Goal: Task Accomplishment & Management: Manage account settings

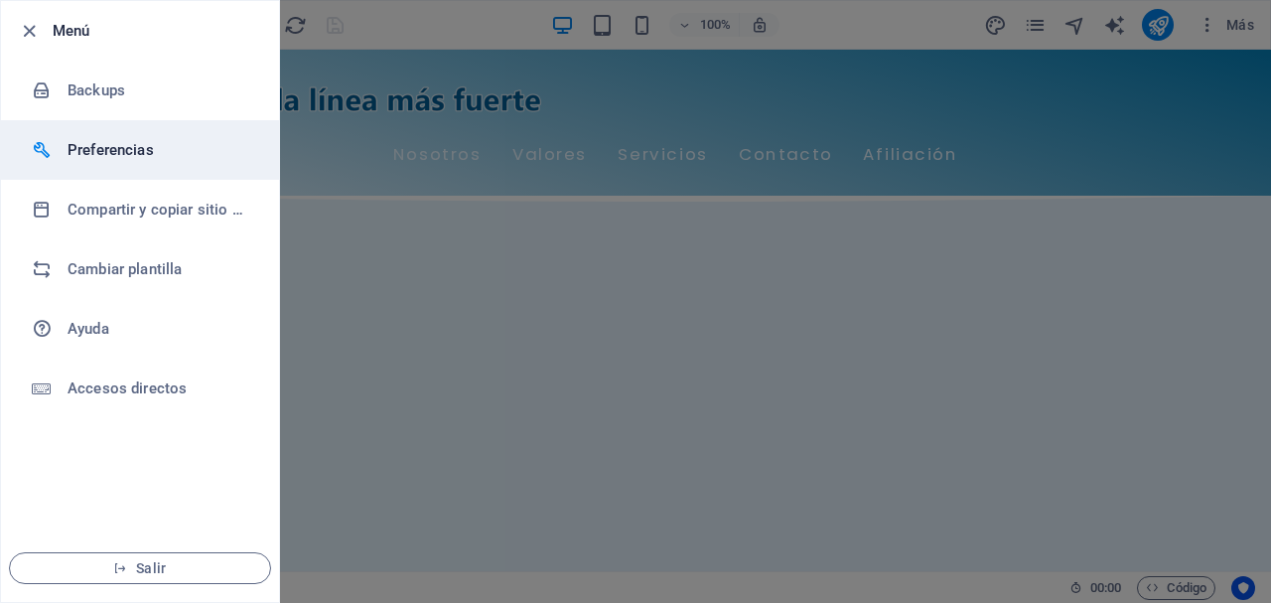
click at [110, 144] on h6 "Preferencias" at bounding box center [160, 150] width 184 height 24
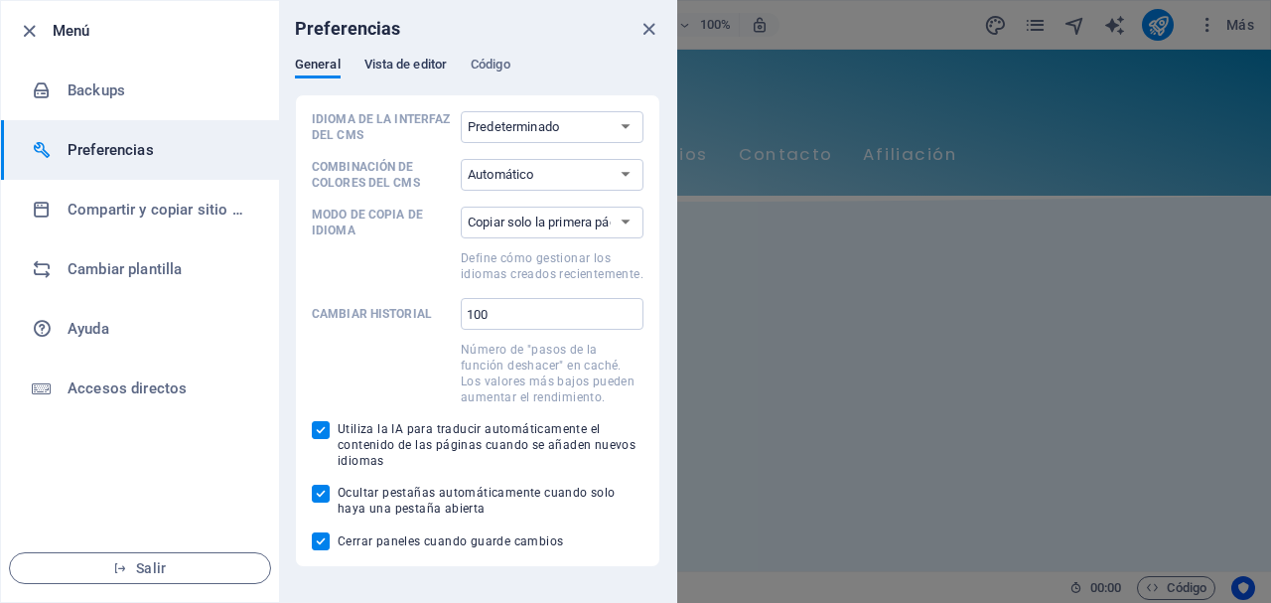
click at [412, 57] on span "Vista de editor" at bounding box center [405, 67] width 82 height 28
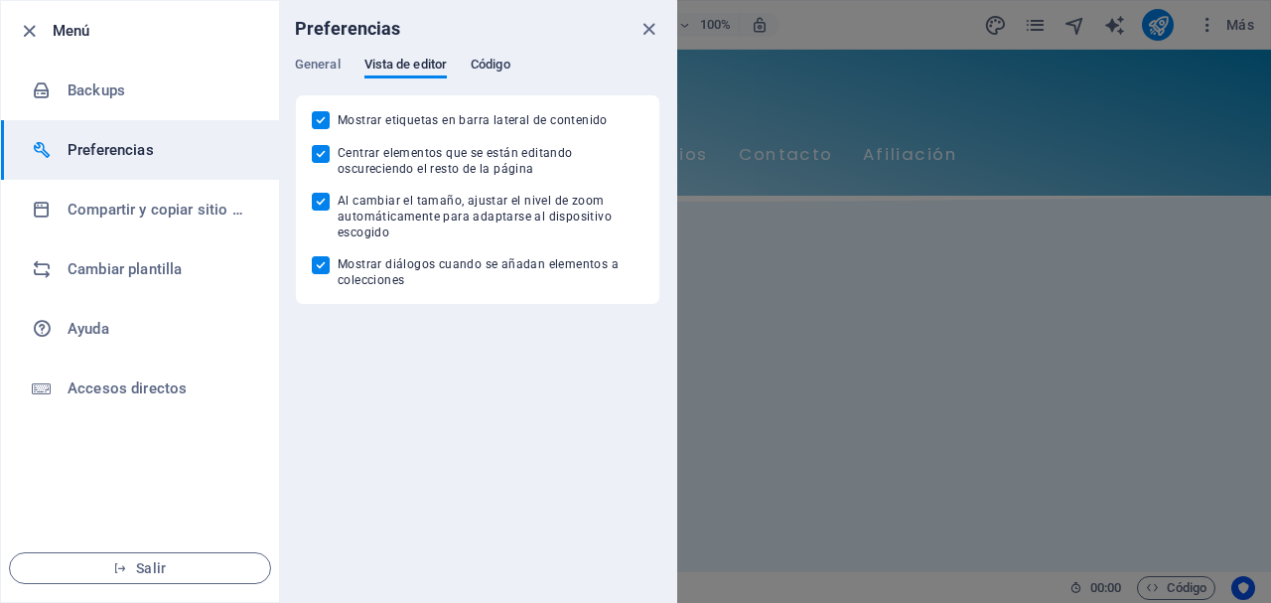
click at [493, 63] on span "Código" at bounding box center [491, 67] width 40 height 28
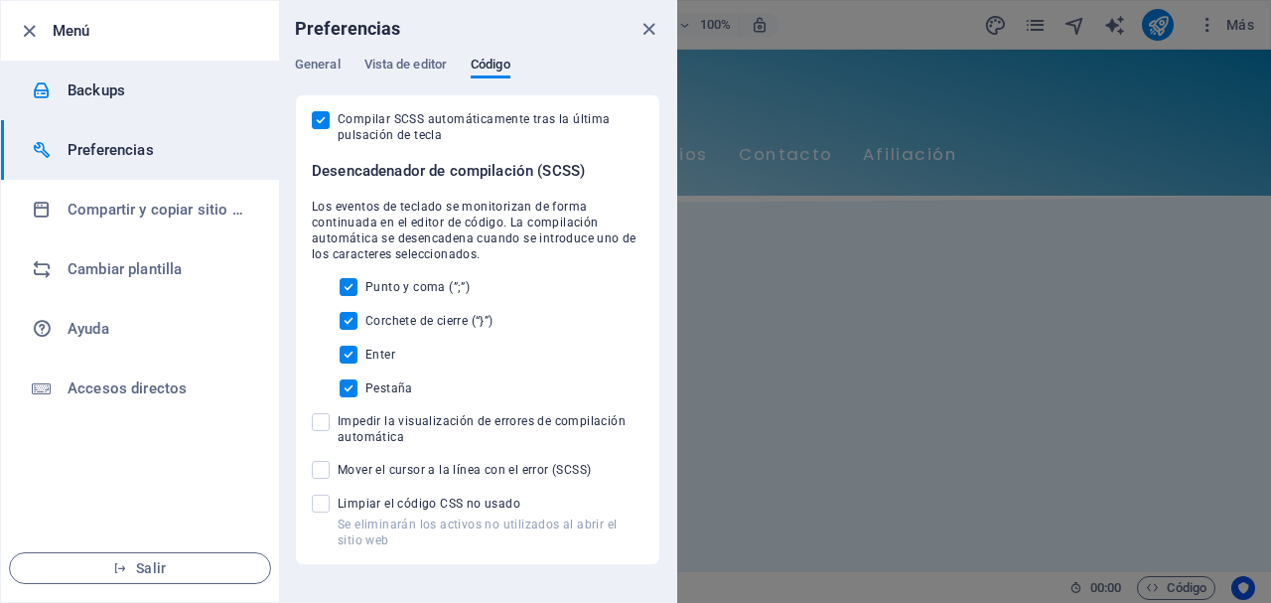
click at [152, 95] on h6 "Backups" at bounding box center [160, 90] width 184 height 24
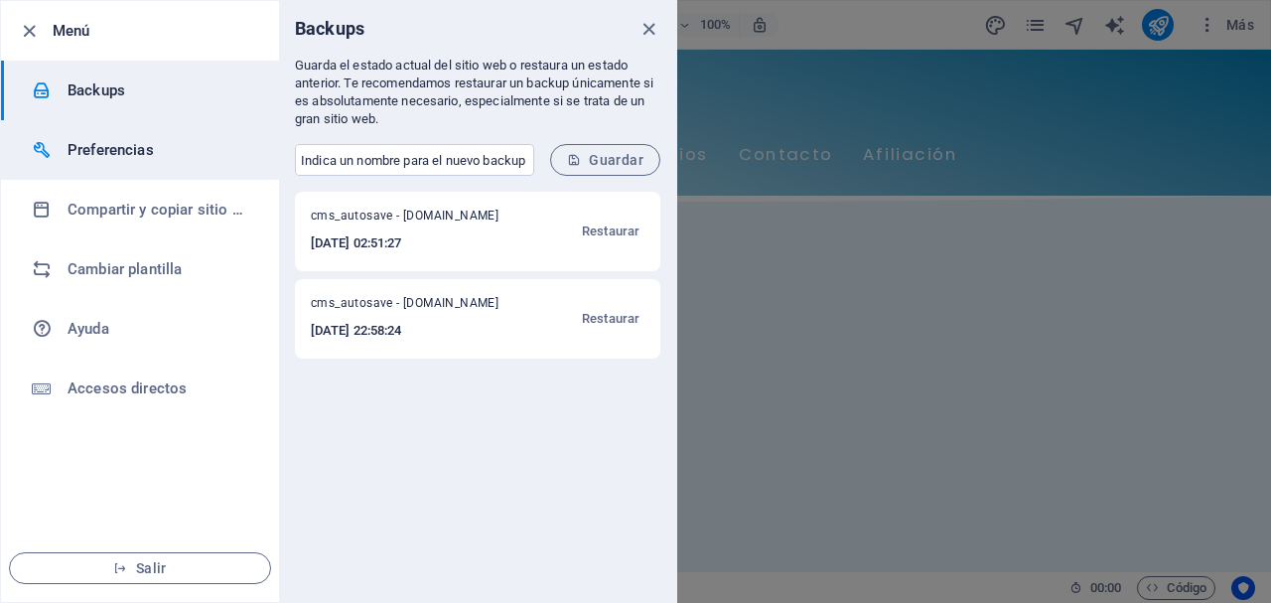
click at [162, 135] on li "Preferencias" at bounding box center [140, 150] width 278 height 60
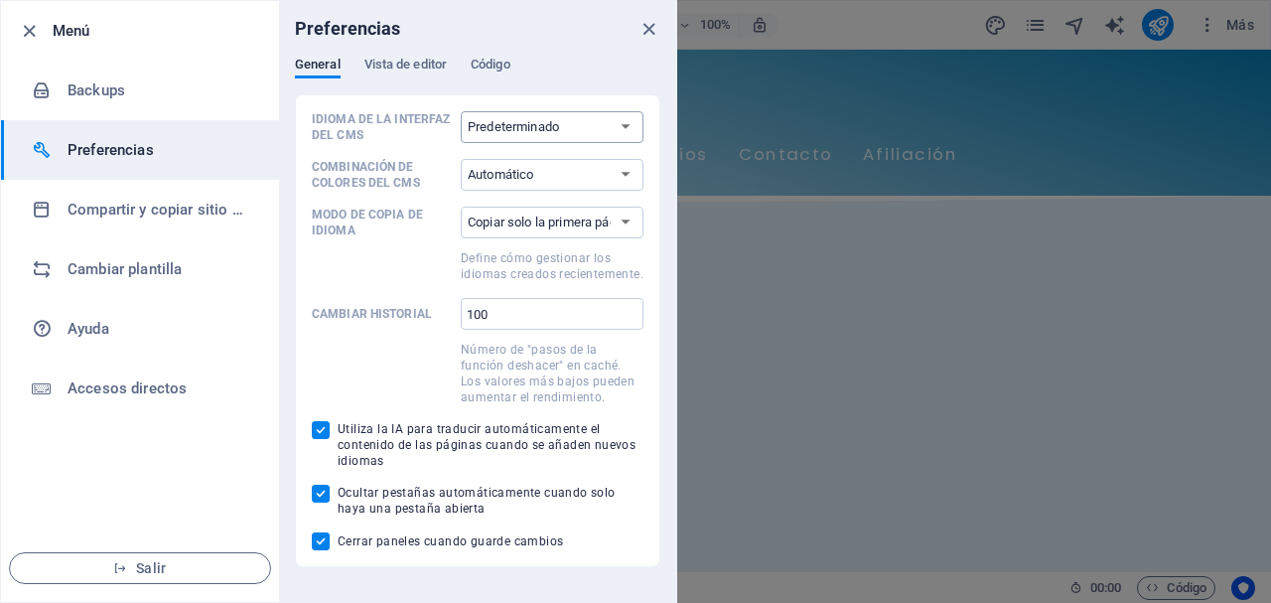
click at [598, 116] on select "Predeterminado Deutsch English Español Français Magyar Italiano Nederlands Pols…" at bounding box center [552, 127] width 183 height 32
select select "es"
click at [461, 111] on select "Predeterminado Deutsch English Español Français Magyar Italiano Nederlands Pols…" at bounding box center [552, 127] width 183 height 32
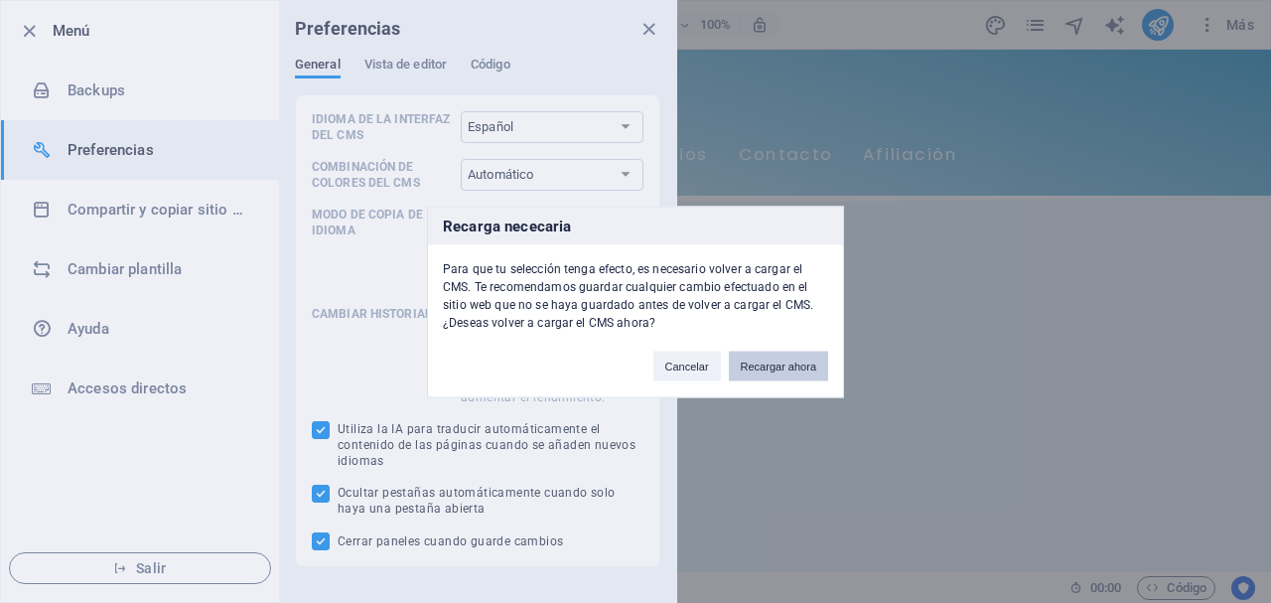
click at [785, 366] on button "Recargar ahora" at bounding box center [778, 365] width 99 height 30
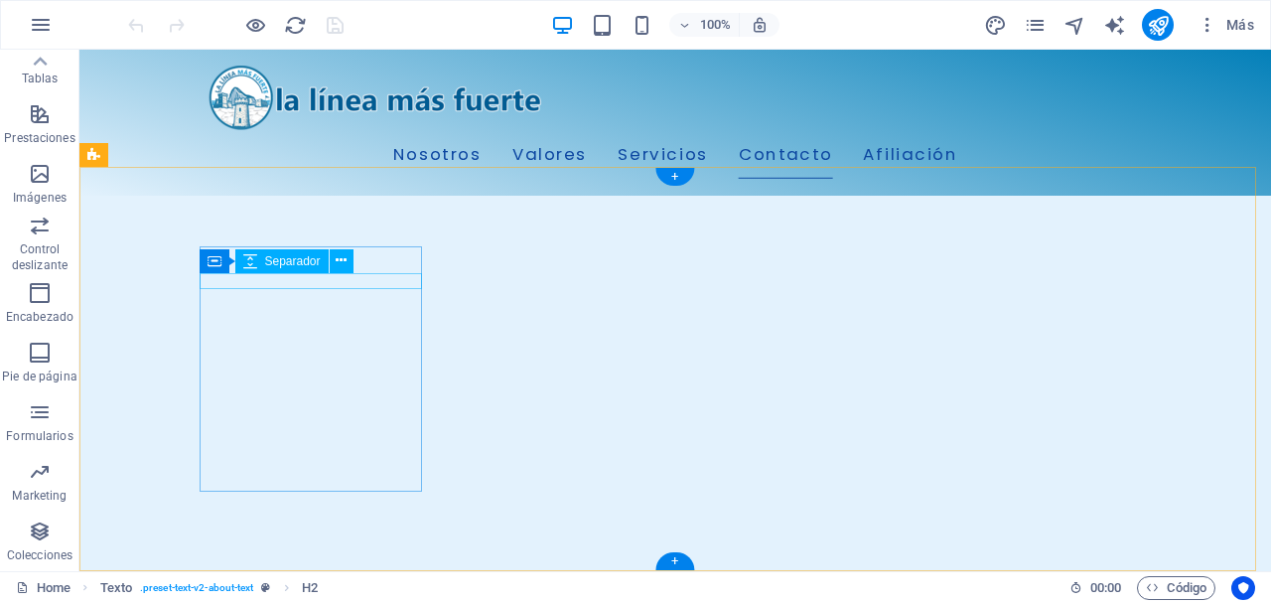
scroll to position [2768, 0]
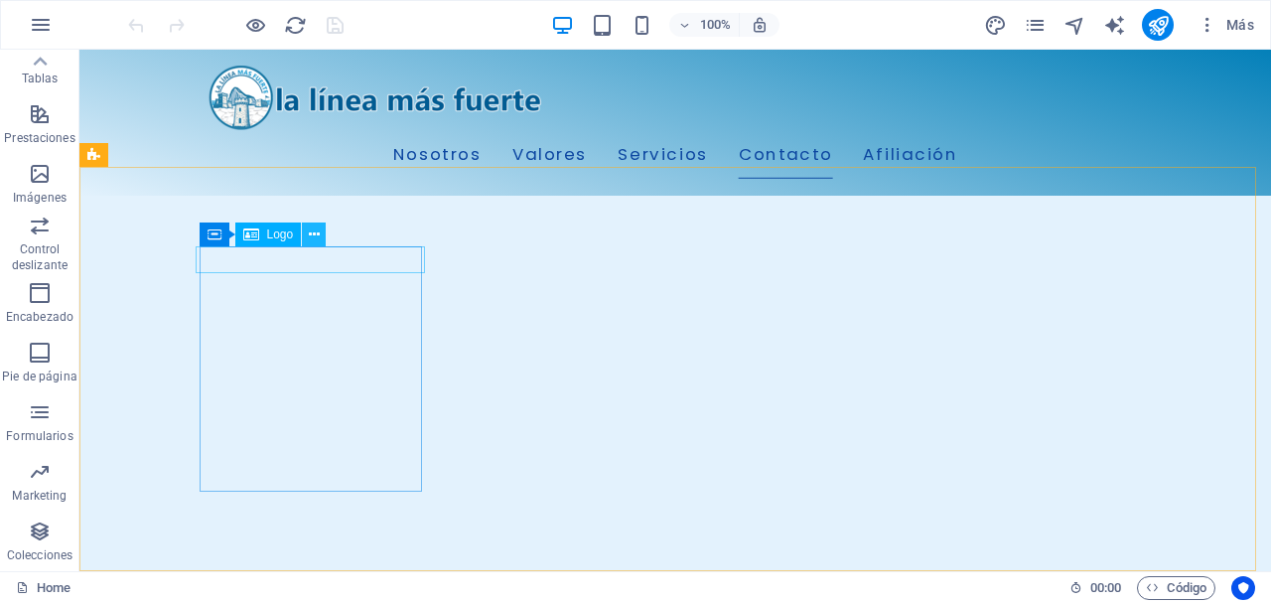
click at [312, 235] on icon at bounding box center [314, 234] width 11 height 21
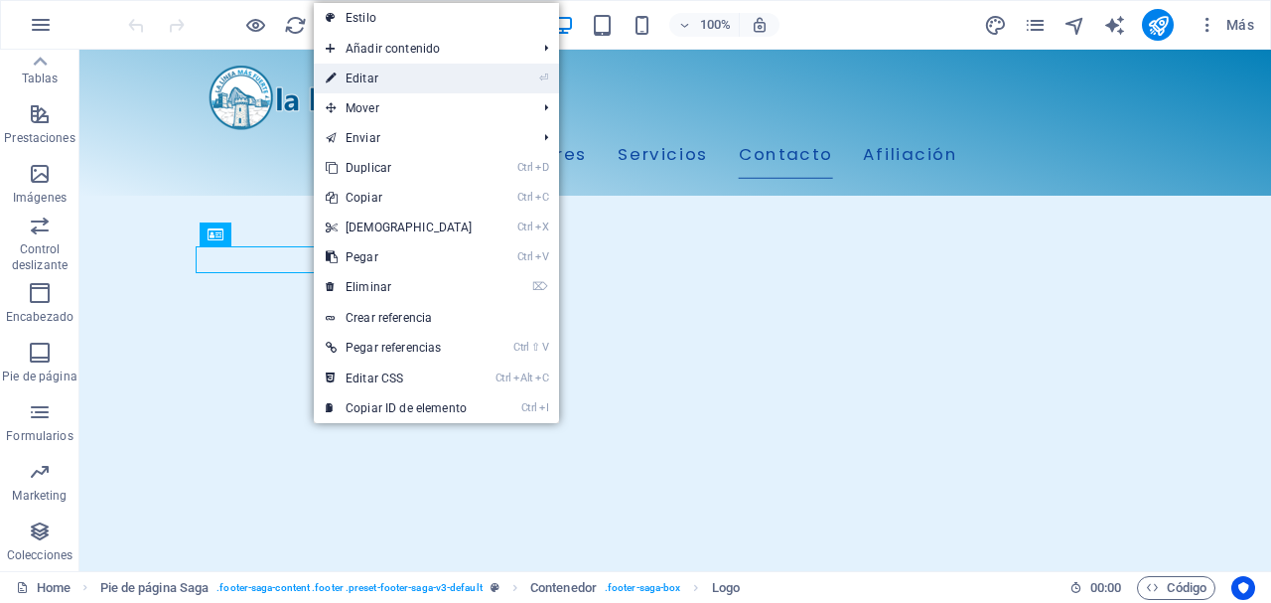
click at [374, 81] on link "⏎ Editar" at bounding box center [399, 79] width 171 height 30
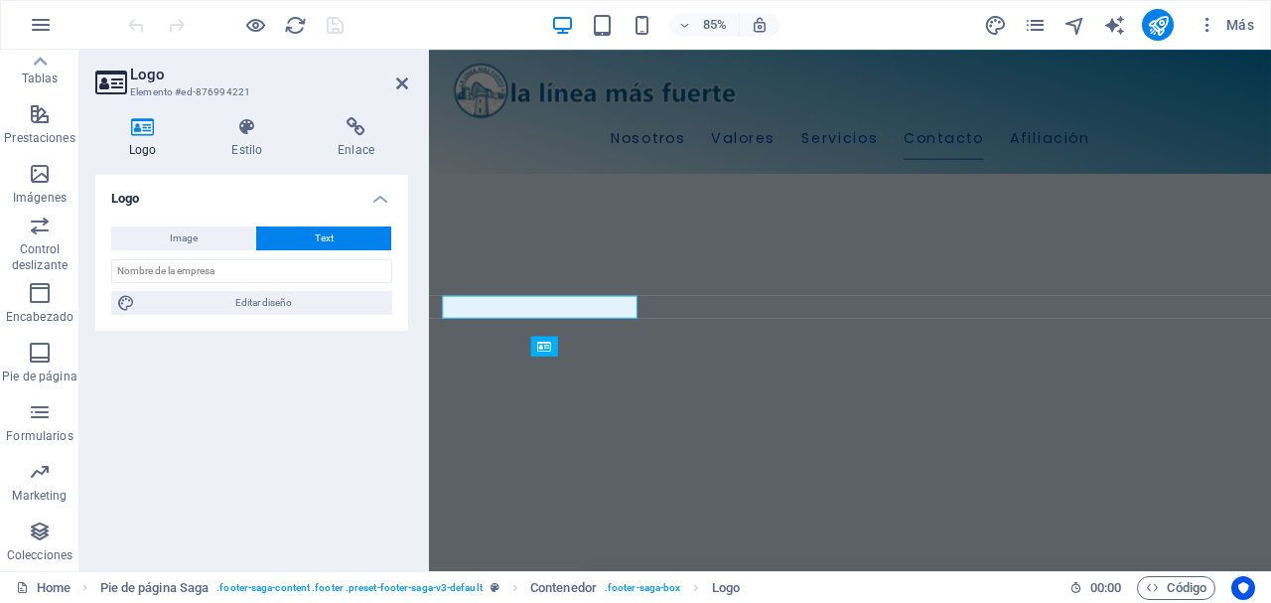
scroll to position [2604, 0]
click at [201, 227] on button "Image" at bounding box center [183, 238] width 144 height 24
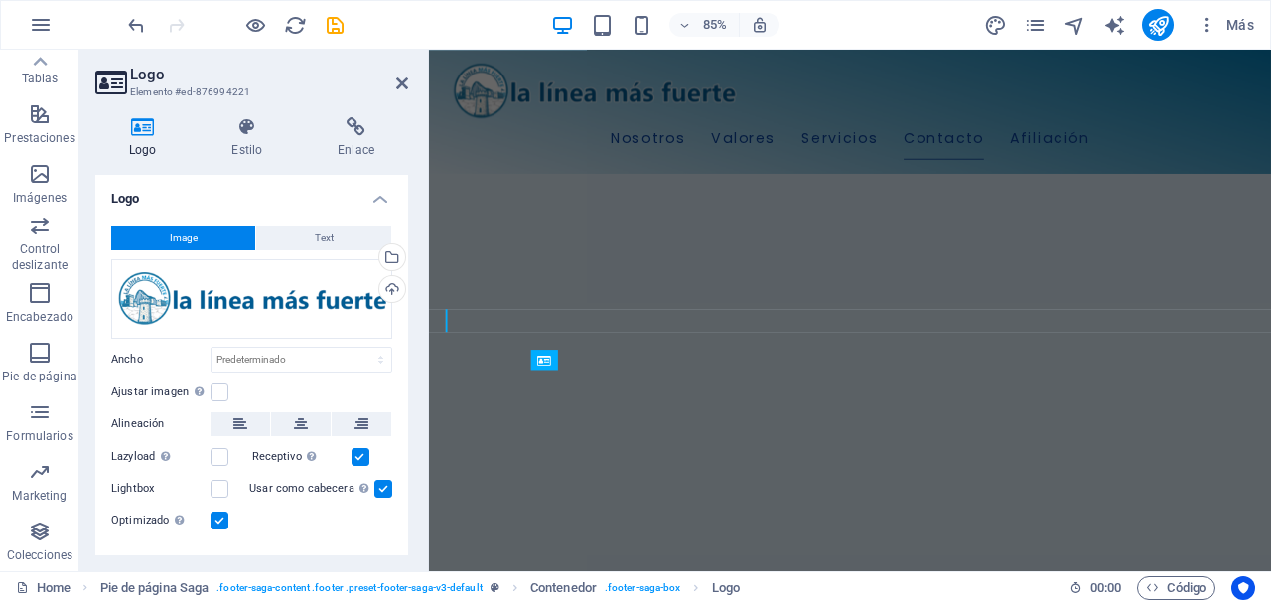
scroll to position [2620, 0]
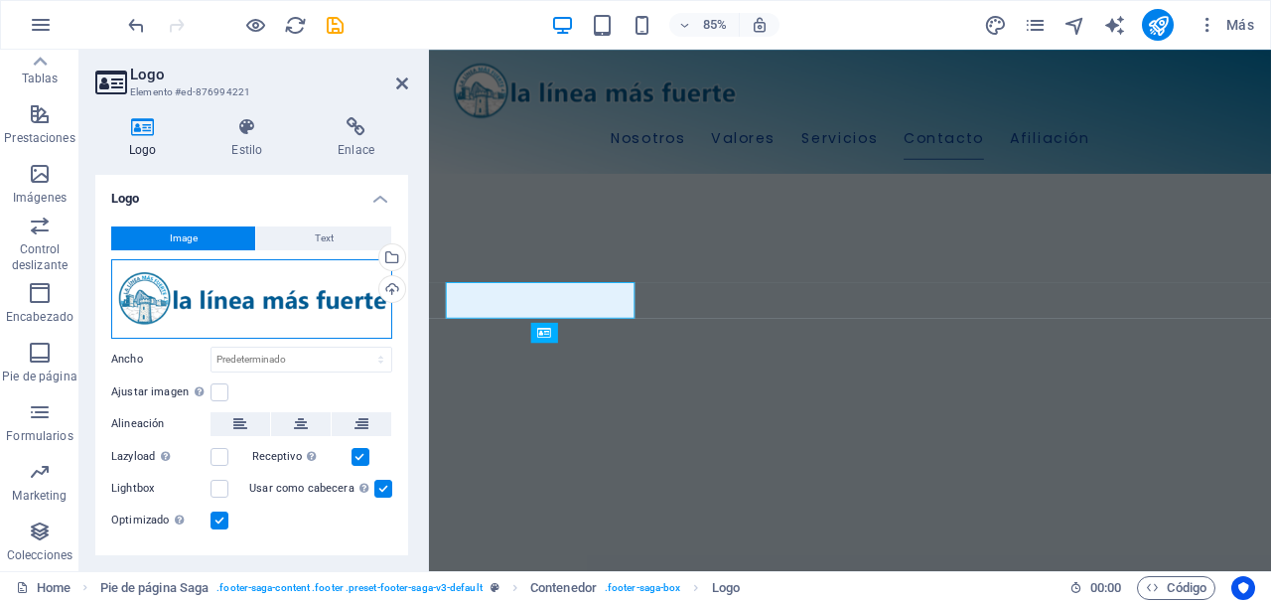
click at [236, 286] on div "Arrastra archivos aquí, haz clic para escoger archivos o selecciona archivos de…" at bounding box center [251, 298] width 281 height 79
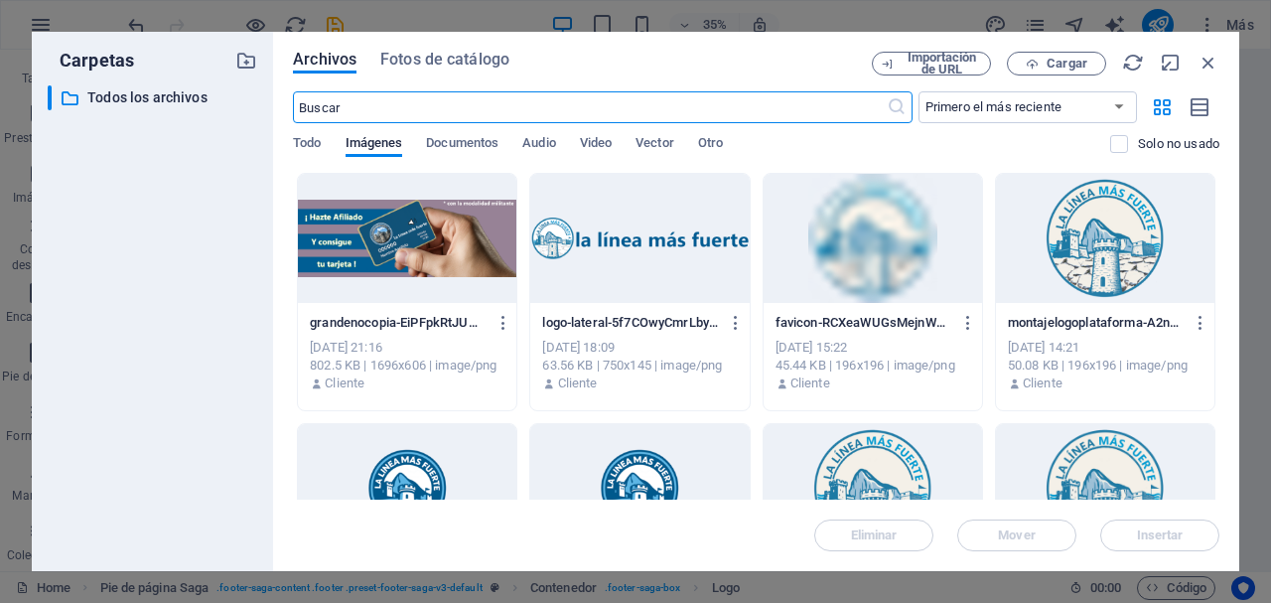
scroll to position [1753, 0]
drag, startPoint x: 1200, startPoint y: 67, endPoint x: 908, endPoint y: 19, distance: 295.8
click at [1201, 67] on icon "button" at bounding box center [1208, 63] width 22 height 22
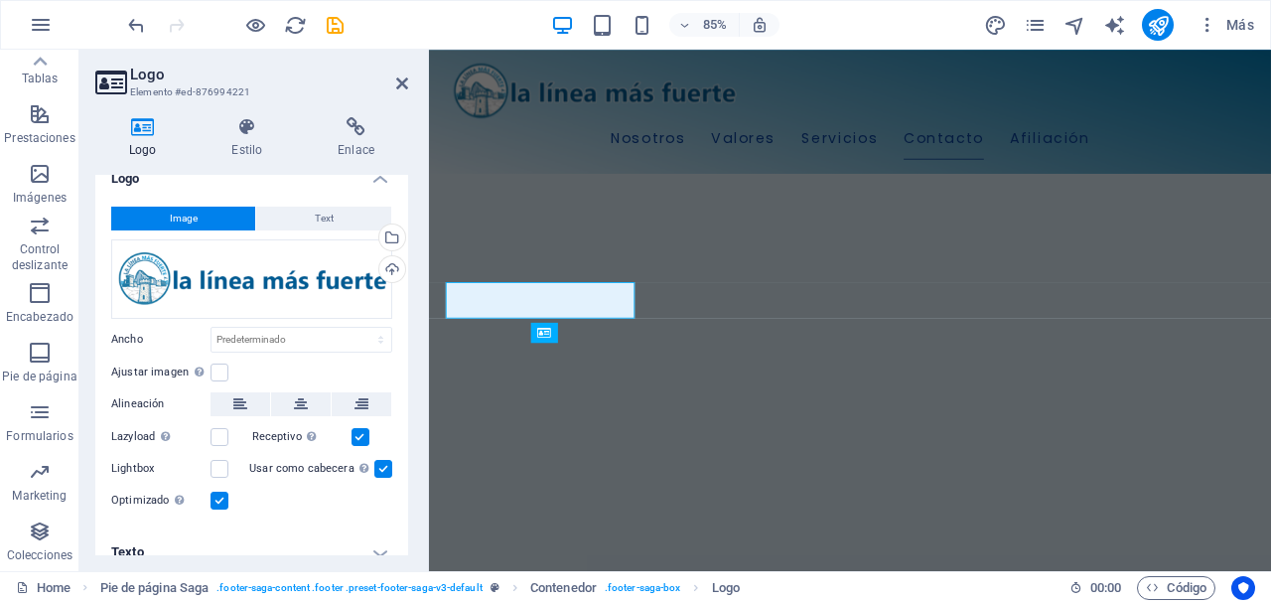
scroll to position [41, 0]
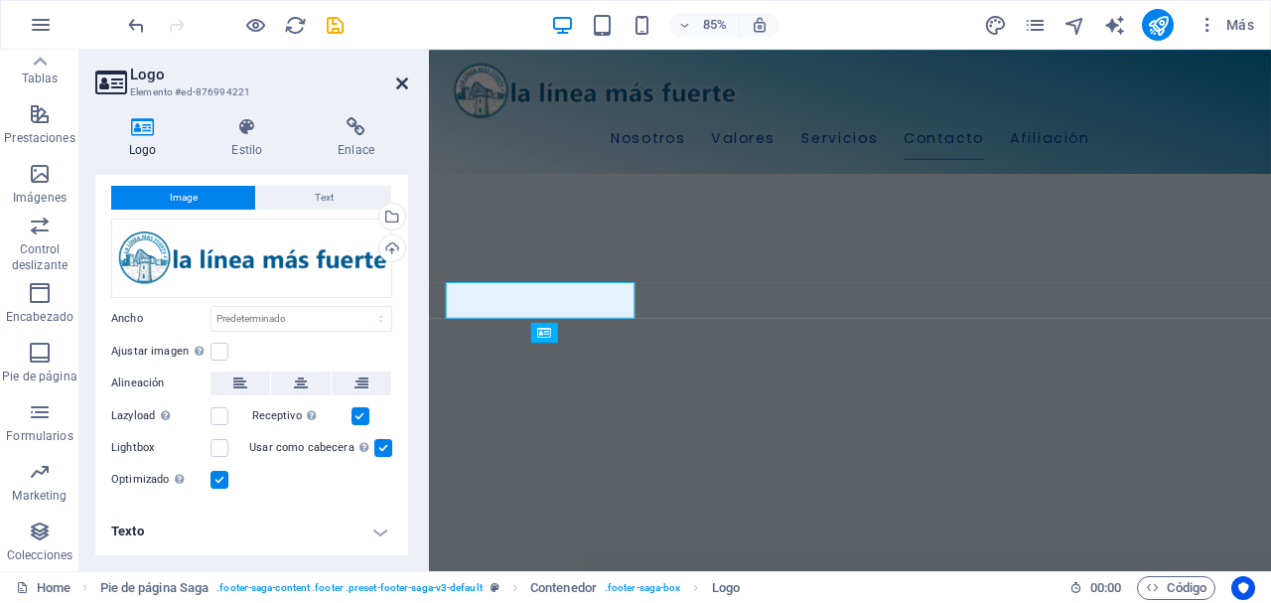
click at [401, 85] on icon at bounding box center [402, 83] width 12 height 16
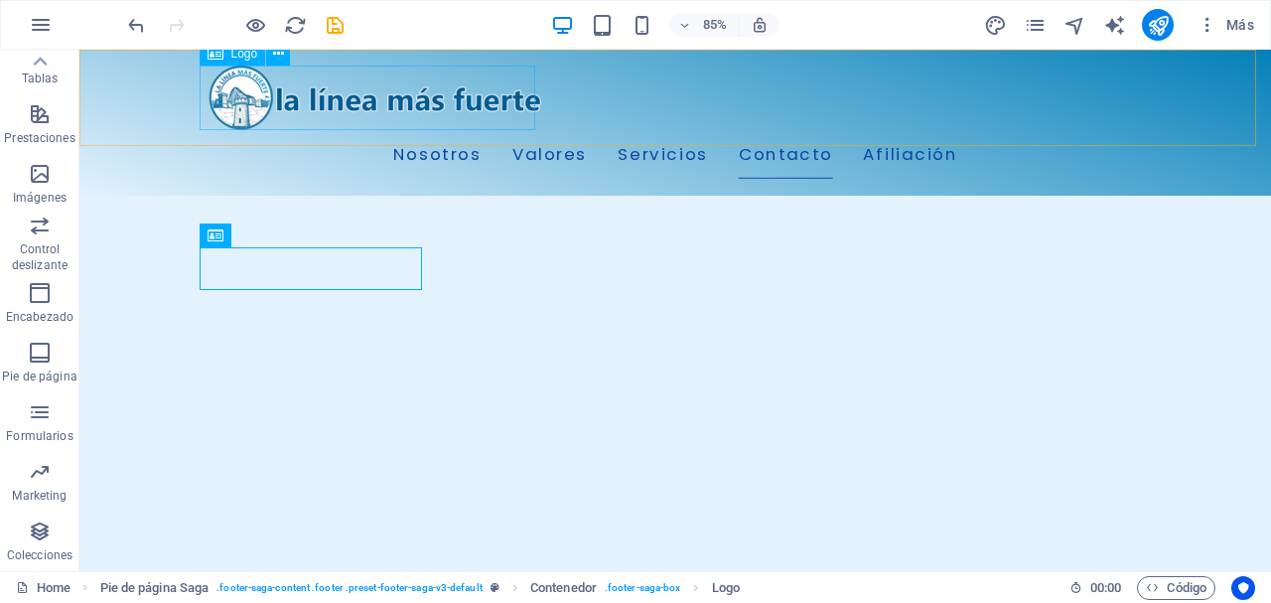
scroll to position [2768, 0]
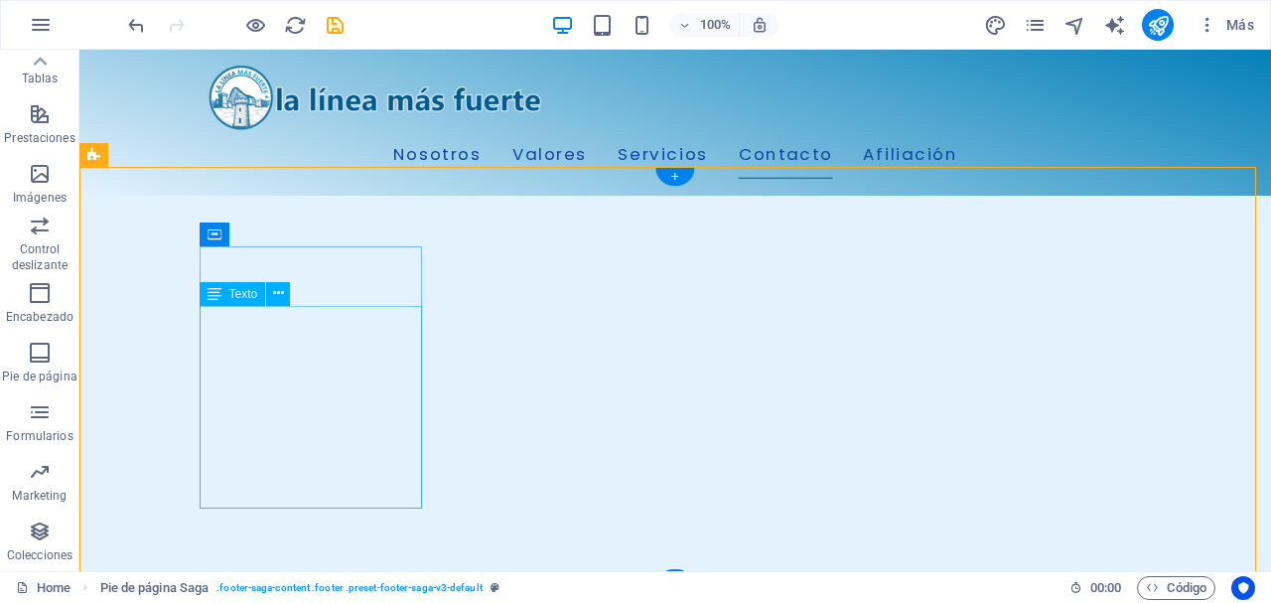
click at [277, 291] on icon at bounding box center [278, 293] width 11 height 21
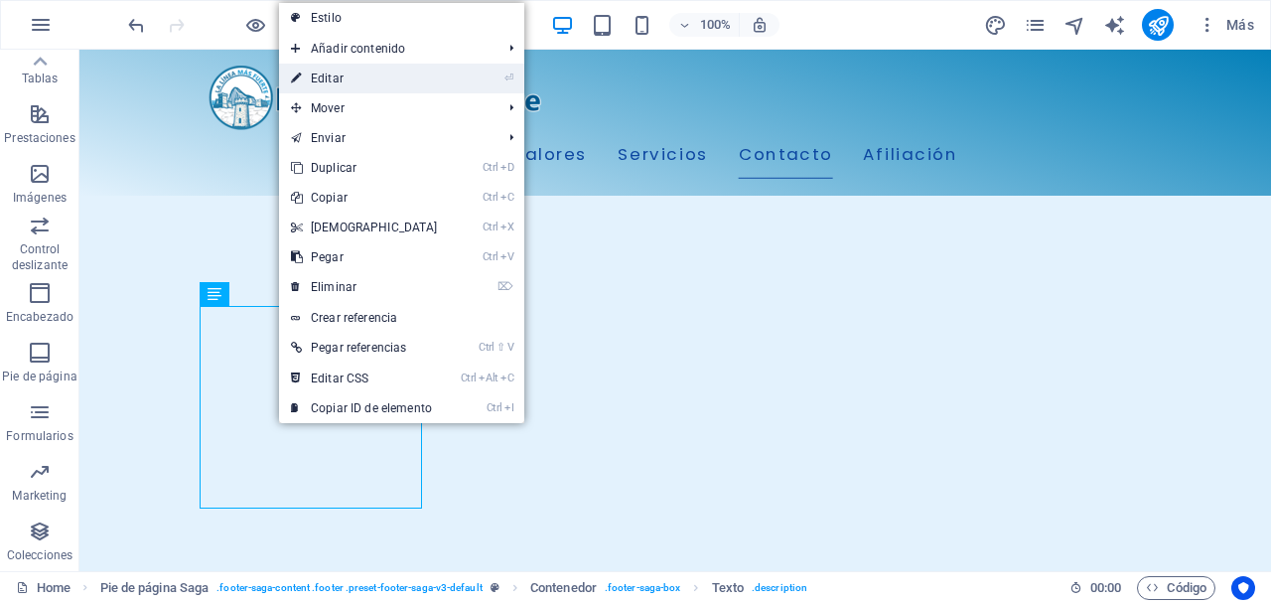
click at [376, 82] on link "⏎ Editar" at bounding box center [364, 79] width 171 height 30
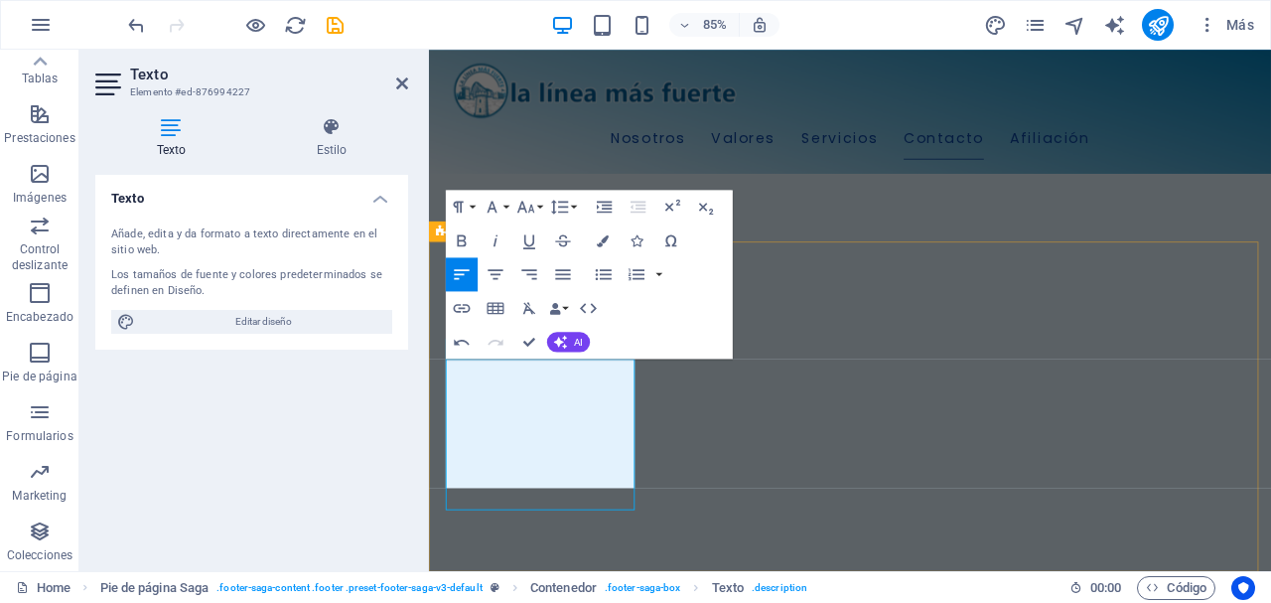
scroll to position [2588, 0]
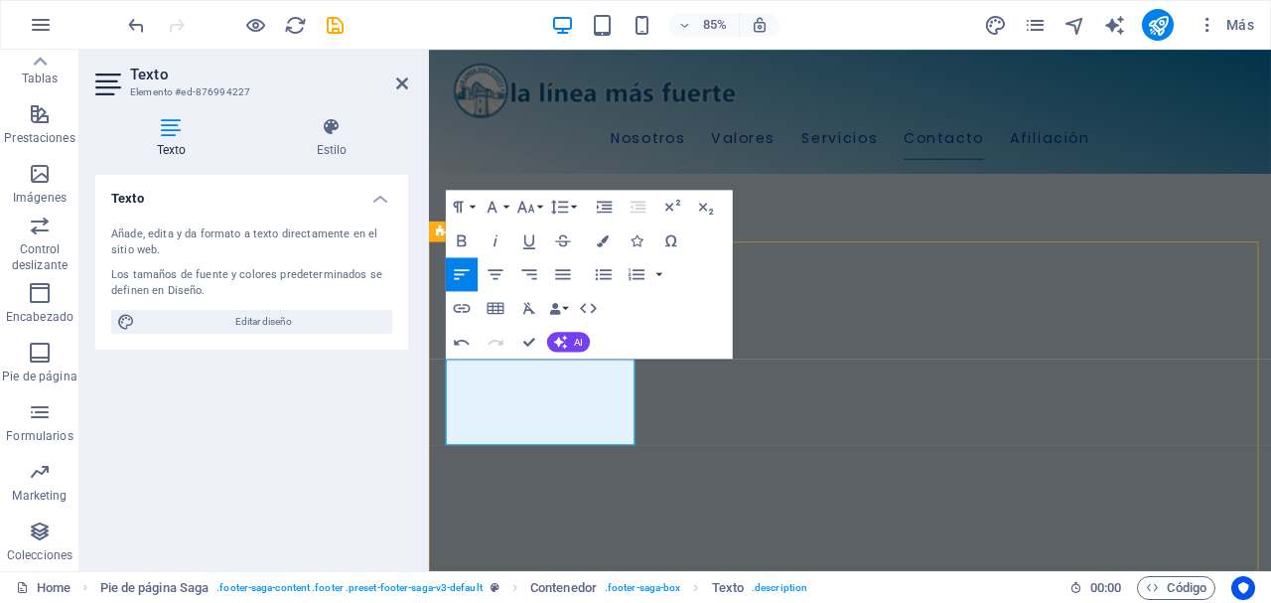
drag, startPoint x: 504, startPoint y: 501, endPoint x: 600, endPoint y: 508, distance: 95.6
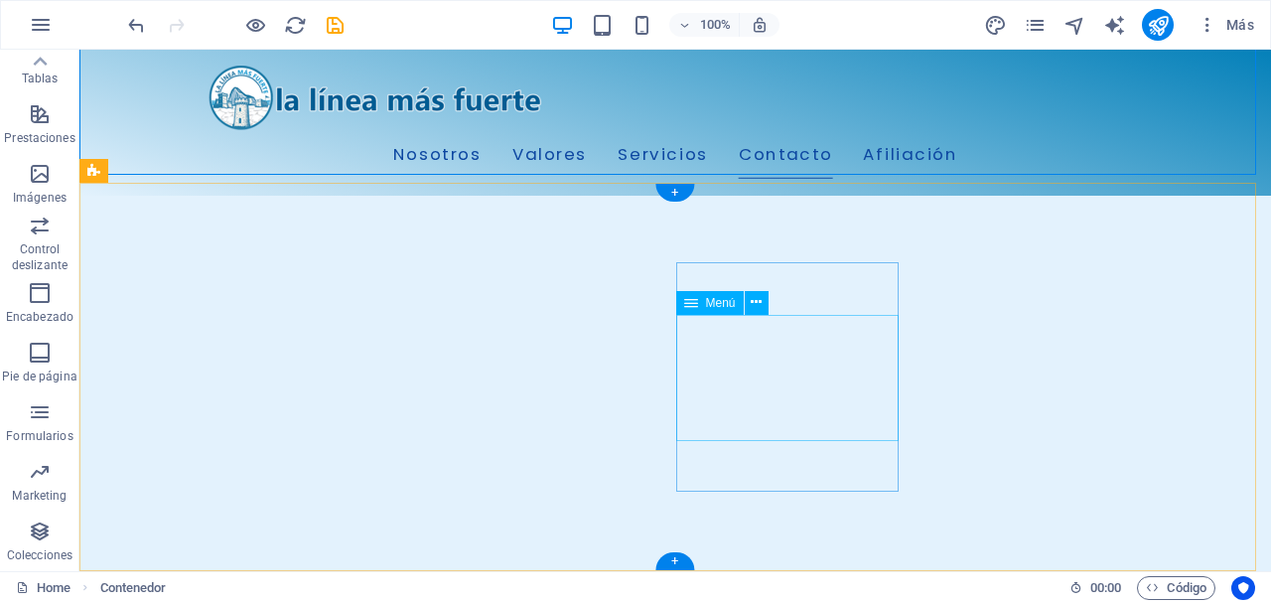
scroll to position [2752, 0]
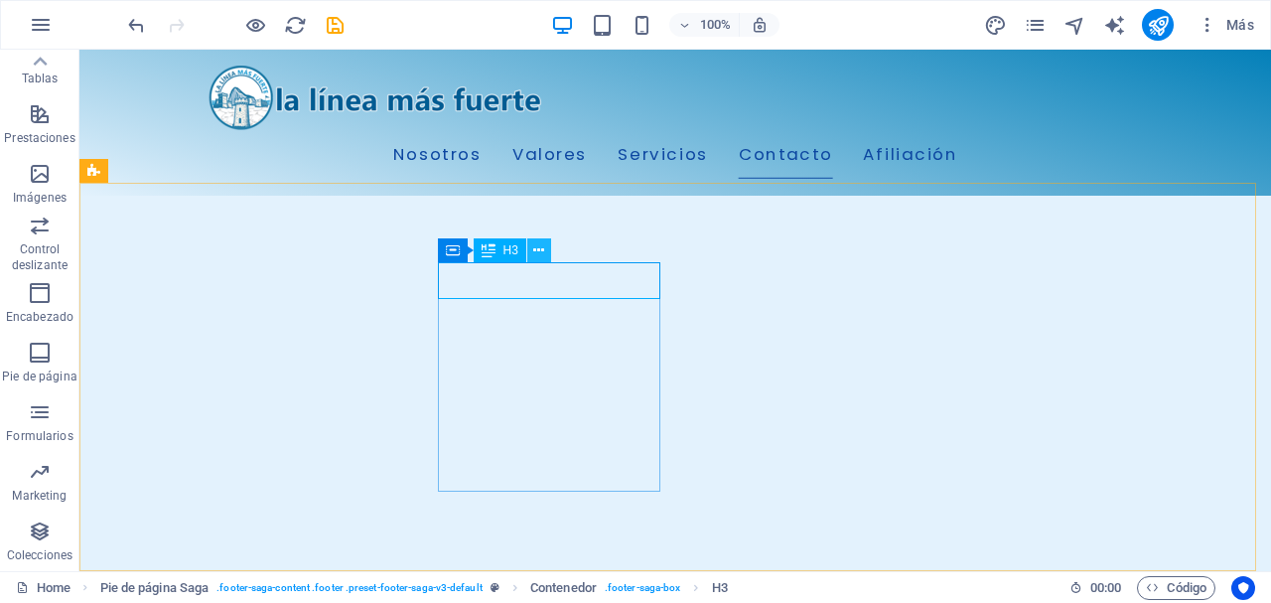
click at [542, 248] on icon at bounding box center [538, 250] width 11 height 21
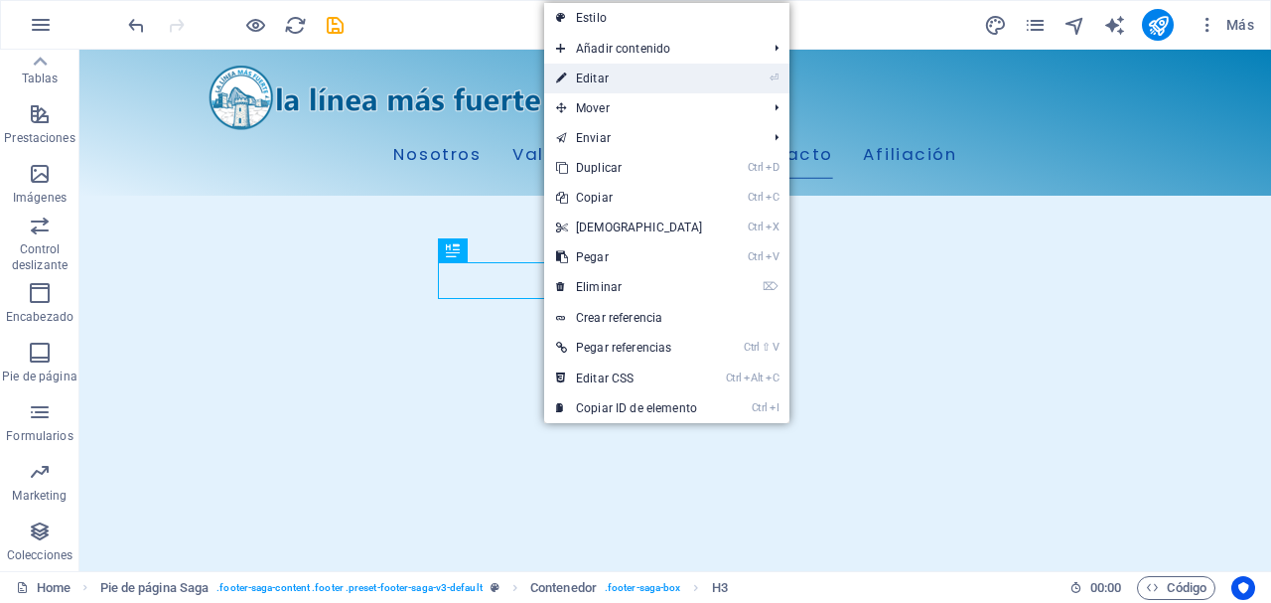
click at [618, 76] on link "⏎ Editar" at bounding box center [629, 79] width 171 height 30
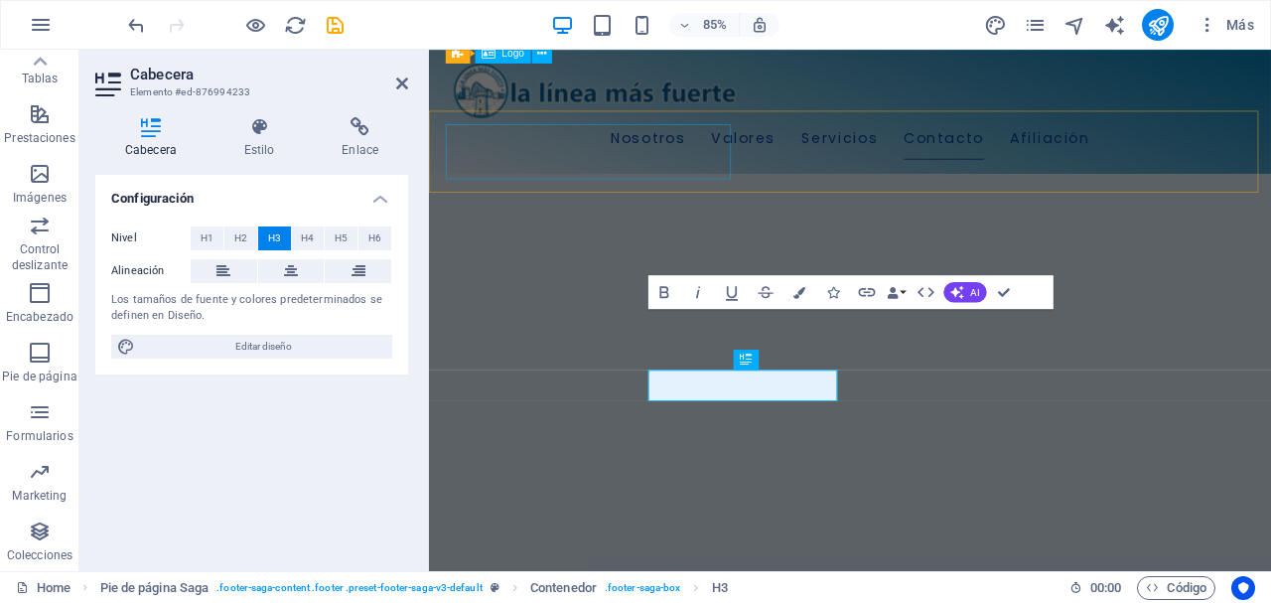
scroll to position [2588, 0]
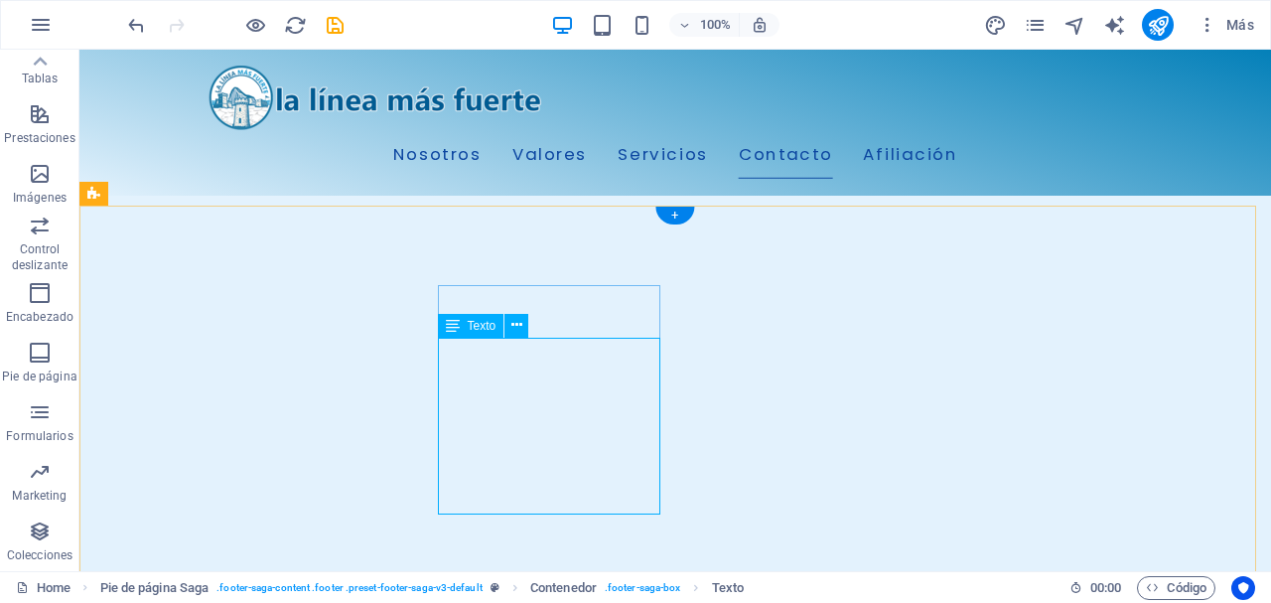
scroll to position [2752, 0]
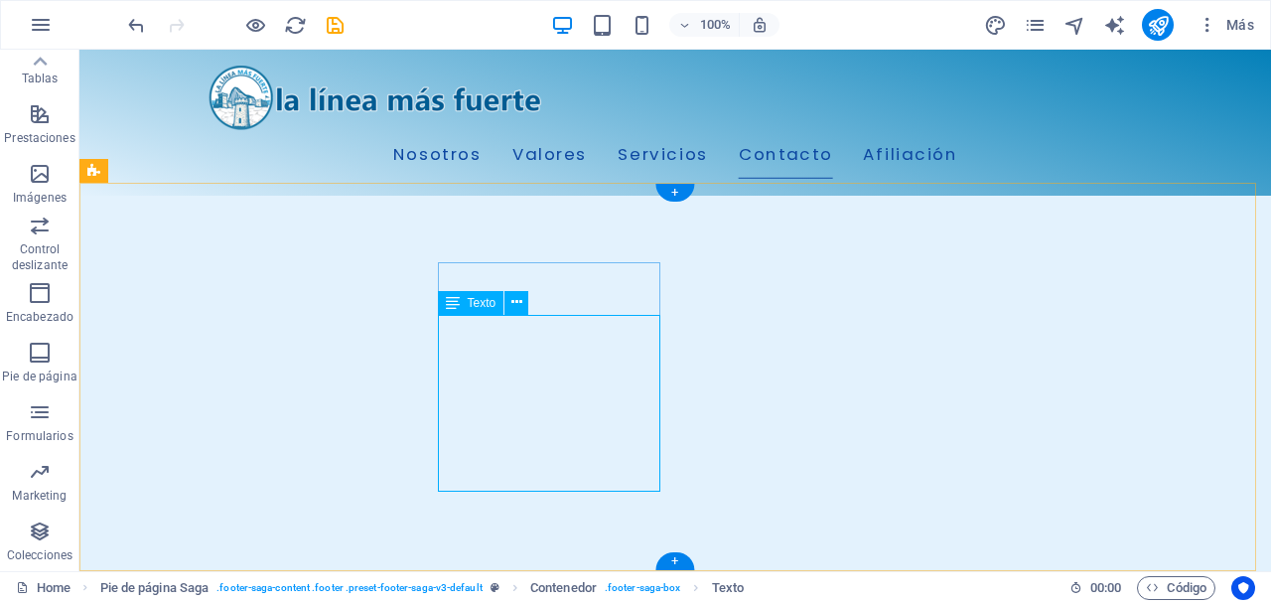
click at [513, 307] on icon at bounding box center [516, 302] width 11 height 21
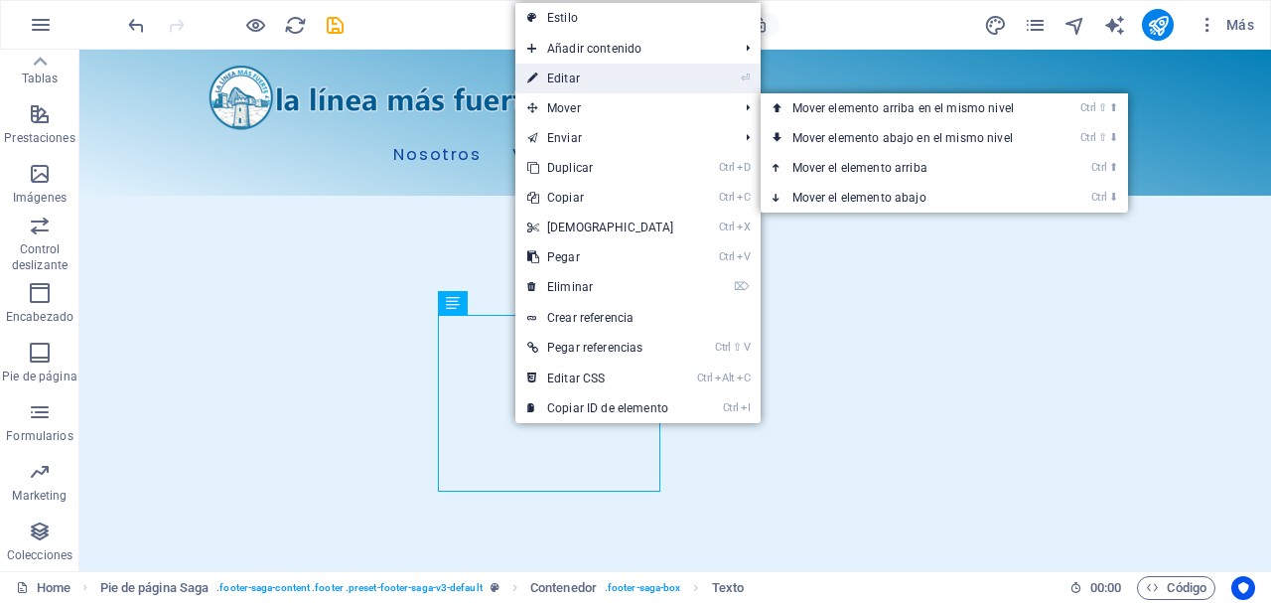
click at [582, 77] on link "⏎ Editar" at bounding box center [600, 79] width 171 height 30
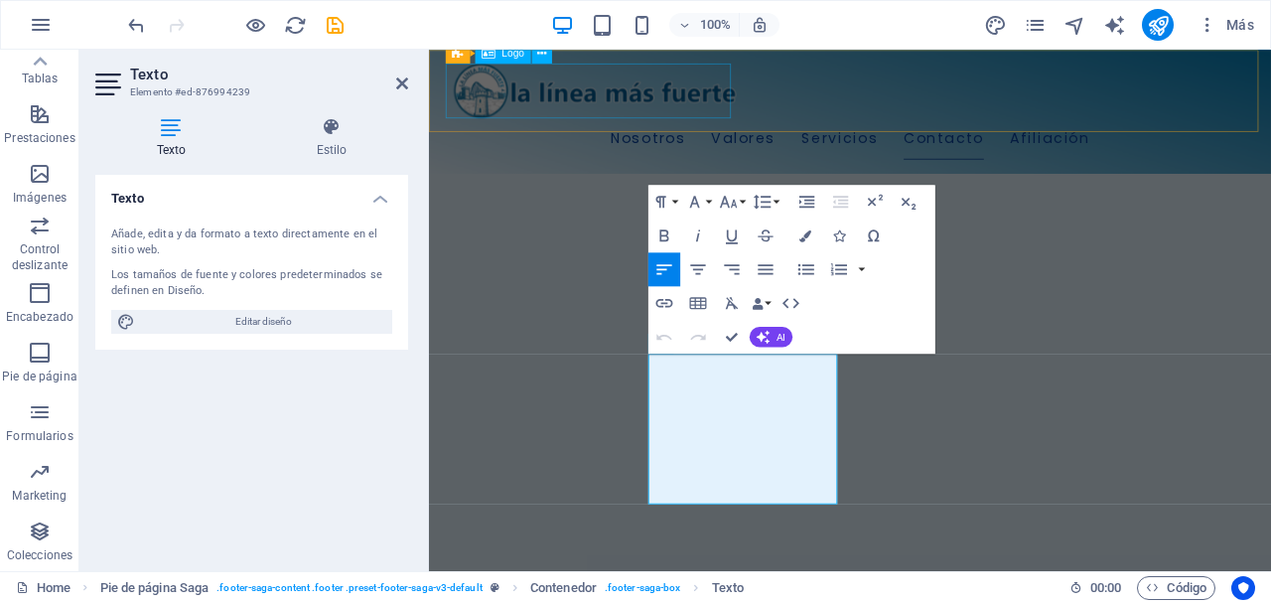
scroll to position [2587, 0]
drag, startPoint x: 752, startPoint y: 515, endPoint x: 1095, endPoint y: 397, distance: 363.3
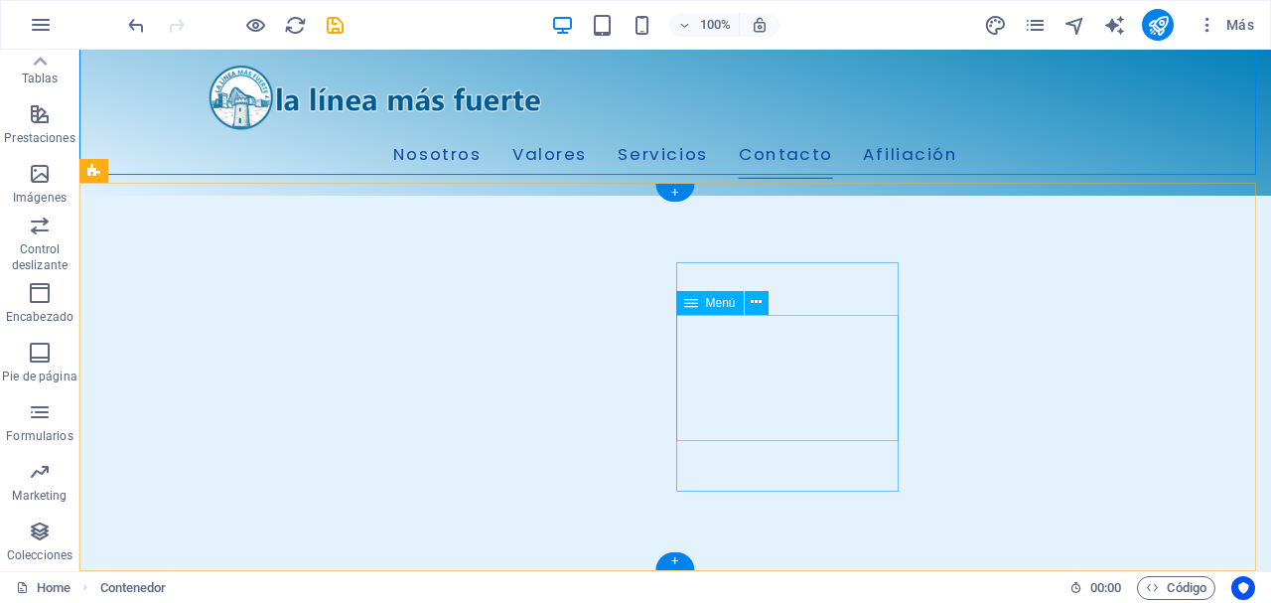
scroll to position [2752, 0]
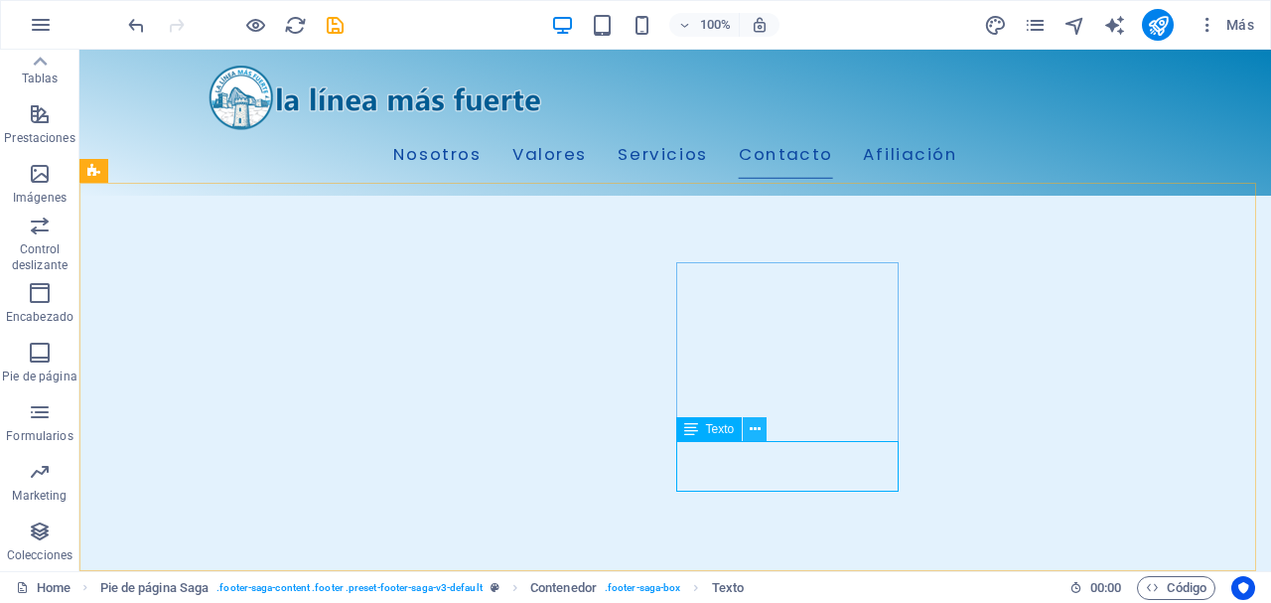
click at [752, 427] on icon at bounding box center [755, 429] width 11 height 21
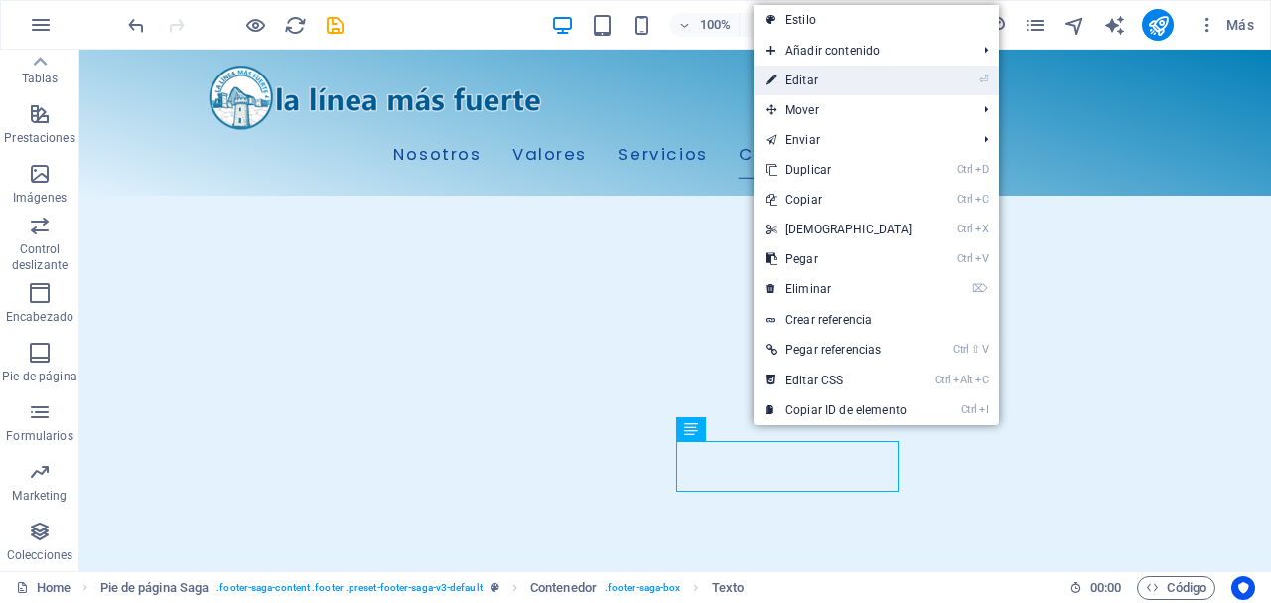
click at [826, 81] on link "⏎ Editar" at bounding box center [839, 81] width 171 height 30
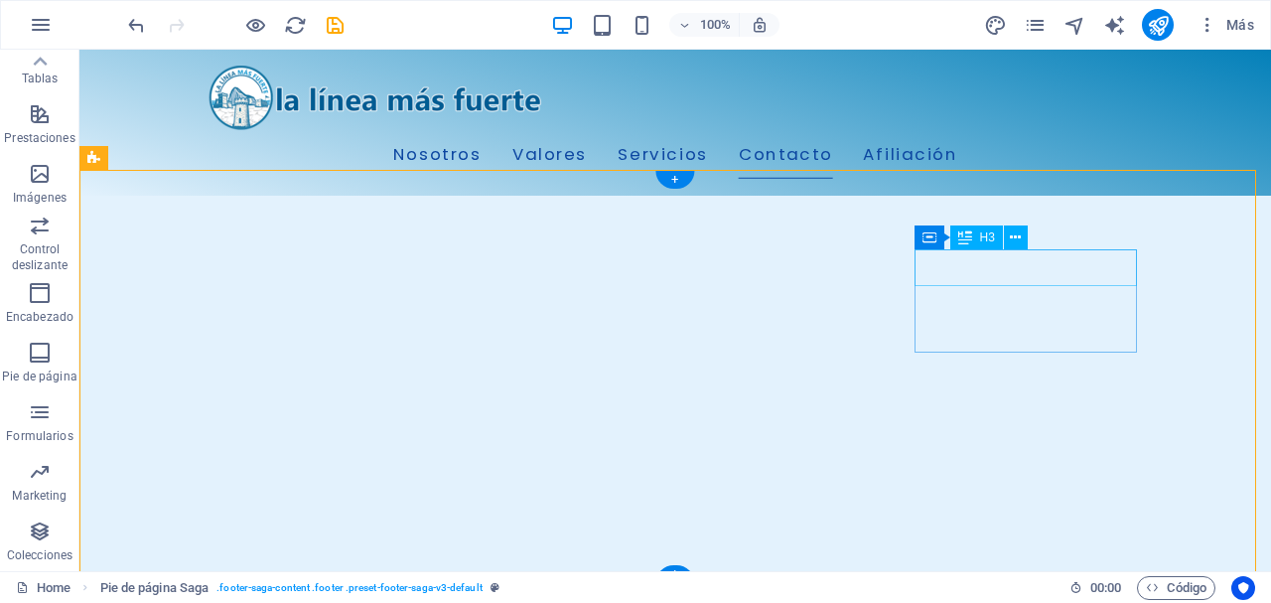
scroll to position [2778, 0]
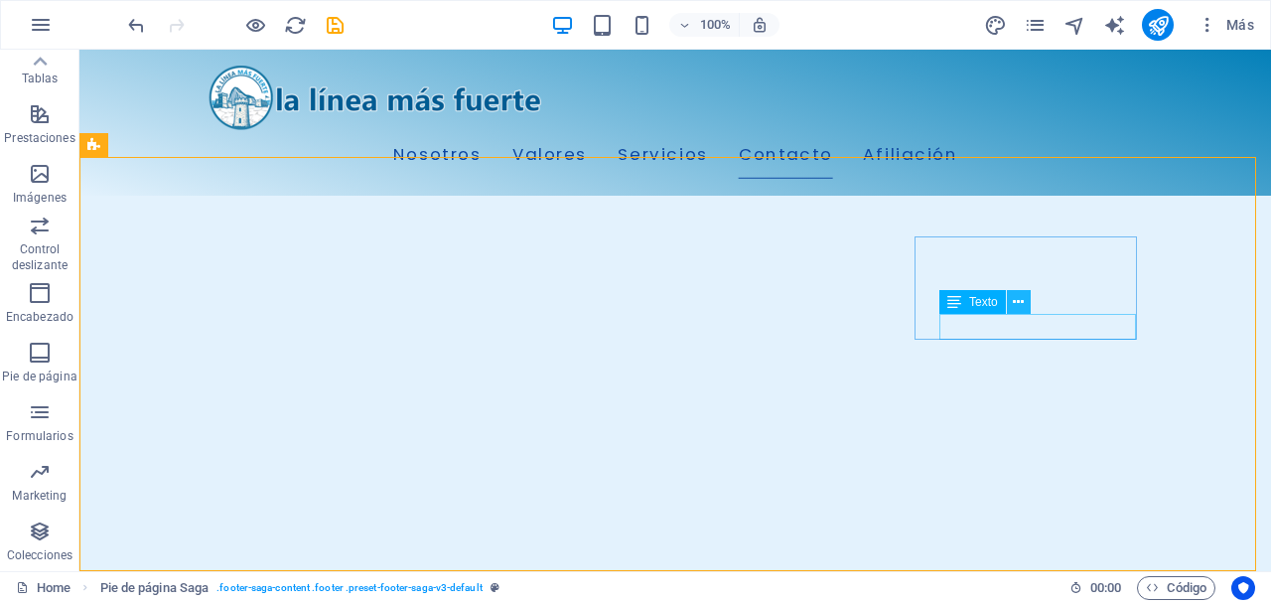
click at [1022, 307] on icon at bounding box center [1018, 302] width 11 height 21
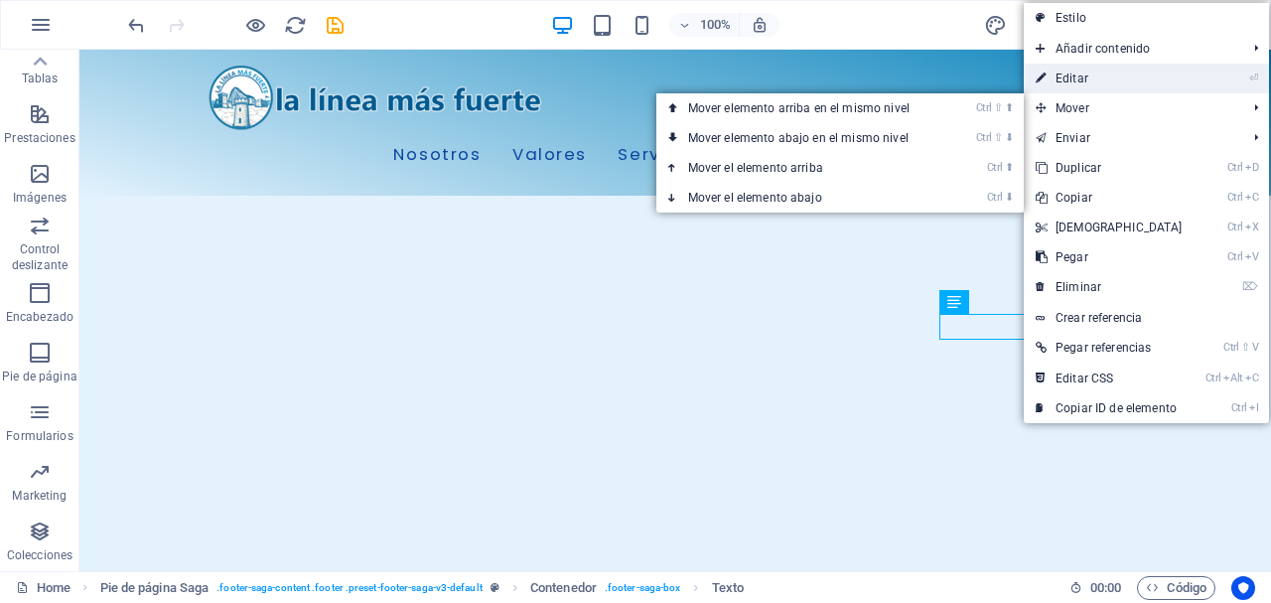
click at [1106, 82] on link "⏎ Editar" at bounding box center [1109, 79] width 171 height 30
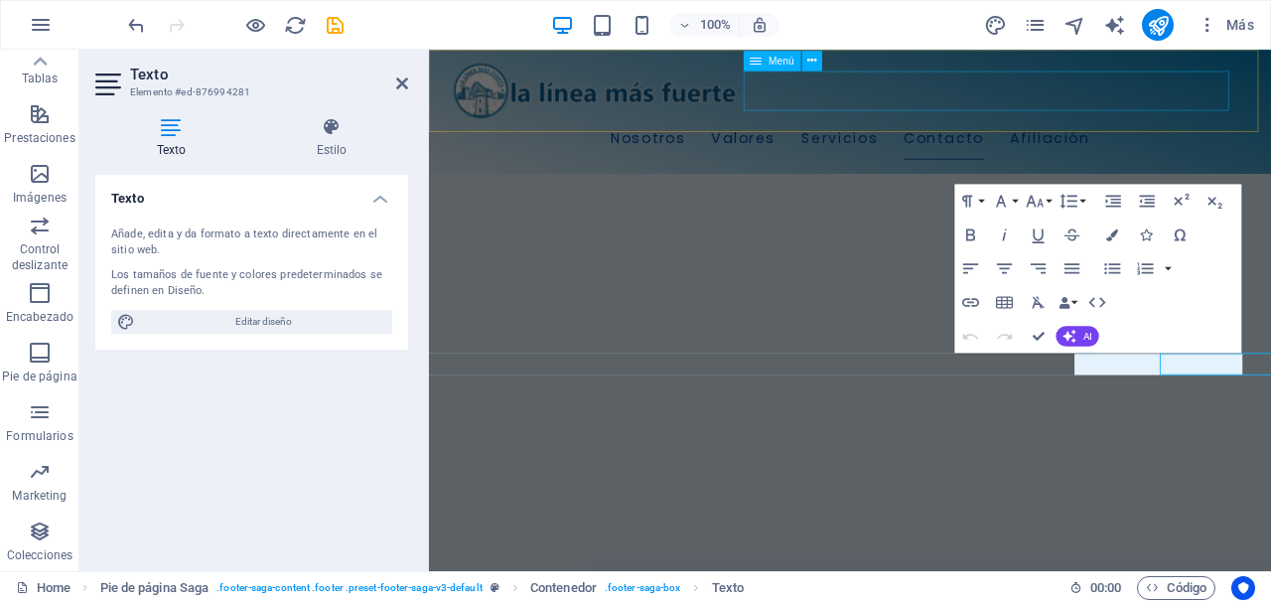
scroll to position [2613, 0]
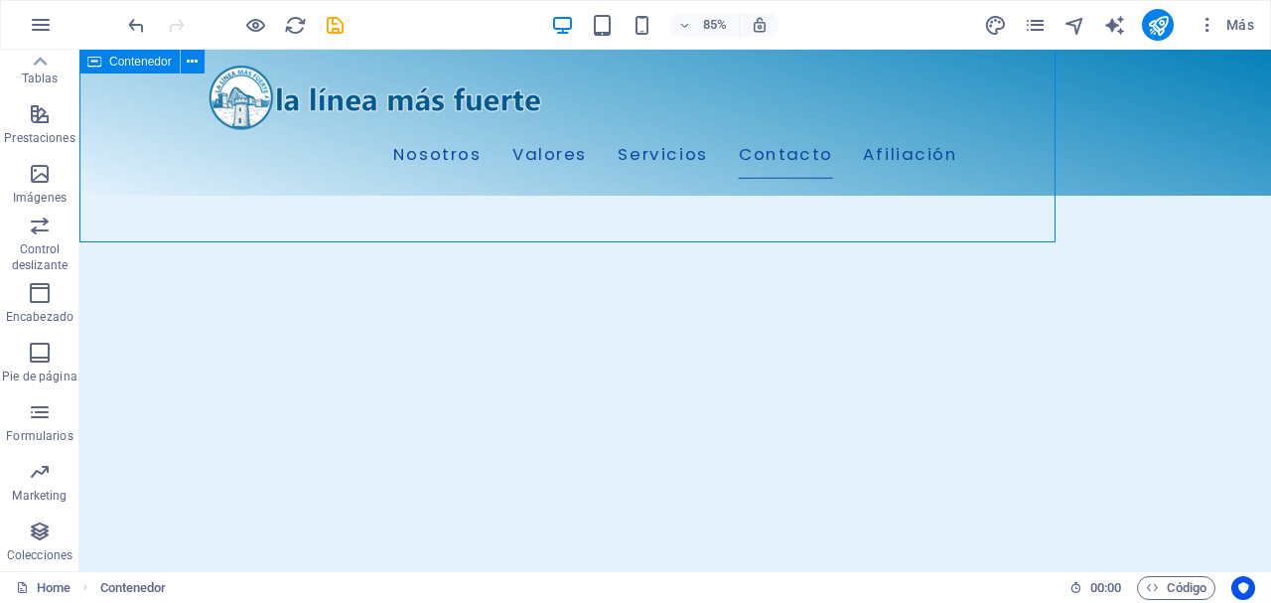
scroll to position [2686, 0]
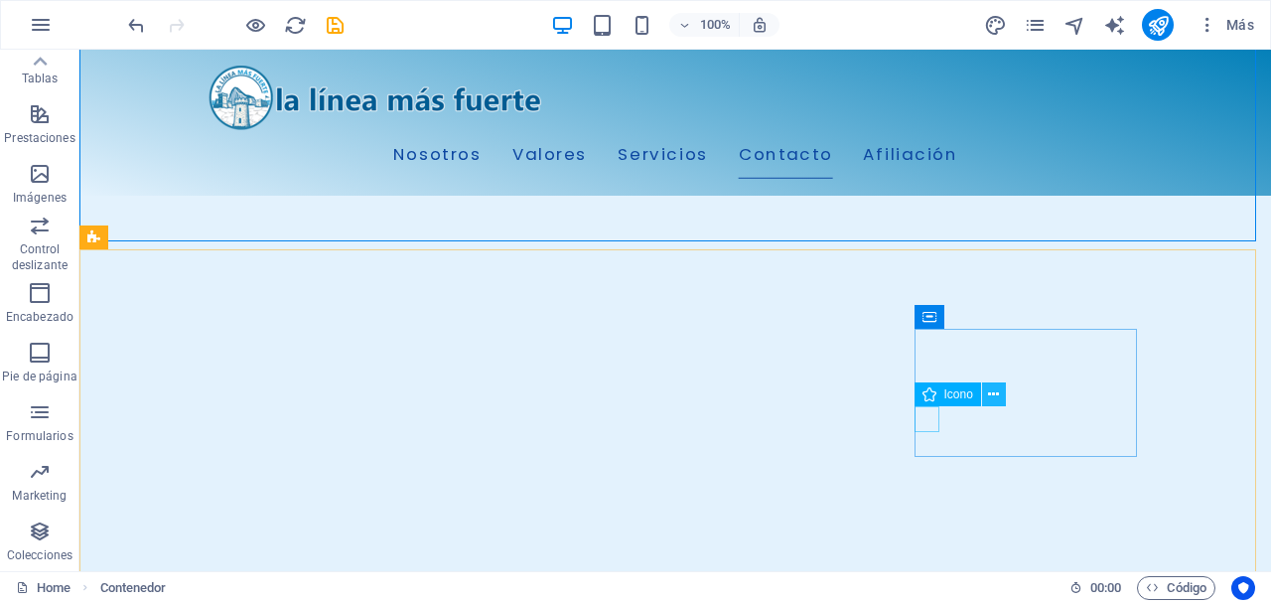
click at [995, 396] on icon at bounding box center [993, 394] width 11 height 21
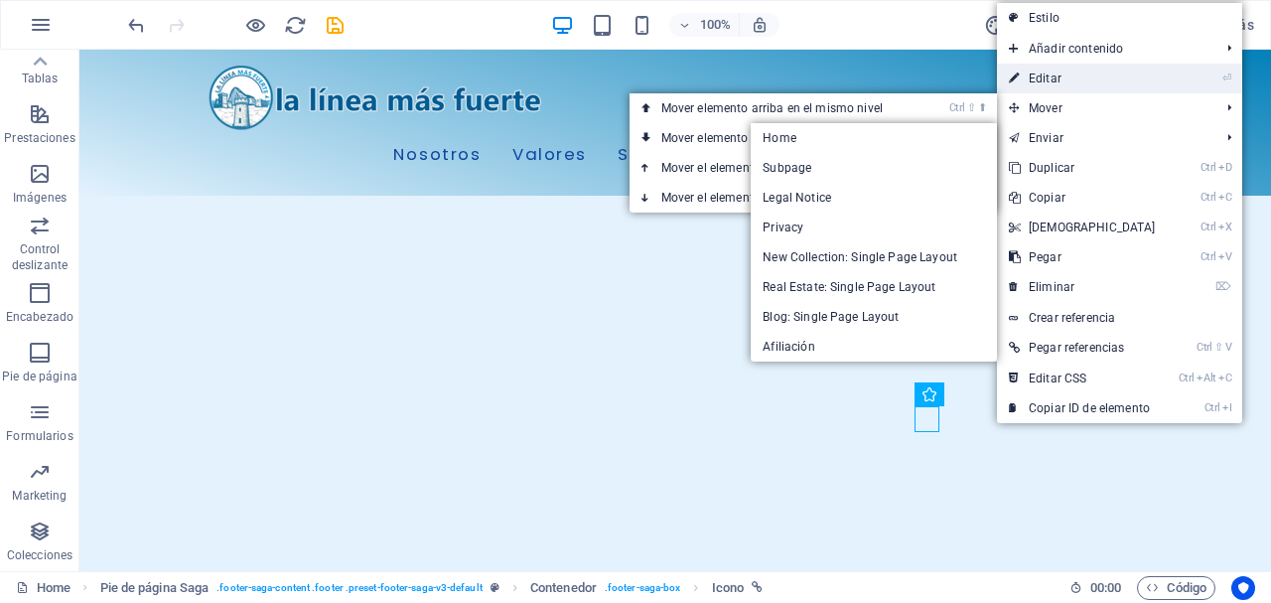
click at [1055, 79] on link "⏎ Editar" at bounding box center [1082, 79] width 171 height 30
select select "xMidYMid"
select select "px"
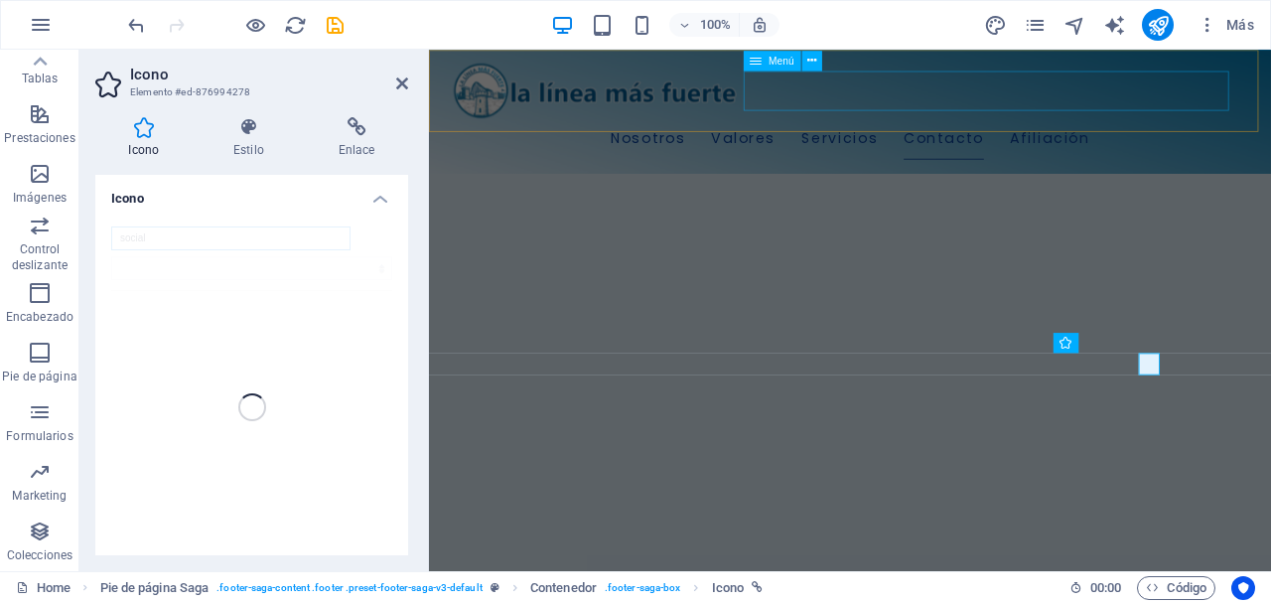
scroll to position [2613, 0]
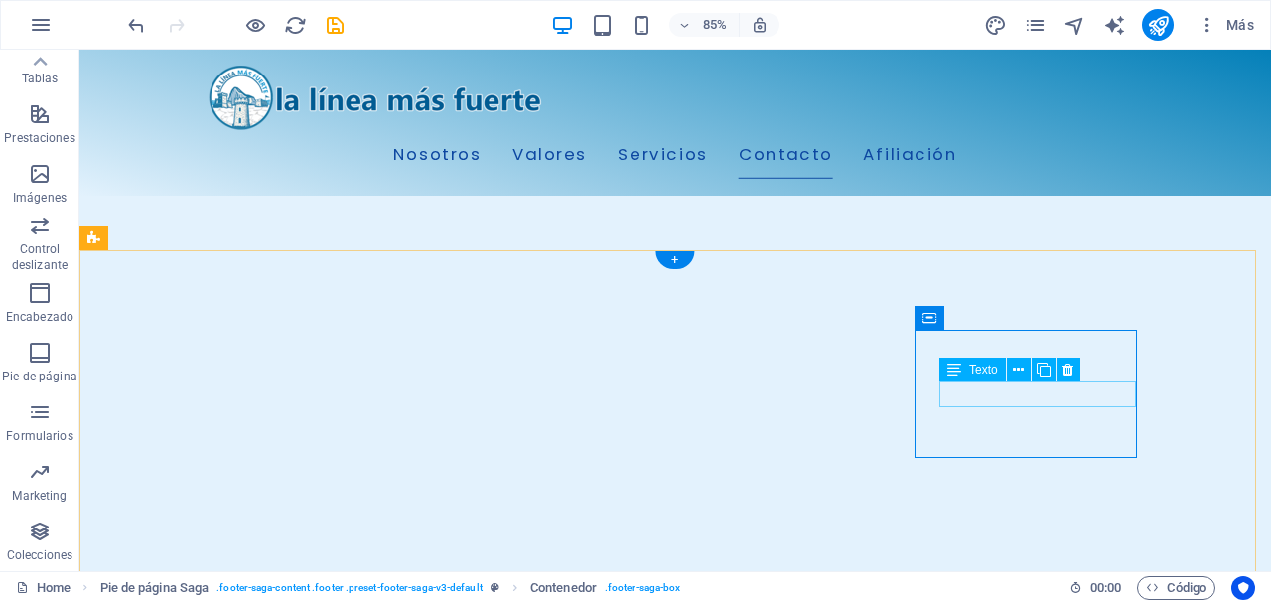
scroll to position [2686, 0]
click at [1019, 369] on icon at bounding box center [1019, 368] width 14 height 21
click at [1017, 366] on icon at bounding box center [1018, 368] width 11 height 21
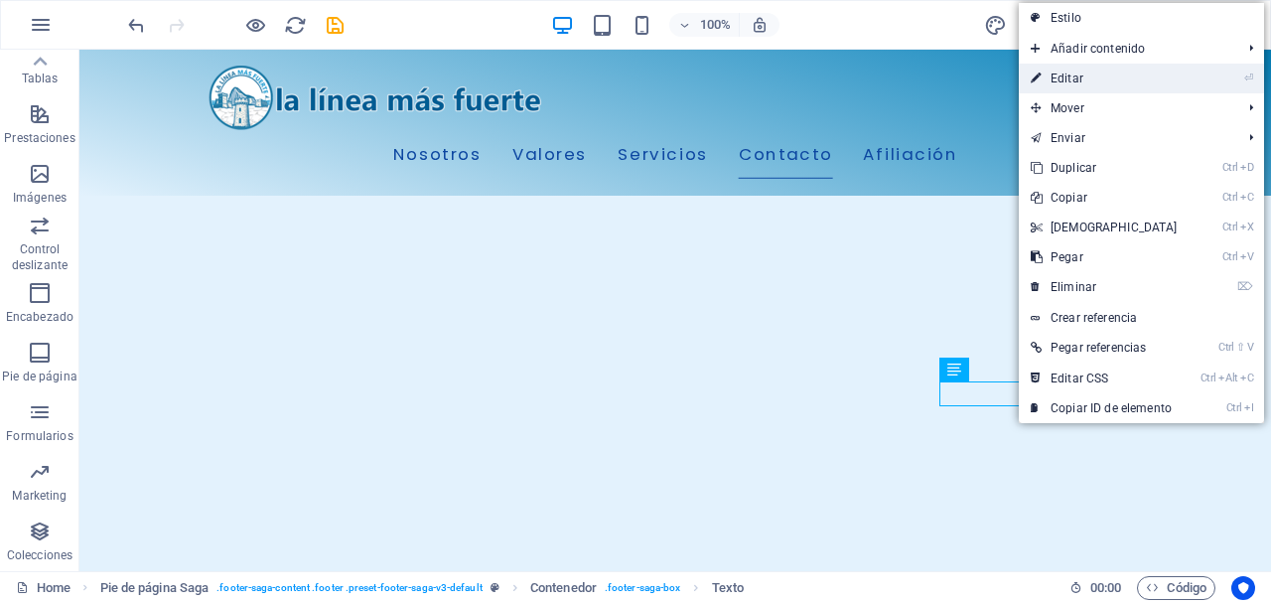
click at [1086, 78] on link "⏎ Editar" at bounding box center [1104, 79] width 171 height 30
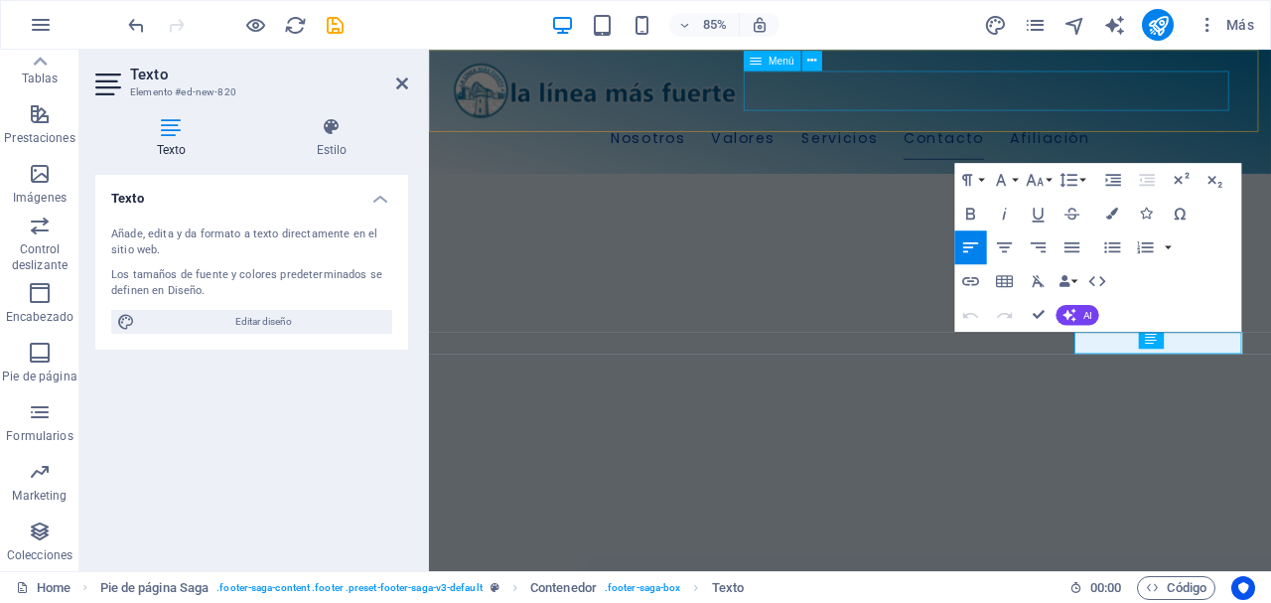
scroll to position [2613, 0]
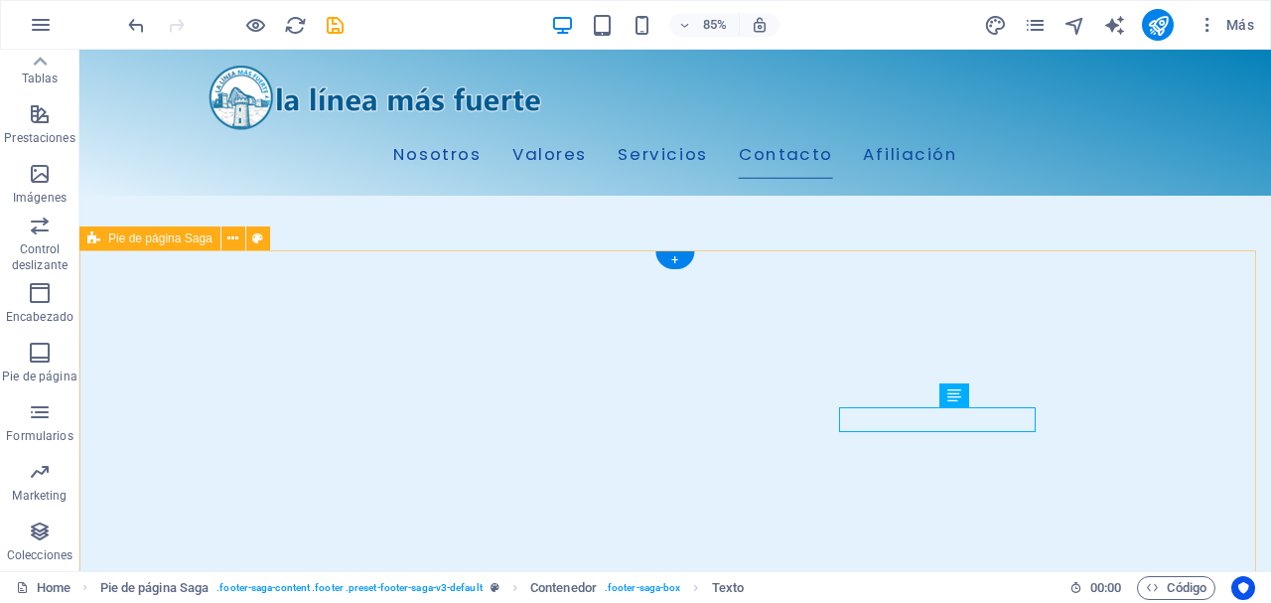
scroll to position [2686, 0]
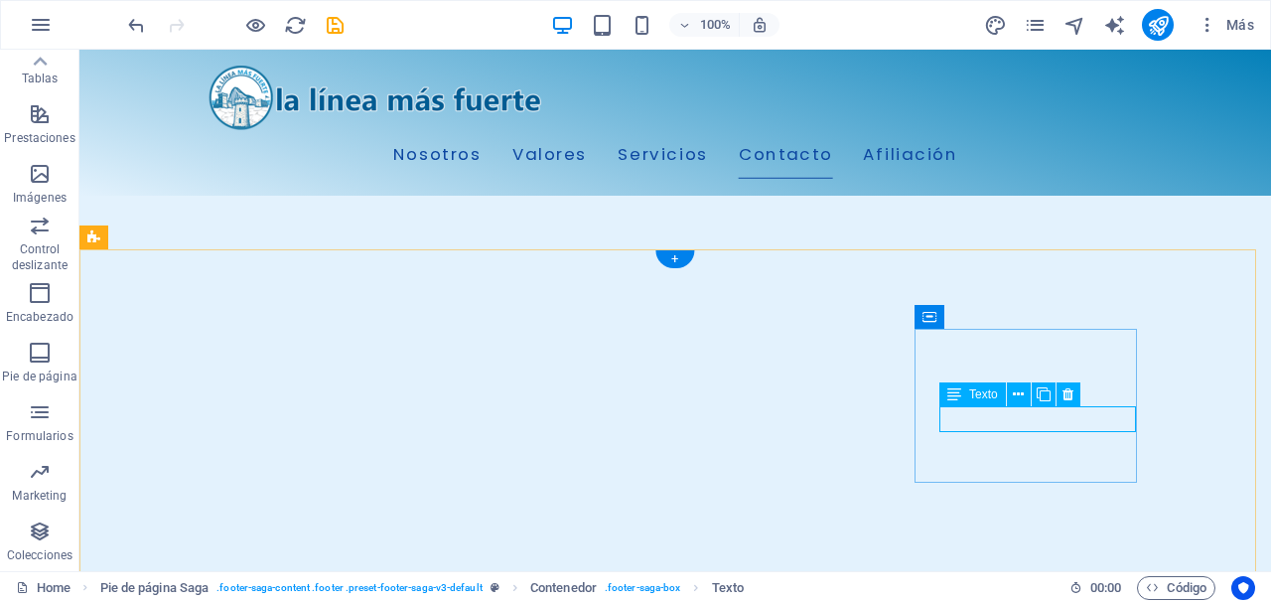
click at [1017, 391] on icon at bounding box center [1018, 394] width 11 height 21
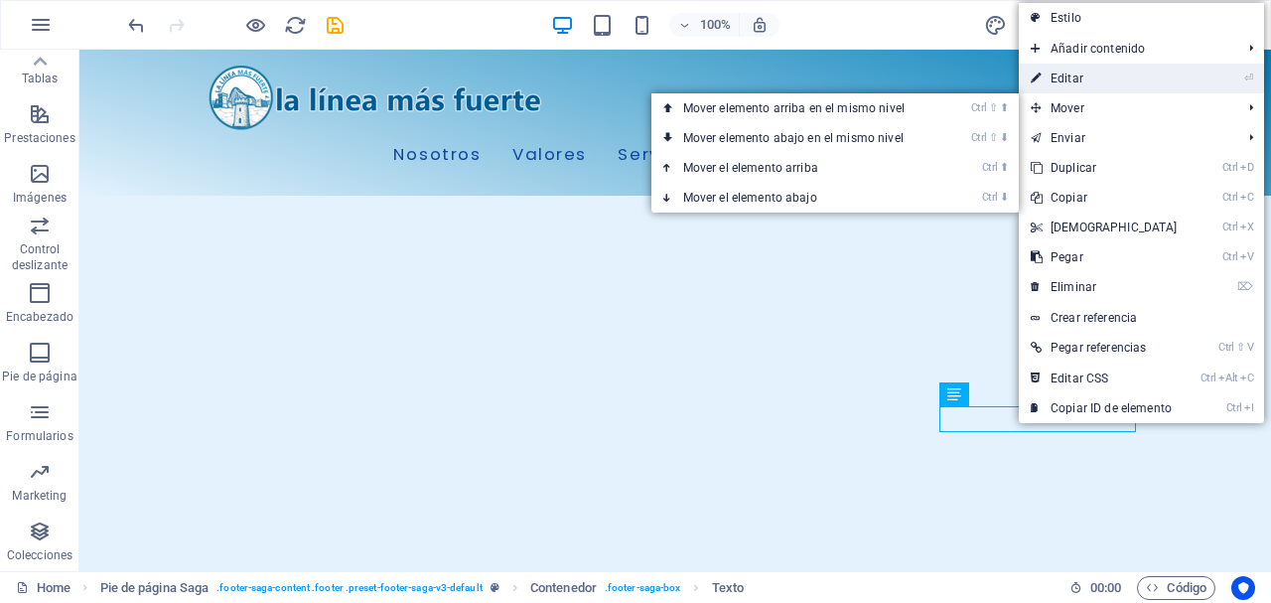
click at [1082, 80] on link "⏎ Editar" at bounding box center [1104, 79] width 171 height 30
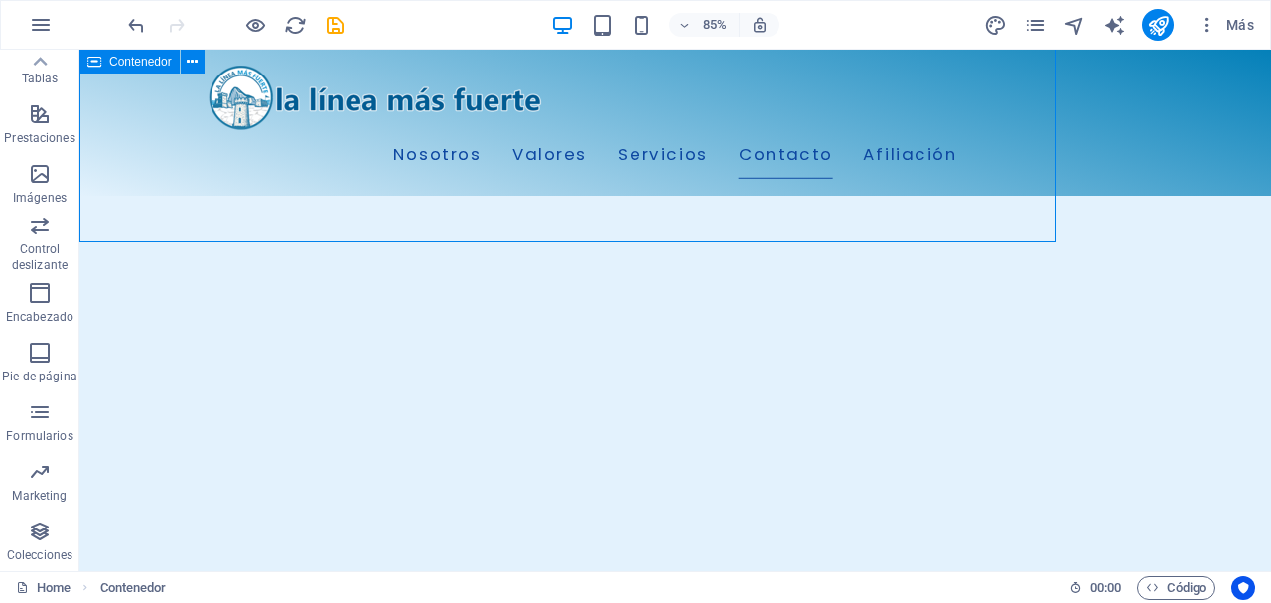
scroll to position [2686, 0]
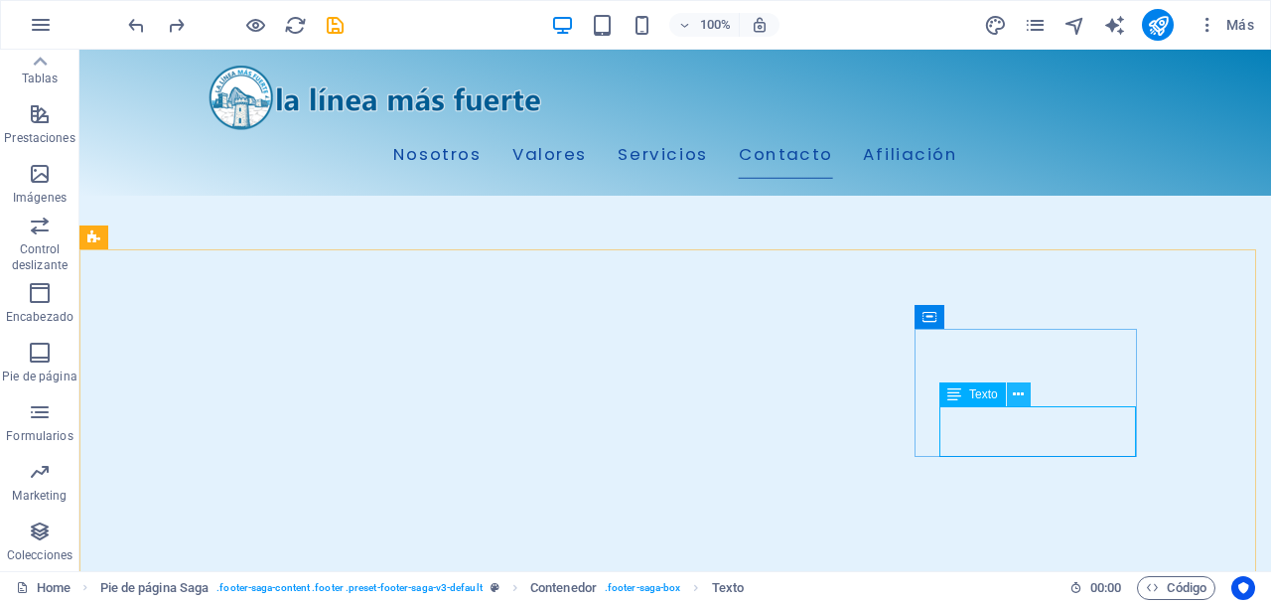
click at [1021, 395] on icon at bounding box center [1018, 394] width 11 height 21
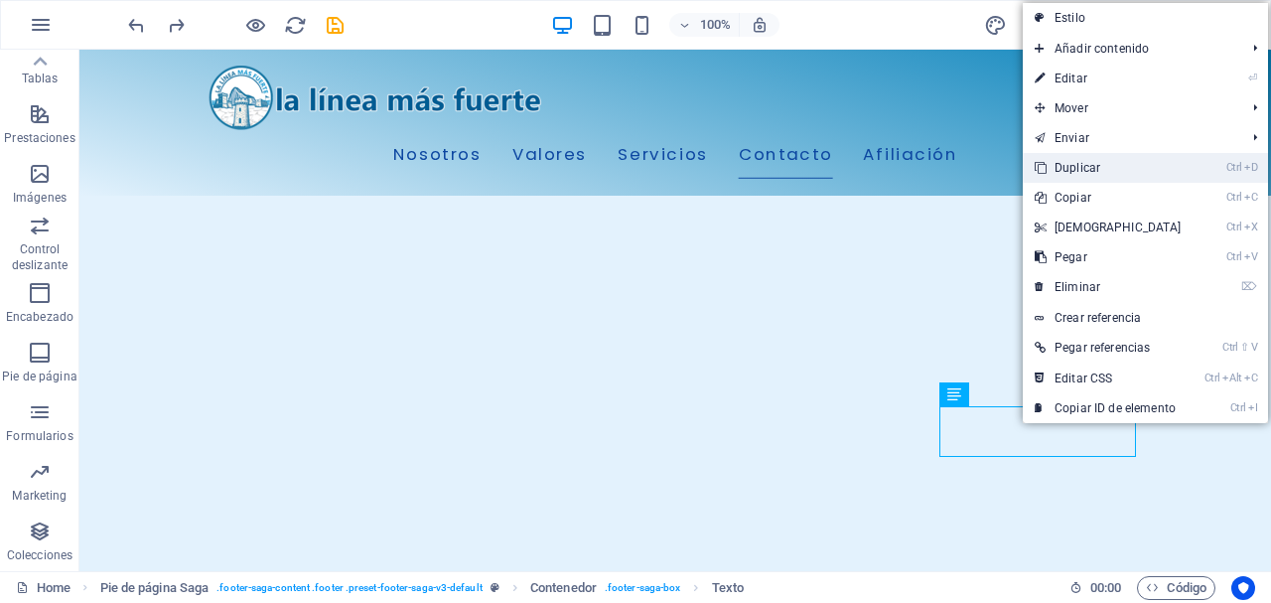
click at [1110, 172] on link "Ctrl D Duplicar" at bounding box center [1108, 168] width 171 height 30
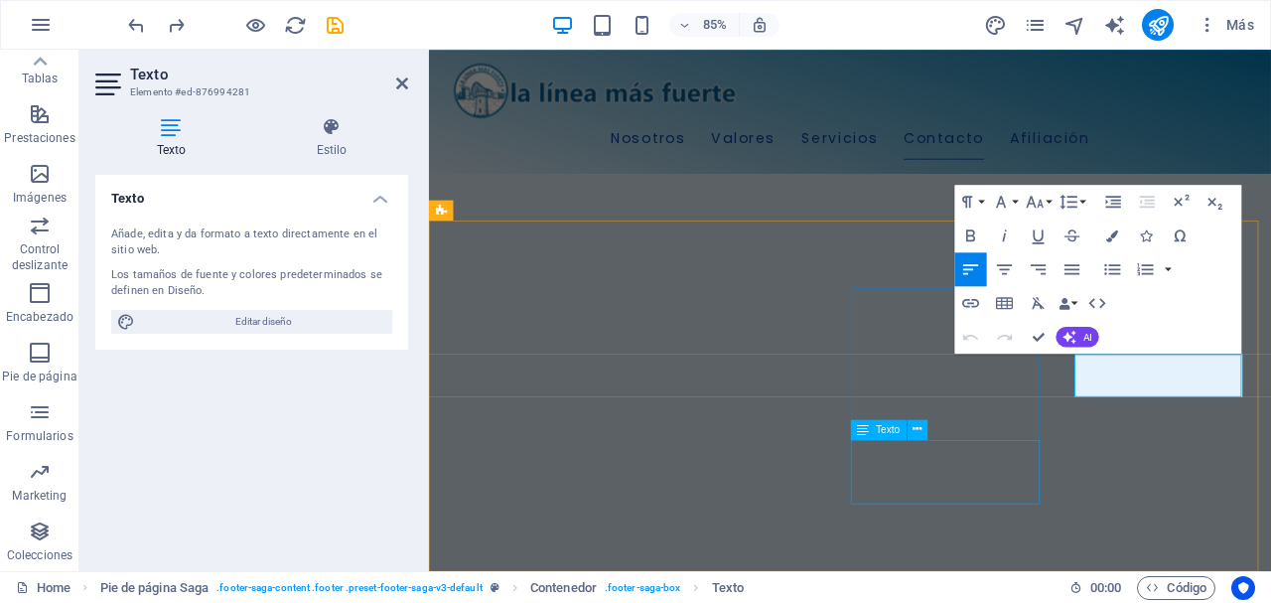
scroll to position [2613, 0]
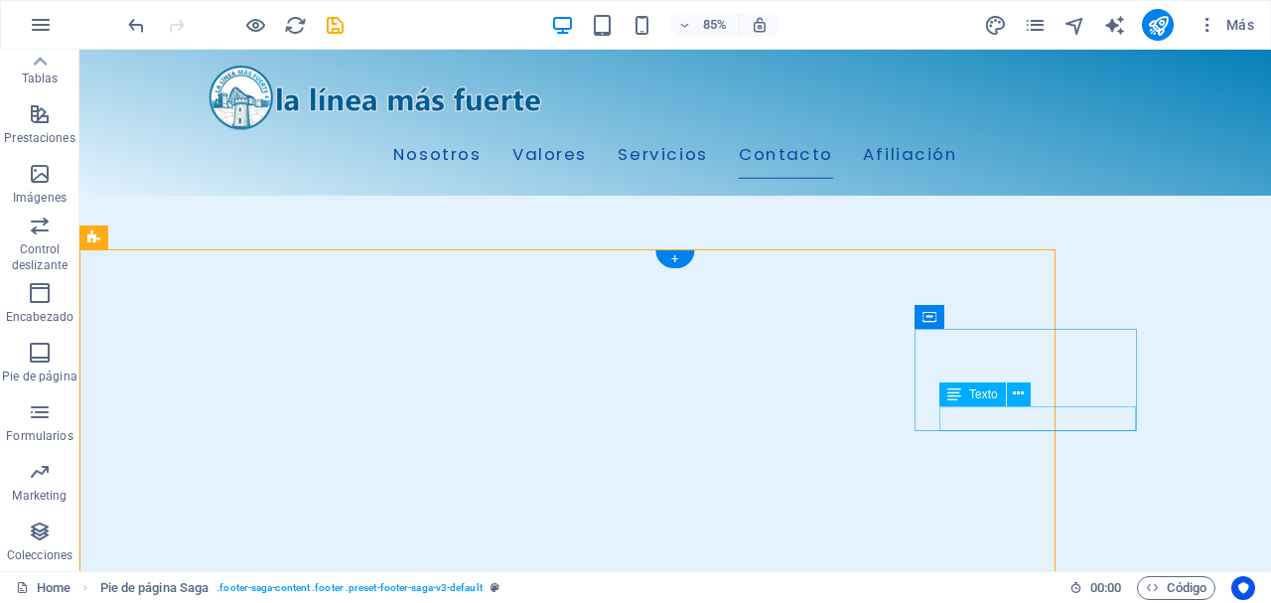
scroll to position [2687, 0]
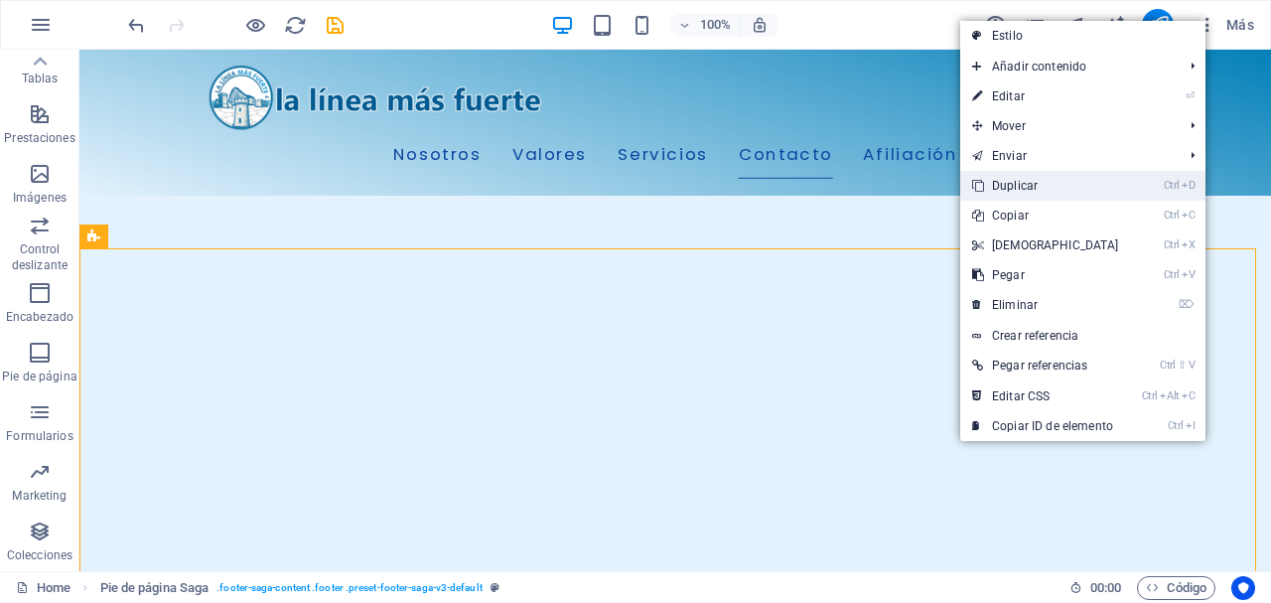
click at [1045, 184] on link "Ctrl D Duplicar" at bounding box center [1045, 186] width 171 height 30
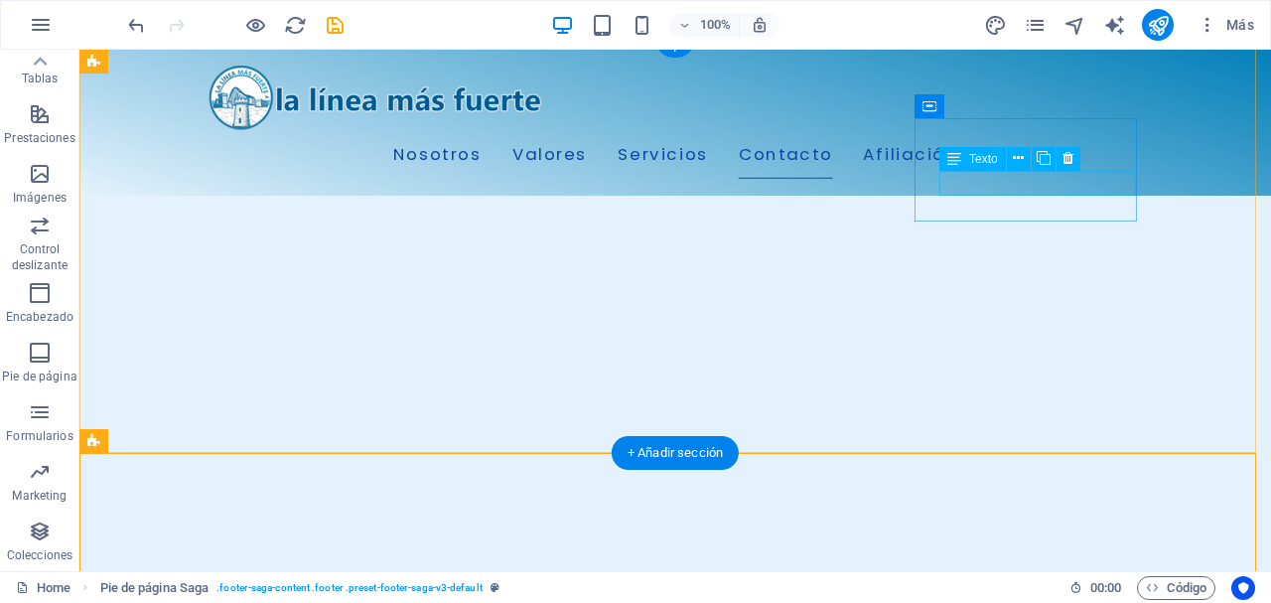
scroll to position [3191, 0]
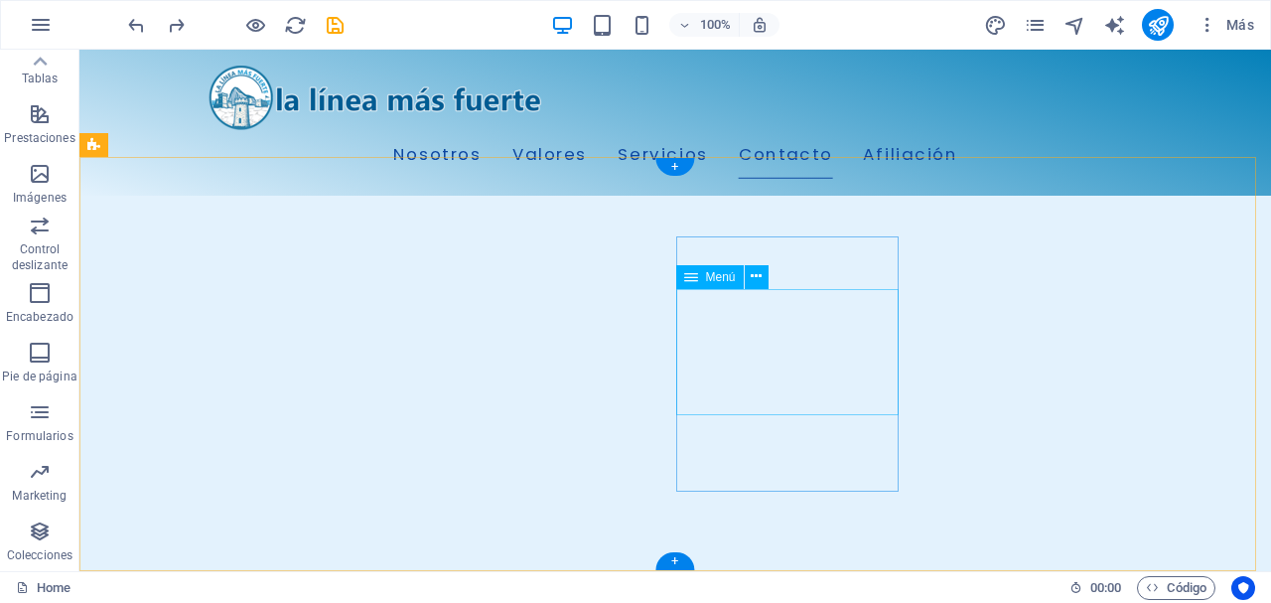
scroll to position [2778, 0]
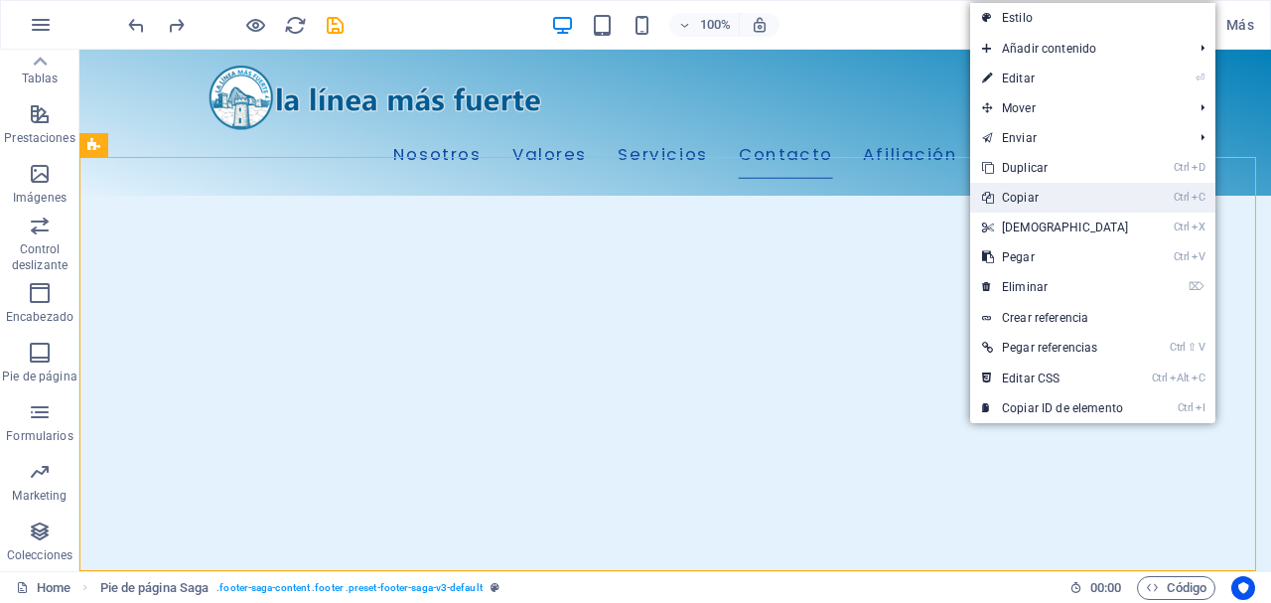
click at [1039, 200] on link "Ctrl C Copiar" at bounding box center [1055, 198] width 171 height 30
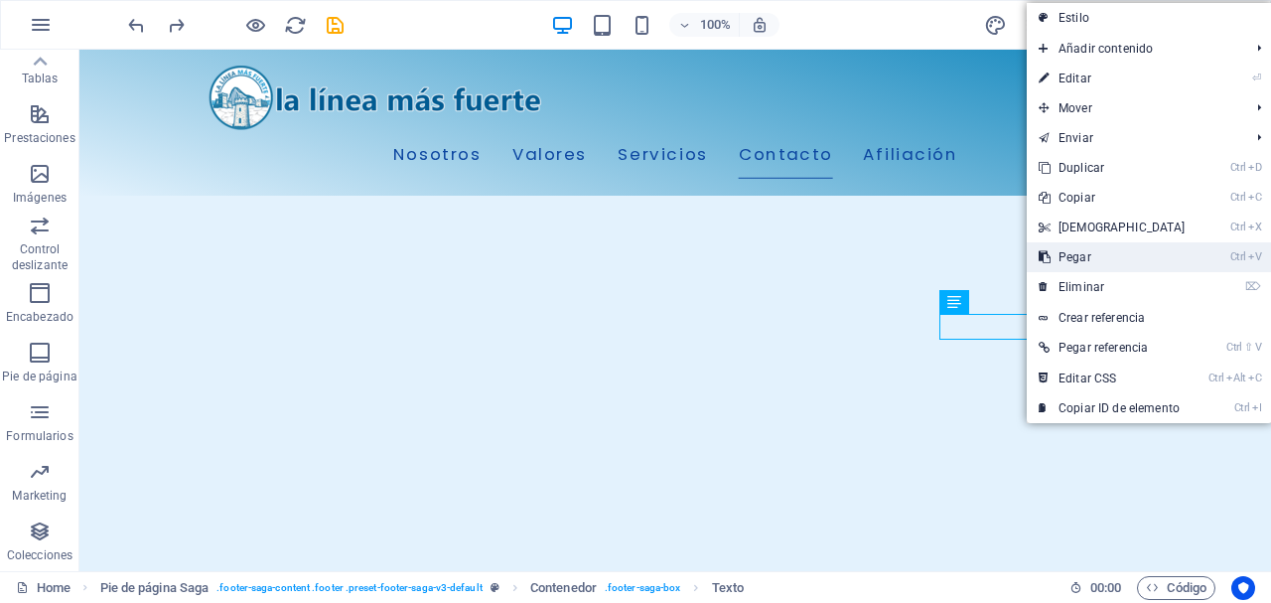
click at [1092, 255] on link "Ctrl V Pegar" at bounding box center [1112, 257] width 171 height 30
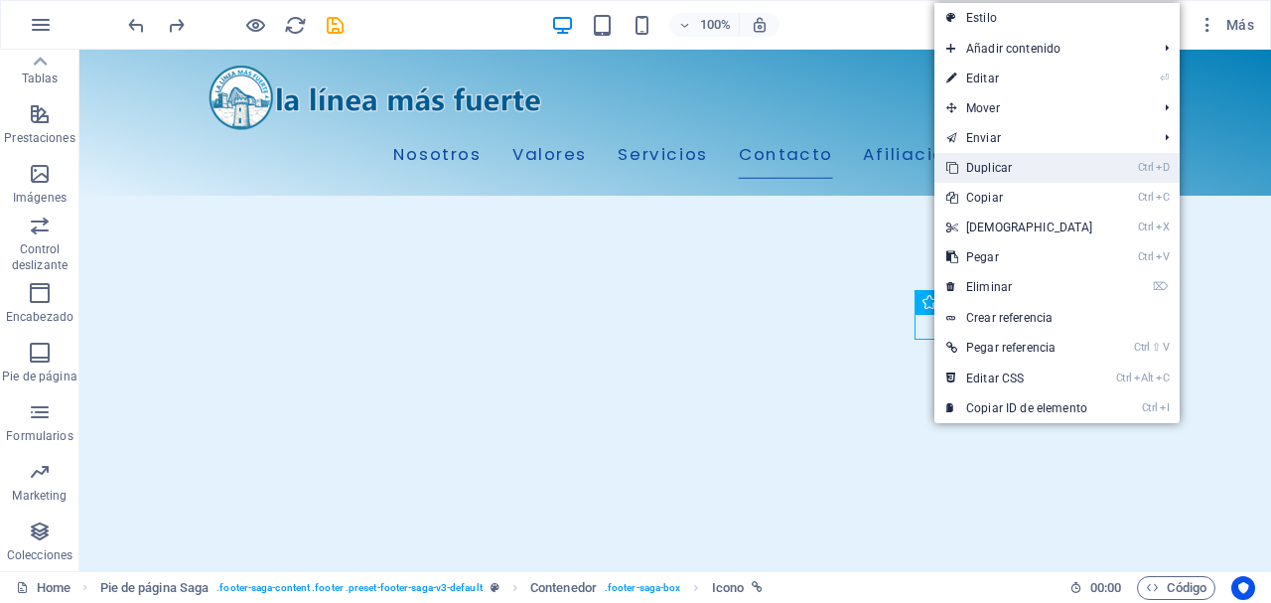
click at [1022, 159] on link "Ctrl D Duplicar" at bounding box center [1019, 168] width 171 height 30
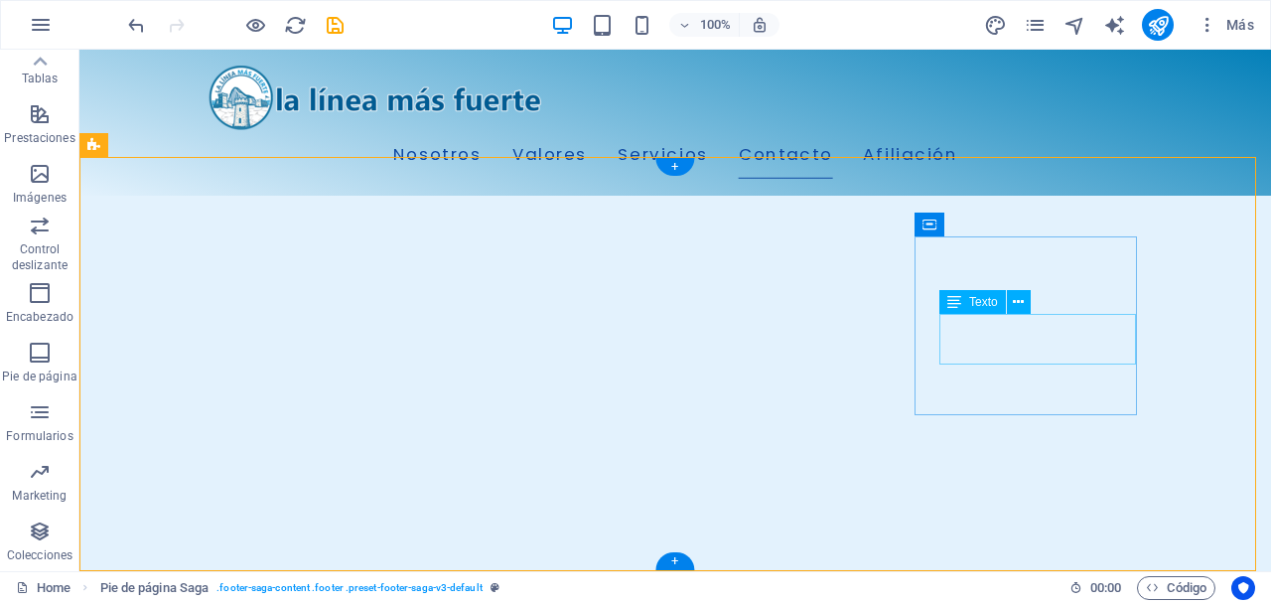
click at [1016, 301] on icon at bounding box center [1018, 302] width 11 height 21
click at [1022, 302] on icon at bounding box center [1018, 302] width 11 height 21
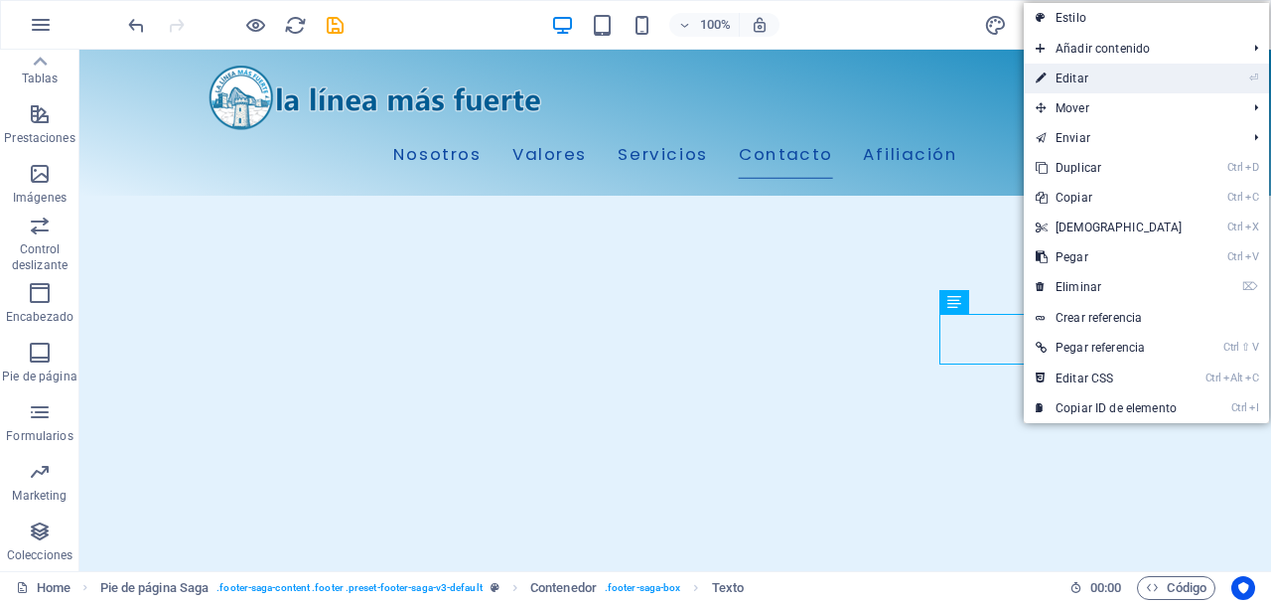
click at [1088, 79] on link "⏎ Editar" at bounding box center [1109, 79] width 171 height 30
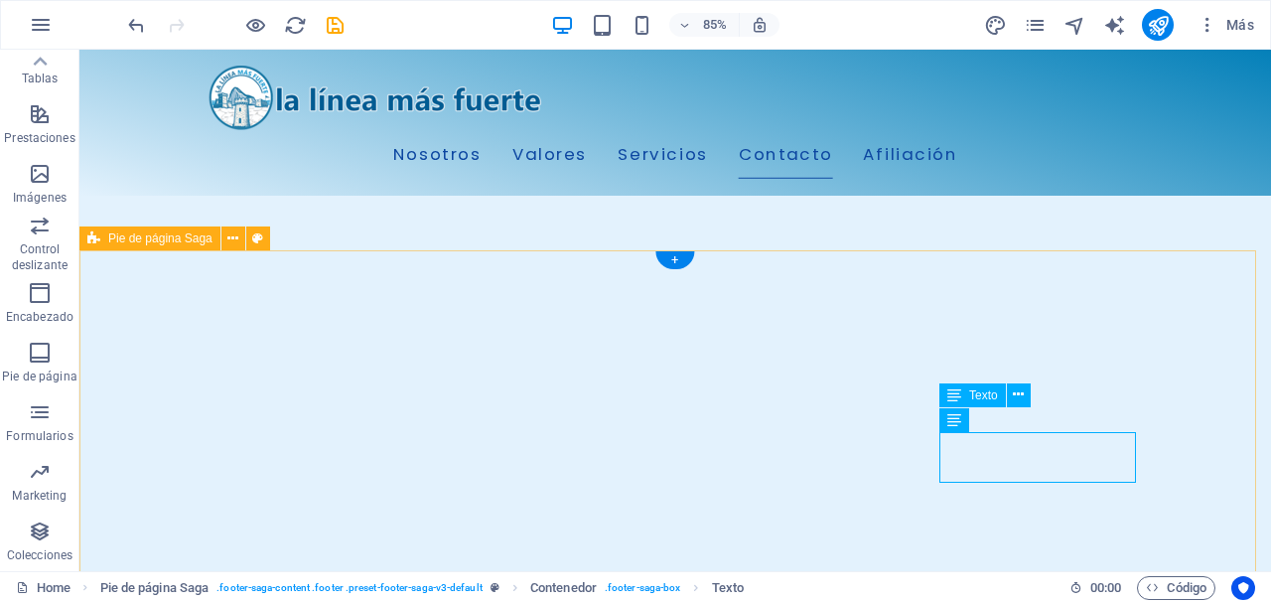
scroll to position [2686, 0]
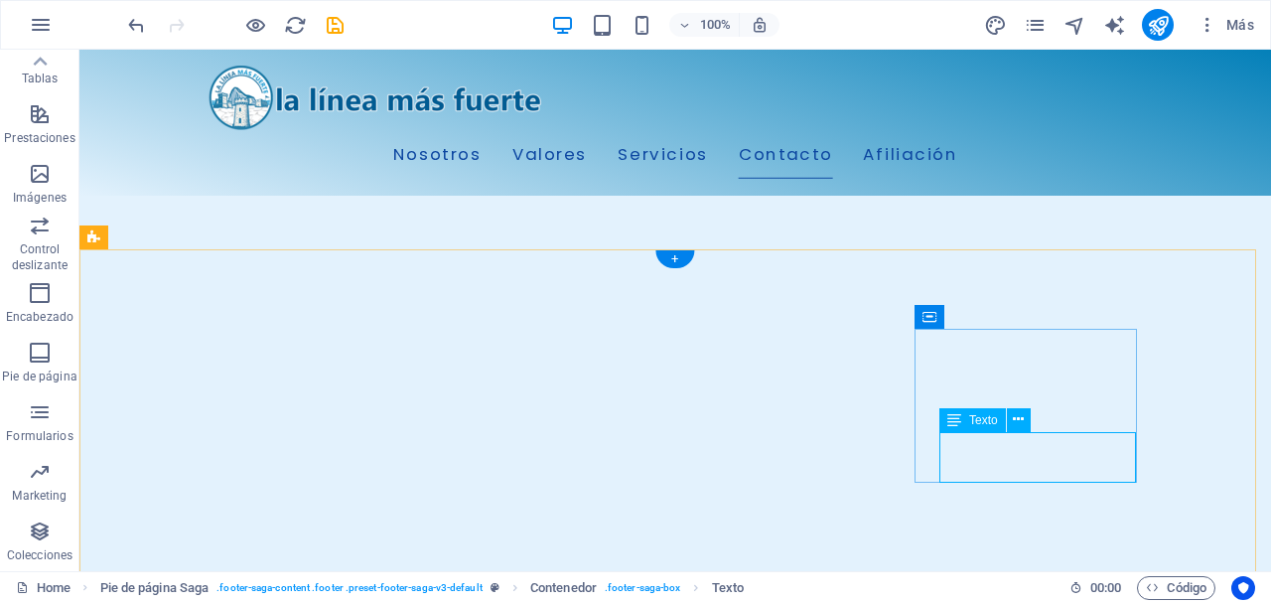
click at [1020, 422] on icon at bounding box center [1018, 419] width 11 height 21
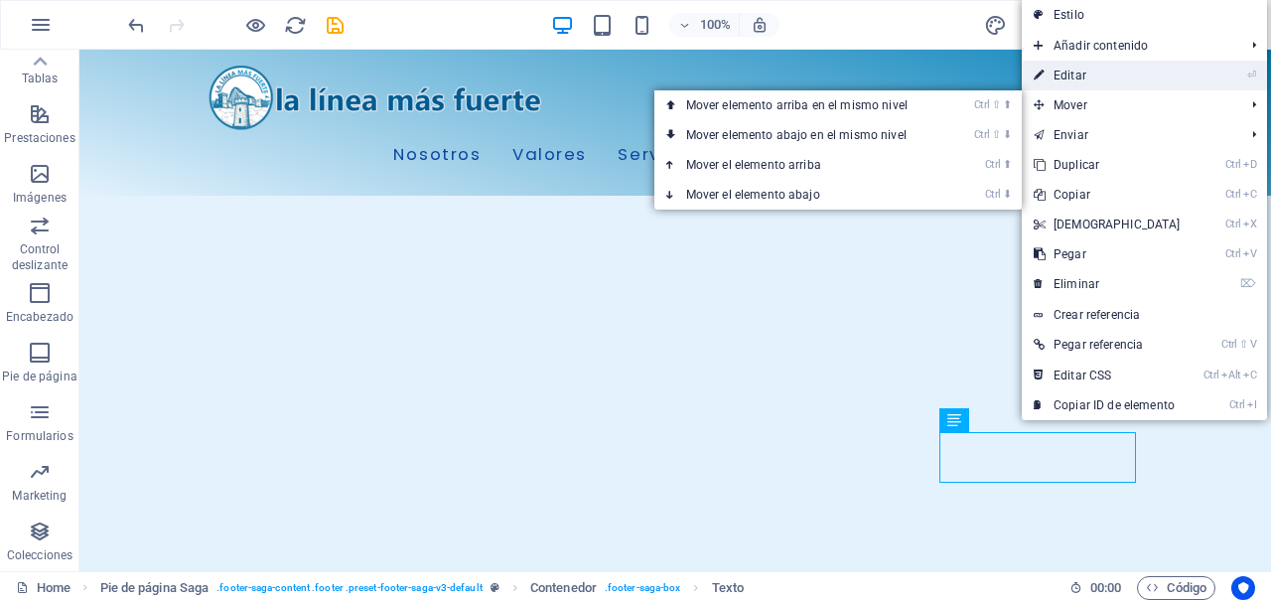
click at [1117, 83] on link "⏎ Editar" at bounding box center [1107, 76] width 171 height 30
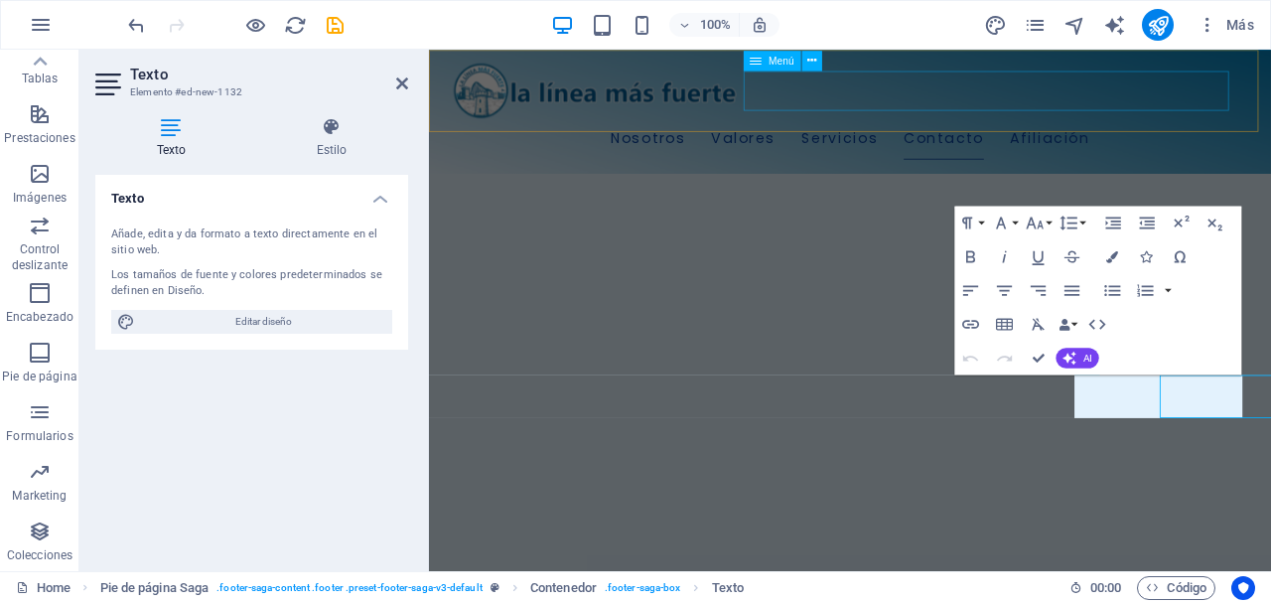
scroll to position [2613, 0]
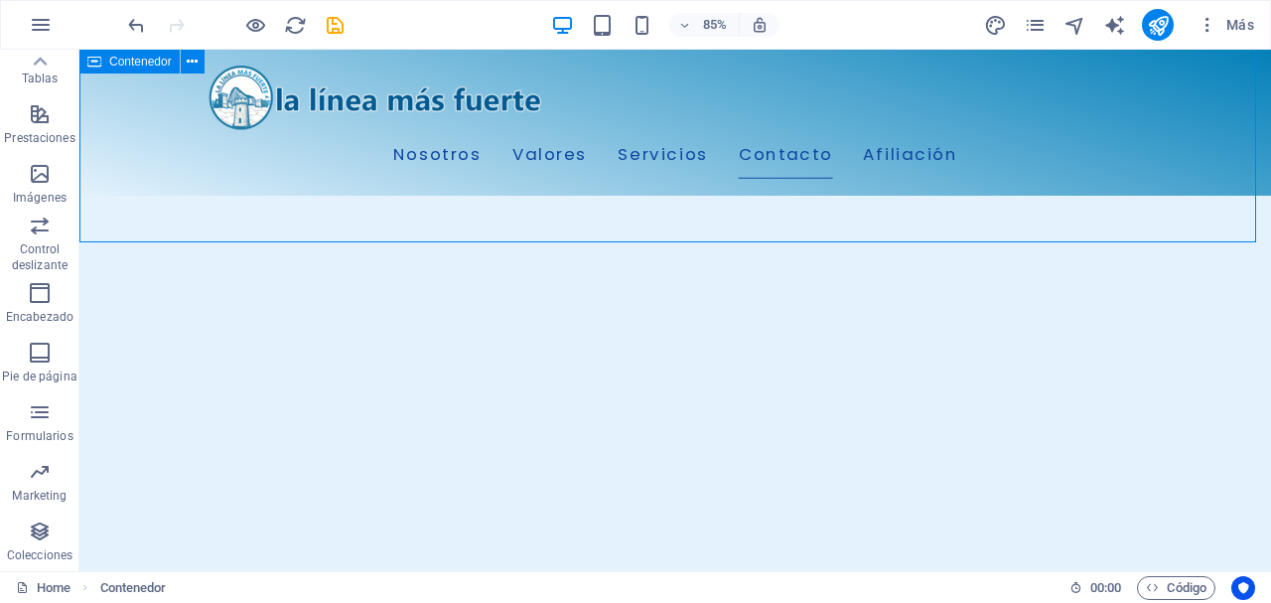
scroll to position [2686, 0]
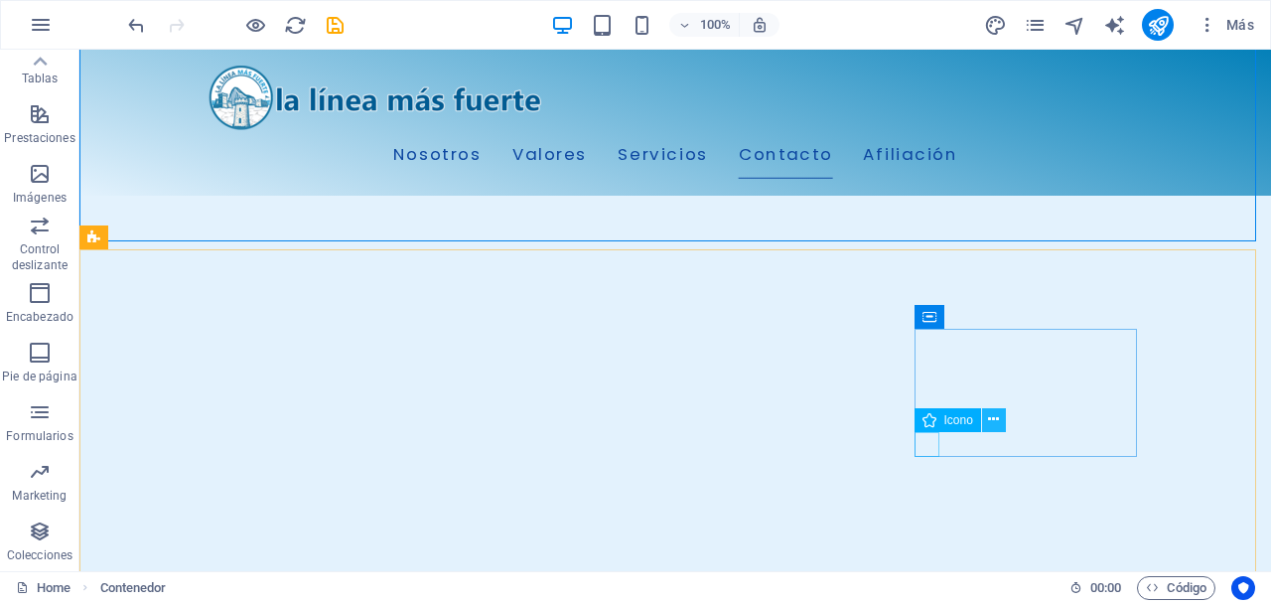
click at [987, 422] on button at bounding box center [994, 420] width 24 height 24
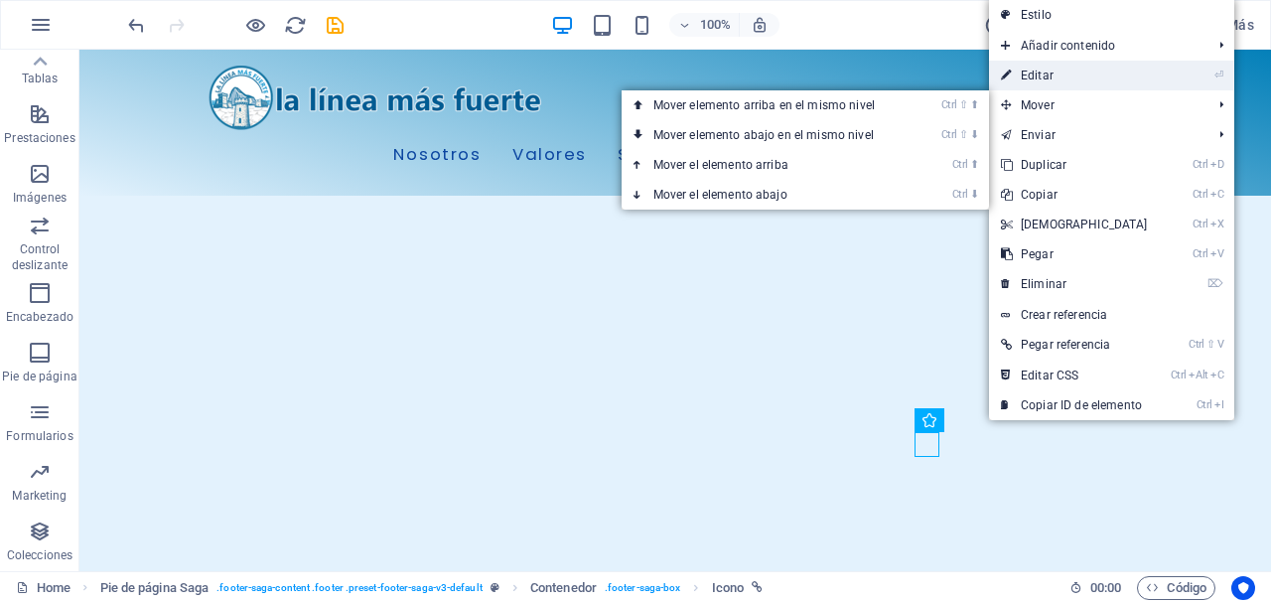
click at [1101, 77] on link "⏎ Editar" at bounding box center [1074, 76] width 171 height 30
select select "xMidYMid"
select select "px"
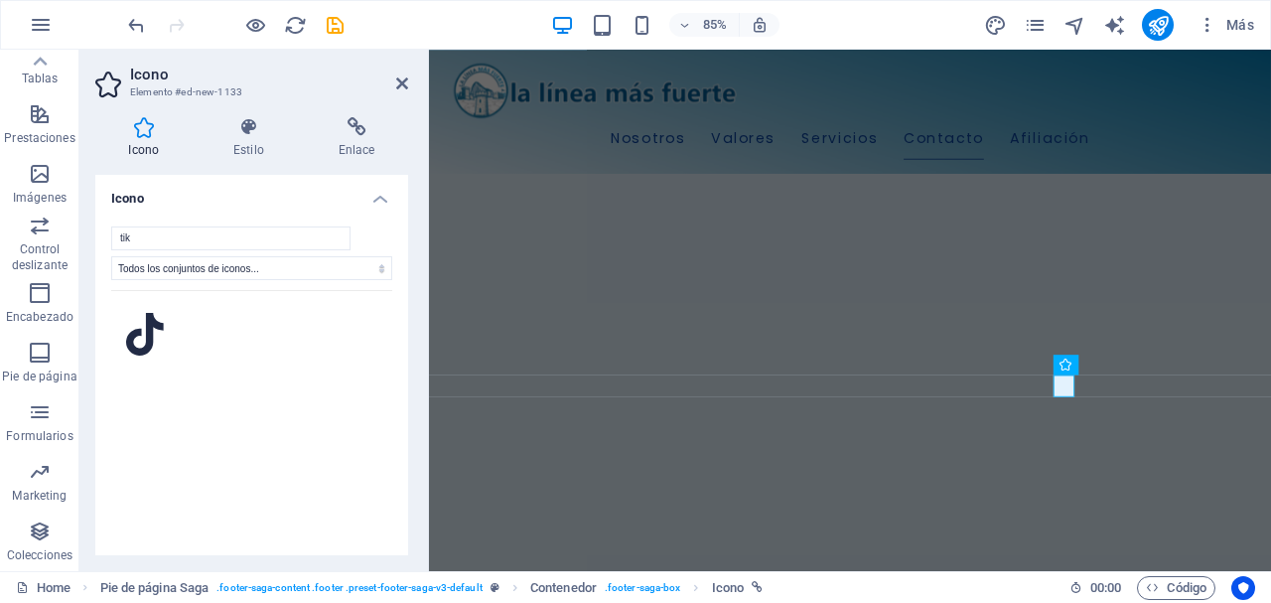
scroll to position [0, 0]
type input "tik"
click at [149, 342] on icon at bounding box center [145, 335] width 38 height 44
click at [399, 81] on icon at bounding box center [402, 83] width 12 height 16
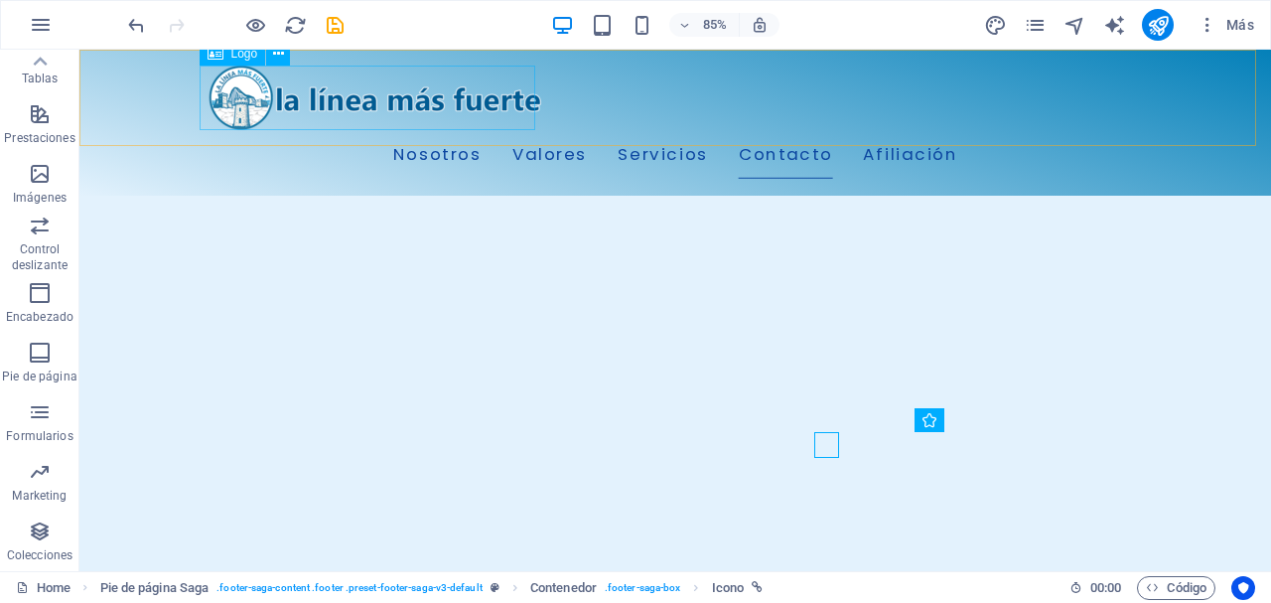
scroll to position [2686, 0]
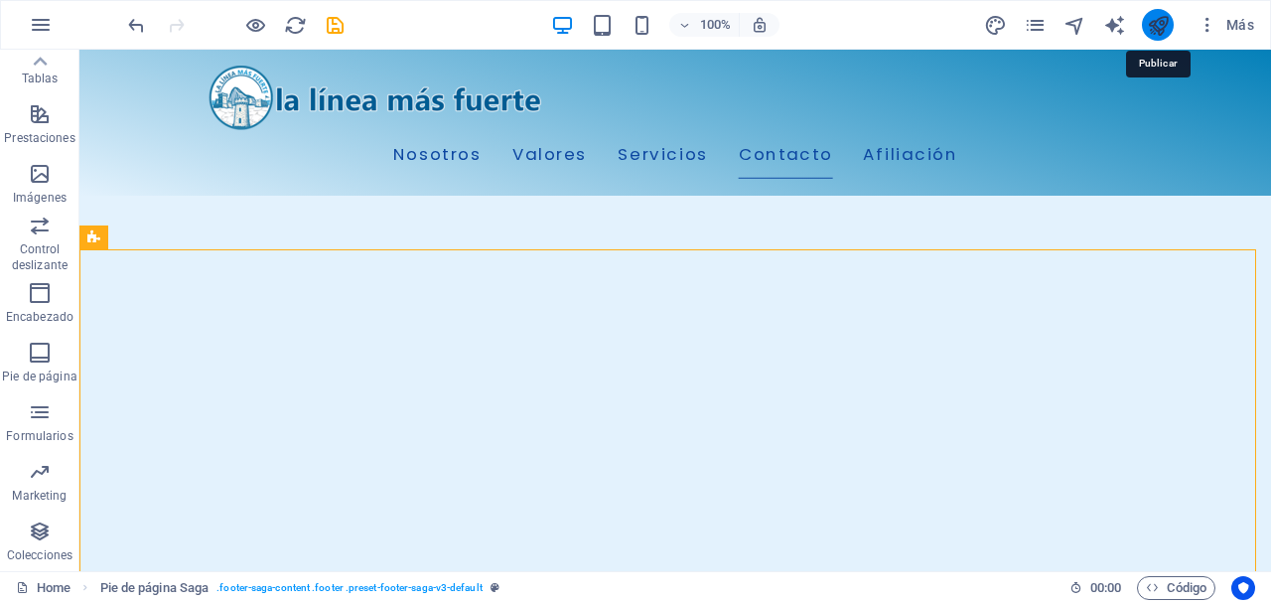
click at [0, 0] on icon "publish" at bounding box center [0, 0] width 0 height 0
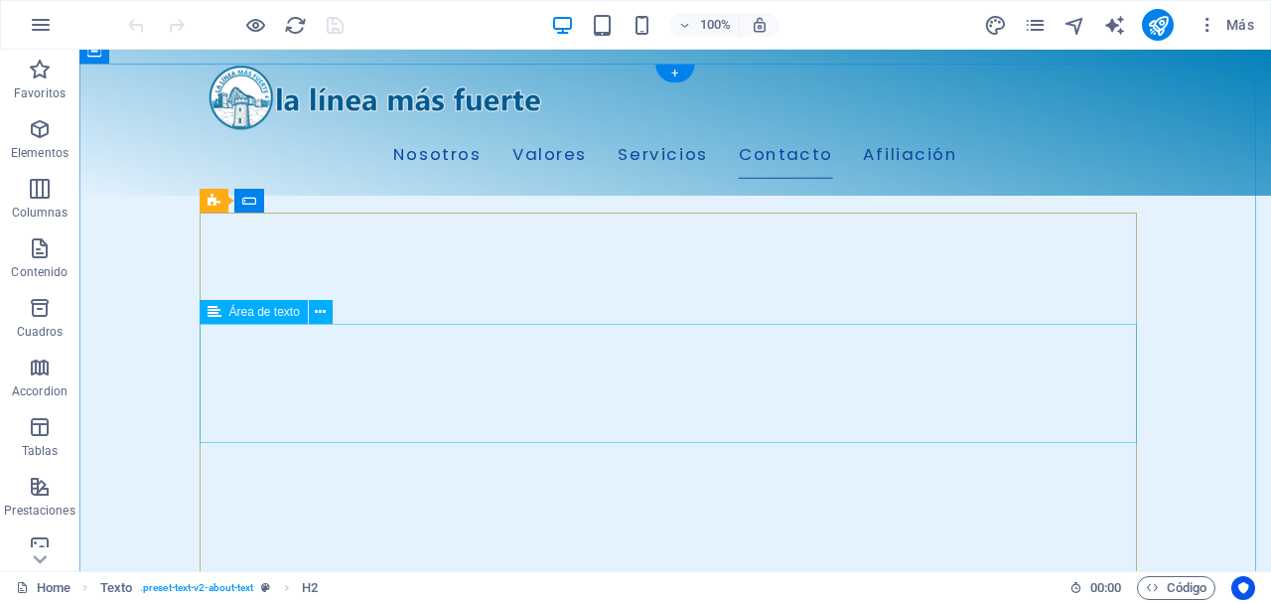
scroll to position [2778, 0]
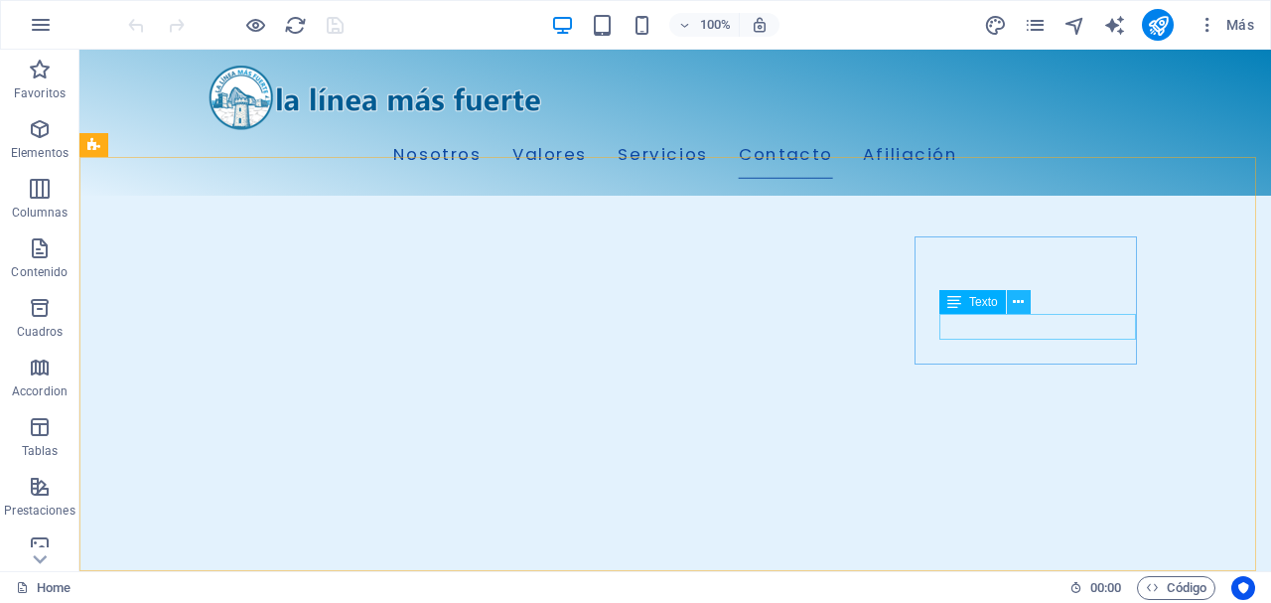
click at [1024, 296] on icon at bounding box center [1018, 302] width 11 height 21
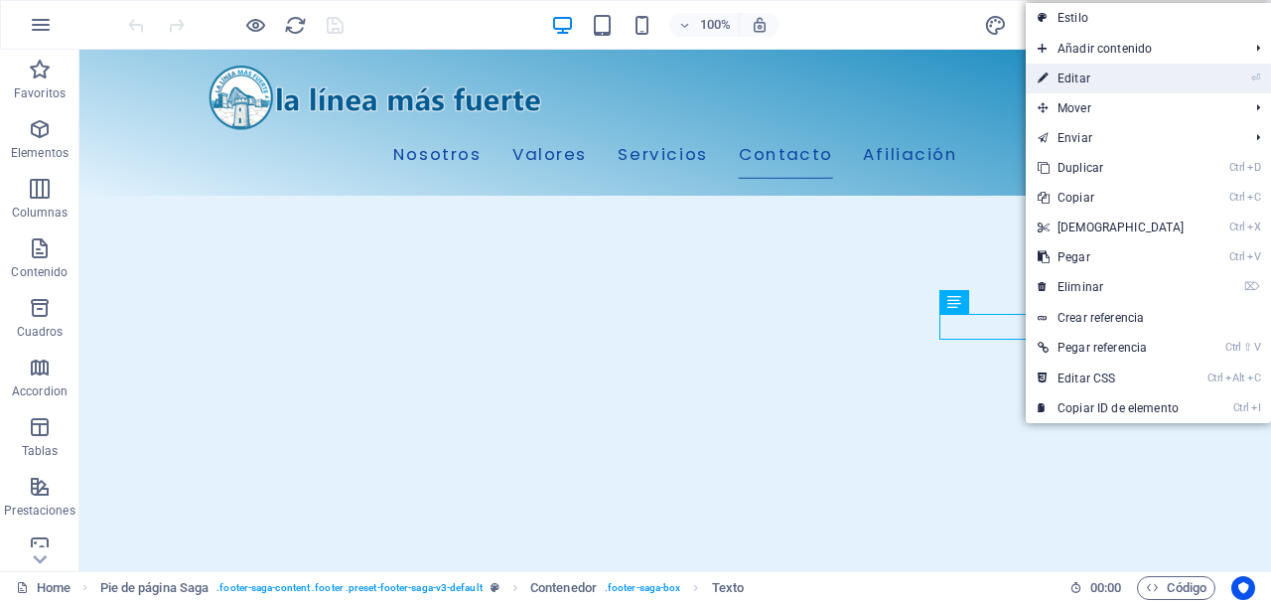
click at [1125, 76] on link "⏎ Editar" at bounding box center [1111, 79] width 171 height 30
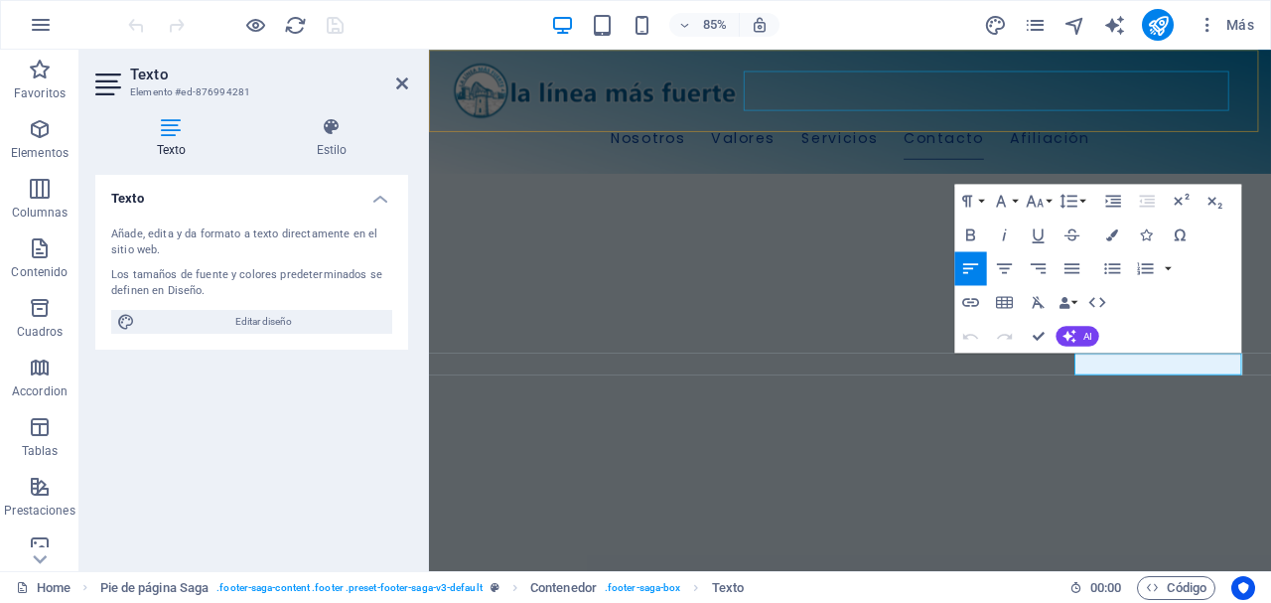
scroll to position [2613, 0]
click at [973, 303] on icon "button" at bounding box center [970, 303] width 17 height 9
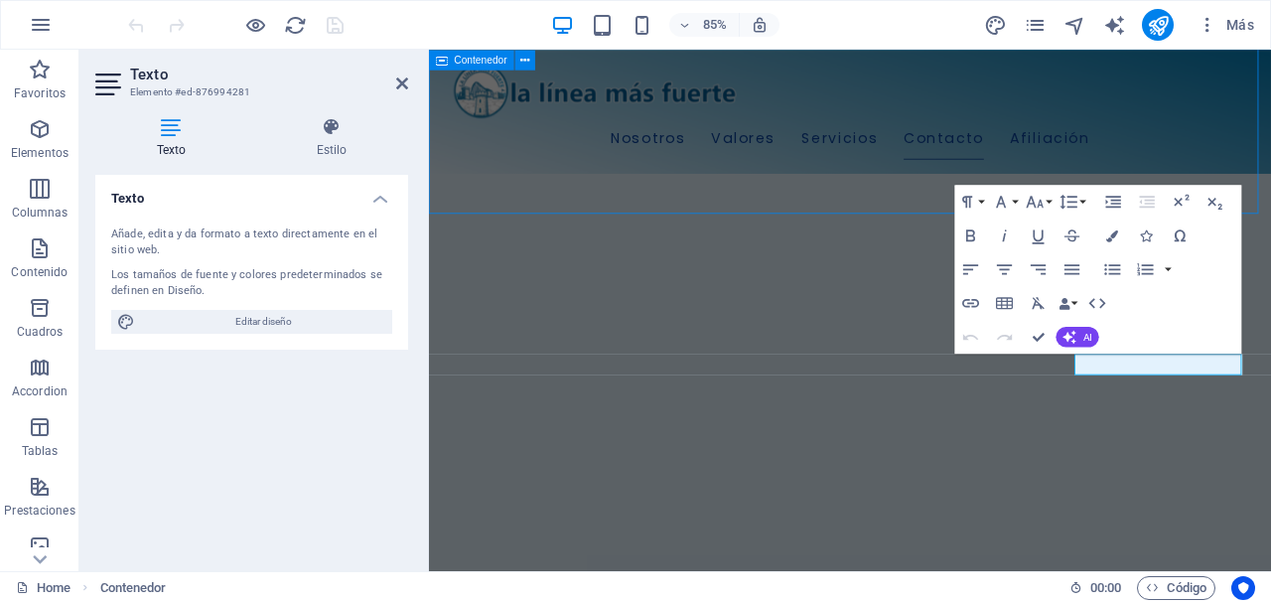
scroll to position [2686, 0]
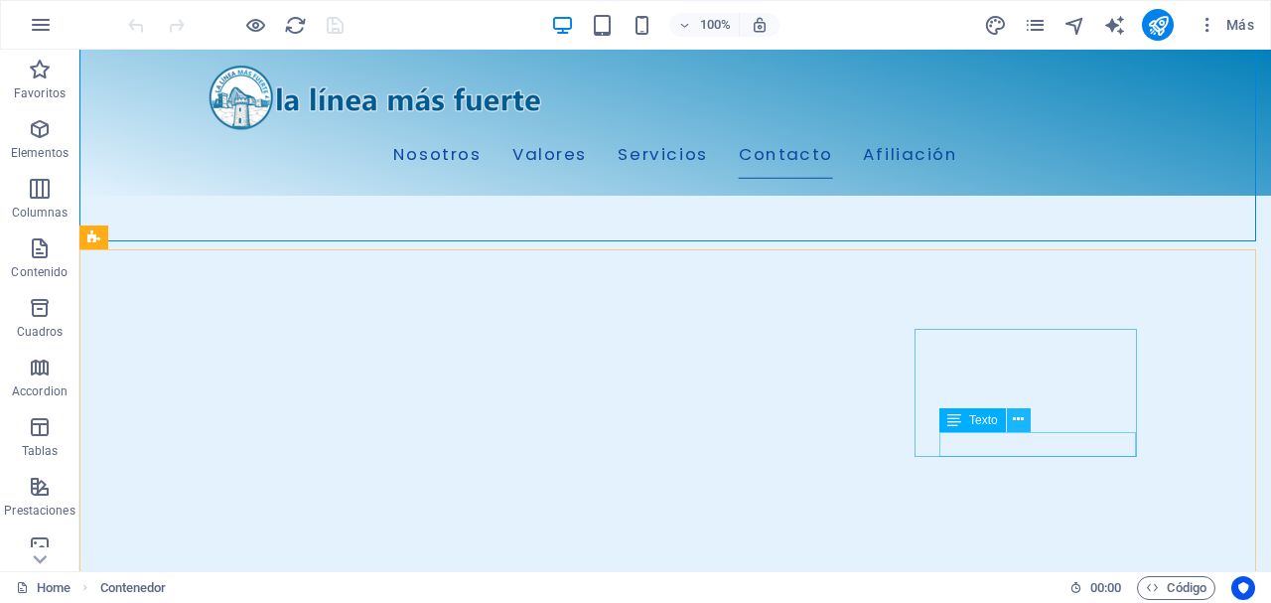
click at [1015, 422] on icon at bounding box center [1018, 419] width 11 height 21
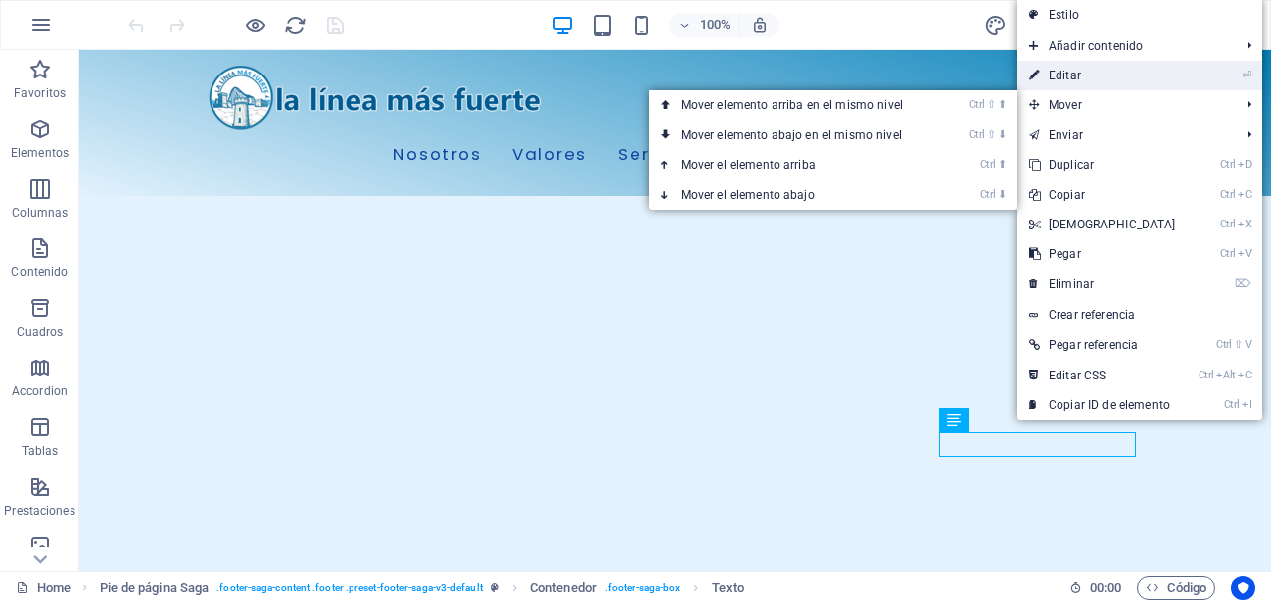
click at [1082, 80] on link "⏎ Editar" at bounding box center [1102, 76] width 171 height 30
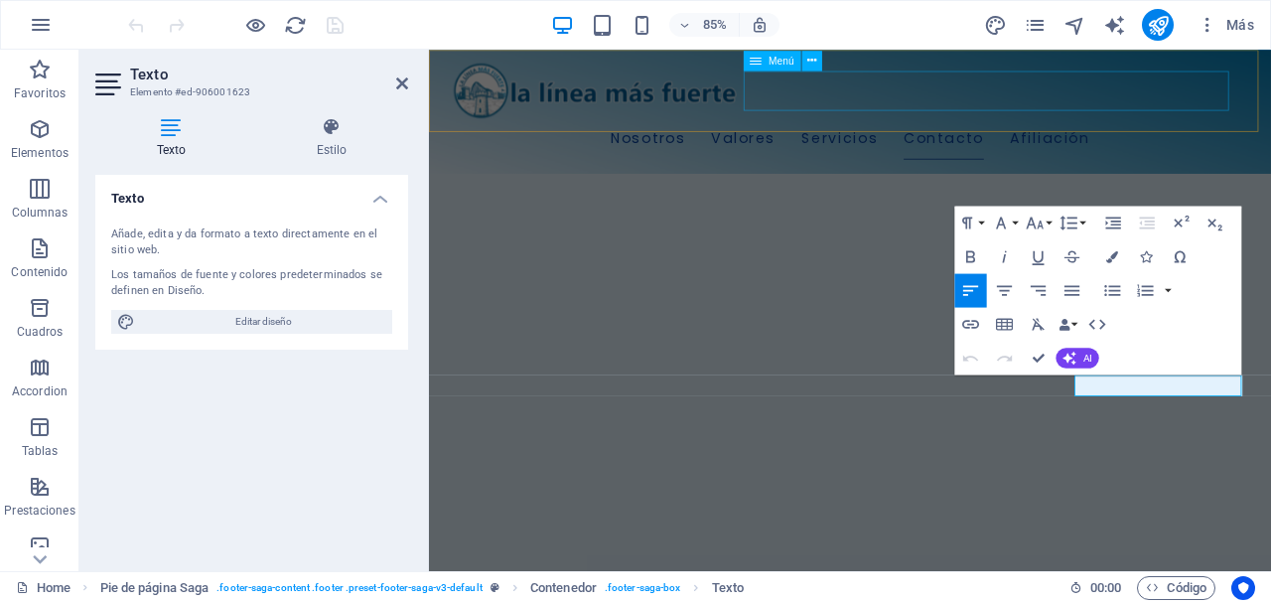
scroll to position [2613, 0]
click at [974, 322] on icon "button" at bounding box center [970, 324] width 17 height 9
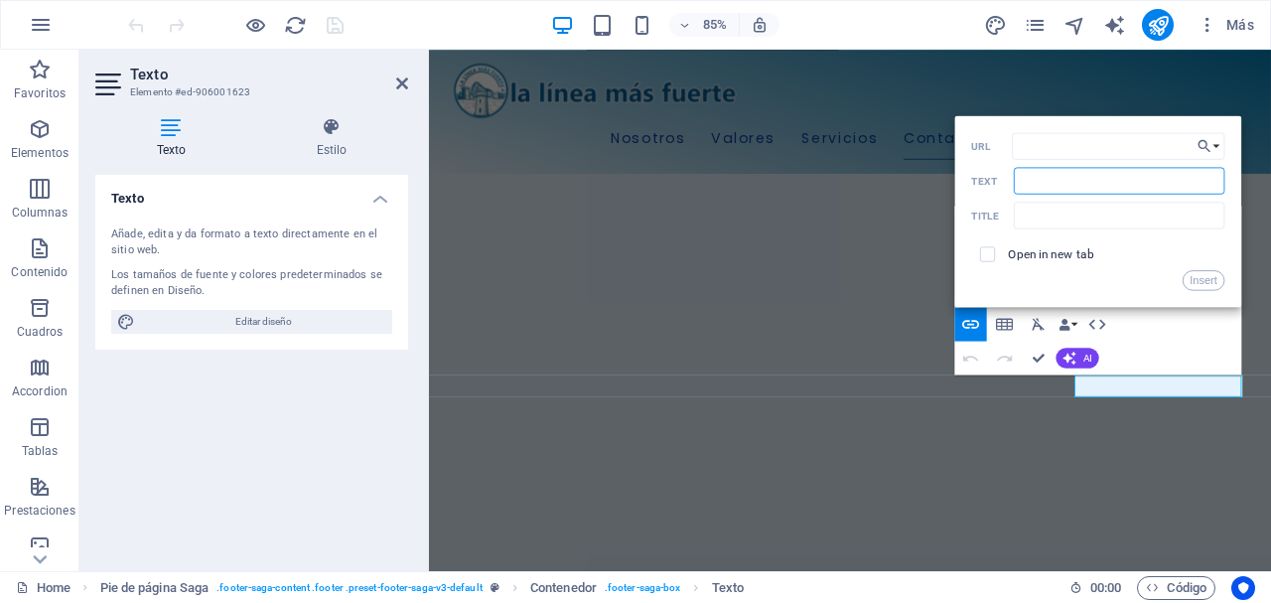
click at [1098, 178] on input "Text" at bounding box center [1119, 181] width 211 height 27
type input "TikTok"
click at [1175, 342] on div "Paragraph Format Normal Heading 1 Heading 2 Heading 3 Heading 4 Heading 5 Headi…" at bounding box center [1098, 291] width 287 height 169
click at [973, 319] on icon "button" at bounding box center [971, 324] width 20 height 20
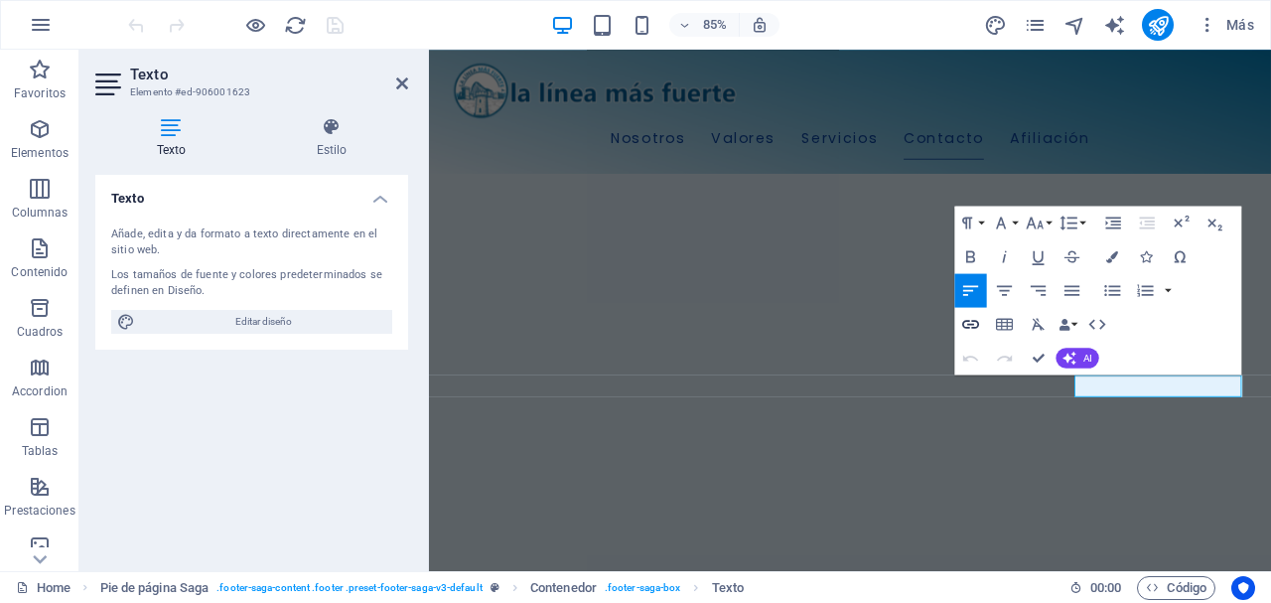
click at [966, 321] on icon "button" at bounding box center [971, 324] width 20 height 20
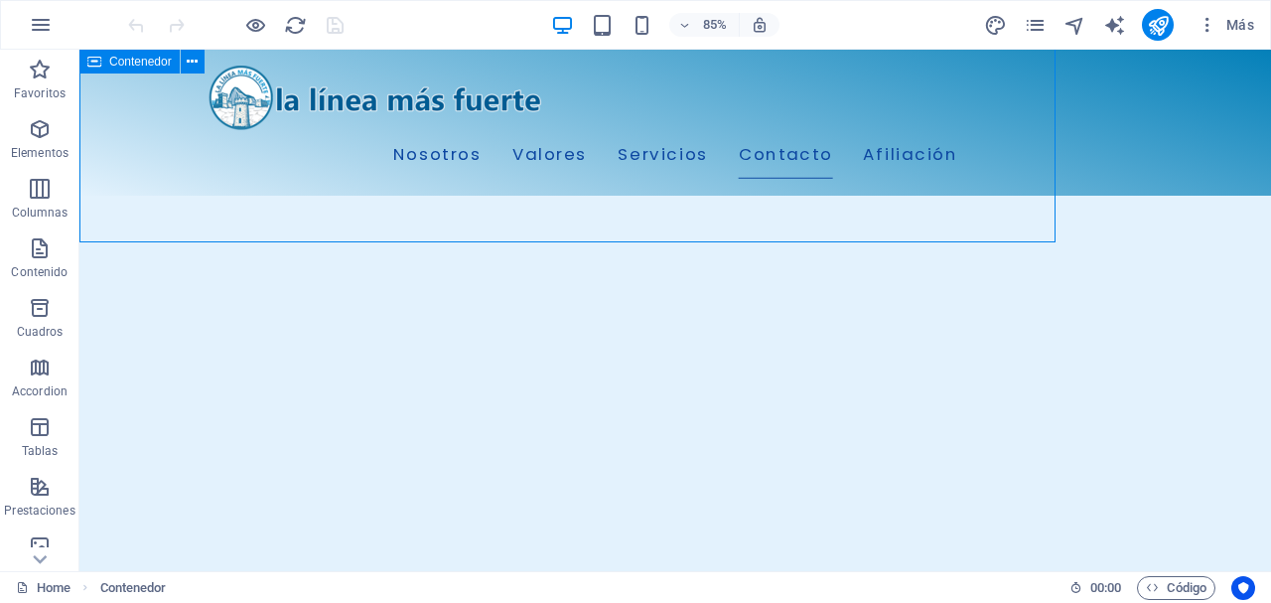
scroll to position [2686, 0]
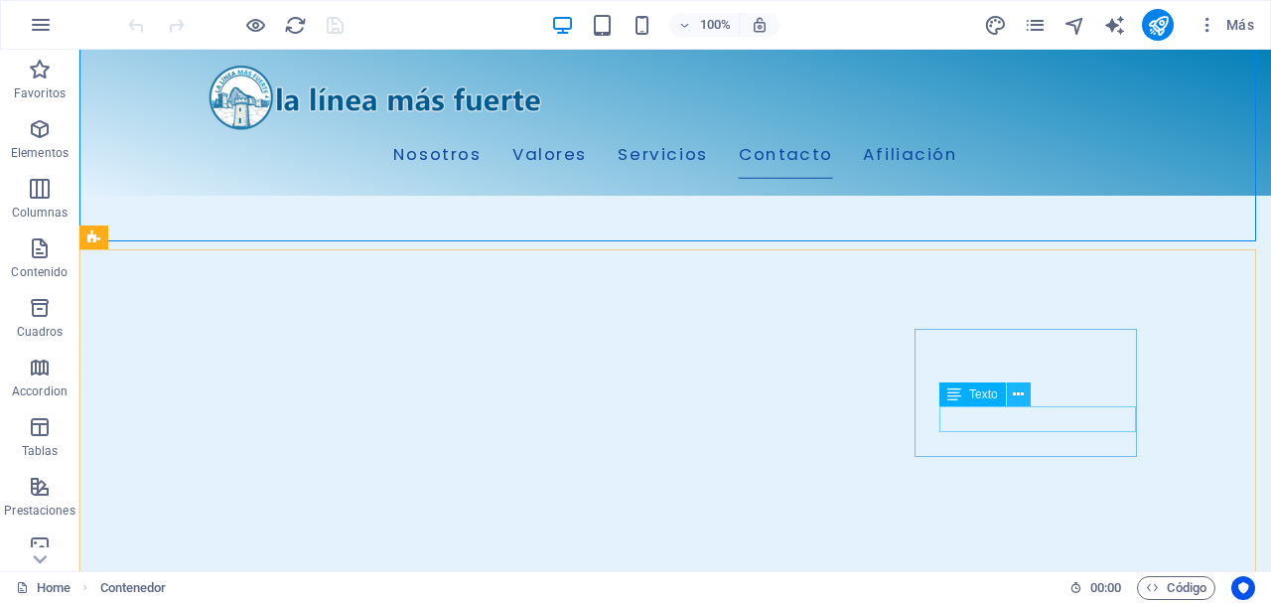
click at [1020, 391] on icon at bounding box center [1018, 394] width 11 height 21
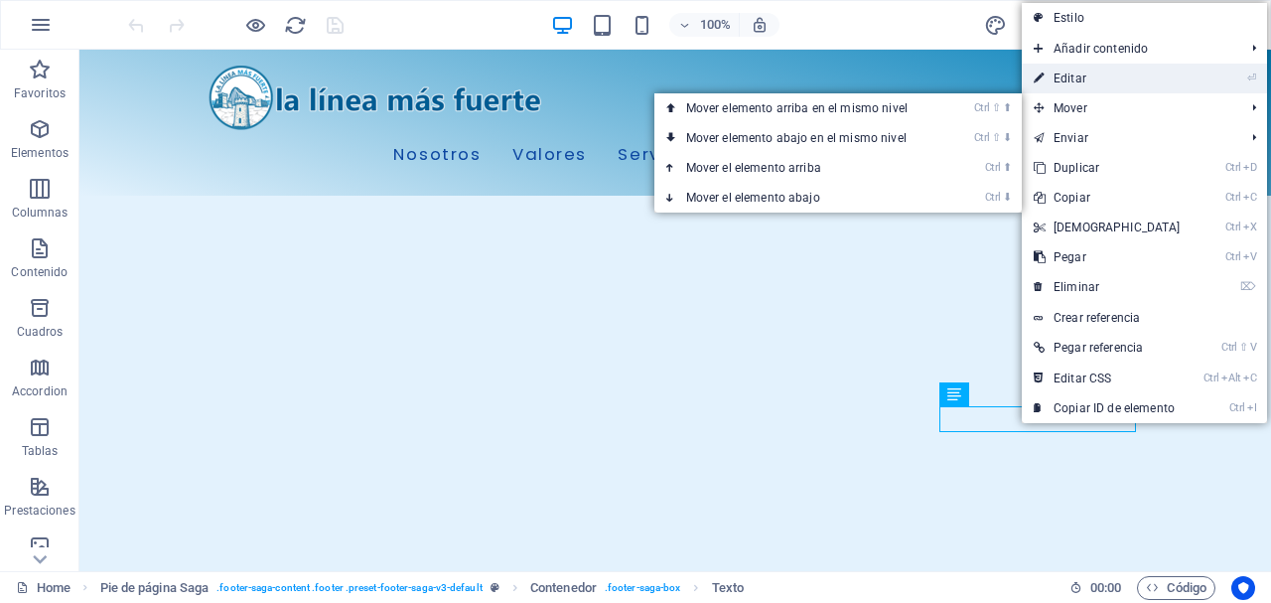
click at [1084, 84] on link "⏎ Editar" at bounding box center [1107, 79] width 171 height 30
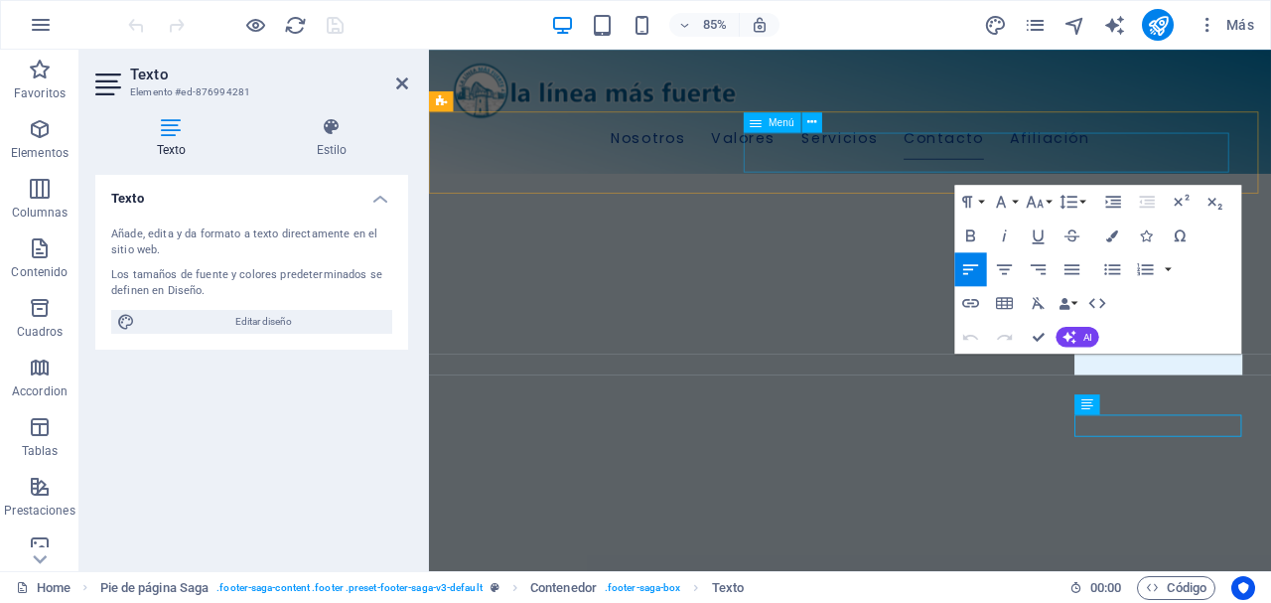
scroll to position [2613, 0]
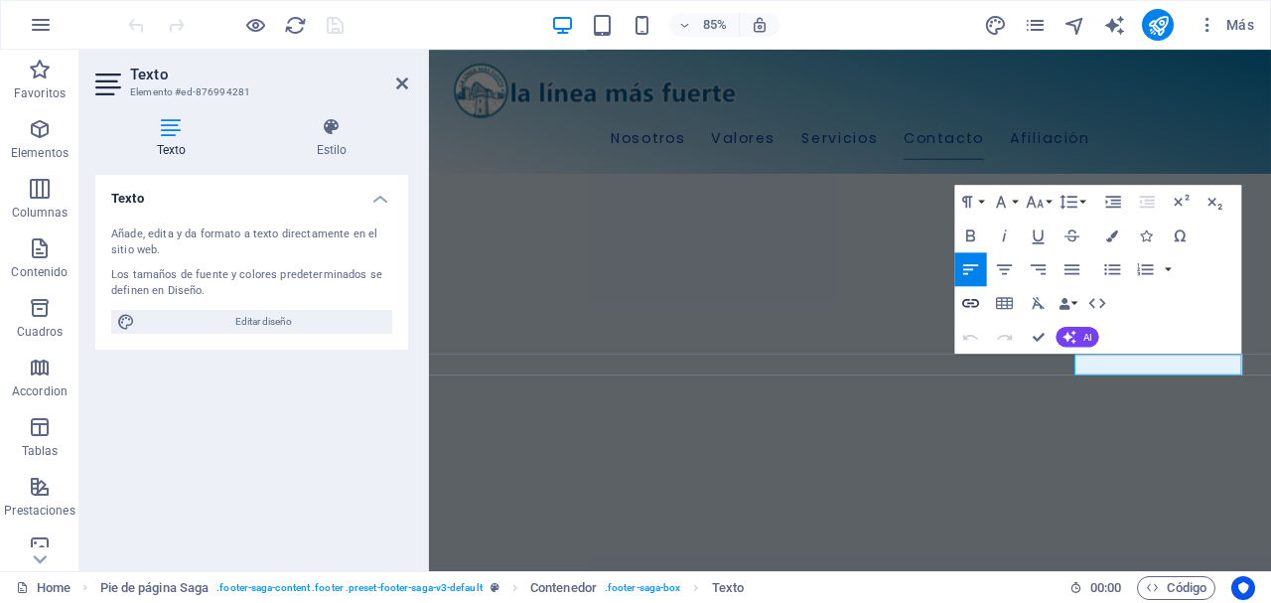
click at [969, 298] on icon "button" at bounding box center [971, 303] width 20 height 20
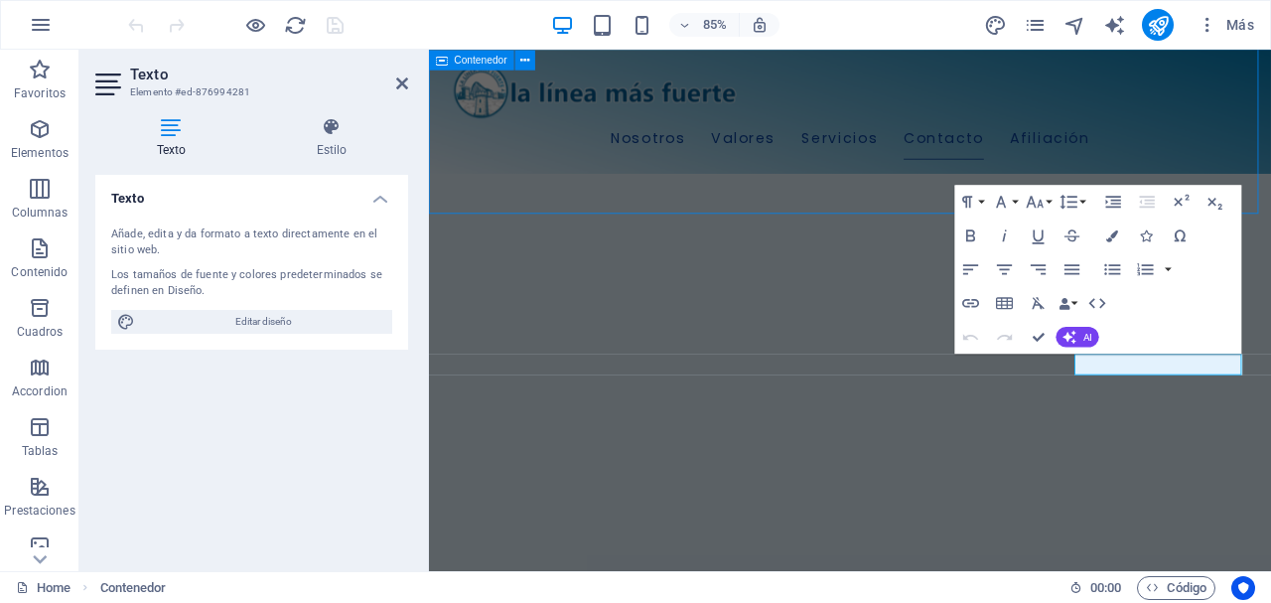
scroll to position [2686, 0]
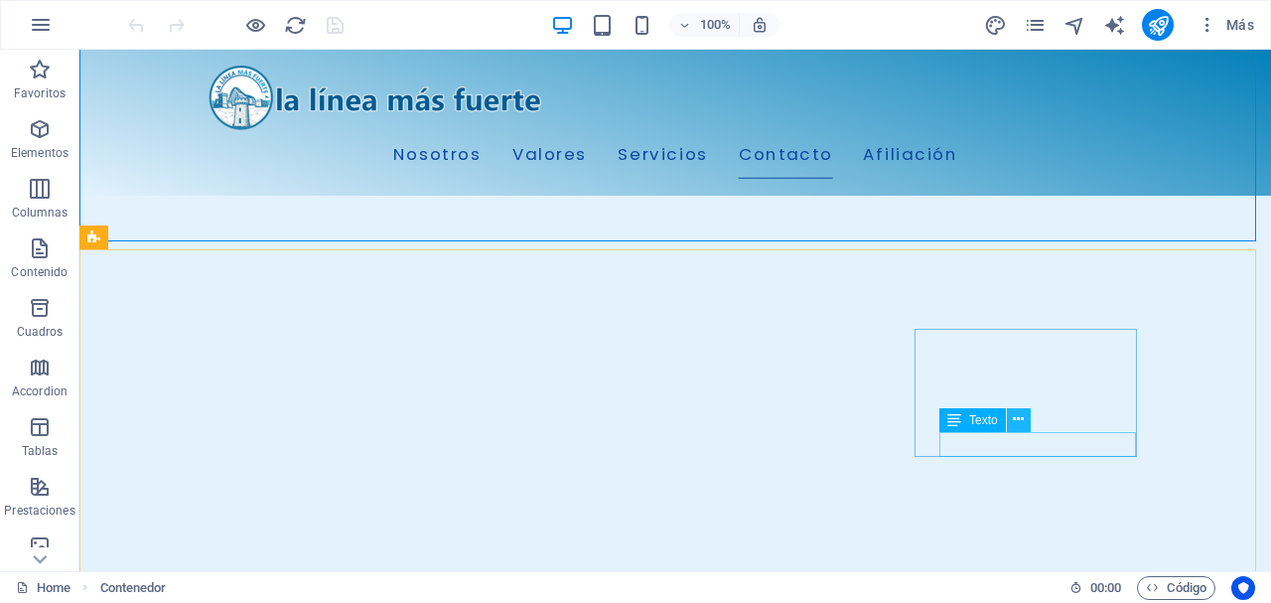
click at [1022, 409] on icon at bounding box center [1018, 419] width 11 height 21
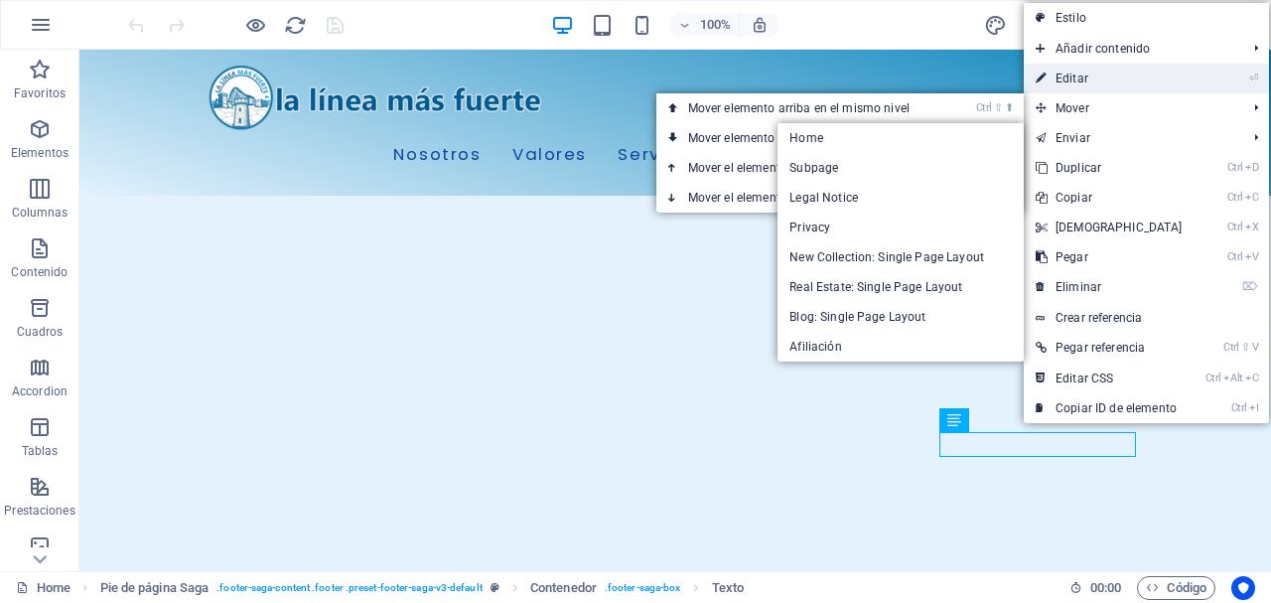
click at [1068, 76] on link "⏎ Editar" at bounding box center [1109, 79] width 171 height 30
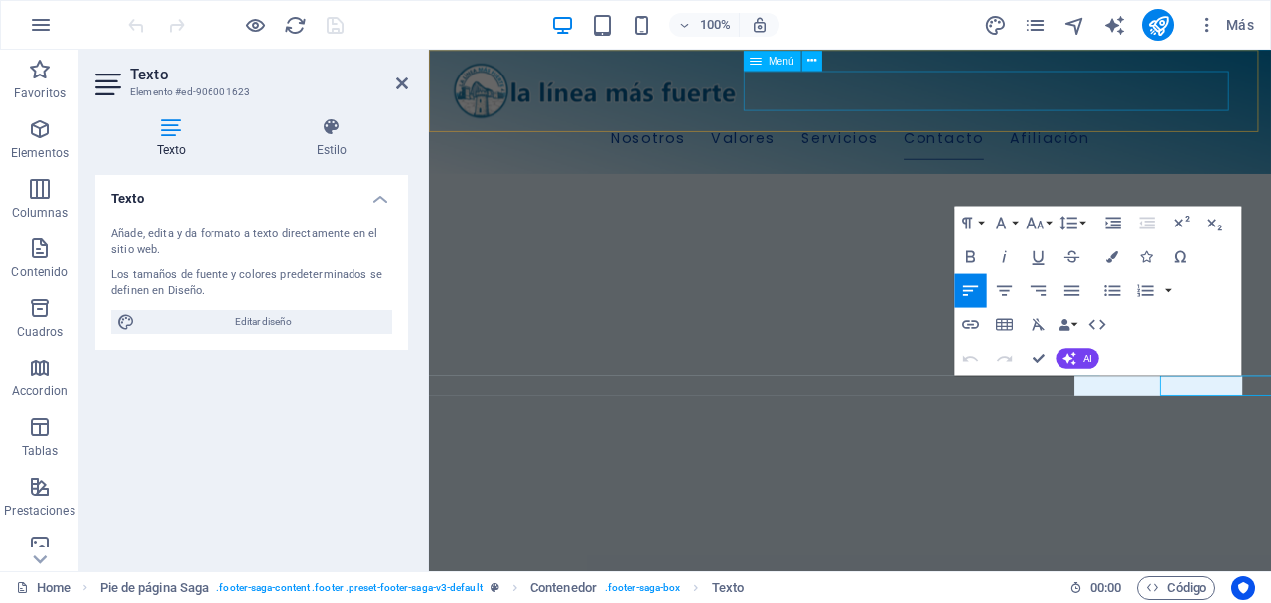
scroll to position [2613, 0]
click at [971, 328] on icon "button" at bounding box center [971, 324] width 20 height 20
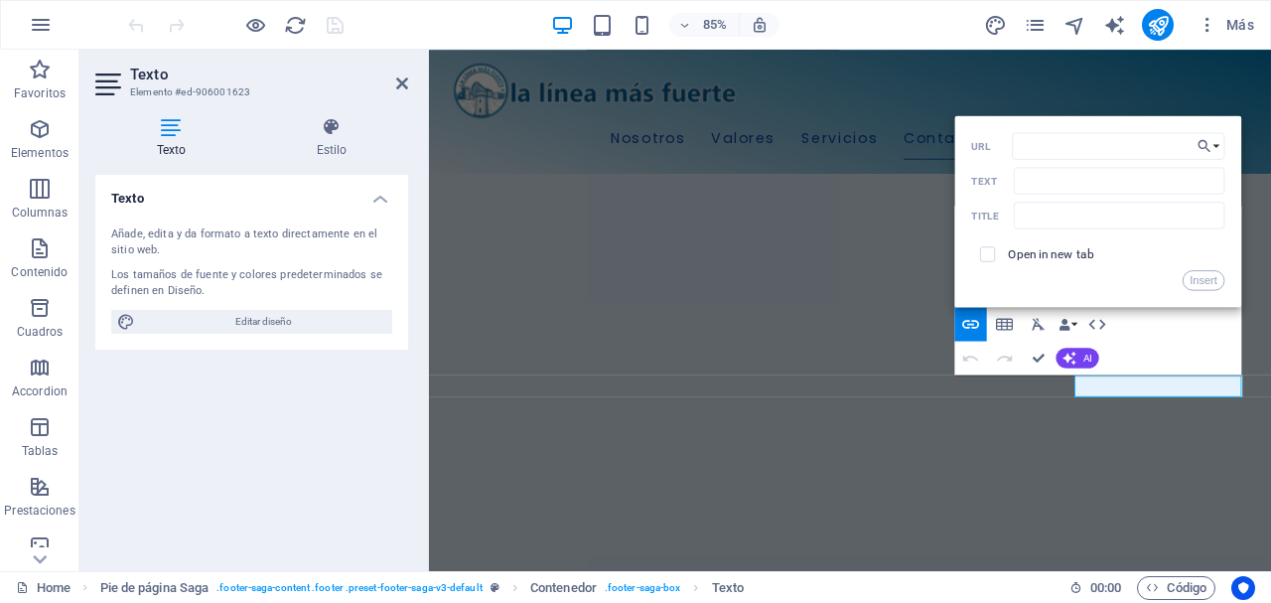
click at [994, 255] on span at bounding box center [987, 253] width 15 height 15
paste input "http://tiktok.com/es"
click at [1034, 146] on input "http://tiktok.com/es" at bounding box center [1119, 146] width 212 height 27
type input "https://tiktok.com/es"
click at [1046, 184] on input "Text" at bounding box center [1119, 181] width 211 height 27
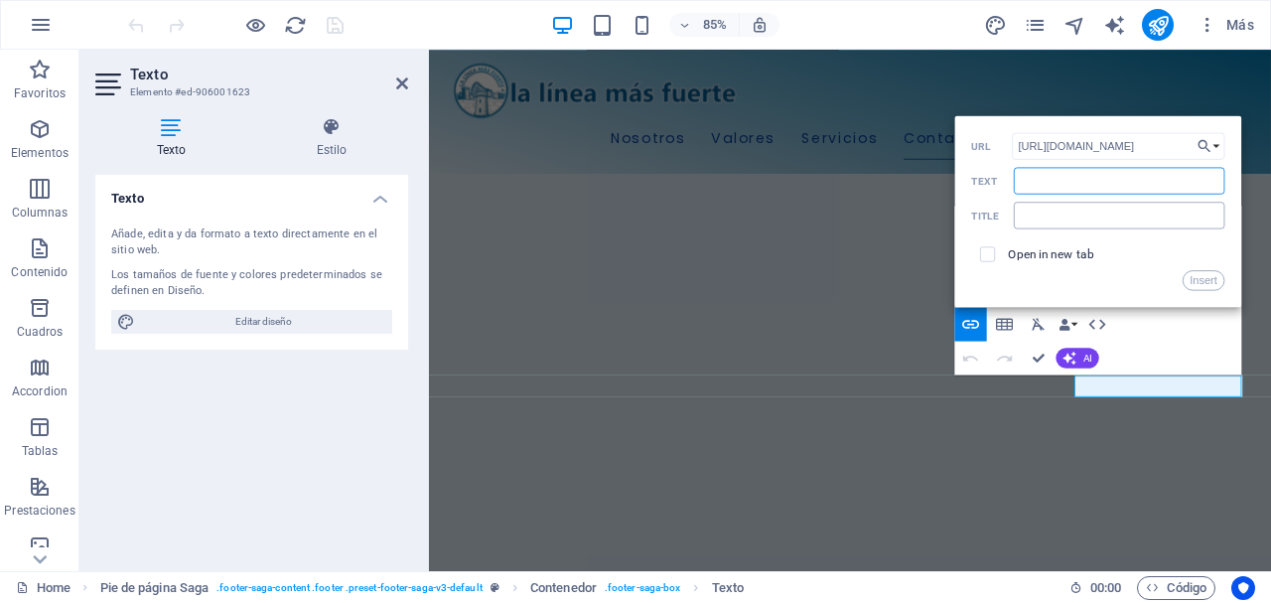
type input "TikTok"
click at [983, 253] on input "checkbox" at bounding box center [985, 251] width 15 height 15
checkbox input "true"
click at [1214, 284] on button "Insert" at bounding box center [1203, 280] width 43 height 20
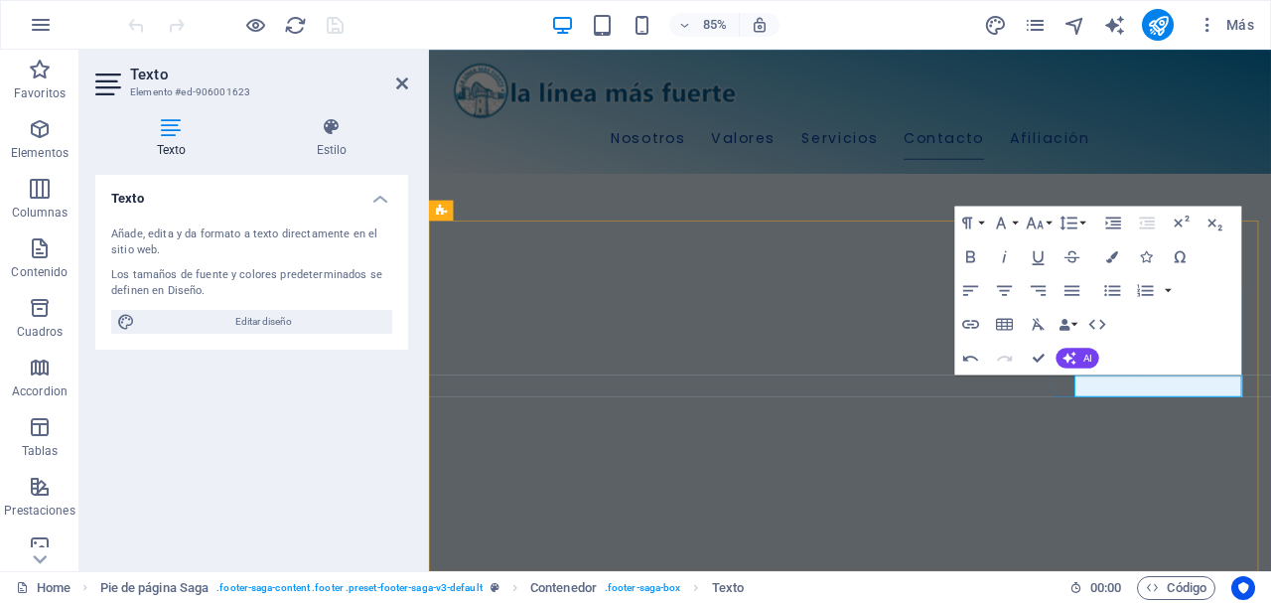
checkbox input "false"
click at [966, 328] on icon "button" at bounding box center [970, 324] width 17 height 9
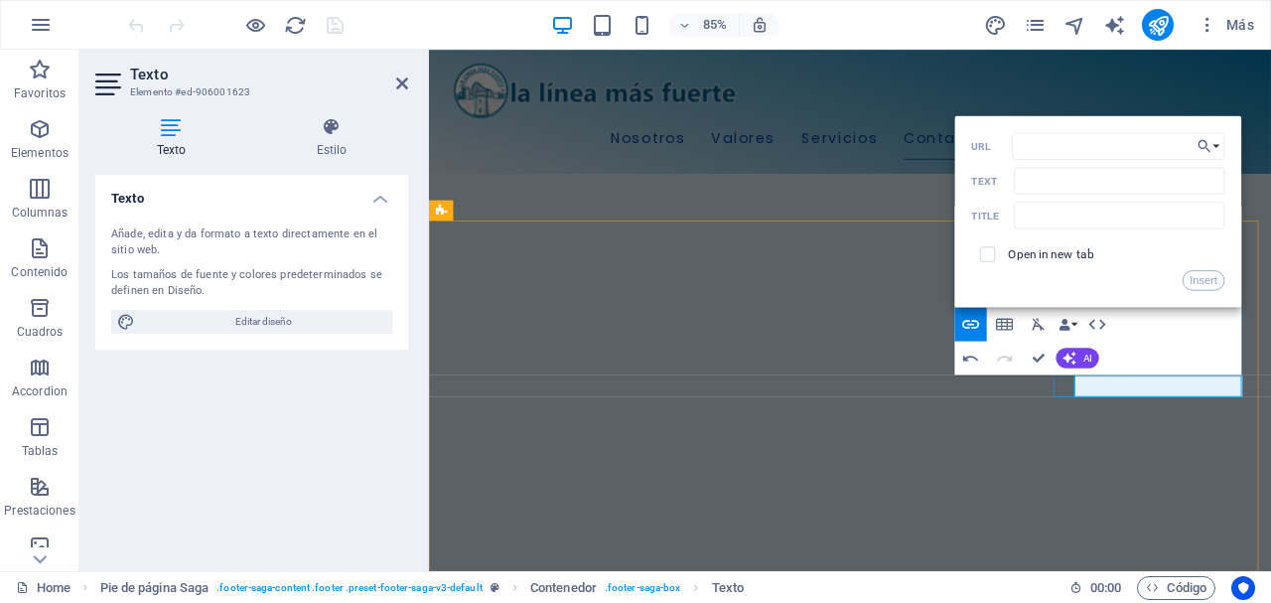
drag, startPoint x: 1242, startPoint y: 448, endPoint x: 1173, endPoint y: 448, distance: 69.5
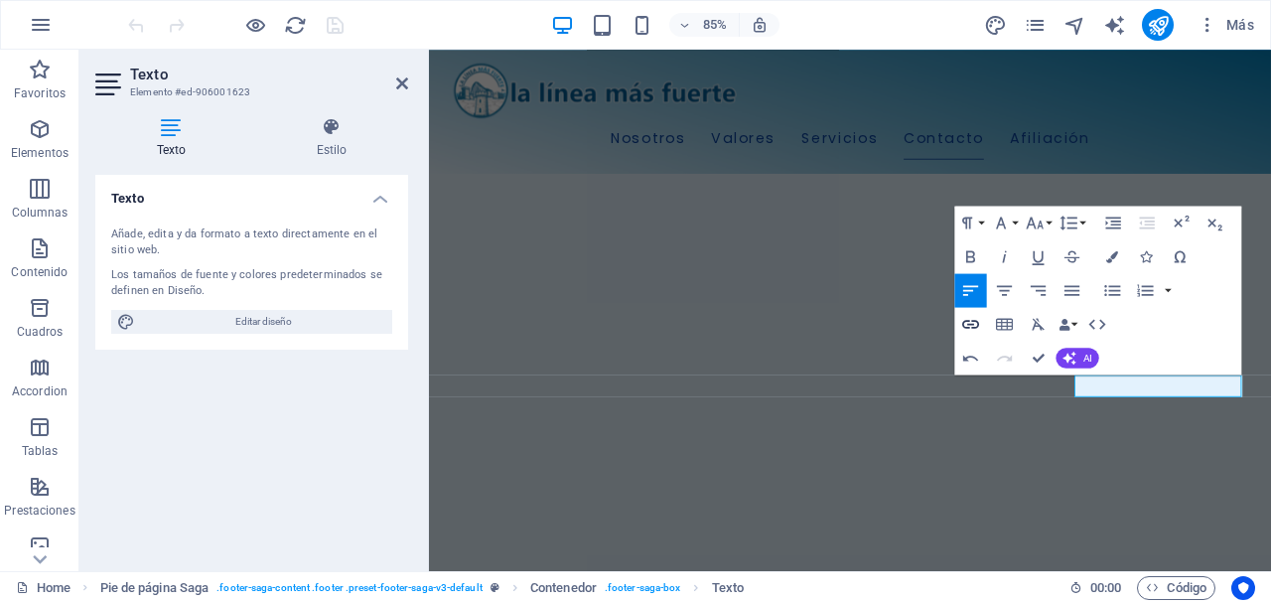
click at [972, 318] on icon "button" at bounding box center [971, 324] width 20 height 20
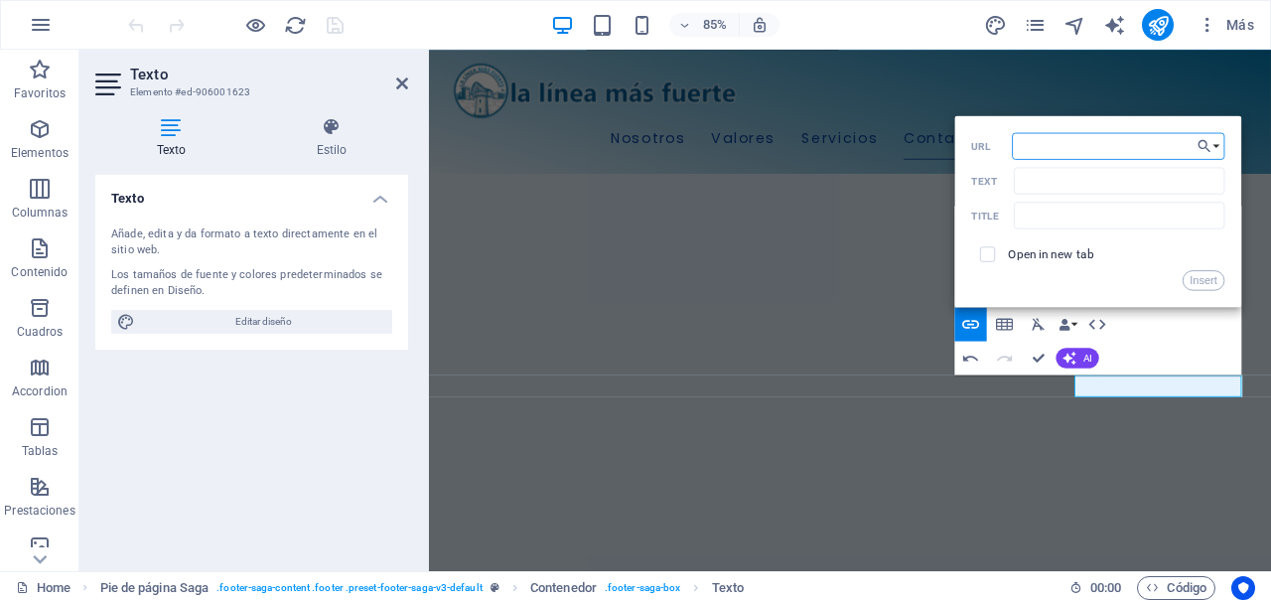
paste input "http://tiktok.com/es"
click at [1035, 147] on input "http://tiktok.com/es" at bounding box center [1119, 146] width 212 height 27
type input "https://tiktok.com/es"
click at [1059, 189] on input "Text" at bounding box center [1119, 181] width 211 height 27
type input "TikTok"
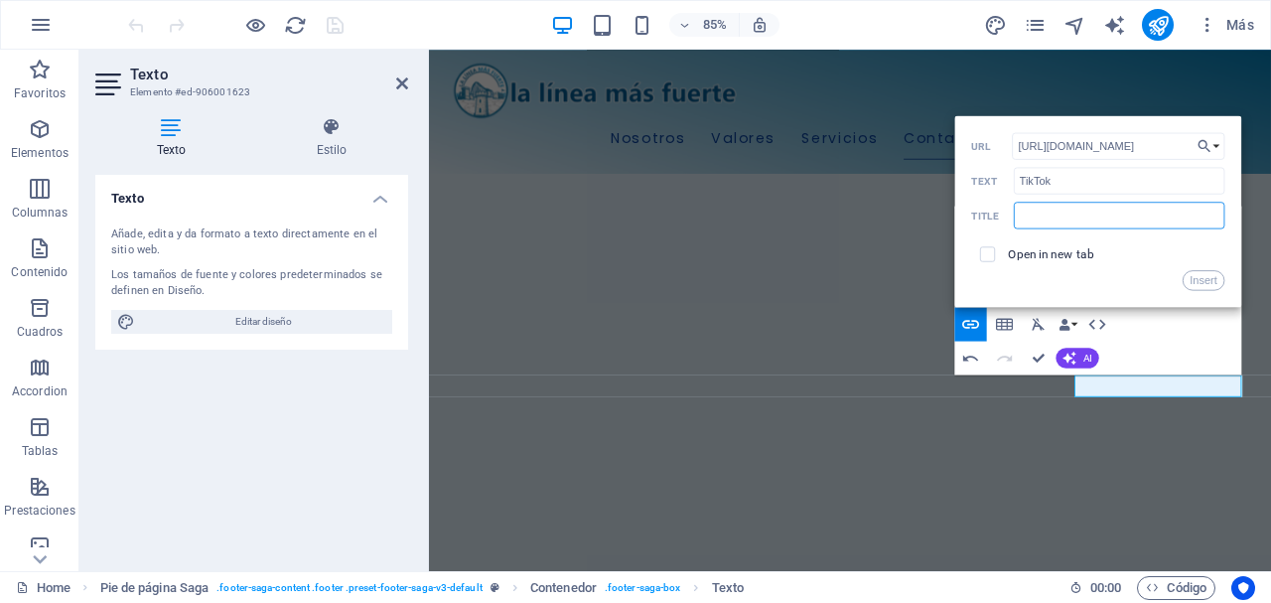
click at [1045, 215] on input "text" at bounding box center [1119, 215] width 211 height 27
click at [989, 252] on input "checkbox" at bounding box center [985, 251] width 15 height 15
checkbox input "true"
click at [1059, 223] on input "text" at bounding box center [1119, 215] width 211 height 27
type input "TikTok"
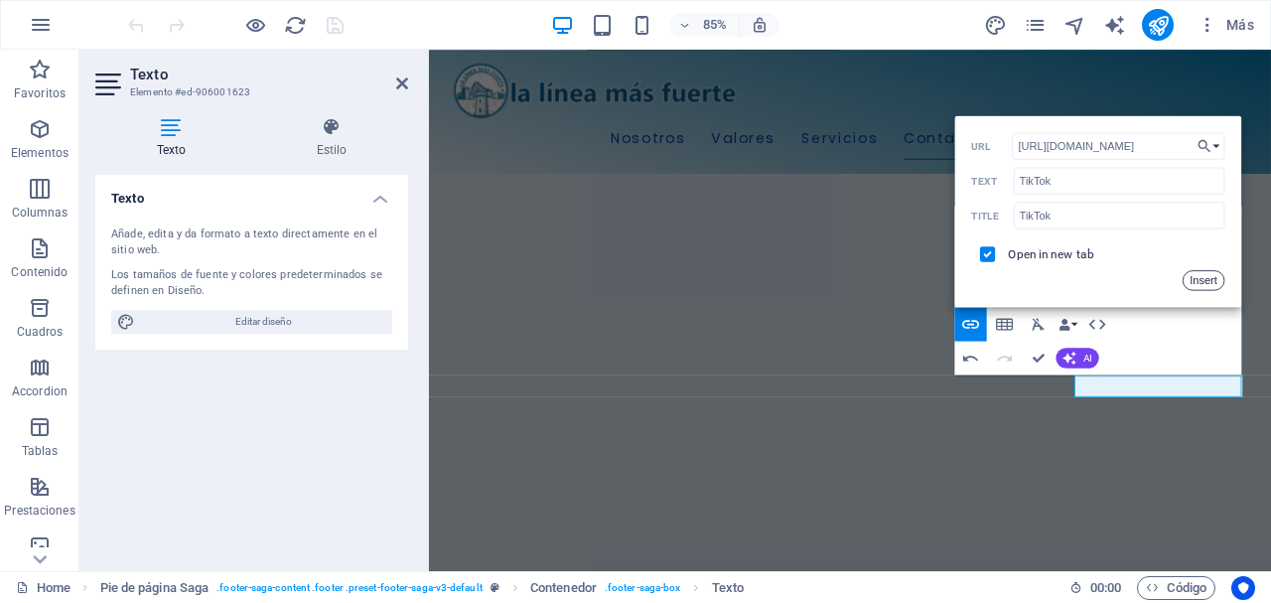
click at [1209, 280] on button "Insert" at bounding box center [1203, 280] width 43 height 20
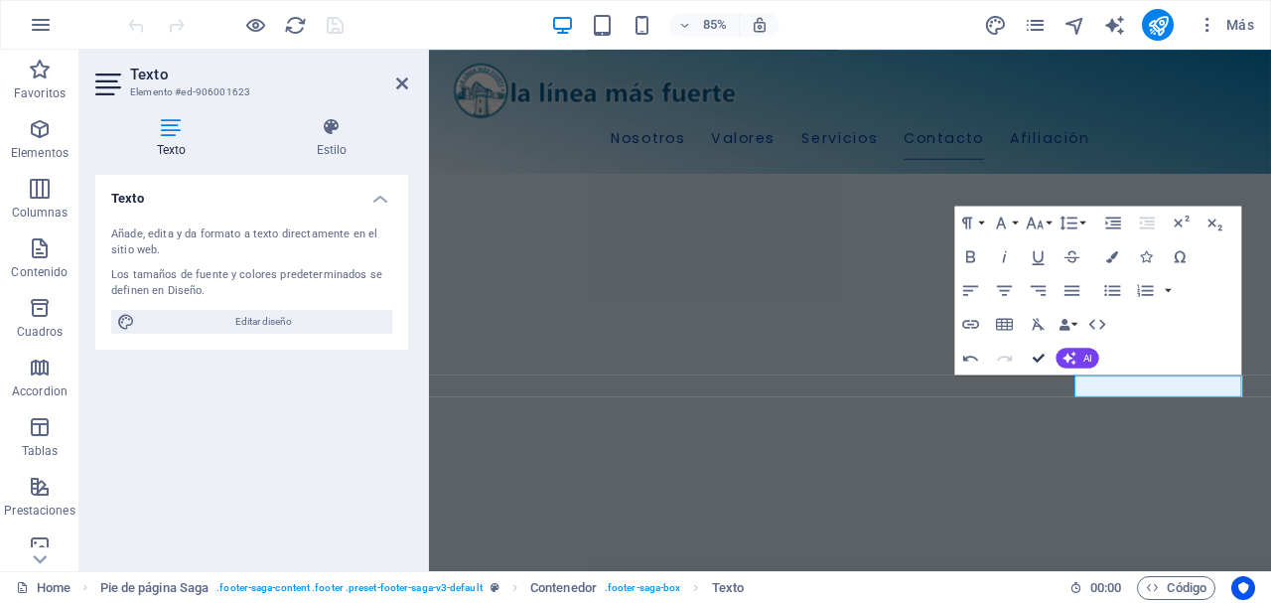
scroll to position [2686, 0]
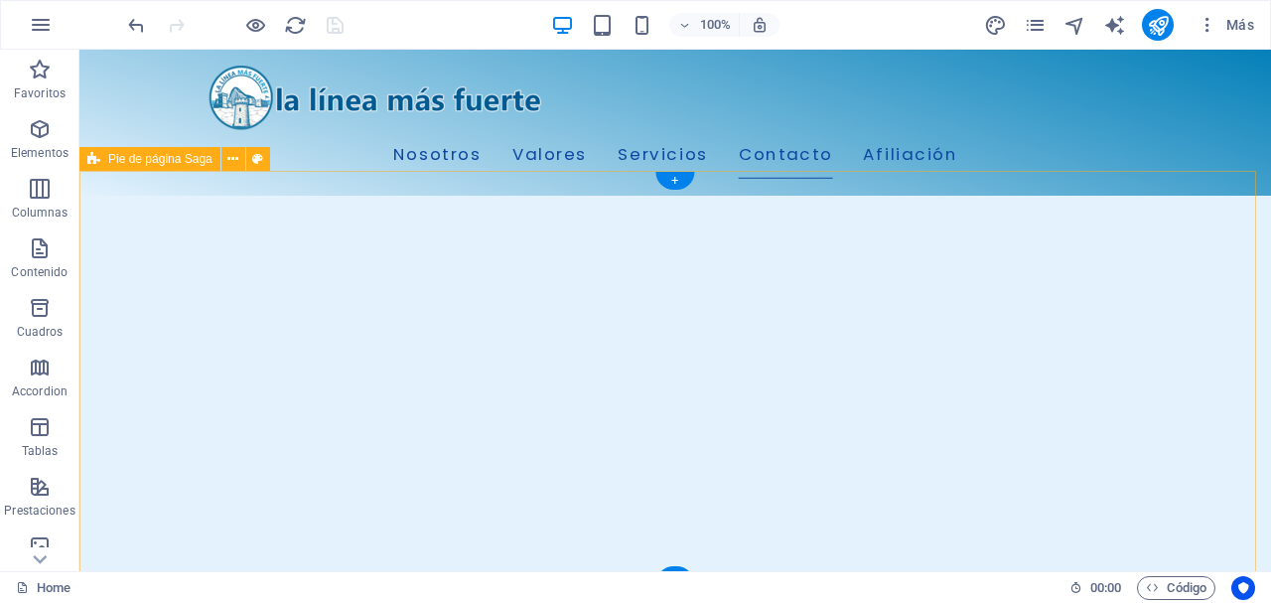
scroll to position [2778, 0]
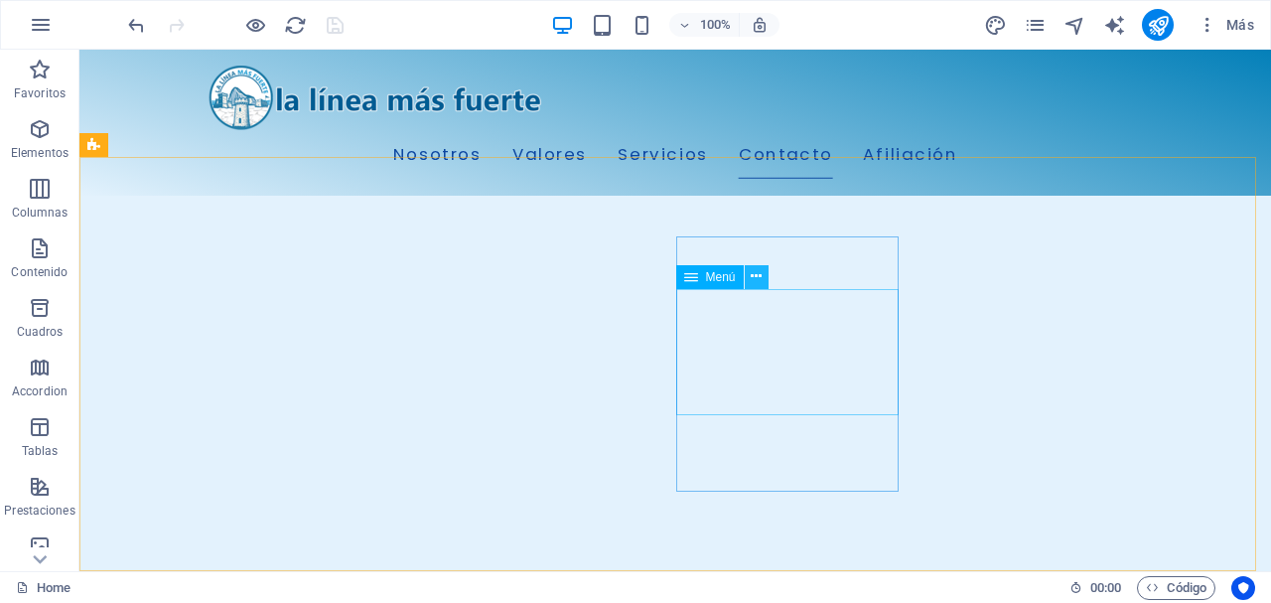
click at [758, 282] on icon at bounding box center [756, 276] width 11 height 21
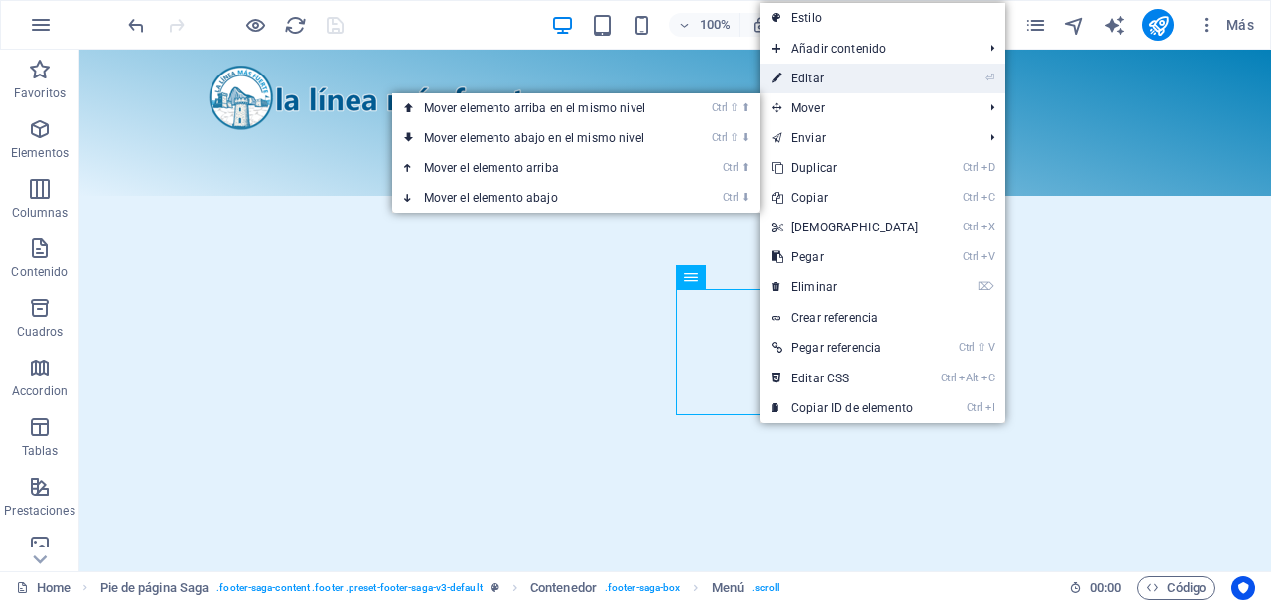
click at [824, 88] on link "⏎ Editar" at bounding box center [845, 79] width 171 height 30
select select
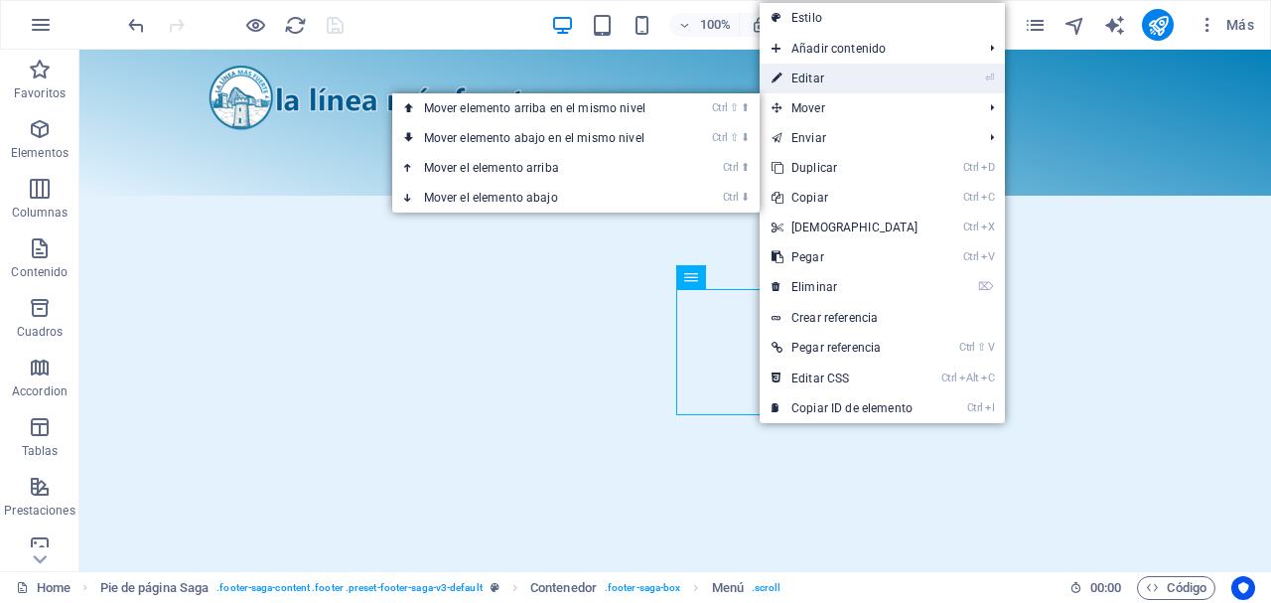
select select
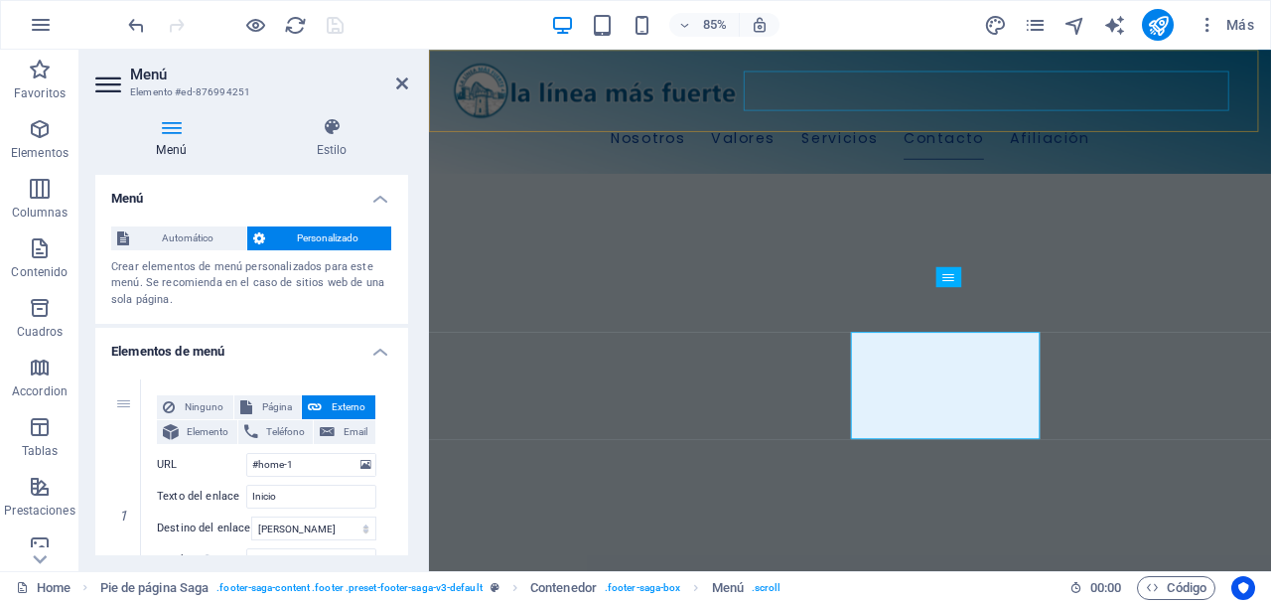
scroll to position [2613, 0]
click at [921, 328] on icon at bounding box center [918, 322] width 9 height 18
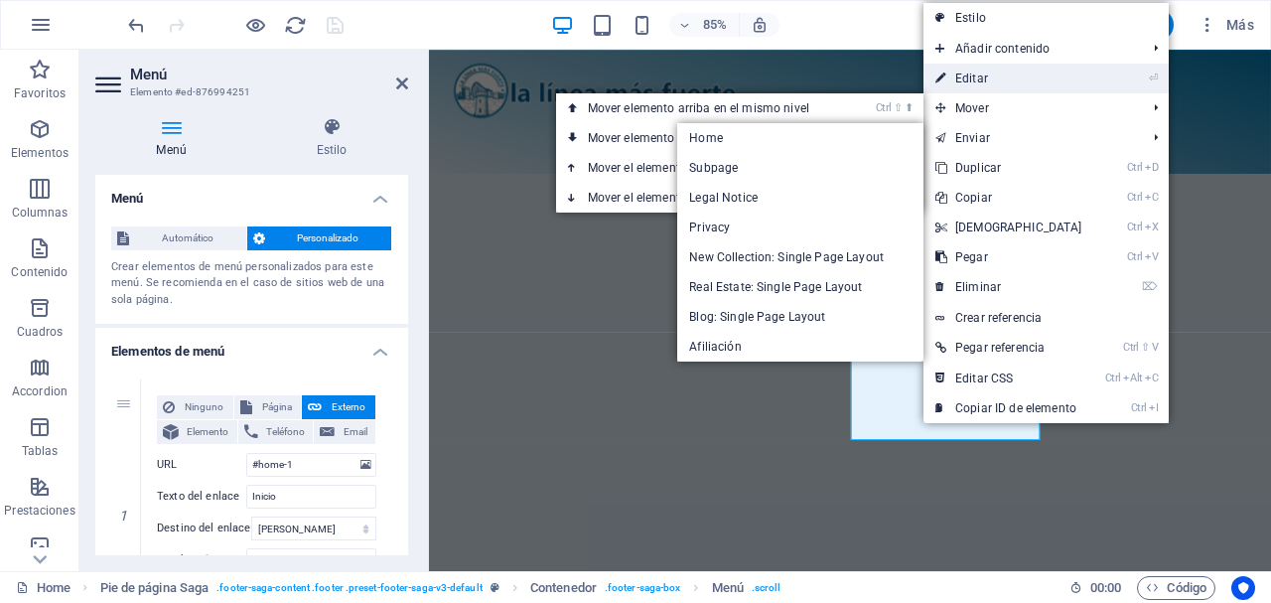
click at [1012, 78] on link "⏎ Editar" at bounding box center [1008, 79] width 171 height 30
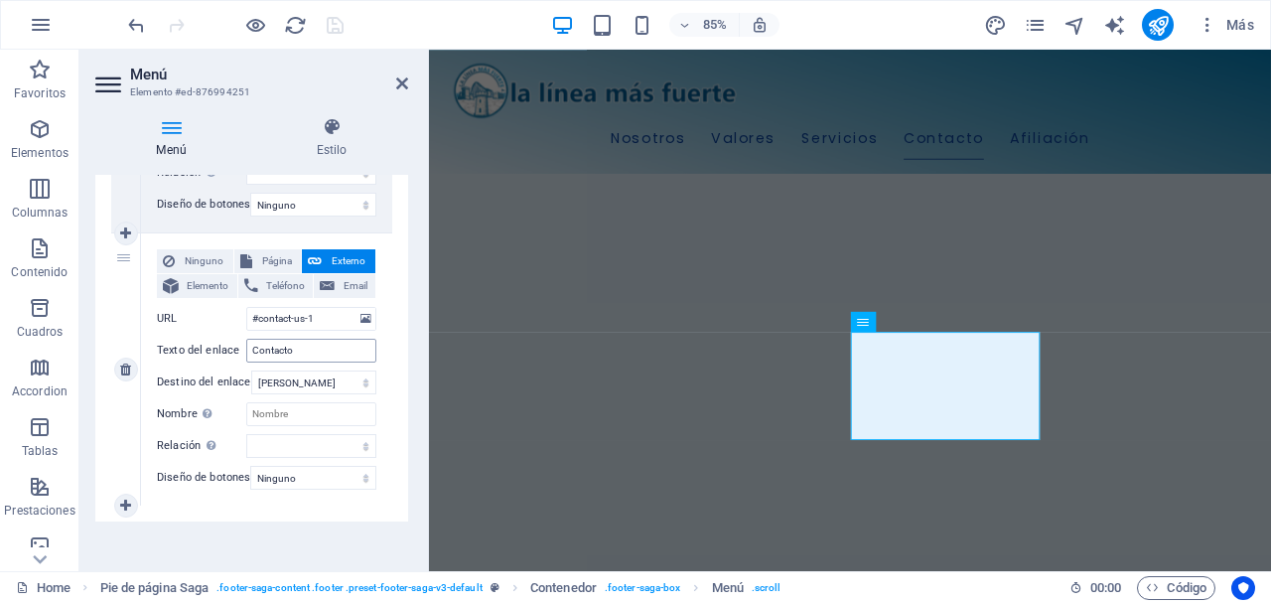
scroll to position [1257, 0]
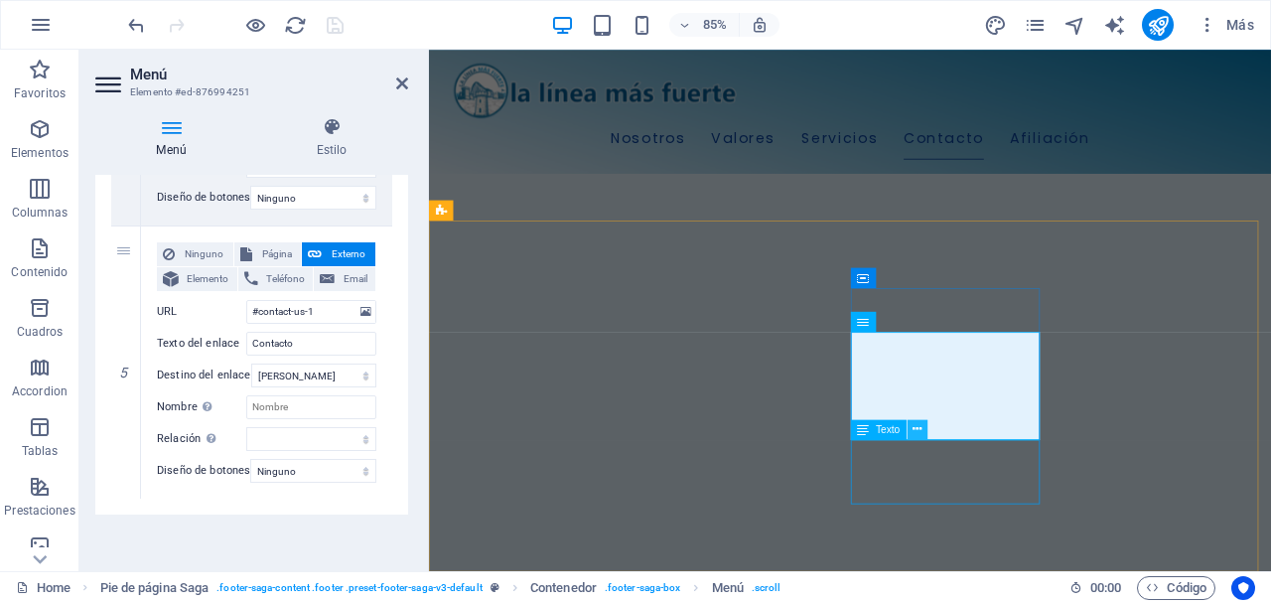
click at [919, 435] on icon at bounding box center [917, 430] width 9 height 18
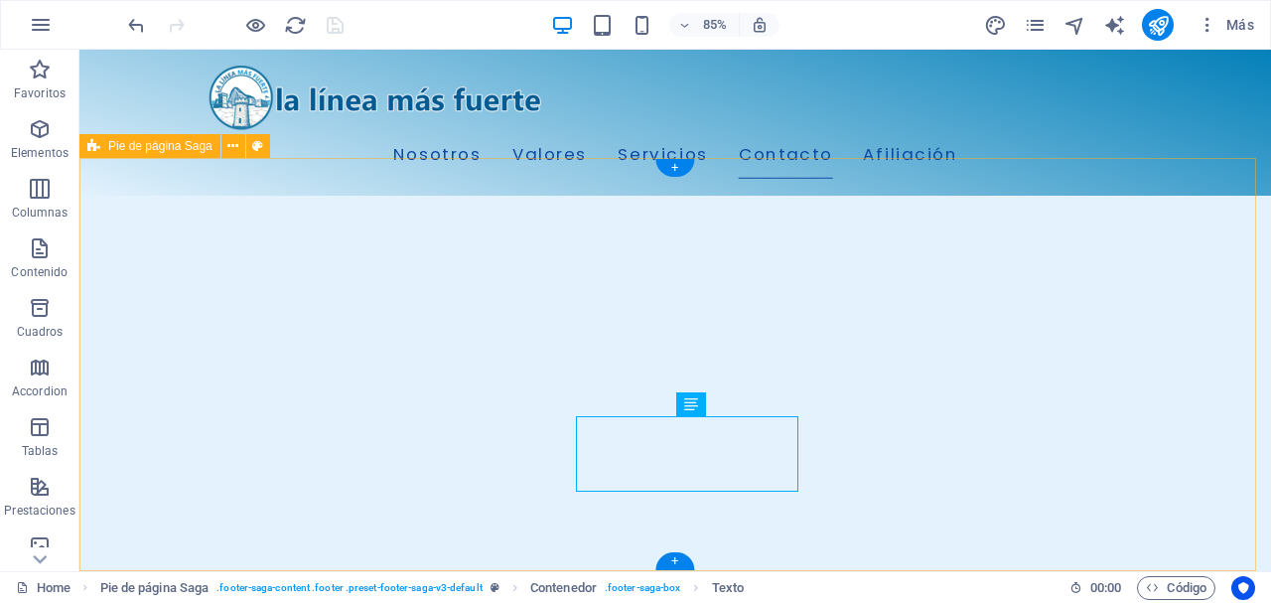
scroll to position [2778, 0]
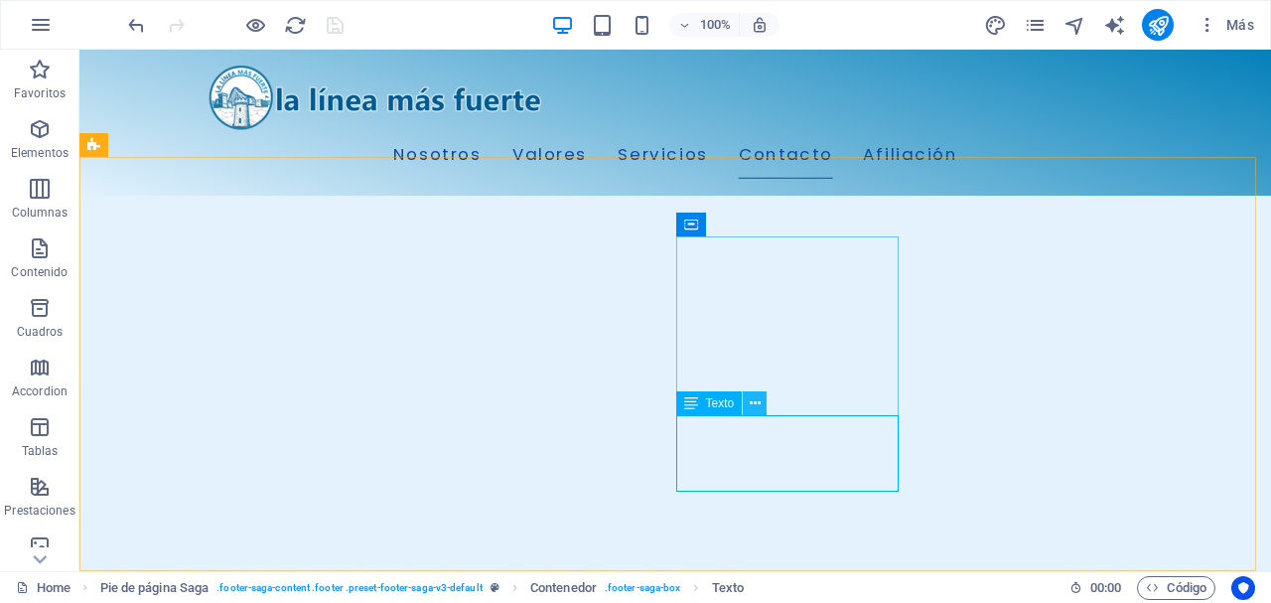
click at [759, 396] on icon at bounding box center [755, 403] width 11 height 21
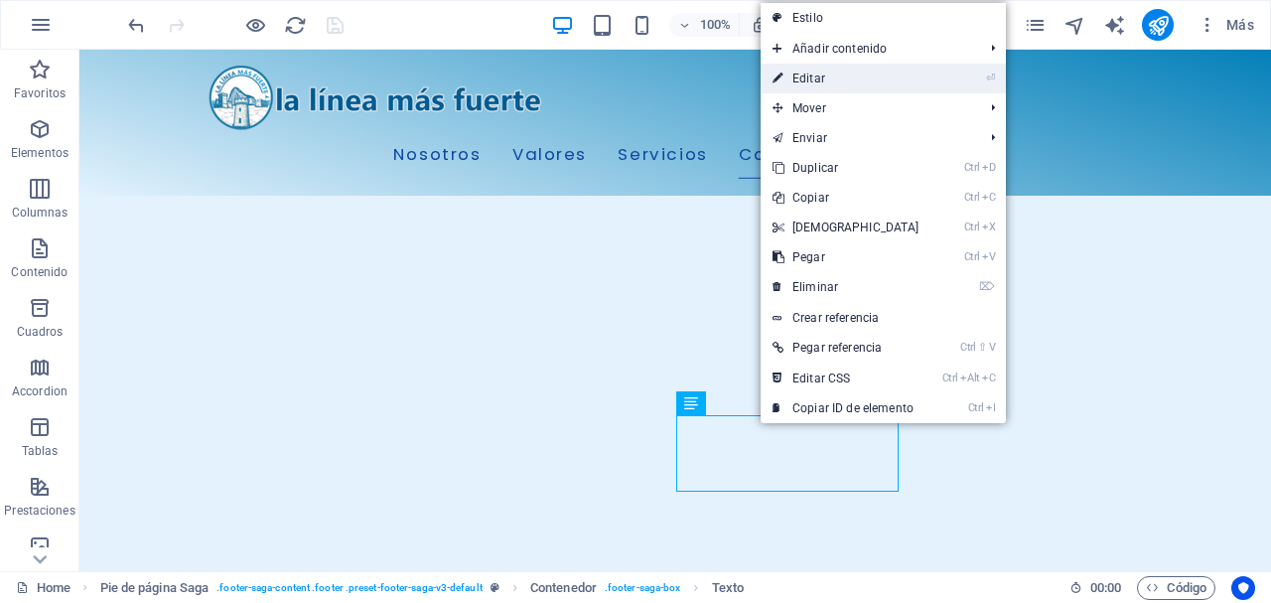
click at [823, 81] on link "⏎ Editar" at bounding box center [846, 79] width 171 height 30
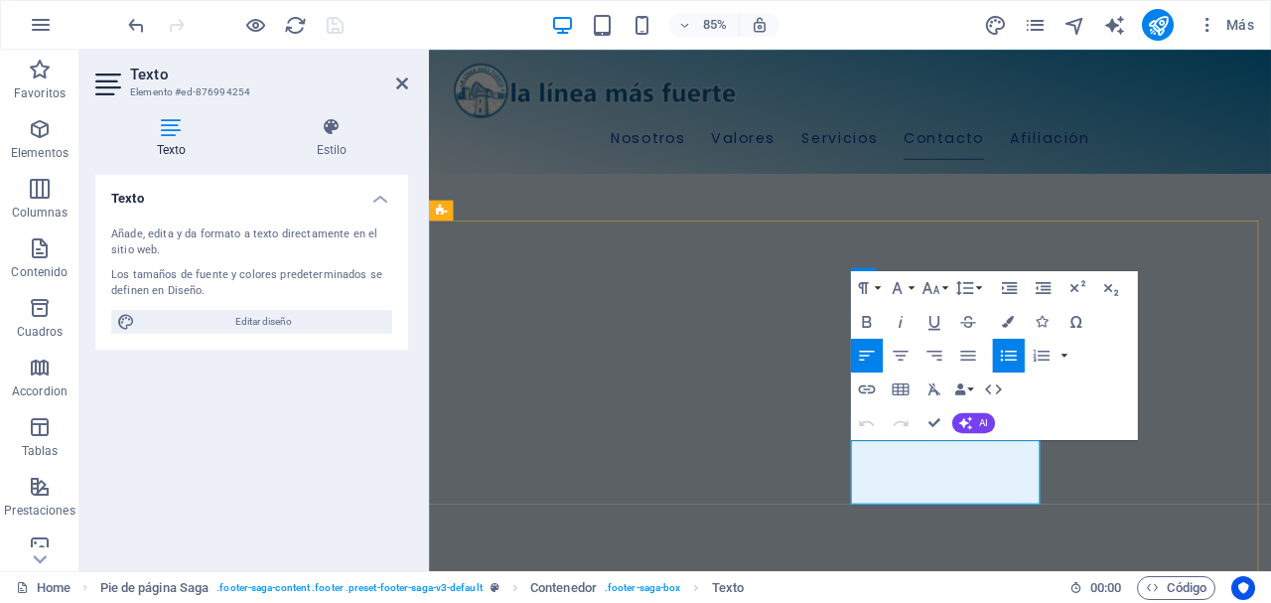
drag, startPoint x: 1001, startPoint y: 522, endPoint x: 916, endPoint y: 527, distance: 84.5
click at [864, 384] on icon "button" at bounding box center [867, 388] width 20 height 20
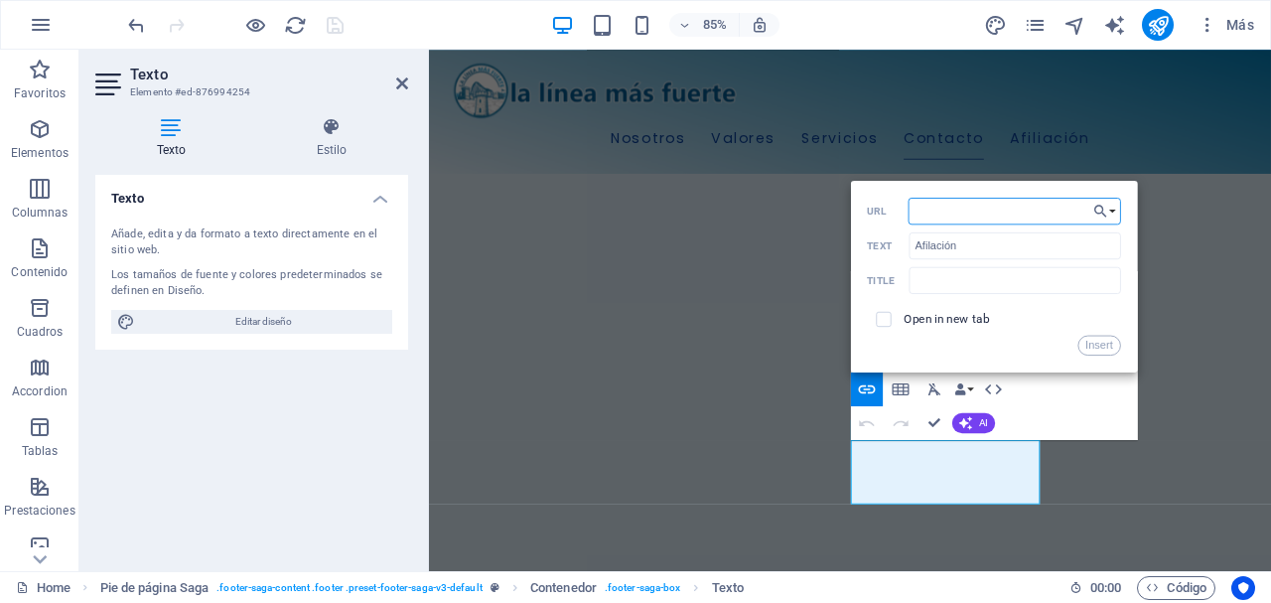
paste input "https://lalineamasfuerte.es/afiliacion/"
type input "https://lalineamasfuerte.es/afiliacion/"
click at [882, 317] on input "checkbox" at bounding box center [881, 316] width 15 height 15
checkbox input "true"
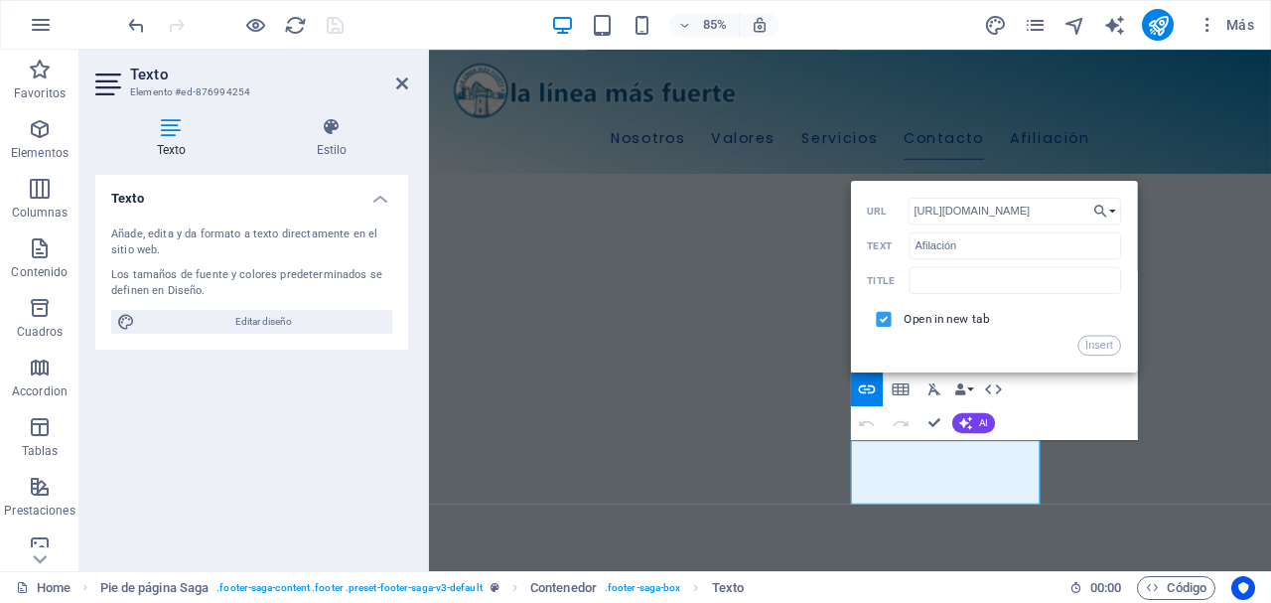
scroll to position [0, 0]
click at [934, 280] on input "text" at bounding box center [1014, 279] width 211 height 27
type input "Afiliaciocici"
click at [1102, 346] on button "Insert" at bounding box center [1099, 345] width 43 height 20
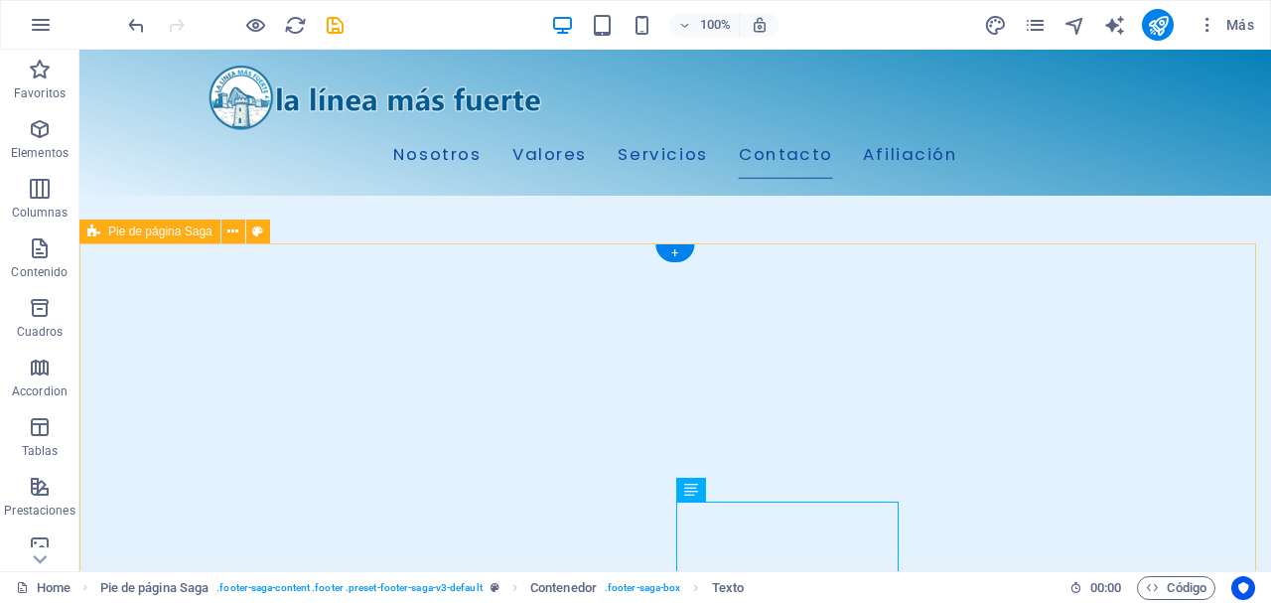
scroll to position [2778, 0]
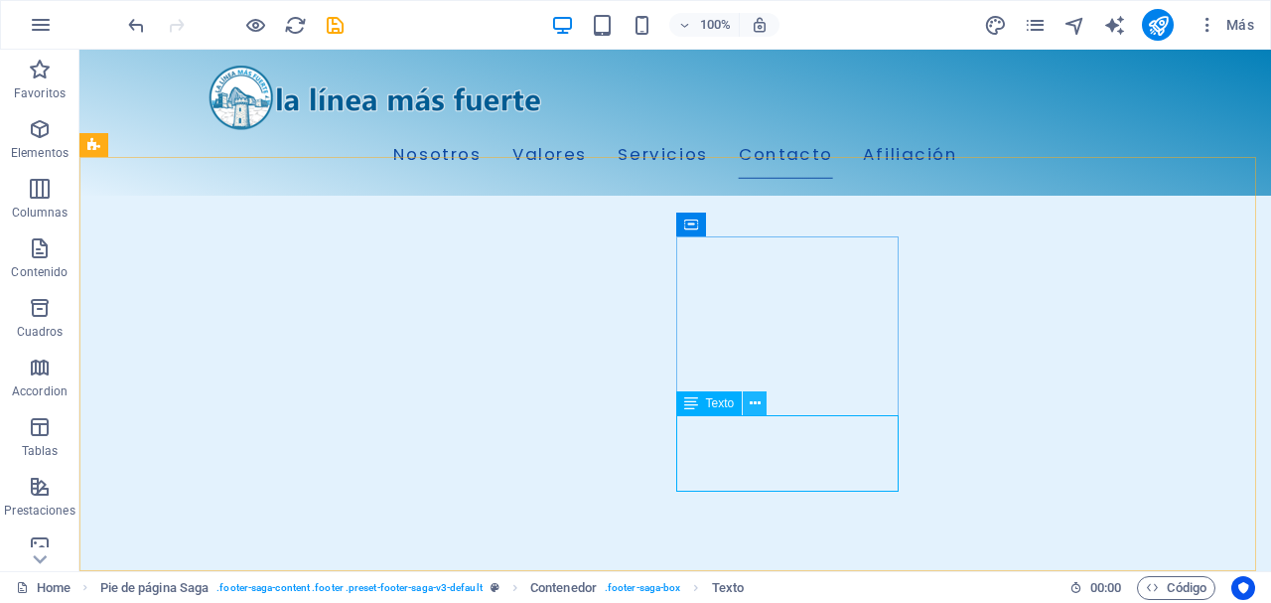
click at [758, 402] on icon at bounding box center [755, 403] width 11 height 21
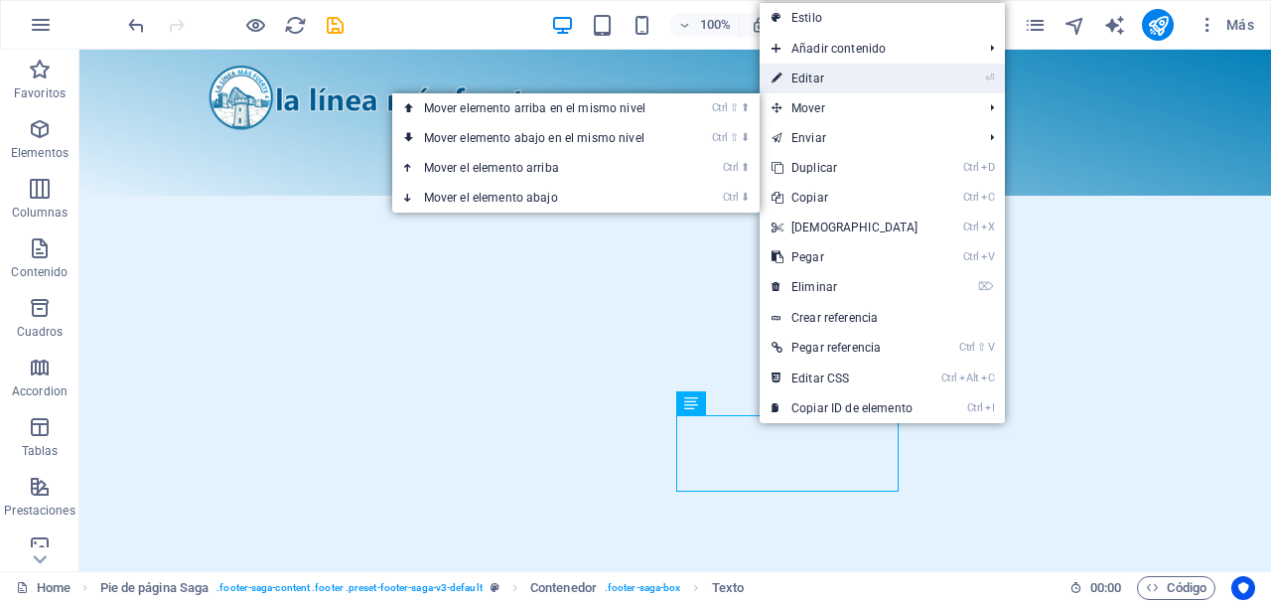
click at [834, 78] on link "⏎ Editar" at bounding box center [845, 79] width 171 height 30
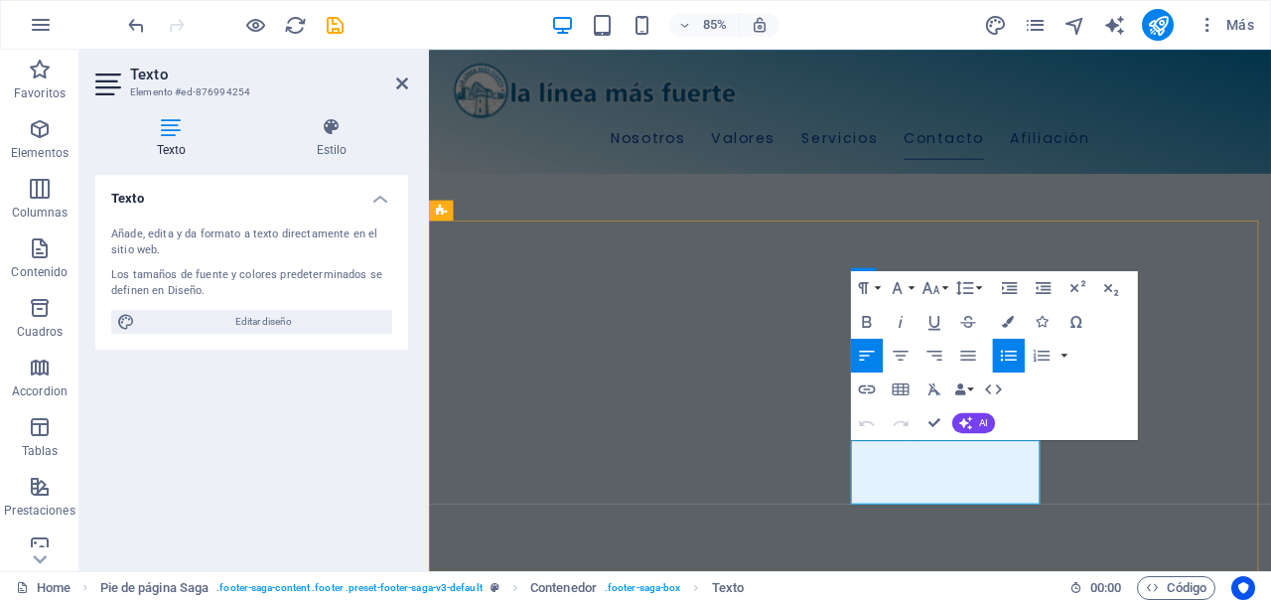
click at [869, 392] on icon "button" at bounding box center [866, 388] width 17 height 9
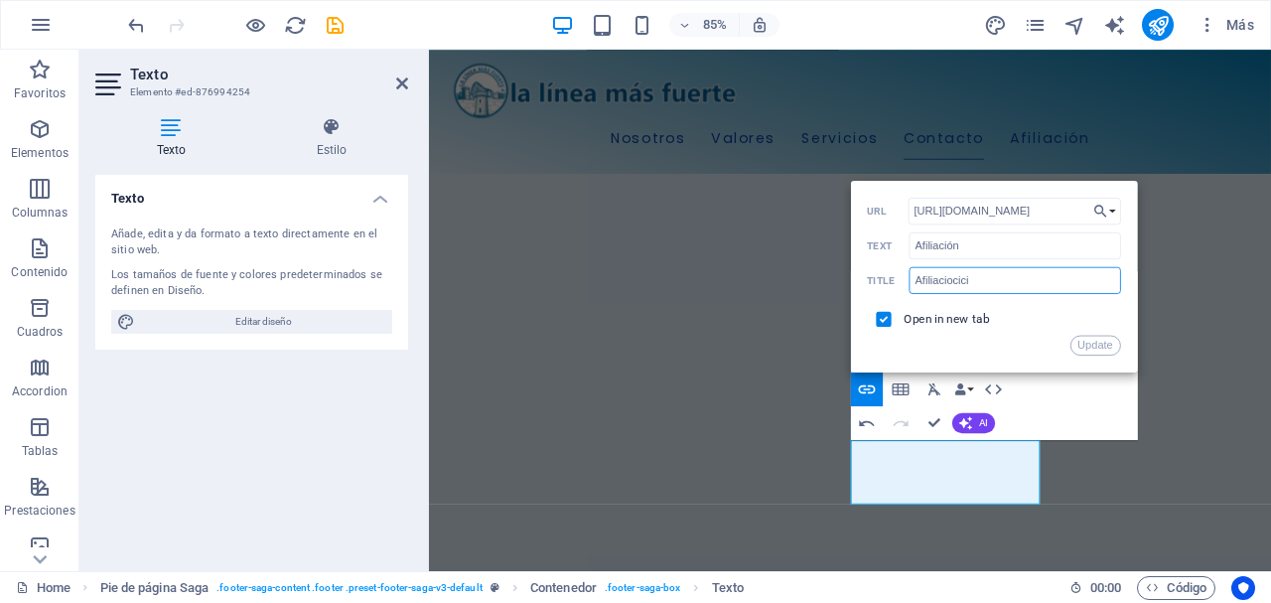
scroll to position [0, 0]
drag, startPoint x: 985, startPoint y: 277, endPoint x: 901, endPoint y: 290, distance: 85.4
click at [901, 290] on div "Afiliaciocici Title" at bounding box center [994, 280] width 253 height 28
type input "Afiliación"
click at [1099, 343] on button "Update" at bounding box center [1095, 345] width 51 height 20
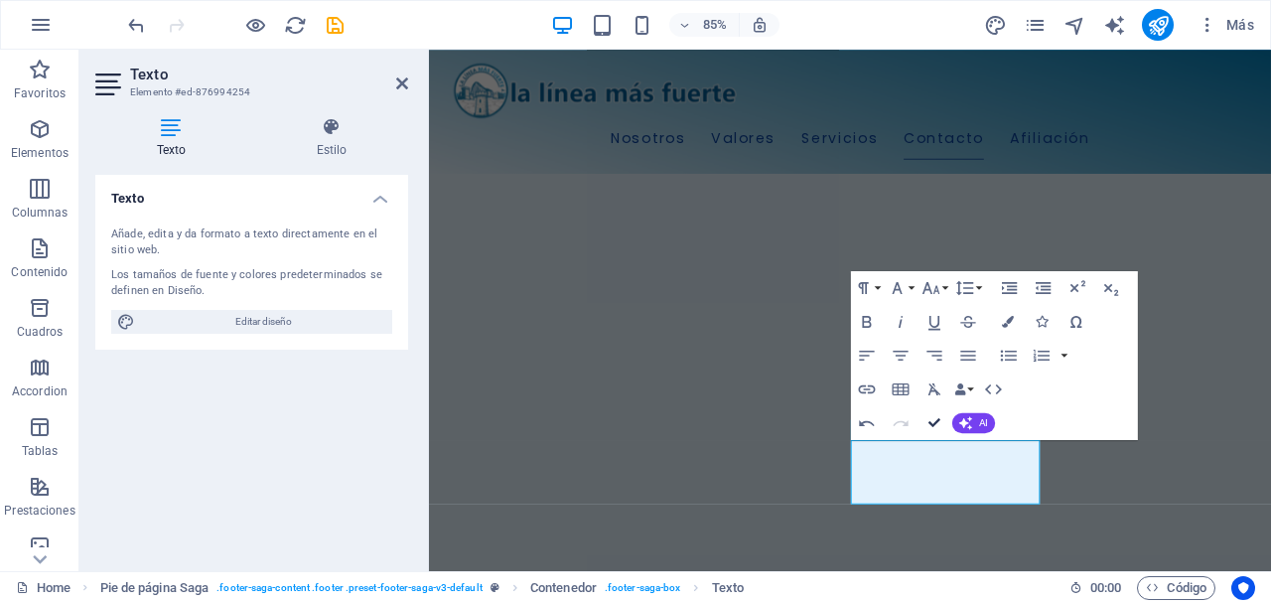
drag, startPoint x: 936, startPoint y: 421, endPoint x: 871, endPoint y: 375, distance: 79.9
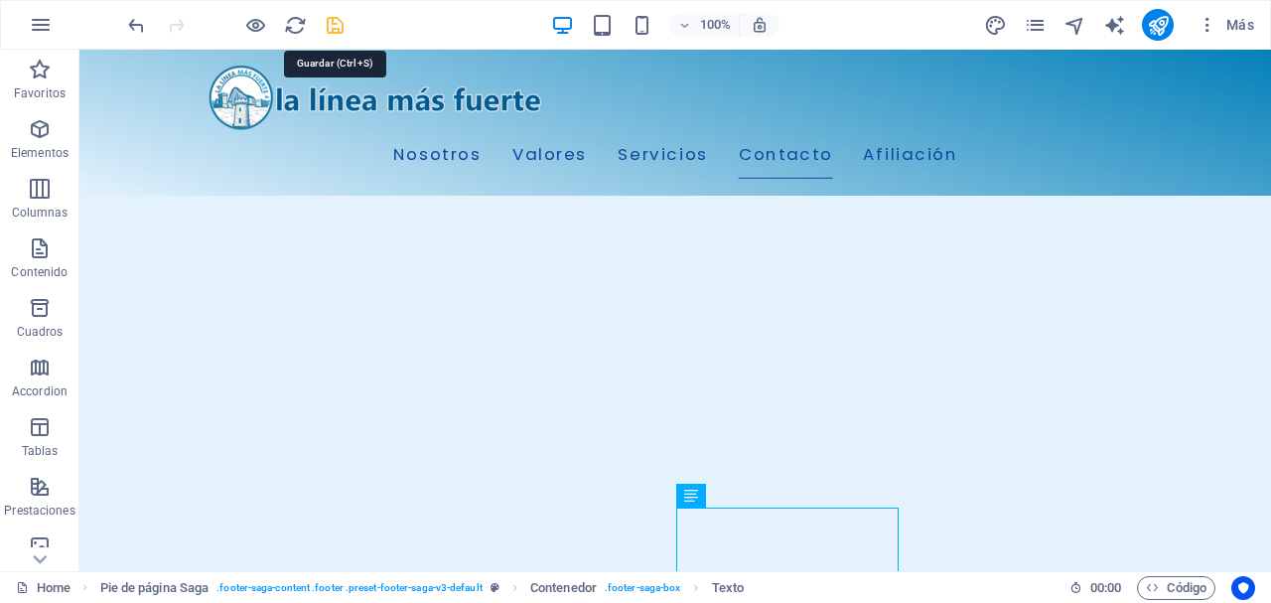
click at [341, 15] on icon "save" at bounding box center [335, 25] width 23 height 23
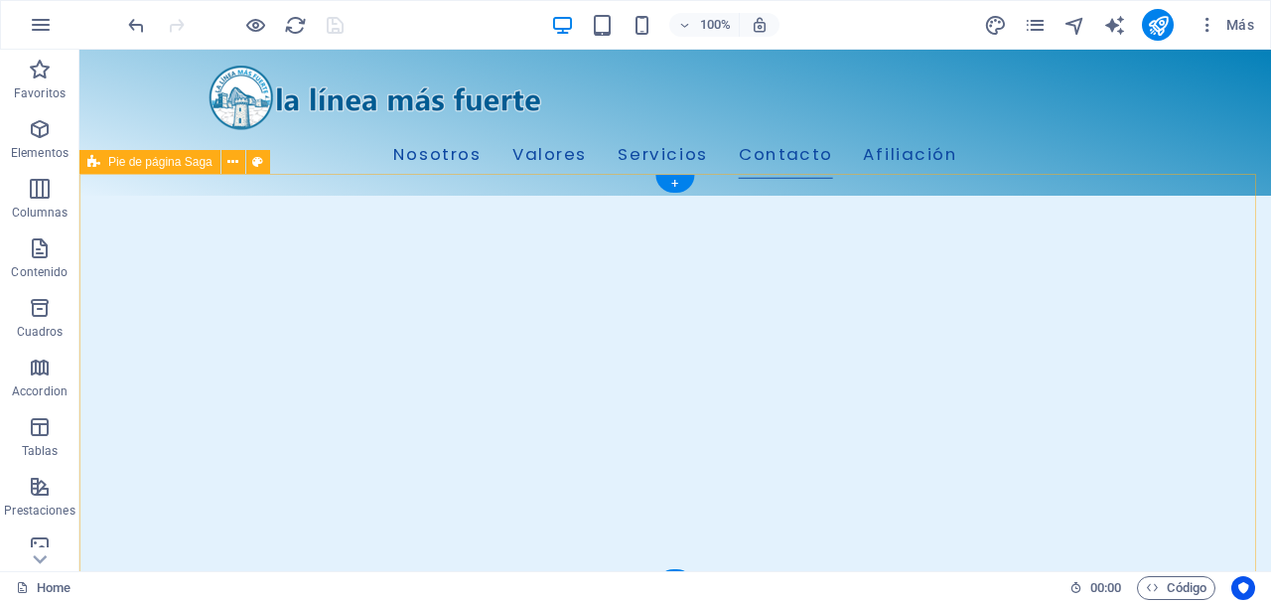
scroll to position [2778, 0]
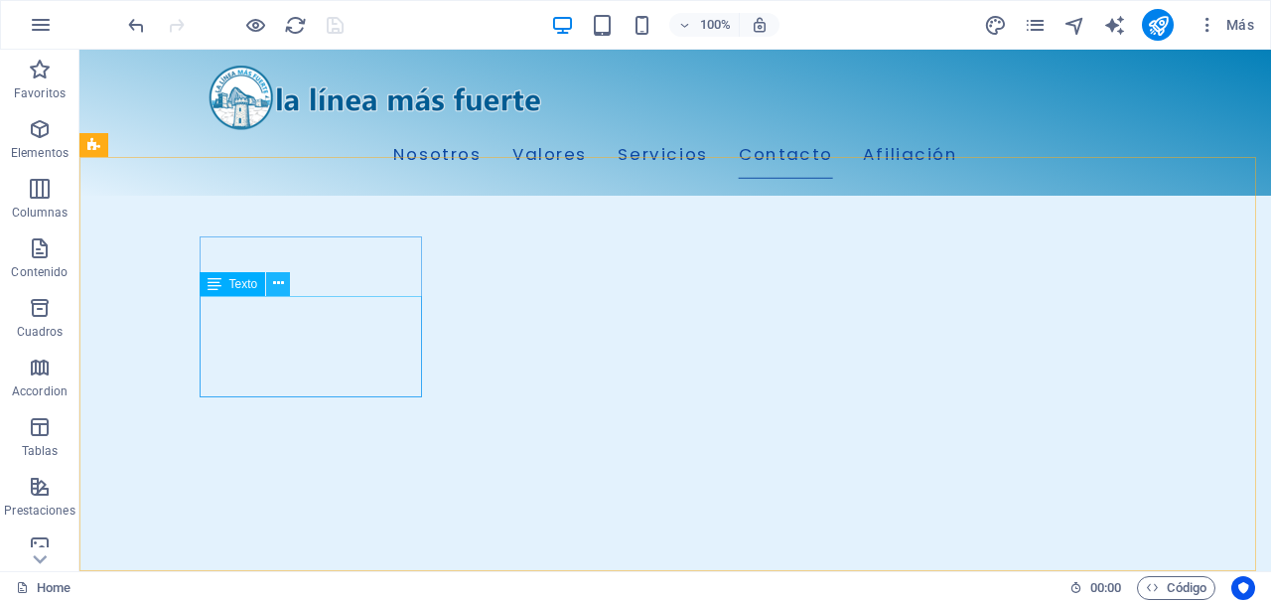
click at [278, 285] on icon at bounding box center [278, 283] width 11 height 21
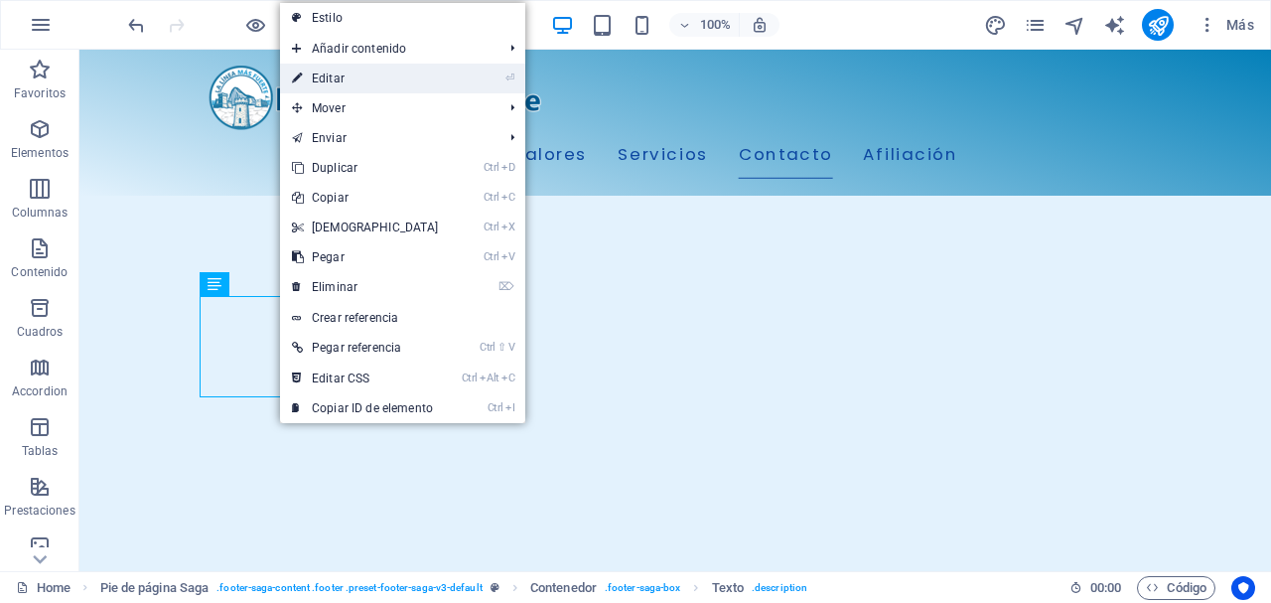
click at [354, 82] on link "⏎ Editar" at bounding box center [365, 79] width 171 height 30
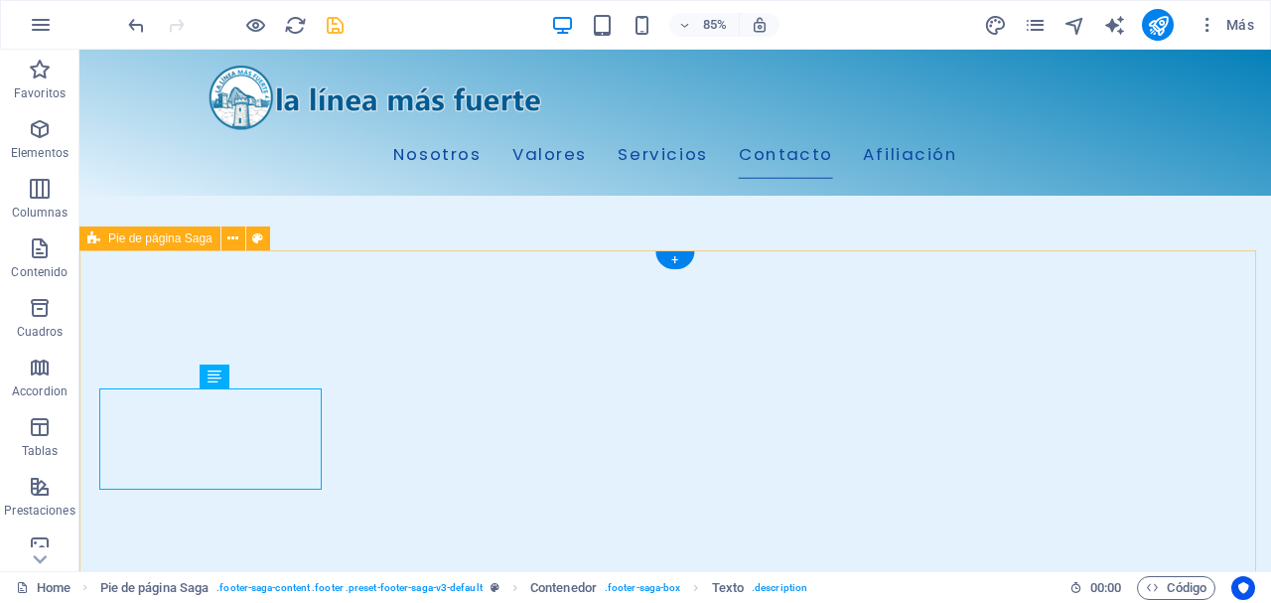
scroll to position [2686, 0]
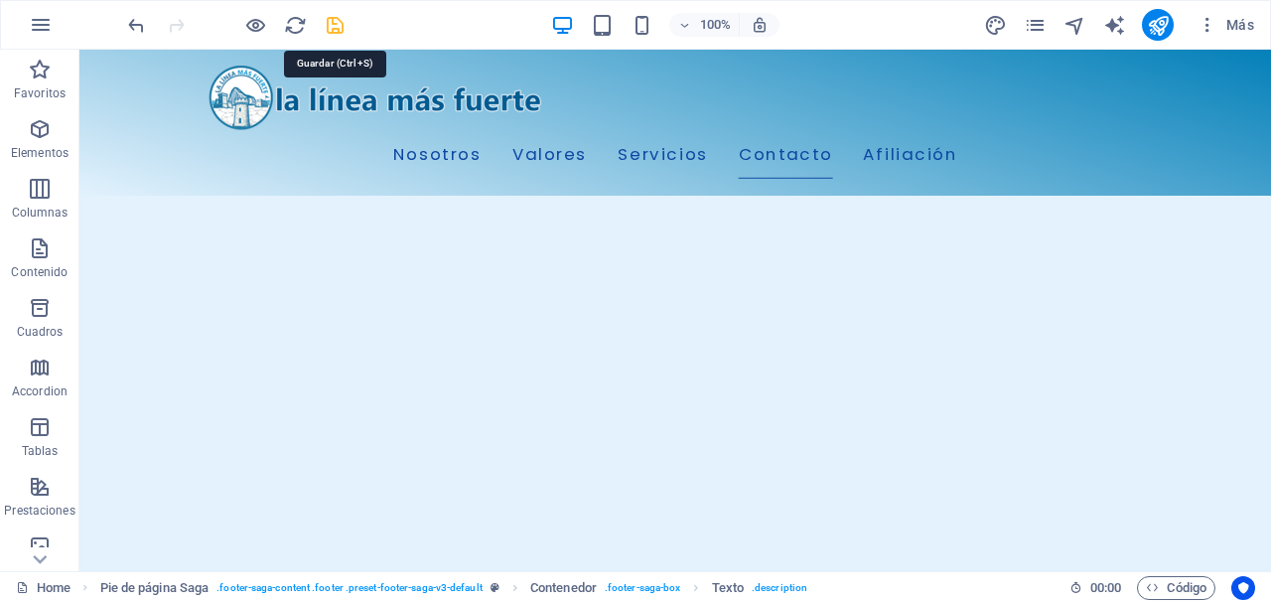
click at [328, 16] on icon "save" at bounding box center [335, 25] width 23 height 23
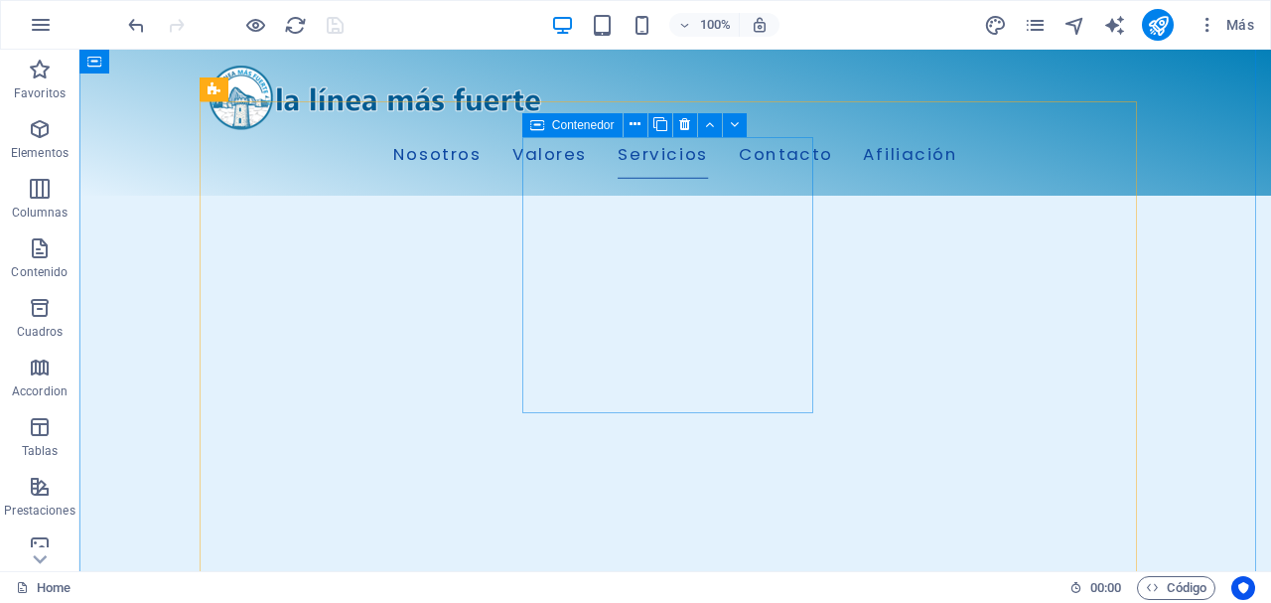
scroll to position [1495, 0]
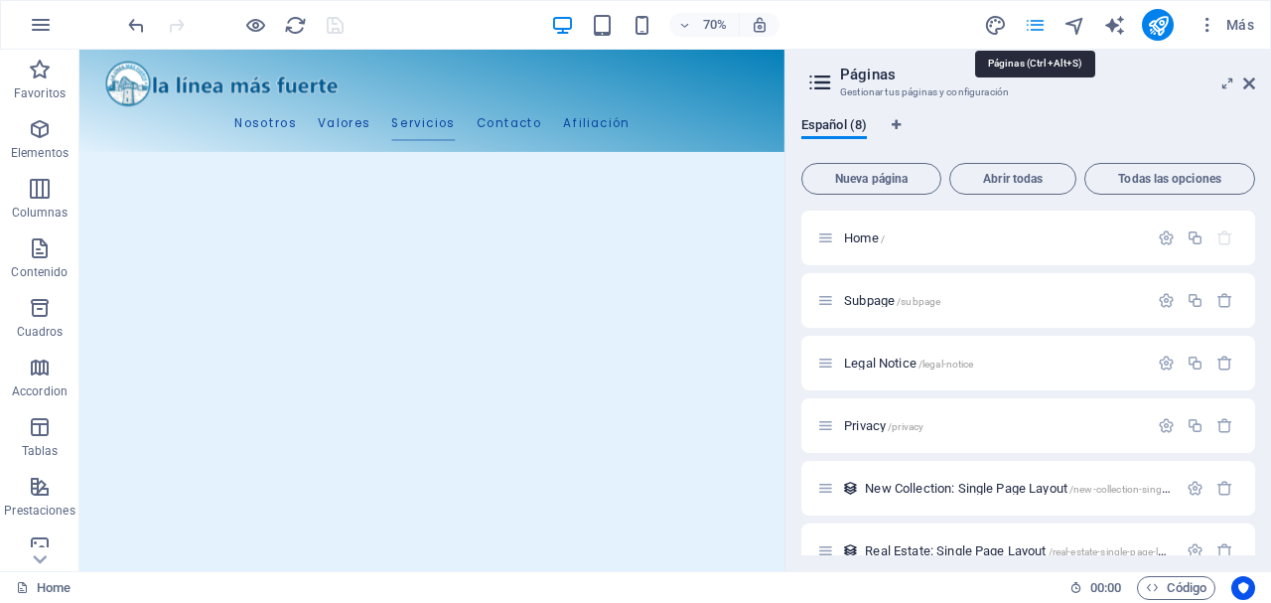
scroll to position [1429, 0]
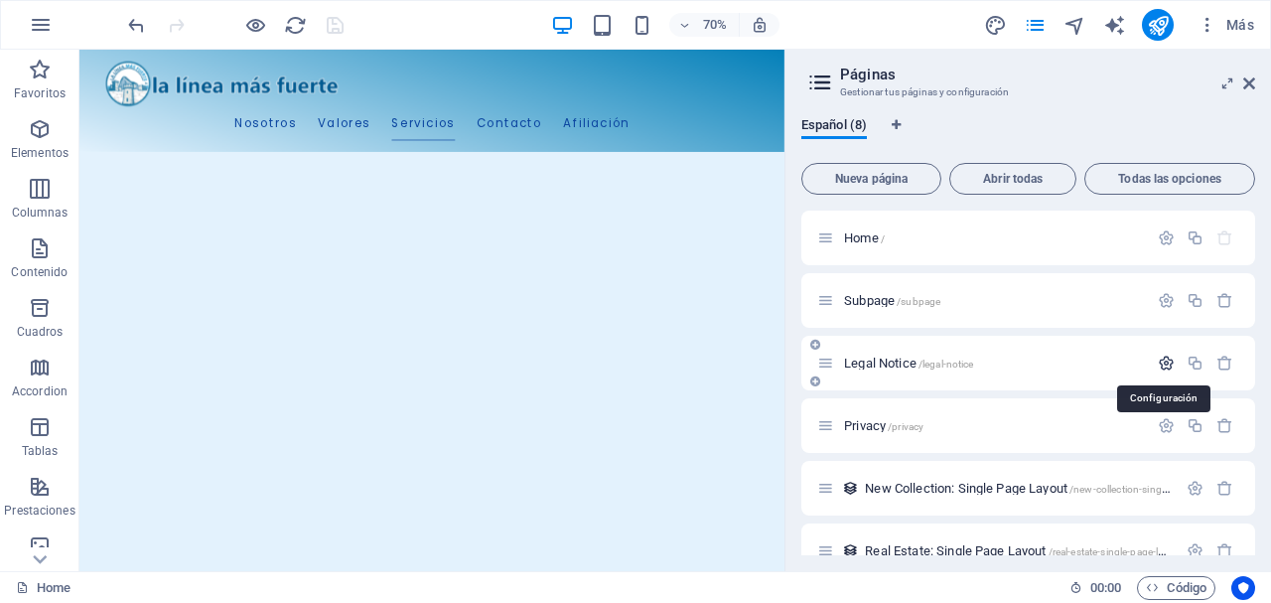
click at [1161, 366] on icon "button" at bounding box center [1166, 362] width 17 height 17
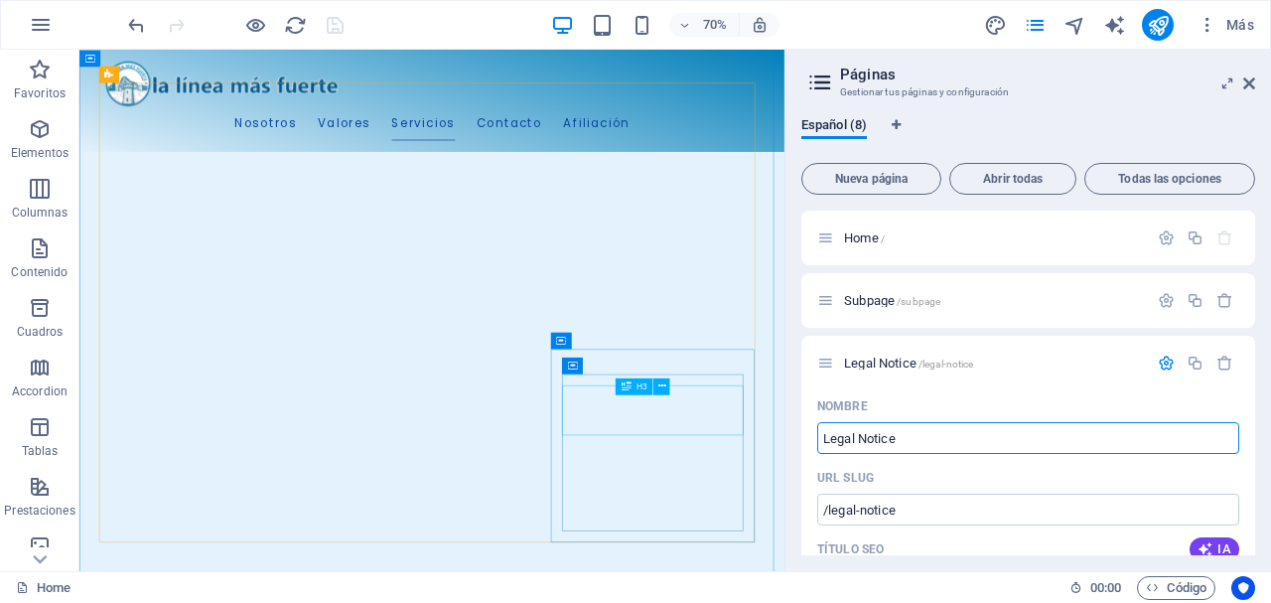
drag, startPoint x: 1010, startPoint y: 476, endPoint x: 921, endPoint y: 563, distance: 124.3
drag, startPoint x: 939, startPoint y: 435, endPoint x: 816, endPoint y: 453, distance: 124.4
type input "Avi"
type input "/a"
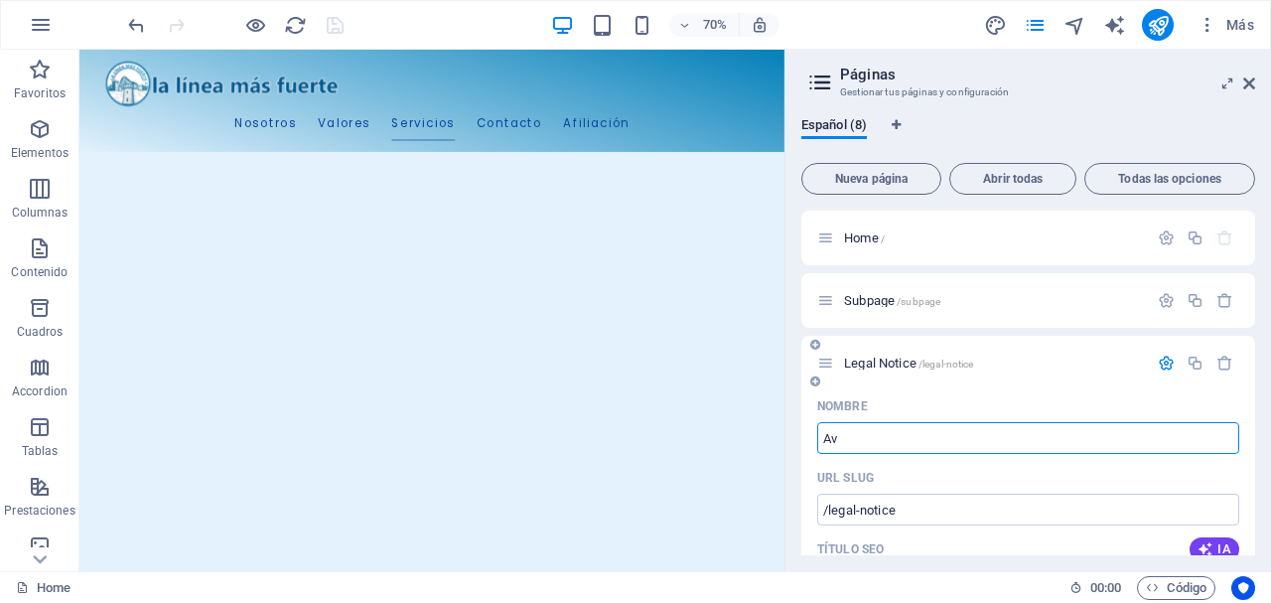
type input "A"
type input "Aviso"
type input "/aviso"
type input "Aviso"
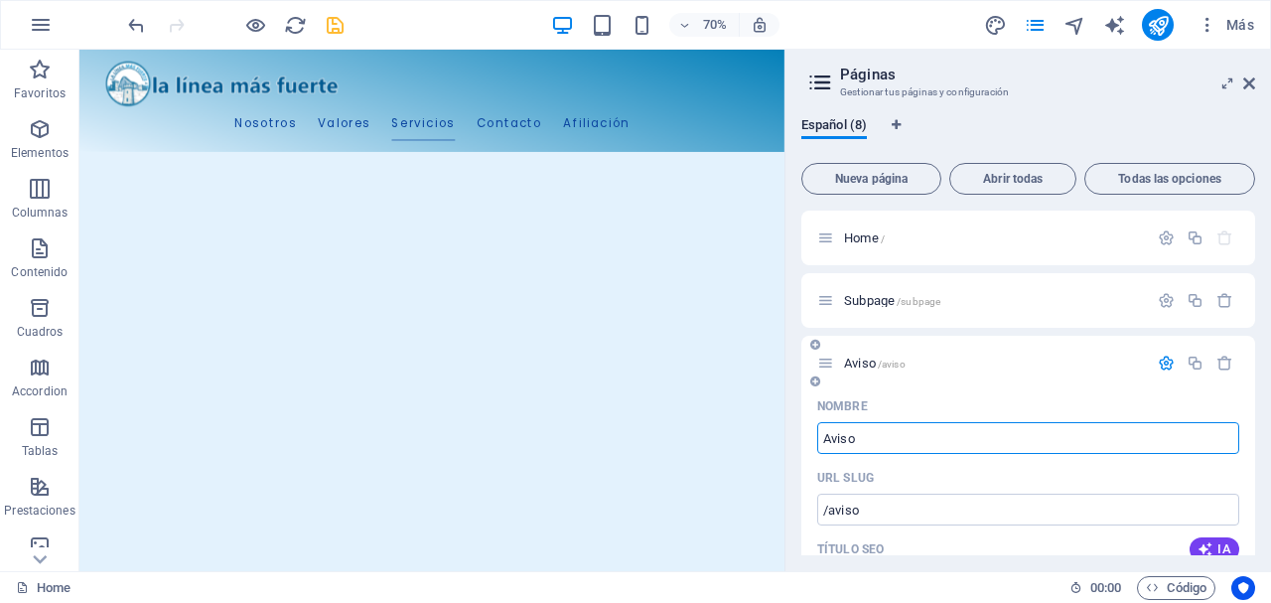
type input "Aviso"
type input "Aviso Le"
type input "/aviso-l"
type input "Aviso L"
type input "Aviso Legal"
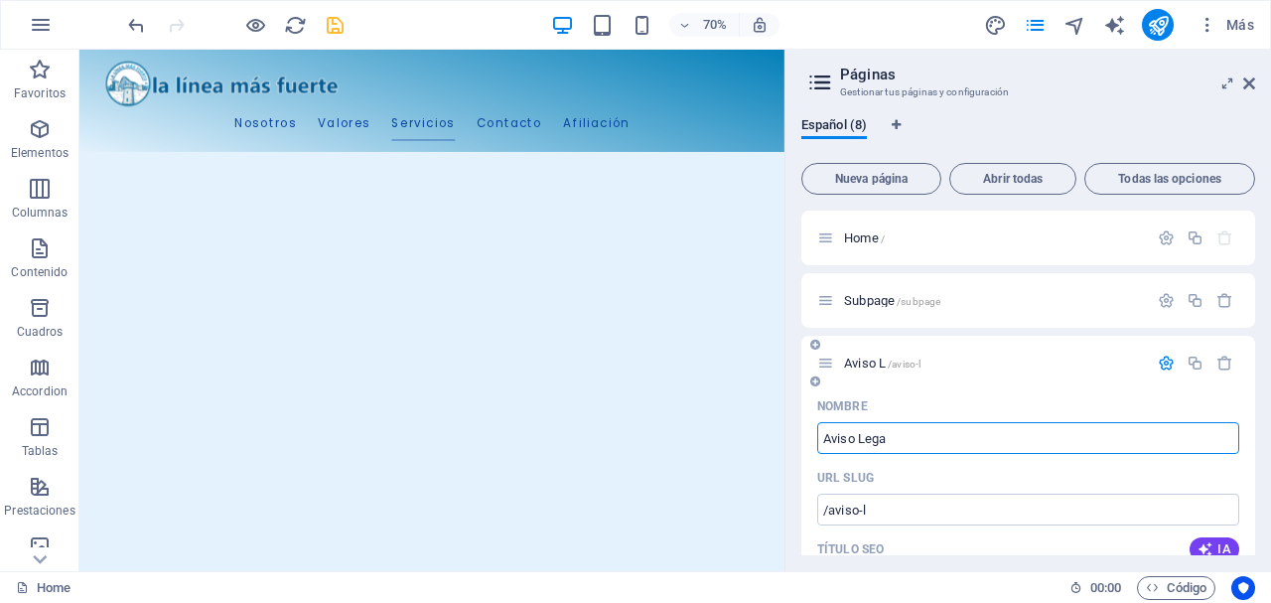
type input "/aviso-leg"
type input "Aviso Leg"
type input "Aviso Legal"
type input "/aviso-legal"
type input "Aviso Legal"
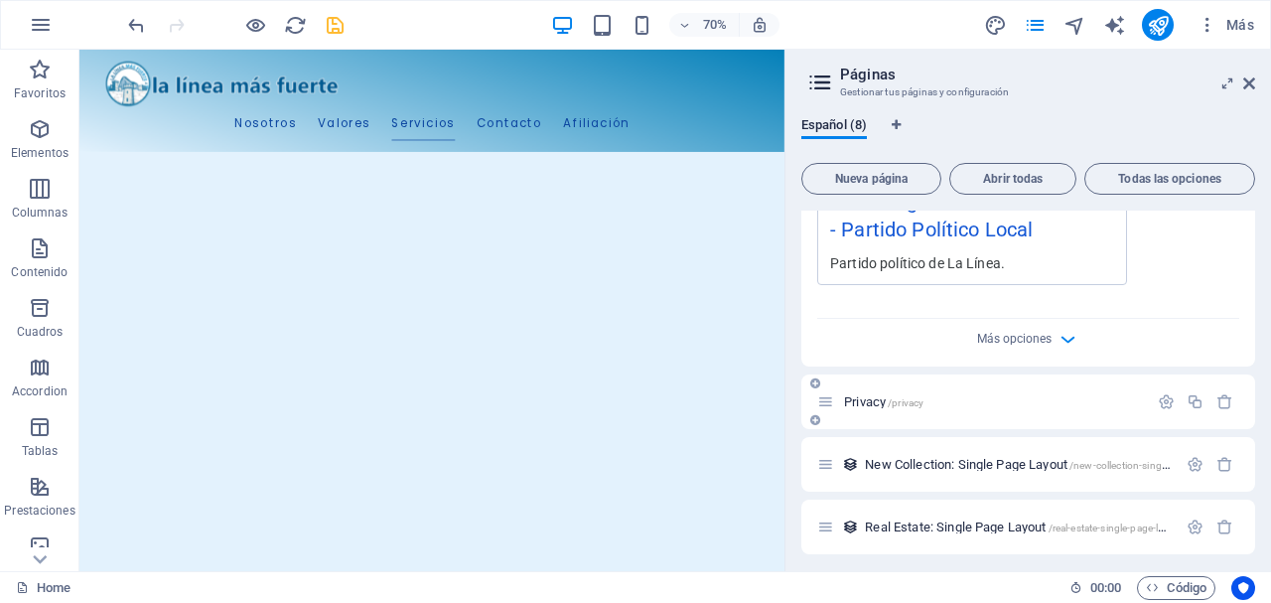
scroll to position [792, 0]
type input "Aviso Legal"
click at [1158, 396] on icon "button" at bounding box center [1166, 400] width 17 height 17
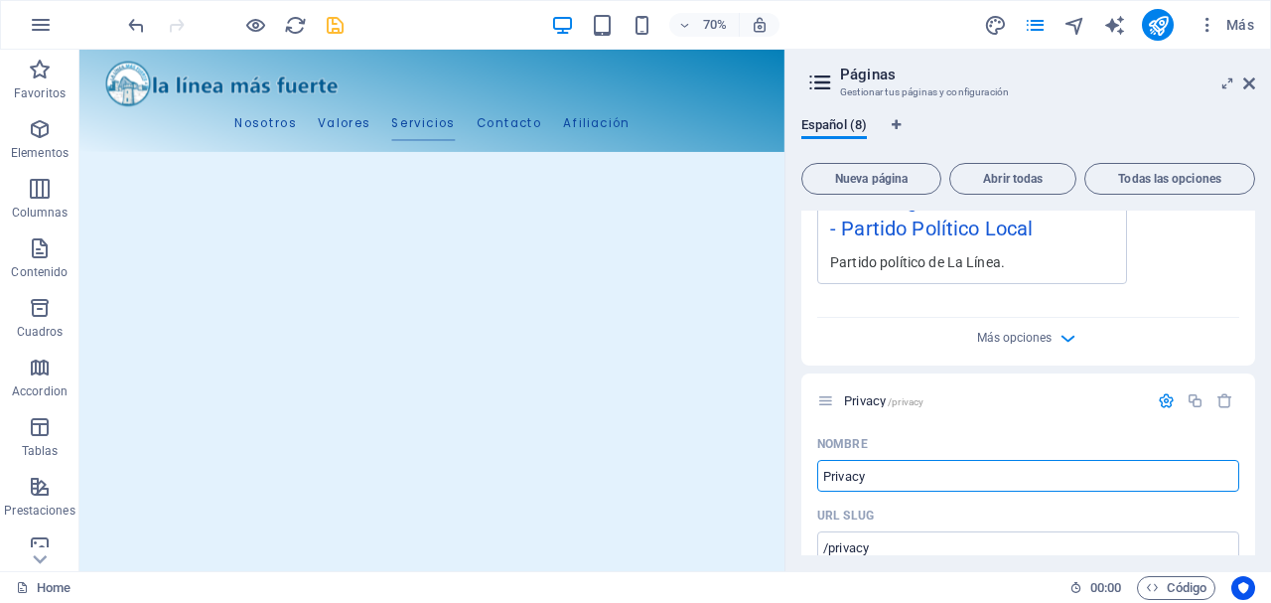
drag, startPoint x: 914, startPoint y: 481, endPoint x: 790, endPoint y: 477, distance: 124.2
click at [790, 477] on div "Español (8) Nueva página Abrir todas Todas las opciones Home / Subpage /subpage…" at bounding box center [1027, 336] width 485 height 470
type input "Pol"
type input "/p"
type input "P"
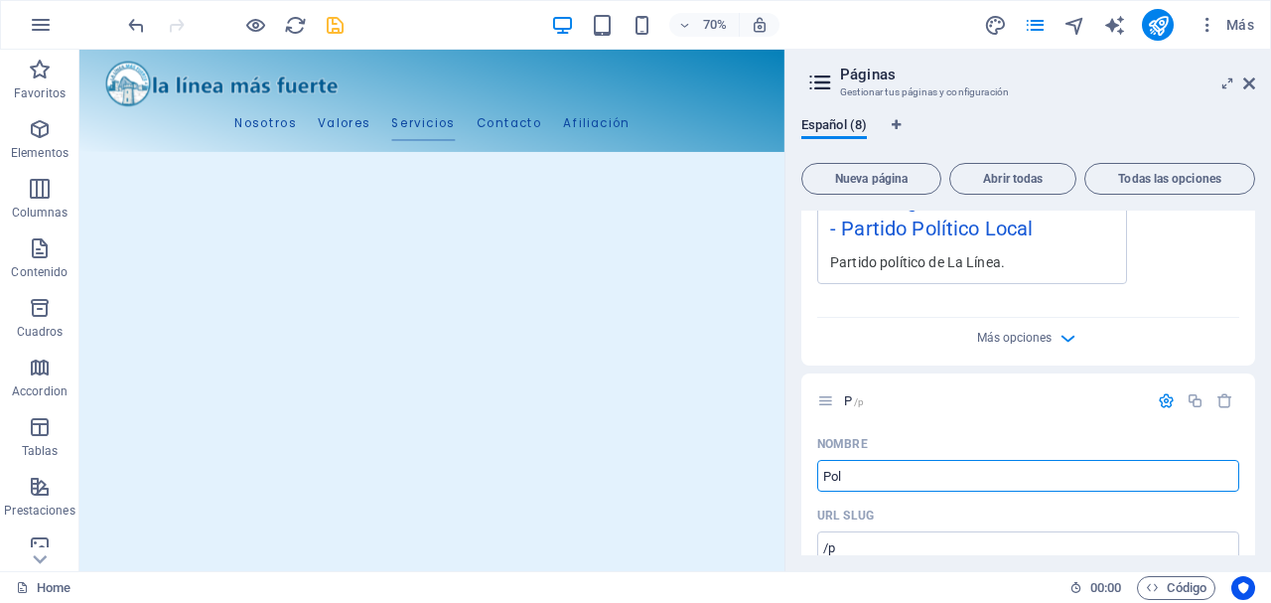
type input "Polí"
type input "/pol"
type input "Pol"
type input "Política P"
type input "/politica"
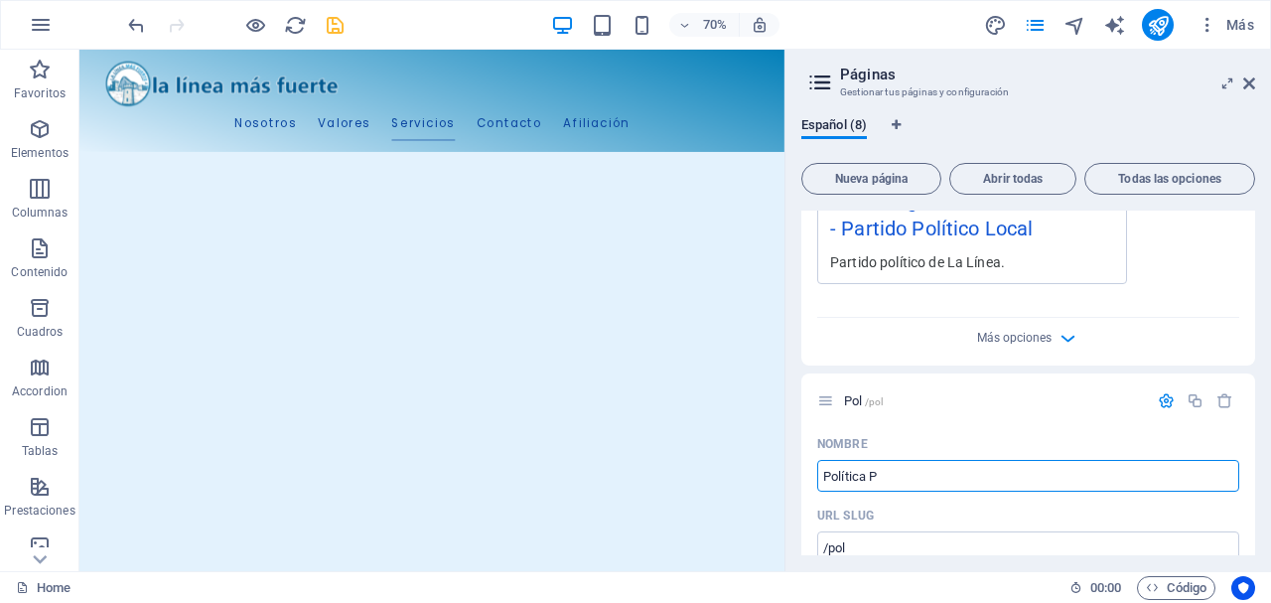
type input "Política"
type input "Política Pv"
type input "/politica-p"
type input "Política P"
type input "Política Pv"
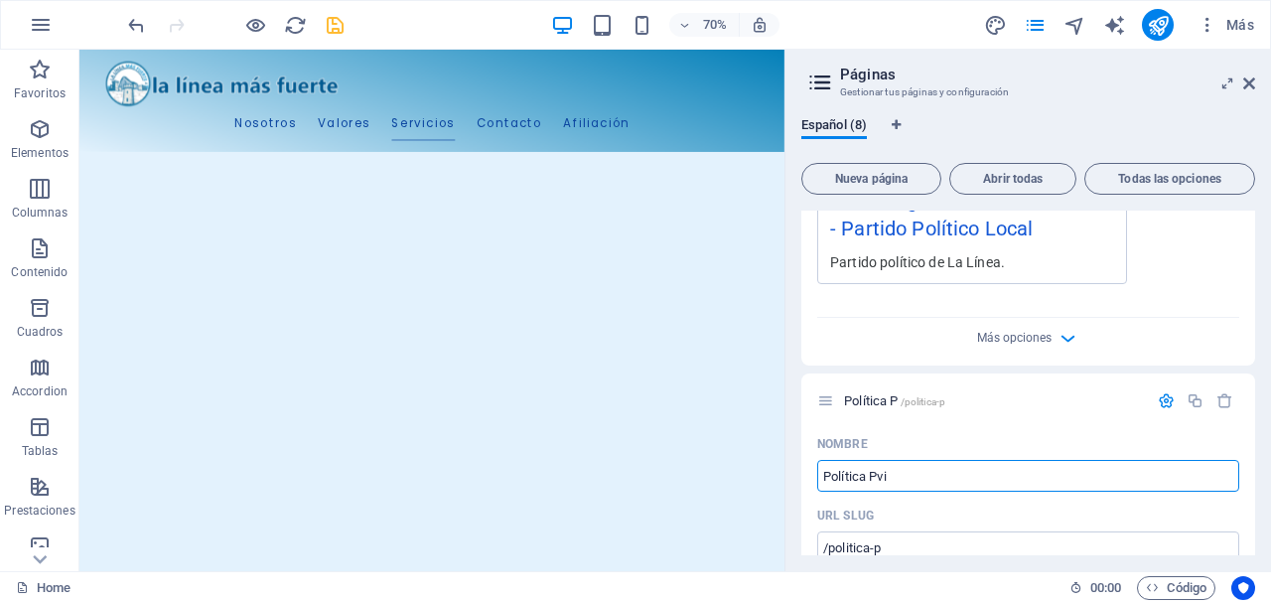
type input "/politica-pvi"
type input "Política Pvi"
type input "Política Privacidad"
type input "/politica-privacidad"
type input "Política Privacidad"
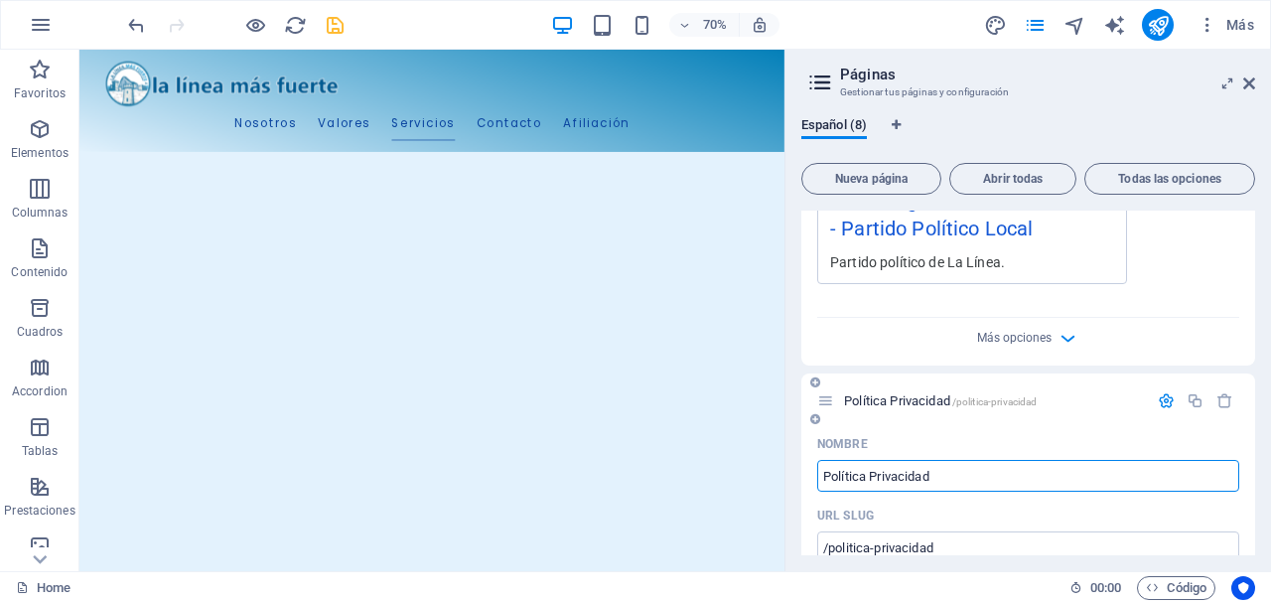
click at [866, 480] on input "Política Privacidad" at bounding box center [1028, 476] width 422 height 32
type input "Política de Privacidad"
type input "Política Privacidad"
type input "Política de Privacidad"
type input "/politica-de-privacidad"
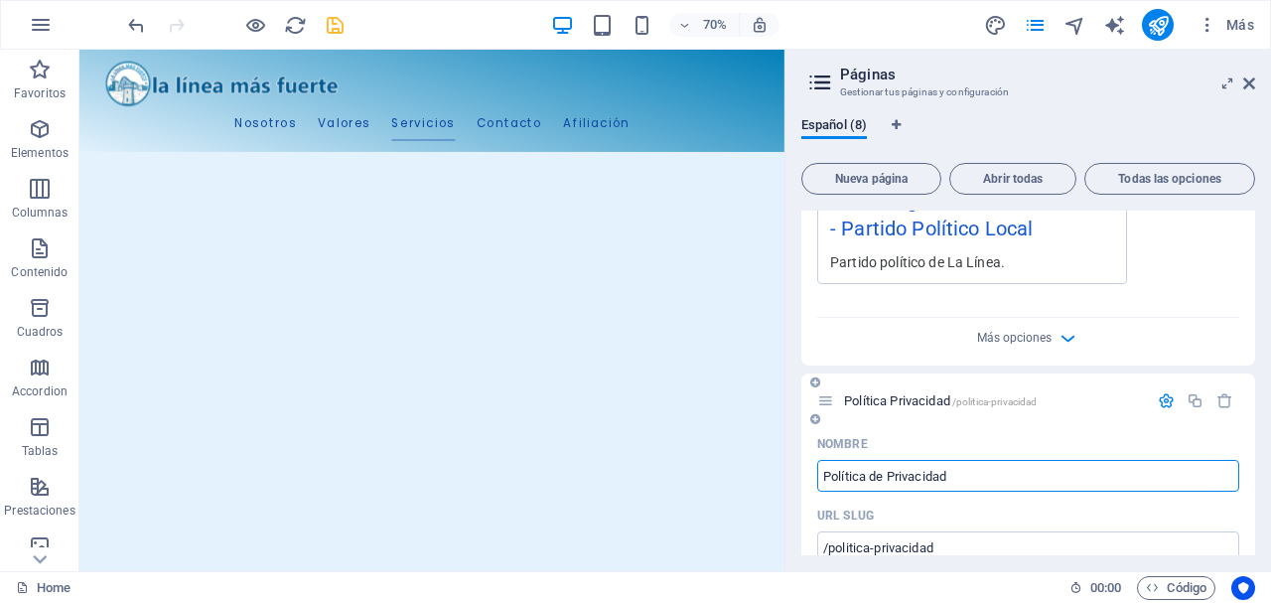
type input "Política de Privacidad"
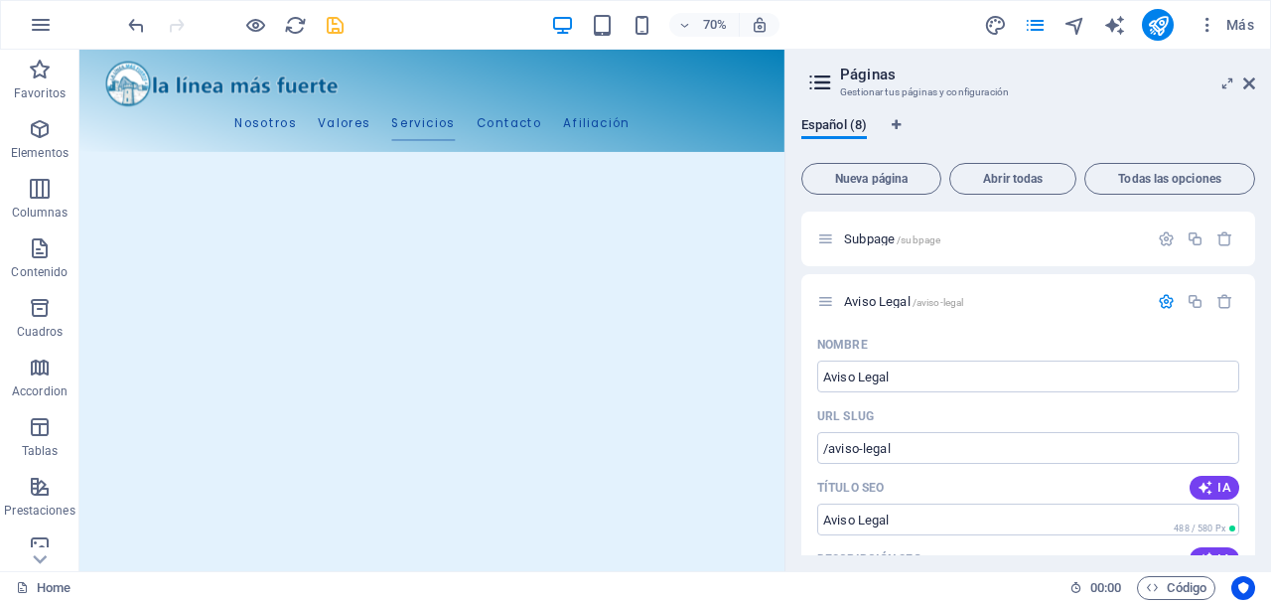
scroll to position [0, 0]
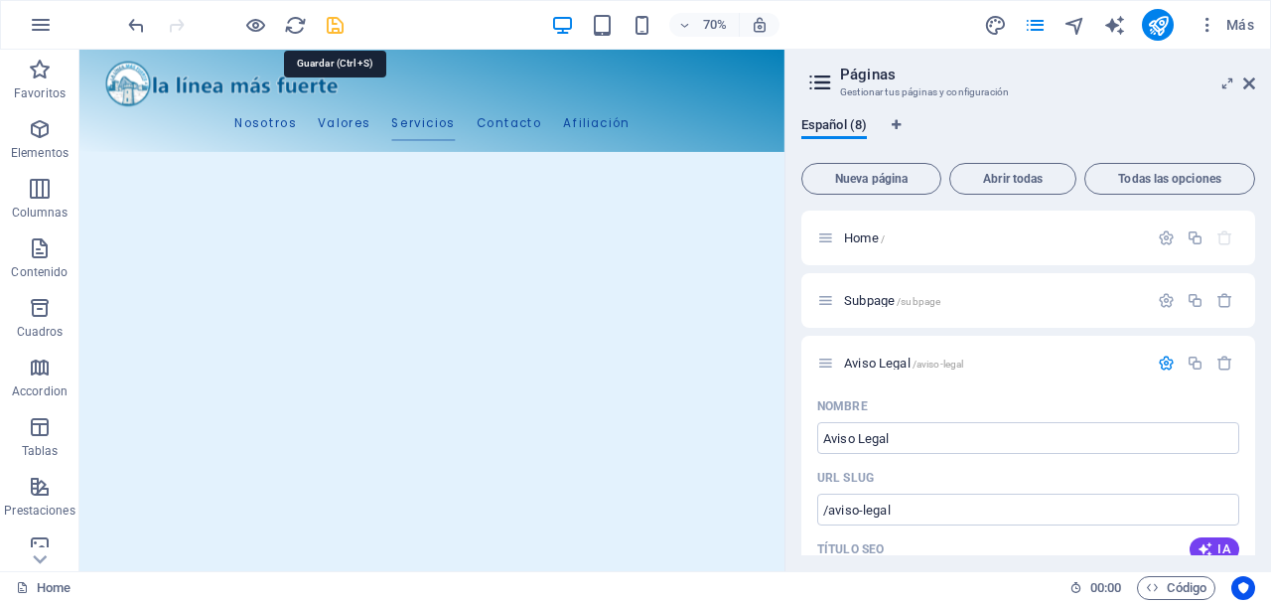
type input "Política de Privacidad"
click at [338, 24] on icon "save" at bounding box center [335, 25] width 23 height 23
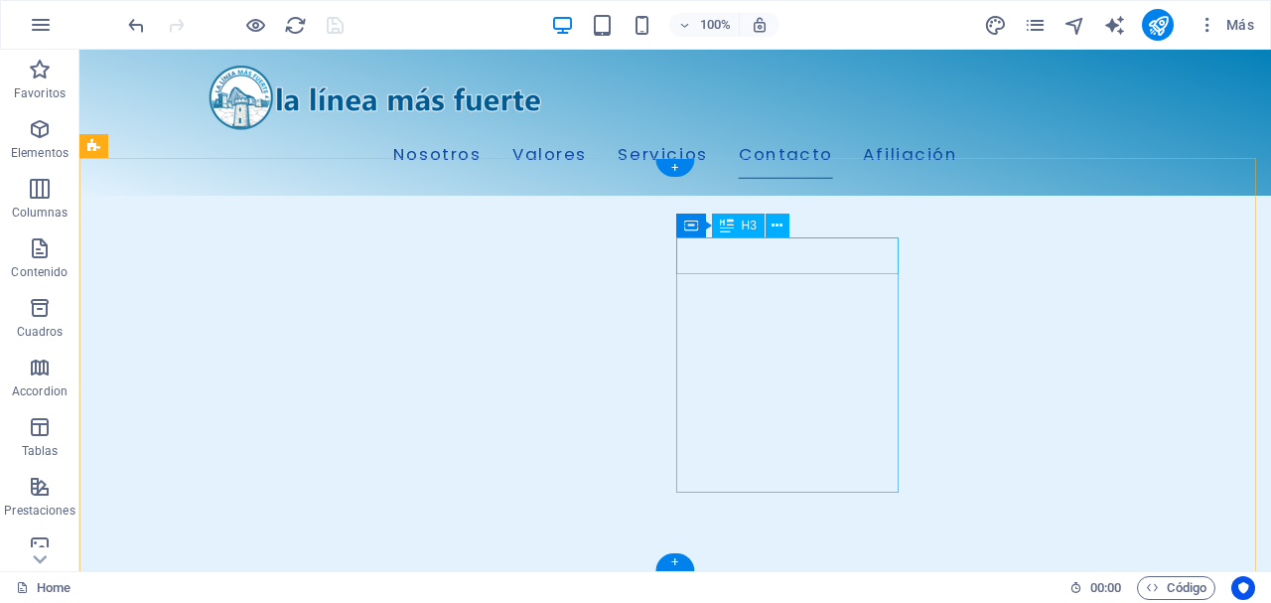
scroll to position [2778, 0]
click at [752, 408] on icon at bounding box center [755, 403] width 11 height 21
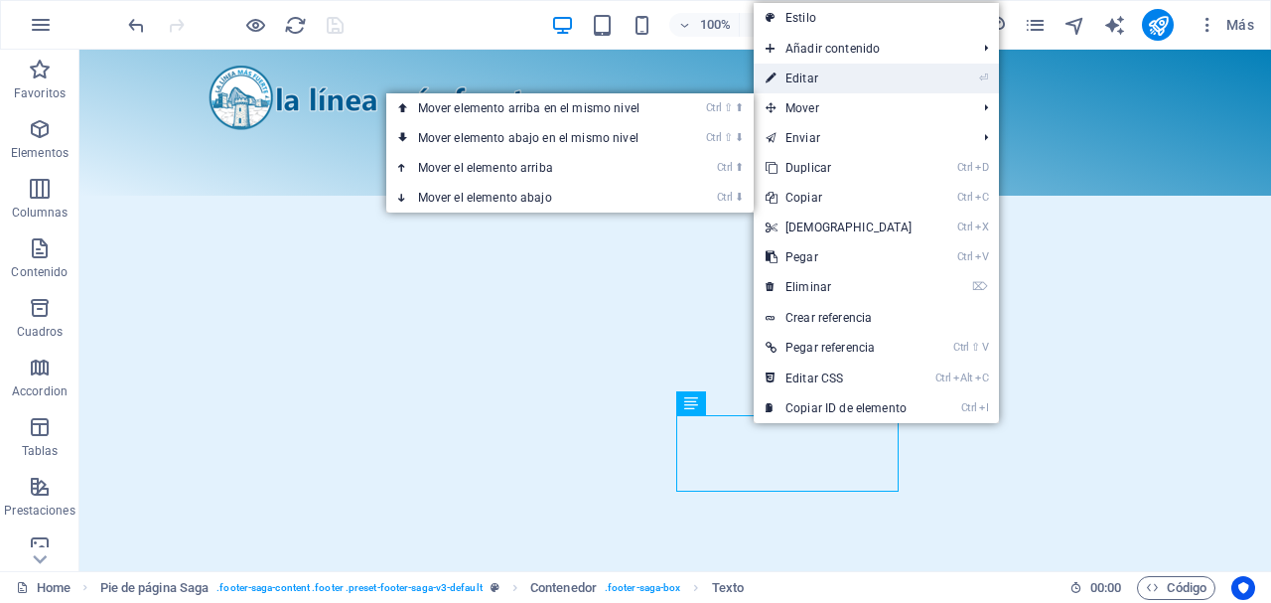
click at [822, 82] on link "⏎ Editar" at bounding box center [839, 79] width 171 height 30
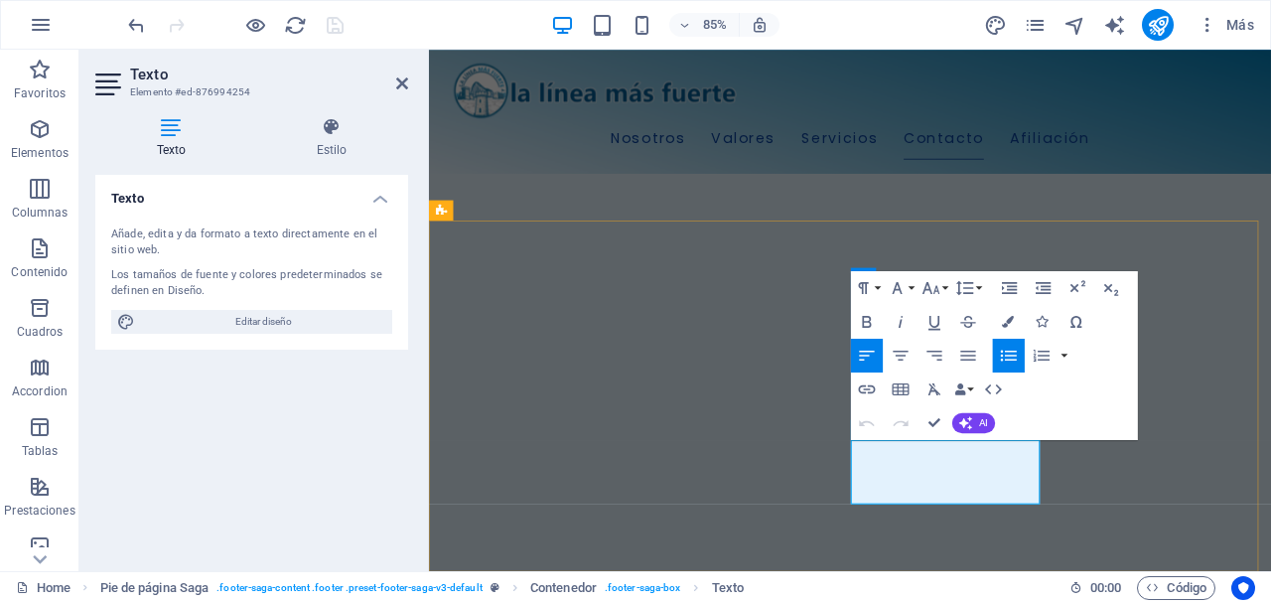
drag, startPoint x: 1023, startPoint y: 547, endPoint x: 923, endPoint y: 554, distance: 99.5
click at [867, 391] on icon "button" at bounding box center [867, 388] width 20 height 20
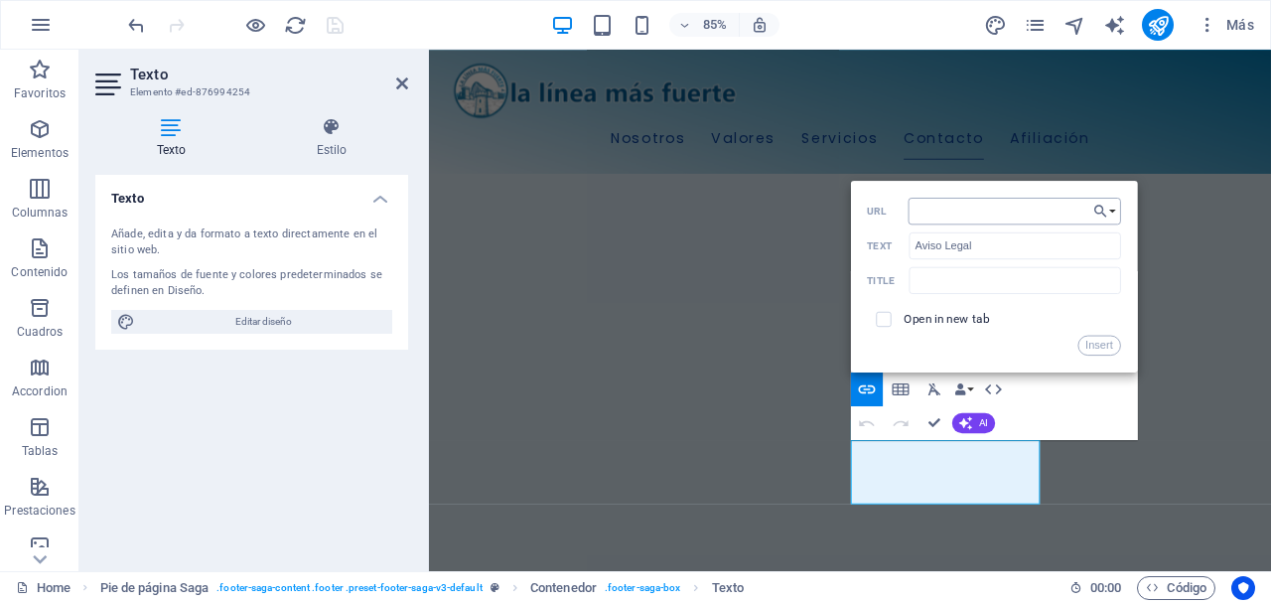
click at [983, 216] on input "URL" at bounding box center [1014, 211] width 212 height 27
click at [1071, 208] on input "https://lalineamasfuerte.es/afiliacion/" at bounding box center [1014, 211] width 212 height 27
drag, startPoint x: 1048, startPoint y: 215, endPoint x: 1131, endPoint y: 232, distance: 84.1
click at [1131, 232] on div "Back Choose Link Home Subpage Aviso Legal Política de Privacidad Afiliación Sel…" at bounding box center [994, 277] width 287 height 192
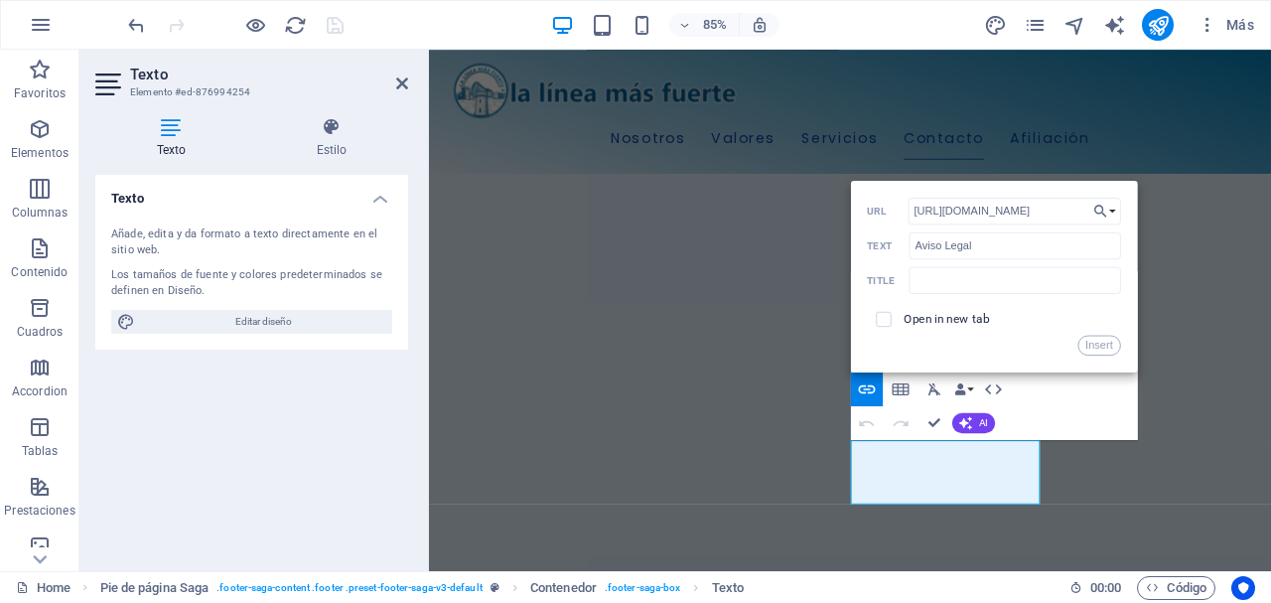
scroll to position [0, 23]
type input "https://lalineamasfuerte.es/aviso_Legal"
click at [886, 321] on input "checkbox" at bounding box center [881, 316] width 15 height 15
checkbox input "true"
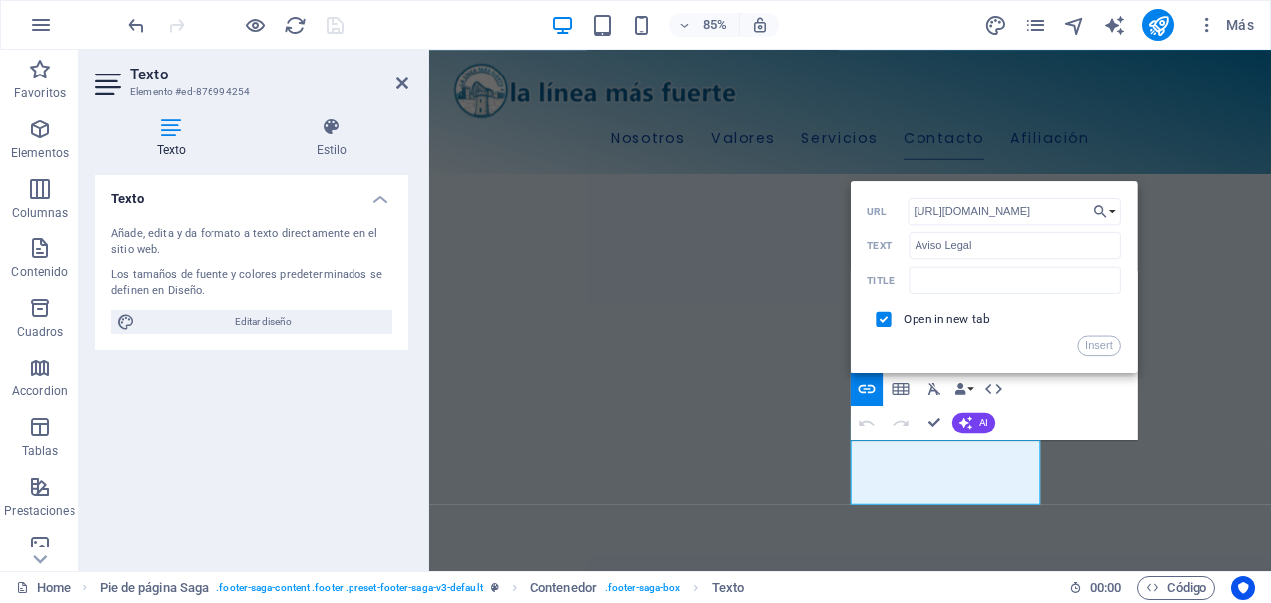
click at [1099, 343] on button "Insert" at bounding box center [1099, 345] width 43 height 20
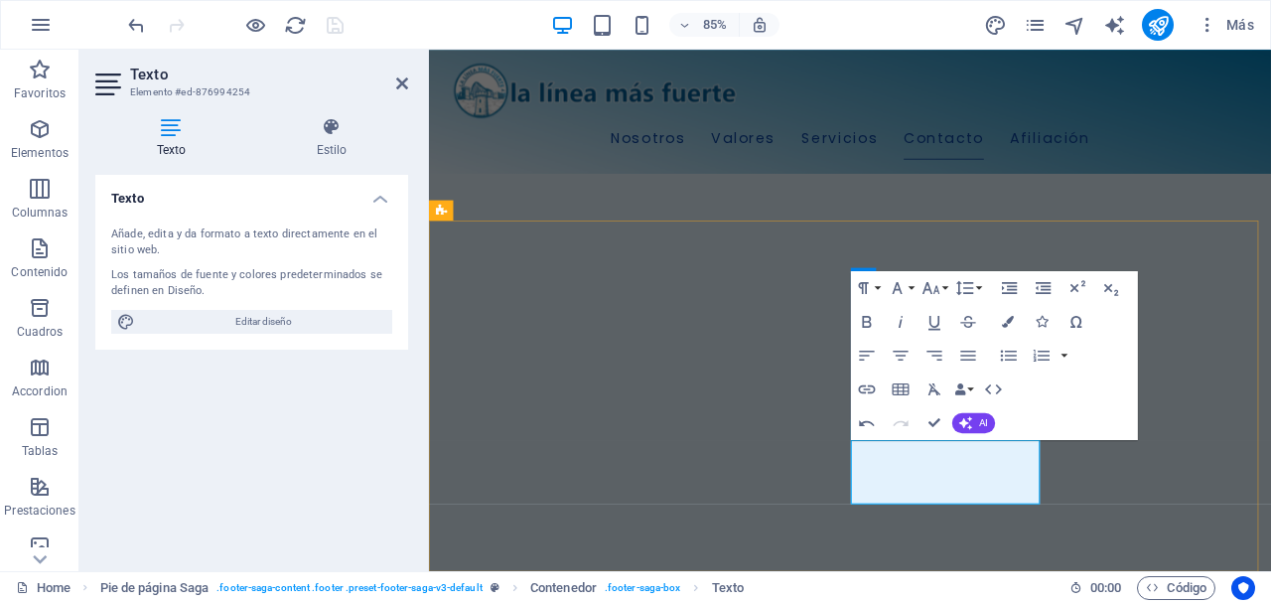
drag, startPoint x: 1106, startPoint y: 568, endPoint x: 920, endPoint y: 575, distance: 185.8
type input "Política de Privacidad"
checkbox input "false"
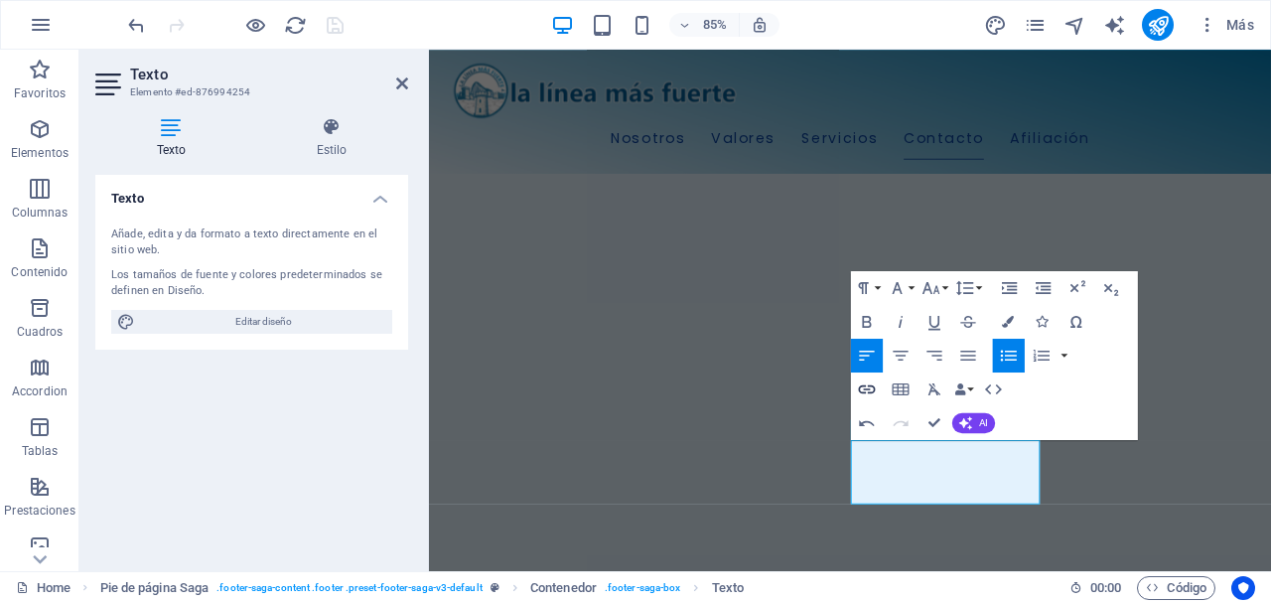
click at [872, 382] on icon "button" at bounding box center [867, 388] width 20 height 20
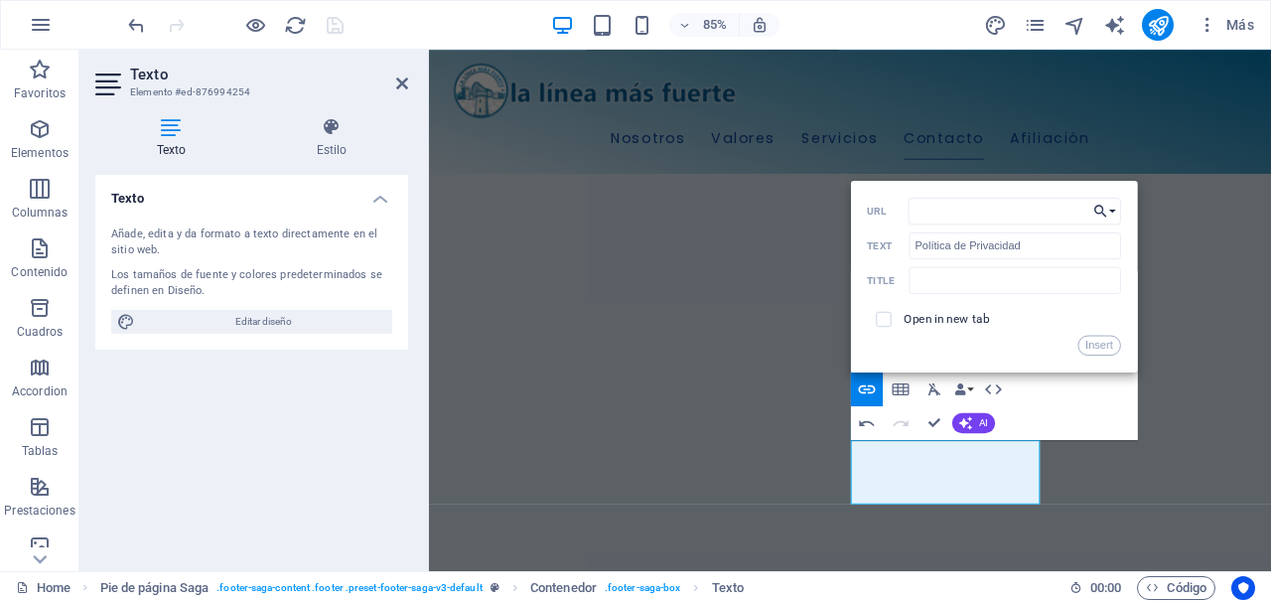
click at [1098, 211] on icon "button" at bounding box center [1100, 211] width 17 height 20
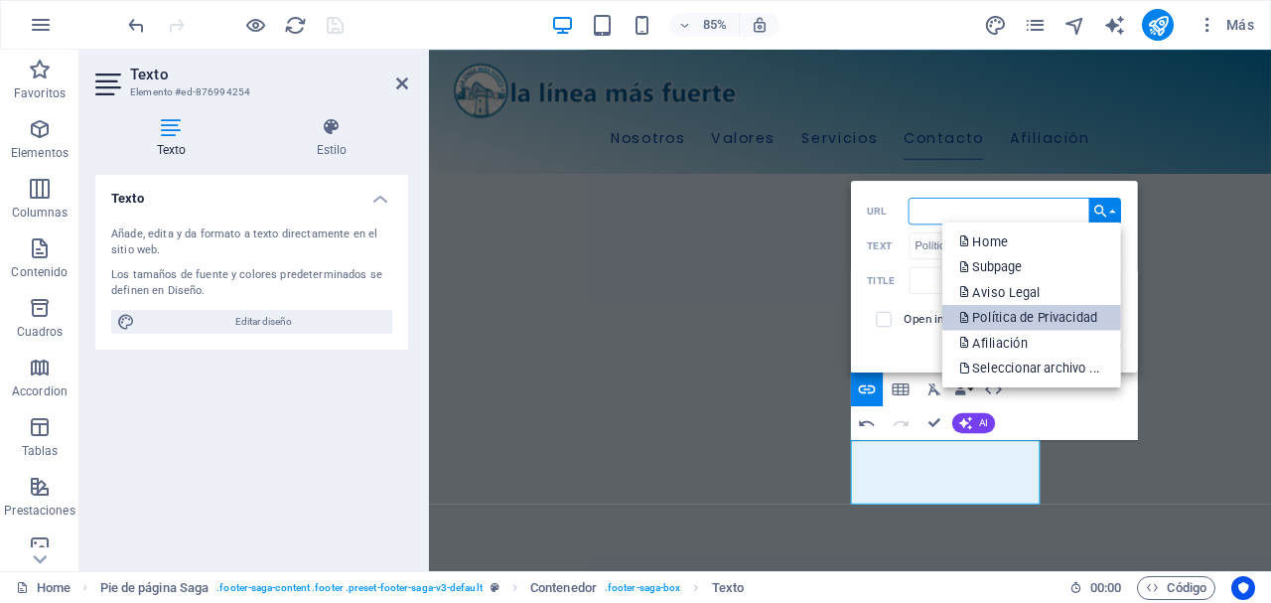
click at [1070, 314] on p "Política de Privacidad" at bounding box center [1029, 318] width 141 height 26
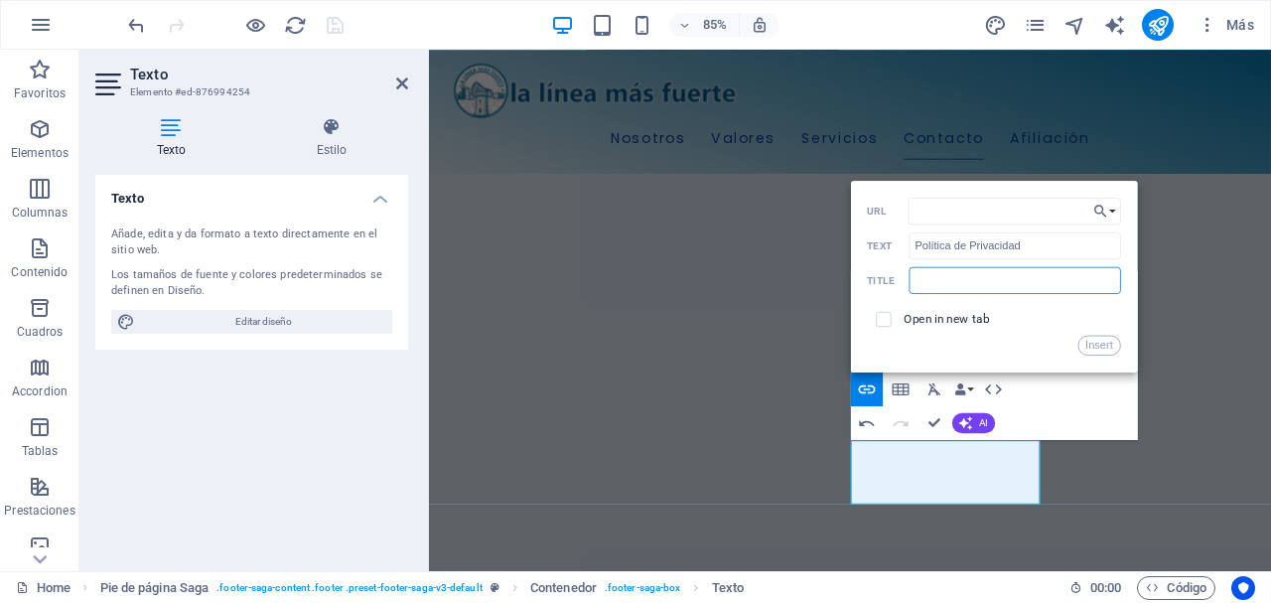
click at [979, 275] on input "text" at bounding box center [1014, 279] width 211 height 27
type input "Política de Privacidad"
click at [879, 324] on input "checkbox" at bounding box center [881, 316] width 15 height 15
checkbox input "true"
click at [1116, 343] on button "Insert" at bounding box center [1099, 345] width 43 height 20
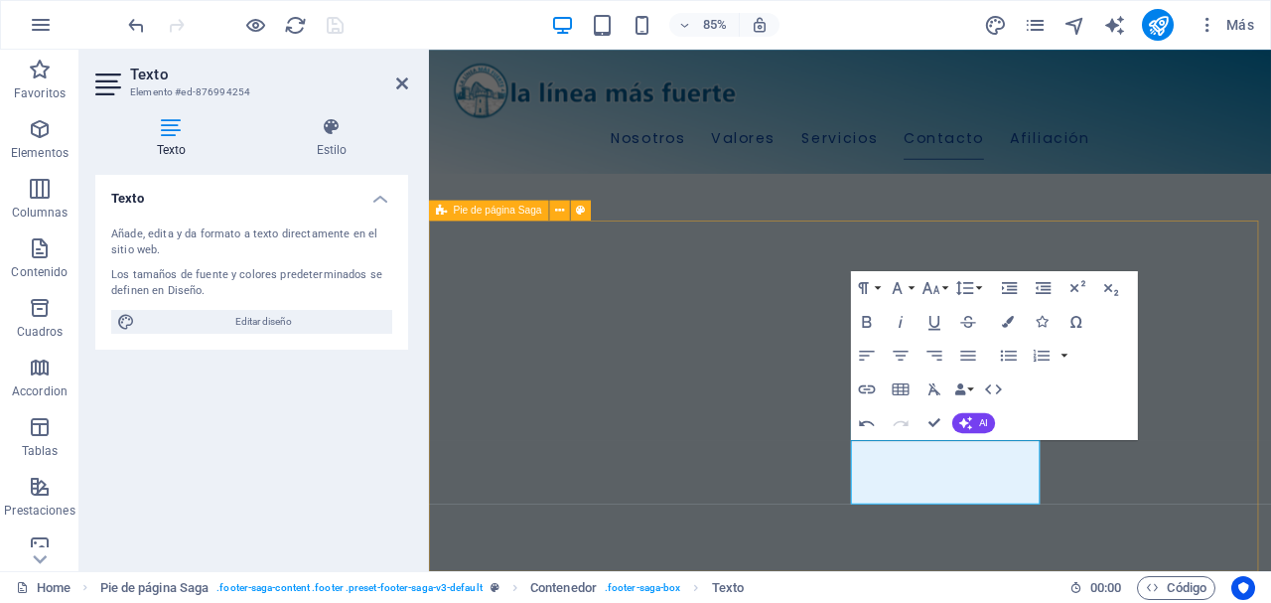
drag, startPoint x: 1016, startPoint y: 544, endPoint x: 912, endPoint y: 538, distance: 103.4
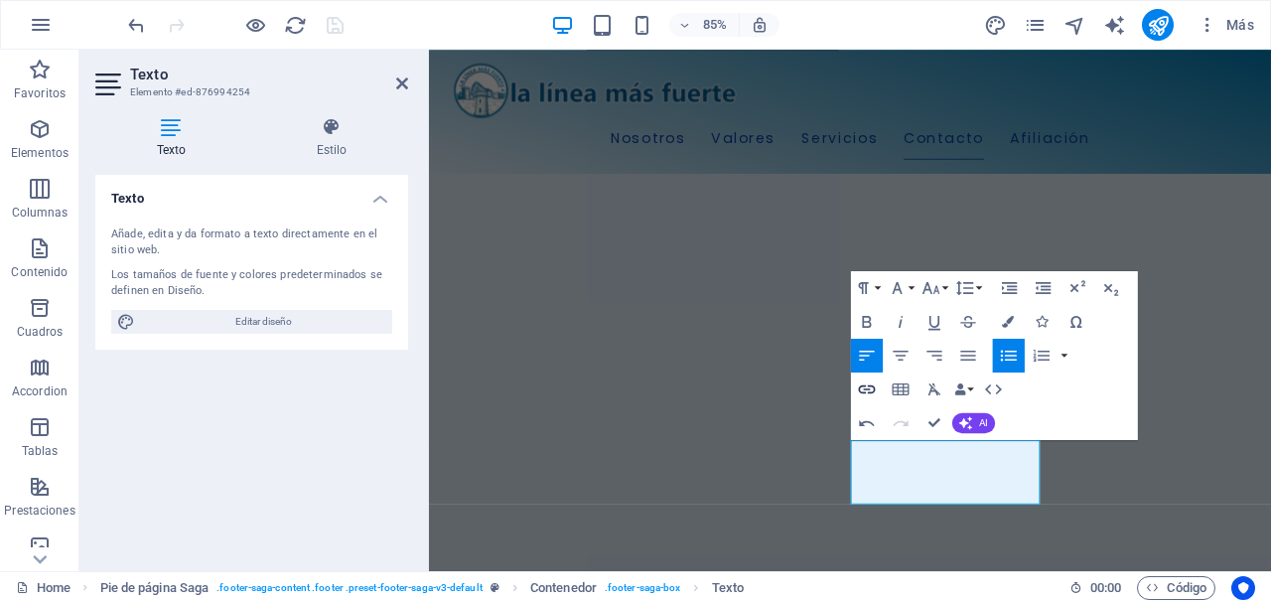
type input "https://lalineamasfuerte.es/aviso_Legal"
type input "Aviso Legal"
click at [868, 383] on icon "button" at bounding box center [867, 388] width 20 height 20
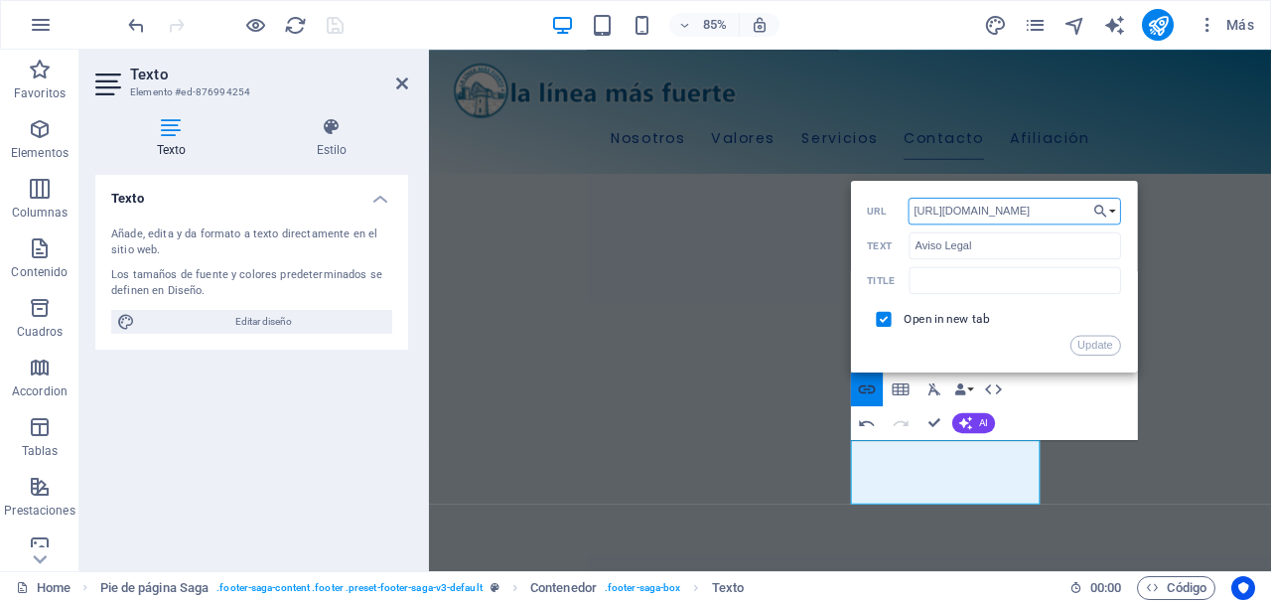
scroll to position [0, 23]
click at [1102, 211] on icon "button" at bounding box center [1100, 211] width 17 height 20
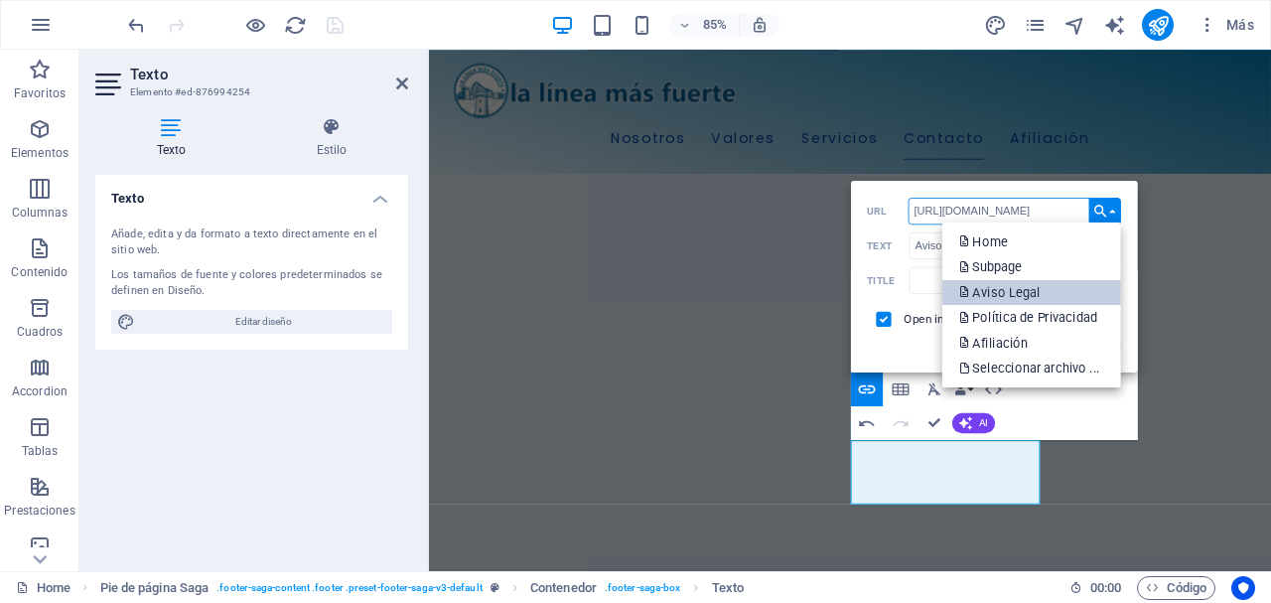
click at [1038, 292] on p "Aviso Legal" at bounding box center [1001, 292] width 84 height 26
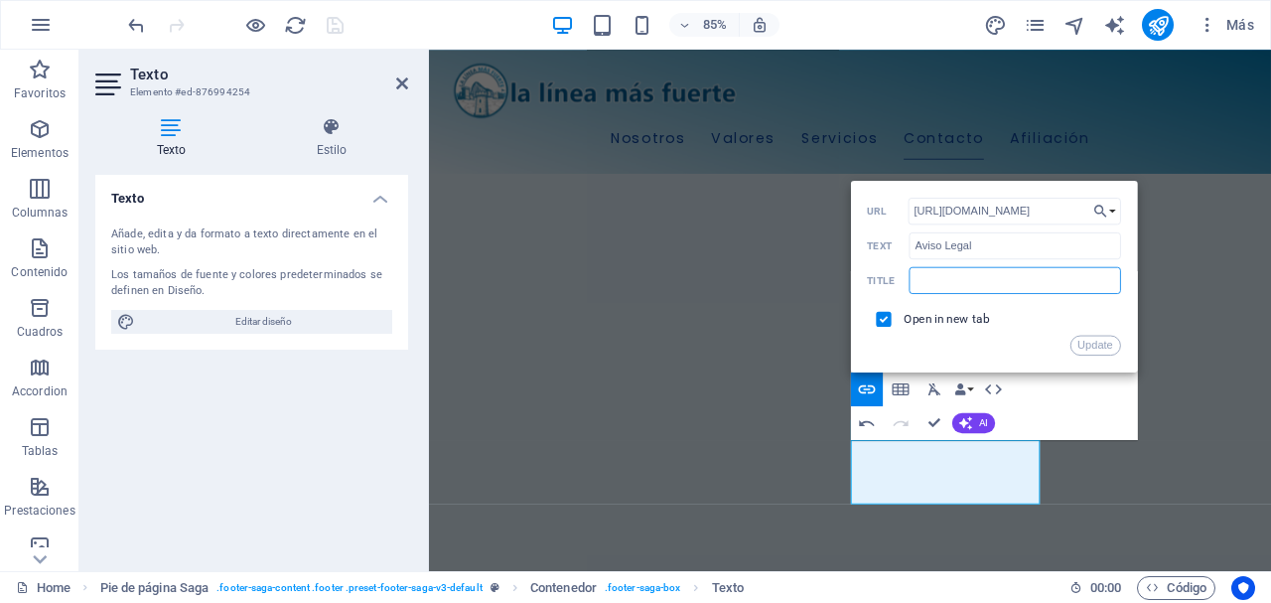
click at [999, 284] on input "text" at bounding box center [1014, 279] width 211 height 27
type input "Aviso Legal"
click at [881, 320] on input "checkbox" at bounding box center [881, 316] width 15 height 15
checkbox input "true"
click at [1083, 346] on button "Update" at bounding box center [1095, 345] width 51 height 20
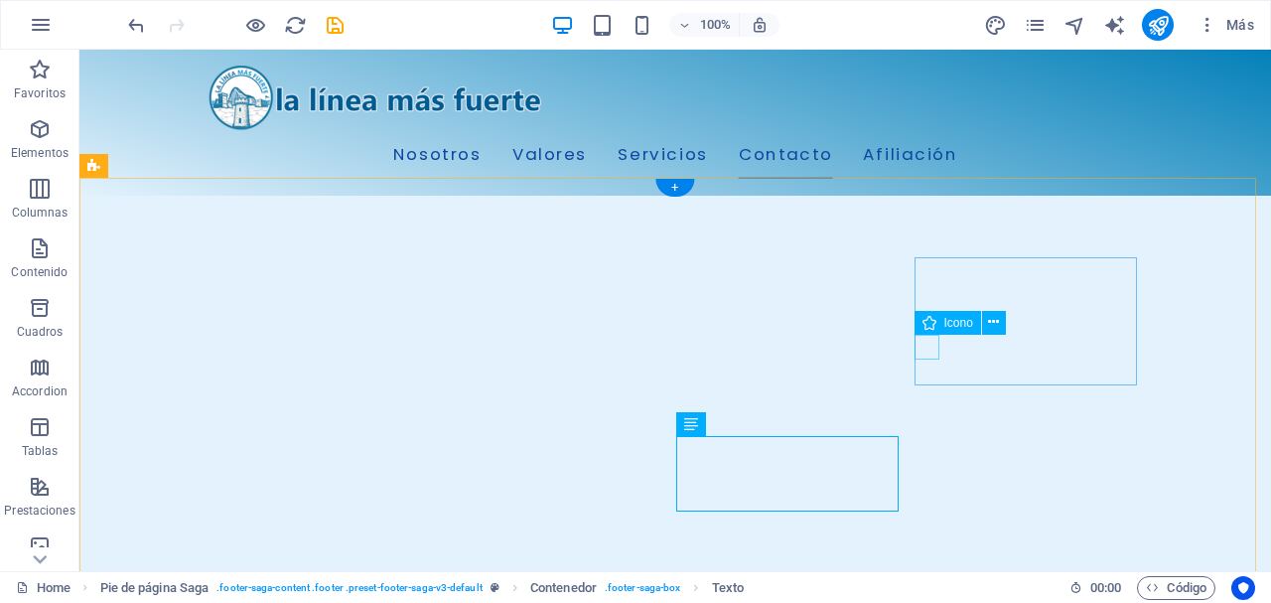
scroll to position [2686, 0]
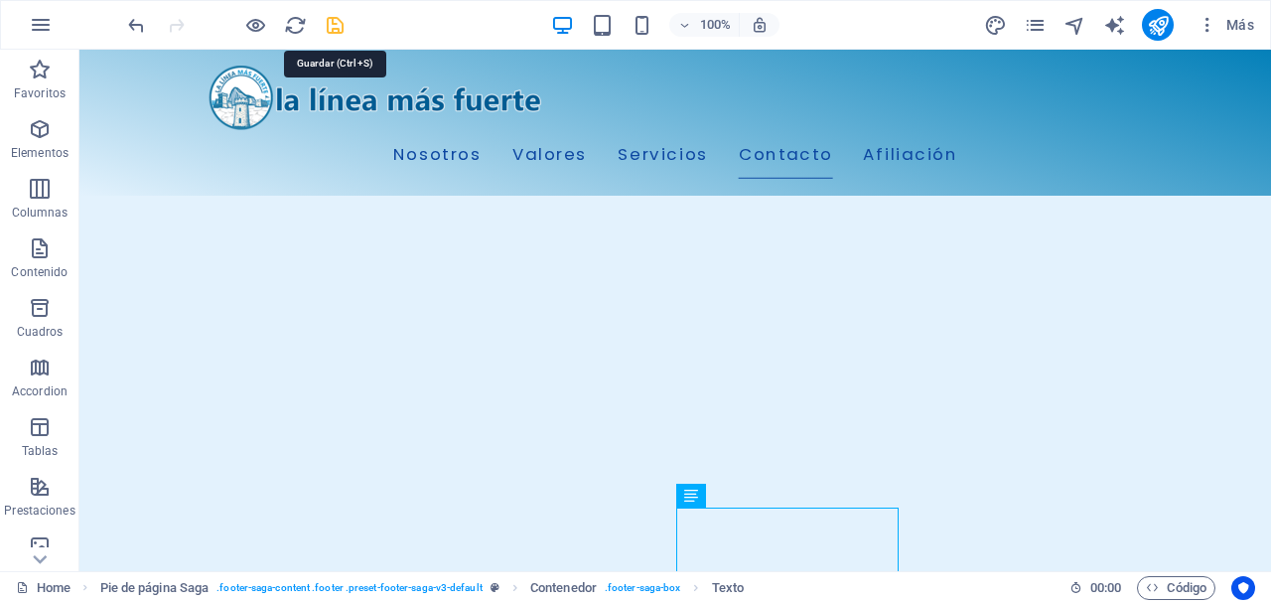
click at [328, 24] on icon "save" at bounding box center [335, 25] width 23 height 23
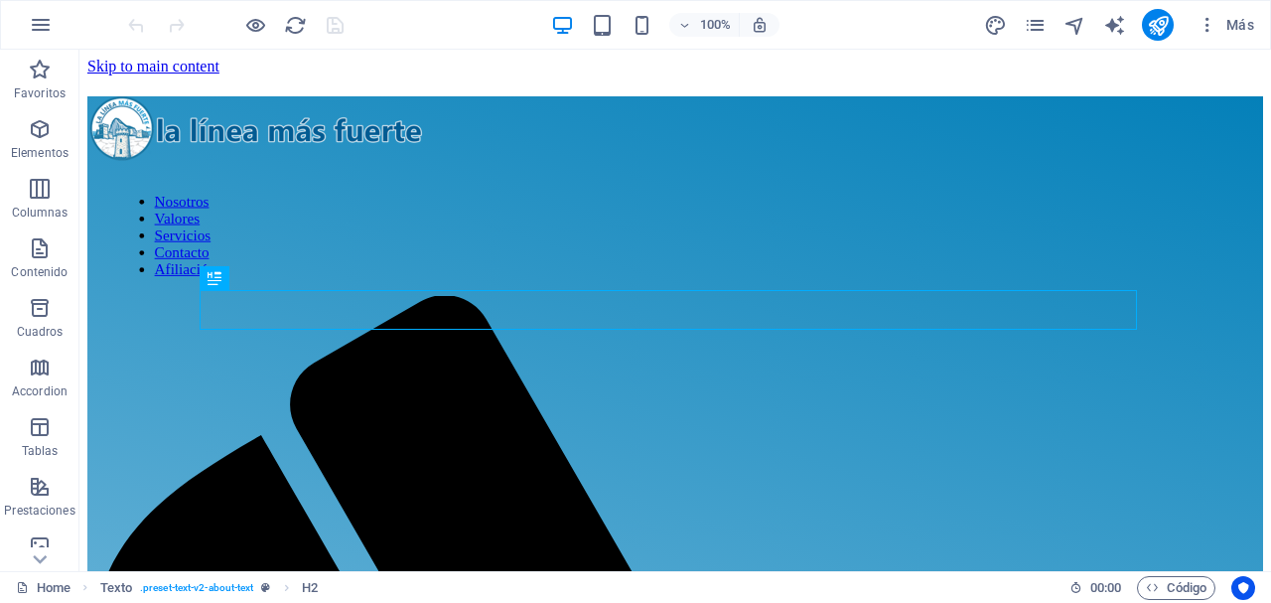
scroll to position [418, 0]
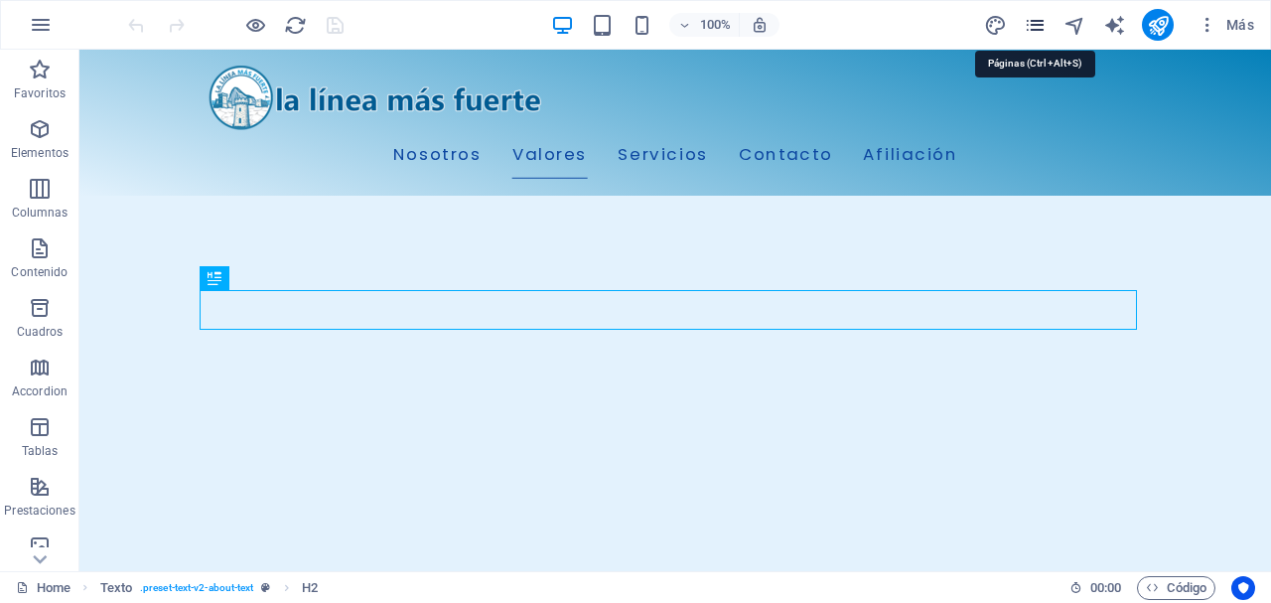
click at [0, 0] on icon "pages" at bounding box center [0, 0] width 0 height 0
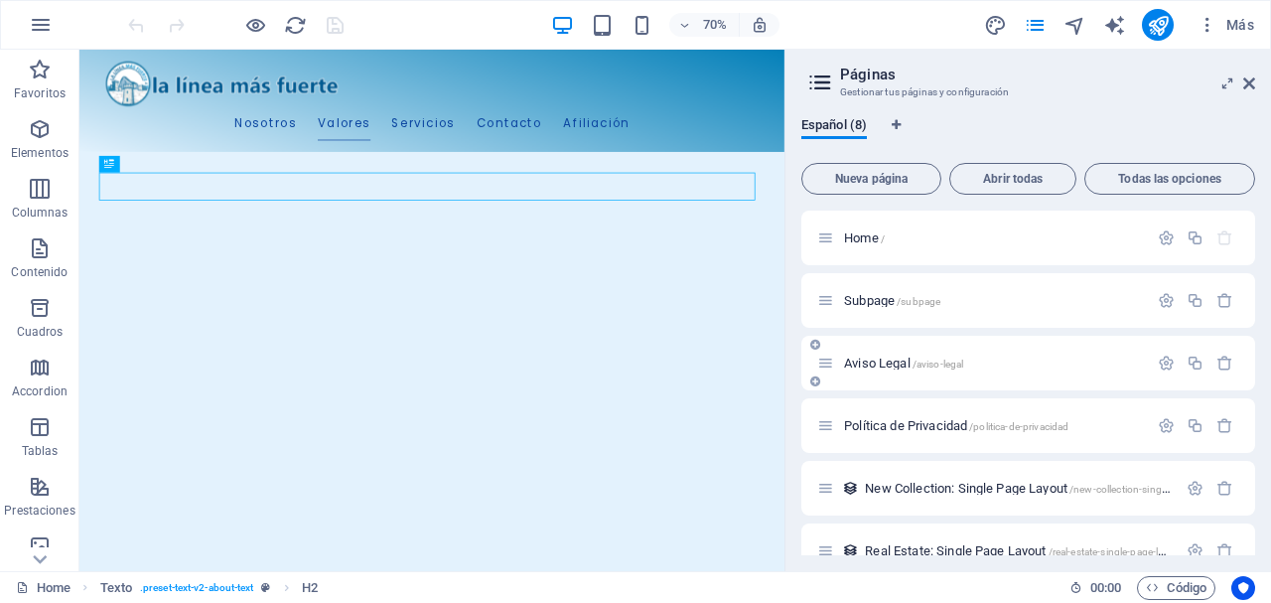
click at [893, 360] on span "Aviso Legal /aviso-legal" at bounding box center [903, 362] width 119 height 15
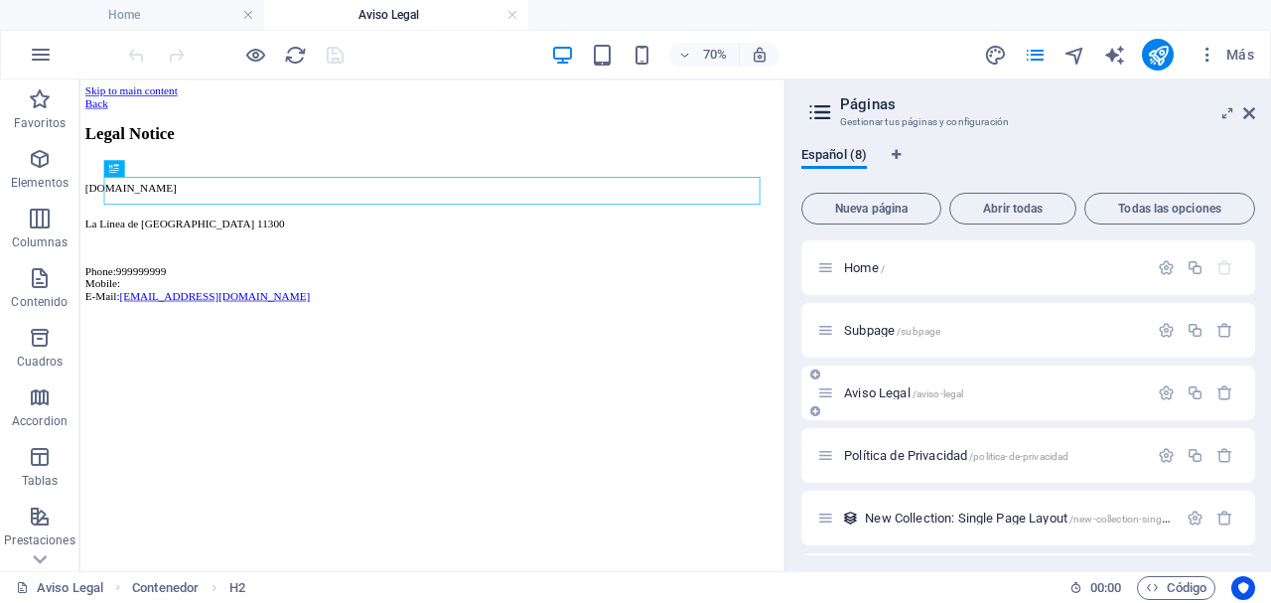
scroll to position [0, 0]
click at [162, 208] on icon at bounding box center [159, 210] width 8 height 15
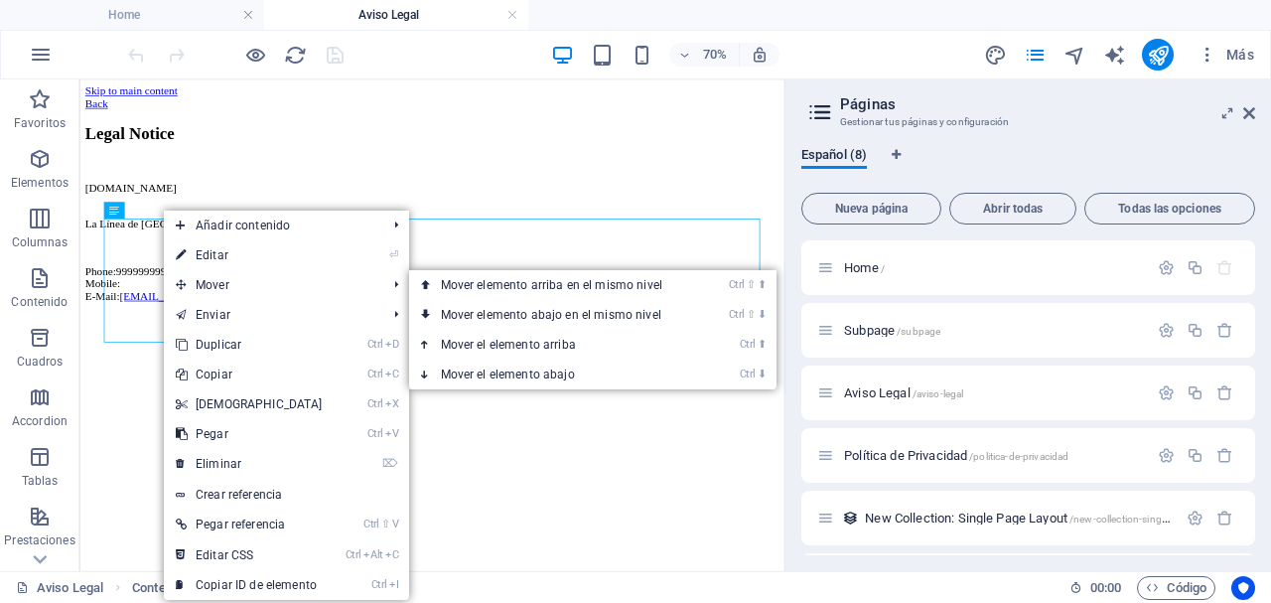
click at [235, 261] on link "⏎ Editar" at bounding box center [249, 255] width 171 height 30
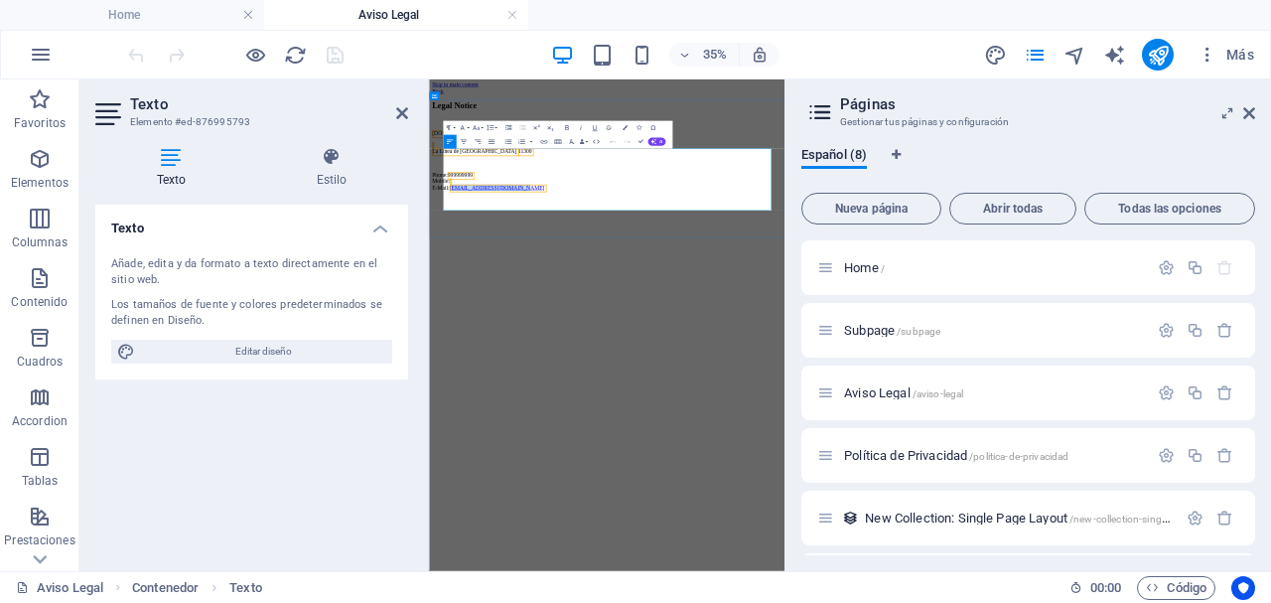
drag, startPoint x: 783, startPoint y: 445, endPoint x: 468, endPoint y: 315, distance: 341.5
click at [468, 315] on div "lalineamasfuerte.es La Línea de la Concepción 11300 Phone: 999999999 Mobile: E-…" at bounding box center [937, 311] width 1000 height 173
click at [820, 382] on p "Phone: 999999999 Mobile: E-Mail: info@lalineamasfuerte.es" at bounding box center [937, 372] width 1000 height 54
click at [397, 119] on icon at bounding box center [402, 113] width 12 height 16
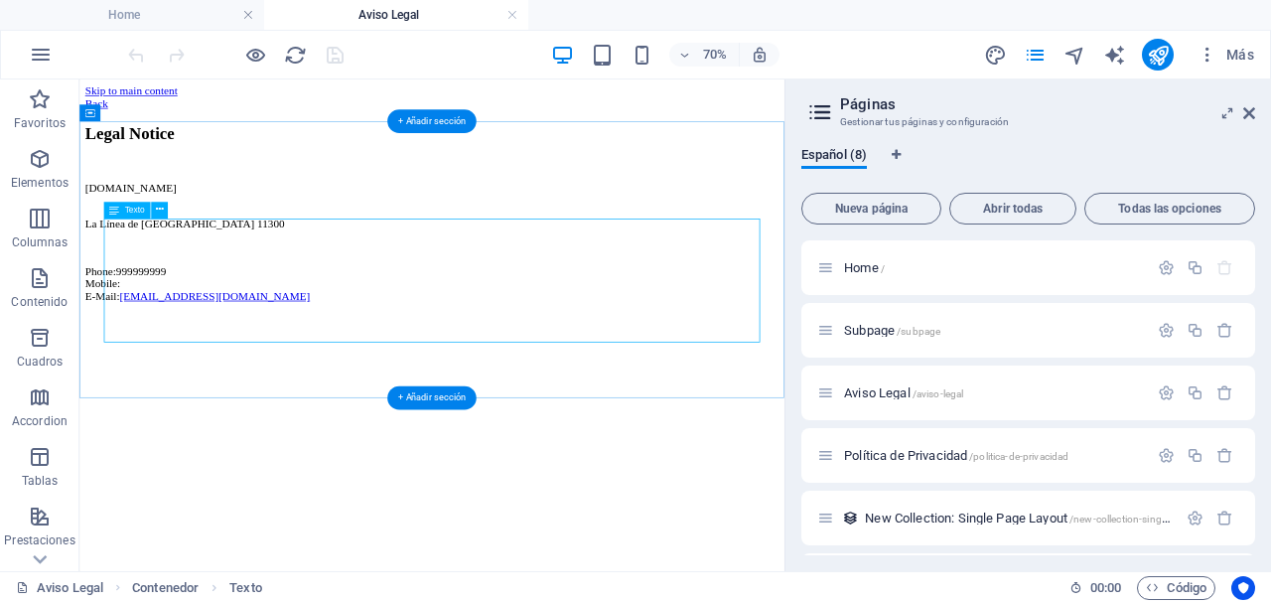
click at [275, 332] on div "lalineamasfuerte.es La Línea de la Concepción 11300 Phone: 999999999 Mobile: E-…" at bounding box center [582, 311] width 991 height 173
click at [149, 170] on icon at bounding box center [150, 168] width 8 height 15
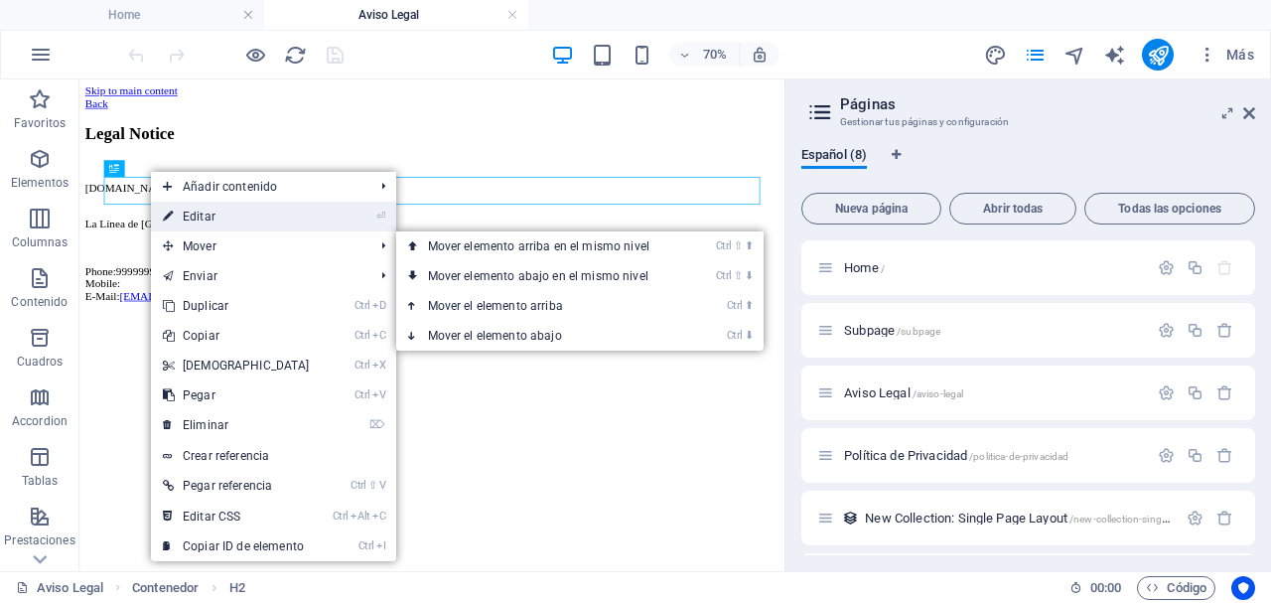
click at [218, 222] on link "⏎ Editar" at bounding box center [236, 217] width 171 height 30
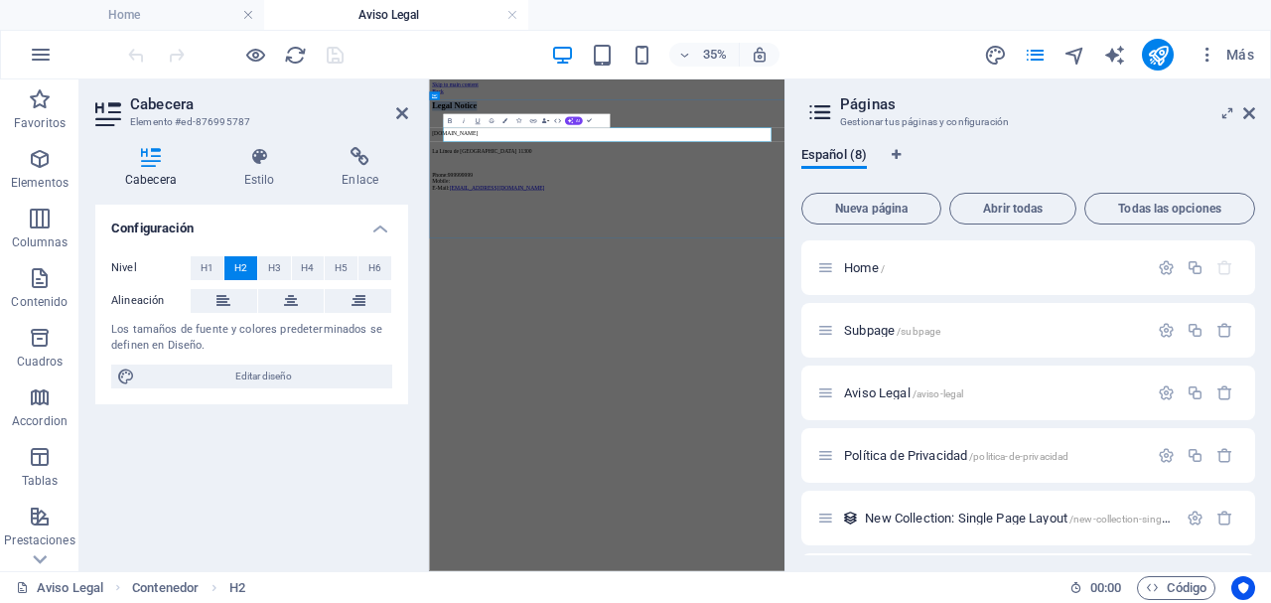
click at [738, 170] on h2 "Legal Notice" at bounding box center [937, 156] width 1000 height 27
click at [688, 50] on icon "button" at bounding box center [684, 55] width 14 height 13
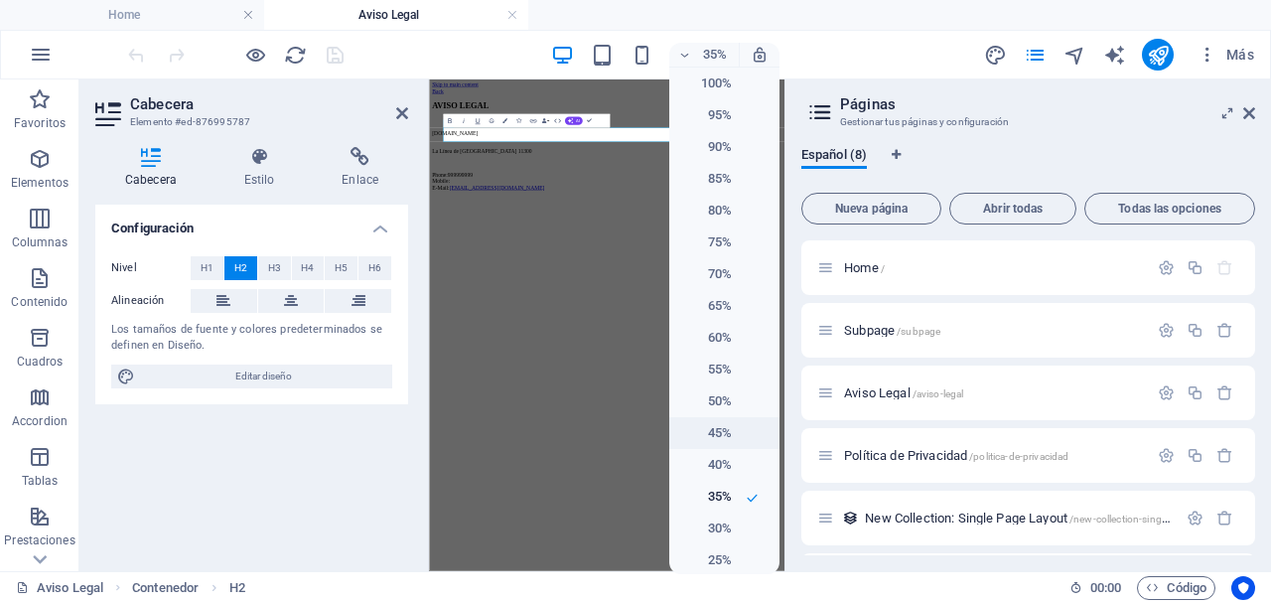
click at [730, 430] on li "45%" at bounding box center [724, 433] width 110 height 32
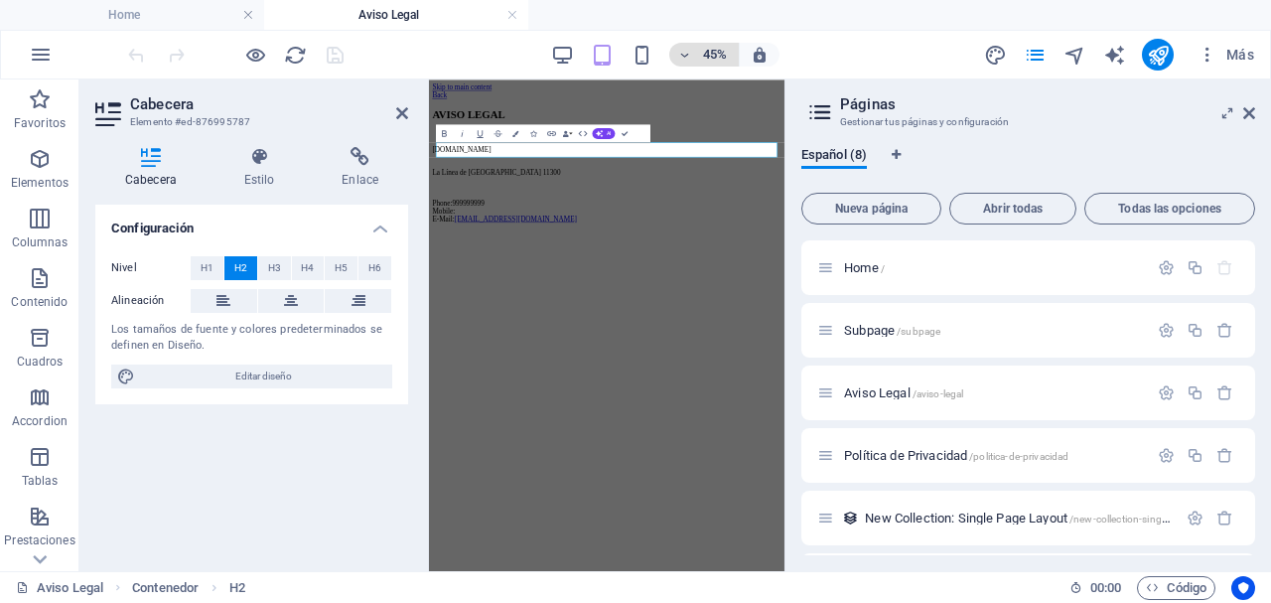
click at [710, 56] on h6 "45%" at bounding box center [715, 55] width 32 height 24
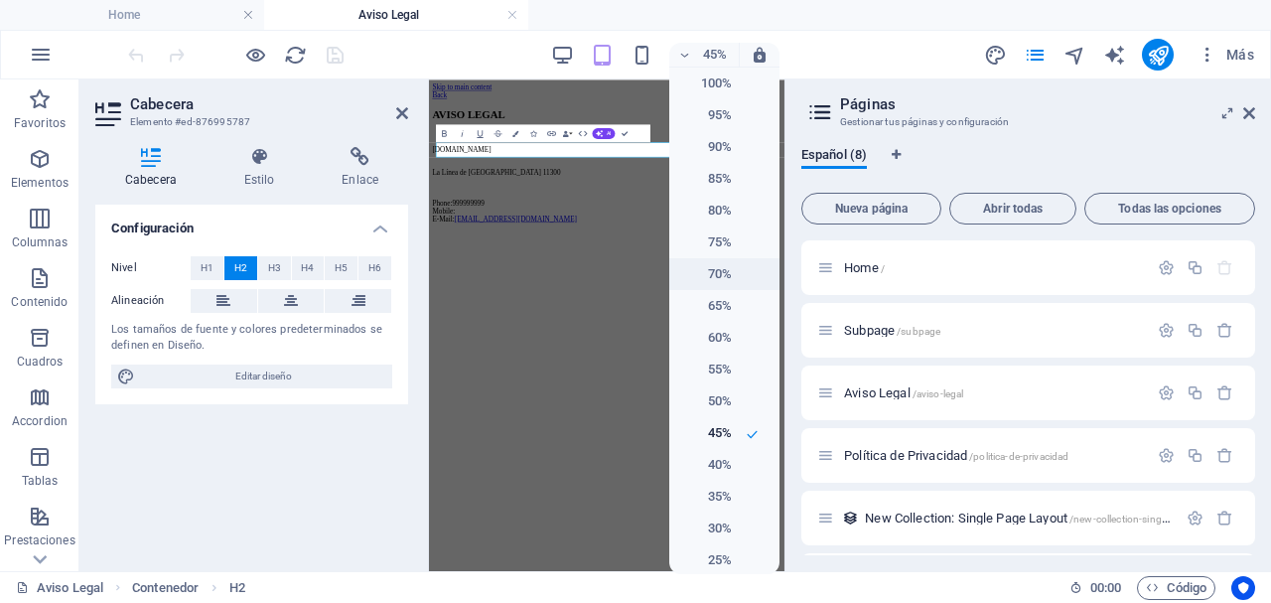
click at [728, 281] on li "70%" at bounding box center [724, 274] width 110 height 32
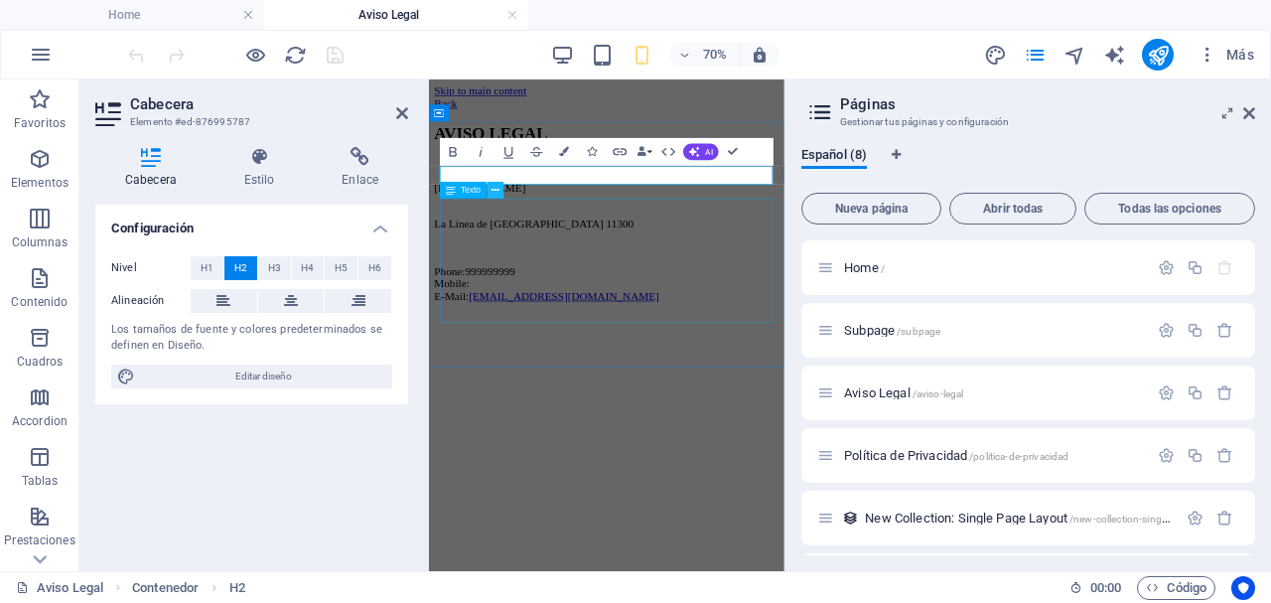
click at [491, 193] on icon at bounding box center [495, 190] width 8 height 15
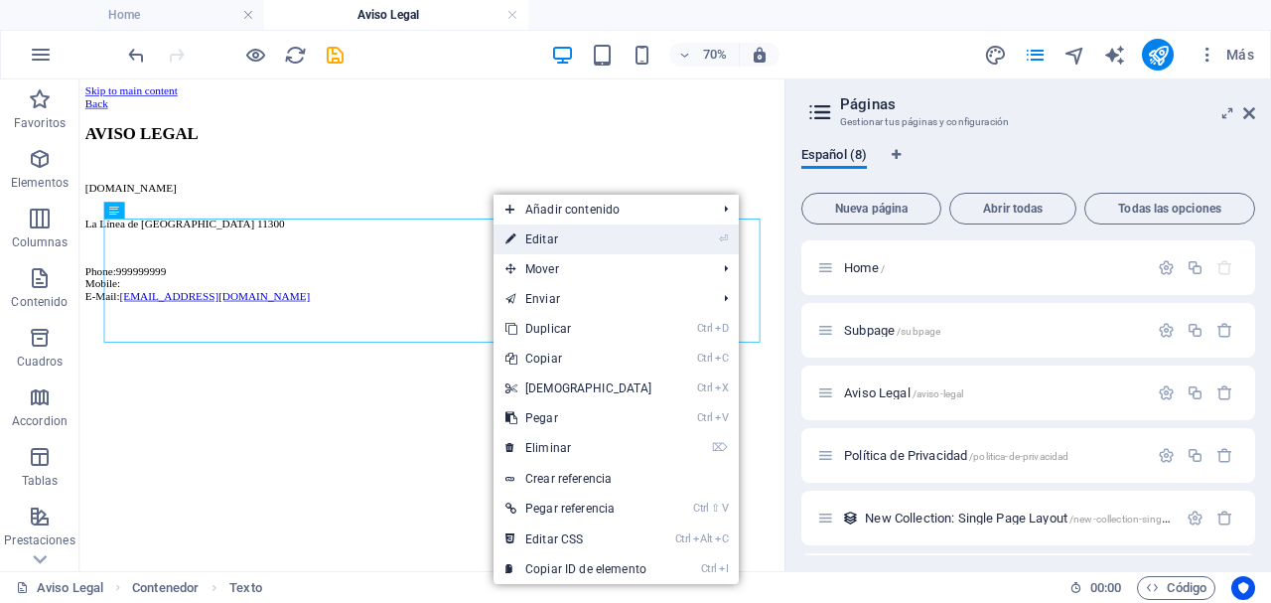
click at [546, 236] on link "⏎ Editar" at bounding box center [578, 239] width 171 height 30
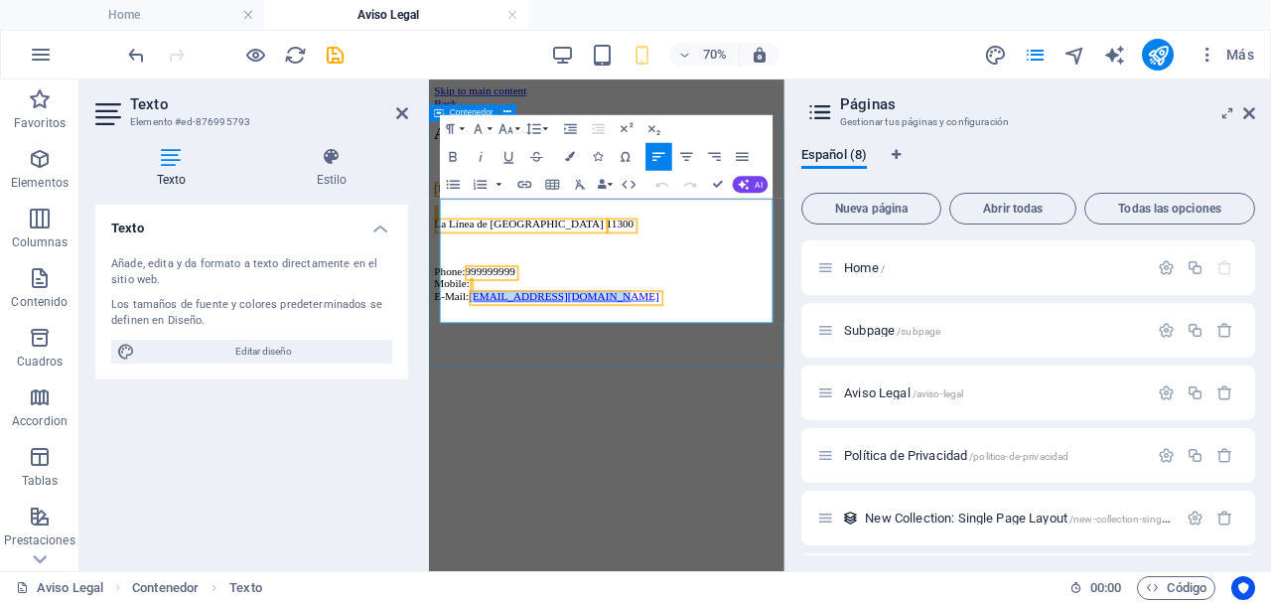
drag, startPoint x: 715, startPoint y: 414, endPoint x: 438, endPoint y: 282, distance: 306.9
click at [438, 282] on div "AVISO LEGAL lalineamasfuerte.es La Línea de la Concepción 11300 Phone: 99999999…" at bounding box center [682, 270] width 491 height 255
drag, startPoint x: 682, startPoint y: 372, endPoint x: 448, endPoint y: 345, distance: 236.0
click at [448, 345] on div "lalineamasfuerte.es La Línea de la Concepción 11300 Phone: 999999999 Mobile: E-…" at bounding box center [682, 311] width 491 height 173
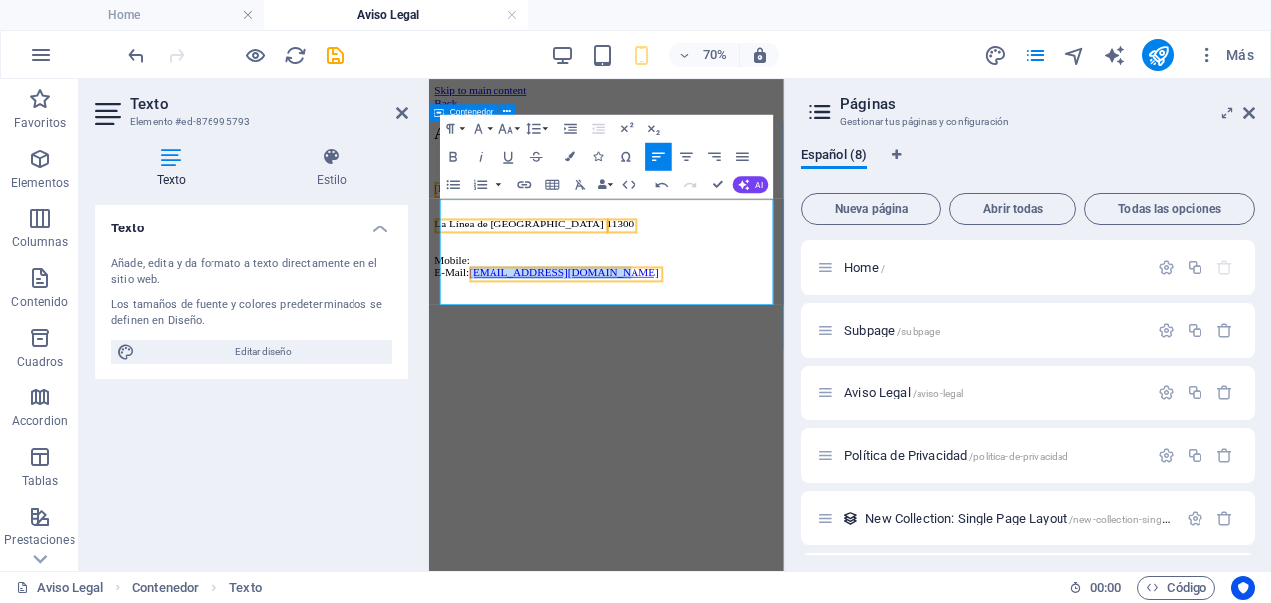
drag, startPoint x: 726, startPoint y: 399, endPoint x: 438, endPoint y: 317, distance: 299.5
click at [438, 317] on div "AVISO LEGAL lalineamasfuerte.es La Línea de la Concepción 11300 Mobile: E-Mail:…" at bounding box center [682, 253] width 491 height 221
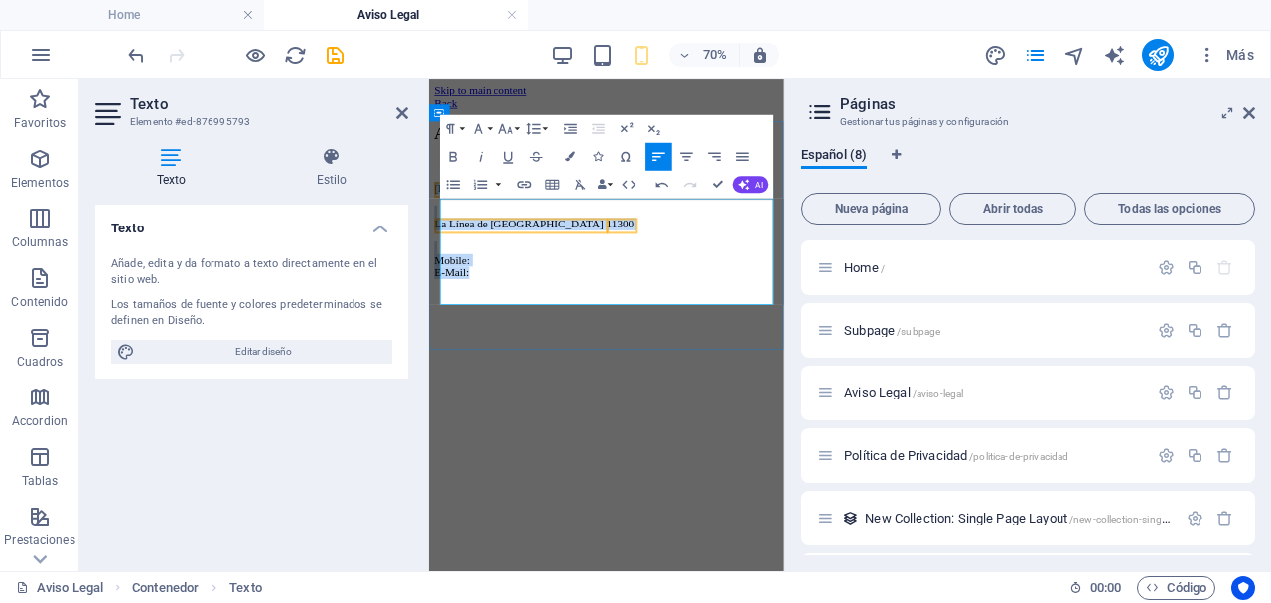
drag, startPoint x: 560, startPoint y: 392, endPoint x: 869, endPoint y: 276, distance: 329.9
click at [444, 246] on div "AVISO LEGAL lalineamasfuerte.es La Línea de la Concepción 11300 Mobile: E-Mail:" at bounding box center [682, 253] width 491 height 221
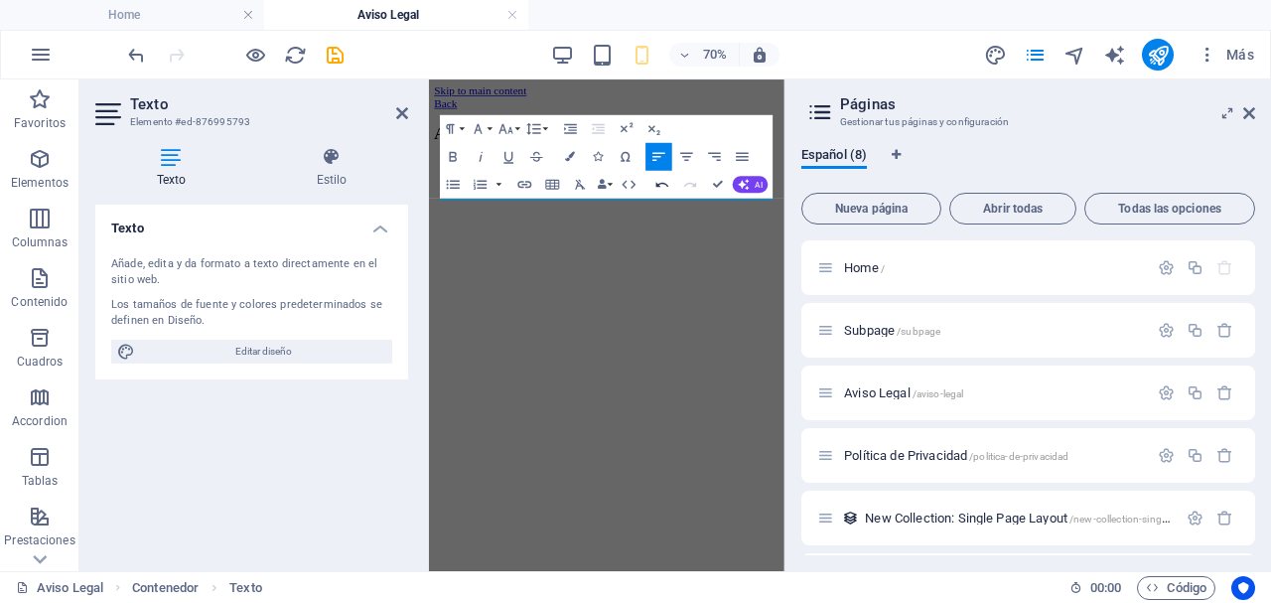
click at [656, 192] on icon "button" at bounding box center [662, 184] width 17 height 17
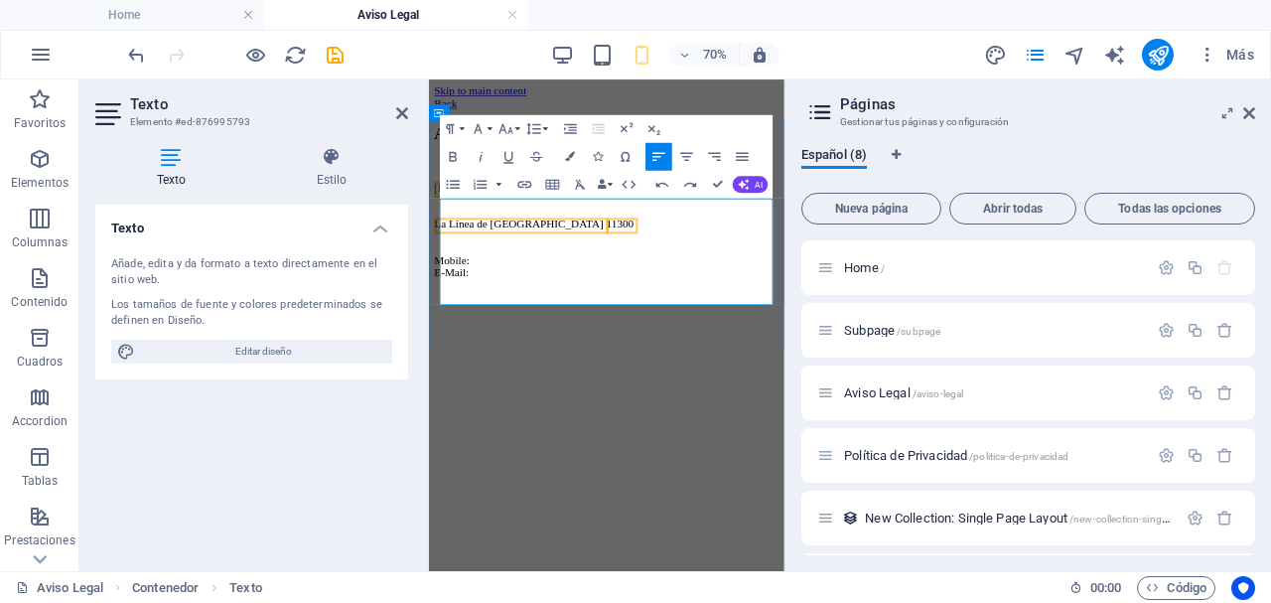
click at [625, 243] on p "[DOMAIN_NAME]" at bounding box center [682, 234] width 491 height 18
drag, startPoint x: 724, startPoint y: 317, endPoint x: 446, endPoint y: 306, distance: 278.2
click at [446, 295] on p "La Línea de la Concepción 11300" at bounding box center [682, 277] width 491 height 36
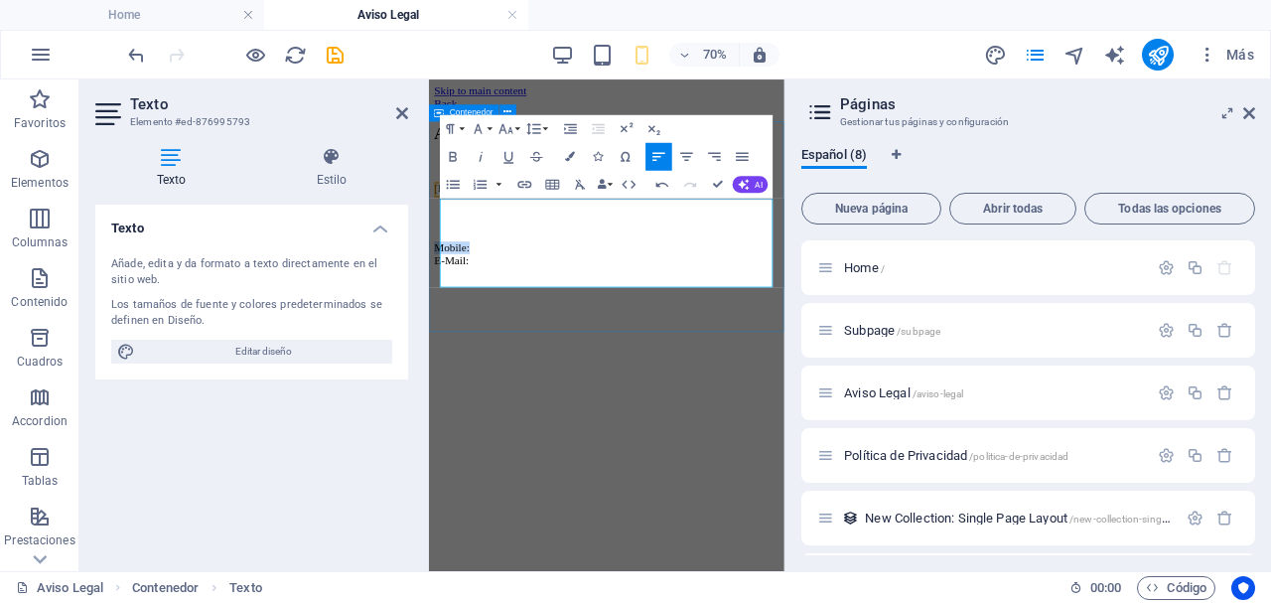
drag, startPoint x: 530, startPoint y: 340, endPoint x: 857, endPoint y: 344, distance: 326.7
click at [429, 345] on html "Skip to main content Back AVISO LEGAL lalineamasfuerte.es Mobile: E-Mail:" at bounding box center [682, 220] width 507 height 283
drag, startPoint x: 536, startPoint y: 356, endPoint x: 400, endPoint y: 356, distance: 136.0
click at [429, 356] on html "Skip to main content Back AVISO LEGAL lalineamasfuerte.es E-Mail:" at bounding box center [682, 220] width 507 height 283
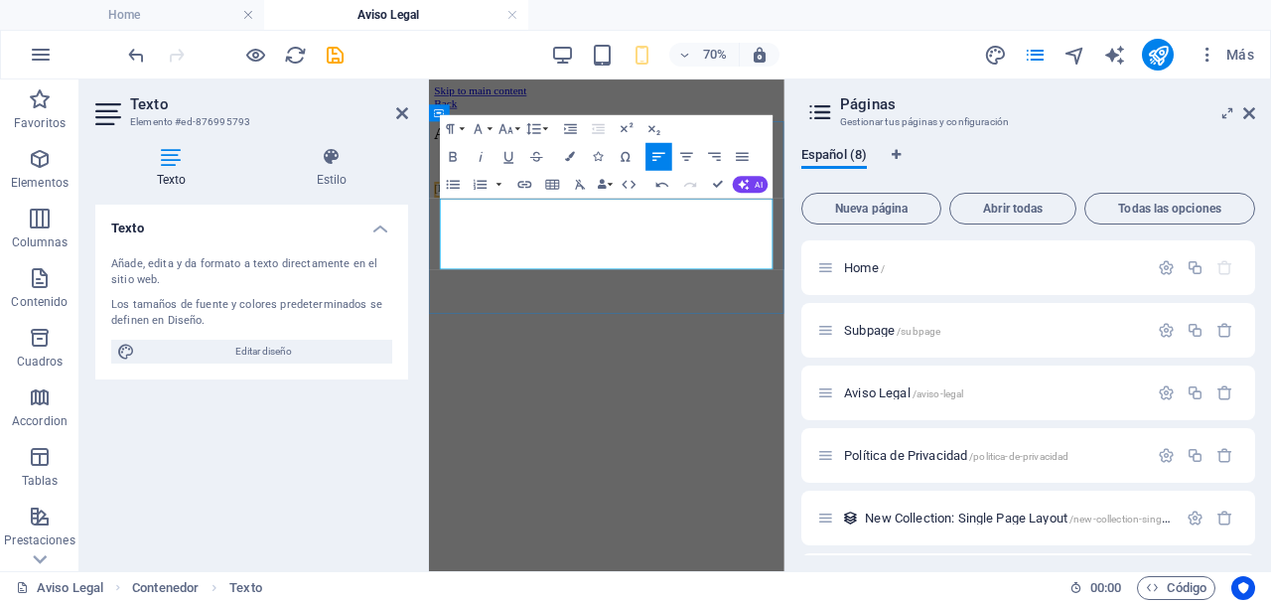
click at [622, 243] on p "[DOMAIN_NAME]" at bounding box center [682, 234] width 491 height 18
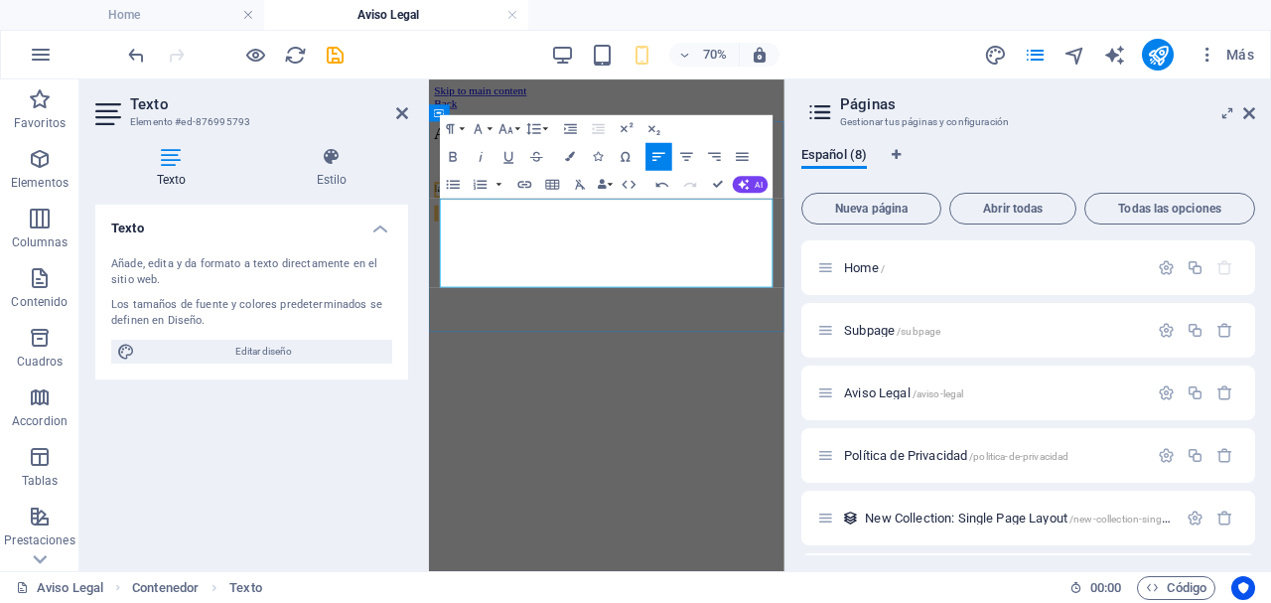
click at [489, 277] on p "​" at bounding box center [682, 268] width 491 height 18
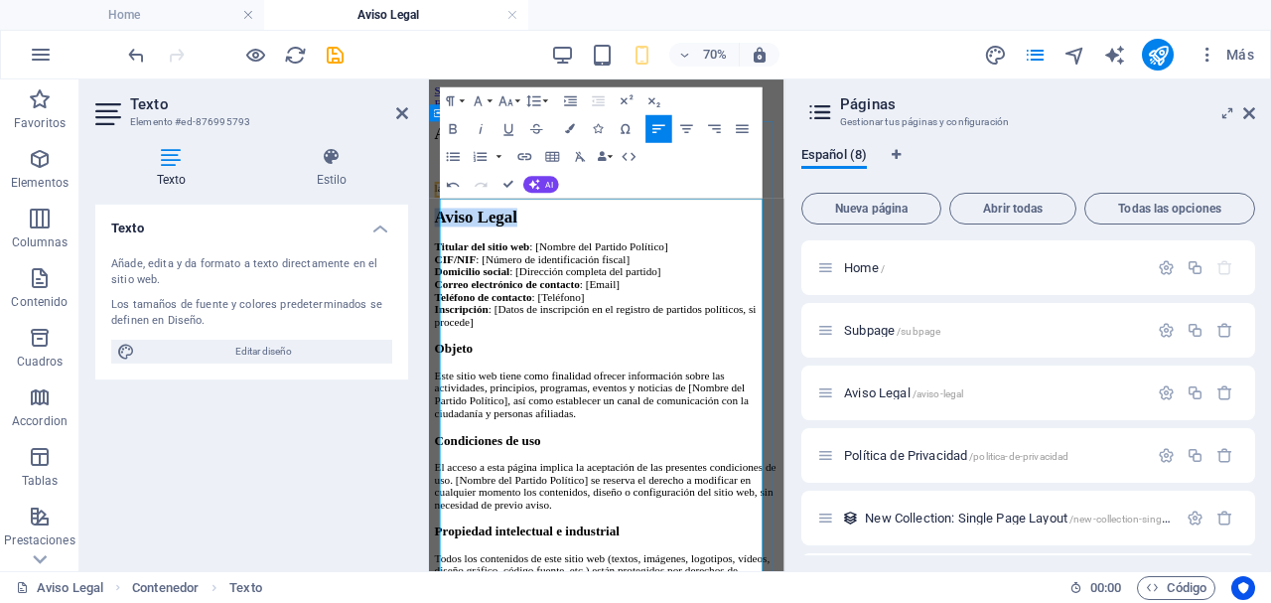
drag, startPoint x: 595, startPoint y: 285, endPoint x: 444, endPoint y: 286, distance: 150.9
click at [444, 286] on h2 "Aviso Legal" at bounding box center [682, 276] width 491 height 27
click at [471, 243] on p "la" at bounding box center [682, 234] width 491 height 18
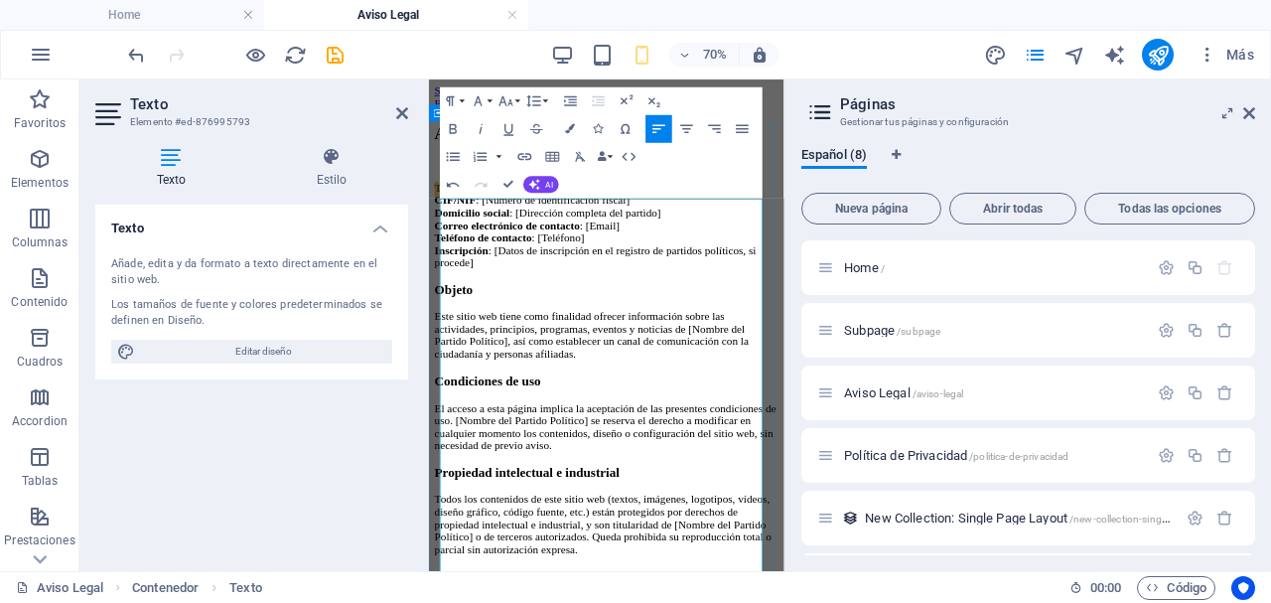
drag, startPoint x: 603, startPoint y: 260, endPoint x: 807, endPoint y: 252, distance: 204.7
click at [807, 252] on p "​ Titular del sitio web : [Nombre del Partido Político] CIF/NIF : [Número de id…" at bounding box center [682, 287] width 491 height 125
drag, startPoint x: 516, startPoint y: 292, endPoint x: 738, endPoint y: 277, distance: 221.9
click at [738, 277] on p "Titular del sitio web : [La Línea más fuerte ] CIF/NIF : [Número de identificac…" at bounding box center [682, 287] width 491 height 125
drag, startPoint x: 682, startPoint y: 335, endPoint x: 711, endPoint y: 335, distance: 28.8
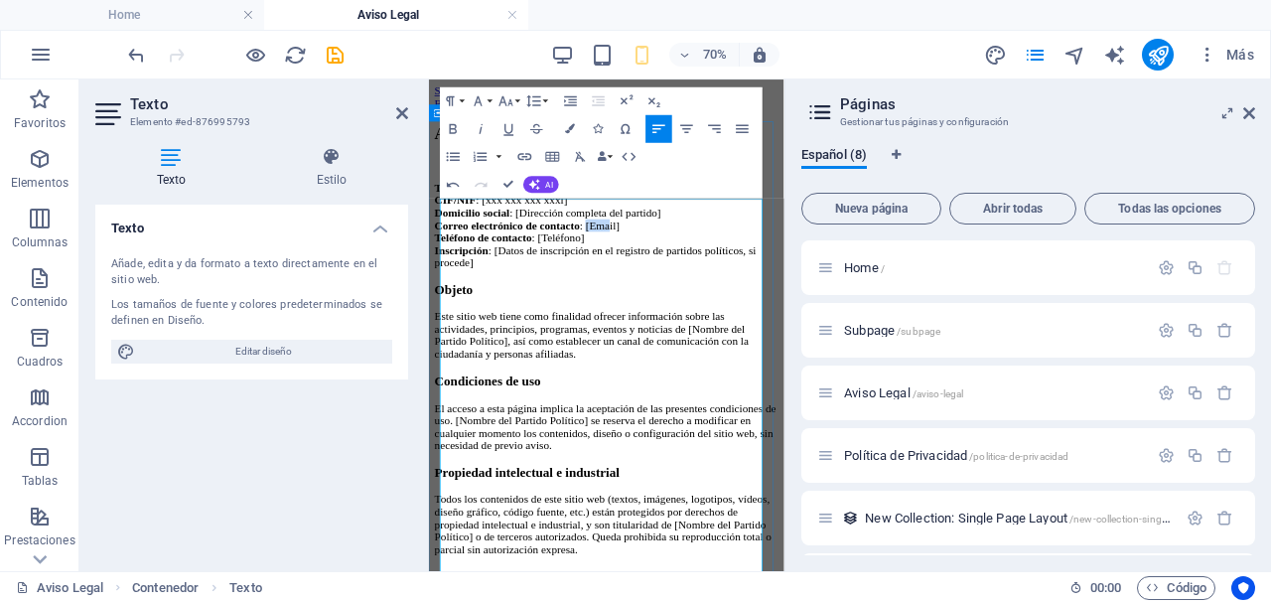
click at [712, 335] on p "Titular del sitio web : [La Línea más fuerte] CIF/NIF : [xxx xxx xxx xxx l] Dom…" at bounding box center [682, 287] width 491 height 125
click at [699, 335] on p "Titular del sitio web : [La Línea más fuerte] CIF/NIF : [xxx xxx xxx xxx l] Dom…" at bounding box center [682, 287] width 491 height 125
click at [692, 336] on p "Titular del sitio web : [La Línea más fuerte] CIF/NIF : [xxx xxx xxx xxx l] Dom…" at bounding box center [682, 287] width 491 height 125
drag, startPoint x: 688, startPoint y: 336, endPoint x: 728, endPoint y: 340, distance: 39.9
click at [728, 340] on p "Titular del sitio web : [La Línea más fuerte] CIF/NIF : [xxx xxx xxx xxx l] Dom…" at bounding box center [682, 287] width 491 height 125
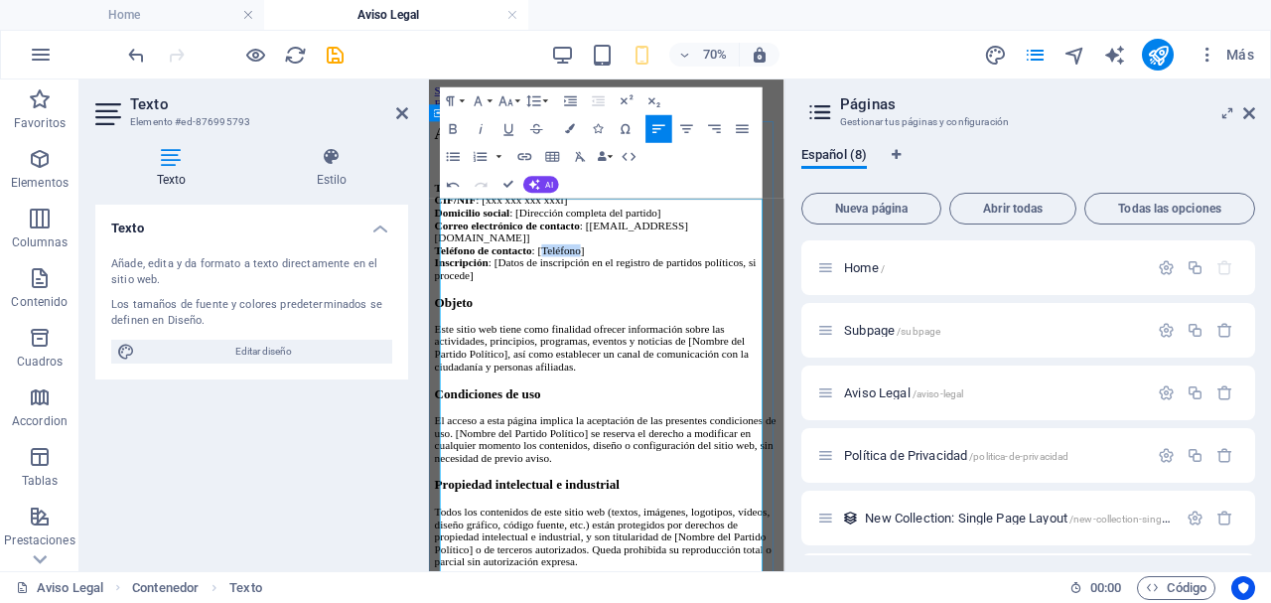
drag, startPoint x: 610, startPoint y: 364, endPoint x: 674, endPoint y: 364, distance: 64.5
click at [674, 364] on p "Titular del sitio web : [La Línea más fuerte] CIF/NIF : [xxx xxx xxx xxxl] Domi…" at bounding box center [682, 296] width 491 height 143
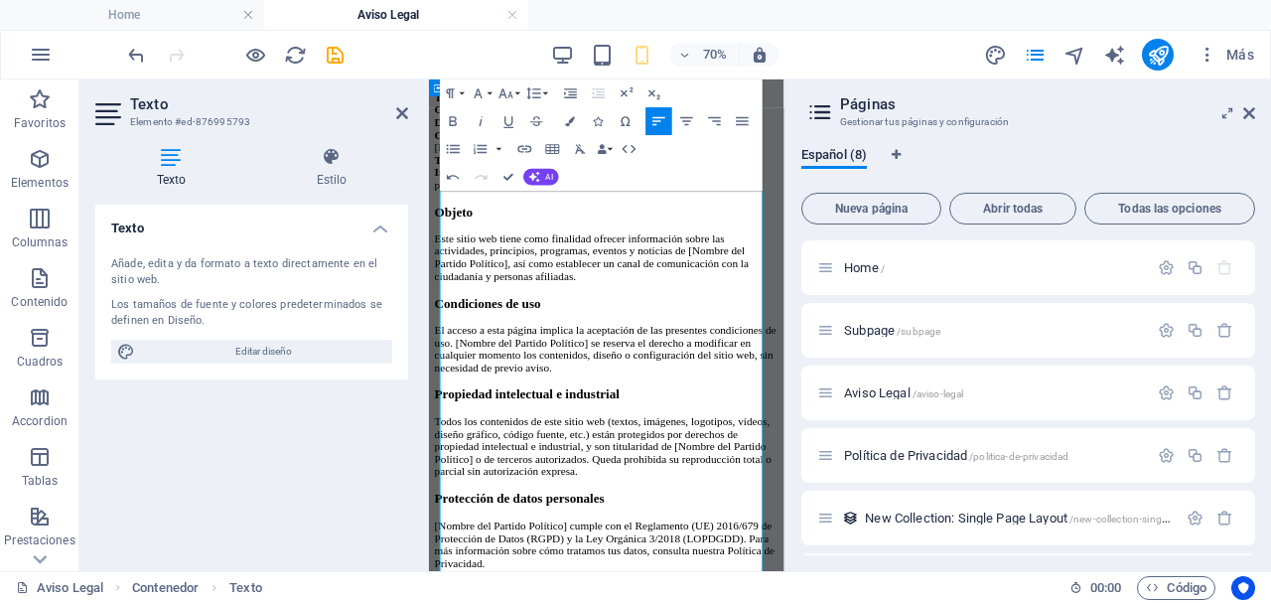
scroll to position [130, 0]
drag, startPoint x: 447, startPoint y: 388, endPoint x: 652, endPoint y: 382, distance: 205.6
click at [652, 368] on p "Este sitio web tiene como finalidad ofrecer información sobre las actividades, …" at bounding box center [682, 332] width 491 height 71
click at [595, 493] on p "El acceso a esta página implica la aceptación de las presentes condiciones de u…" at bounding box center [682, 463] width 491 height 71
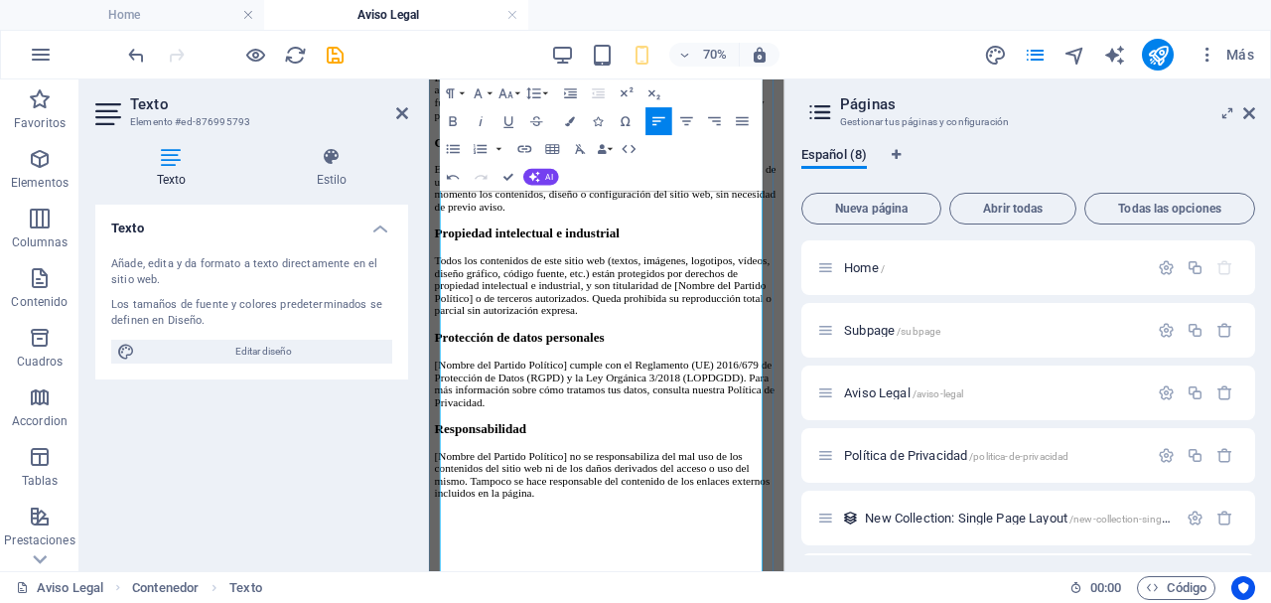
scroll to position [394, 0]
click at [652, 515] on p "[Nombre del Partido Político] cumple con el Reglamento (UE) 2016/679 de Protecc…" at bounding box center [682, 514] width 491 height 71
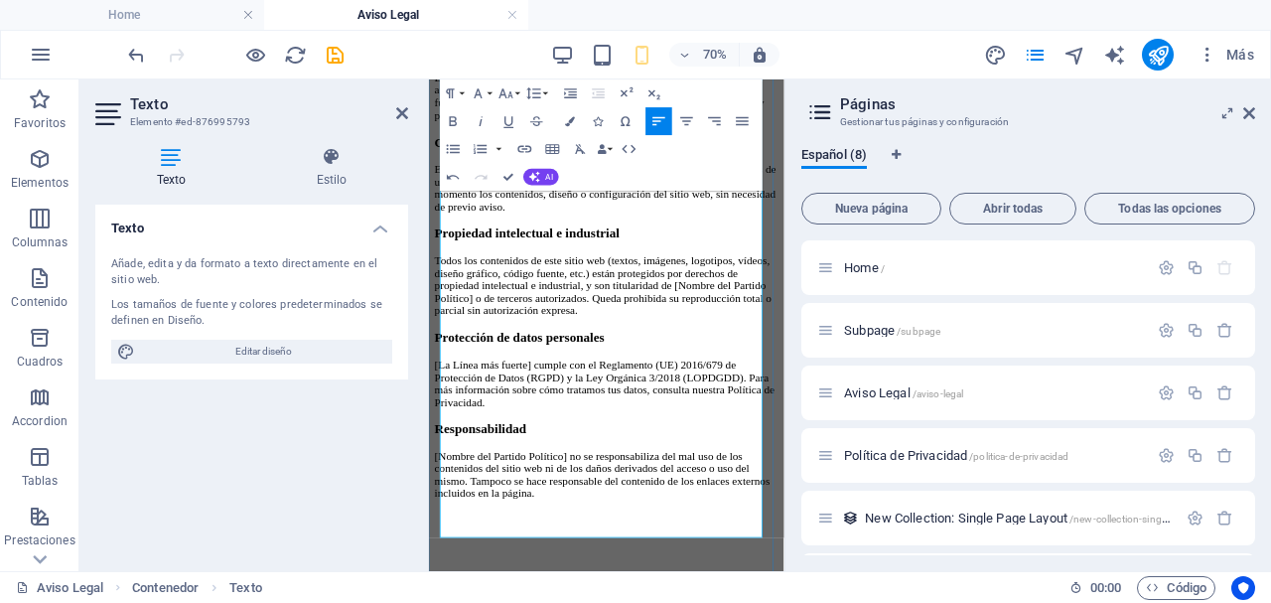
scroll to position [484, 0]
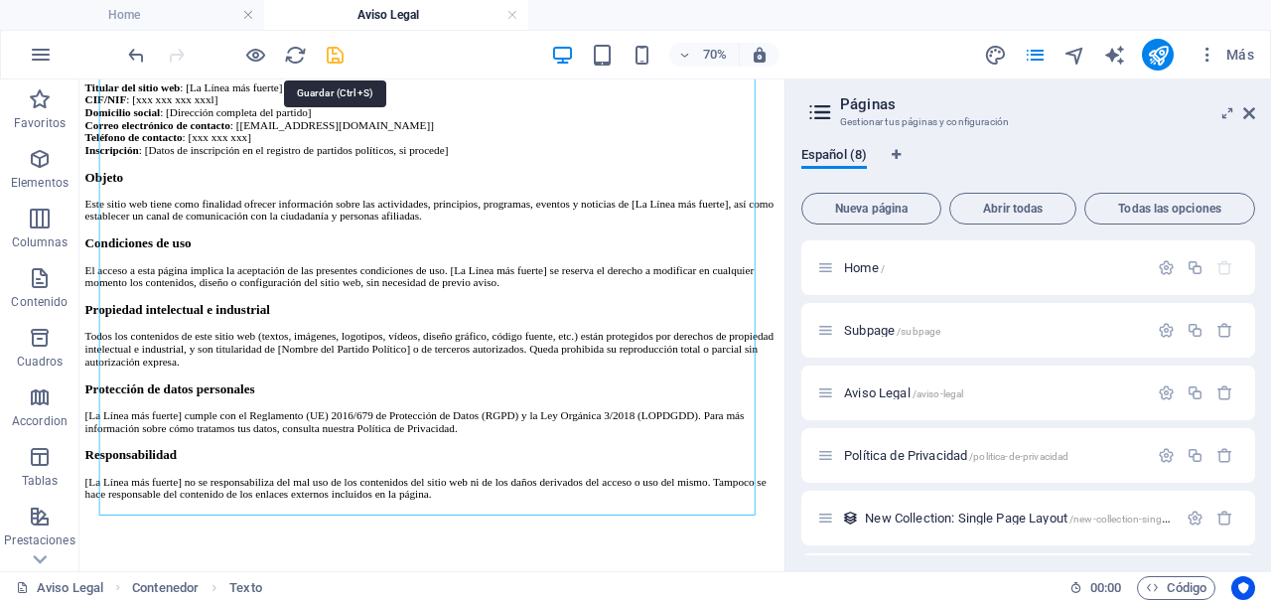
click at [336, 50] on icon "save" at bounding box center [335, 55] width 23 height 23
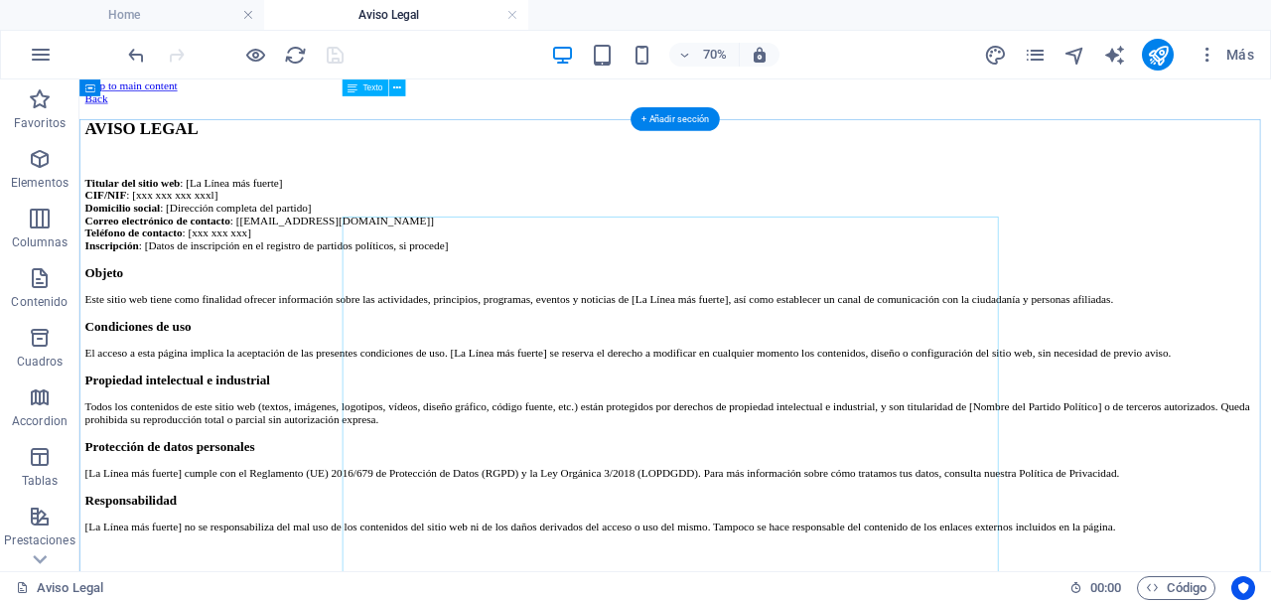
scroll to position [0, 0]
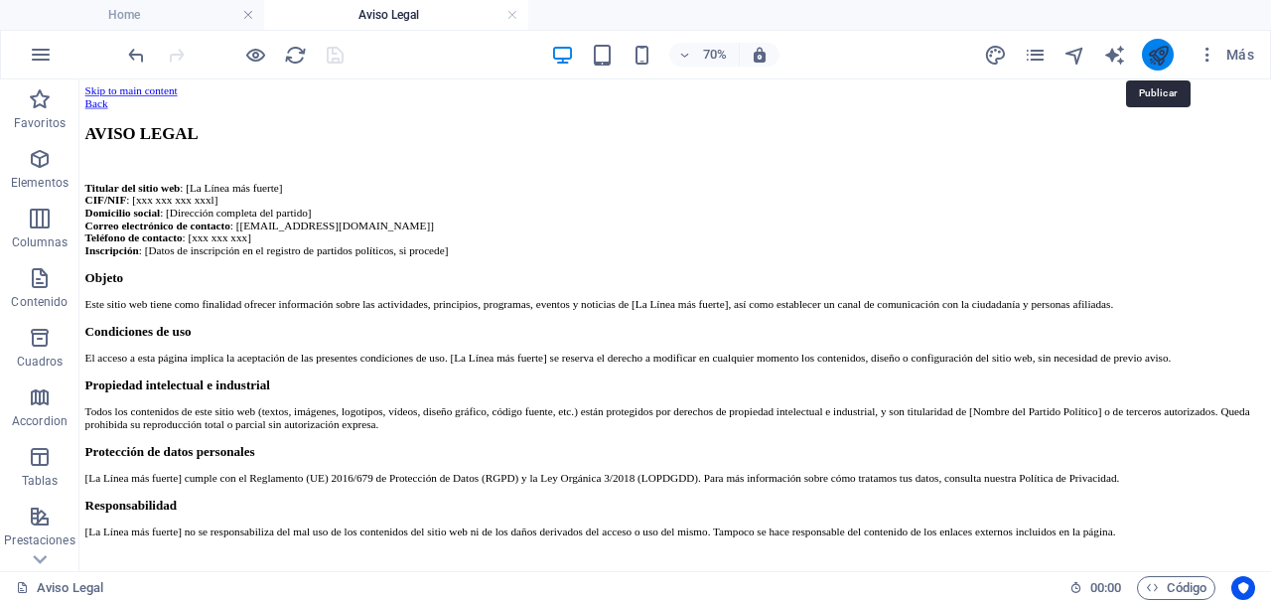
click at [1147, 56] on icon "publish" at bounding box center [1158, 55] width 23 height 23
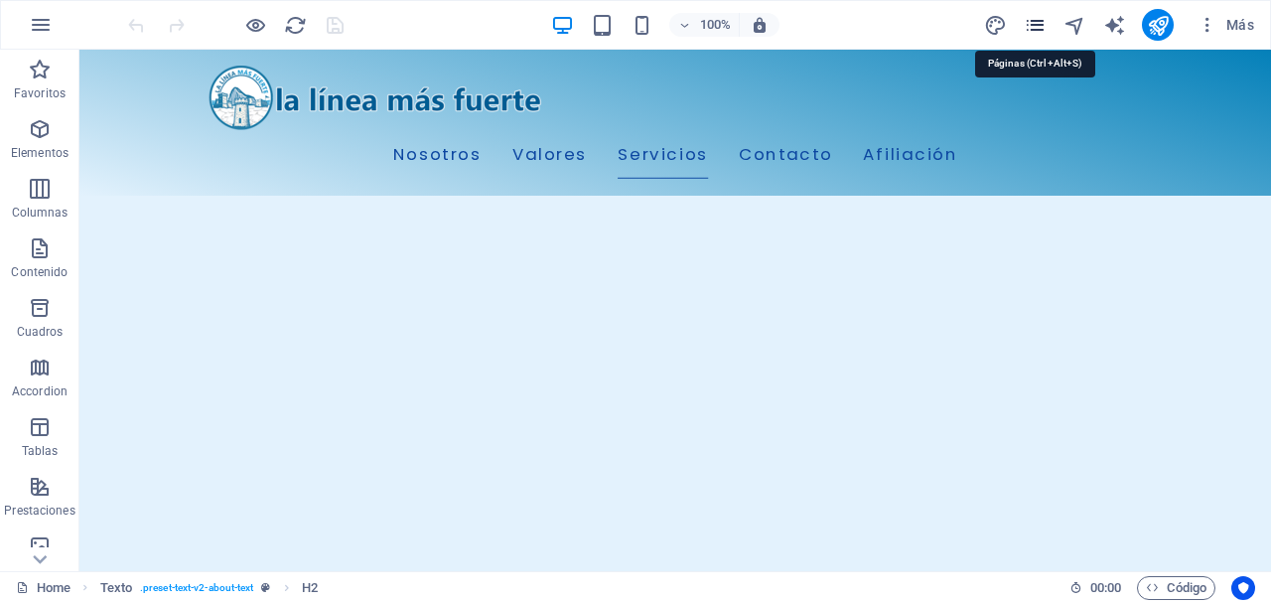
click at [0, 0] on icon "pages" at bounding box center [0, 0] width 0 height 0
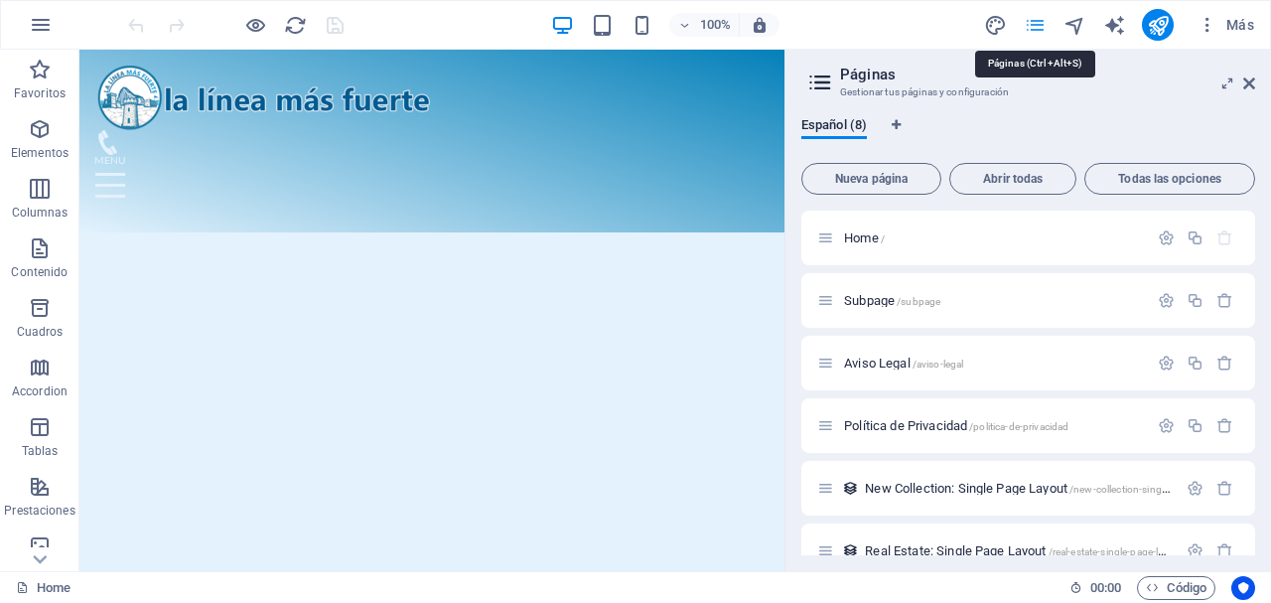
scroll to position [1279, 0]
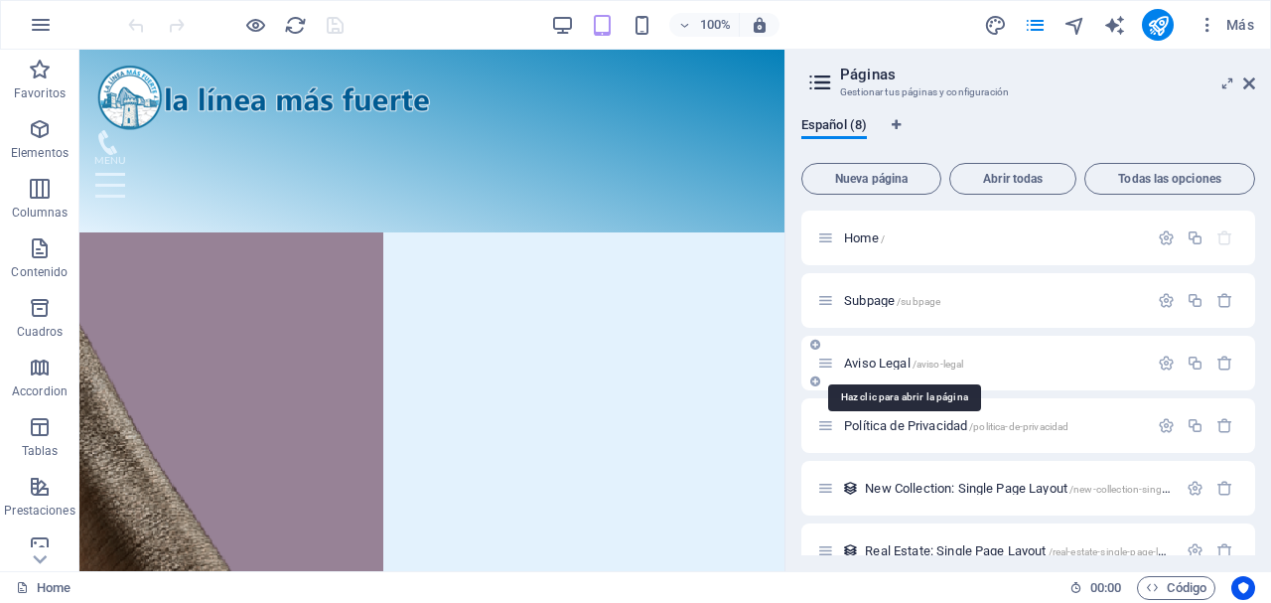
click at [887, 364] on span "Aviso Legal /aviso-legal" at bounding box center [903, 362] width 119 height 15
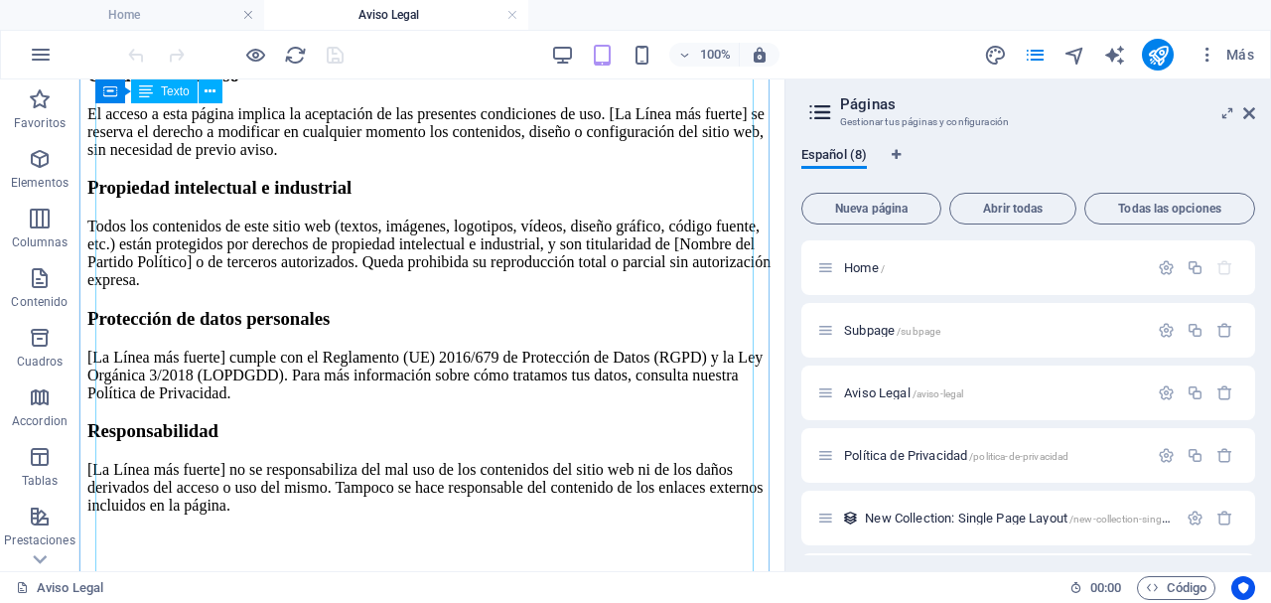
scroll to position [398, 0]
click at [208, 88] on icon at bounding box center [210, 91] width 11 height 21
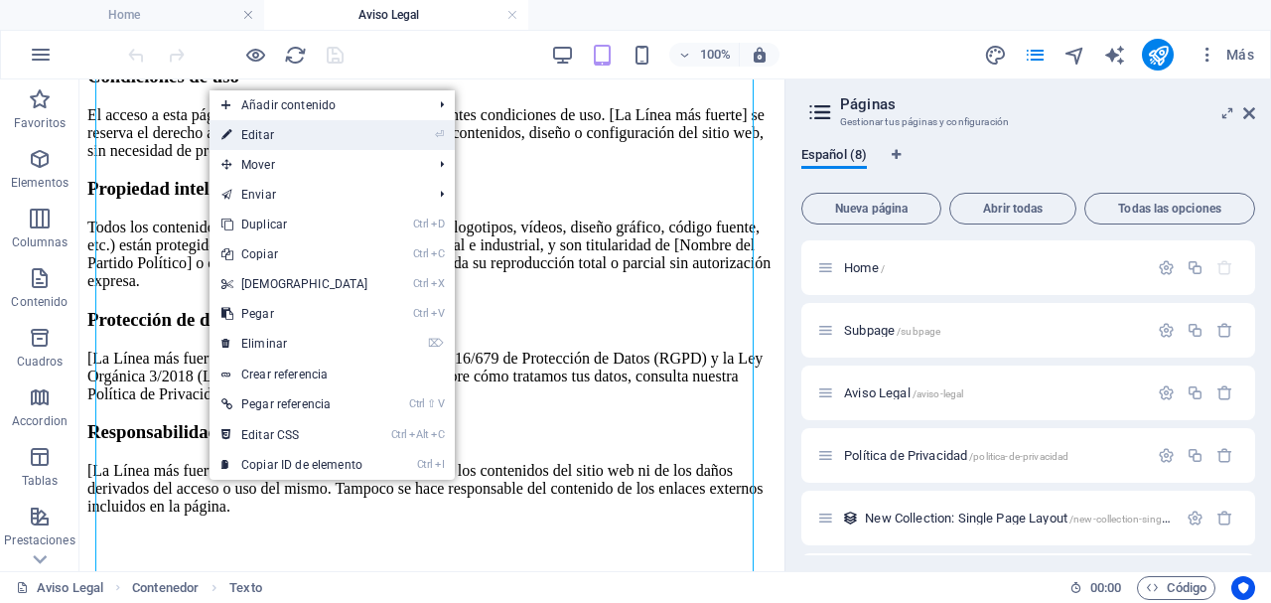
click at [292, 140] on link "⏎ Editar" at bounding box center [294, 135] width 171 height 30
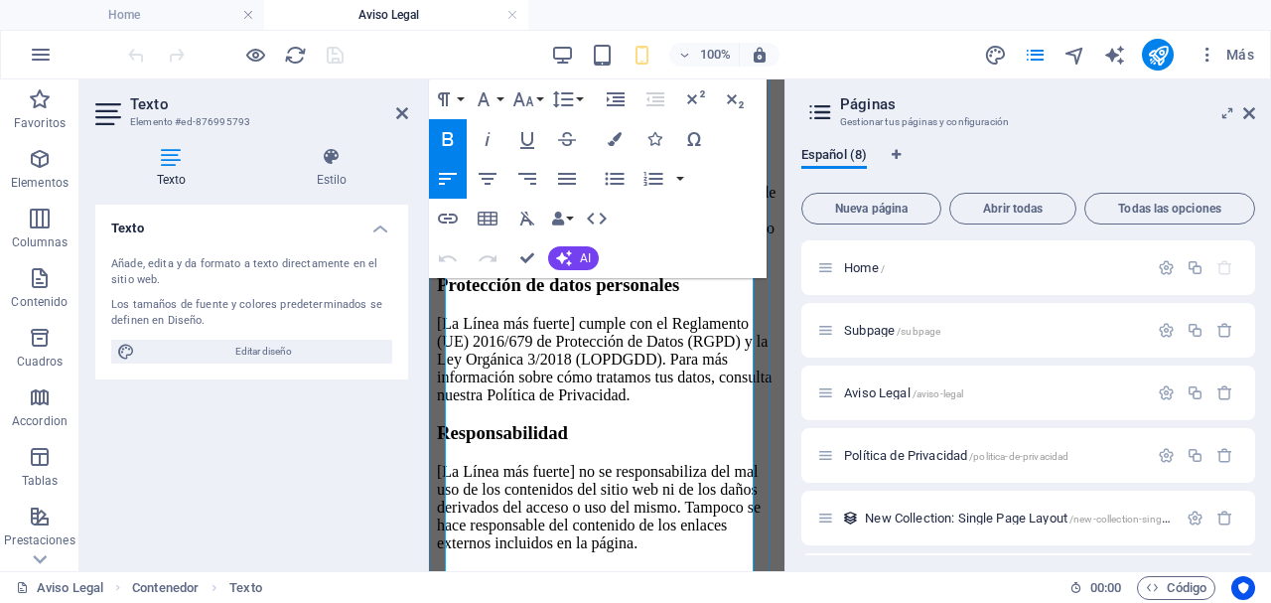
scroll to position [793, 0]
click at [472, 254] on p "Todos los contenidos de este sitio web (textos, imágenes, logotipos, vídeos, di…" at bounding box center [607, 191] width 340 height 125
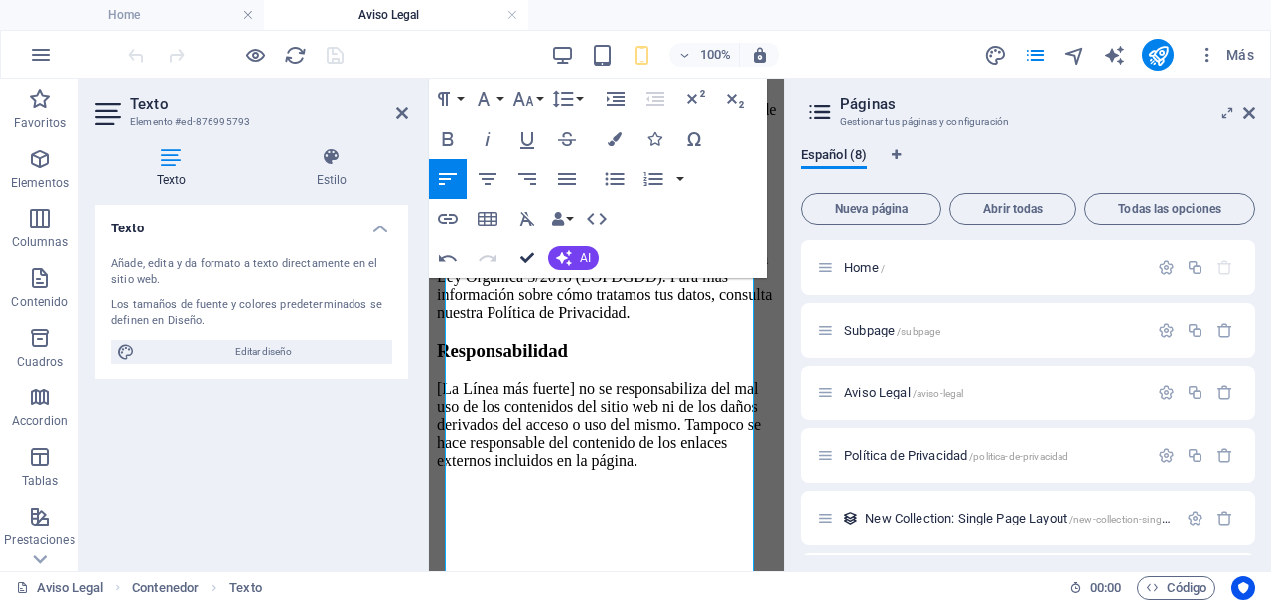
scroll to position [568, 0]
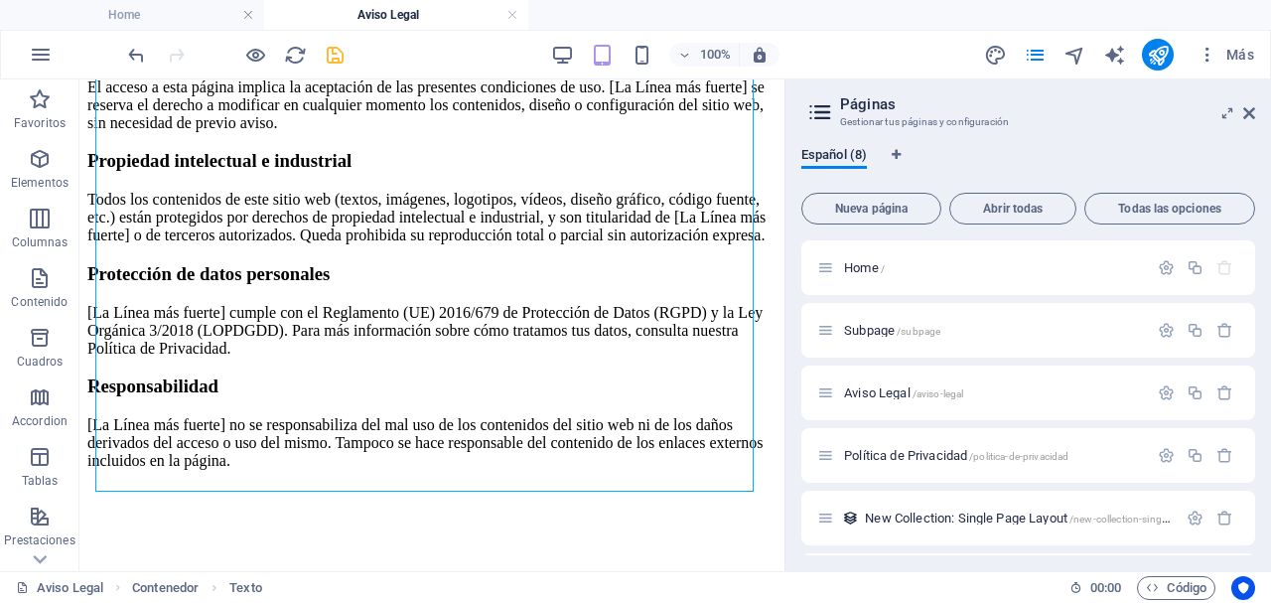
click at [344, 51] on icon "save" at bounding box center [335, 55] width 23 height 23
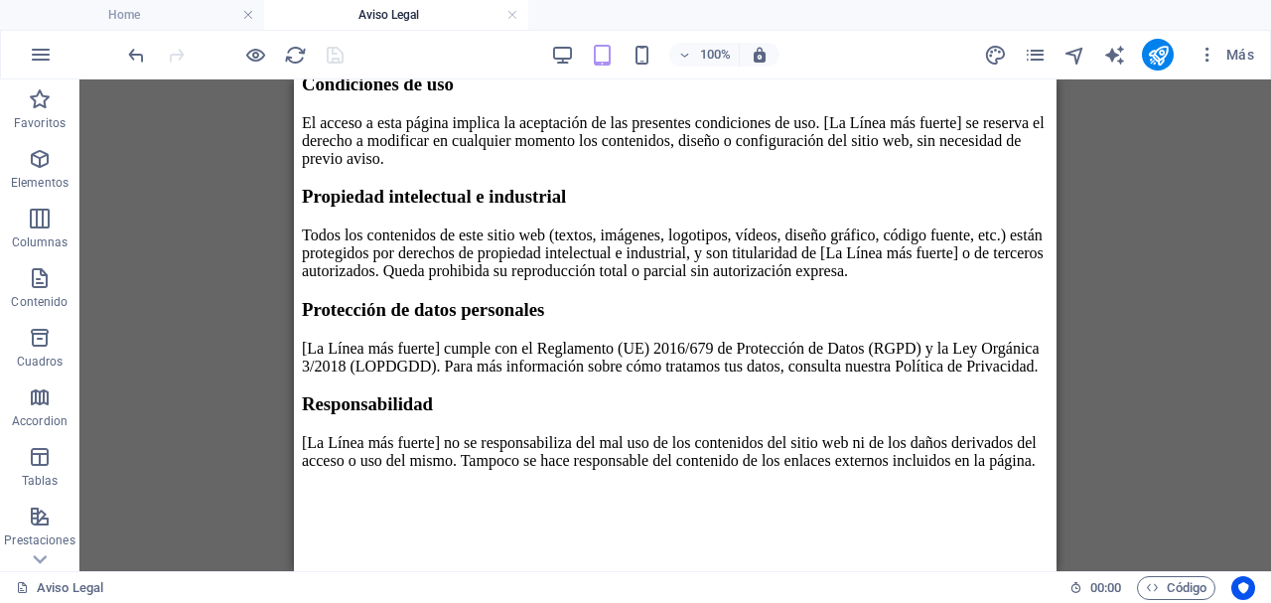
drag, startPoint x: 510, startPoint y: 14, endPoint x: 520, endPoint y: 10, distance: 10.7
click at [511, 13] on link at bounding box center [512, 15] width 12 height 19
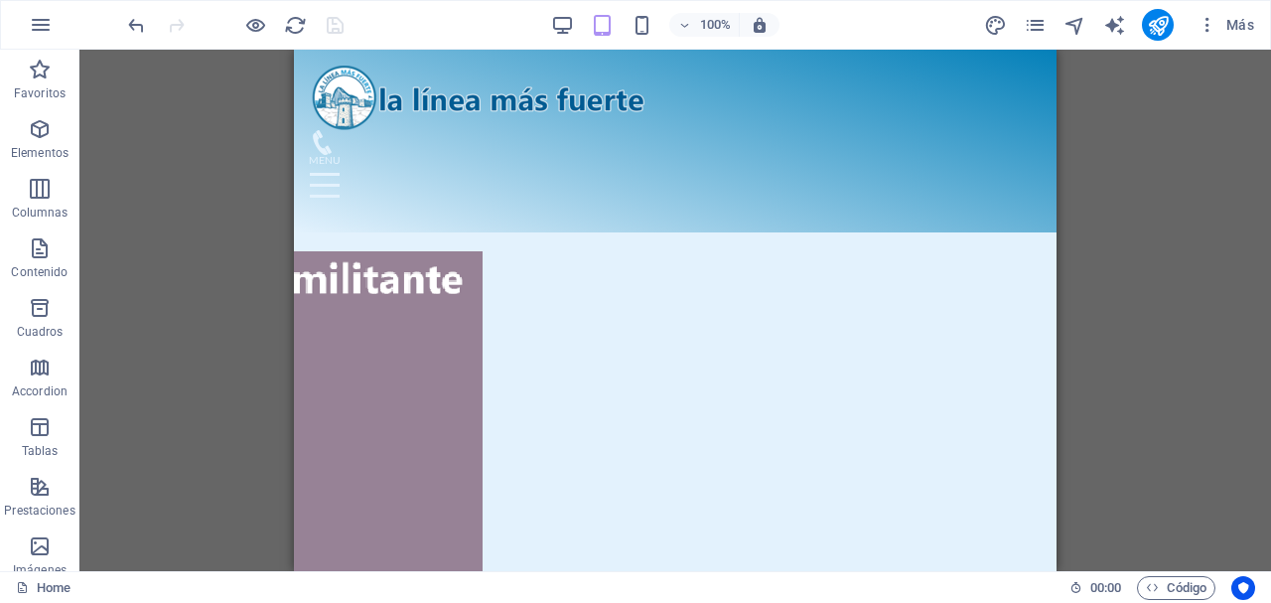
scroll to position [1545, 0]
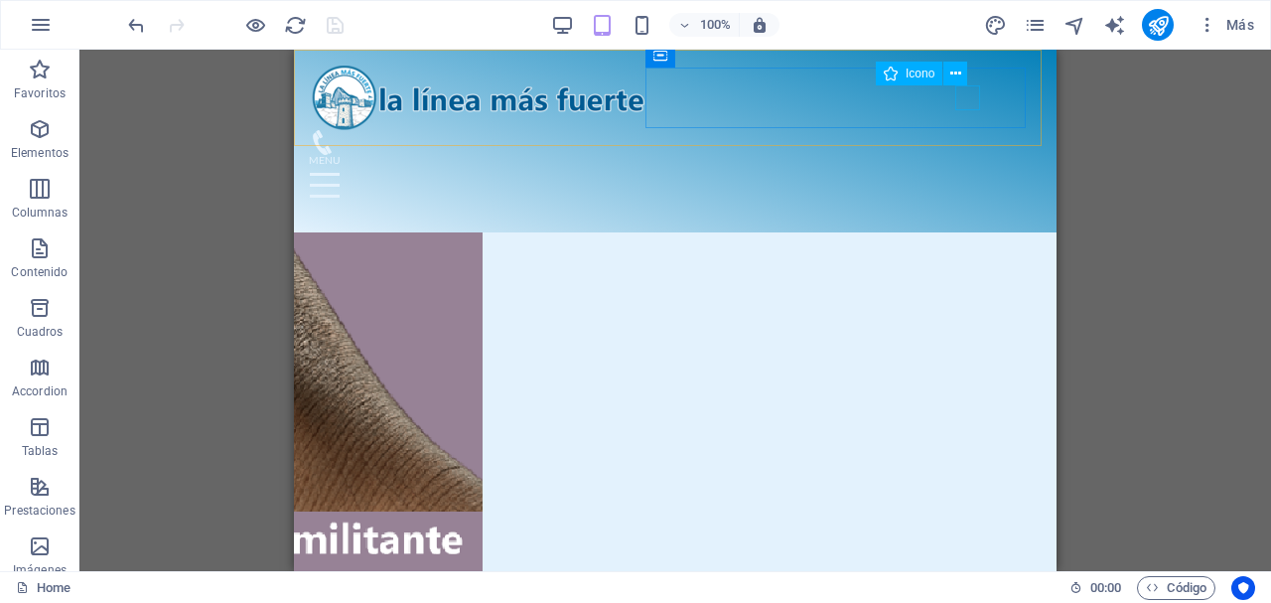
click at [969, 130] on figure at bounding box center [667, 142] width 715 height 25
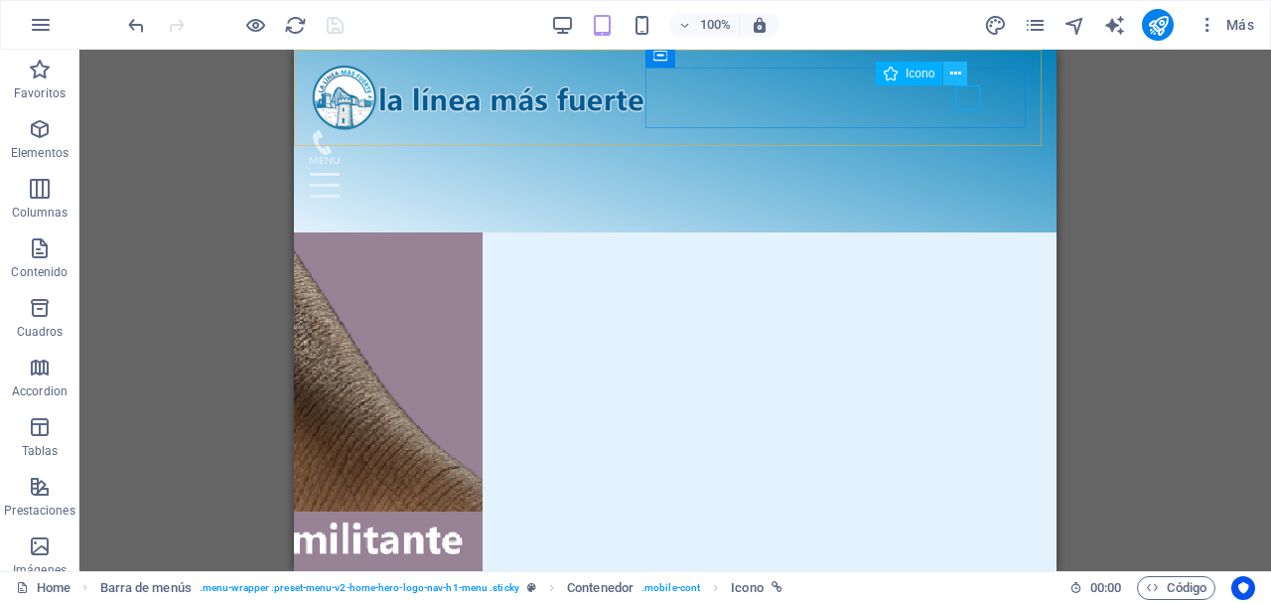
click at [954, 77] on icon at bounding box center [955, 74] width 11 height 21
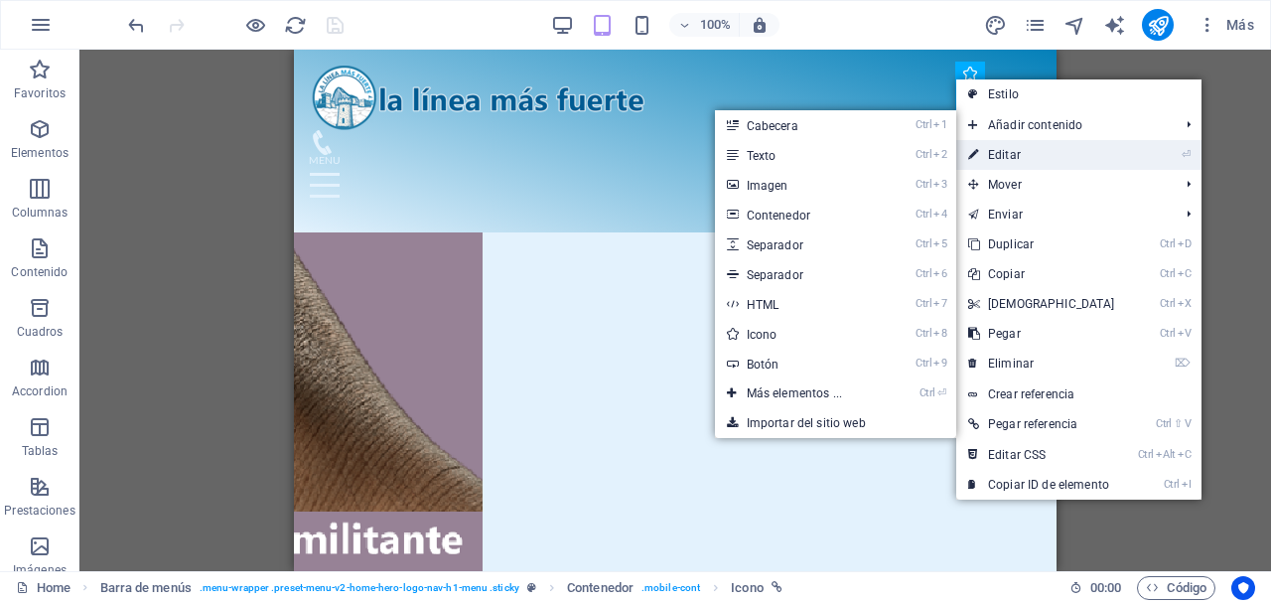
click at [994, 155] on link "⏎ Editar" at bounding box center [1041, 155] width 171 height 30
select select "xMidYMid"
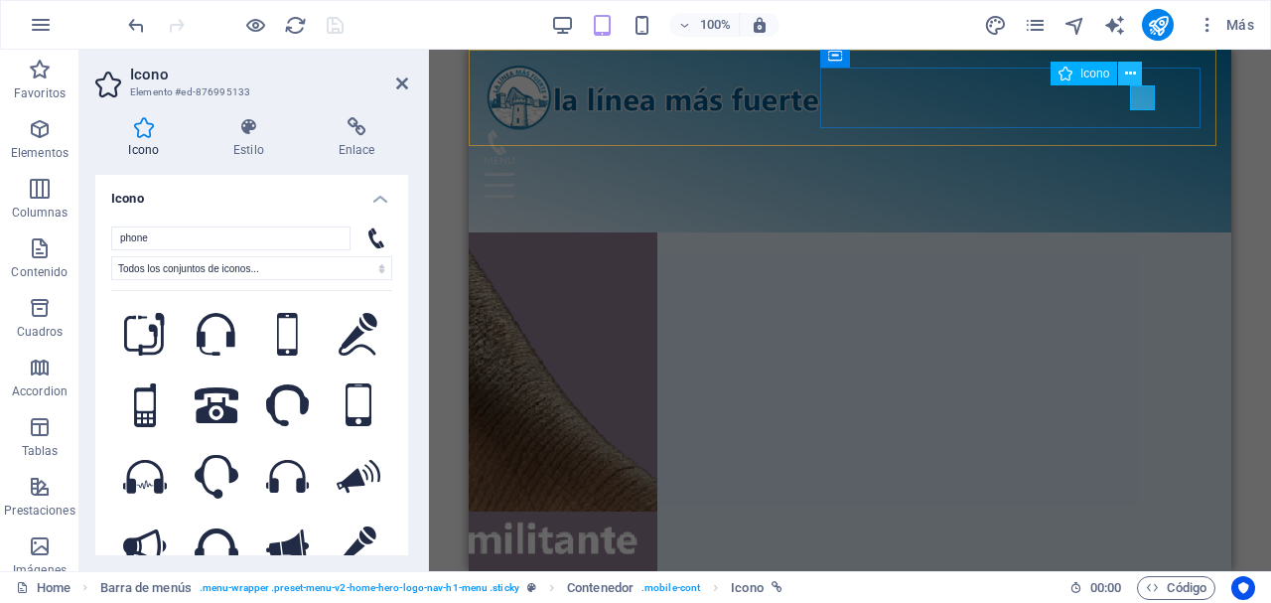
click at [1134, 72] on icon at bounding box center [1130, 74] width 11 height 21
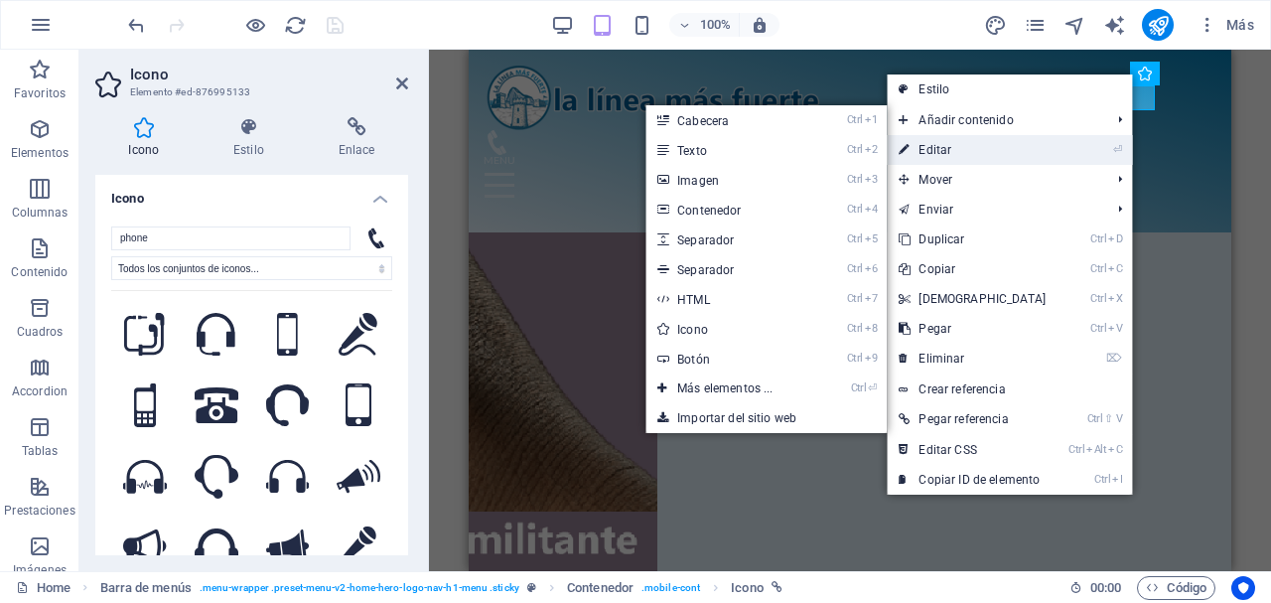
click at [1007, 149] on link "⏎ Editar" at bounding box center [972, 150] width 171 height 30
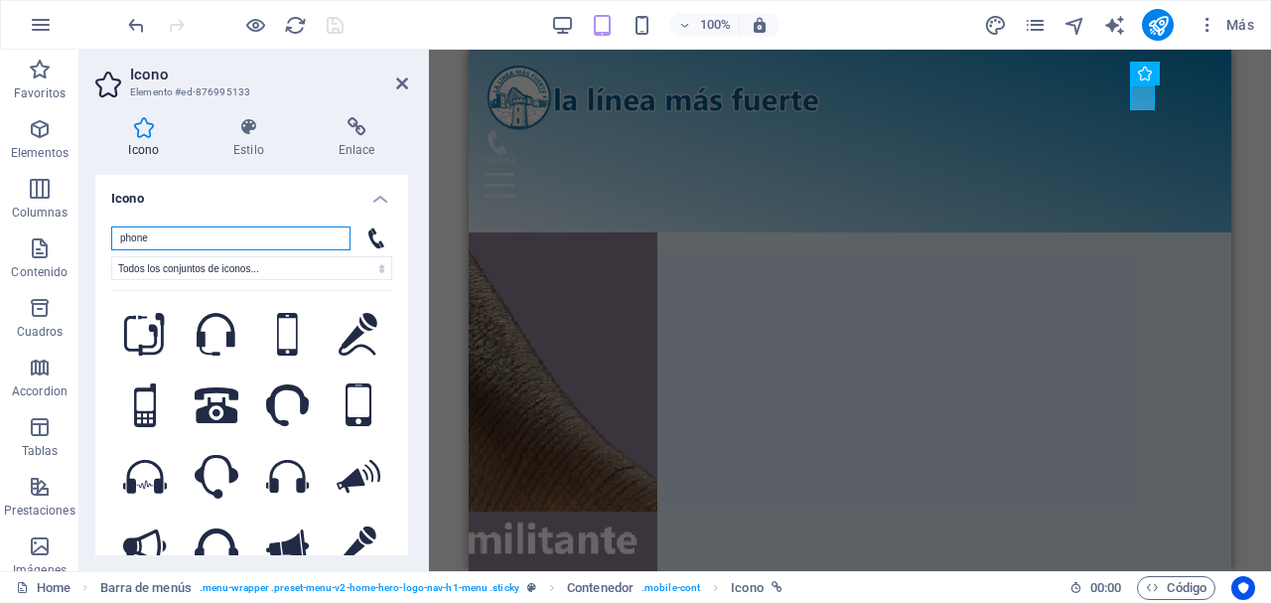
click at [258, 243] on input "phone" at bounding box center [230, 238] width 239 height 24
drag, startPoint x: 202, startPoint y: 246, endPoint x: 84, endPoint y: 250, distance: 117.2
click at [84, 250] on div "Icono Estilo Enlace Icono phone Todos los conjuntos de iconos... IcoFont Ionico…" at bounding box center [251, 336] width 345 height 470
click at [397, 76] on icon at bounding box center [402, 83] width 12 height 16
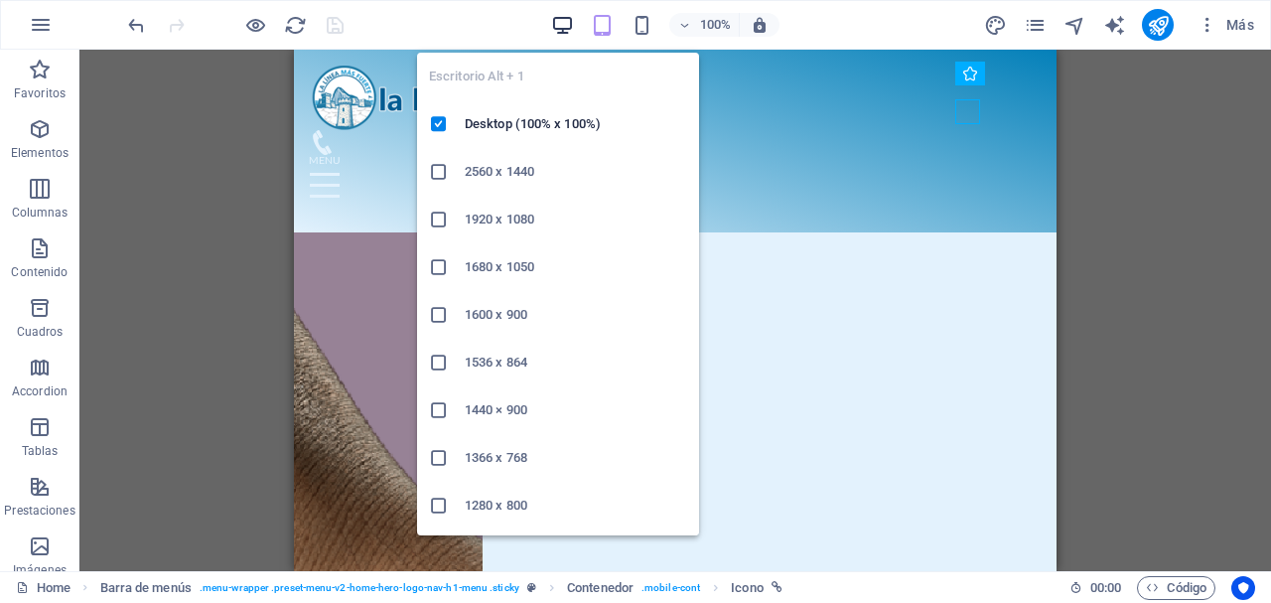
click at [0, 0] on icon "button" at bounding box center [0, 0] width 0 height 0
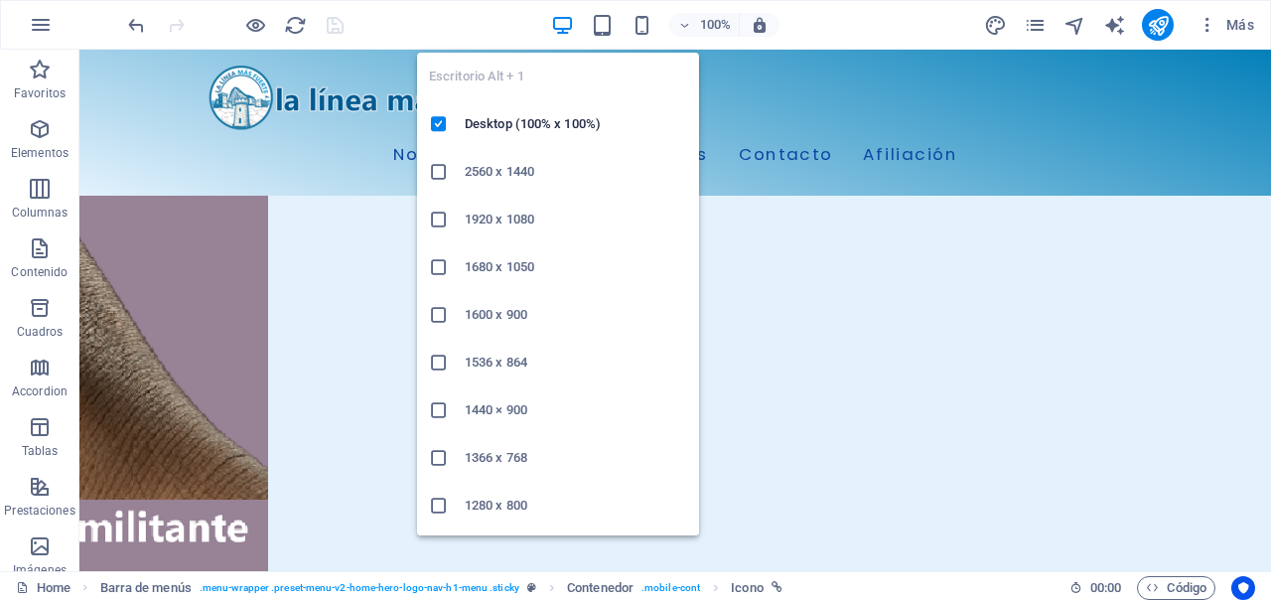
scroll to position [894, 0]
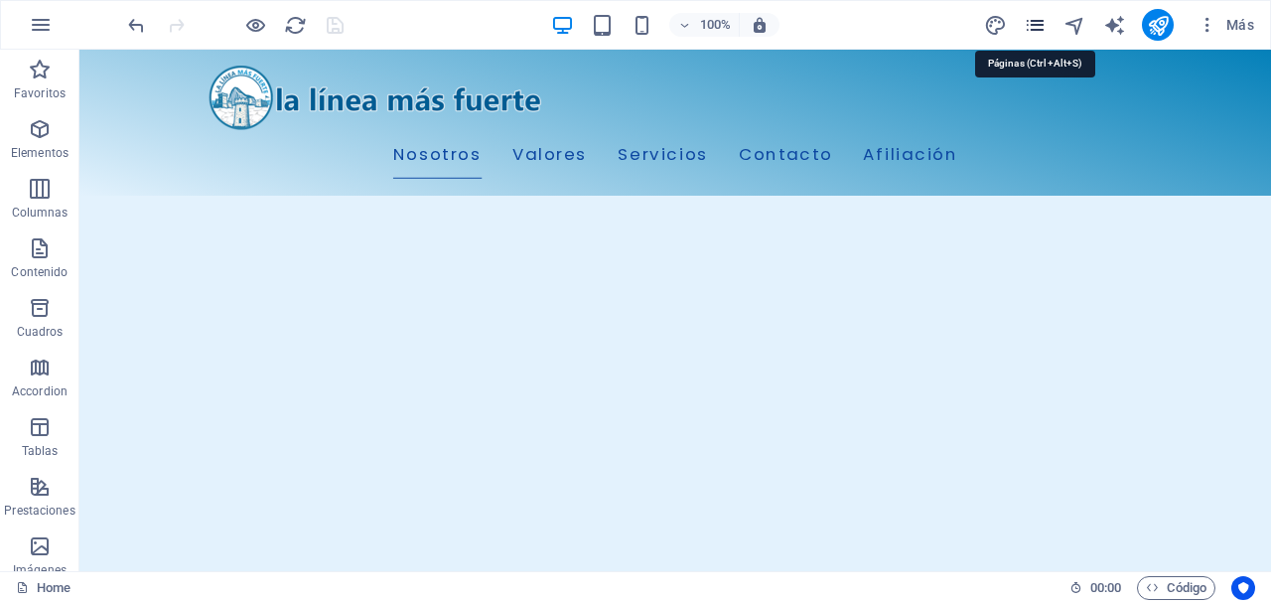
click at [0, 0] on icon "pages" at bounding box center [0, 0] width 0 height 0
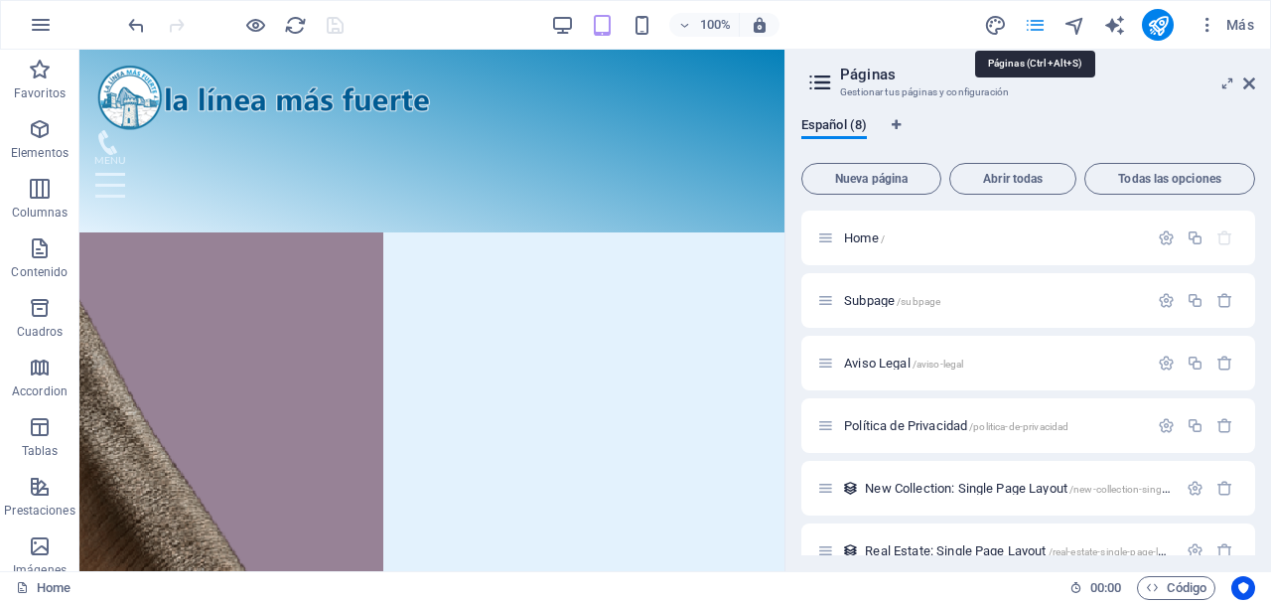
scroll to position [171, 0]
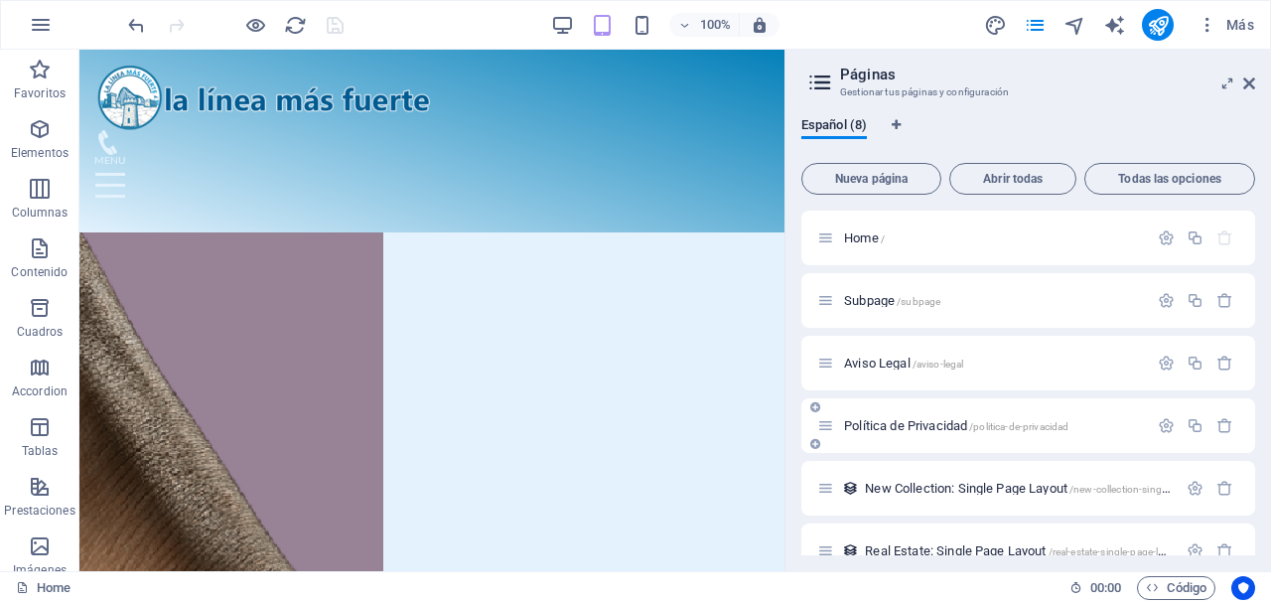
click at [829, 431] on icon at bounding box center [825, 425] width 17 height 17
click at [900, 428] on span "Política de Privacidad /politica-de-privacidad" at bounding box center [956, 425] width 224 height 15
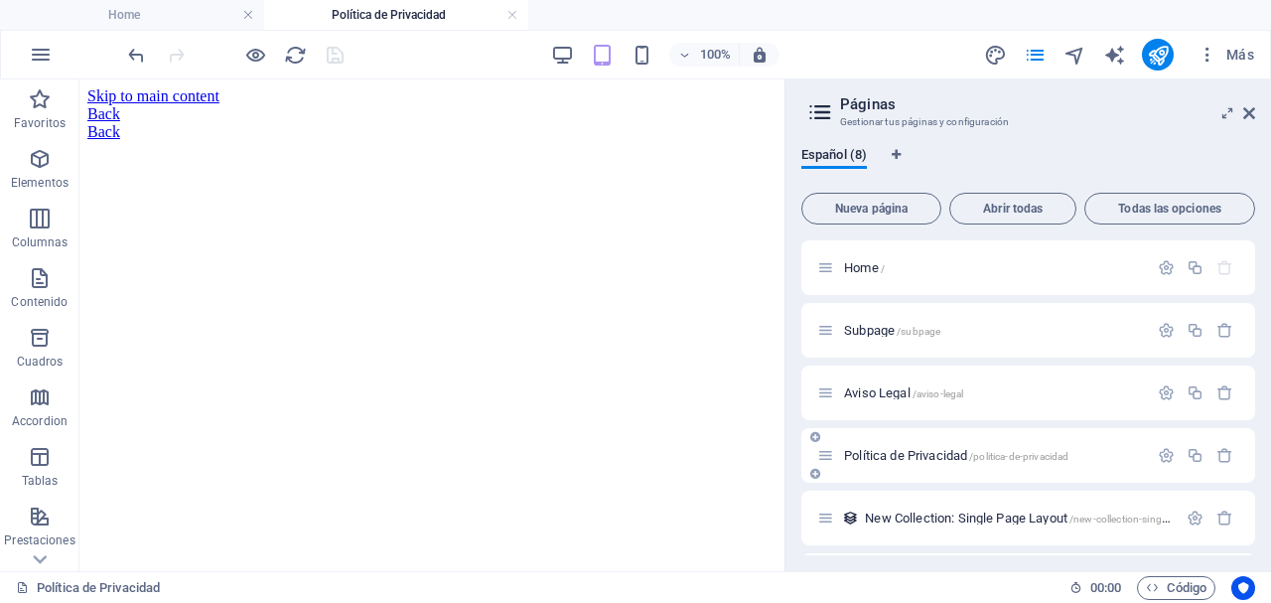
scroll to position [0, 0]
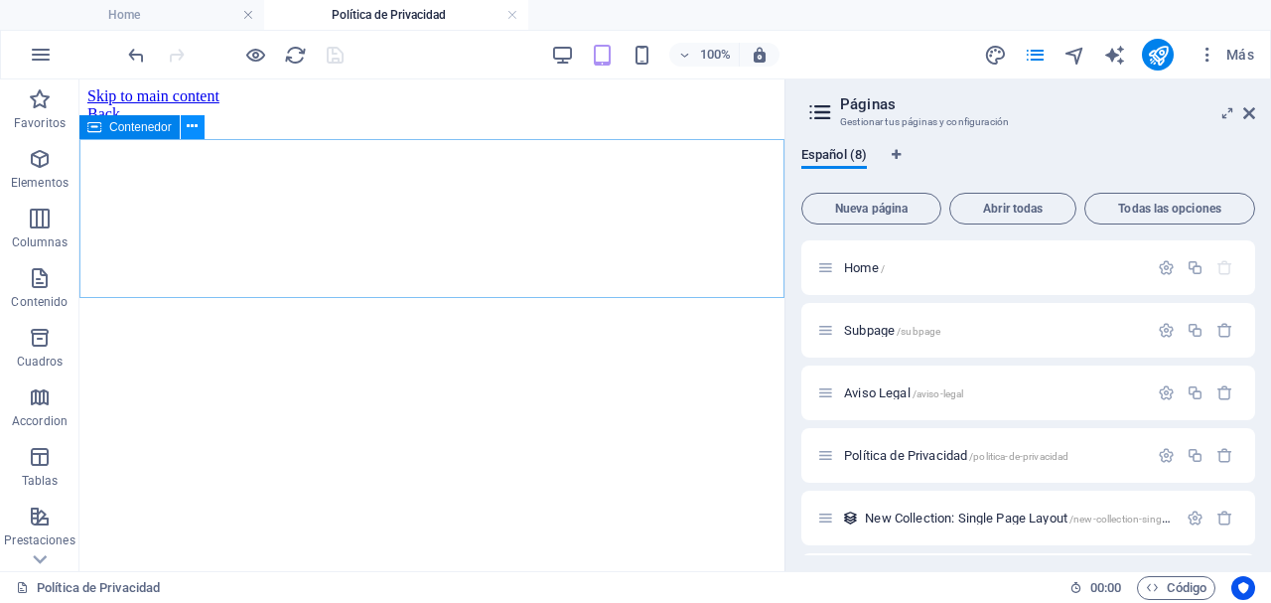
click at [200, 130] on button at bounding box center [193, 127] width 24 height 24
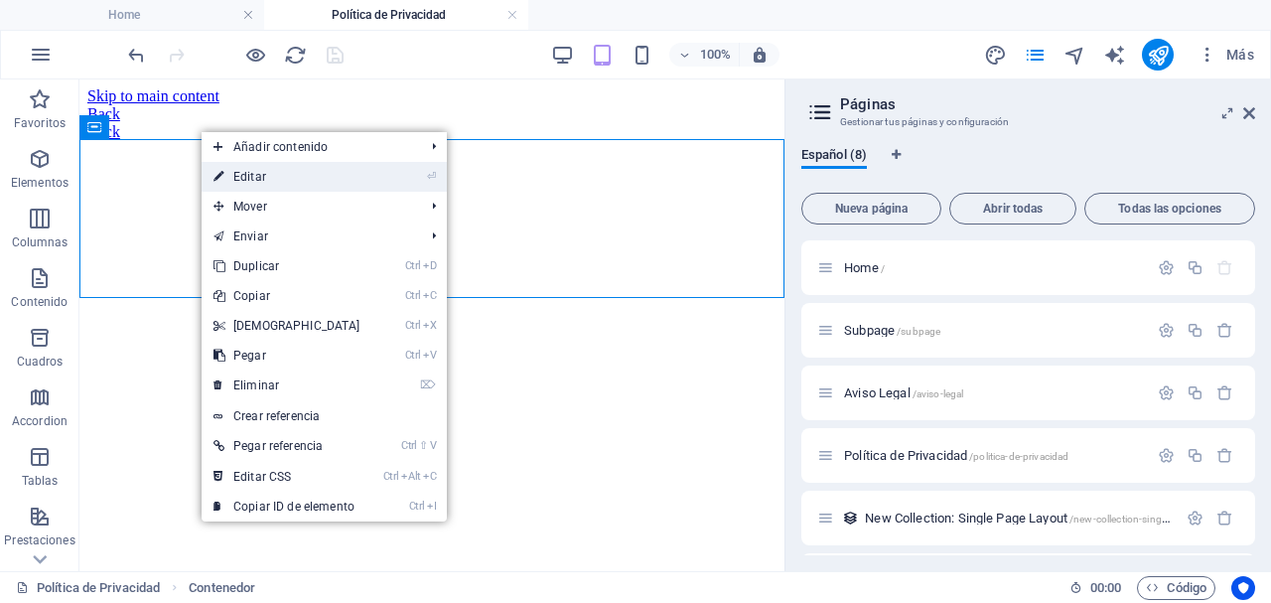
click at [266, 181] on link "⏎ Editar" at bounding box center [287, 177] width 171 height 30
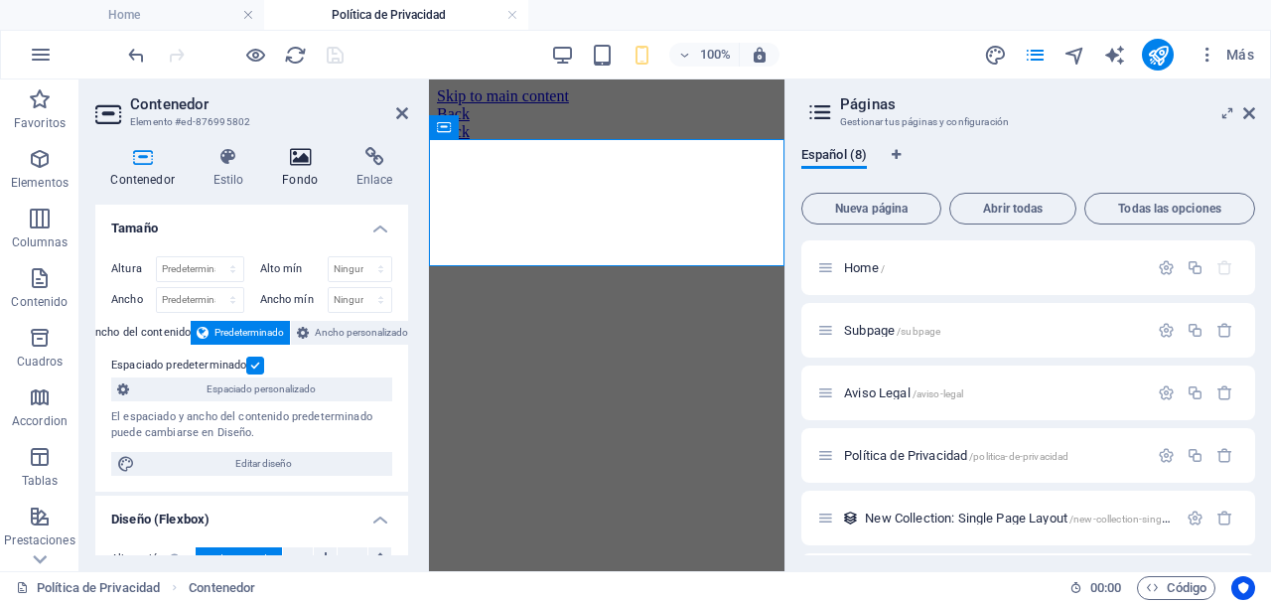
click at [287, 157] on icon at bounding box center [300, 157] width 67 height 20
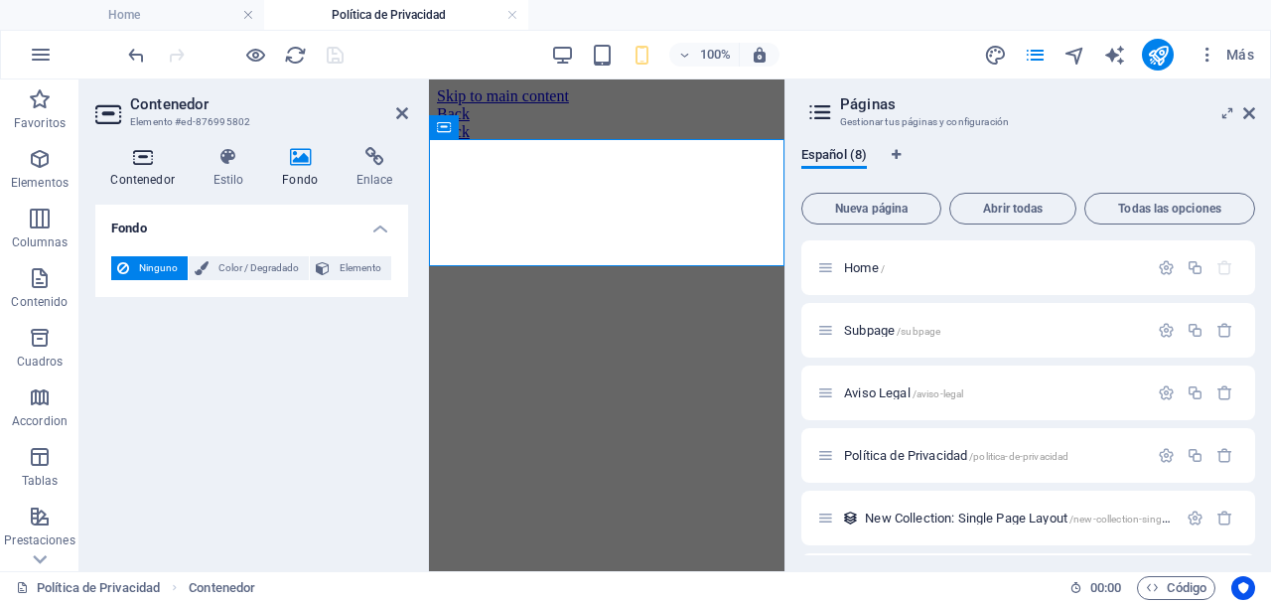
click at [152, 164] on icon at bounding box center [142, 157] width 94 height 20
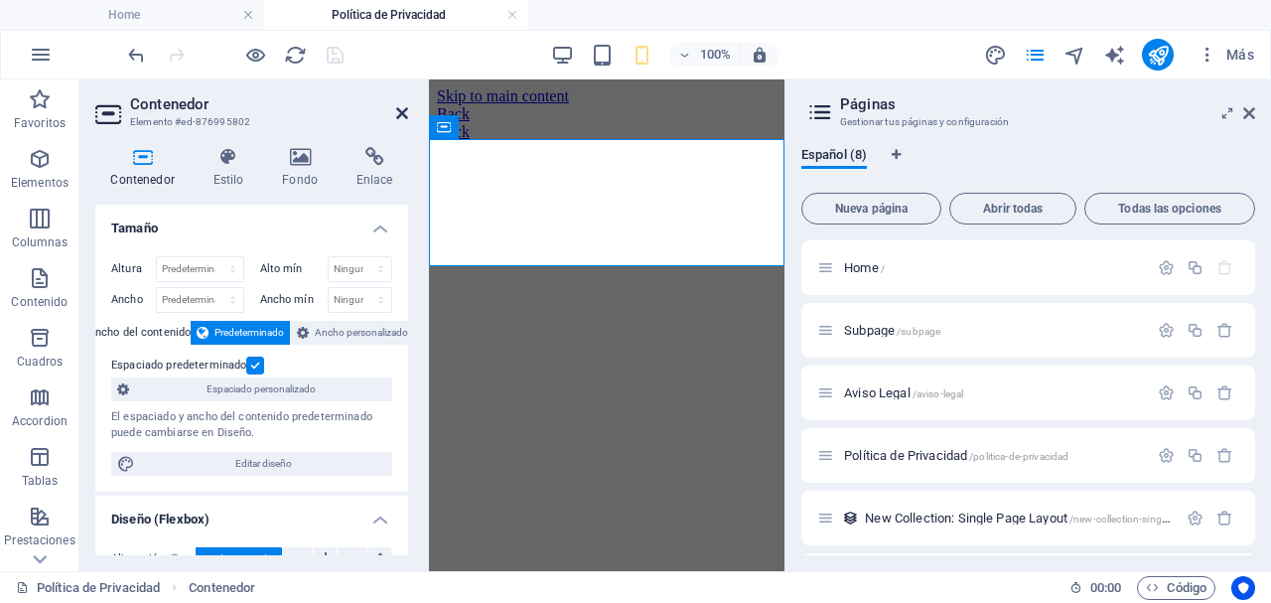
click at [403, 112] on icon at bounding box center [402, 113] width 12 height 16
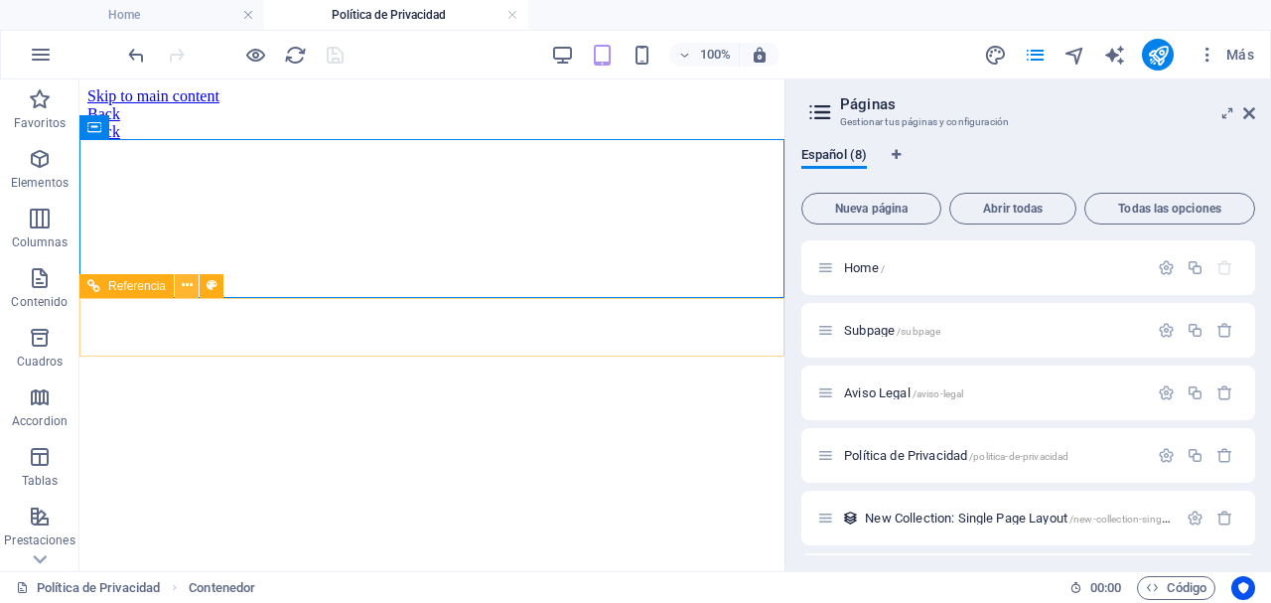
click at [187, 286] on icon at bounding box center [187, 285] width 11 height 21
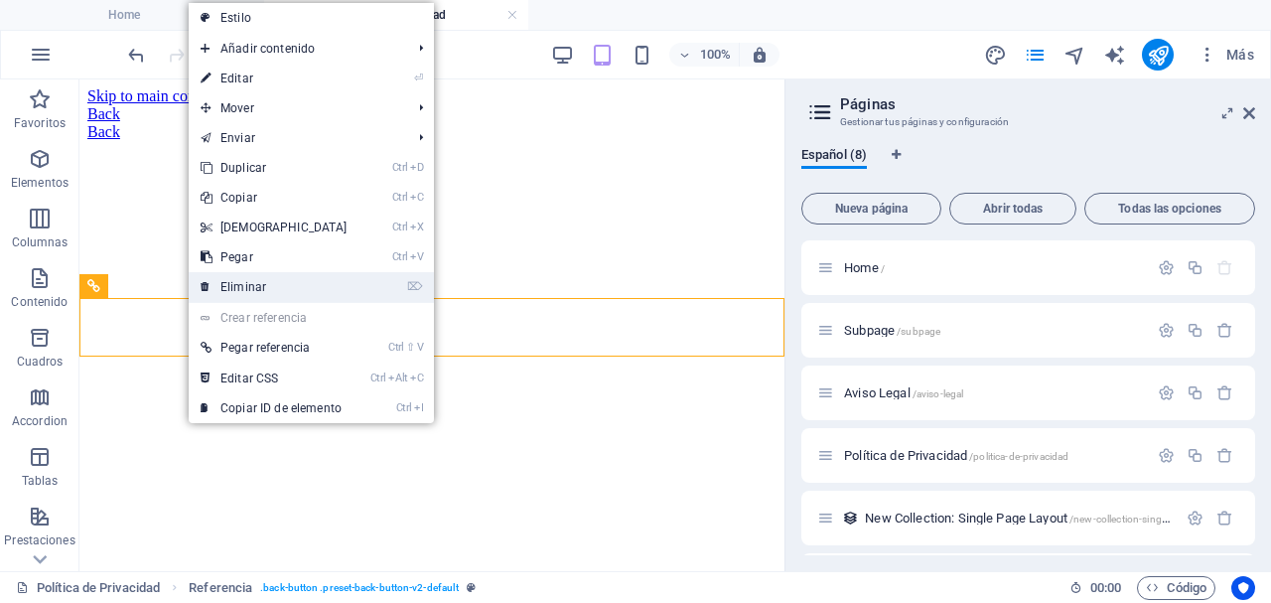
click at [222, 285] on link "⌦ Eliminar" at bounding box center [274, 287] width 171 height 30
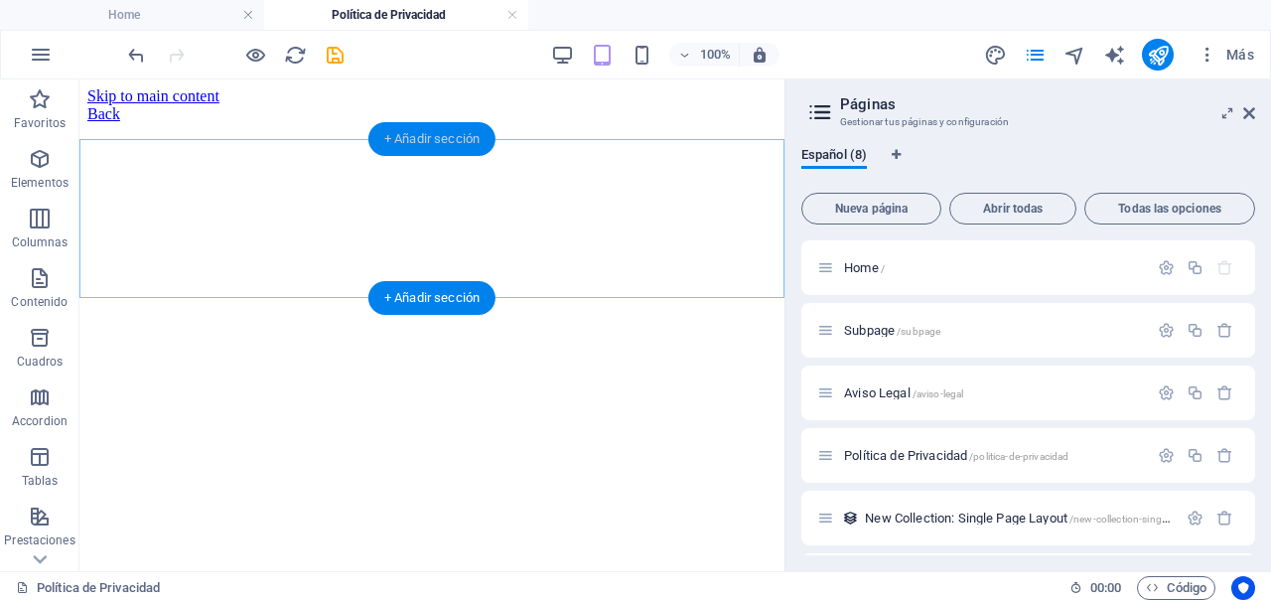
click at [435, 142] on div "+ Añadir sección" at bounding box center [431, 139] width 127 height 34
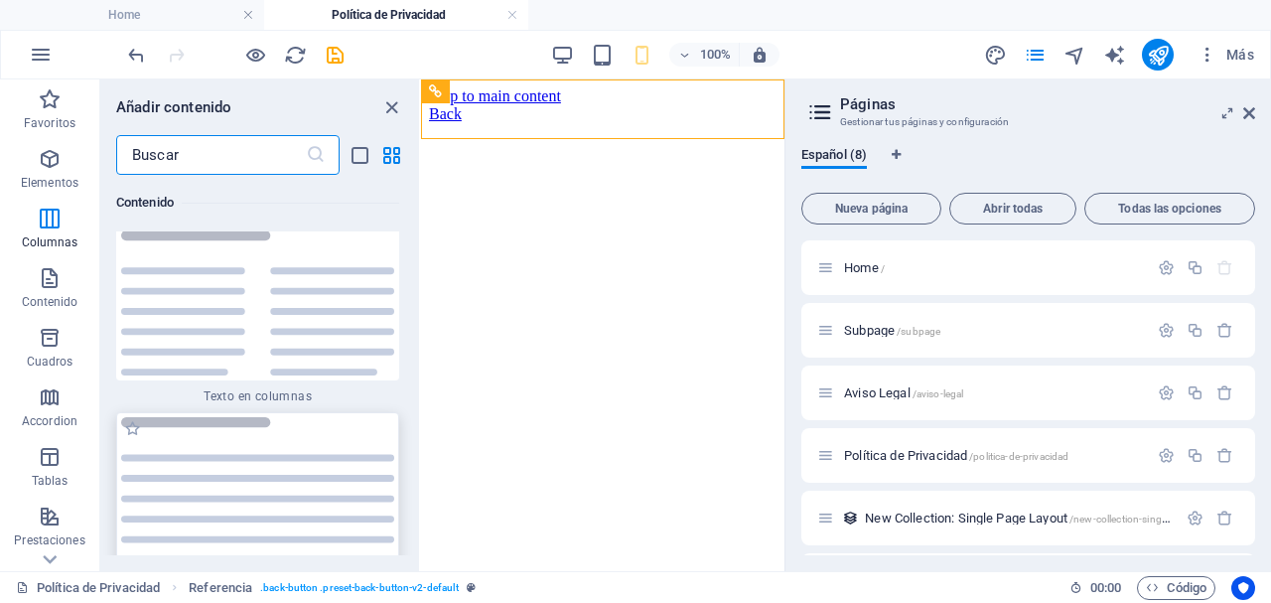
scroll to position [6741, 0]
click at [285, 481] on img at bounding box center [257, 491] width 273 height 146
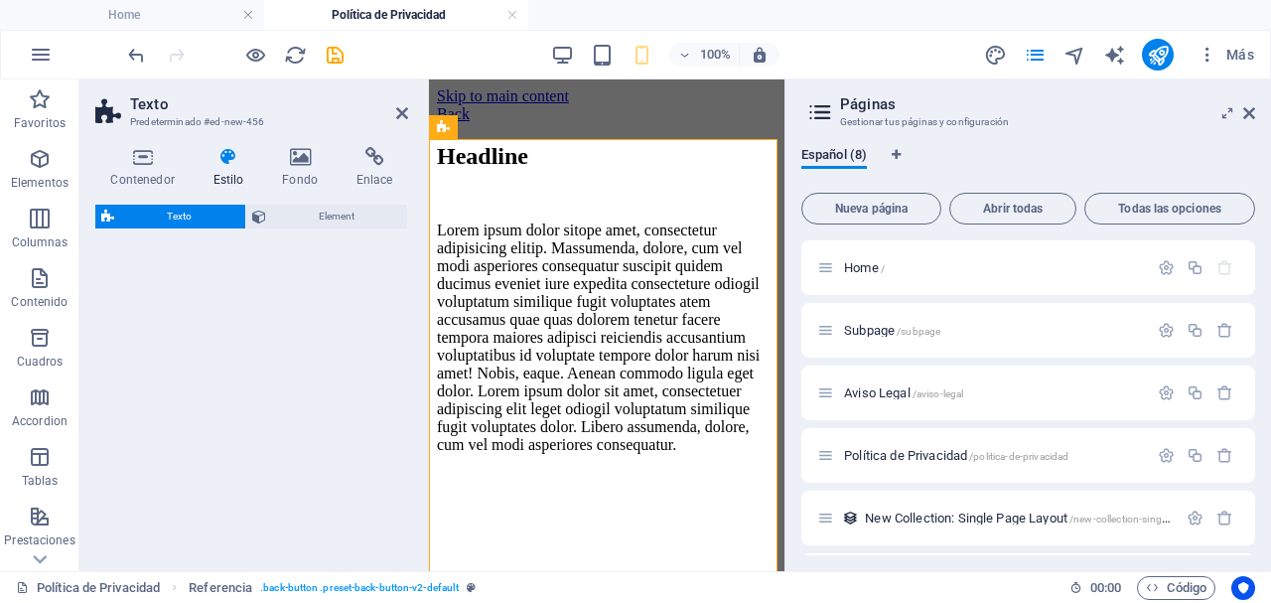
select select "preset-text-v2-default"
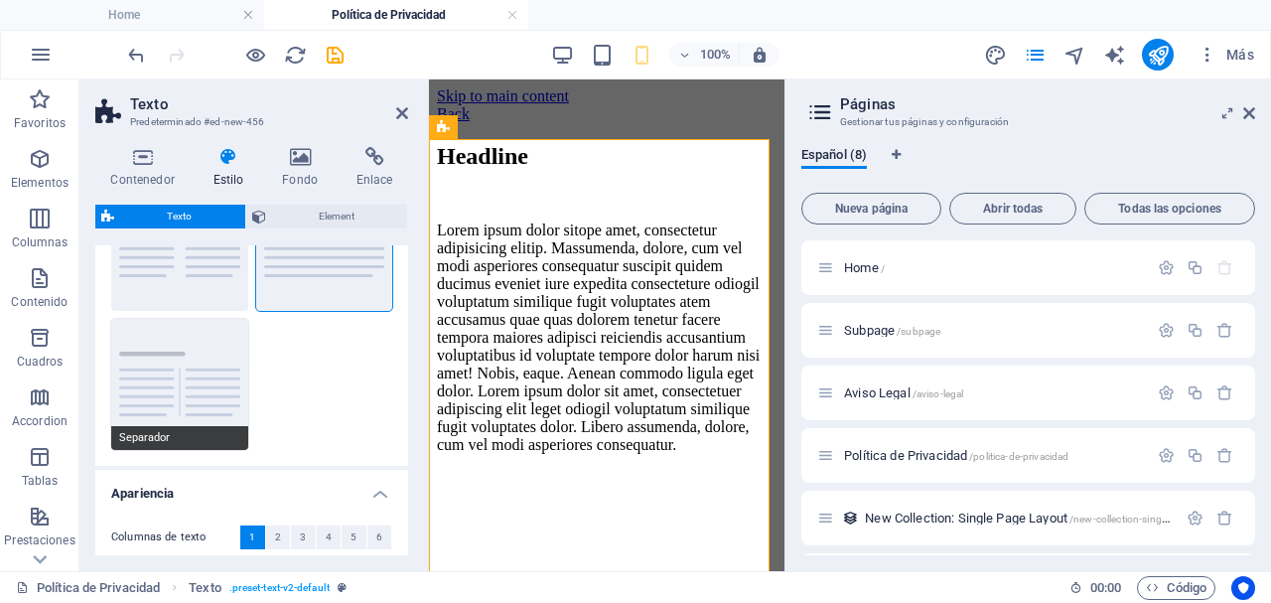
scroll to position [118, 0]
click at [402, 116] on icon at bounding box center [402, 113] width 12 height 16
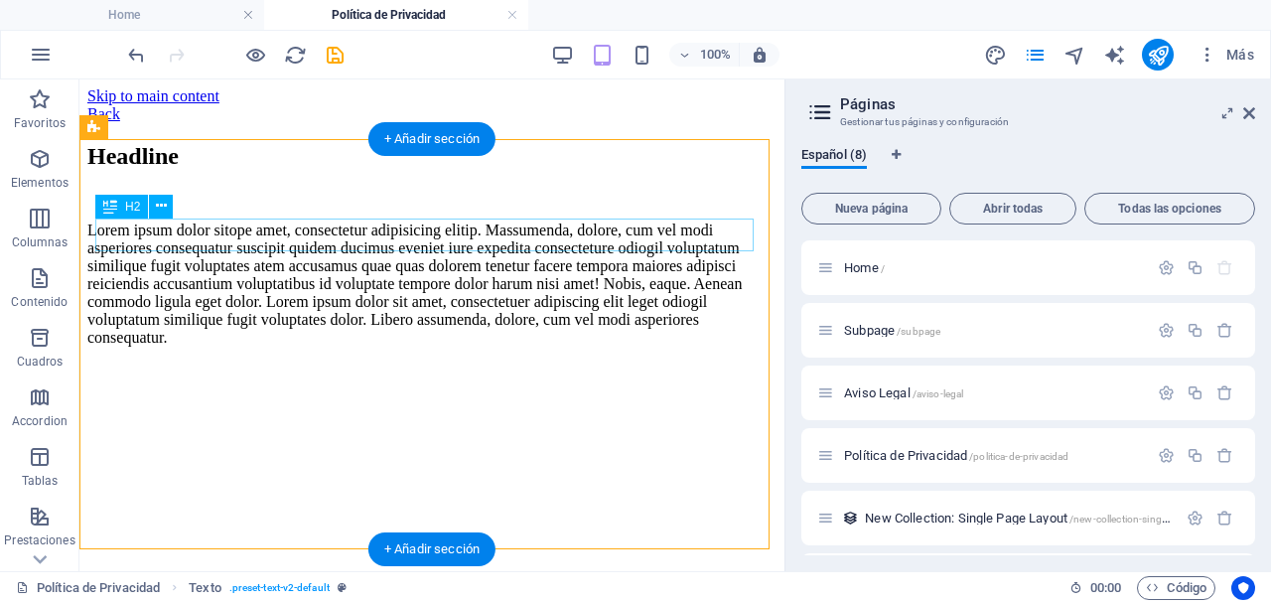
scroll to position [0, 0]
click at [235, 170] on div "Headline" at bounding box center [431, 156] width 689 height 27
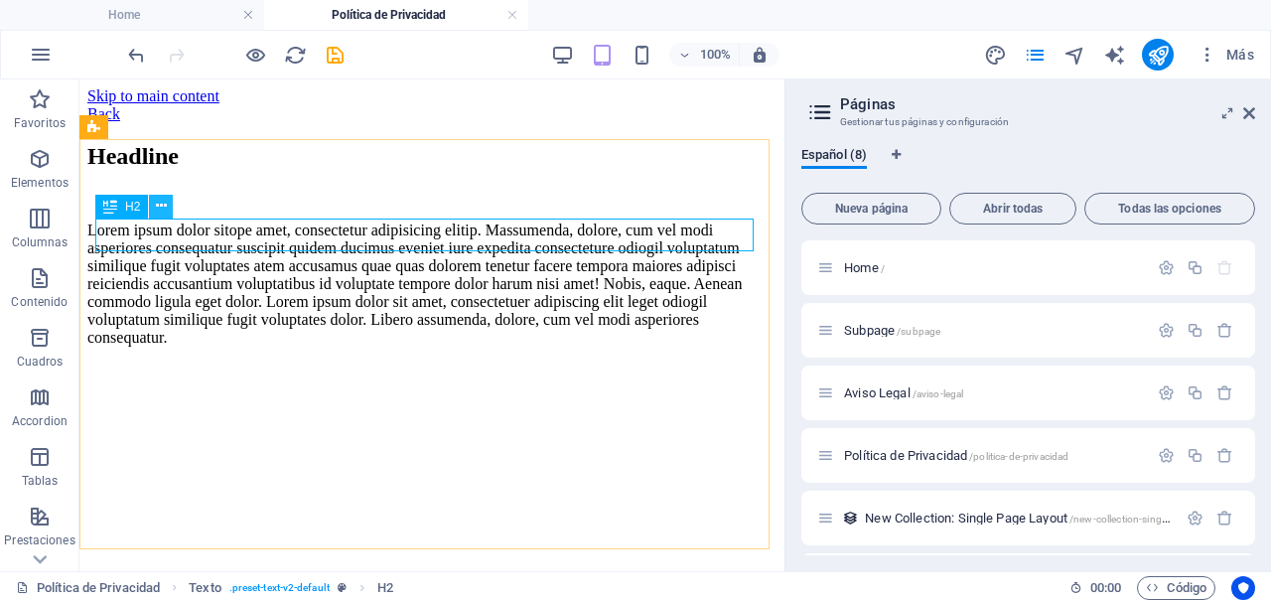
click at [161, 207] on icon at bounding box center [161, 206] width 11 height 21
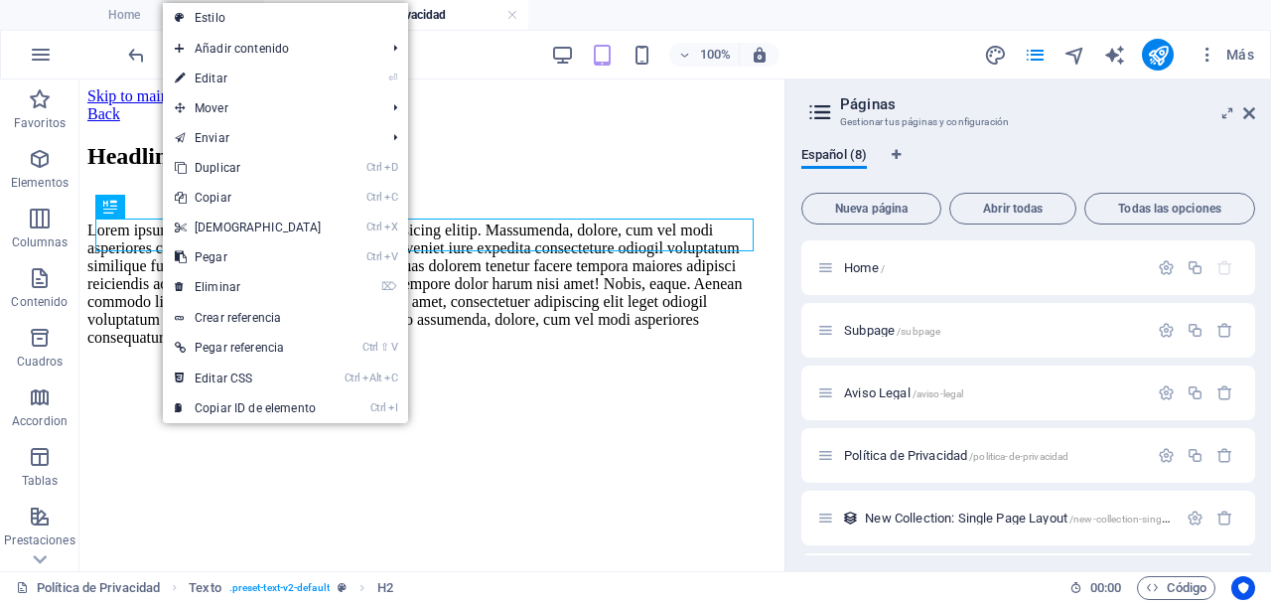
click at [265, 80] on link "⏎ Editar" at bounding box center [248, 79] width 171 height 30
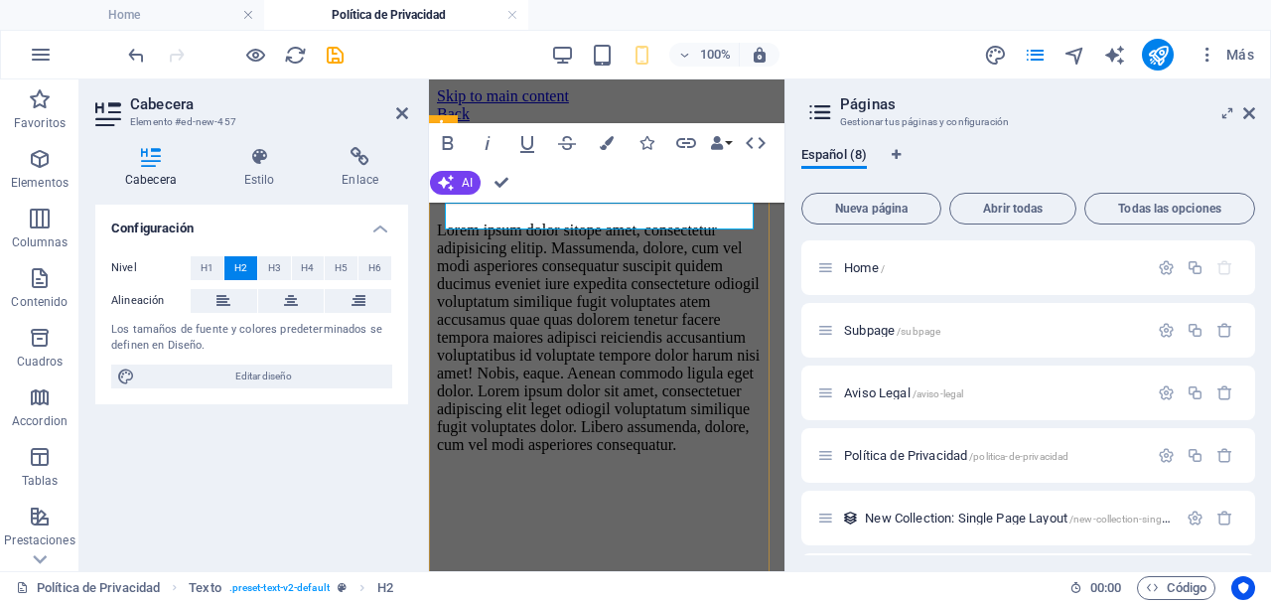
click at [549, 170] on h2 "Headline" at bounding box center [607, 156] width 340 height 27
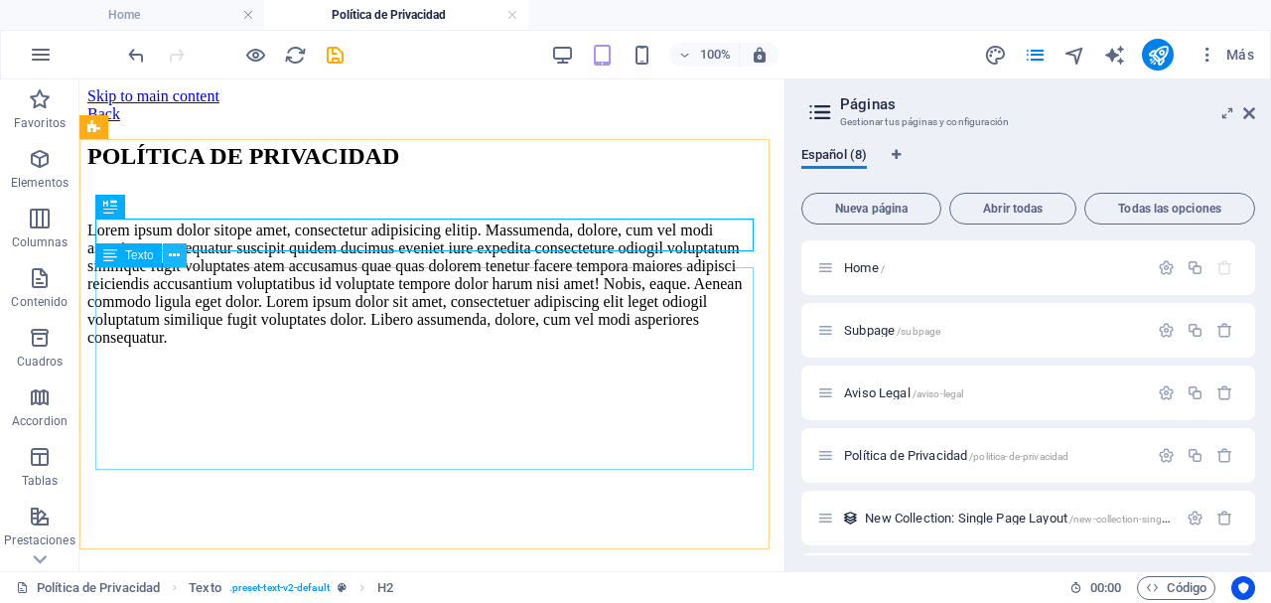
click at [169, 251] on icon at bounding box center [174, 255] width 11 height 21
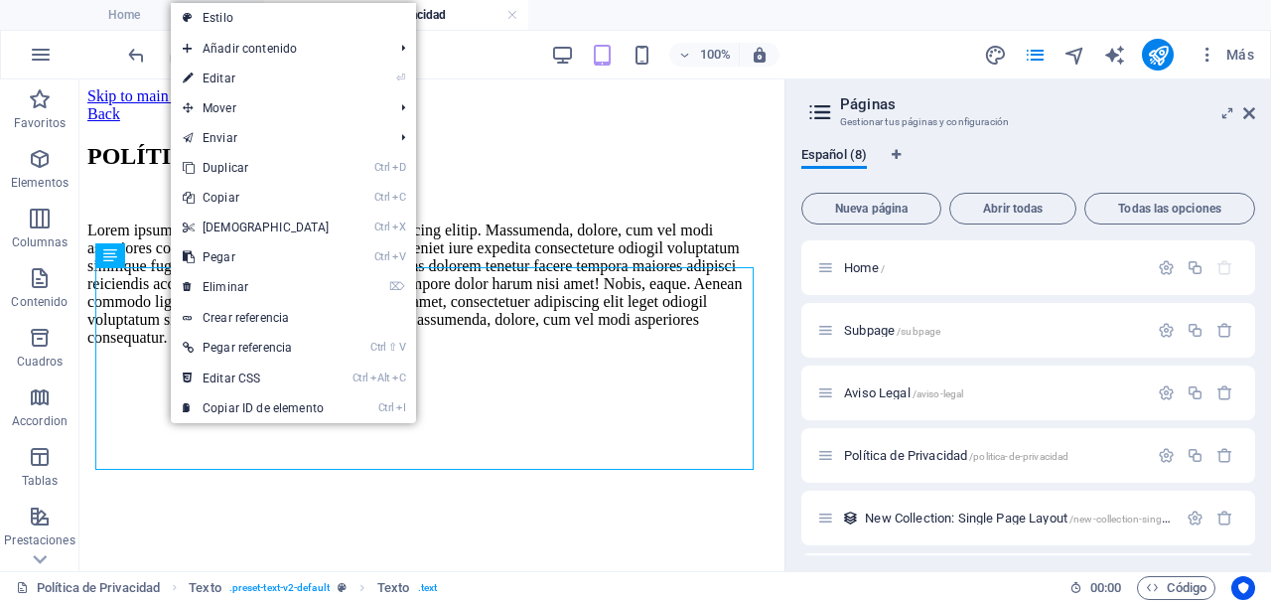
click at [239, 70] on link "⏎ Editar" at bounding box center [256, 79] width 171 height 30
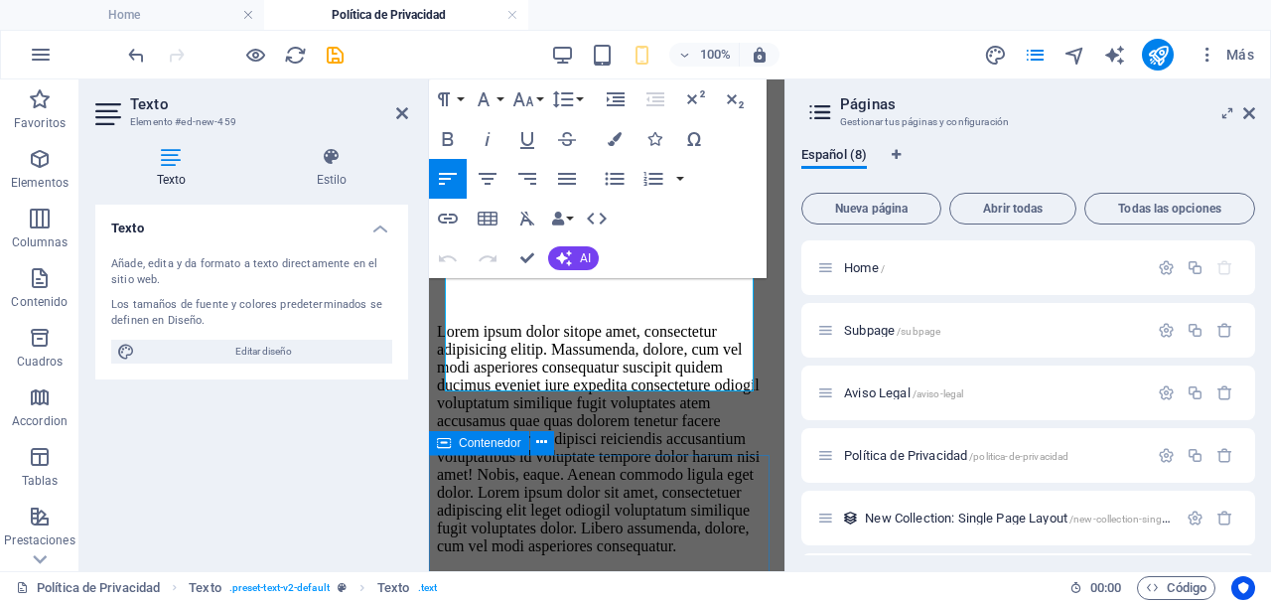
scroll to position [494, 0]
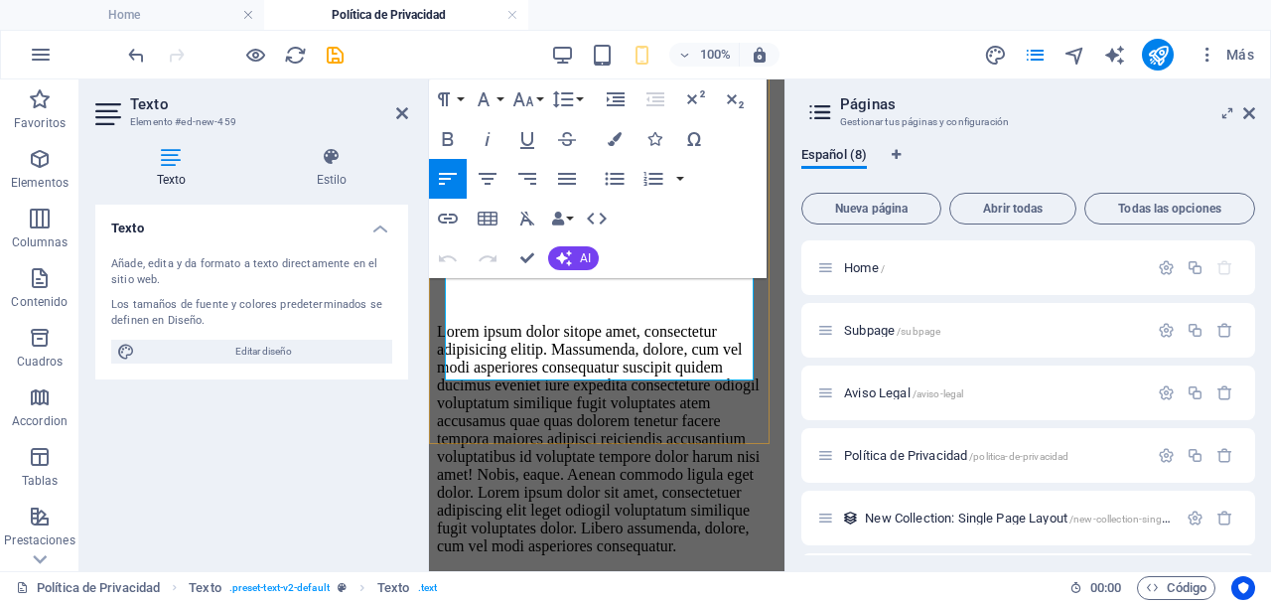
click at [594, 367] on p "Lorem ipsum dolor sitope amet, consectetur adipisicing elitip. Massumenda, dolo…" at bounding box center [607, 439] width 340 height 232
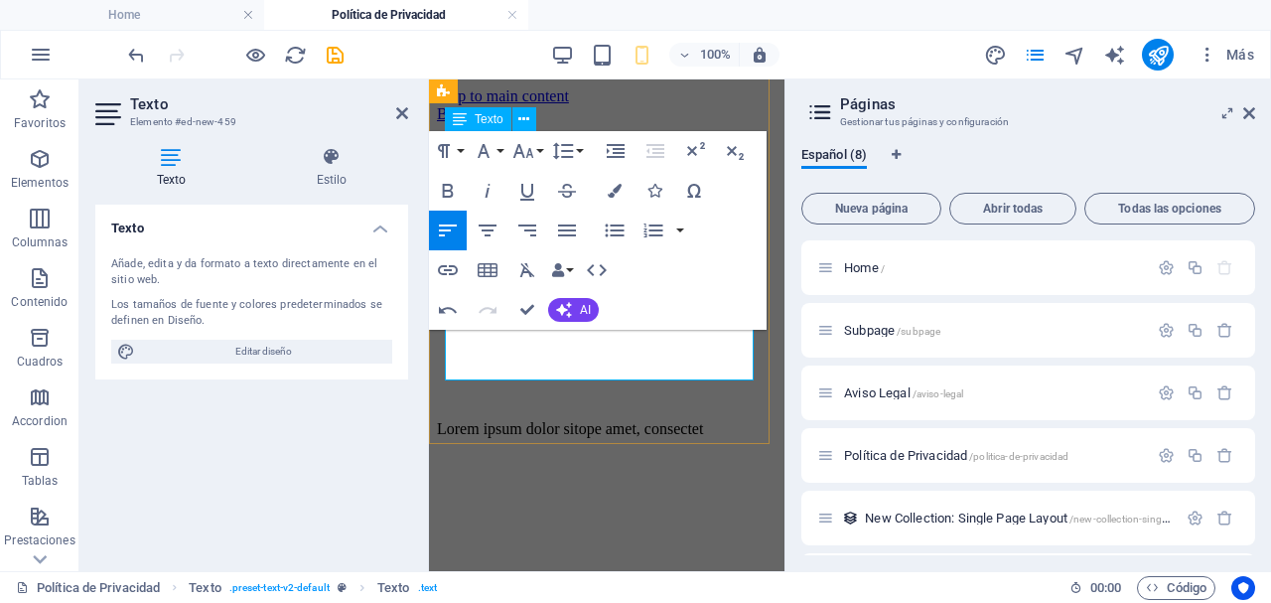
scroll to position [89, 0]
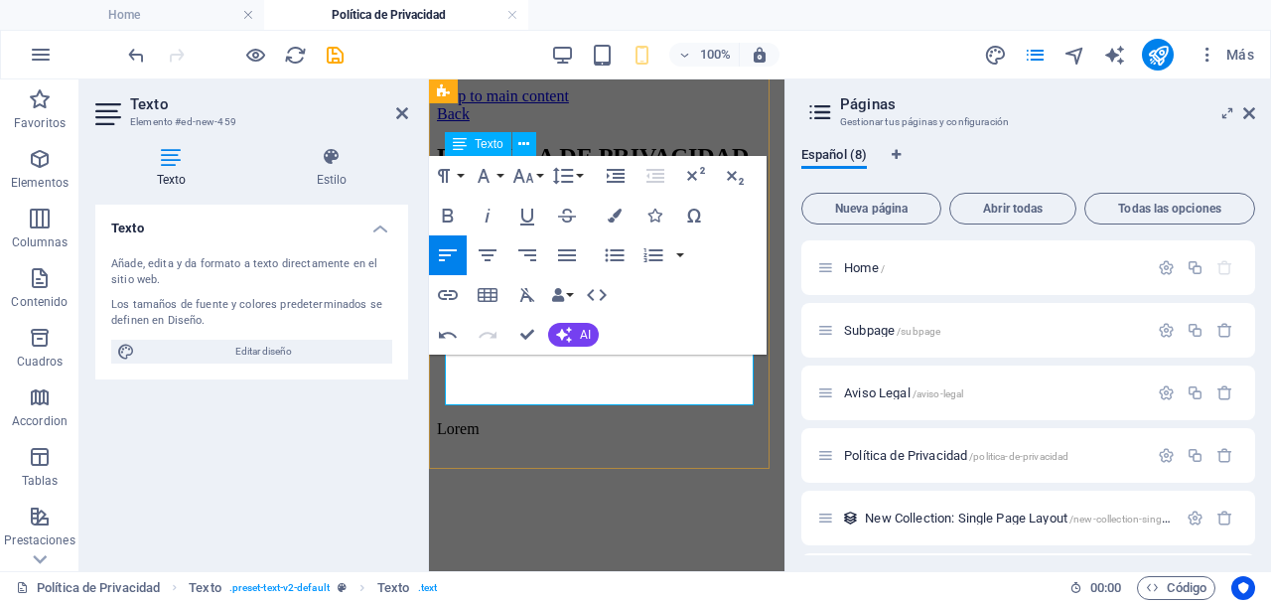
click at [468, 454] on p at bounding box center [607, 463] width 340 height 18
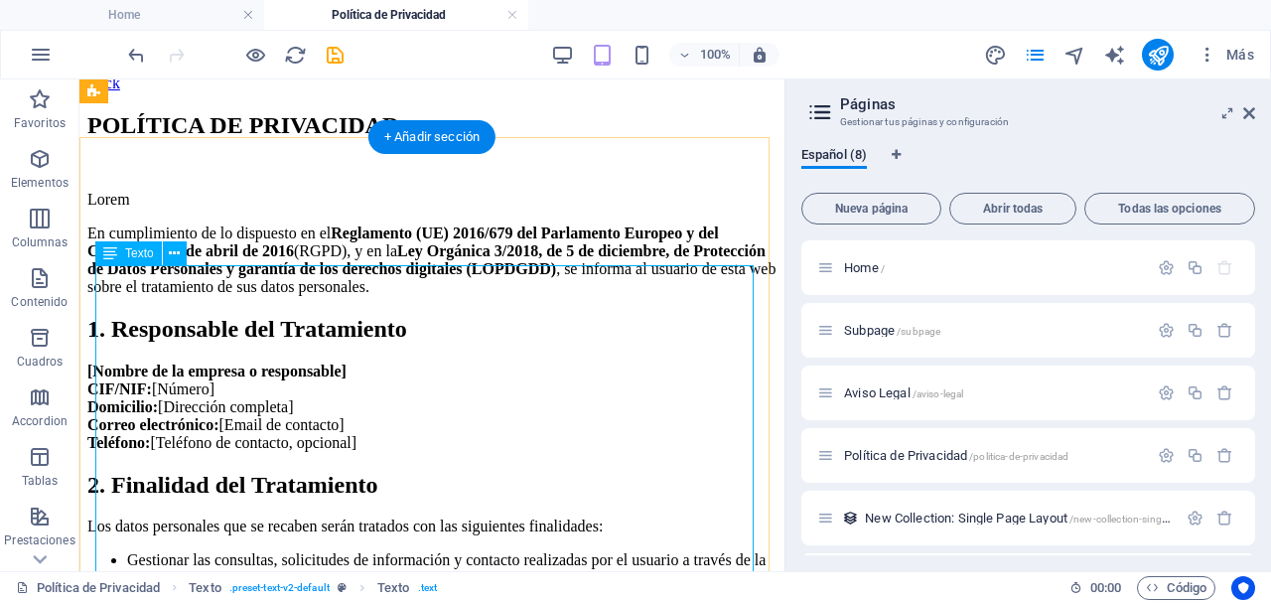
scroll to position [0, 0]
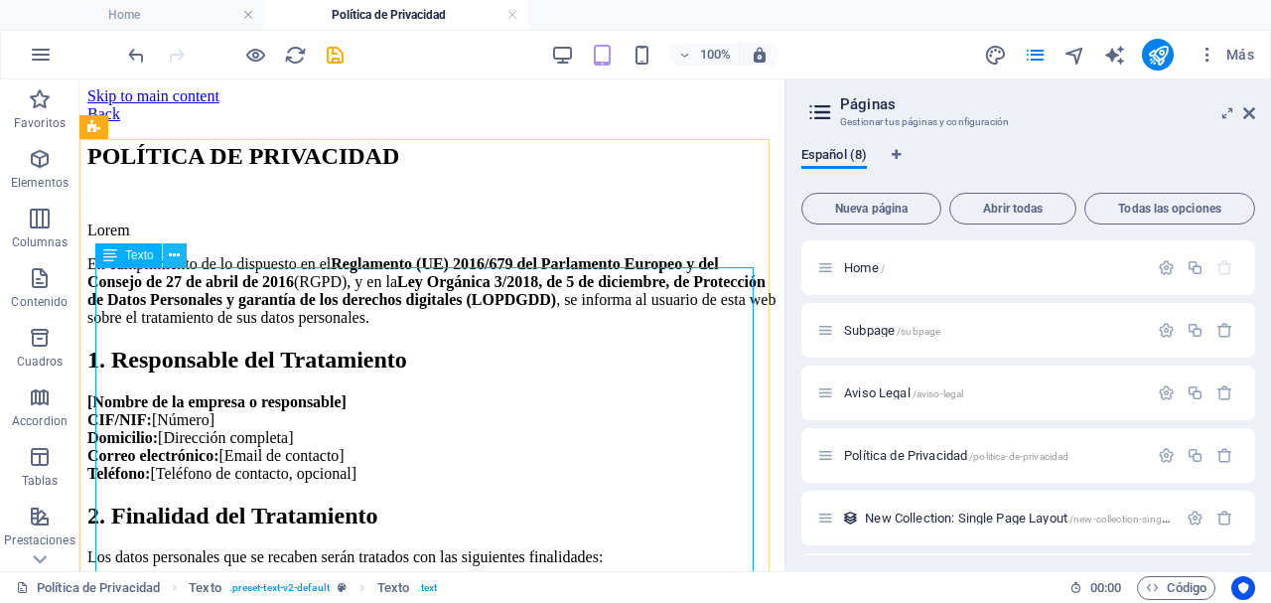
click at [173, 256] on icon at bounding box center [174, 255] width 11 height 21
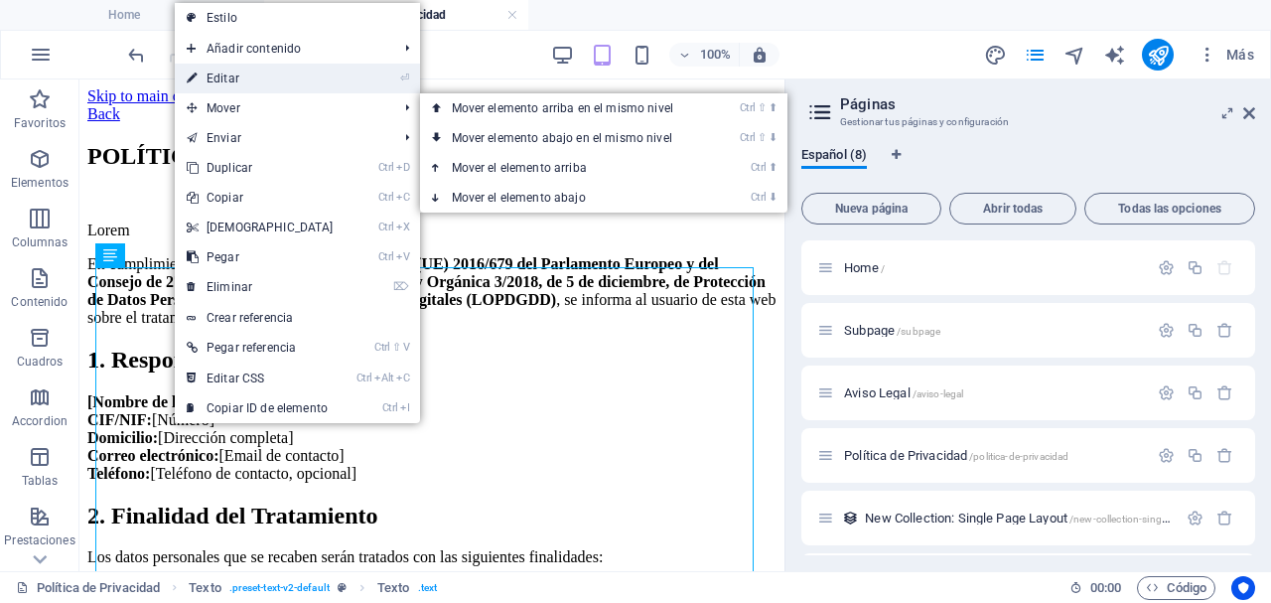
click at [273, 80] on link "⏎ Editar" at bounding box center [260, 79] width 171 height 30
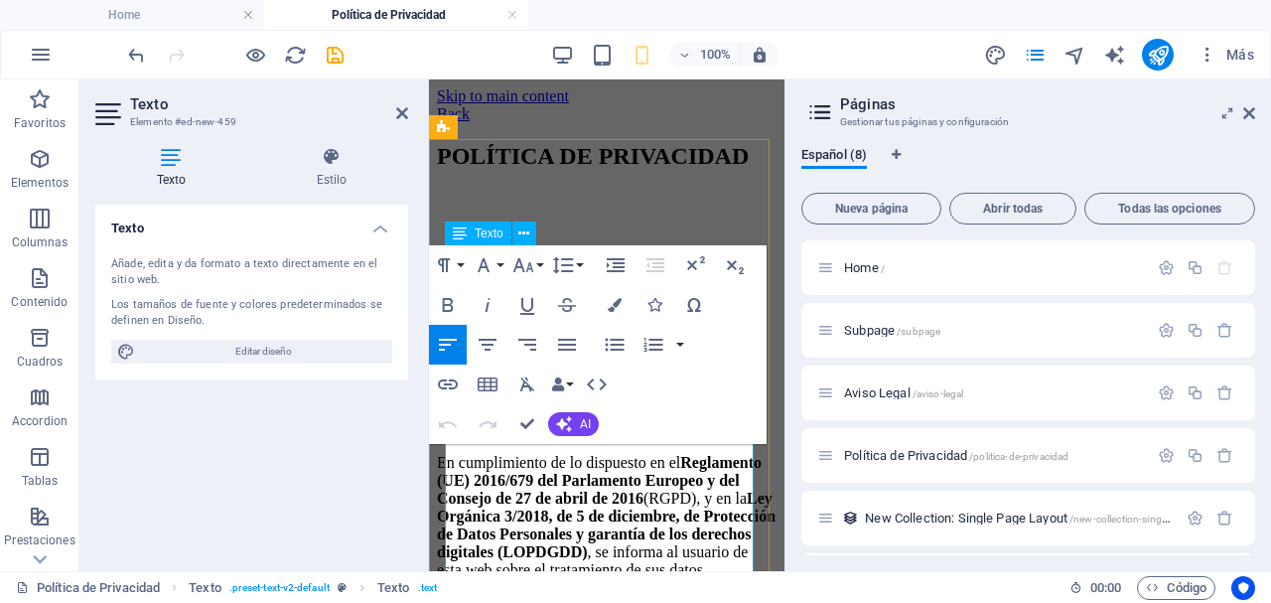
click at [510, 438] on p "Lorem" at bounding box center [607, 429] width 340 height 18
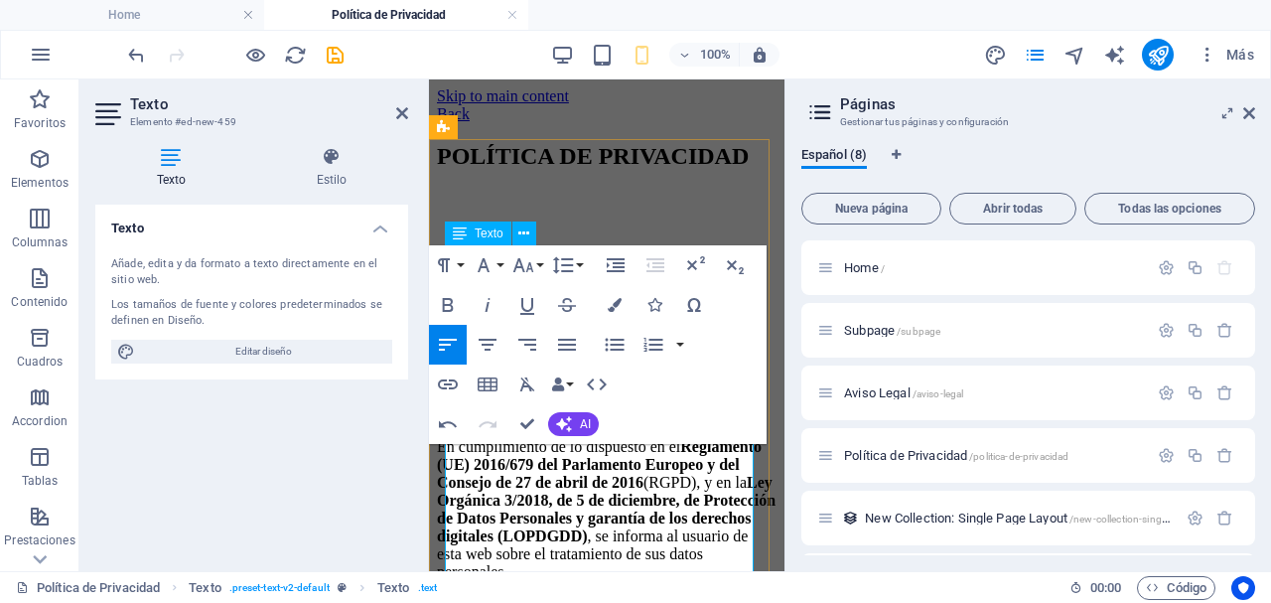
click at [492, 458] on p "​ En cumplimiento de lo dispuesto en el Reglamento (UE) 2016/679 del Parlamento…" at bounding box center [607, 500] width 340 height 161
click at [458, 459] on p "​ En cumplimiento de lo dispuesto en el Reglamento (UE) 2016/679 del Parlamento…" at bounding box center [607, 500] width 340 height 161
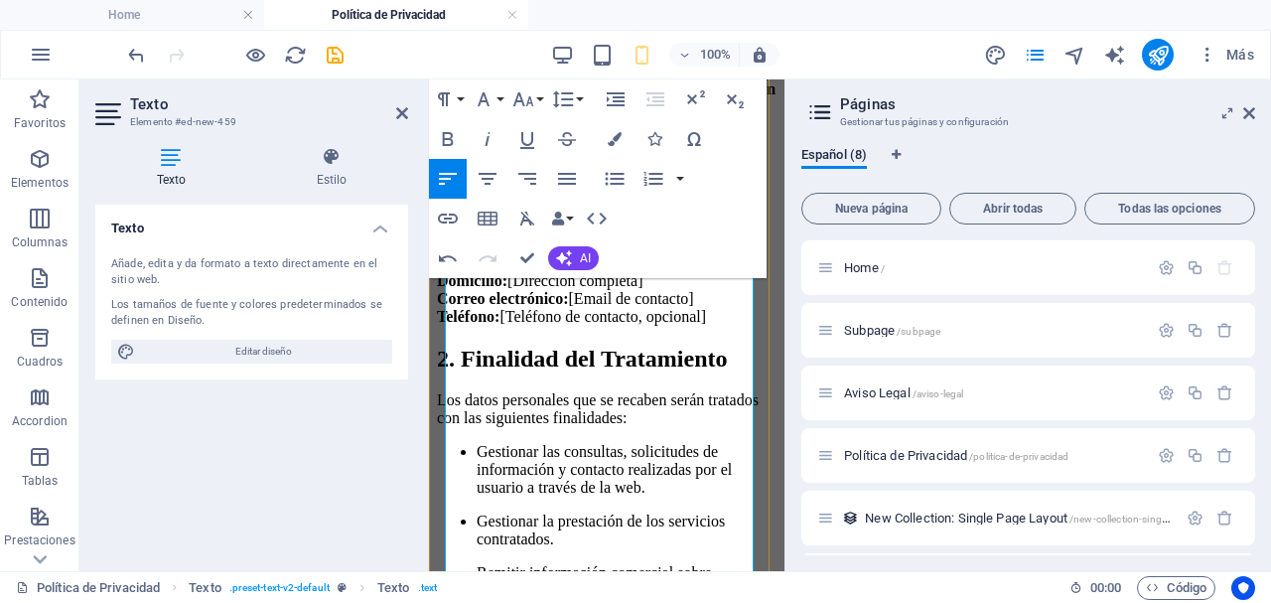
scroll to position [394, 0]
drag, startPoint x: 449, startPoint y: 370, endPoint x: 718, endPoint y: 368, distance: 269.1
click at [696, 252] on strong "[Nombre de la empresa o responsable]" at bounding box center [566, 243] width 259 height 17
drag, startPoint x: 595, startPoint y: 447, endPoint x: 725, endPoint y: 456, distance: 130.4
click at [725, 325] on p "[La Línea más fuerte ] CIF/NIF: [Número] Domicilio: [Dirección completa] Correo…" at bounding box center [607, 279] width 340 height 89
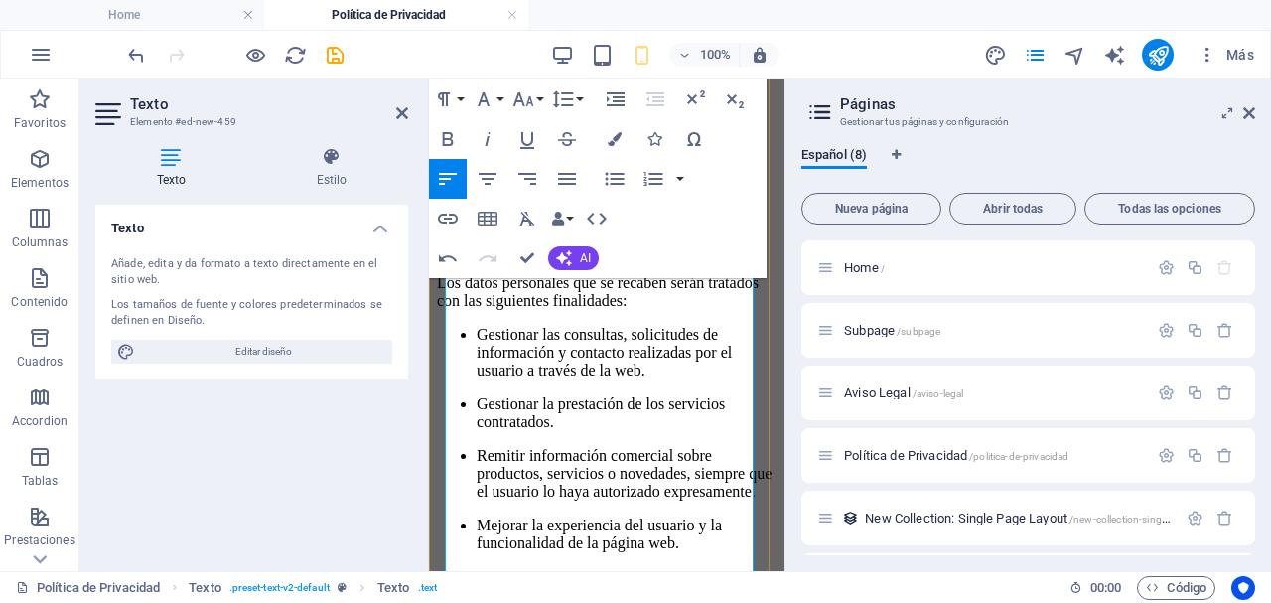
scroll to position [527, 0]
drag, startPoint x: 523, startPoint y: 361, endPoint x: 681, endPoint y: 356, distance: 157.9
click at [681, 209] on p "[La Línea más fuerte] CIF/NIF: [Número] Domicilio: [Dirección completa] Correo …" at bounding box center [607, 155] width 340 height 107
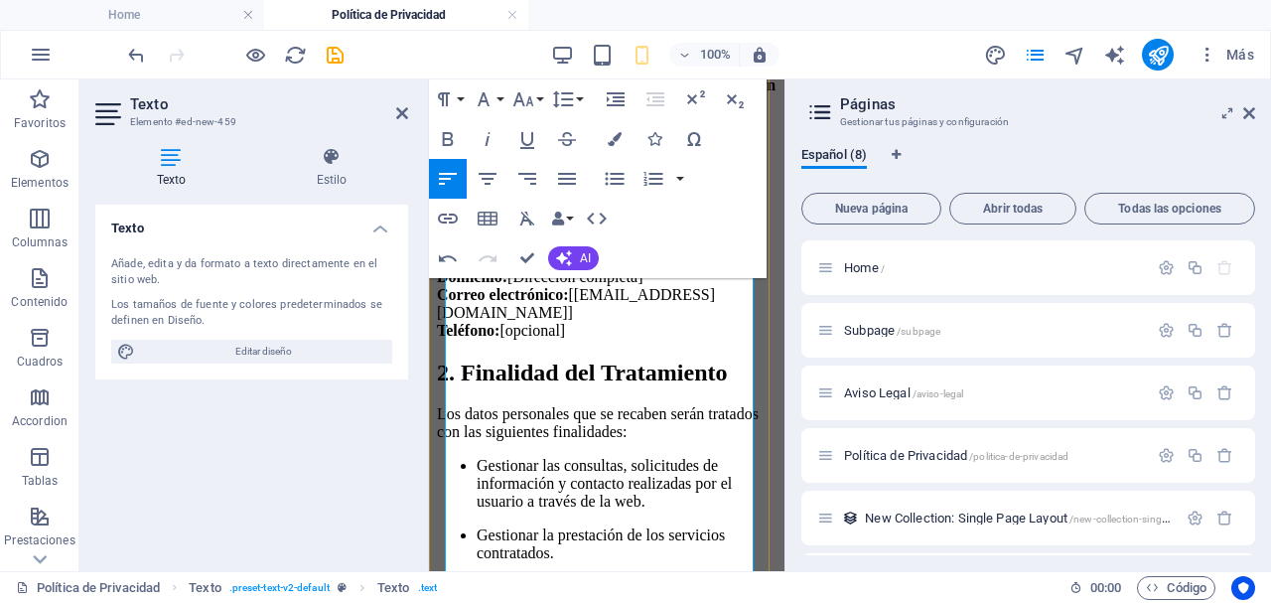
scroll to position [396, 0]
drag, startPoint x: 516, startPoint y: 396, endPoint x: 576, endPoint y: 392, distance: 59.7
click at [576, 341] on p "[La Línea más fuerte] CIF/NIF: [Número] Domicilio: [Dirección completa] Correo …" at bounding box center [607, 286] width 340 height 107
drag, startPoint x: 528, startPoint y: 420, endPoint x: 669, endPoint y: 409, distance: 141.4
click at [669, 341] on p "[La Línea más fuerte] CIF/NIF: [xxxxxxxx] Domicilio: [Dirección completa] Corre…" at bounding box center [607, 286] width 340 height 107
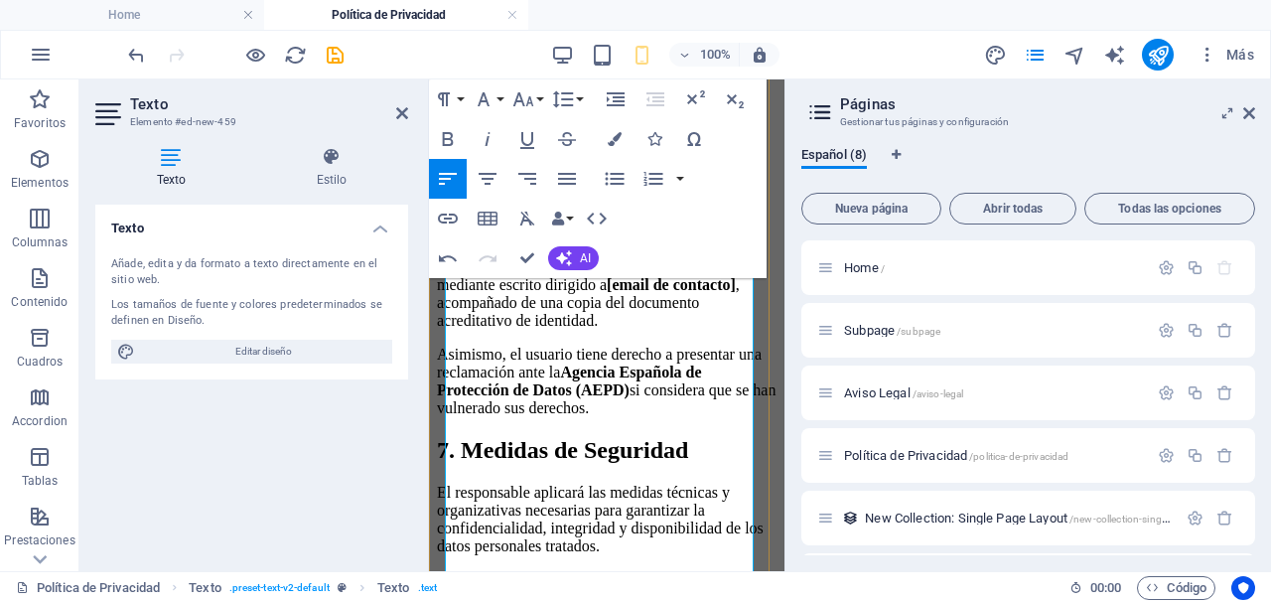
scroll to position [2376, 0]
drag, startPoint x: 451, startPoint y: 432, endPoint x: 580, endPoint y: 417, distance: 129.9
click at [580, 330] on p "El ejercicio de estos derechos deberá realizarse mediante escrito dirigido a [e…" at bounding box center [607, 293] width 340 height 71
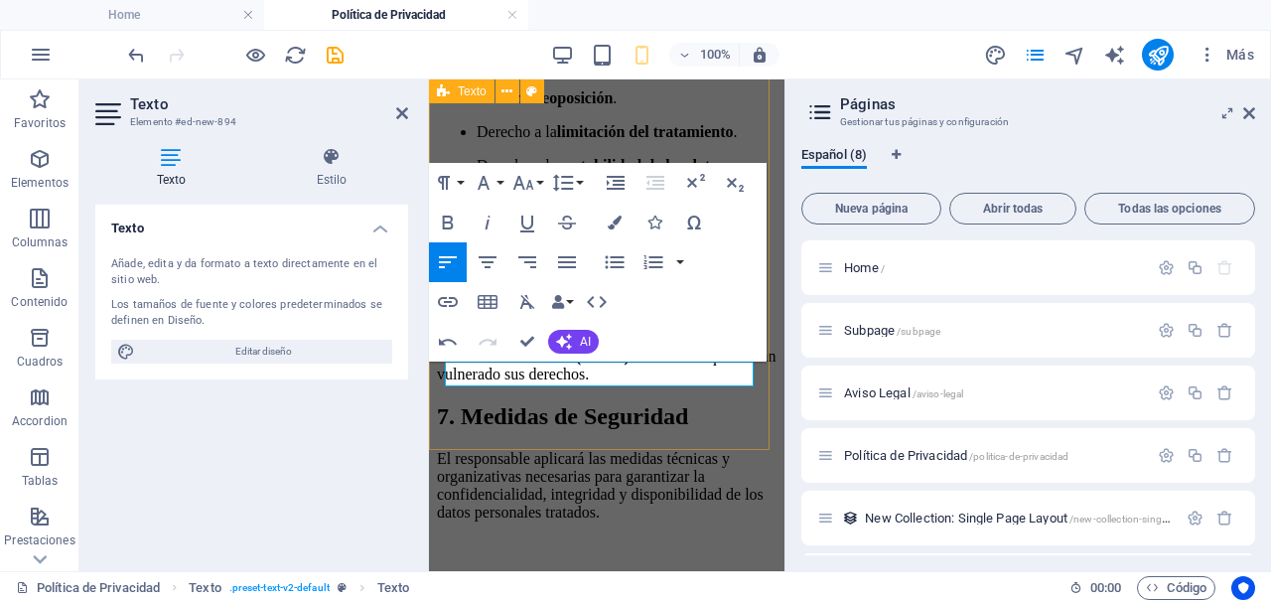
scroll to position [2570, 0]
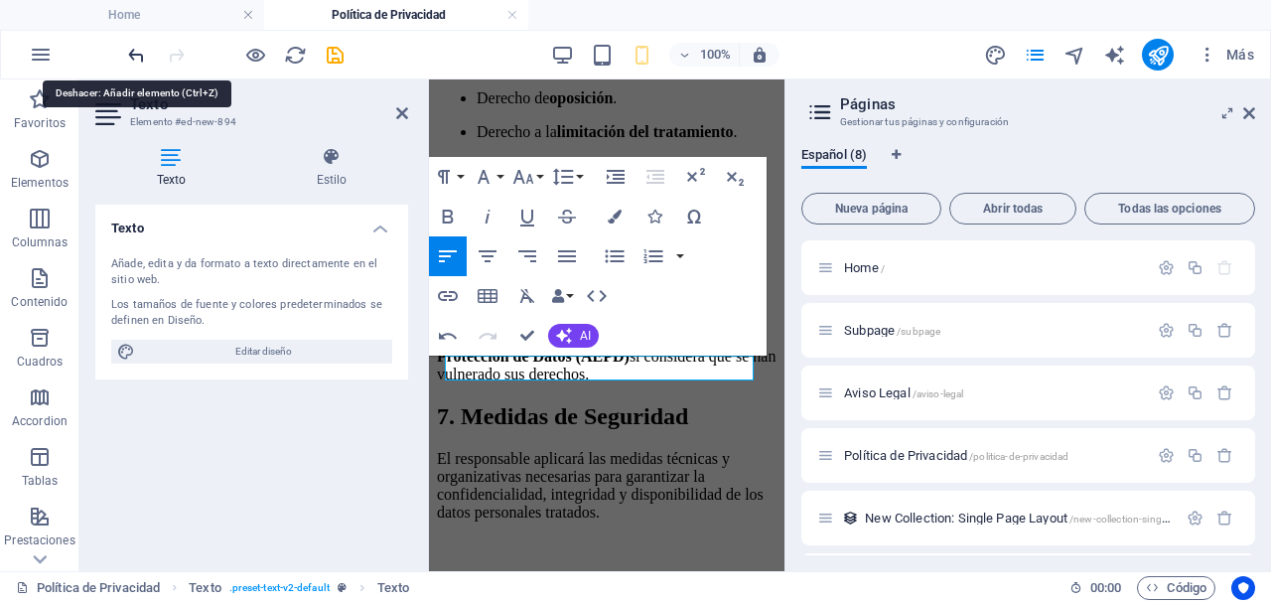
click at [145, 56] on icon "undo" at bounding box center [136, 55] width 23 height 23
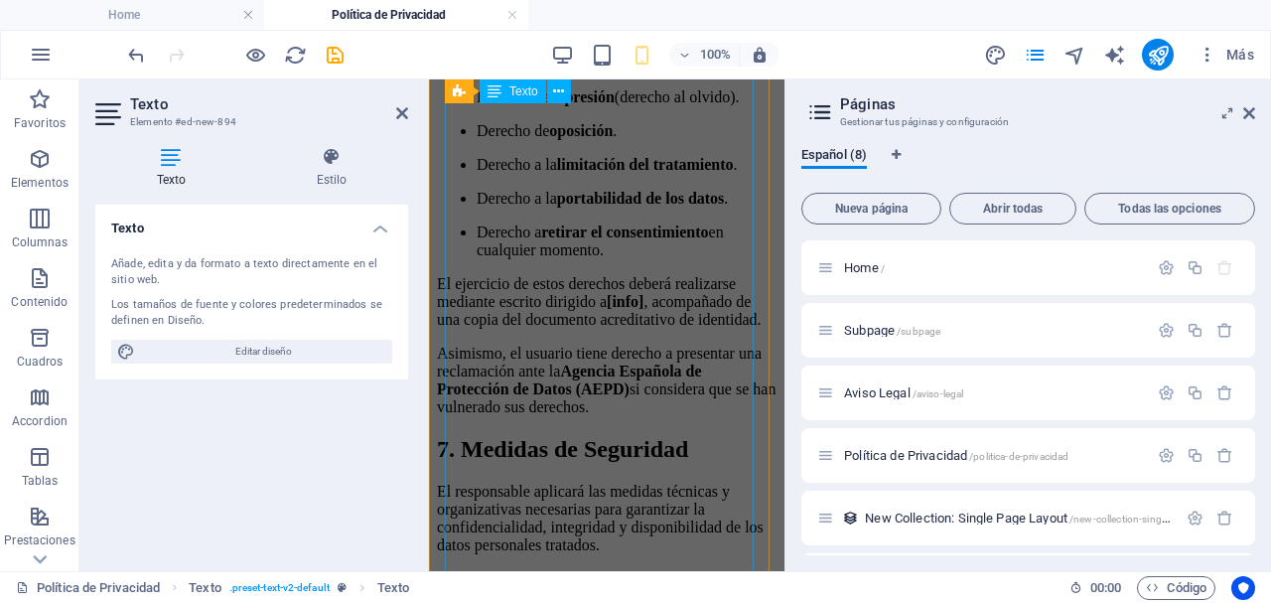
scroll to position [1549, 0]
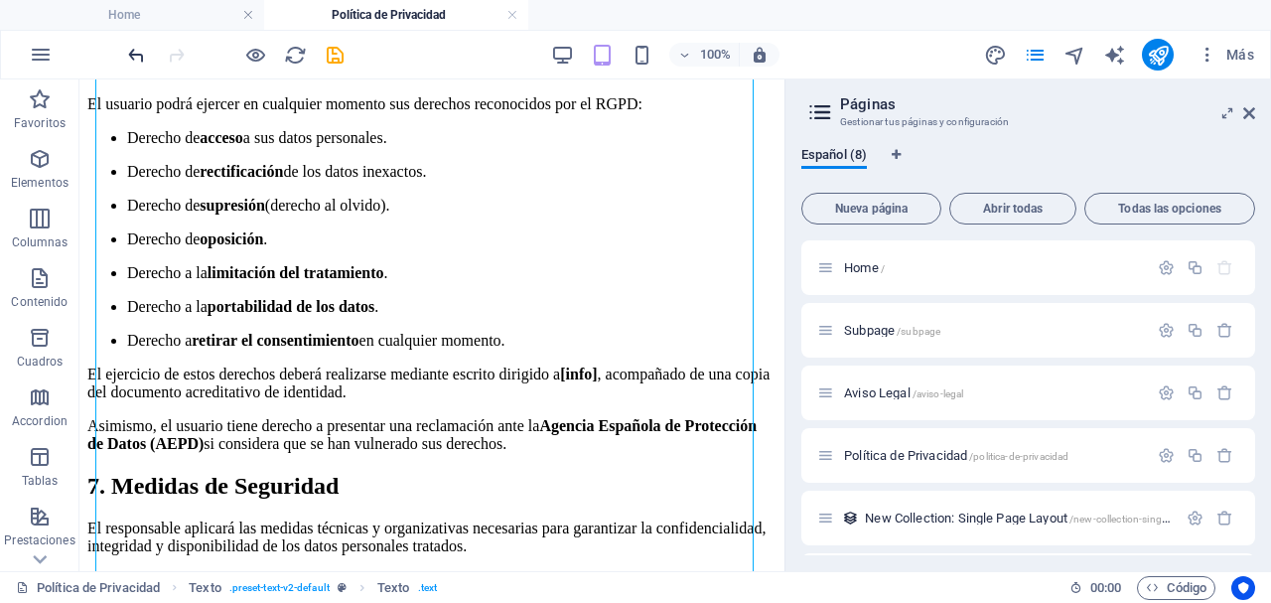
scroll to position [1153, 0]
click at [142, 55] on icon "undo" at bounding box center [136, 55] width 23 height 23
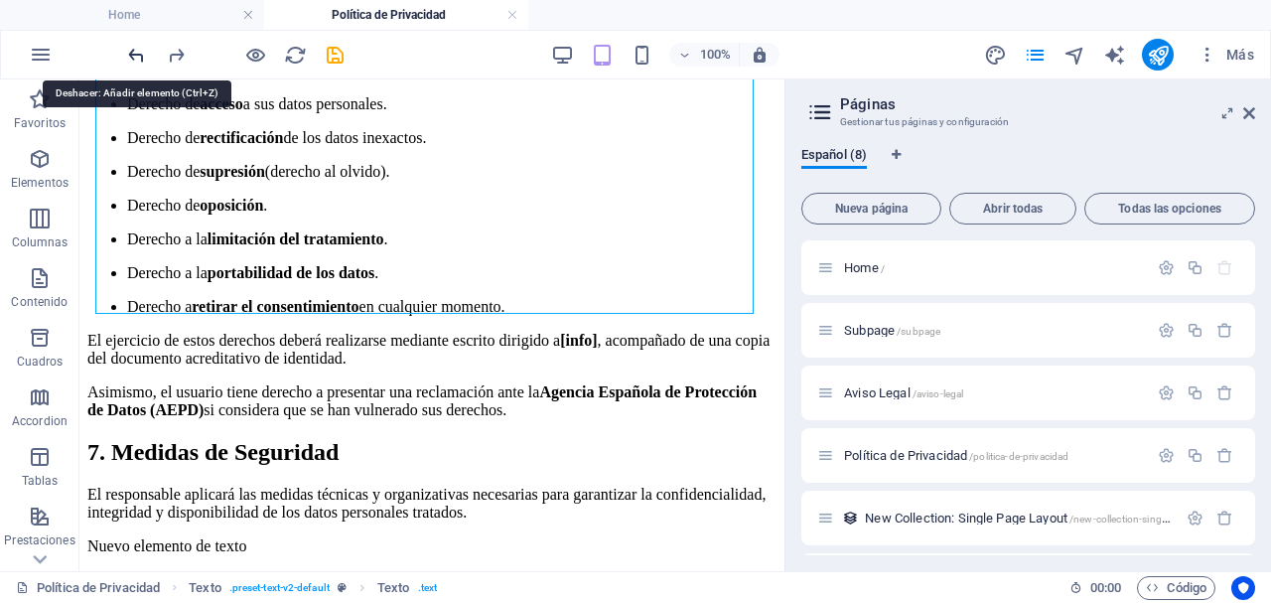
scroll to position [1607, 0]
click at [142, 55] on icon "undo" at bounding box center [136, 55] width 23 height 23
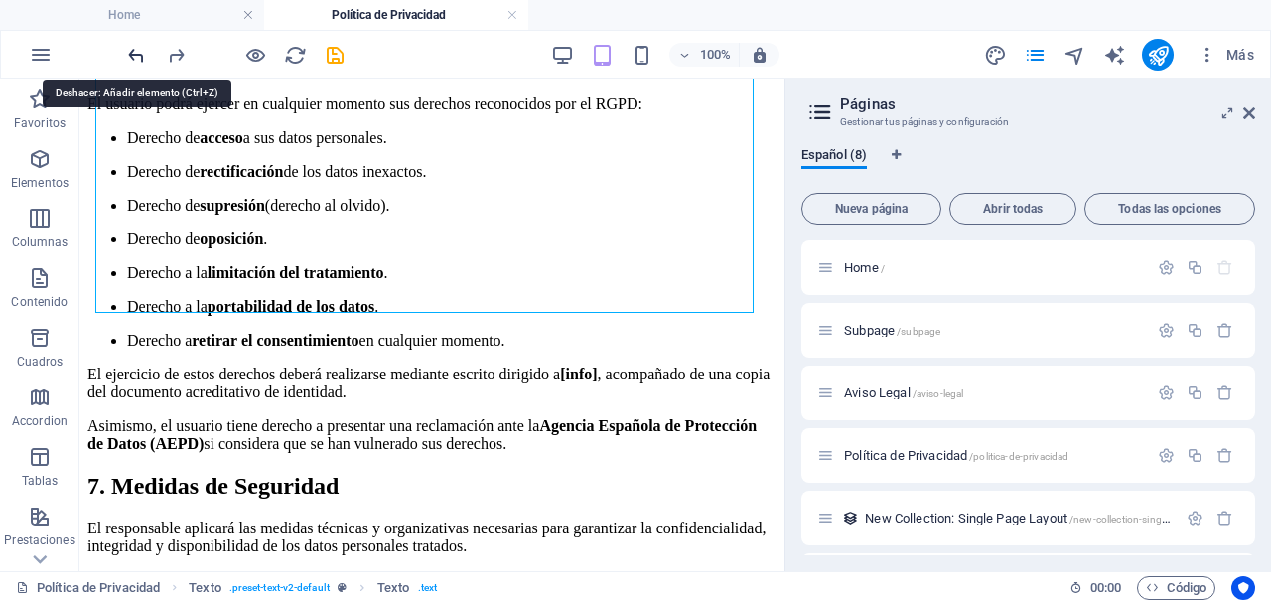
scroll to position [1588, 0]
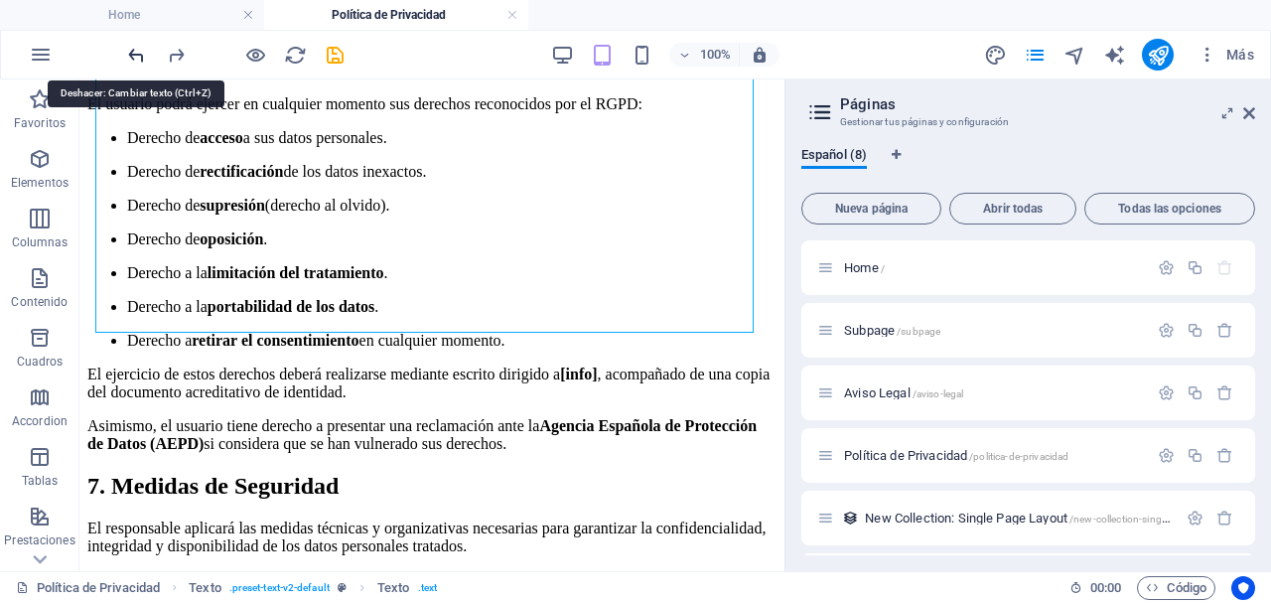
click at [142, 55] on icon "undo" at bounding box center [136, 55] width 23 height 23
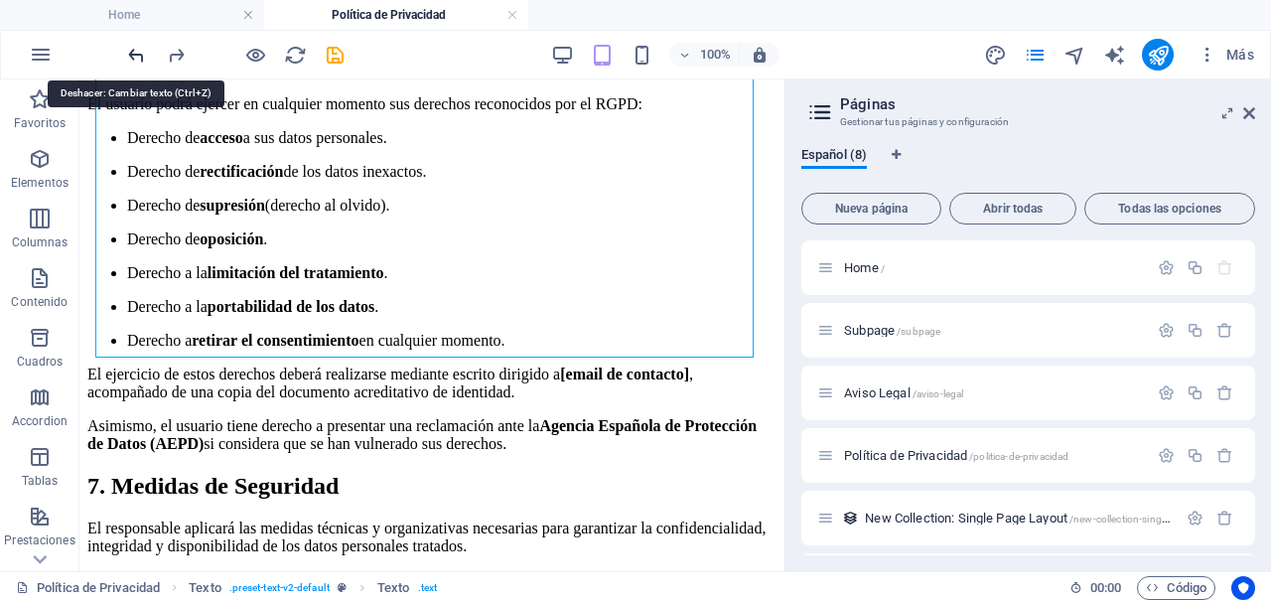
click at [142, 55] on icon "undo" at bounding box center [136, 55] width 23 height 23
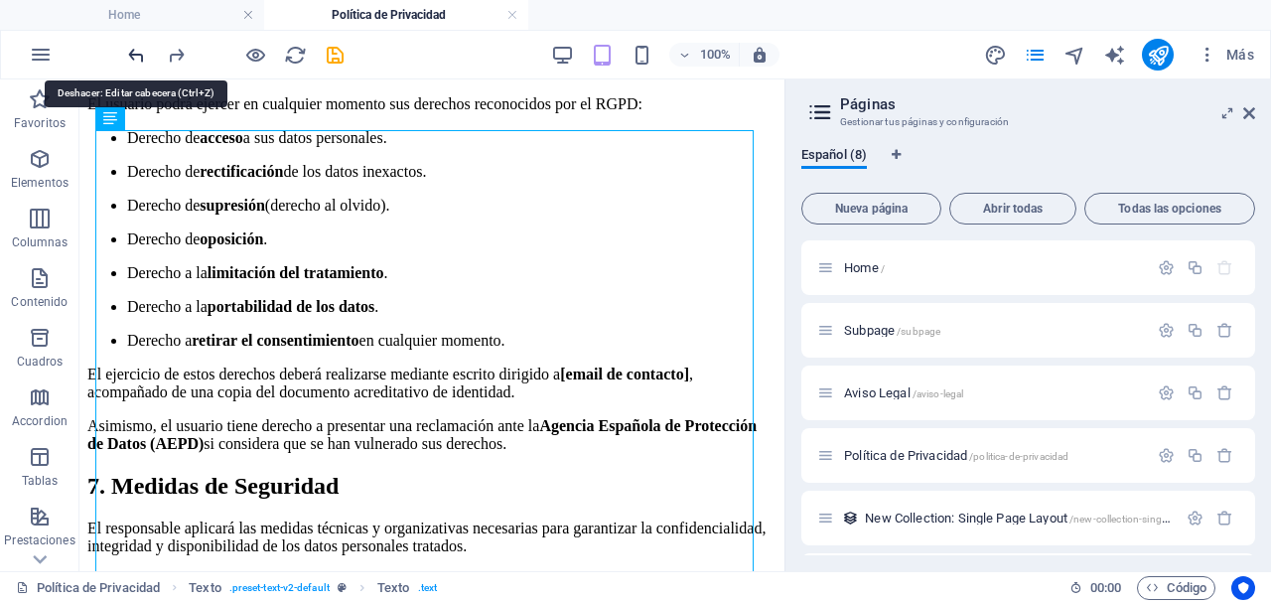
scroll to position [137, 0]
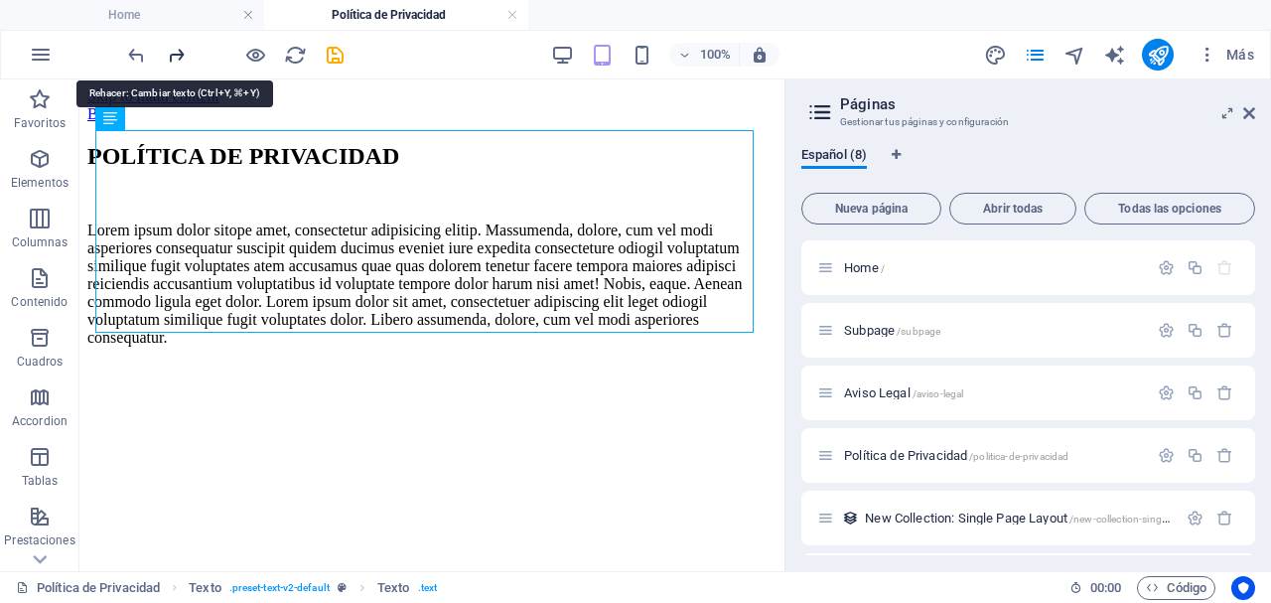
click at [182, 59] on icon "redo" at bounding box center [176, 55] width 23 height 23
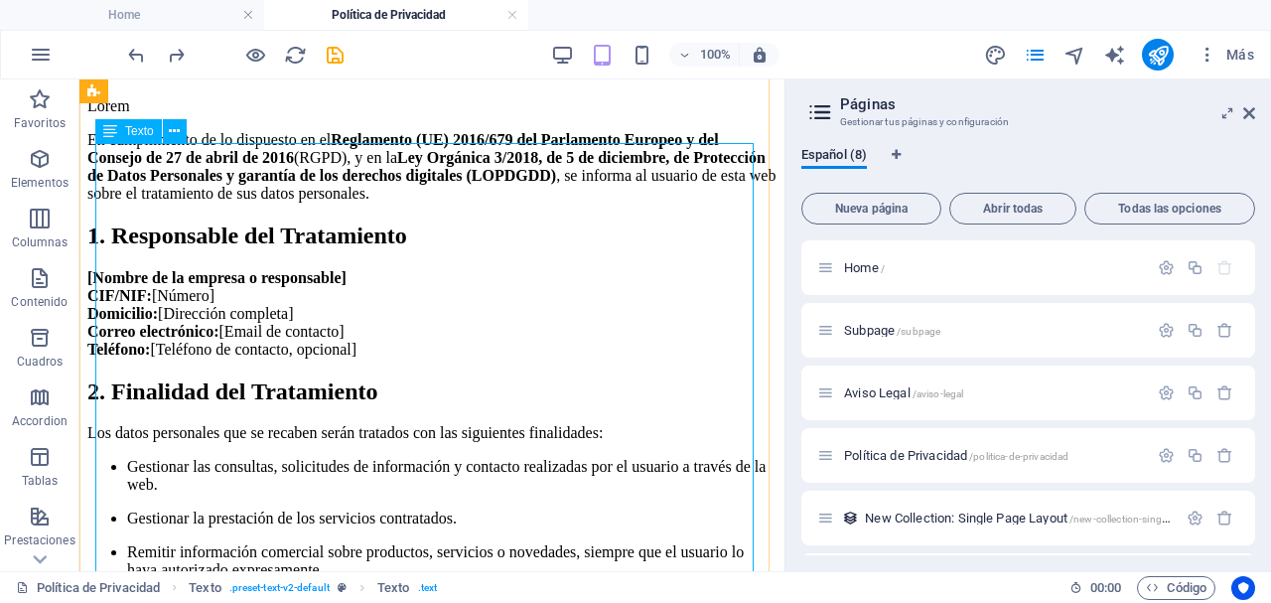
scroll to position [125, 0]
click at [180, 133] on icon at bounding box center [174, 130] width 11 height 21
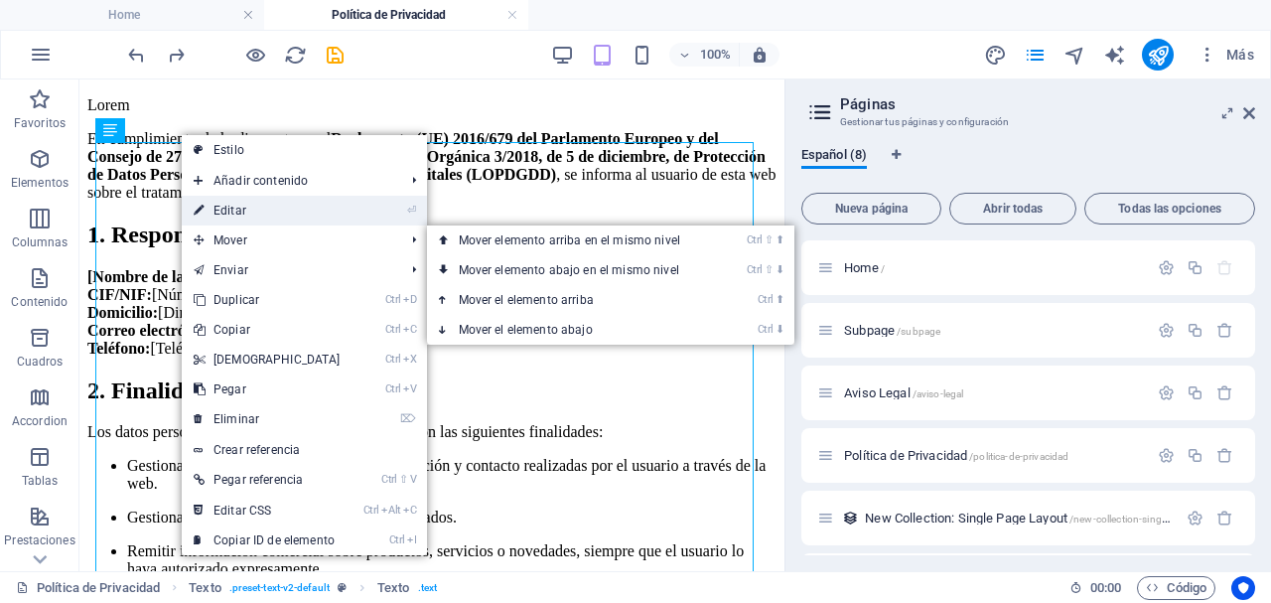
click at [267, 208] on link "⏎ Editar" at bounding box center [267, 211] width 171 height 30
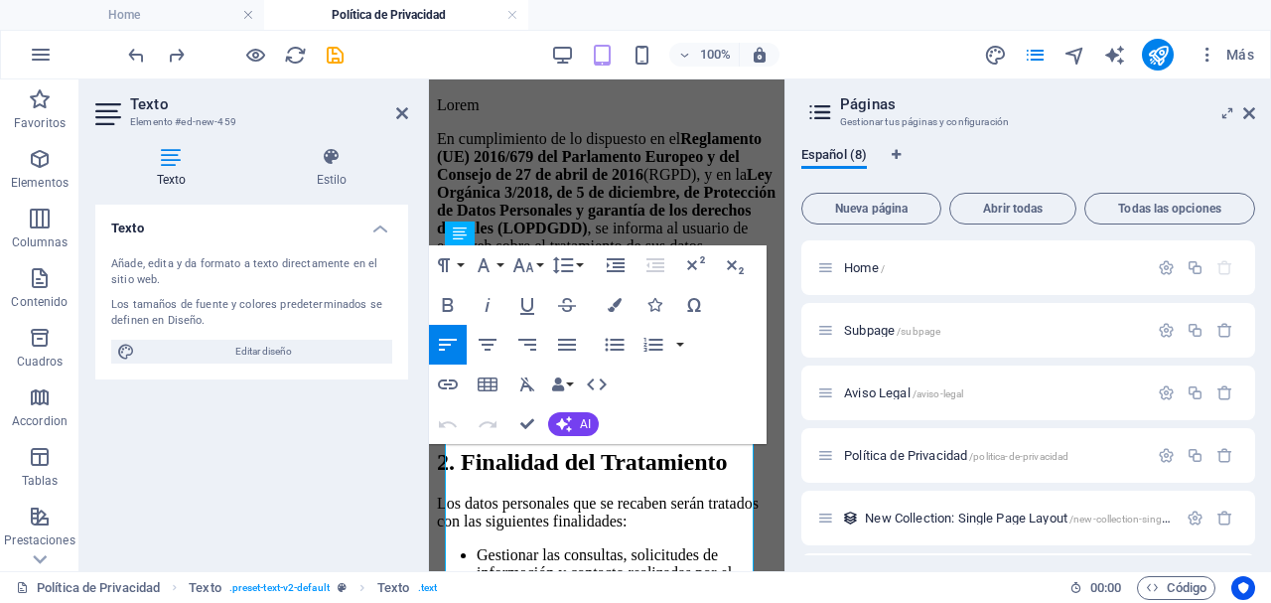
scroll to position [0, 0]
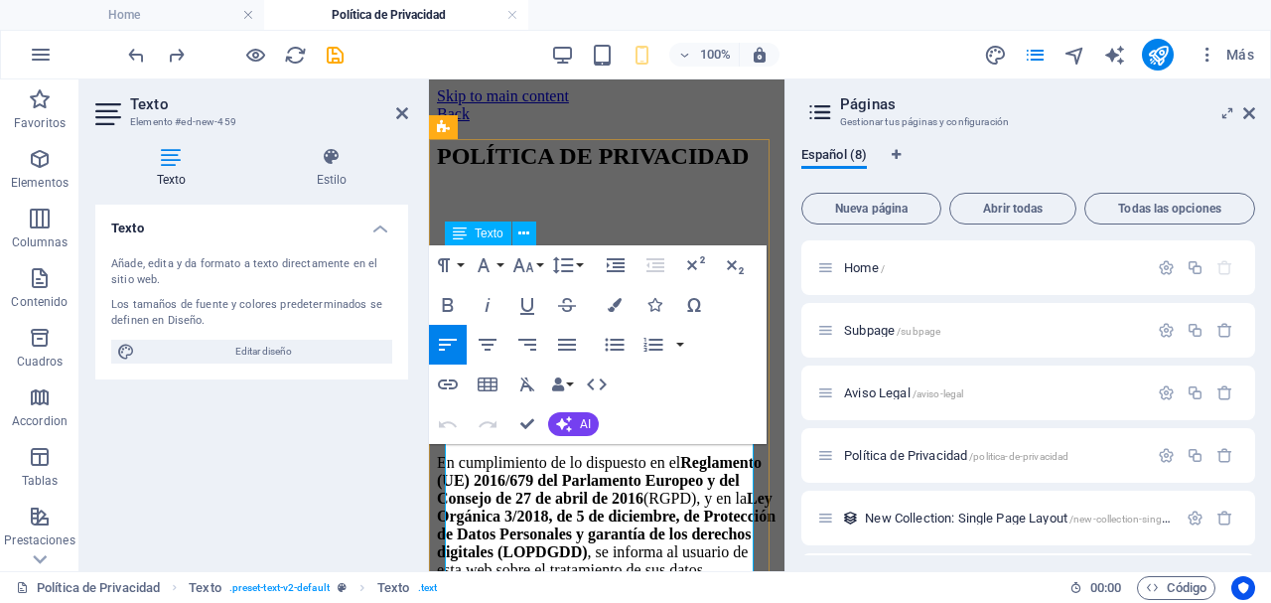
click at [534, 438] on p "Lorem" at bounding box center [607, 429] width 340 height 18
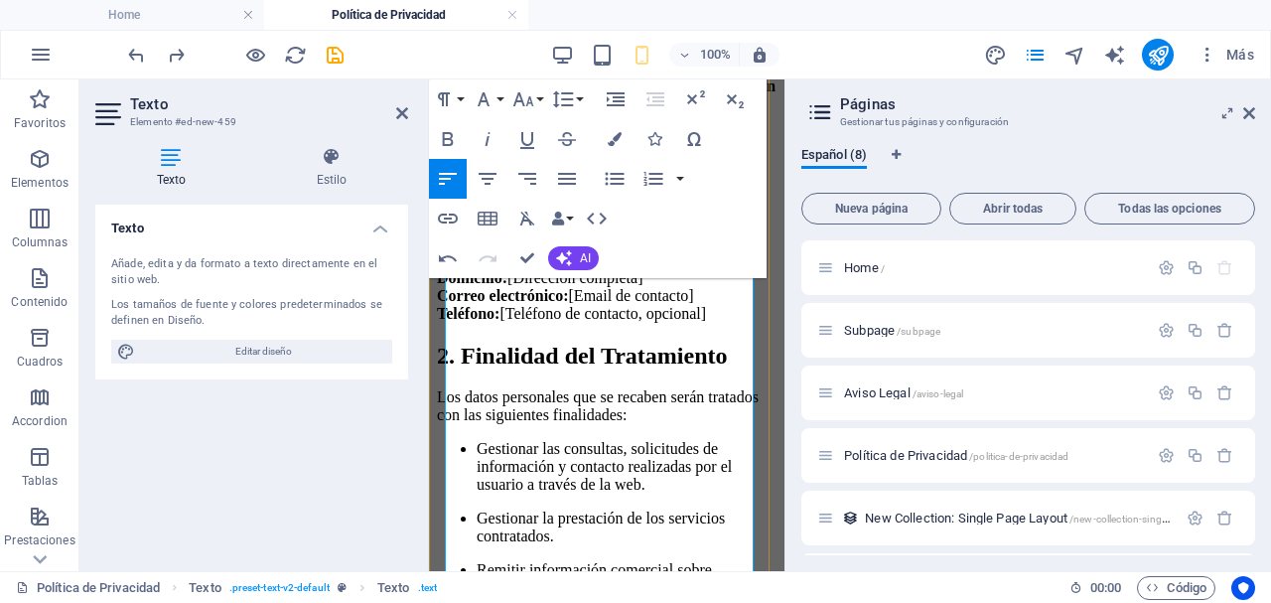
scroll to position [397, 0]
drag, startPoint x: 451, startPoint y: 367, endPoint x: 718, endPoint y: 374, distance: 267.2
click at [696, 249] on strong "[Nombre de la empresa o responsable]" at bounding box center [566, 240] width 259 height 17
drag, startPoint x: 513, startPoint y: 387, endPoint x: 568, endPoint y: 394, distance: 55.0
click at [568, 322] on p "[La Línea más fuerte ] CIF/NIF: [Número] Domicilio: [Dirección completa] Correo…" at bounding box center [607, 276] width 340 height 89
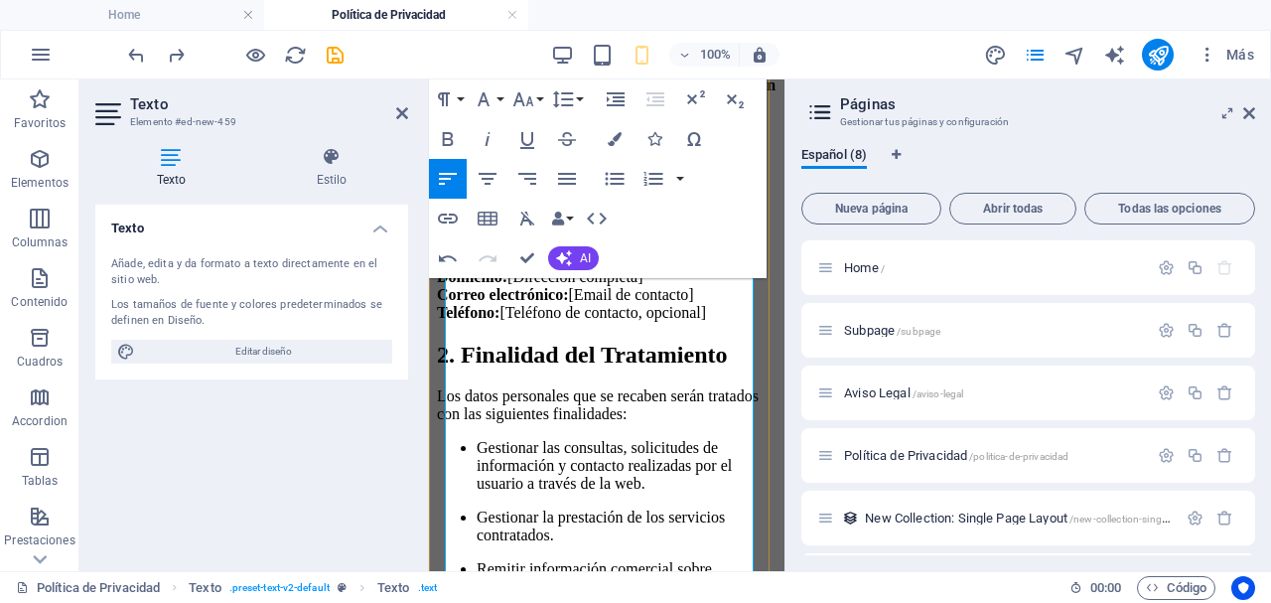
click at [556, 322] on p "[La Línea más fuerte ] CIF/NIF: [Número] Domicilio: [Dirección completa] Correo…" at bounding box center [607, 276] width 340 height 89
drag, startPoint x: 517, startPoint y: 390, endPoint x: 578, endPoint y: 401, distance: 61.5
click at [578, 322] on p "[La Línea más fuerte ] CIF/NIF: [Número] Domicilio: [Dirección completa] Correo…" at bounding box center [607, 276] width 340 height 89
drag, startPoint x: 526, startPoint y: 417, endPoint x: 668, endPoint y: 424, distance: 142.1
click at [668, 322] on p "[La Línea más fuerte] CIF/NIF: [xxxxxxx] Domicilio: [Dirección completa] Correo…" at bounding box center [607, 276] width 340 height 89
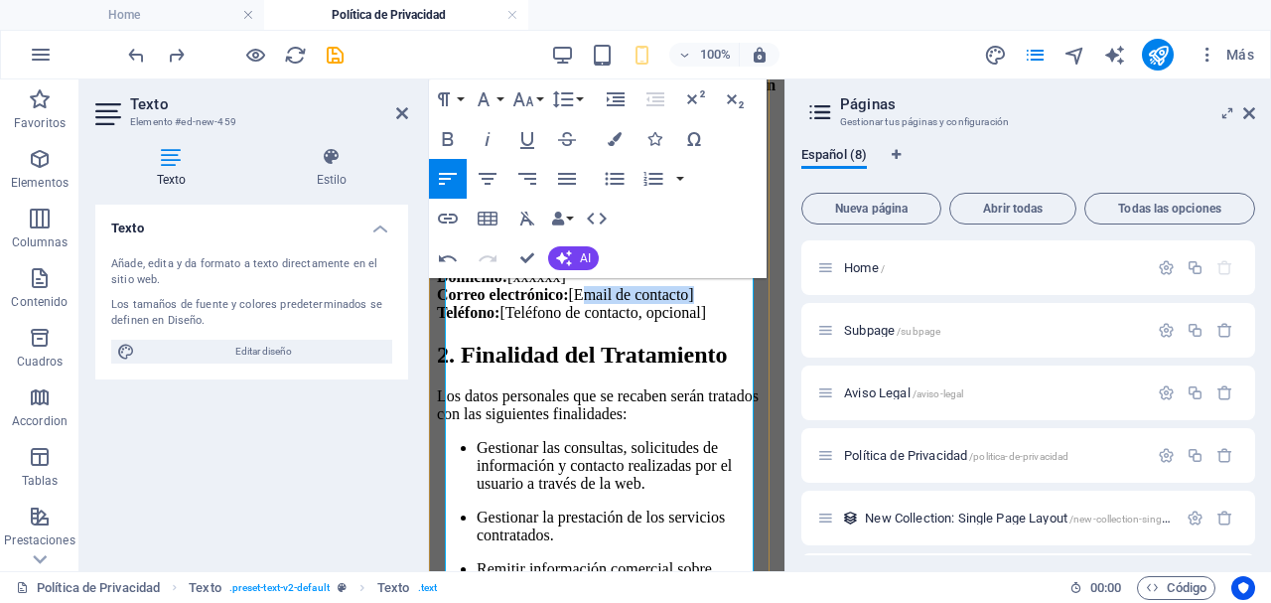
drag, startPoint x: 598, startPoint y: 445, endPoint x: 725, endPoint y: 442, distance: 127.1
click at [728, 322] on p "[La Línea más fuerte] CIF/NIF: [xxxxxxx] Domicilio: [xxxxxx] Correo electrónico…" at bounding box center [607, 276] width 340 height 89
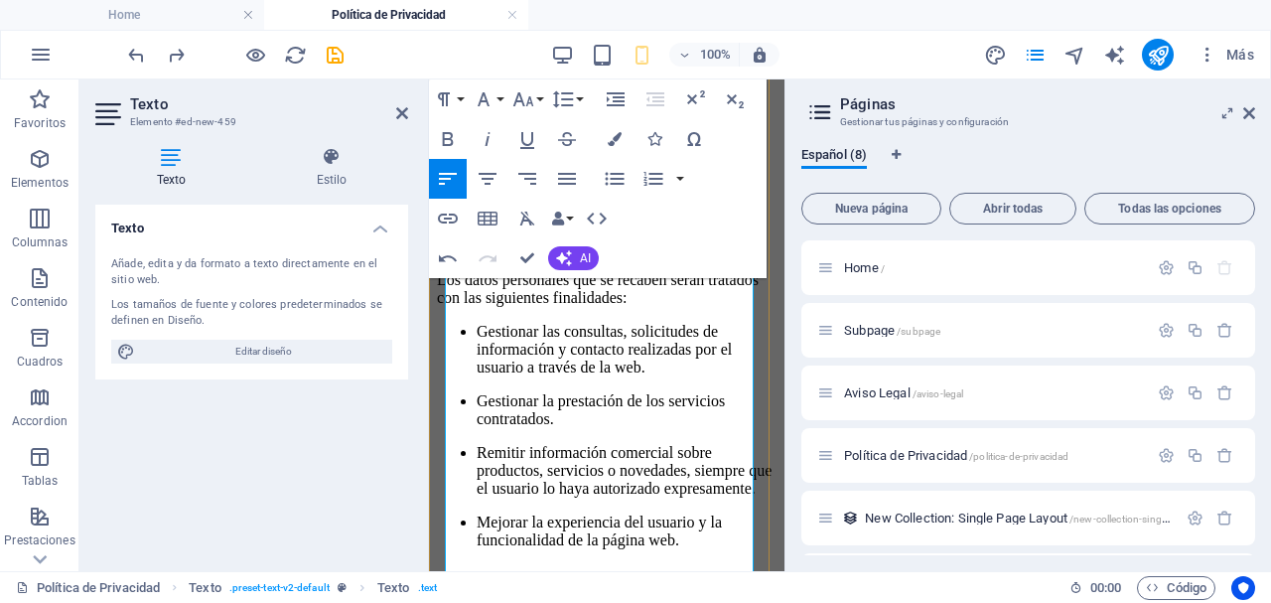
scroll to position [530, 0]
drag, startPoint x: 526, startPoint y: 359, endPoint x: 674, endPoint y: 353, distance: 148.1
click at [674, 207] on p "[La Línea más fuerte] CIF/NIF: [xxxxxxx] Domicilio: [xxxxxx] Correo electrónico…" at bounding box center [607, 152] width 340 height 107
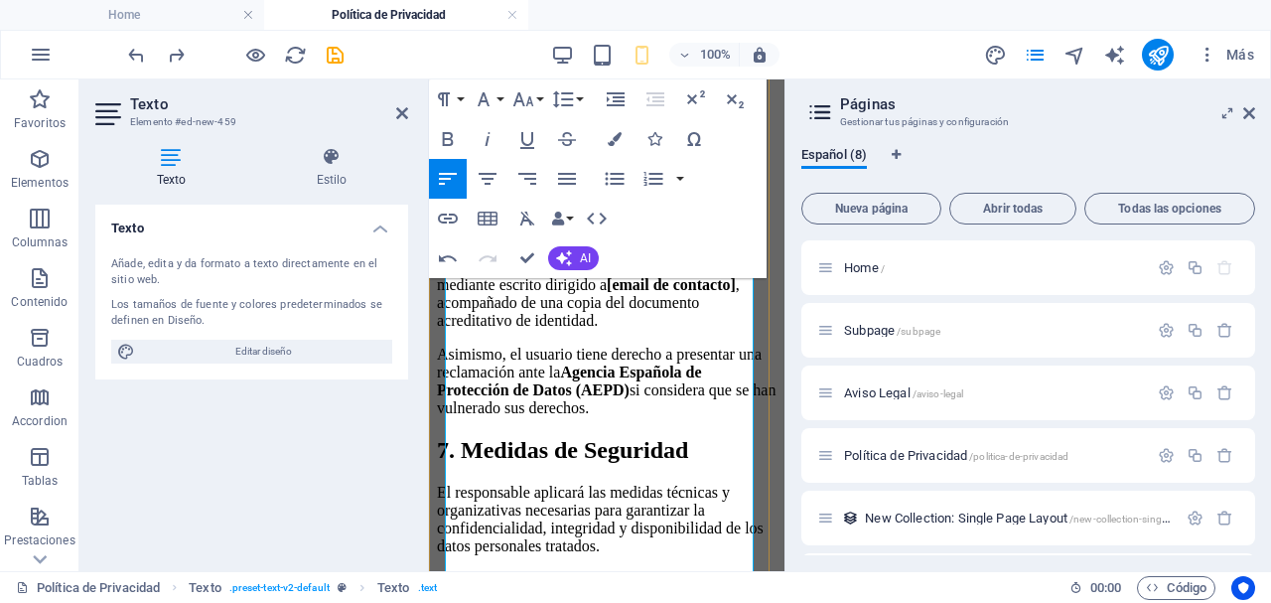
scroll to position [2341, 0]
click at [607, 293] on strong "[email de contacto]" at bounding box center [671, 284] width 129 height 17
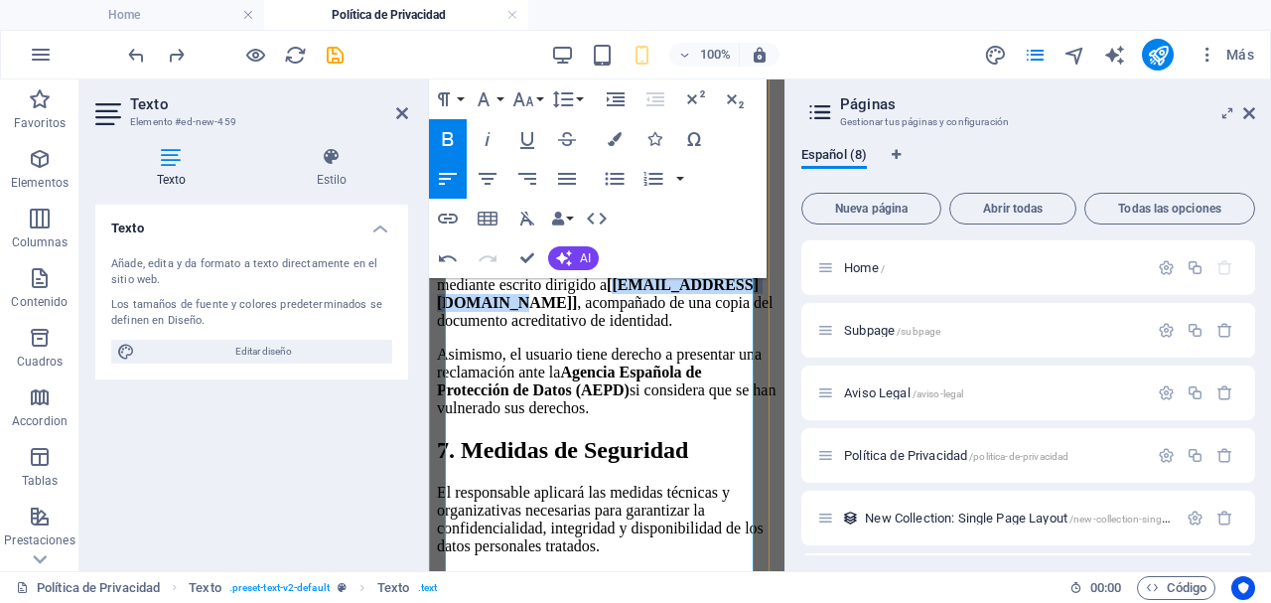
drag, startPoint x: 449, startPoint y: 460, endPoint x: 634, endPoint y: 469, distance: 185.9
click at [634, 311] on strong "[[EMAIL_ADDRESS][DOMAIN_NAME]]" at bounding box center [598, 293] width 322 height 35
click at [449, 214] on icon "button" at bounding box center [448, 218] width 20 height 10
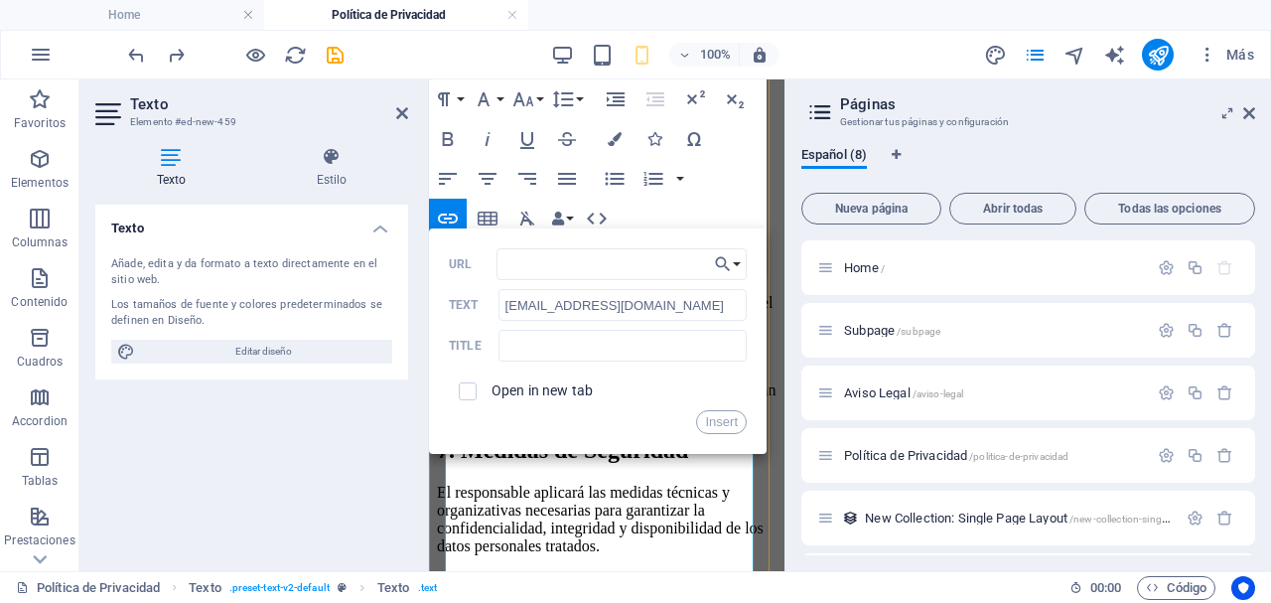
click at [596, 311] on strong "[ ​ info@lalineamasfuerte.es ​ ]" at bounding box center [598, 293] width 322 height 35
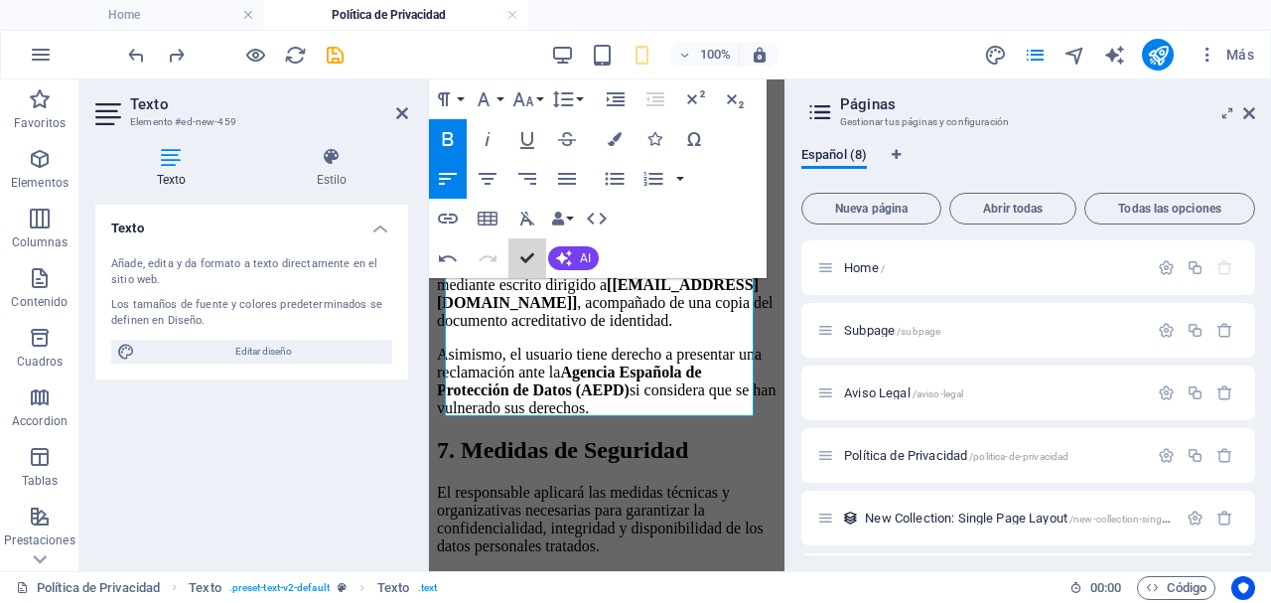
scroll to position [1612, 0]
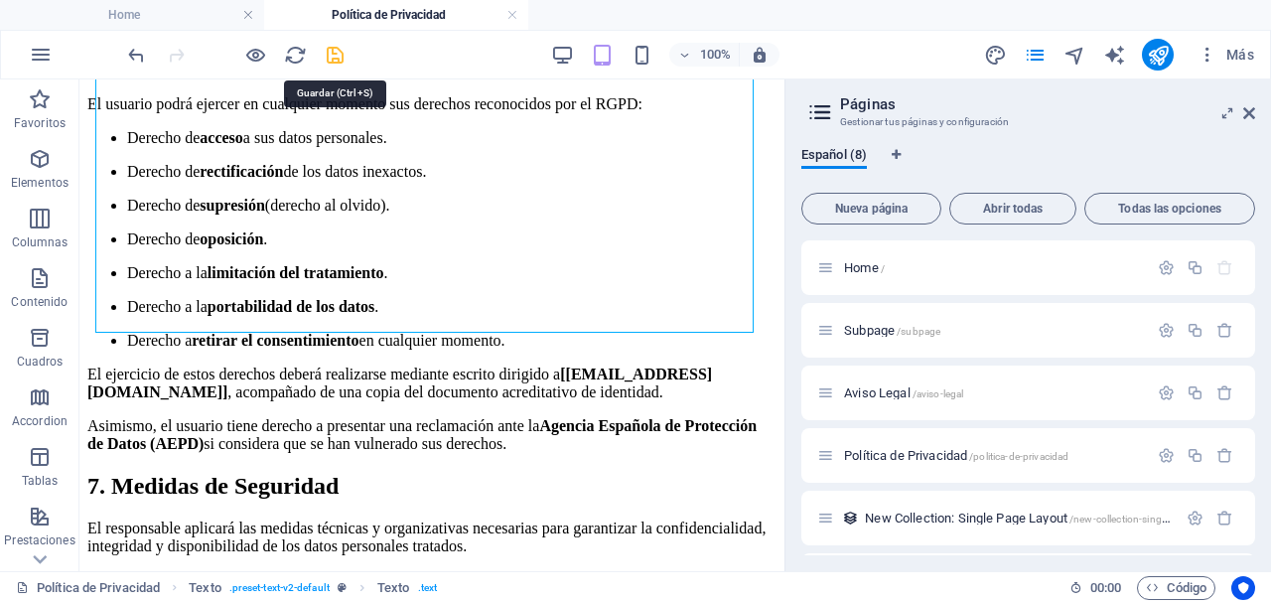
click at [329, 54] on icon "save" at bounding box center [335, 55] width 23 height 23
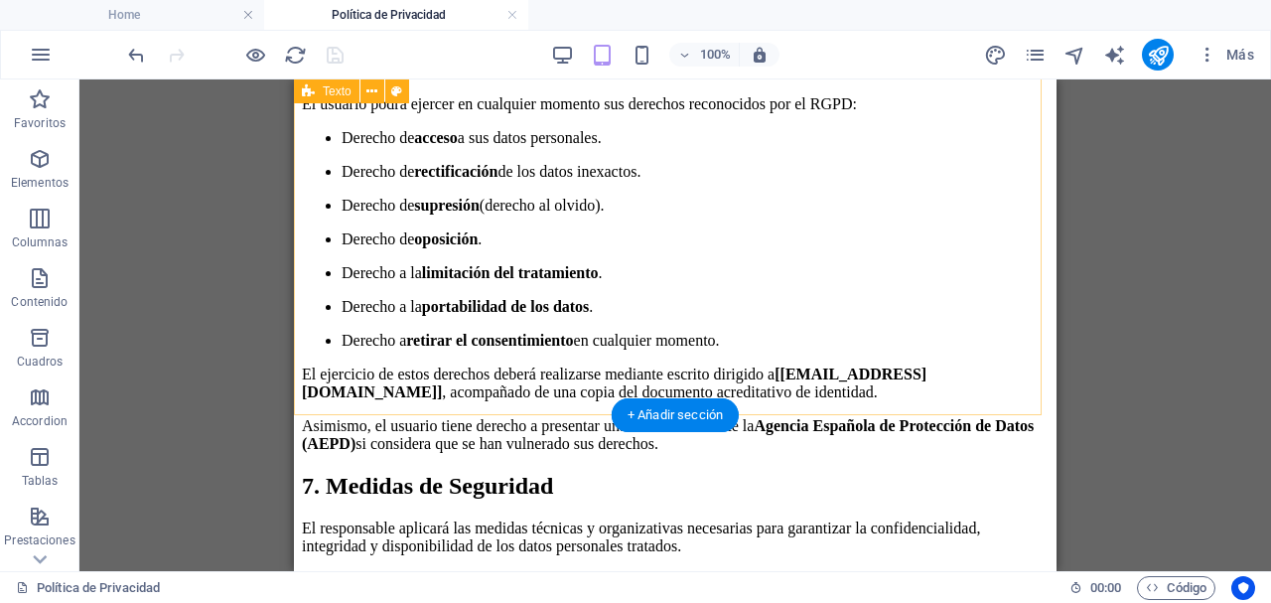
scroll to position [1537, 0]
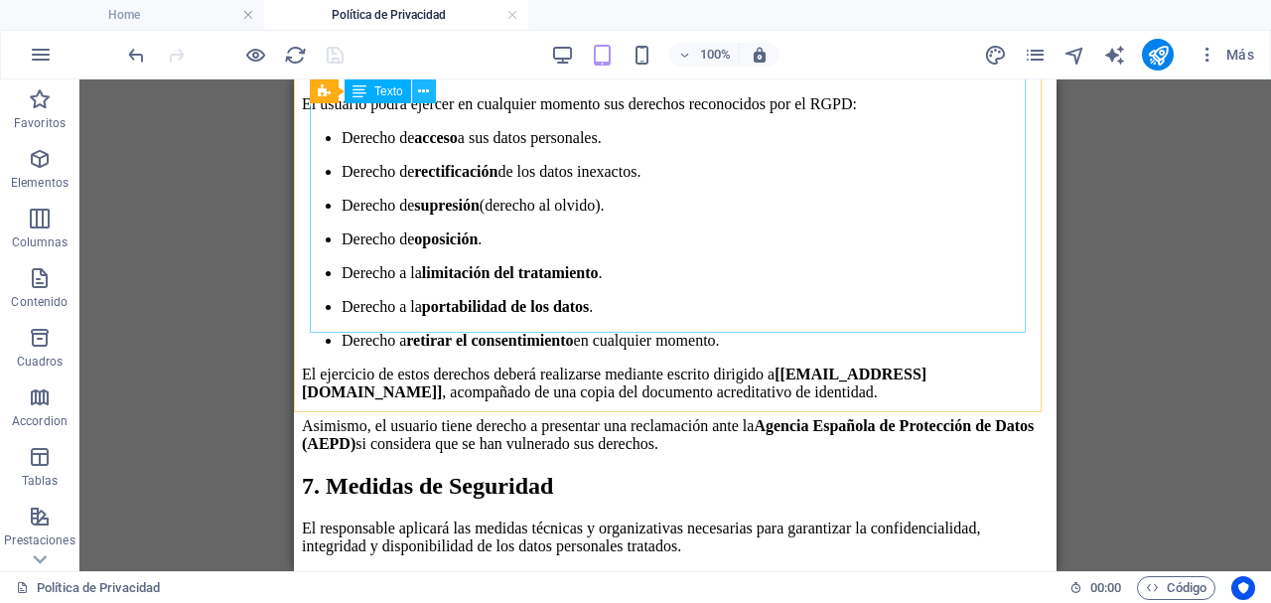
click at [431, 94] on button at bounding box center [424, 91] width 24 height 24
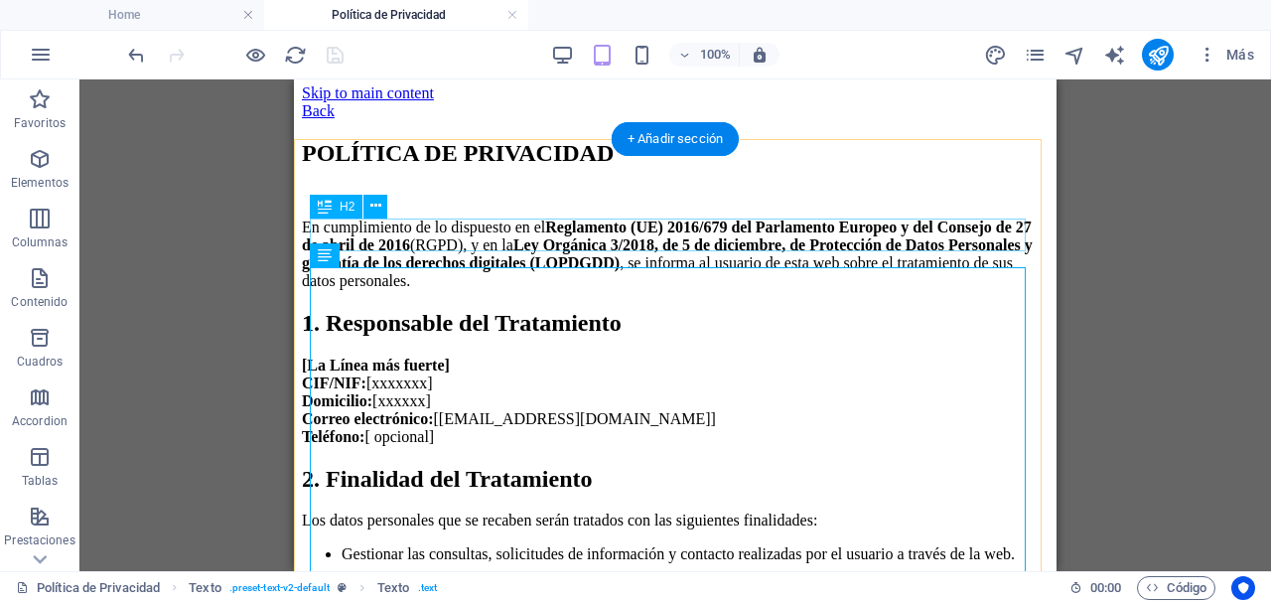
scroll to position [0, 0]
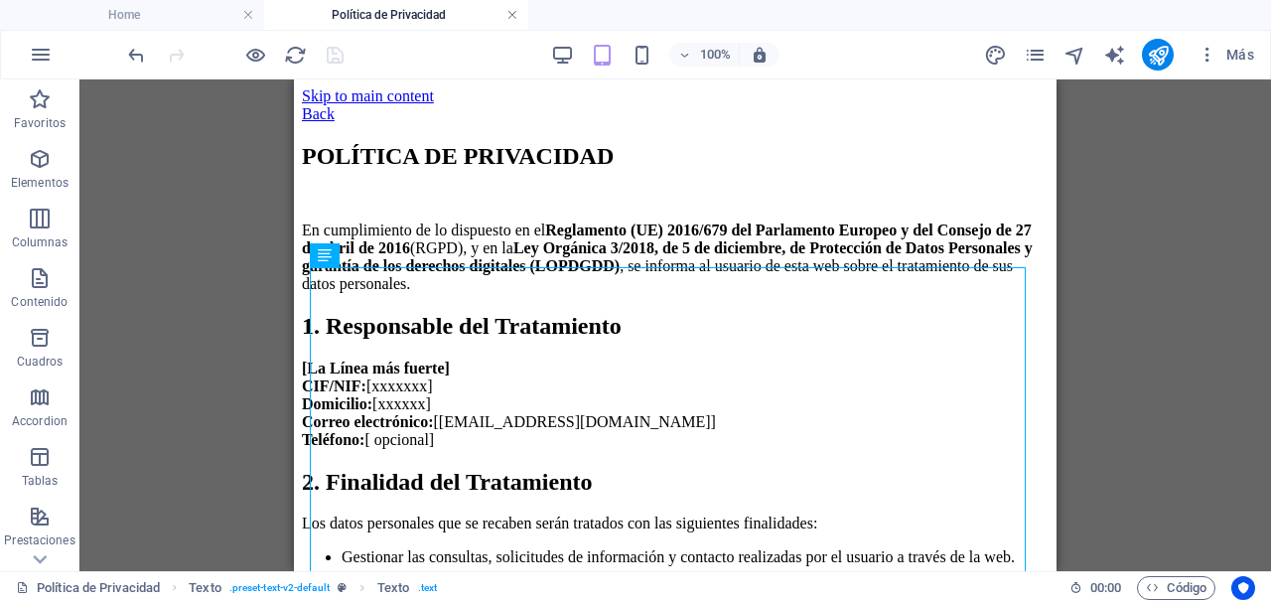
click at [512, 20] on link at bounding box center [512, 15] width 12 height 19
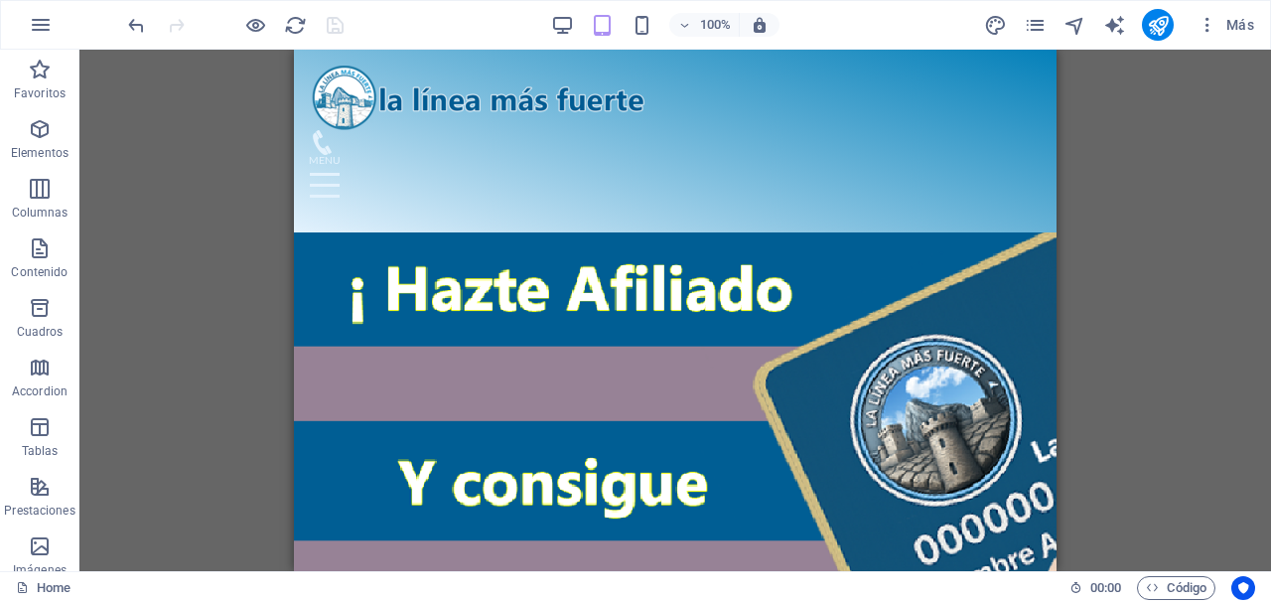
scroll to position [171, 0]
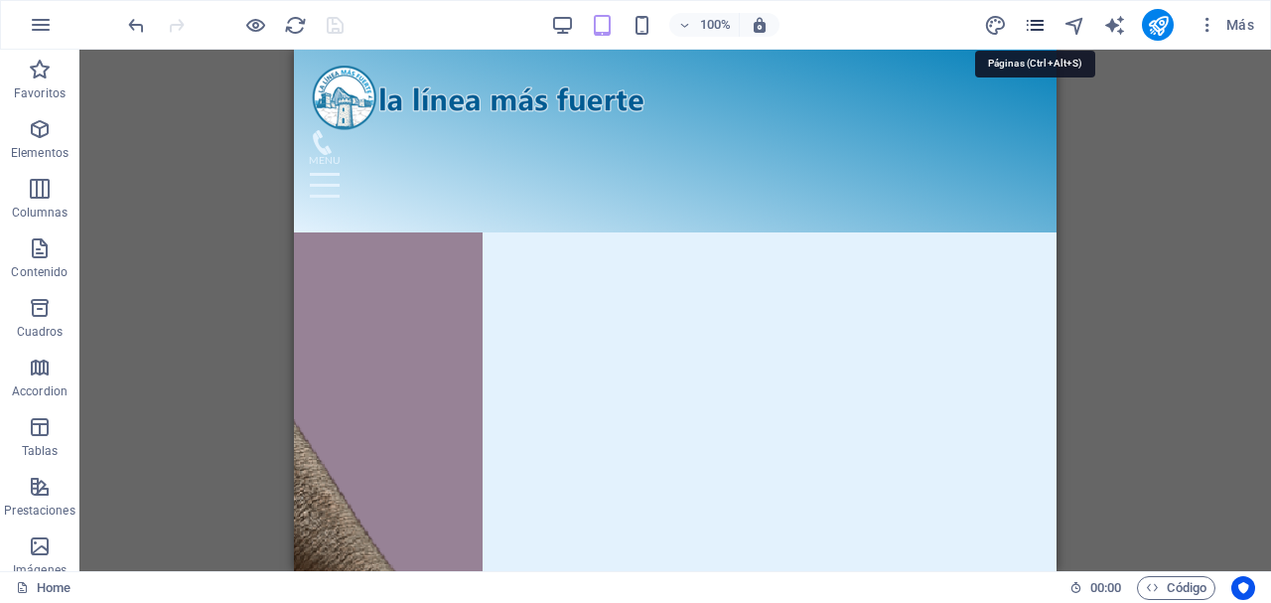
click at [0, 0] on icon "pages" at bounding box center [0, 0] width 0 height 0
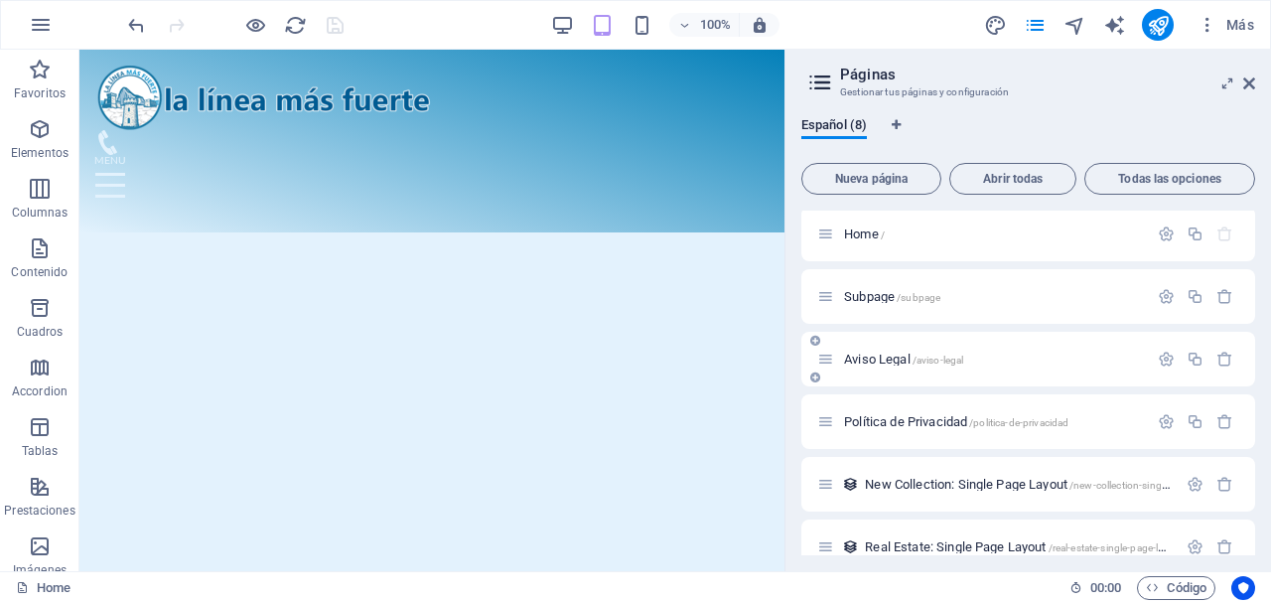
scroll to position [0, 0]
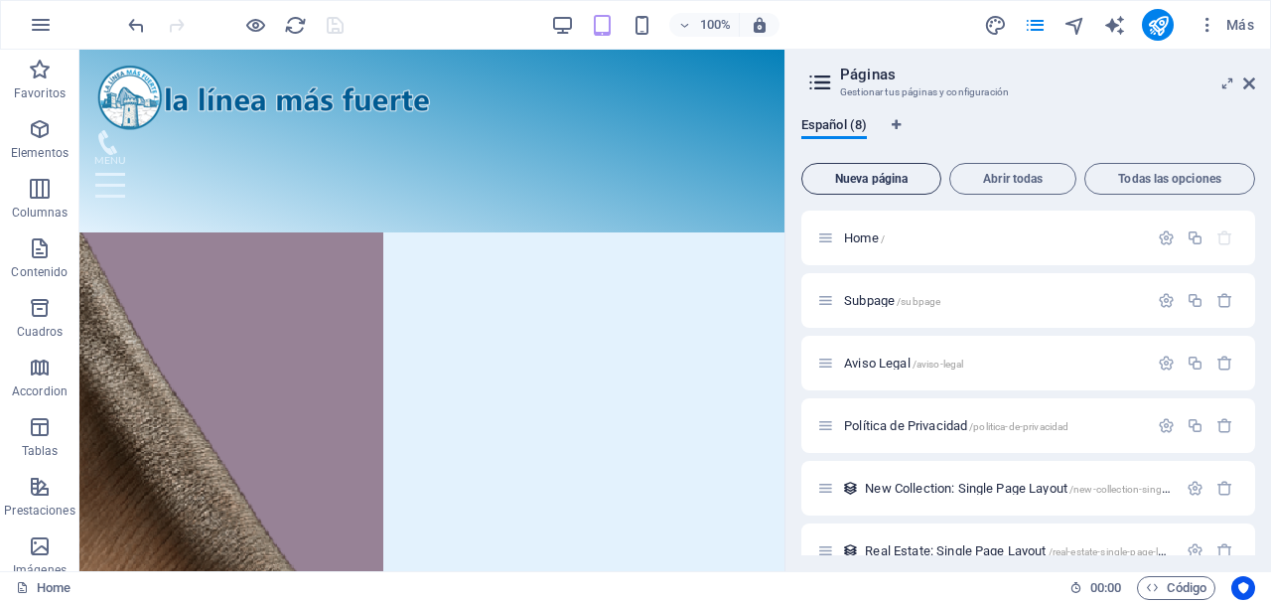
click at [892, 176] on span "Nueva página" at bounding box center [871, 179] width 122 height 12
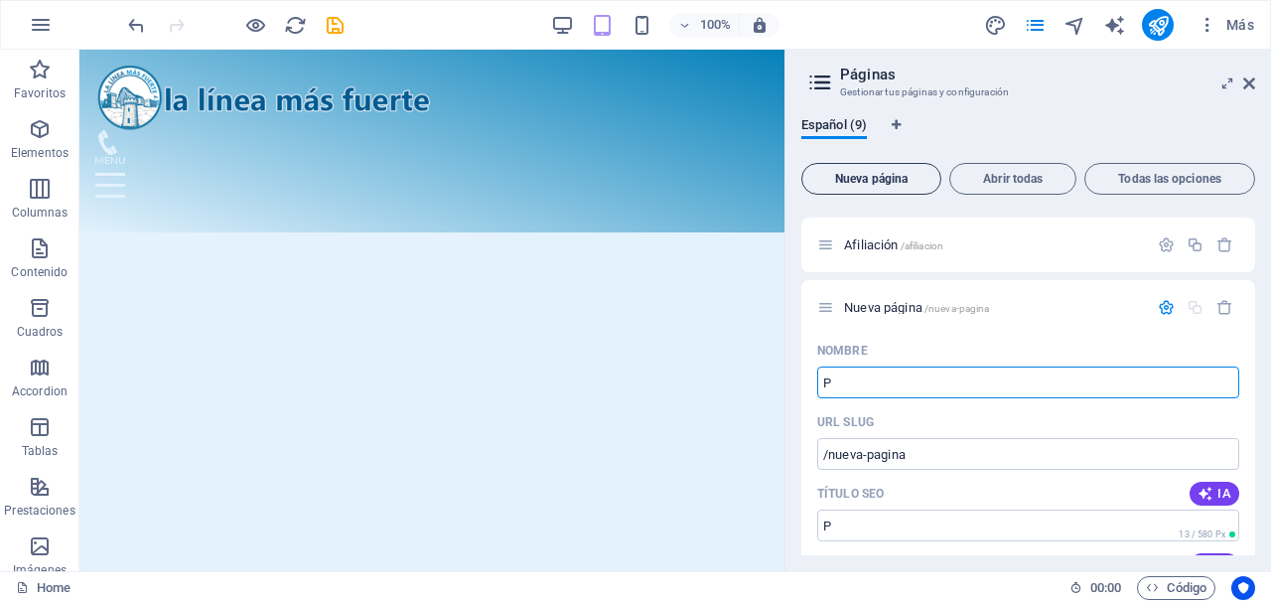
type input "Po"
type input "/p"
type input "Po"
type input "/po"
type input "Pol"
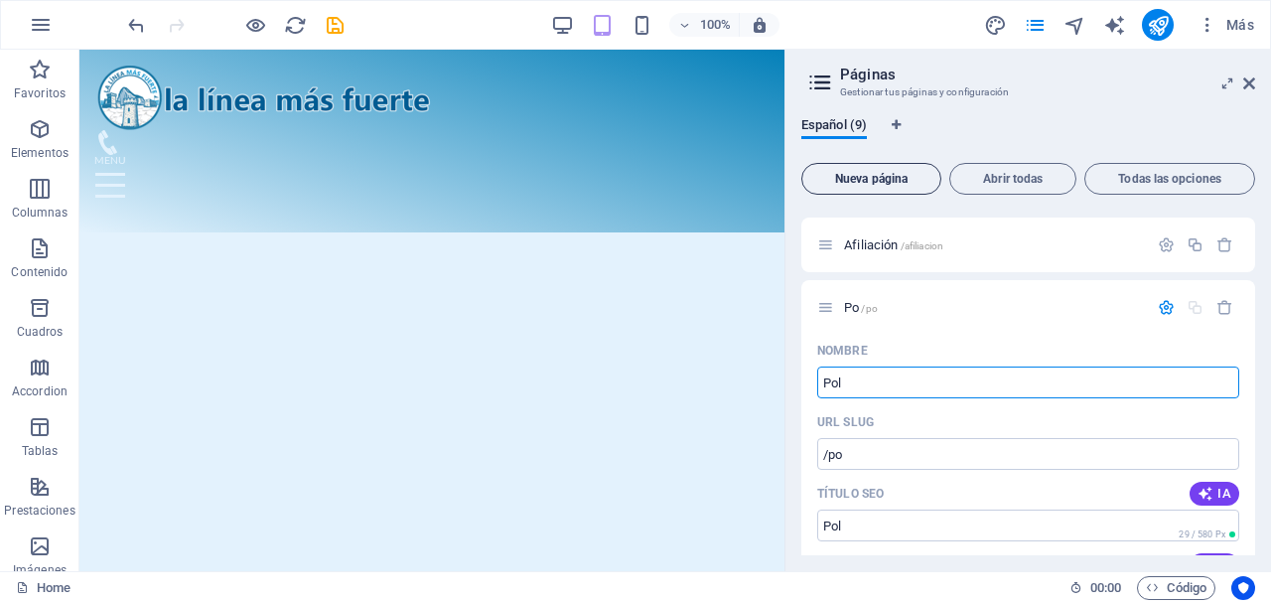
type input "/pol"
type input "Polí"
type input "/poli"
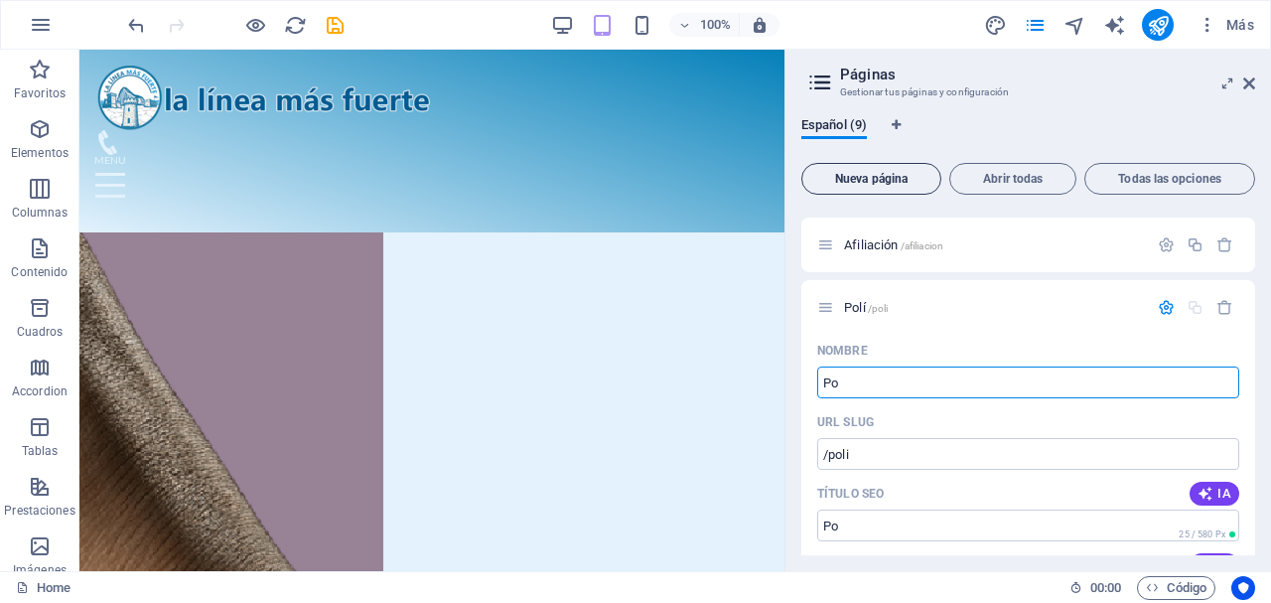
type input "Po"
type input "/po"
type input "Polít"
type input "/pol"
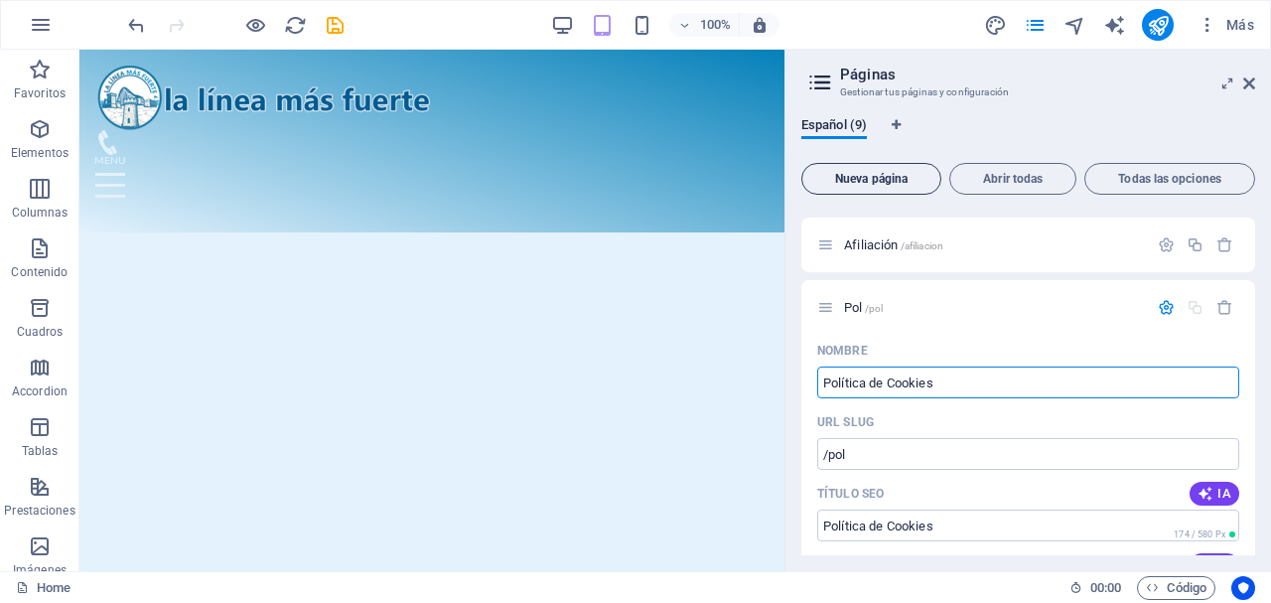
type input "Política de Cookies"
type input "/politica-de-cookies"
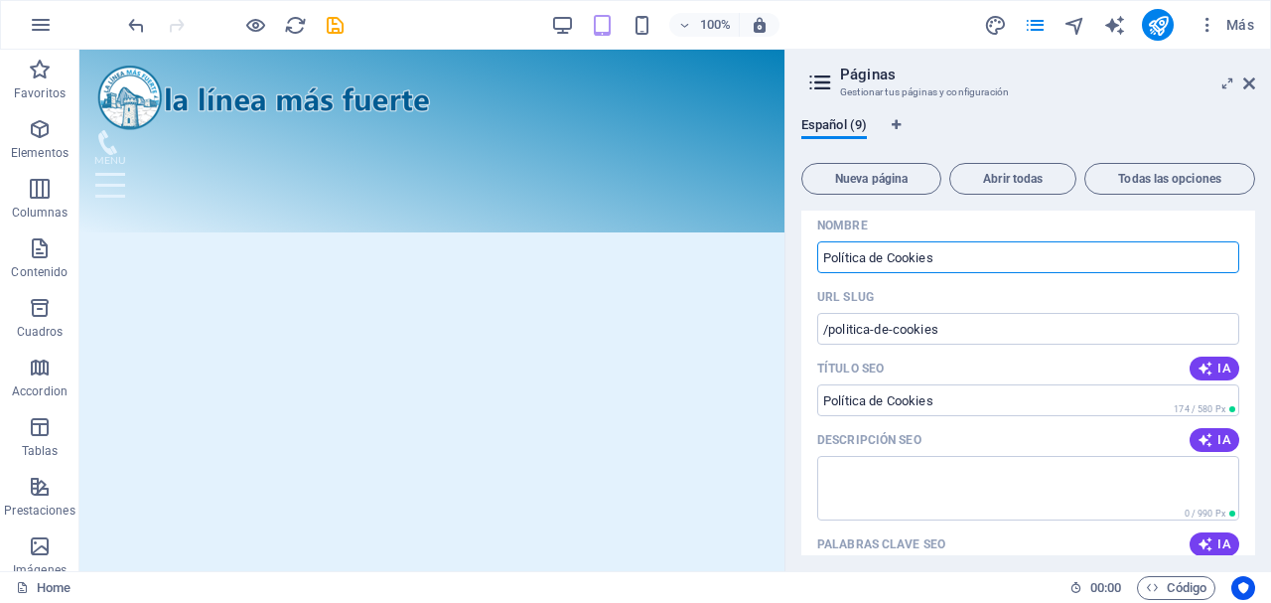
scroll to position [555, 0]
type input "Política de Cookies"
click at [1216, 443] on span "IA" at bounding box center [1214, 441] width 34 height 16
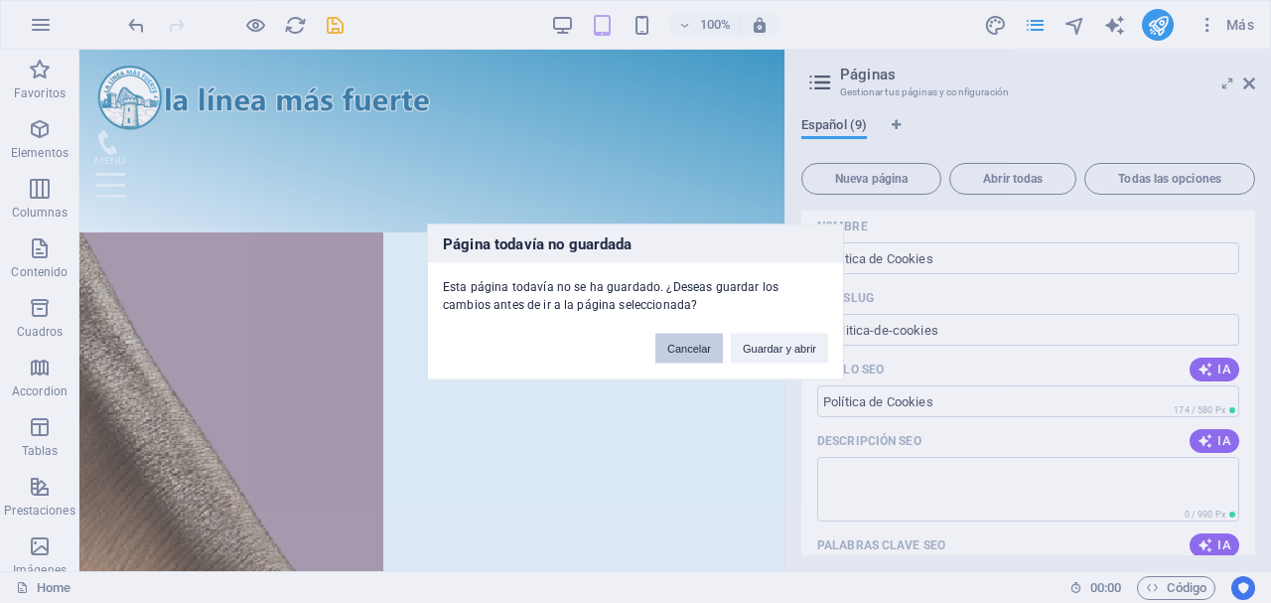
click at [705, 345] on button "Cancelar" at bounding box center [689, 348] width 68 height 30
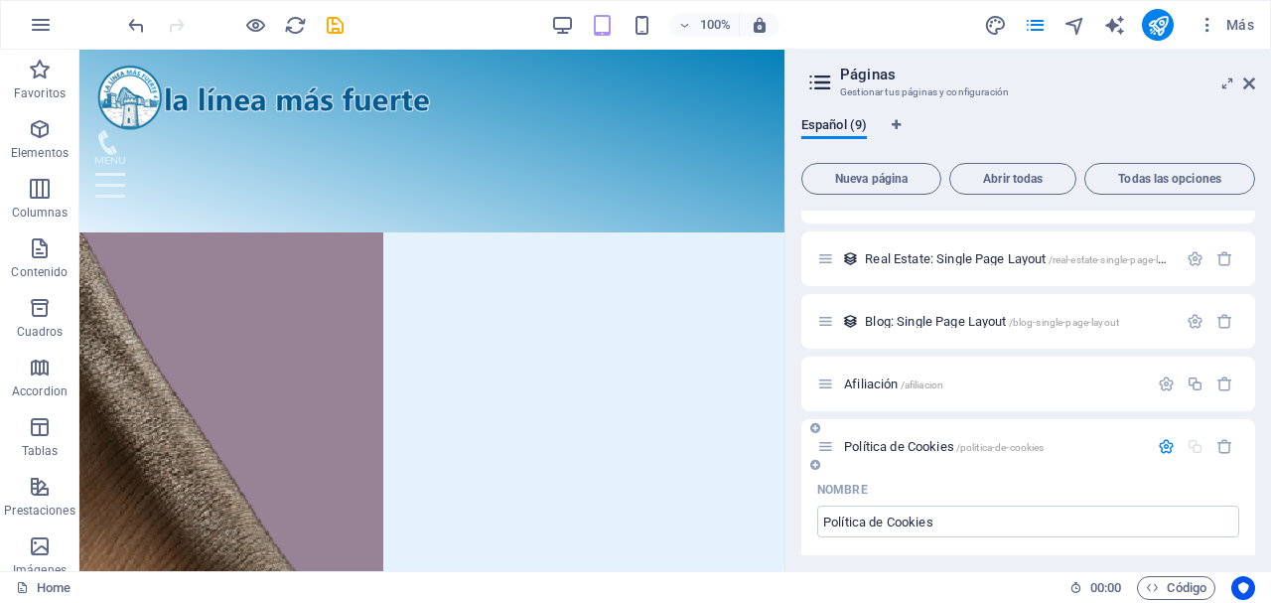
scroll to position [291, 0]
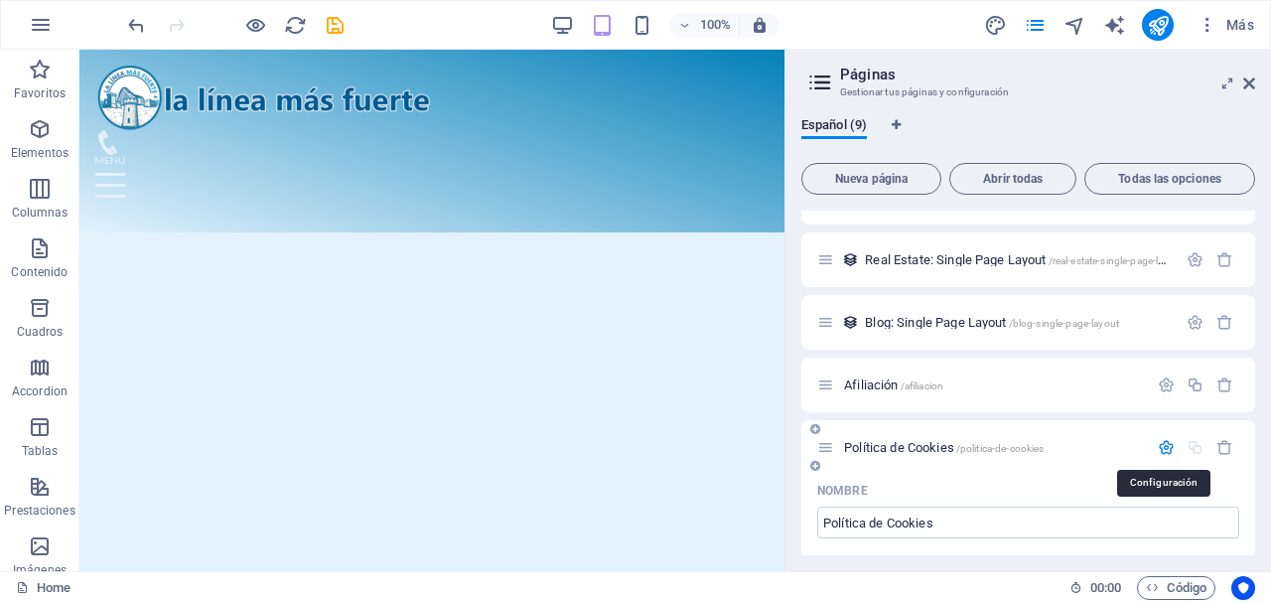
click at [1168, 442] on icon "button" at bounding box center [1166, 447] width 17 height 17
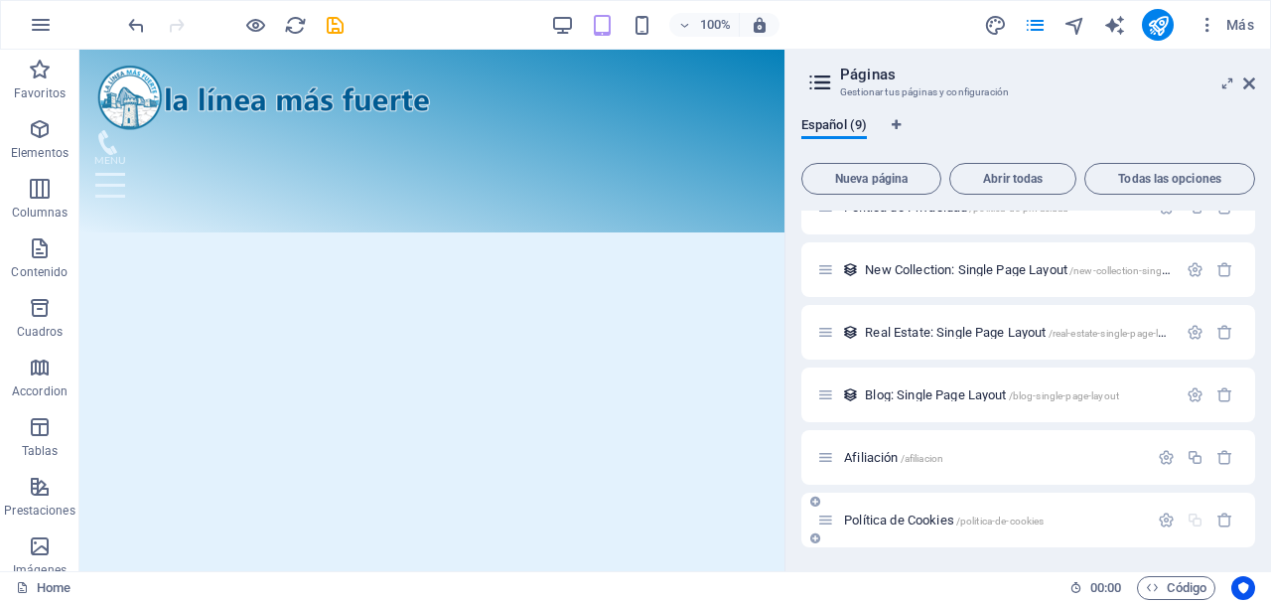
click at [928, 521] on span "Política de Cookies /politica-de-cookies" at bounding box center [944, 519] width 200 height 15
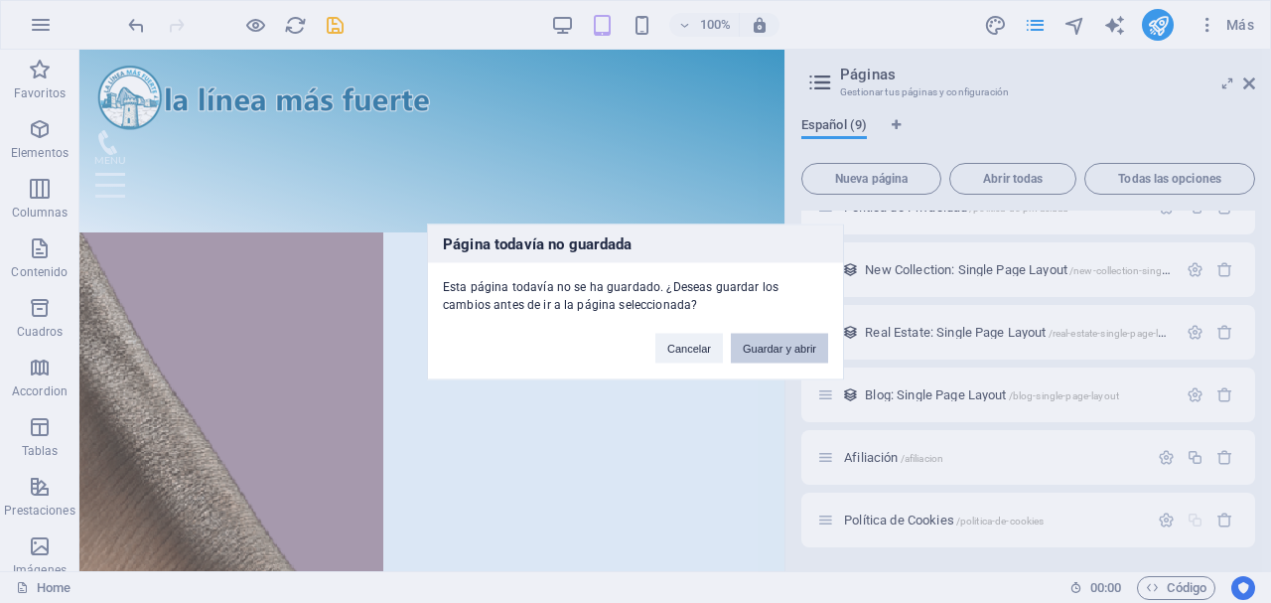
click at [789, 346] on button "Guardar y abrir" at bounding box center [779, 348] width 97 height 30
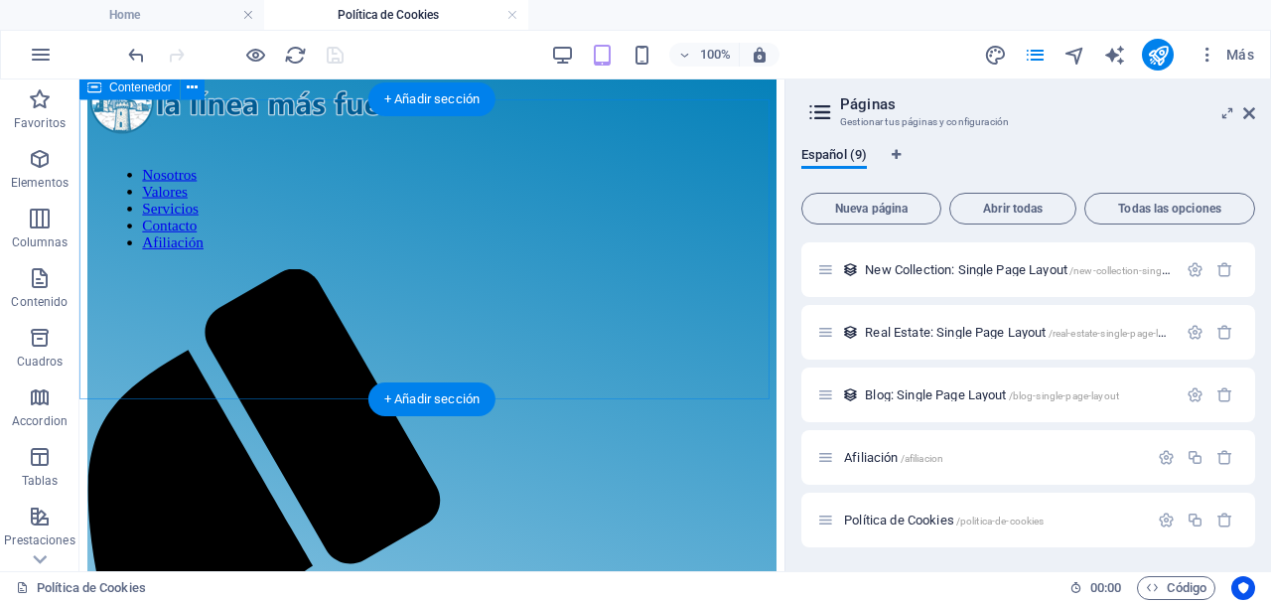
scroll to position [0, 0]
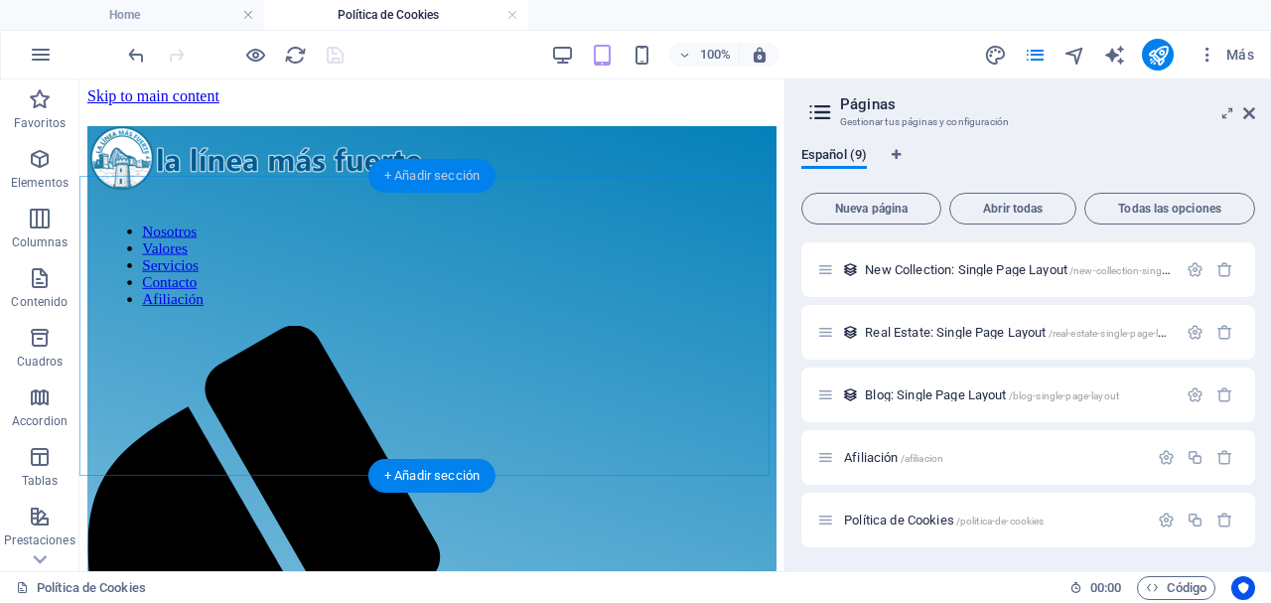
click at [443, 185] on div "+ Añadir sección" at bounding box center [431, 176] width 127 height 34
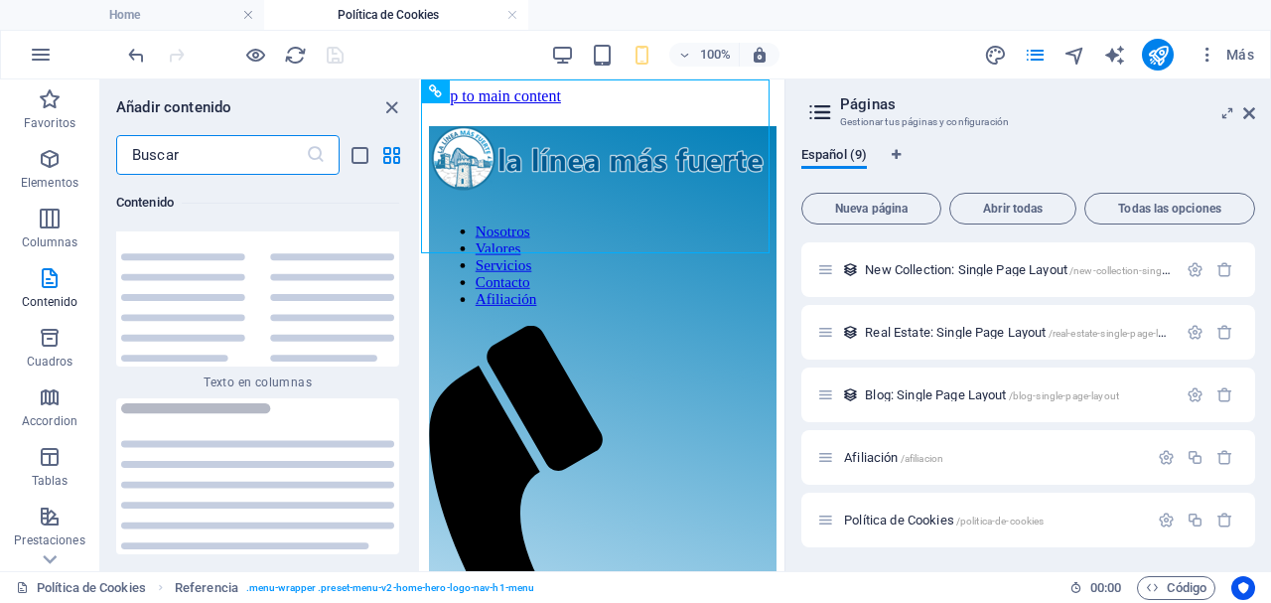
scroll to position [6758, 0]
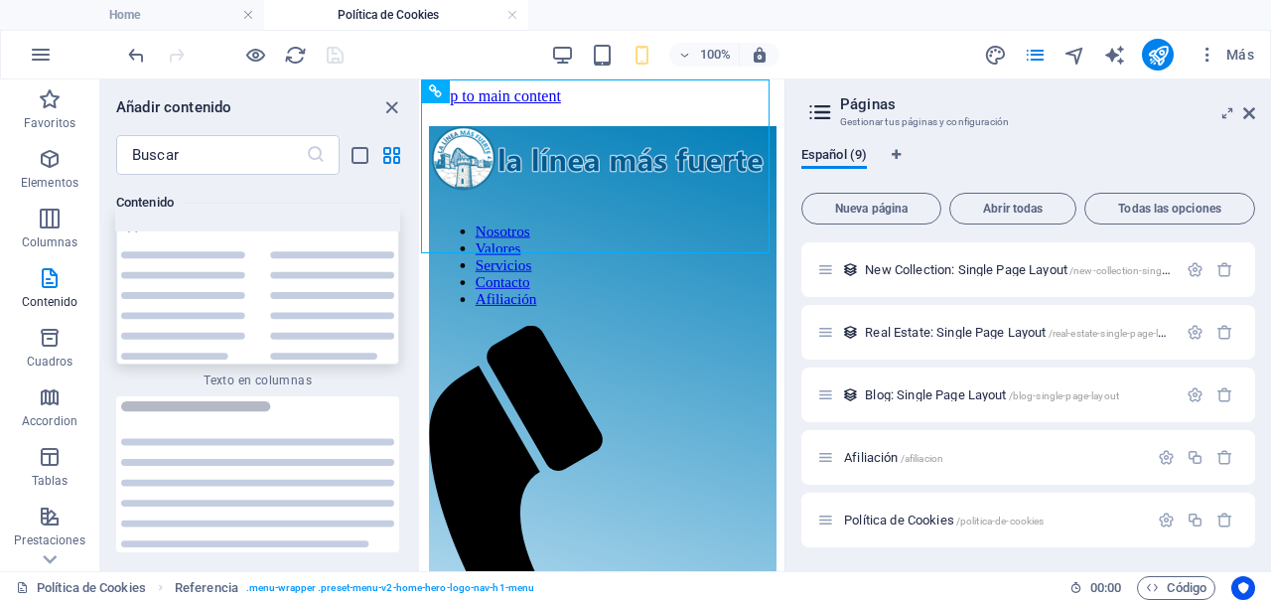
click at [251, 312] on img at bounding box center [257, 287] width 273 height 146
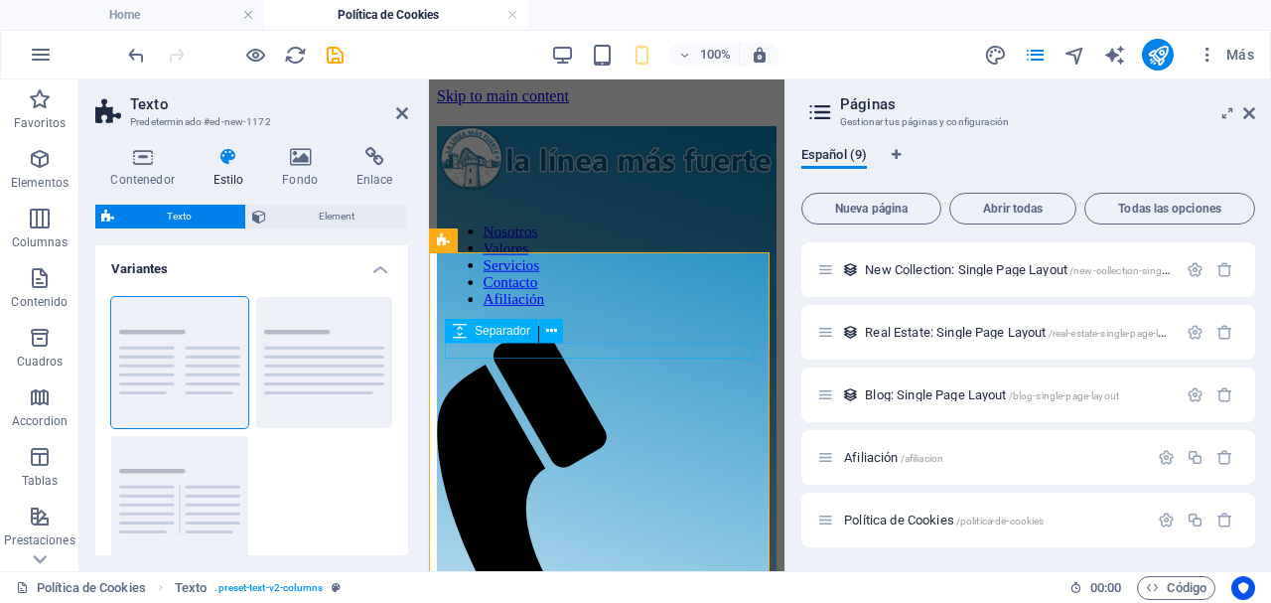
drag, startPoint x: 672, startPoint y: 372, endPoint x: 550, endPoint y: 347, distance: 124.6
click at [574, 320] on div "Separador" at bounding box center [510, 331] width 131 height 25
click at [564, 333] on div "Separador" at bounding box center [510, 331] width 131 height 25
click at [550, 324] on icon at bounding box center [551, 331] width 11 height 21
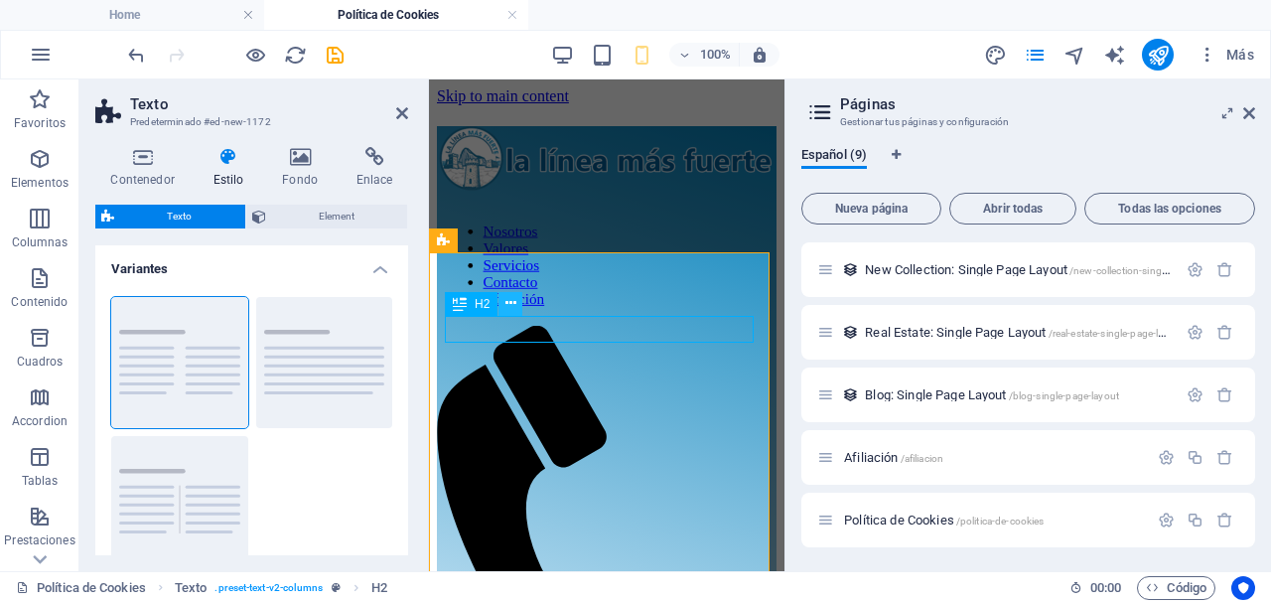
click at [515, 308] on icon at bounding box center [510, 303] width 11 height 21
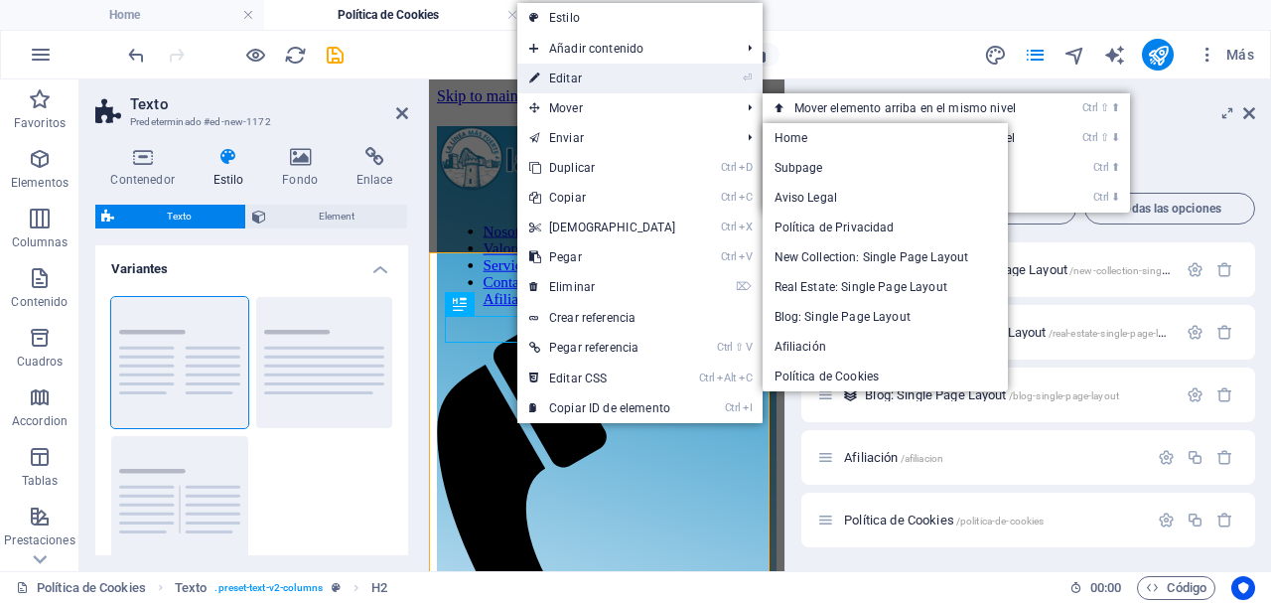
click at [596, 79] on link "⏎ Editar" at bounding box center [602, 79] width 171 height 30
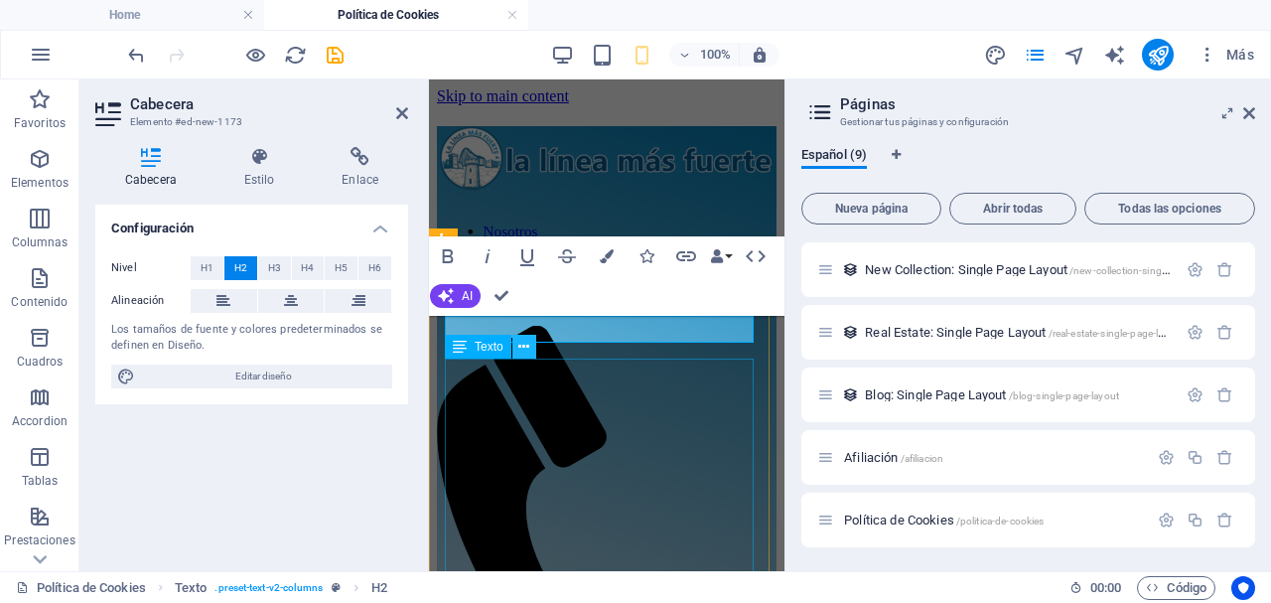
click at [529, 352] on icon at bounding box center [523, 347] width 11 height 21
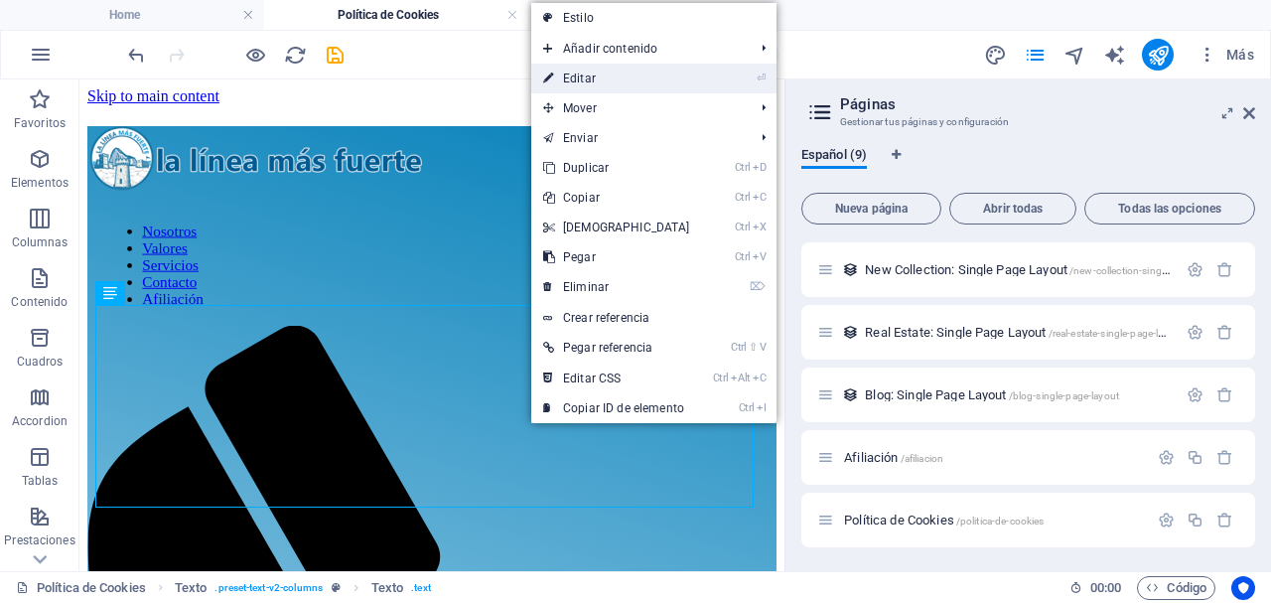
click at [593, 81] on link "⏎ Editar" at bounding box center [616, 79] width 171 height 30
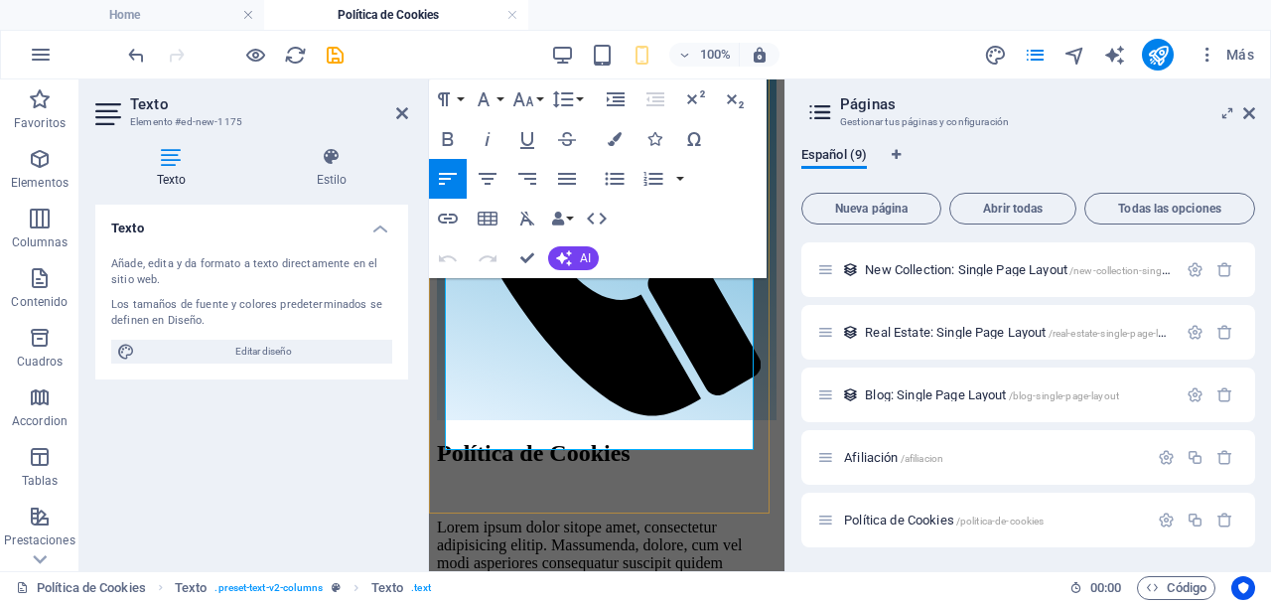
scroll to position [341, 0]
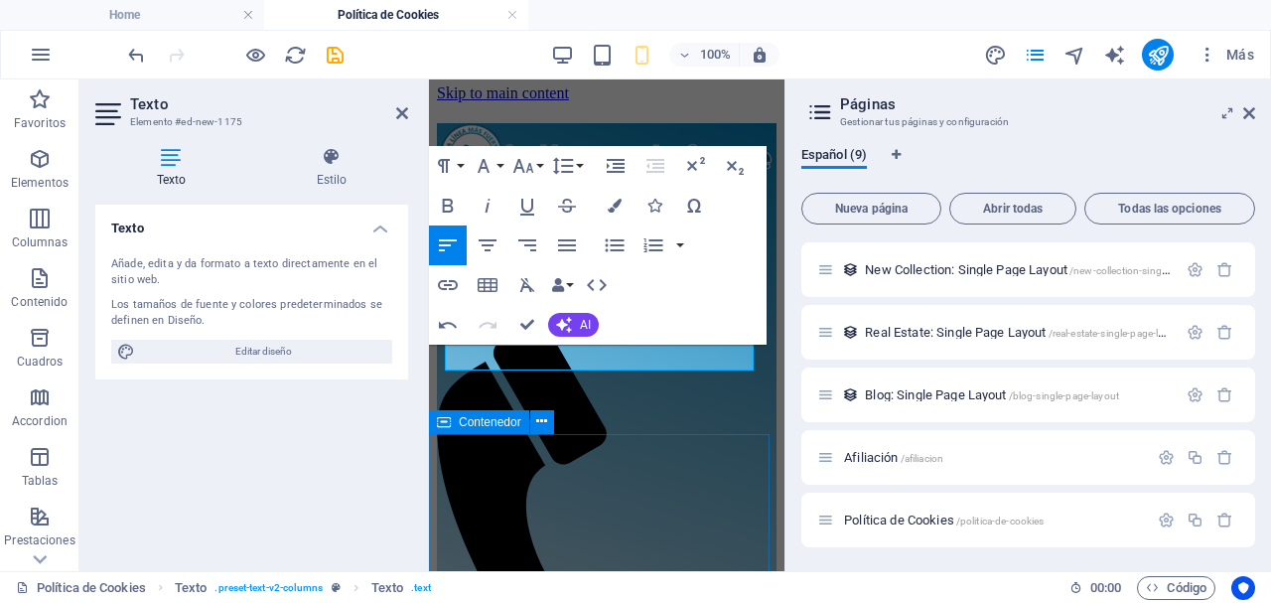
scroll to position [0, 0]
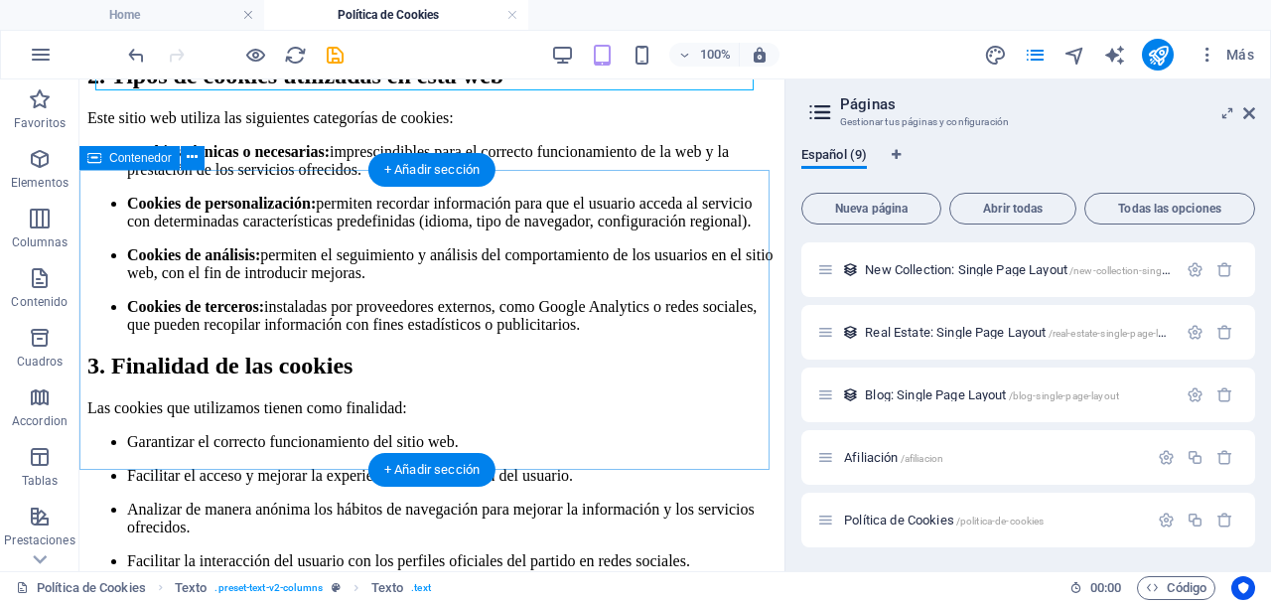
scroll to position [1454, 0]
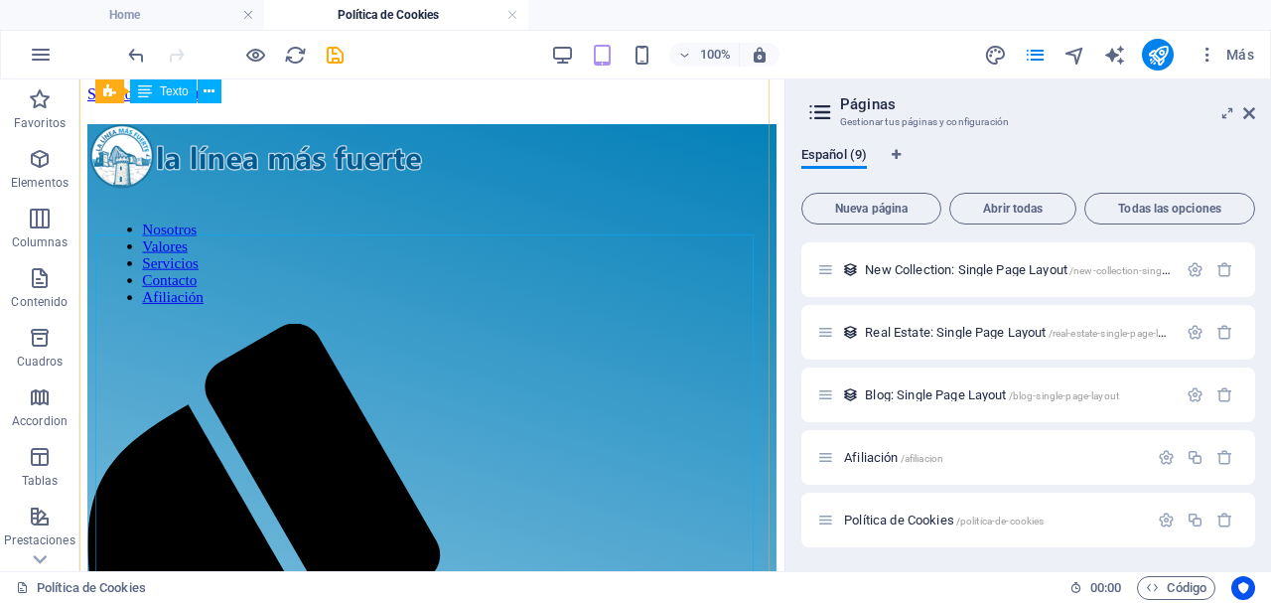
scroll to position [0, 0]
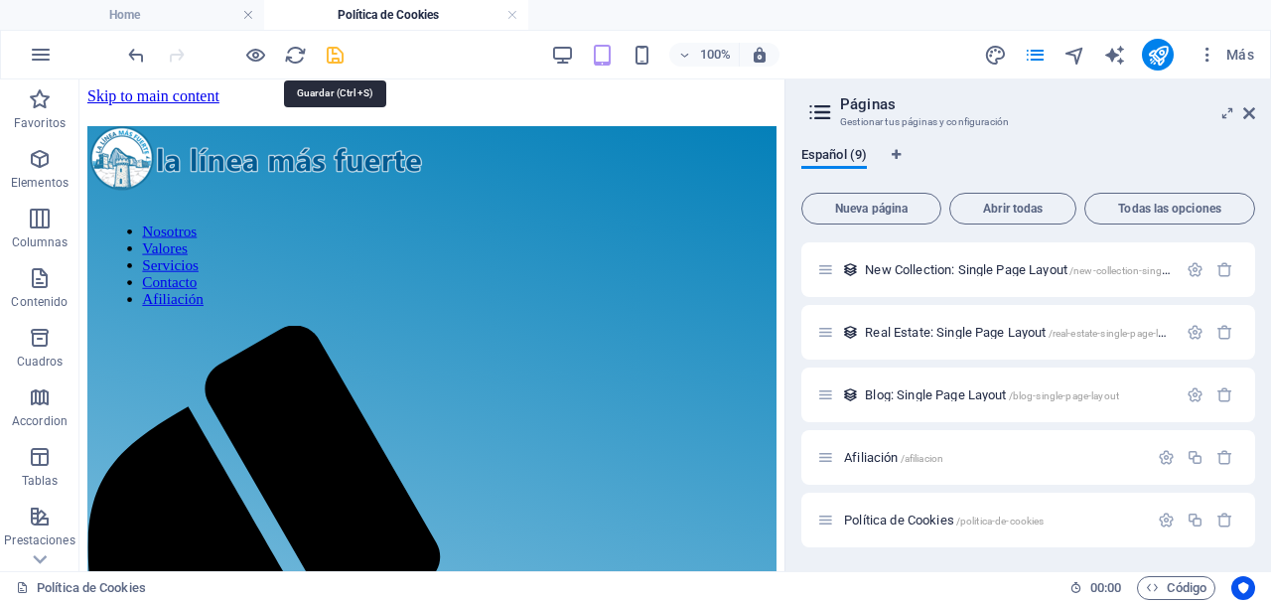
click at [335, 52] on icon "save" at bounding box center [335, 55] width 23 height 23
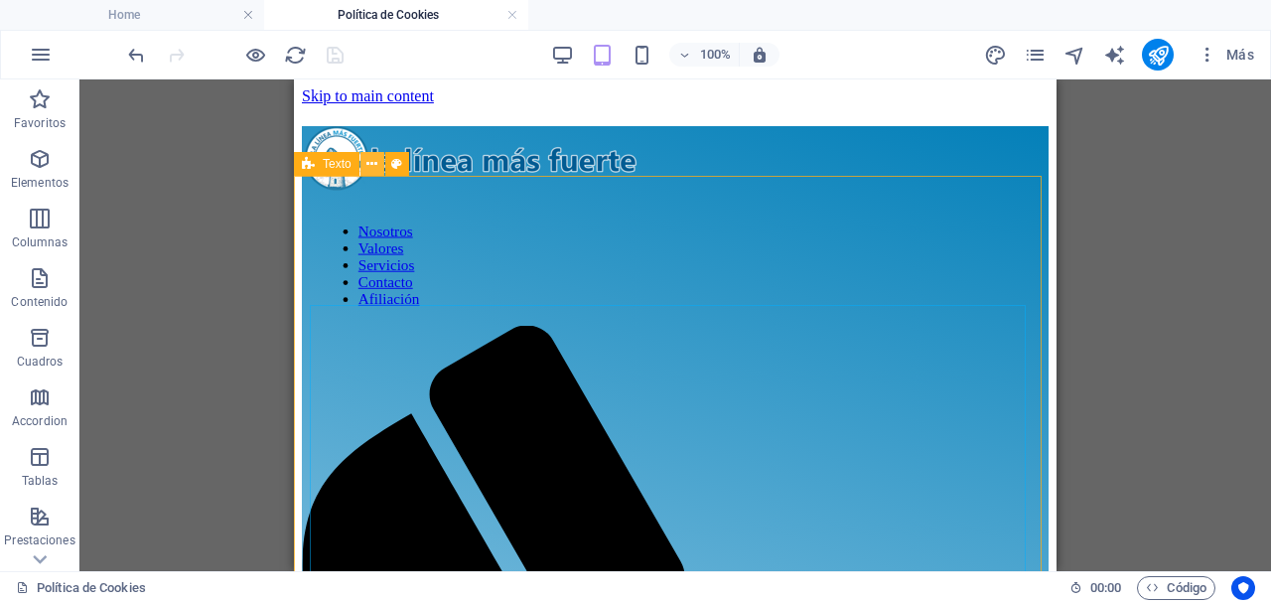
click at [371, 165] on icon at bounding box center [371, 164] width 11 height 21
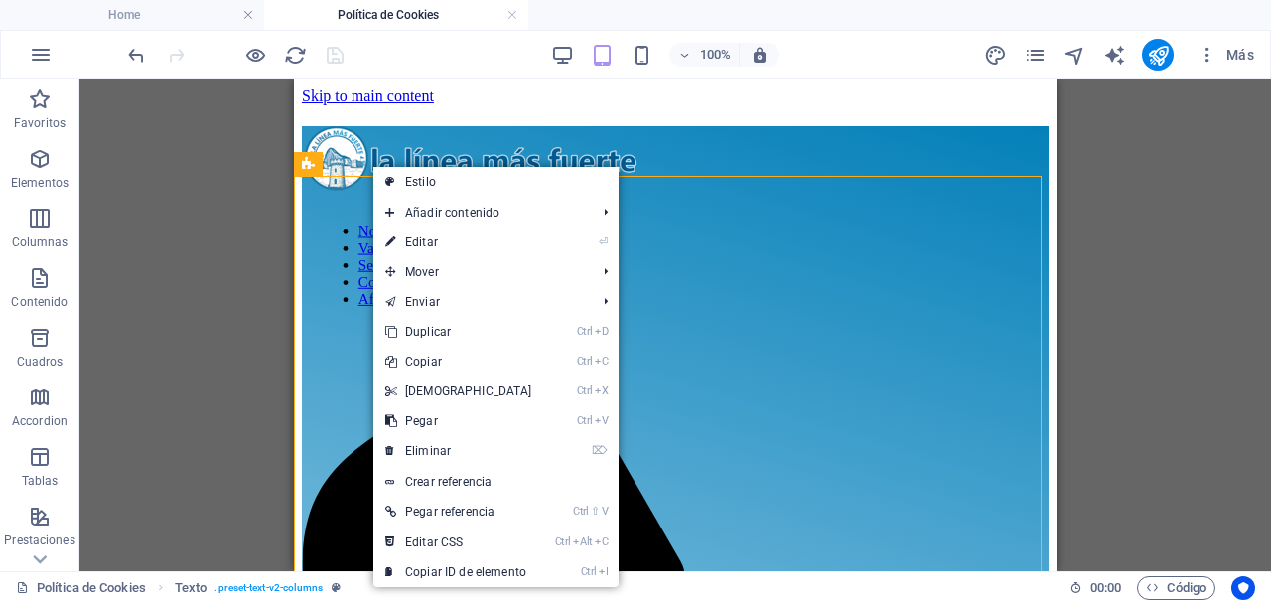
click at [429, 243] on link "⏎ Editar" at bounding box center [458, 242] width 171 height 30
select select "rem"
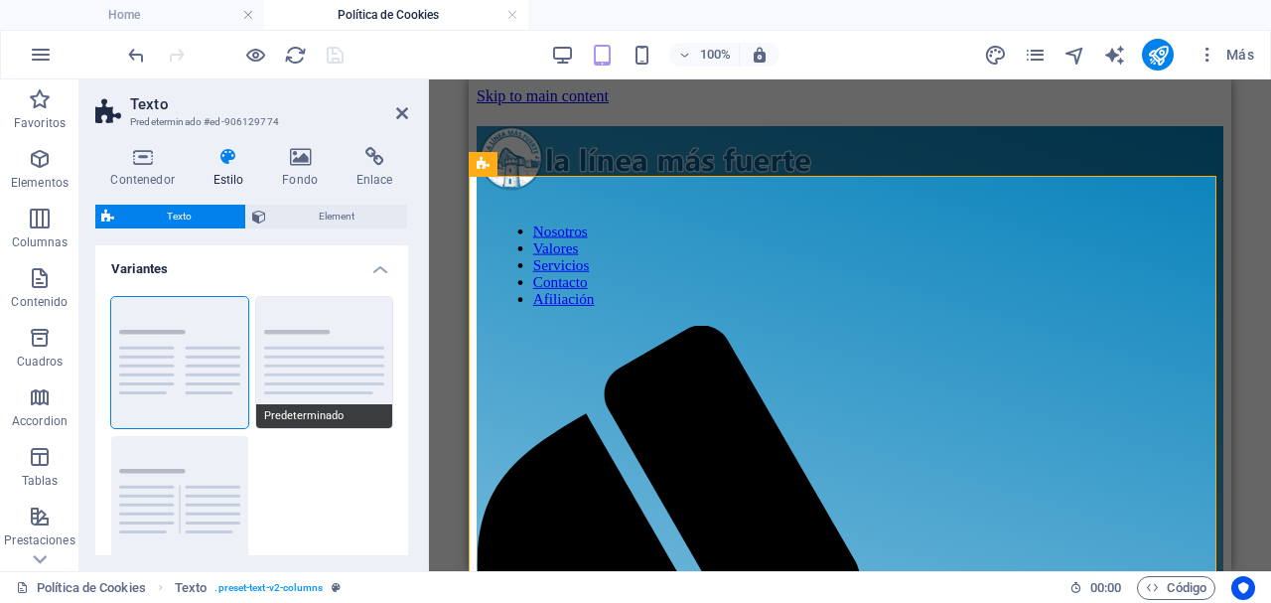
click at [319, 347] on button "Predeterminado" at bounding box center [324, 362] width 137 height 131
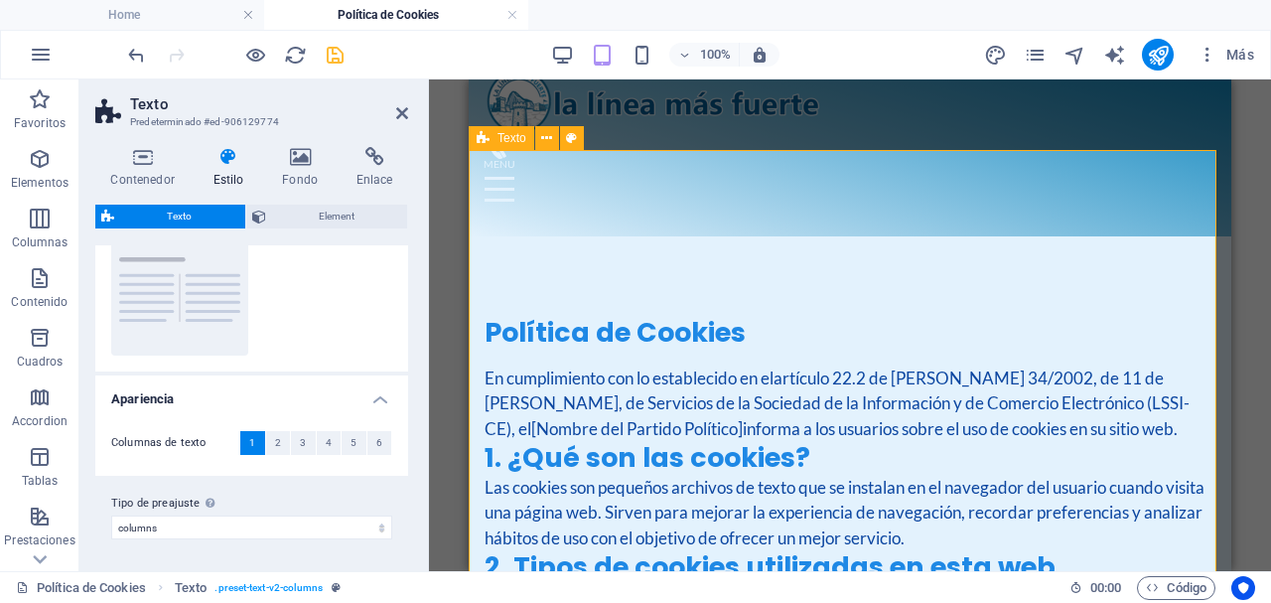
scroll to position [27, 0]
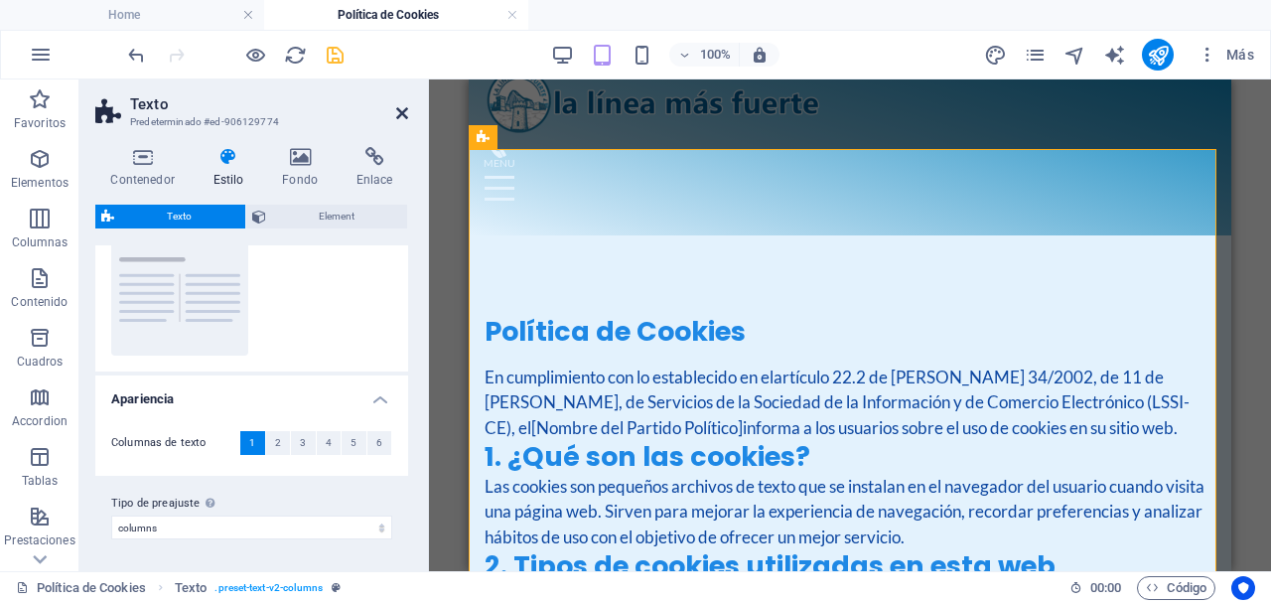
click at [399, 111] on icon at bounding box center [402, 113] width 12 height 16
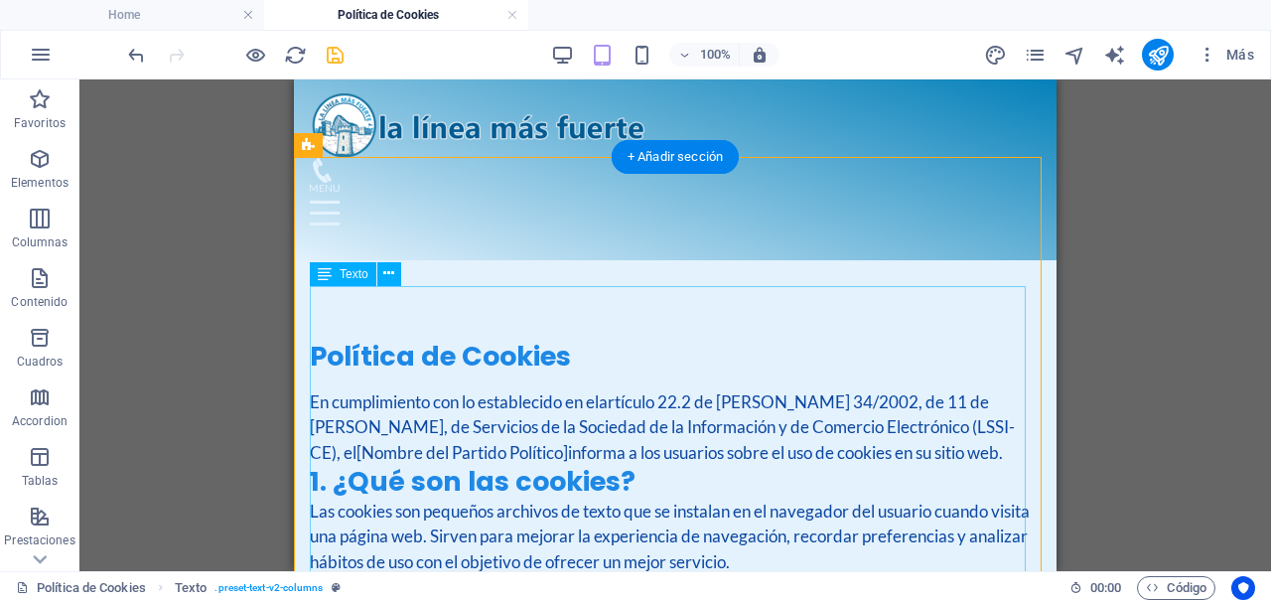
scroll to position [0, 0]
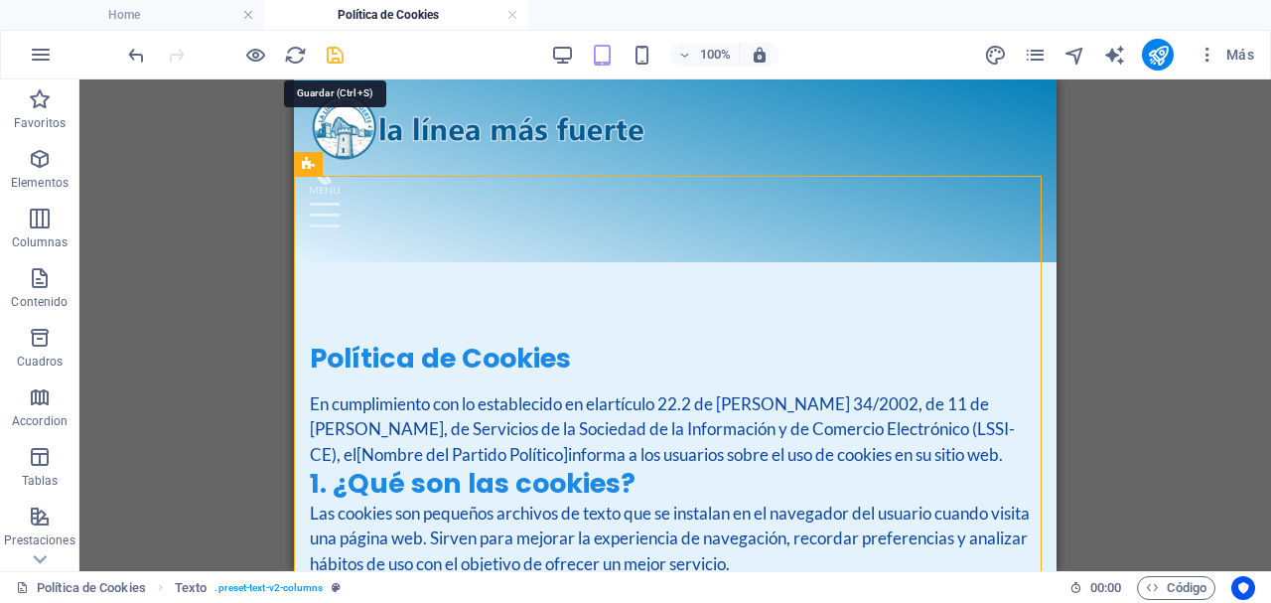
click at [337, 54] on icon "save" at bounding box center [335, 55] width 23 height 23
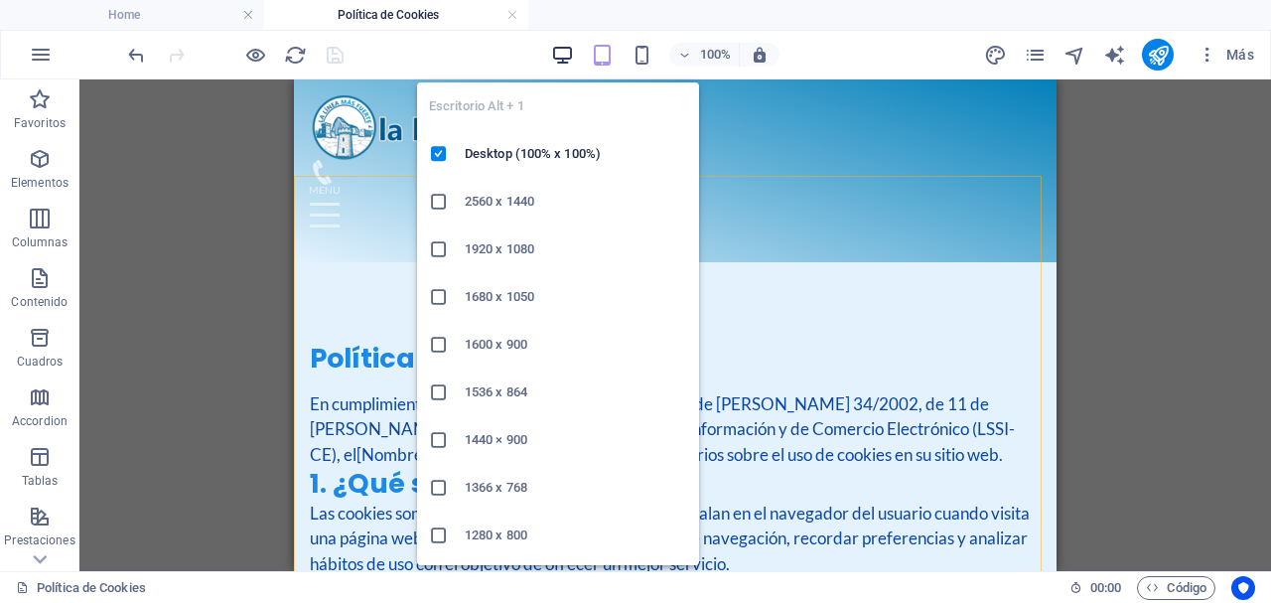
click at [564, 51] on icon "button" at bounding box center [562, 55] width 23 height 23
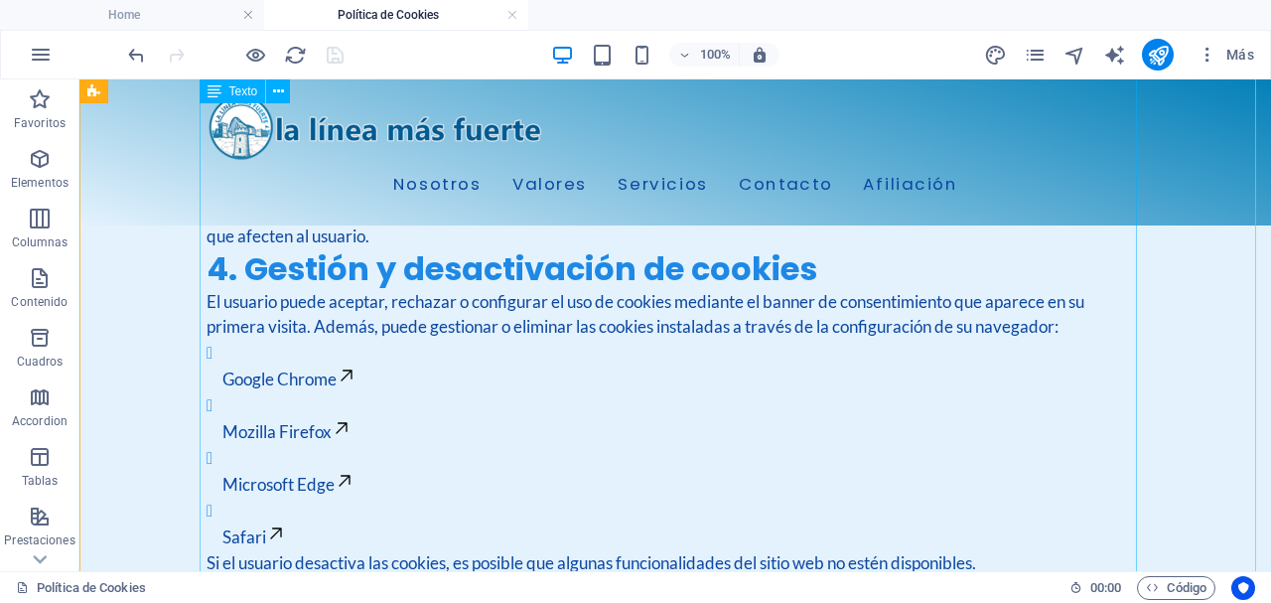
scroll to position [922, 0]
click at [300, 298] on div "En cumplimiento con lo establecido en el artículo 22.2 de la Ley 34/2002, de 11…" at bounding box center [675, 40] width 937 height 1304
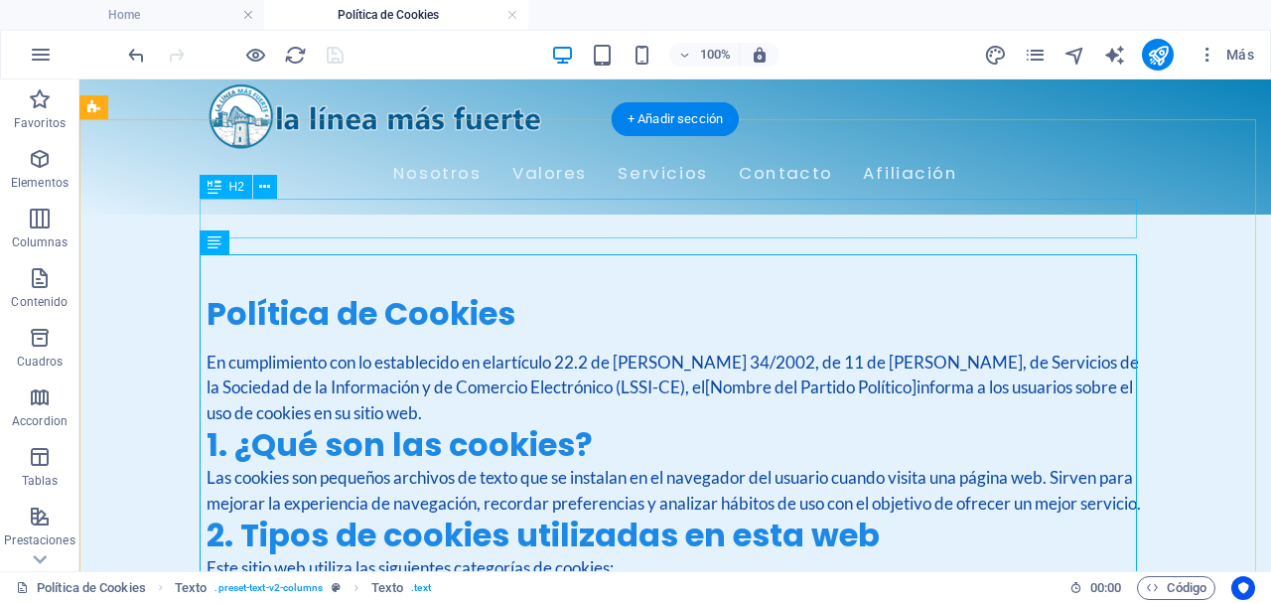
scroll to position [0, 0]
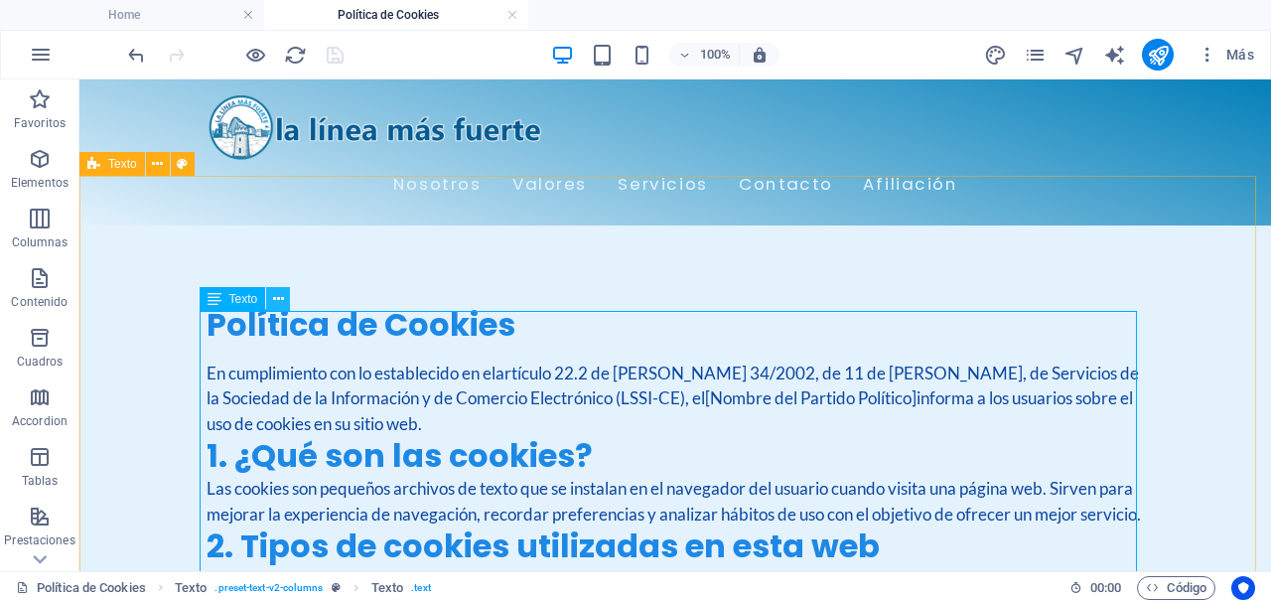
click at [276, 297] on icon at bounding box center [278, 299] width 11 height 21
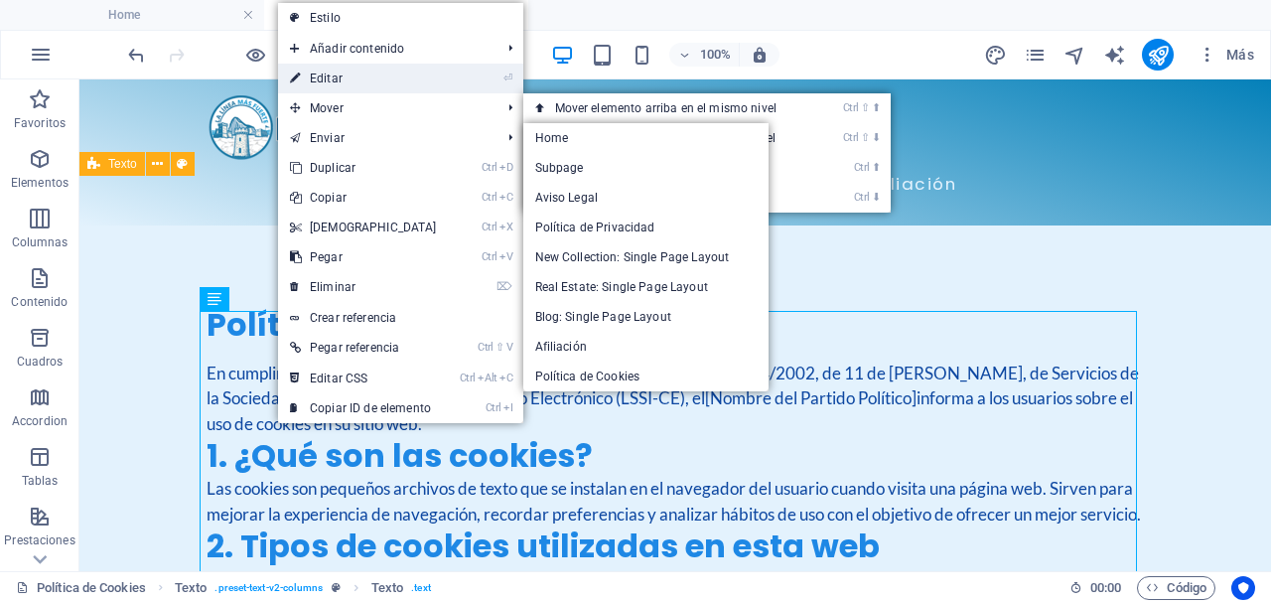
click at [356, 78] on link "⏎ Editar" at bounding box center [363, 79] width 171 height 30
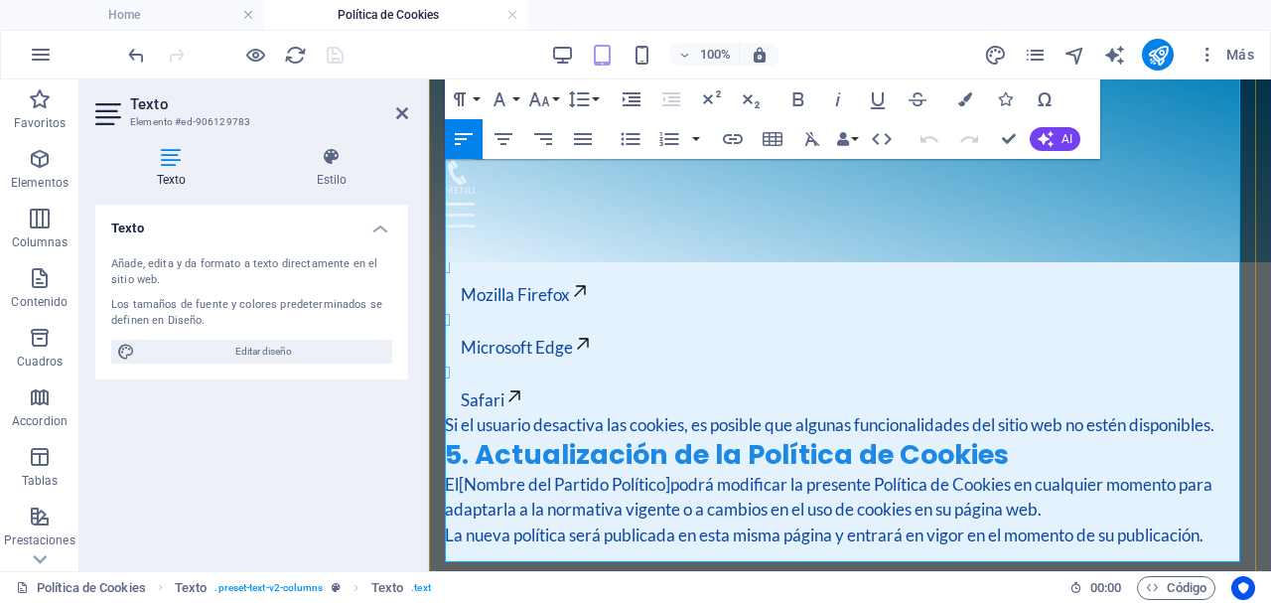
scroll to position [1082, 0]
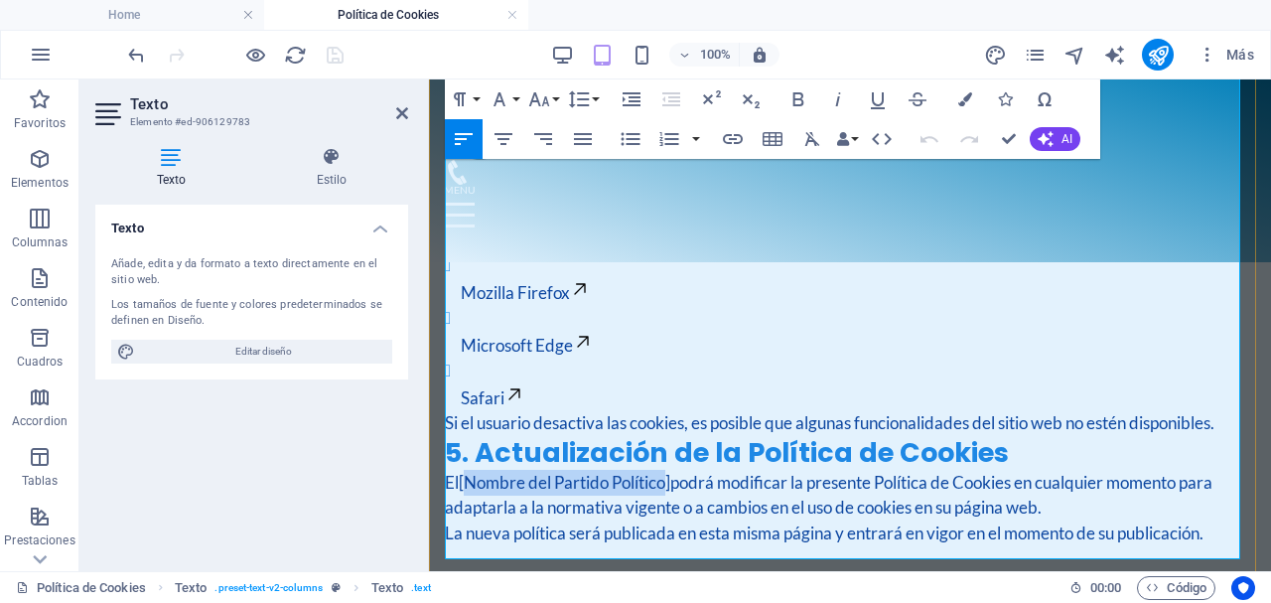
drag, startPoint x: 672, startPoint y: 495, endPoint x: 470, endPoint y: 489, distance: 202.6
click at [470, 489] on strong "[Nombre del Partido Político]" at bounding box center [564, 482] width 211 height 21
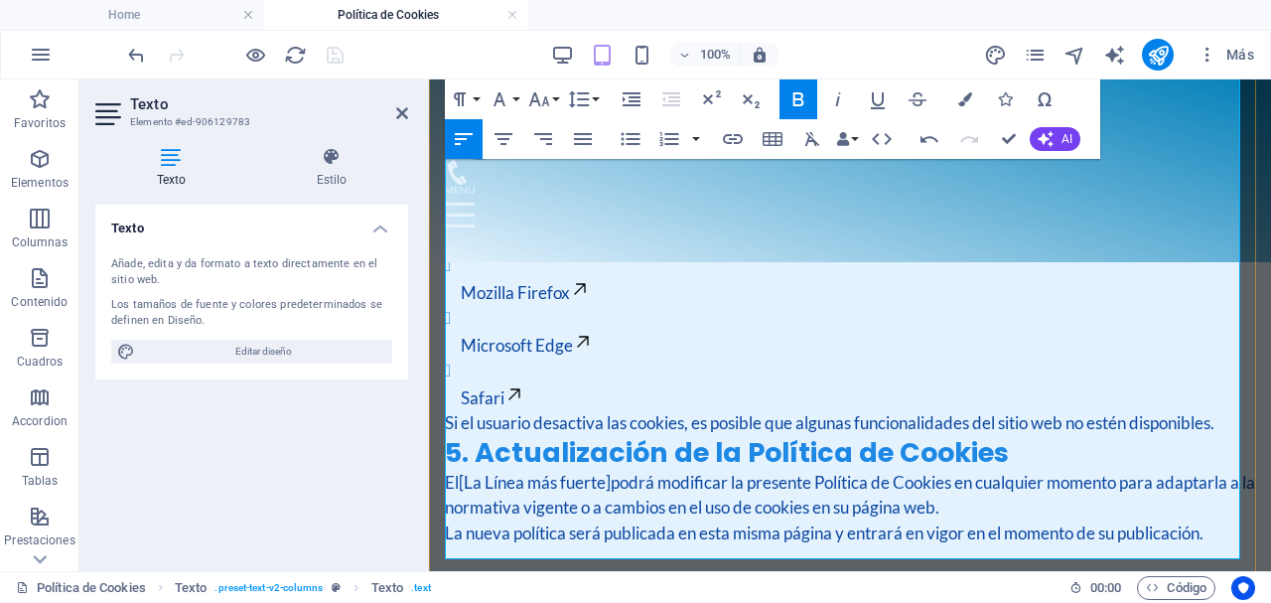
click at [460, 493] on p "El [La Línea más fuerte ] podrá modificar la presente Política de Cookies en cu…" at bounding box center [850, 495] width 810 height 51
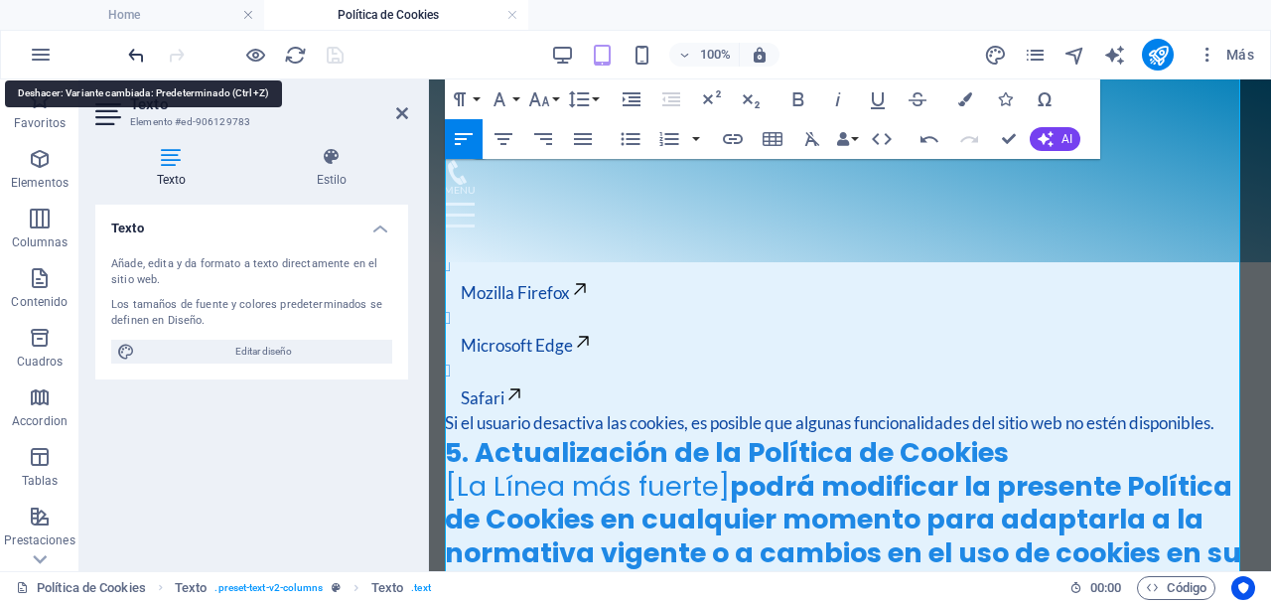
click at [130, 53] on icon "undo" at bounding box center [136, 55] width 23 height 23
click at [130, 54] on icon "undo" at bounding box center [136, 55] width 23 height 23
click at [131, 55] on icon "undo" at bounding box center [136, 55] width 23 height 23
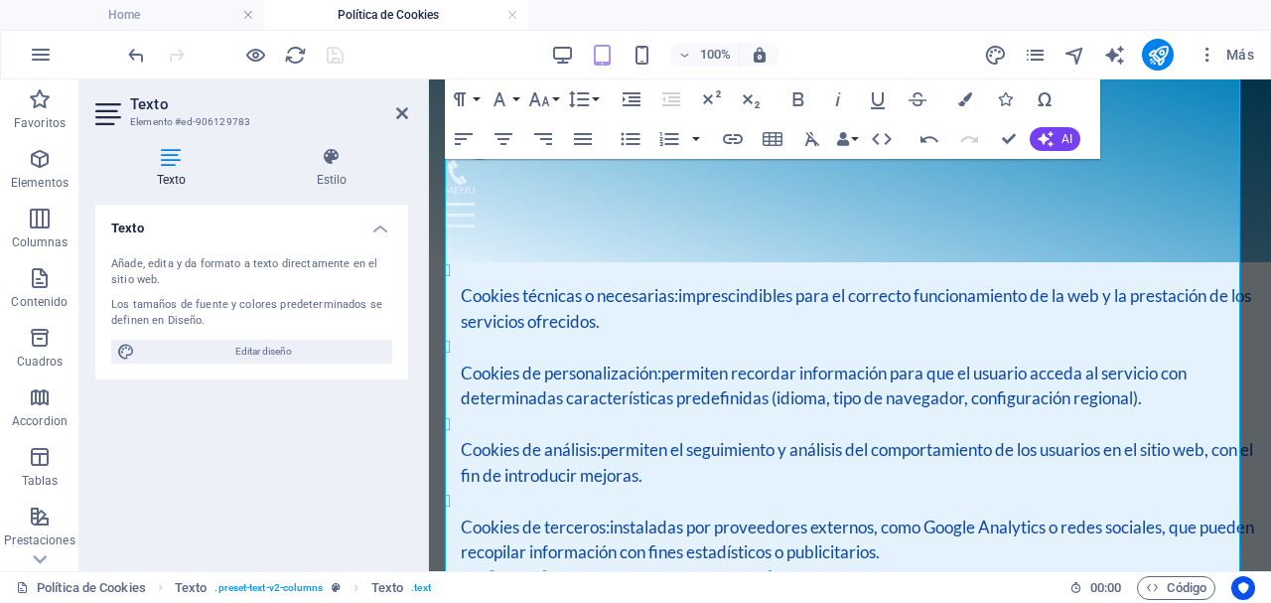
scroll to position [291, 0]
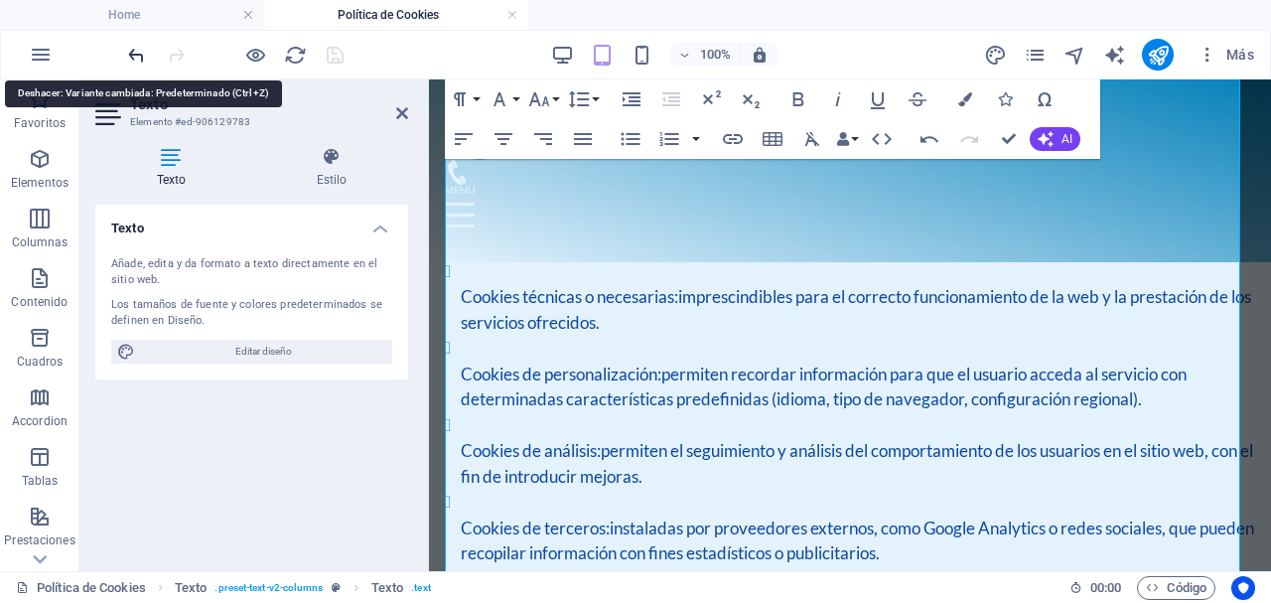
click at [130, 56] on icon "undo" at bounding box center [136, 55] width 23 height 23
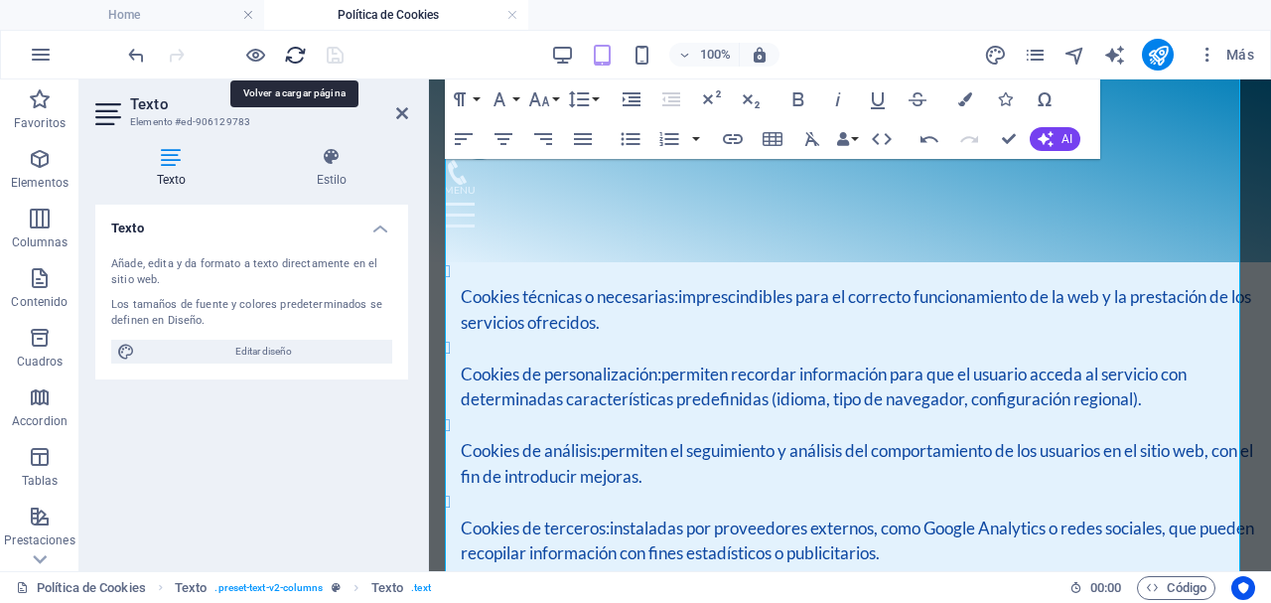
click at [300, 55] on icon "reload" at bounding box center [295, 55] width 23 height 23
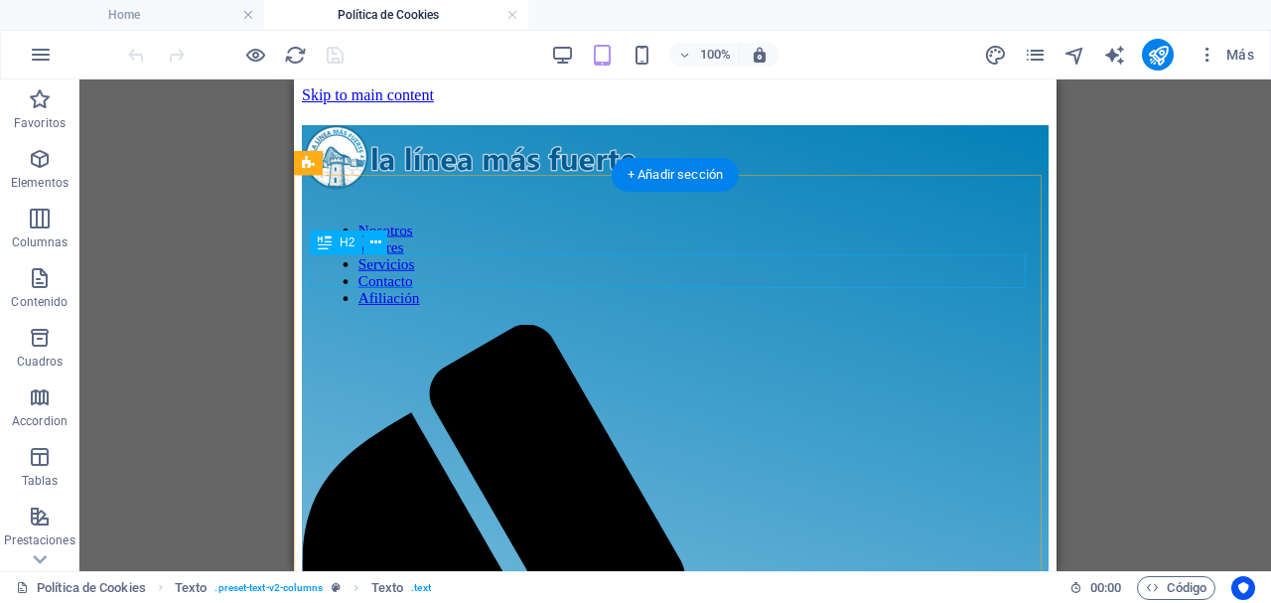
scroll to position [0, 0]
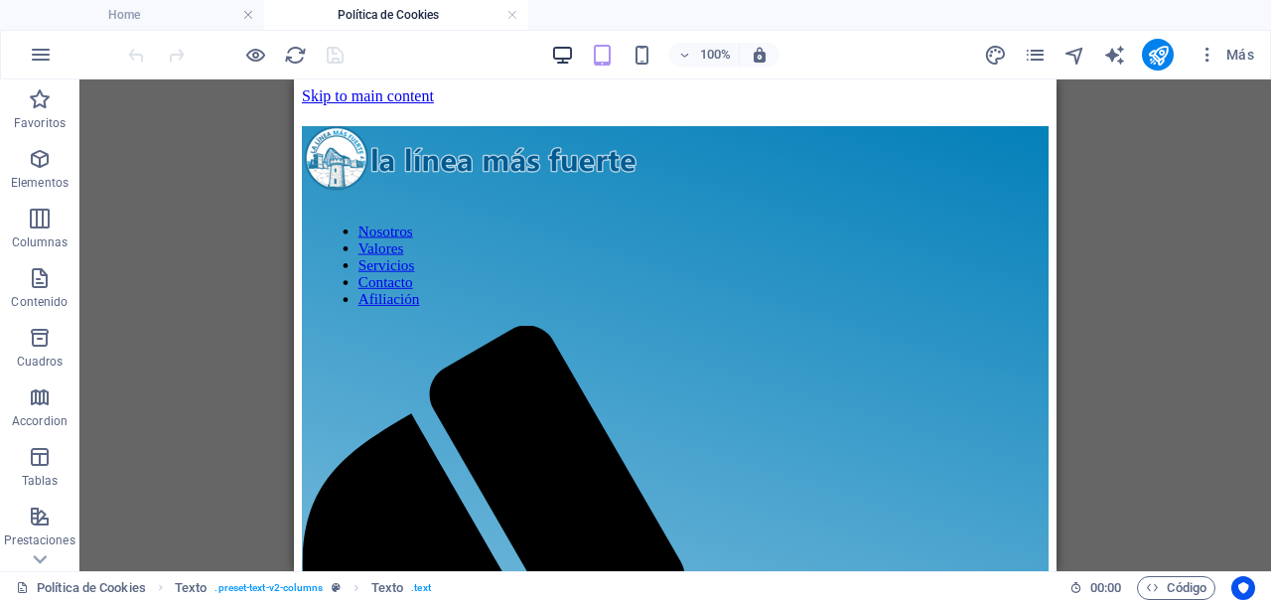
click at [561, 65] on icon "button" at bounding box center [562, 55] width 23 height 23
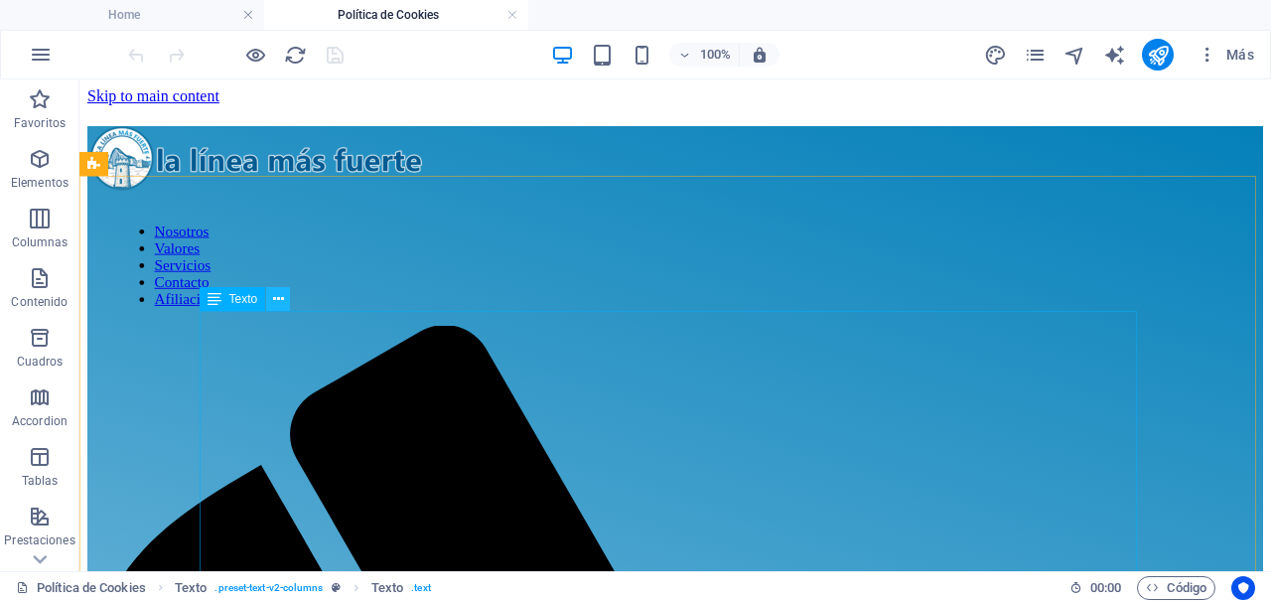
click at [277, 303] on icon at bounding box center [278, 299] width 11 height 21
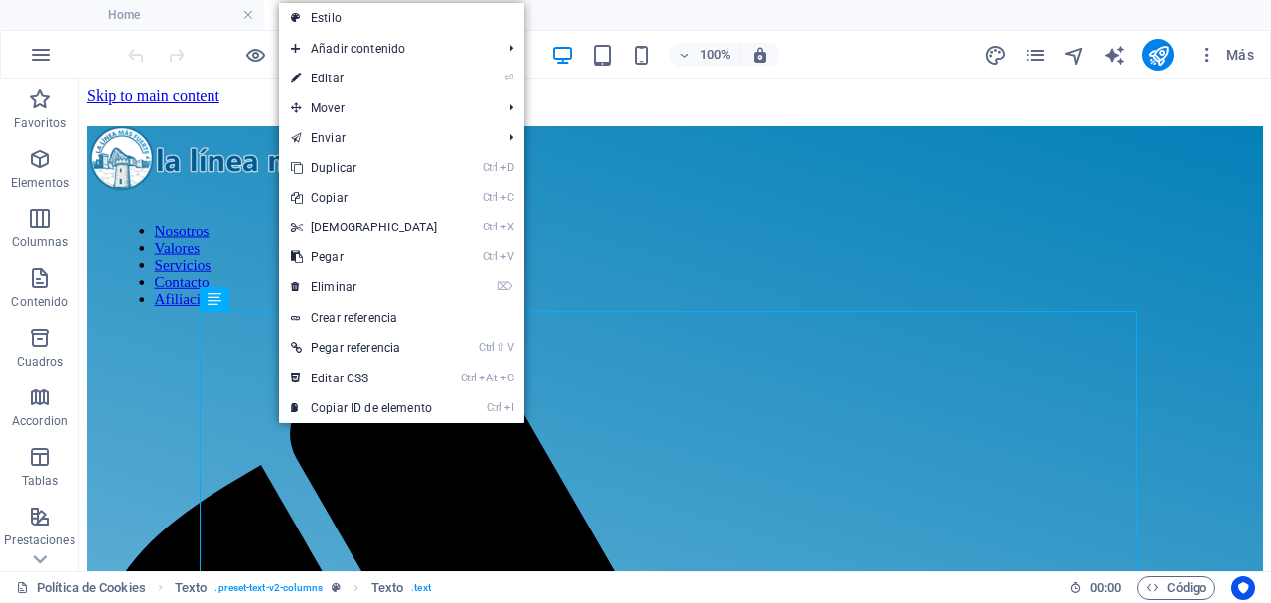
click at [361, 87] on link "⏎ Editar" at bounding box center [364, 79] width 171 height 30
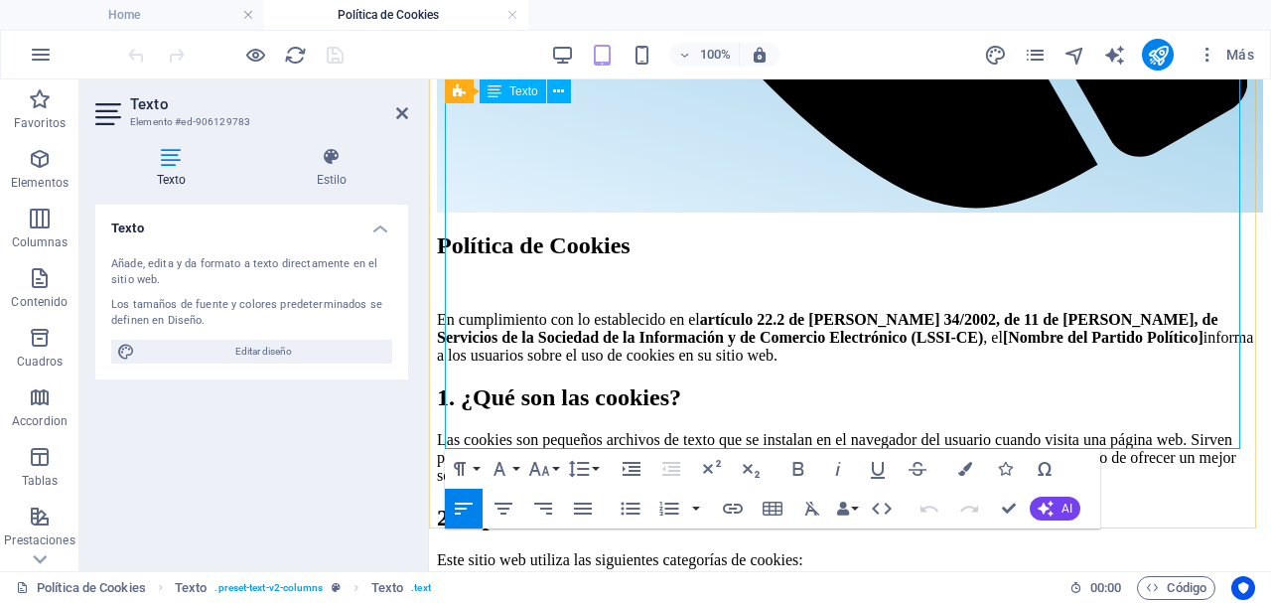
scroll to position [1191, 0]
drag, startPoint x: 452, startPoint y: 388, endPoint x: 653, endPoint y: 390, distance: 201.6
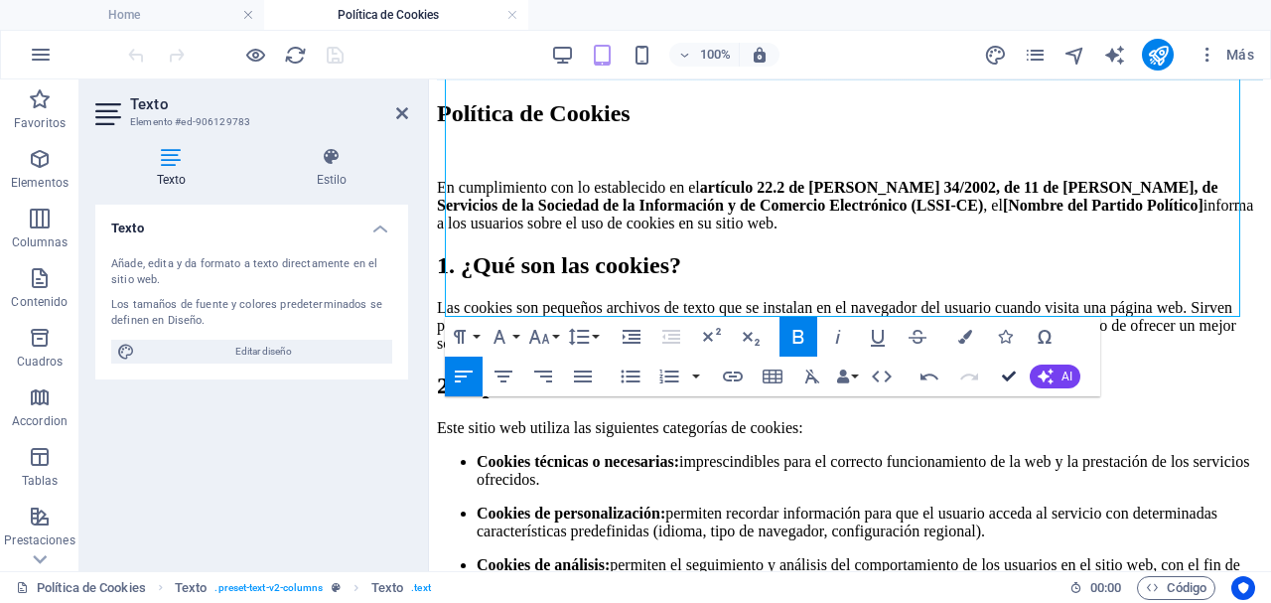
scroll to position [1305, 0]
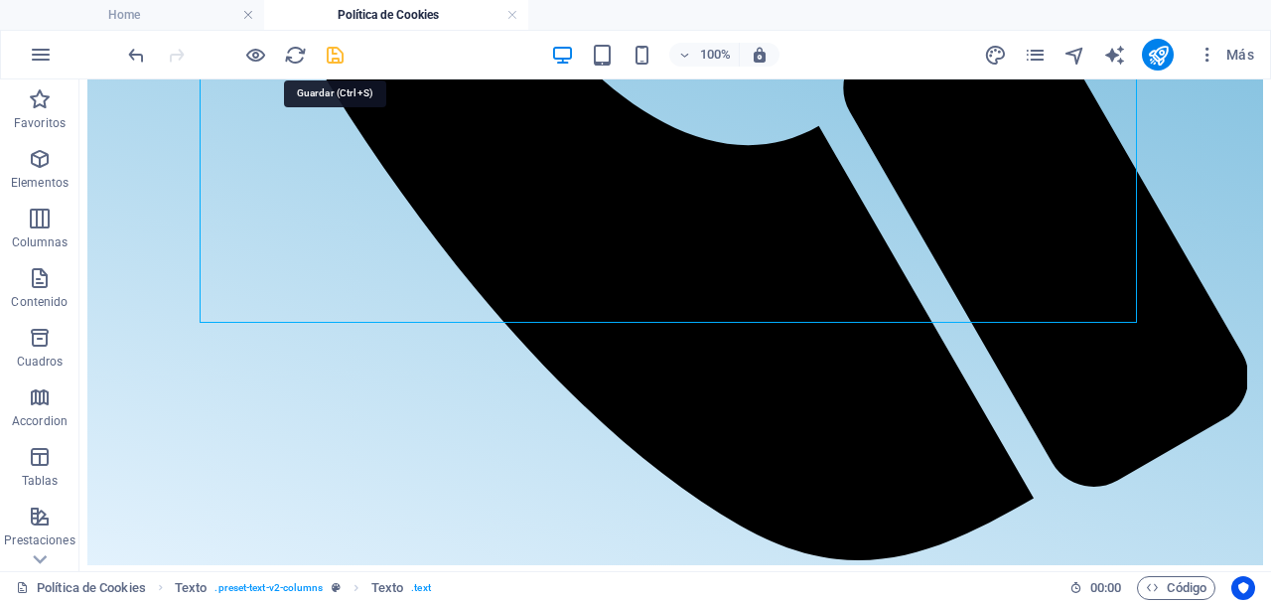
click at [342, 51] on icon "save" at bounding box center [335, 55] width 23 height 23
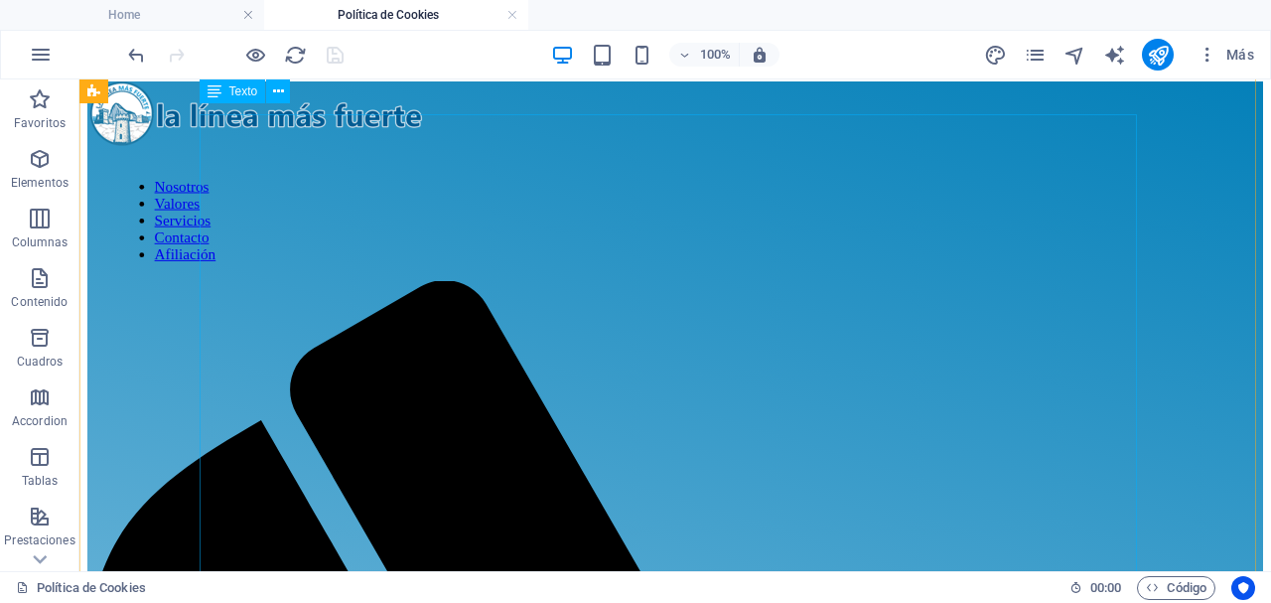
scroll to position [0, 0]
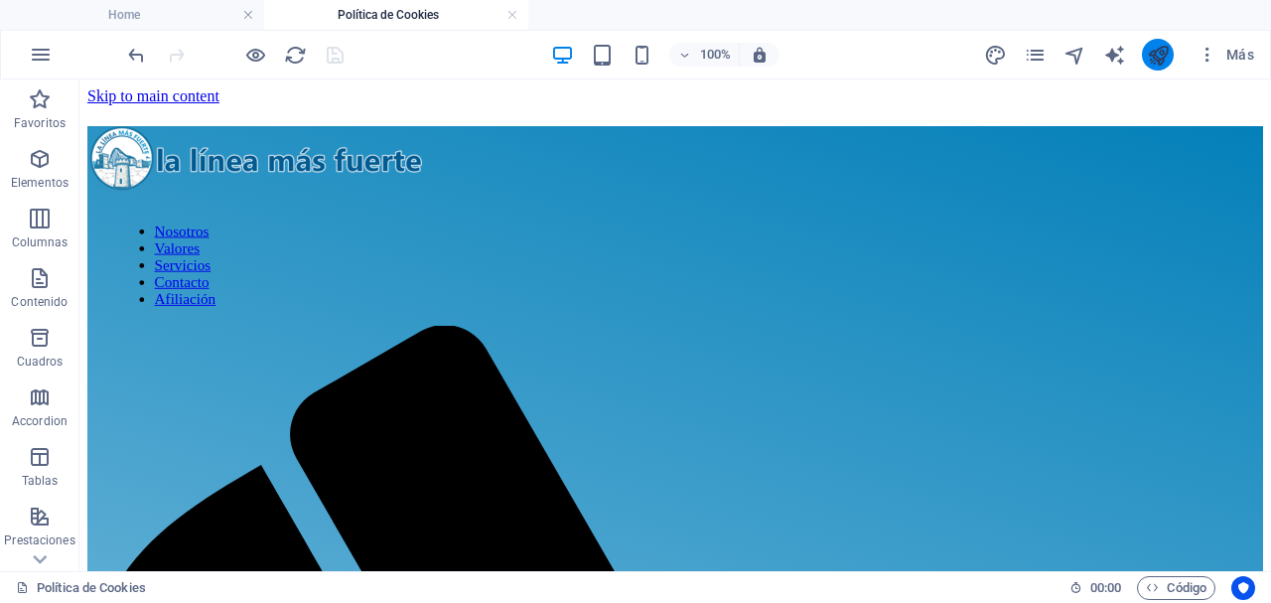
click at [1164, 55] on icon "publish" at bounding box center [1158, 55] width 23 height 23
click at [1154, 50] on icon "publish" at bounding box center [1158, 55] width 23 height 23
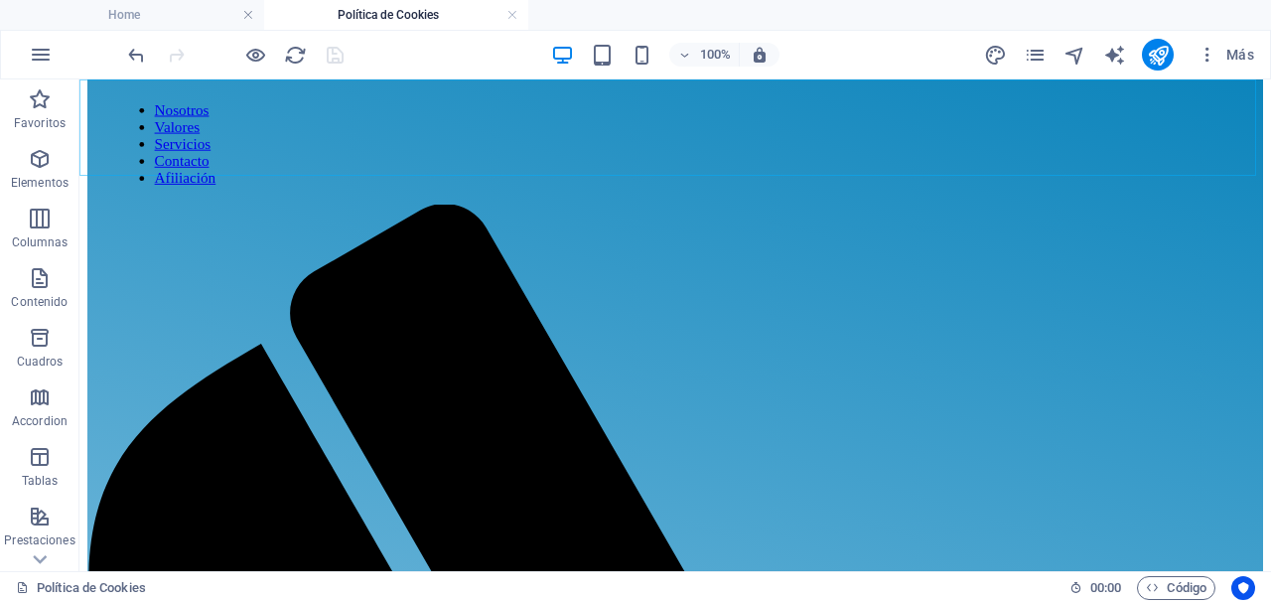
scroll to position [120, 0]
click at [271, 176] on button at bounding box center [278, 179] width 24 height 24
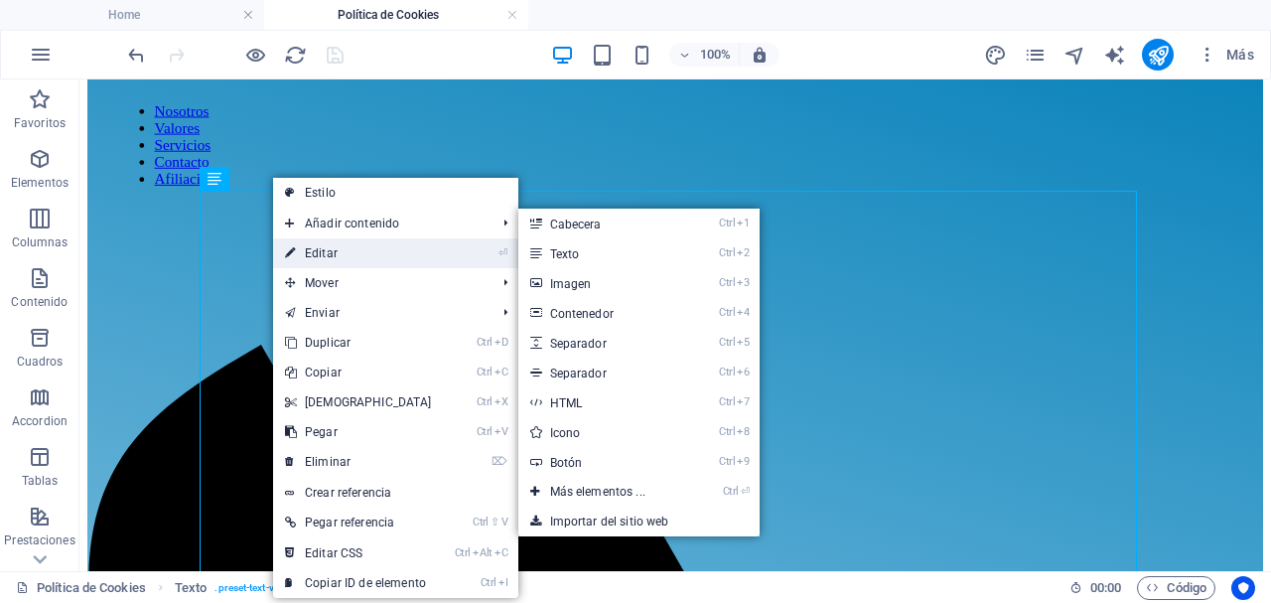
click at [359, 256] on link "⏎ Editar" at bounding box center [358, 253] width 171 height 30
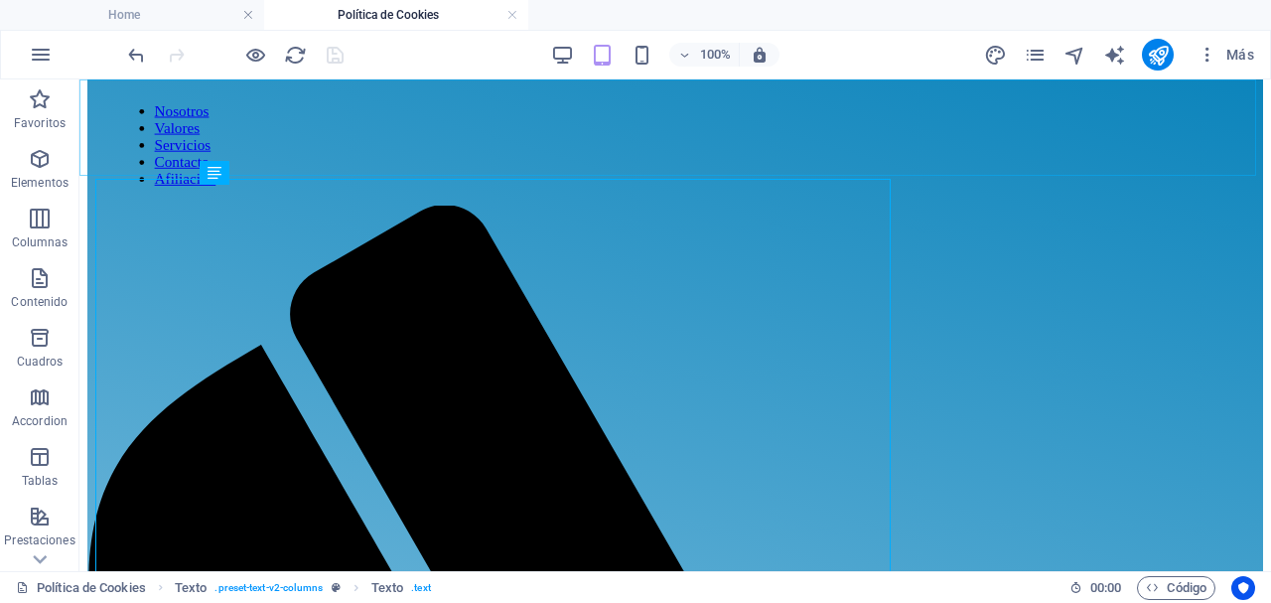
scroll to position [126, 0]
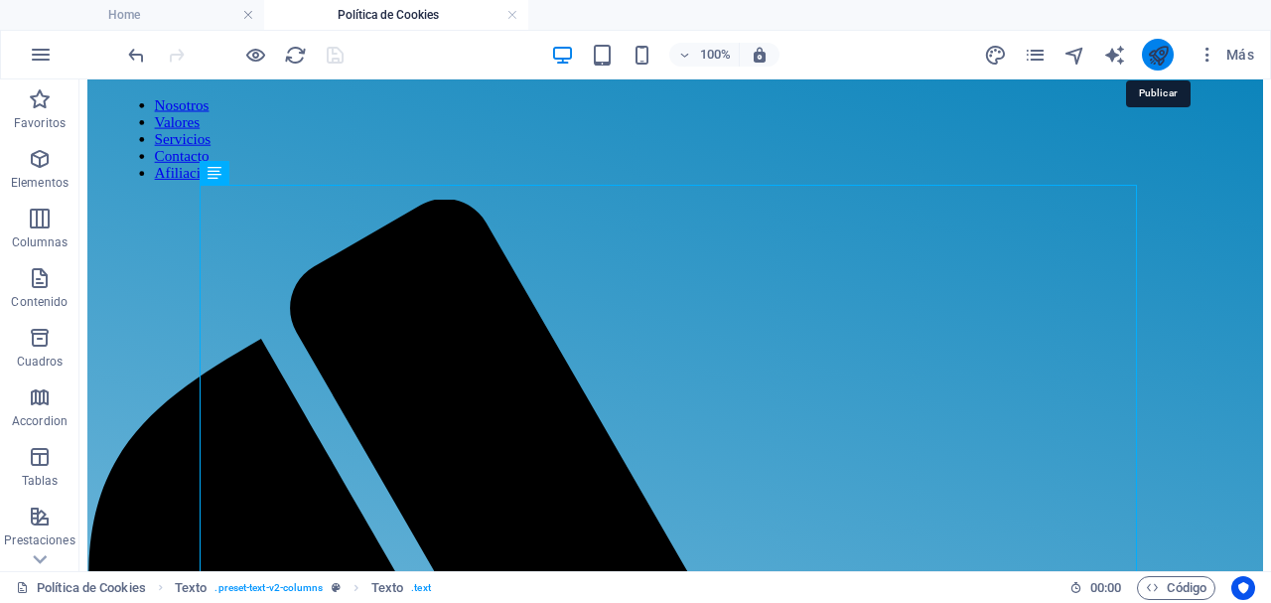
click at [1161, 54] on icon "publish" at bounding box center [1158, 55] width 23 height 23
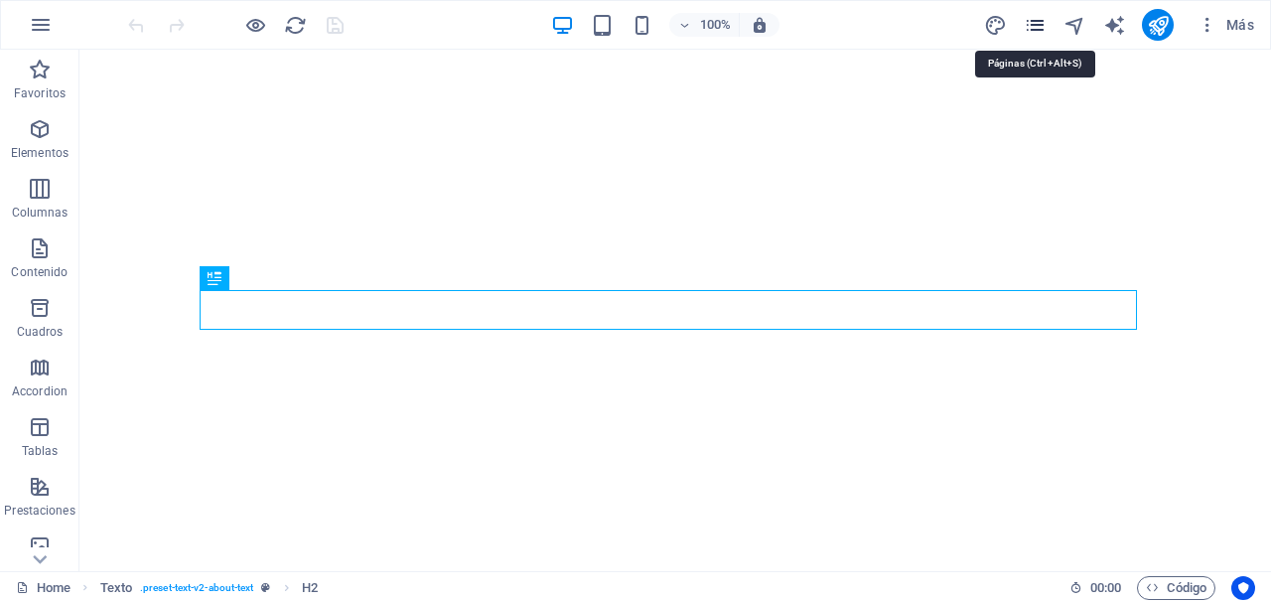
click at [1038, 30] on icon "pages" at bounding box center [1035, 25] width 23 height 23
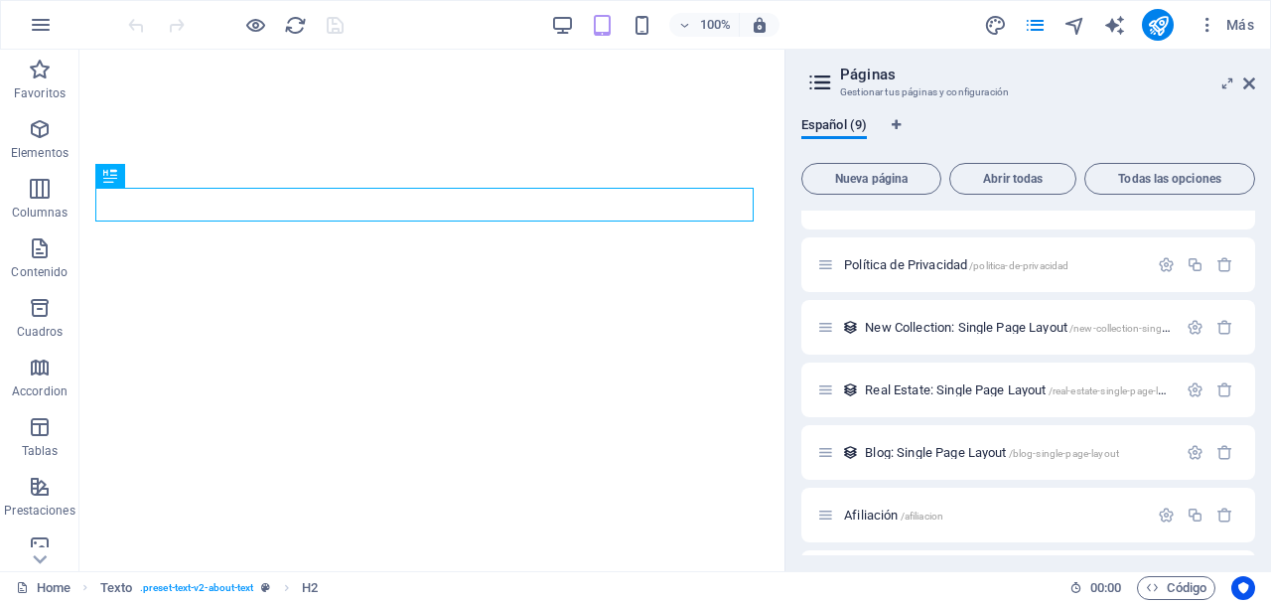
scroll to position [218, 0]
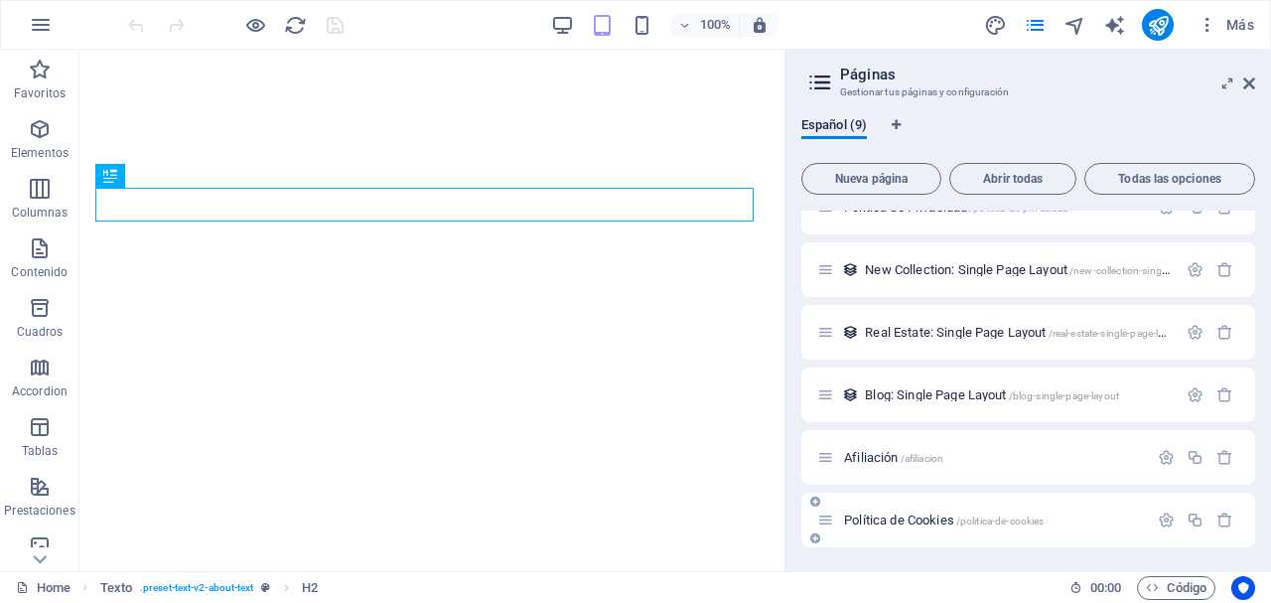
click at [918, 518] on span "Política de Cookies /politica-de-cookies" at bounding box center [944, 519] width 200 height 15
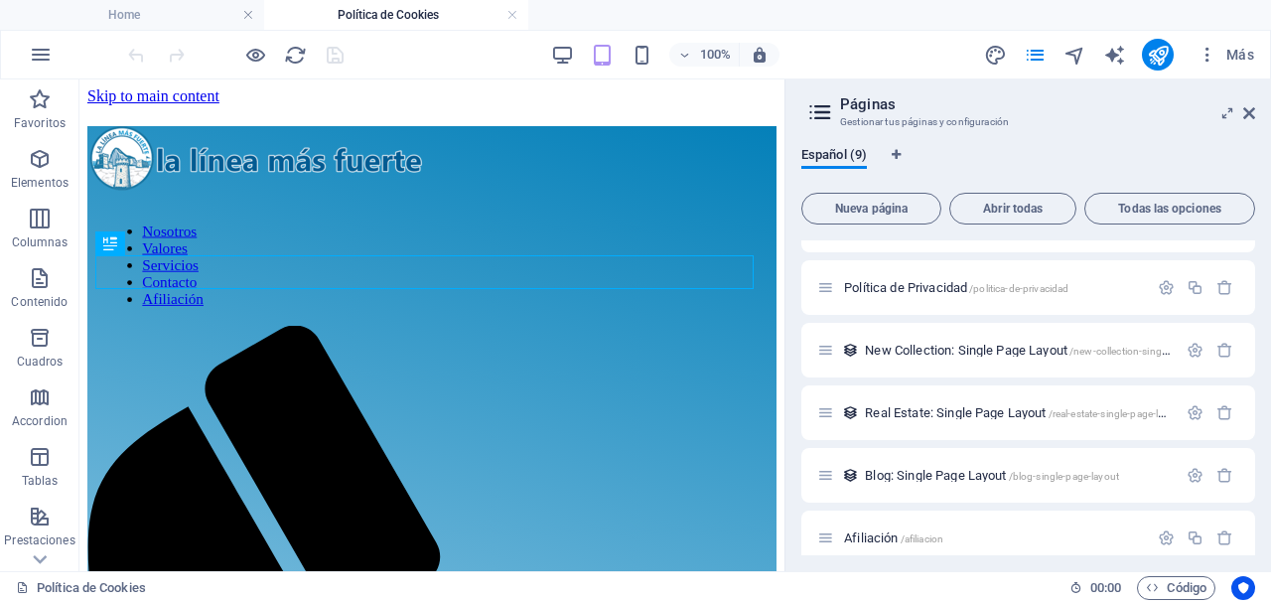
scroll to position [0, 0]
click at [170, 11] on h4 "Home" at bounding box center [132, 15] width 264 height 22
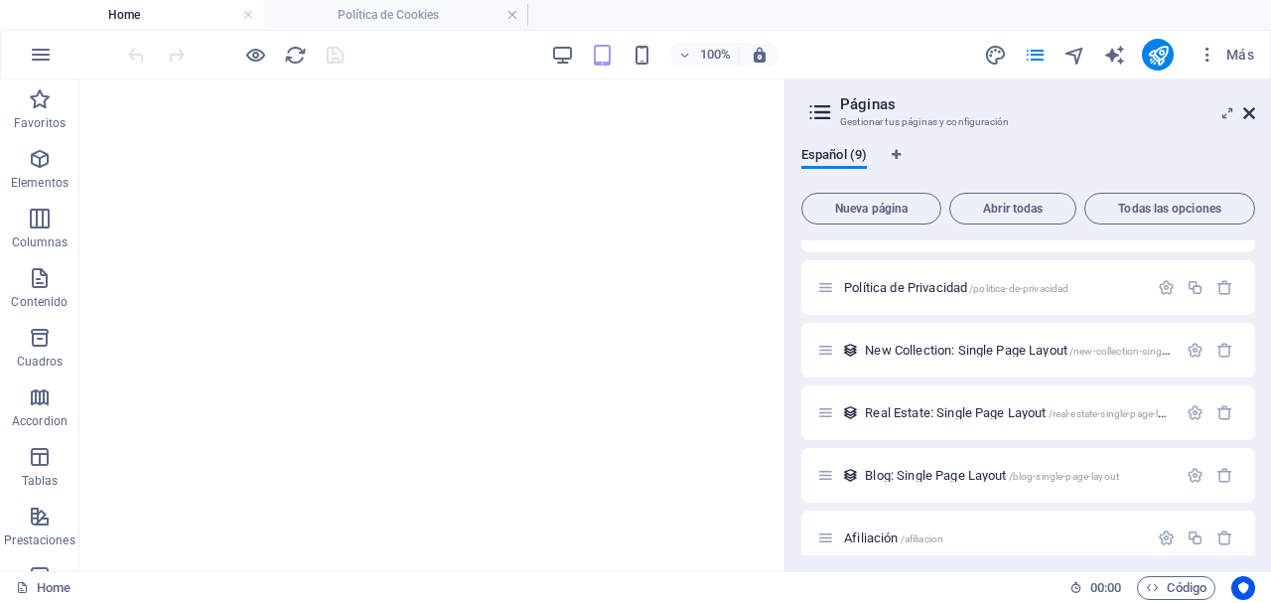
click at [1251, 113] on icon at bounding box center [1249, 113] width 12 height 16
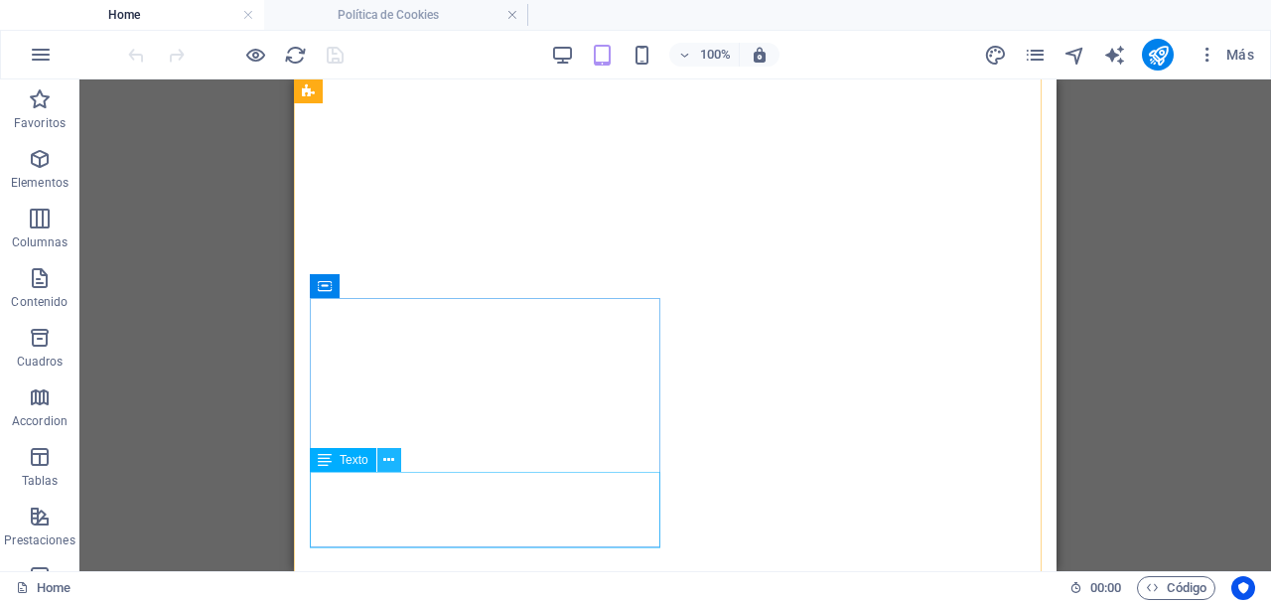
click at [390, 462] on icon at bounding box center [388, 460] width 11 height 21
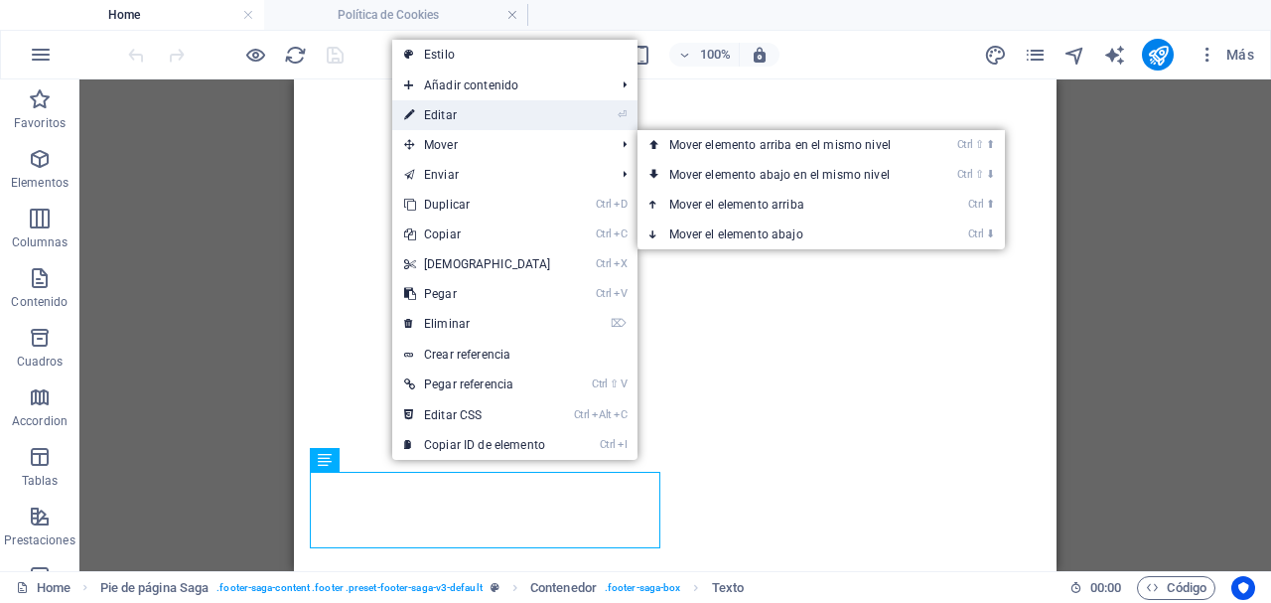
click at [485, 120] on link "⏎ Editar" at bounding box center [477, 115] width 171 height 30
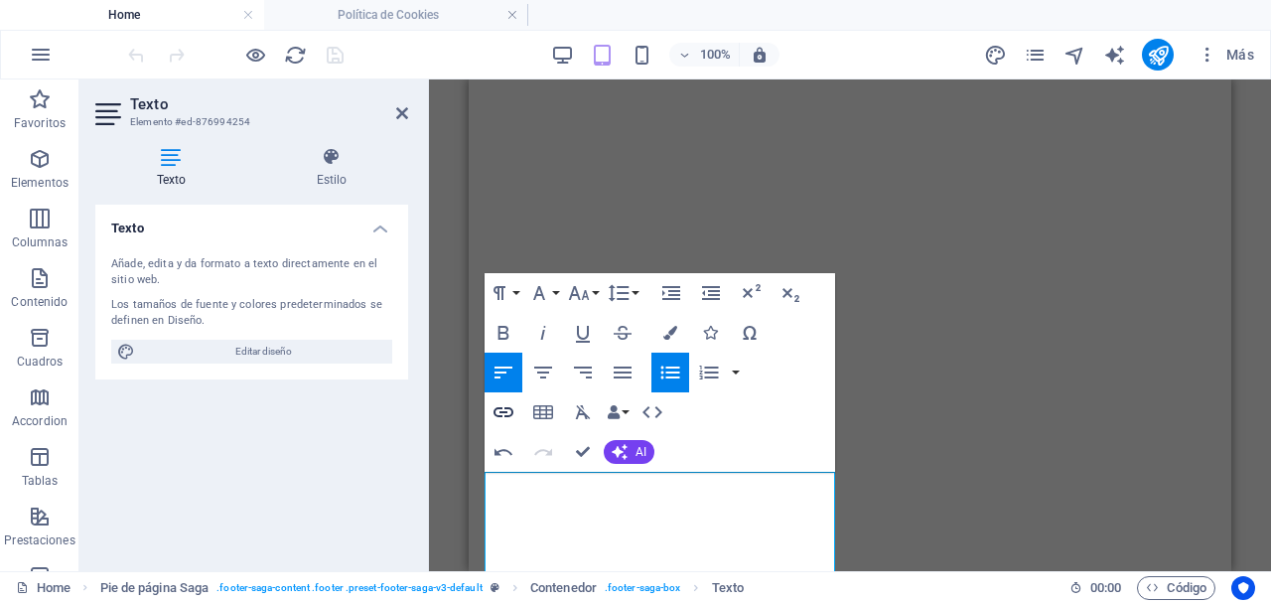
click at [504, 414] on icon "button" at bounding box center [503, 412] width 24 height 24
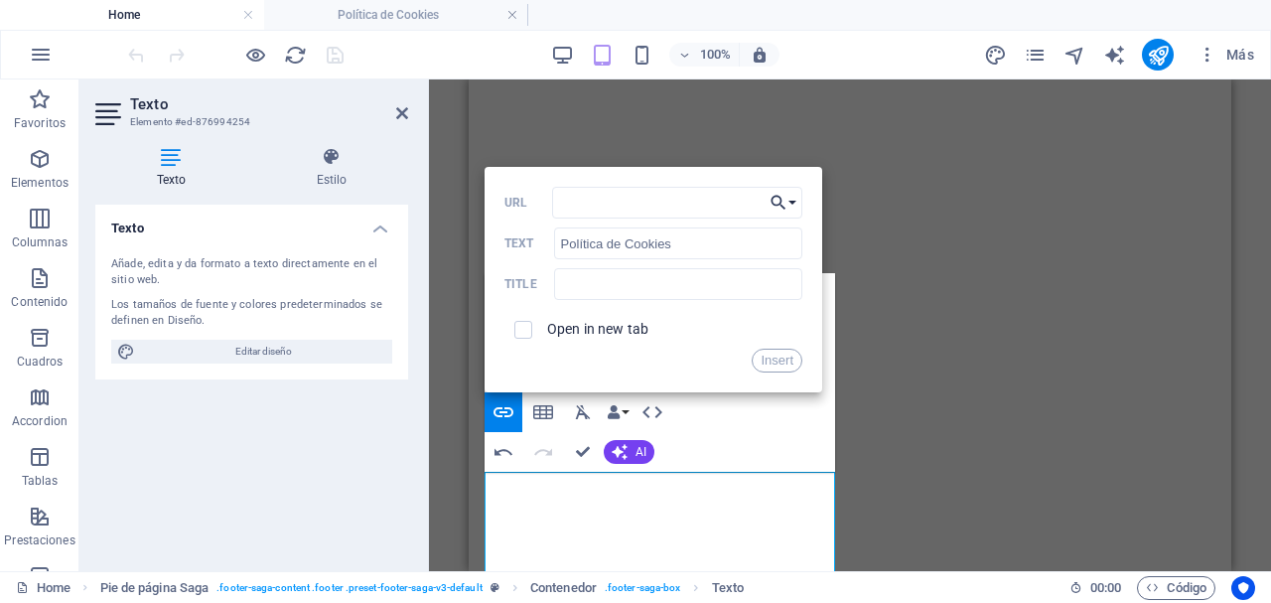
click at [778, 206] on icon "button" at bounding box center [778, 203] width 20 height 24
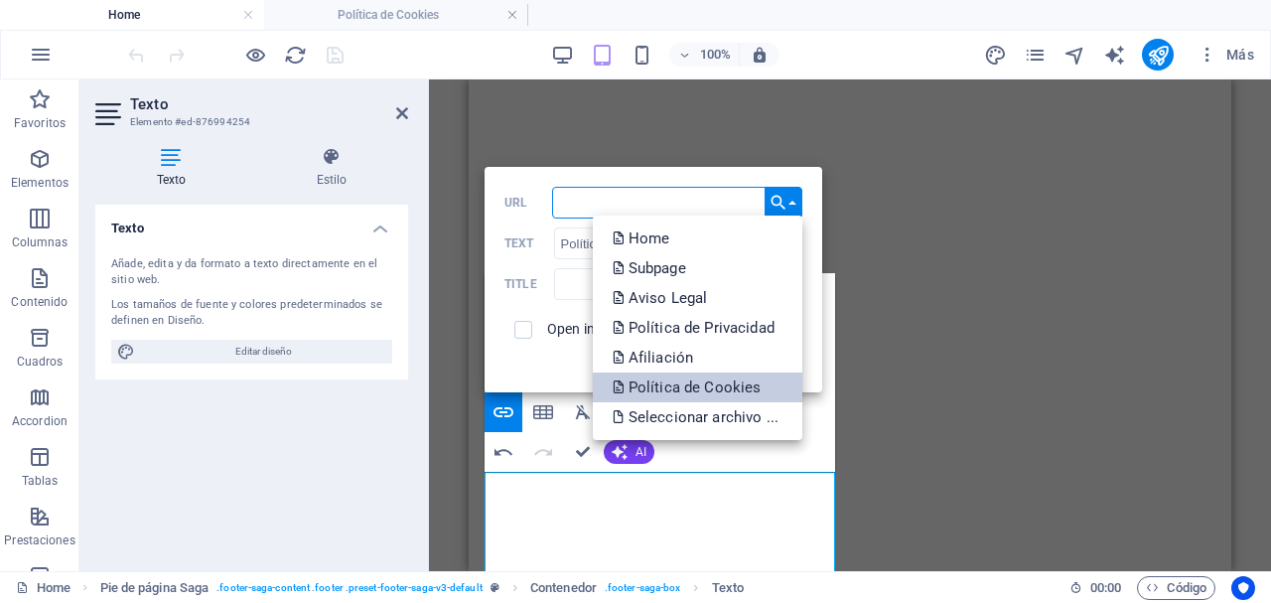
click at [737, 381] on p "Política de Cookies" at bounding box center [689, 387] width 153 height 30
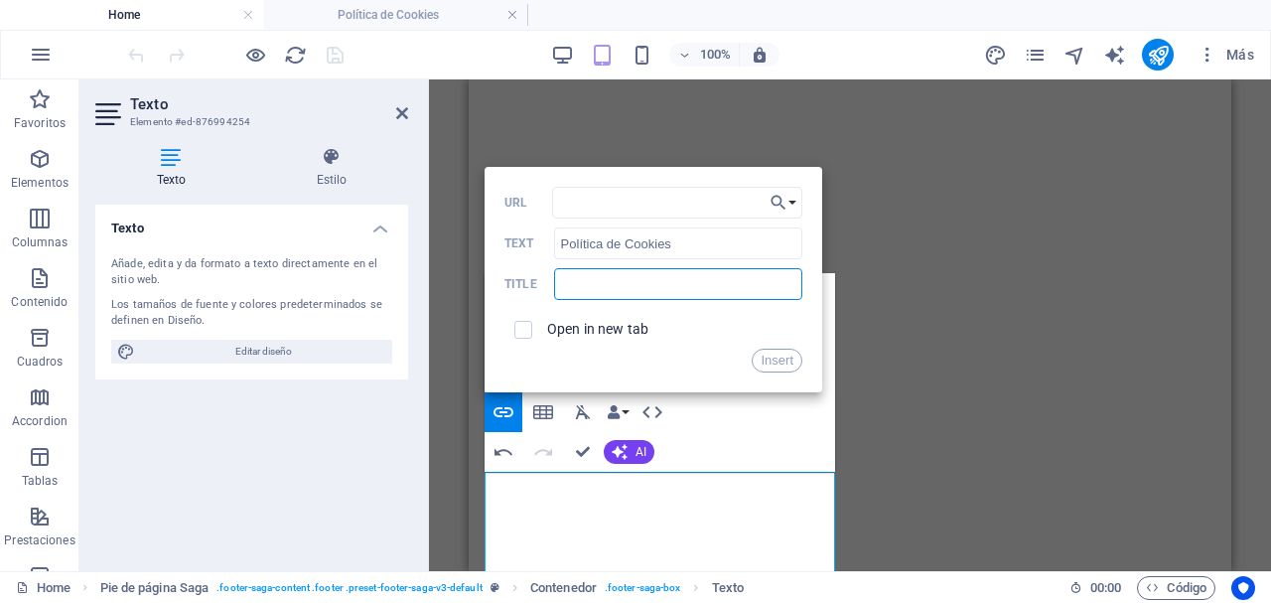
click at [646, 287] on input "text" at bounding box center [678, 284] width 248 height 32
type input "Política de Cookies"
click at [524, 334] on input "checkbox" at bounding box center [520, 327] width 18 height 18
checkbox input "true"
click at [784, 365] on button "Insert" at bounding box center [777, 360] width 51 height 24
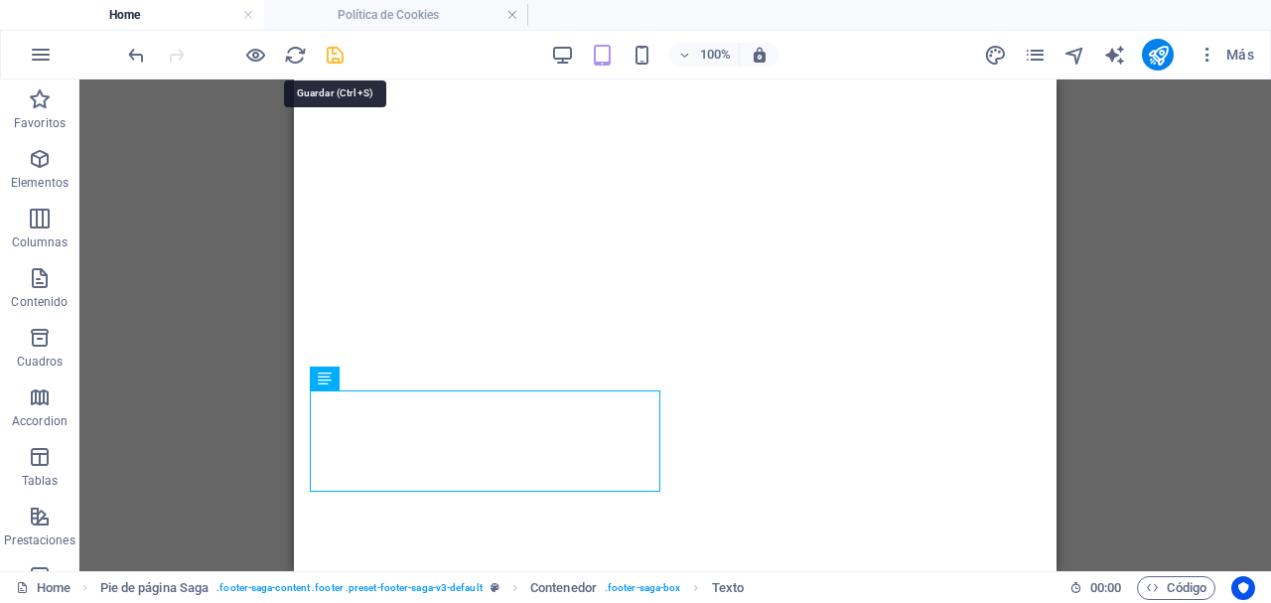
click at [338, 48] on icon "save" at bounding box center [335, 55] width 23 height 23
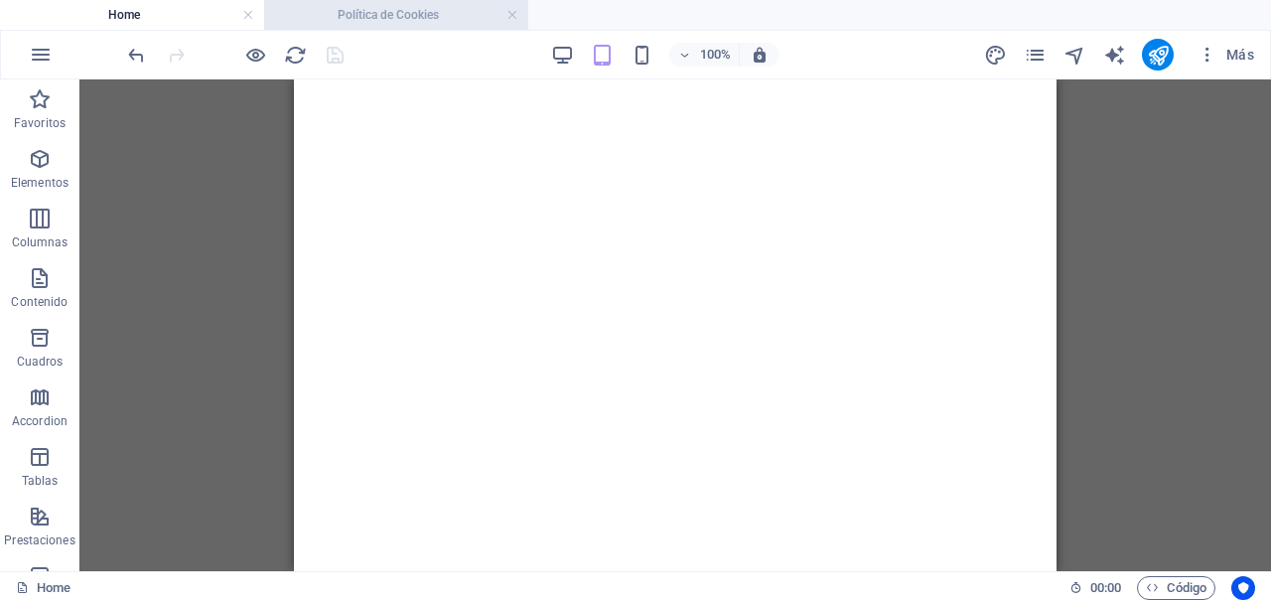
click at [397, 16] on h4 "Política de Cookies" at bounding box center [396, 15] width 264 height 22
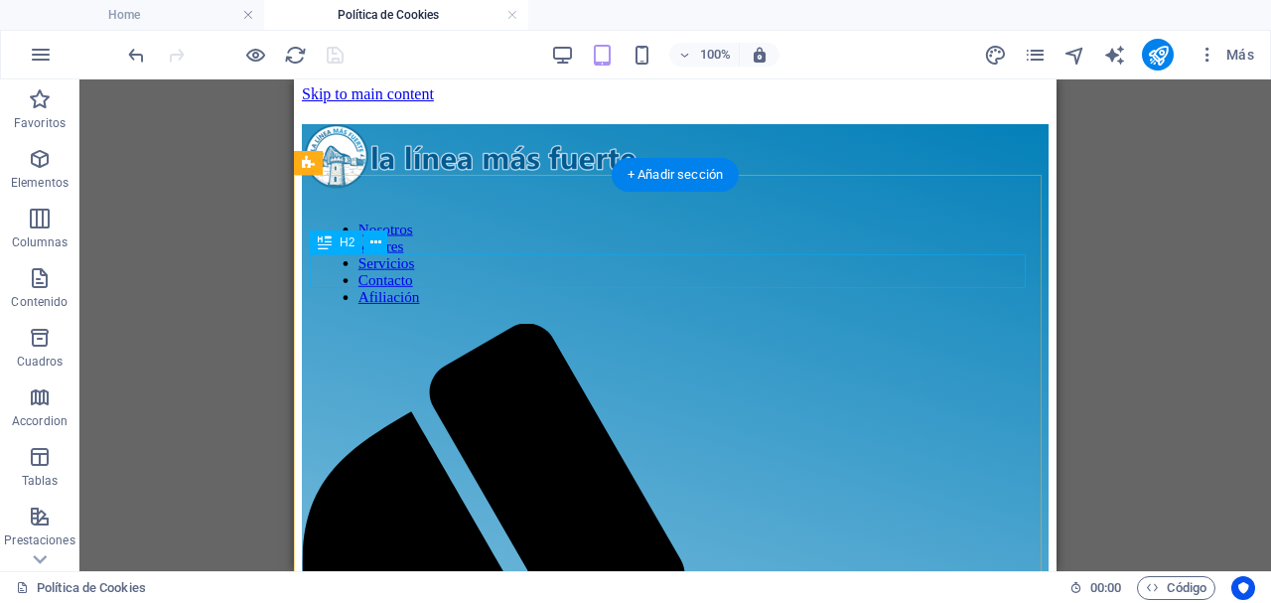
scroll to position [1, 0]
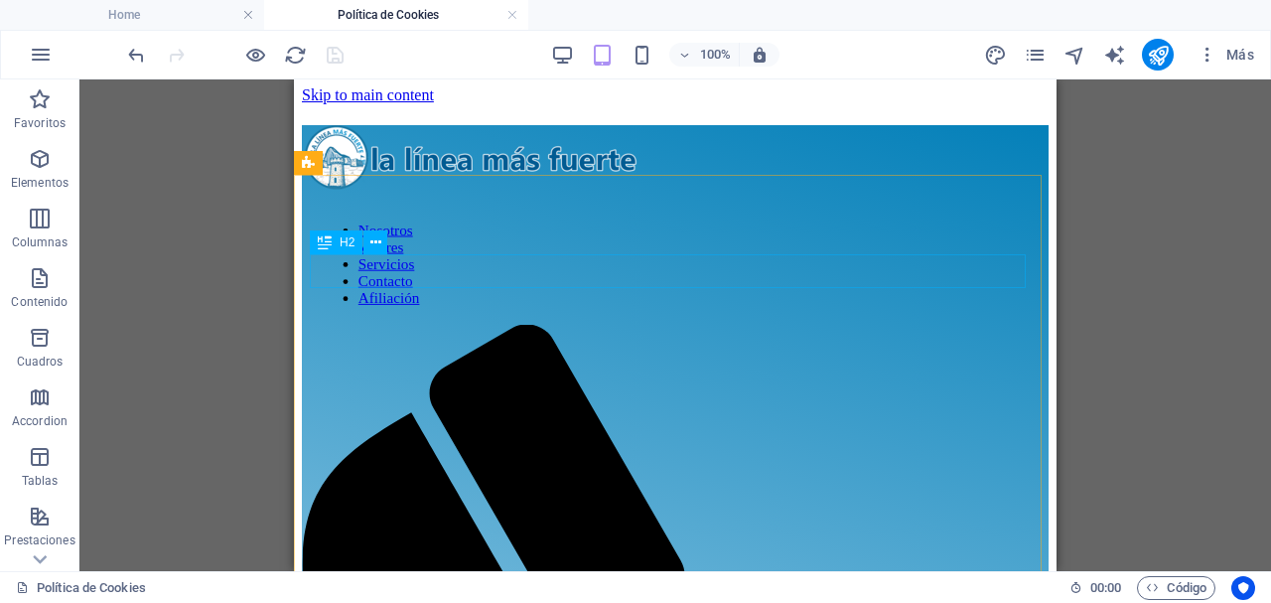
click at [343, 242] on span "H2" at bounding box center [347, 242] width 15 height 12
click at [382, 243] on button at bounding box center [375, 242] width 24 height 24
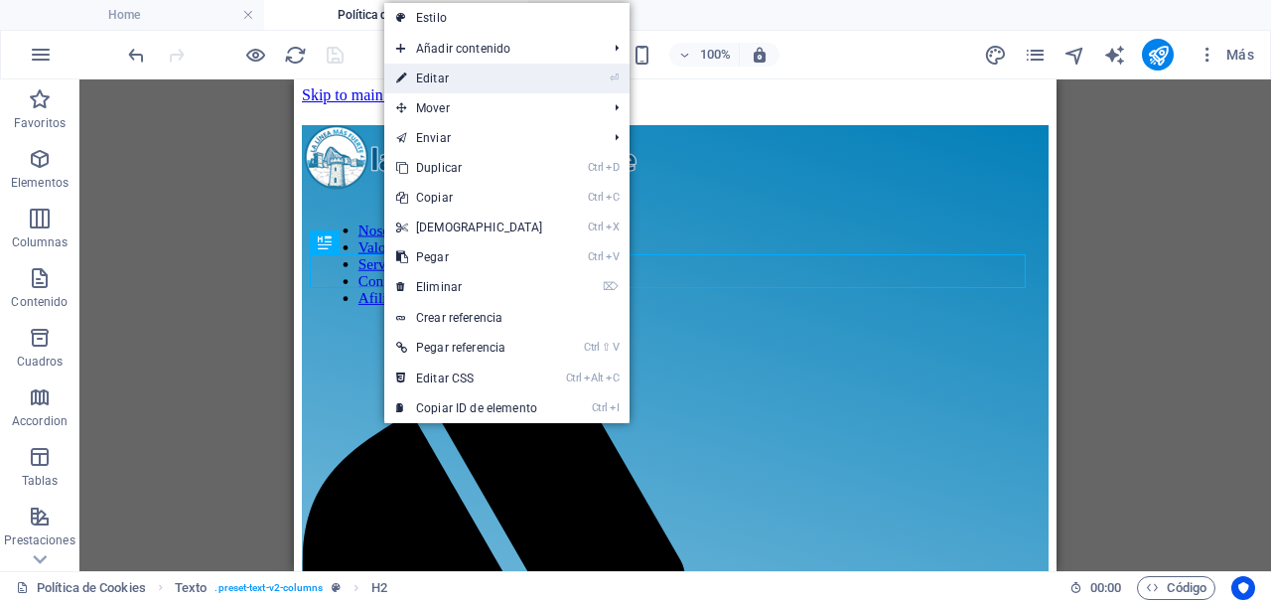
click at [467, 77] on link "⏎ Editar" at bounding box center [469, 79] width 171 height 30
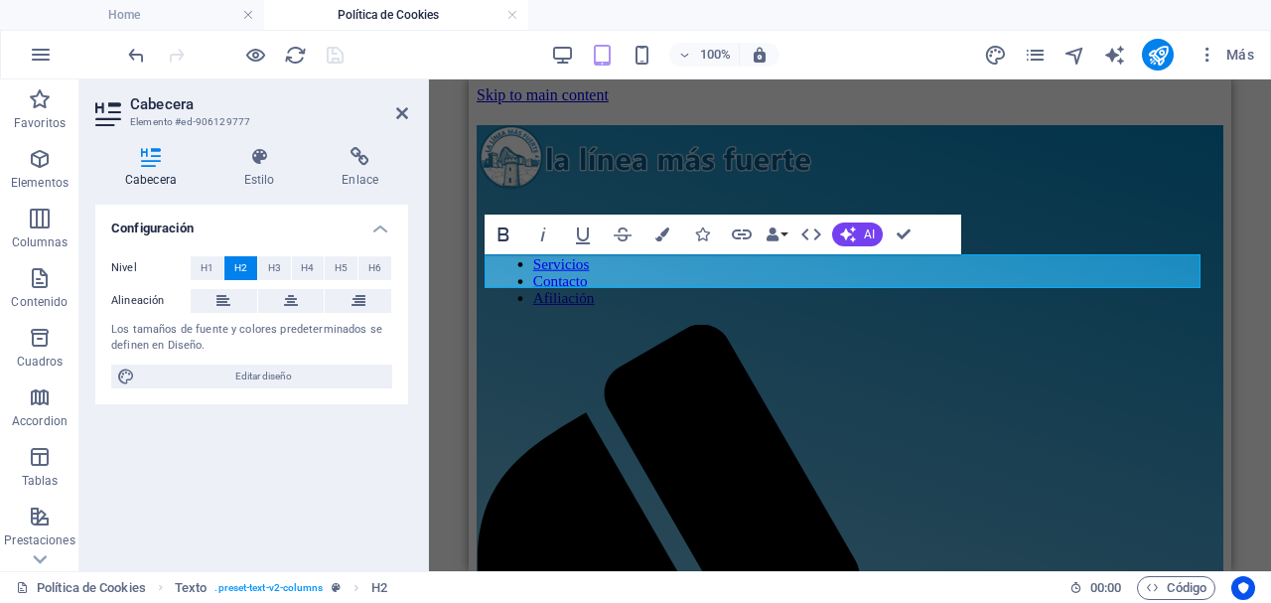
click at [507, 233] on icon "button" at bounding box center [503, 234] width 11 height 14
click at [545, 234] on icon "button" at bounding box center [543, 234] width 24 height 24
click at [208, 262] on span "H1" at bounding box center [207, 268] width 13 height 24
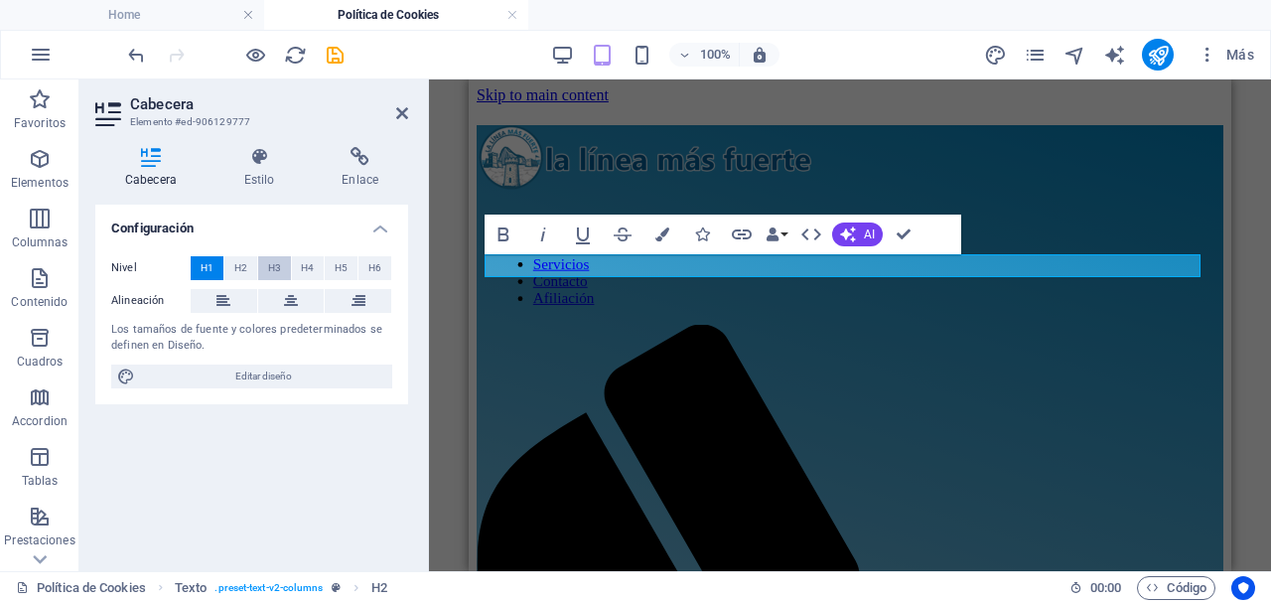
click at [277, 274] on span "H3" at bounding box center [274, 268] width 13 height 24
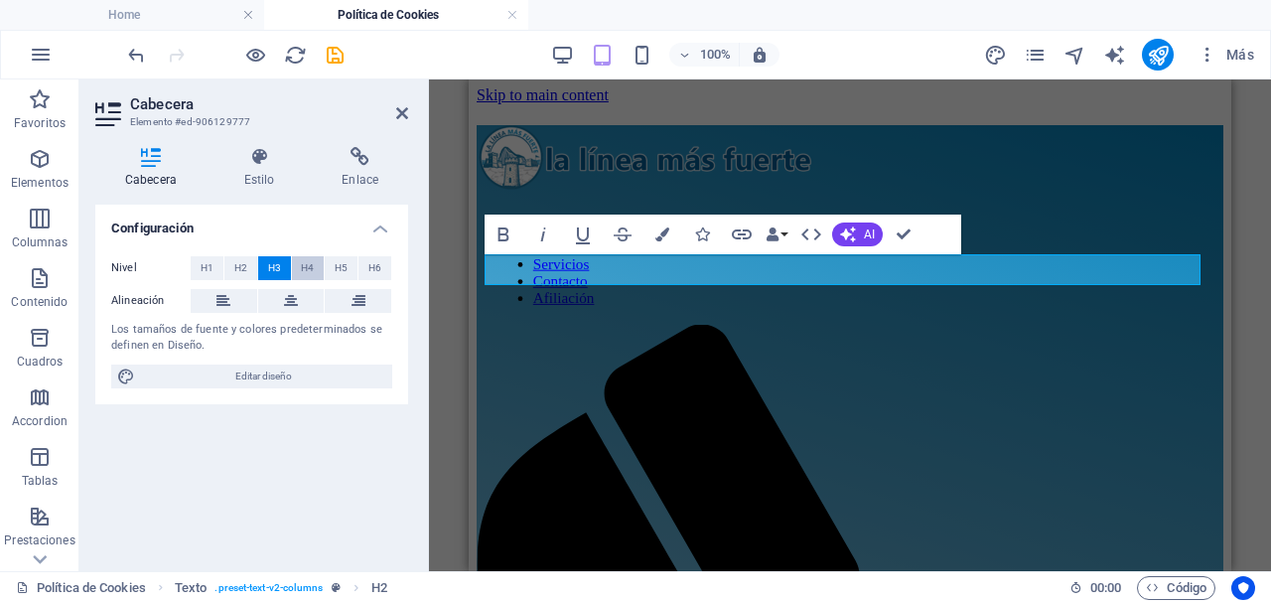
click at [306, 268] on span "H4" at bounding box center [307, 268] width 13 height 24
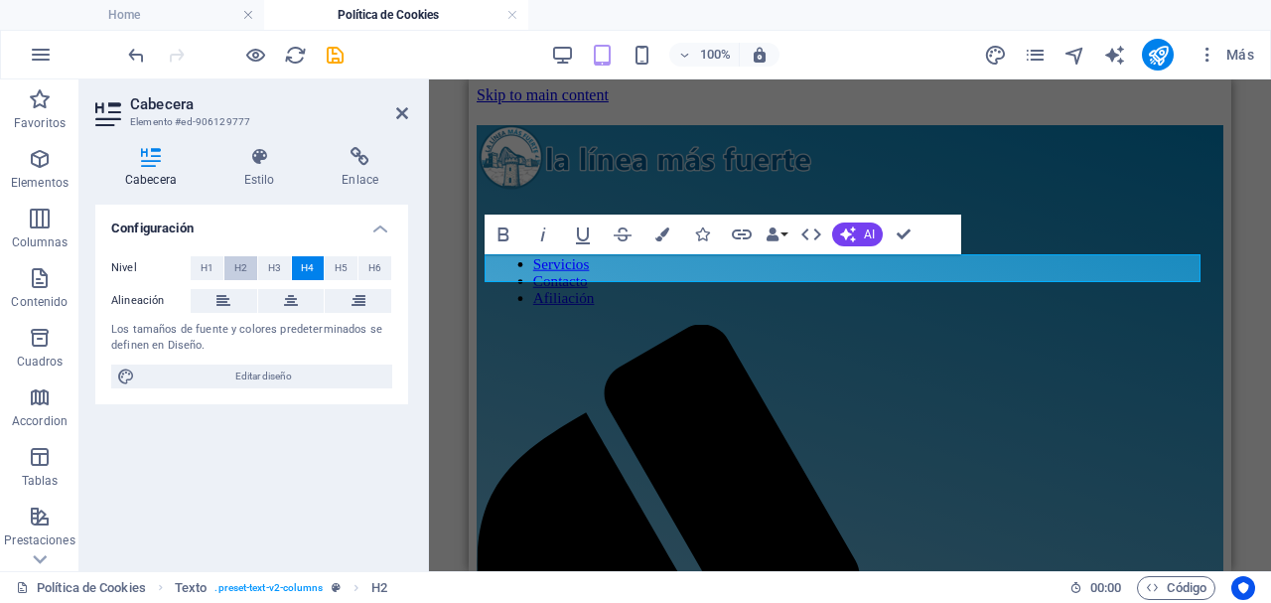
click at [241, 269] on span "H2" at bounding box center [240, 268] width 13 height 24
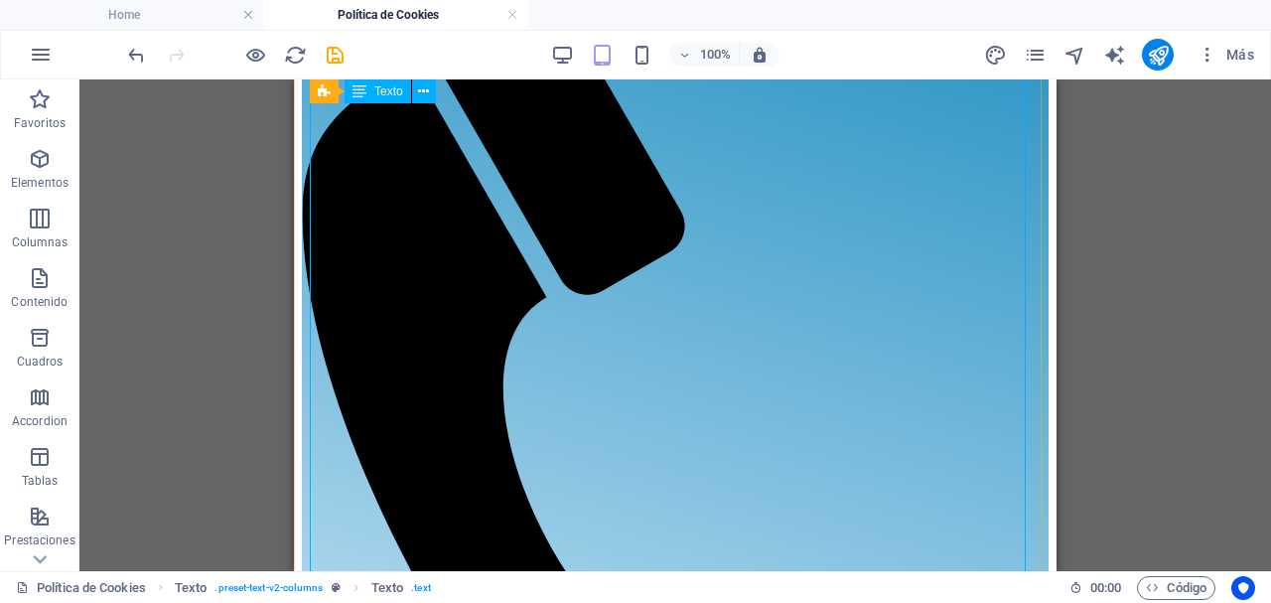
scroll to position [0, 0]
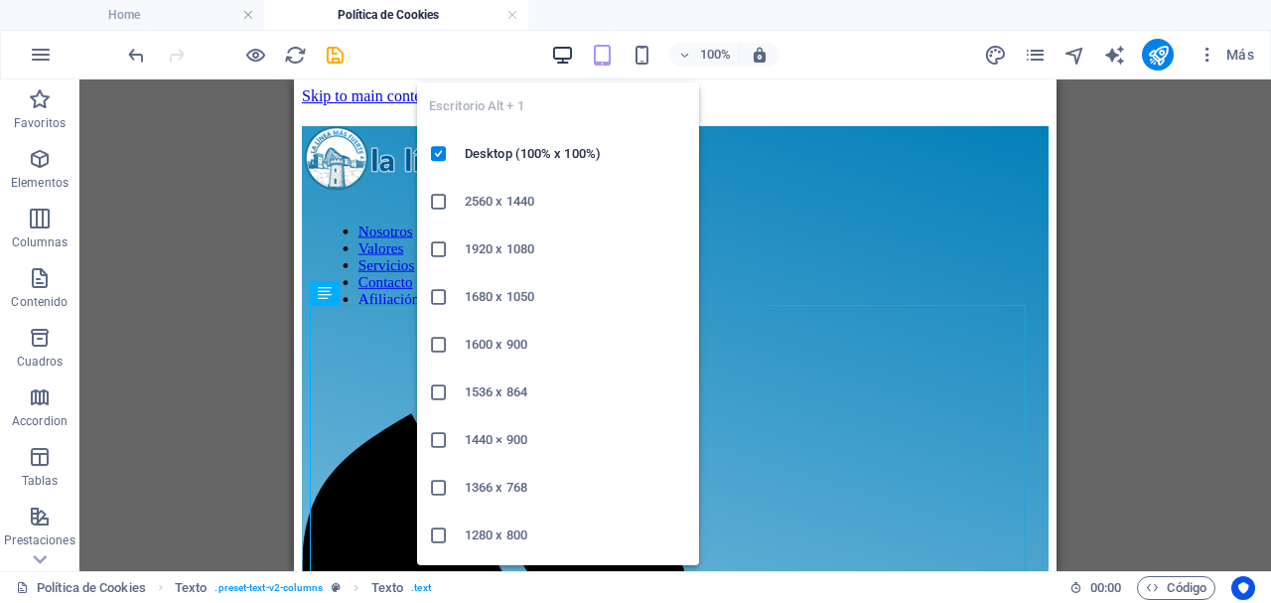
click at [562, 51] on icon "button" at bounding box center [562, 55] width 23 height 23
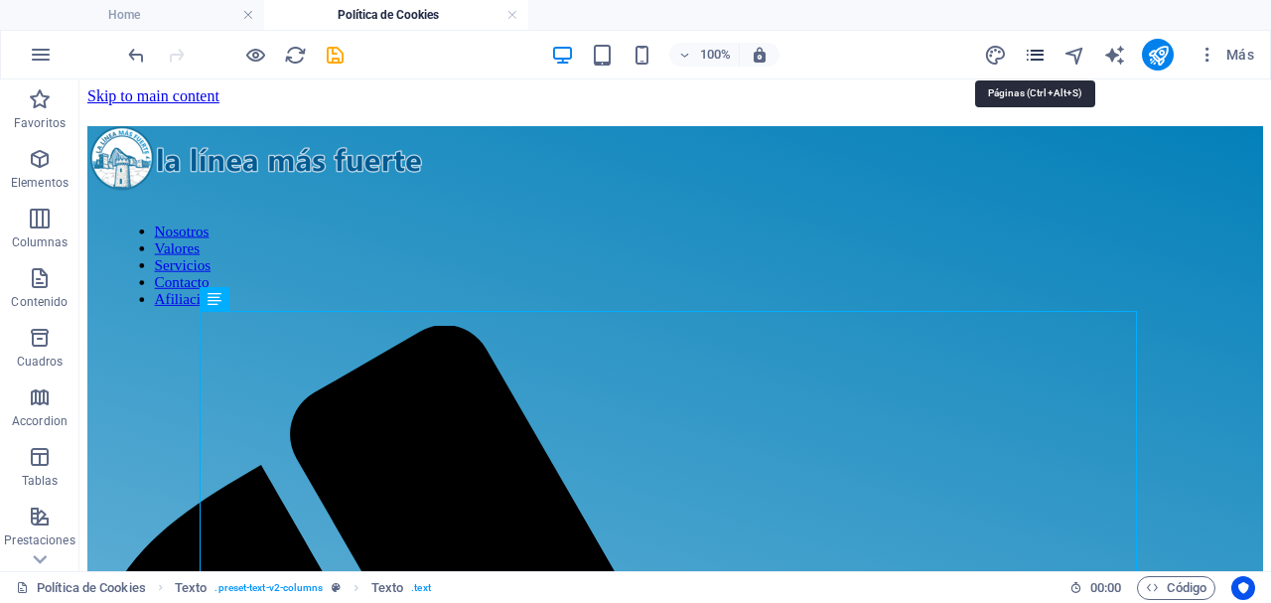
click at [1039, 61] on icon "pages" at bounding box center [1035, 55] width 23 height 23
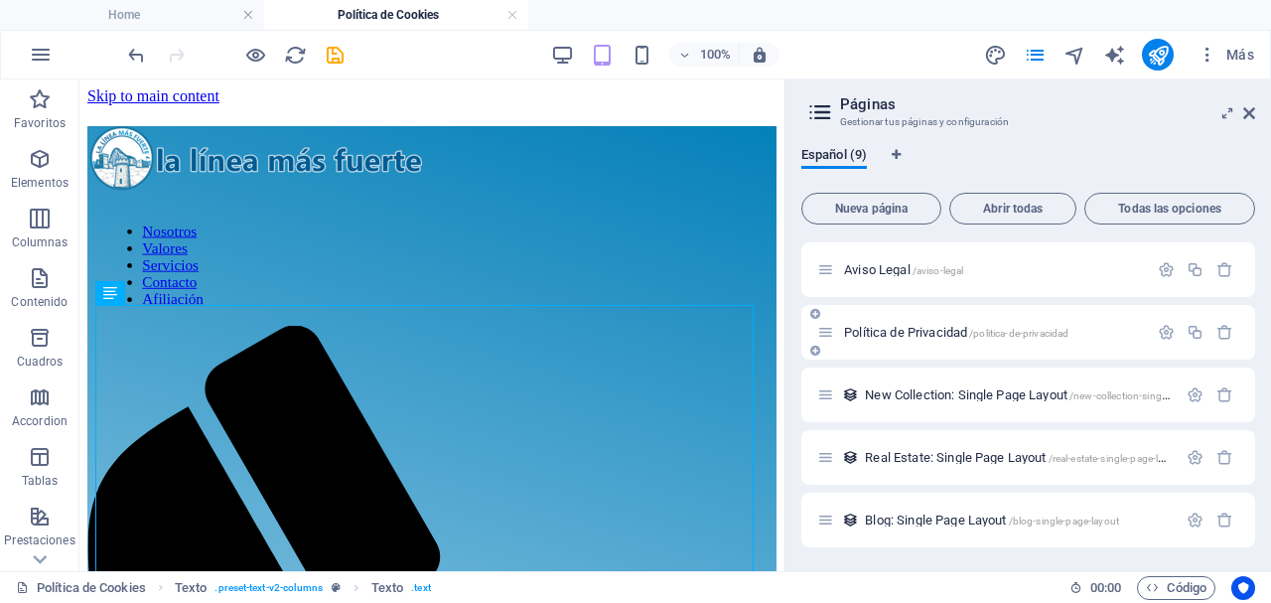
scroll to position [122, 0]
click at [893, 338] on span "Política de Privacidad /politica-de-privacidad" at bounding box center [956, 333] width 224 height 15
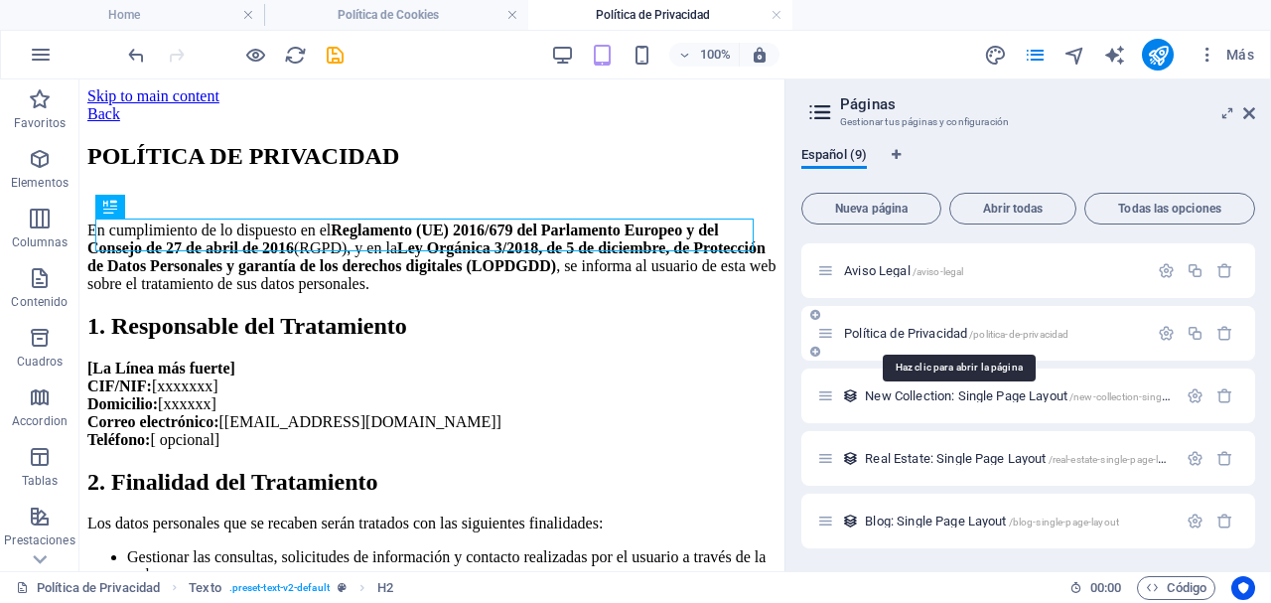
scroll to position [0, 0]
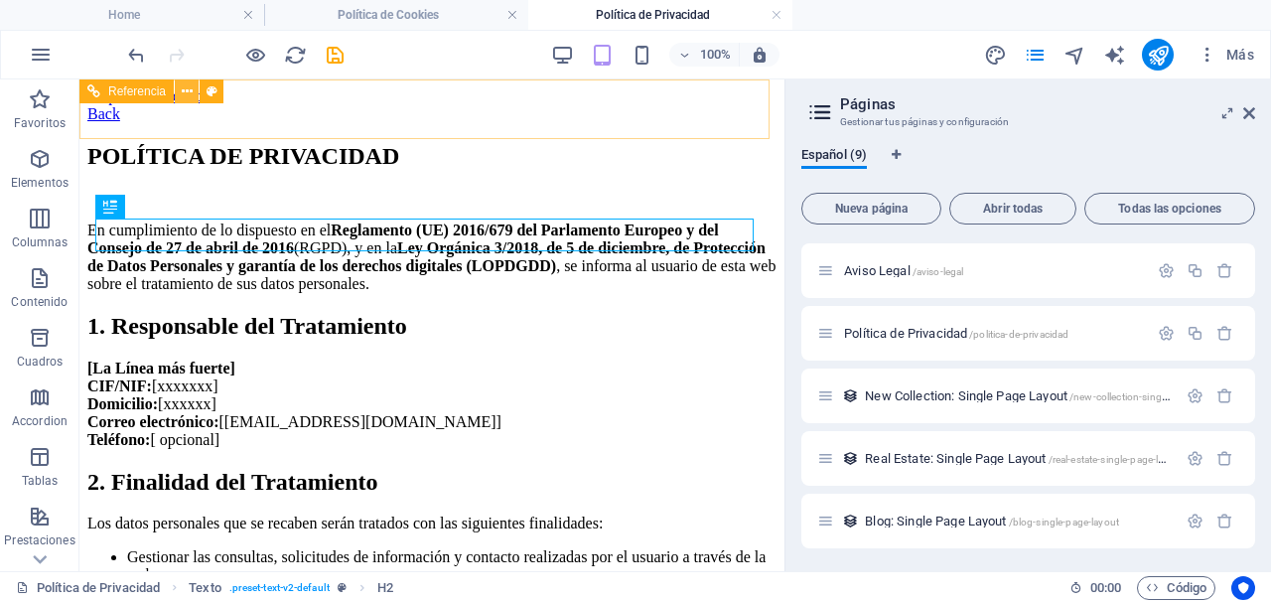
click at [179, 89] on button at bounding box center [187, 91] width 24 height 24
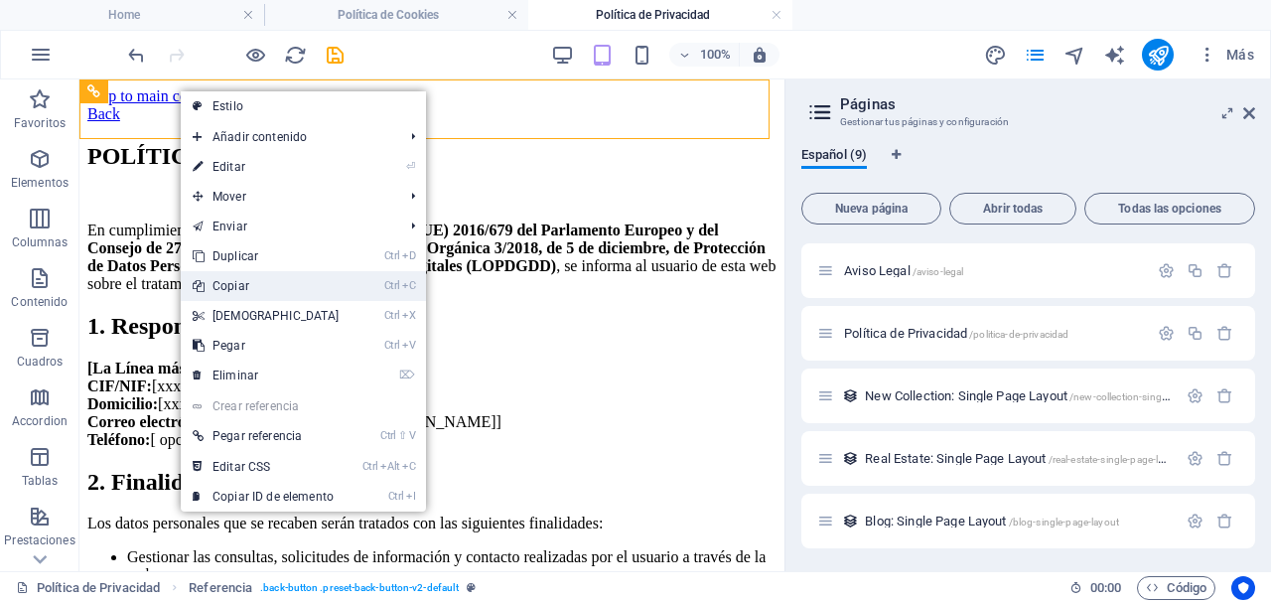
click at [252, 278] on link "Ctrl C Copiar" at bounding box center [266, 286] width 171 height 30
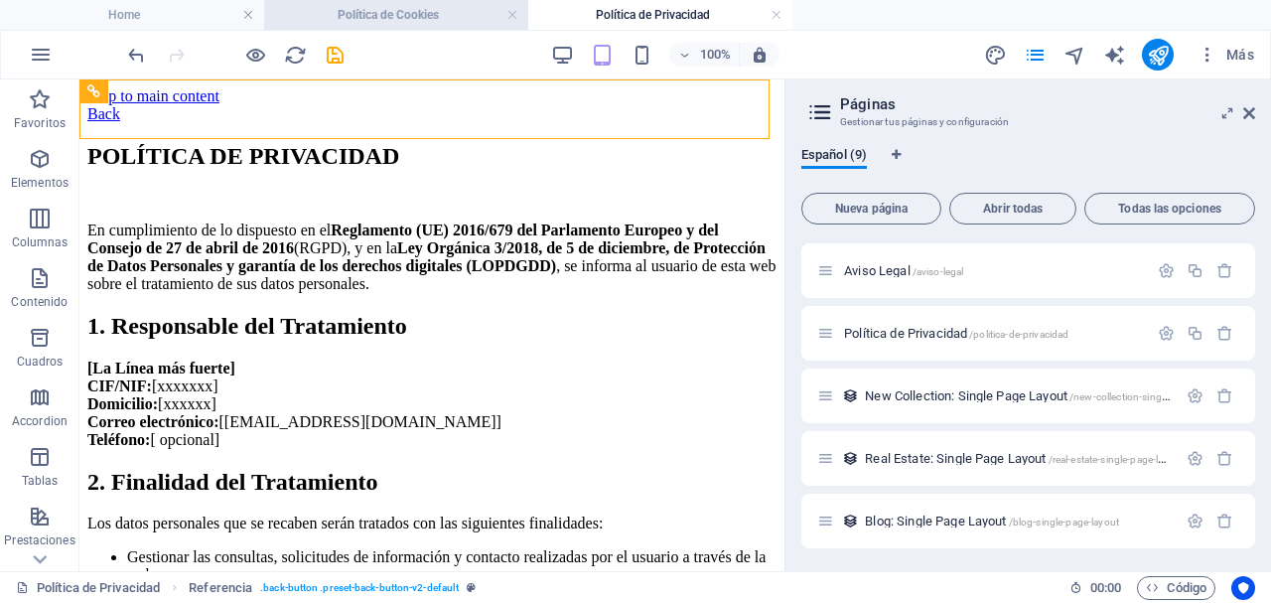
click at [416, 11] on h4 "Política de Cookies" at bounding box center [396, 15] width 264 height 22
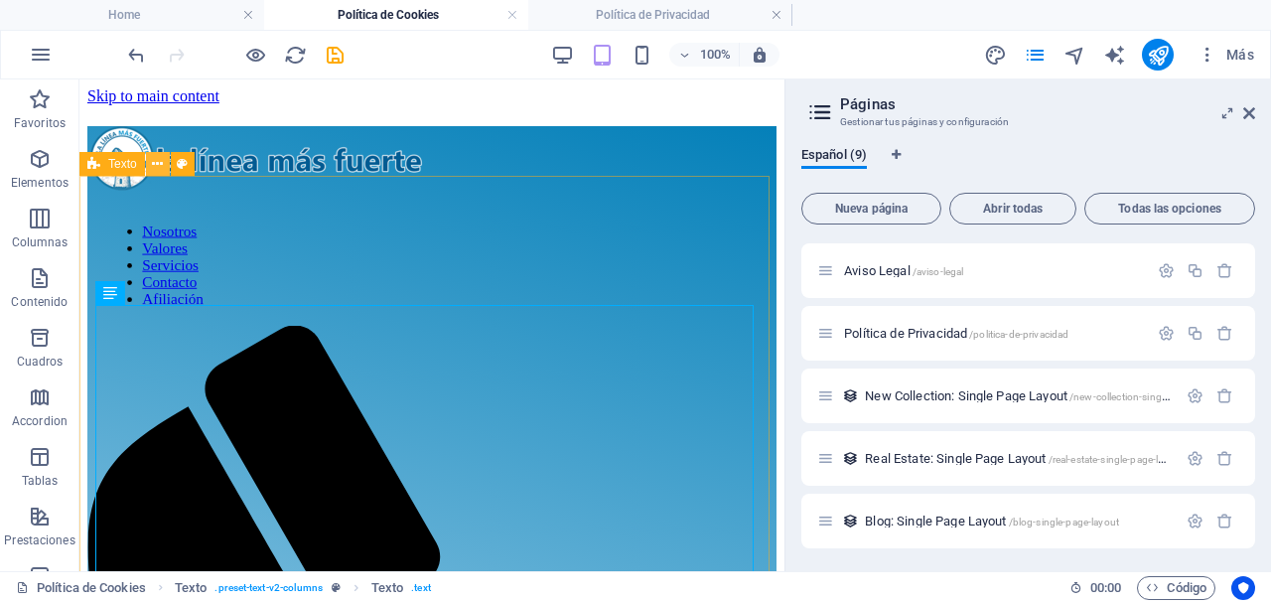
click at [167, 168] on button at bounding box center [158, 164] width 24 height 24
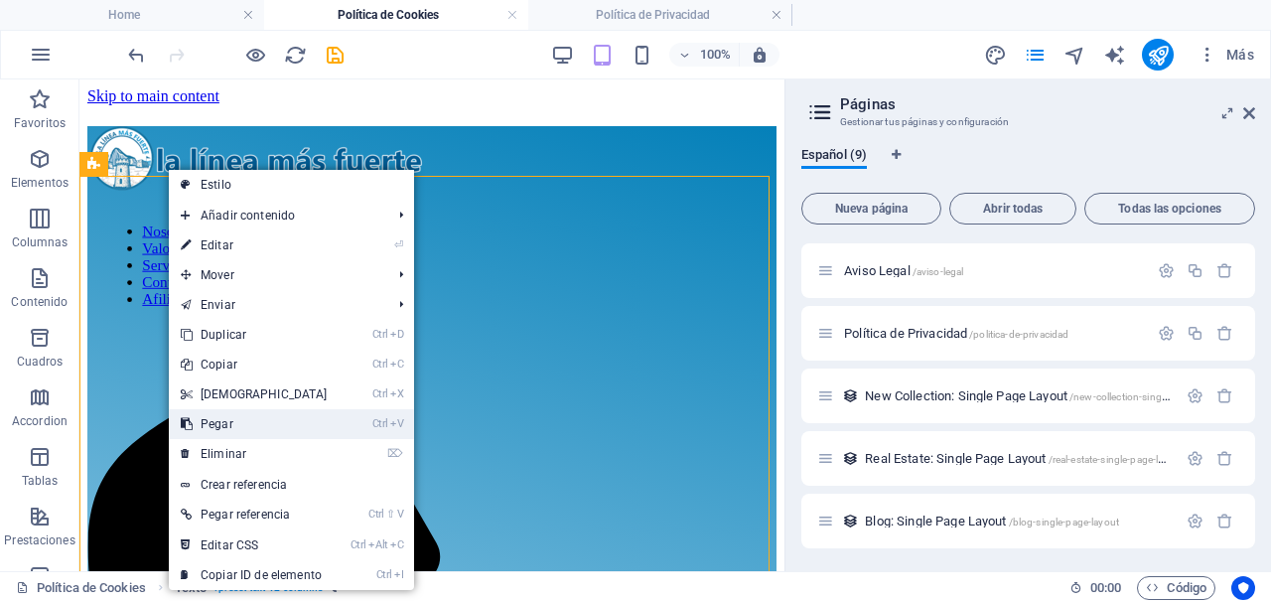
click at [260, 421] on link "Ctrl V Pegar" at bounding box center [254, 424] width 171 height 30
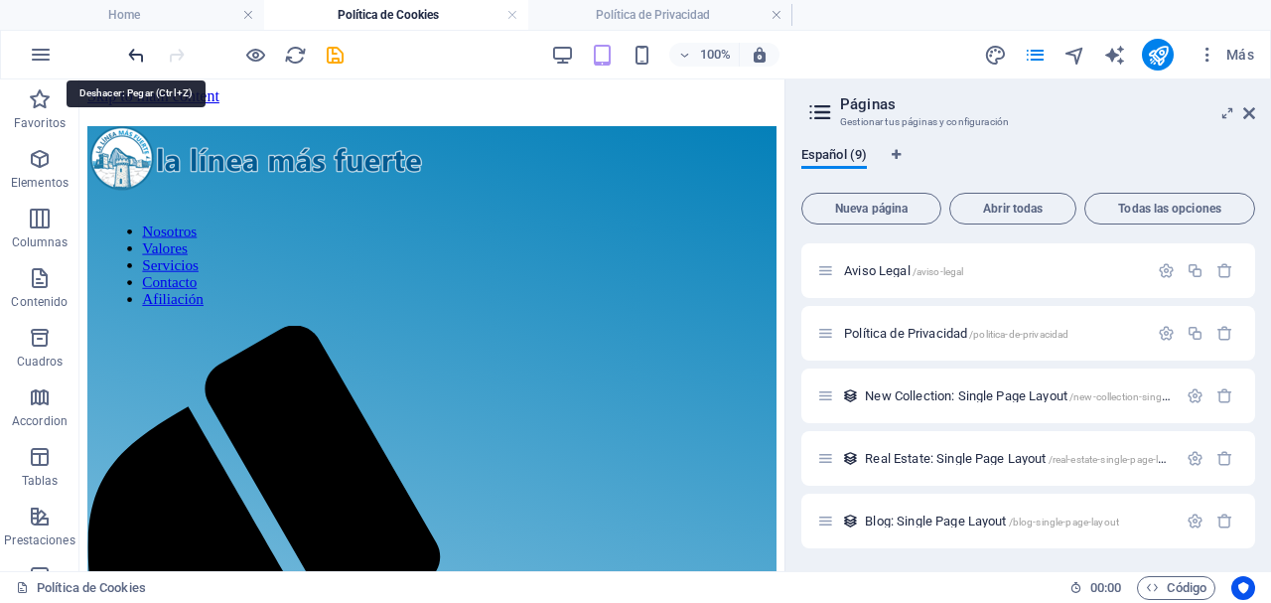
click at [134, 56] on icon "undo" at bounding box center [136, 55] width 23 height 23
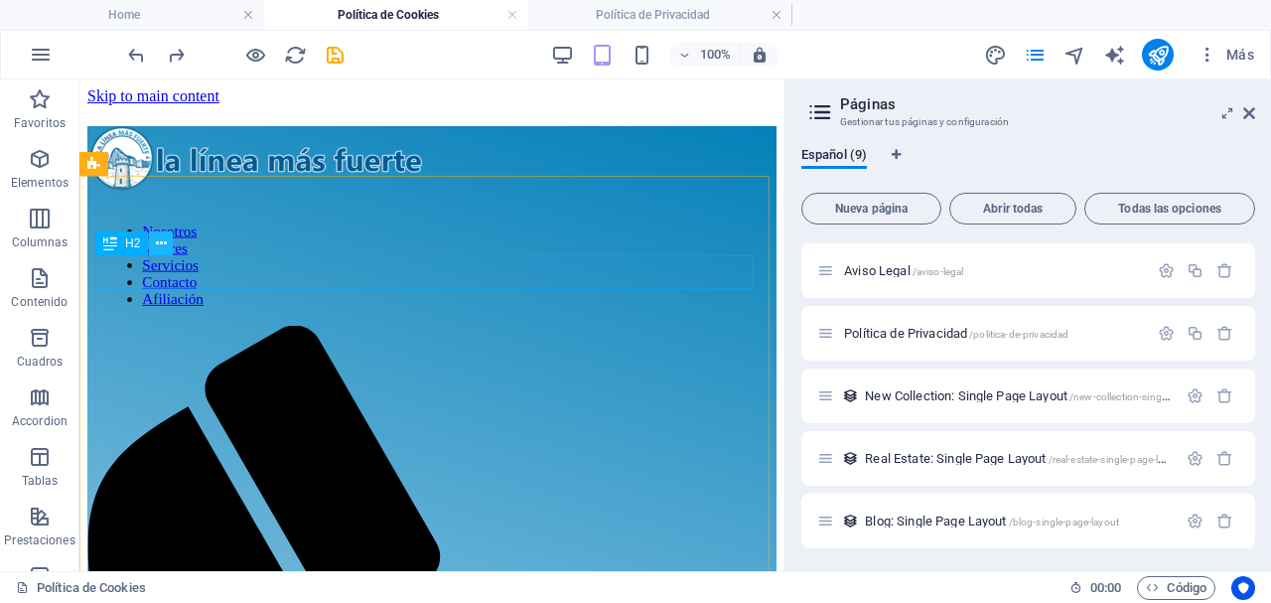
click at [160, 239] on icon at bounding box center [161, 243] width 11 height 21
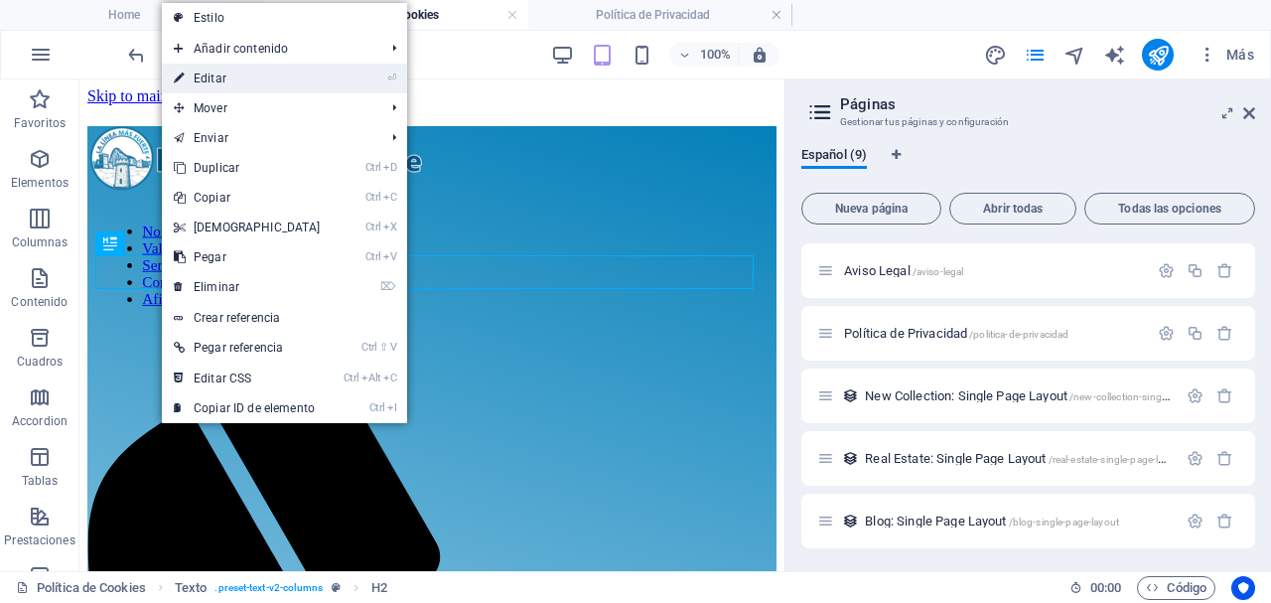
click at [241, 83] on link "⏎ Editar" at bounding box center [247, 79] width 171 height 30
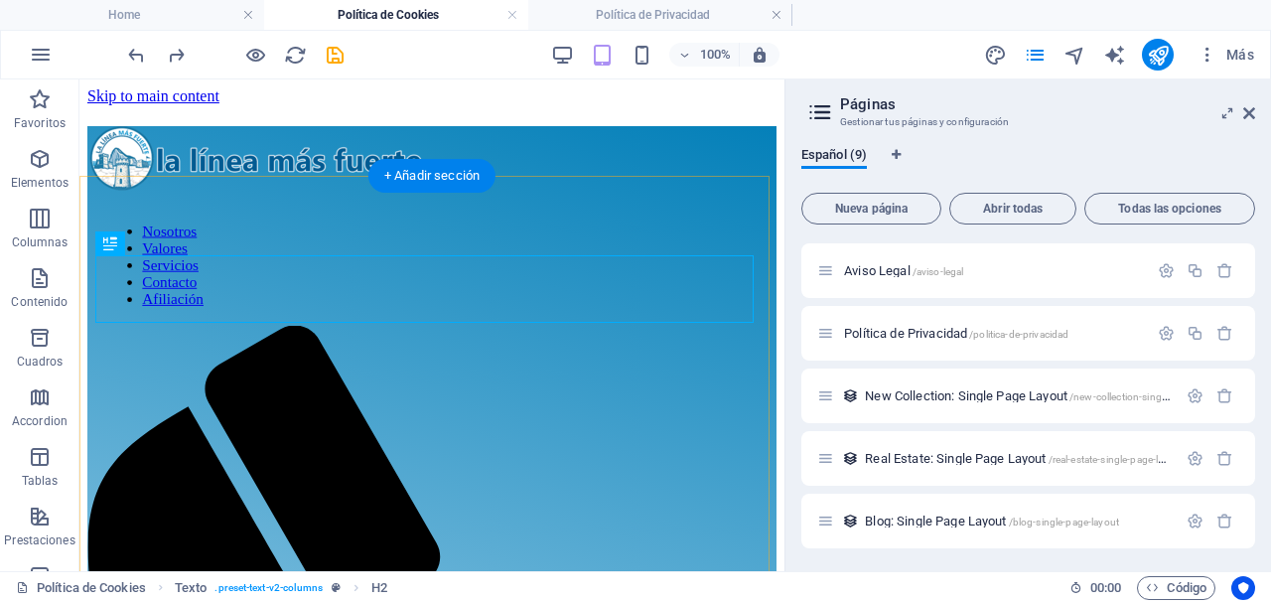
drag, startPoint x: 521, startPoint y: 261, endPoint x: 263, endPoint y: 225, distance: 260.6
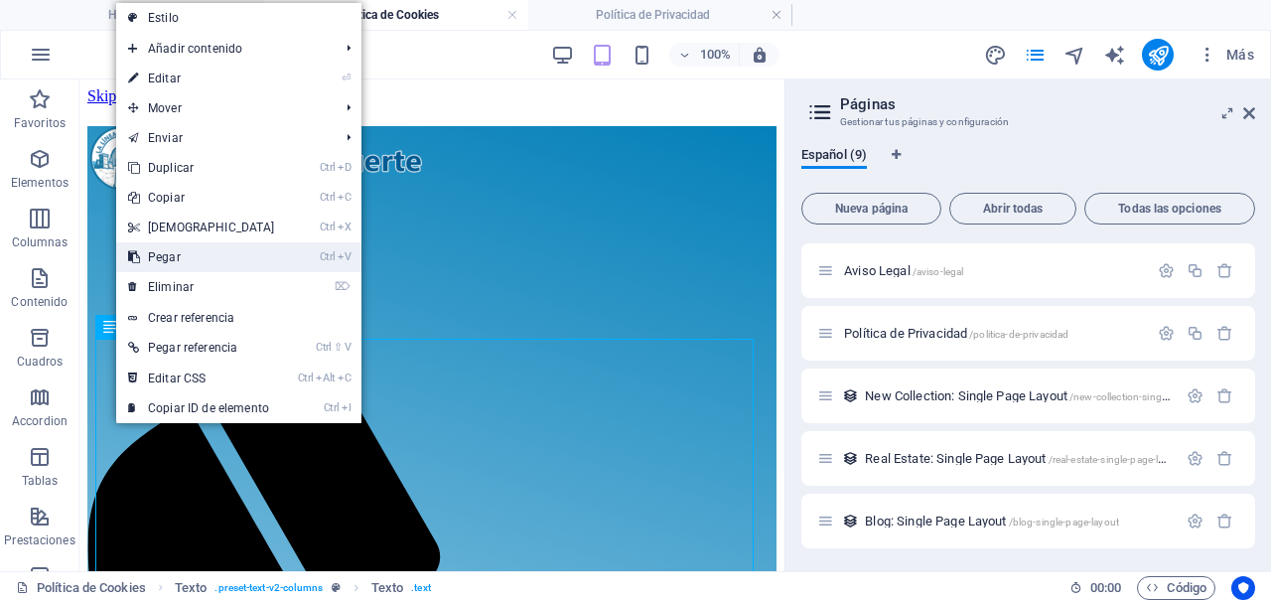
click at [224, 253] on link "Ctrl V Pegar" at bounding box center [201, 257] width 171 height 30
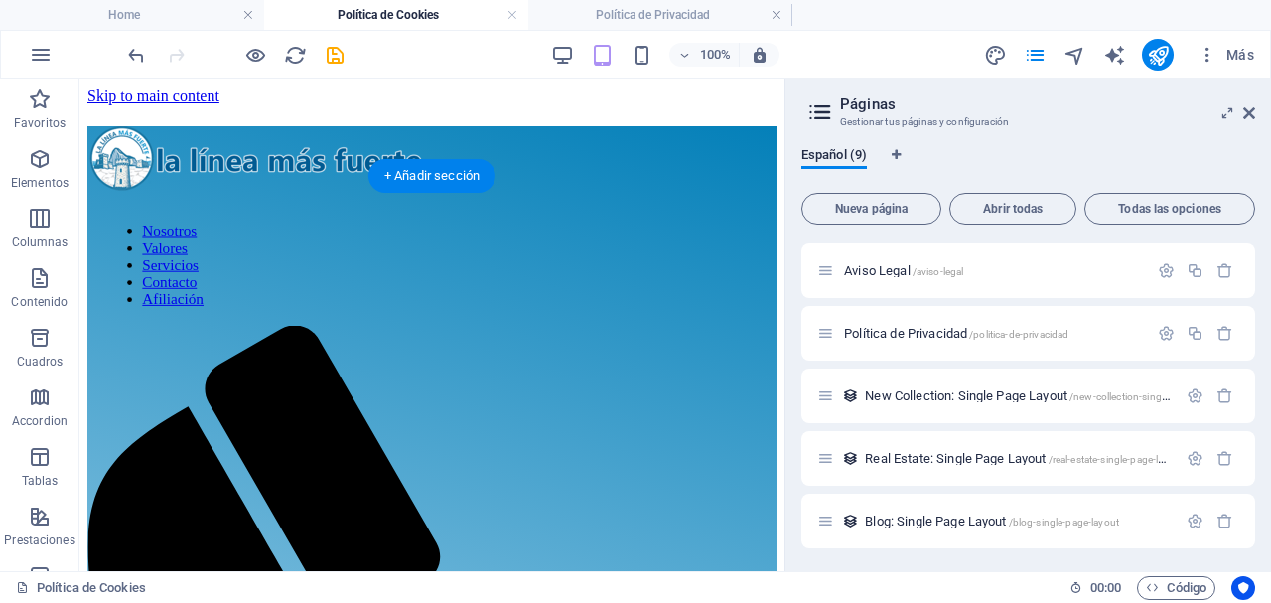
drag, startPoint x: 196, startPoint y: 368, endPoint x: 158, endPoint y: 268, distance: 107.1
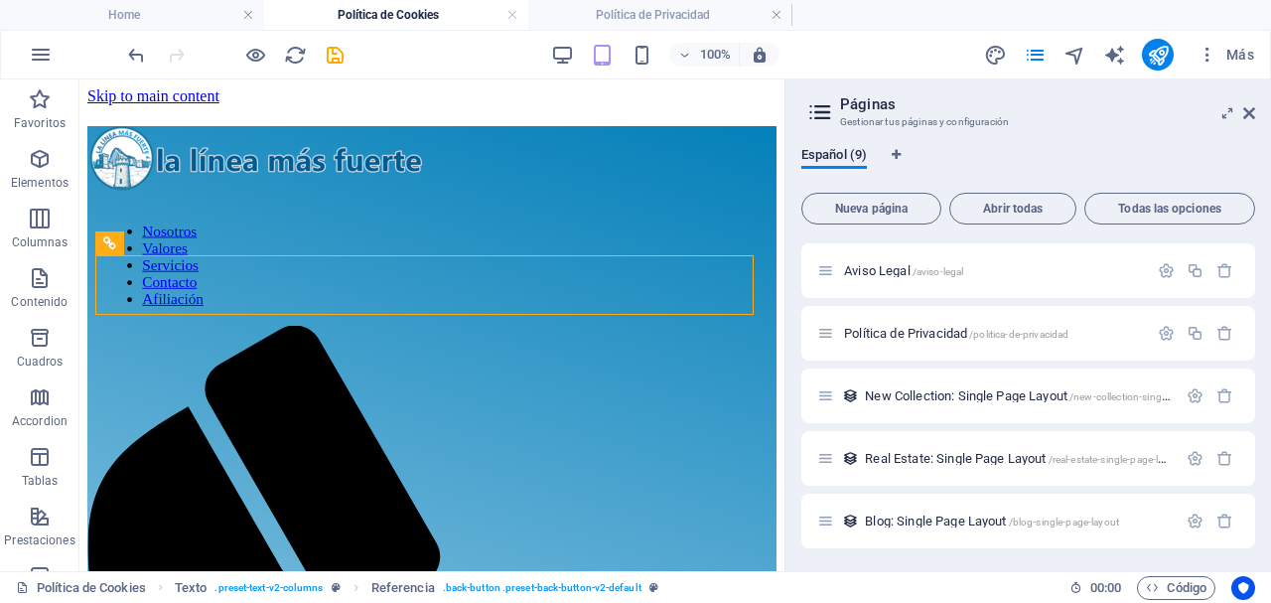
click at [349, 59] on div "100% Más" at bounding box center [693, 55] width 1138 height 32
click at [341, 56] on icon "save" at bounding box center [335, 55] width 23 height 23
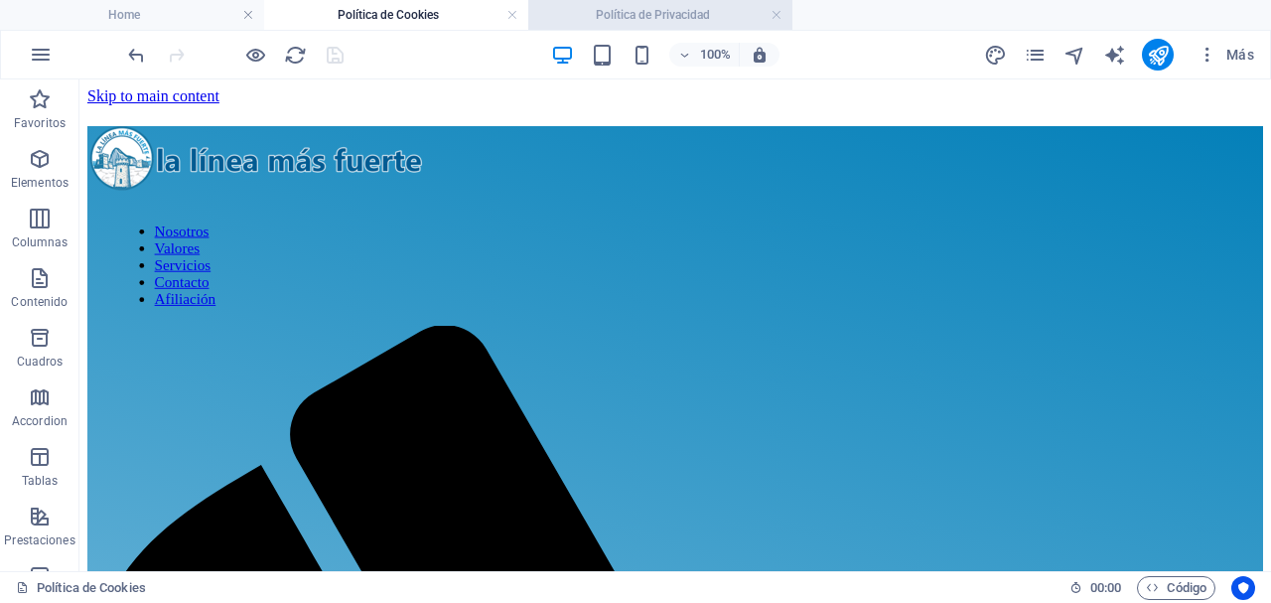
click at [655, 9] on h4 "Política de Privacidad" at bounding box center [660, 15] width 264 height 22
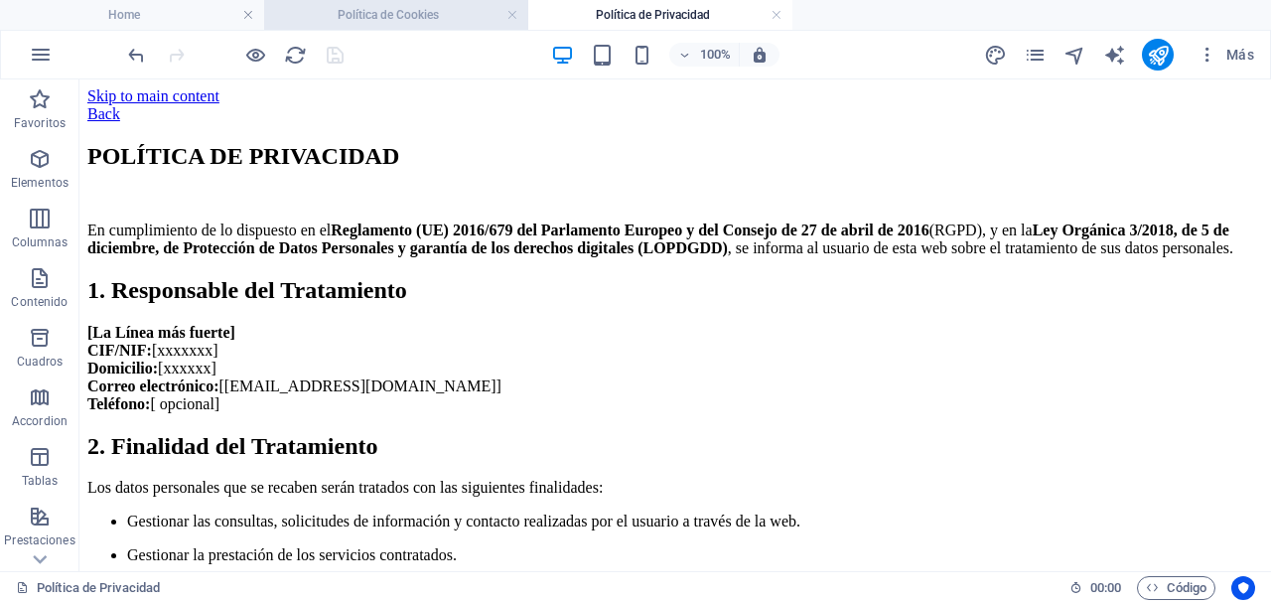
click at [376, 11] on h4 "Política de Cookies" at bounding box center [396, 15] width 264 height 22
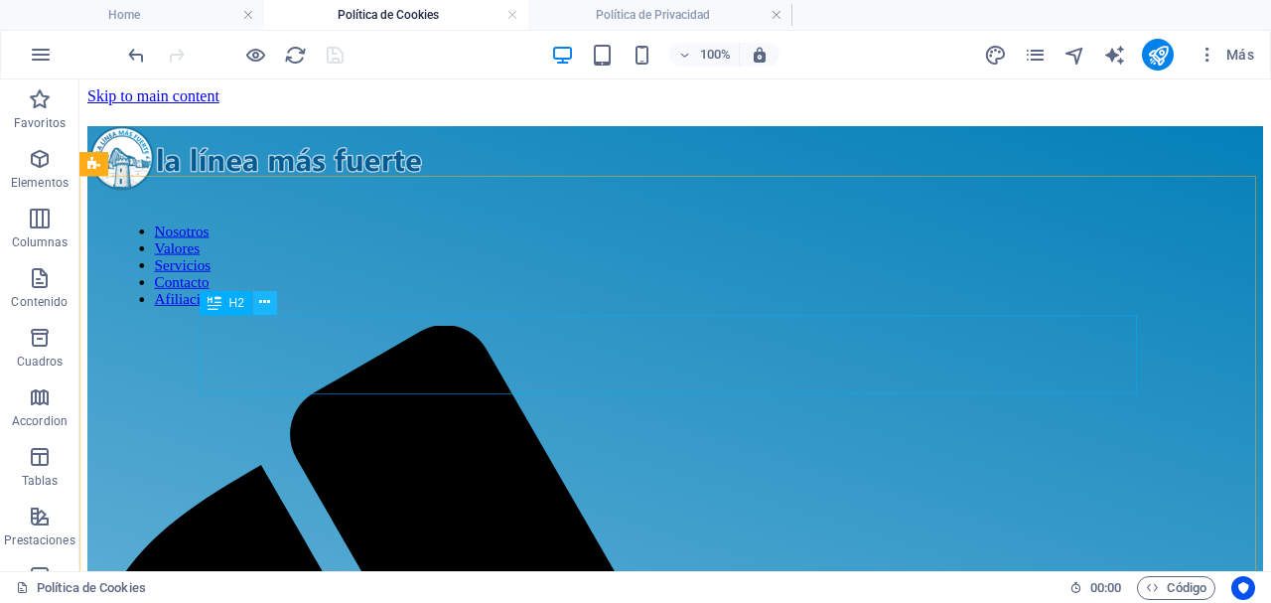
click at [268, 296] on icon at bounding box center [264, 302] width 11 height 21
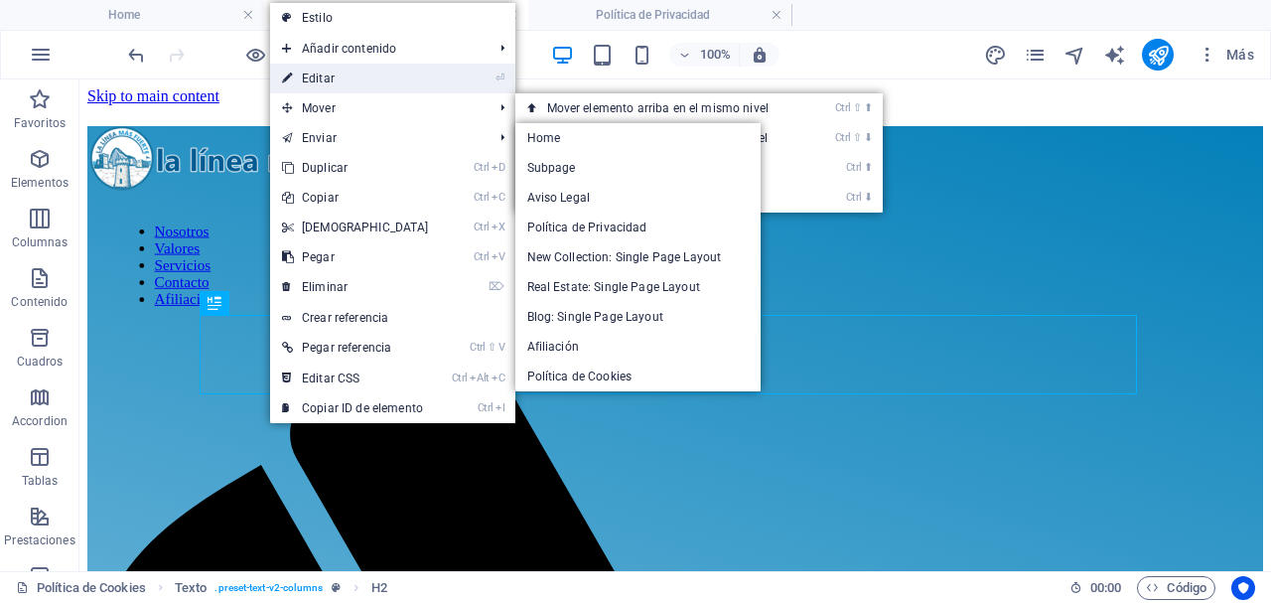
click at [347, 83] on link "⏎ Editar" at bounding box center [355, 79] width 171 height 30
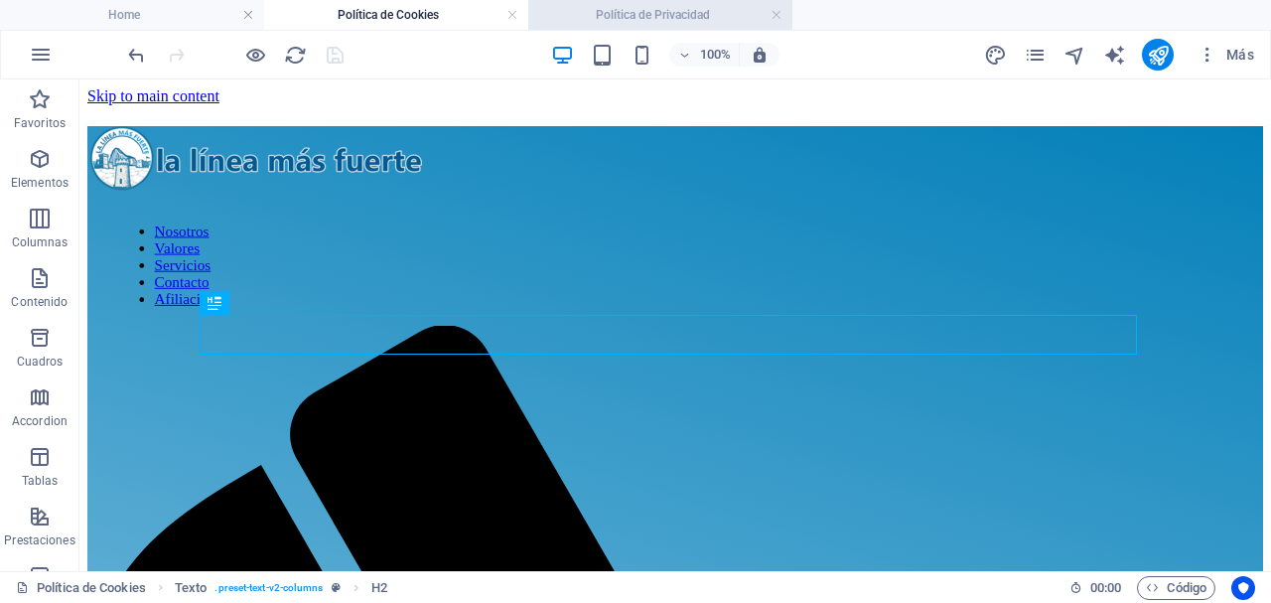
click at [632, 11] on h4 "Política de Privacidad" at bounding box center [660, 15] width 264 height 22
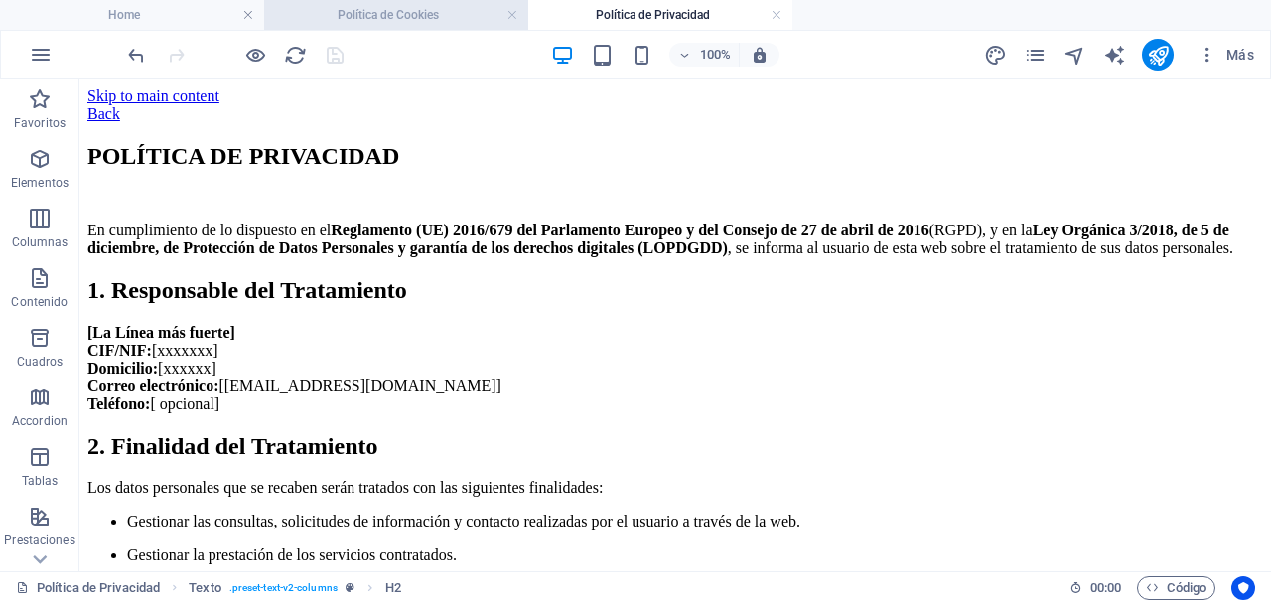
click at [366, 11] on h4 "Política de Cookies" at bounding box center [396, 15] width 264 height 22
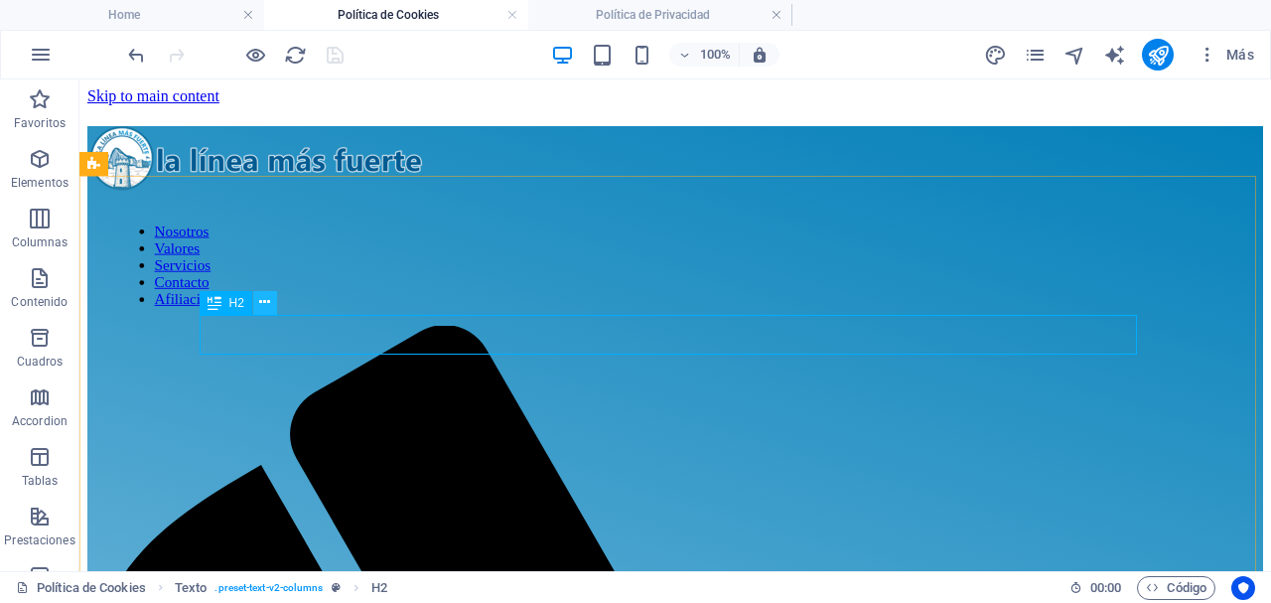
click at [268, 302] on icon at bounding box center [264, 302] width 11 height 21
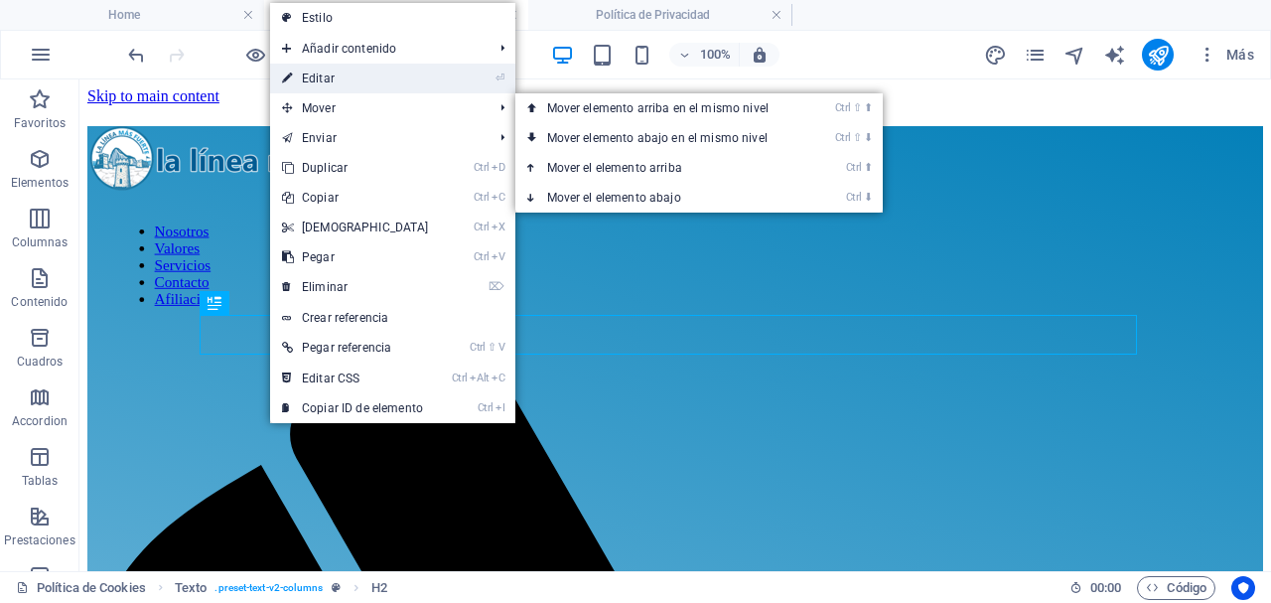
click at [340, 79] on link "⏎ Editar" at bounding box center [355, 79] width 171 height 30
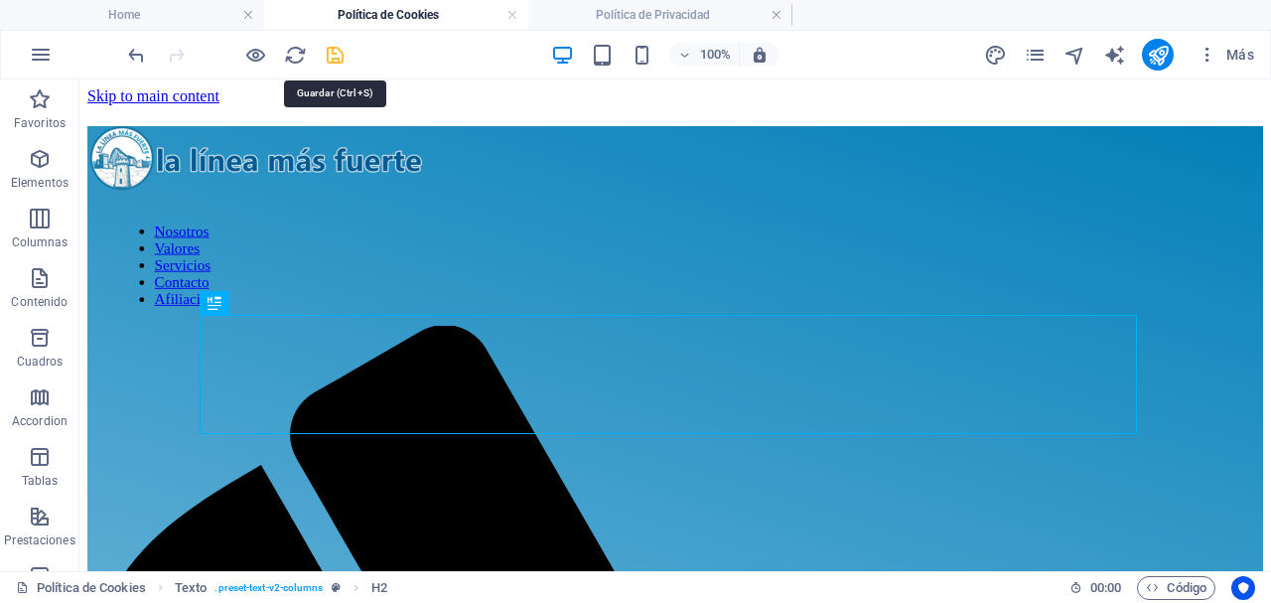
click at [339, 53] on icon "save" at bounding box center [335, 55] width 23 height 23
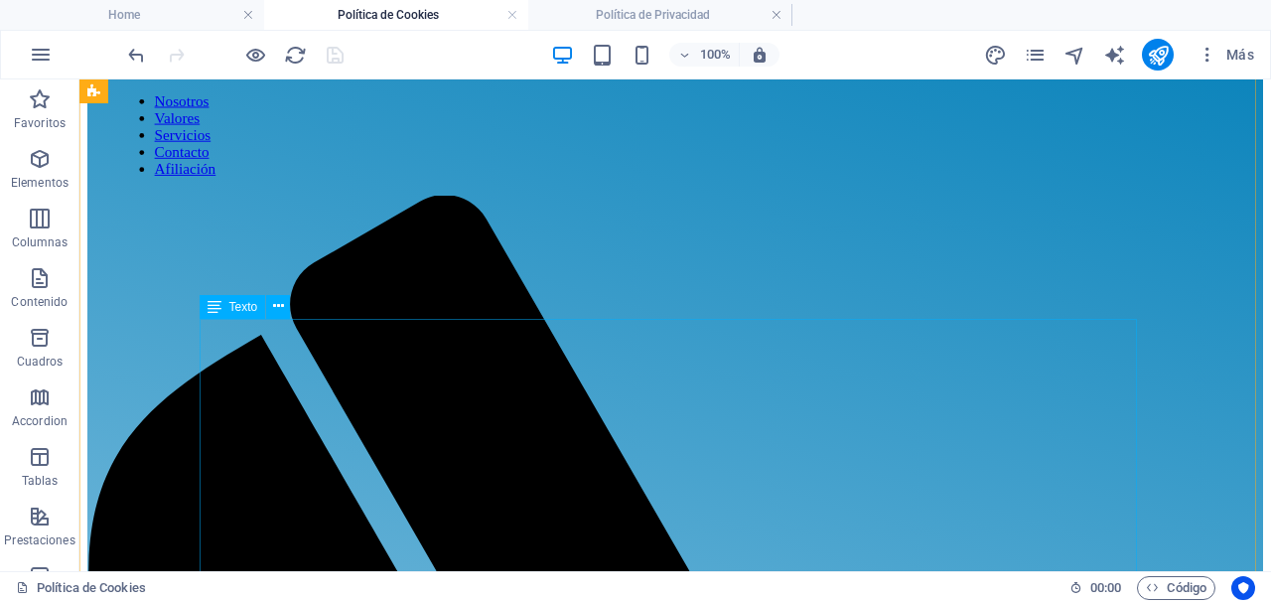
scroll to position [131, 0]
click at [279, 309] on icon at bounding box center [278, 306] width 11 height 21
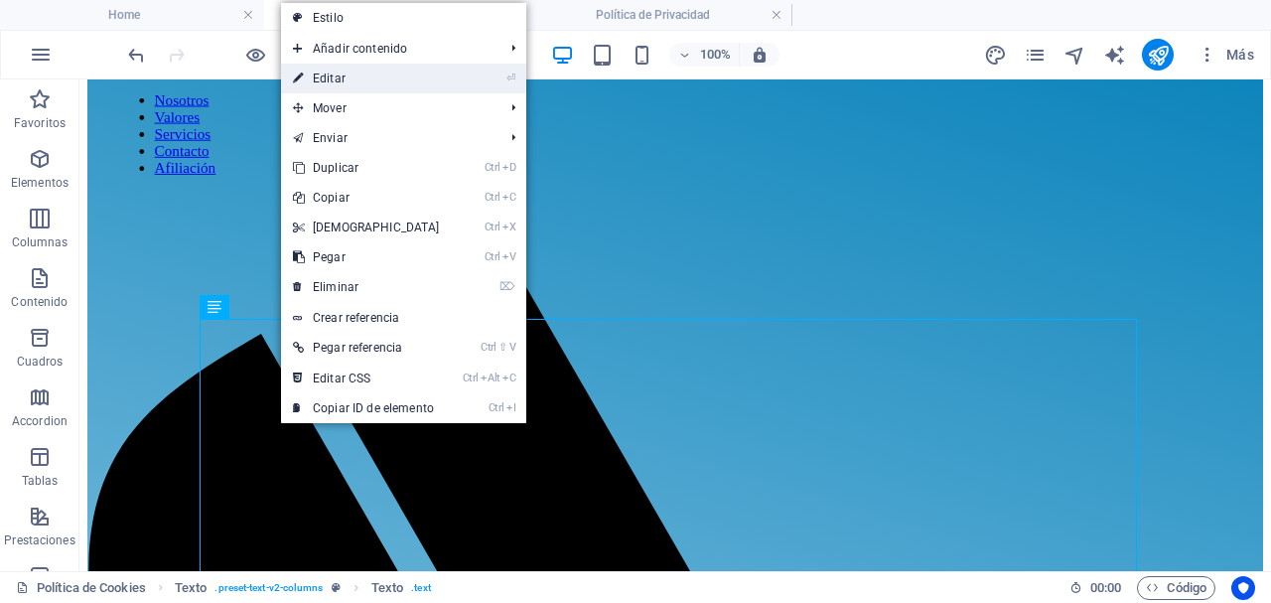
click at [363, 74] on link "⏎ Editar" at bounding box center [366, 79] width 171 height 30
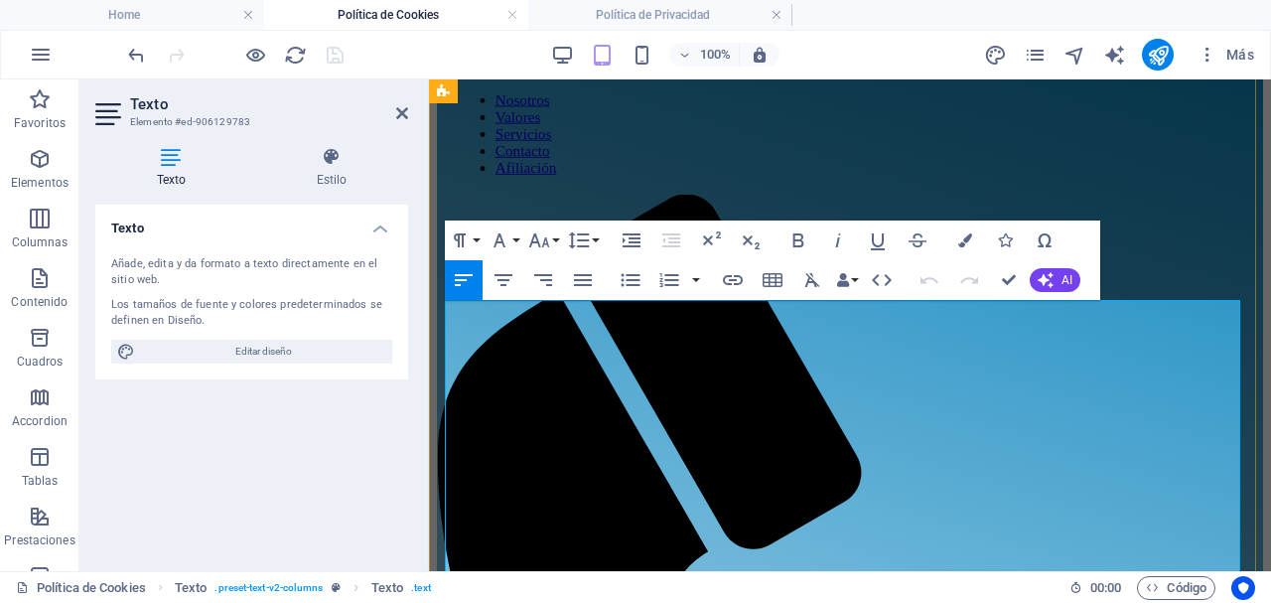
drag, startPoint x: 916, startPoint y: 339, endPoint x: 929, endPoint y: 338, distance: 12.9
drag, startPoint x: 932, startPoint y: 338, endPoint x: 1129, endPoint y: 332, distance: 196.7
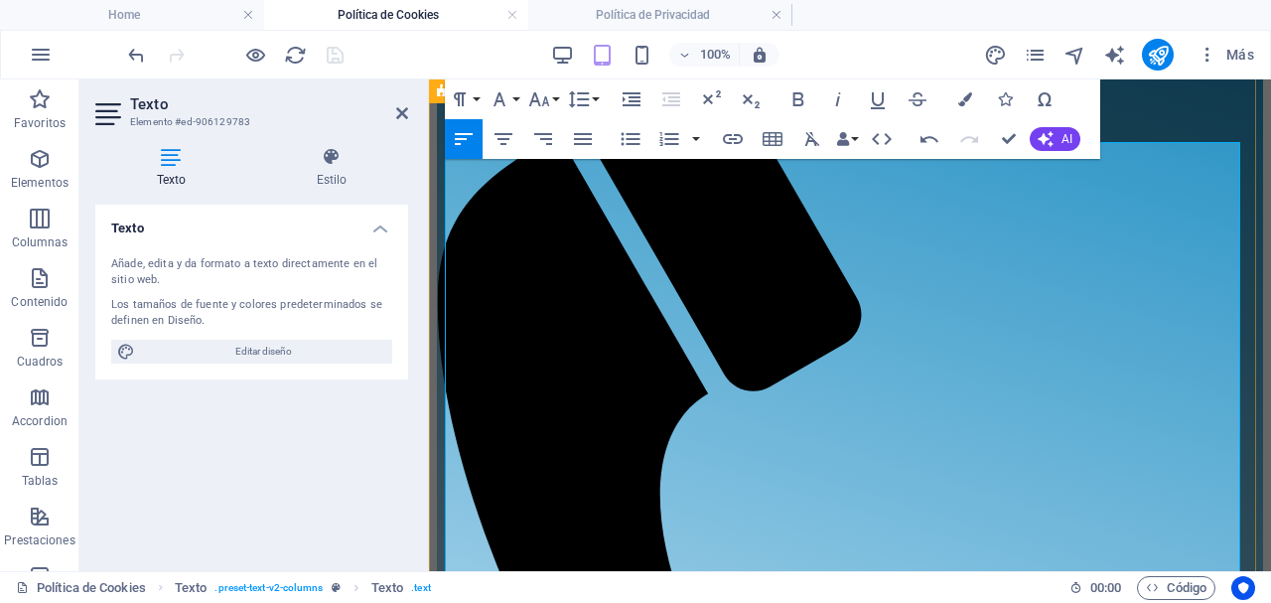
scroll to position [290, 0]
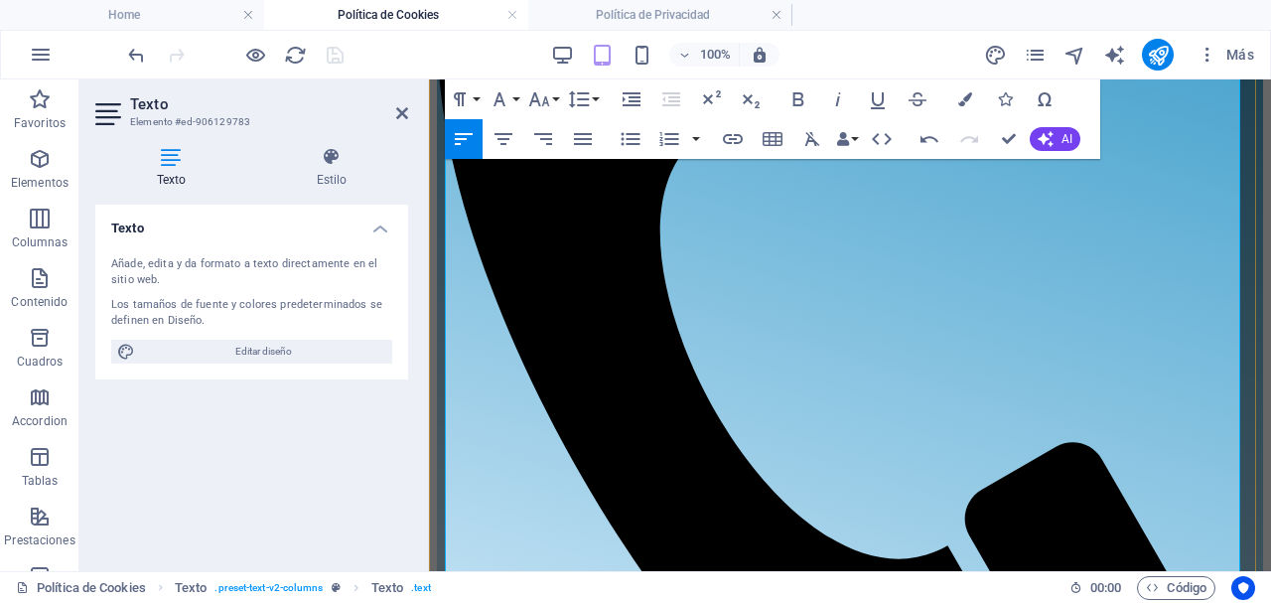
scroll to position [553, 0]
drag, startPoint x: 990, startPoint y: 442, endPoint x: 1057, endPoint y: 433, distance: 68.1
click at [740, 138] on icon "button" at bounding box center [733, 139] width 24 height 24
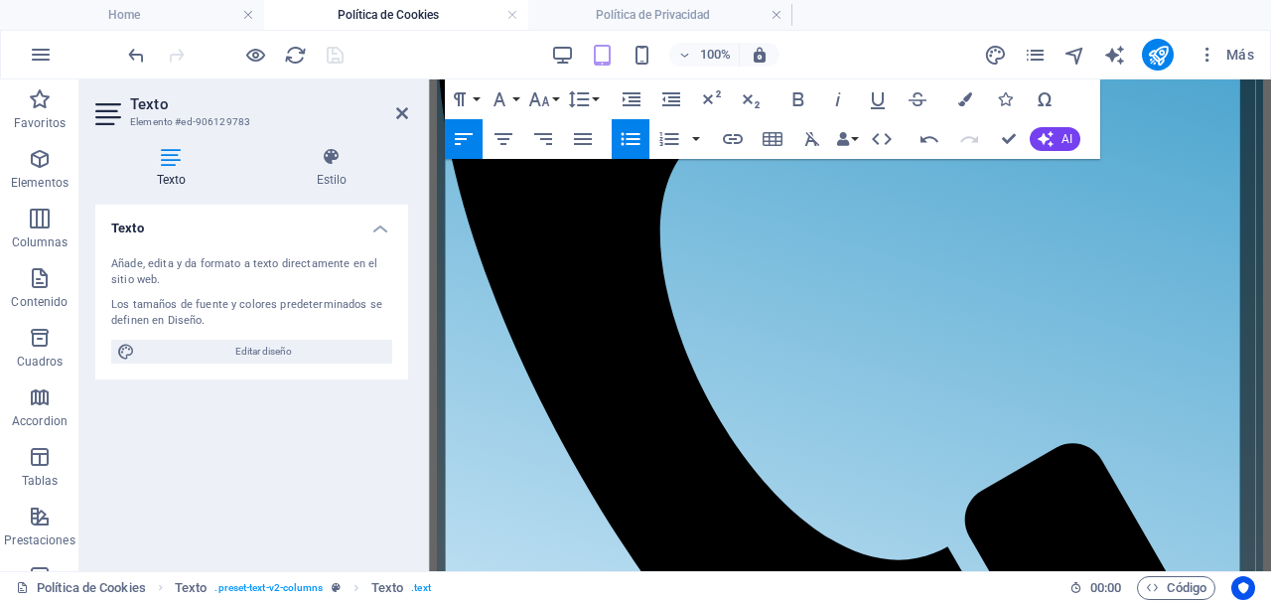
scroll to position [552, 0]
drag, startPoint x: 462, startPoint y: 495, endPoint x: 432, endPoint y: 489, distance: 30.4
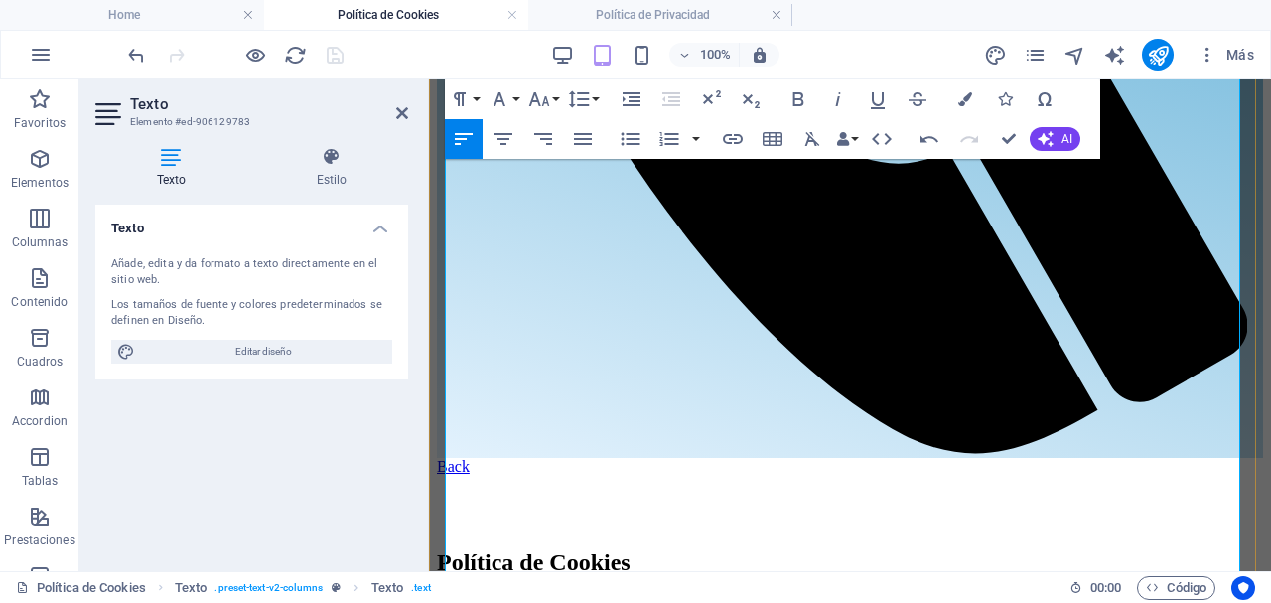
scroll to position [948, 0]
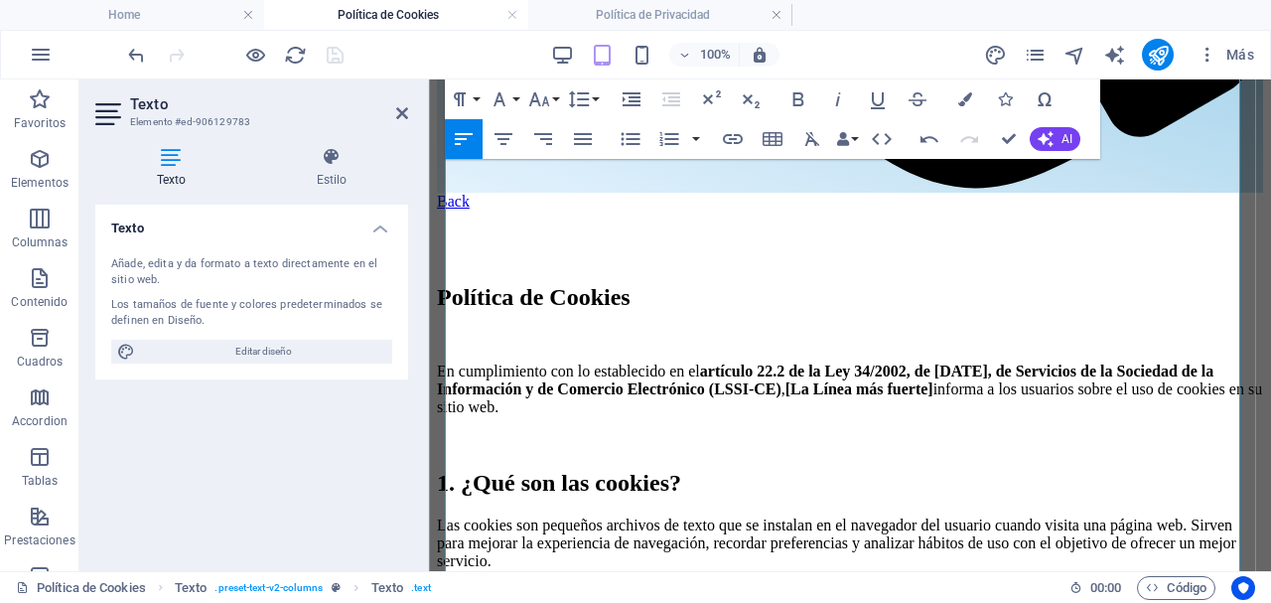
scroll to position [1213, 0]
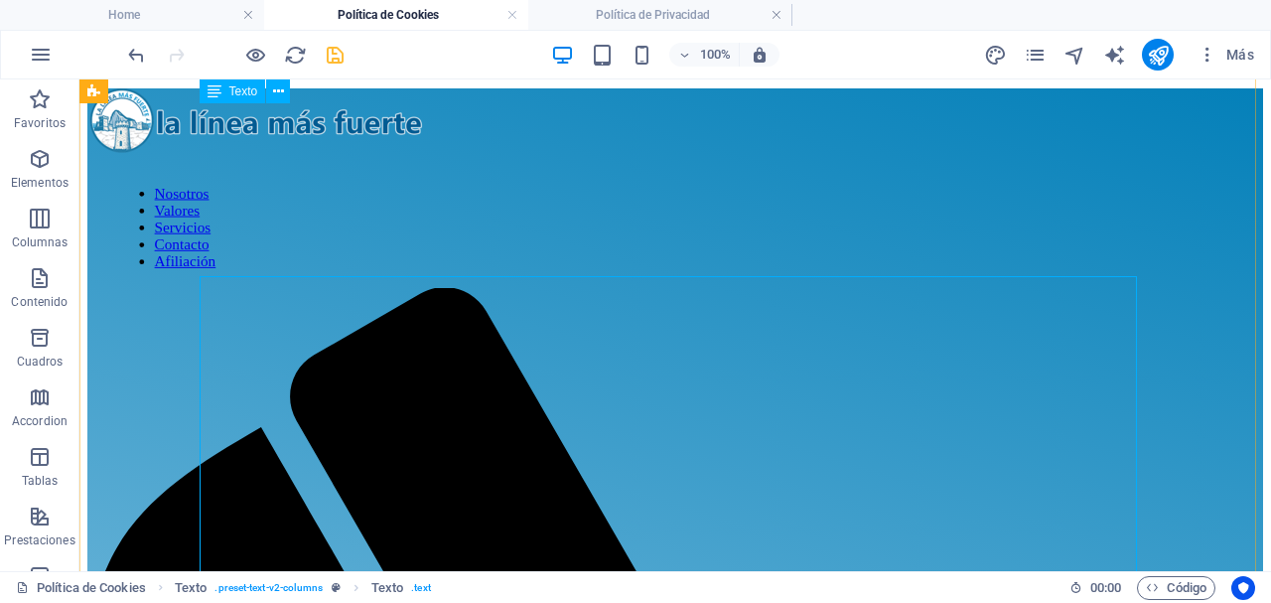
scroll to position [0, 0]
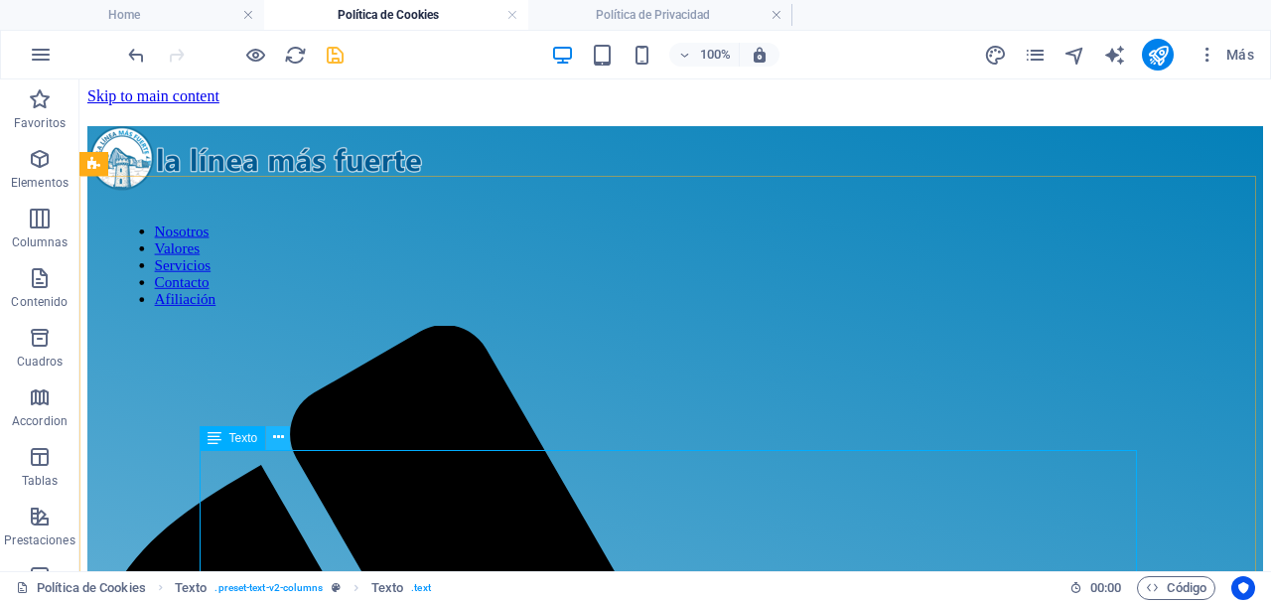
click at [275, 434] on icon at bounding box center [278, 437] width 11 height 21
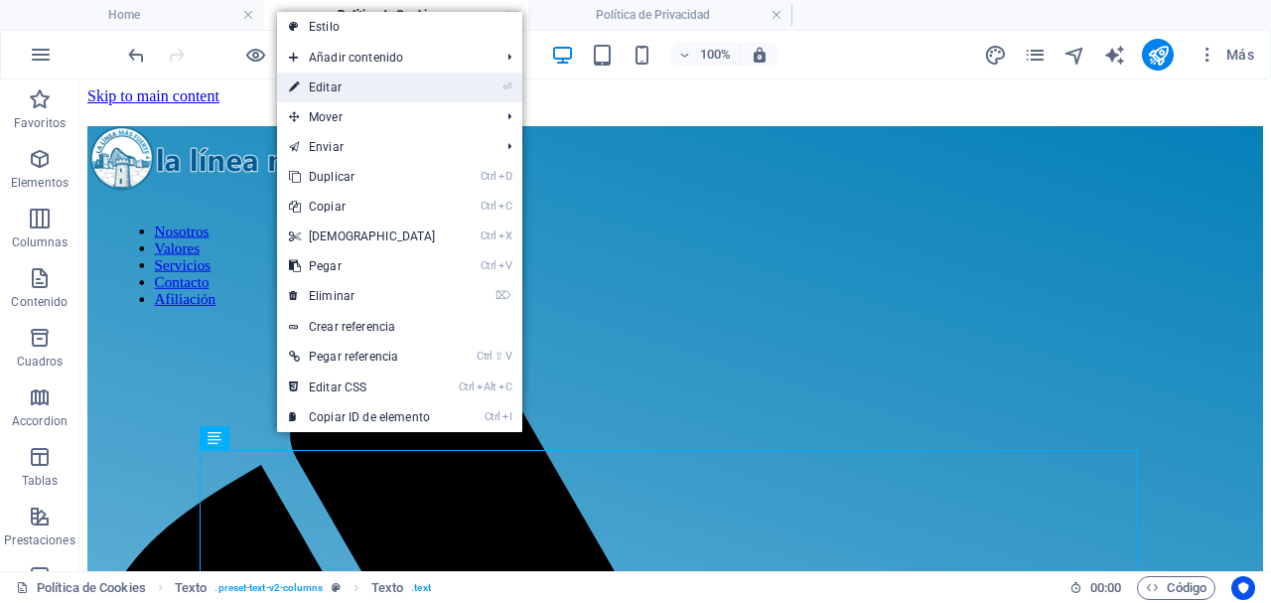
click at [344, 87] on link "⏎ Editar" at bounding box center [362, 87] width 171 height 30
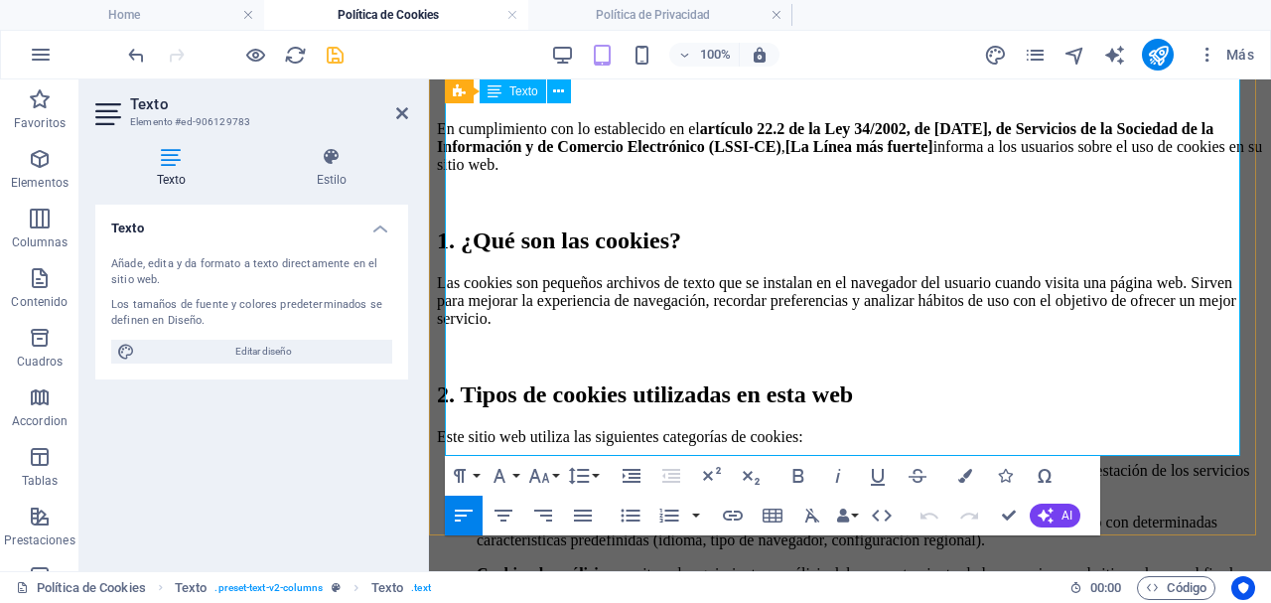
scroll to position [1455, 0]
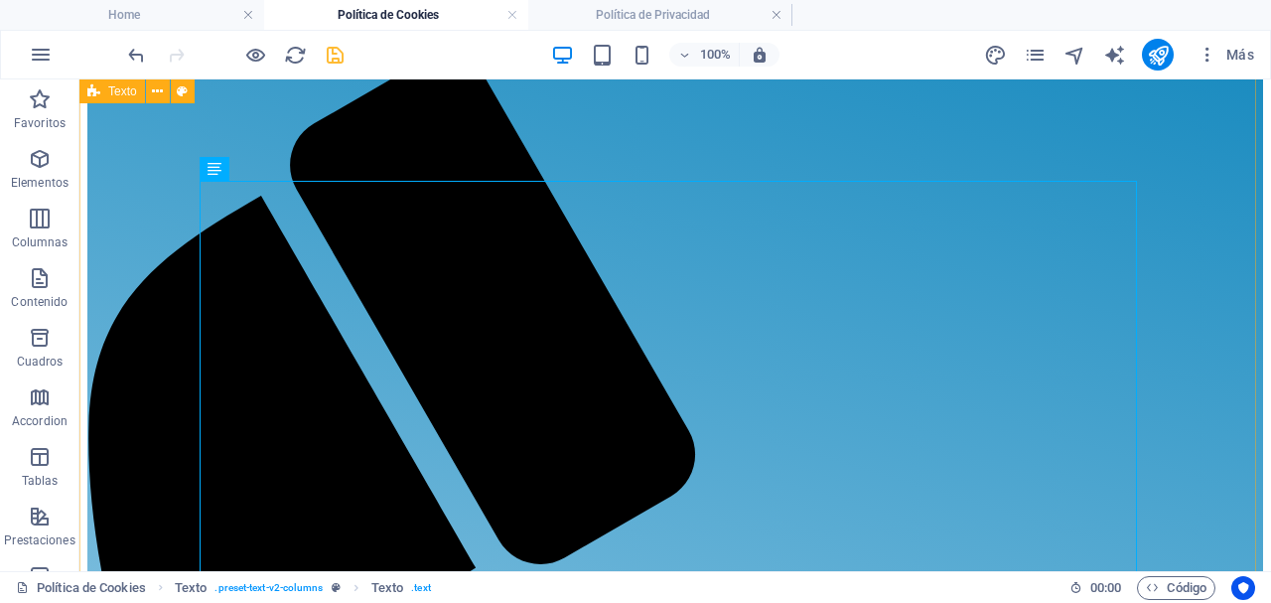
scroll to position [268, 0]
click at [278, 165] on icon at bounding box center [278, 169] width 11 height 21
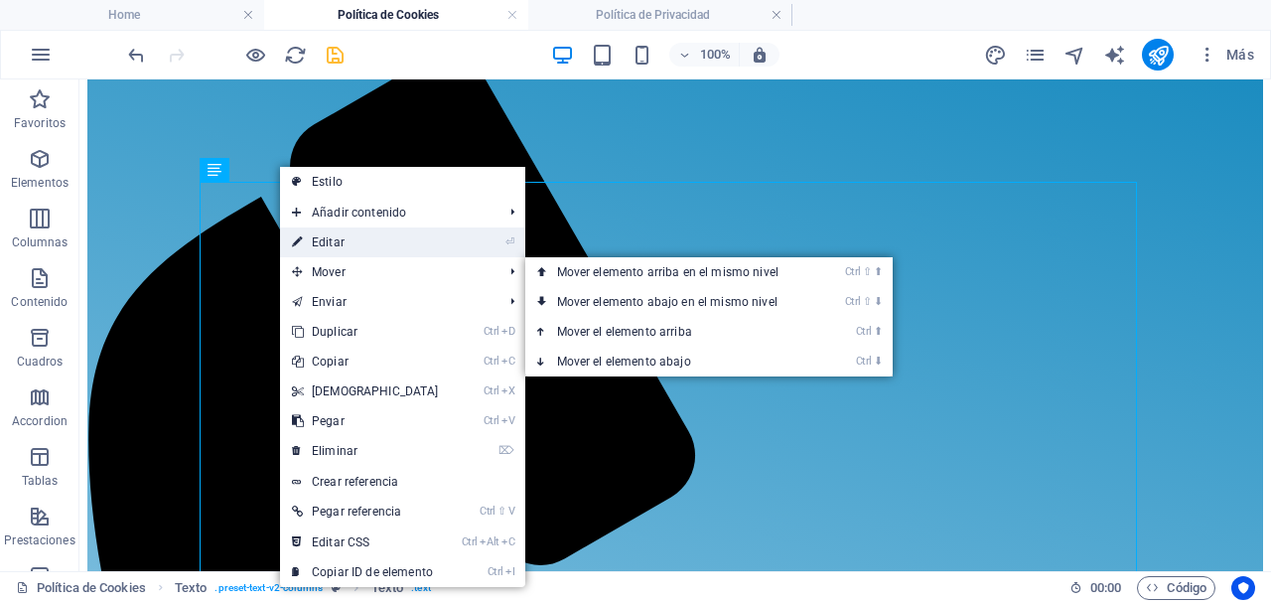
click at [369, 246] on link "⏎ Editar" at bounding box center [365, 242] width 171 height 30
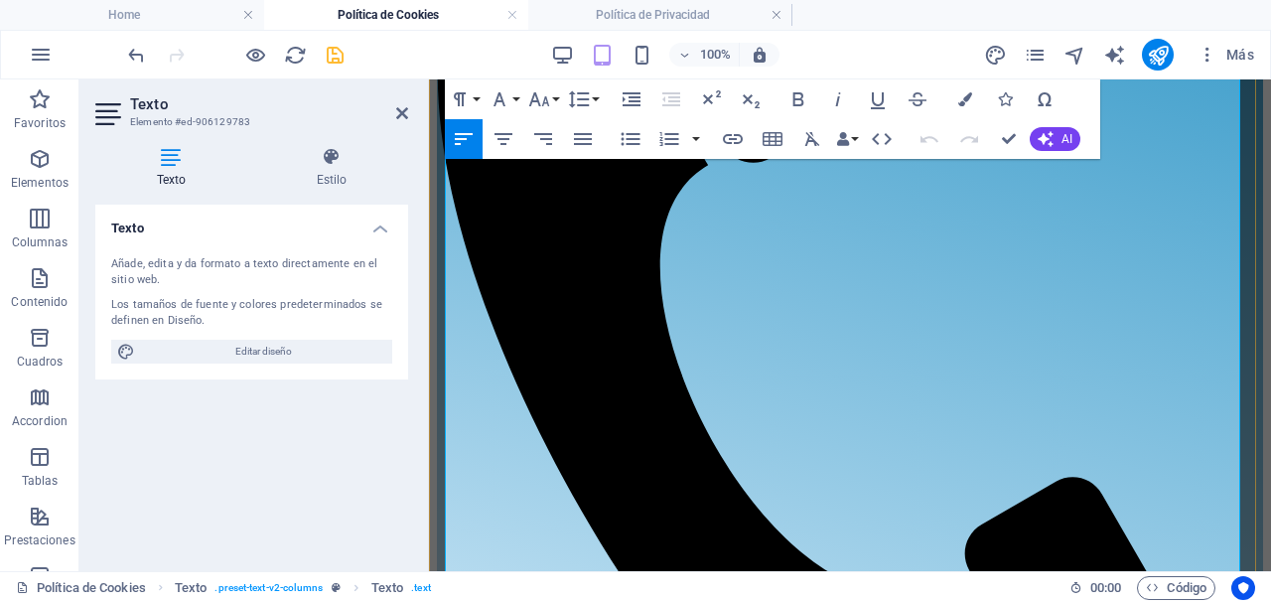
scroll to position [519, 0]
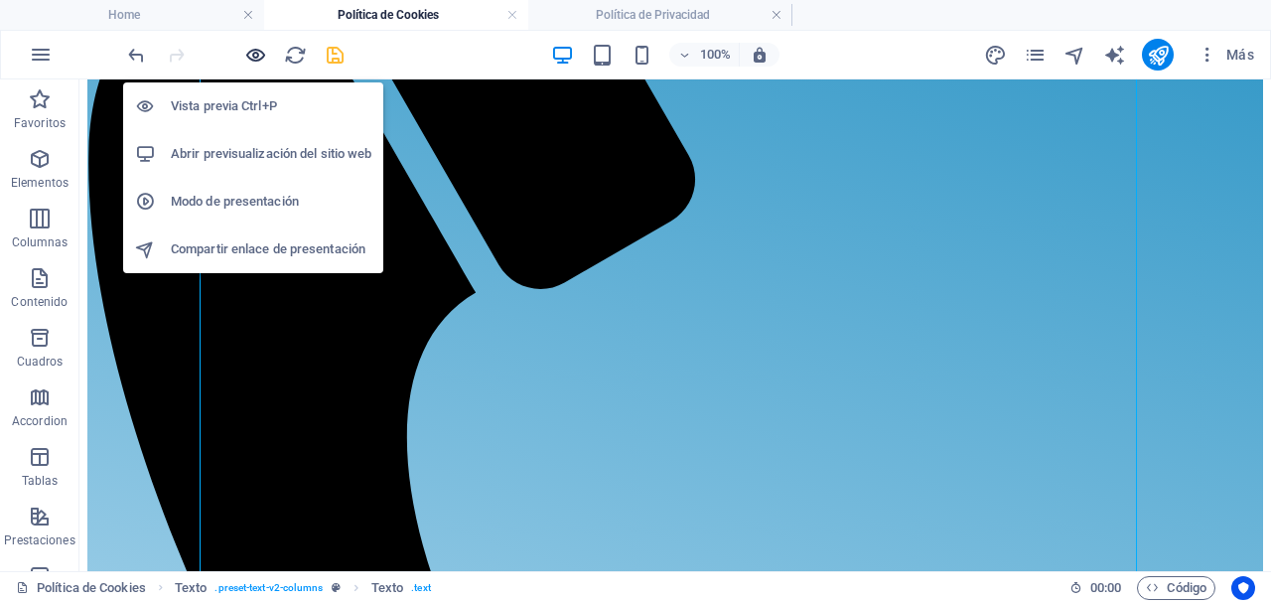
click at [263, 56] on icon "button" at bounding box center [255, 55] width 23 height 23
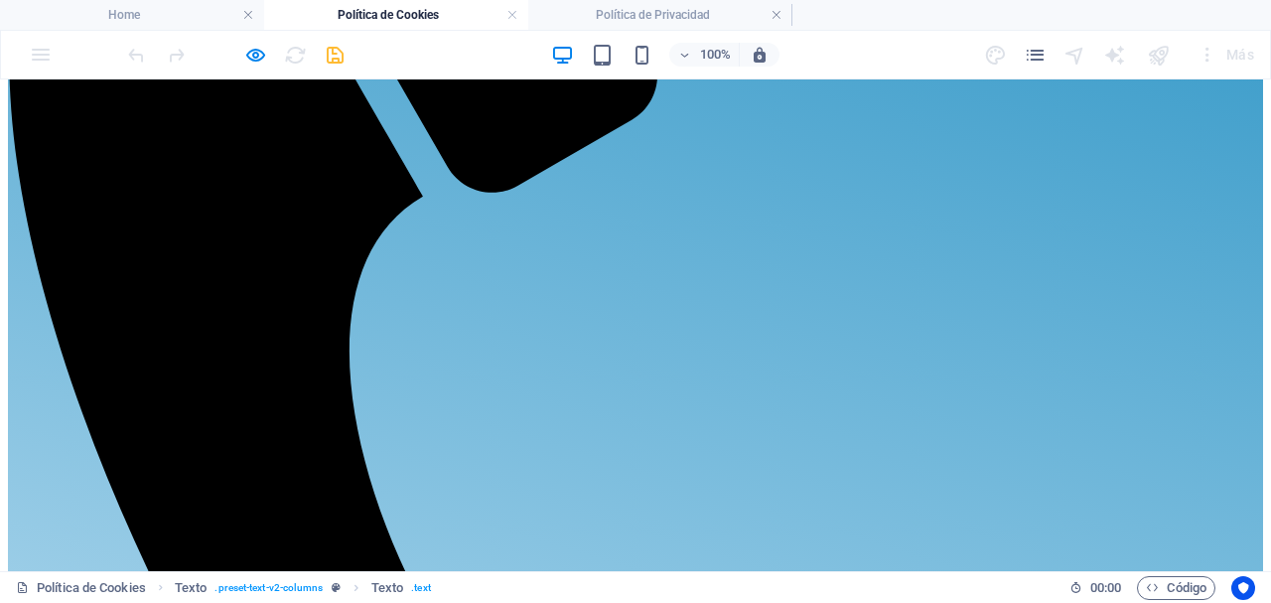
scroll to position [676, 0]
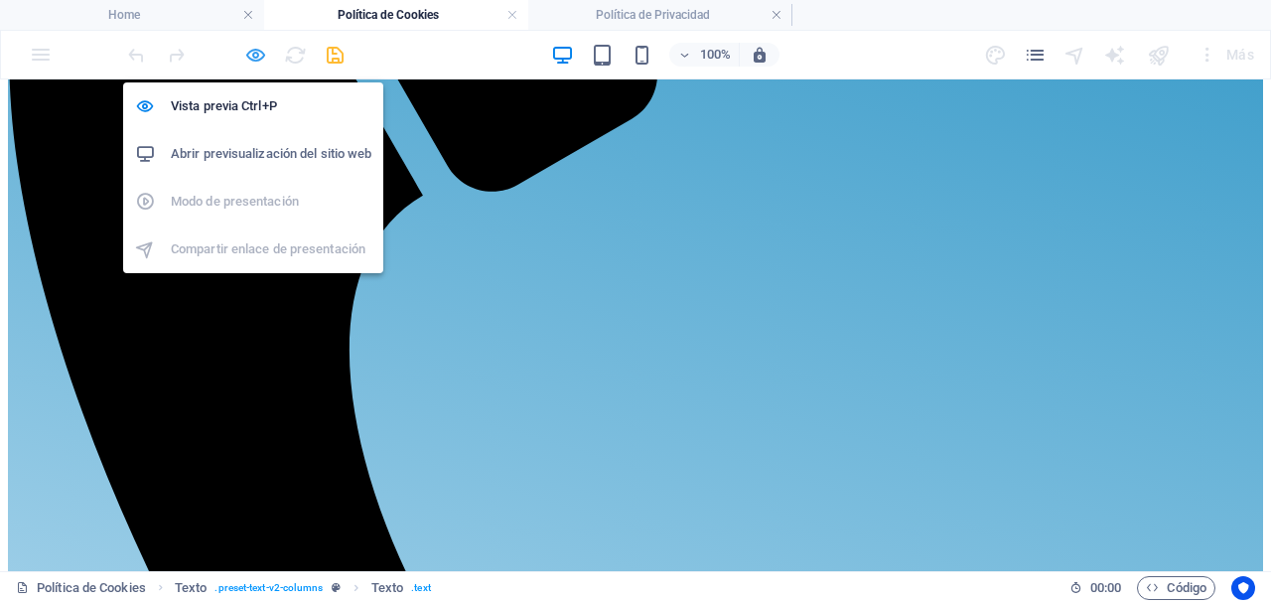
click at [253, 56] on icon "button" at bounding box center [255, 55] width 23 height 23
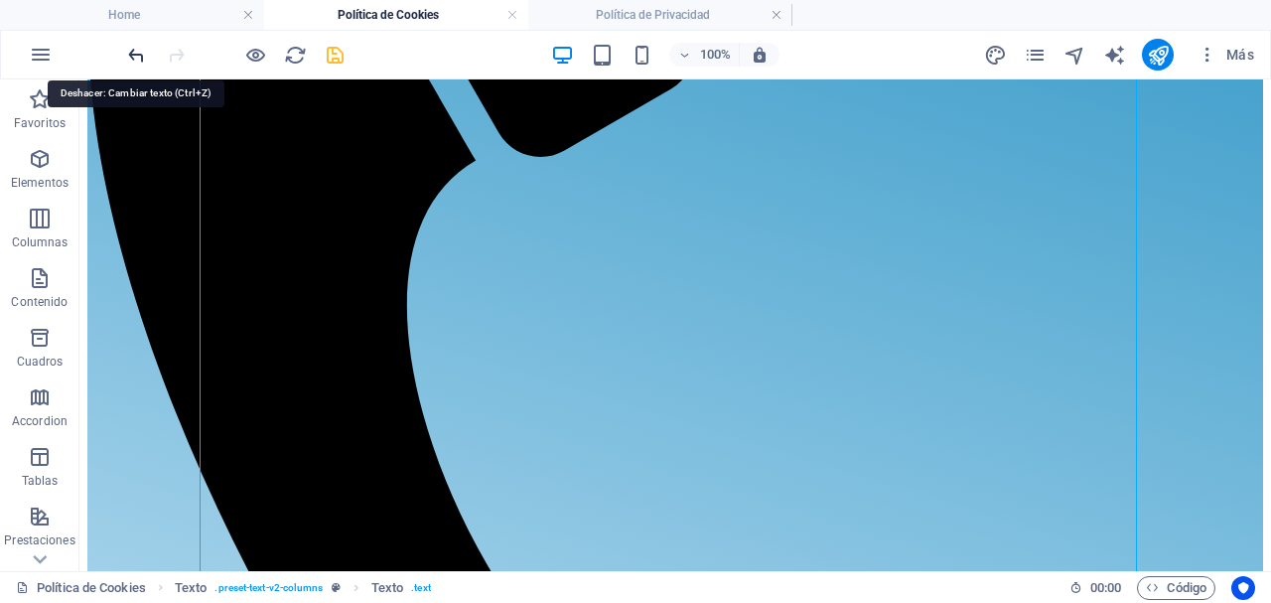
click at [136, 52] on icon "undo" at bounding box center [136, 55] width 23 height 23
click at [334, 49] on icon "save" at bounding box center [335, 55] width 23 height 23
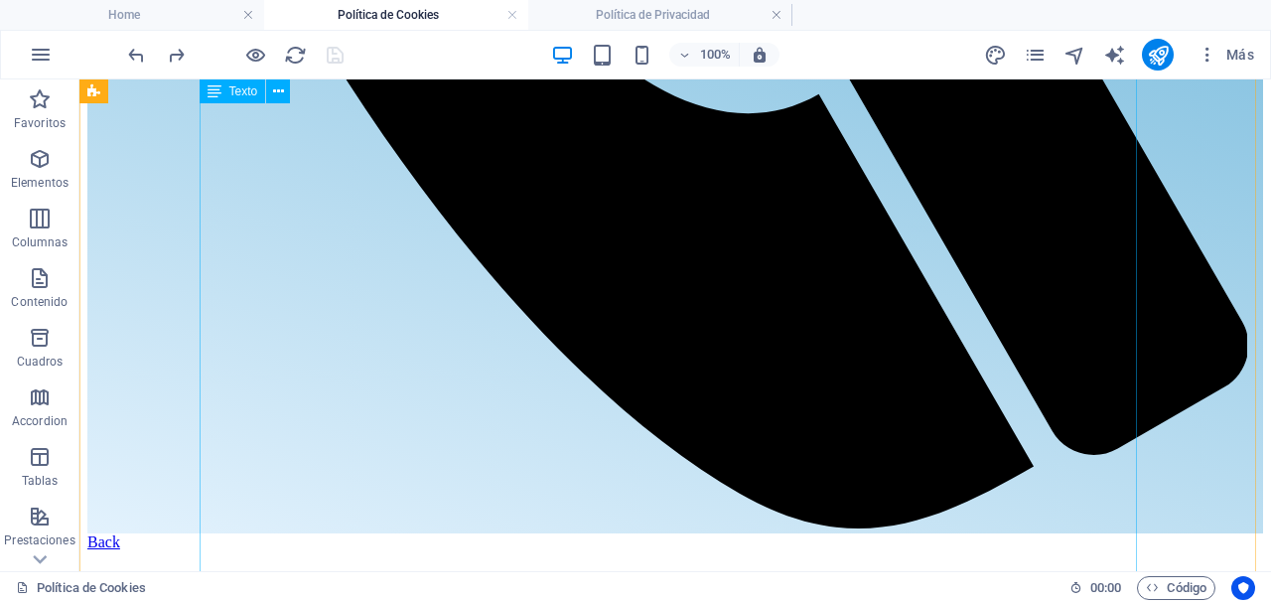
scroll to position [1337, 0]
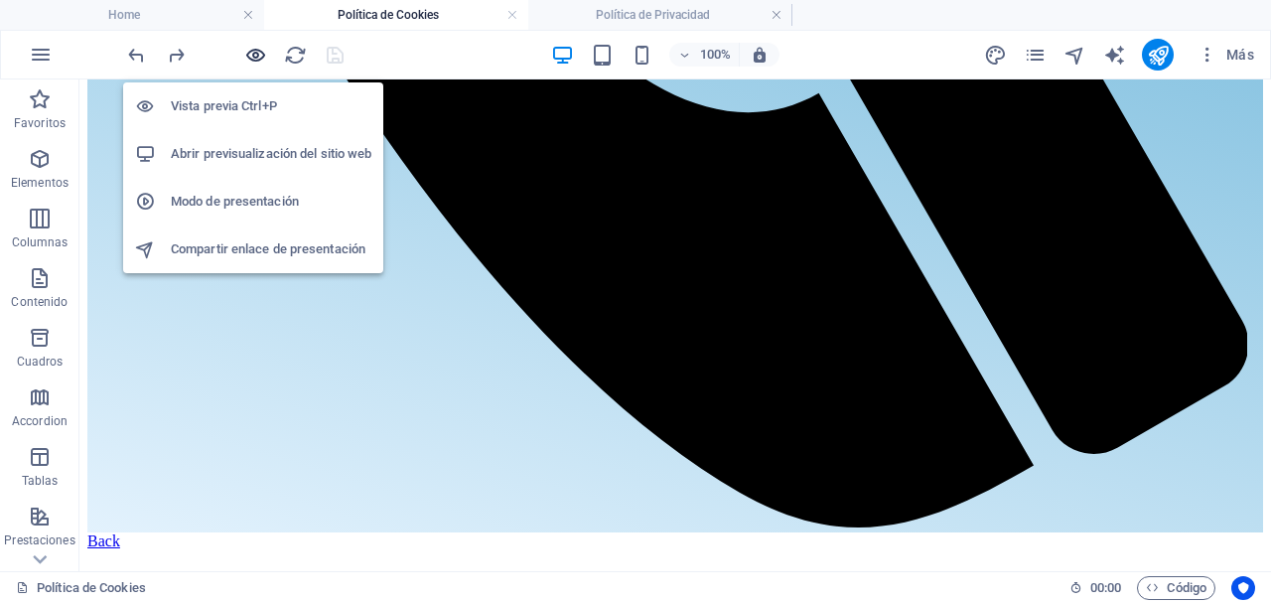
click at [247, 58] on icon "button" at bounding box center [255, 55] width 23 height 23
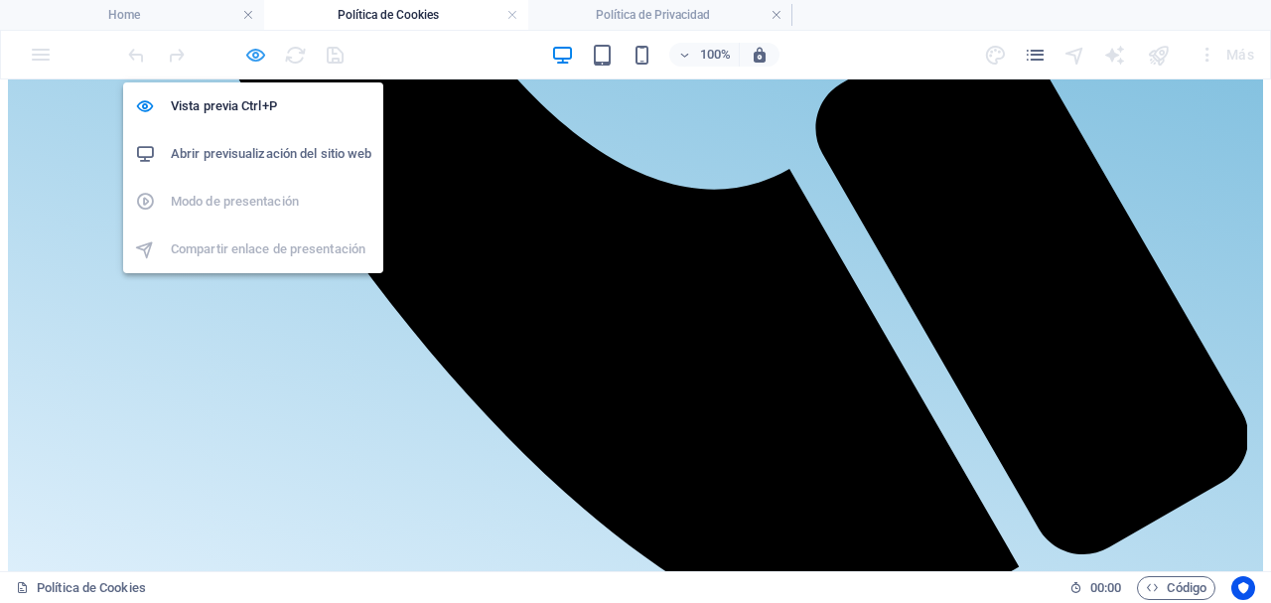
click at [260, 51] on icon "button" at bounding box center [255, 55] width 23 height 23
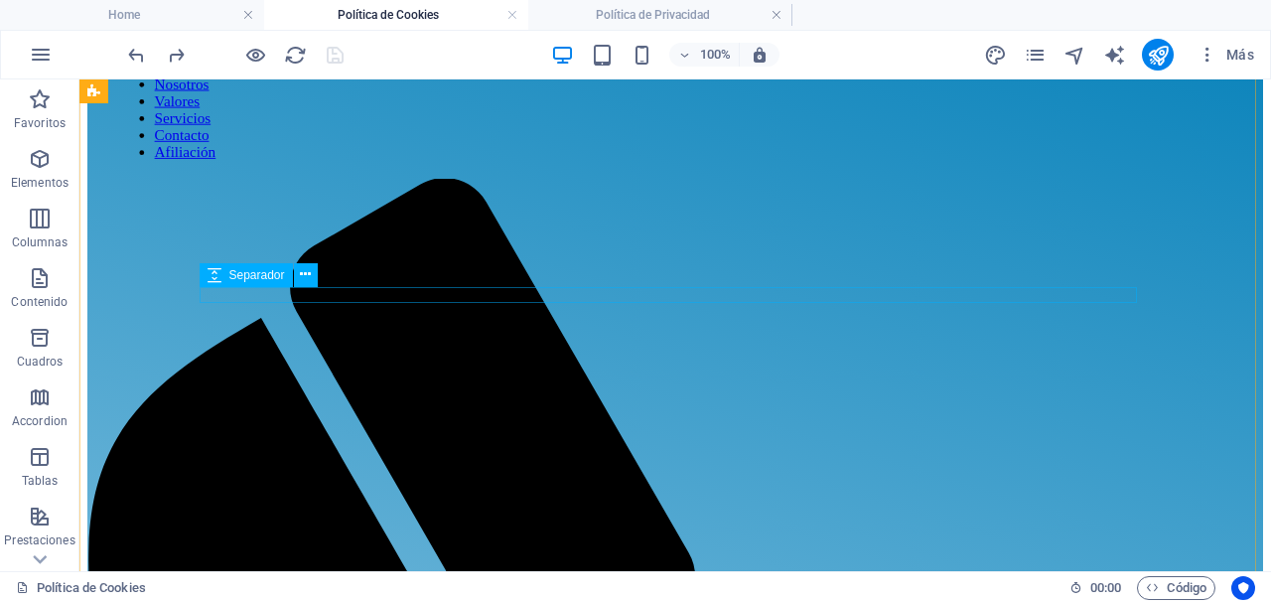
scroll to position [146, 0]
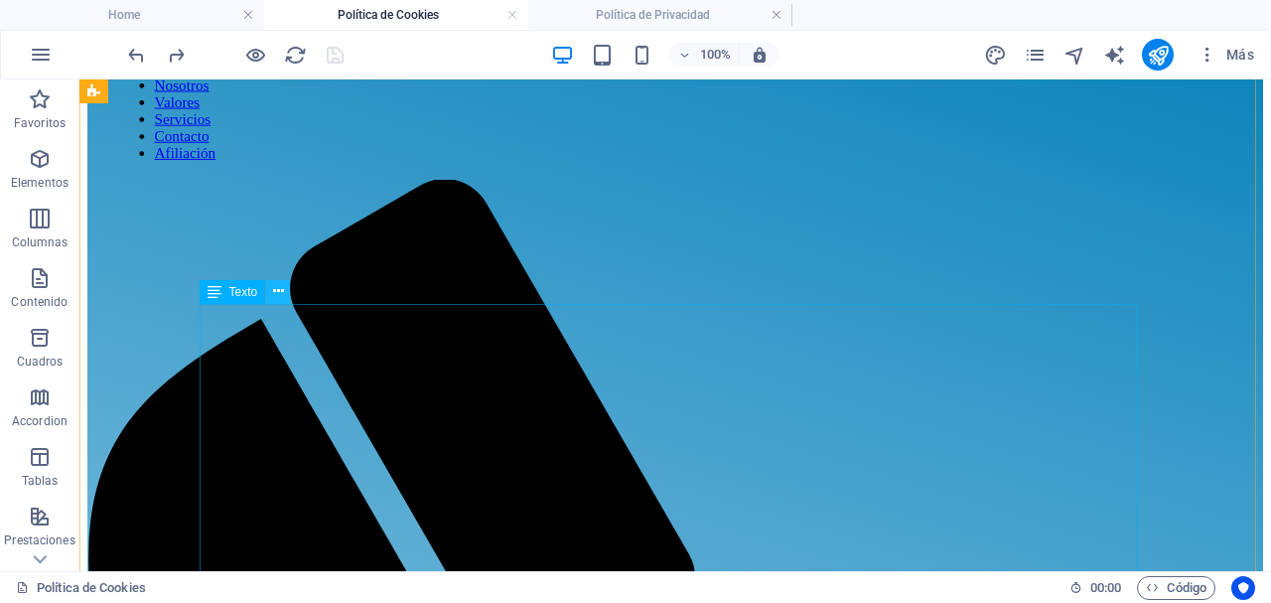
click at [279, 293] on icon at bounding box center [278, 291] width 11 height 21
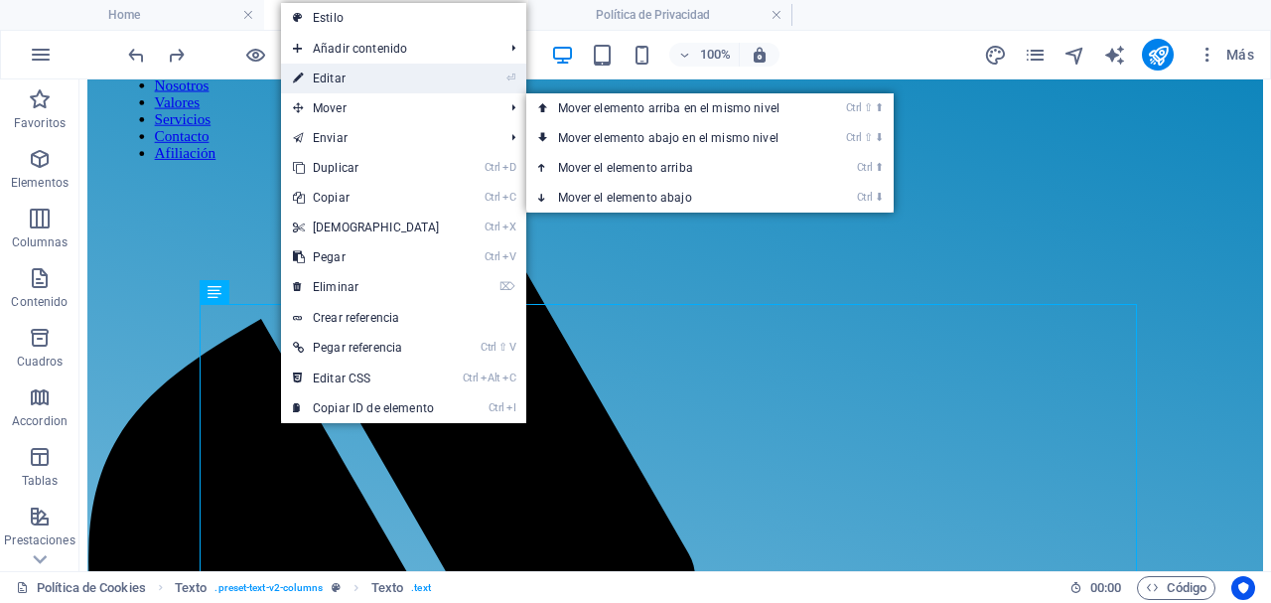
click at [351, 78] on link "⏎ Editar" at bounding box center [366, 79] width 171 height 30
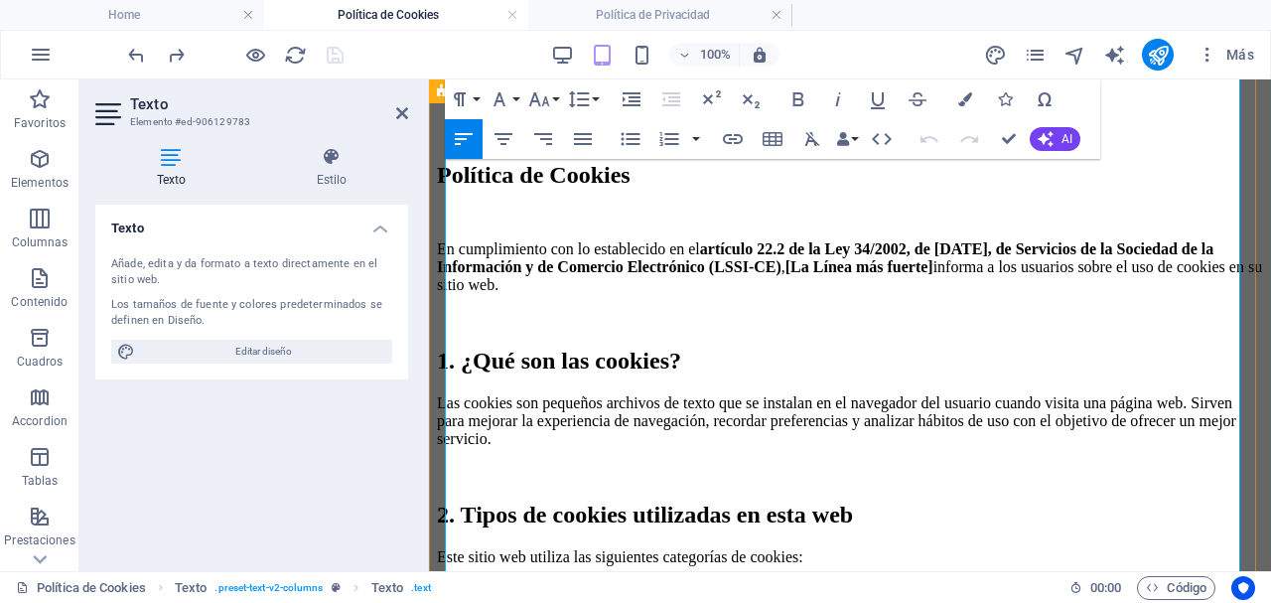
scroll to position [1335, 0]
drag, startPoint x: 593, startPoint y: 320, endPoint x: 472, endPoint y: 326, distance: 121.3
drag, startPoint x: 574, startPoint y: 330, endPoint x: 465, endPoint y: 327, distance: 109.3
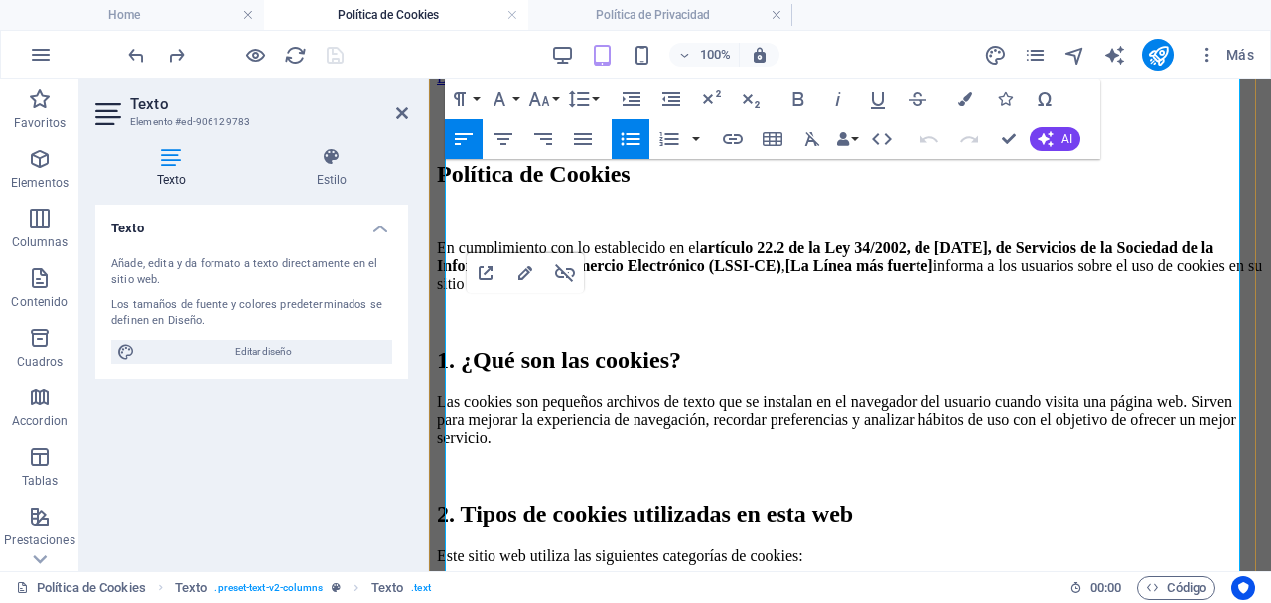
drag, startPoint x: 580, startPoint y: 275, endPoint x: 464, endPoint y: 267, distance: 116.4
click at [491, 223] on icon "button" at bounding box center [489, 221] width 24 height 24
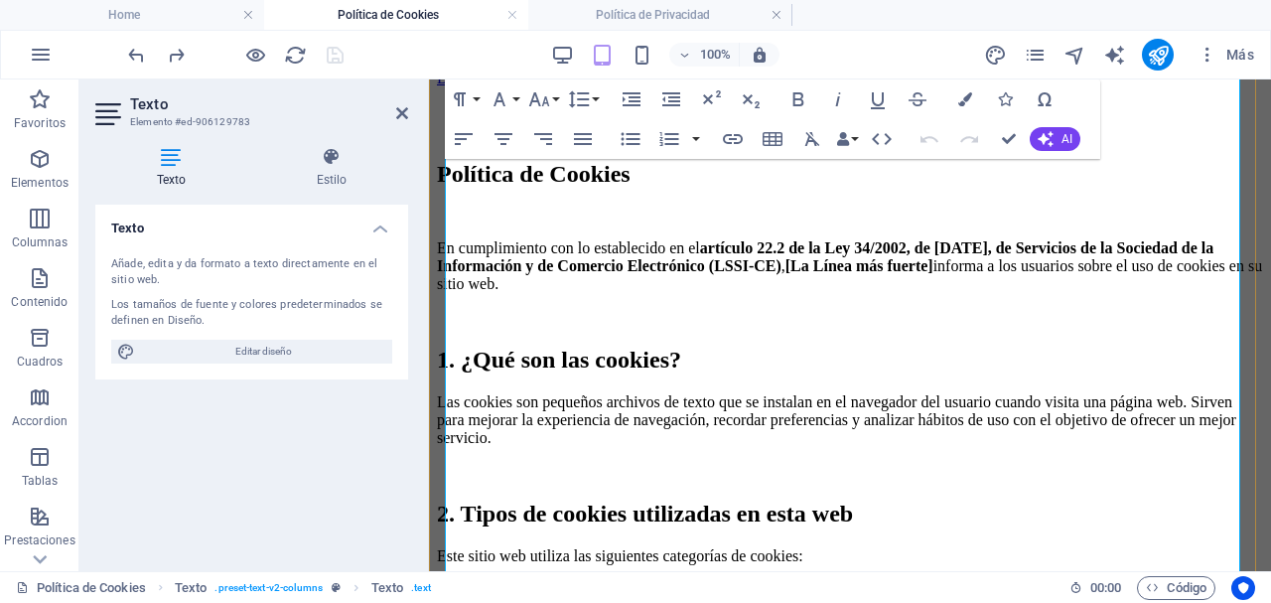
drag, startPoint x: 577, startPoint y: 269, endPoint x: 456, endPoint y: 264, distance: 121.2
click at [523, 227] on icon "button" at bounding box center [528, 221] width 14 height 14
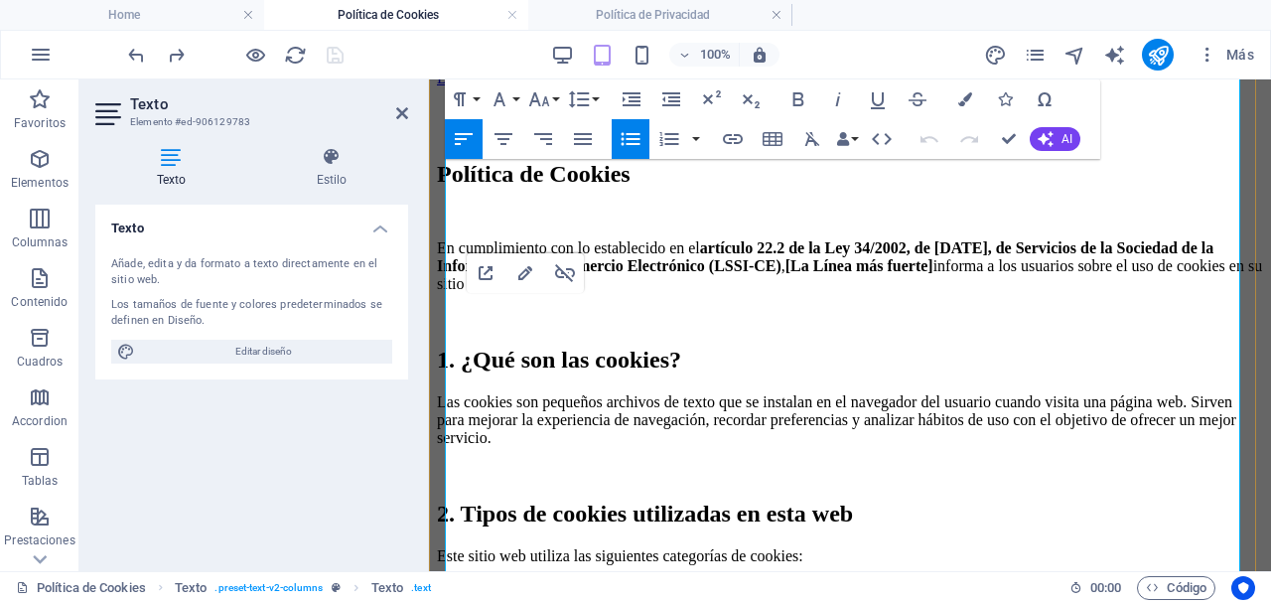
drag, startPoint x: 572, startPoint y: 328, endPoint x: 470, endPoint y: 322, distance: 102.4
type input "Mozilla Firefox"
click at [526, 267] on icon "button" at bounding box center [525, 273] width 24 height 24
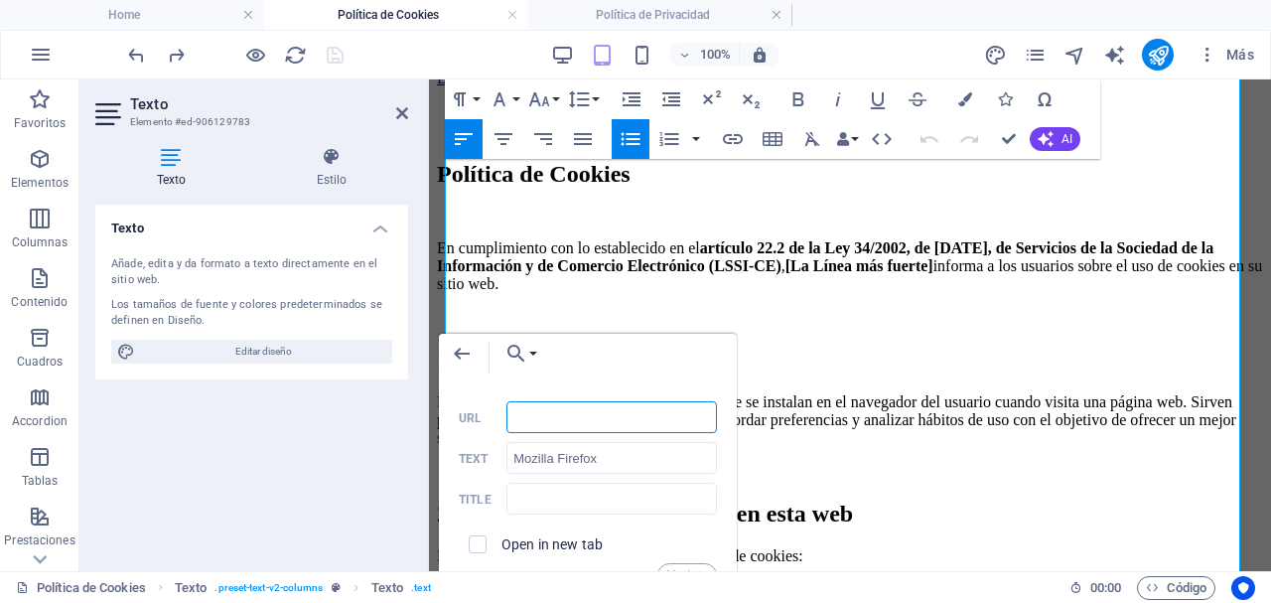
paste input "https://www.mozilla.org/es-ES/privacy/websites/#cookies"
click at [577, 416] on input "https://www.mozilla.org/es-ES/privacy/websites/#cookies" at bounding box center [611, 417] width 210 height 32
type input "https://www.mozilla.org/es-ES/privacy/websites/#cookies"
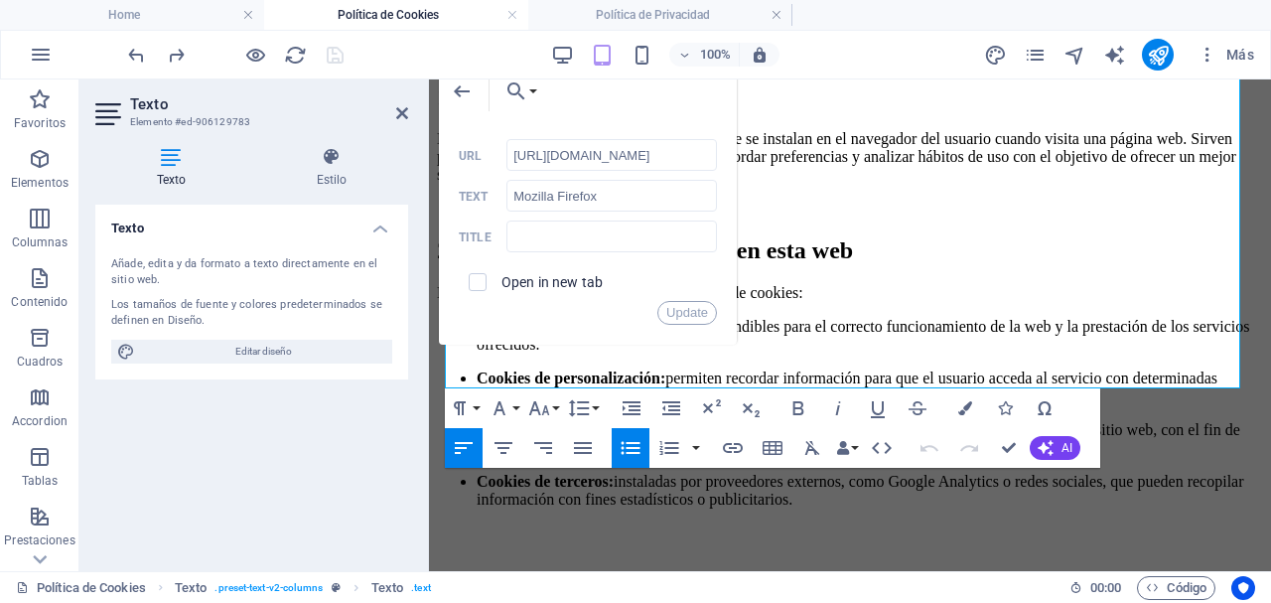
scroll to position [1599, 0]
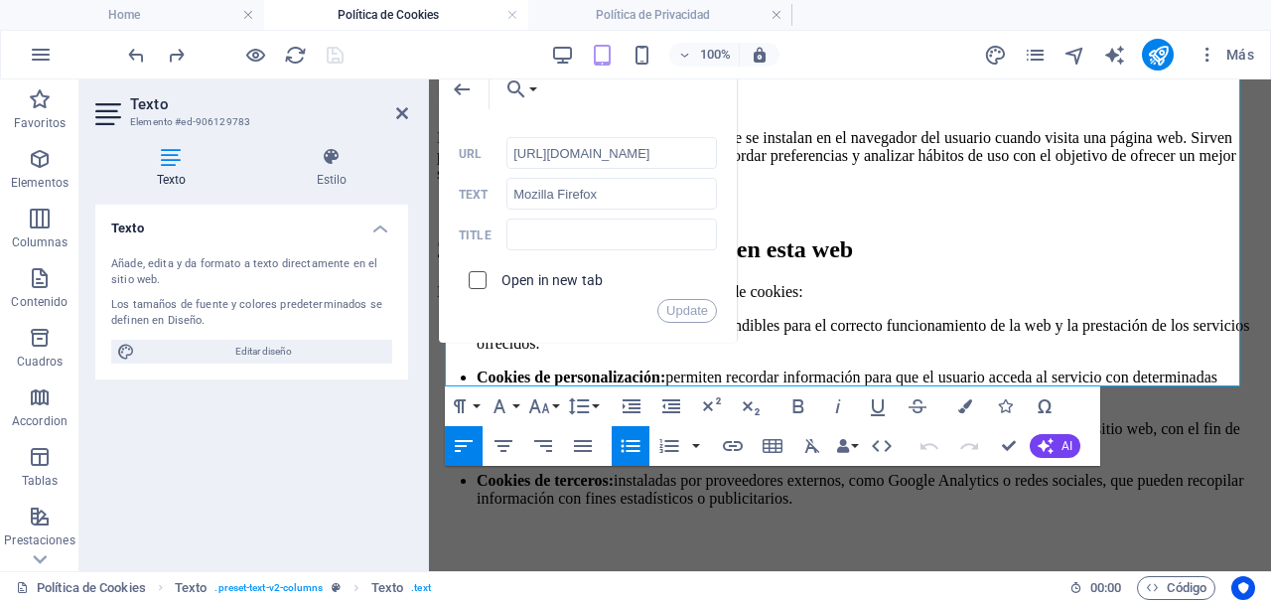
click at [482, 284] on input "checkbox" at bounding box center [475, 277] width 18 height 18
checkbox input "true"
click at [697, 317] on button "Update" at bounding box center [687, 311] width 60 height 24
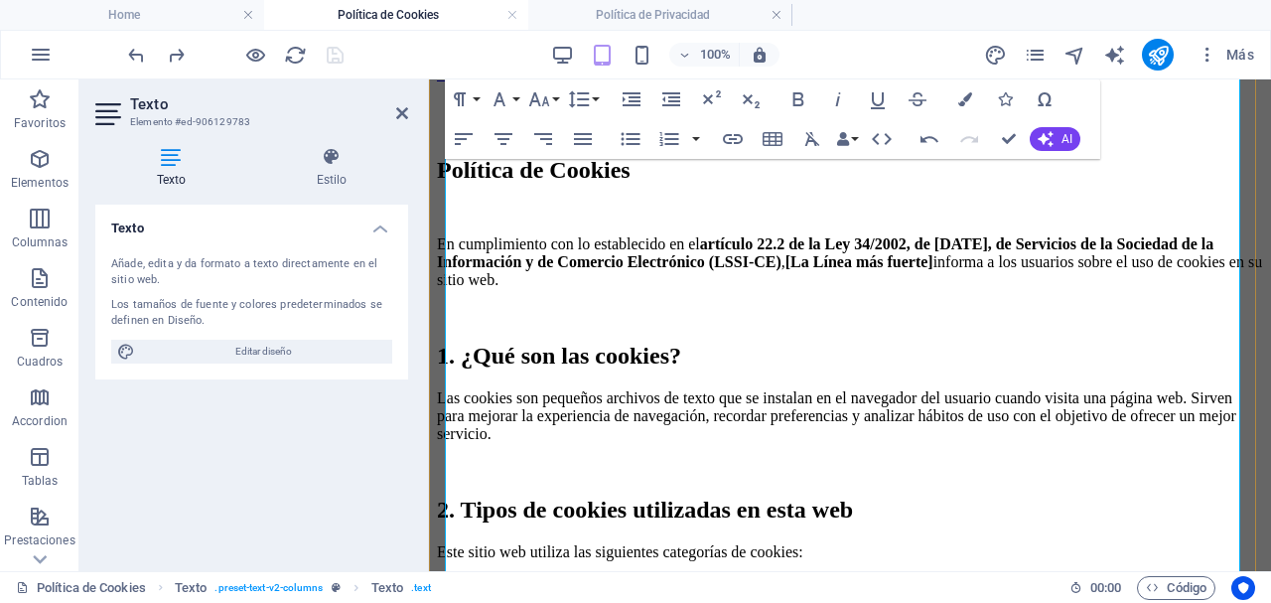
scroll to position [1337, 0]
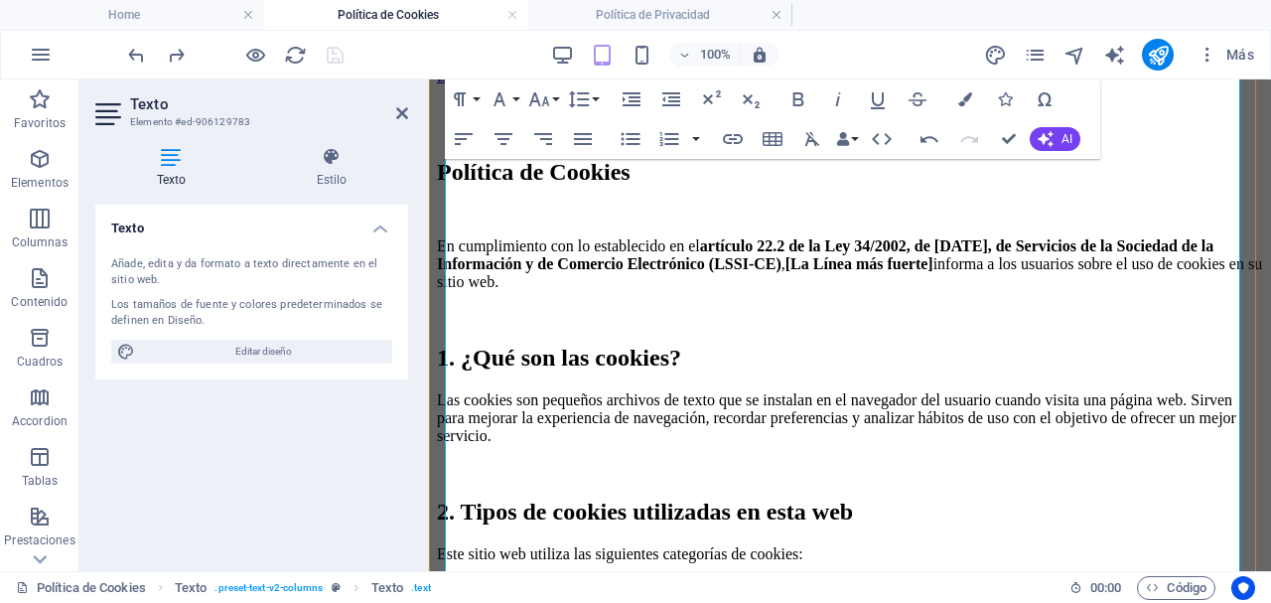
drag, startPoint x: 509, startPoint y: 426, endPoint x: 458, endPoint y: 412, distance: 53.5
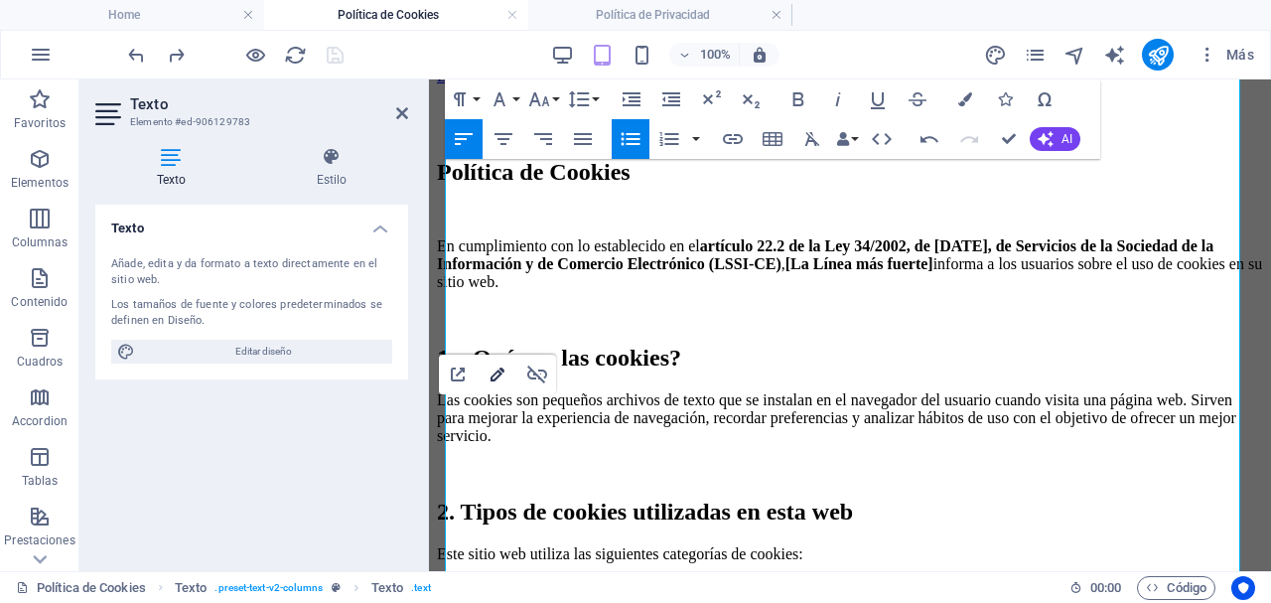
type input "Safari"
checkbox input "false"
click at [500, 368] on icon "button" at bounding box center [497, 374] width 24 height 24
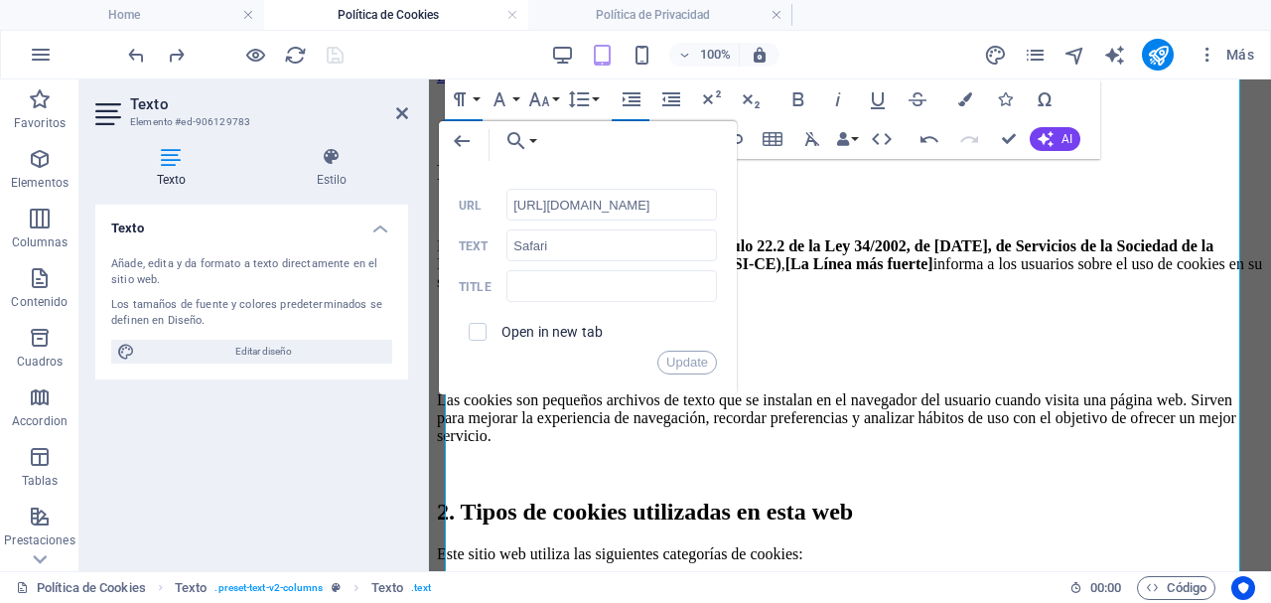
scroll to position [0, 99]
type input "https://www.apple.com/legal/privacy/en-ww/cookies/"
click at [481, 335] on input "checkbox" at bounding box center [475, 329] width 18 height 18
checkbox input "true"
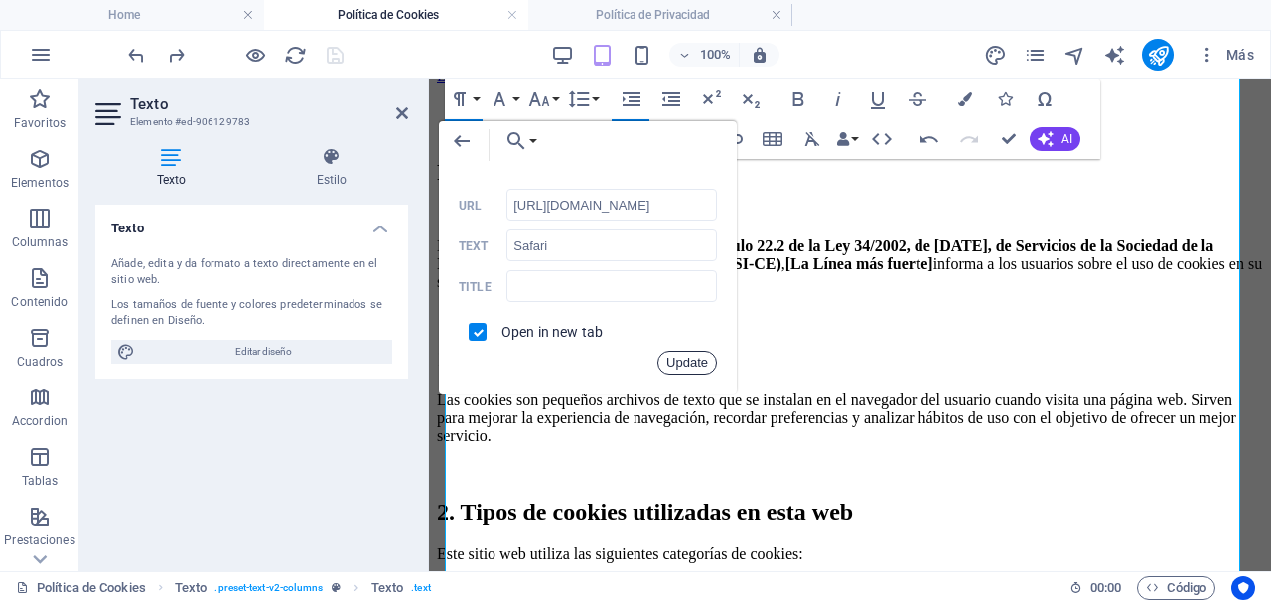
click at [681, 363] on button "Update" at bounding box center [687, 362] width 60 height 24
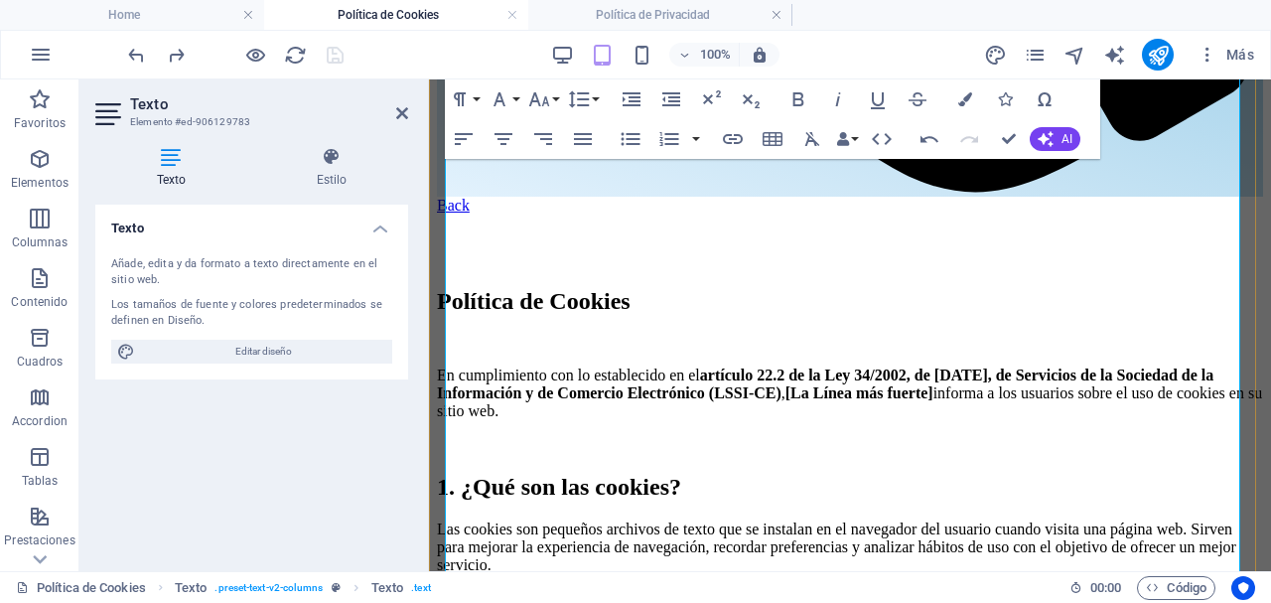
scroll to position [1207, 0]
drag, startPoint x: 573, startPoint y: 505, endPoint x: 473, endPoint y: 496, distance: 100.7
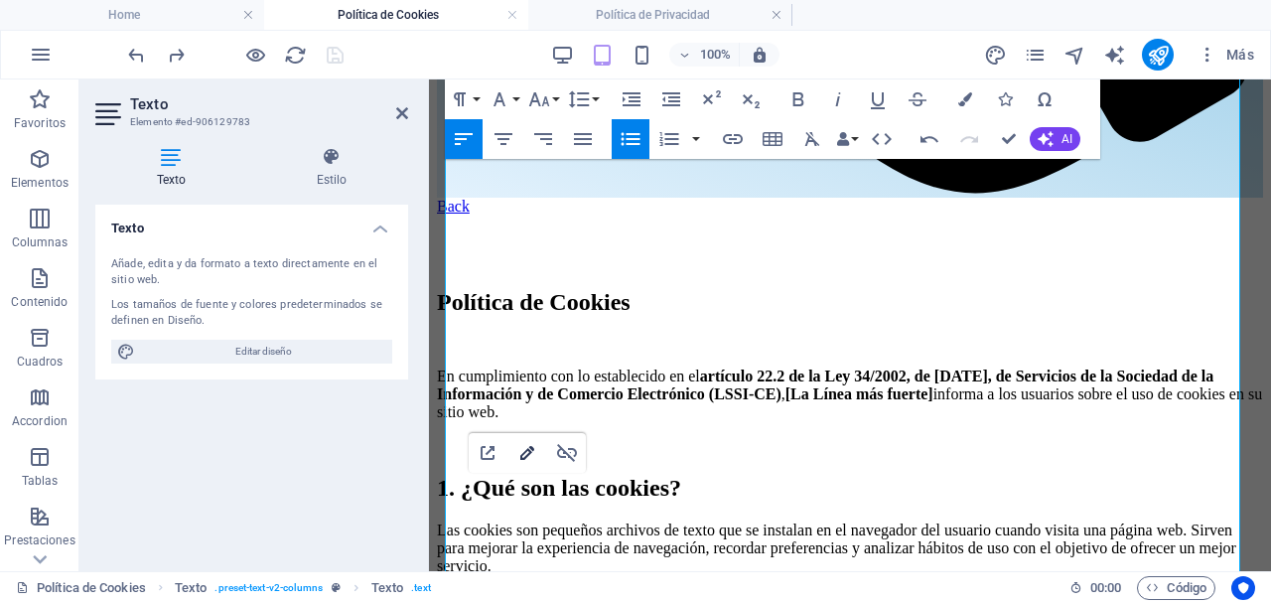
drag, startPoint x: 526, startPoint y: 447, endPoint x: 97, endPoint y: 366, distance: 436.4
type input "Microsoft Edge"
checkbox input "false"
click at [526, 447] on icon "button" at bounding box center [527, 453] width 24 height 24
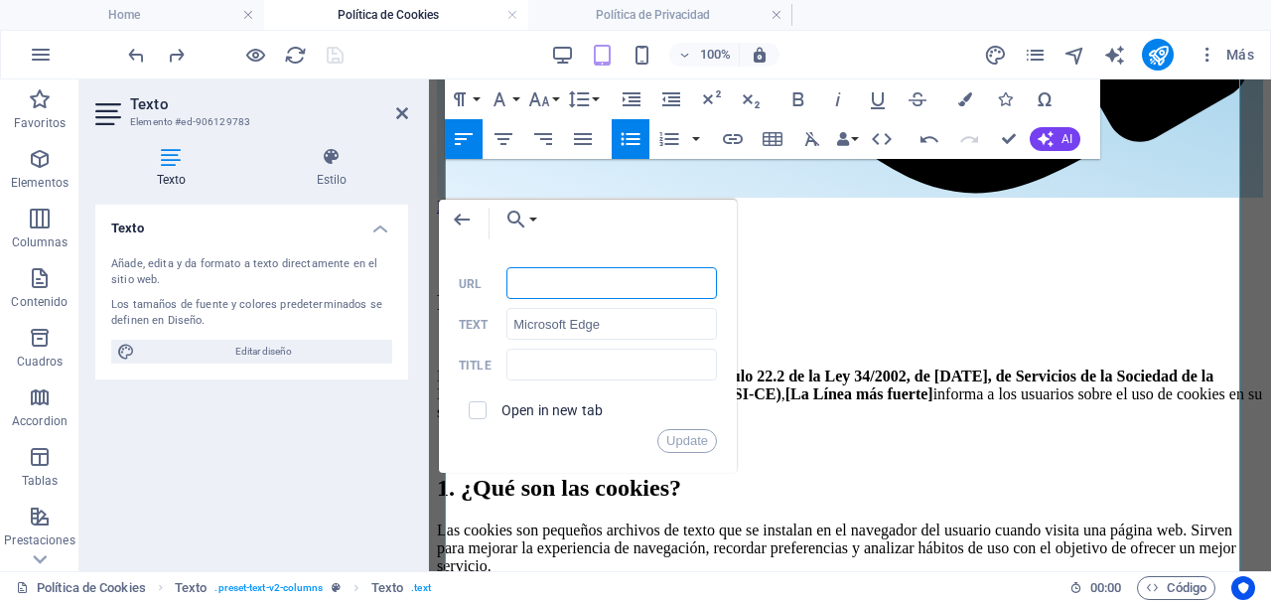
paste input "http://windows.microsoft.com/es-es/windows-vista/Block-or-allow-cookies"
type input "http://windows.microsoft.com/es-es/windows-vista/Block-or-allow-cookies"
click at [479, 409] on input "checkbox" at bounding box center [475, 407] width 18 height 18
checkbox input "true"
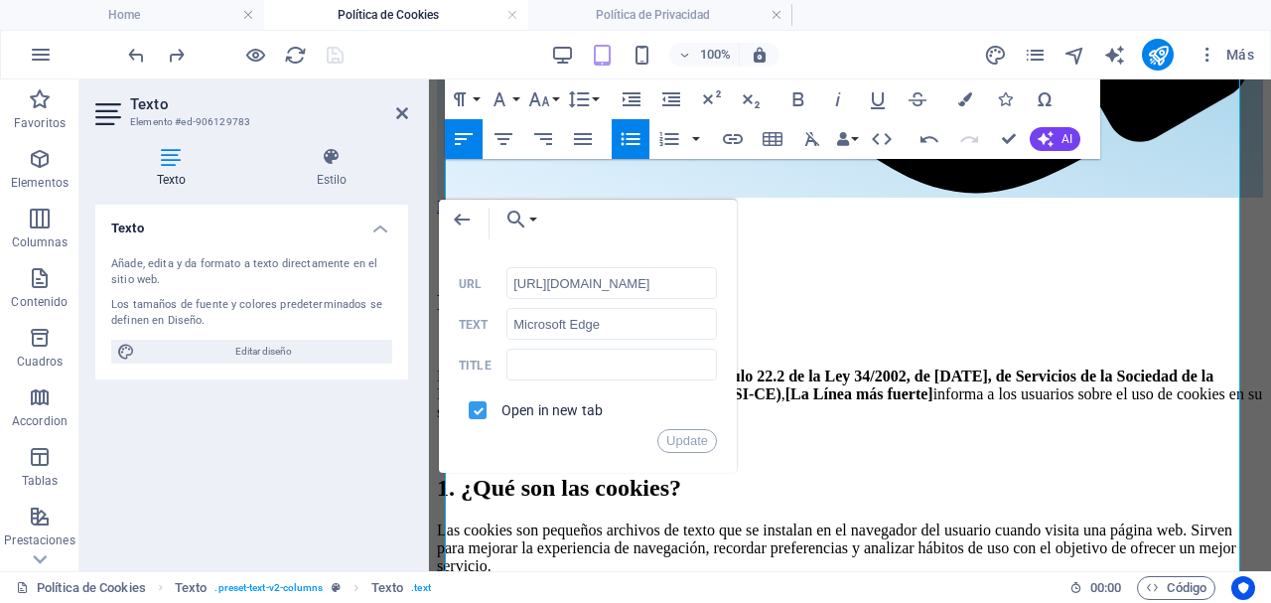
scroll to position [0, 0]
click at [685, 435] on button "Update" at bounding box center [687, 441] width 60 height 24
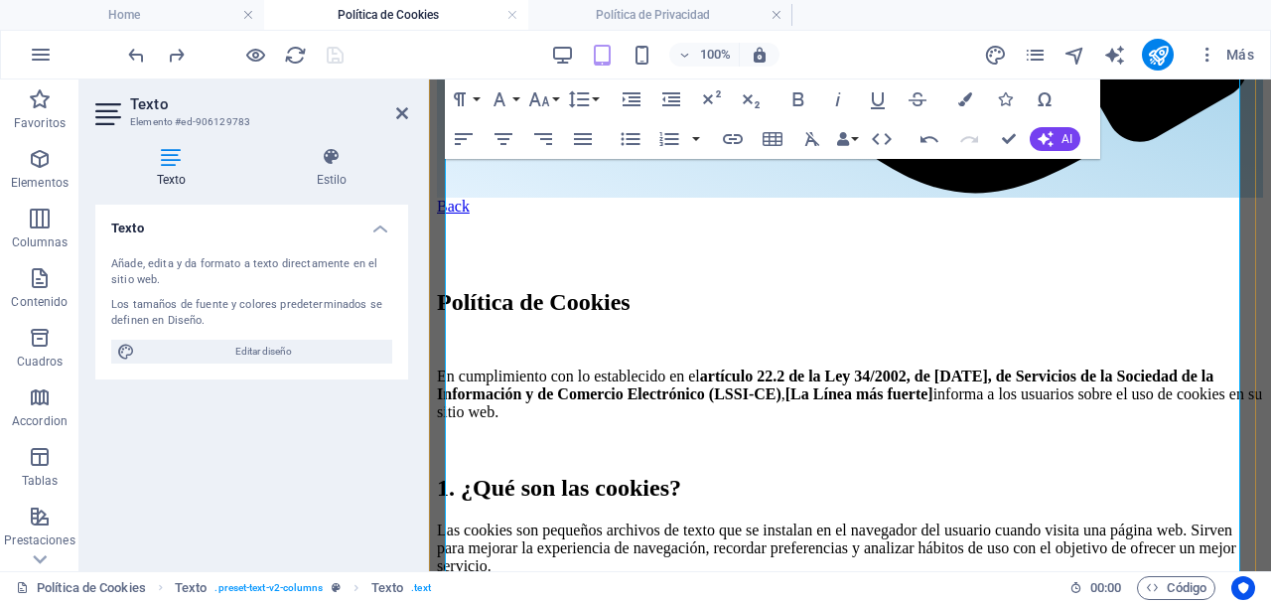
drag, startPoint x: 579, startPoint y: 403, endPoint x: 466, endPoint y: 397, distance: 113.3
type input "Google Chrome"
checkbox input "false"
click at [534, 357] on icon "button" at bounding box center [528, 350] width 24 height 24
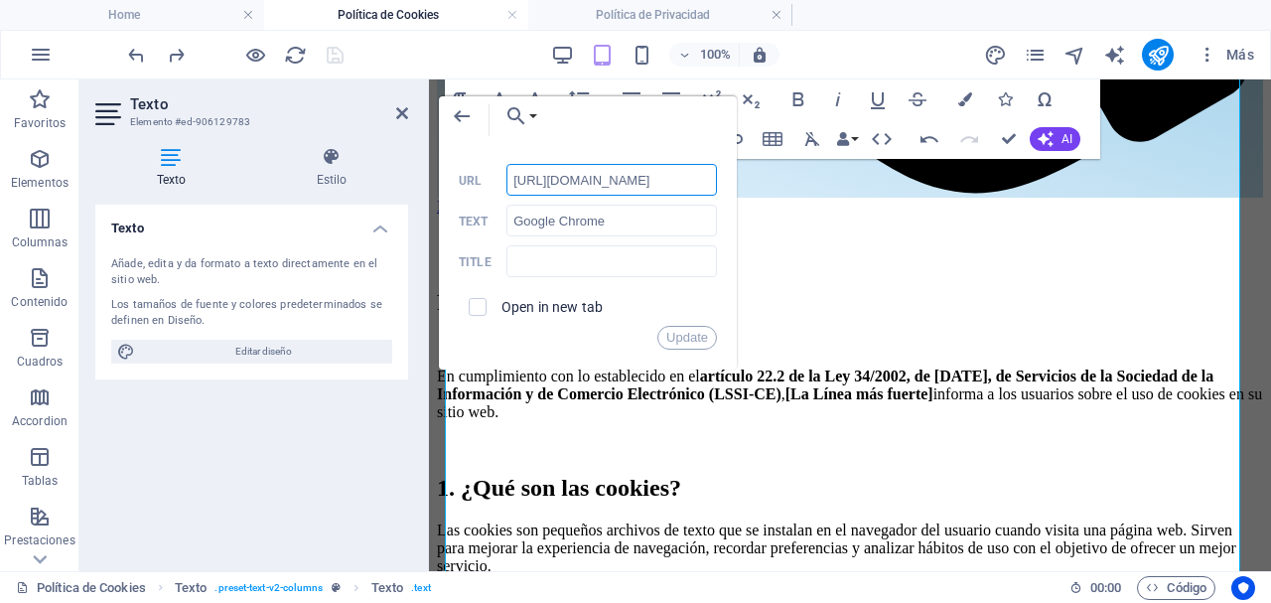
scroll to position [0, 134]
type input "https://support.google.com/accounts/answer/61416?hl=es"
drag, startPoint x: 471, startPoint y: 304, endPoint x: 483, endPoint y: 303, distance: 12.0
click at [471, 303] on input "checkbox" at bounding box center [475, 304] width 18 height 18
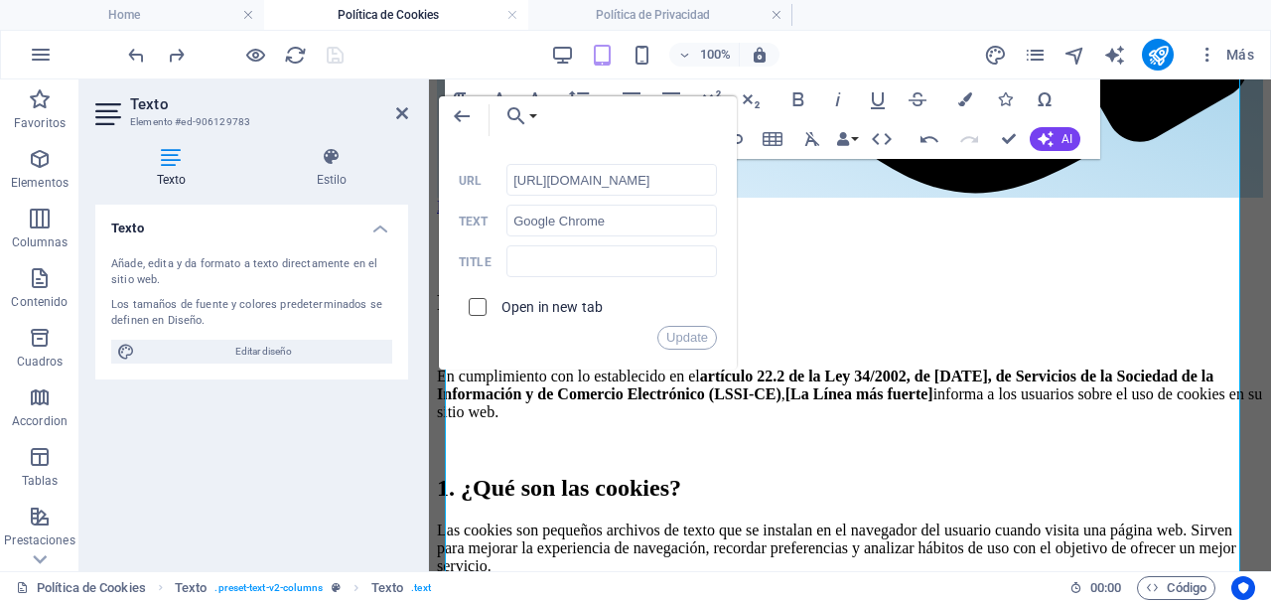
checkbox input "true"
click at [671, 329] on button "Update" at bounding box center [687, 338] width 60 height 24
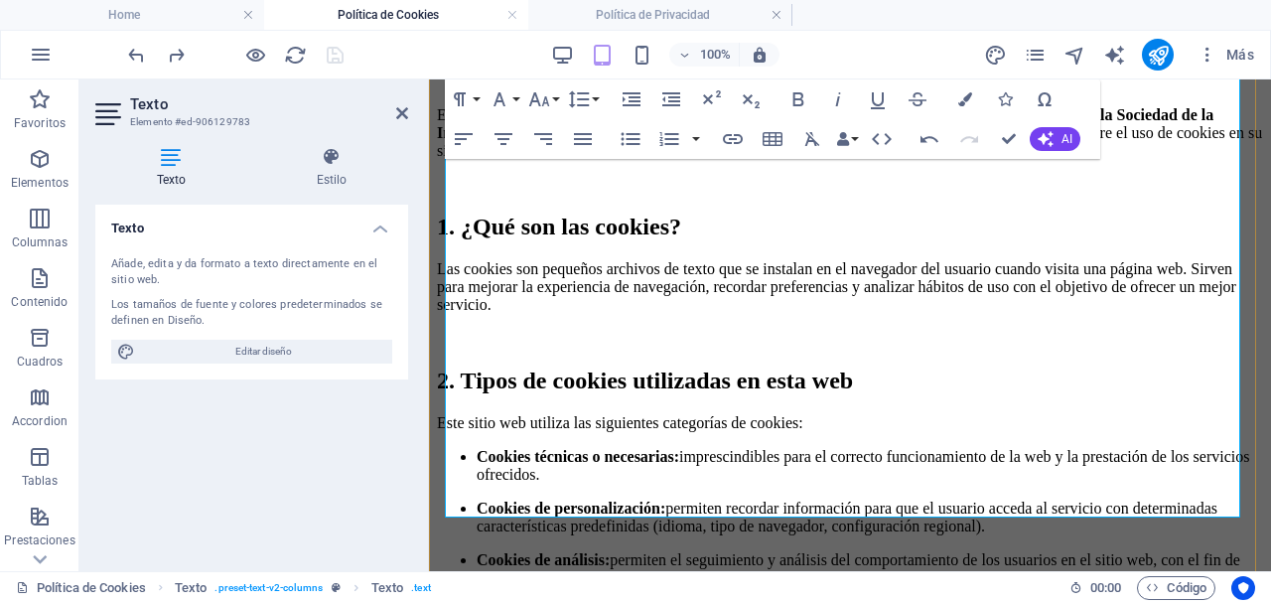
scroll to position [1470, 0]
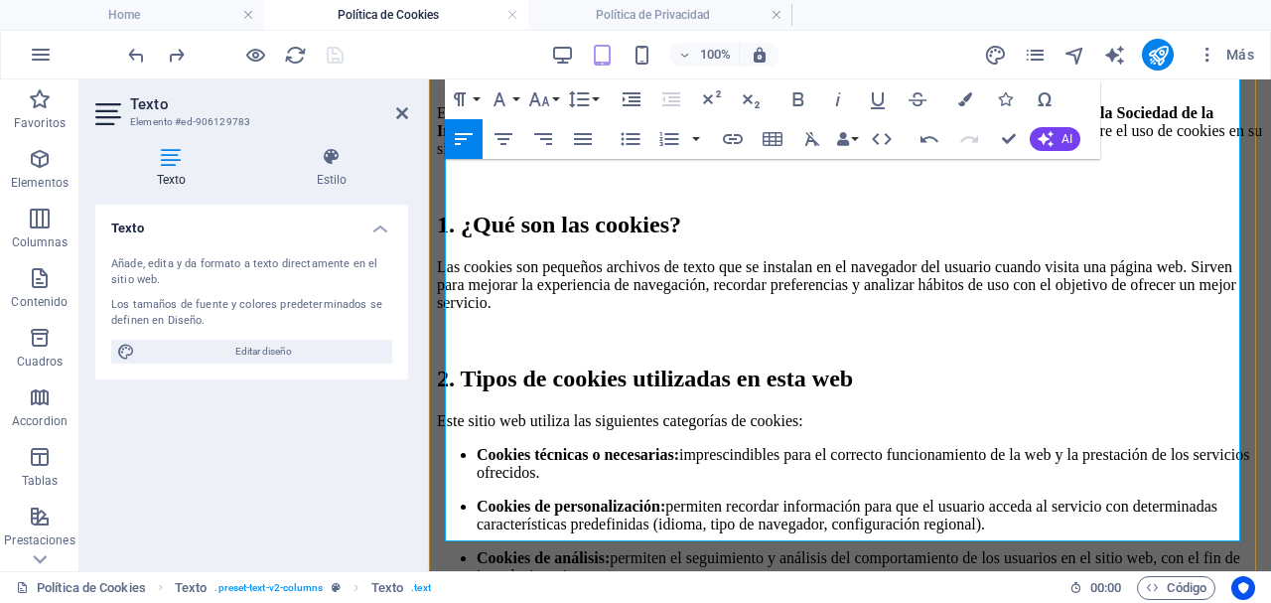
drag, startPoint x: 456, startPoint y: 290, endPoint x: 552, endPoint y: 295, distance: 96.4
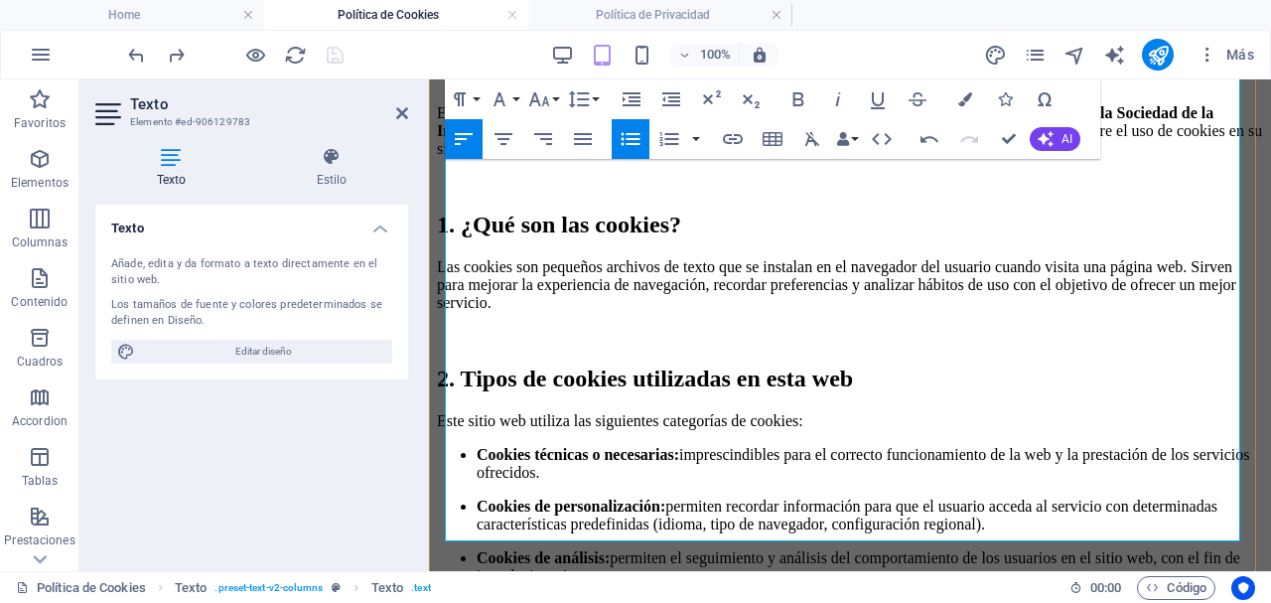
drag, startPoint x: 480, startPoint y: 293, endPoint x: 985, endPoint y: 310, distance: 505.6
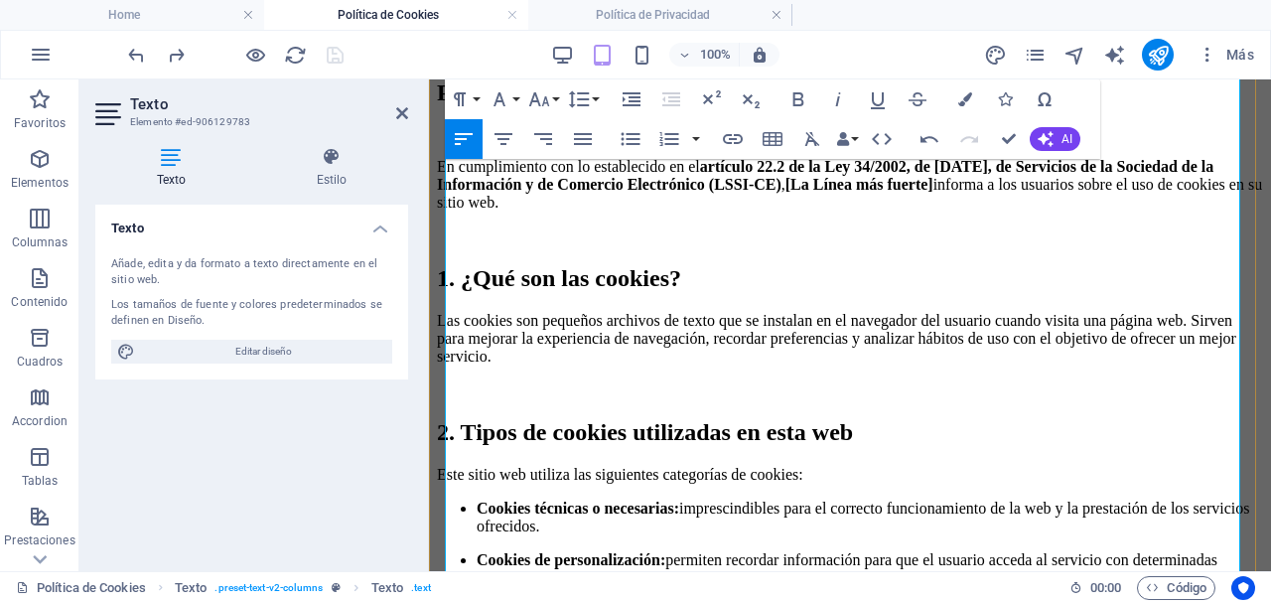
scroll to position [1418, 0]
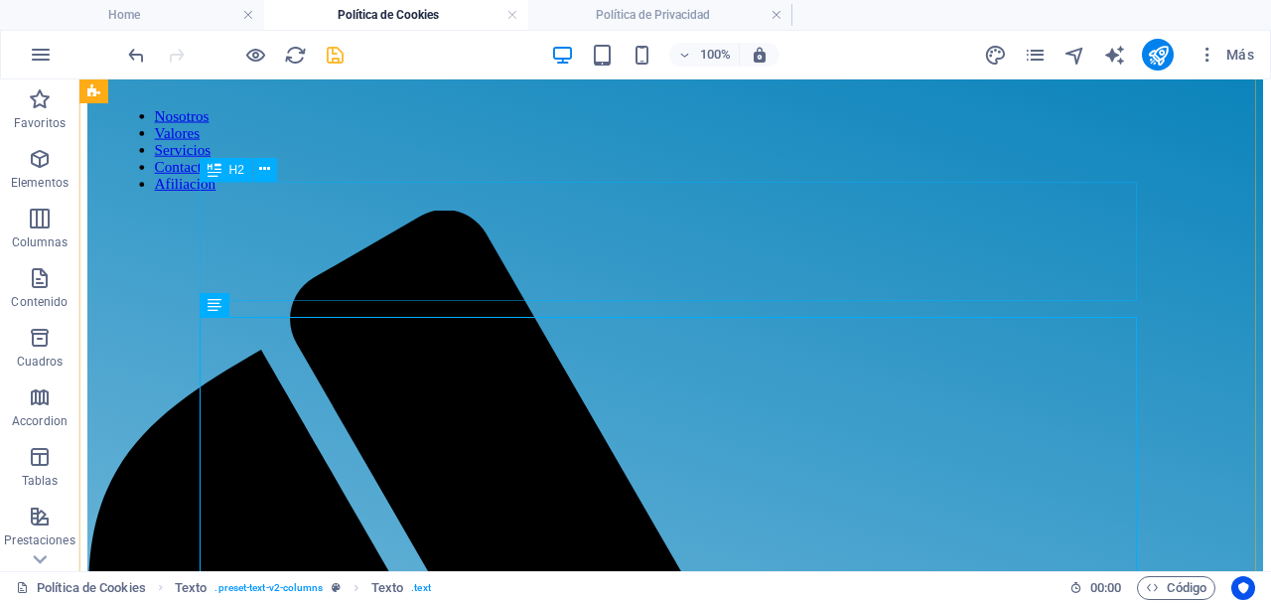
scroll to position [0, 0]
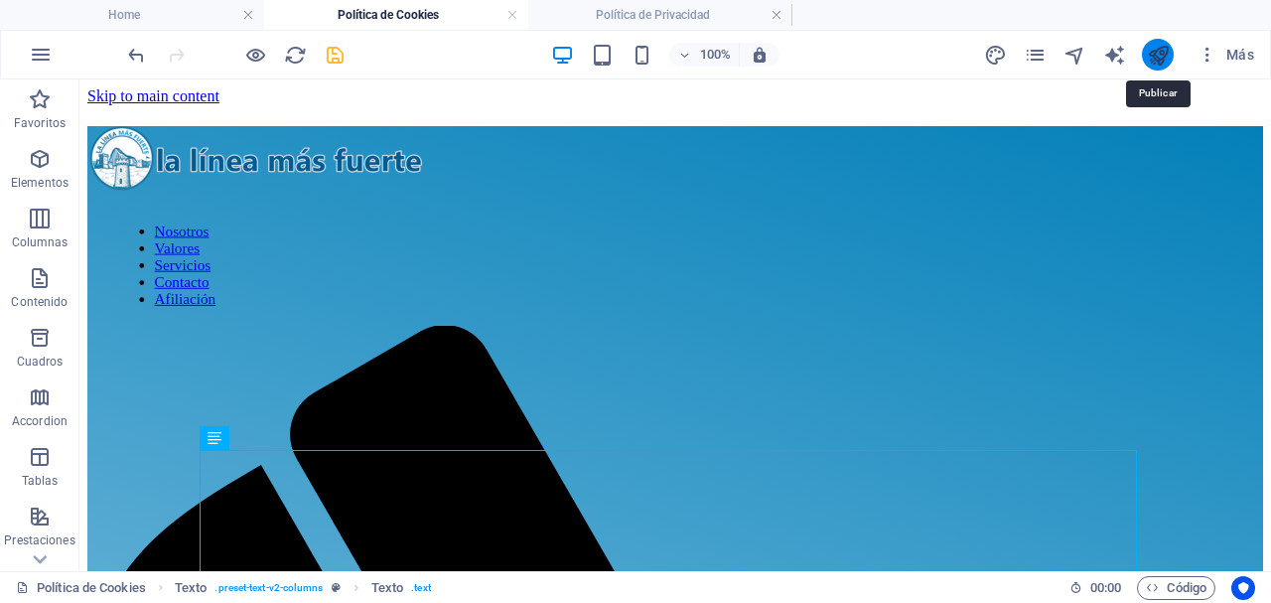
click at [1163, 50] on icon "publish" at bounding box center [1158, 55] width 23 height 23
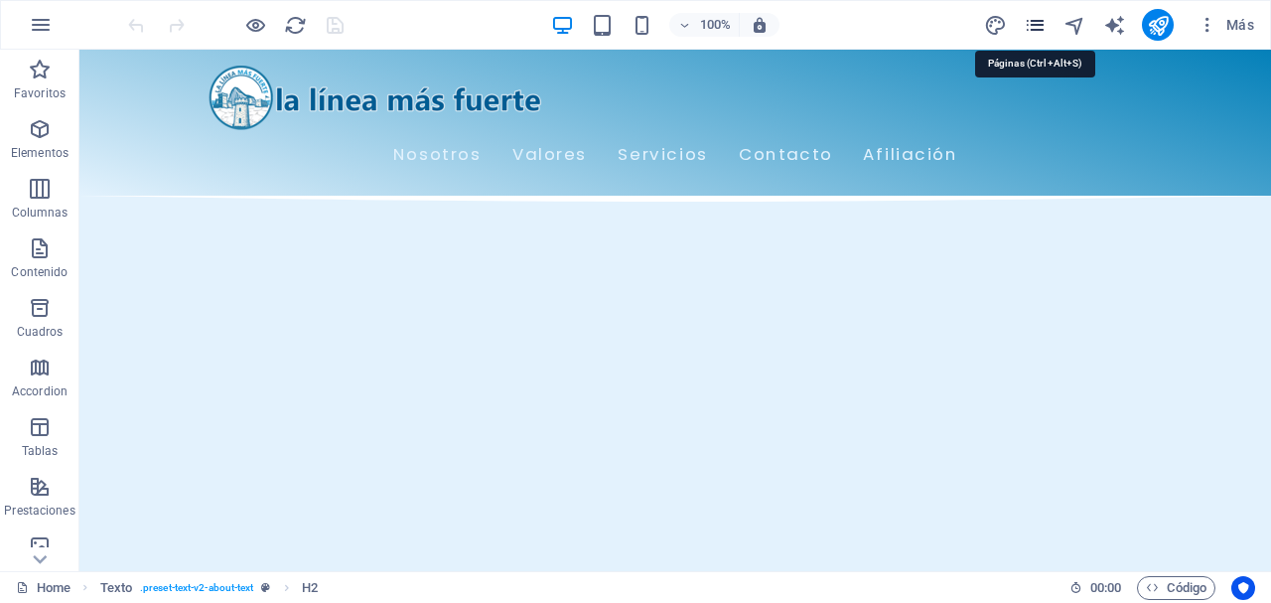
click at [0, 0] on icon "pages" at bounding box center [0, 0] width 0 height 0
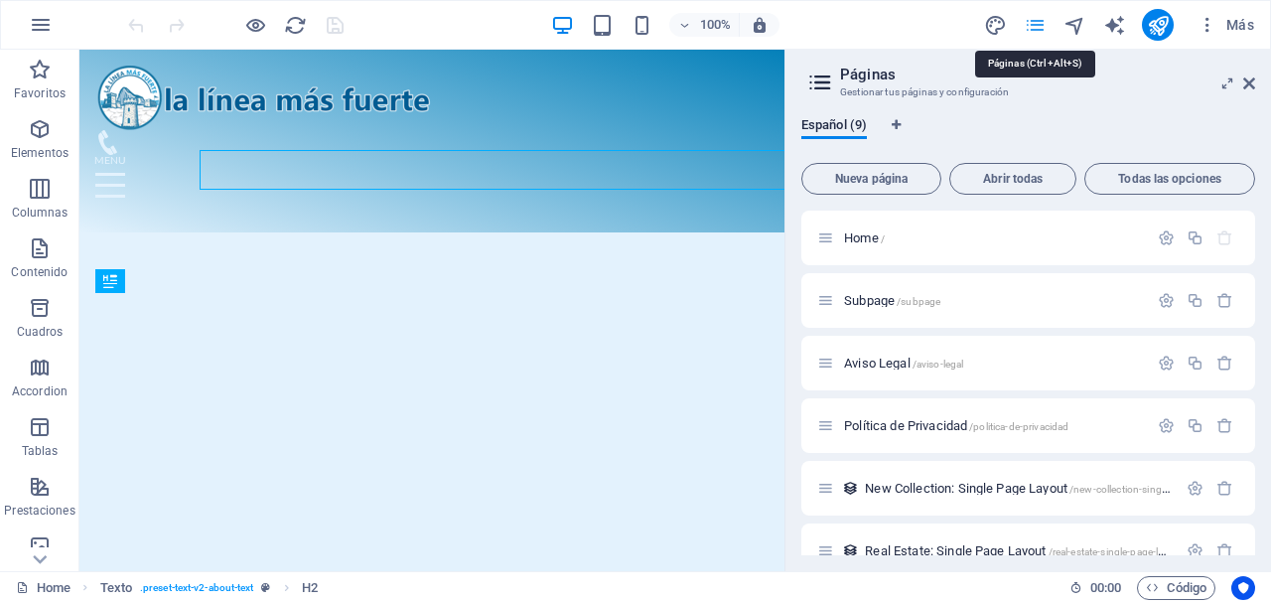
scroll to position [558, 0]
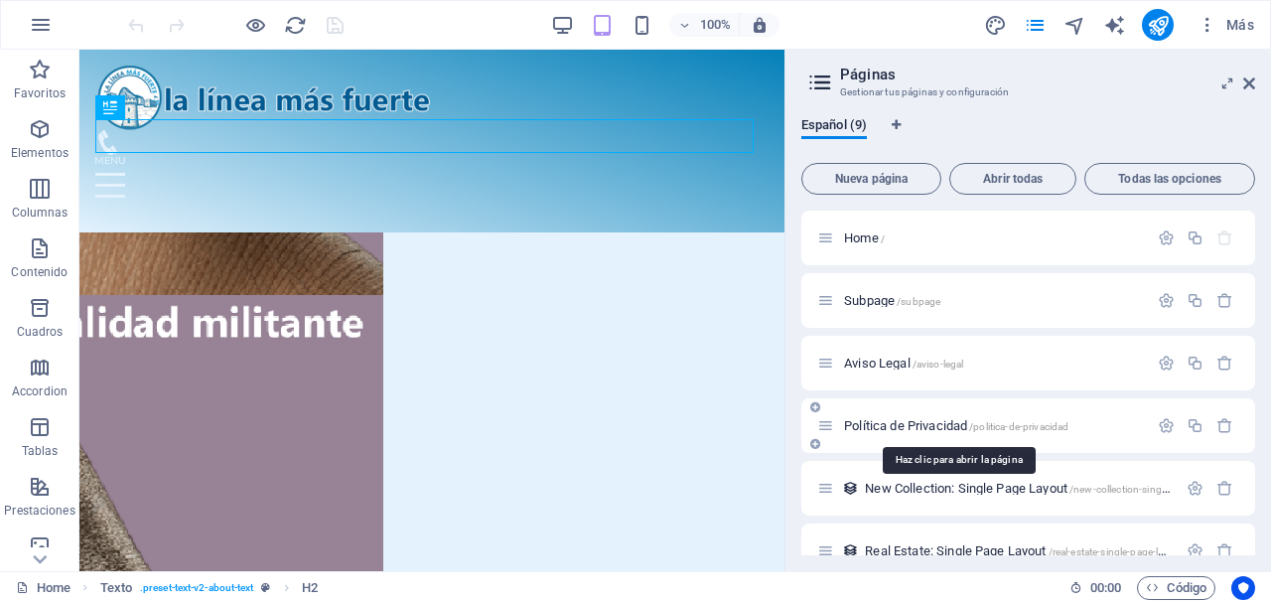
click at [887, 425] on span "Política de Privacidad /politica-de-privacidad" at bounding box center [956, 425] width 224 height 15
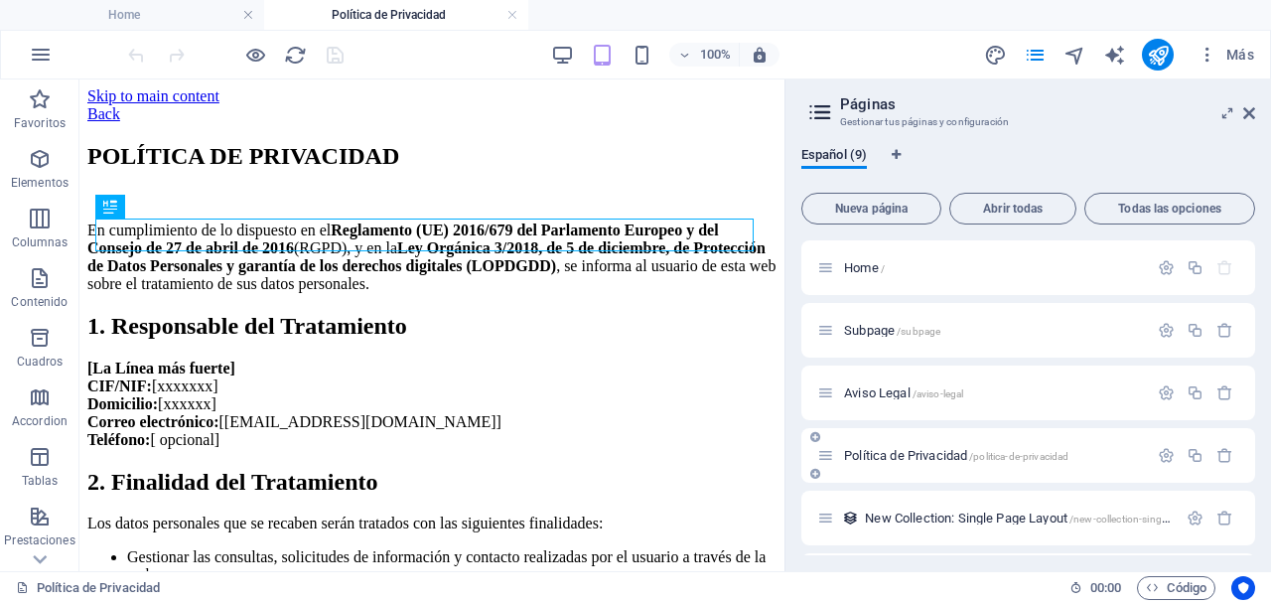
scroll to position [0, 0]
click at [174, 251] on icon at bounding box center [174, 255] width 11 height 21
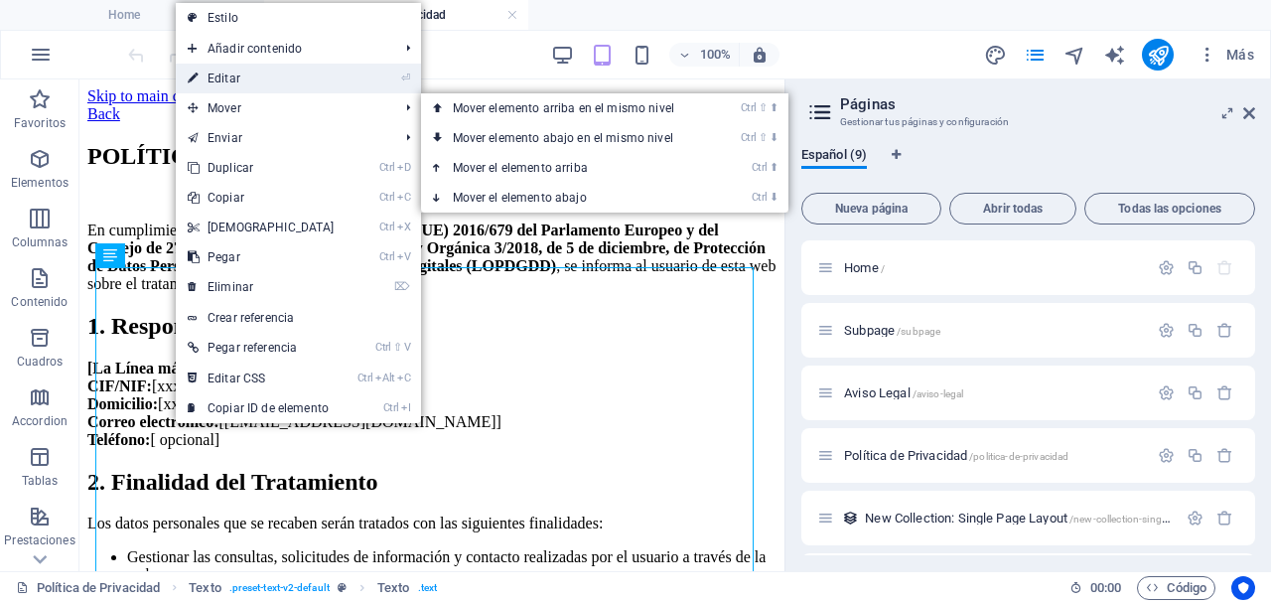
click at [244, 78] on link "⏎ Editar" at bounding box center [261, 79] width 171 height 30
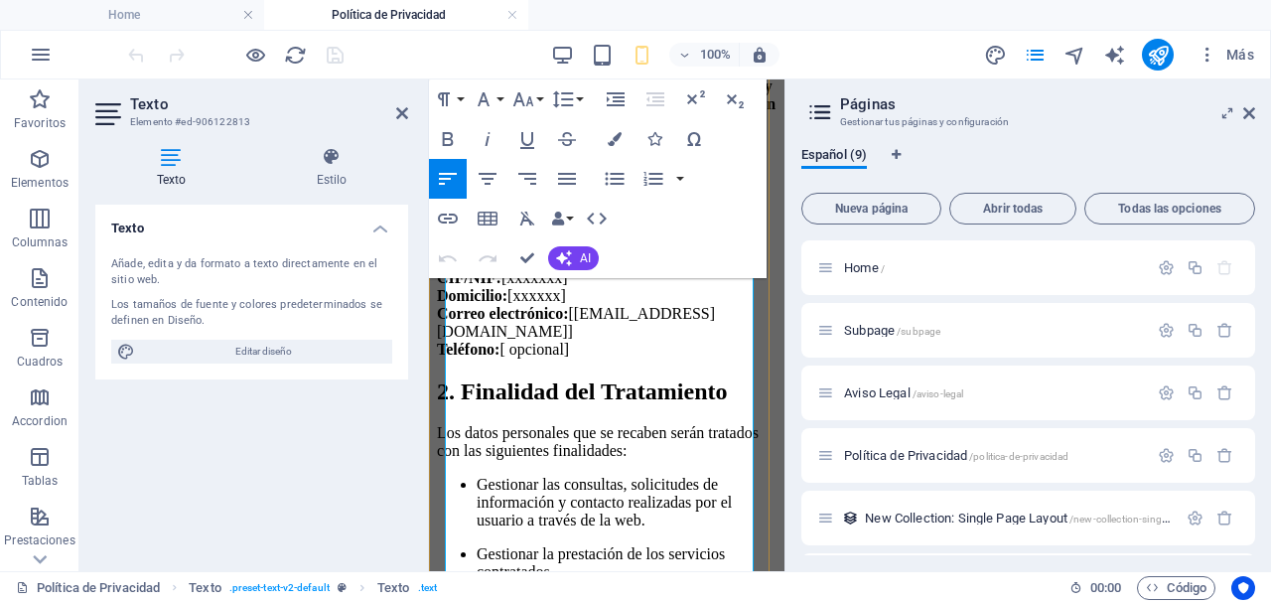
scroll to position [379, 0]
click at [447, 230] on h2 "1. Responsable del Tratamiento" at bounding box center [607, 217] width 340 height 27
click at [465, 230] on h2 "1. Responsable del Tratamiento" at bounding box center [607, 217] width 340 height 27
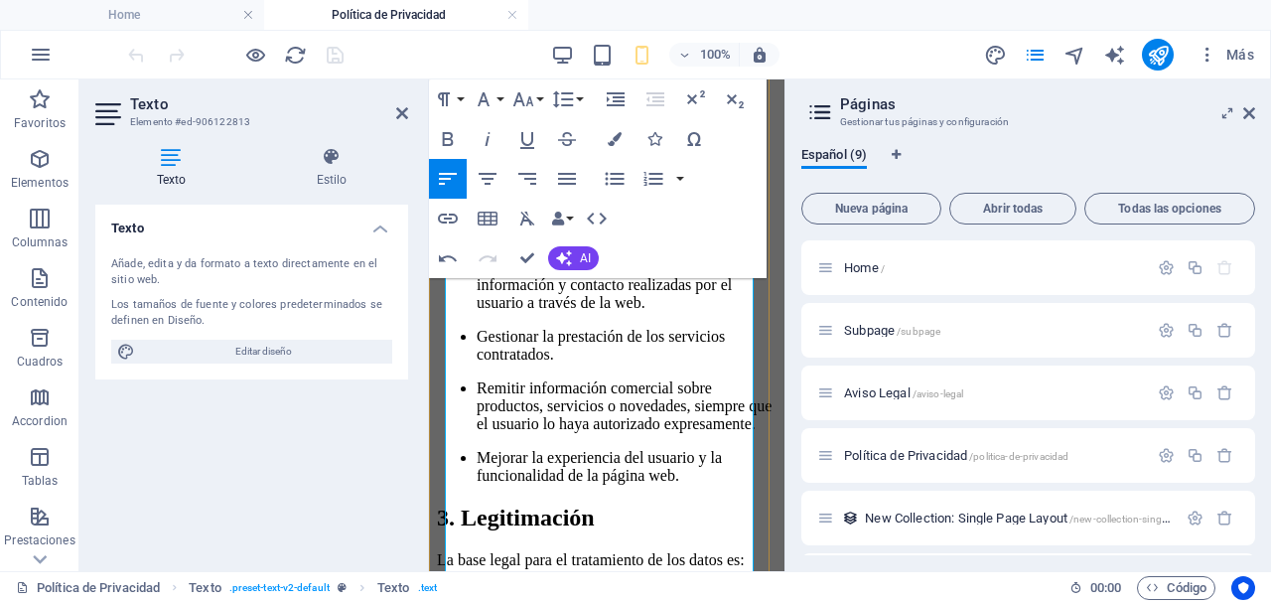
scroll to position [644, 0]
click at [464, 185] on h2 "2. Finalidad del Tratamiento" at bounding box center [607, 171] width 340 height 27
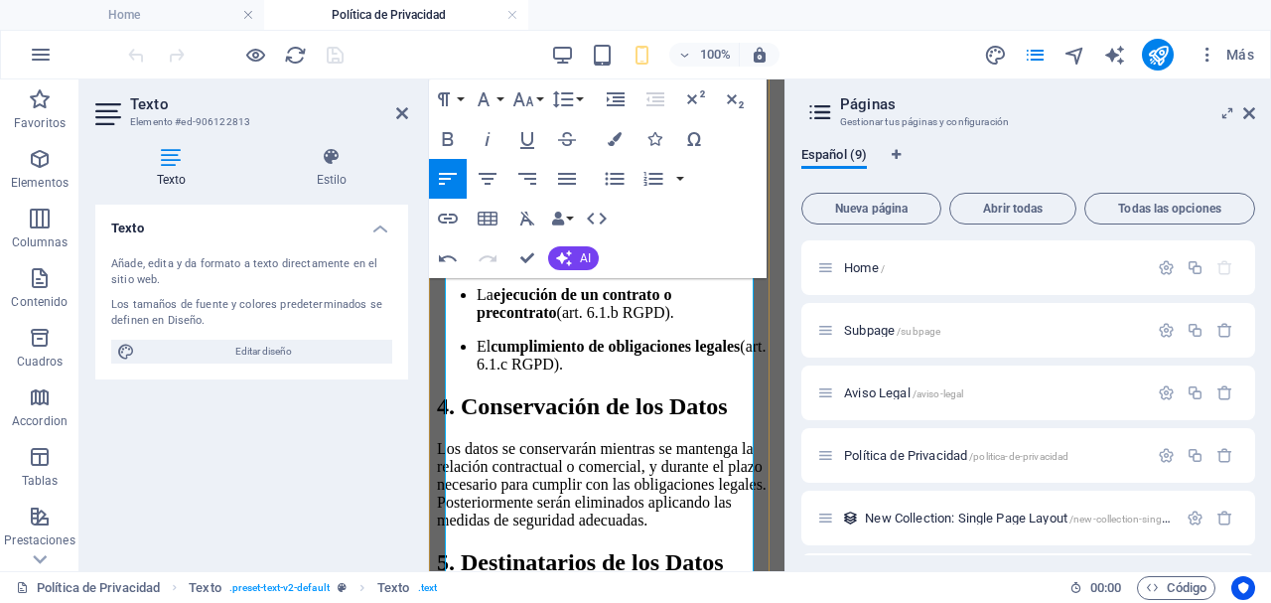
scroll to position [1040, 0]
click at [469, 180] on h2 "3. Legitimación" at bounding box center [607, 166] width 340 height 27
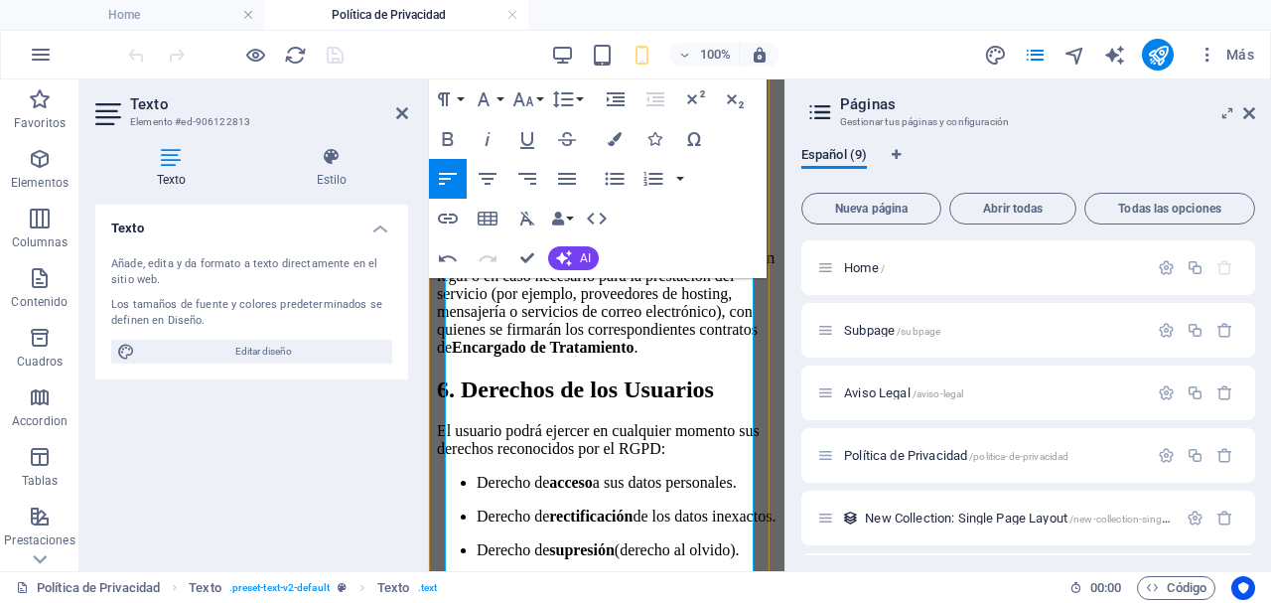
click at [468, 73] on h2 "4. Conservación de los Datos" at bounding box center [607, 60] width 340 height 27
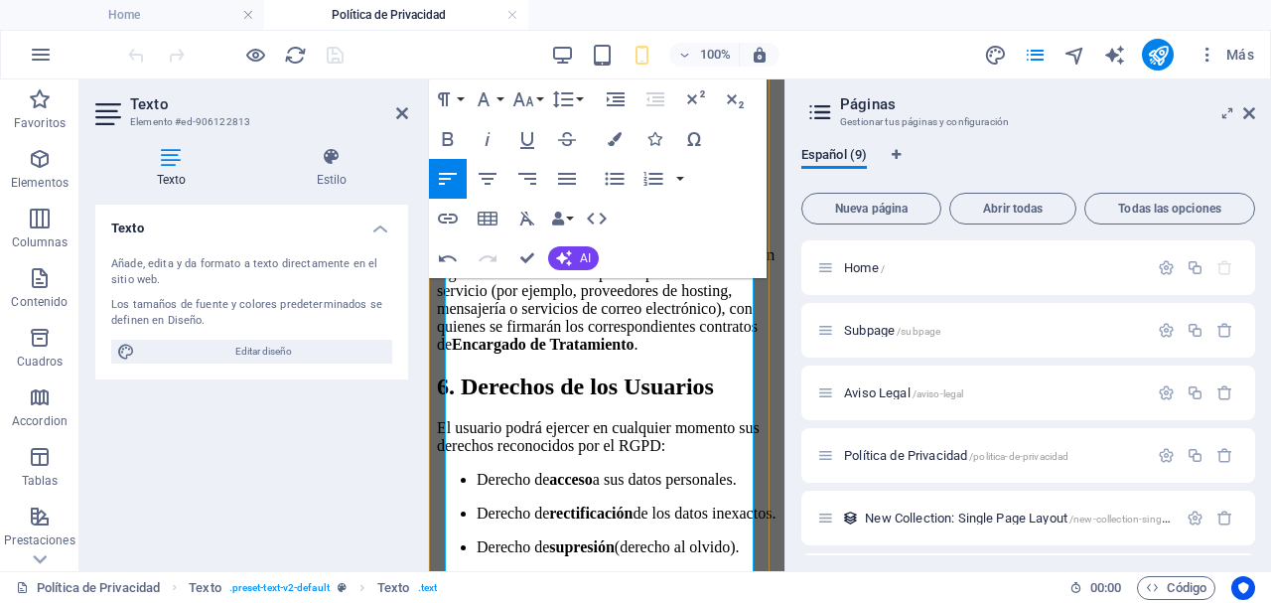
scroll to position [1437, 0]
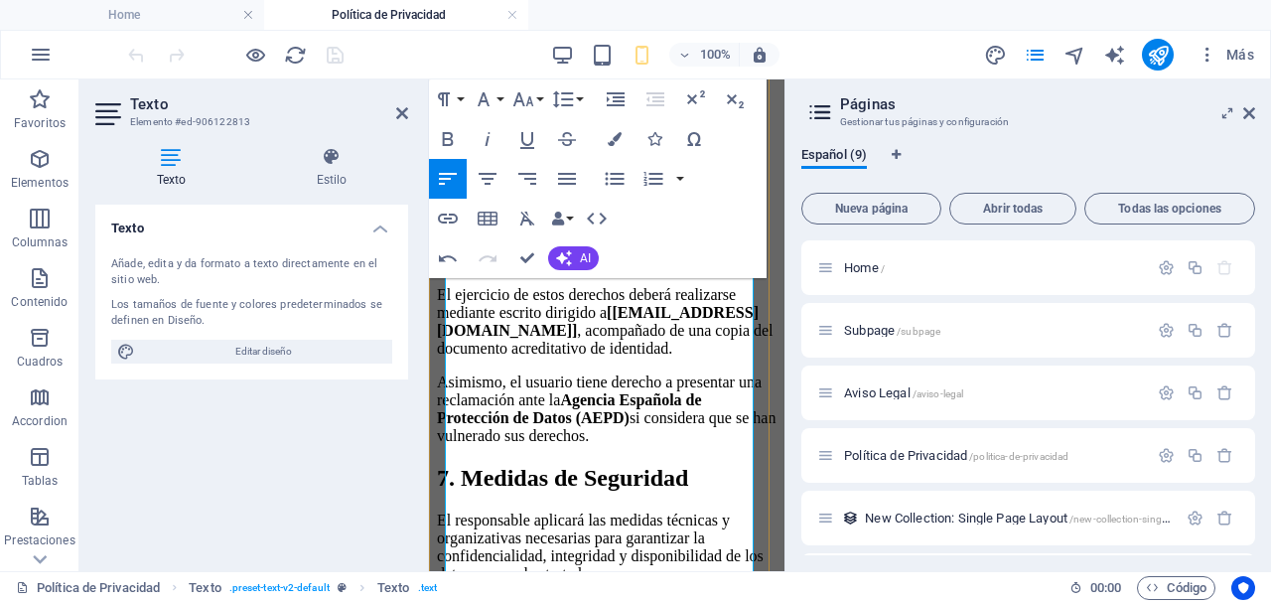
scroll to position [1967, 0]
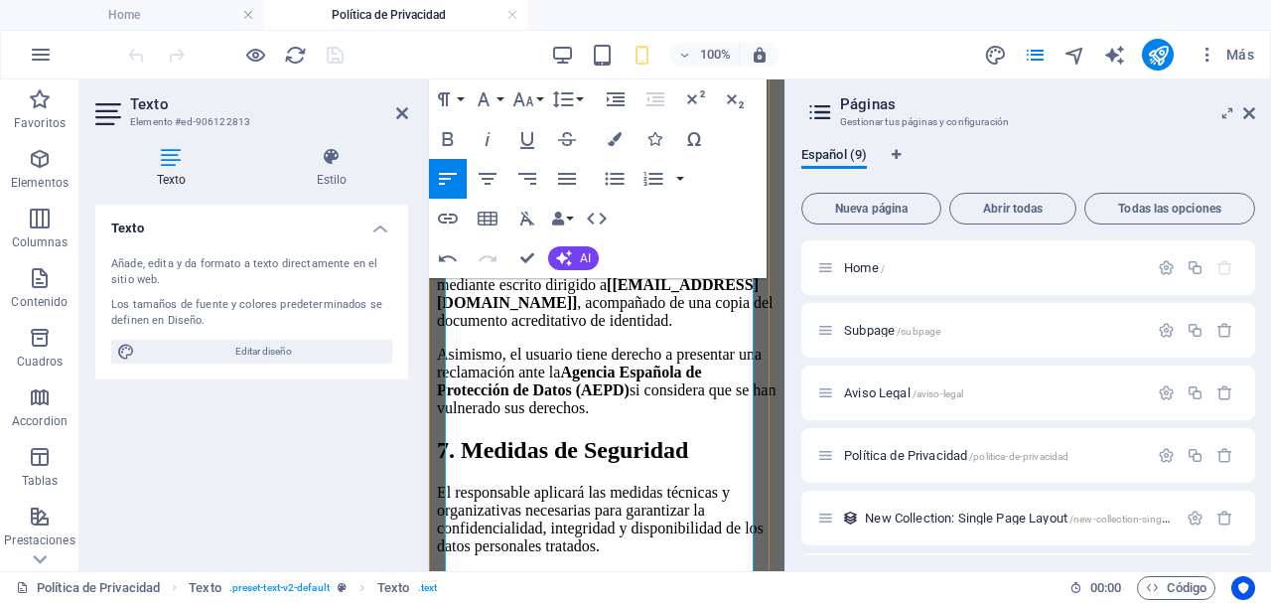
scroll to position [2498, 0]
click at [454, 330] on p "El ejercicio de estos derechos deberá realizarse mediante escrito dirigido a [[…" at bounding box center [607, 293] width 340 height 71
click at [458, 439] on h2 "7. Medidas de Seguridad" at bounding box center [607, 450] width 340 height 27
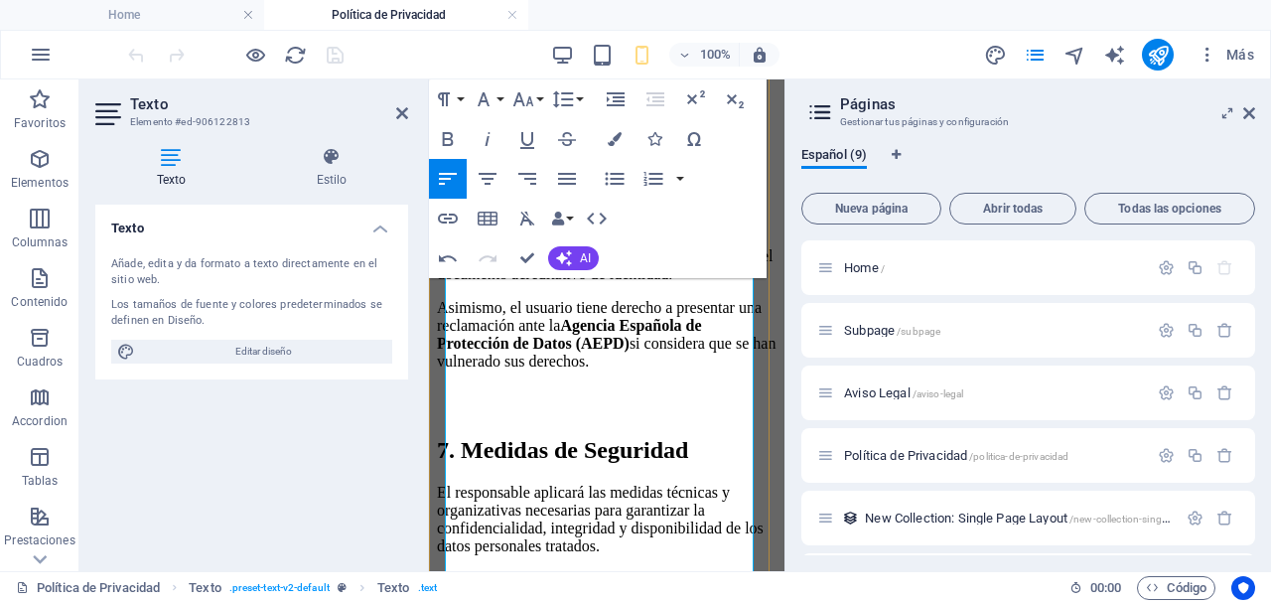
scroll to position [2591, 0]
drag, startPoint x: 639, startPoint y: 398, endPoint x: 450, endPoint y: 400, distance: 189.6
click at [449, 264] on strong "[[EMAIL_ADDRESS][DOMAIN_NAME]]" at bounding box center [598, 246] width 322 height 35
click at [611, 264] on strong "[[EMAIL_ADDRESS][DOMAIN_NAME]]" at bounding box center [598, 246] width 322 height 35
drag, startPoint x: 447, startPoint y: 177, endPoint x: 525, endPoint y: 256, distance: 111.6
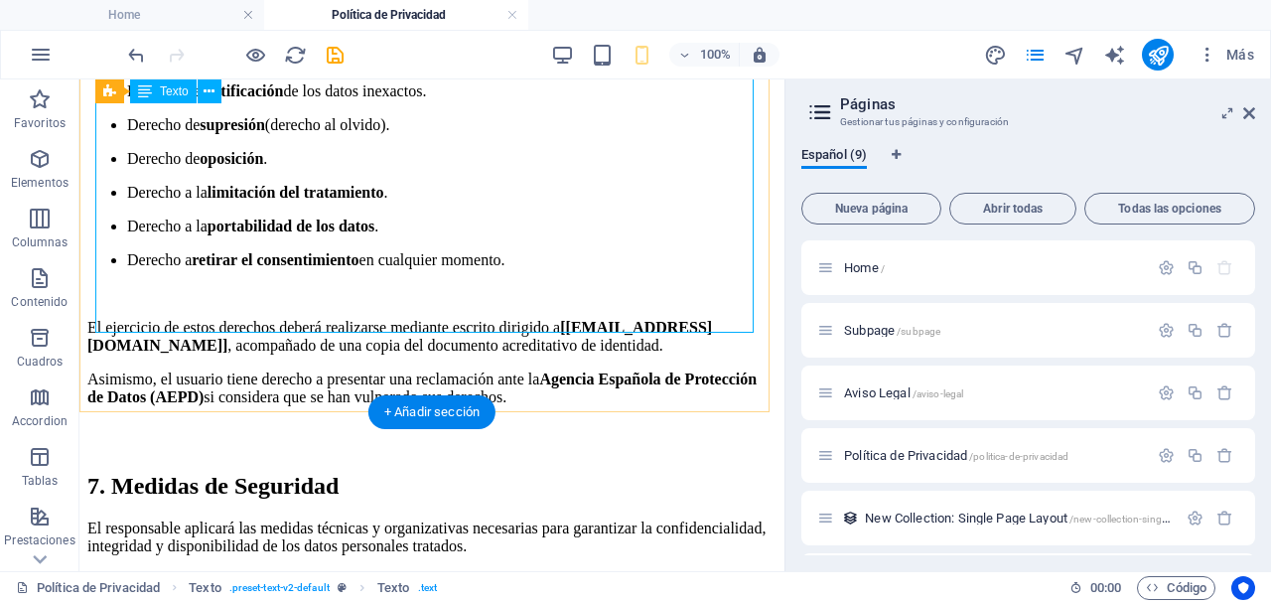
scroll to position [1872, 0]
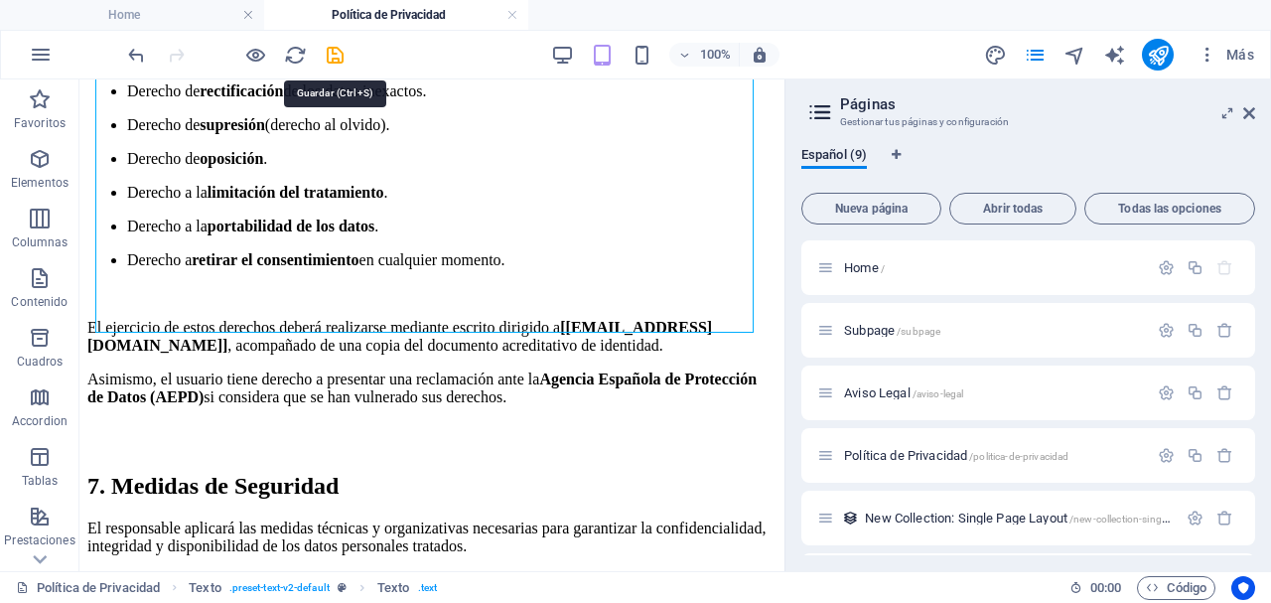
click at [343, 53] on icon "save" at bounding box center [335, 55] width 23 height 23
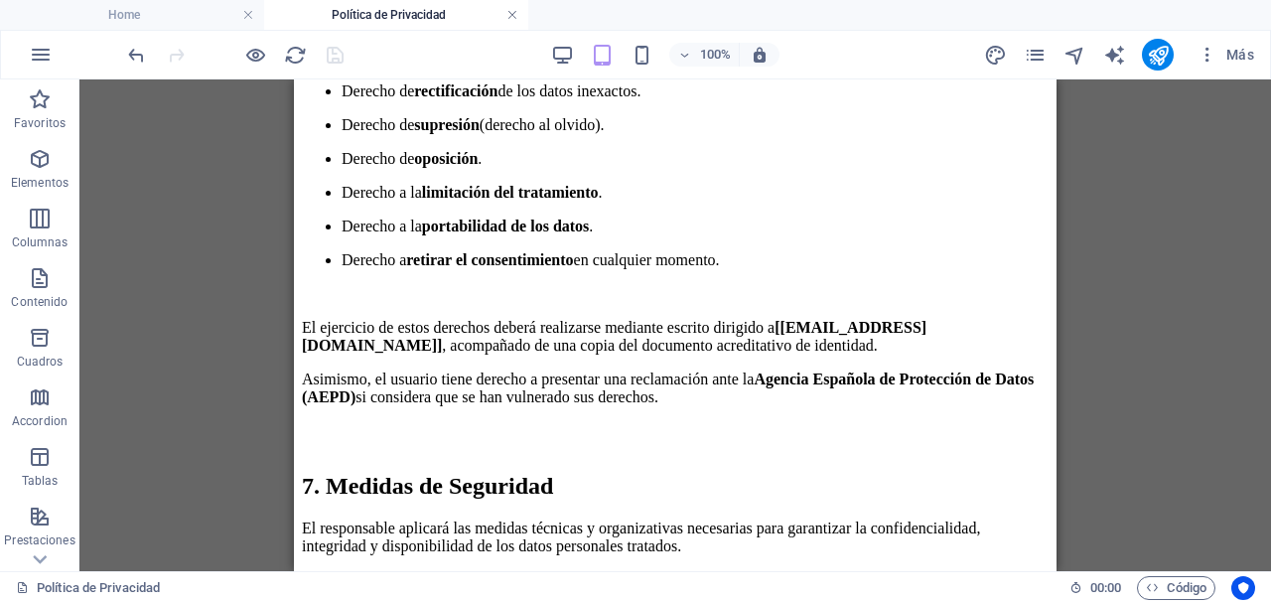
click at [515, 18] on link at bounding box center [512, 15] width 12 height 19
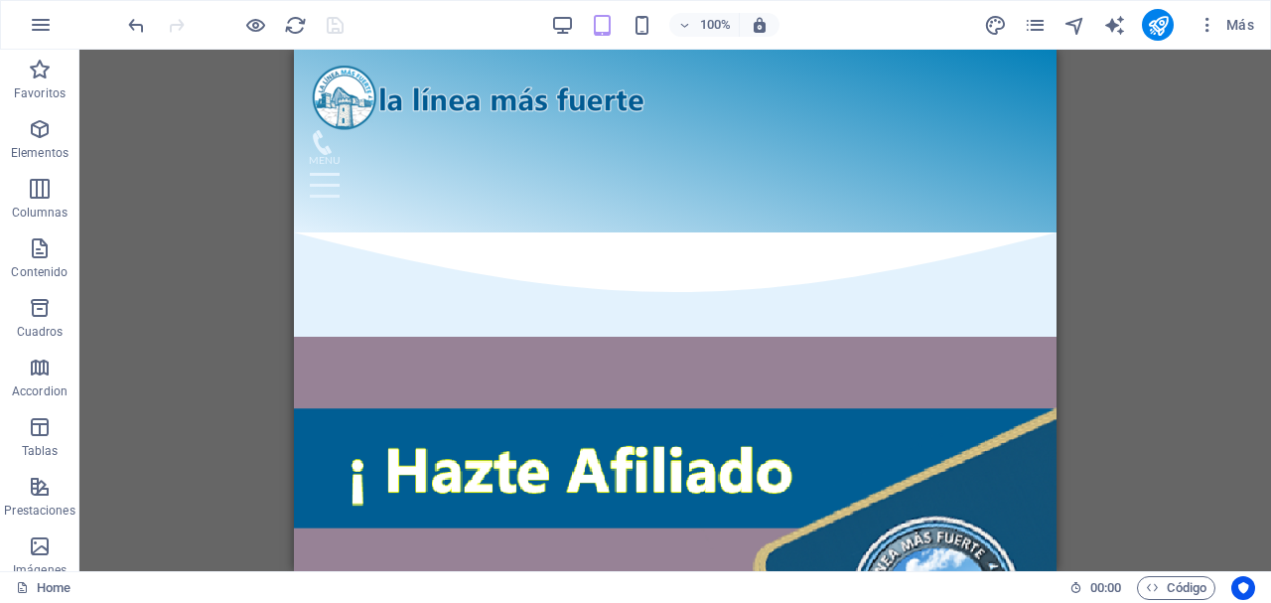
scroll to position [824, 0]
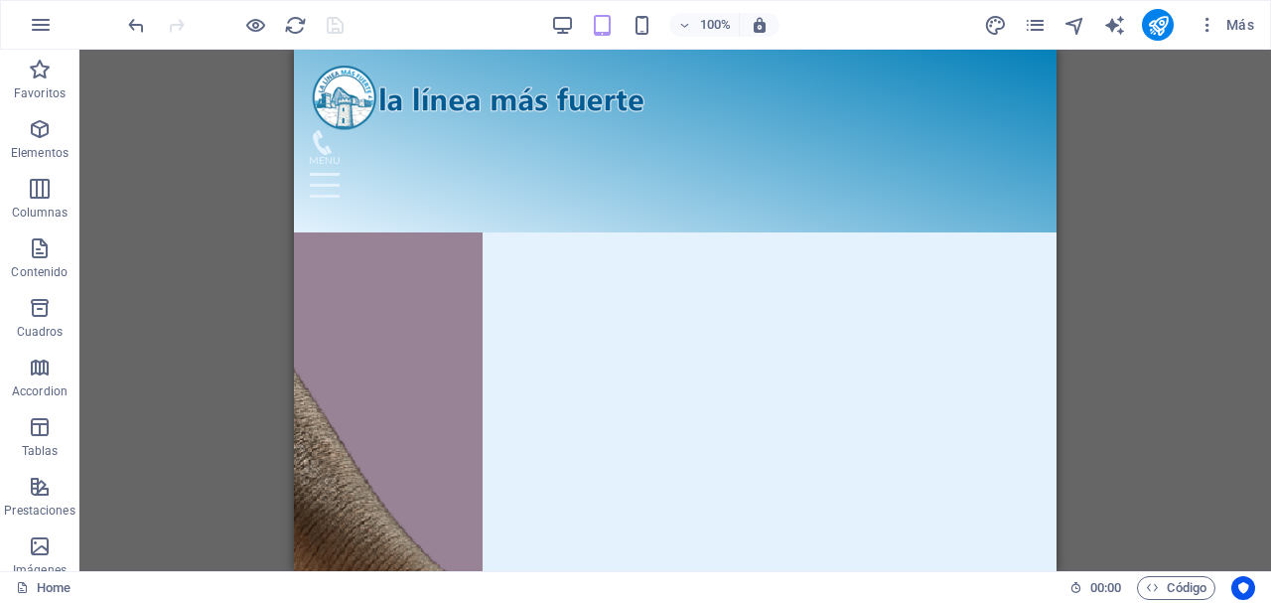
click at [1053, 19] on div "Más" at bounding box center [1122, 25] width 279 height 32
click at [0, 0] on icon "pages" at bounding box center [0, 0] width 0 height 0
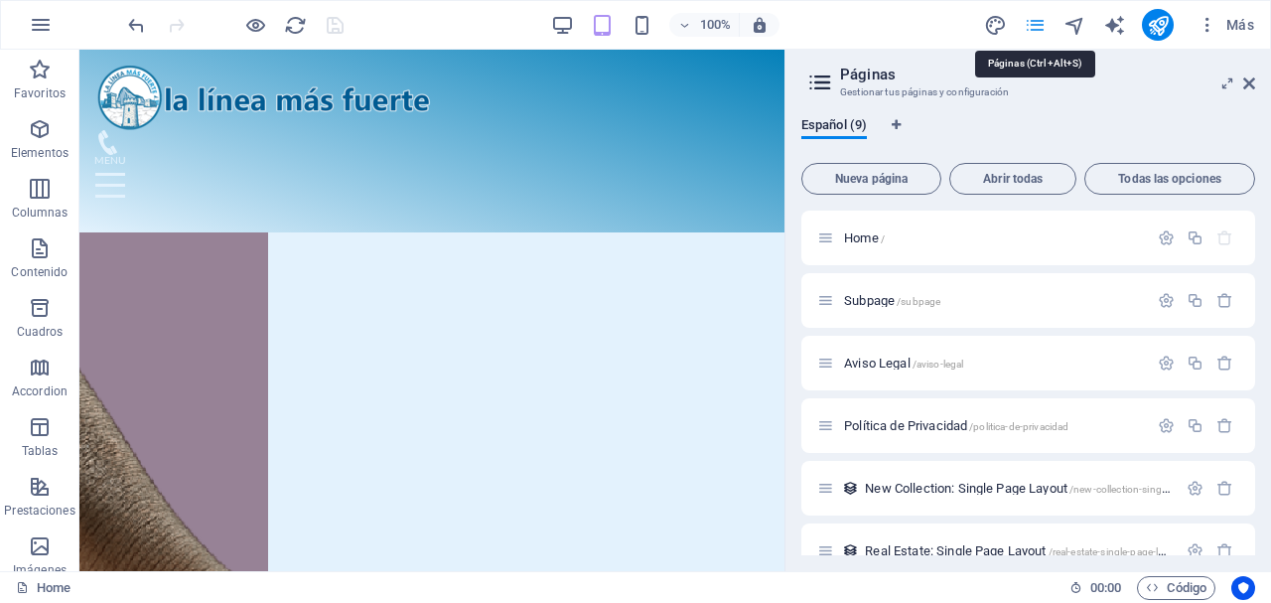
scroll to position [803, 0]
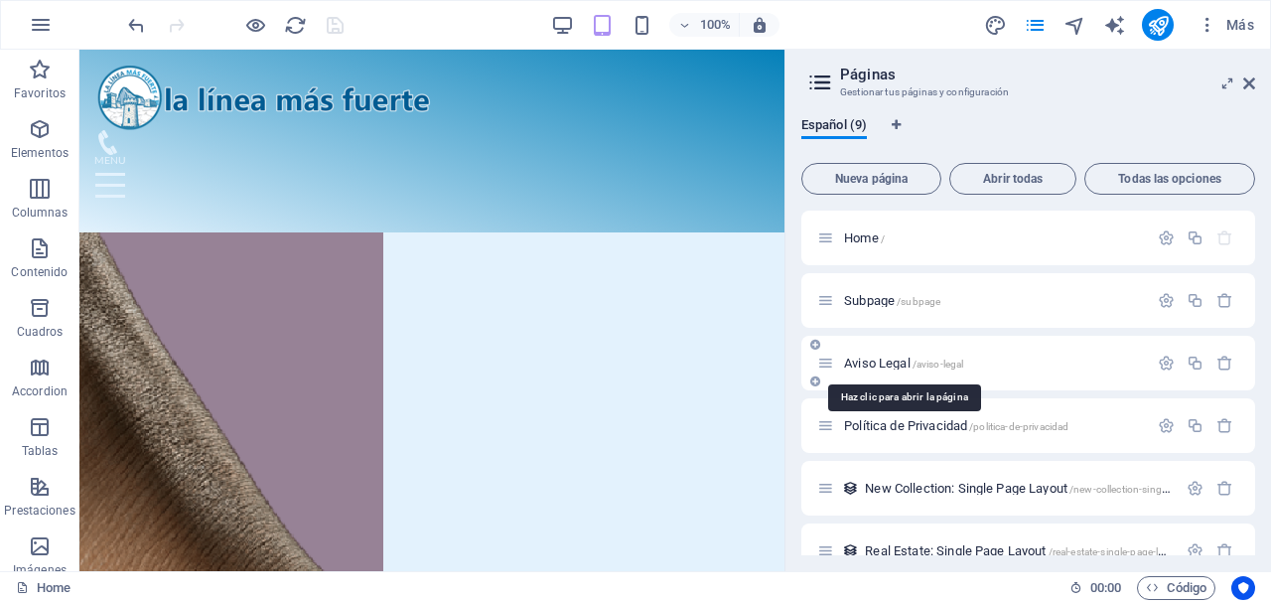
click at [883, 362] on span "Aviso Legal /aviso-legal" at bounding box center [903, 362] width 119 height 15
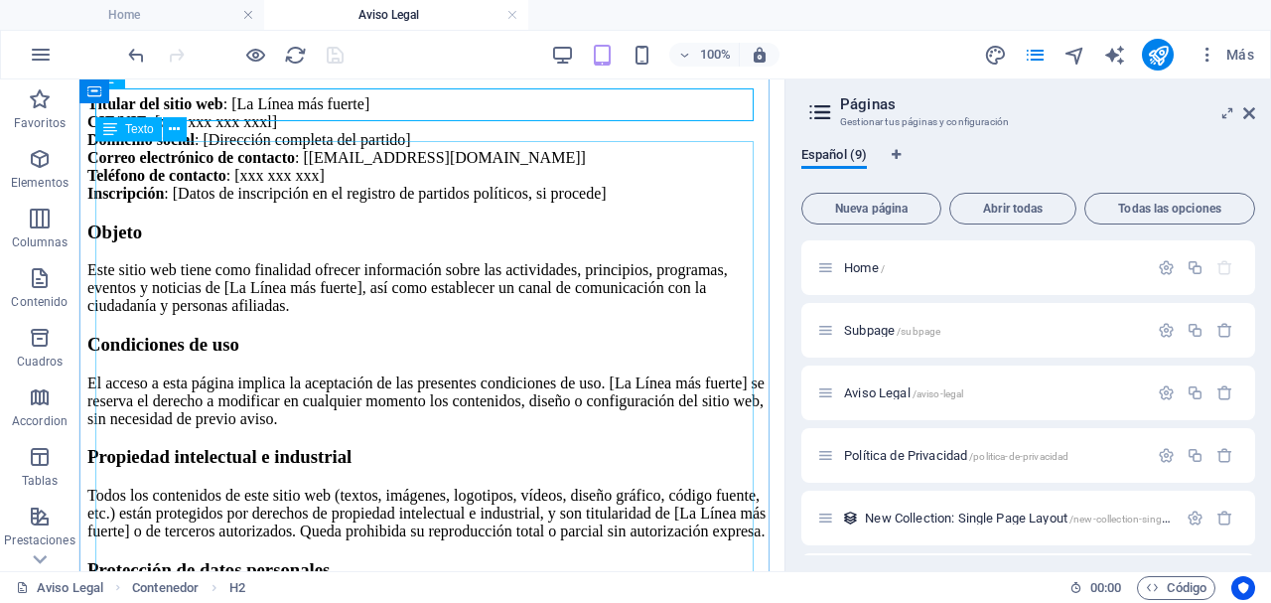
scroll to position [131, 0]
click at [168, 127] on button at bounding box center [175, 128] width 24 height 24
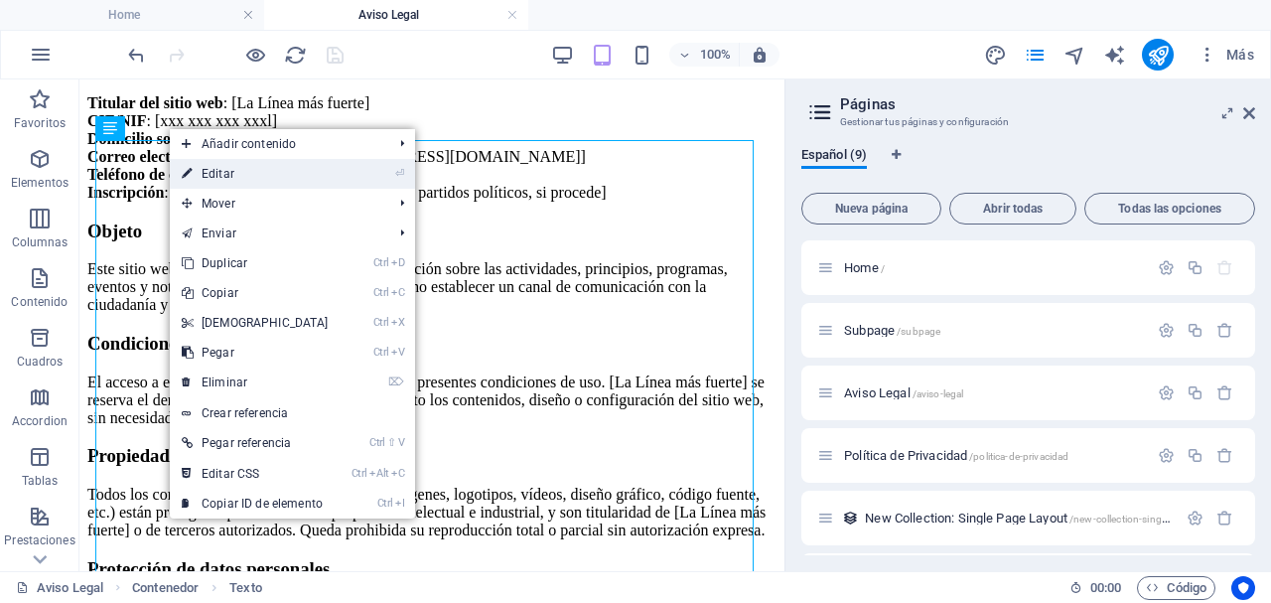
click at [202, 176] on link "⏎ Editar" at bounding box center [255, 174] width 171 height 30
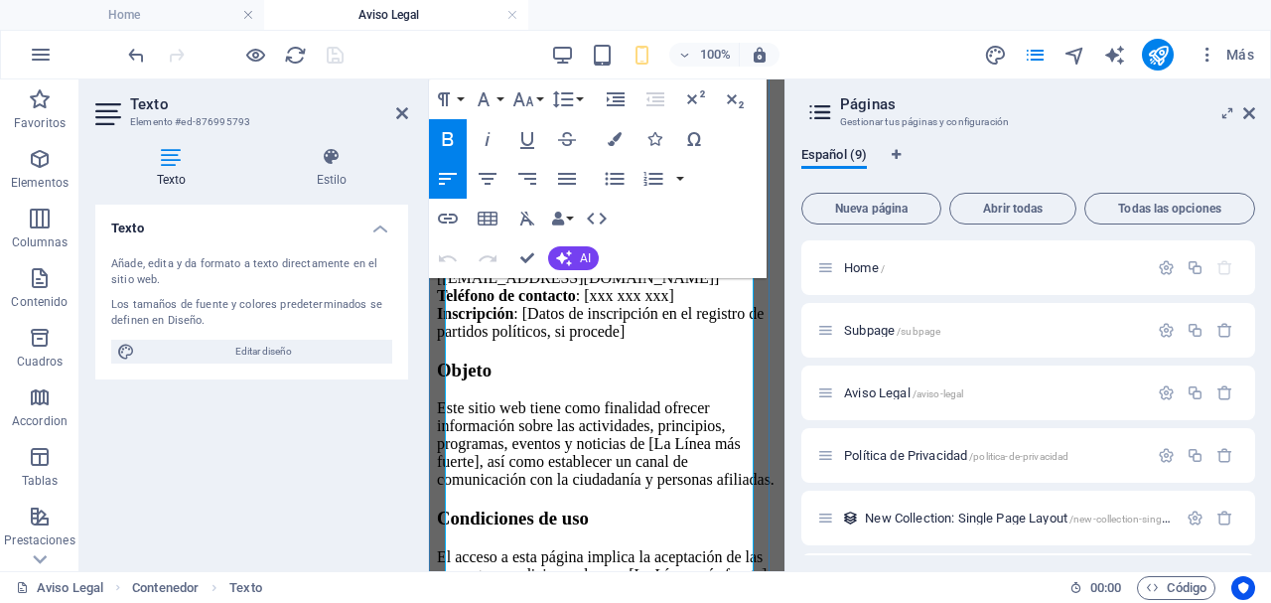
scroll to position [225, 0]
click at [535, 382] on h3 "Objeto" at bounding box center [607, 371] width 340 height 22
click at [455, 382] on h3 "Objeto" at bounding box center [607, 371] width 340 height 22
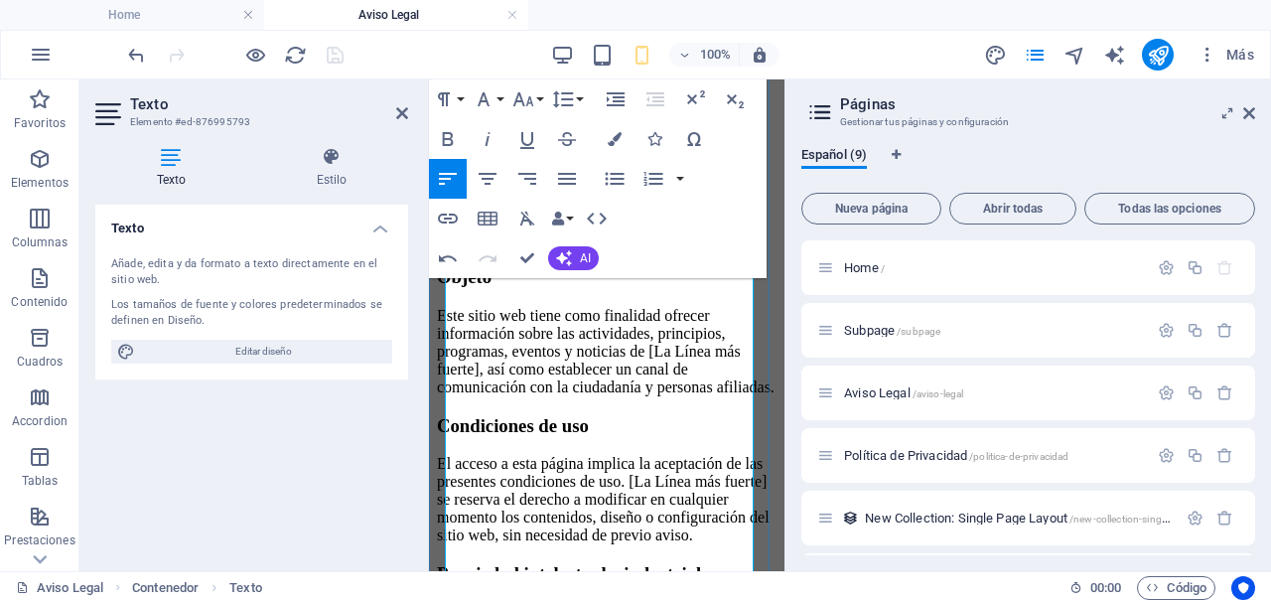
scroll to position [358, 0]
click at [450, 383] on p "Este sitio web tiene como finalidad ofrecer información sobre las actividades, …" at bounding box center [607, 352] width 340 height 89
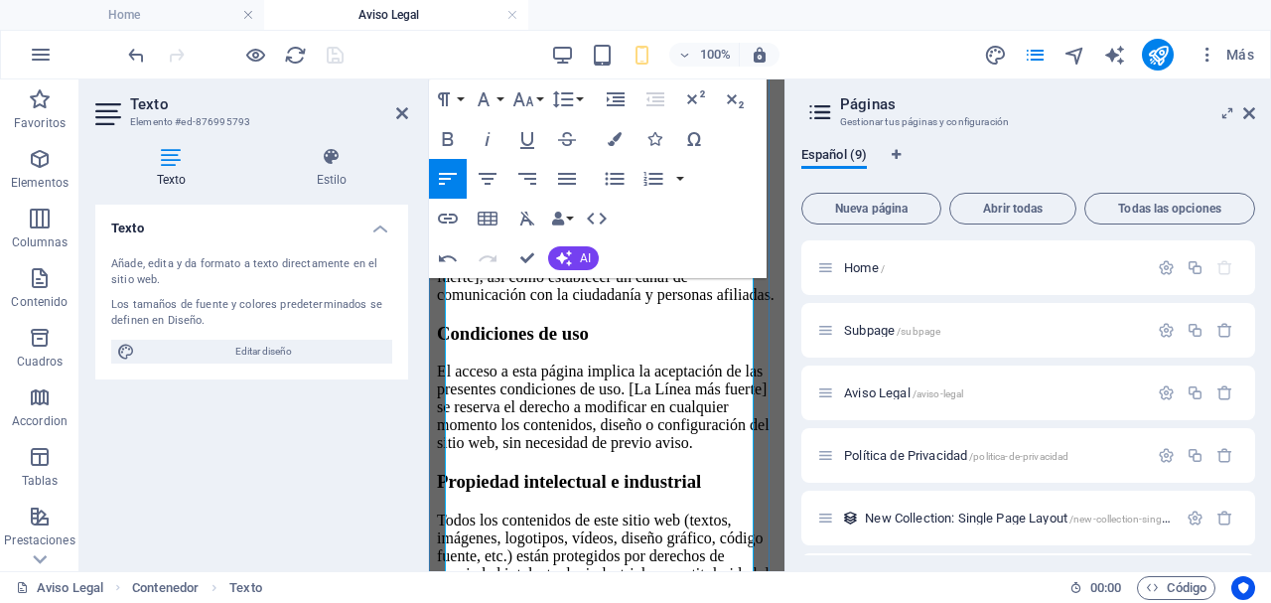
scroll to position [488, 0]
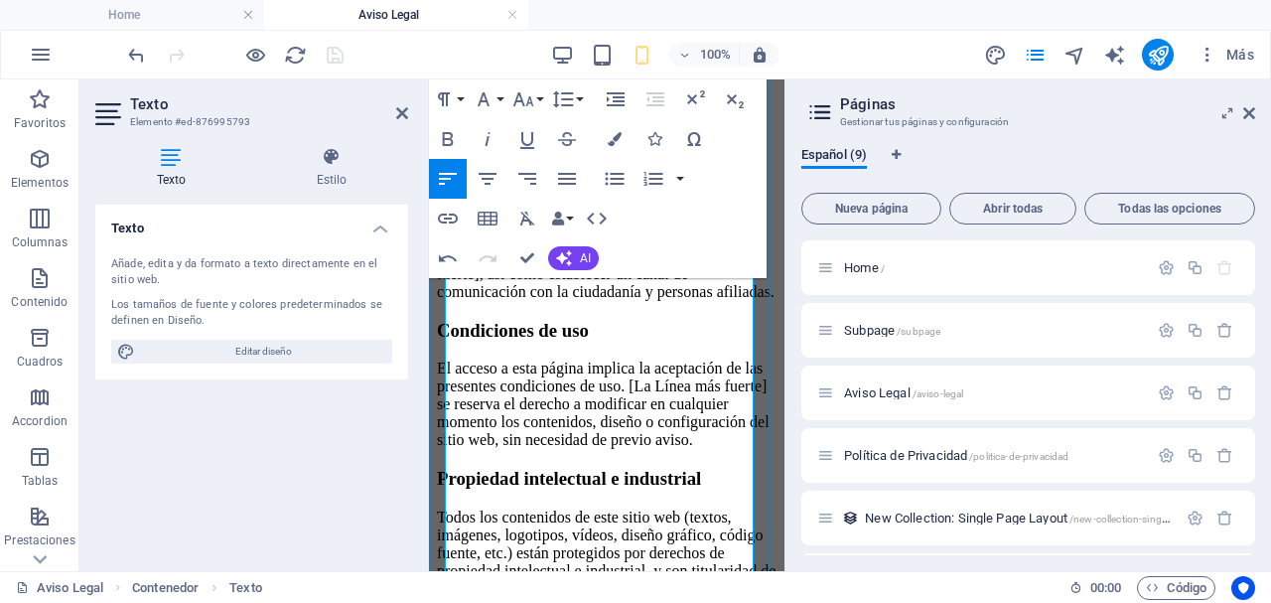
click at [449, 342] on h3 "Condiciones de uso" at bounding box center [607, 331] width 340 height 22
click at [462, 342] on h3 "Condiciones de uso" at bounding box center [607, 331] width 340 height 22
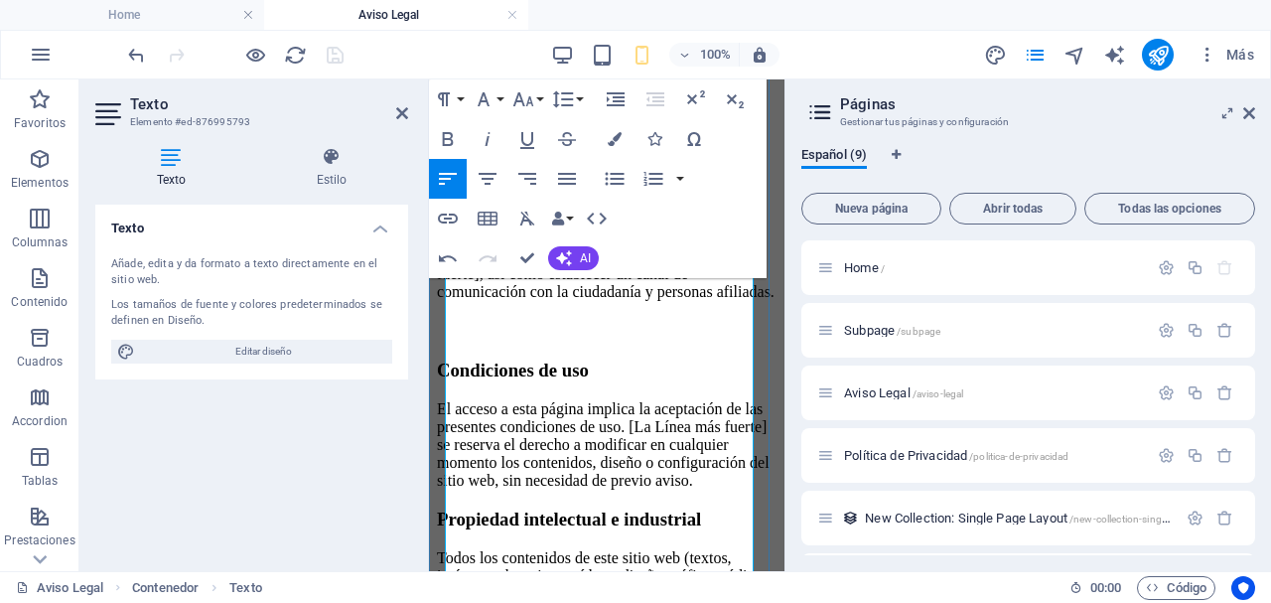
click at [453, 486] on p "El acceso a esta página implica la aceptación de las presentes condiciones de u…" at bounding box center [607, 444] width 340 height 89
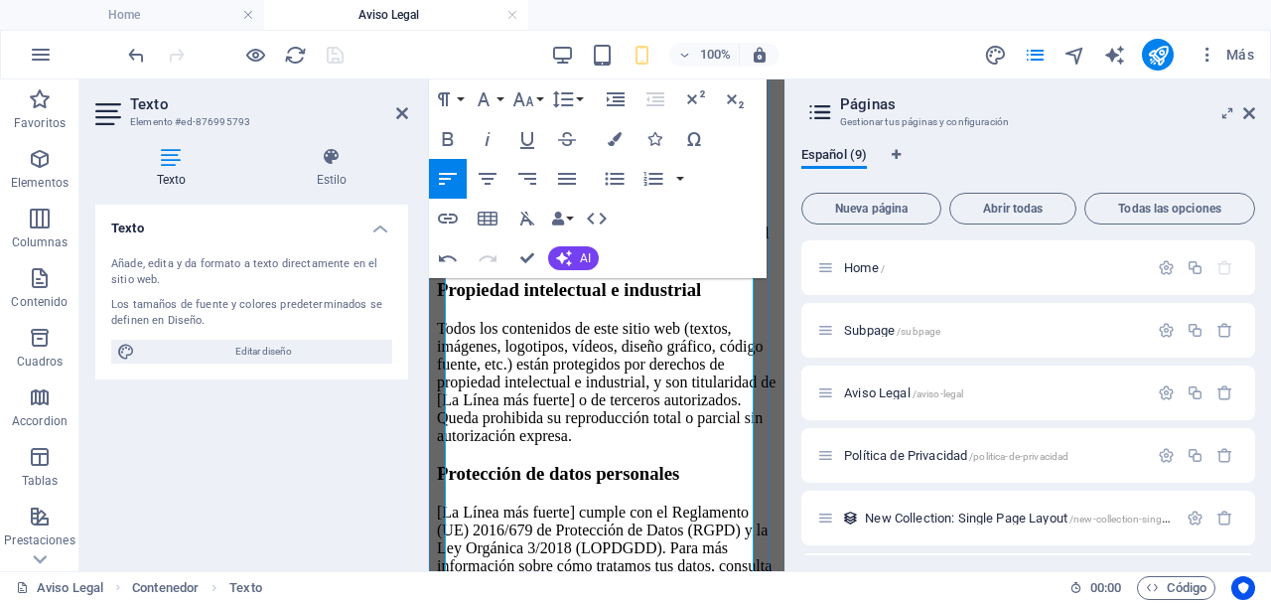
scroll to position [754, 0]
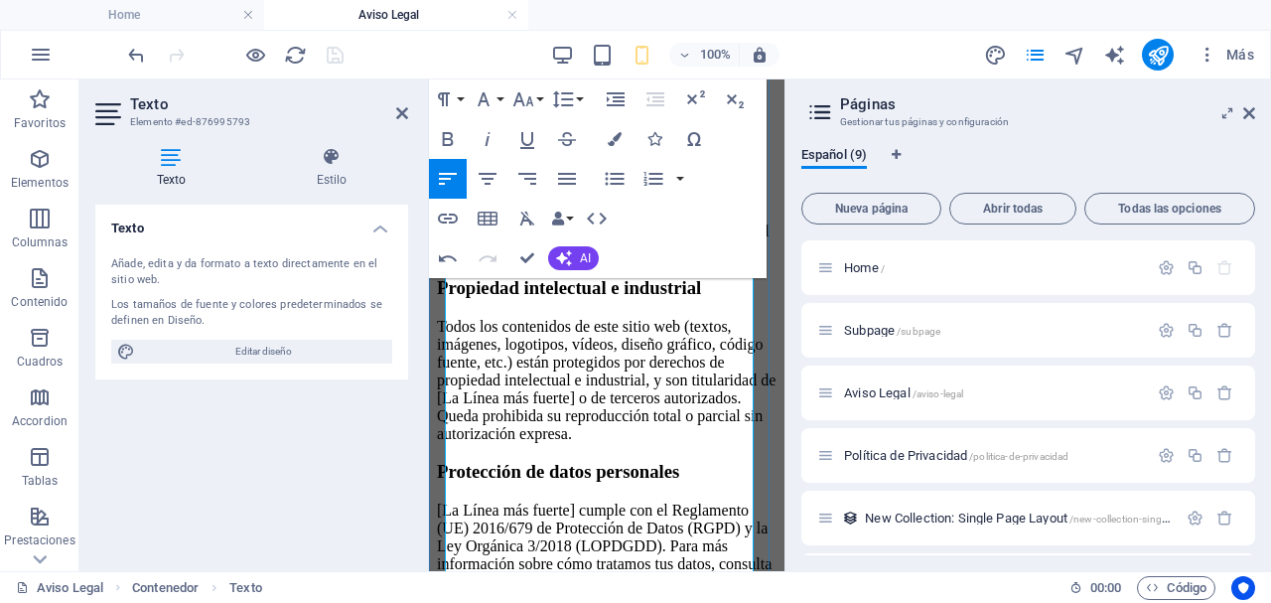
click at [453, 299] on h3 "Propiedad intelectual e industrial" at bounding box center [607, 288] width 340 height 22
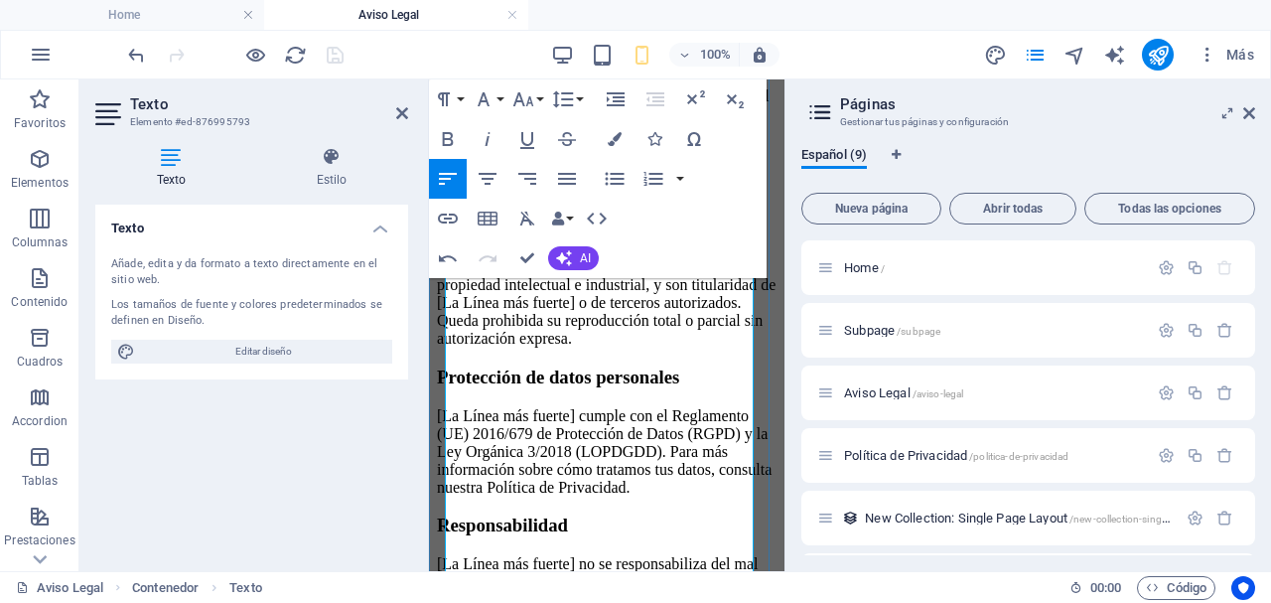
scroll to position [888, 0]
click at [450, 348] on p "Todos los contenidos de este sitio web (textos, imágenes, logotipos, vídeos, di…" at bounding box center [607, 285] width 340 height 125
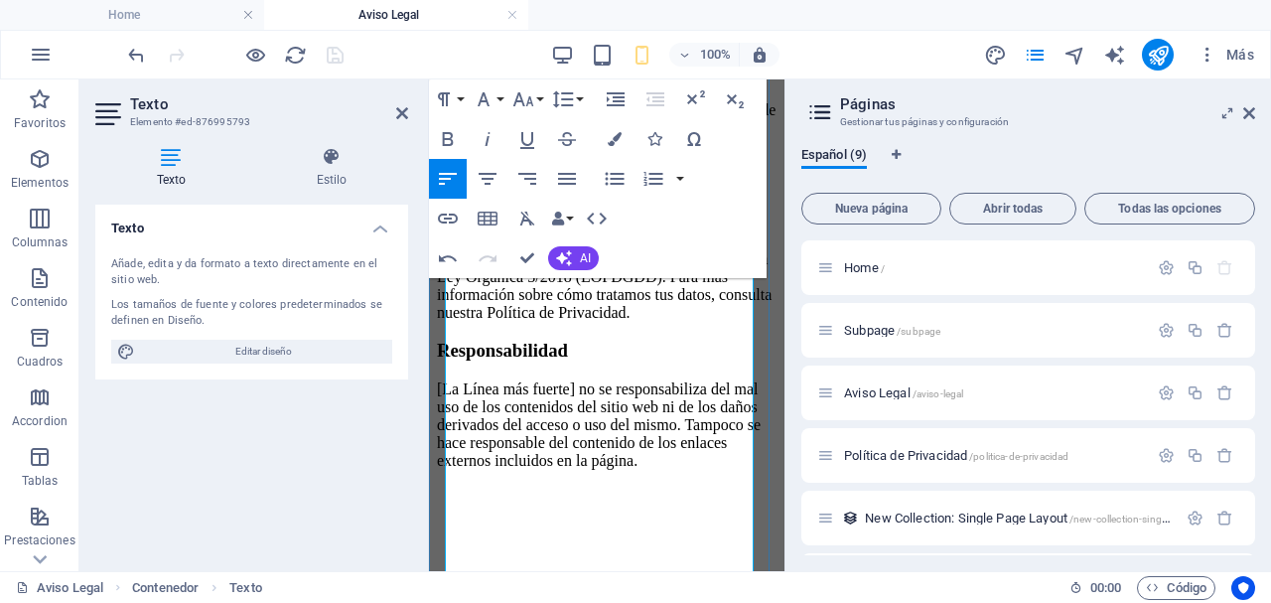
scroll to position [1151, 0]
click at [456, 213] on h3 "Protección de datos personales" at bounding box center [607, 203] width 340 height 22
click at [449, 321] on p "[La Línea más fuerte] cumple con el Reglamento (UE) 2016/679 de Protección de D…" at bounding box center [607, 275] width 340 height 89
click at [458, 361] on h3 "Responsabilidad" at bounding box center [607, 351] width 340 height 22
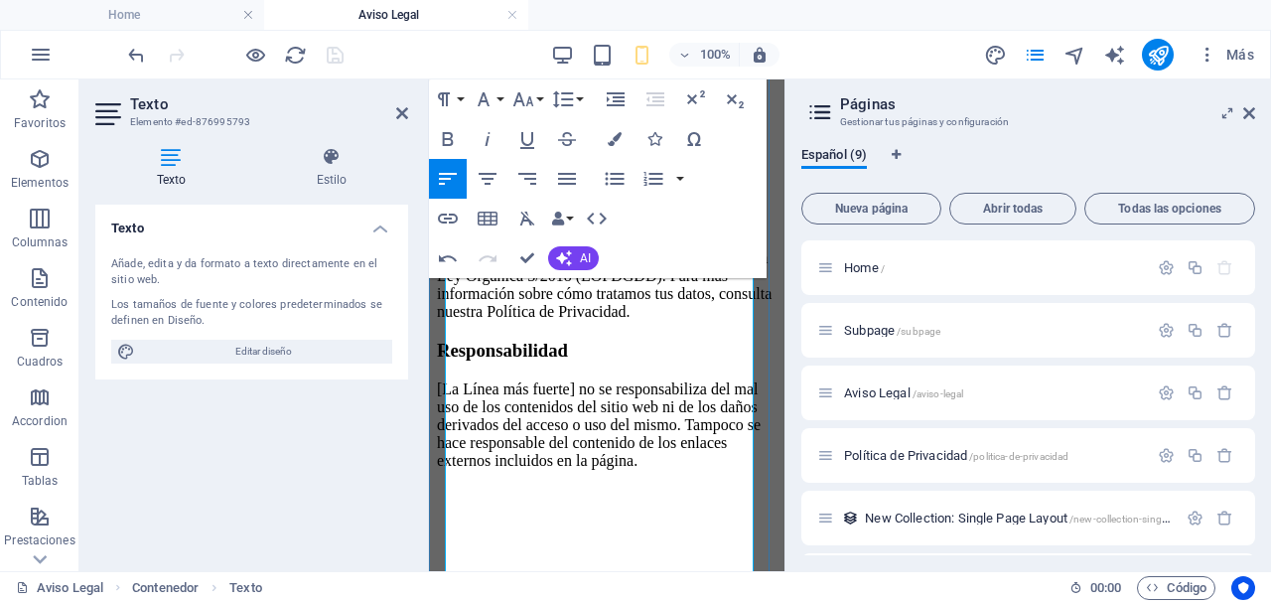
scroll to position [1413, 0]
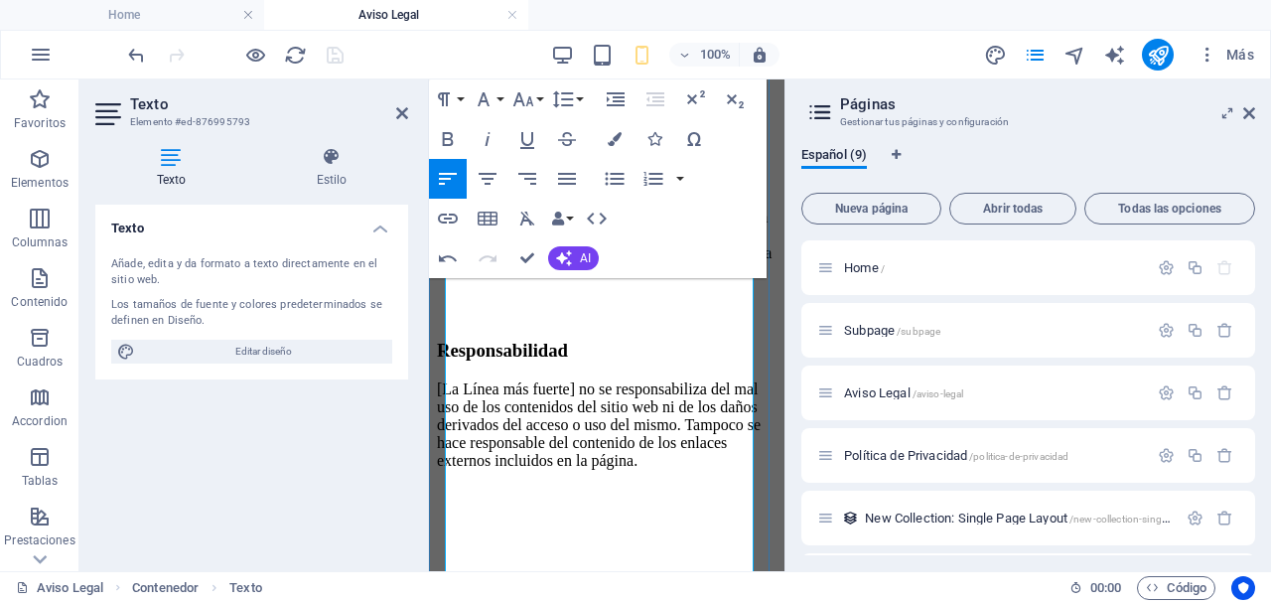
click at [450, 450] on p "[La Línea más fuerte] no se responsabiliza del mal uso de los contenidos del si…" at bounding box center [607, 424] width 340 height 89
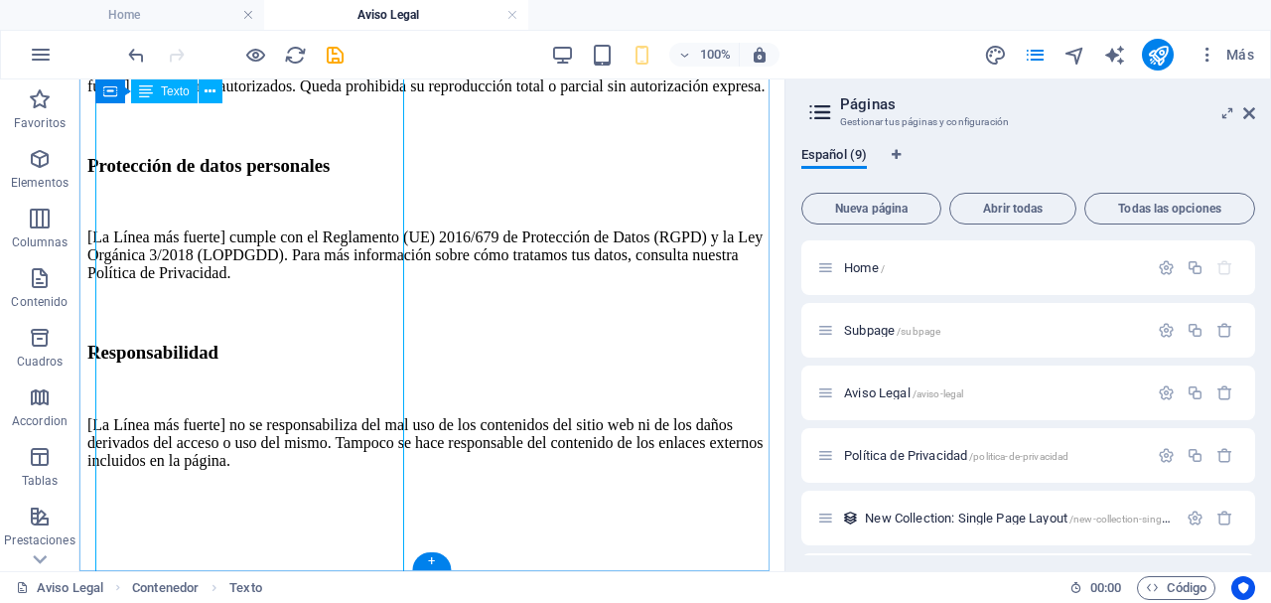
scroll to position [849, 0]
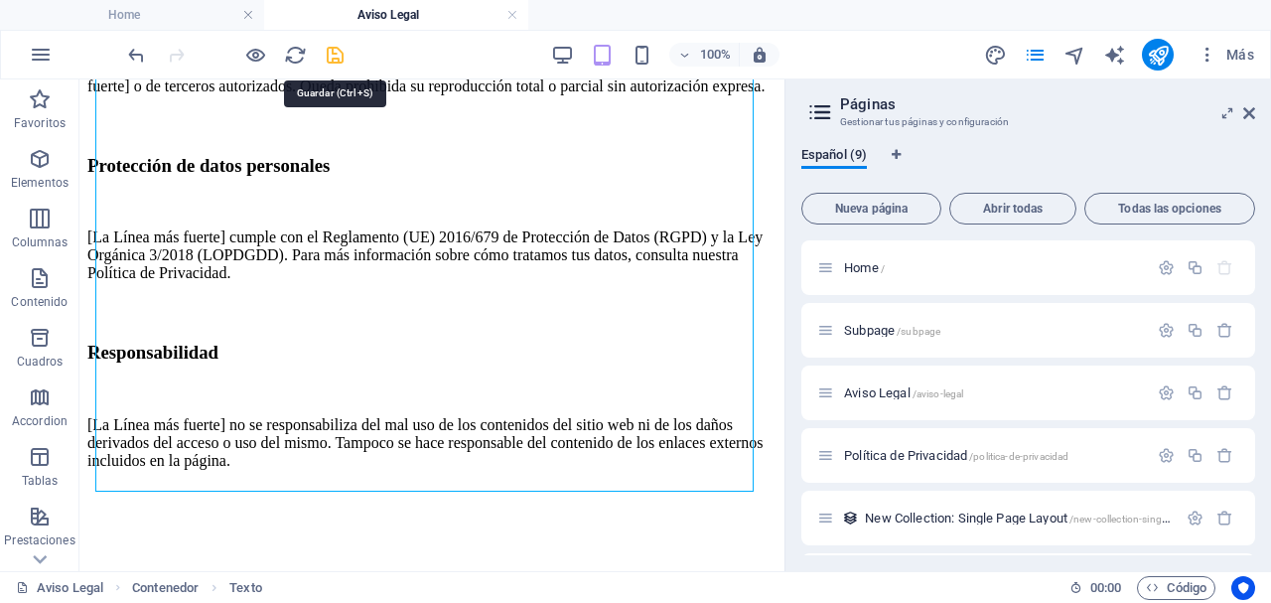
click at [338, 57] on icon "save" at bounding box center [335, 55] width 23 height 23
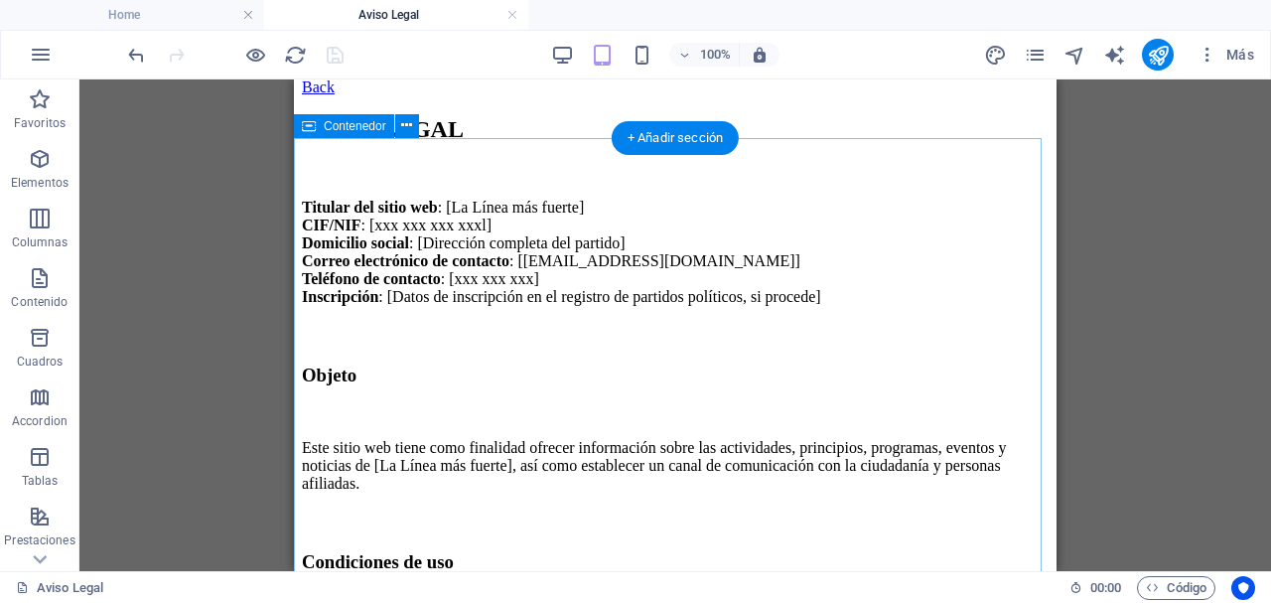
scroll to position [0, 0]
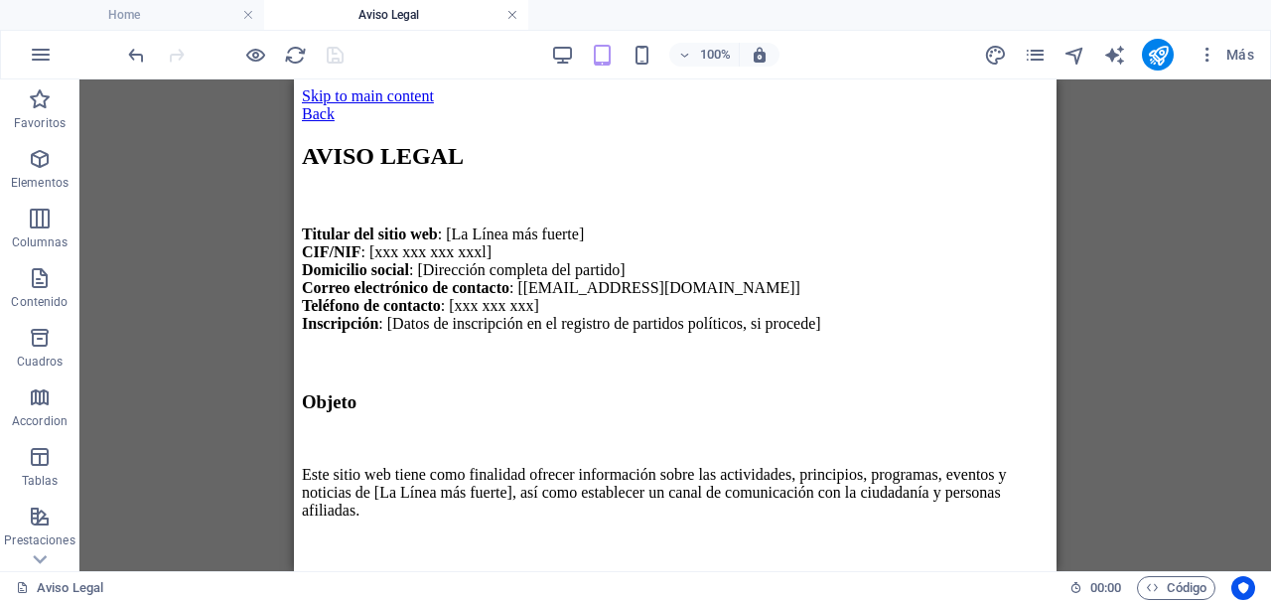
click at [512, 12] on link at bounding box center [512, 15] width 12 height 19
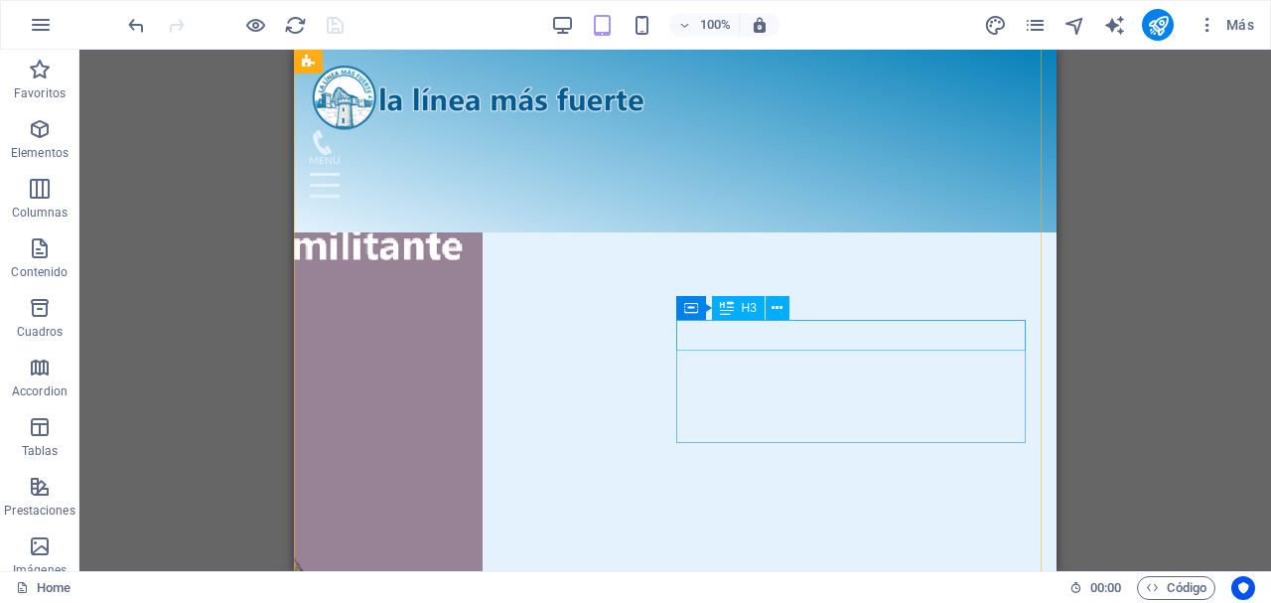
scroll to position [3395, 0]
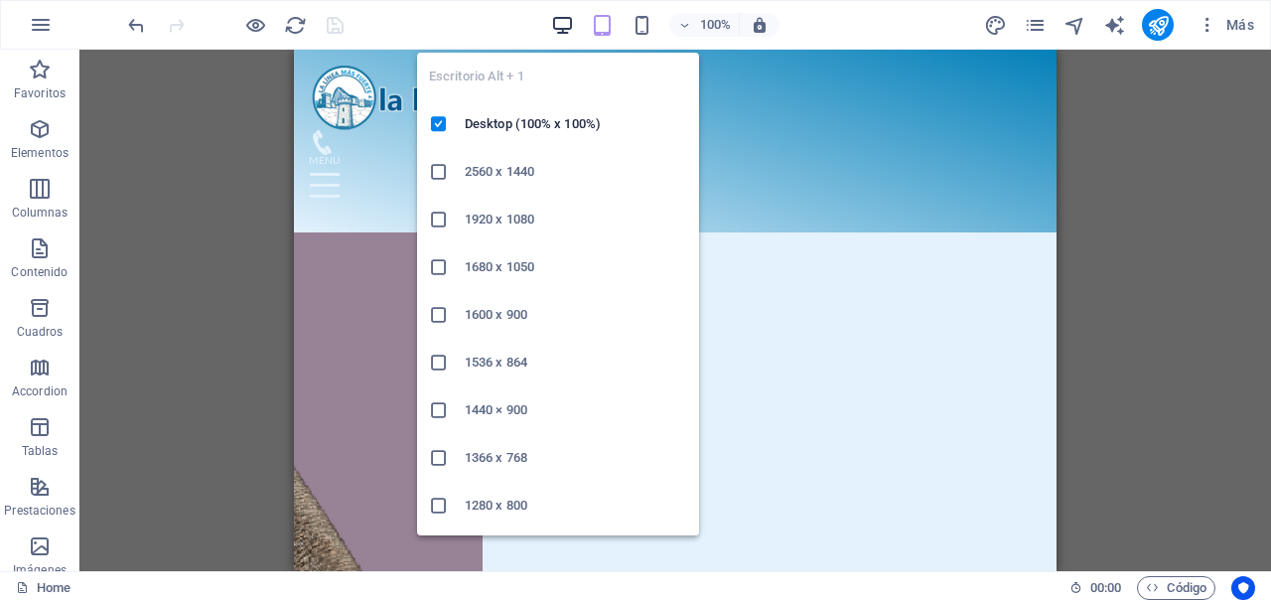
click at [0, 0] on icon "button" at bounding box center [0, 0] width 0 height 0
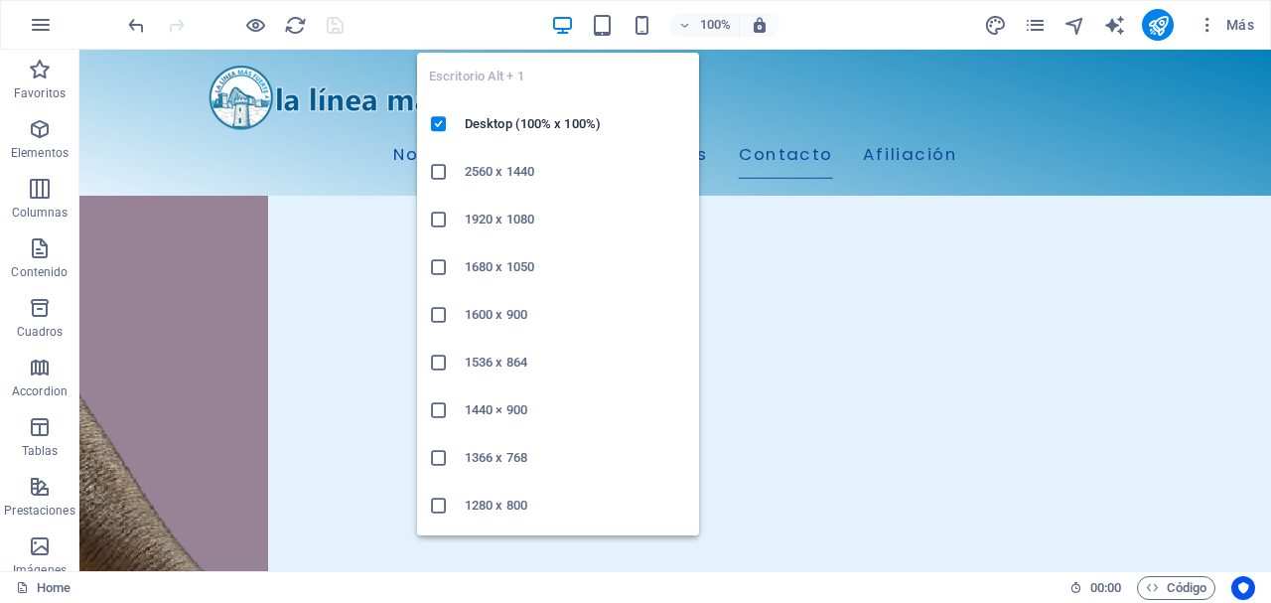
scroll to position [2802, 0]
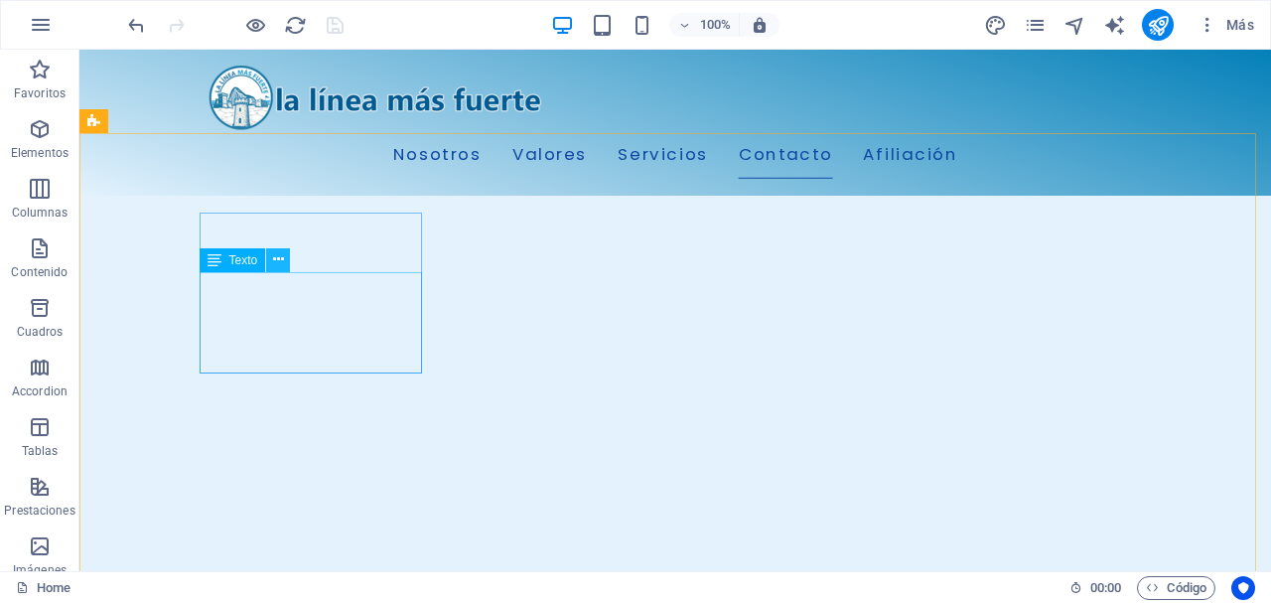
click at [279, 262] on icon at bounding box center [278, 259] width 11 height 21
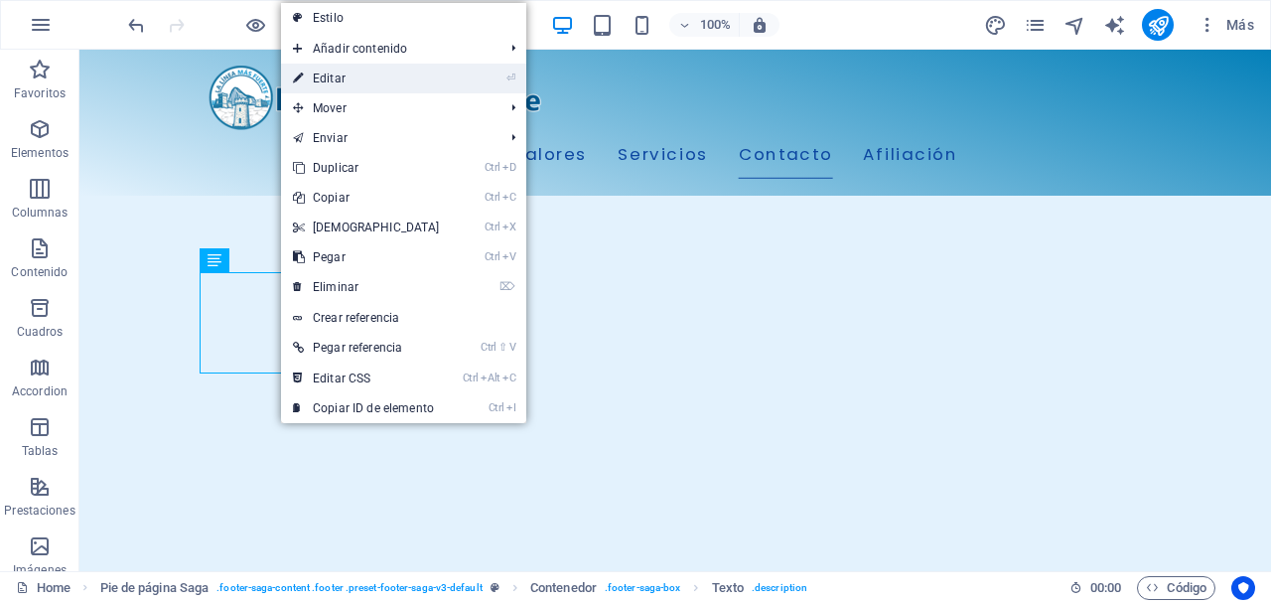
click at [353, 79] on link "⏎ Editar" at bounding box center [366, 79] width 171 height 30
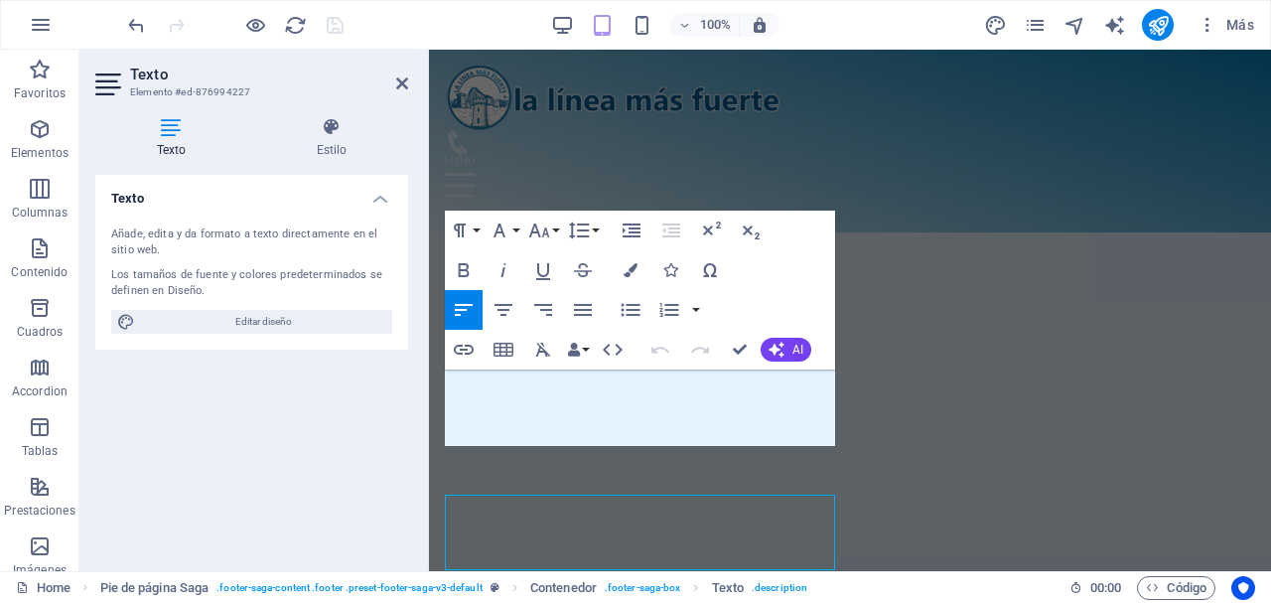
scroll to position [3086, 0]
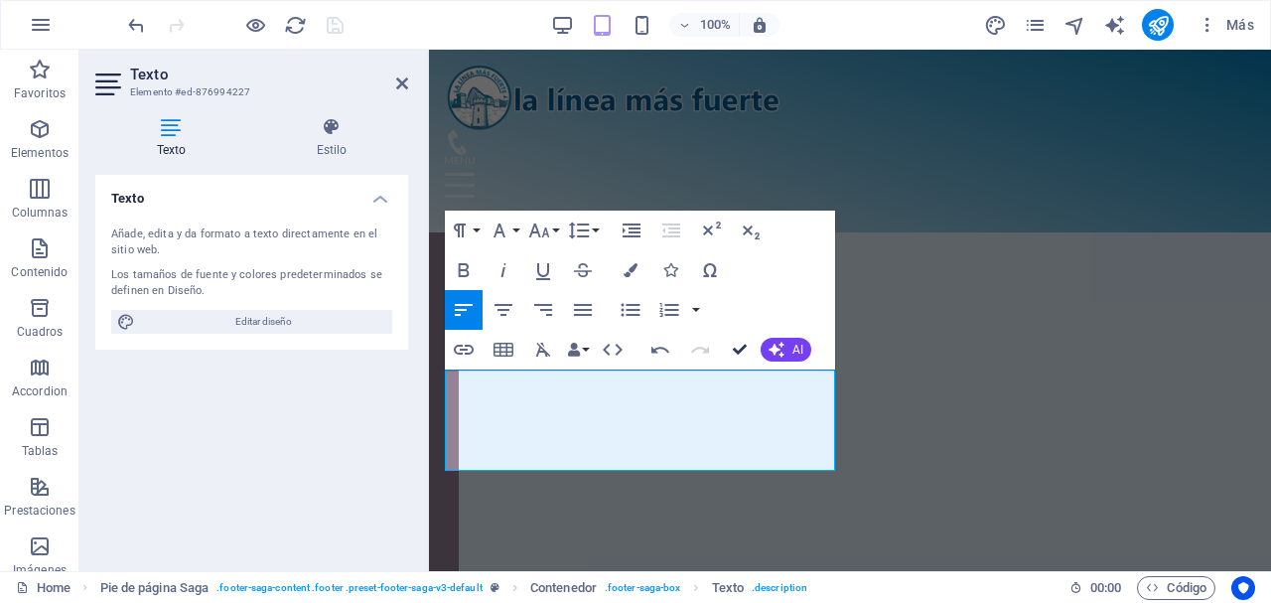
drag, startPoint x: 733, startPoint y: 347, endPoint x: 677, endPoint y: 322, distance: 61.3
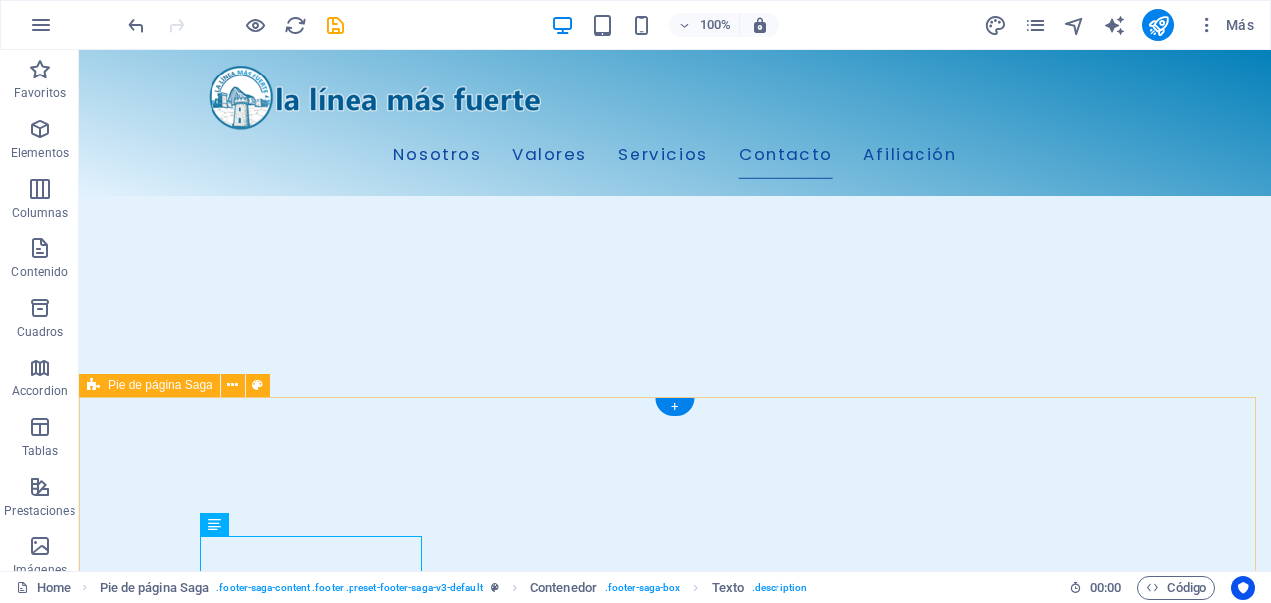
scroll to position [2538, 0]
click at [231, 380] on icon at bounding box center [232, 385] width 11 height 21
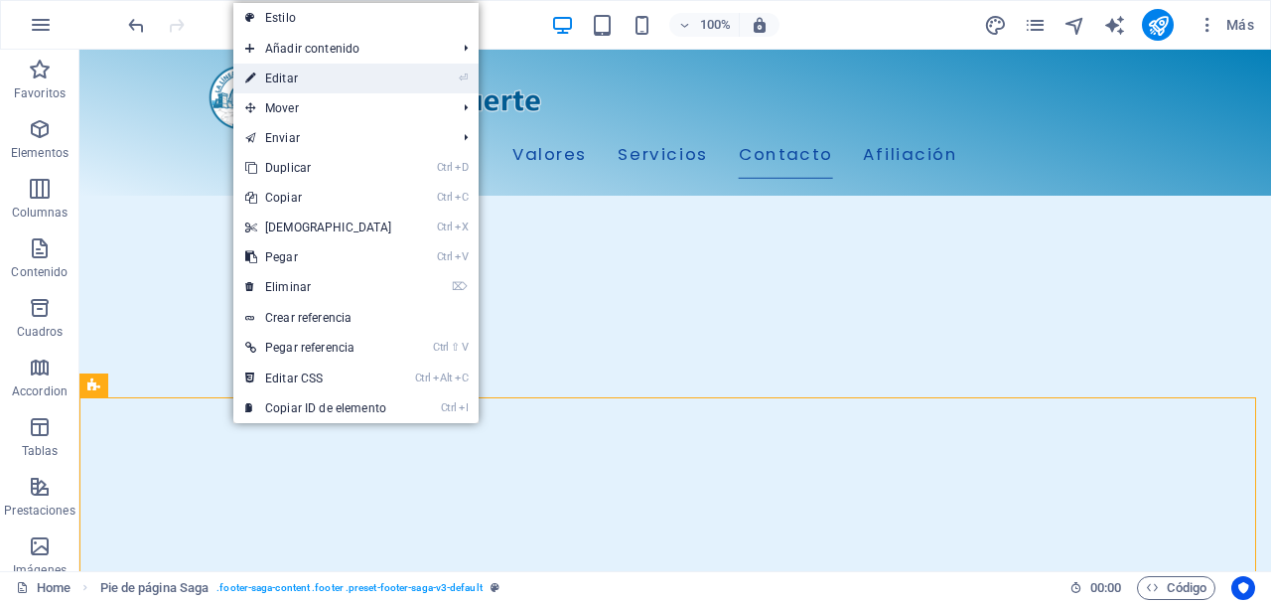
click at [311, 77] on link "⏎ Editar" at bounding box center [318, 79] width 171 height 30
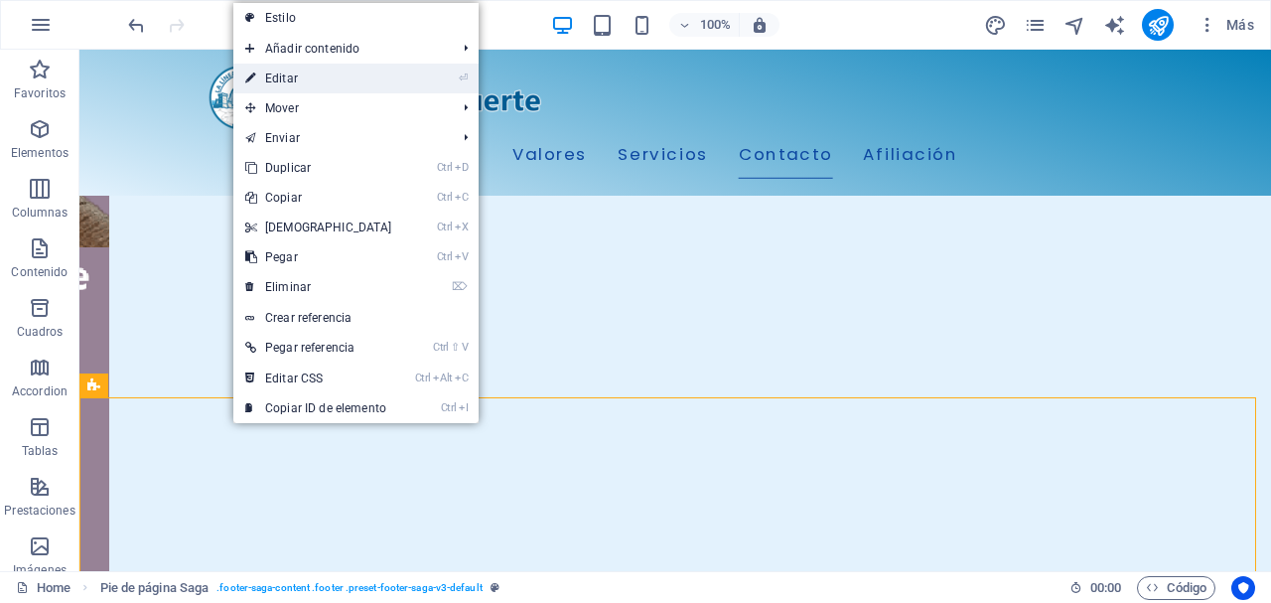
select select "footer"
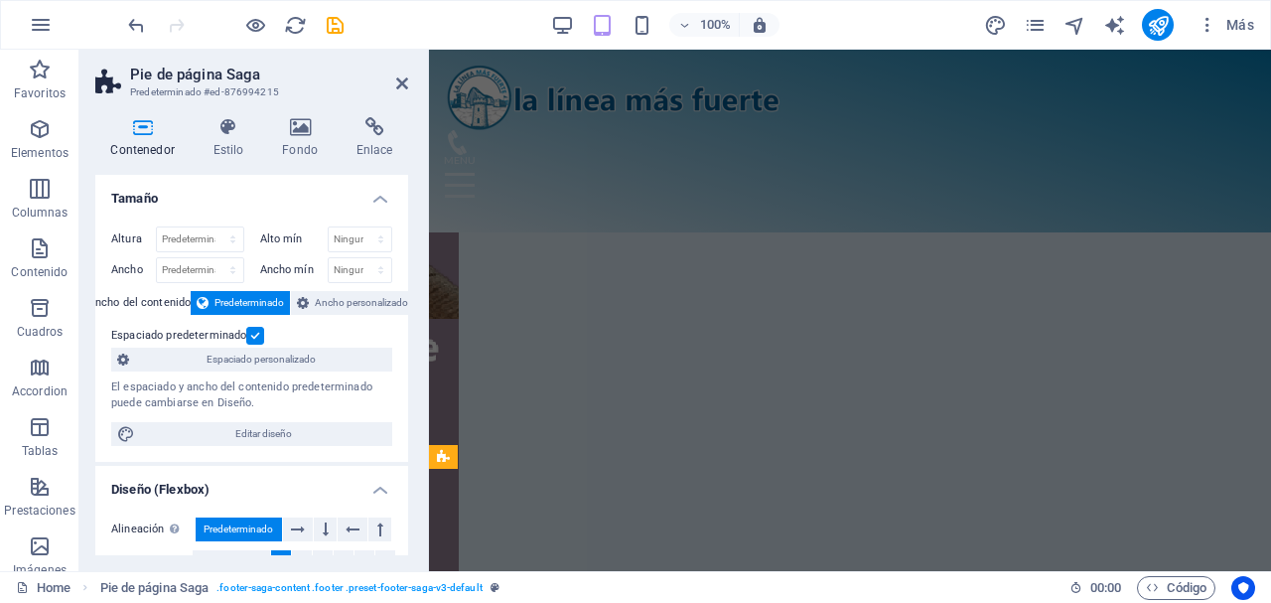
scroll to position [2816, 0]
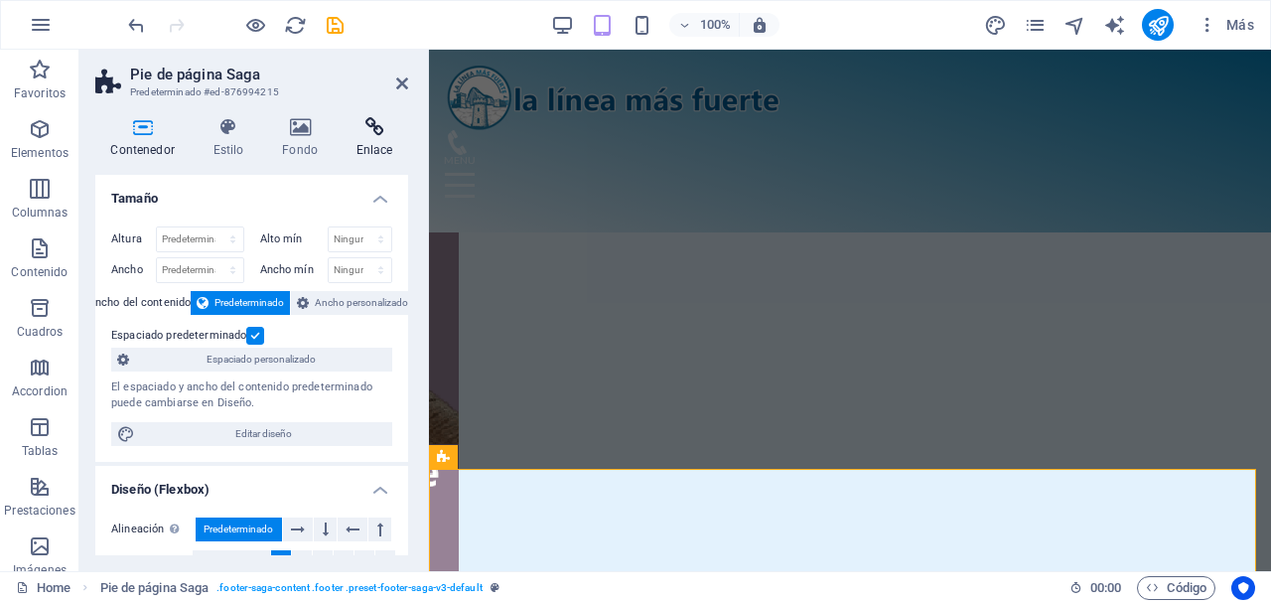
click at [376, 139] on h4 "Enlace" at bounding box center [375, 138] width 68 height 42
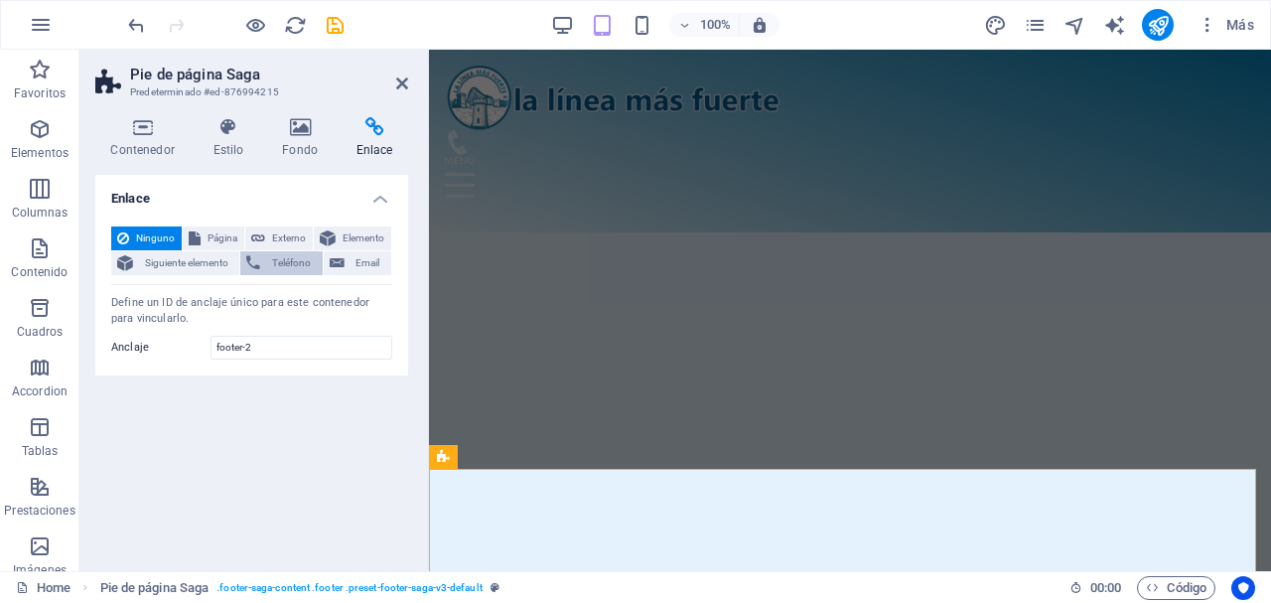
click at [294, 257] on span "Teléfono" at bounding box center [291, 263] width 50 height 24
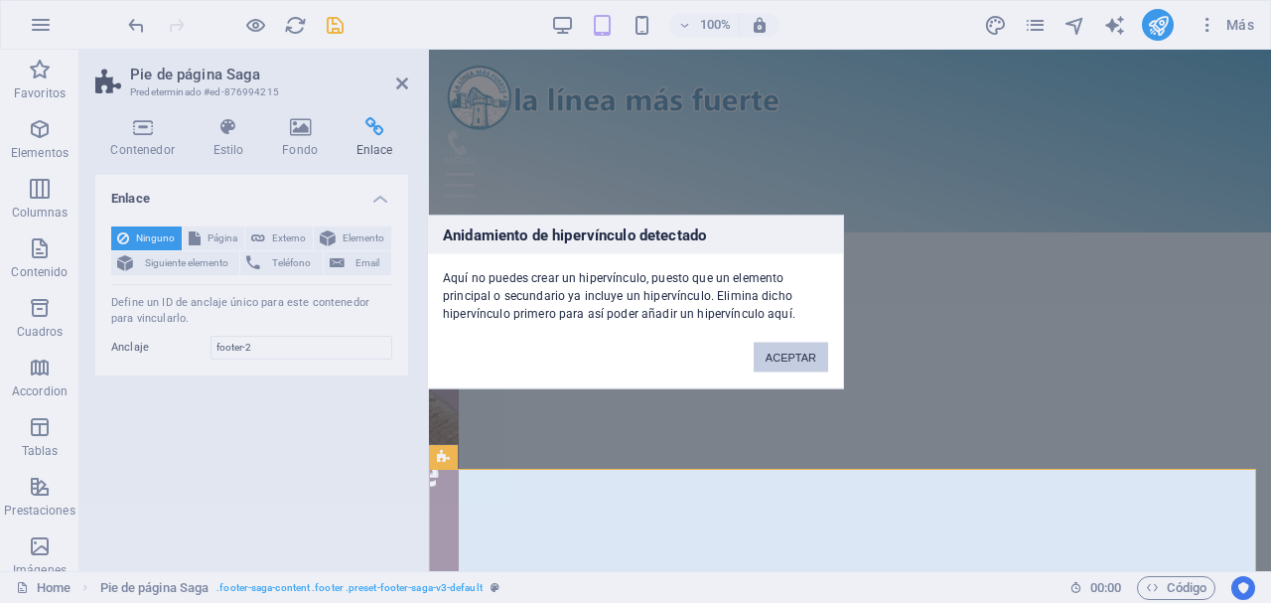
click at [809, 365] on button "ACEPTAR" at bounding box center [791, 357] width 74 height 30
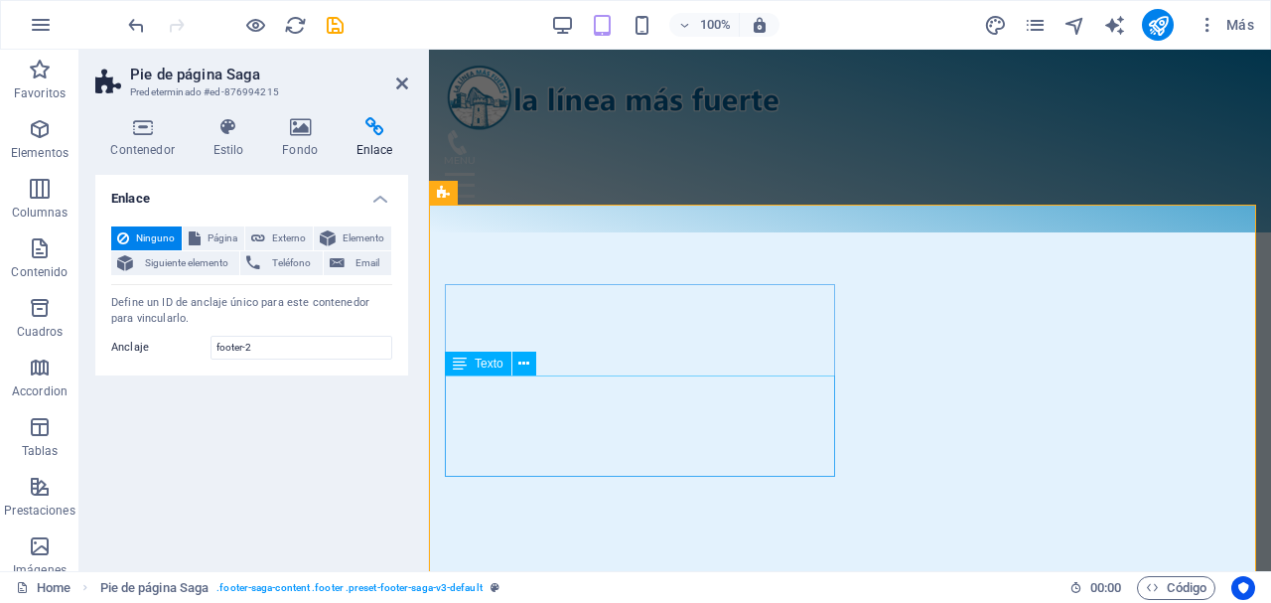
scroll to position [3080, 0]
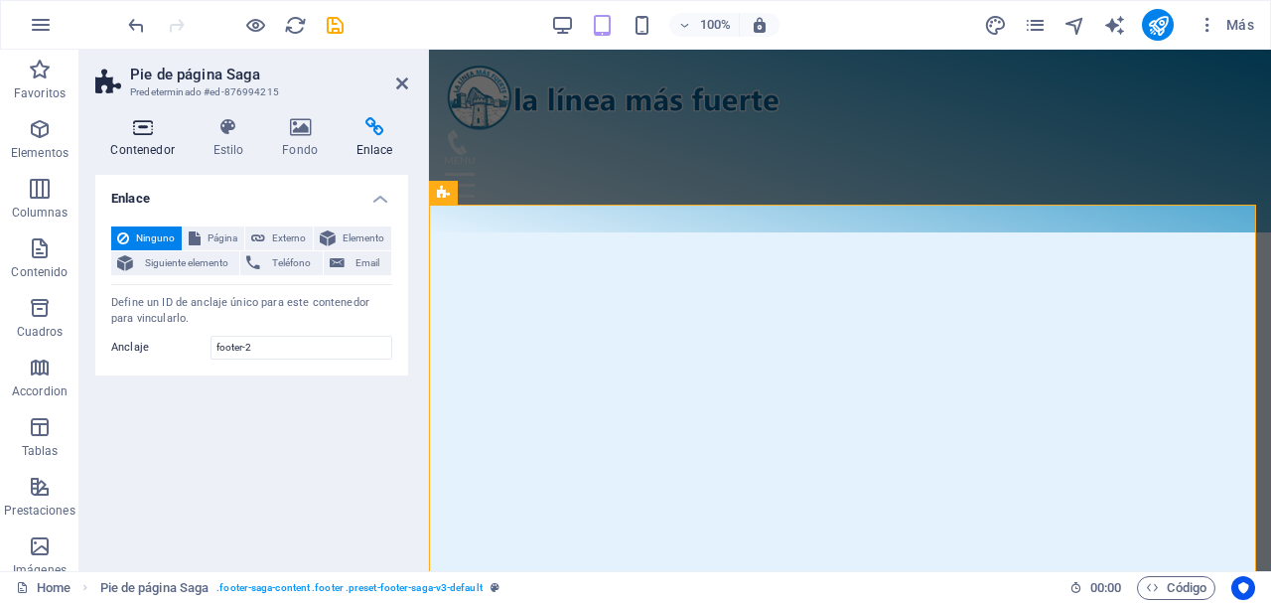
click at [133, 134] on icon at bounding box center [142, 127] width 94 height 20
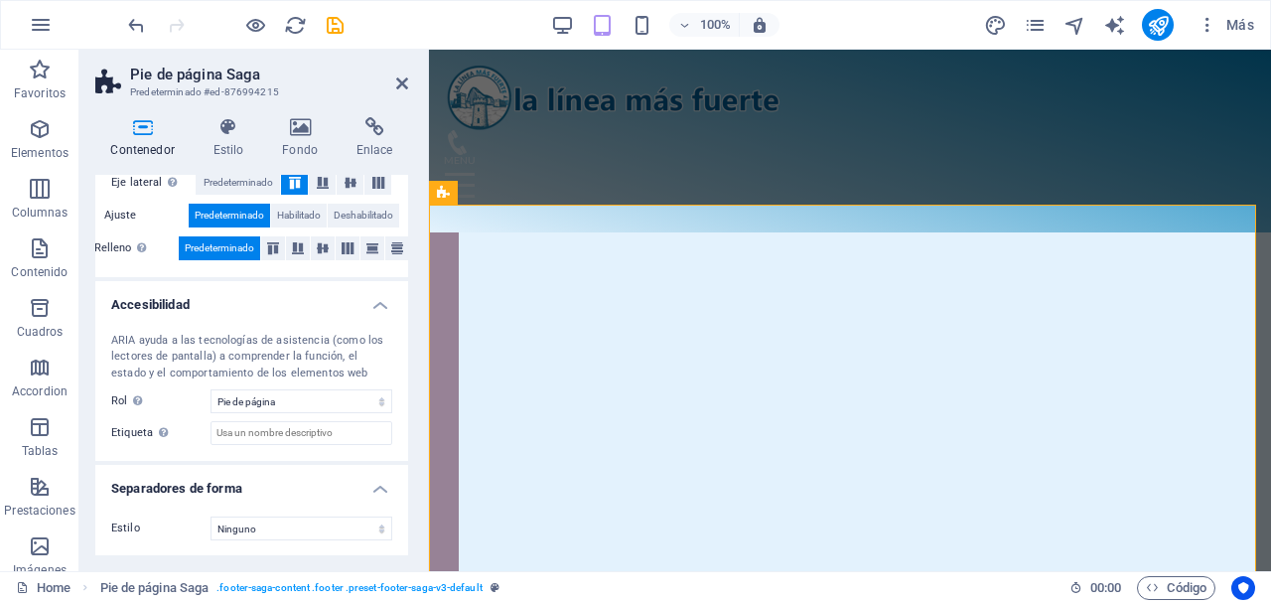
scroll to position [413, 0]
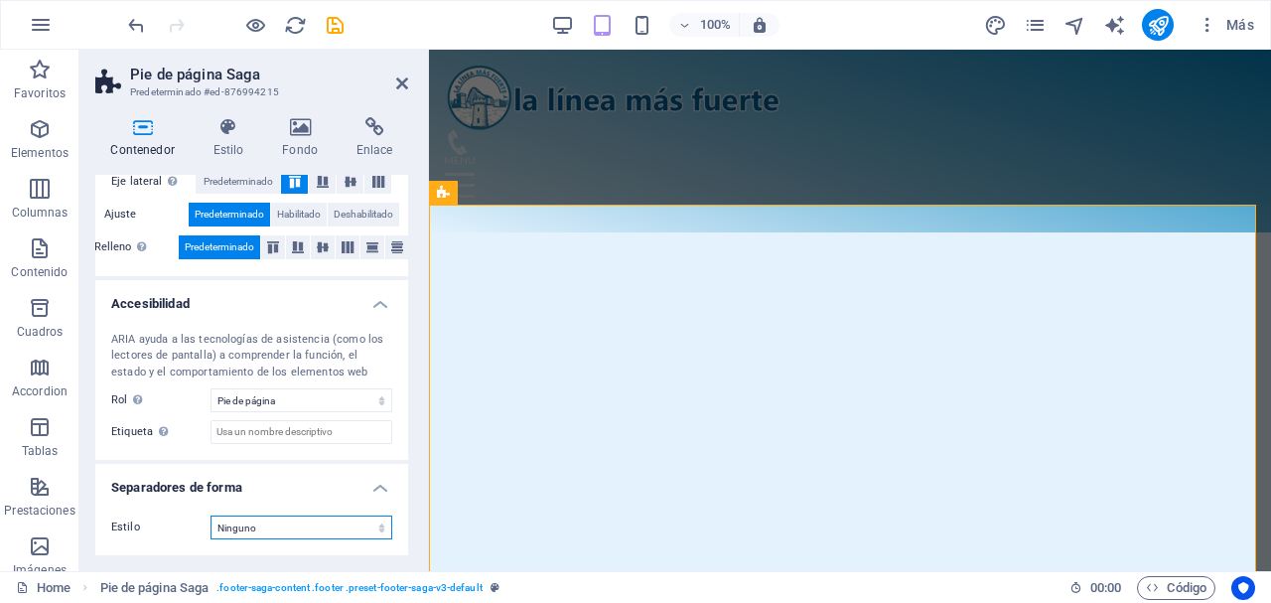
click at [376, 525] on select "Ninguno Triángulo Cuadrado Diagonal Polígono 1 Polígono 2 Zigzag Múltiples zigz…" at bounding box center [301, 527] width 182 height 24
click at [380, 526] on select "Ninguno Triángulo Cuadrado Diagonal Polígono 1 Polígono 2 Zigzag Múltiples zigz…" at bounding box center [301, 527] width 182 height 24
click at [210, 515] on select "Ninguno Triángulo Cuadrado Diagonal Polígono 1 Polígono 2 Zigzag Múltiples zigz…" at bounding box center [301, 527] width 182 height 24
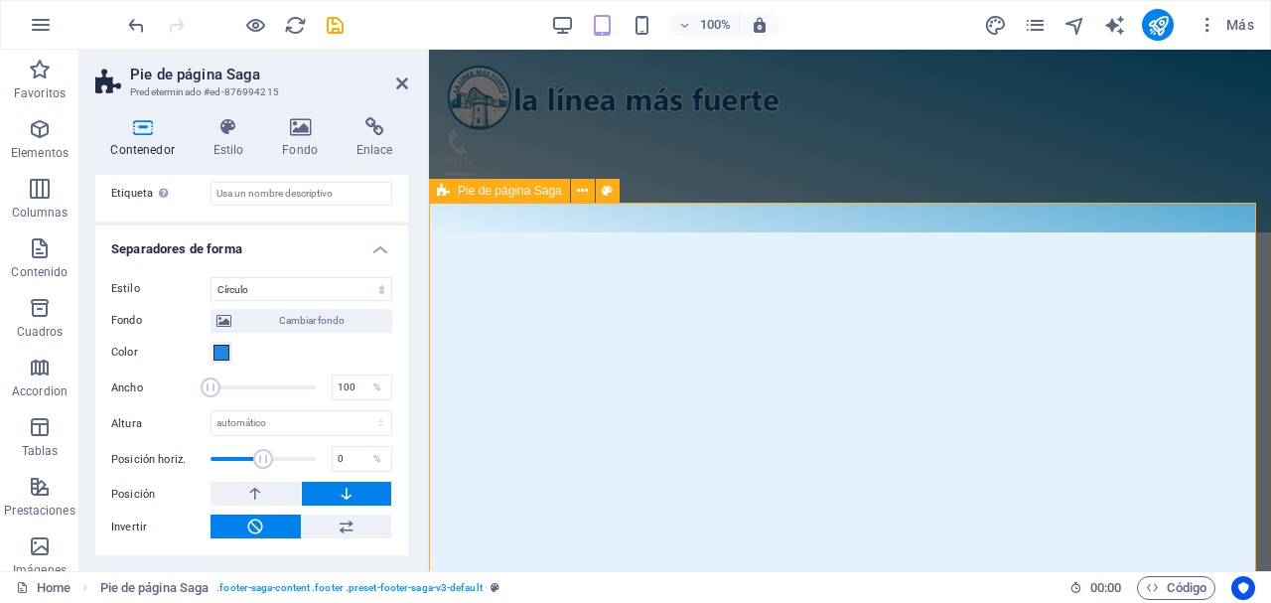
scroll to position [3081, 0]
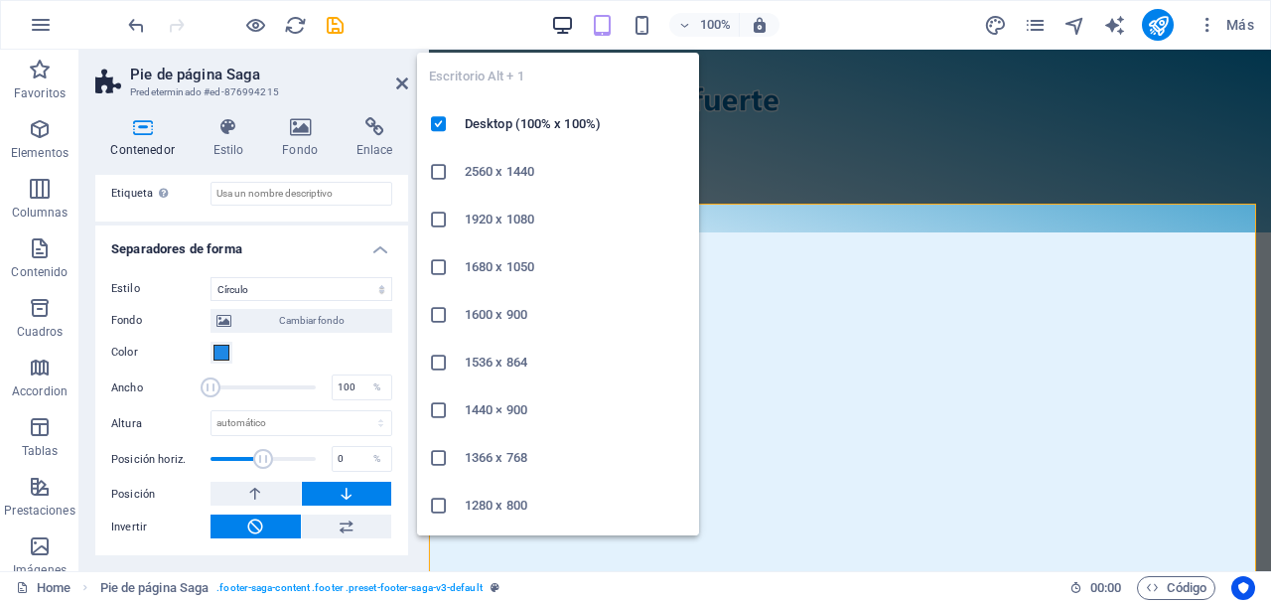
click at [0, 0] on icon "button" at bounding box center [0, 0] width 0 height 0
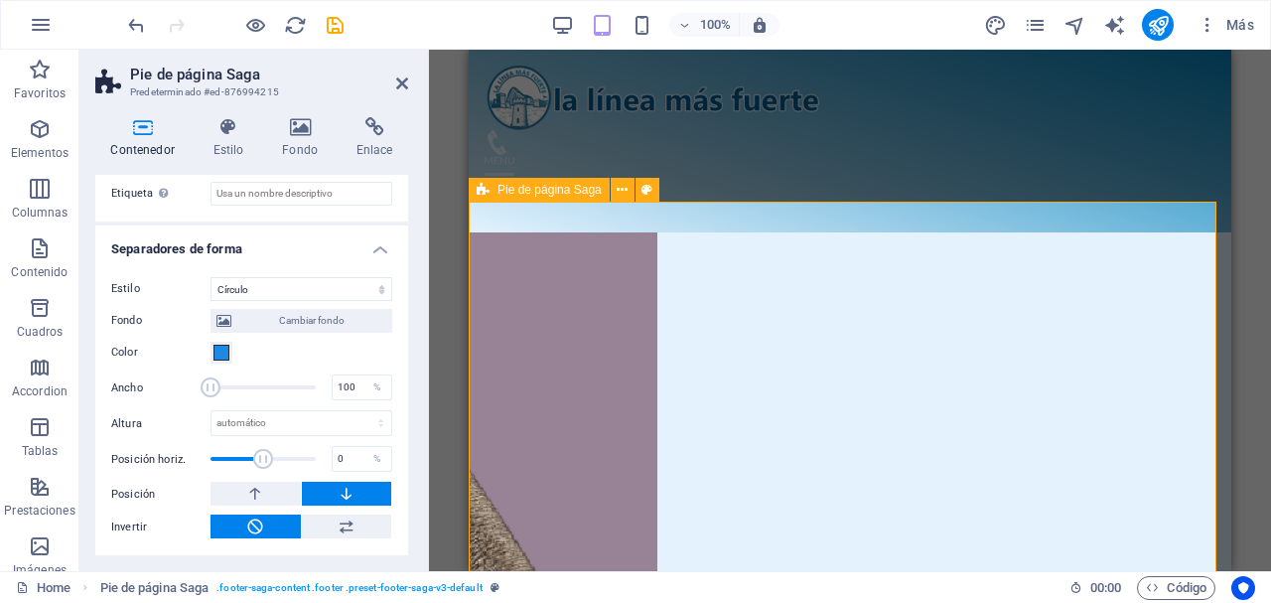
scroll to position [3129, 0]
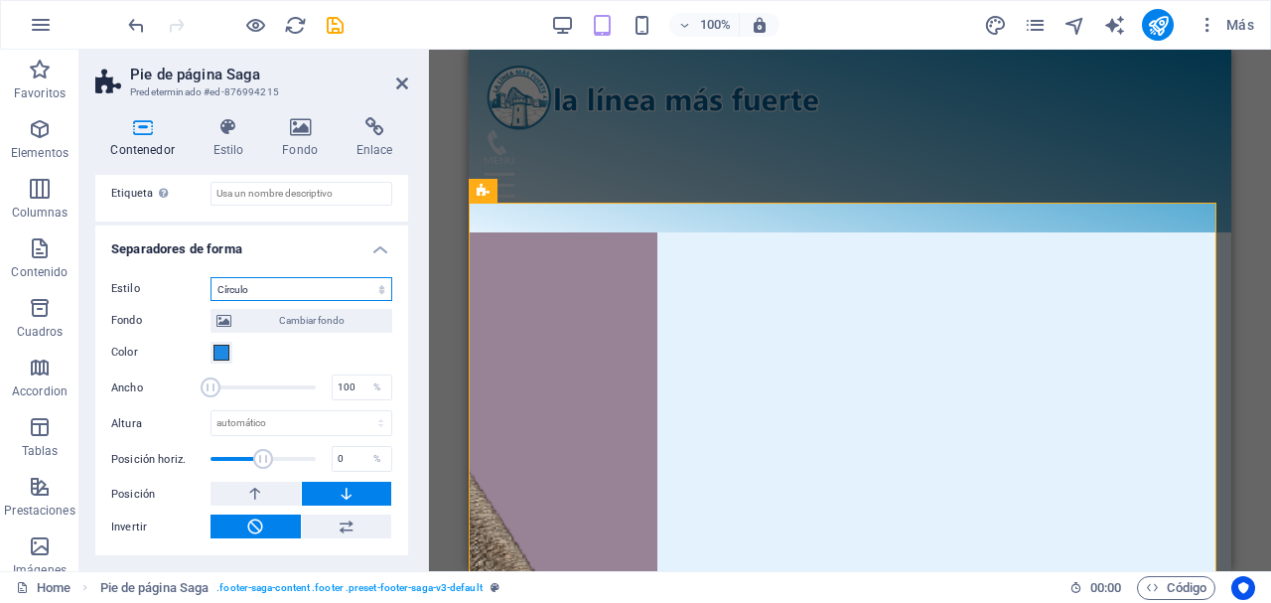
click at [371, 286] on select "Ninguno Triángulo Cuadrado Diagonal Polígono 1 Polígono 2 Zigzag Múltiples zigz…" at bounding box center [301, 289] width 182 height 24
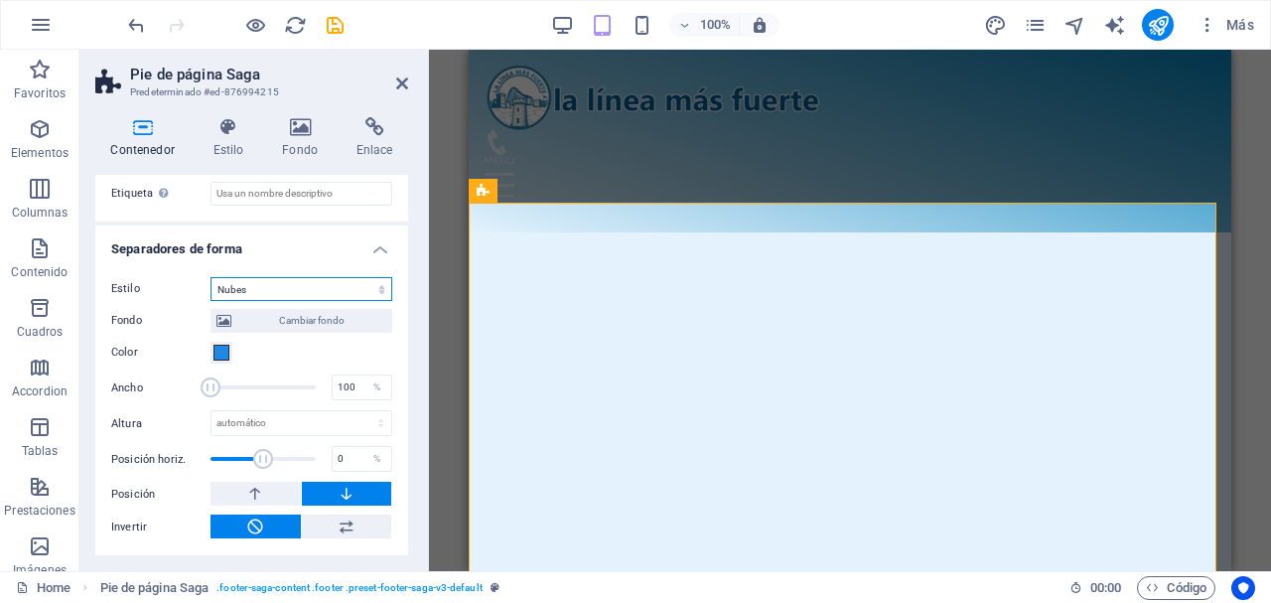
click at [210, 277] on select "Ninguno Triángulo Cuadrado Diagonal Polígono 1 Polígono 2 Zigzag Múltiples zigz…" at bounding box center [301, 289] width 182 height 24
click at [327, 287] on select "Ninguno Triángulo Cuadrado Diagonal Polígono 1 Polígono 2 Zigzag Múltiples zigz…" at bounding box center [301, 289] width 182 height 24
click at [210, 301] on select "Ninguno Triángulo Cuadrado Diagonal Polígono 1 Polígono 2 Zigzag Múltiples zigz…" at bounding box center [301, 289] width 182 height 24
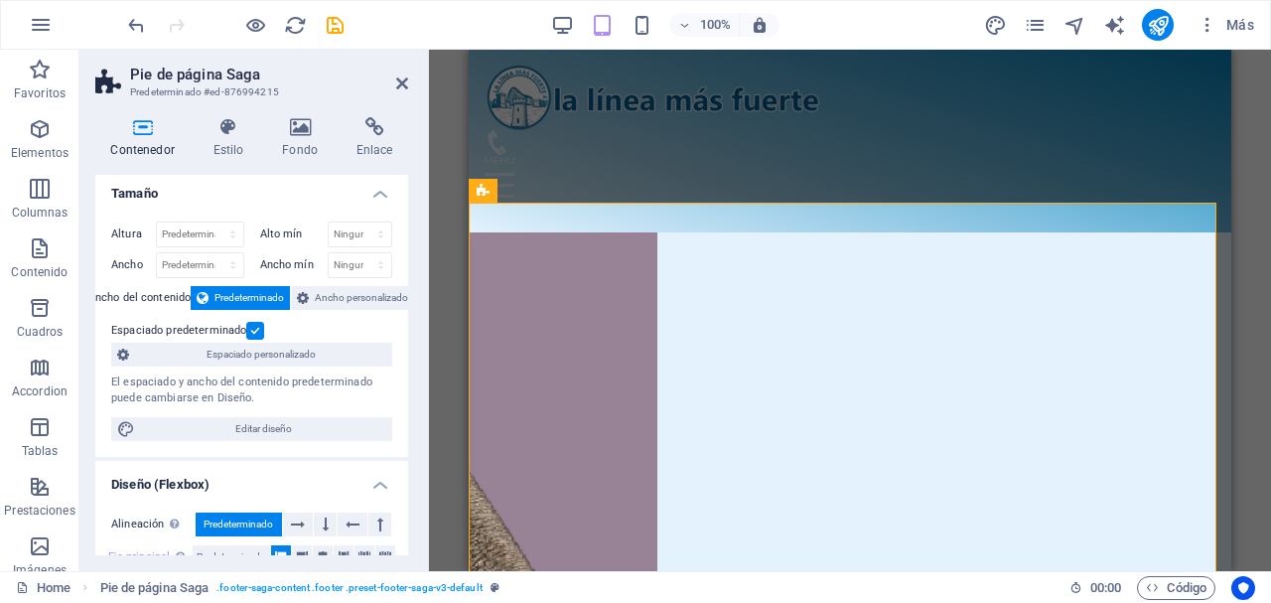
scroll to position [0, 0]
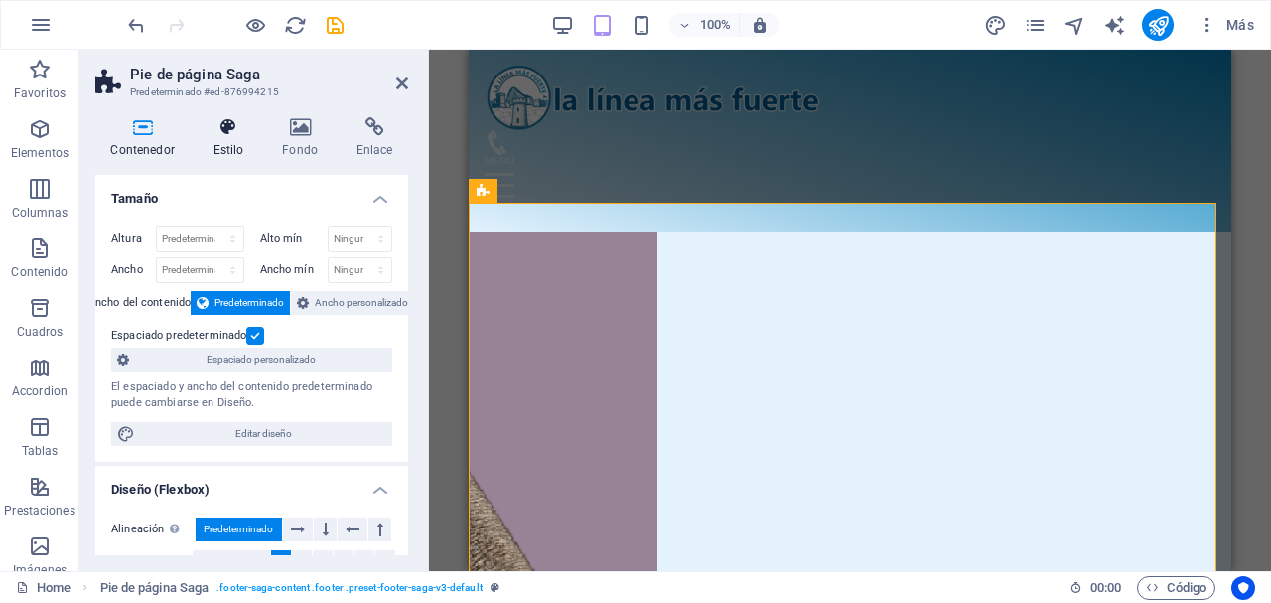
click at [232, 139] on h4 "Estilo" at bounding box center [232, 138] width 69 height 42
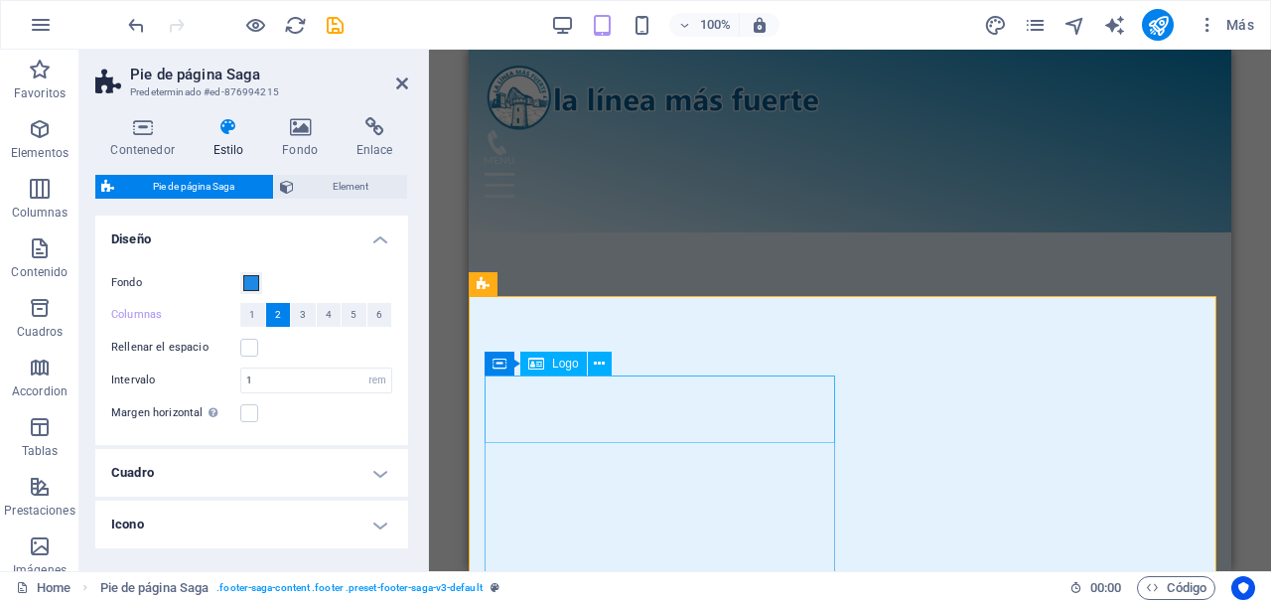
scroll to position [3033, 0]
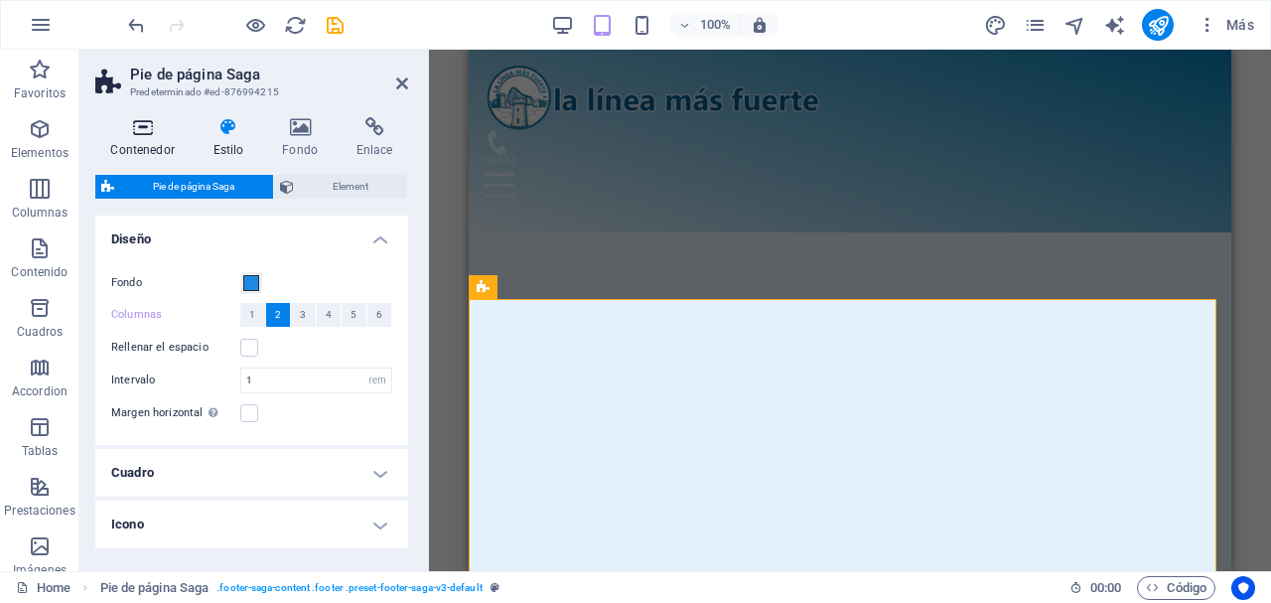
click at [147, 148] on h4 "Contenedor" at bounding box center [146, 138] width 102 height 42
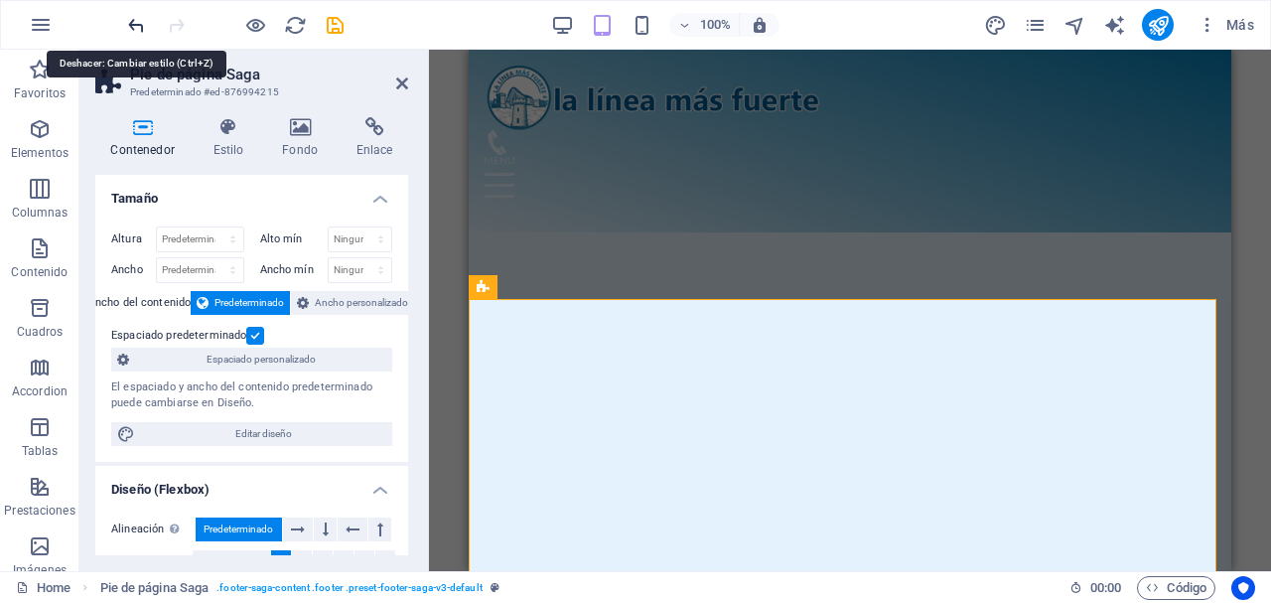
click at [0, 0] on icon "undo" at bounding box center [0, 0] width 0 height 0
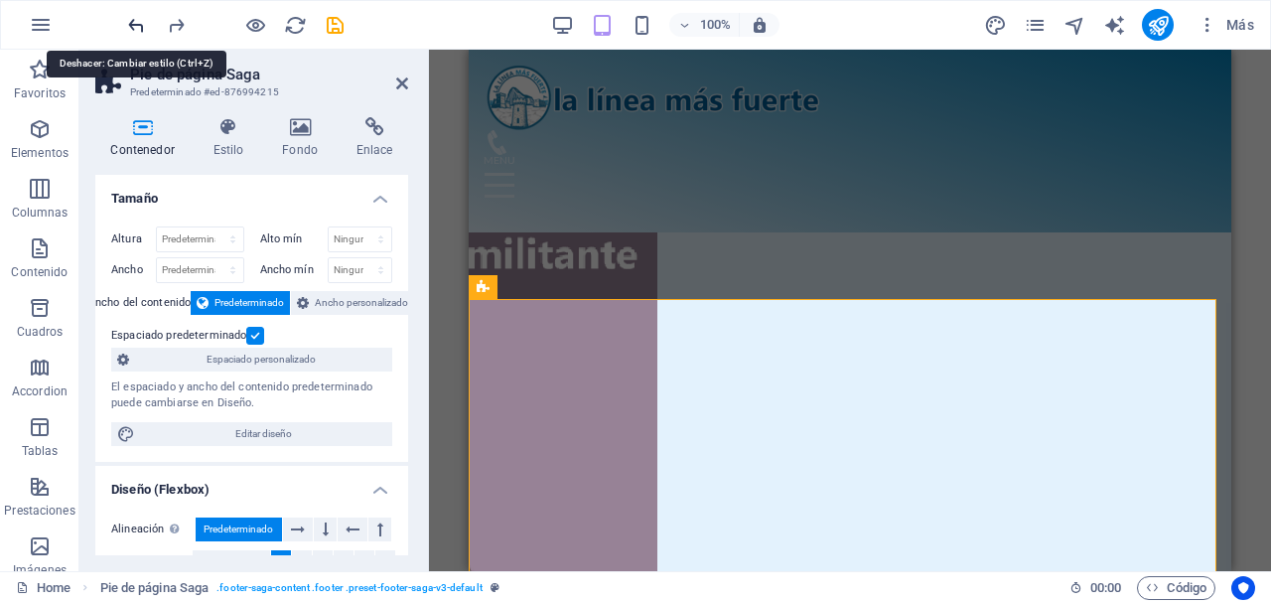
click at [0, 0] on icon "undo" at bounding box center [0, 0] width 0 height 0
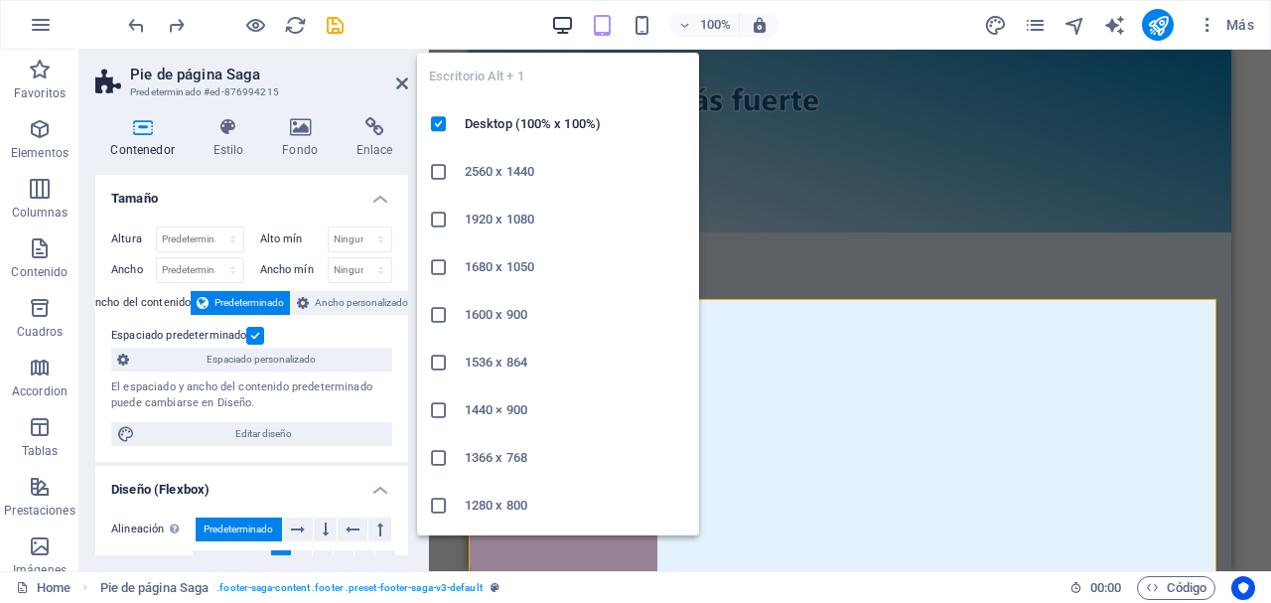
click at [0, 0] on icon "button" at bounding box center [0, 0] width 0 height 0
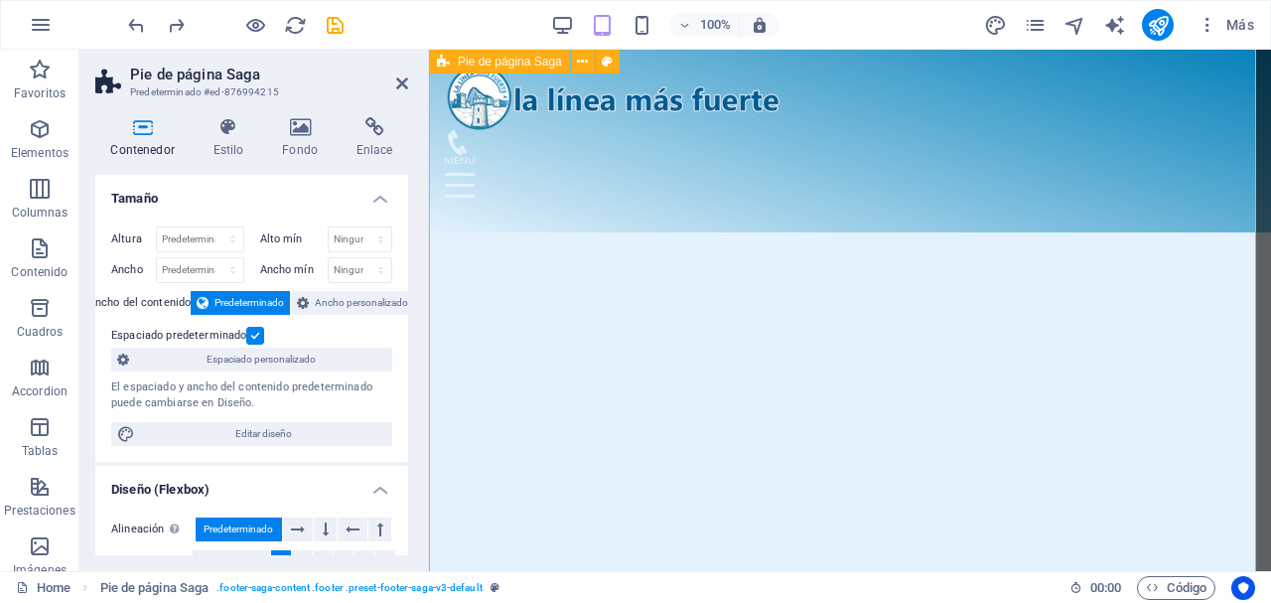
scroll to position [3249, 0]
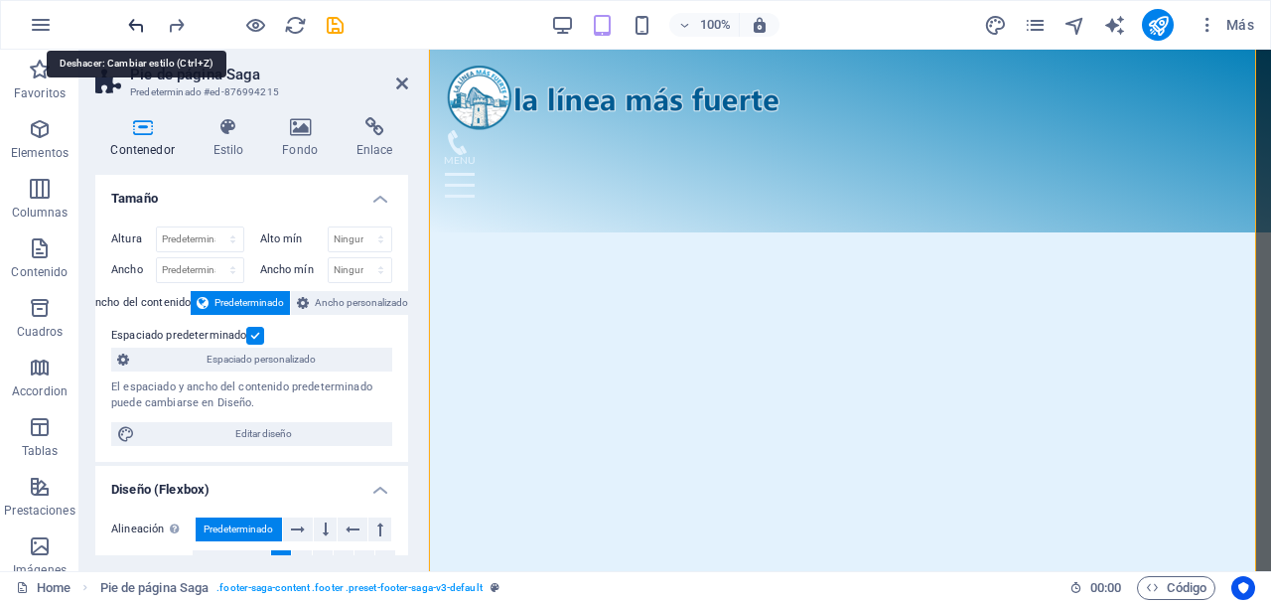
click at [0, 0] on icon "undo" at bounding box center [0, 0] width 0 height 0
select select "none"
click at [0, 0] on icon "undo" at bounding box center [0, 0] width 0 height 0
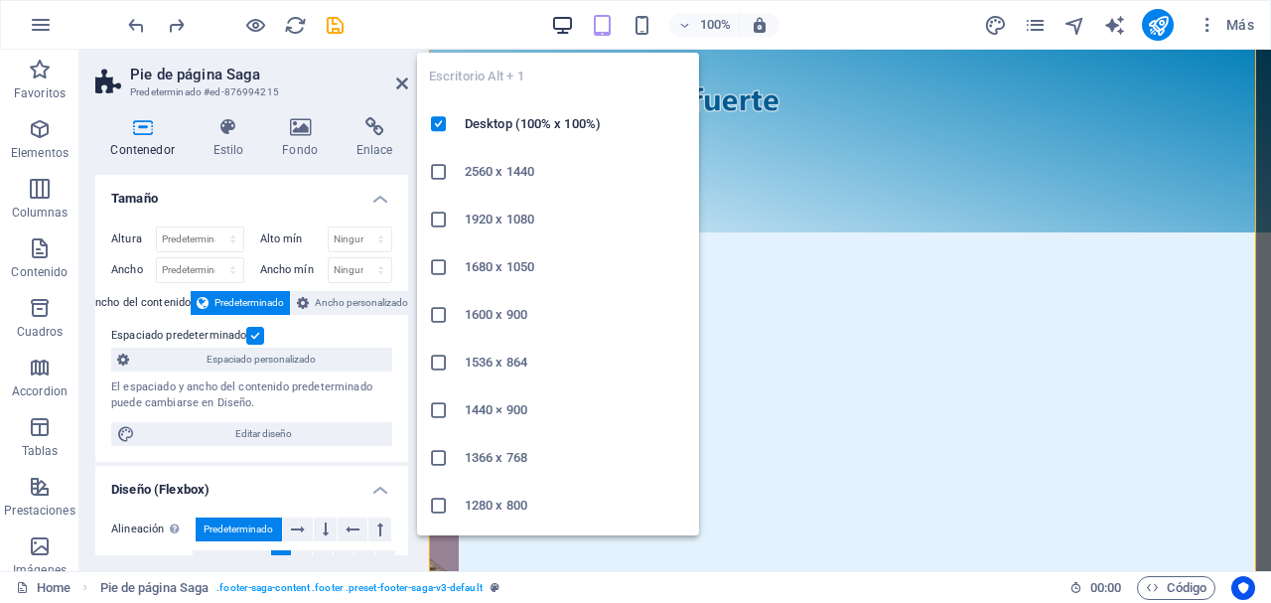
click at [0, 0] on icon "button" at bounding box center [0, 0] width 0 height 0
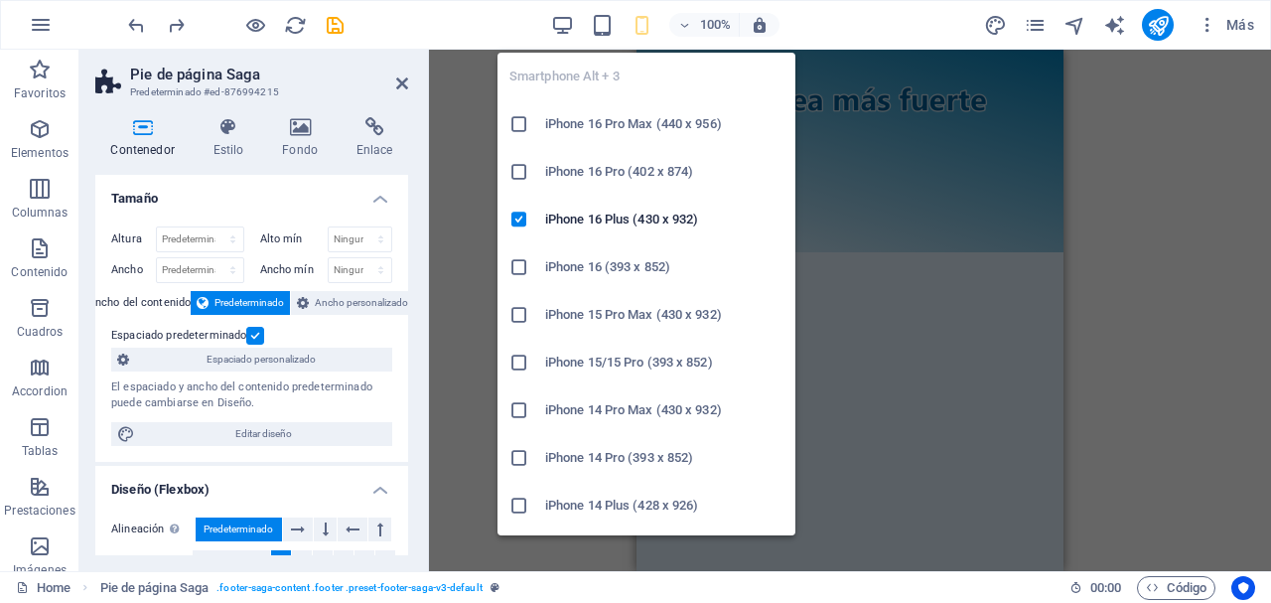
scroll to position [4249, 0]
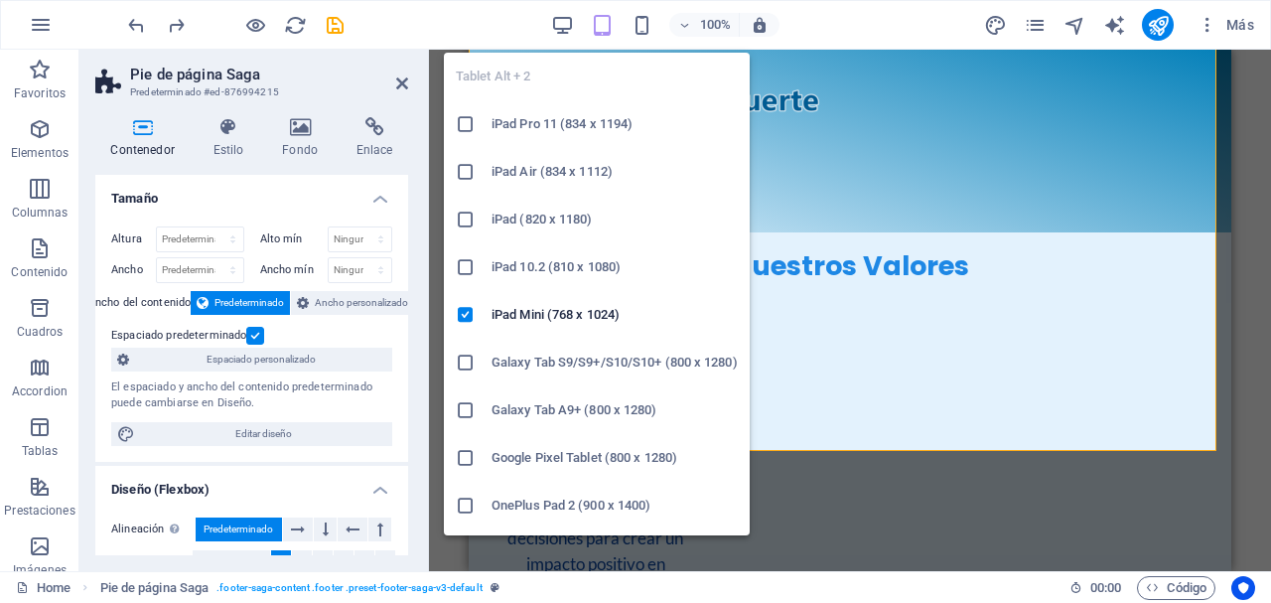
scroll to position [3421, 0]
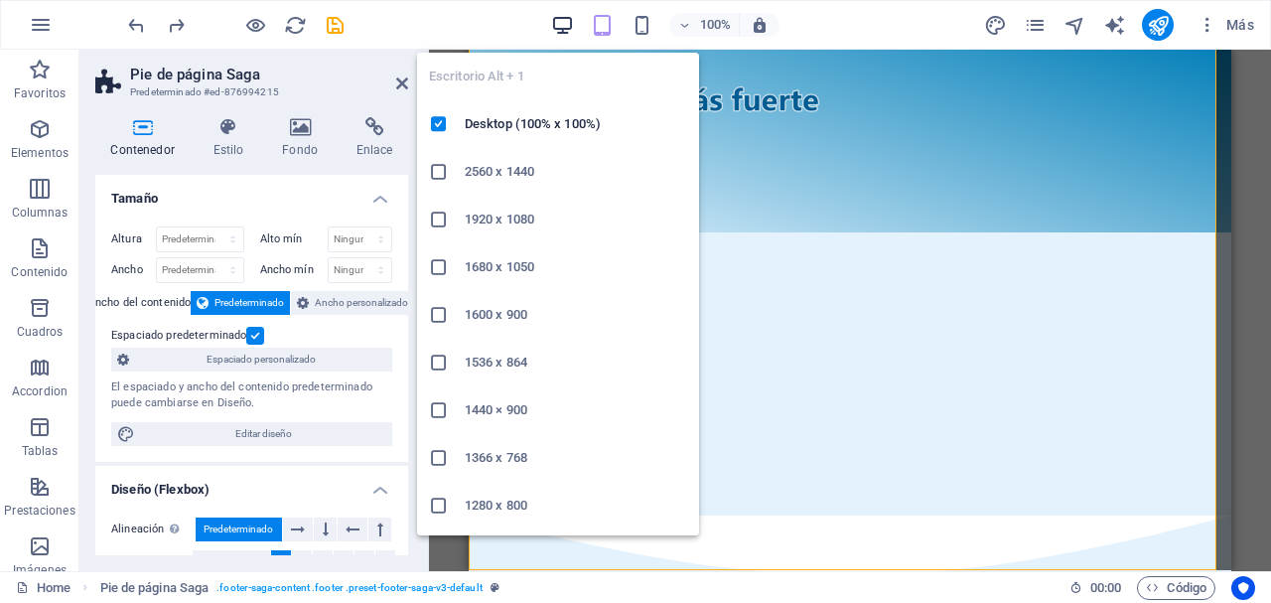
click at [0, 0] on icon "button" at bounding box center [0, 0] width 0 height 0
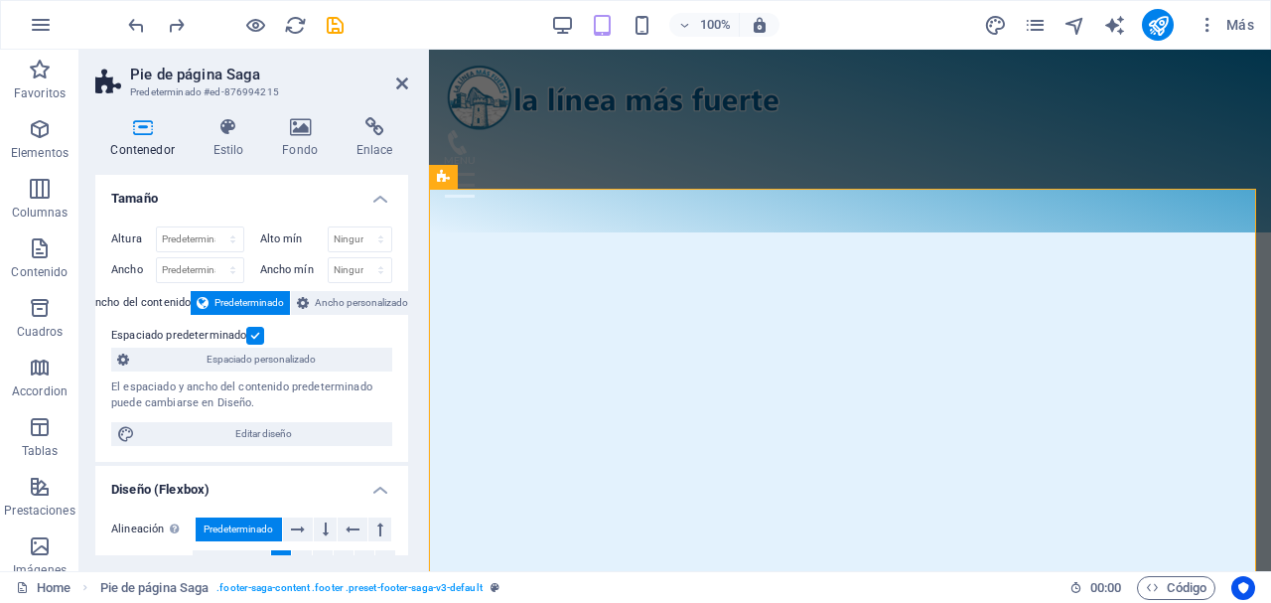
scroll to position [3094, 0]
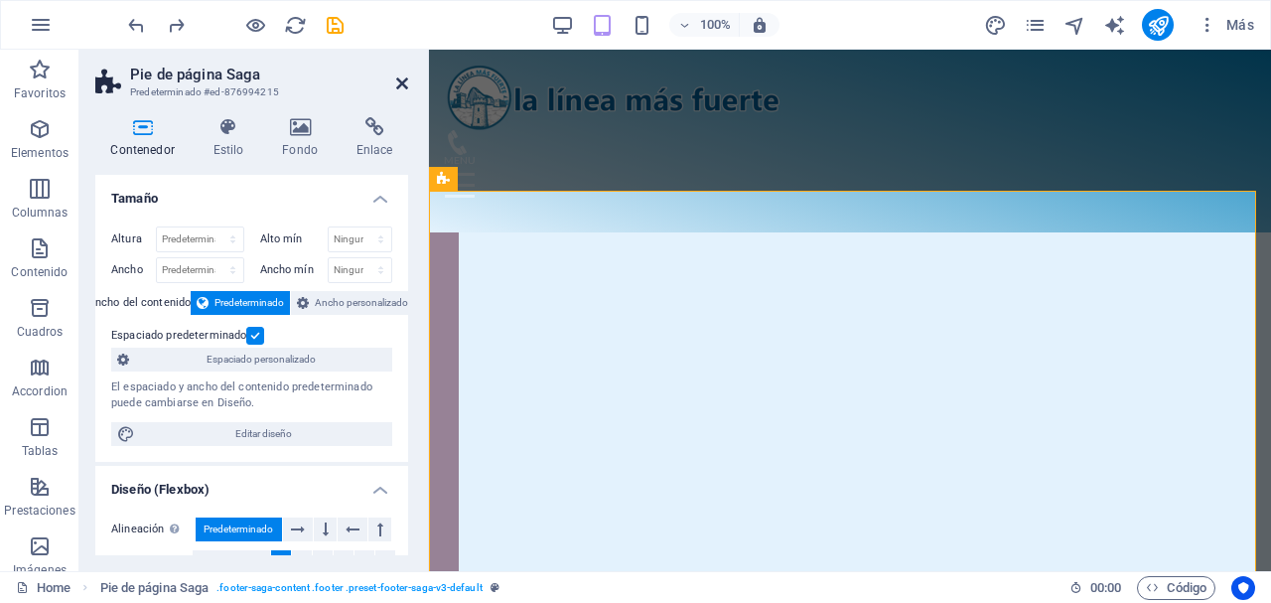
click at [404, 83] on icon at bounding box center [402, 83] width 12 height 16
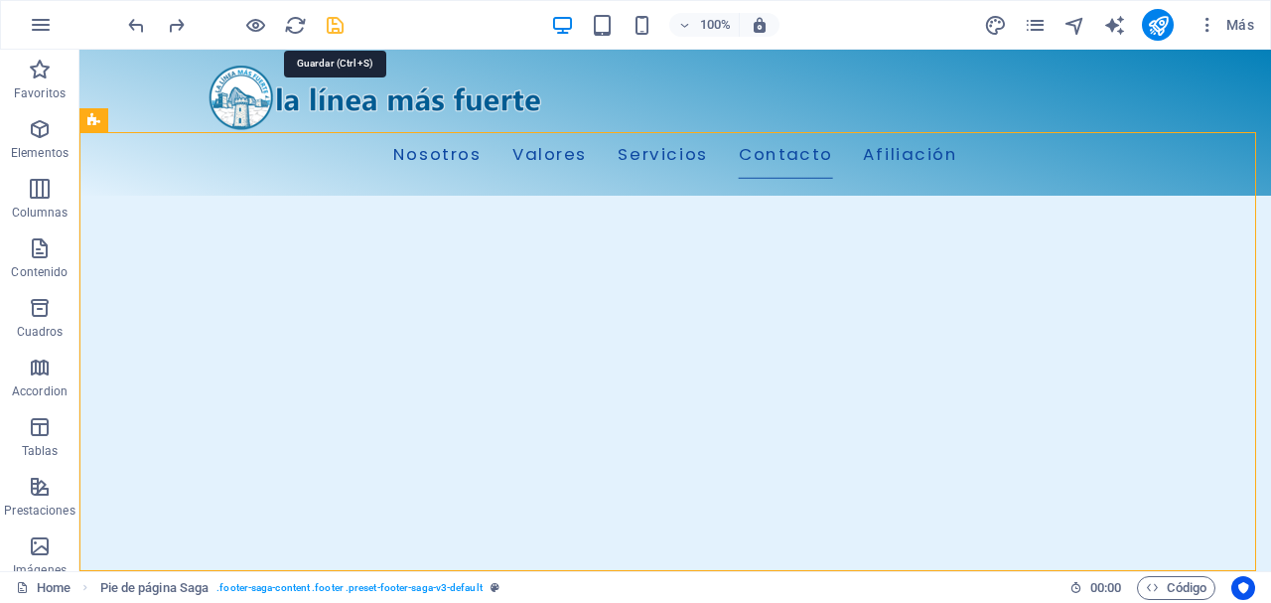
click at [335, 18] on icon "save" at bounding box center [335, 25] width 23 height 23
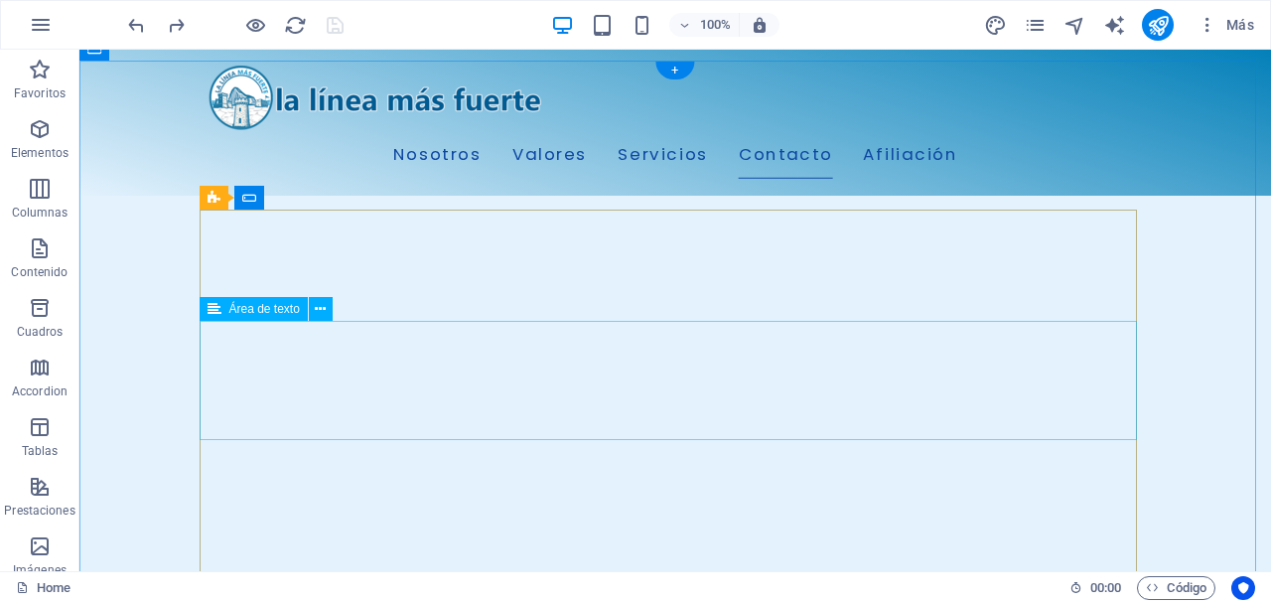
scroll to position [2274, 0]
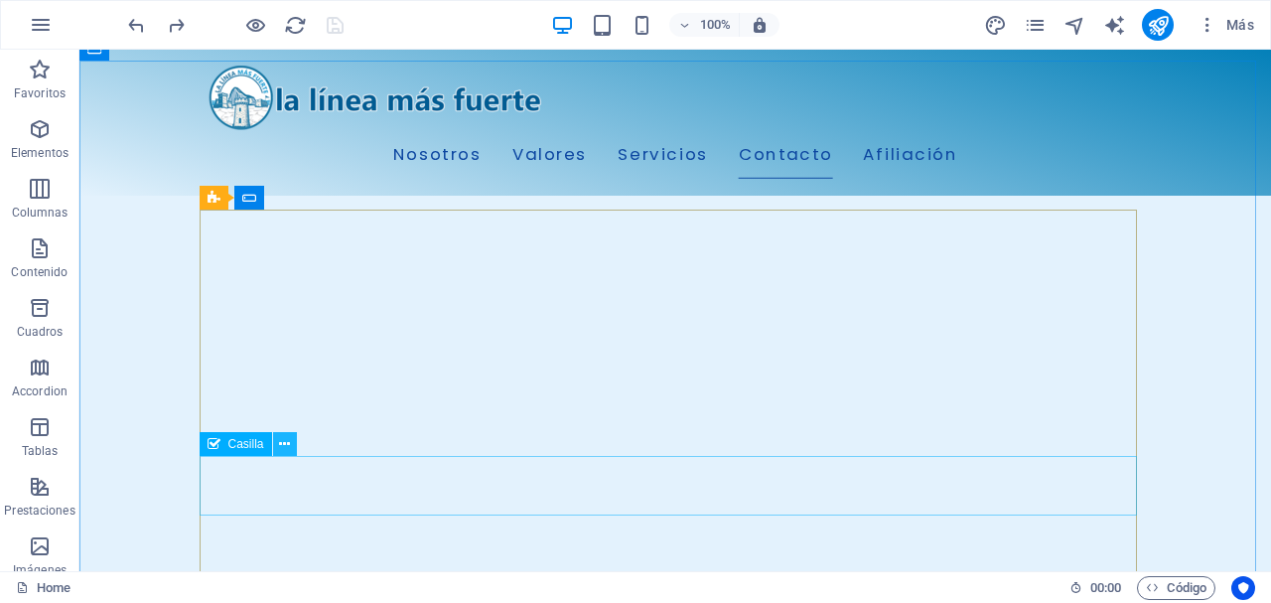
click at [281, 448] on icon at bounding box center [284, 444] width 11 height 21
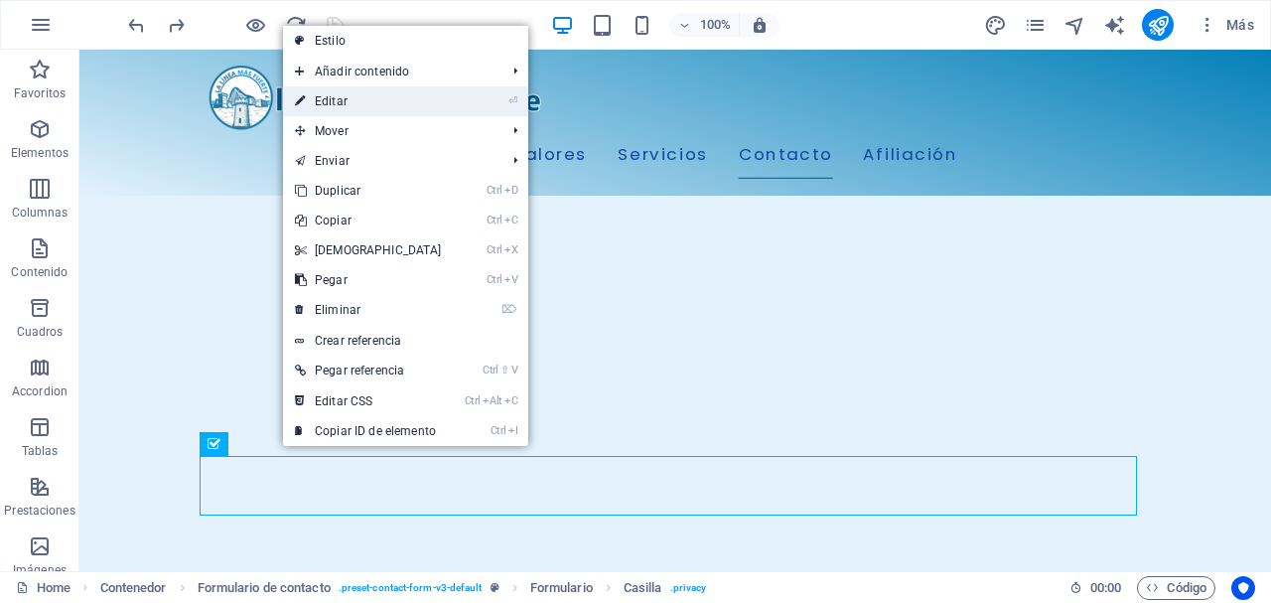
click at [359, 101] on link "⏎ Editar" at bounding box center [368, 101] width 171 height 30
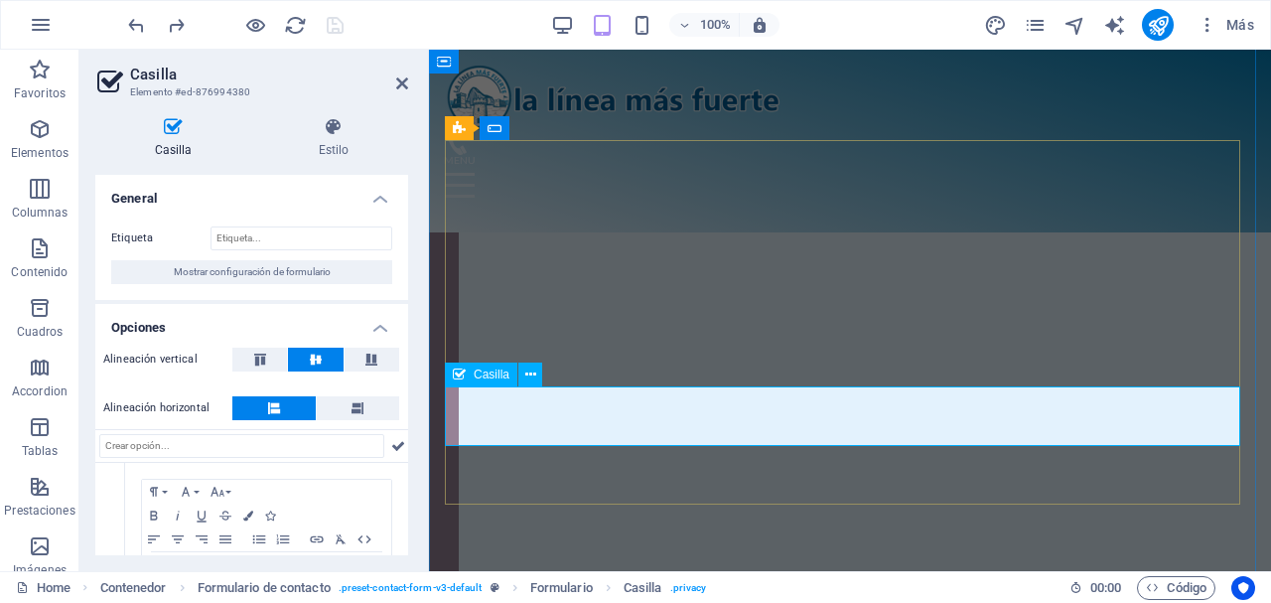
scroll to position [2621, 0]
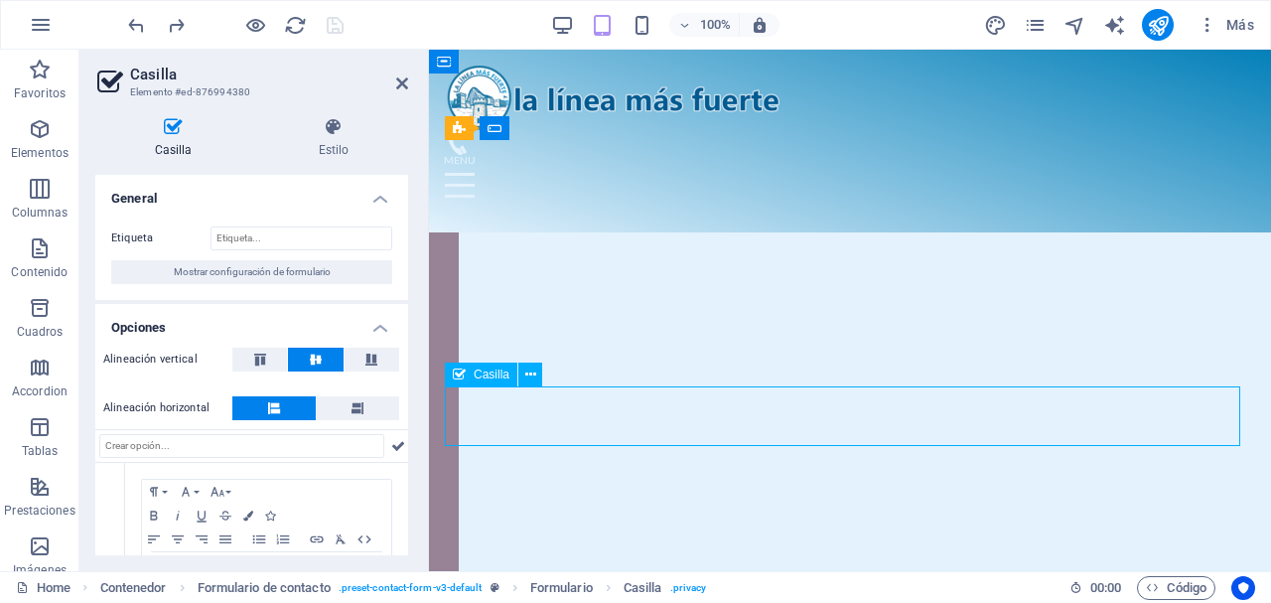
drag, startPoint x: 479, startPoint y: 408, endPoint x: 540, endPoint y: 416, distance: 62.1
click at [531, 376] on icon at bounding box center [530, 374] width 11 height 21
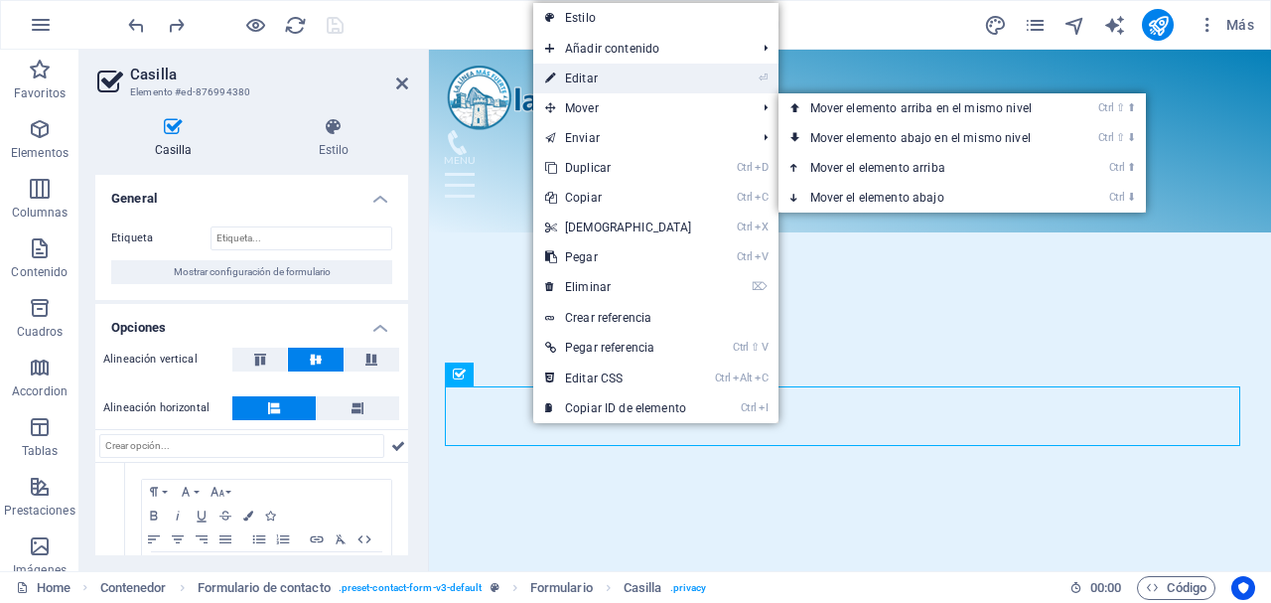
click at [597, 78] on link "⏎ Editar" at bounding box center [618, 79] width 171 height 30
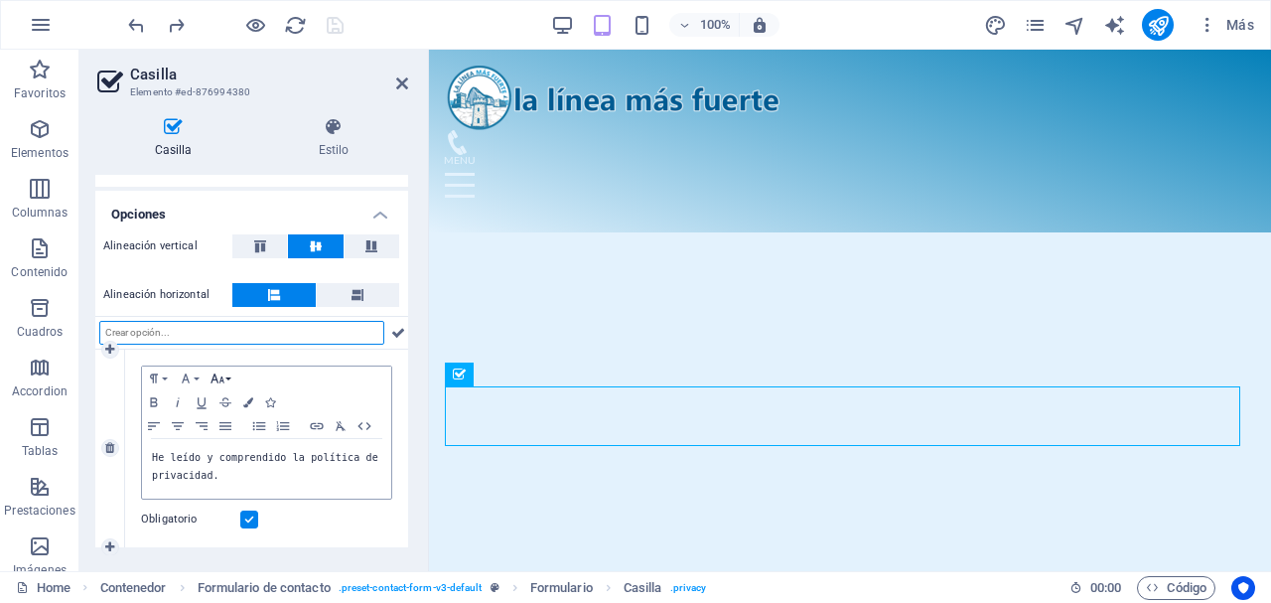
scroll to position [114, 0]
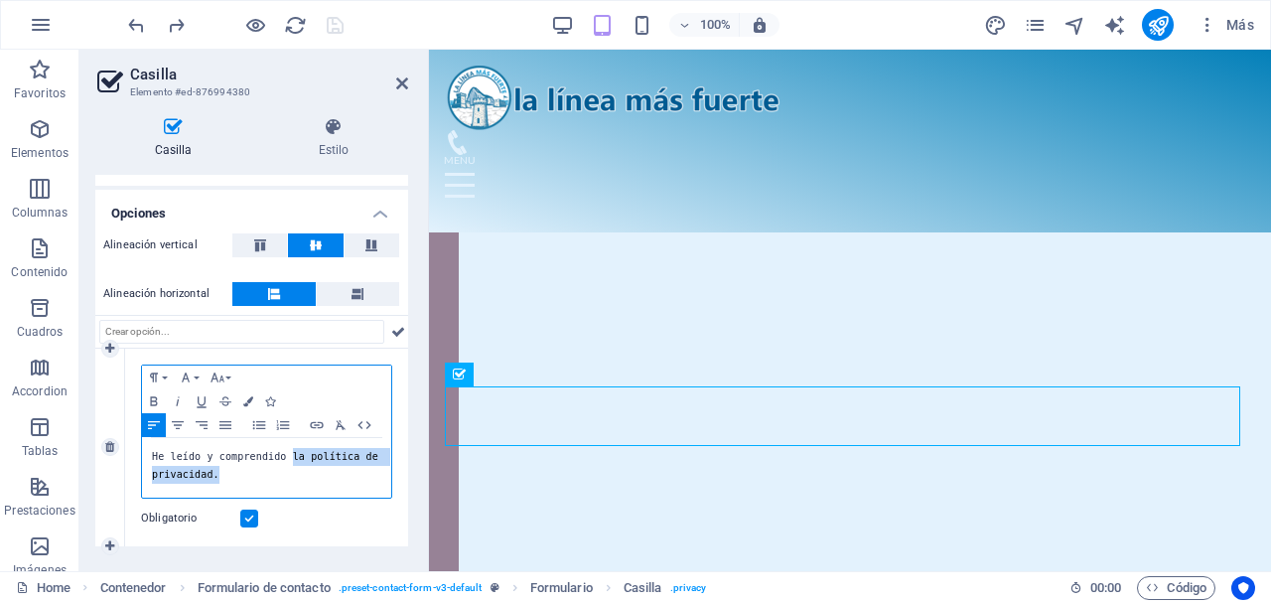
drag, startPoint x: 281, startPoint y: 459, endPoint x: 335, endPoint y: 477, distance: 56.5
click at [335, 477] on pre "He leído y comprendido la política de privacidad." at bounding box center [266, 466] width 229 height 36
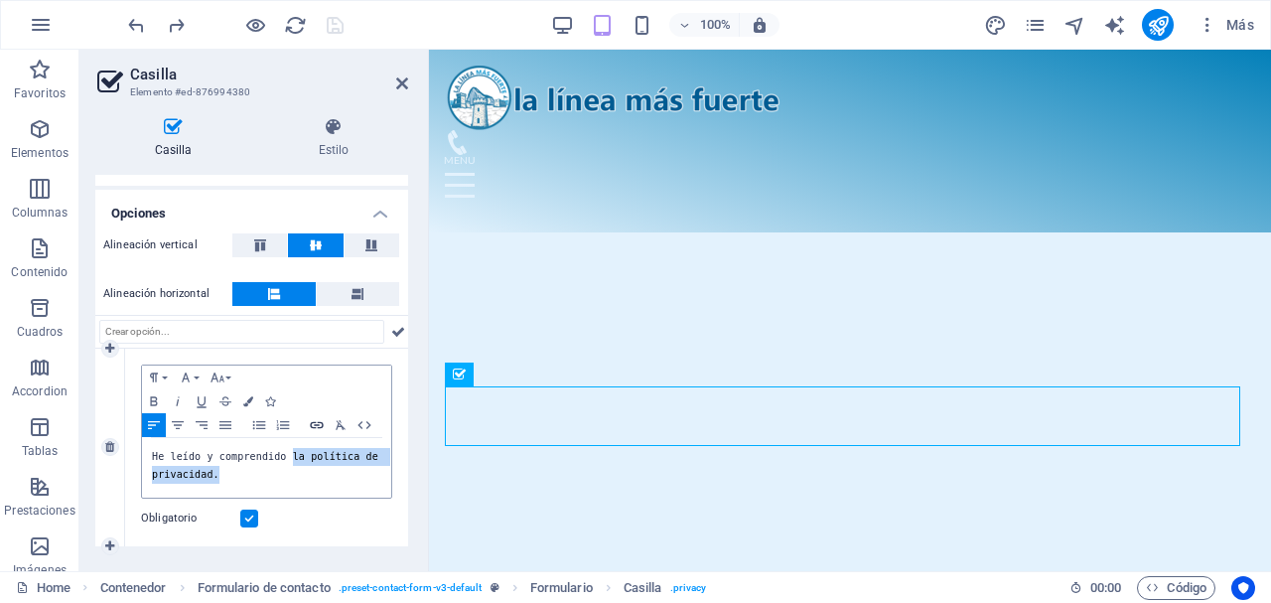
click at [316, 420] on icon "button" at bounding box center [317, 425] width 24 height 16
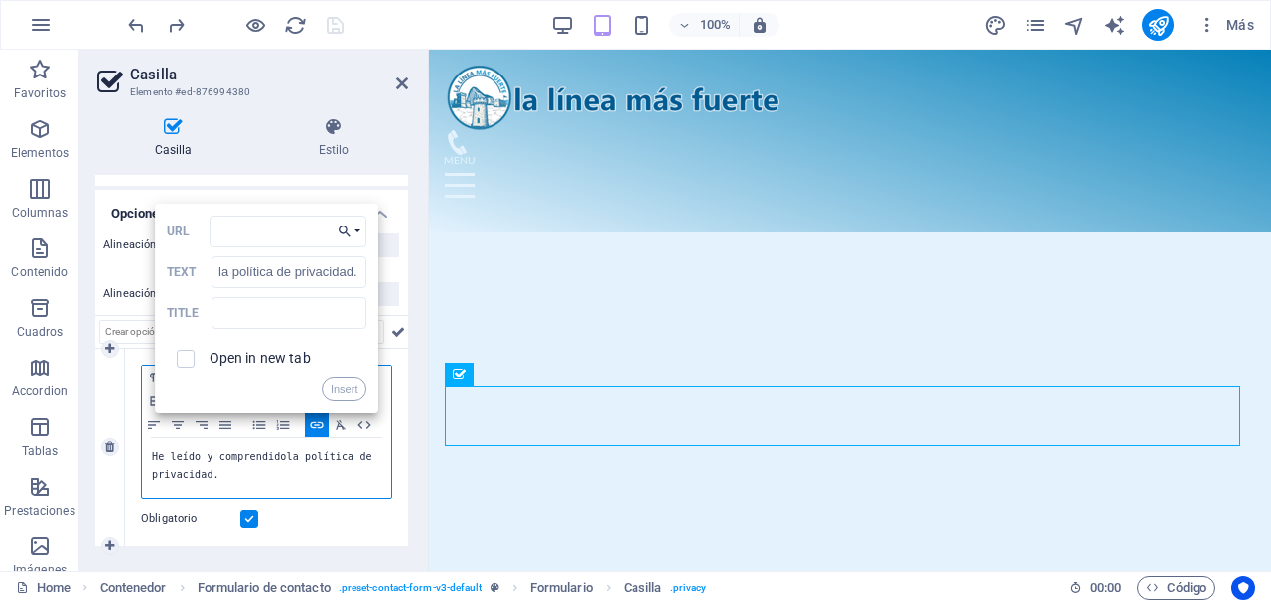
click at [341, 231] on icon "button" at bounding box center [345, 231] width 20 height 16
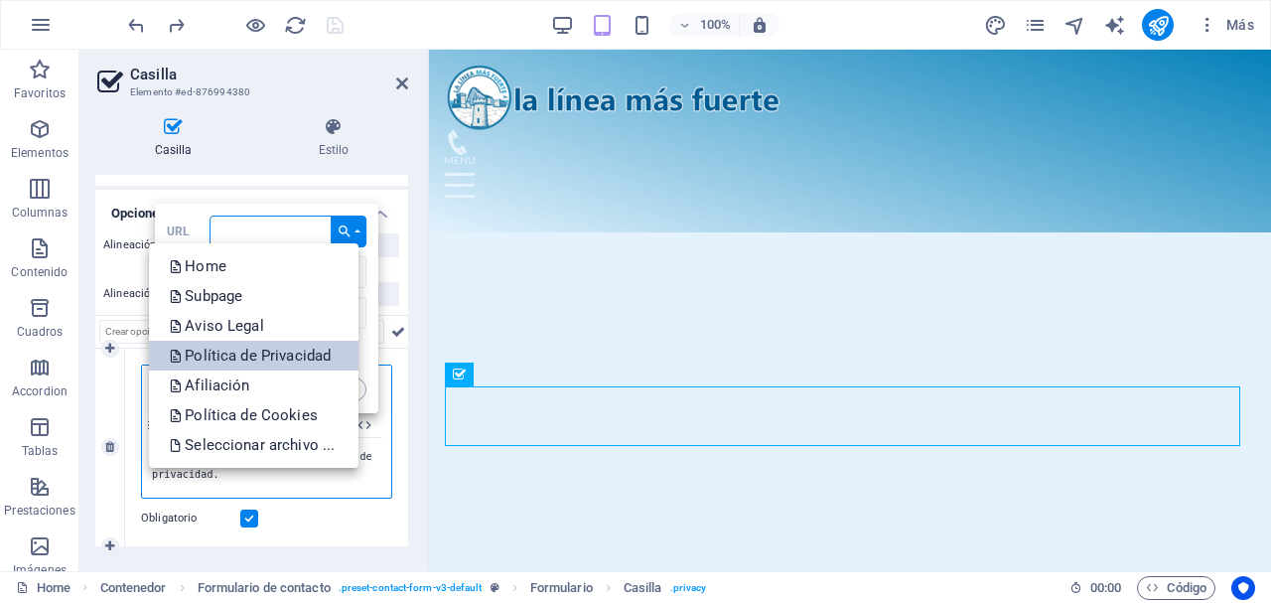
click at [309, 344] on p "Política de Privacidad" at bounding box center [252, 356] width 166 height 30
type input "/politica-de-privacidad"
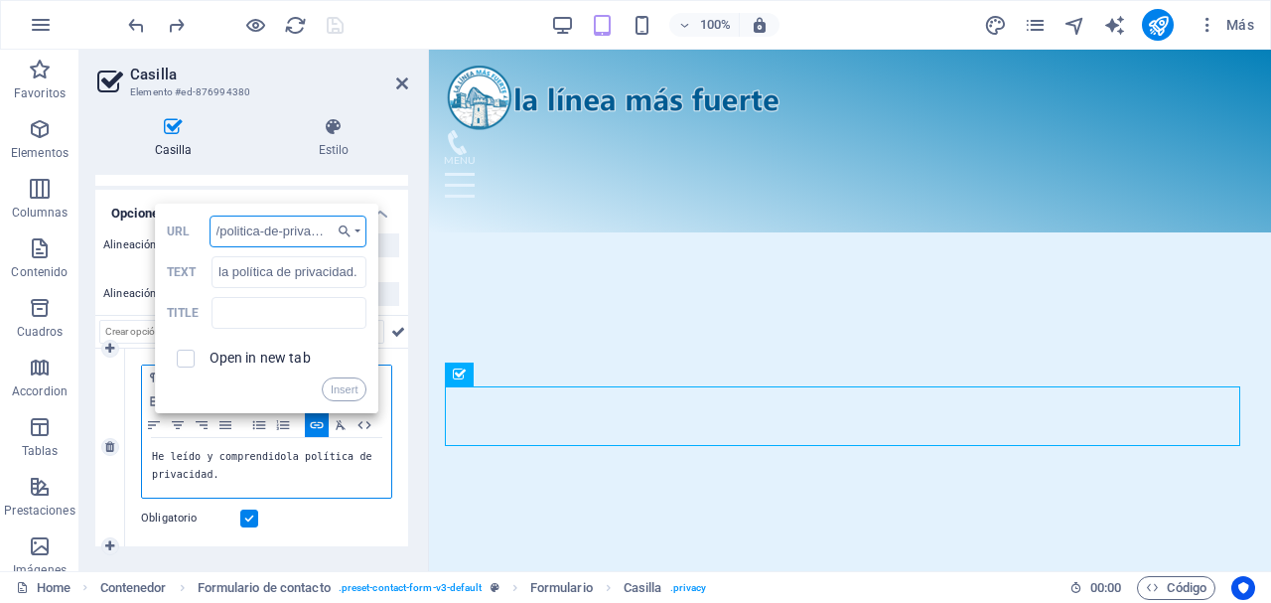
scroll to position [0, 20]
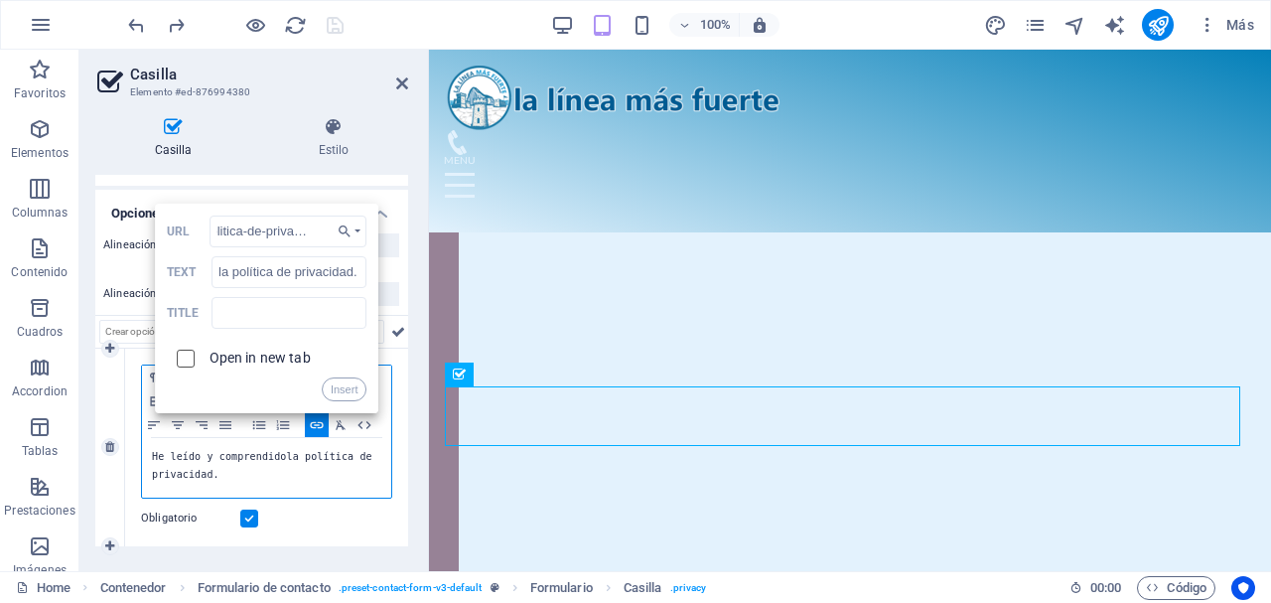
click at [184, 361] on input "checkbox" at bounding box center [183, 355] width 18 height 18
checkbox input "true"
click at [343, 387] on button "Insert" at bounding box center [345, 389] width 46 height 24
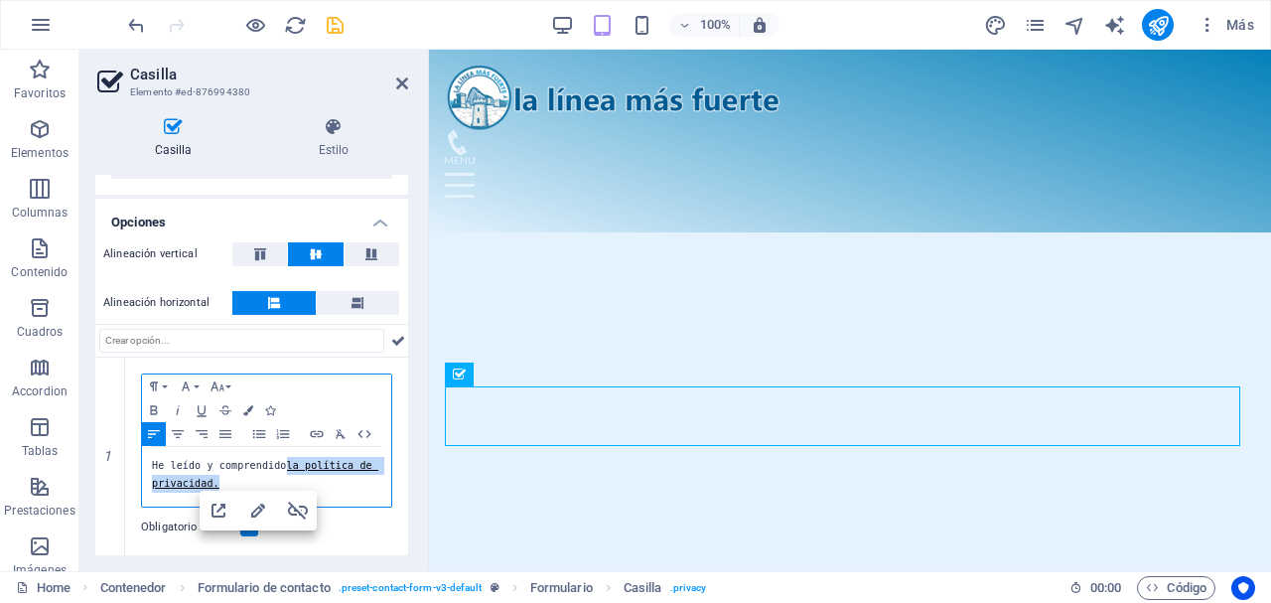
scroll to position [105, 0]
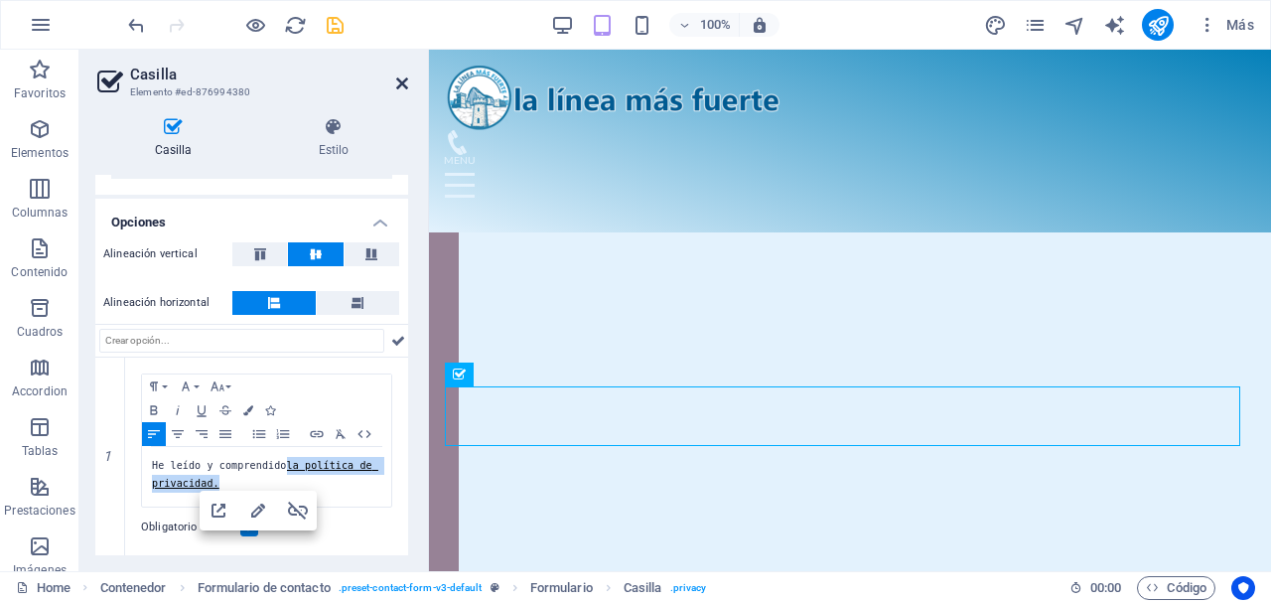
click at [406, 86] on icon at bounding box center [402, 83] width 12 height 16
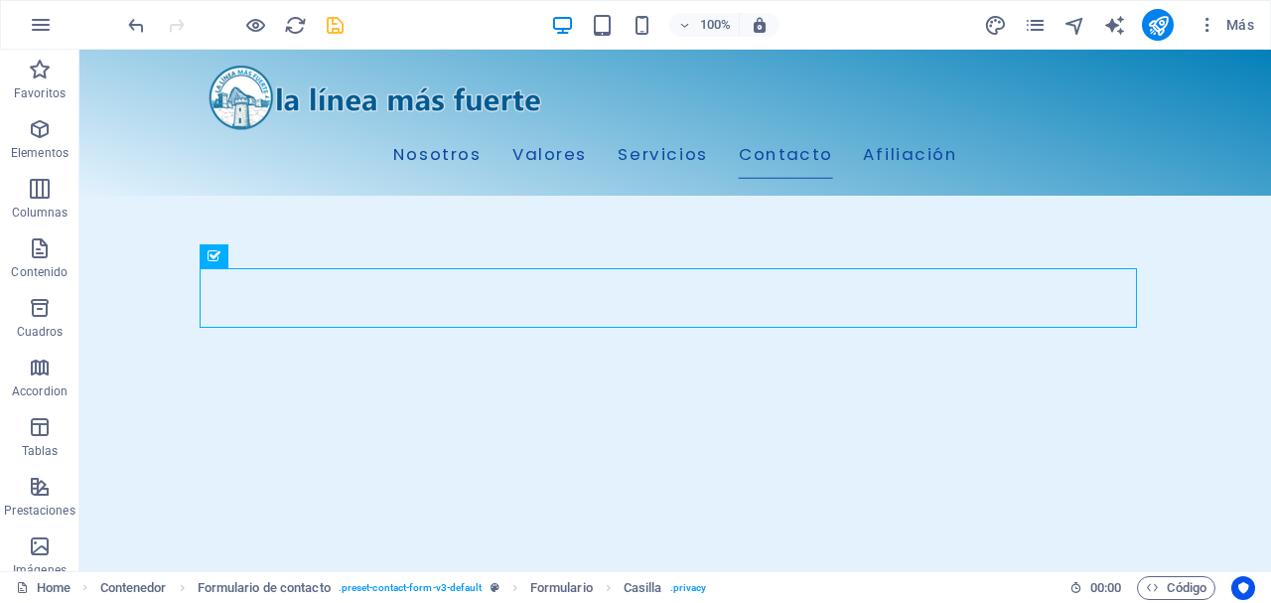
scroll to position [2336, 0]
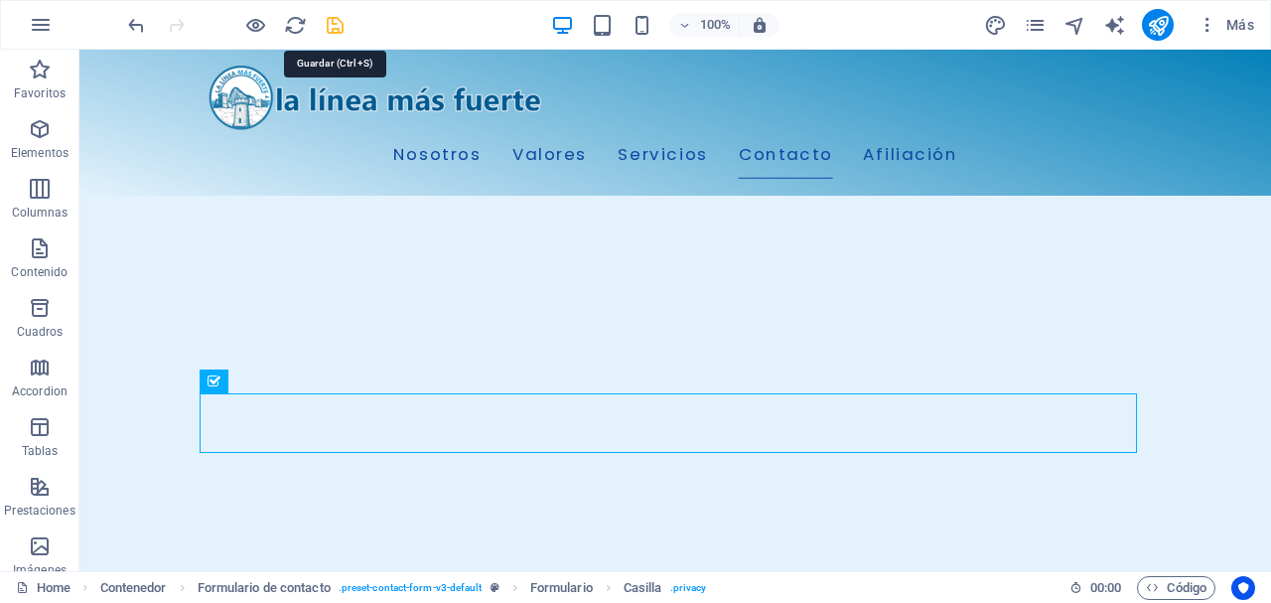
click at [330, 22] on icon "save" at bounding box center [335, 25] width 23 height 23
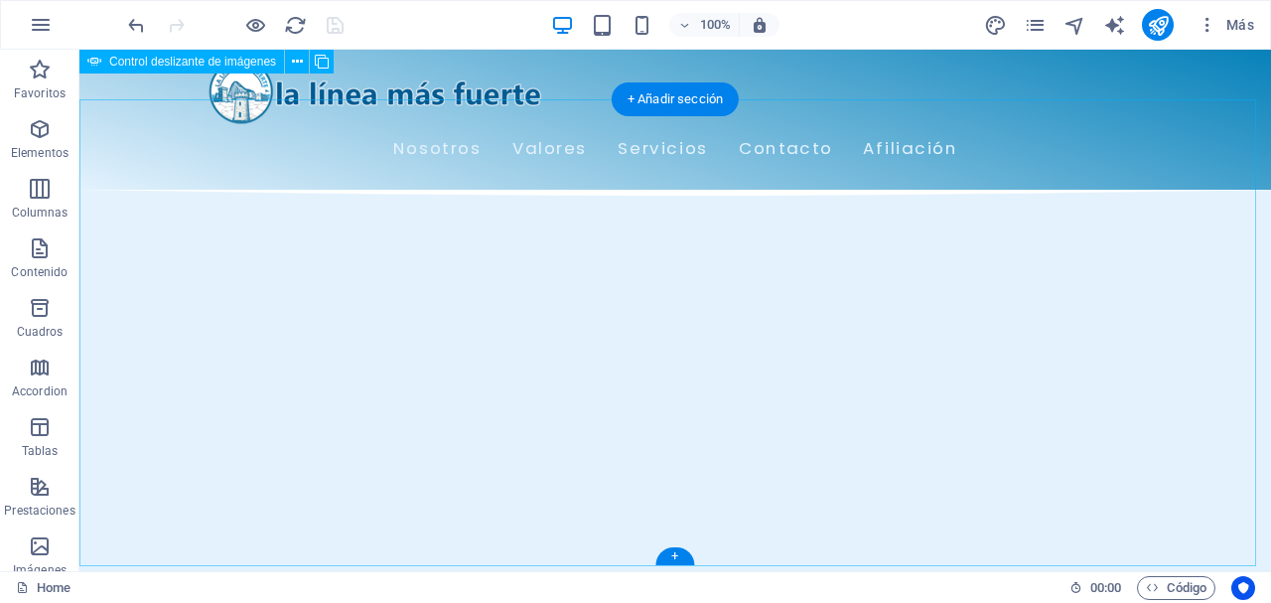
scroll to position [0, 0]
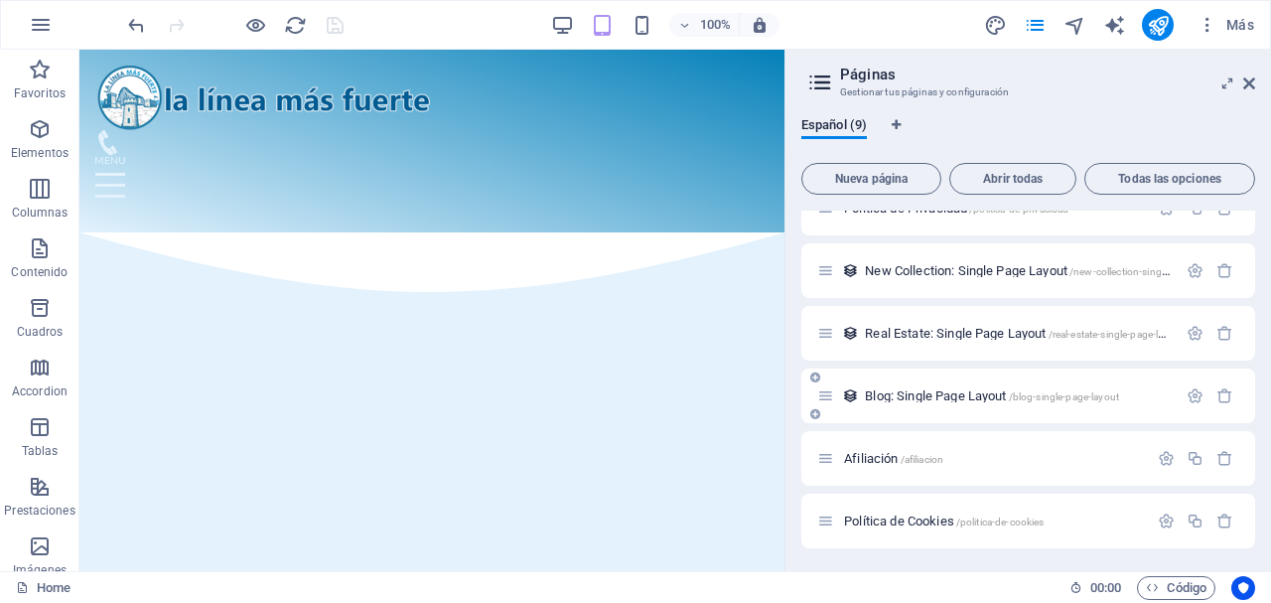
scroll to position [218, 0]
click at [875, 459] on span "Afiliación /afiliacion" at bounding box center [893, 457] width 99 height 15
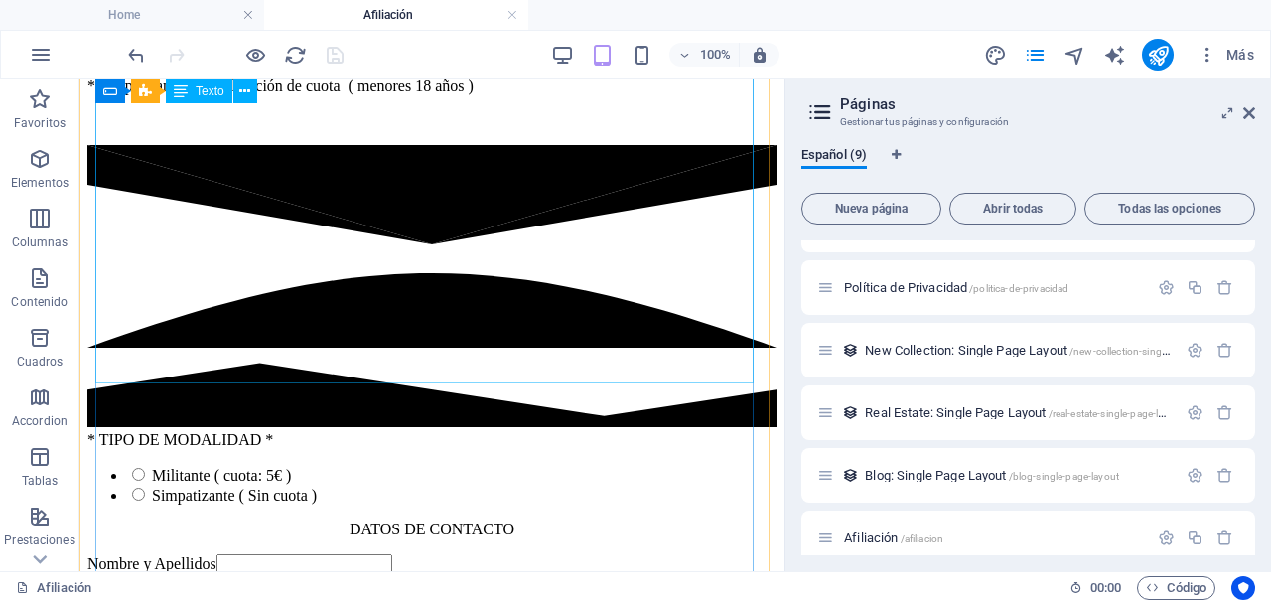
scroll to position [1588, 0]
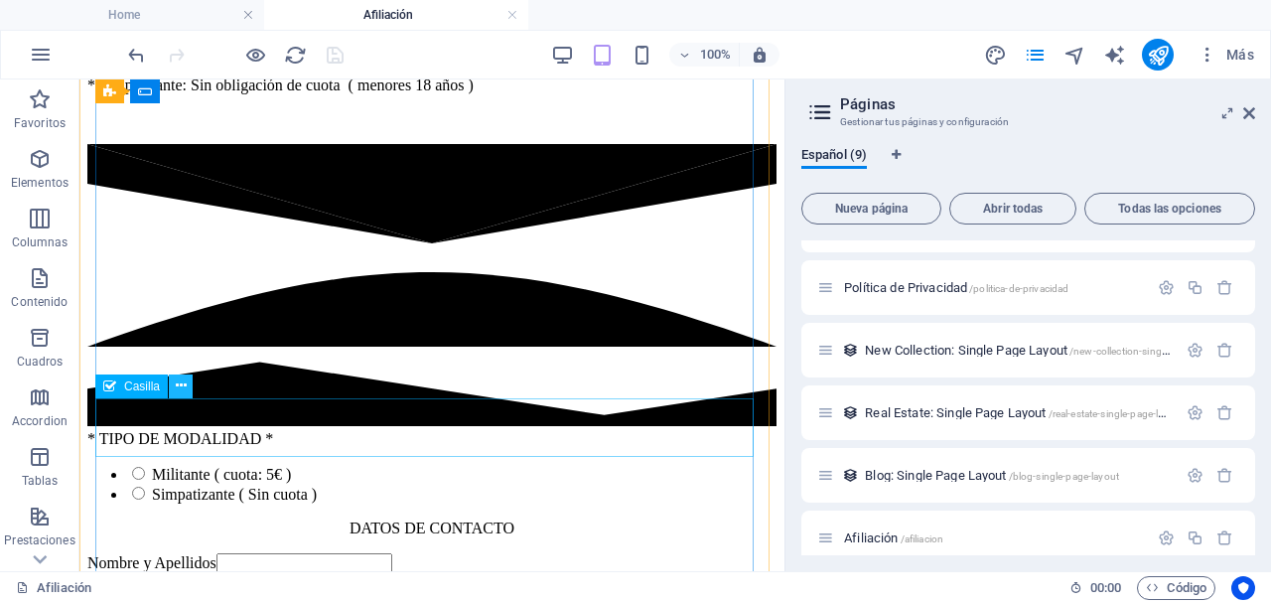
click at [187, 387] on button at bounding box center [181, 386] width 24 height 24
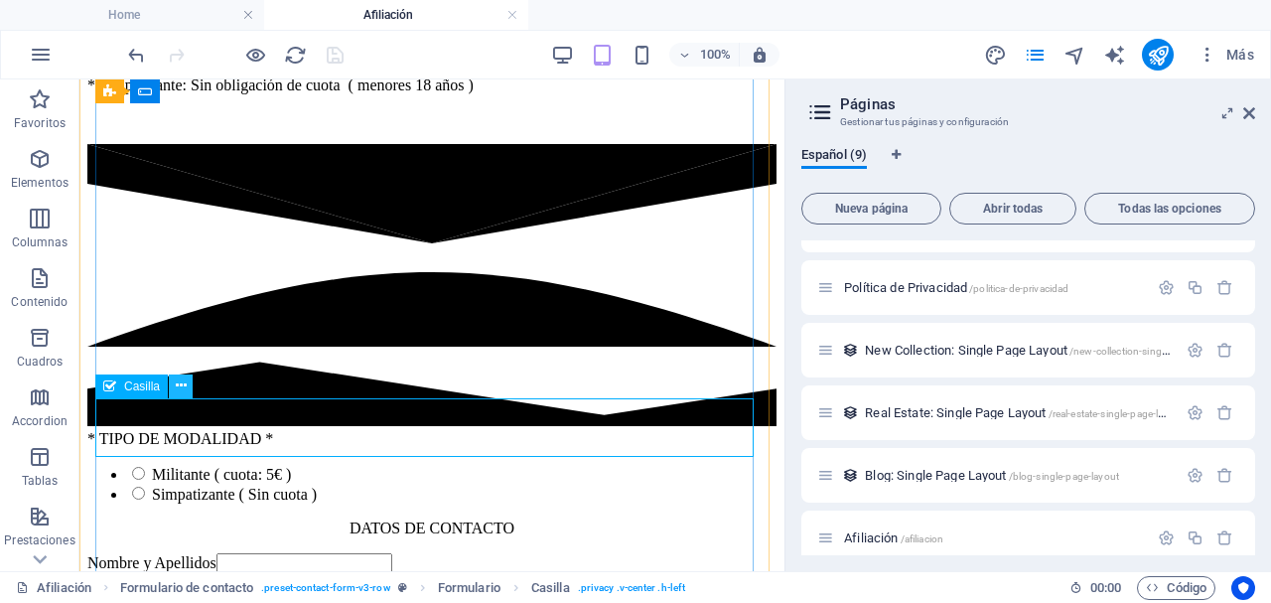
click at [183, 389] on icon at bounding box center [181, 385] width 11 height 21
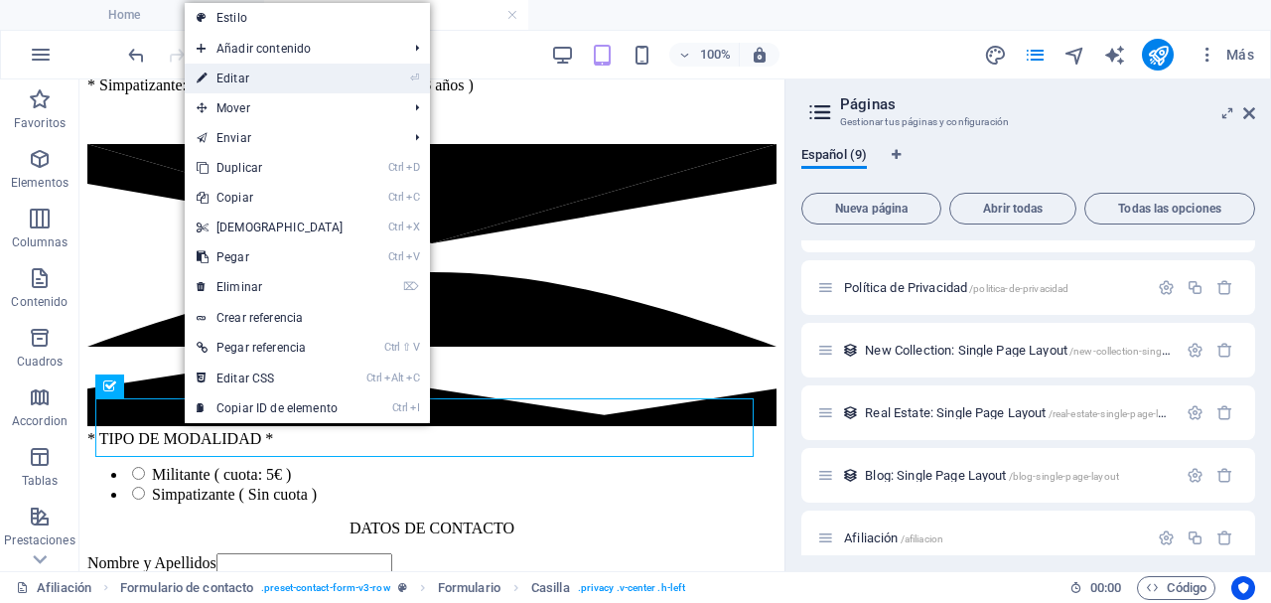
click at [266, 83] on link "⏎ Editar" at bounding box center [270, 79] width 171 height 30
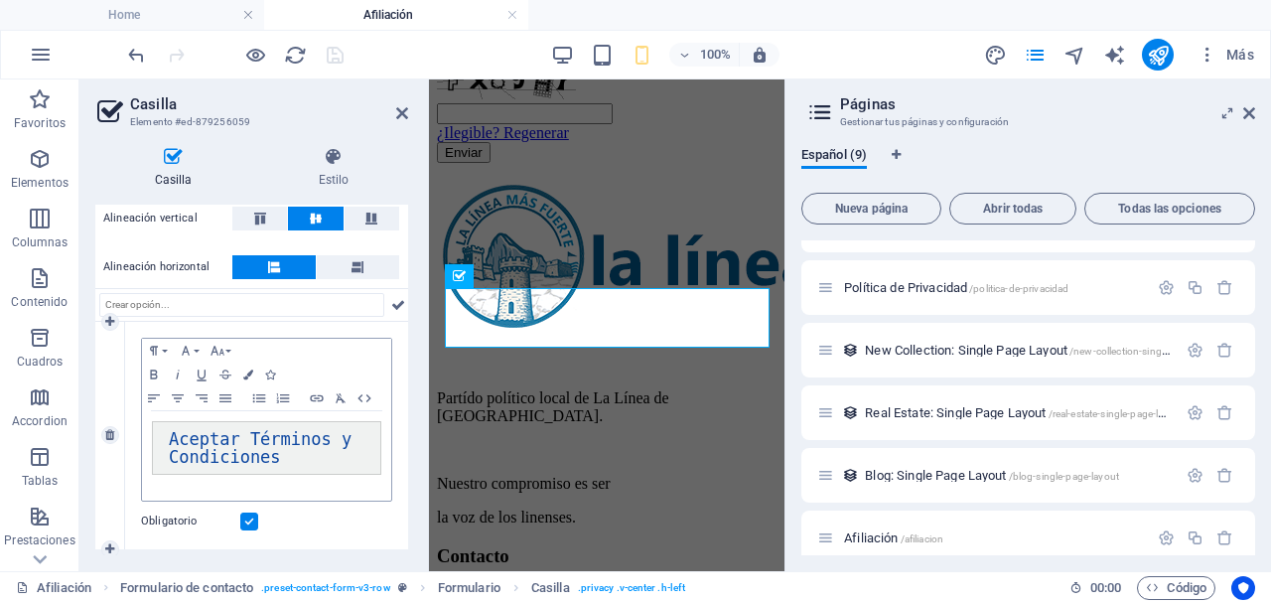
scroll to position [174, 0]
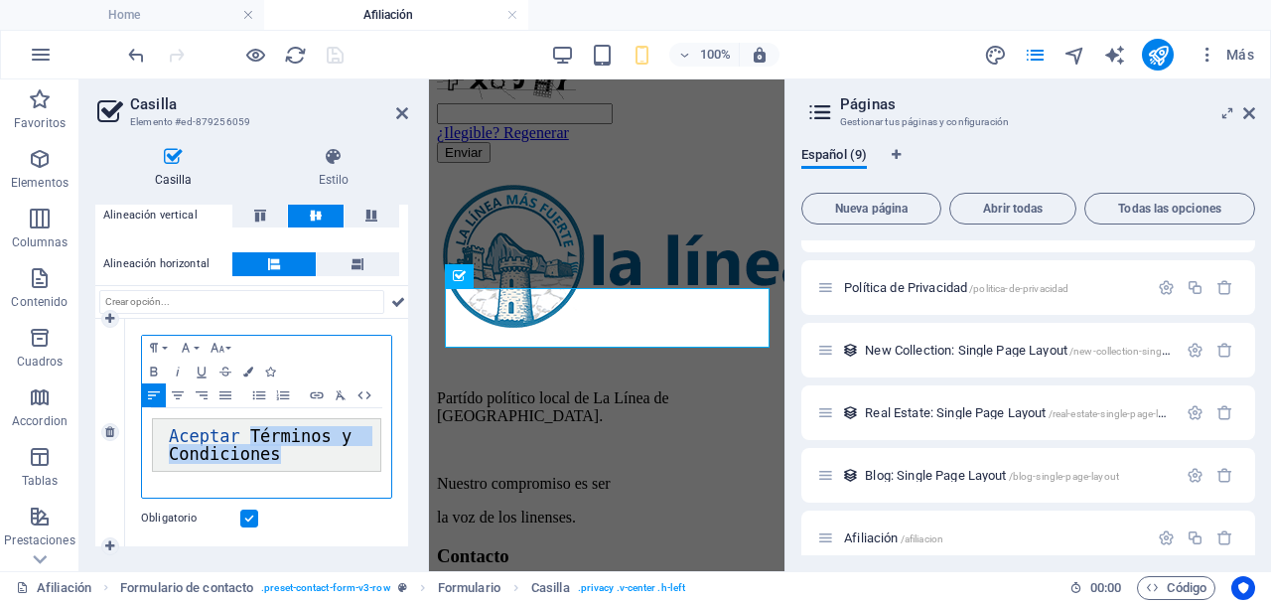
drag, startPoint x: 246, startPoint y: 438, endPoint x: 332, endPoint y: 451, distance: 86.4
click at [332, 451] on pre "Aceptar Términos y Condiciones" at bounding box center [266, 445] width 229 height 54
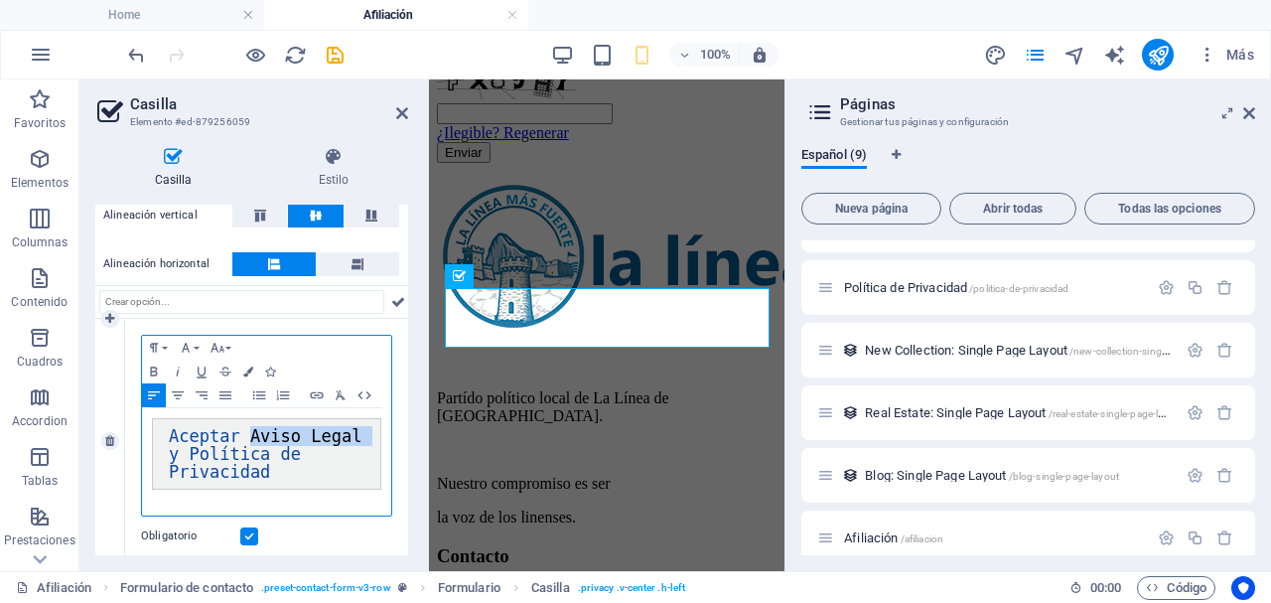
drag, startPoint x: 243, startPoint y: 440, endPoint x: 351, endPoint y: 445, distance: 108.3
click at [351, 445] on span "Aceptar Aviso Legal y Política de Privacidad" at bounding box center [271, 454] width 204 height 56
click at [314, 395] on icon "button" at bounding box center [317, 395] width 24 height 16
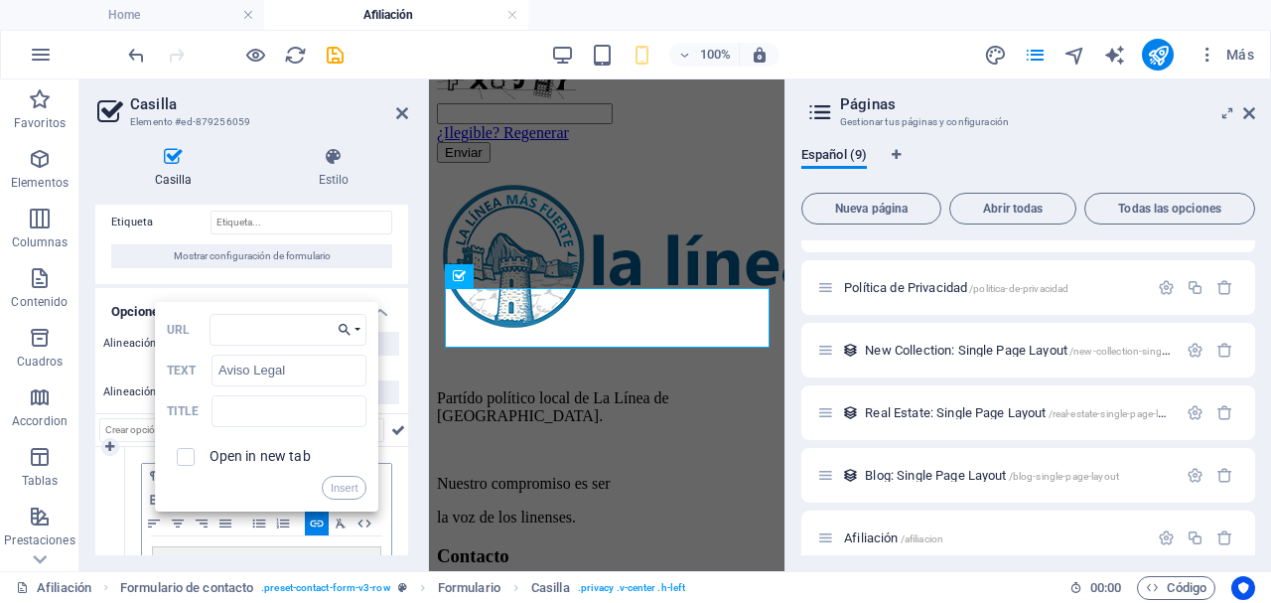
scroll to position [44, 0]
click at [340, 339] on icon "button" at bounding box center [345, 332] width 20 height 16
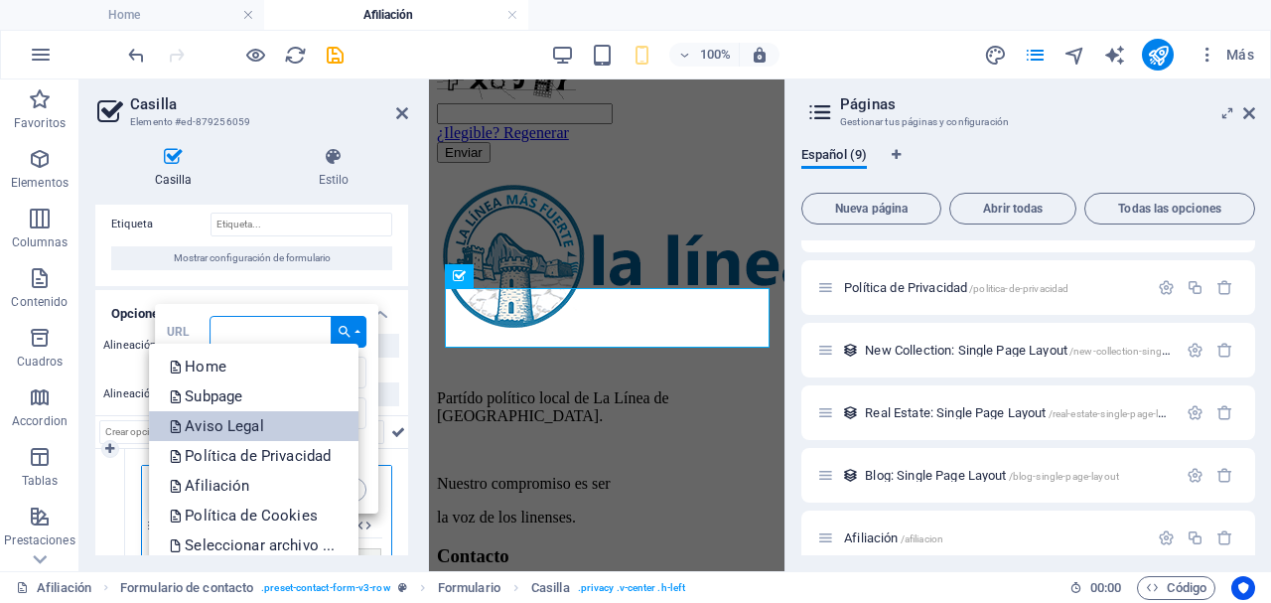
click at [290, 430] on link "Aviso Legal" at bounding box center [253, 426] width 209 height 30
type input "/aviso-legal"
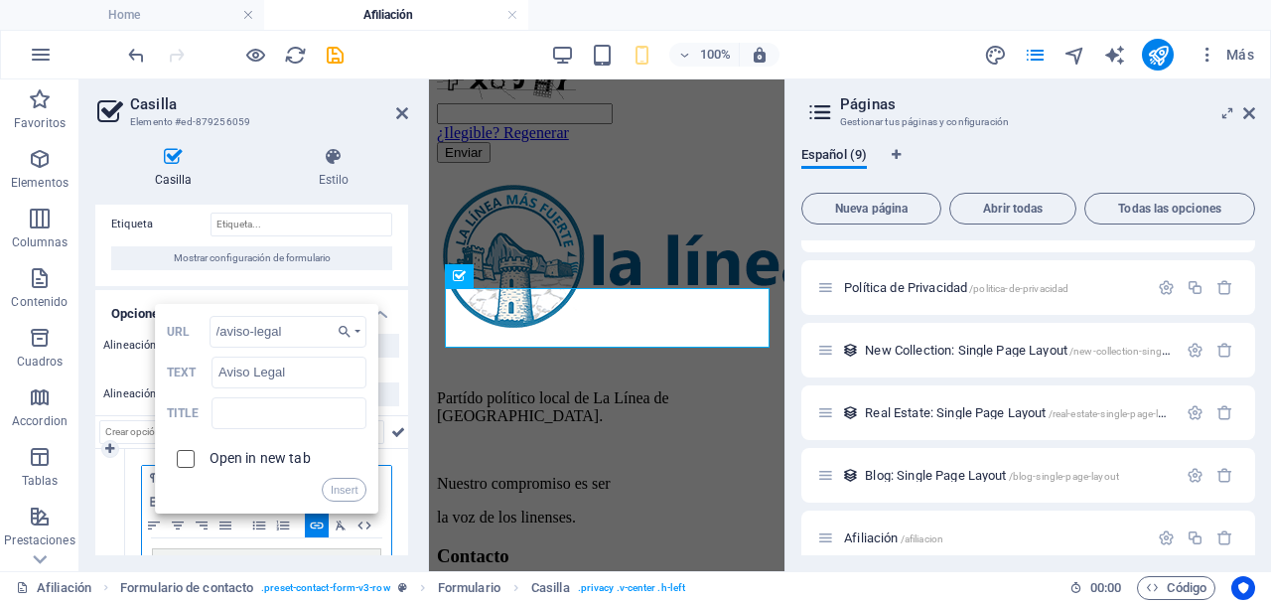
click at [187, 462] on input "checkbox" at bounding box center [183, 456] width 18 height 18
checkbox input "true"
click at [347, 494] on button "Insert" at bounding box center [345, 490] width 46 height 24
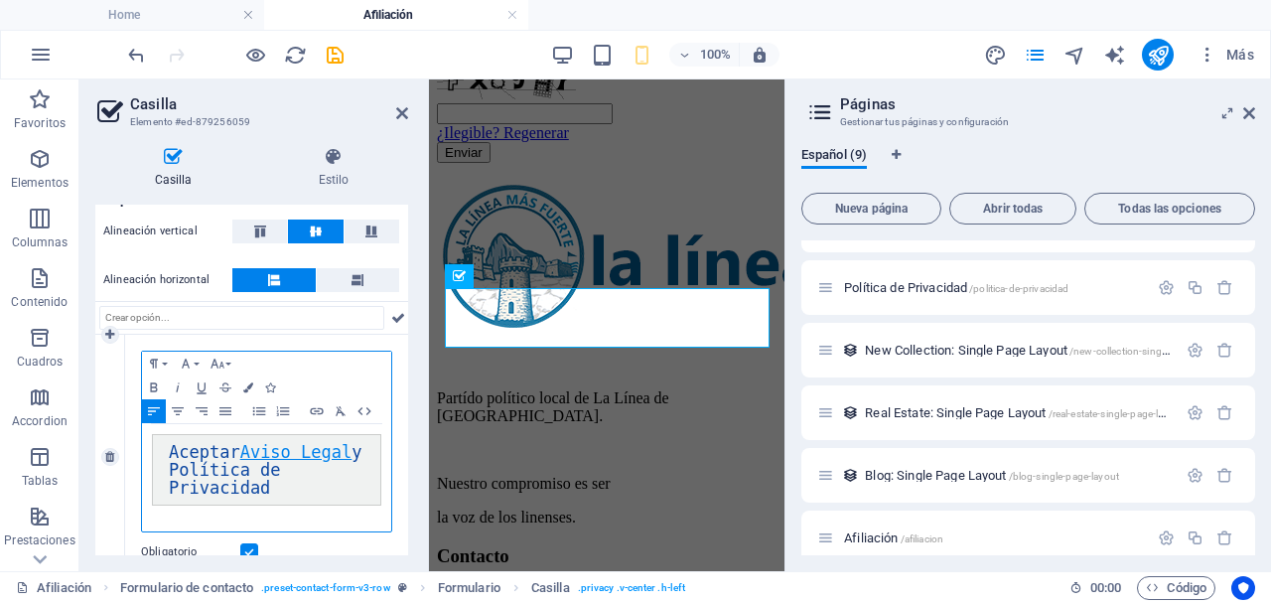
scroll to position [192, 0]
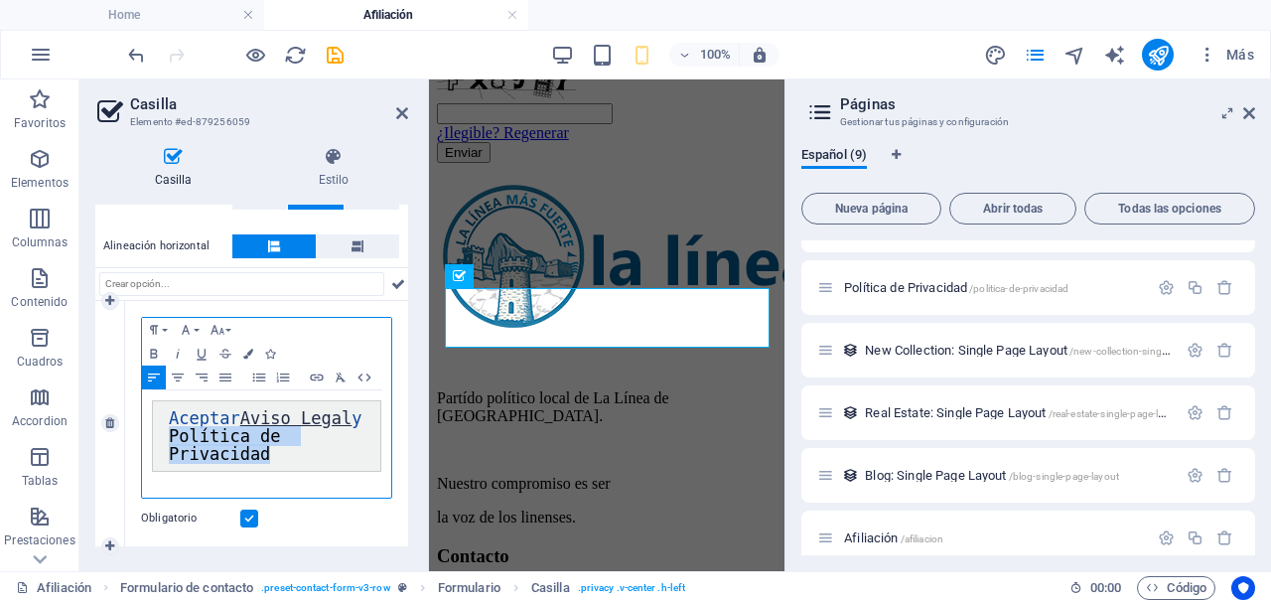
drag, startPoint x: 186, startPoint y: 436, endPoint x: 298, endPoint y: 456, distance: 113.9
click at [298, 456] on pre "Aceptar Aviso Legal y Política de Privacidad" at bounding box center [266, 435] width 229 height 71
type input "Política de Privacidad"
checkbox input "false"
click at [313, 374] on icon "button" at bounding box center [316, 376] width 13 height 7
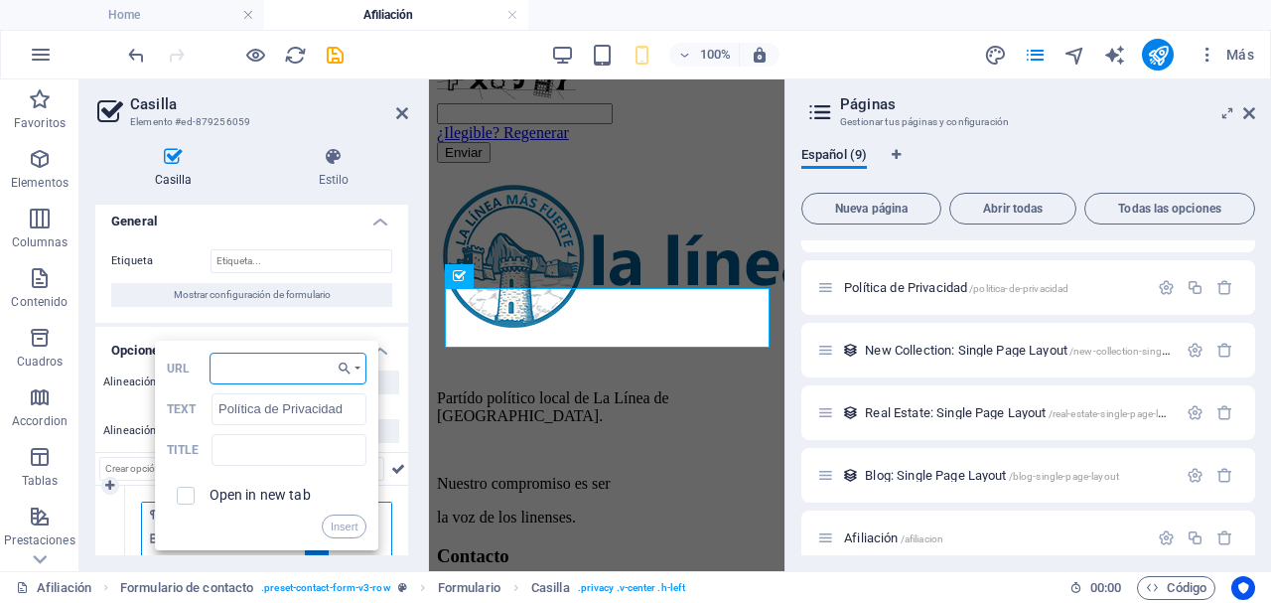
scroll to position [0, 0]
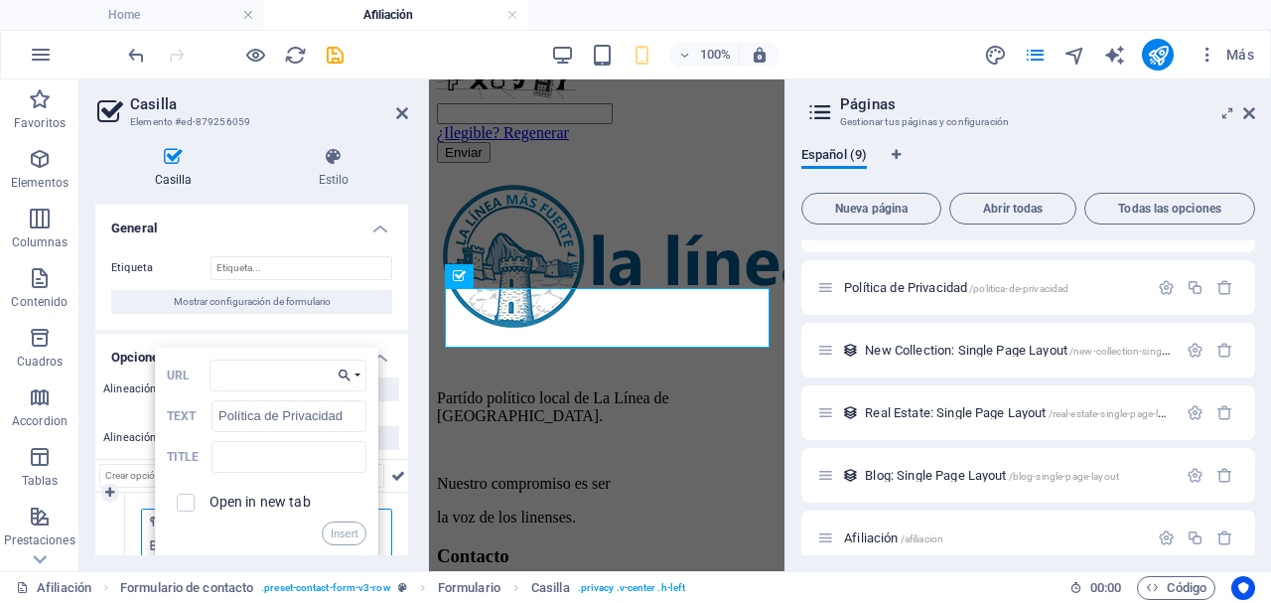
click at [341, 381] on icon "button" at bounding box center [345, 375] width 20 height 16
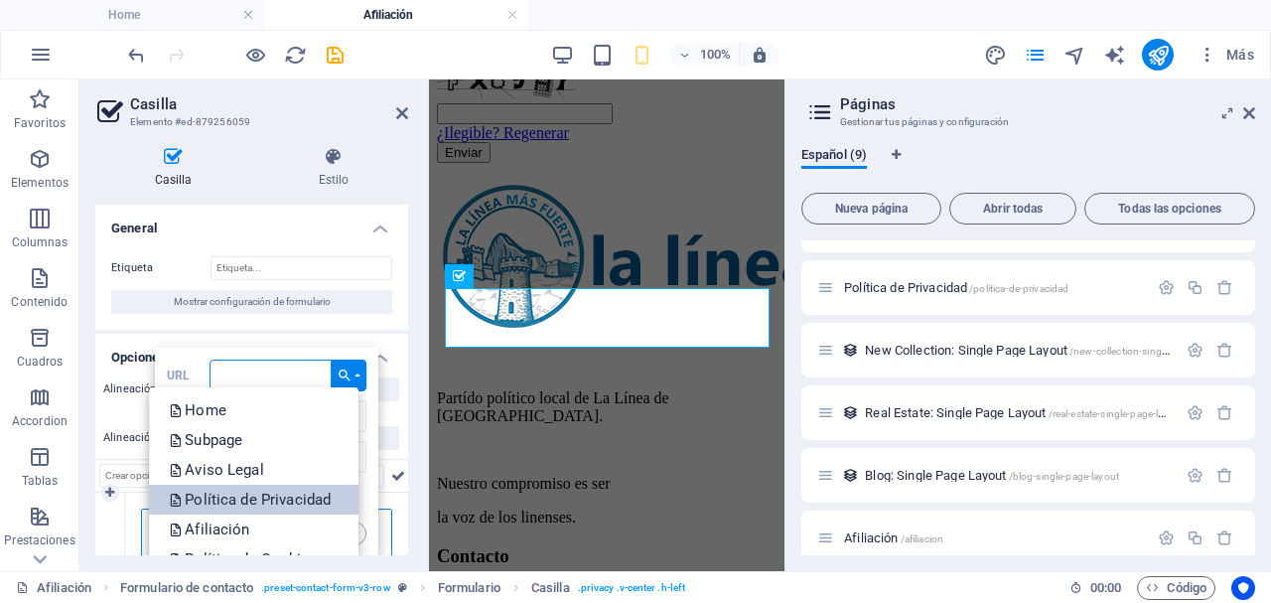
click at [318, 494] on p "Política de Privacidad" at bounding box center [252, 500] width 166 height 30
type input "/politica-de-privacidad"
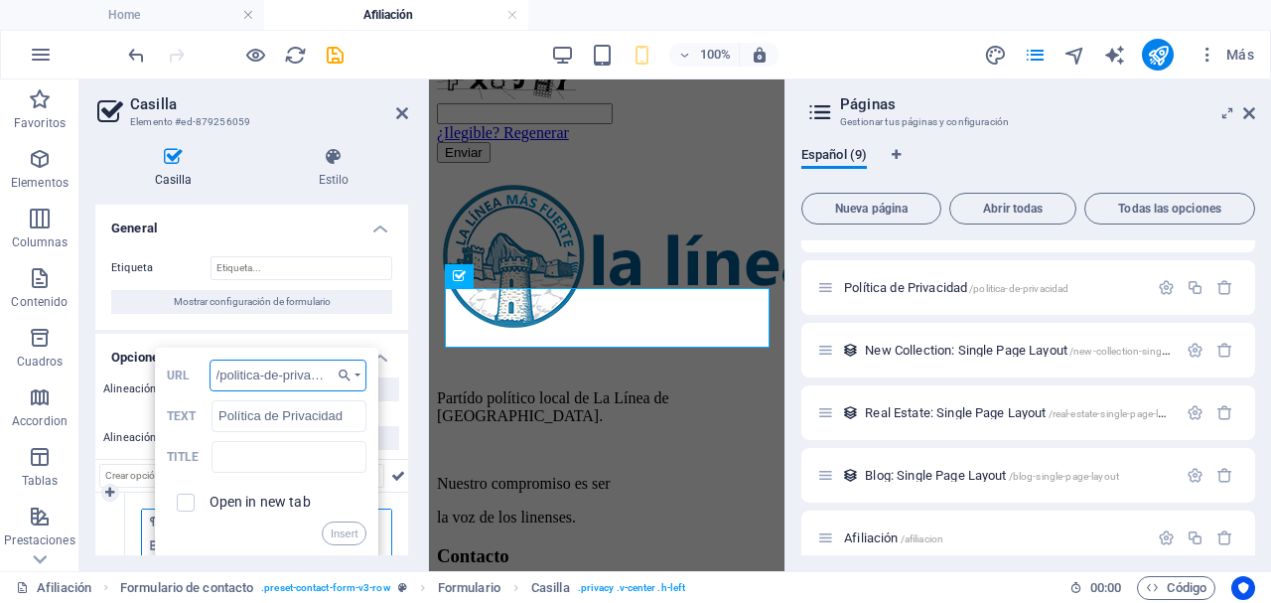
scroll to position [0, 20]
click at [188, 503] on input "checkbox" at bounding box center [183, 499] width 18 height 18
checkbox input "true"
click at [330, 536] on button "Insert" at bounding box center [345, 533] width 46 height 24
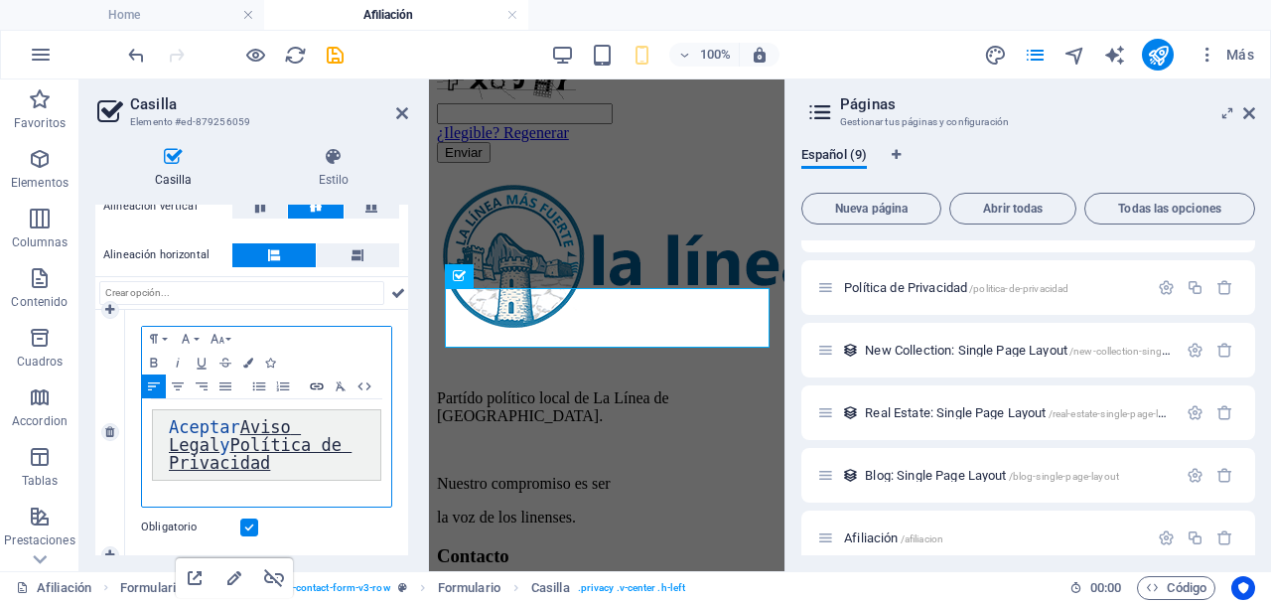
scroll to position [192, 0]
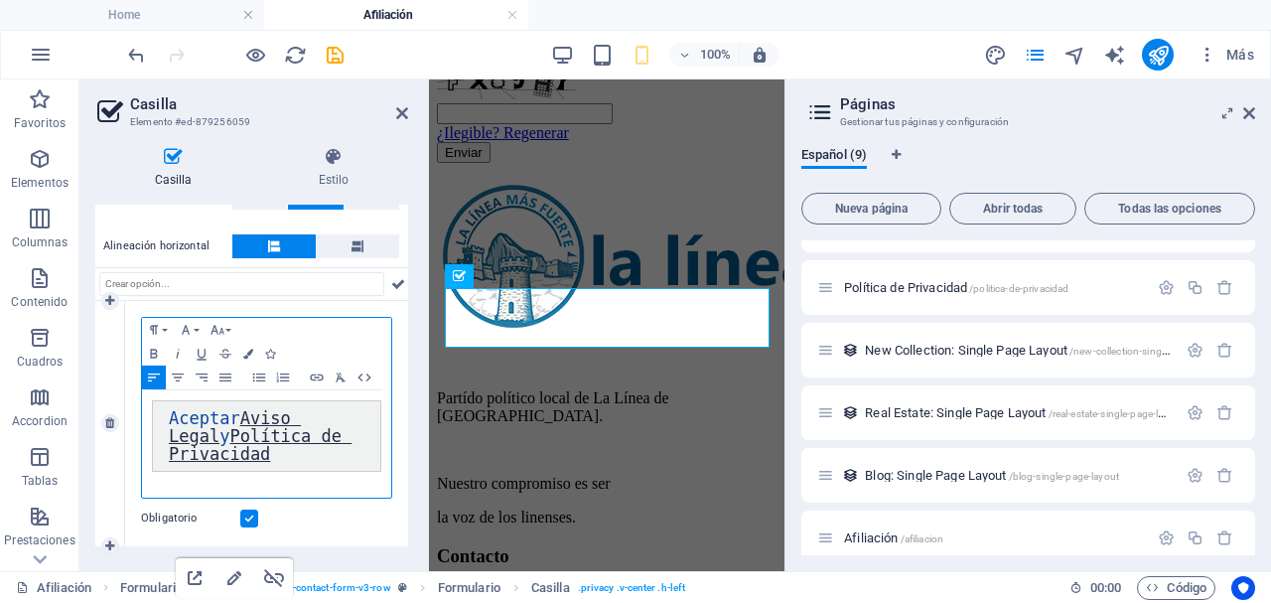
click at [315, 465] on pre "Aceptar Aviso Legal y Política de Privacidad" at bounding box center [266, 435] width 229 height 71
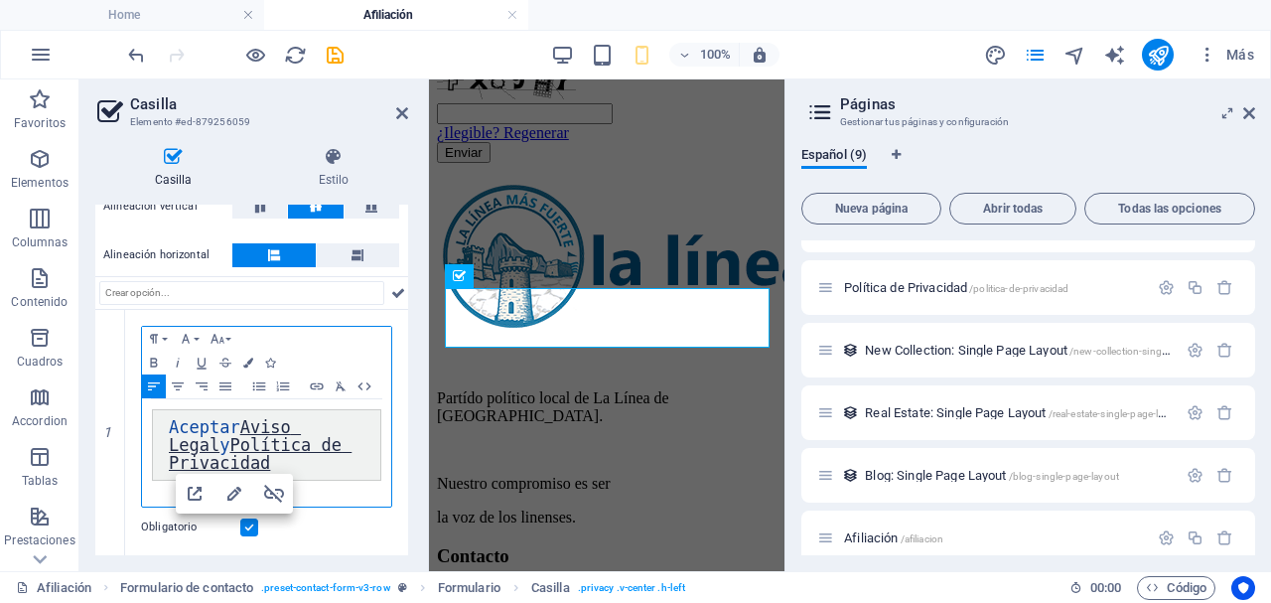
scroll to position [183, 0]
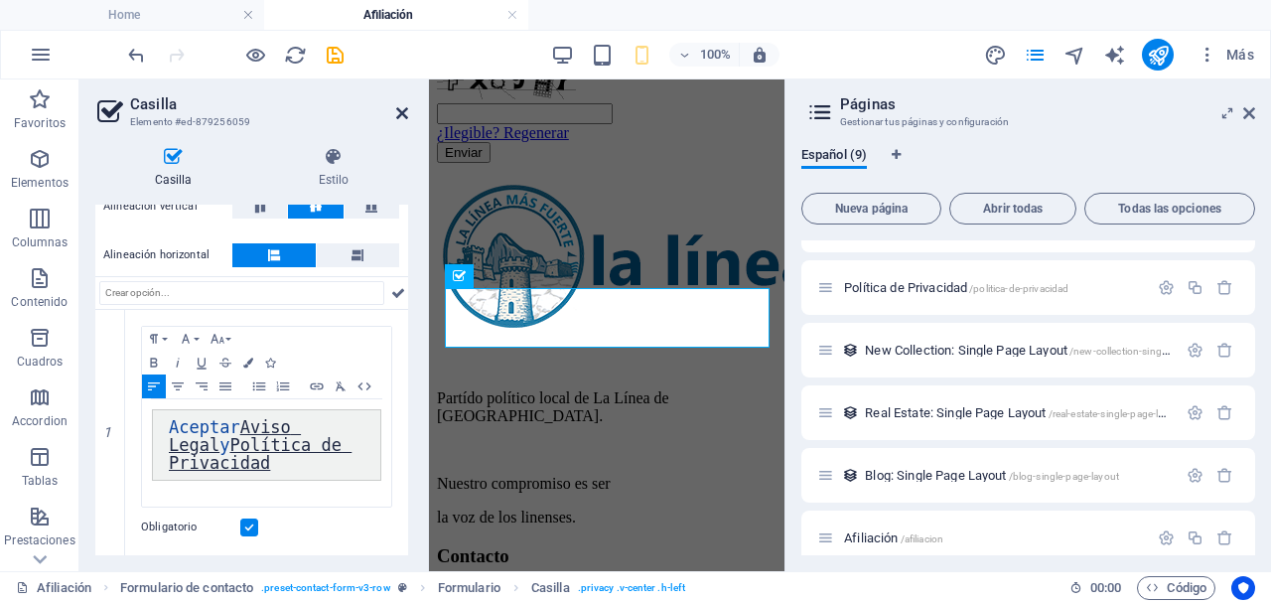
click at [403, 110] on icon at bounding box center [402, 113] width 12 height 16
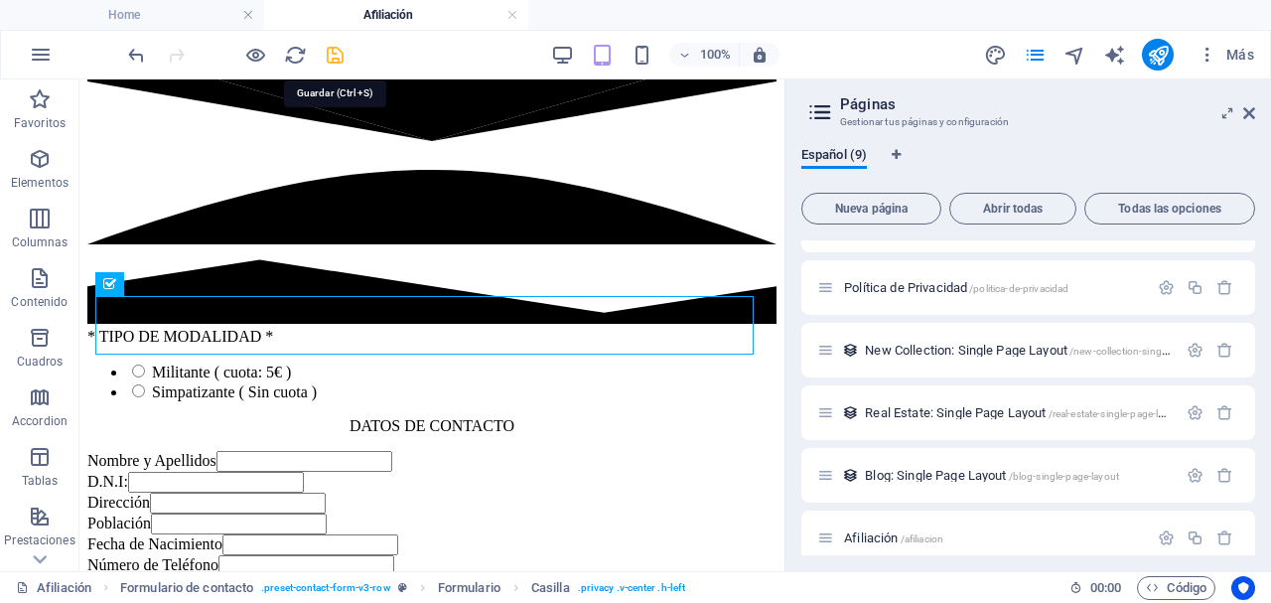
click at [331, 54] on icon "save" at bounding box center [335, 55] width 23 height 23
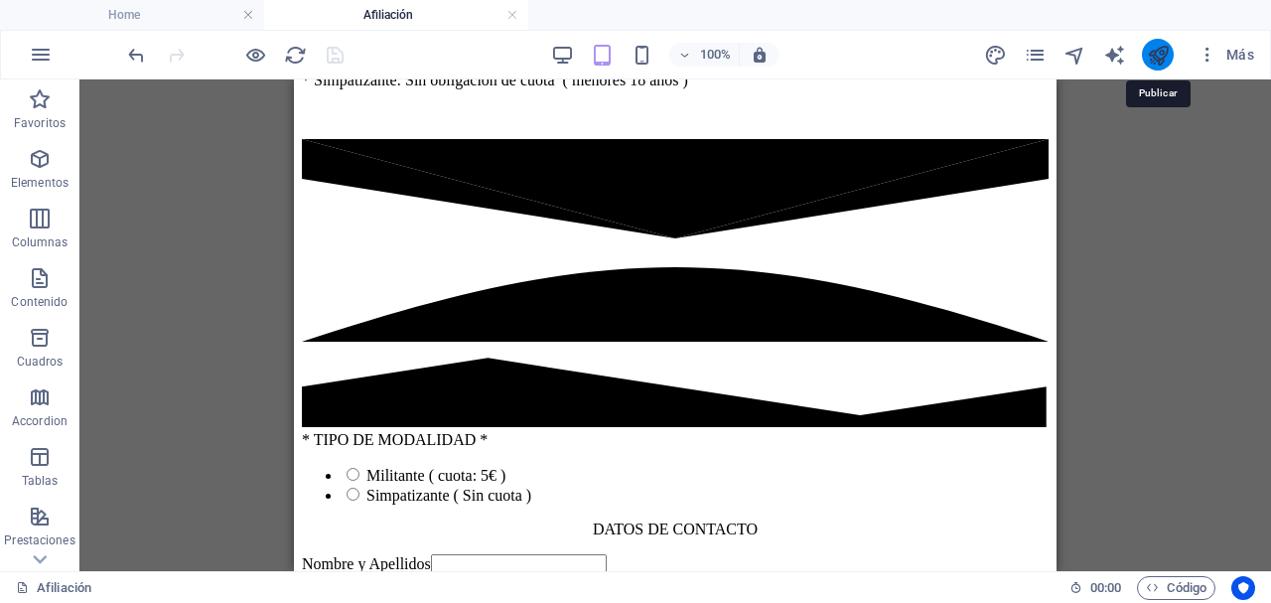
click at [1157, 57] on icon "publish" at bounding box center [1158, 55] width 23 height 23
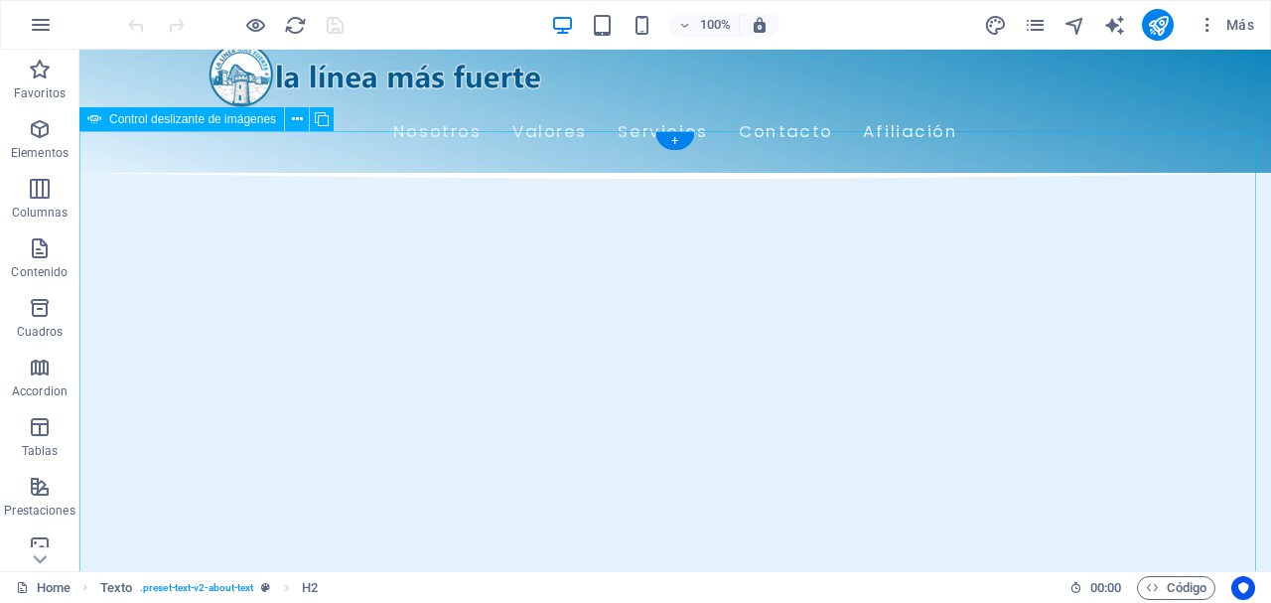
scroll to position [22, 0]
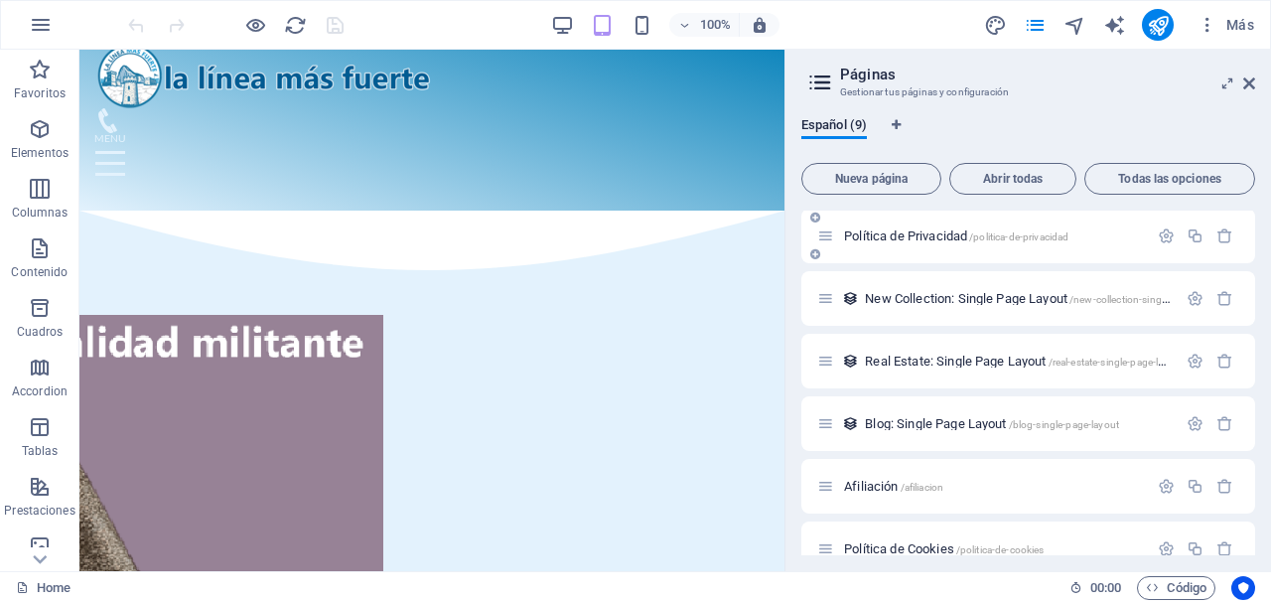
scroll to position [218, 0]
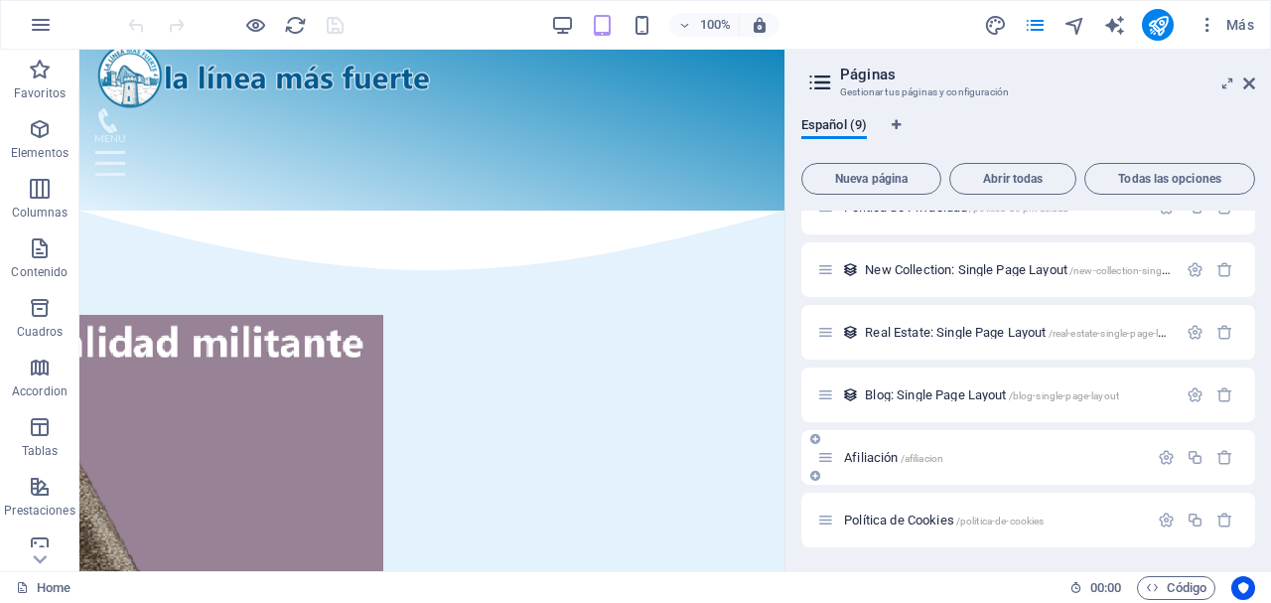
click at [877, 461] on span "Afiliación /afiliacion" at bounding box center [893, 457] width 99 height 15
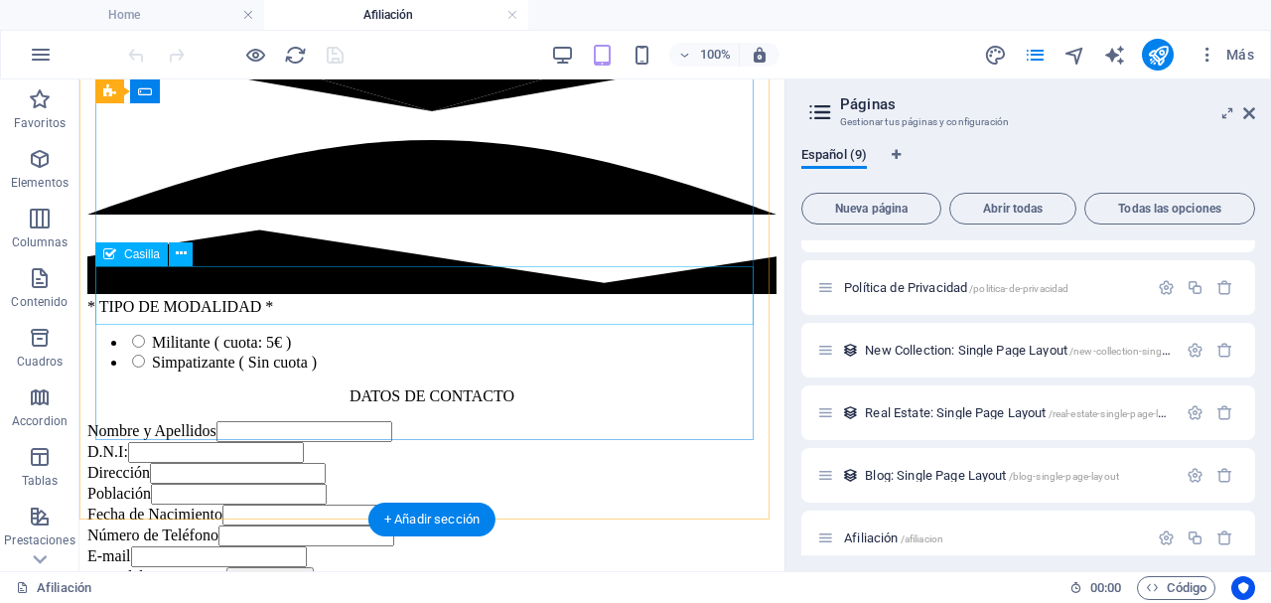
scroll to position [1721, 0]
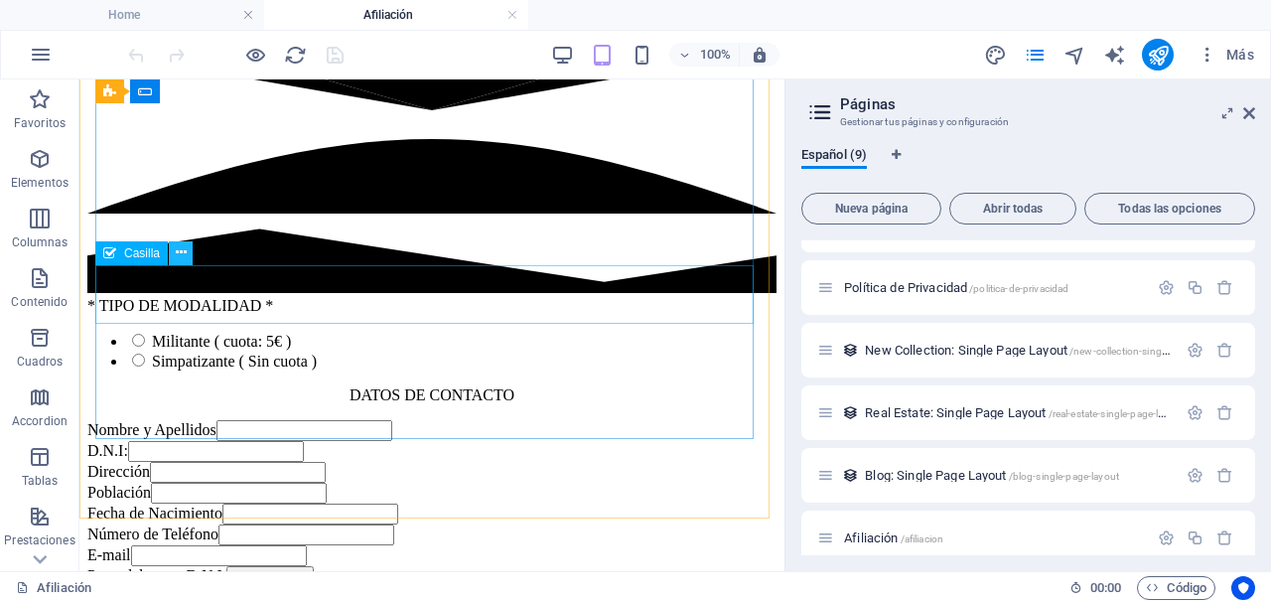
click at [180, 241] on button at bounding box center [181, 253] width 24 height 24
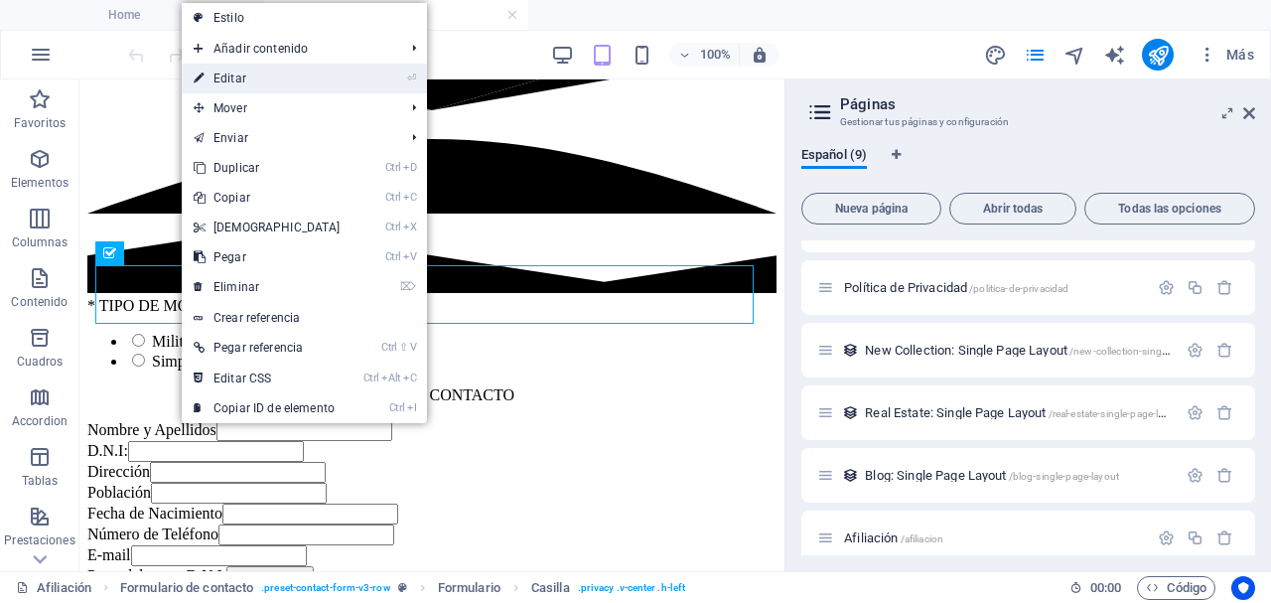
click at [260, 82] on link "⏎ Editar" at bounding box center [267, 79] width 171 height 30
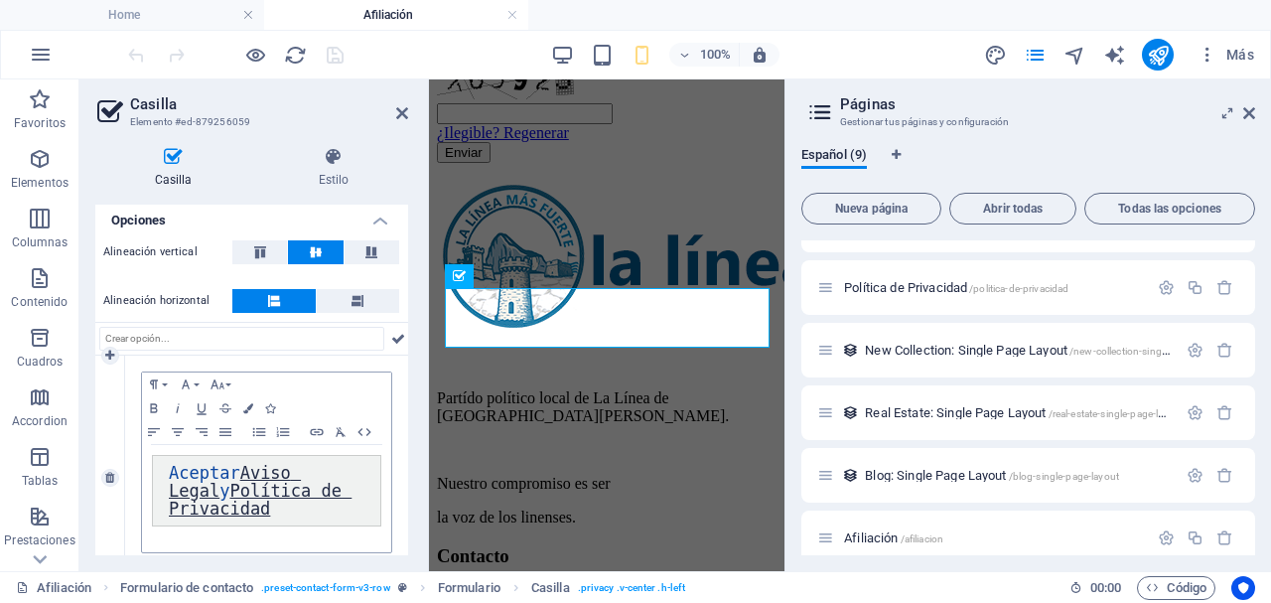
scroll to position [192, 0]
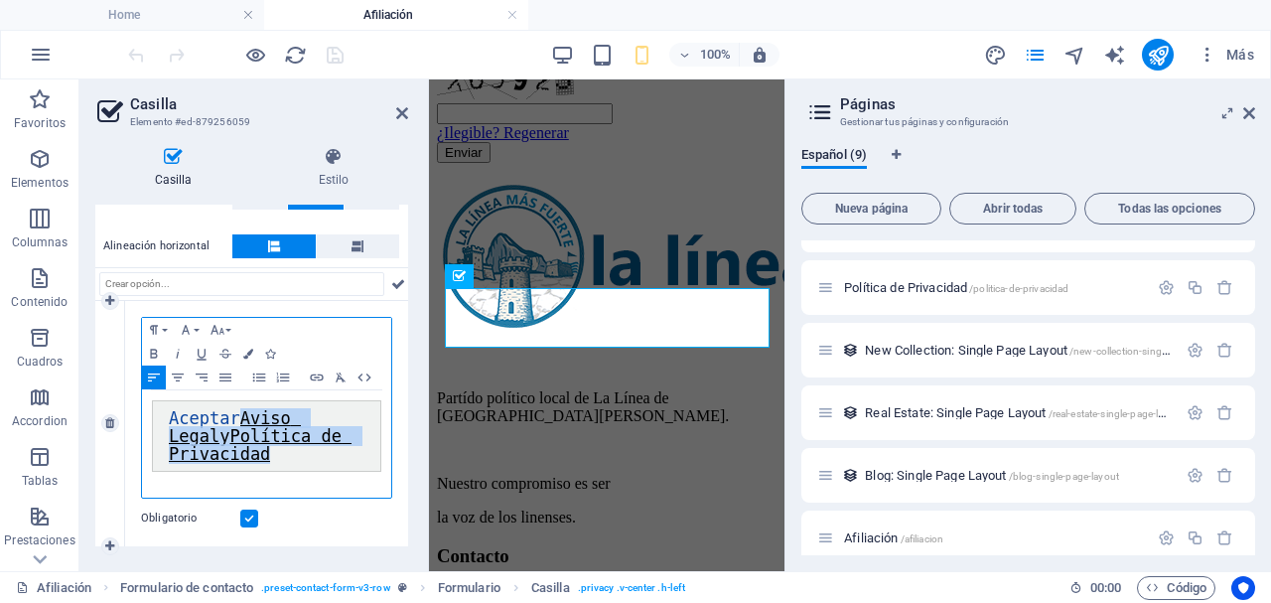
drag, startPoint x: 239, startPoint y: 415, endPoint x: 316, endPoint y: 456, distance: 86.6
click at [316, 456] on pre "Aceptar Aviso Legal y Política de Privacidad" at bounding box center [266, 435] width 229 height 71
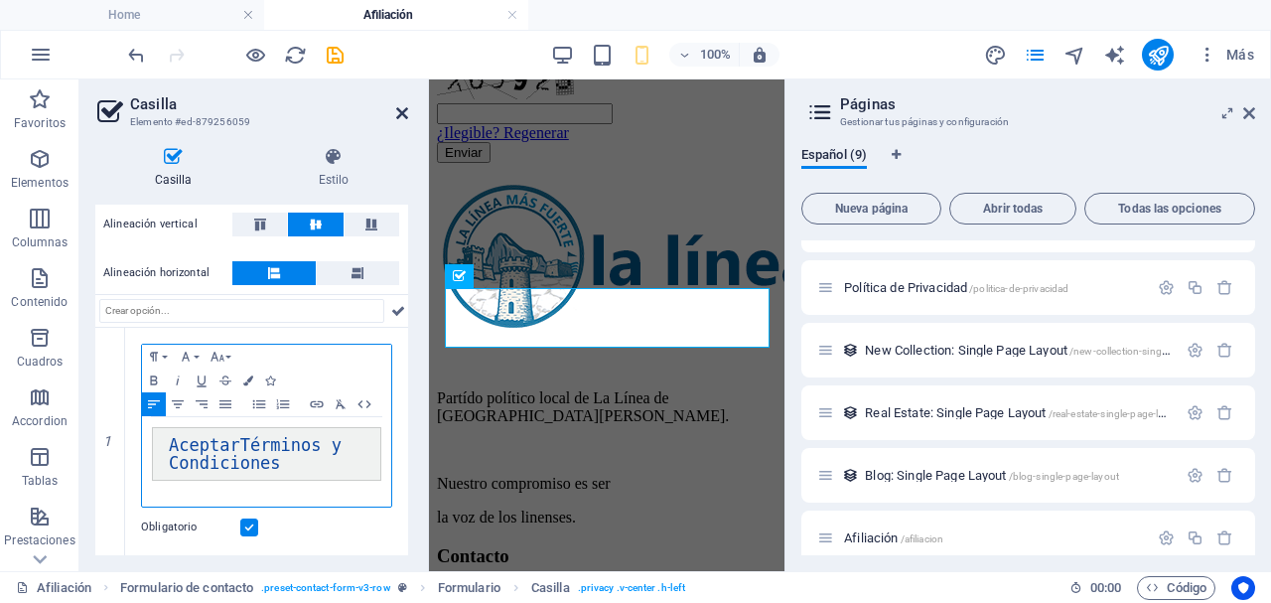
scroll to position [165, 0]
click at [401, 111] on icon at bounding box center [402, 113] width 12 height 16
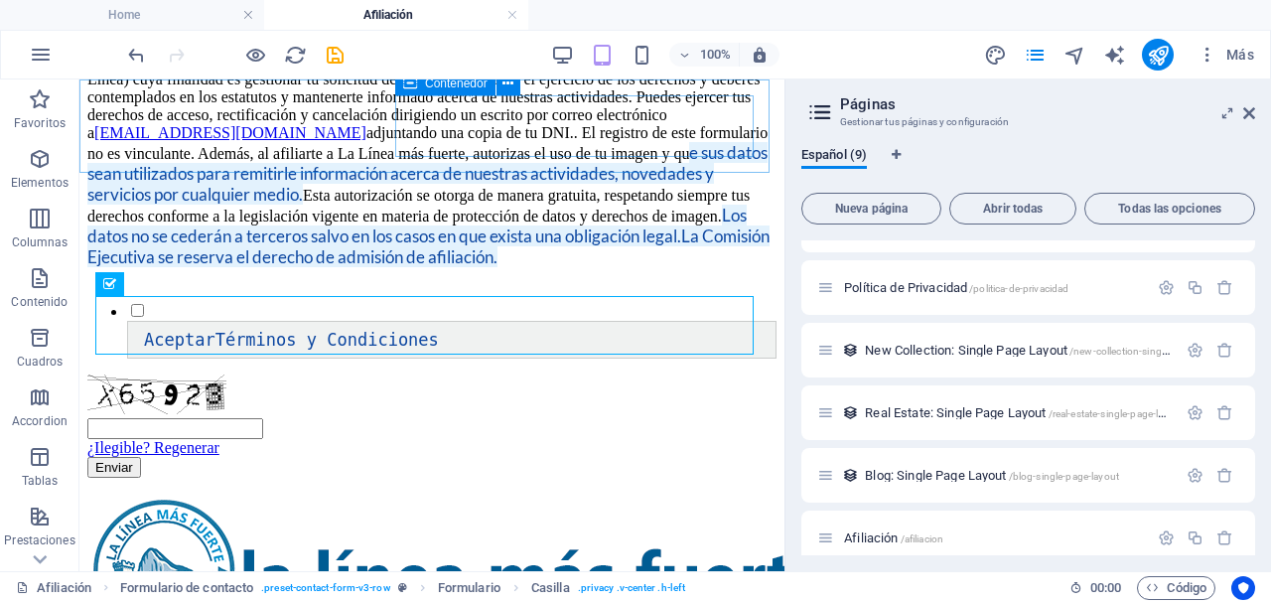
scroll to position [1690, 0]
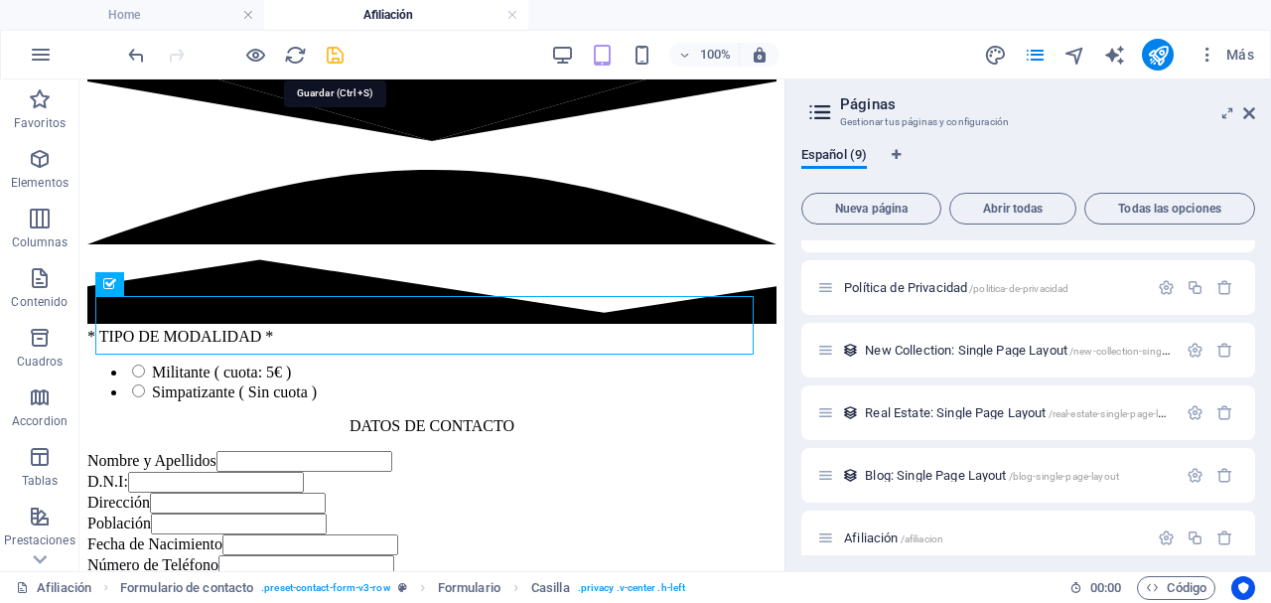
click at [338, 61] on icon "save" at bounding box center [335, 55] width 23 height 23
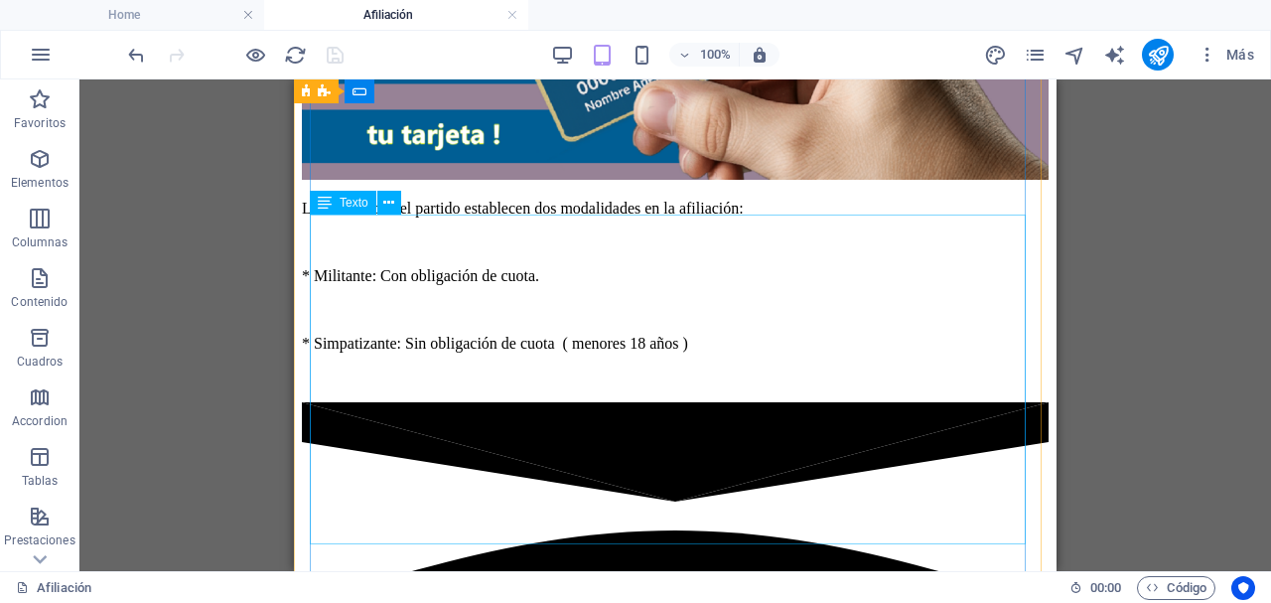
scroll to position [1426, 0]
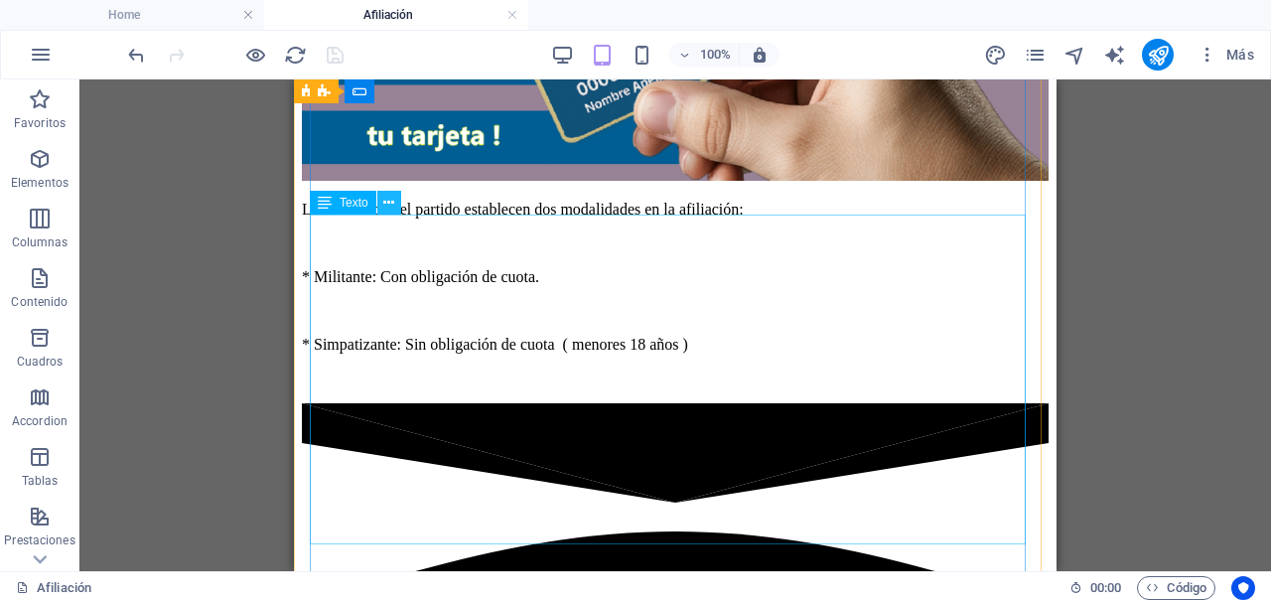
click at [388, 209] on icon at bounding box center [388, 203] width 11 height 21
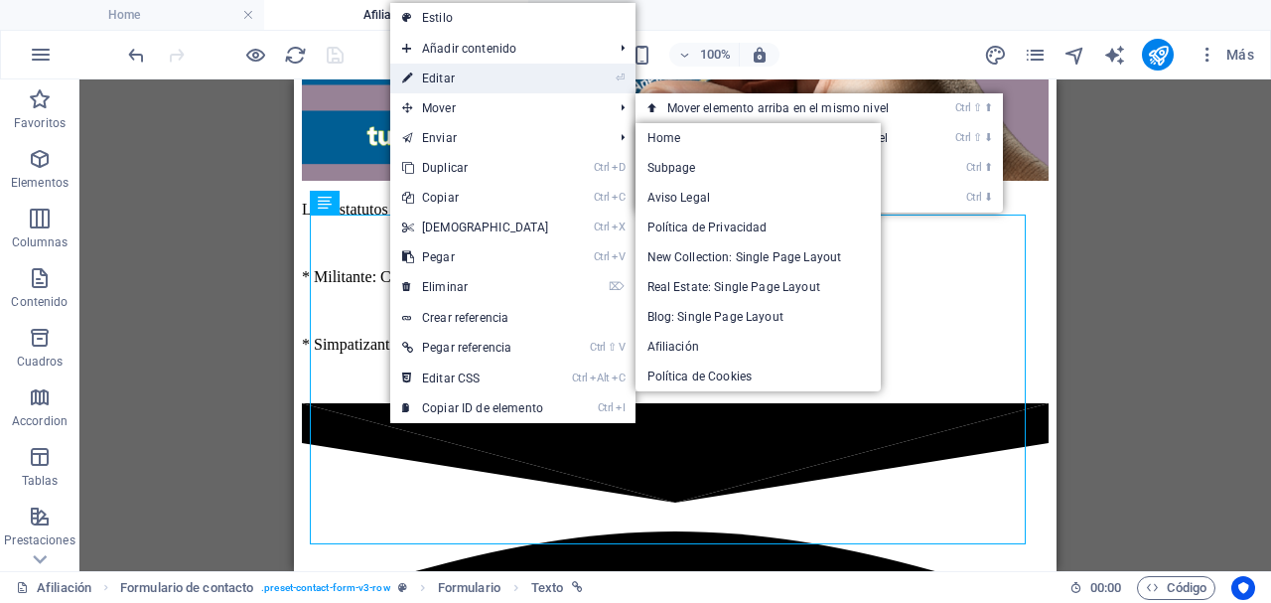
click at [462, 78] on link "⏎ Editar" at bounding box center [475, 79] width 171 height 30
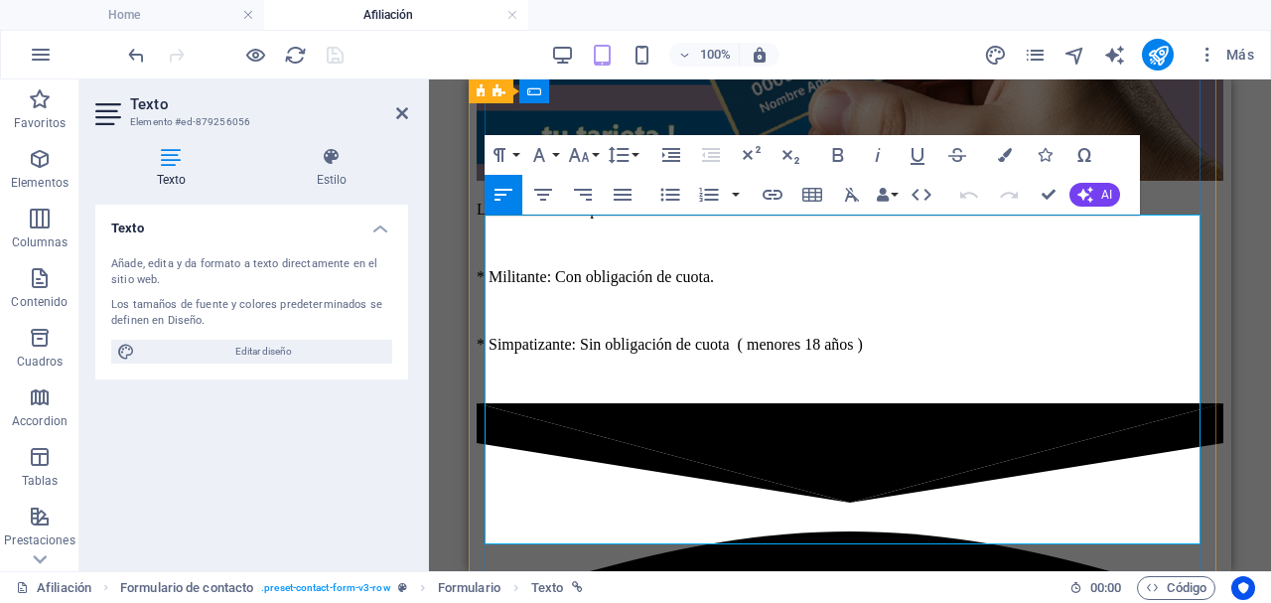
drag, startPoint x: 489, startPoint y: 229, endPoint x: 892, endPoint y: 510, distance: 490.5
copy div "Lor ipsum dolorsitam conse adipiscingel s do eiusmod temporincididun ut La Etdo…"
click at [398, 112] on icon at bounding box center [402, 113] width 12 height 16
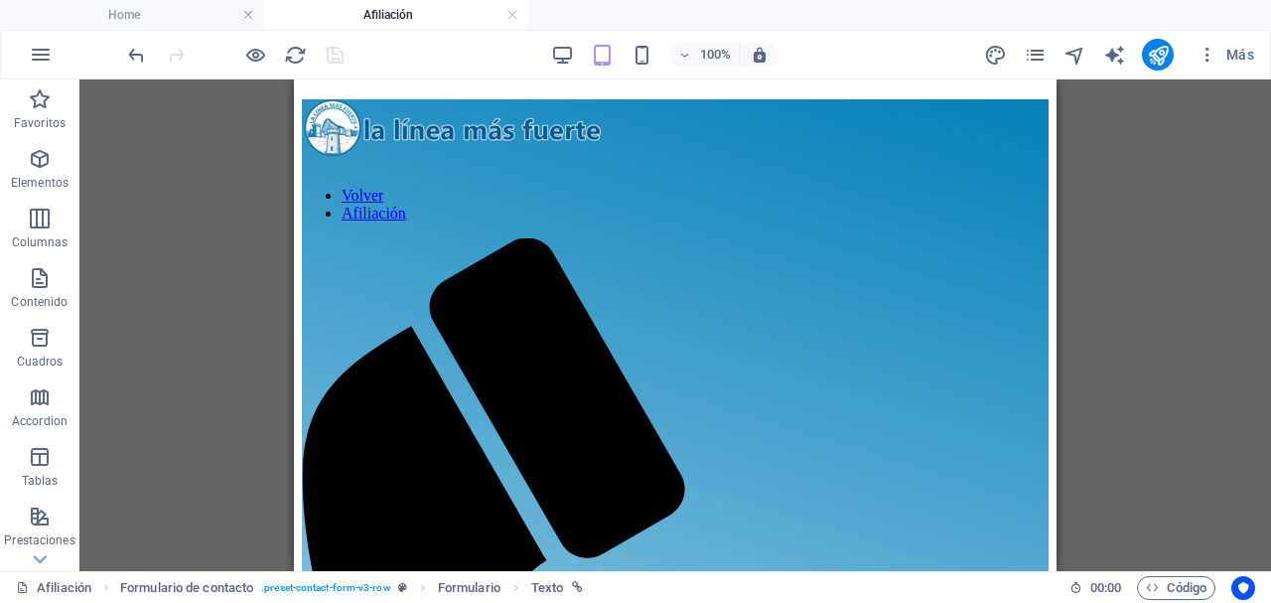
scroll to position [0, 0]
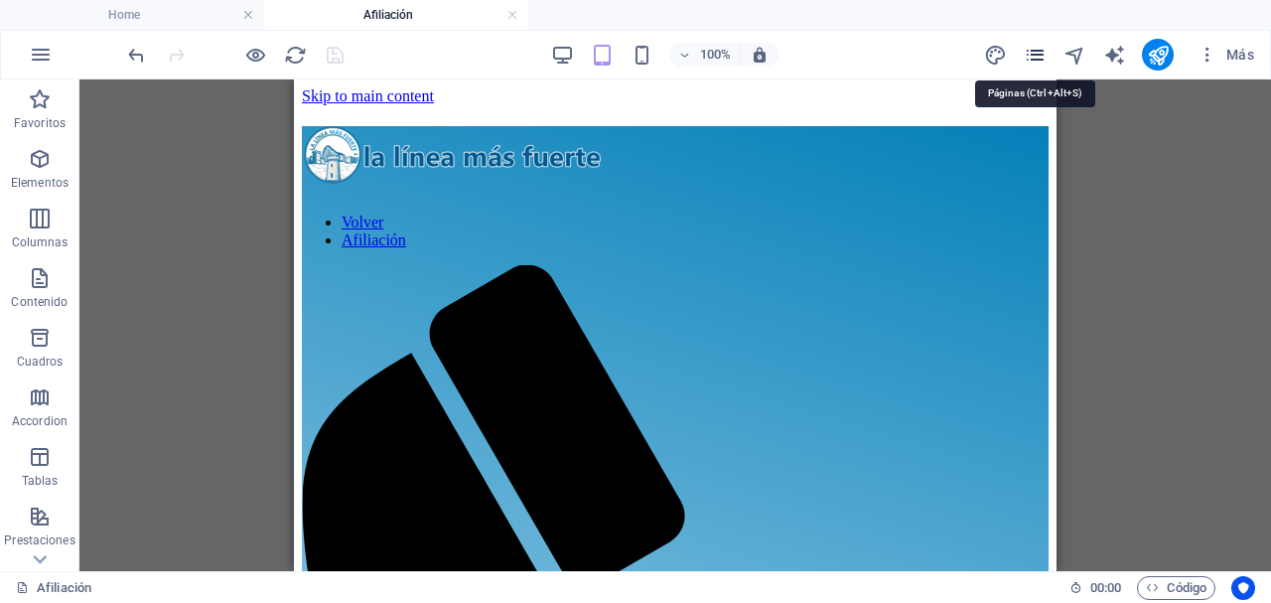
click at [1037, 52] on icon "pages" at bounding box center [1035, 55] width 23 height 23
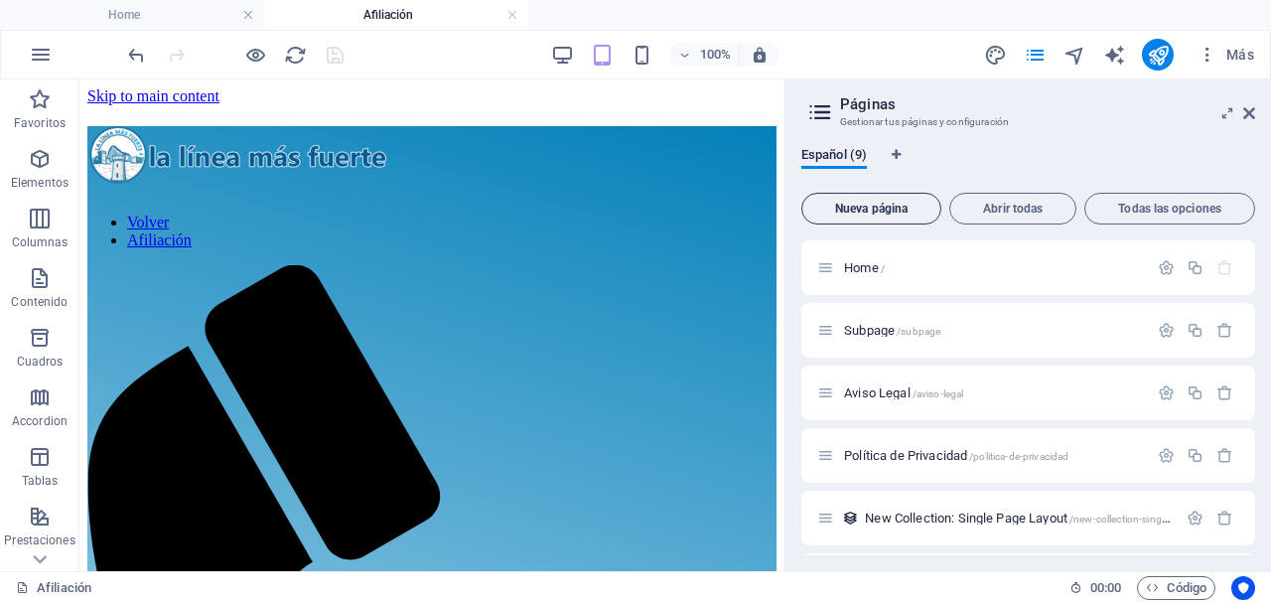
click at [855, 209] on span "Nueva página" at bounding box center [871, 209] width 122 height 12
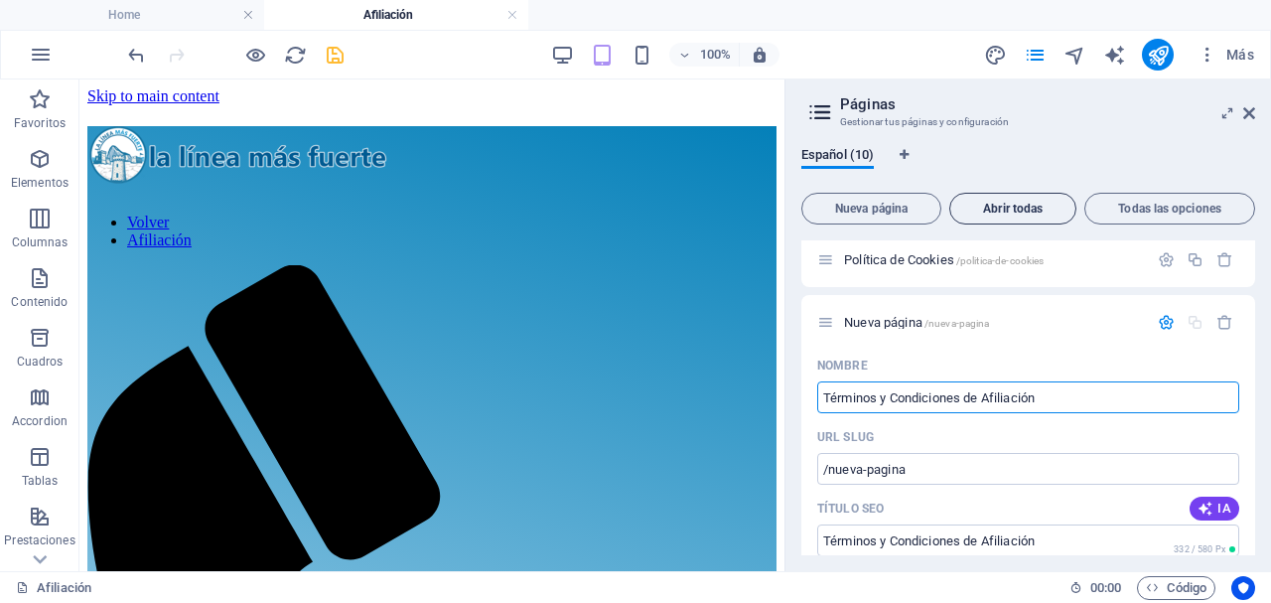
type input "Términos y Condiciones de Afiliación"
type input "/terminos-y-condiciones-de-afiliacion"
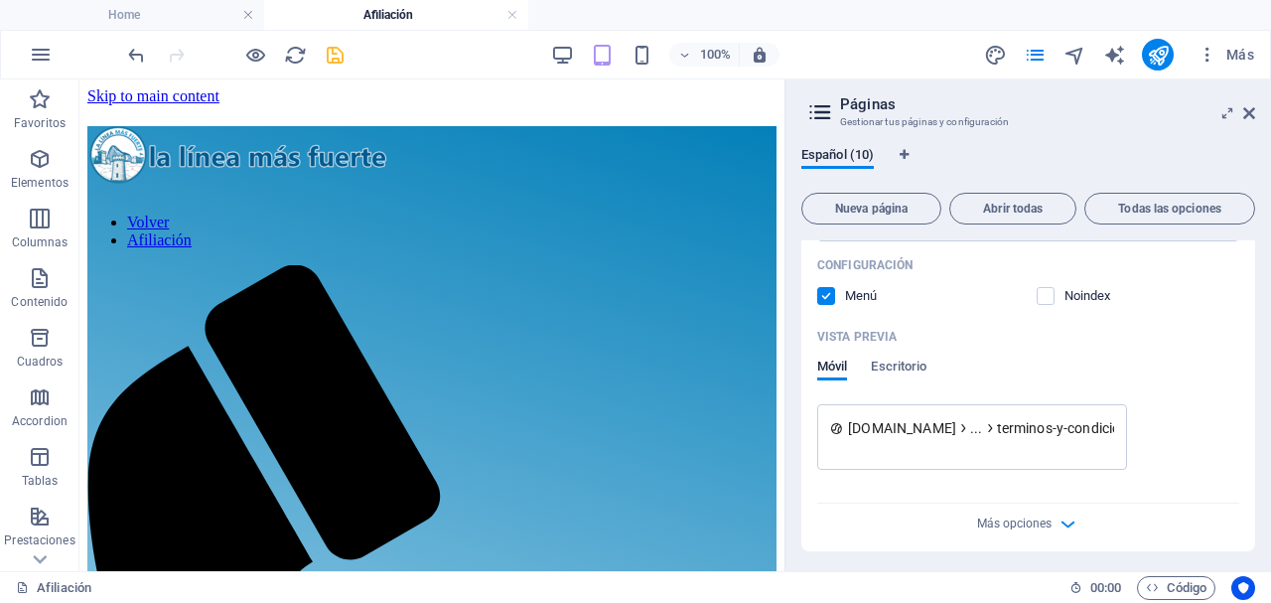
scroll to position [1003, 0]
type input "Términos y Condiciones de Afiliación"
click at [1056, 519] on icon "button" at bounding box center [1067, 519] width 23 height 23
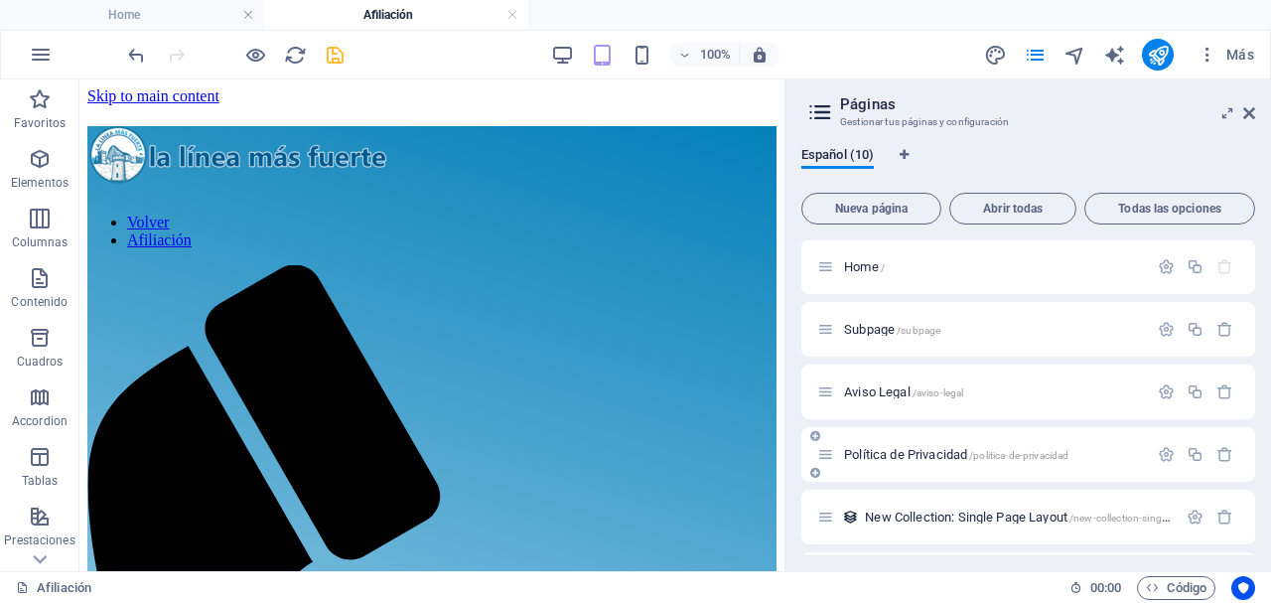
scroll to position [0, 0]
click at [1252, 110] on icon at bounding box center [1249, 113] width 12 height 16
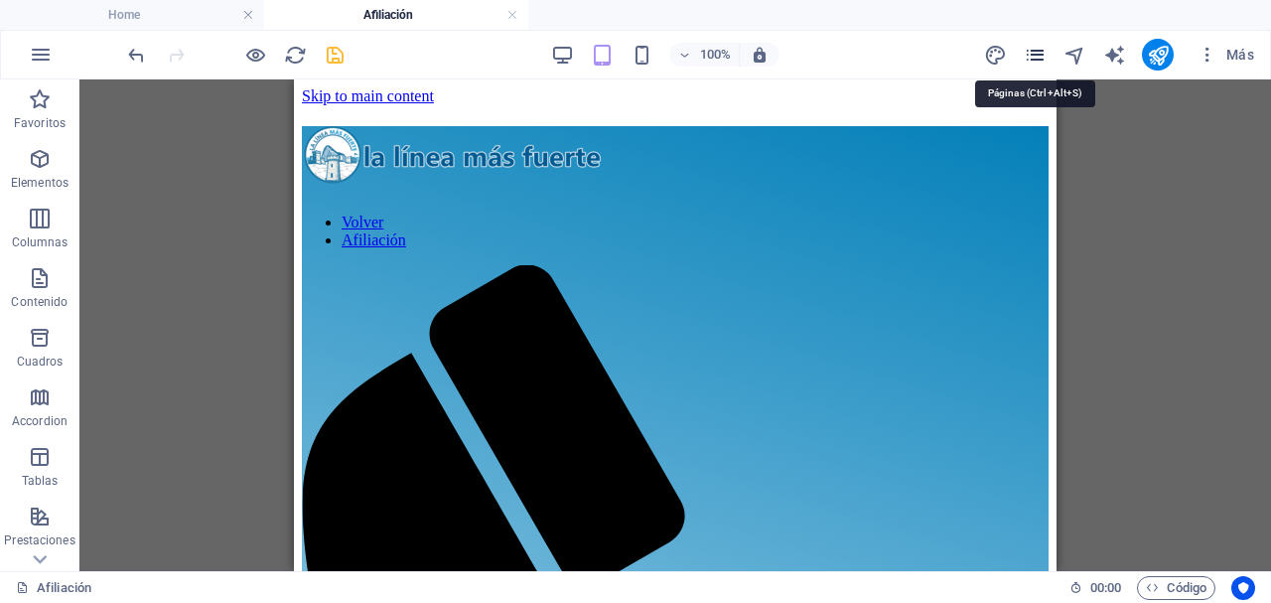
click at [1039, 63] on icon "pages" at bounding box center [1035, 55] width 23 height 23
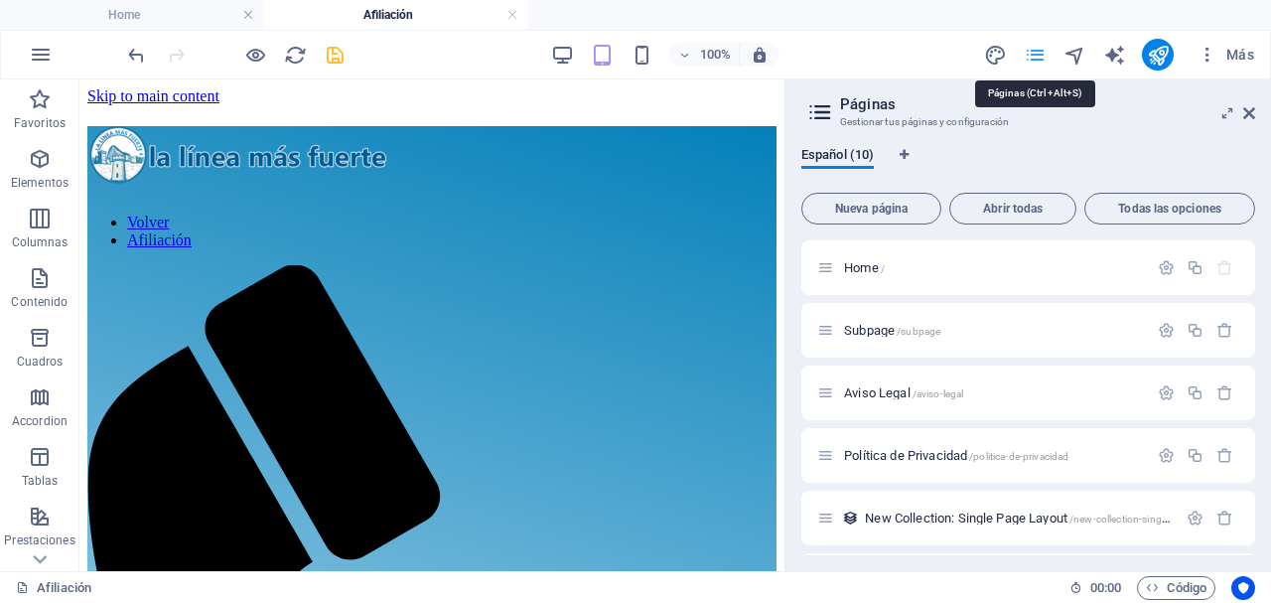
scroll to position [508, 0]
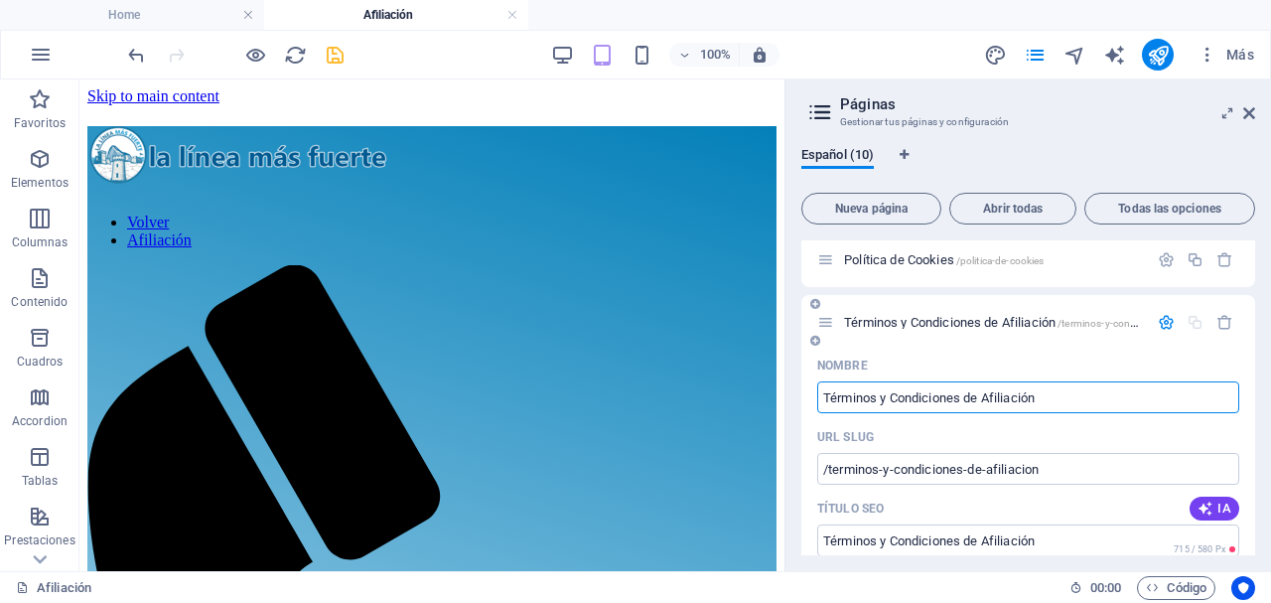
click at [952, 316] on span "Términos y Condiciones de Afiliación /terminos-y-condiciones-de-afiliacion" at bounding box center [1034, 322] width 380 height 15
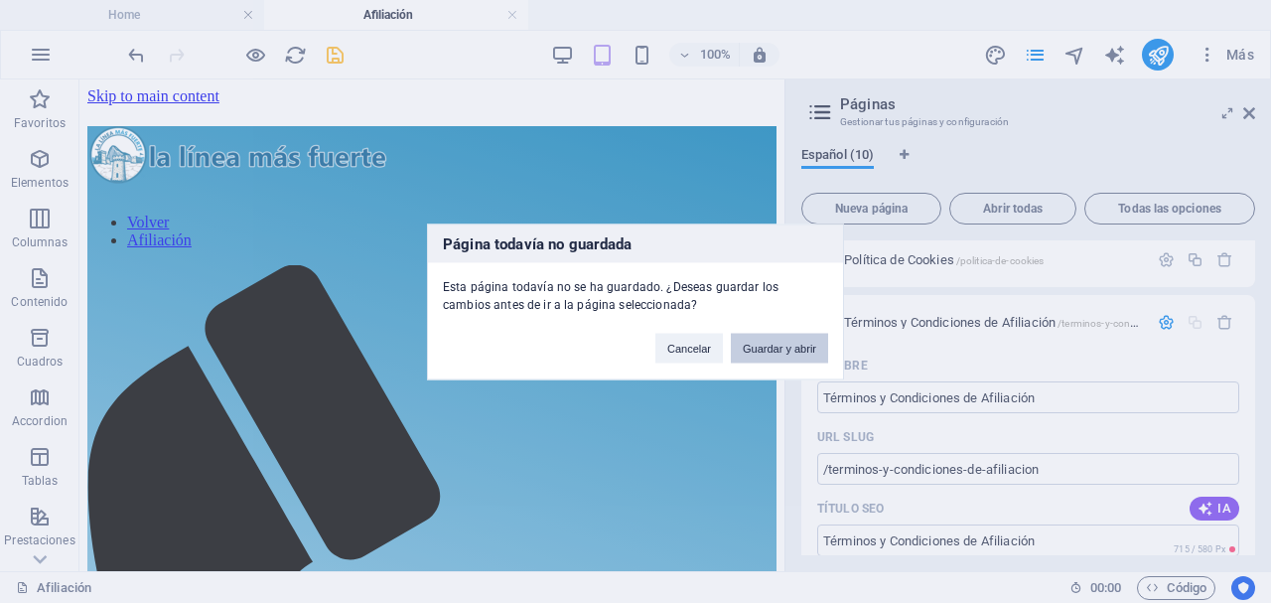
click at [791, 351] on button "Guardar y abrir" at bounding box center [779, 348] width 97 height 30
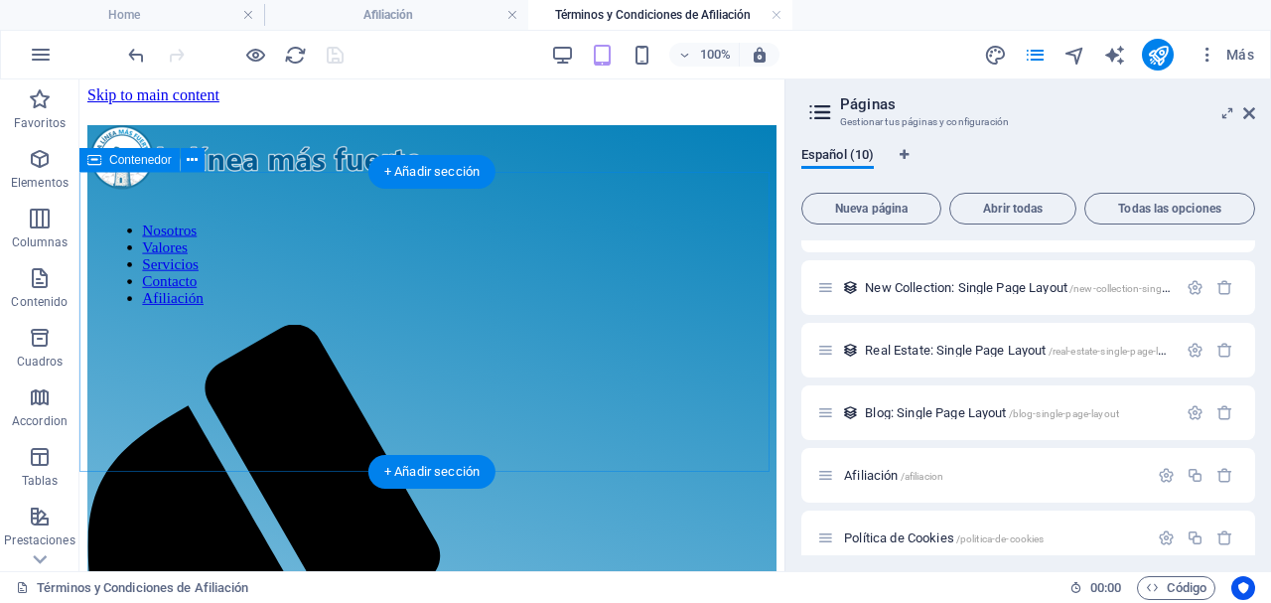
scroll to position [0, 0]
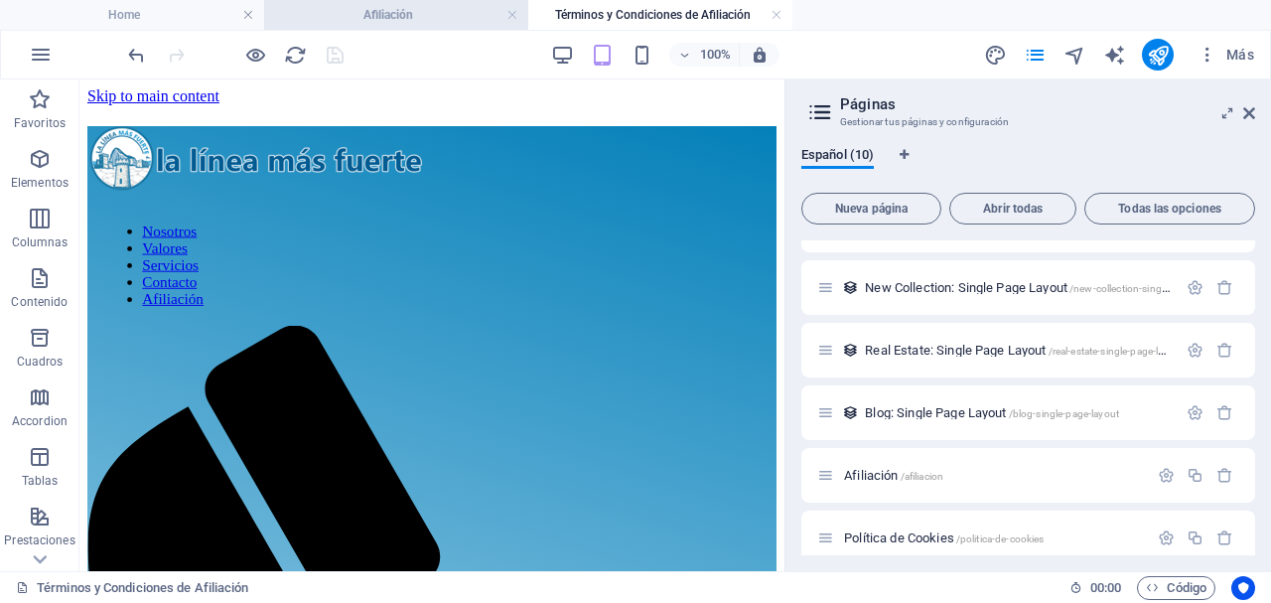
click at [356, 7] on h4 "Afiliación" at bounding box center [396, 15] width 264 height 22
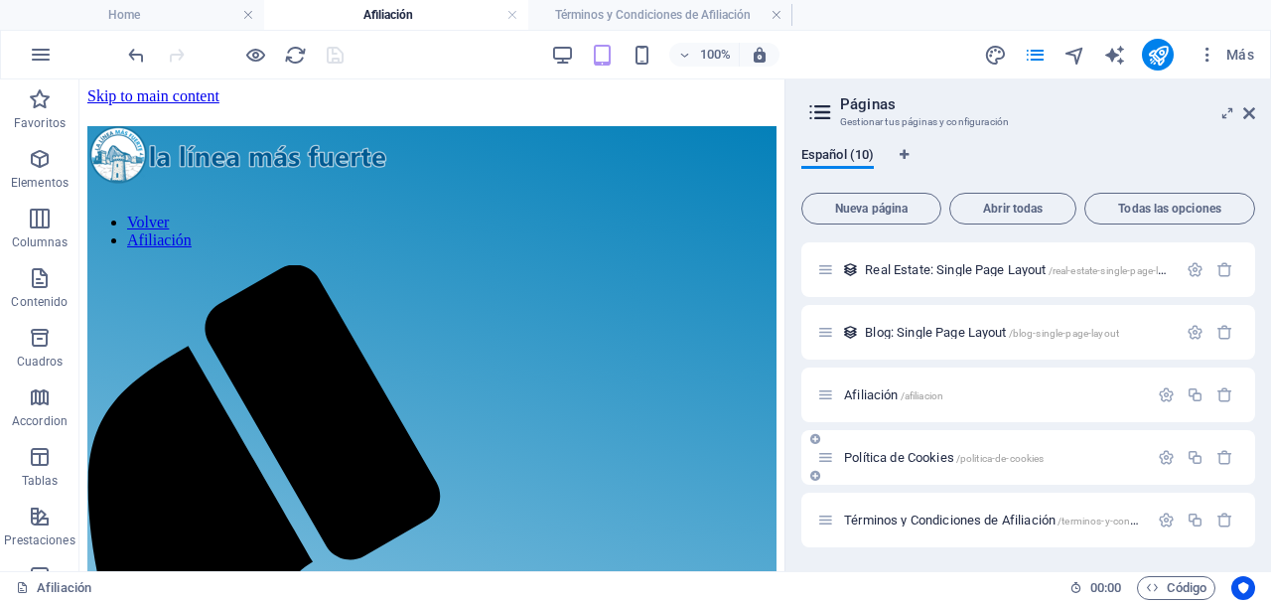
click at [871, 455] on span "Política de Cookies /politica-de-cookies" at bounding box center [944, 457] width 200 height 15
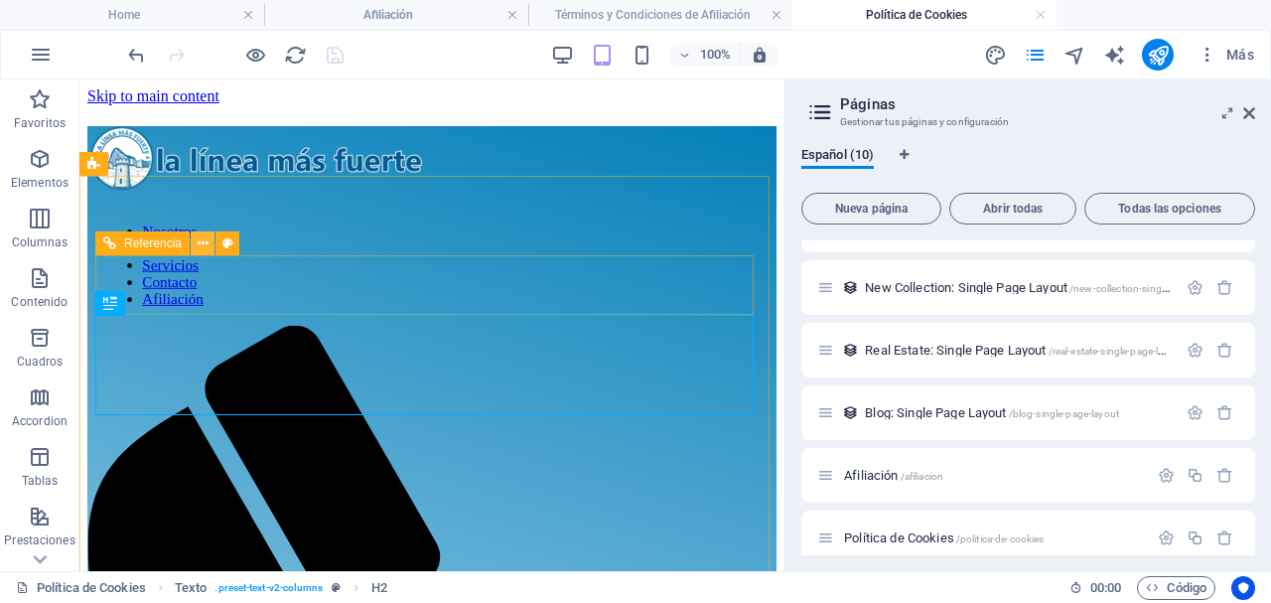
click at [199, 246] on icon at bounding box center [203, 243] width 11 height 21
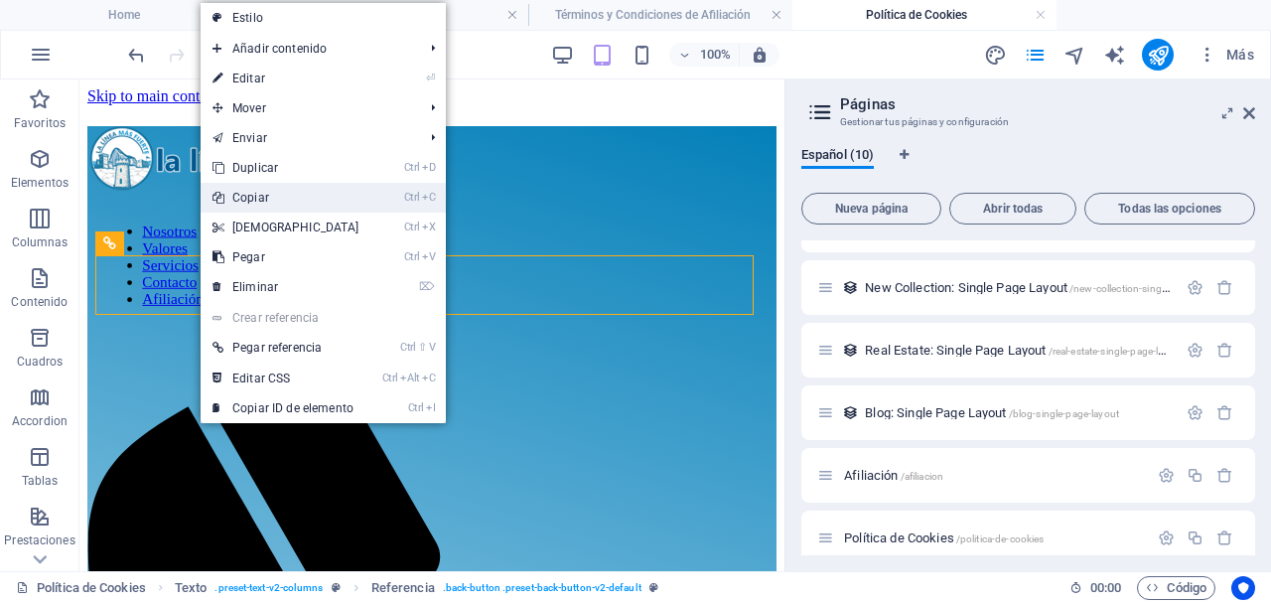
click at [296, 193] on link "Ctrl C Copiar" at bounding box center [286, 198] width 171 height 30
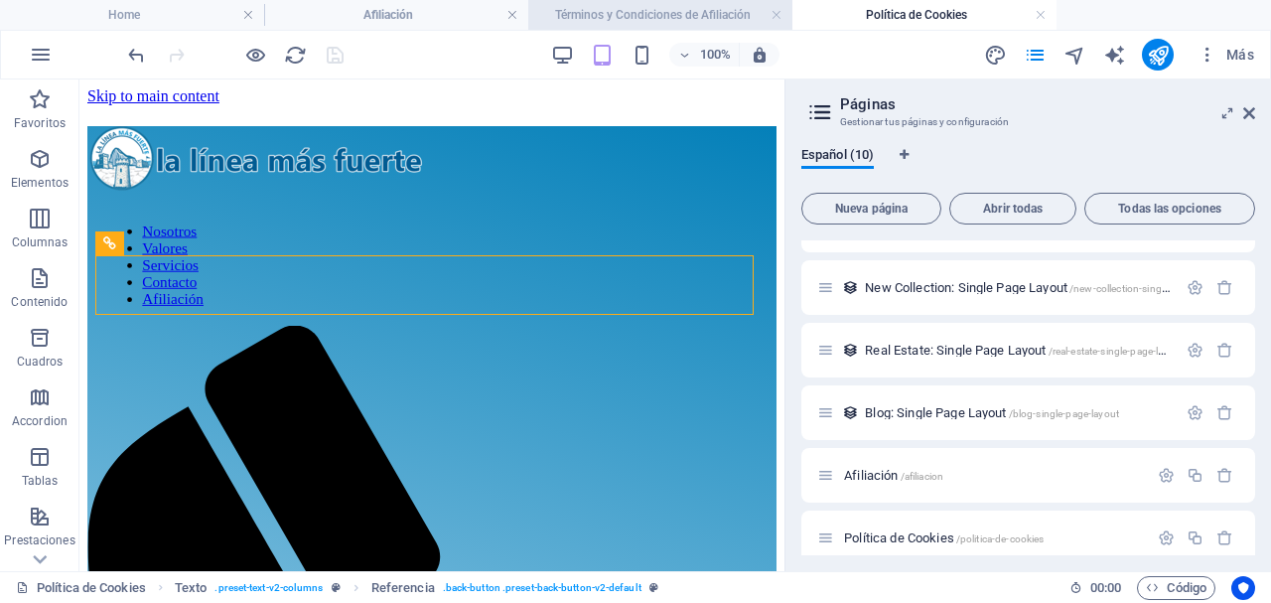
click at [614, 14] on h4 "Términos y Condiciones de Afiliación" at bounding box center [660, 15] width 264 height 22
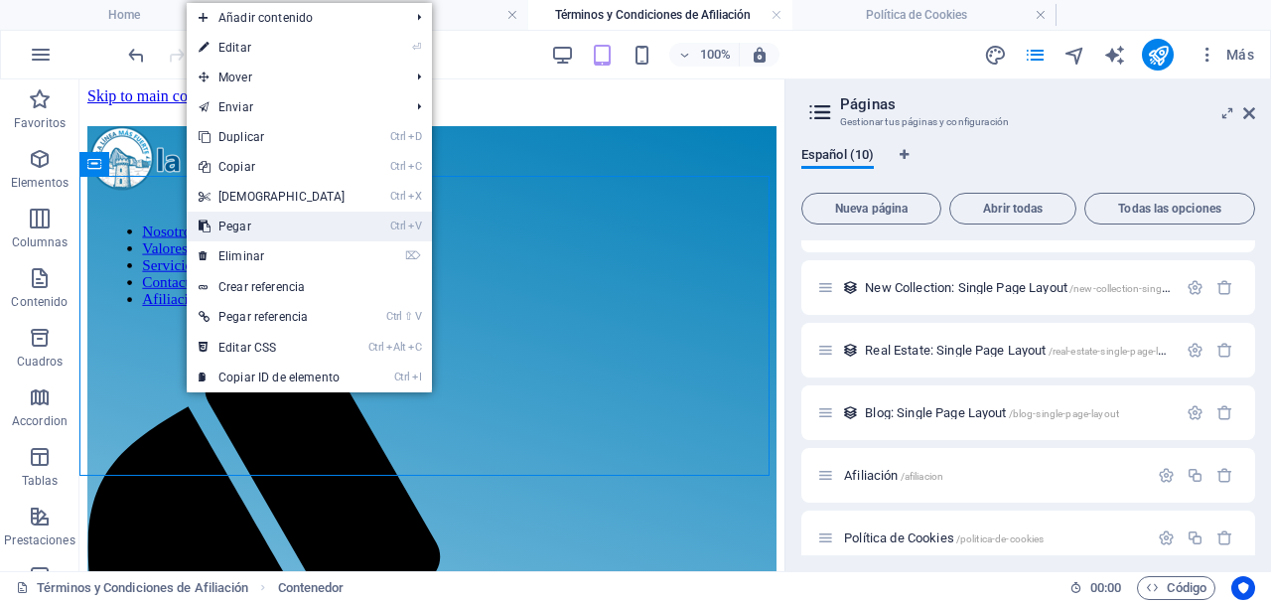
click at [237, 219] on link "Ctrl V Pegar" at bounding box center [272, 226] width 171 height 30
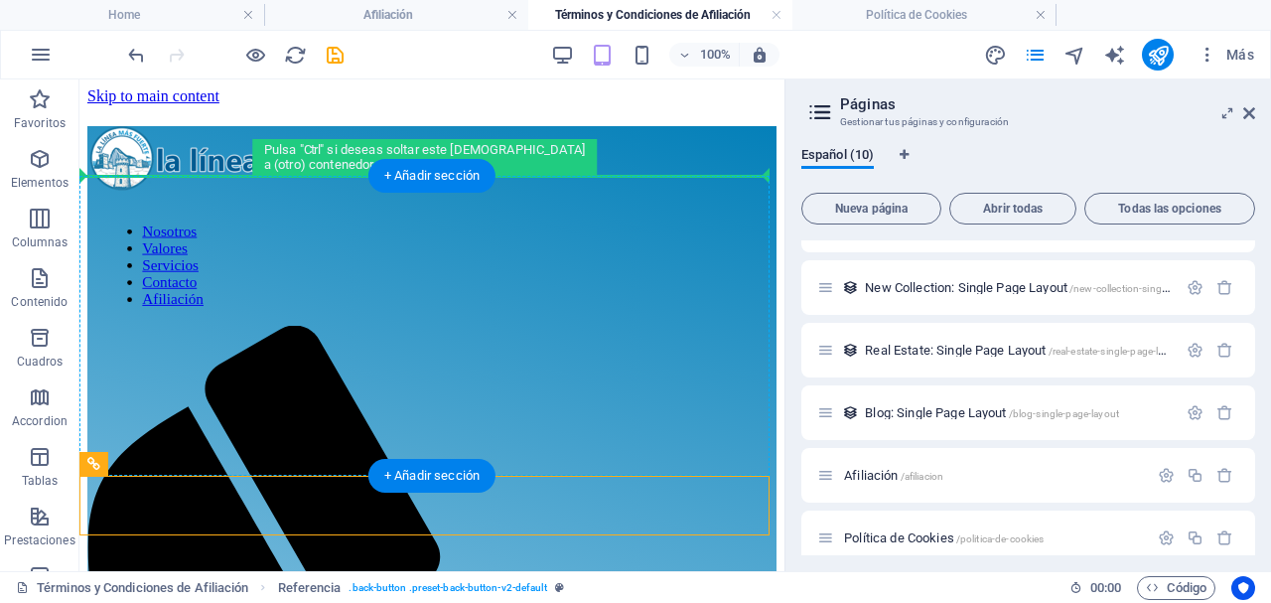
drag, startPoint x: 174, startPoint y: 544, endPoint x: 143, endPoint y: 262, distance: 283.6
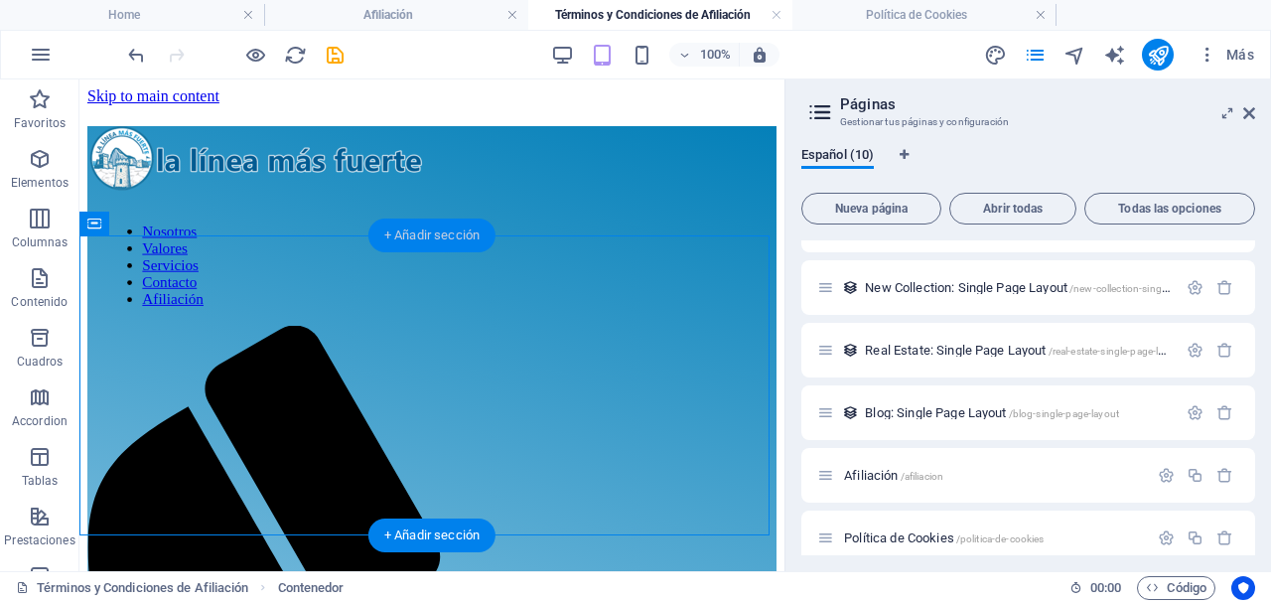
click at [445, 232] on div "+ Añadir sección" at bounding box center [431, 235] width 127 height 34
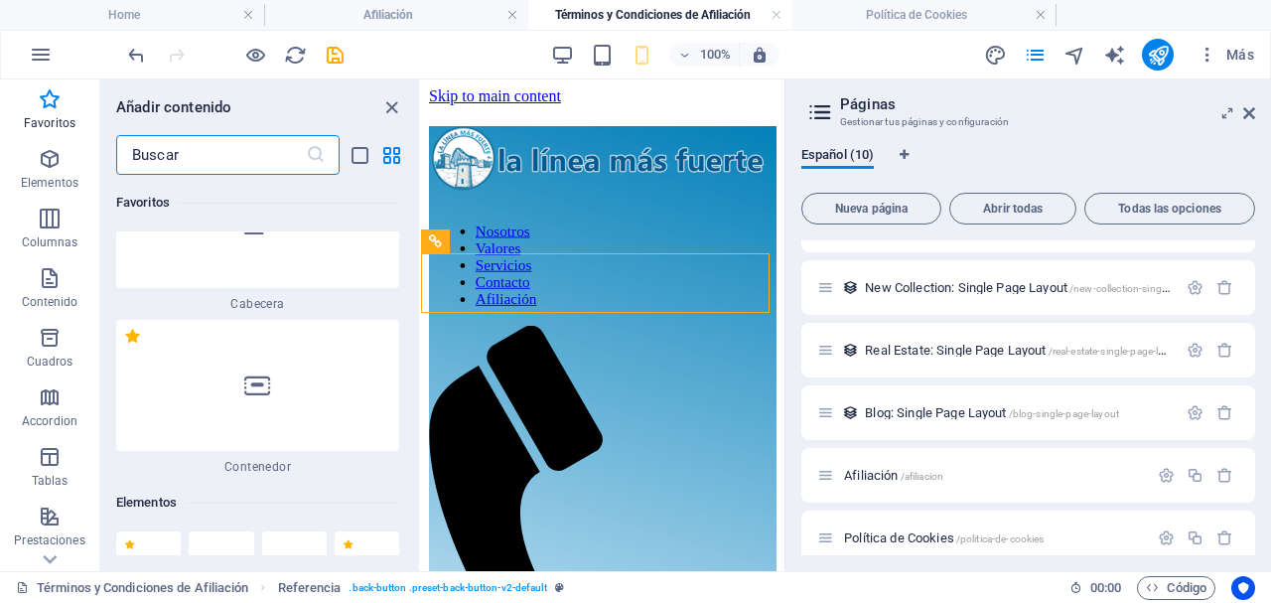
scroll to position [75, 0]
click at [304, 398] on div at bounding box center [257, 384] width 283 height 131
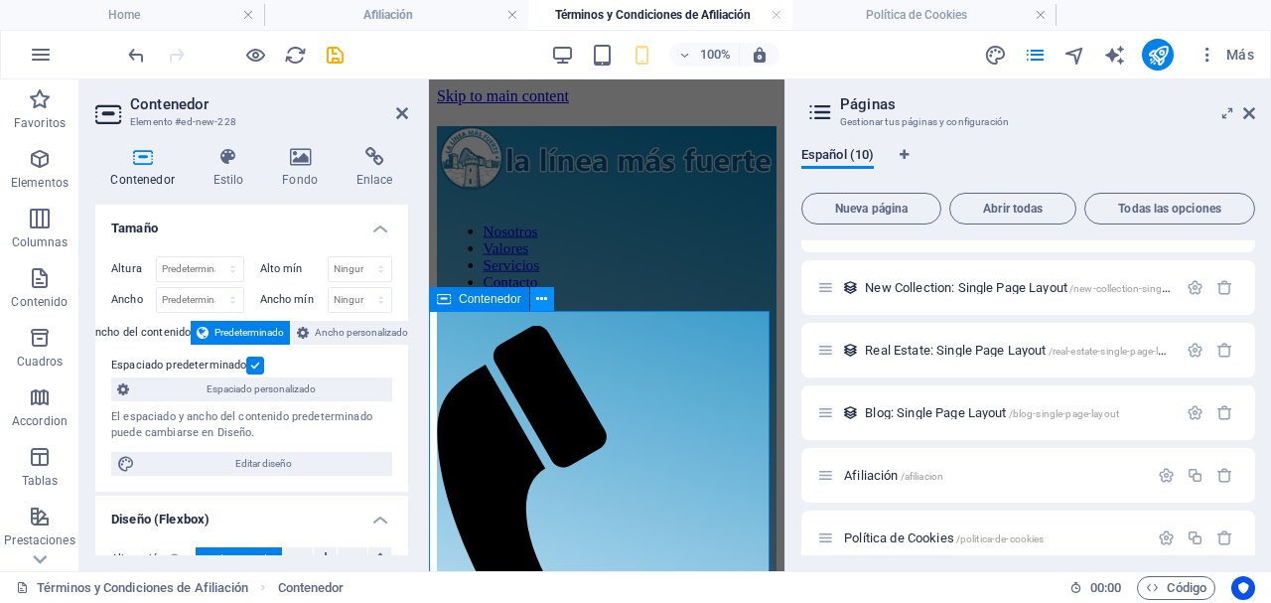
click at [542, 303] on icon at bounding box center [541, 299] width 11 height 21
click at [398, 114] on icon at bounding box center [402, 113] width 12 height 16
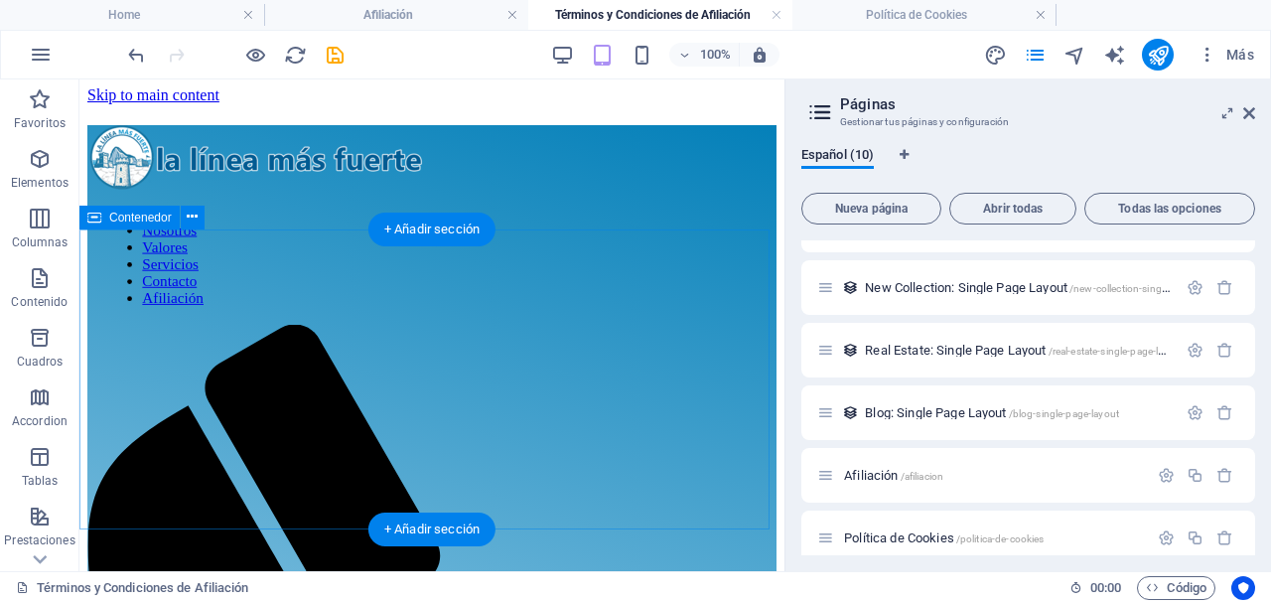
scroll to position [0, 0]
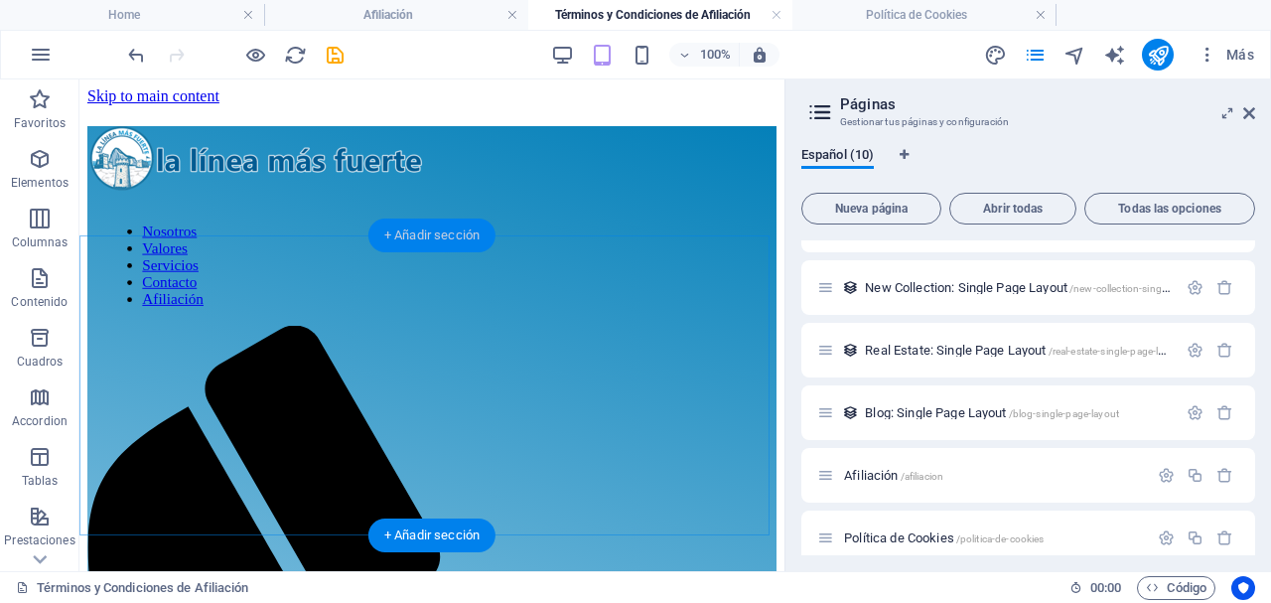
click at [451, 237] on div "+ Añadir sección" at bounding box center [431, 235] width 127 height 34
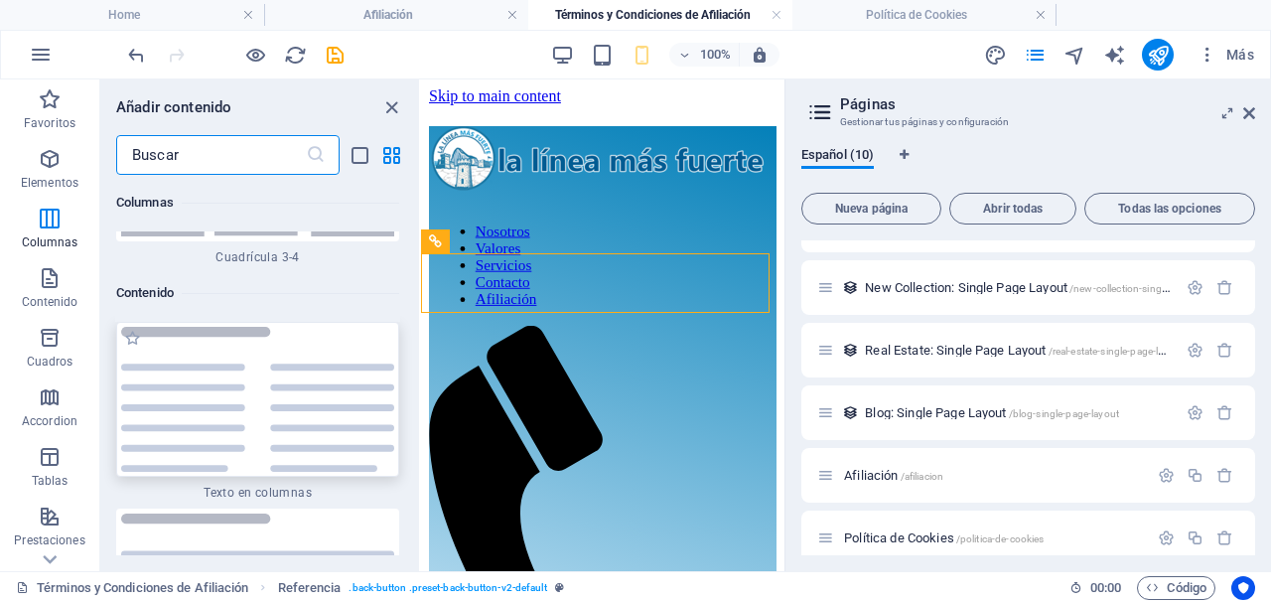
scroll to position [6642, 0]
click at [277, 423] on img at bounding box center [257, 404] width 273 height 146
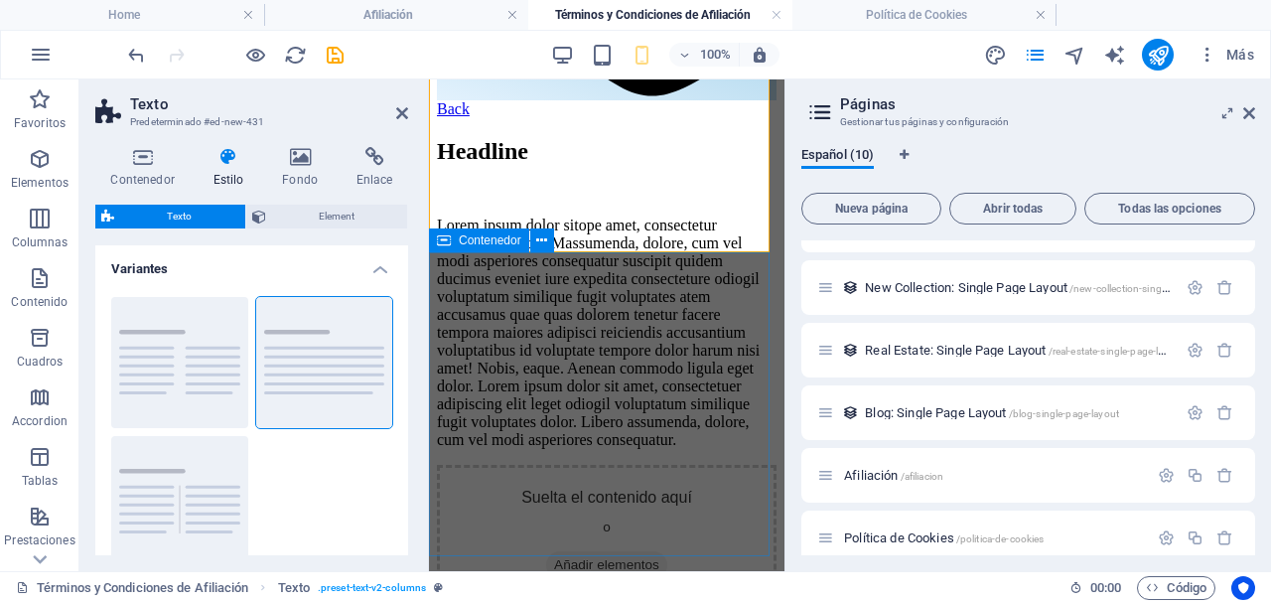
click at [643, 465] on div "Suelta el contenido aquí o Añadir elementos Pegar portapapeles" at bounding box center [607, 553] width 340 height 177
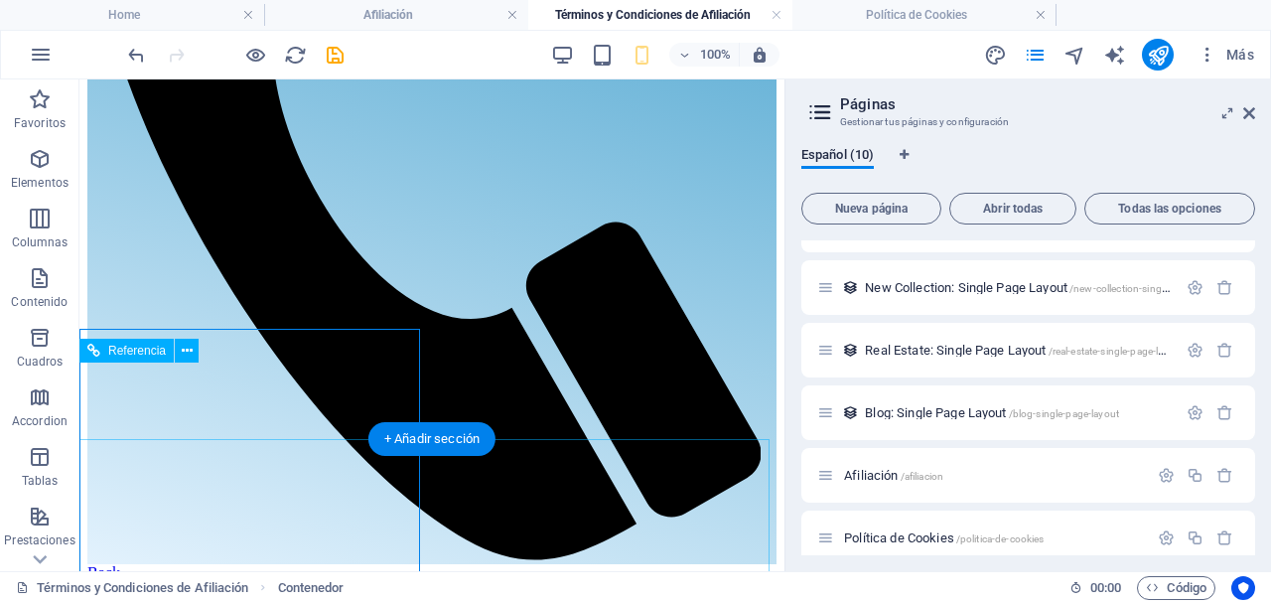
scroll to position [583, 0]
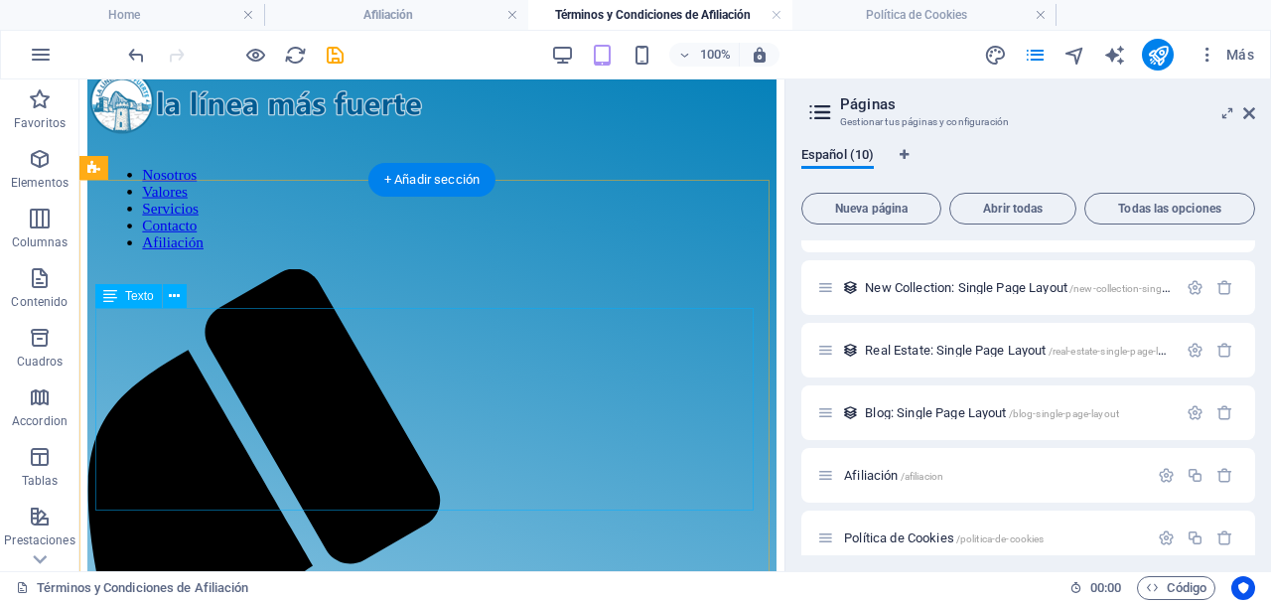
scroll to position [56, 0]
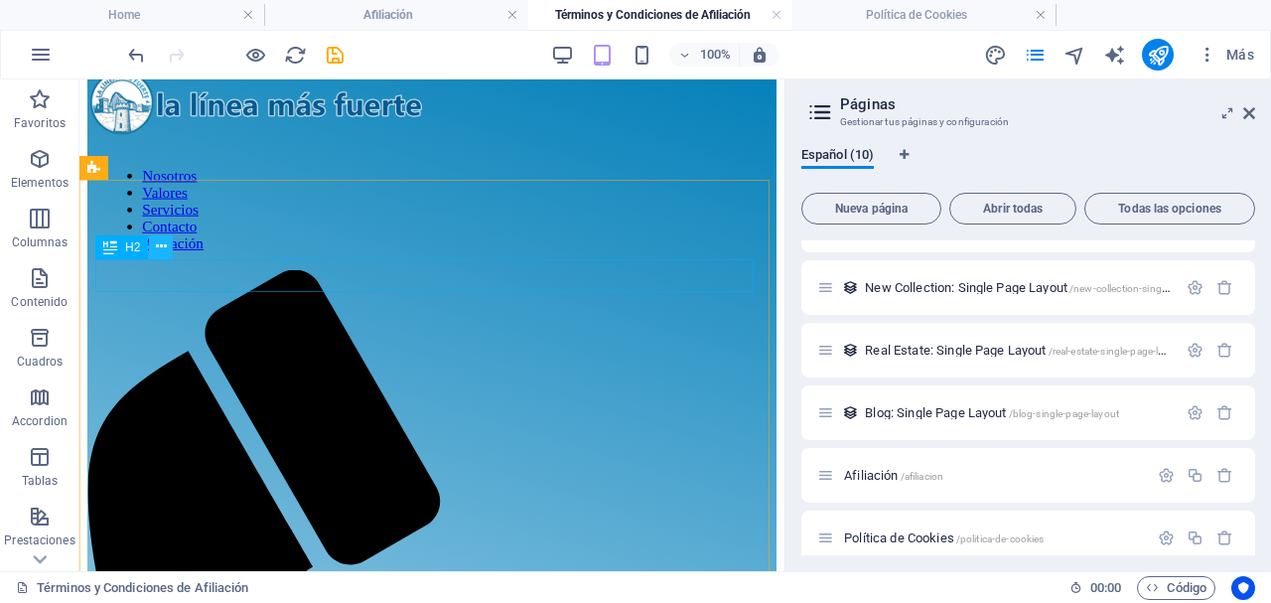
click at [160, 248] on icon at bounding box center [161, 246] width 11 height 21
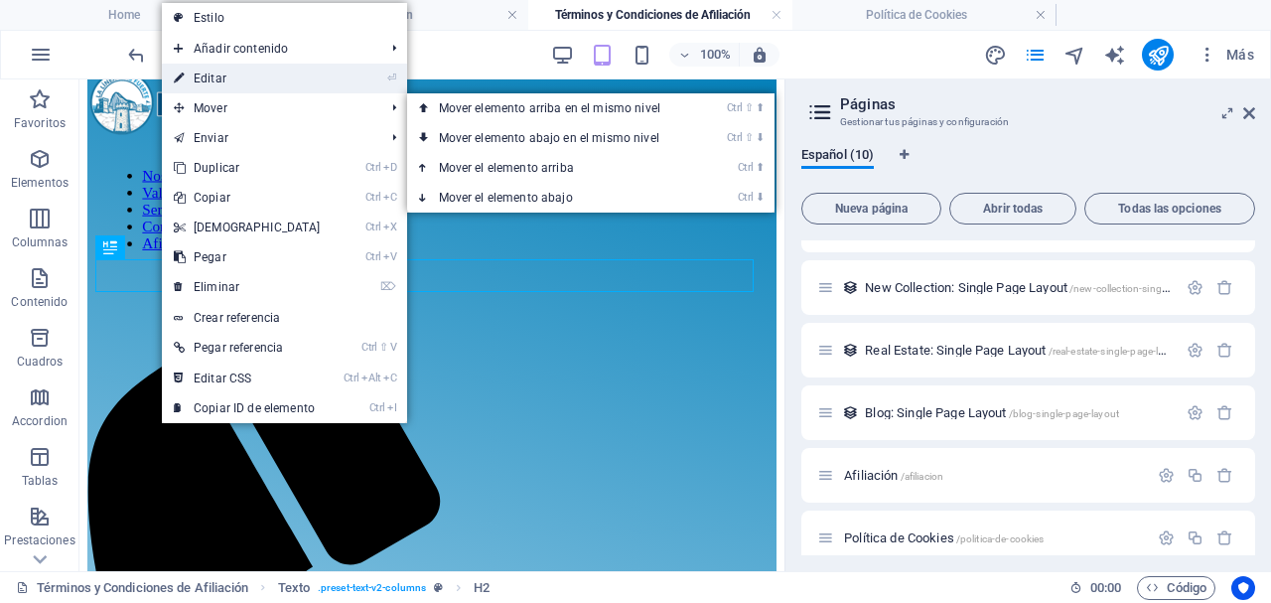
click at [240, 81] on link "⏎ Editar" at bounding box center [247, 79] width 171 height 30
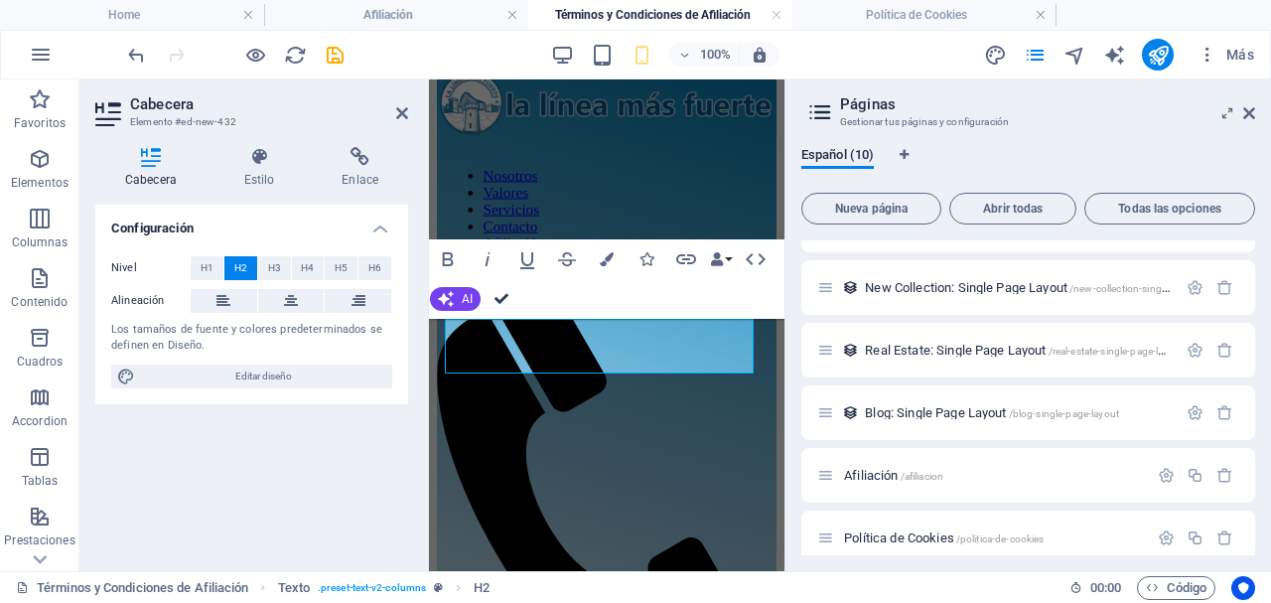
drag, startPoint x: 498, startPoint y: 298, endPoint x: 415, endPoint y: 222, distance: 112.5
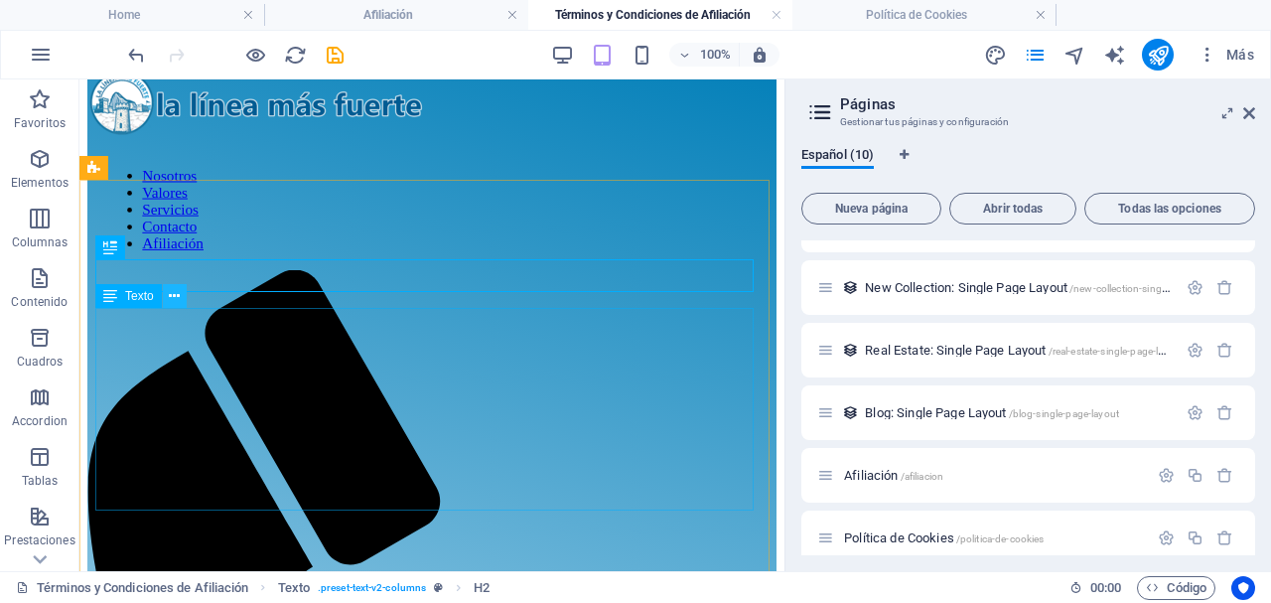
click at [173, 302] on icon at bounding box center [174, 296] width 11 height 21
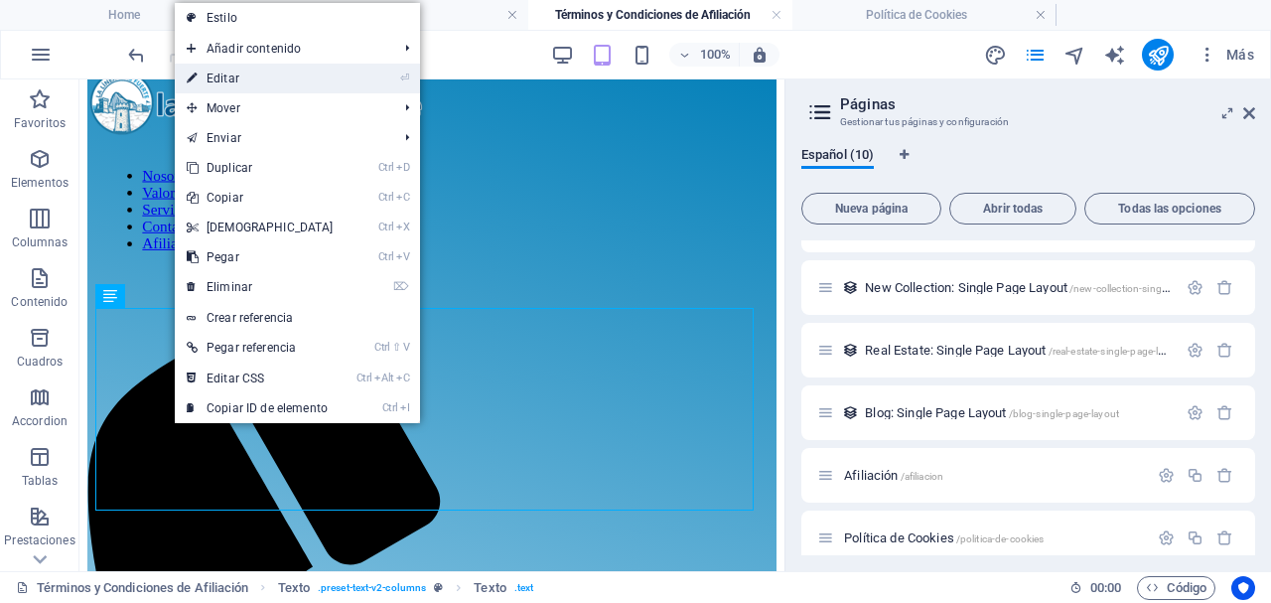
click at [233, 83] on link "⏎ Editar" at bounding box center [260, 79] width 171 height 30
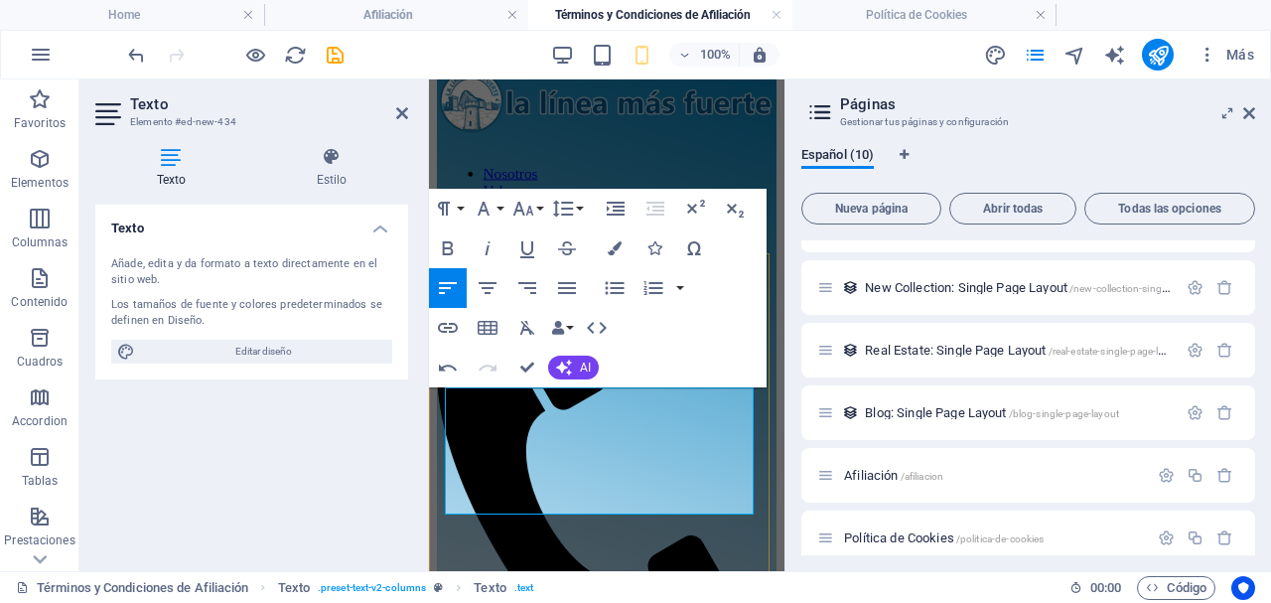
scroll to position [57, 0]
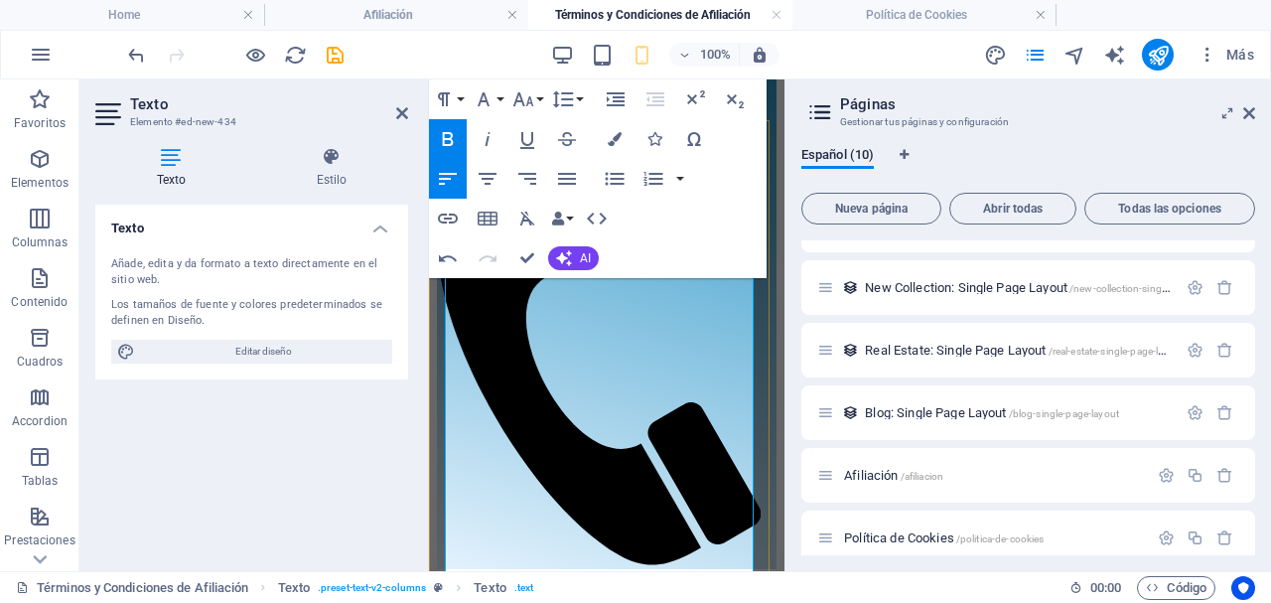
scroll to position [190, 0]
drag, startPoint x: 611, startPoint y: 368, endPoint x: 729, endPoint y: 381, distance: 118.9
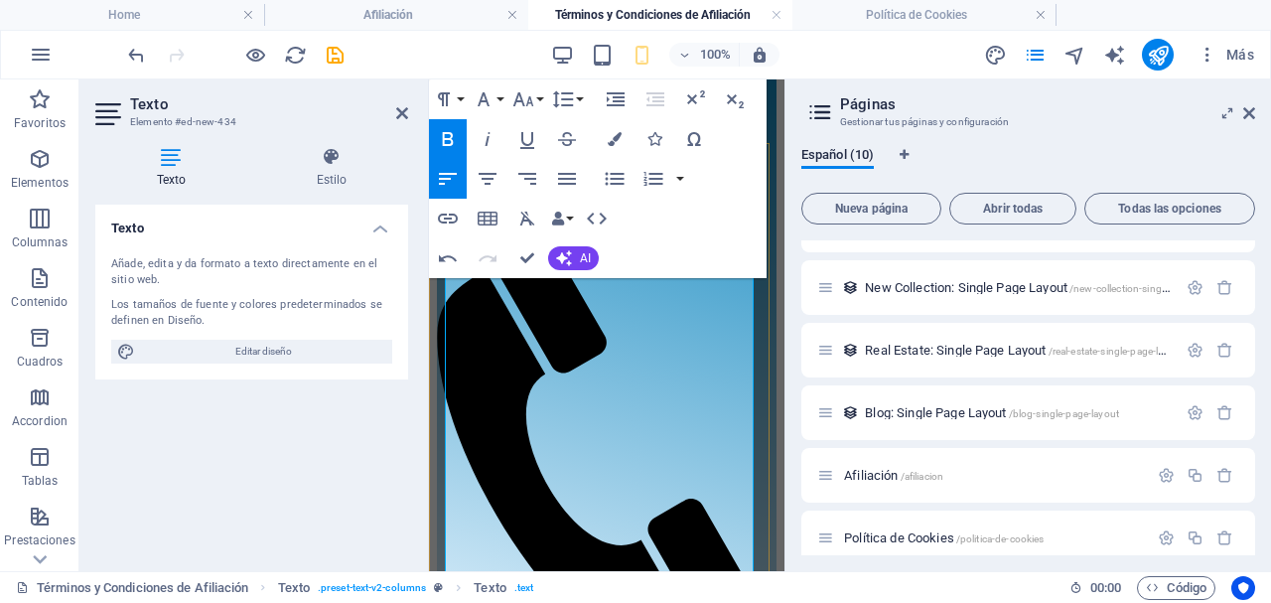
scroll to position [0, 0]
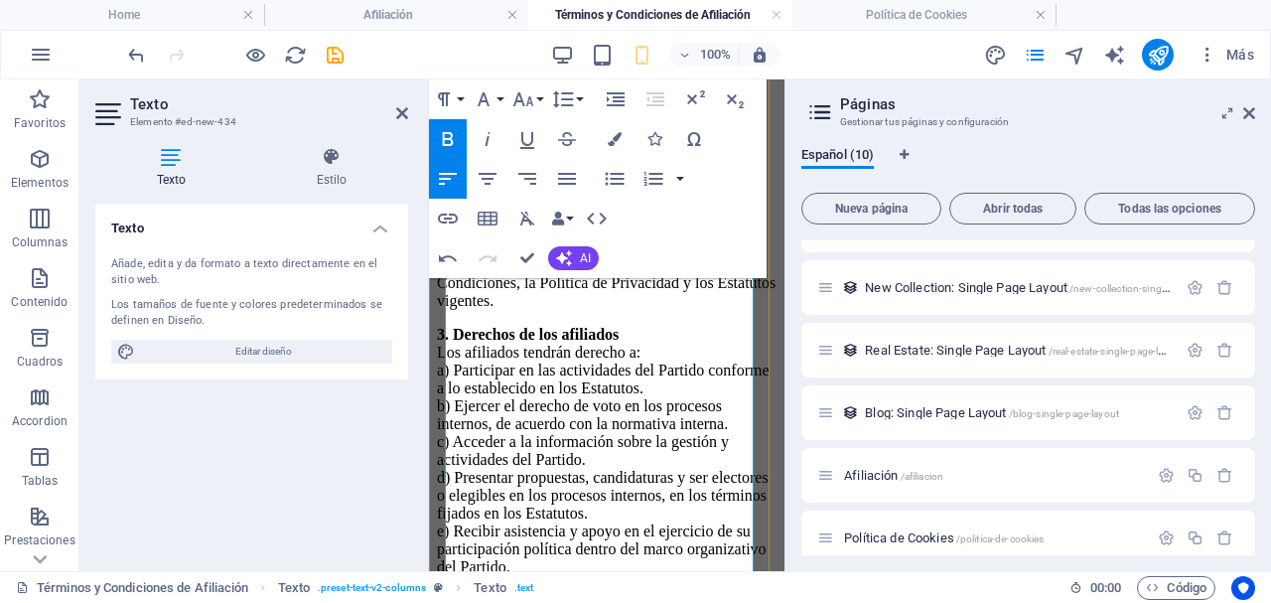
click at [447, 592] on strong "4. Obligaciones de los afiliados" at bounding box center [540, 600] width 207 height 17
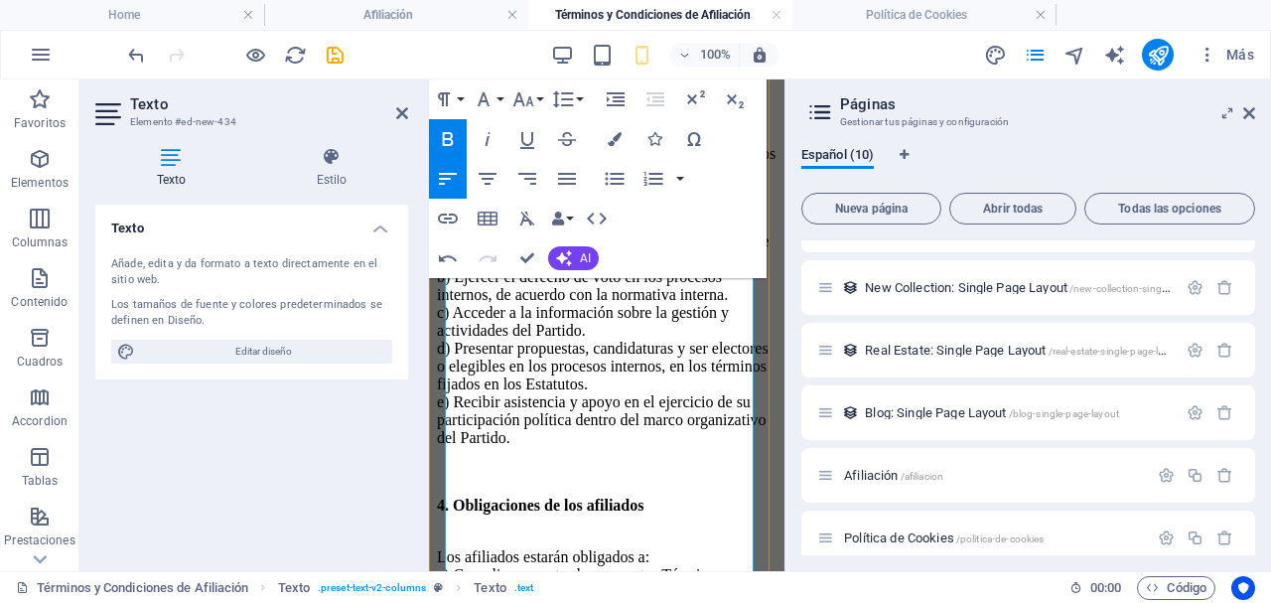
scroll to position [1179, 0]
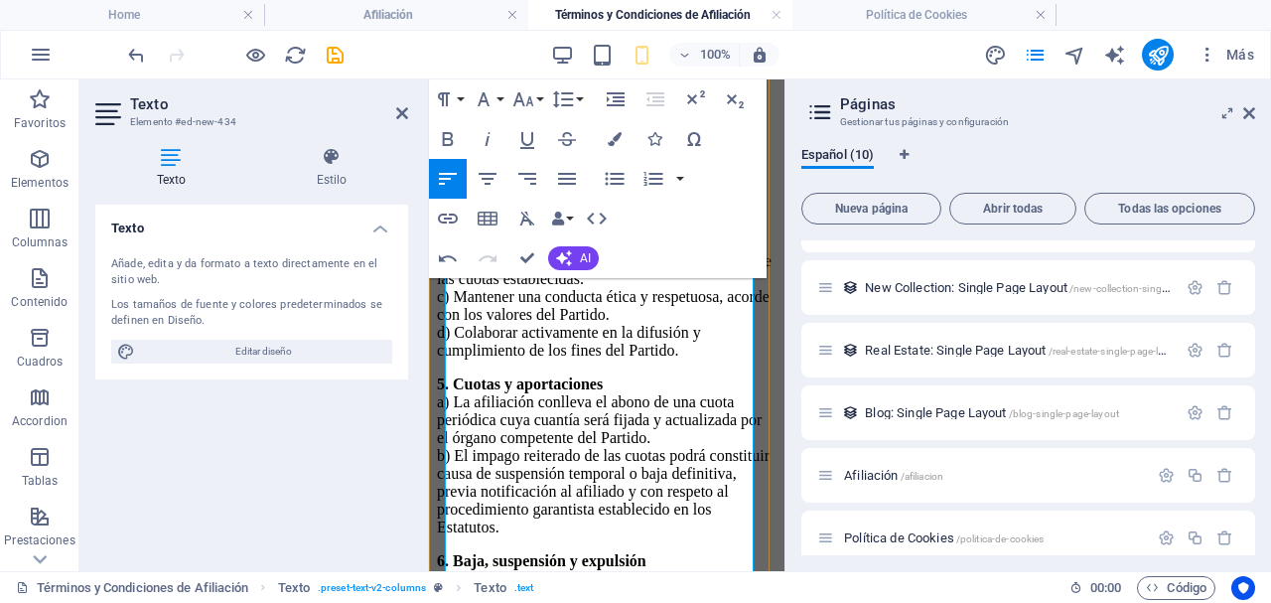
scroll to position [1579, 0]
click at [448, 376] on strong "5. Cuotas y aportaciones" at bounding box center [520, 384] width 166 height 17
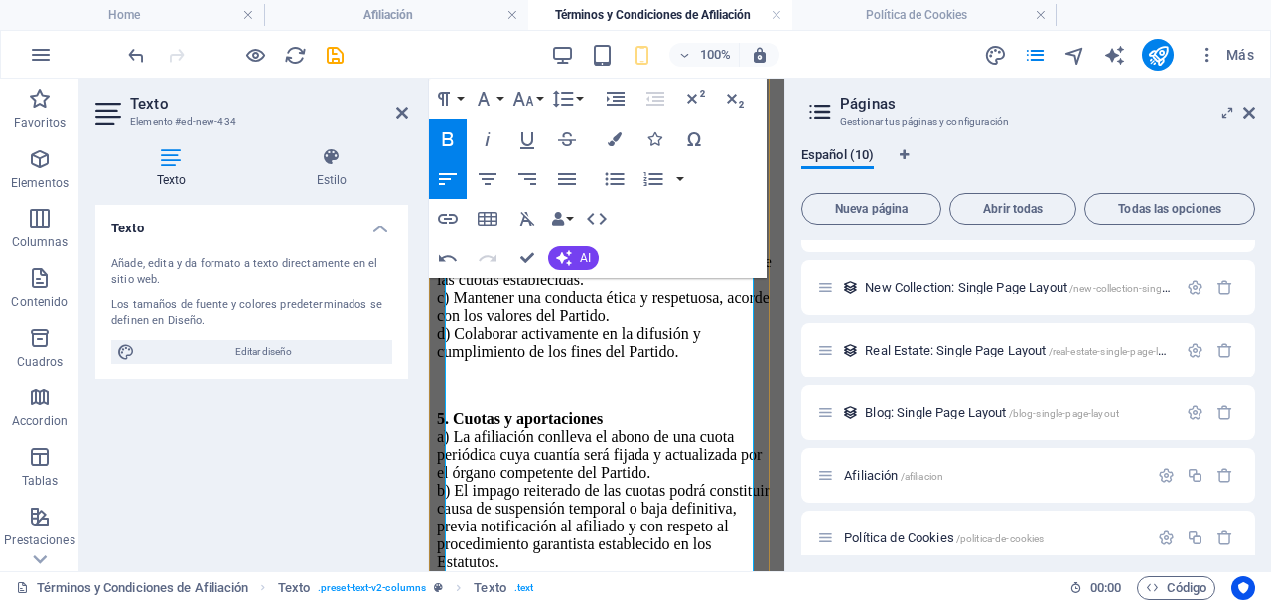
click at [448, 410] on p "5. Cuotas y aportaciones a) La afiliación conlleva el abono de una cuota periód…" at bounding box center [607, 490] width 340 height 161
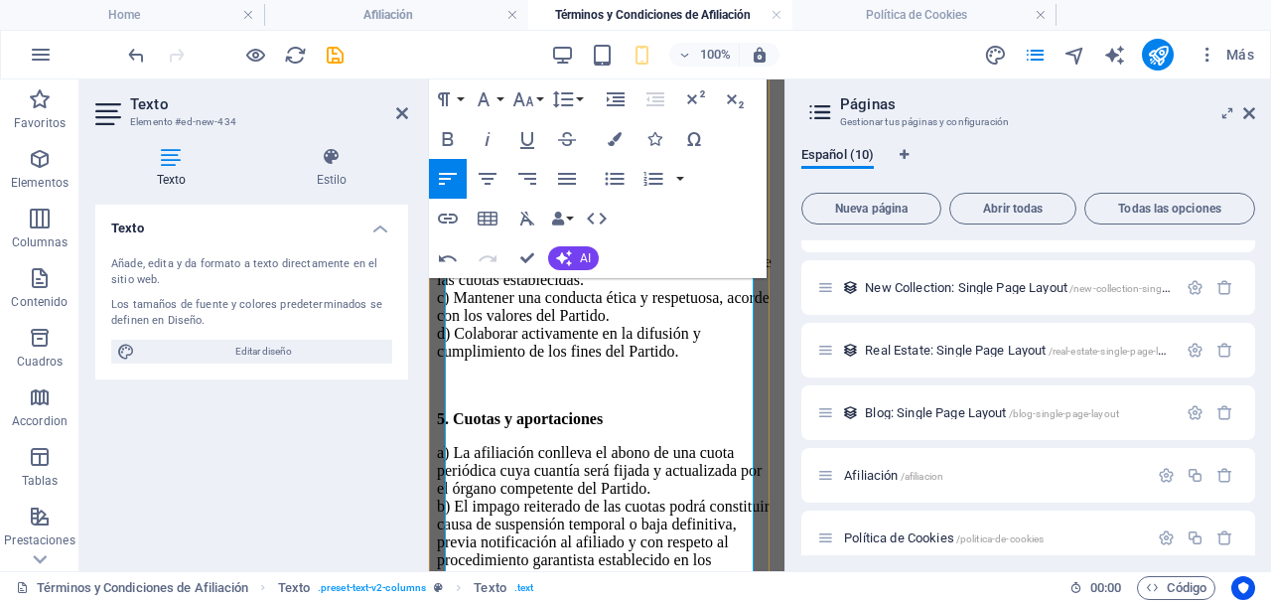
click at [465, 444] on p "a) La afiliación conlleva el abono de una cuota periódica cuya cuantía será fij…" at bounding box center [607, 515] width 340 height 143
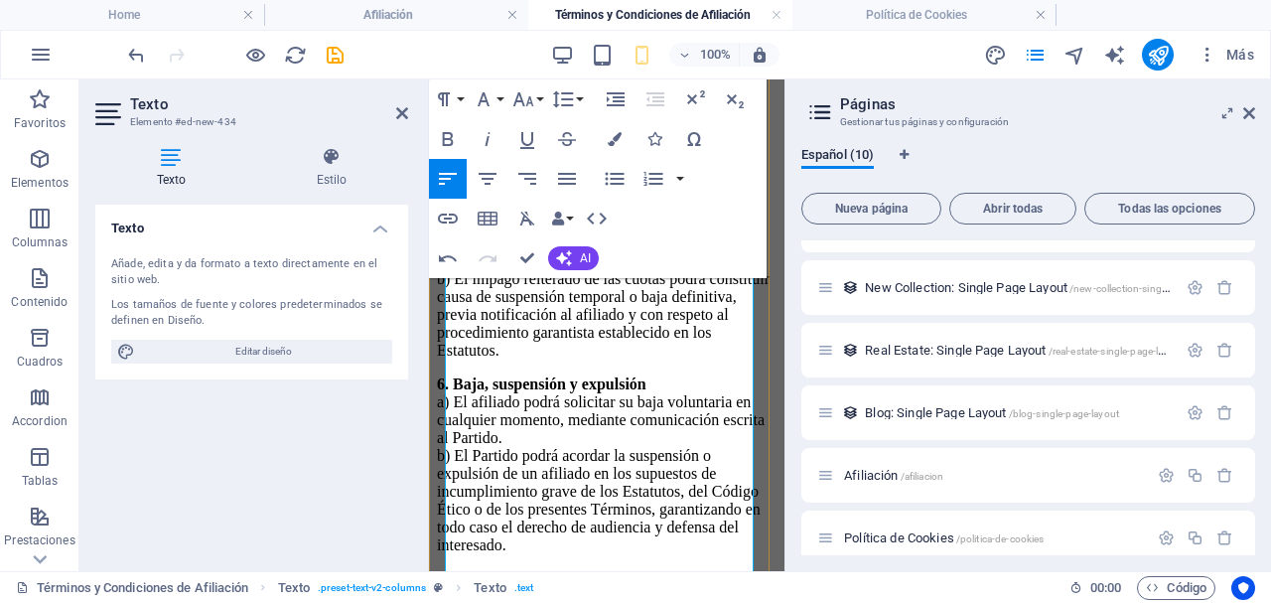
scroll to position [1841, 0]
click at [449, 374] on strong "6. Baja, suspensión y expulsión" at bounding box center [541, 382] width 209 height 17
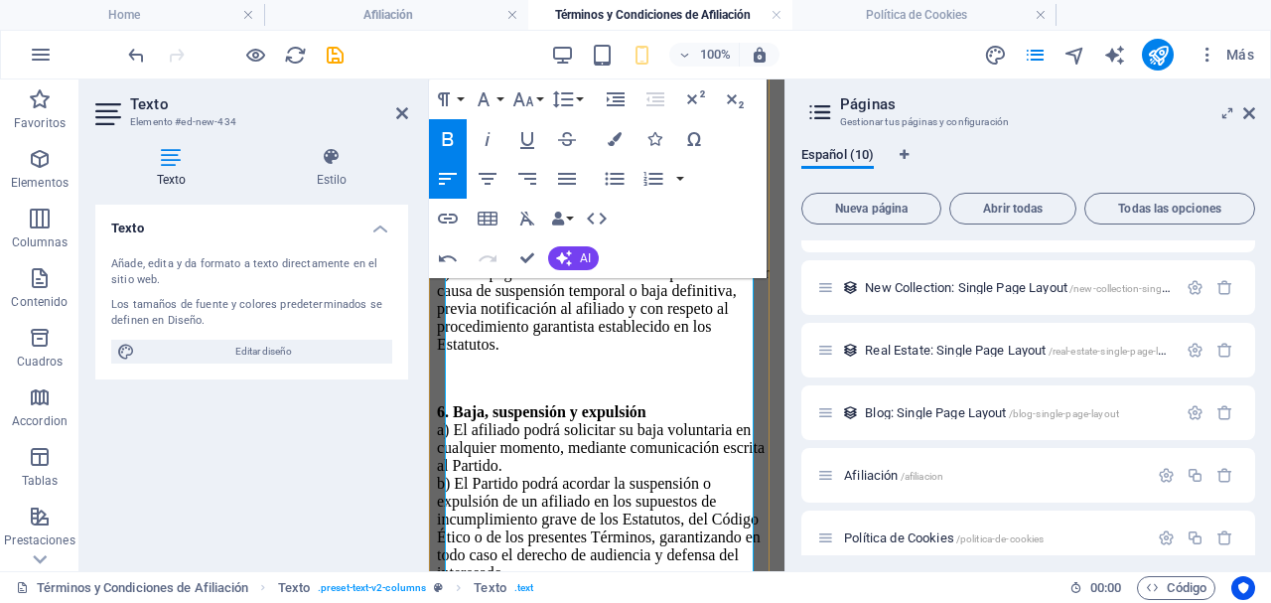
scroll to position [1844, 0]
click at [676, 405] on p "6. Baja, suspensión y expulsión a) El afiliado podrá solicitar su baja voluntar…" at bounding box center [607, 494] width 340 height 179
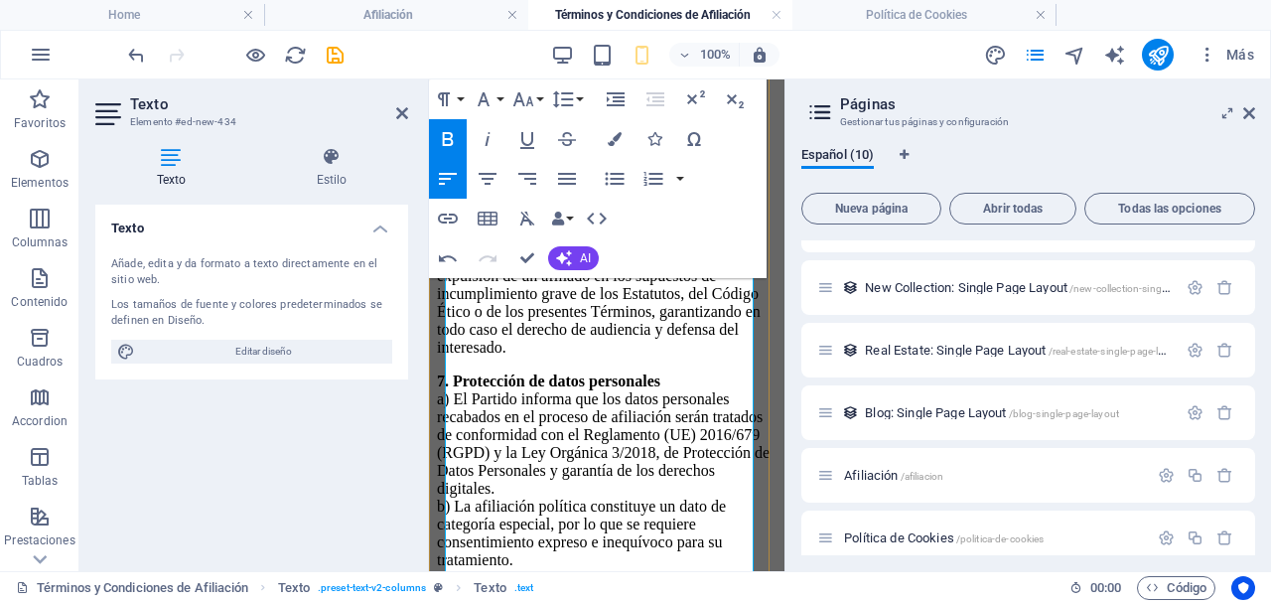
scroll to position [2106, 0]
click at [459, 388] on strong "7. Protección de datos personales" at bounding box center [548, 379] width 223 height 17
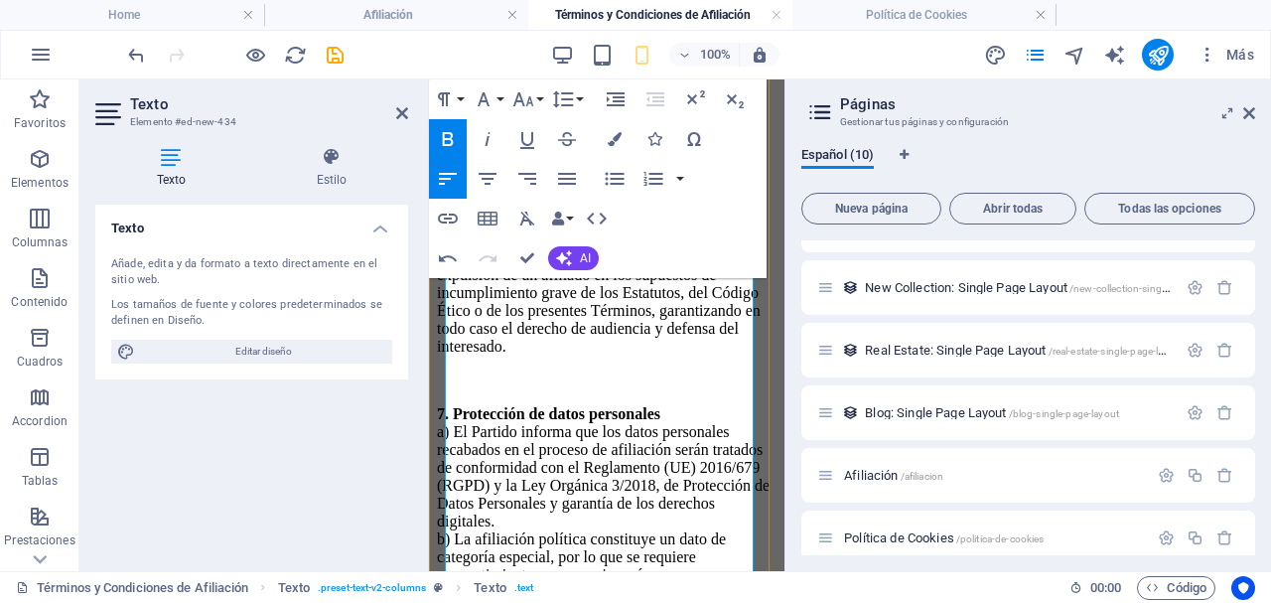
click at [696, 463] on p "7. Protección de datos personales a) El Partido informa que los datos personale…" at bounding box center [607, 533] width 340 height 256
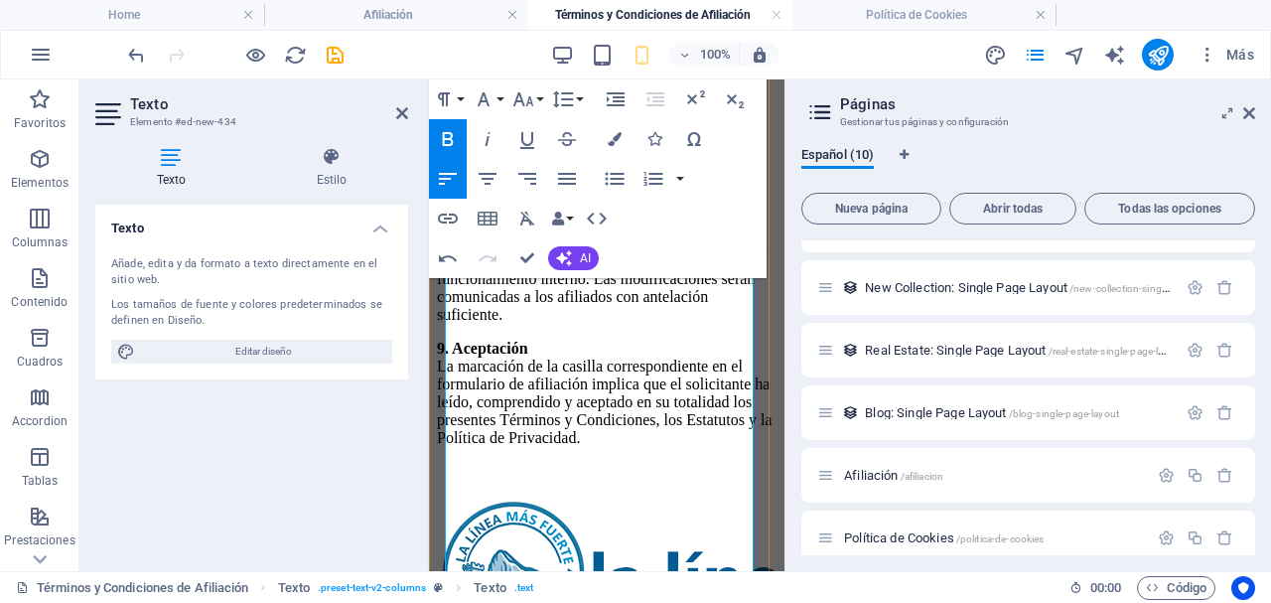
click at [458, 215] on strong "8. Modificaciones de los Términos y Condiciones" at bounding box center [601, 207] width 329 height 17
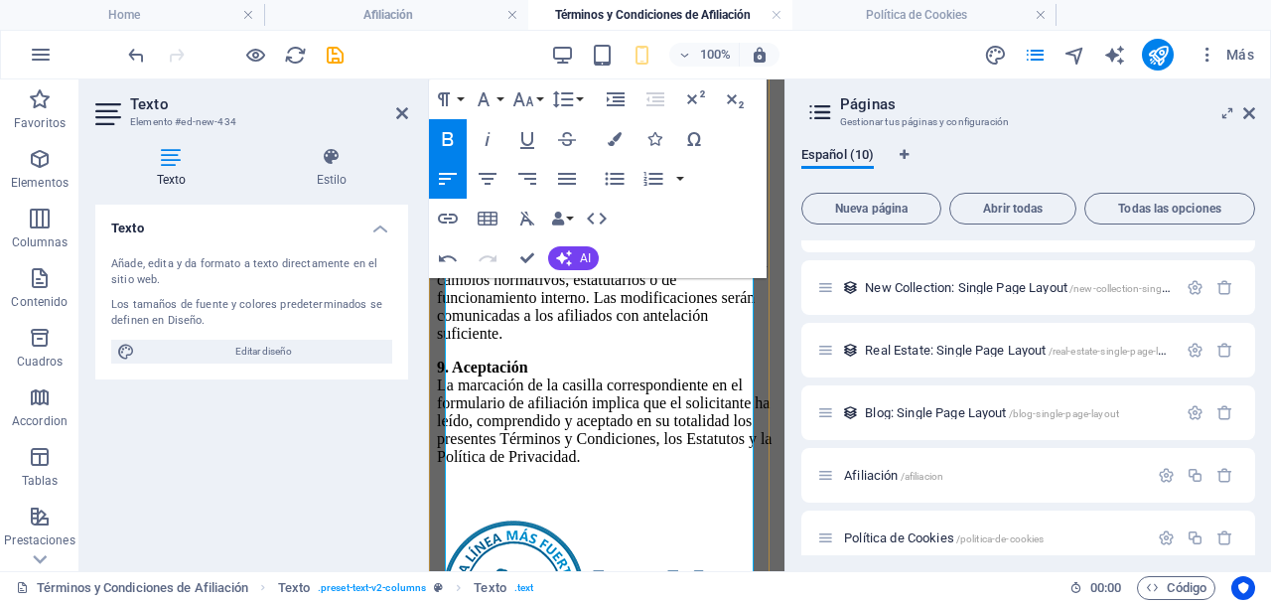
scroll to position [2634, 0]
click at [566, 342] on p "8. Modificaciones de los Términos y Condiciones El Partido se reserva el derech…" at bounding box center [607, 278] width 340 height 125
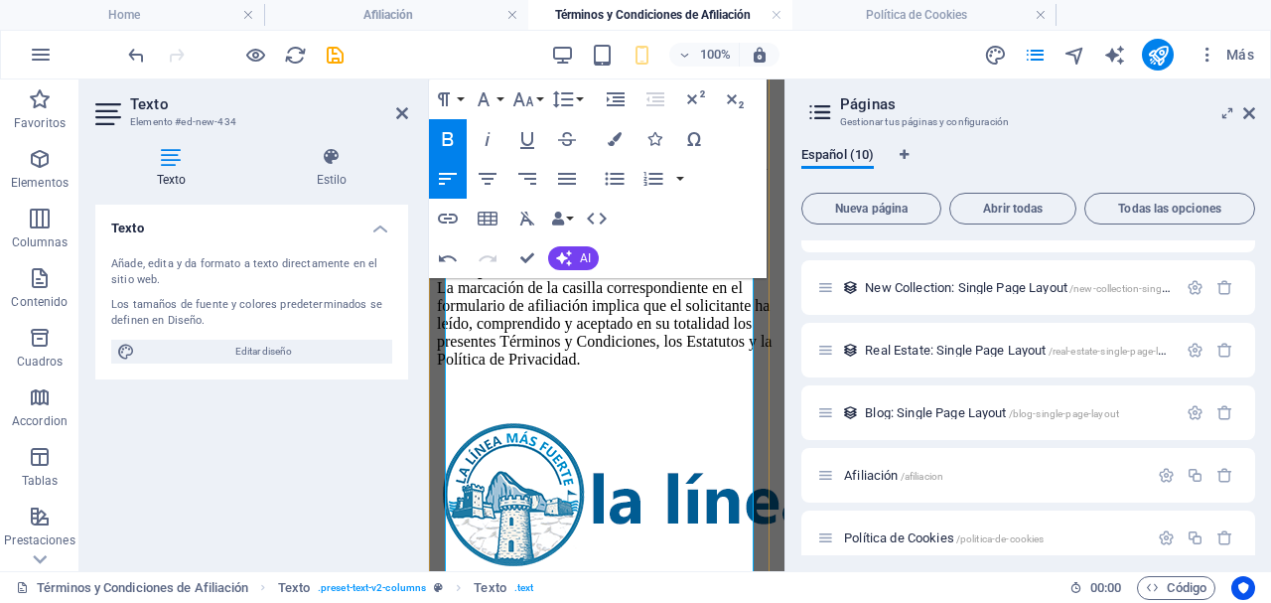
scroll to position [2765, 0]
click at [571, 367] on p "9. Aceptación La marcación de la casilla correspondiente en el formulario de af…" at bounding box center [607, 313] width 340 height 107
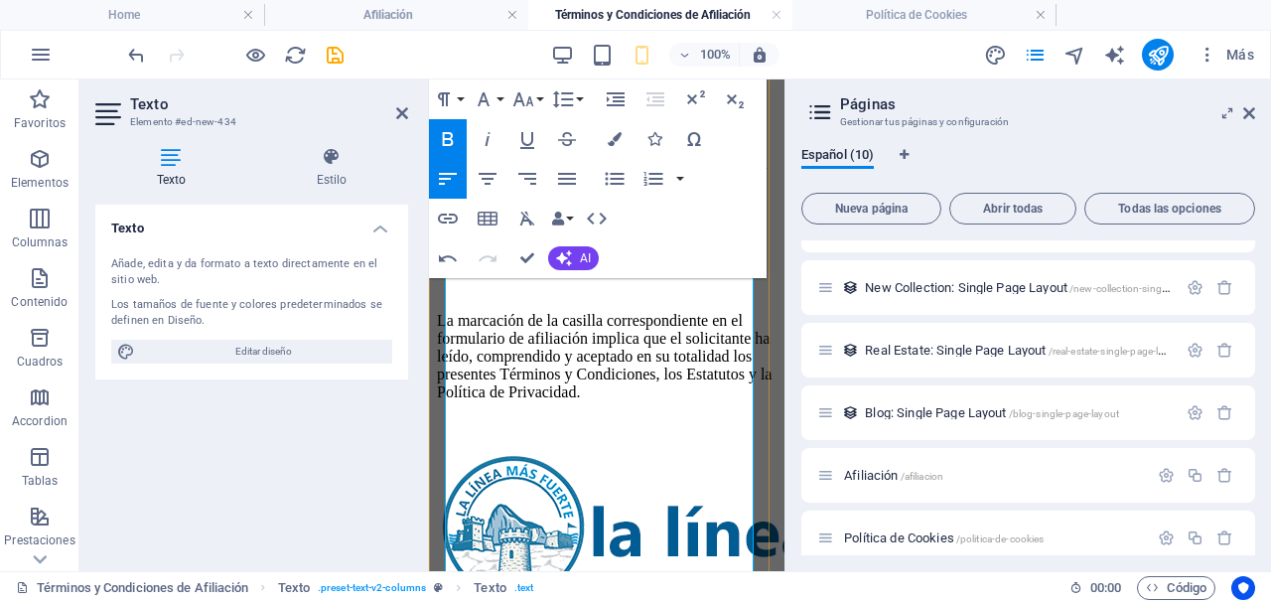
click at [448, 277] on strong "9. Aceptación" at bounding box center [482, 268] width 91 height 17
click at [463, 277] on strong "9. Aceptación" at bounding box center [482, 268] width 91 height 17
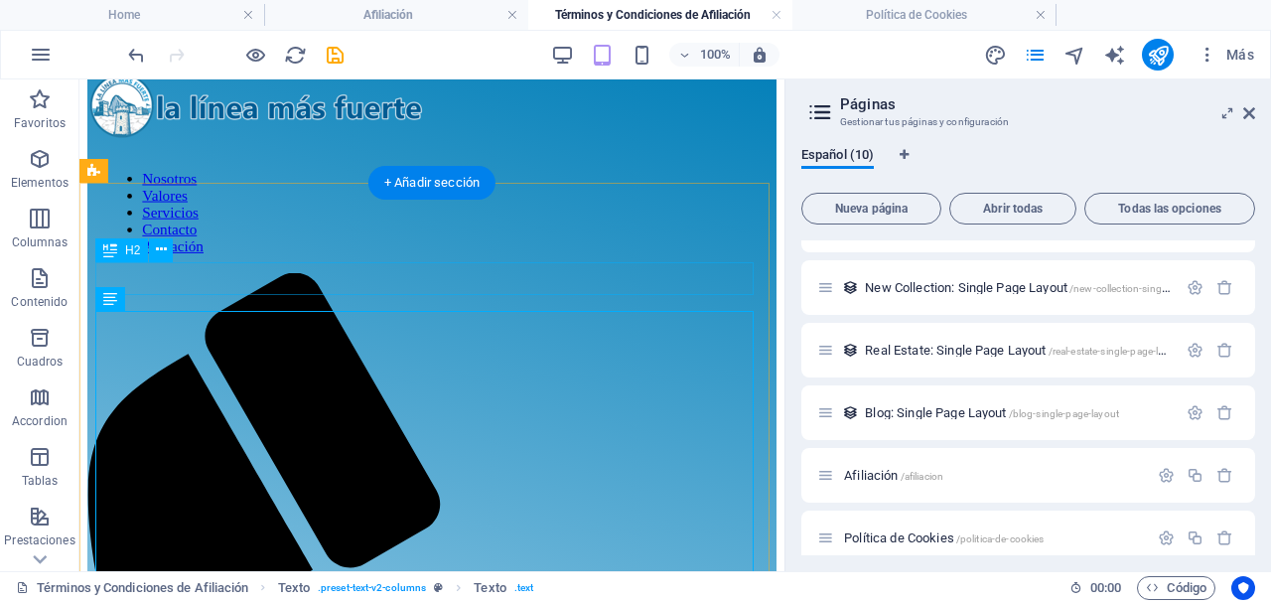
scroll to position [52, 0]
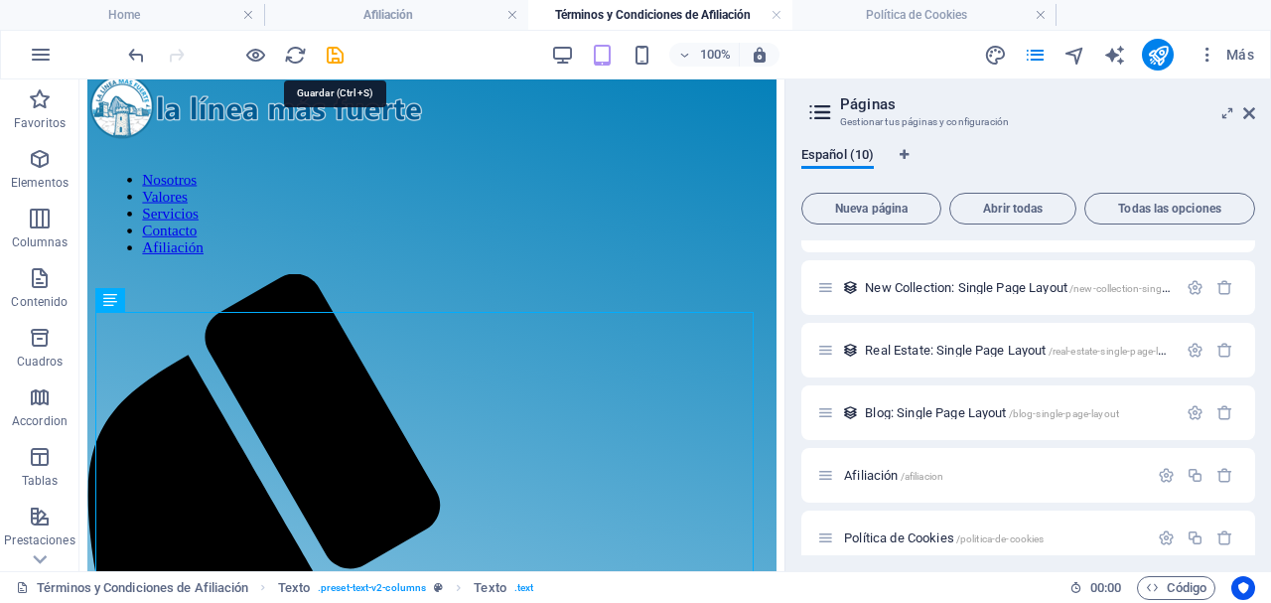
click at [338, 48] on icon "save" at bounding box center [335, 55] width 23 height 23
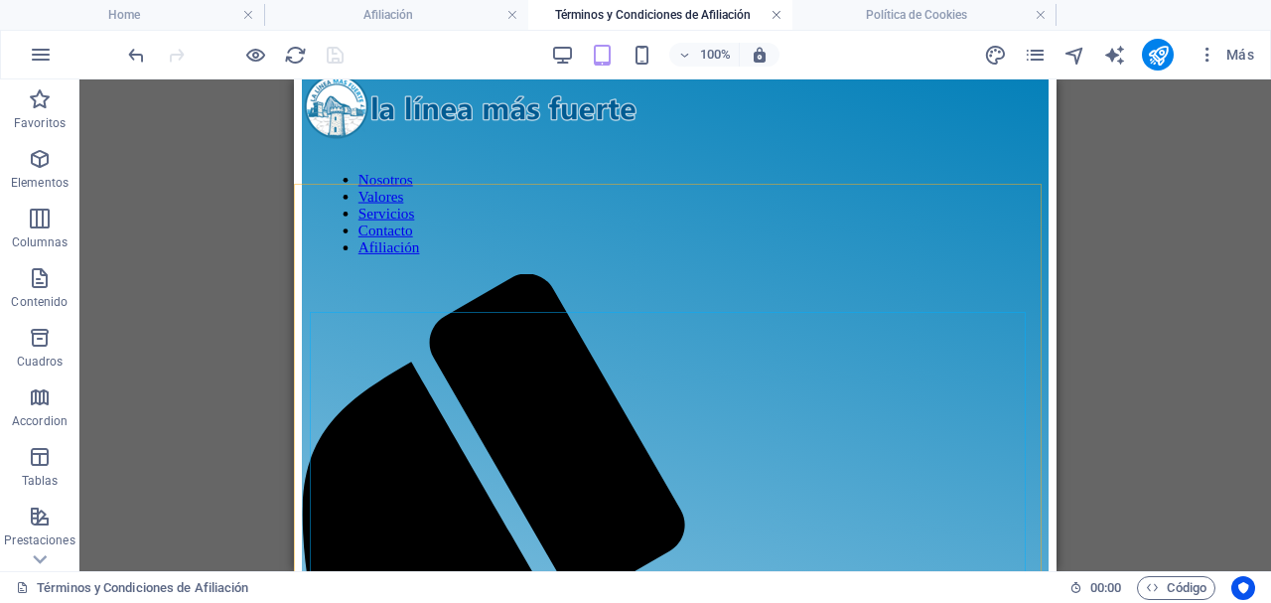
click at [778, 15] on link at bounding box center [776, 15] width 12 height 19
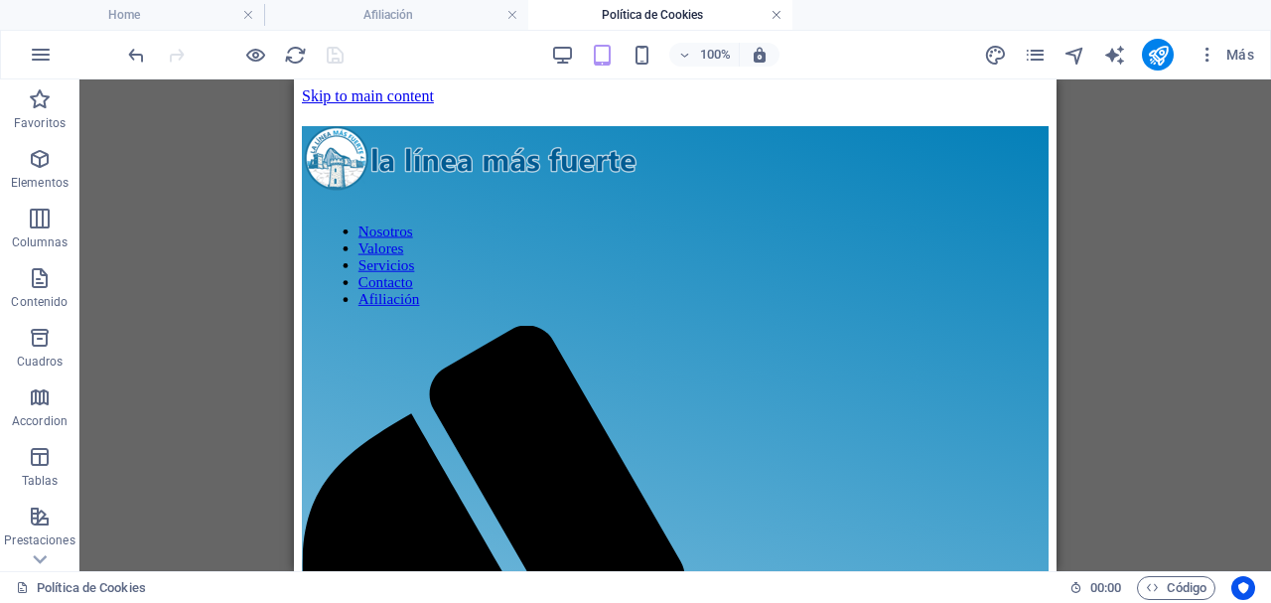
click at [781, 13] on link at bounding box center [776, 15] width 12 height 19
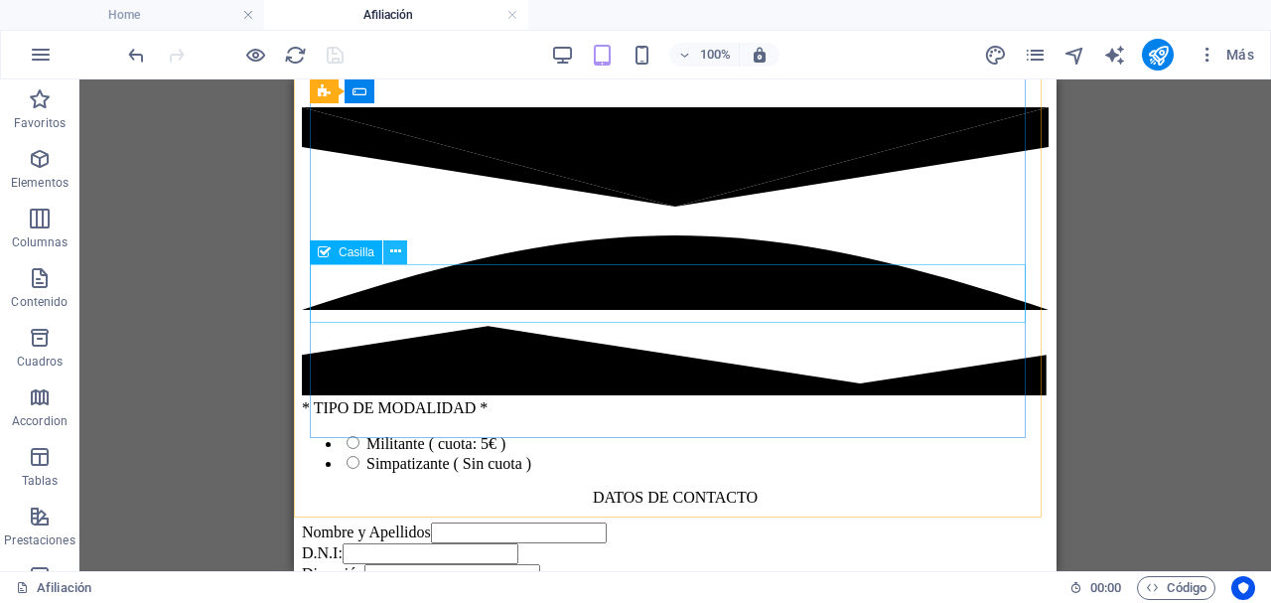
scroll to position [1721, 0]
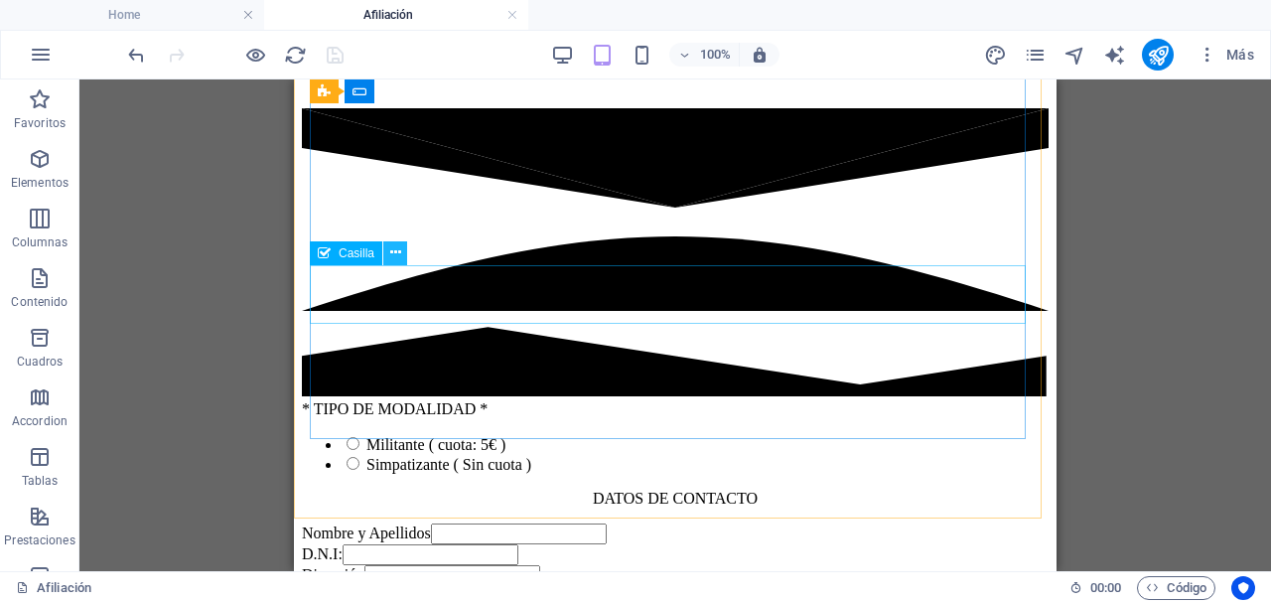
click at [393, 253] on icon at bounding box center [395, 252] width 11 height 21
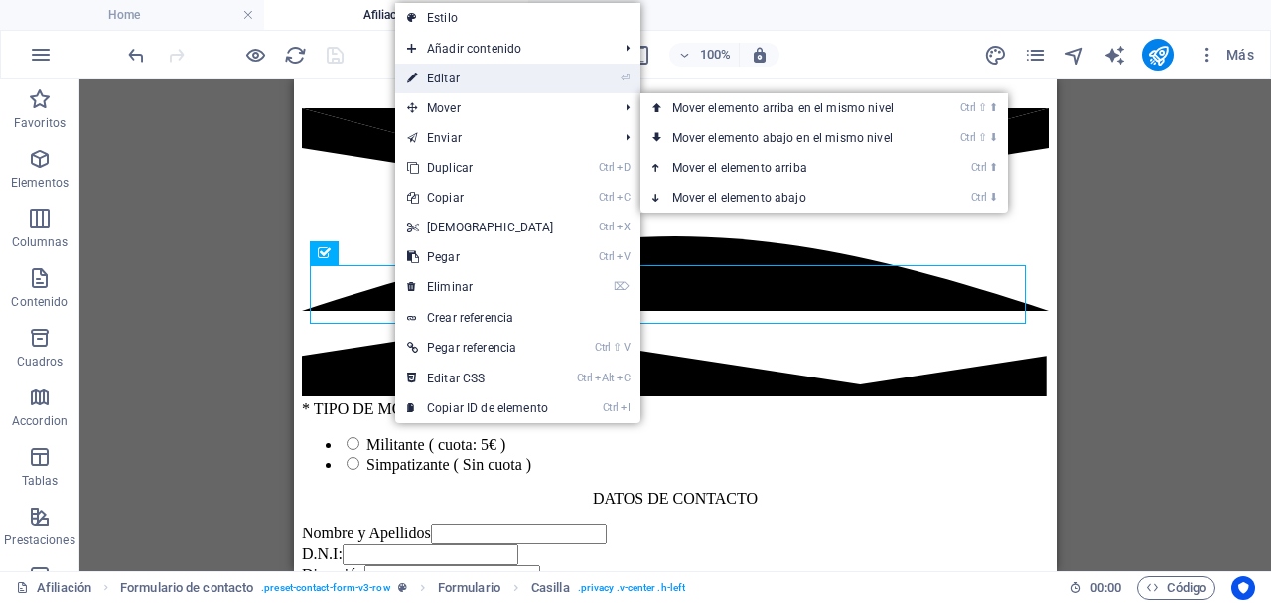
click at [485, 77] on link "⏎ Editar" at bounding box center [480, 79] width 171 height 30
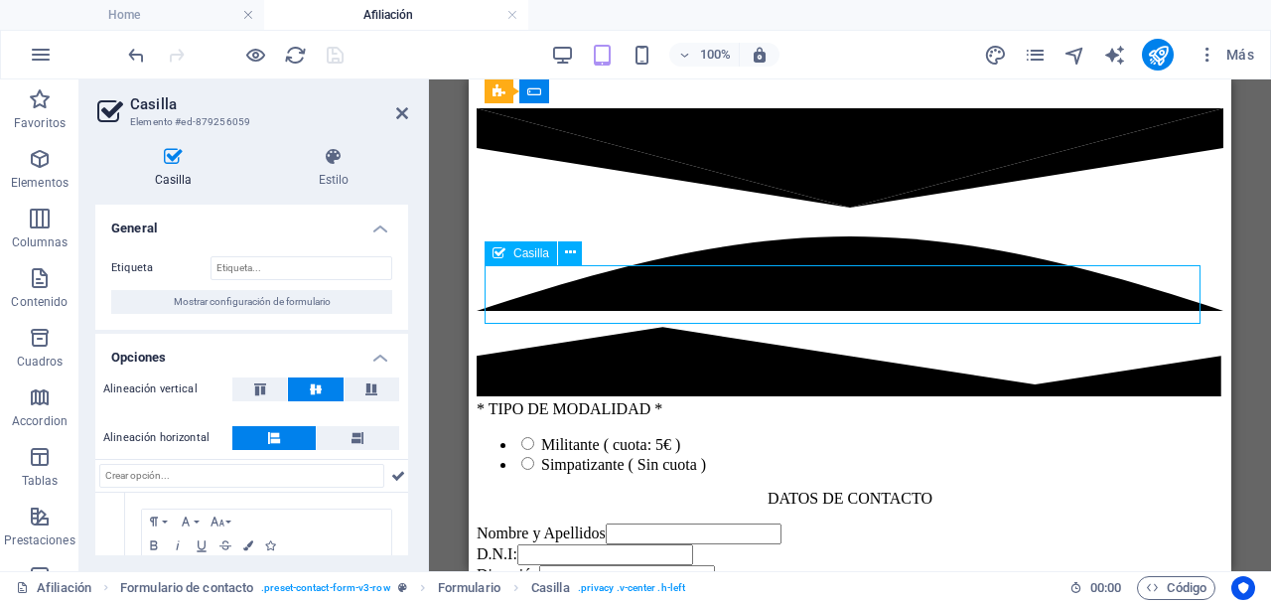
drag, startPoint x: 538, startPoint y: 284, endPoint x: 552, endPoint y: 291, distance: 15.5
click at [566, 257] on icon at bounding box center [570, 252] width 11 height 21
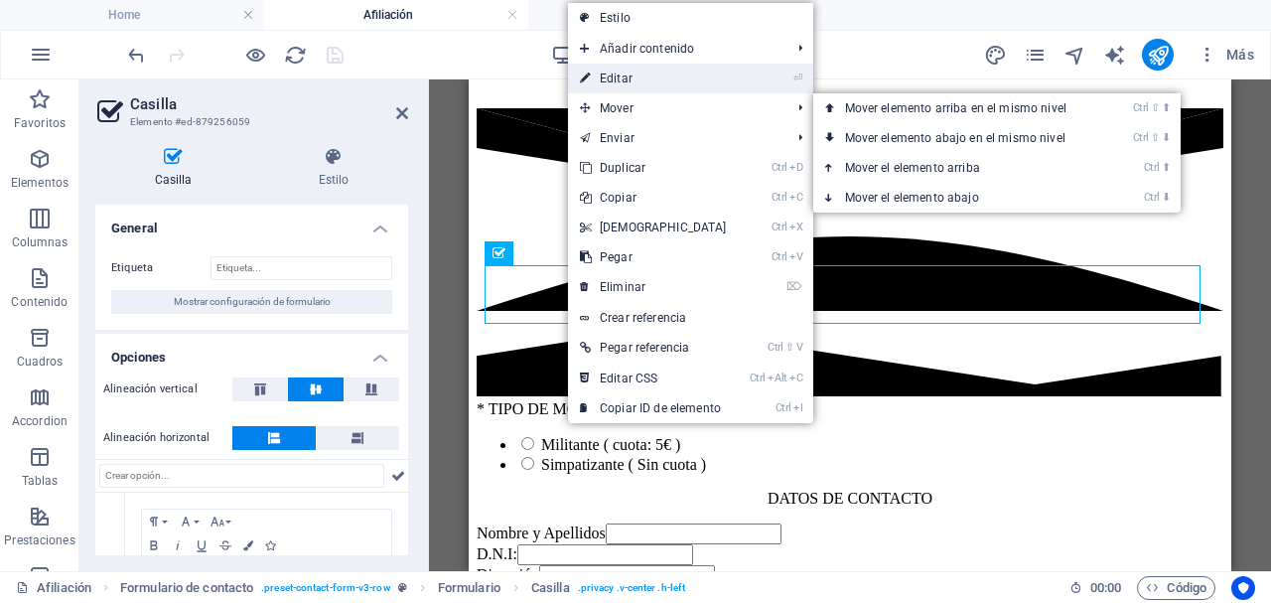
click at [630, 80] on link "⏎ Editar" at bounding box center [653, 79] width 171 height 30
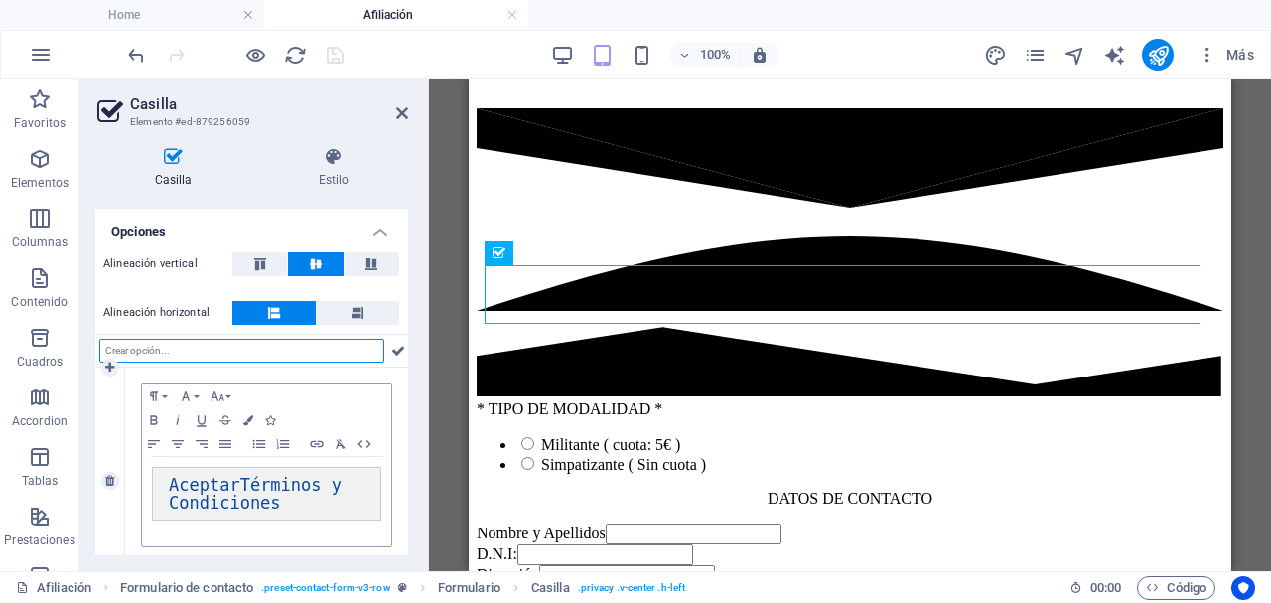
scroll to position [174, 0]
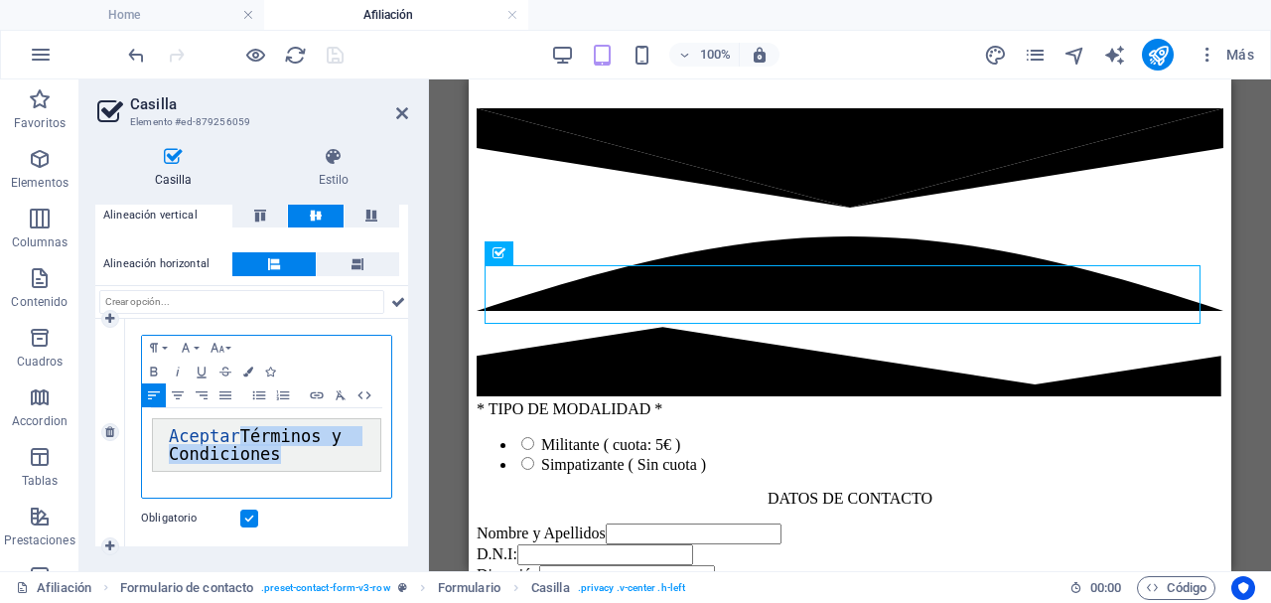
drag, startPoint x: 243, startPoint y: 437, endPoint x: 323, endPoint y: 454, distance: 81.2
click at [323, 454] on pre "Aceptar Términos y Condiciones" at bounding box center [266, 445] width 229 height 54
click at [324, 400] on icon "button" at bounding box center [317, 395] width 24 height 16
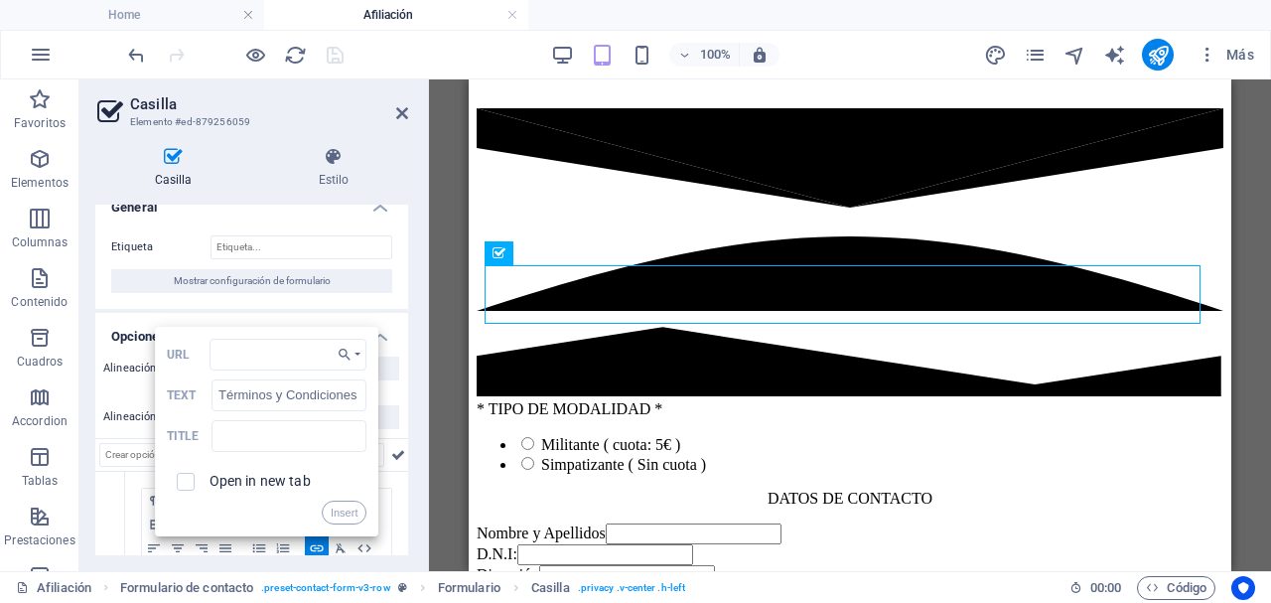
scroll to position [0, 0]
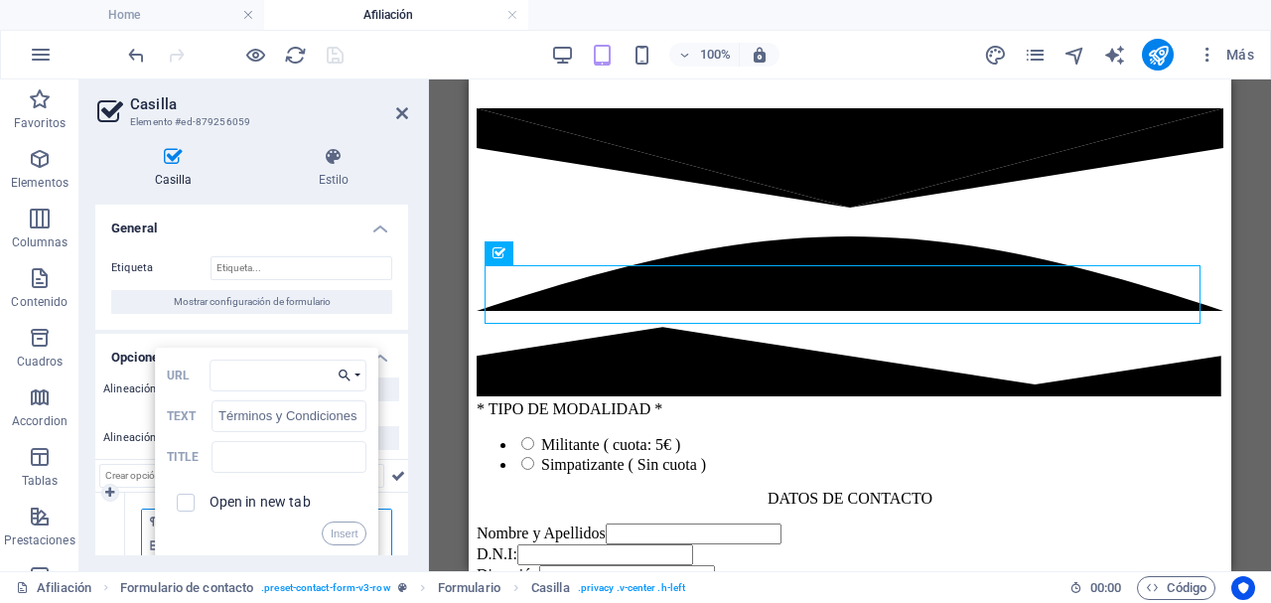
click at [337, 376] on icon "button" at bounding box center [345, 375] width 20 height 16
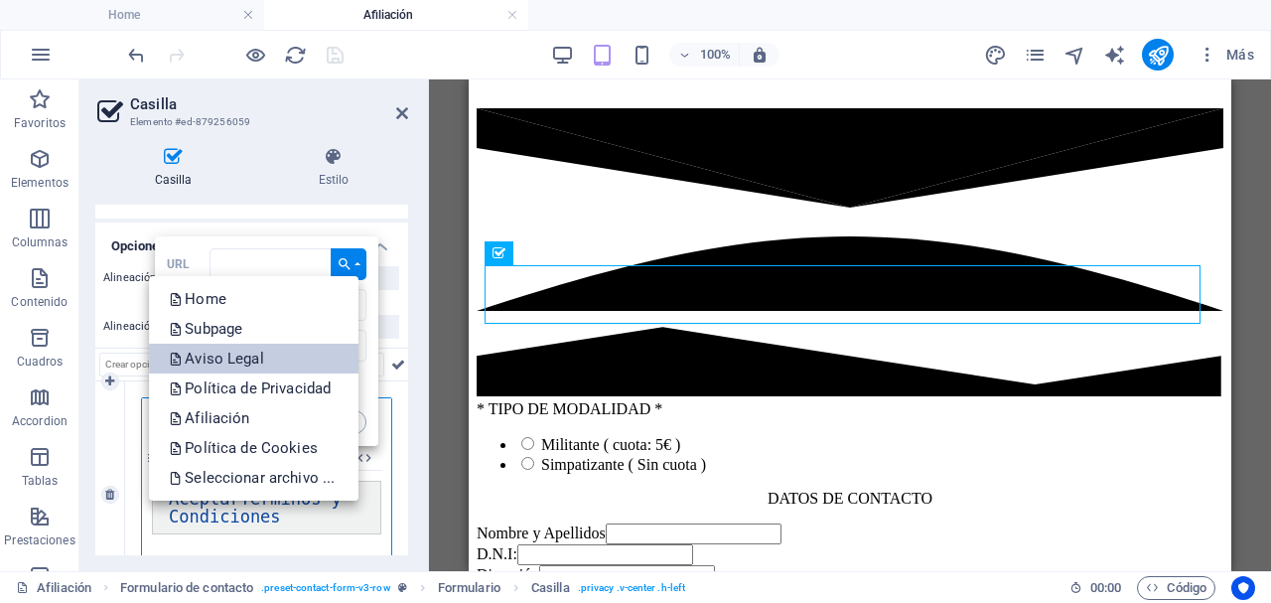
scroll to position [112, 0]
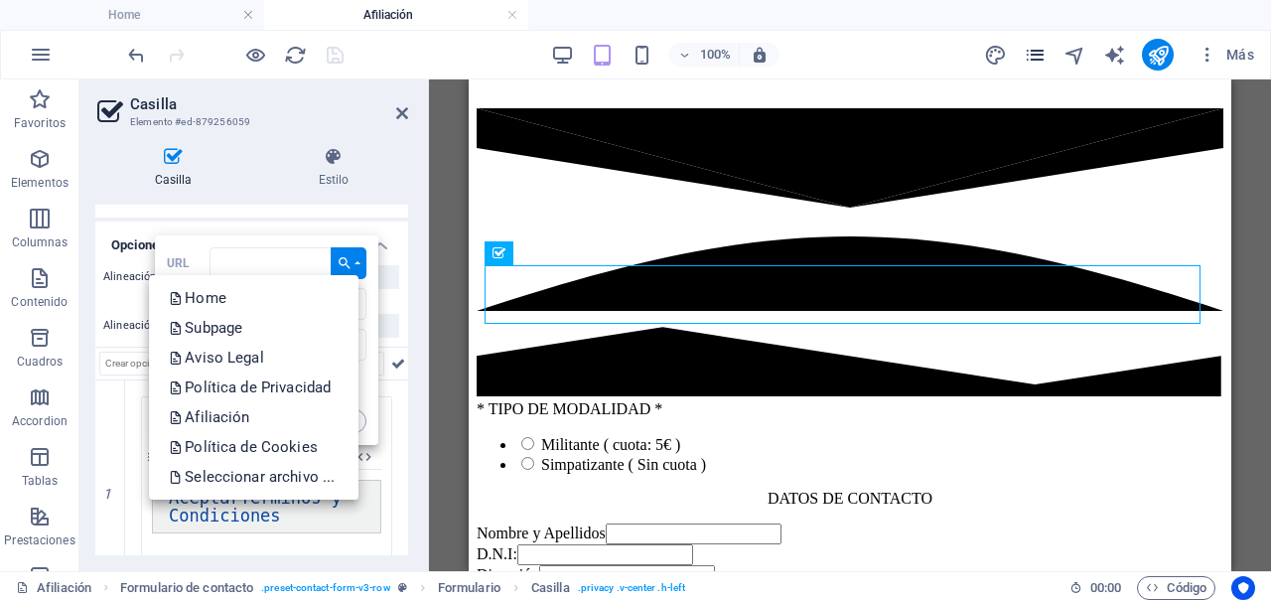
click at [1033, 53] on icon "pages" at bounding box center [1035, 55] width 23 height 23
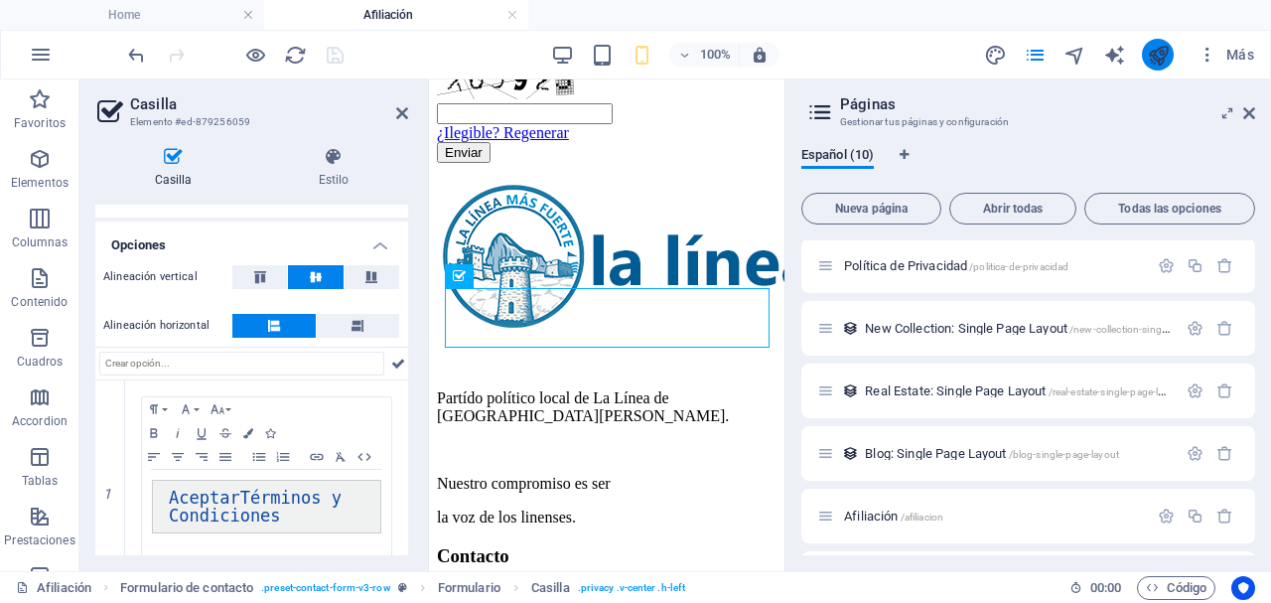
scroll to position [188, 0]
click at [1171, 56] on button "publish" at bounding box center [1158, 55] width 32 height 32
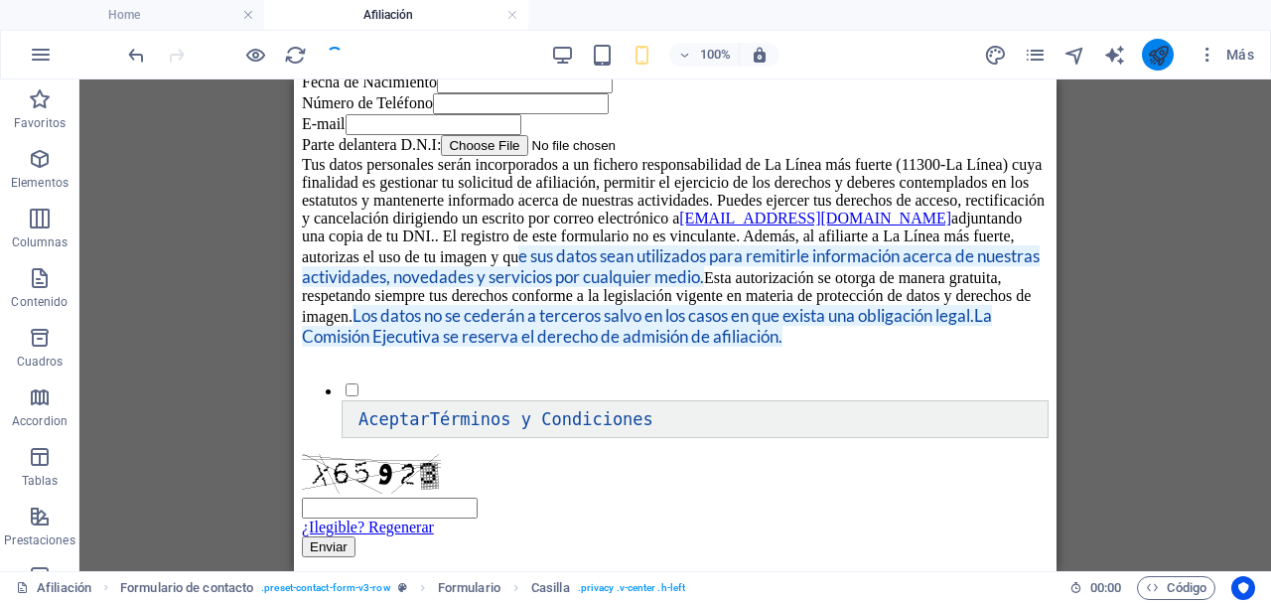
scroll to position [1690, 0]
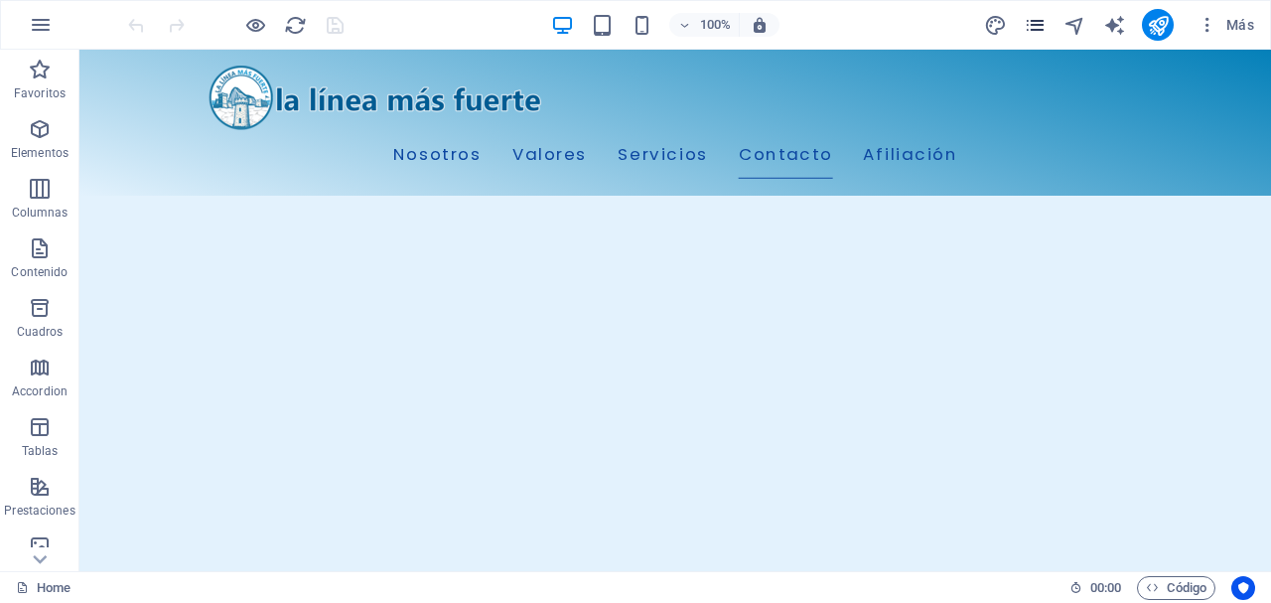
click at [0, 0] on icon "pages" at bounding box center [0, 0] width 0 height 0
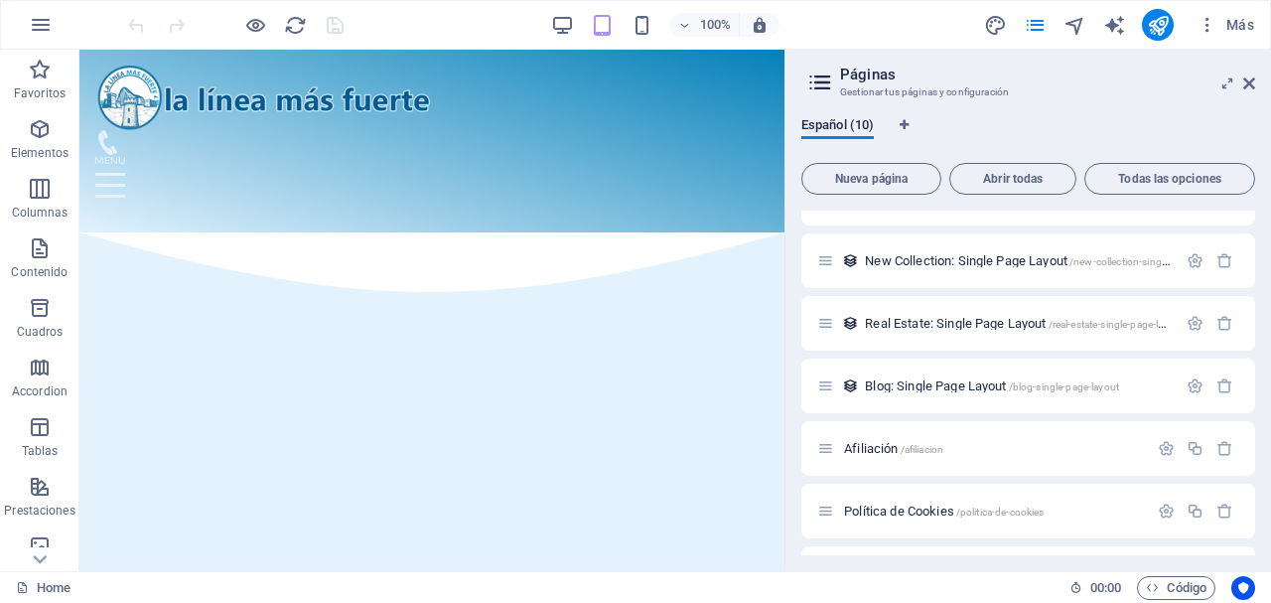
scroll to position [281, 0]
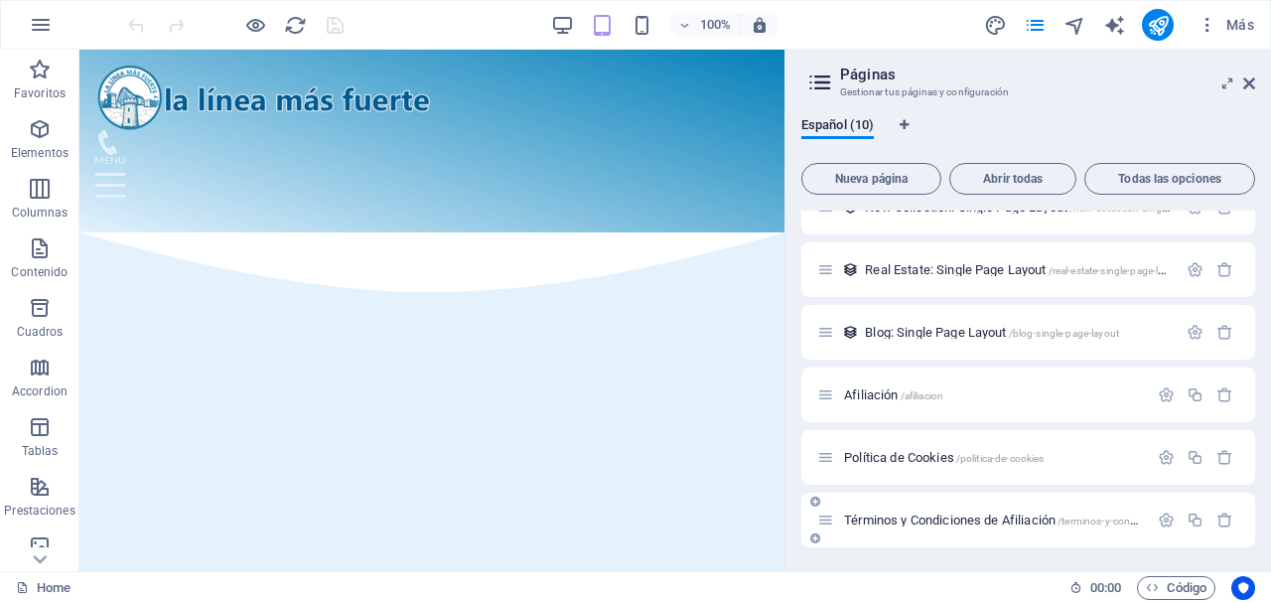
click at [989, 516] on span "Términos y Condiciones de Afiliación /terminos-y-condiciones-de-afiliacion" at bounding box center [1034, 519] width 380 height 15
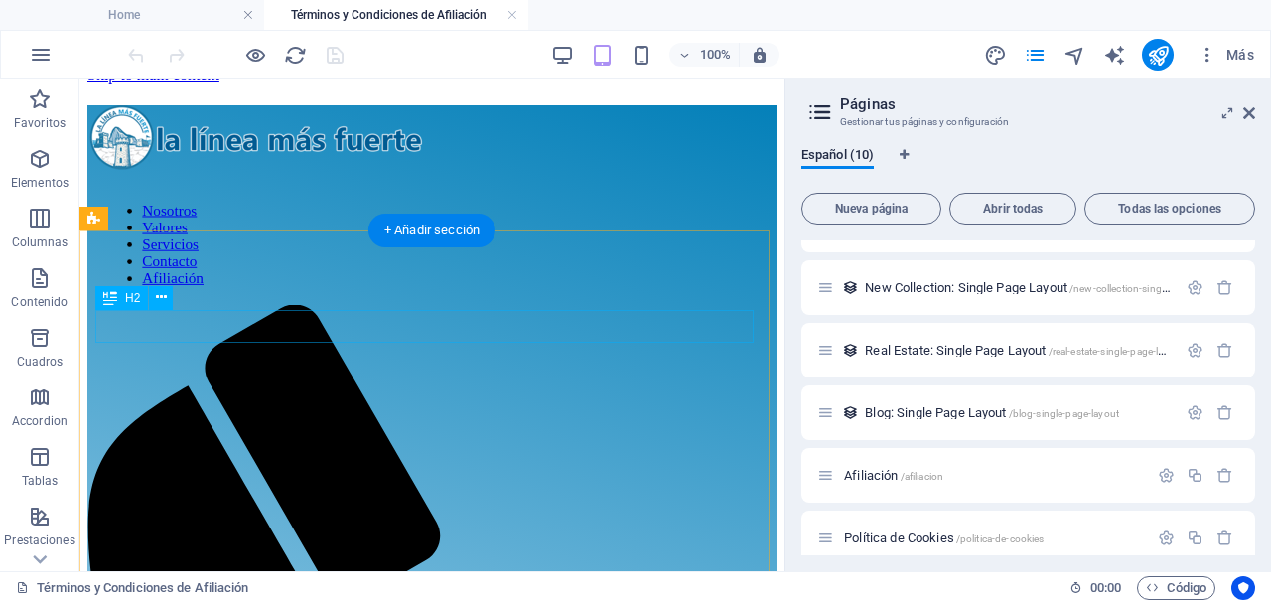
scroll to position [0, 0]
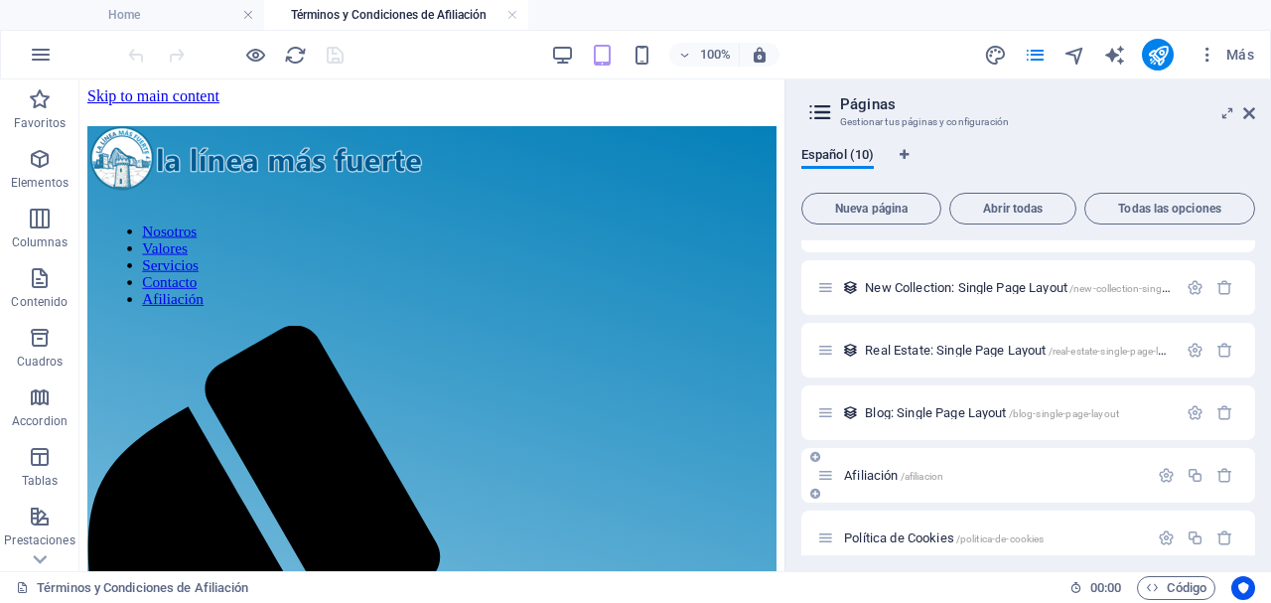
click at [870, 470] on span "Afiliación /afiliacion" at bounding box center [893, 475] width 99 height 15
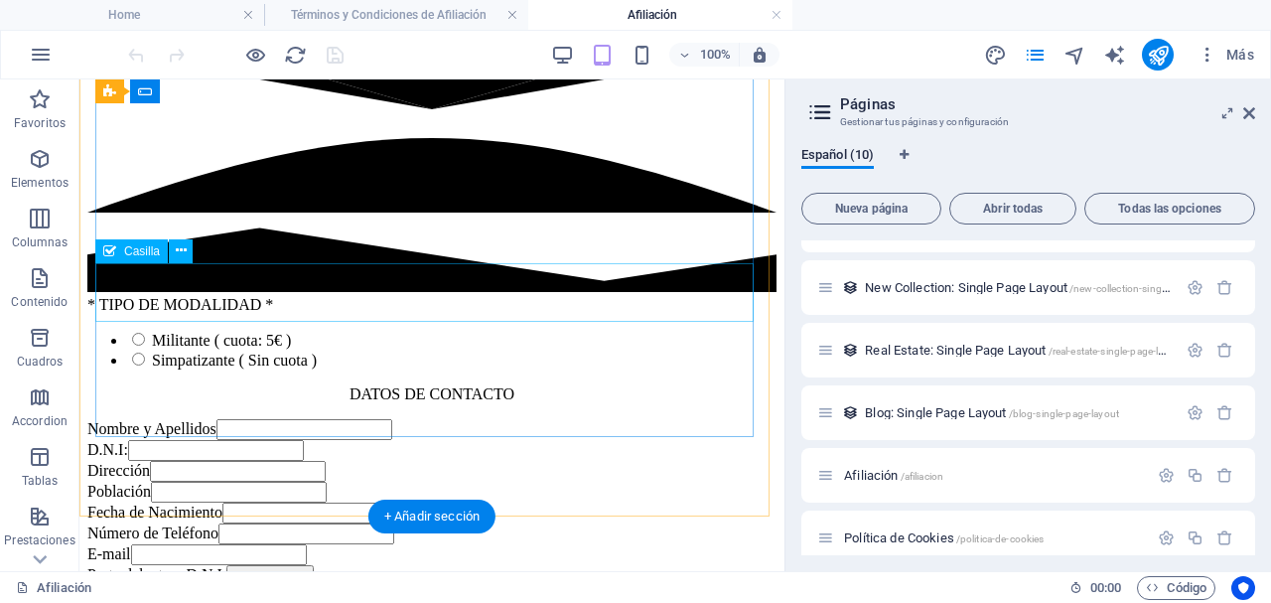
scroll to position [1721, 0]
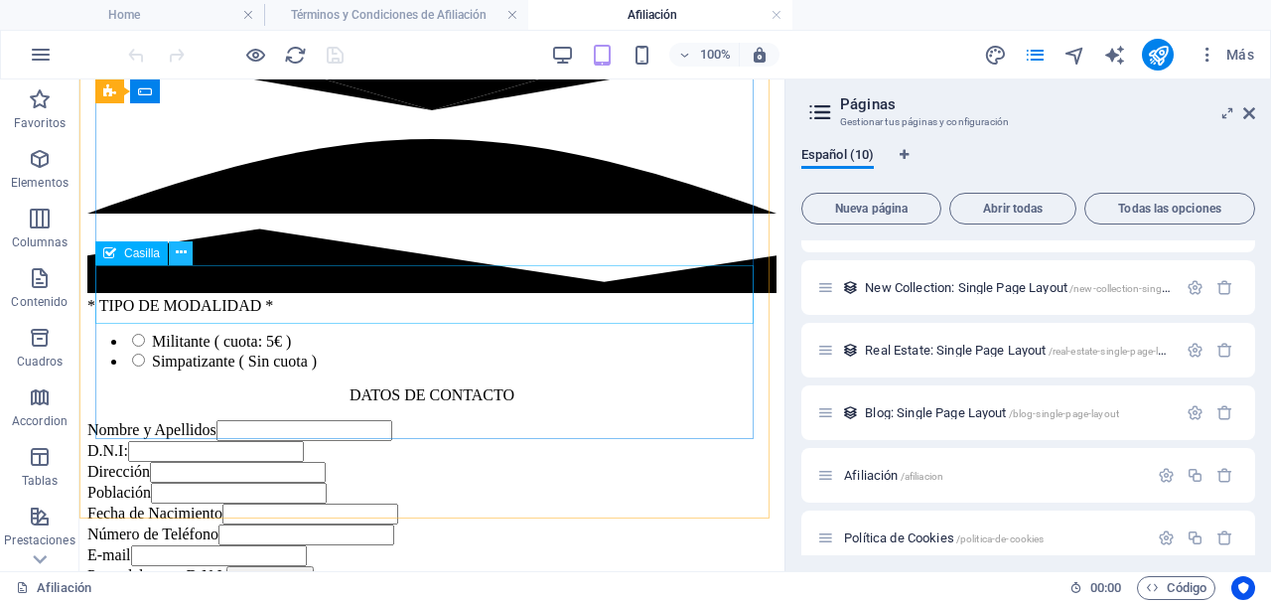
click at [185, 255] on icon at bounding box center [181, 252] width 11 height 21
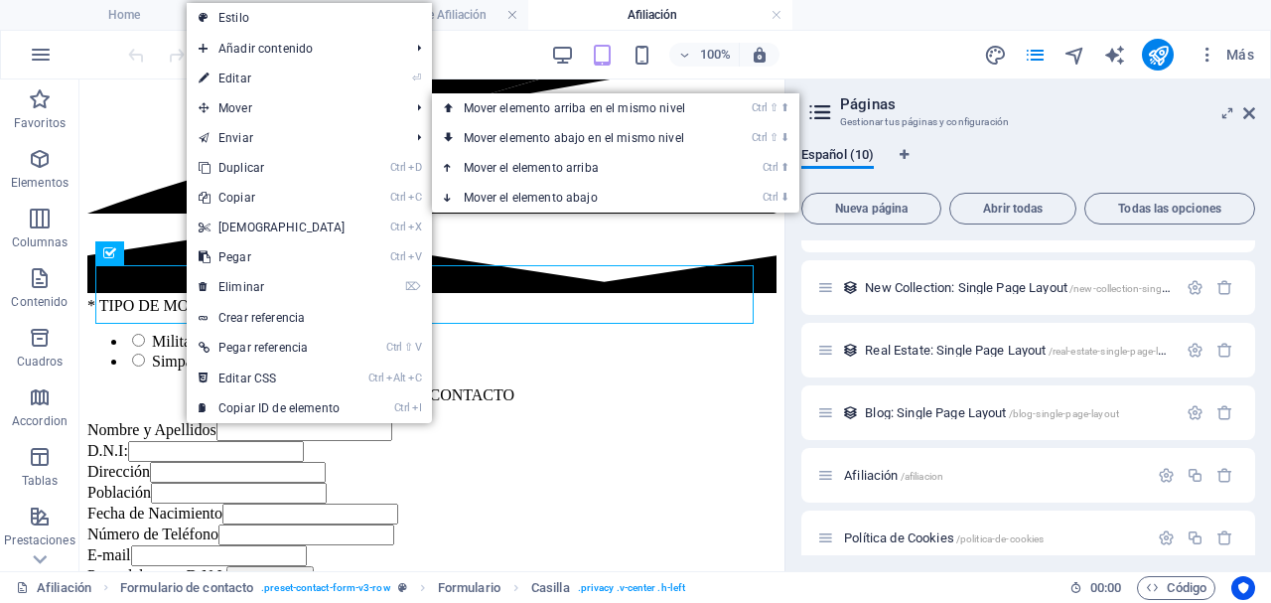
click at [269, 84] on link "⏎ Editar" at bounding box center [272, 79] width 171 height 30
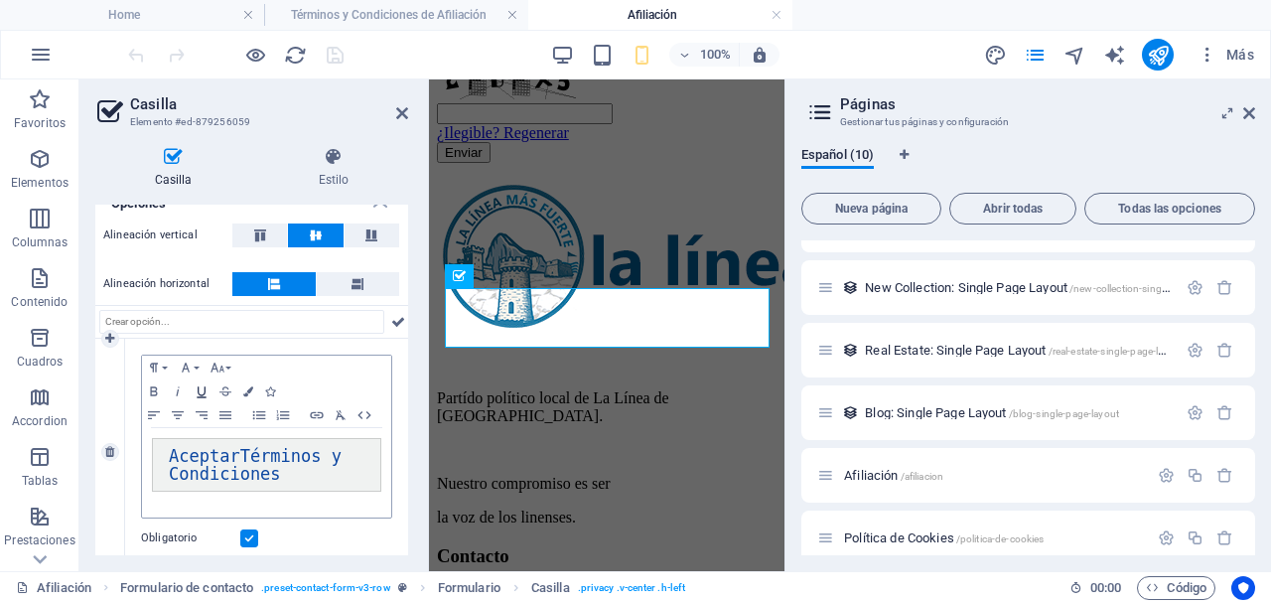
scroll to position [174, 0]
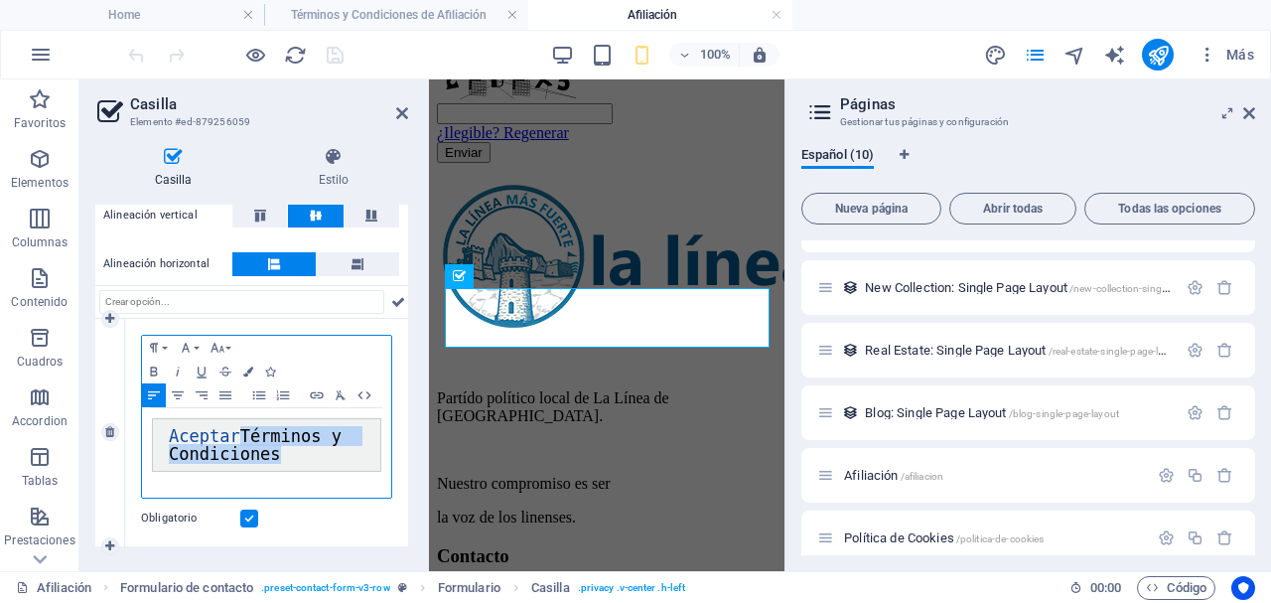
drag, startPoint x: 245, startPoint y: 431, endPoint x: 318, endPoint y: 458, distance: 77.3
click at [318, 458] on pre "Aceptar Términos y Condiciones" at bounding box center [266, 445] width 229 height 54
click at [310, 383] on button "Insert Link" at bounding box center [317, 395] width 24 height 24
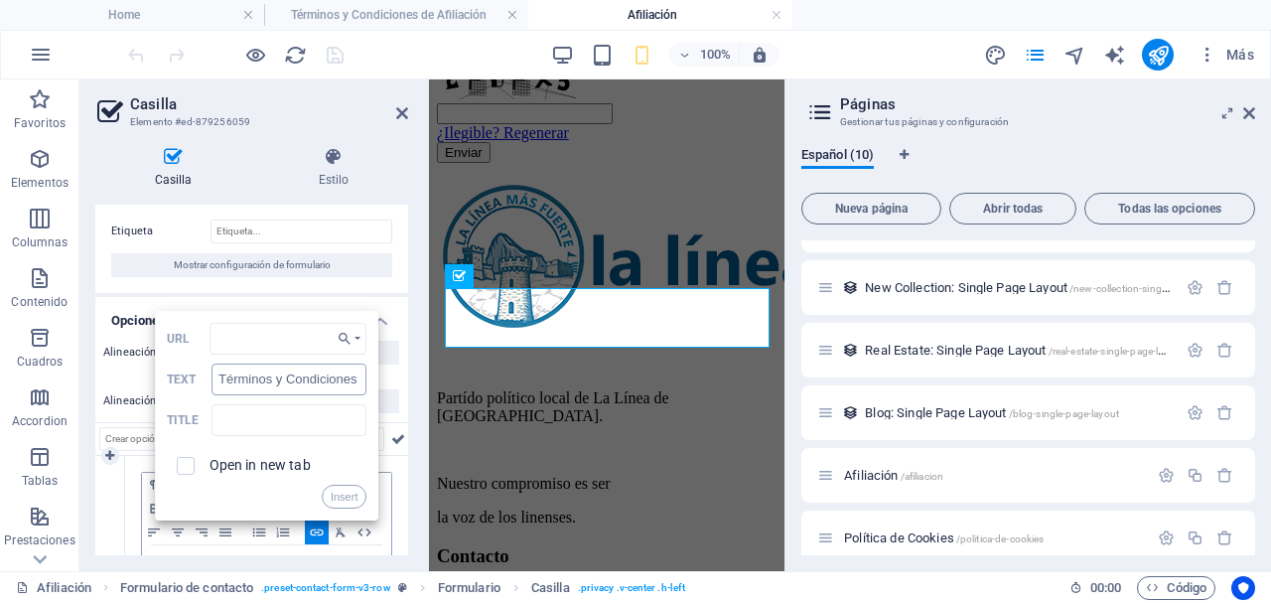
scroll to position [0, 0]
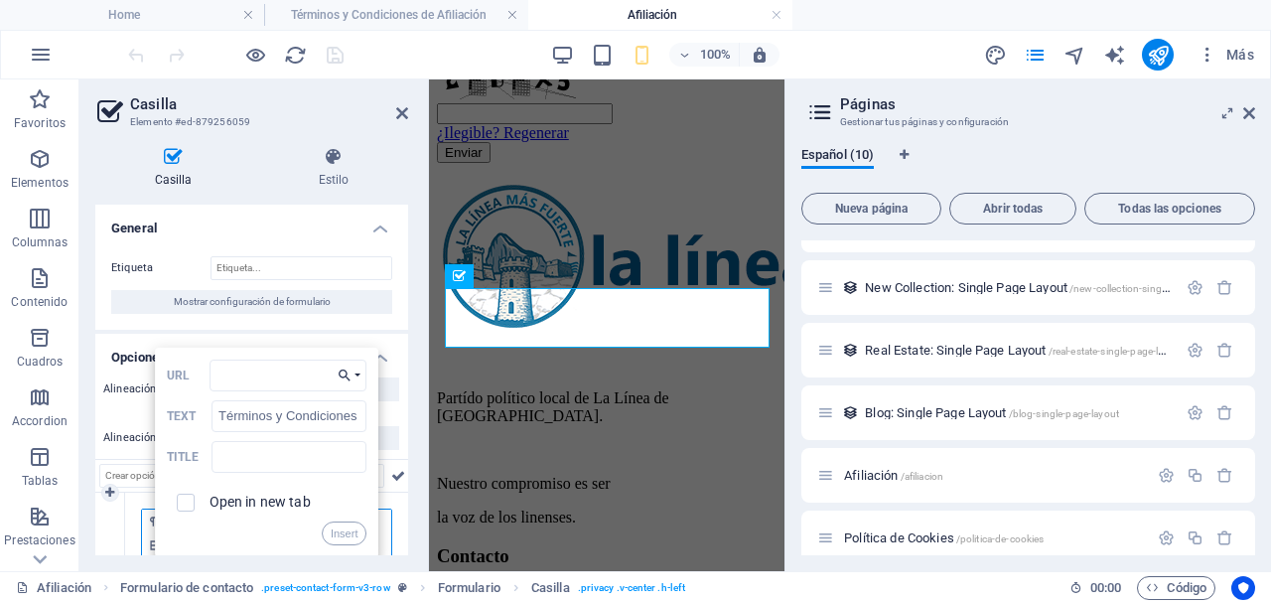
click at [339, 373] on icon "button" at bounding box center [345, 375] width 20 height 16
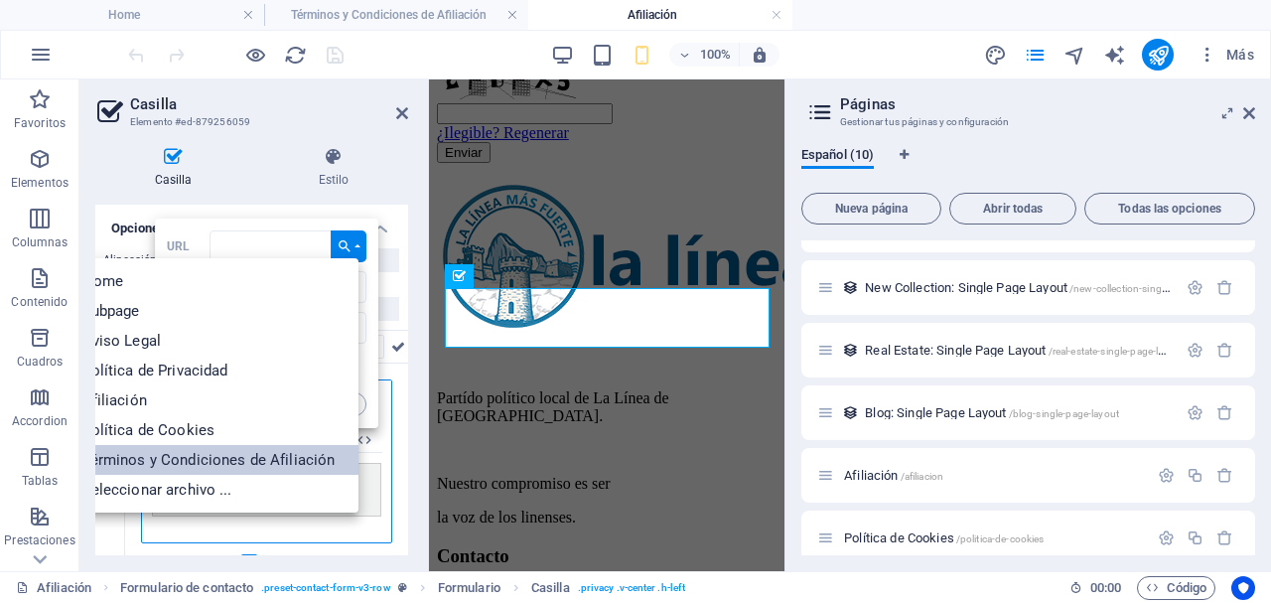
scroll to position [130, 0]
click at [204, 455] on p "Términos y Condiciones de Afiliación" at bounding box center [202, 459] width 273 height 30
type input "/terminos-y-condiciones-de-afiliacion"
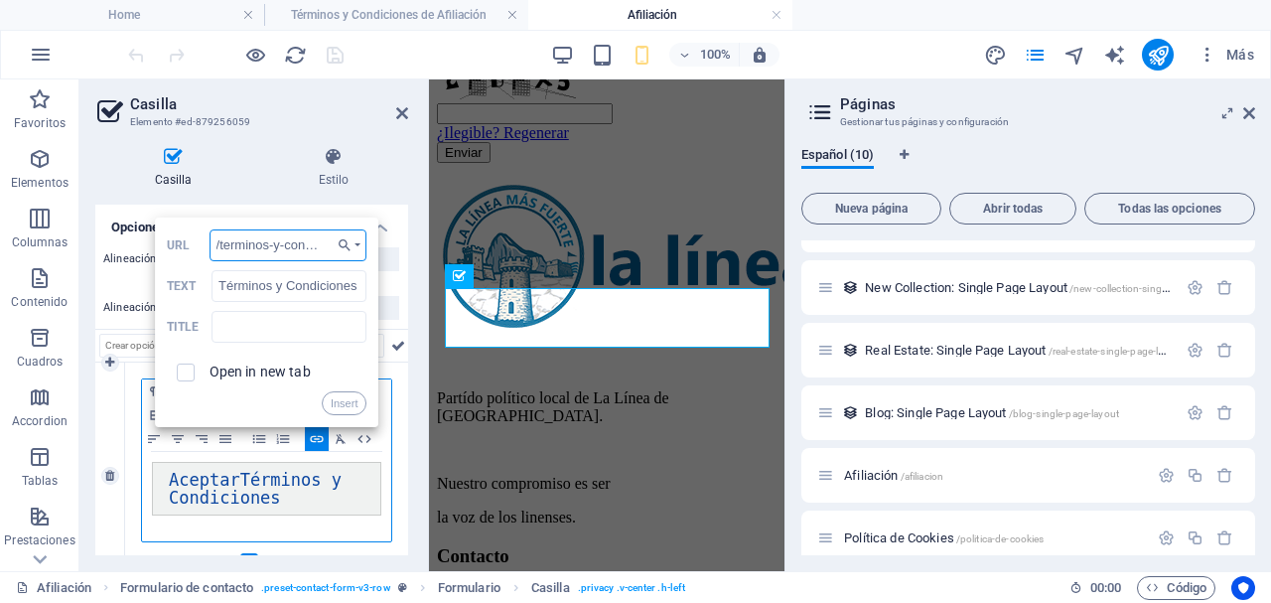
scroll to position [0, 104]
click at [190, 370] on input "checkbox" at bounding box center [183, 369] width 18 height 18
checkbox input "true"
click at [337, 399] on button "Insert" at bounding box center [345, 403] width 46 height 24
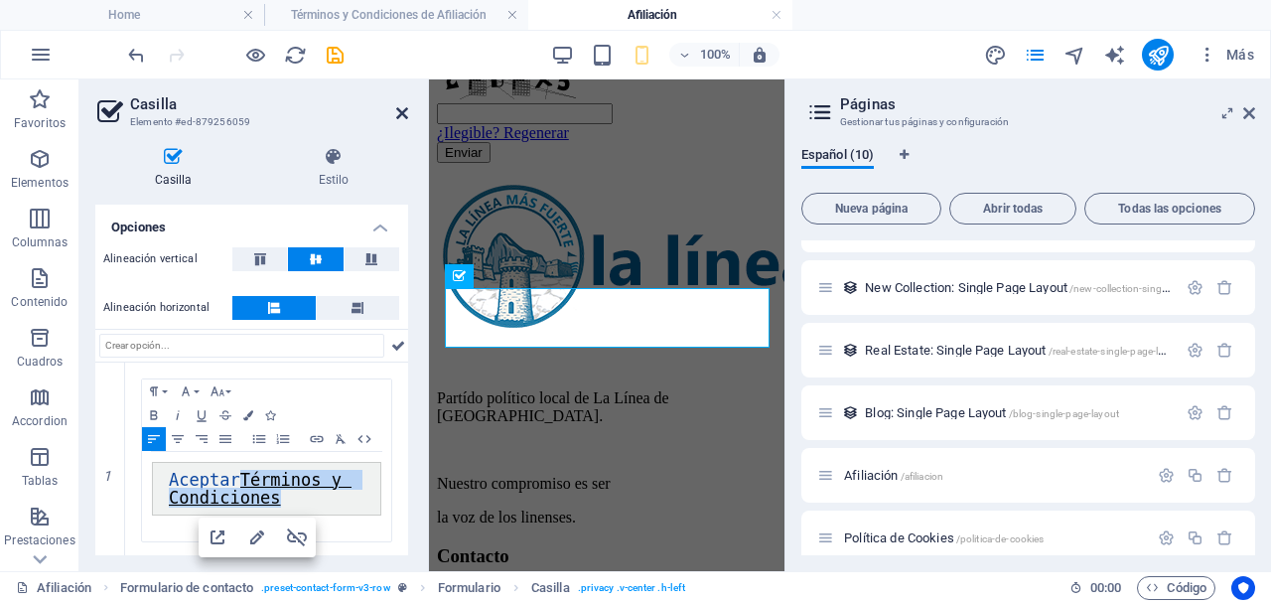
click at [405, 109] on icon at bounding box center [402, 113] width 12 height 16
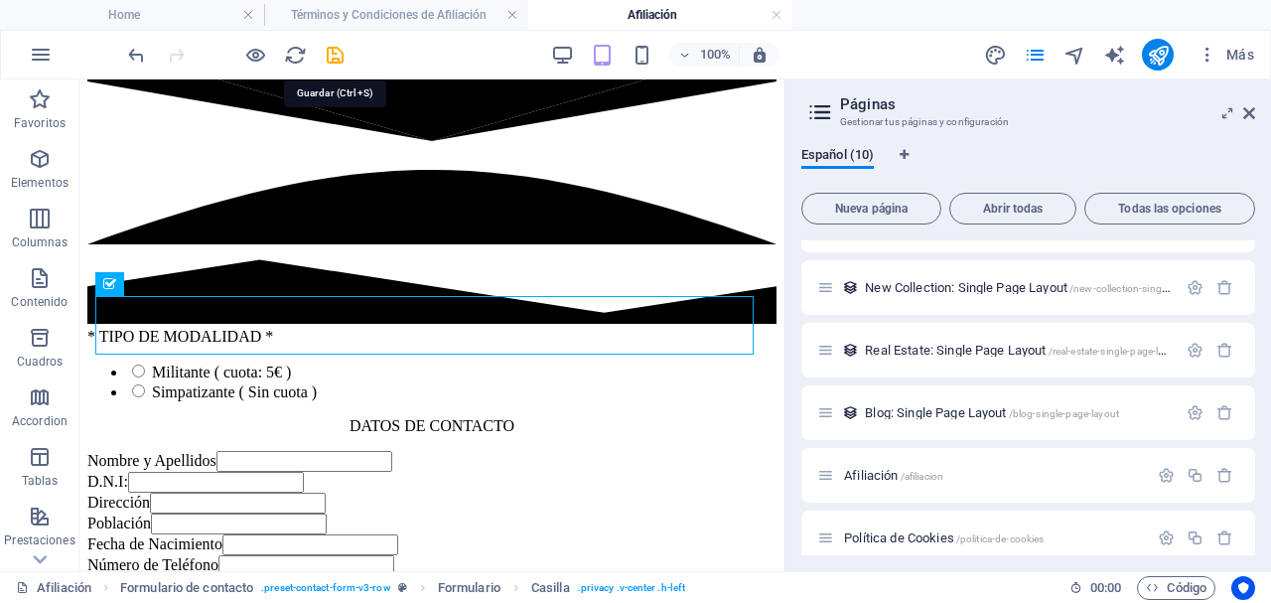
click at [342, 54] on icon "save" at bounding box center [335, 55] width 23 height 23
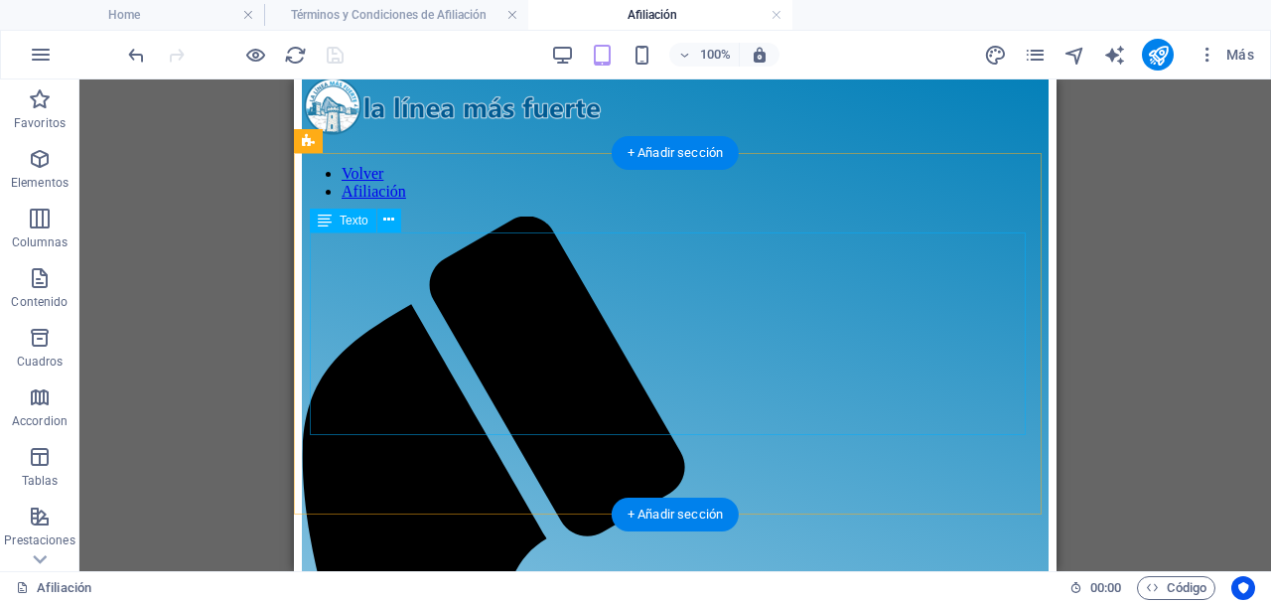
scroll to position [0, 0]
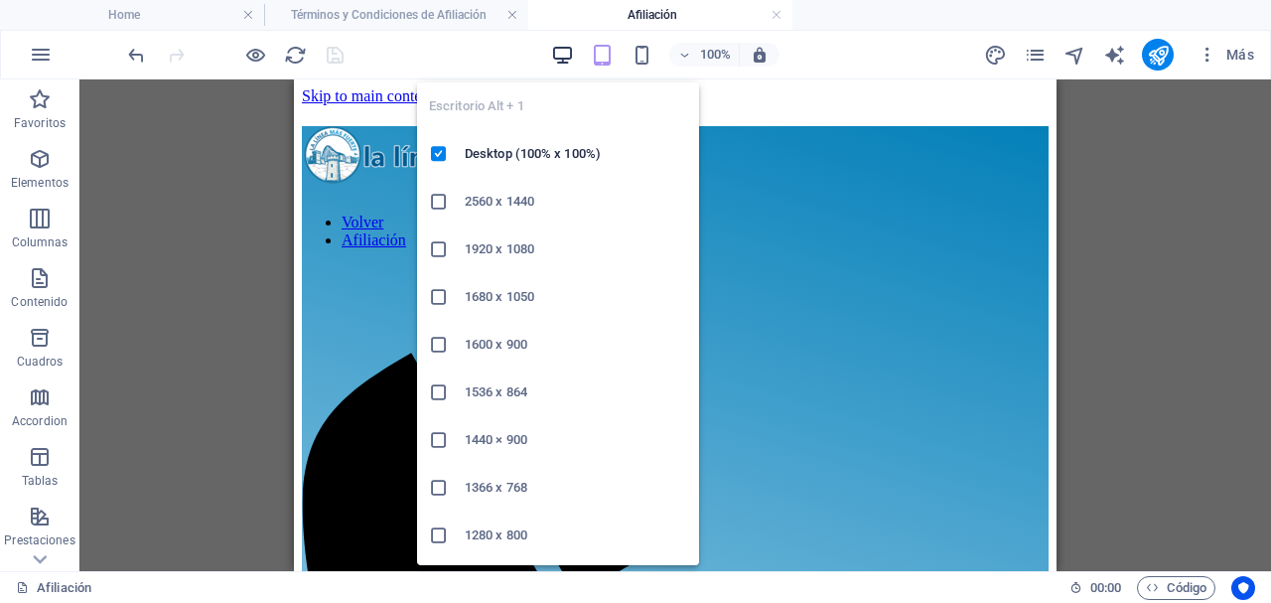
click at [554, 46] on icon "button" at bounding box center [562, 55] width 23 height 23
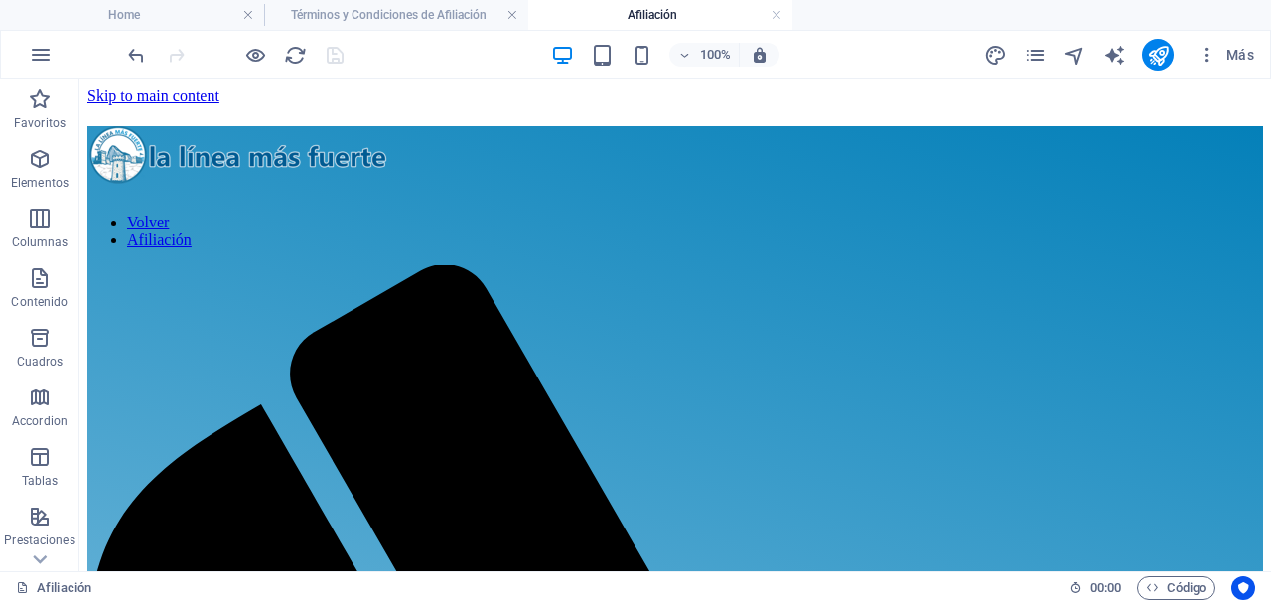
click at [653, 15] on h4 "Afiliación" at bounding box center [660, 15] width 264 height 22
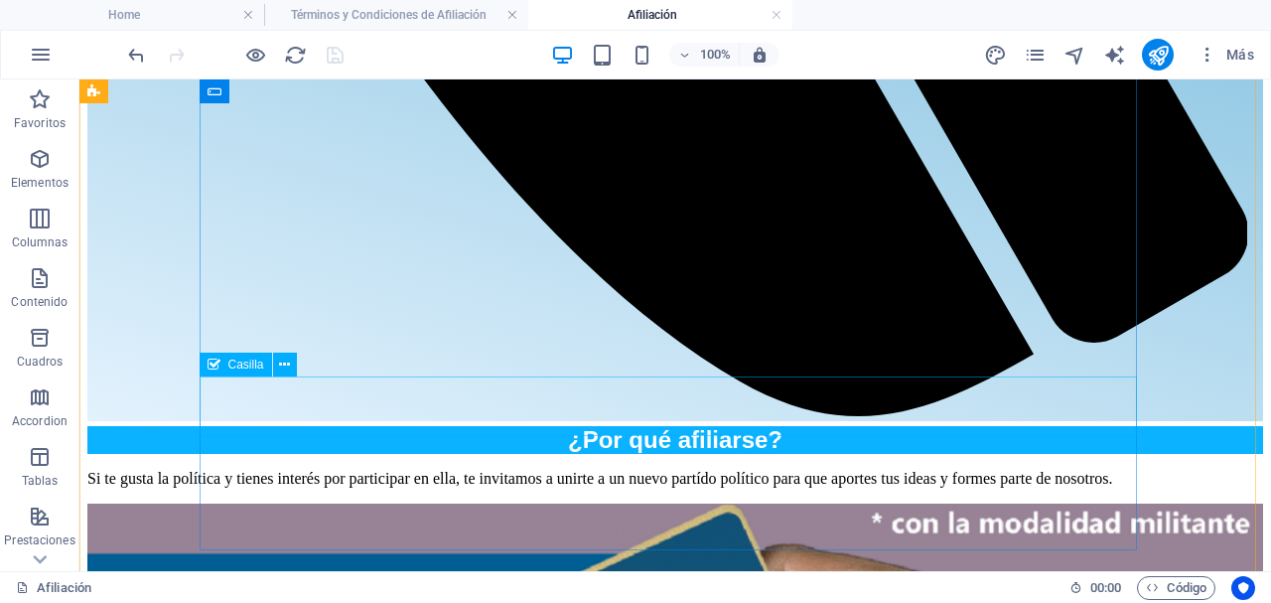
scroll to position [1387, 0]
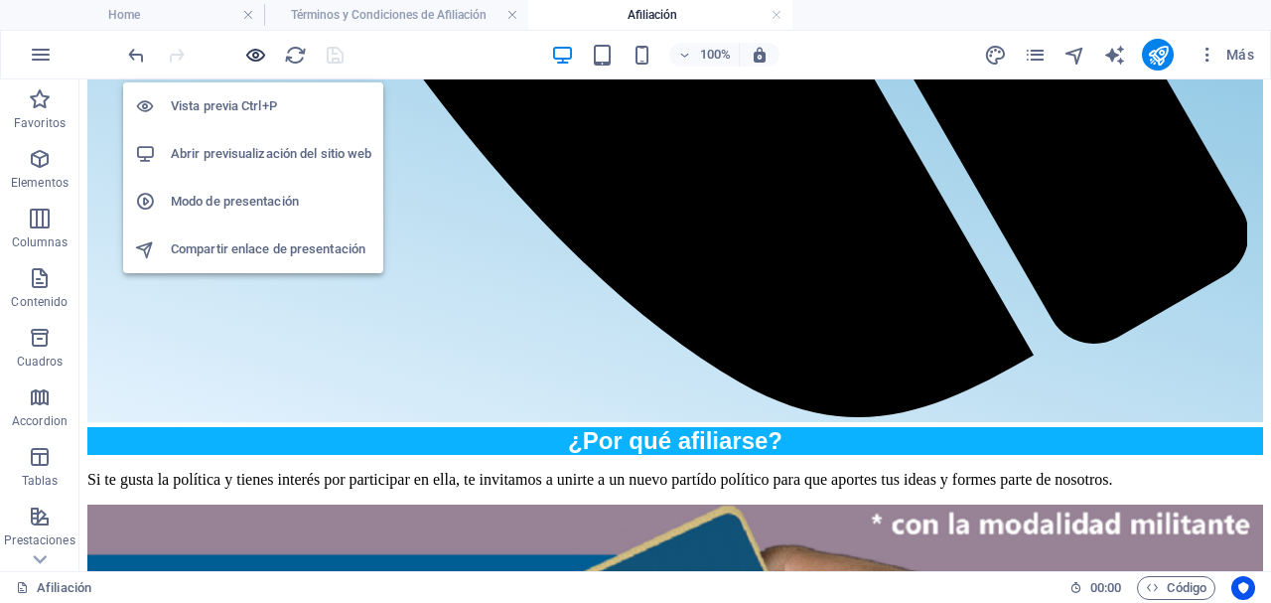
click at [246, 57] on icon "button" at bounding box center [255, 55] width 23 height 23
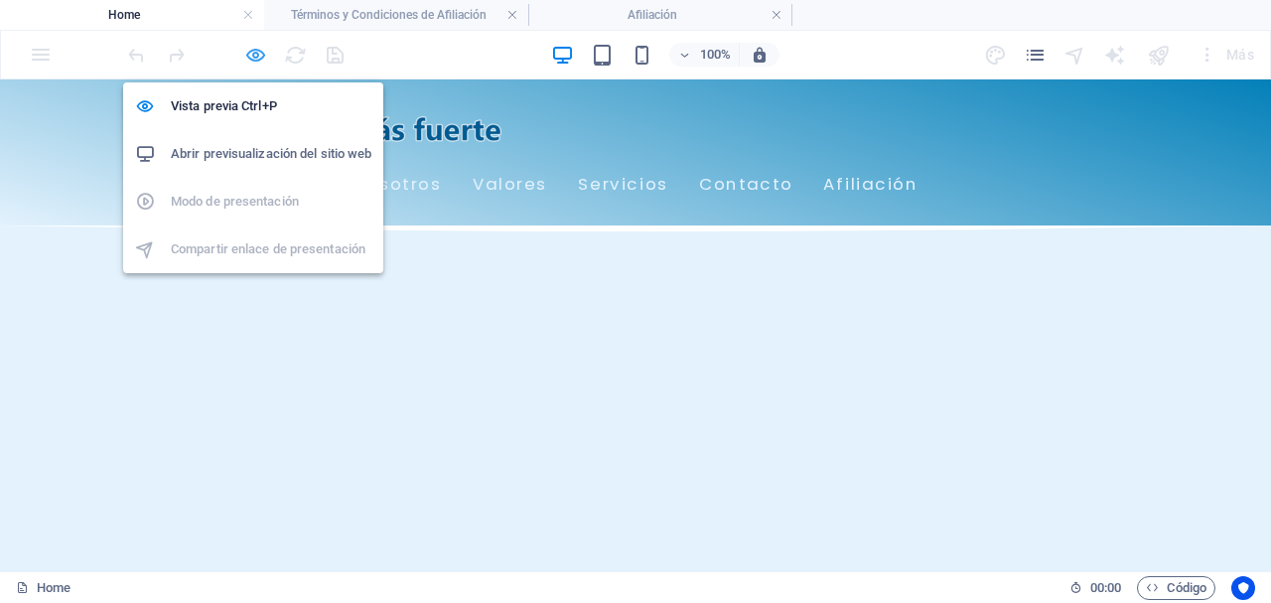
click at [253, 52] on icon "button" at bounding box center [255, 55] width 23 height 23
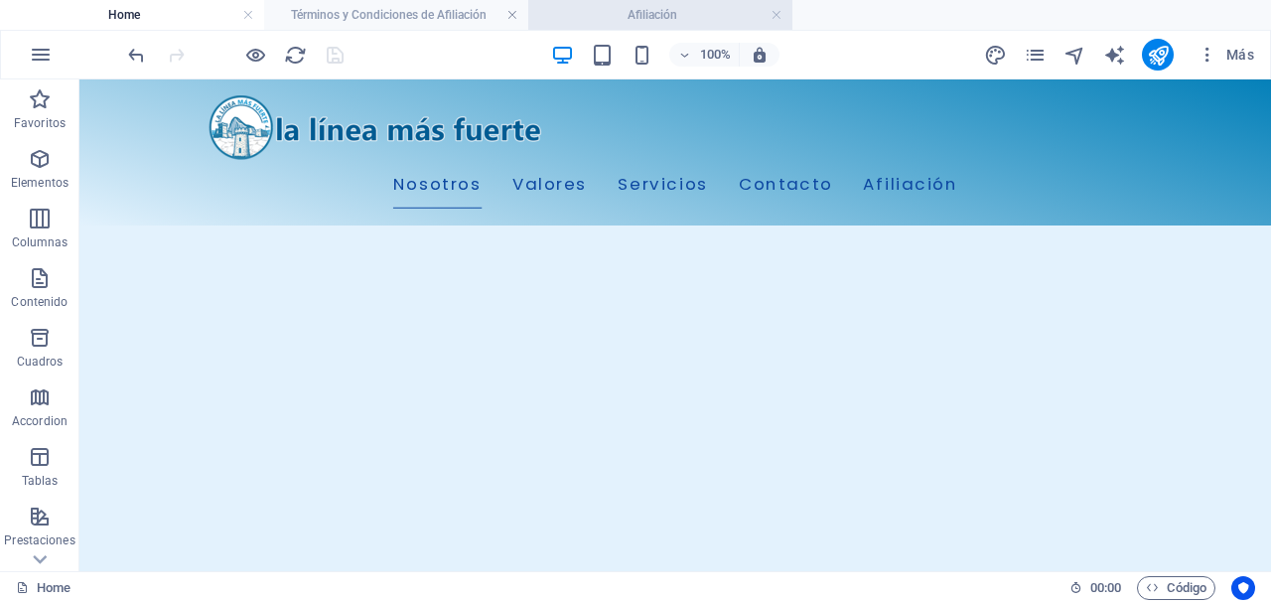
scroll to position [265, 0]
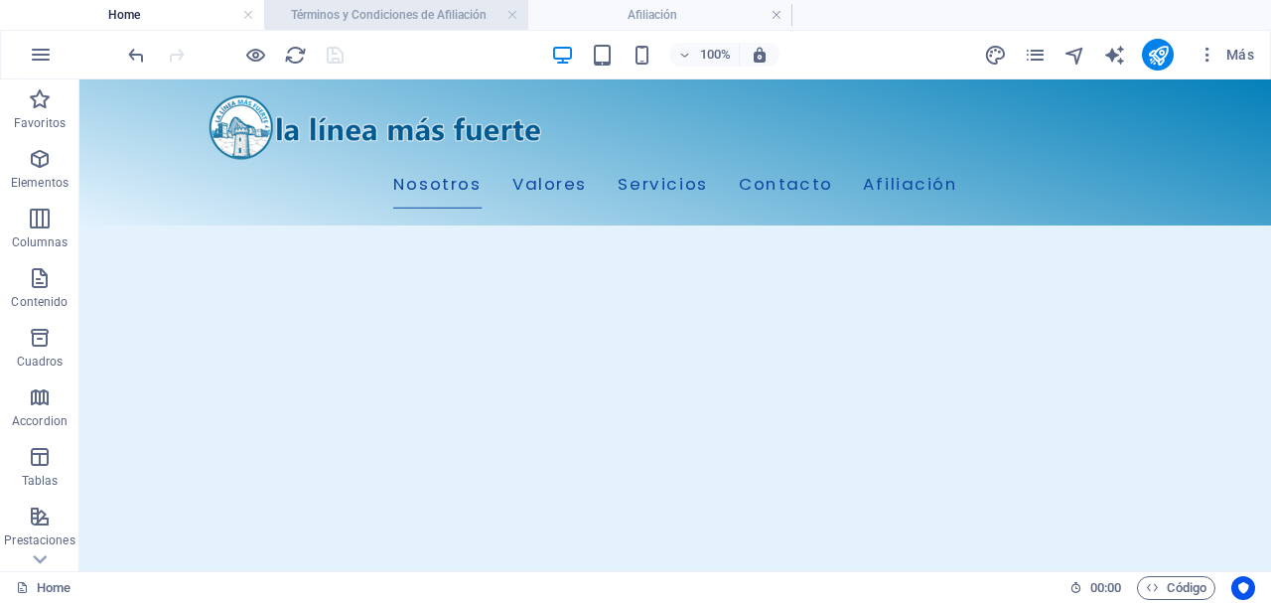
click at [414, 19] on h4 "Términos y Condiciones de Afiliación" at bounding box center [396, 15] width 264 height 22
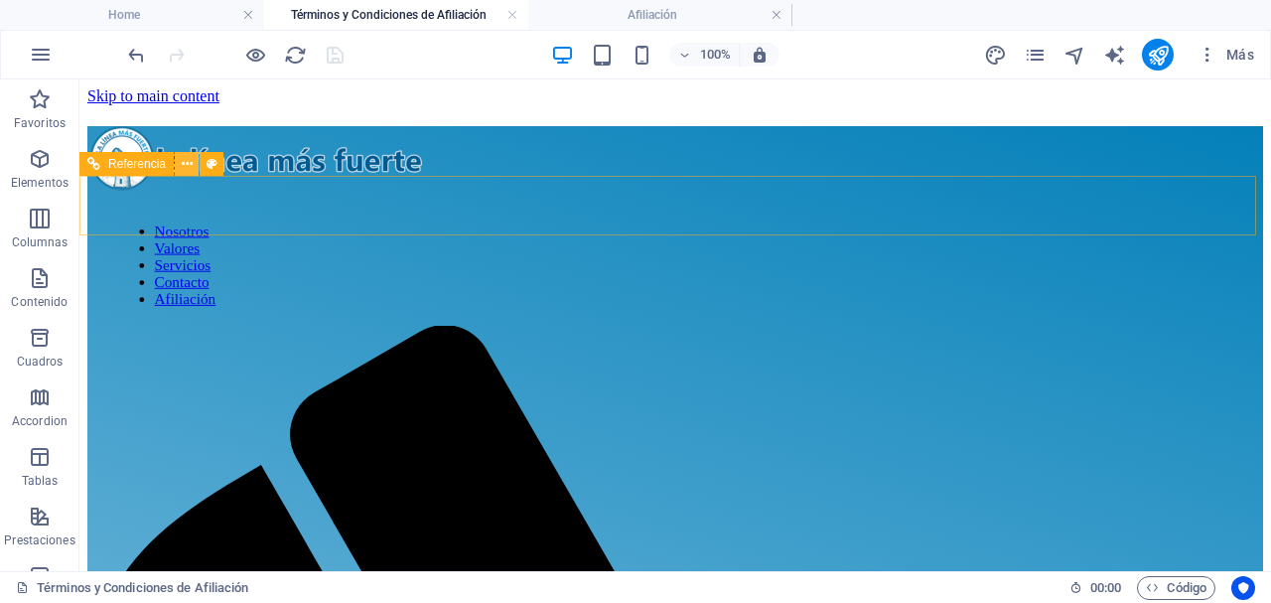
click at [191, 162] on icon at bounding box center [187, 164] width 11 height 21
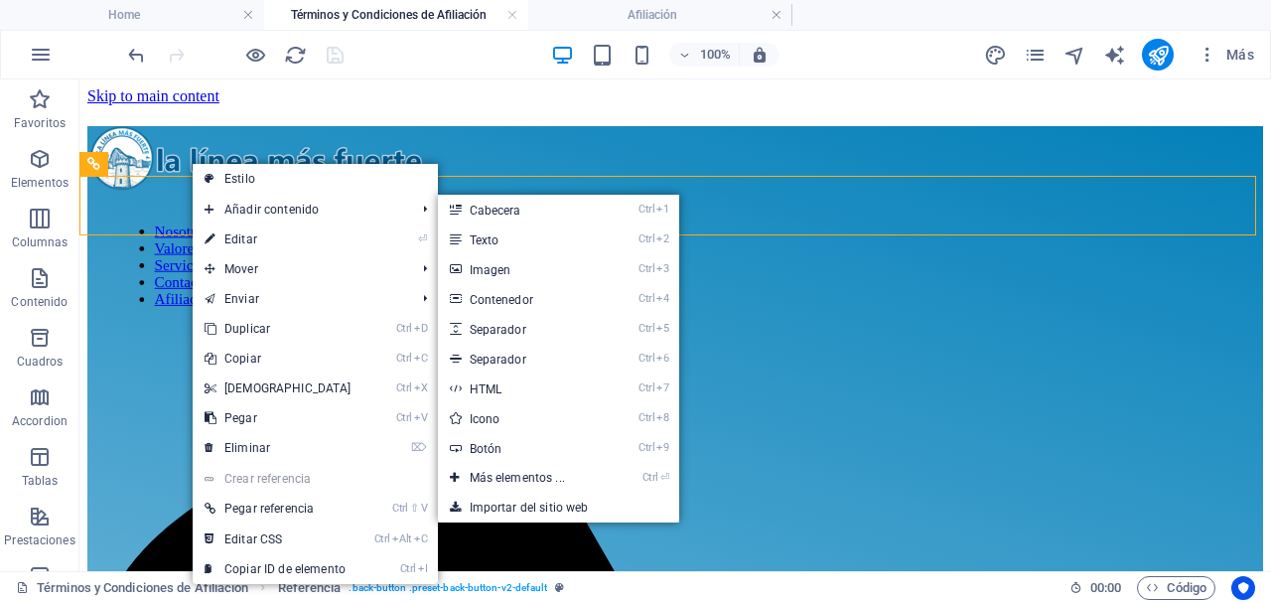
click at [261, 233] on link "⏎ Editar" at bounding box center [278, 239] width 171 height 30
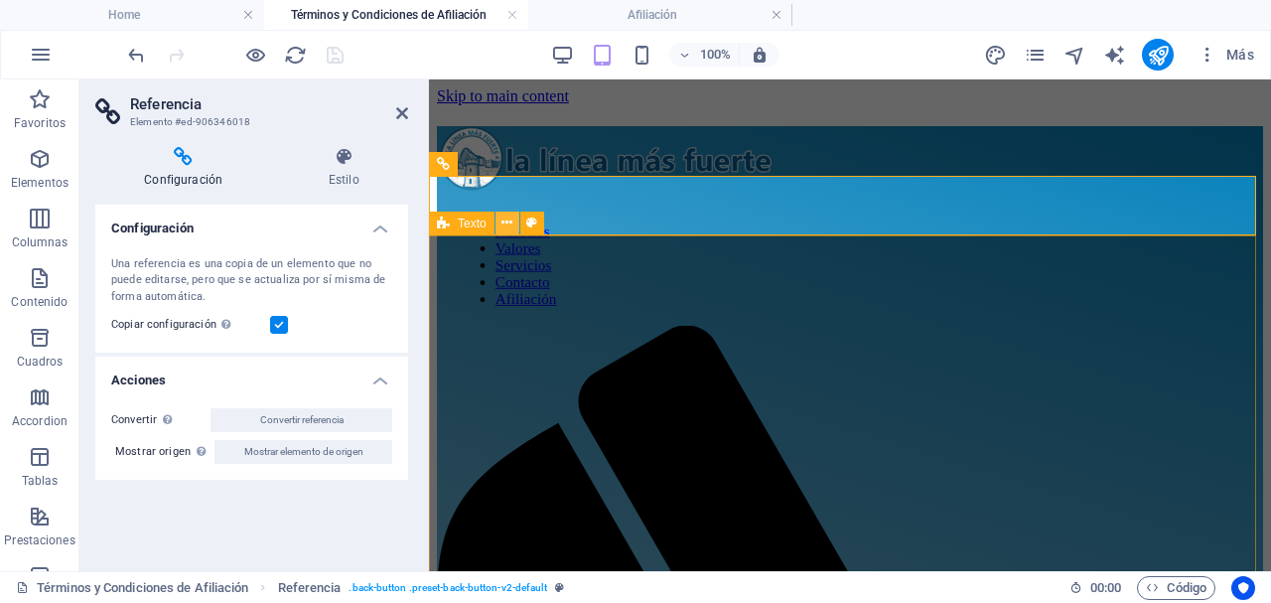
click at [507, 222] on icon at bounding box center [506, 222] width 11 height 21
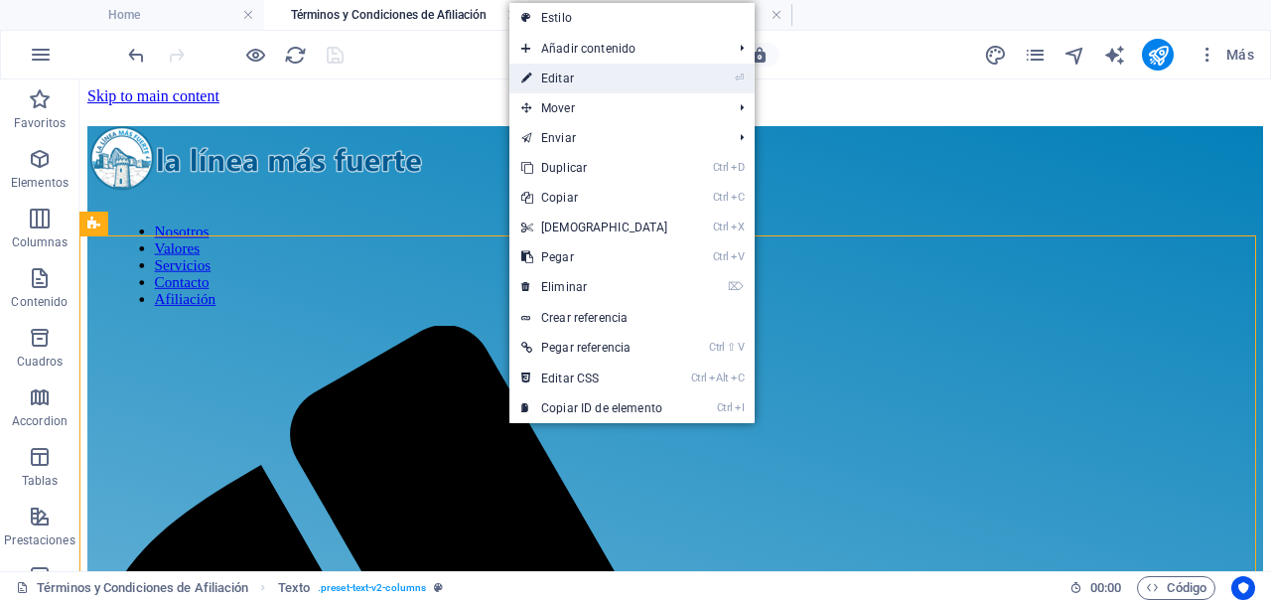
click at [594, 78] on link "⏎ Editar" at bounding box center [594, 79] width 171 height 30
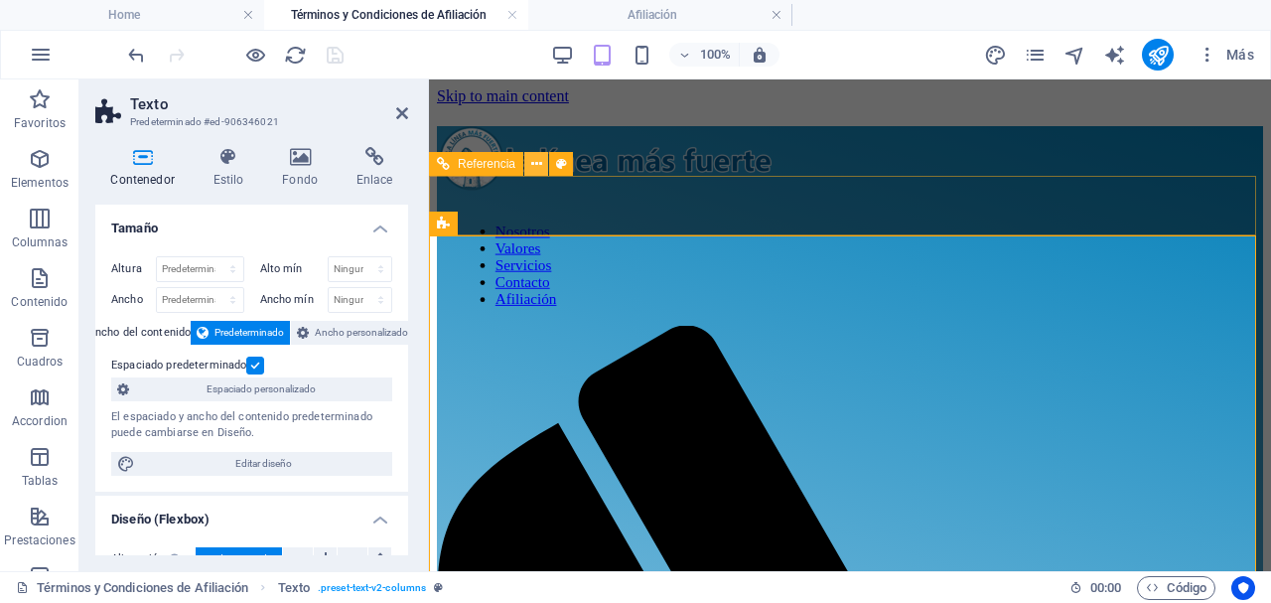
click at [538, 161] on icon at bounding box center [536, 164] width 11 height 21
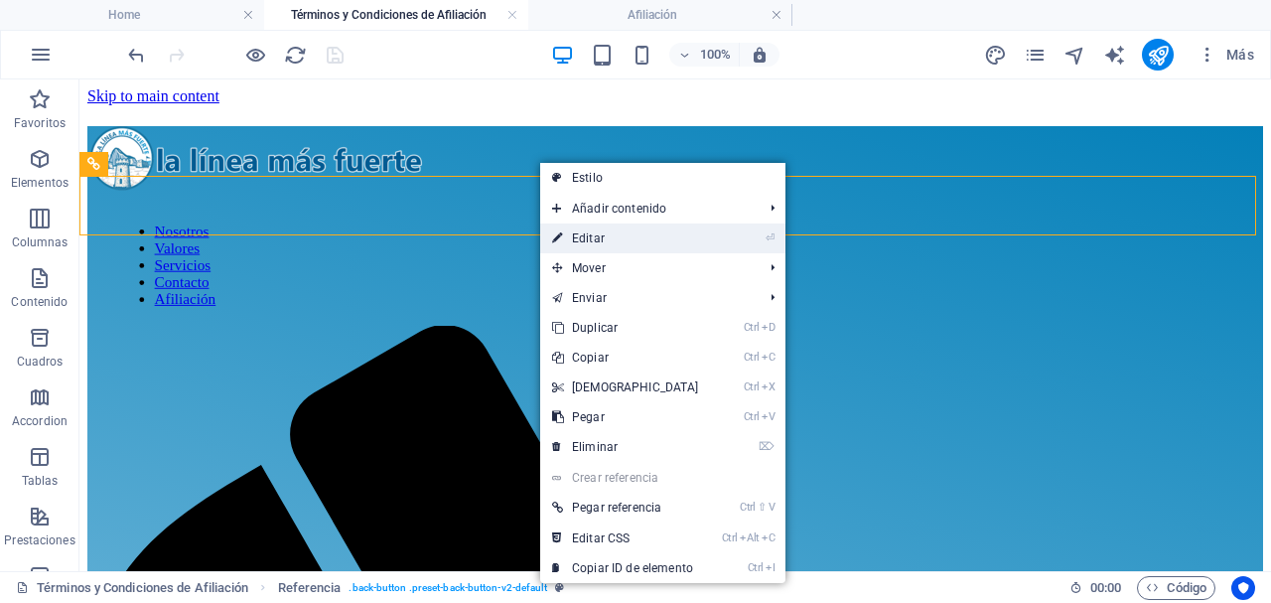
click at [590, 234] on link "⏎ Editar" at bounding box center [625, 238] width 171 height 30
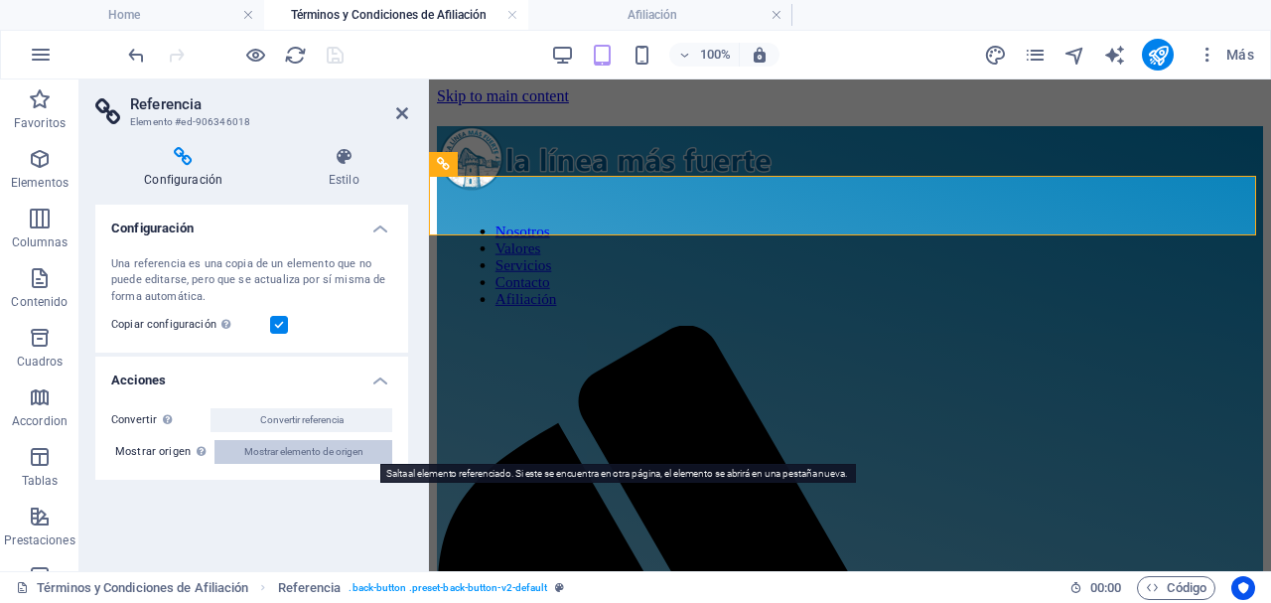
click at [337, 454] on span "Mostrar elemento de origen" at bounding box center [303, 452] width 119 height 24
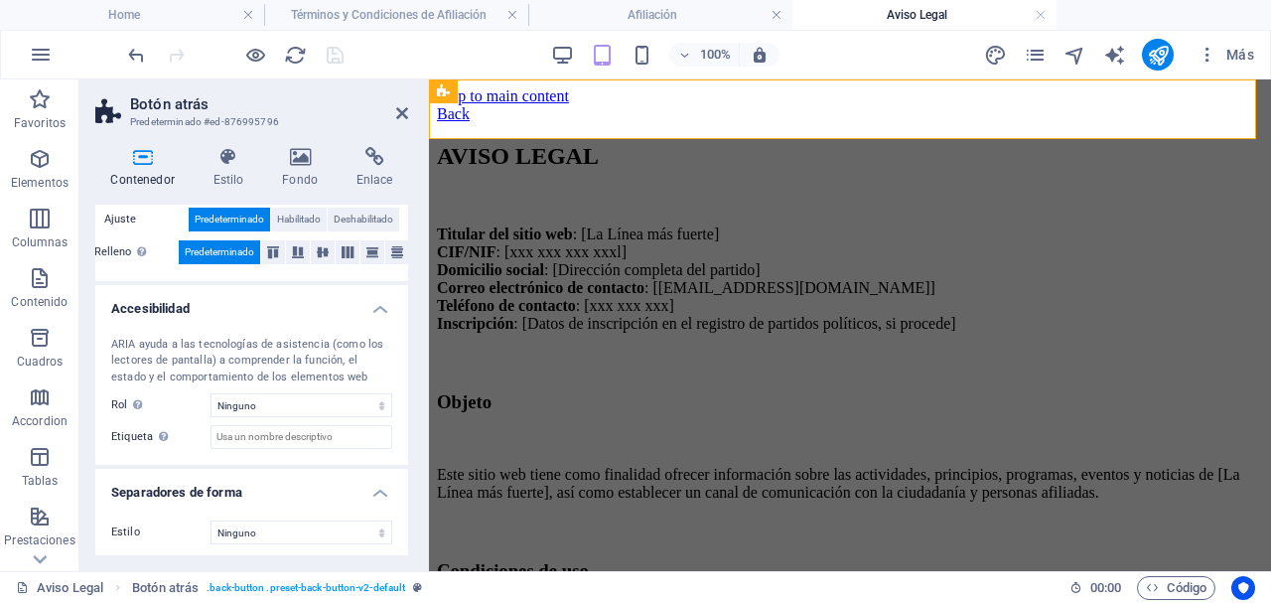
scroll to position [443, 0]
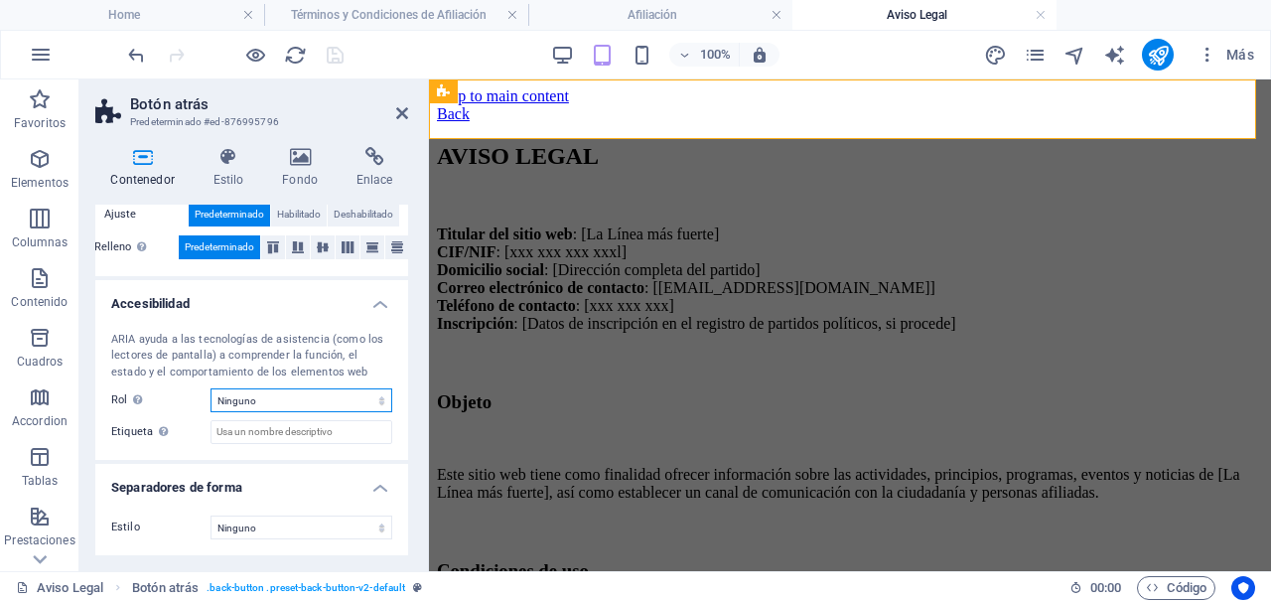
click at [355, 401] on select "Ninguno Alert Article Banner Comment Complementary Dialog Encabezado Marquee Pi…" at bounding box center [301, 400] width 182 height 24
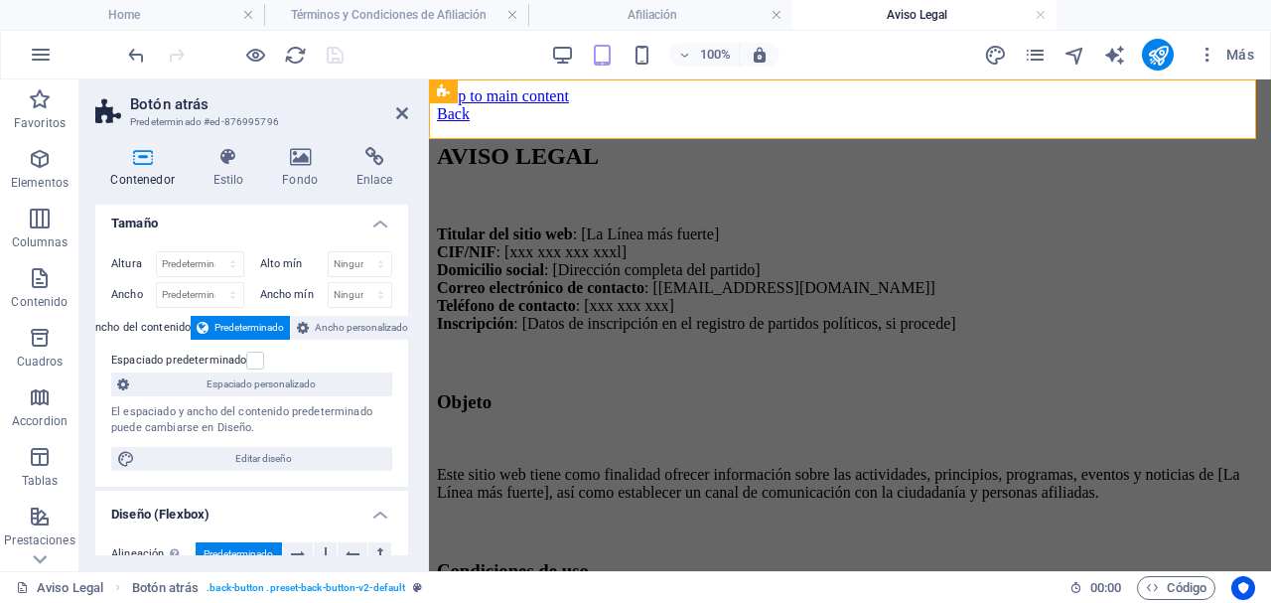
scroll to position [0, 0]
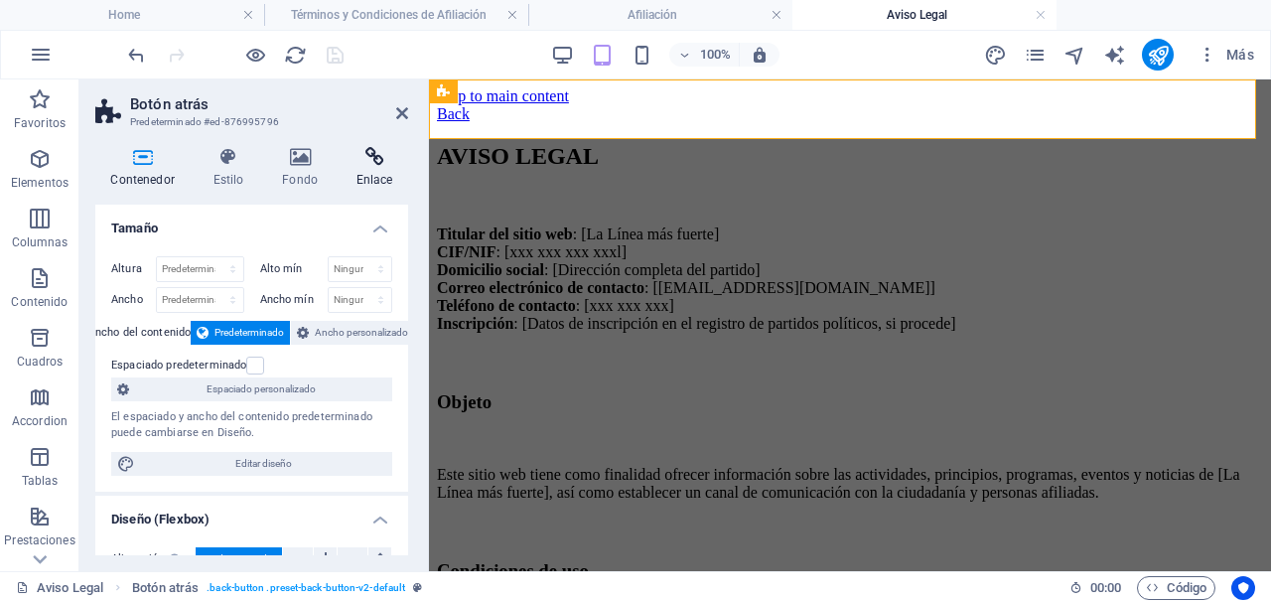
click at [377, 173] on h4 "Enlace" at bounding box center [375, 168] width 68 height 42
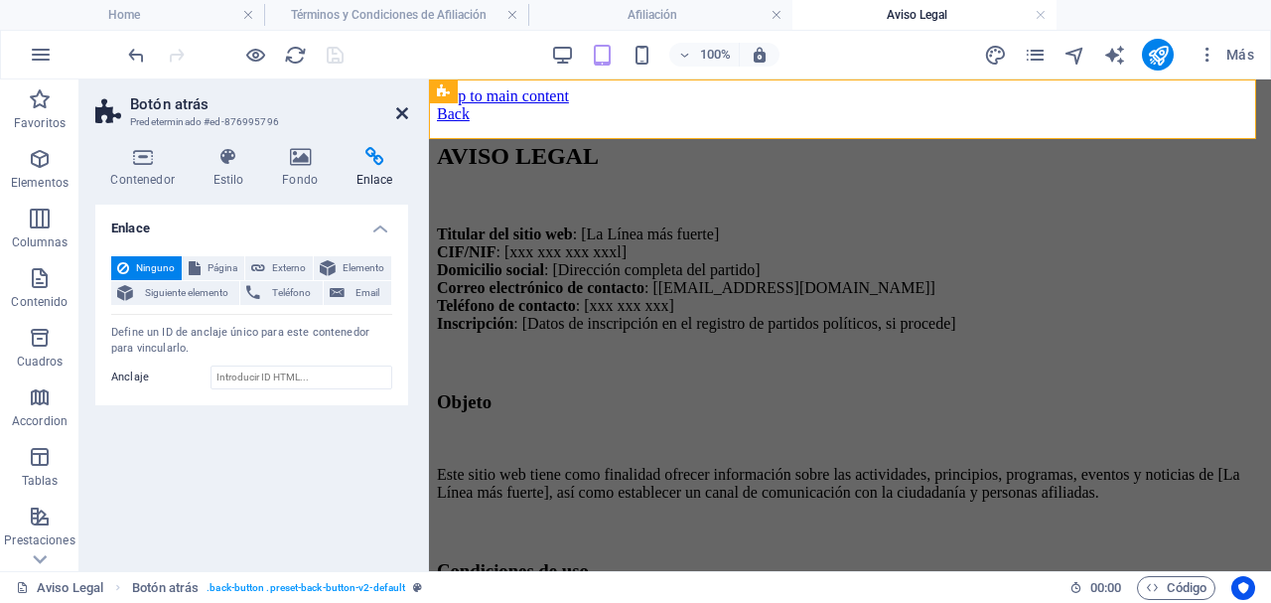
click at [403, 113] on icon at bounding box center [402, 113] width 12 height 16
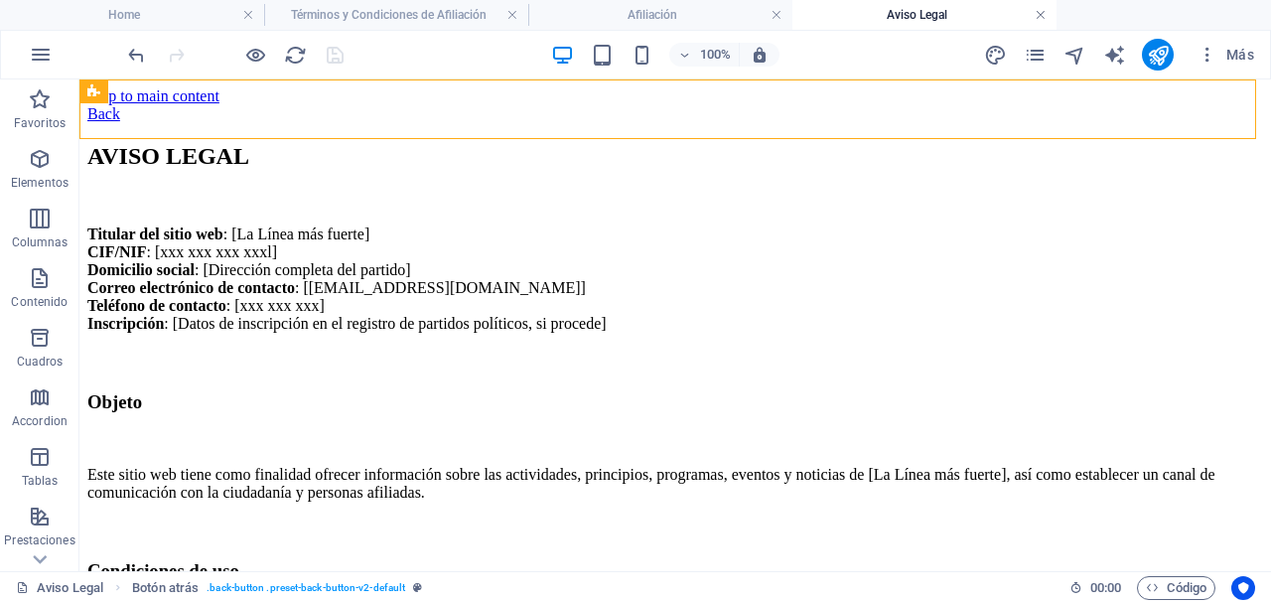
click at [1043, 20] on link at bounding box center [1041, 15] width 12 height 19
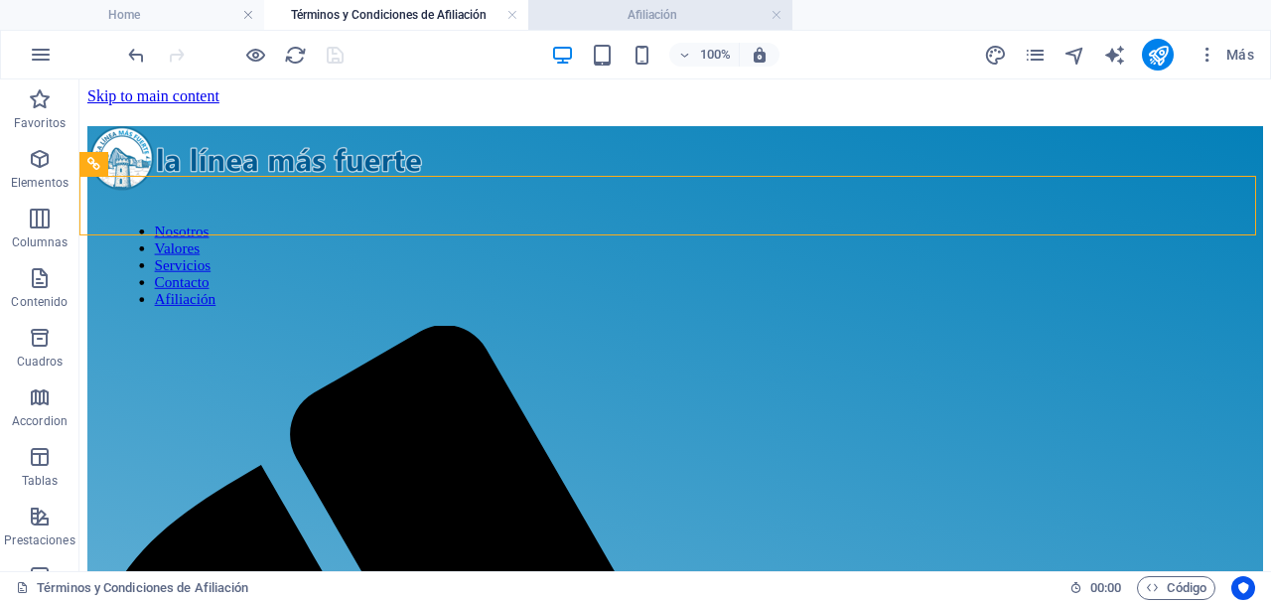
click at [679, 14] on h4 "Afiliación" at bounding box center [660, 15] width 264 height 22
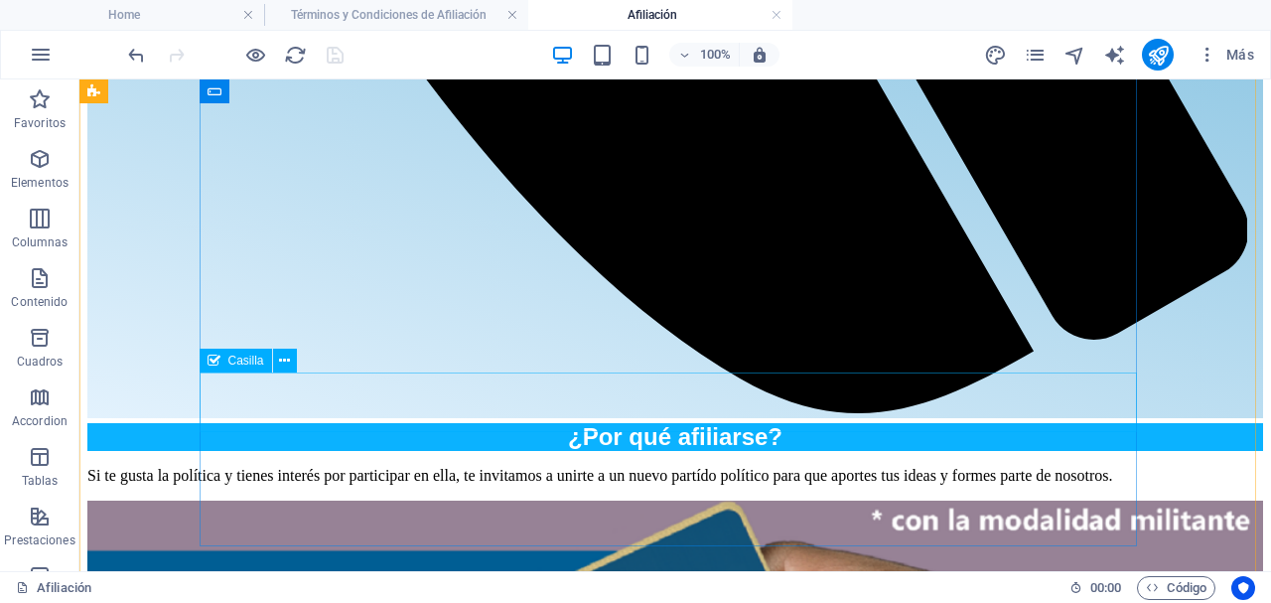
scroll to position [1388, 0]
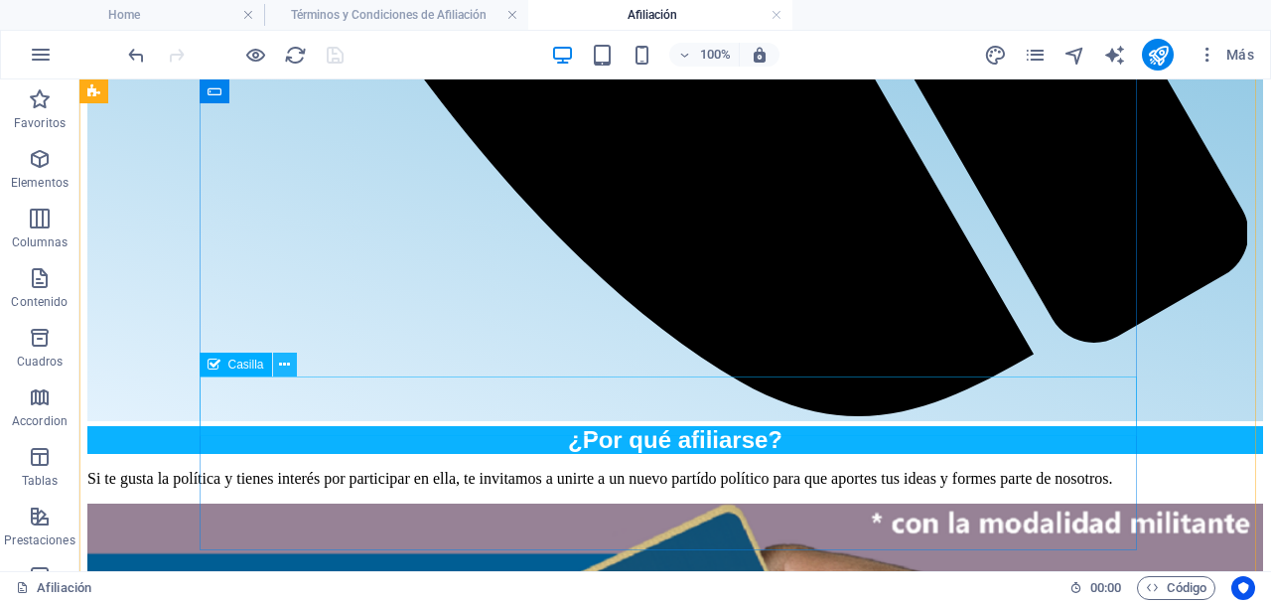
click at [290, 367] on icon at bounding box center [284, 364] width 11 height 21
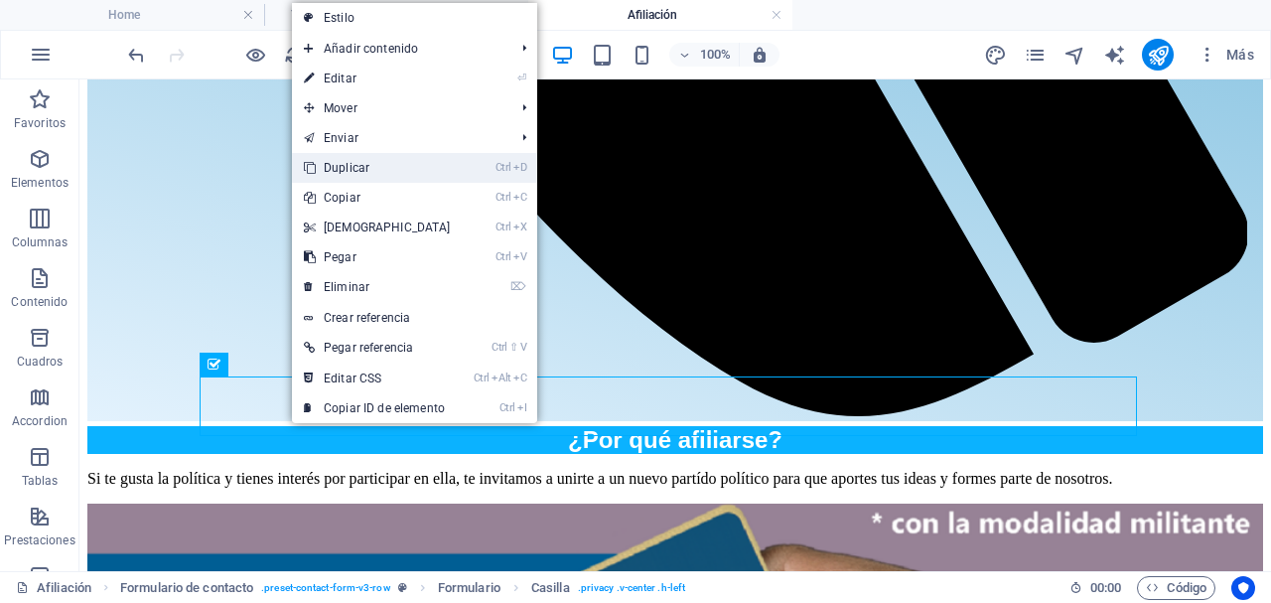
click at [384, 169] on link "Ctrl D Duplicar" at bounding box center [377, 168] width 171 height 30
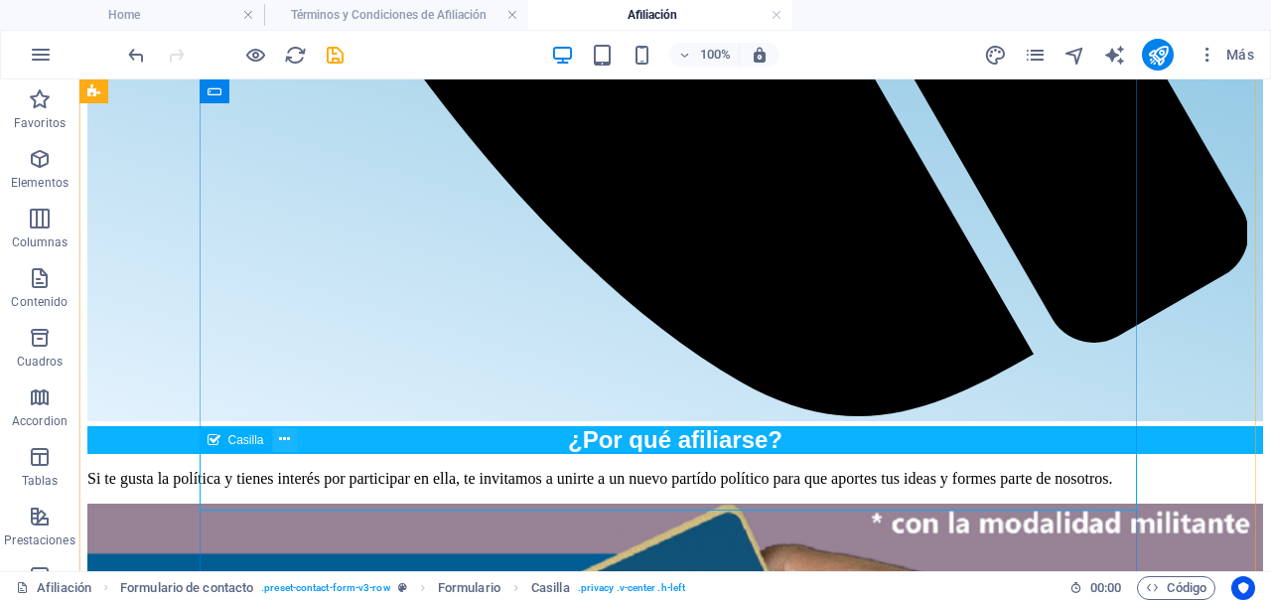
click at [286, 442] on icon at bounding box center [284, 439] width 11 height 21
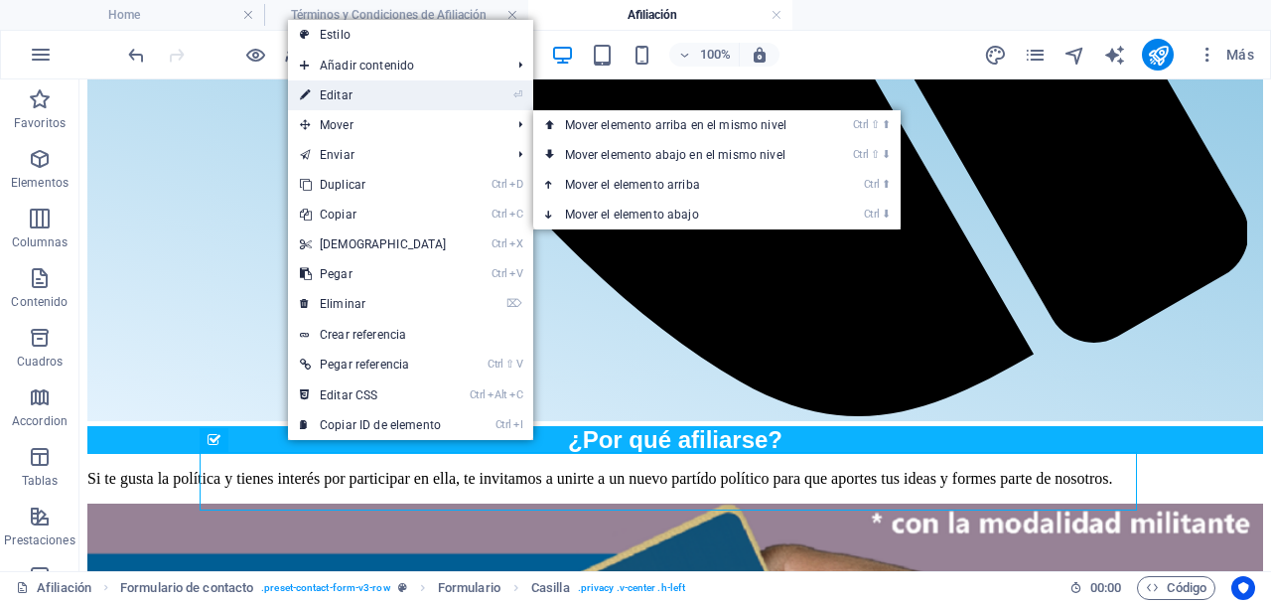
click at [381, 100] on link "⏎ Editar" at bounding box center [373, 95] width 171 height 30
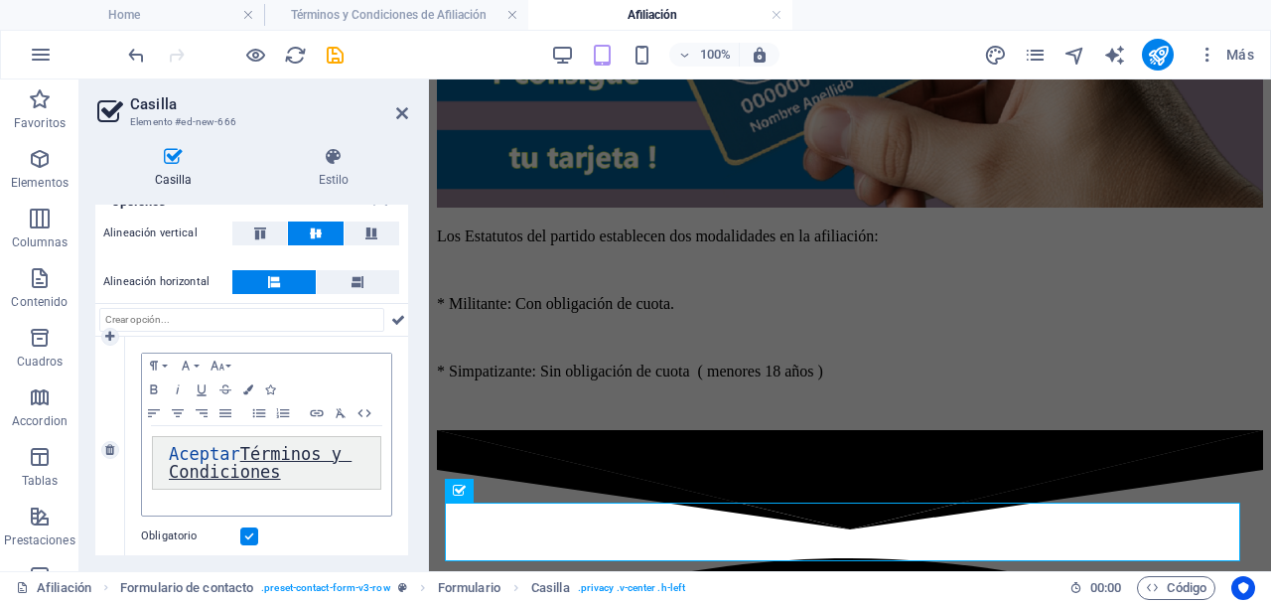
scroll to position [174, 0]
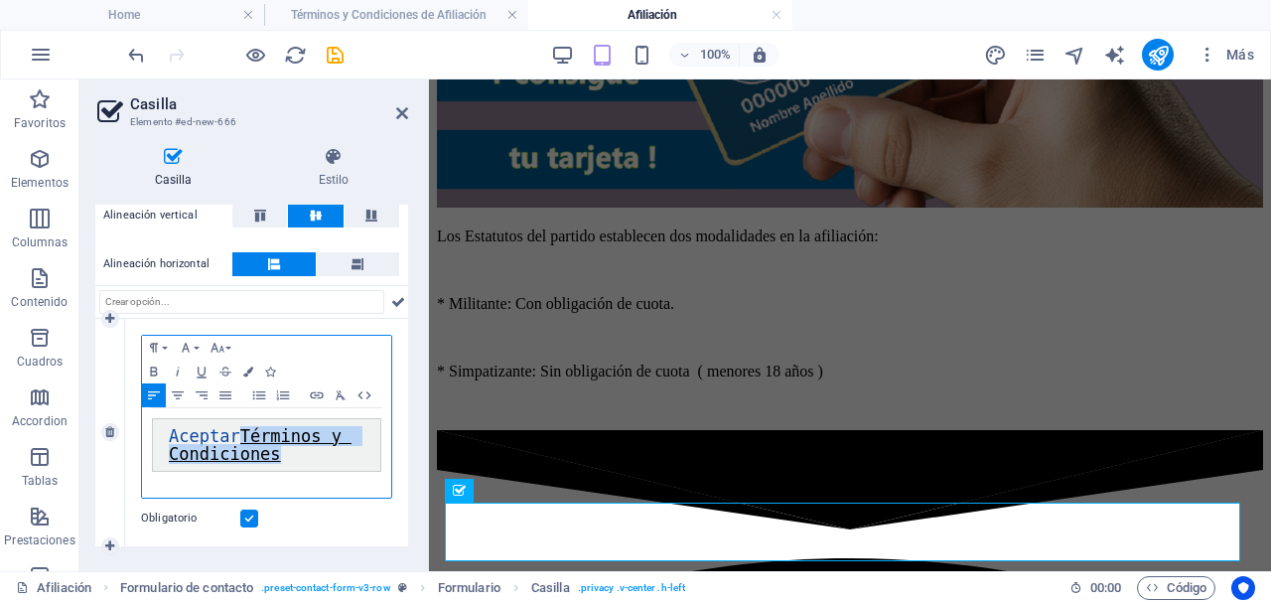
drag, startPoint x: 243, startPoint y: 439, endPoint x: 322, endPoint y: 459, distance: 80.9
click at [322, 459] on pre "Aceptar Términos y Condiciones" at bounding box center [266, 445] width 229 height 54
drag, startPoint x: 166, startPoint y: 441, endPoint x: 297, endPoint y: 460, distance: 132.4
click at [297, 460] on pre "Aceptar Política de Privacidad" at bounding box center [266, 445] width 229 height 54
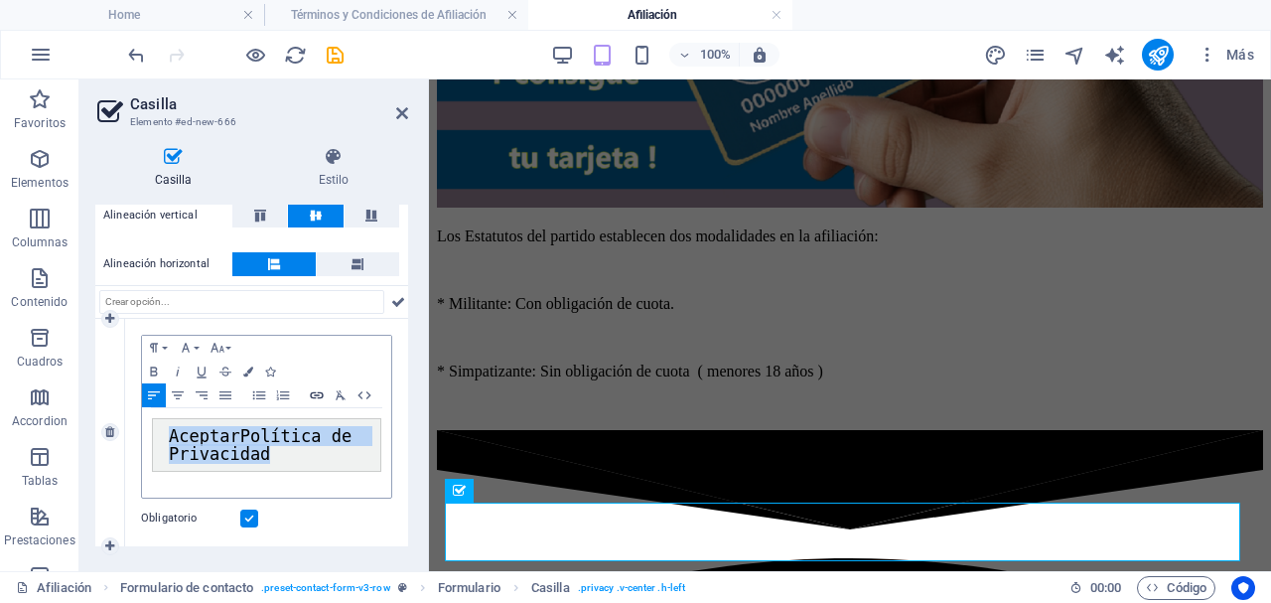
click at [323, 400] on icon "button" at bounding box center [317, 395] width 24 height 16
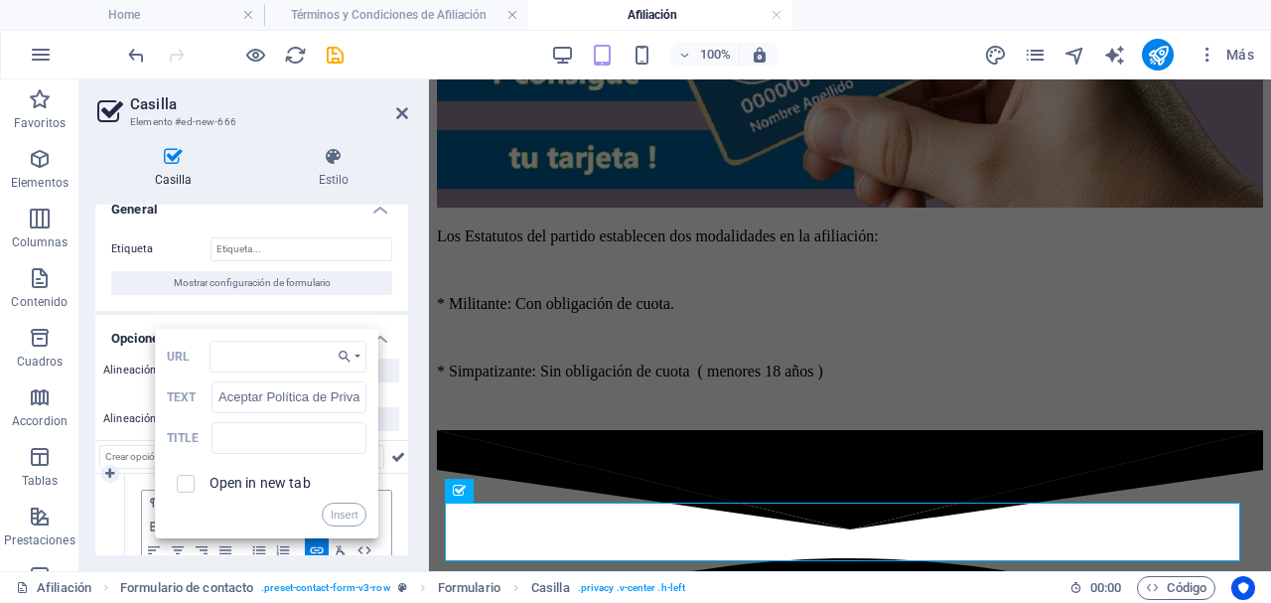
scroll to position [0, 0]
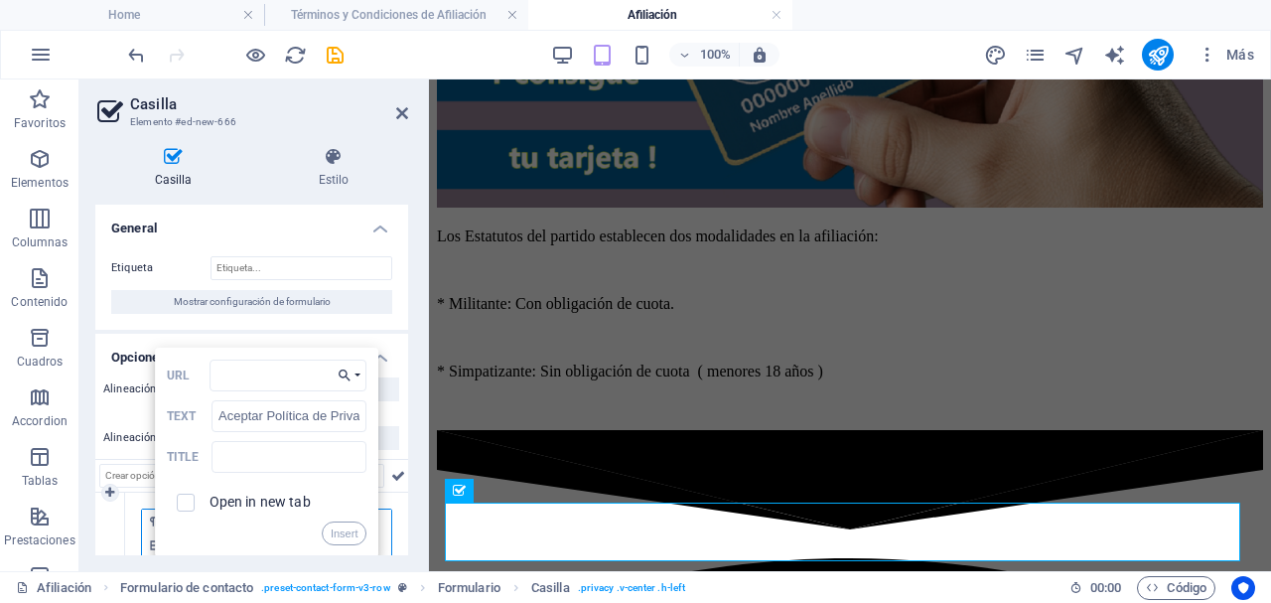
click at [339, 373] on icon "button" at bounding box center [345, 375] width 20 height 16
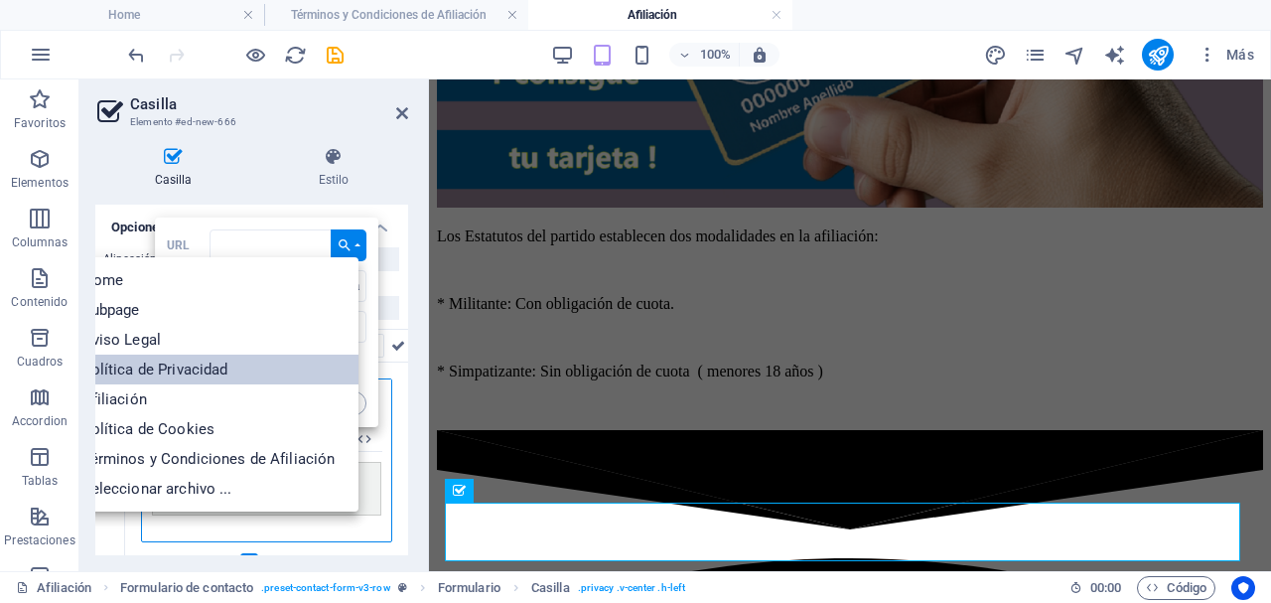
scroll to position [131, 0]
click at [202, 361] on p "Política de Privacidad" at bounding box center [149, 368] width 166 height 30
type input "/politica-de-privacidad"
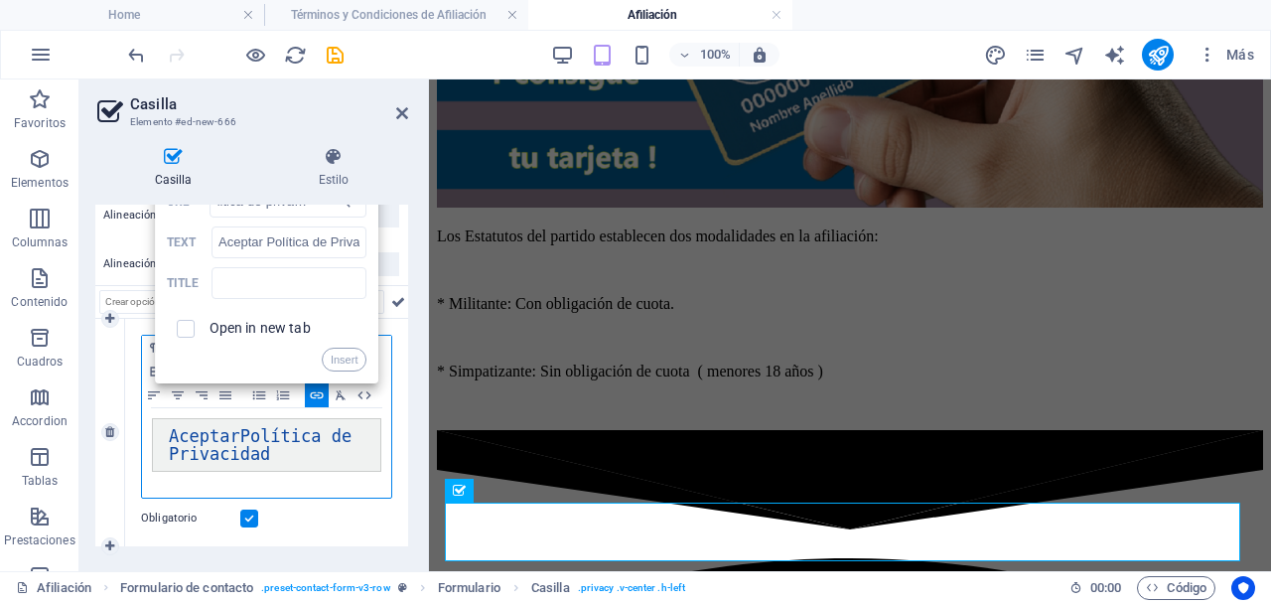
scroll to position [0, 0]
click at [191, 339] on span at bounding box center [186, 329] width 38 height 38
click at [190, 337] on span at bounding box center [186, 329] width 18 height 18
click at [187, 332] on input "checkbox" at bounding box center [183, 326] width 18 height 18
checkbox input "true"
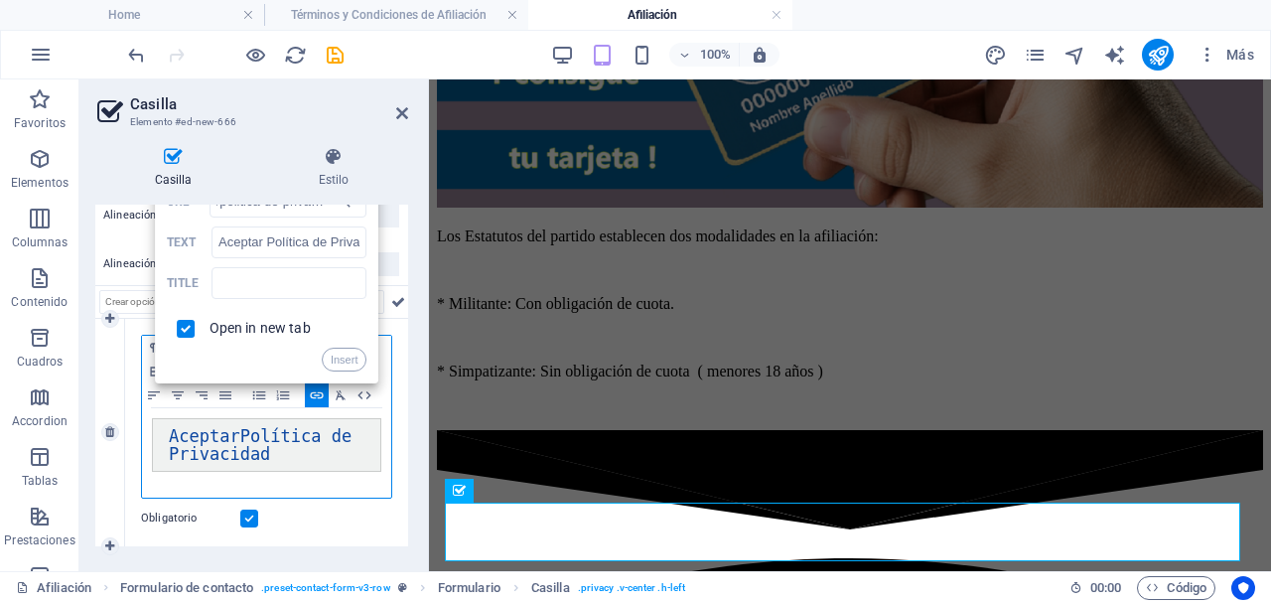
click at [343, 352] on button "Insert" at bounding box center [345, 359] width 46 height 24
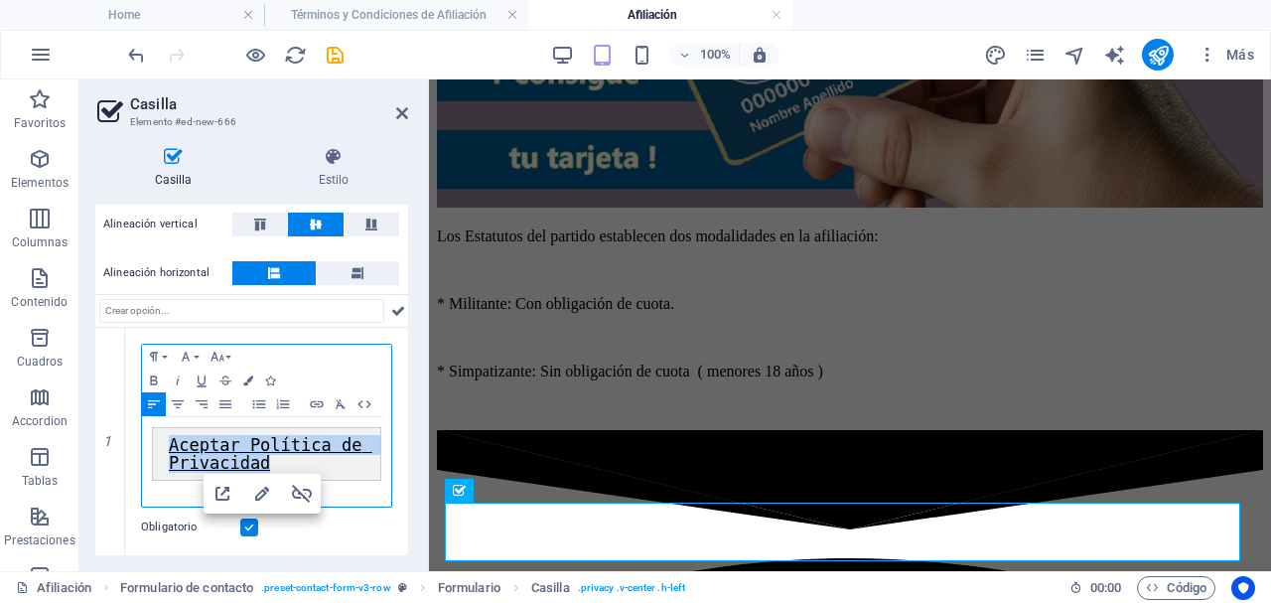
scroll to position [165, 0]
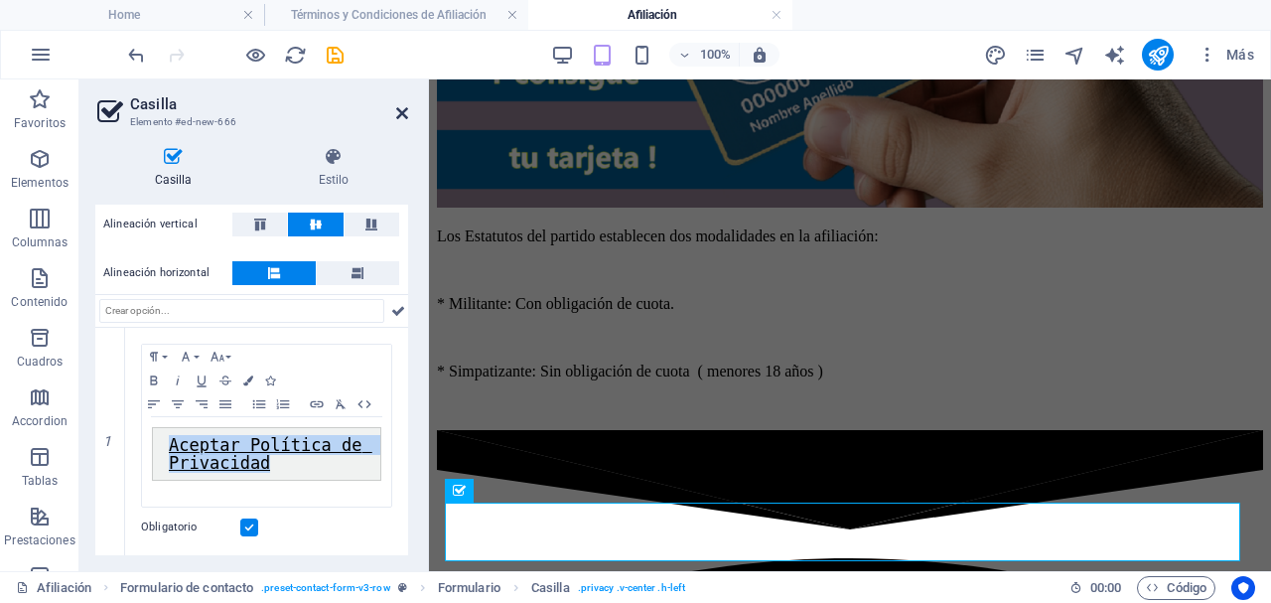
click at [398, 115] on icon at bounding box center [402, 113] width 12 height 16
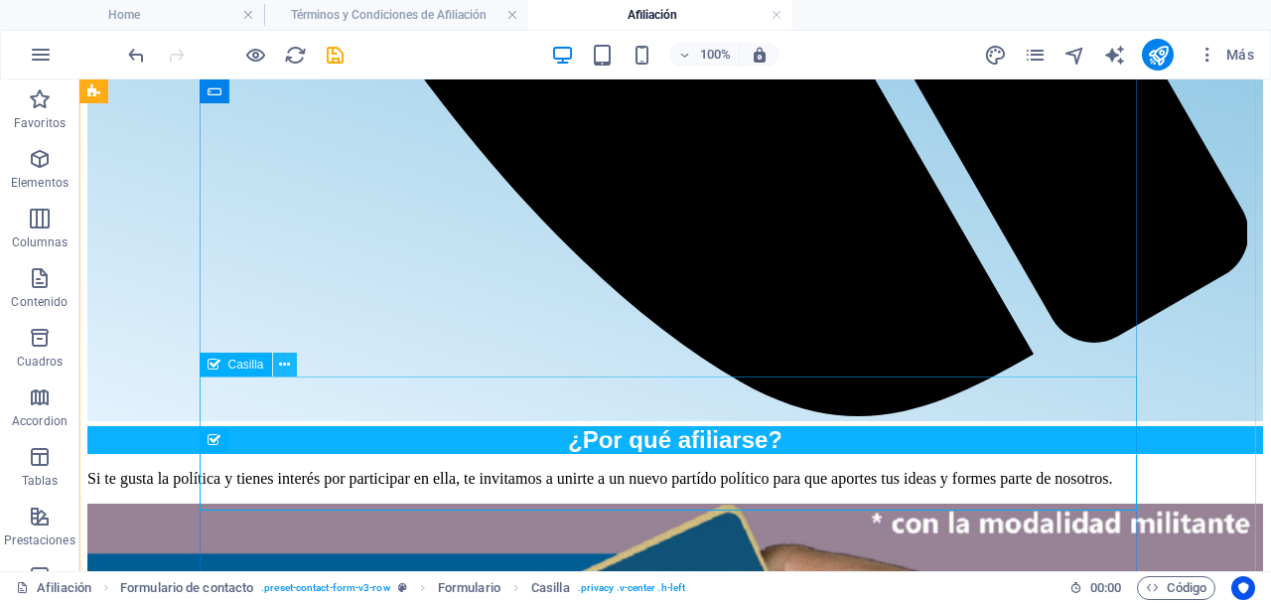
click at [288, 365] on icon at bounding box center [284, 364] width 11 height 21
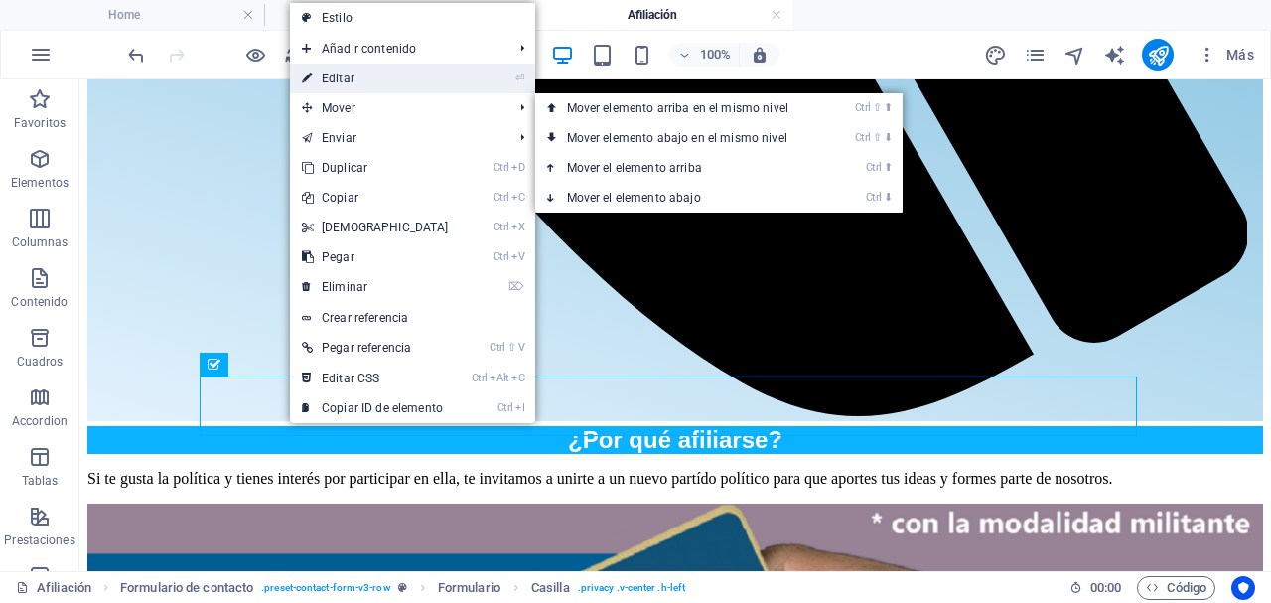
click at [365, 82] on link "⏎ Editar" at bounding box center [375, 79] width 171 height 30
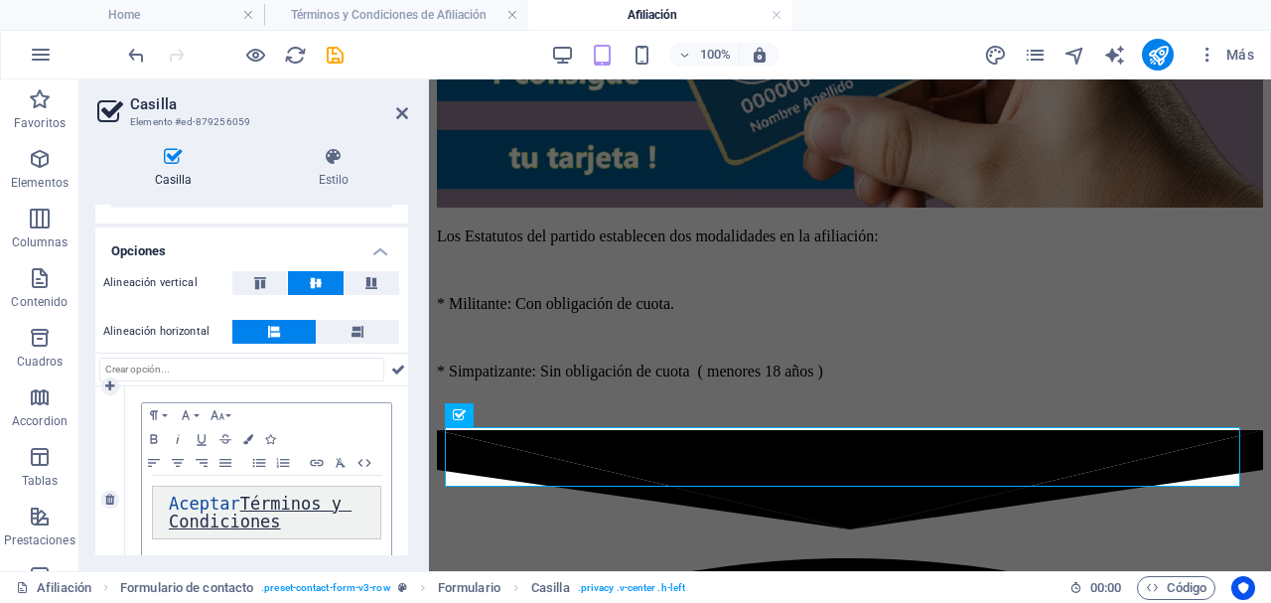
scroll to position [174, 0]
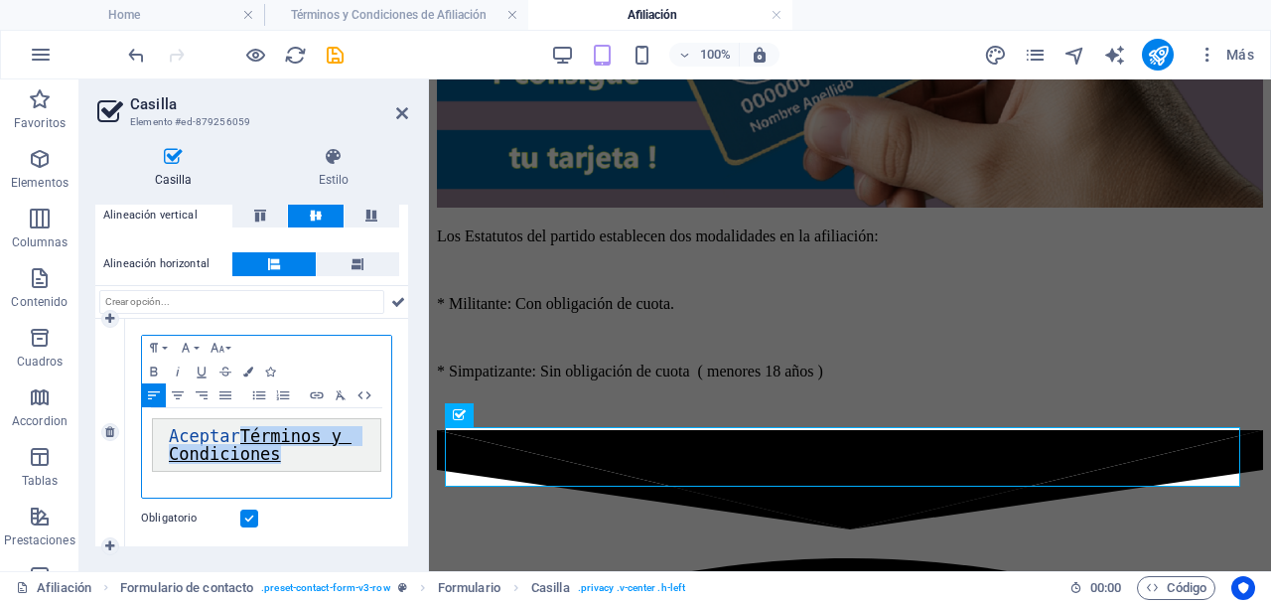
drag, startPoint x: 242, startPoint y: 438, endPoint x: 351, endPoint y: 447, distance: 109.6
click at [351, 447] on pre "Aceptar Términos y Condiciones" at bounding box center [266, 445] width 229 height 54
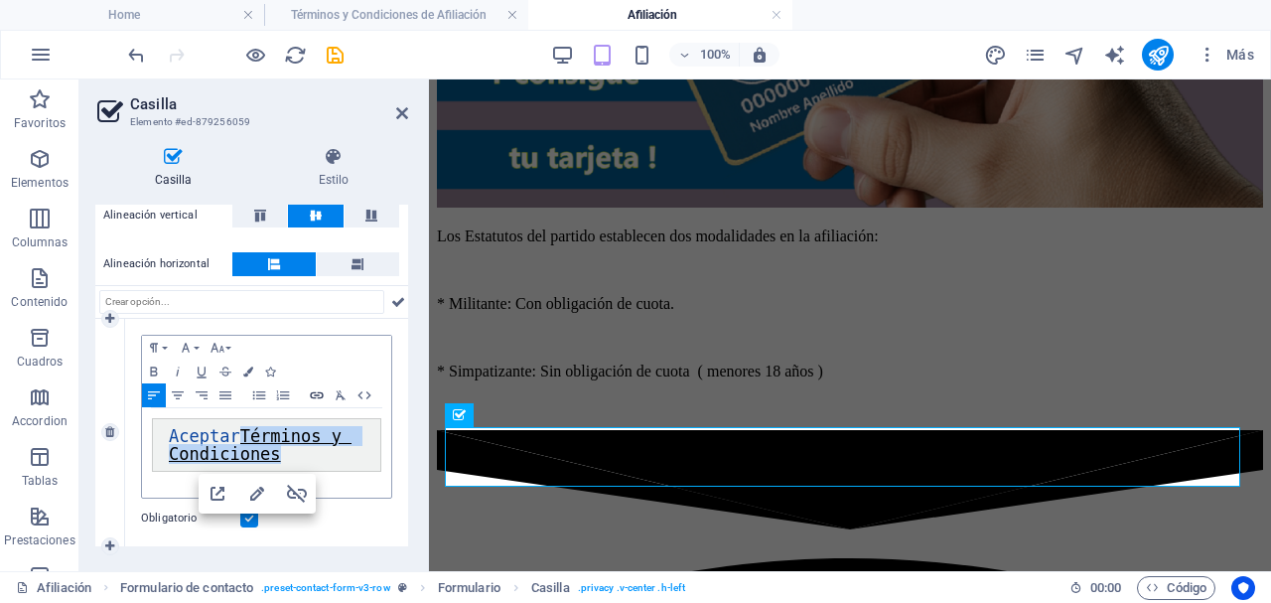
click at [314, 388] on icon "button" at bounding box center [317, 395] width 24 height 16
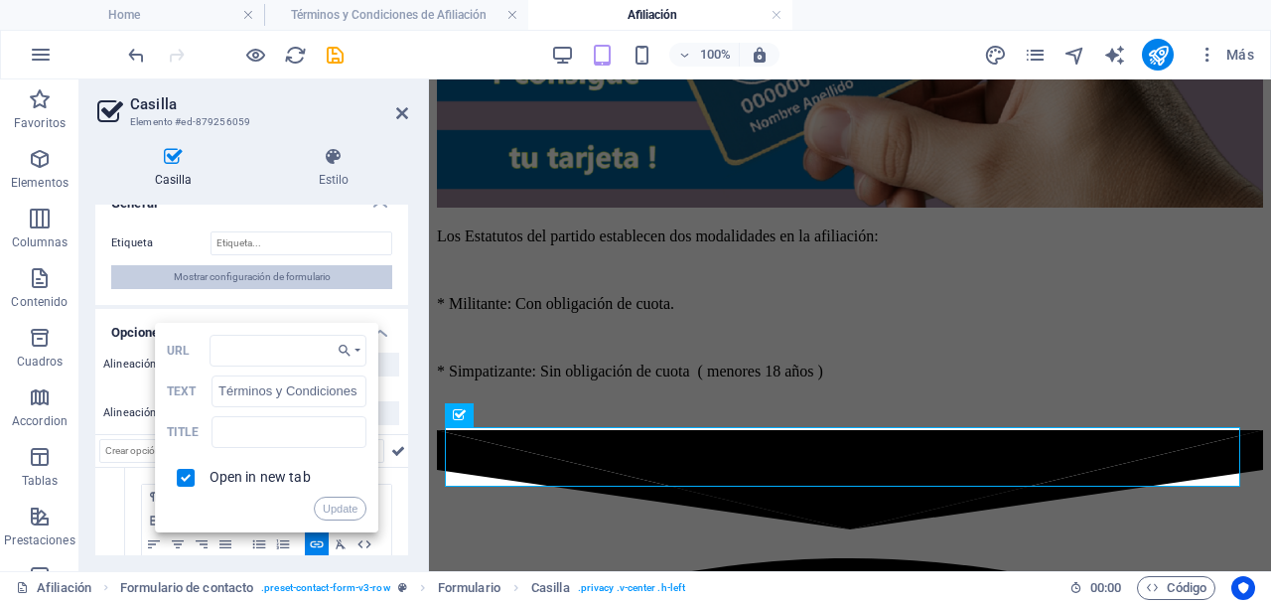
scroll to position [0, 0]
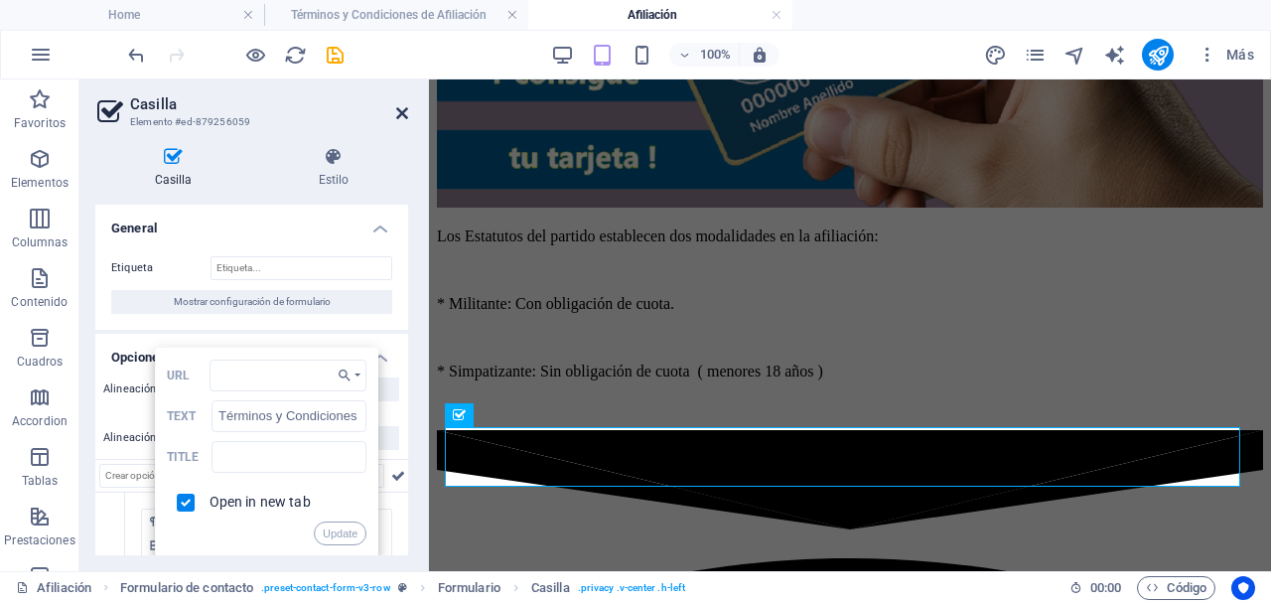
click at [400, 110] on icon at bounding box center [402, 113] width 12 height 16
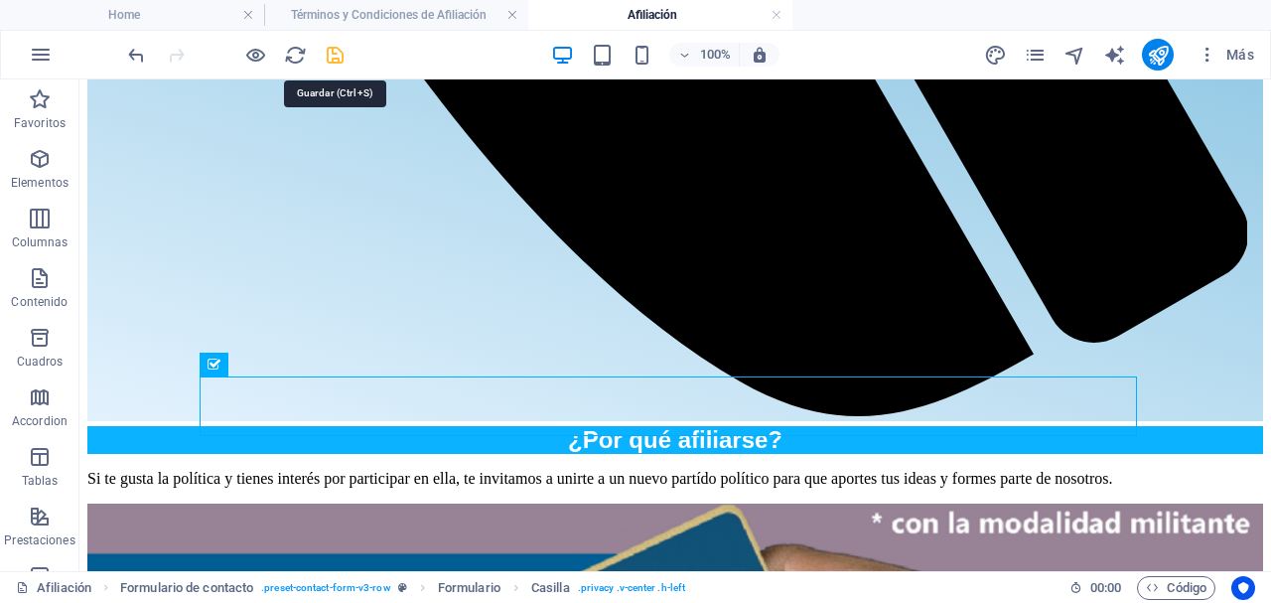
click at [325, 55] on icon "save" at bounding box center [335, 55] width 23 height 23
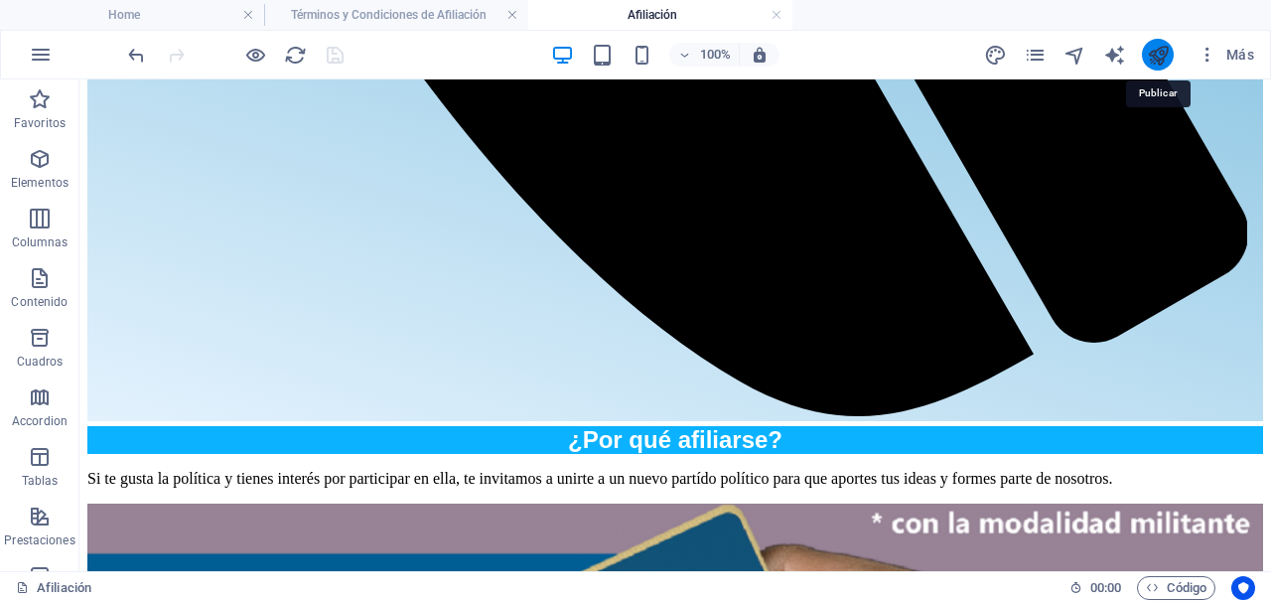
click at [1153, 66] on icon "publish" at bounding box center [1158, 55] width 23 height 23
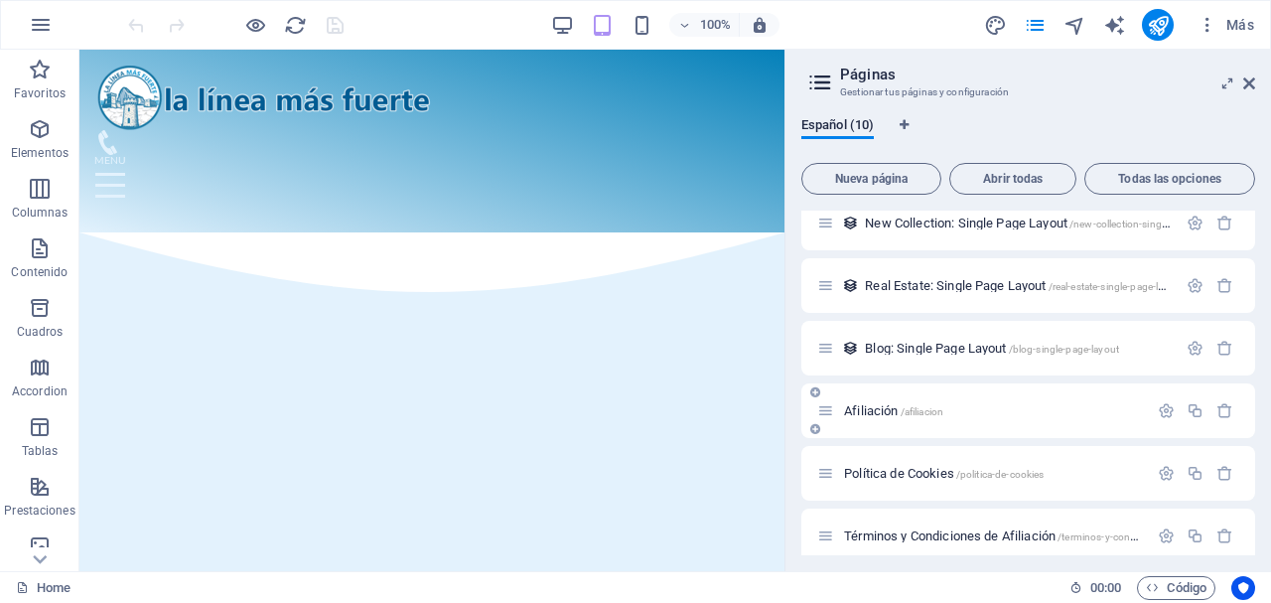
scroll to position [281, 0]
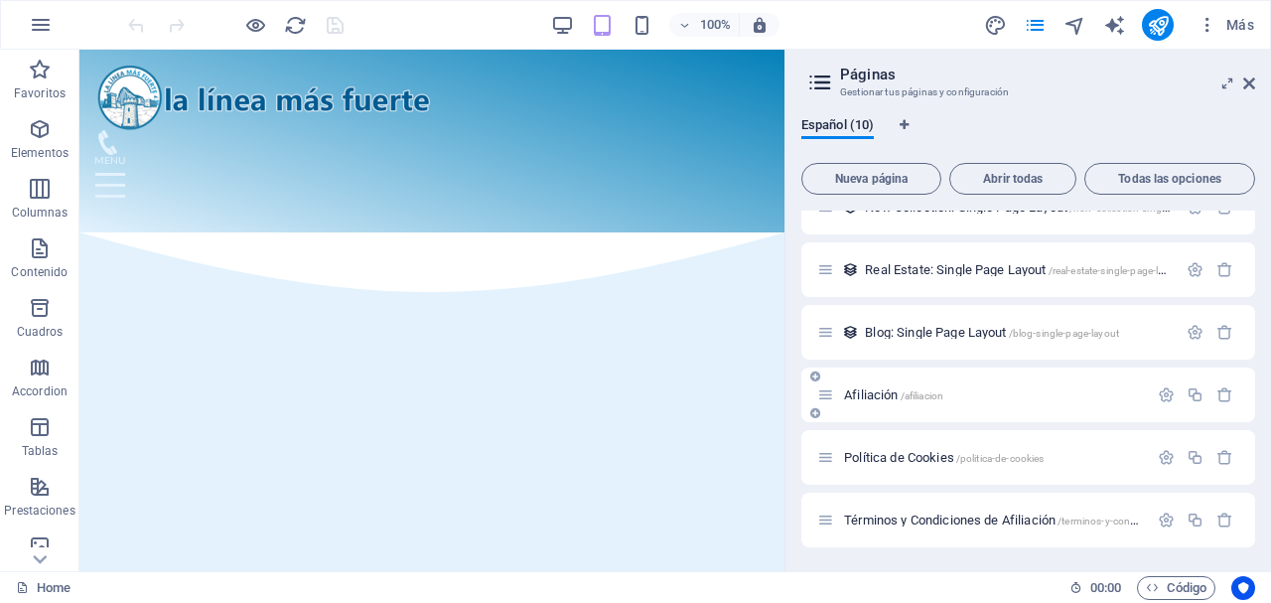
click at [869, 389] on span "Afiliación /afiliacion" at bounding box center [893, 394] width 99 height 15
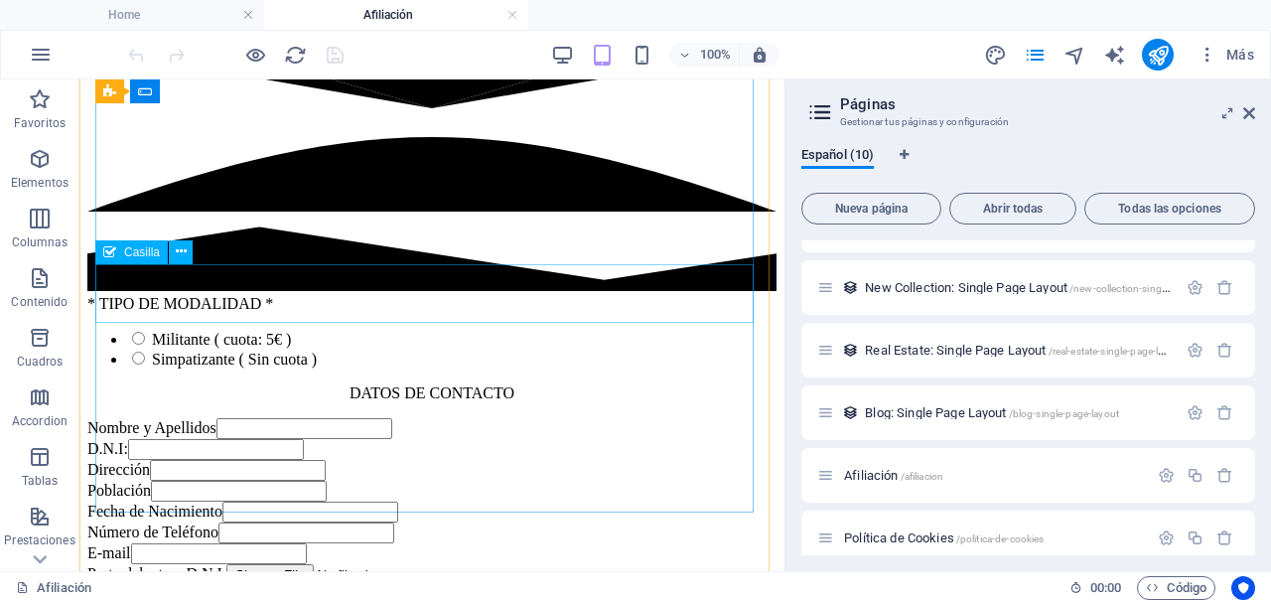
scroll to position [1722, 0]
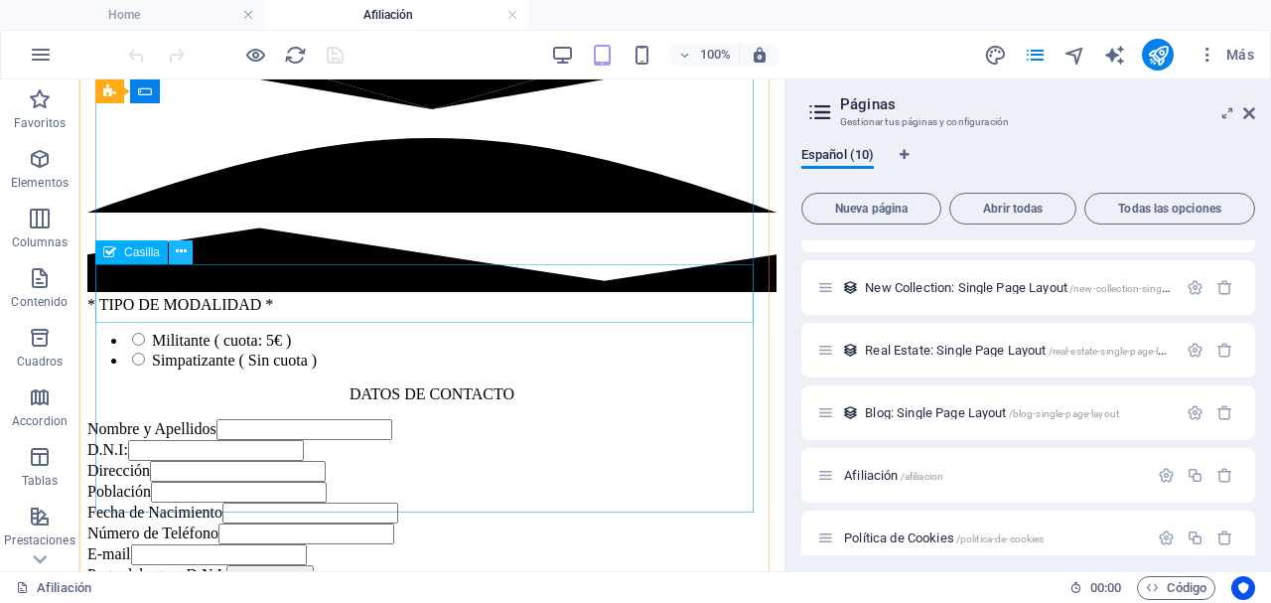
click at [178, 255] on icon at bounding box center [181, 251] width 11 height 21
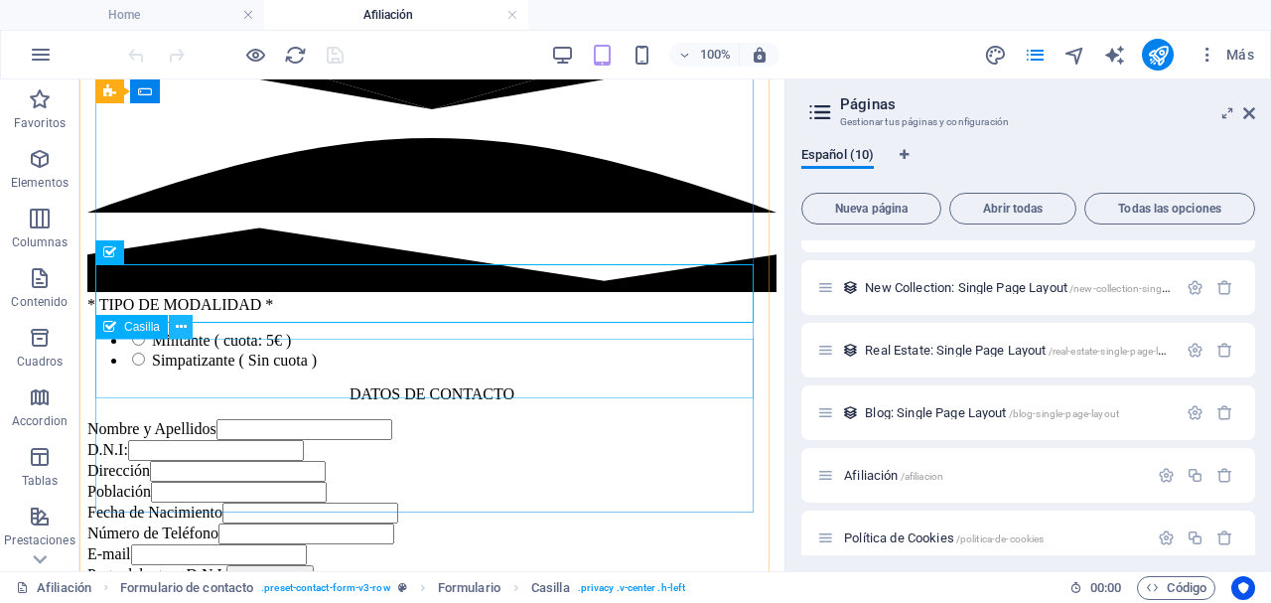
click at [174, 324] on button at bounding box center [181, 327] width 24 height 24
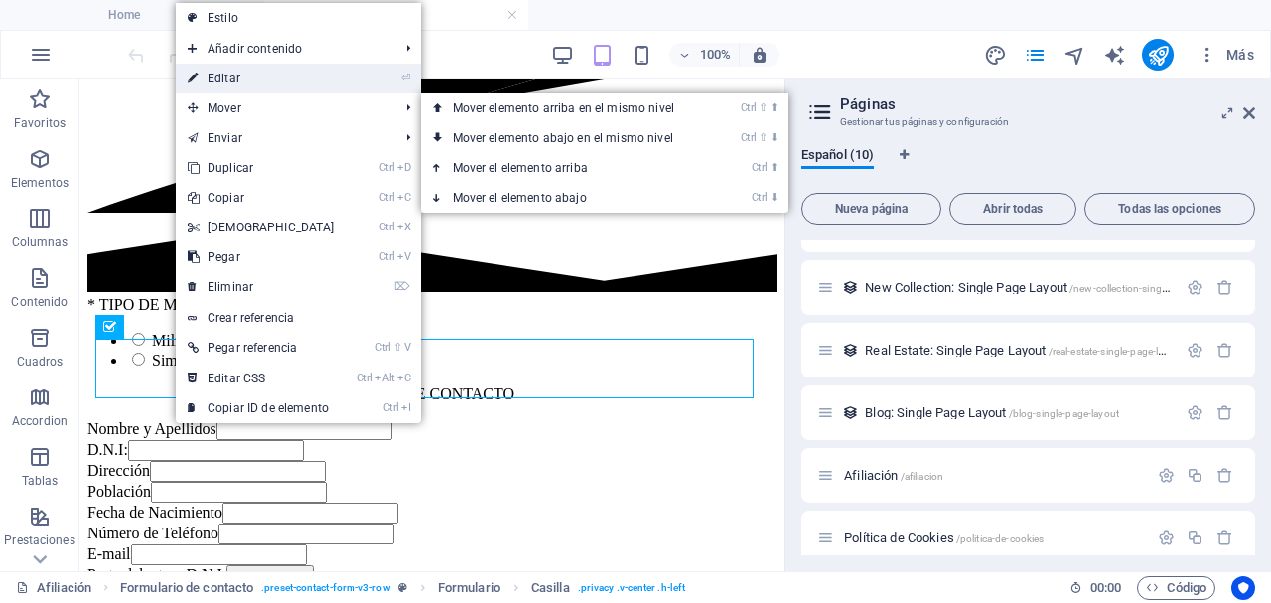
click at [246, 85] on link "⏎ Editar" at bounding box center [261, 79] width 171 height 30
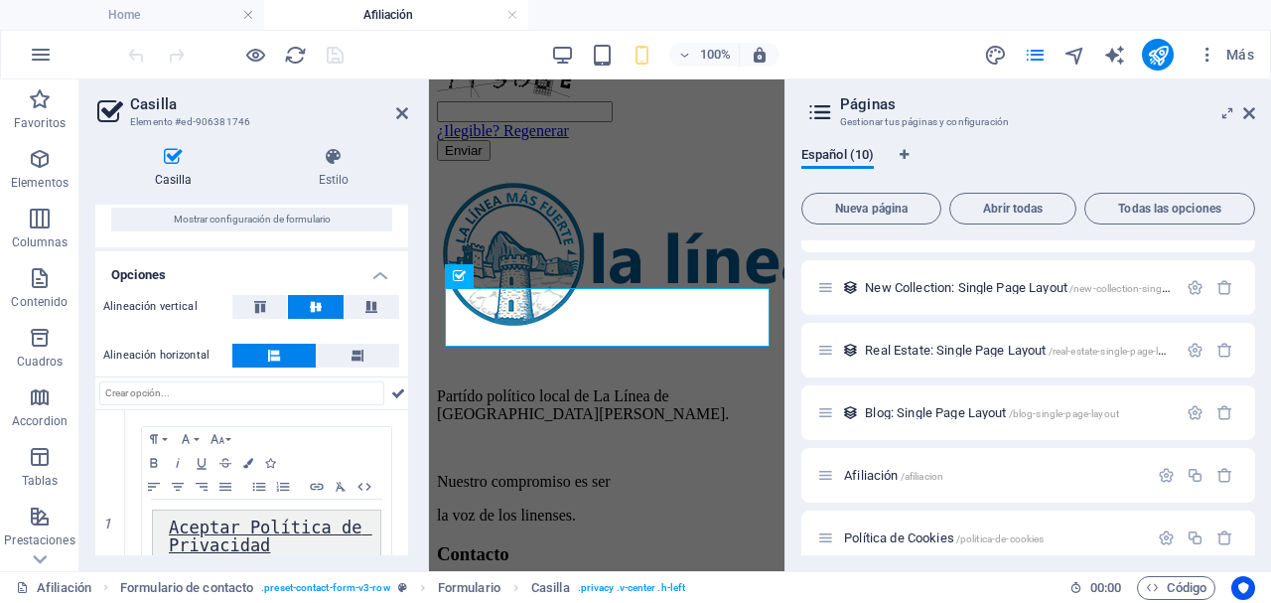
scroll to position [165, 0]
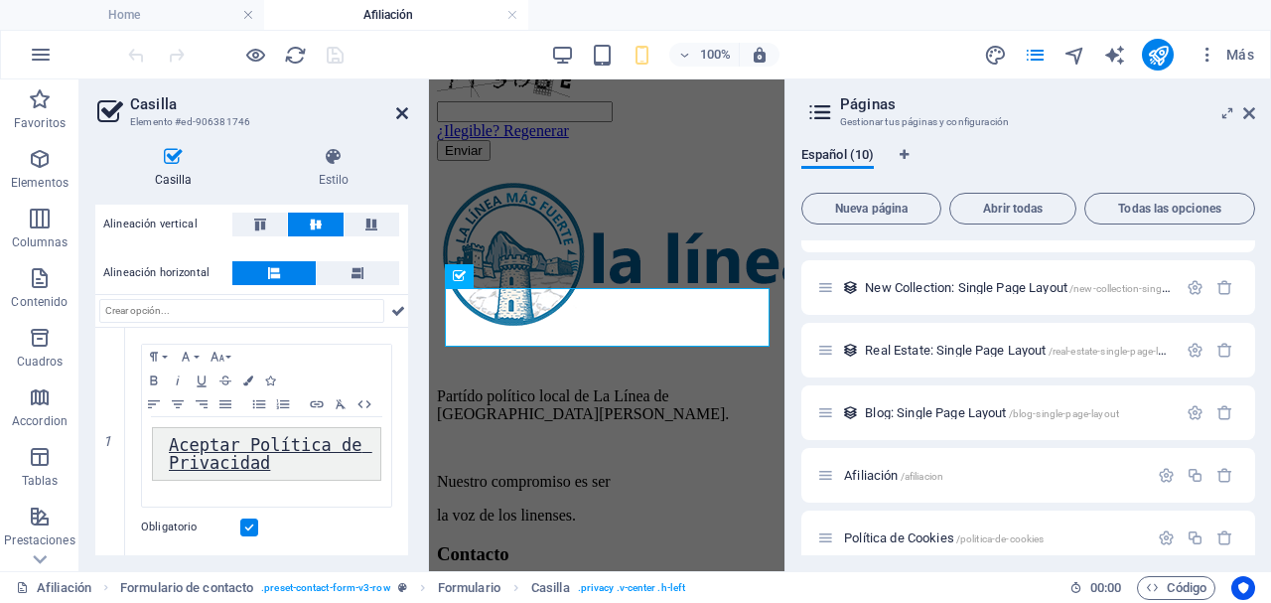
click at [405, 110] on icon at bounding box center [402, 113] width 12 height 16
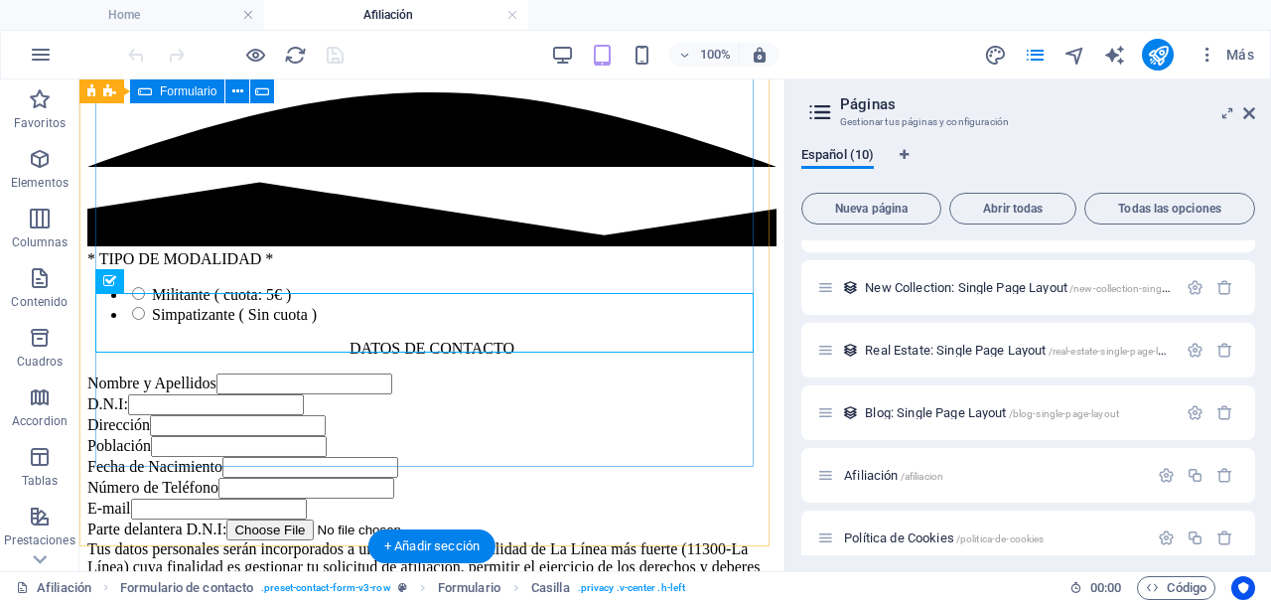
scroll to position [1766, 0]
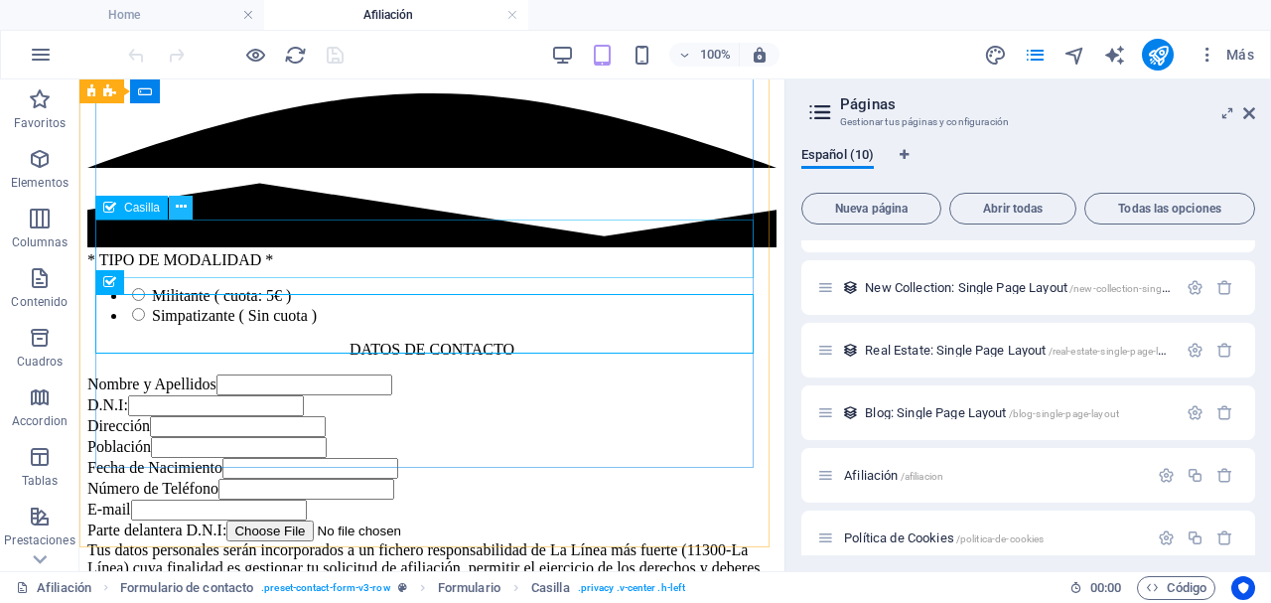
click at [182, 215] on icon at bounding box center [181, 207] width 11 height 21
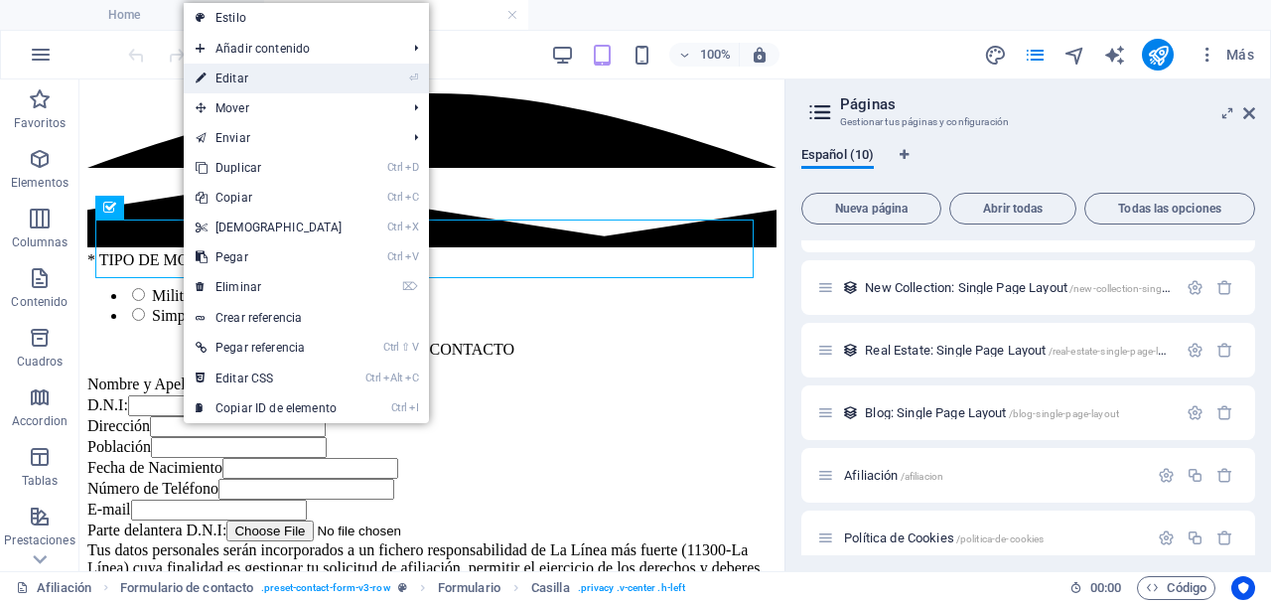
click at [277, 72] on link "⏎ Editar" at bounding box center [269, 79] width 171 height 30
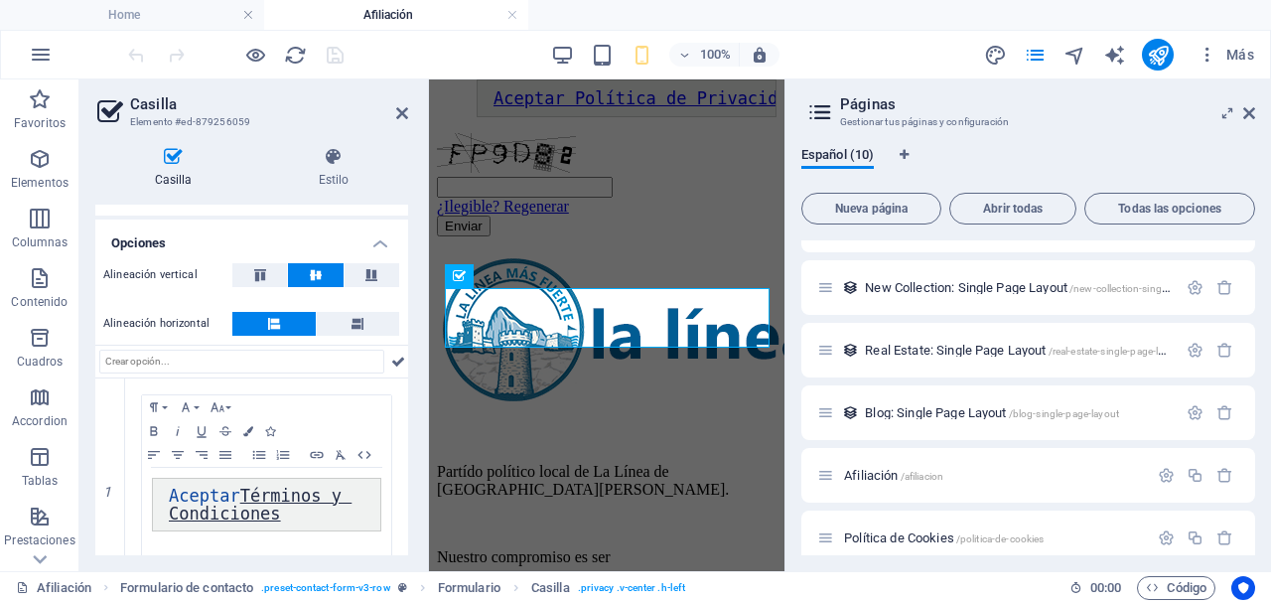
scroll to position [165, 0]
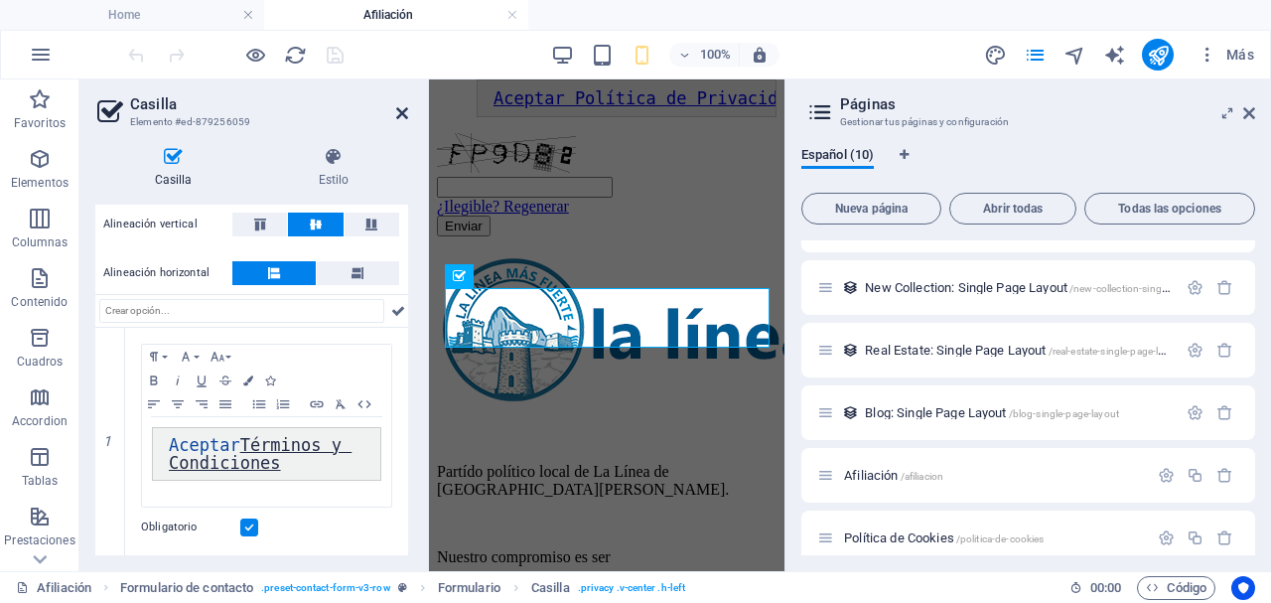
click at [402, 109] on icon at bounding box center [402, 113] width 12 height 16
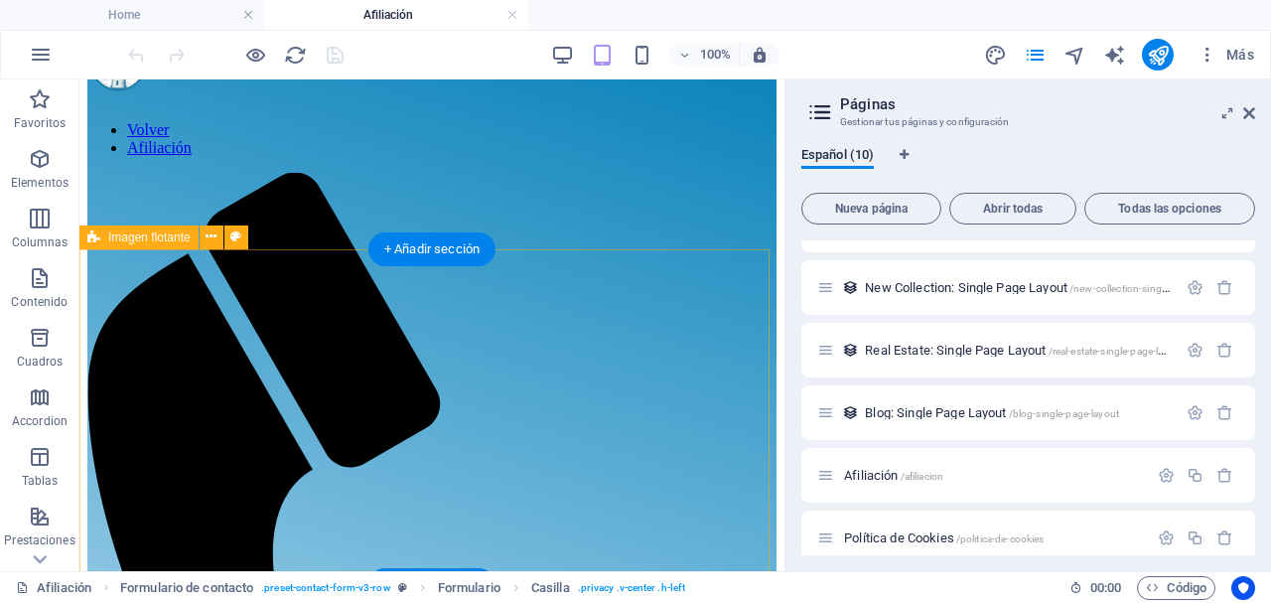
scroll to position [0, 0]
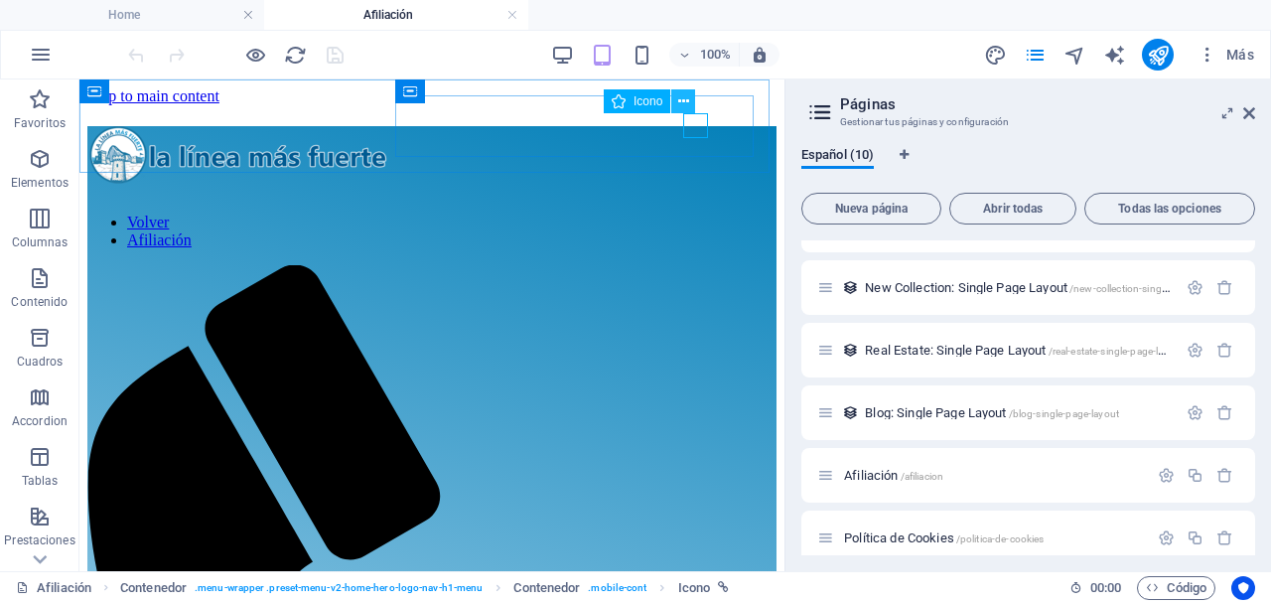
click at [689, 104] on button at bounding box center [683, 101] width 24 height 24
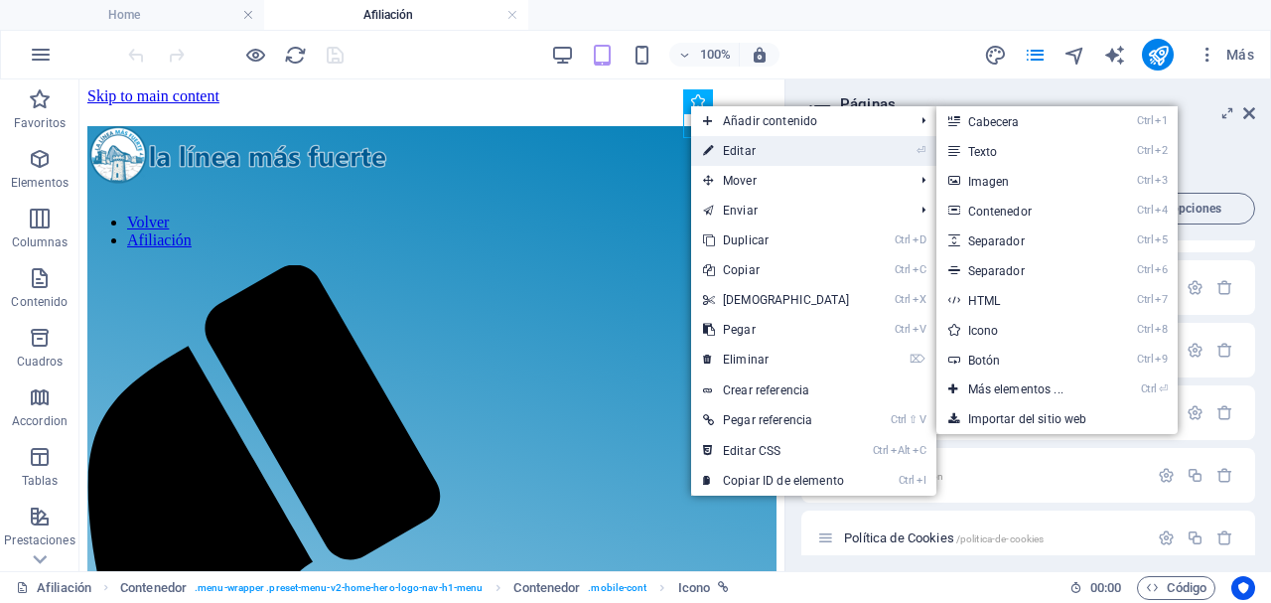
drag, startPoint x: 290, startPoint y: 68, endPoint x: 719, endPoint y: 147, distance: 436.2
click at [719, 147] on link "⏎ Editar" at bounding box center [776, 151] width 171 height 30
select select "xMidYMid"
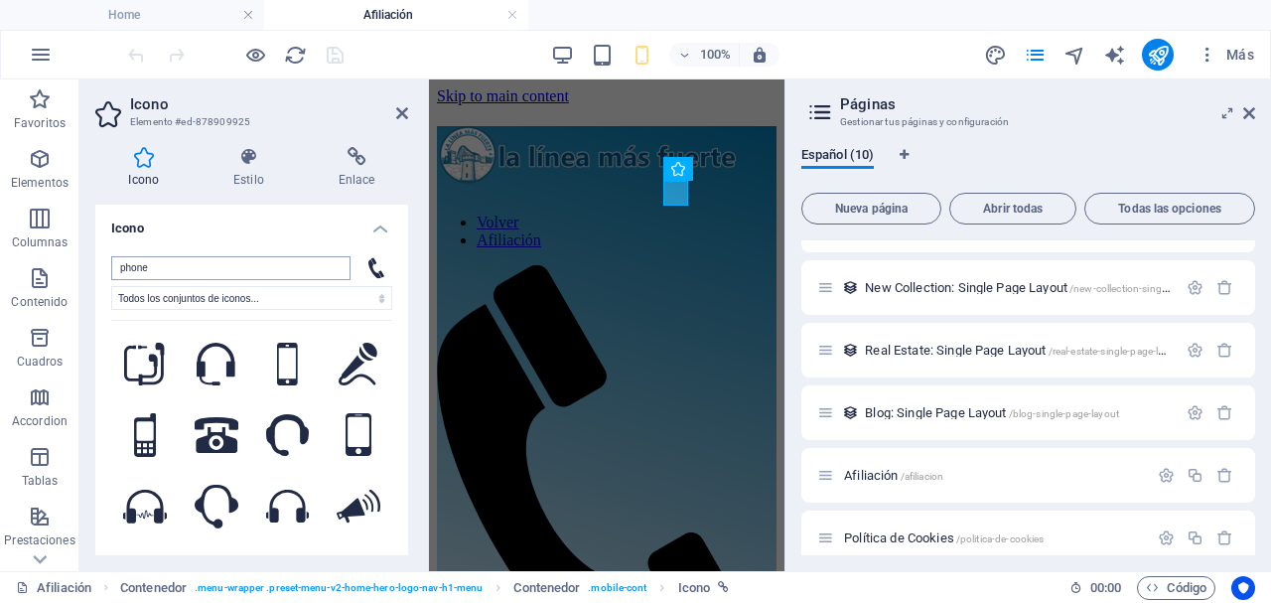
click at [254, 271] on input "phone" at bounding box center [230, 268] width 239 height 24
click at [359, 152] on icon at bounding box center [356, 157] width 103 height 20
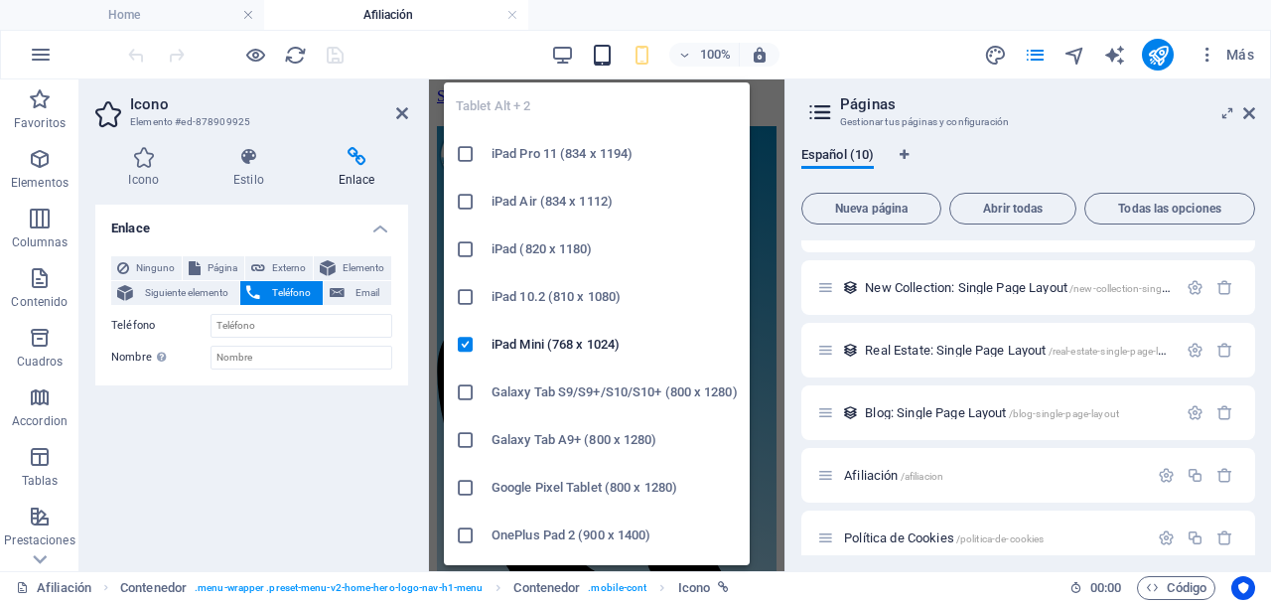
click at [600, 54] on icon "button" at bounding box center [602, 55] width 23 height 23
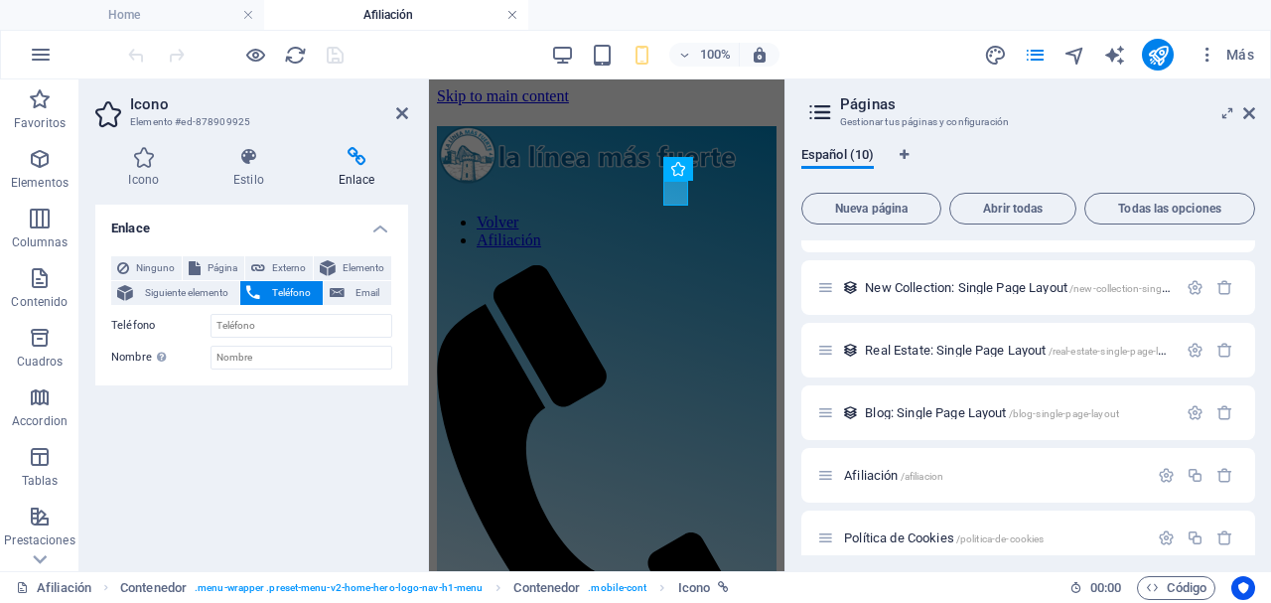
click at [513, 16] on link at bounding box center [512, 15] width 12 height 19
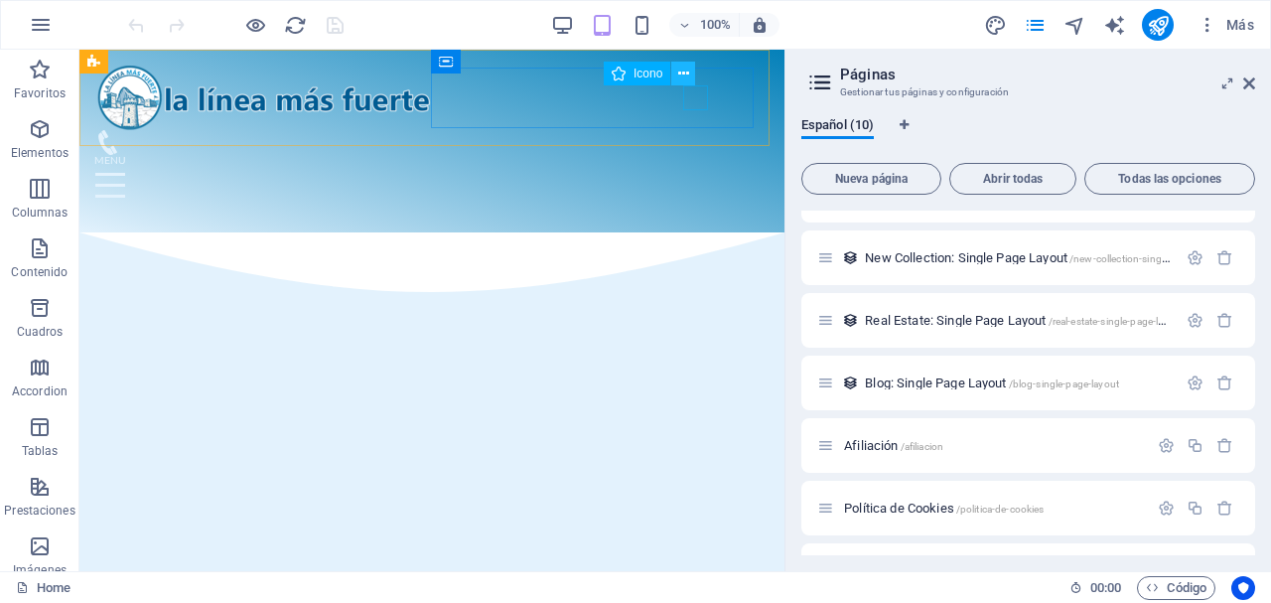
click at [688, 76] on icon at bounding box center [683, 74] width 11 height 21
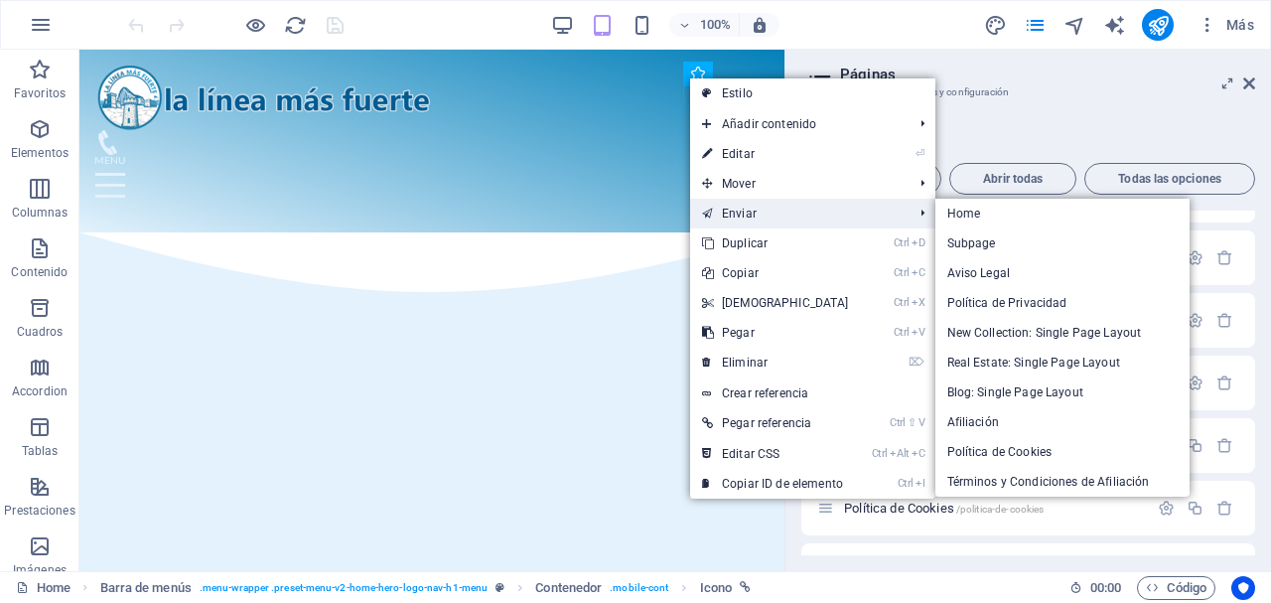
click at [755, 210] on link "Enviar" at bounding box center [797, 214] width 215 height 30
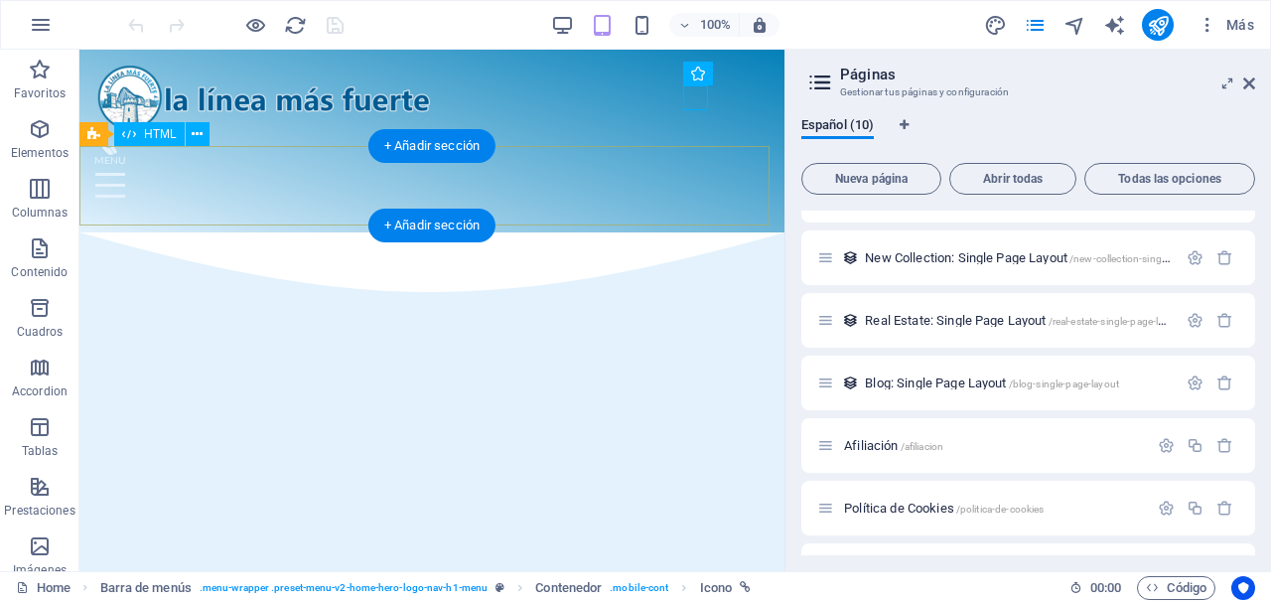
click at [755, 232] on div at bounding box center [431, 271] width 705 height 79
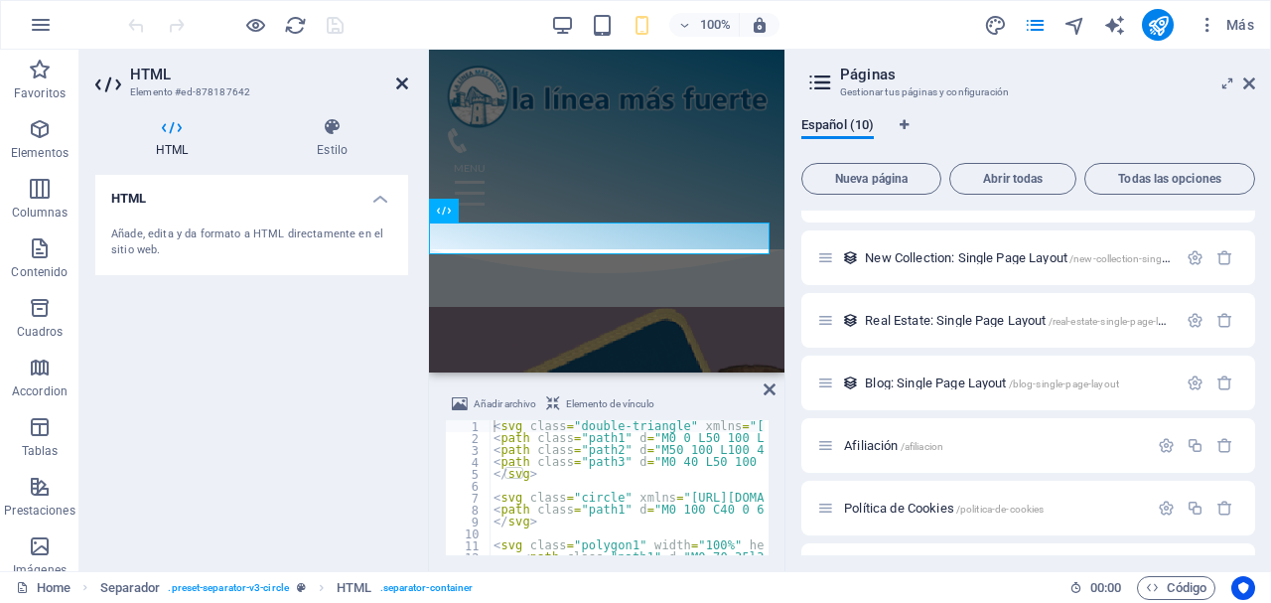
click at [404, 80] on icon at bounding box center [402, 83] width 12 height 16
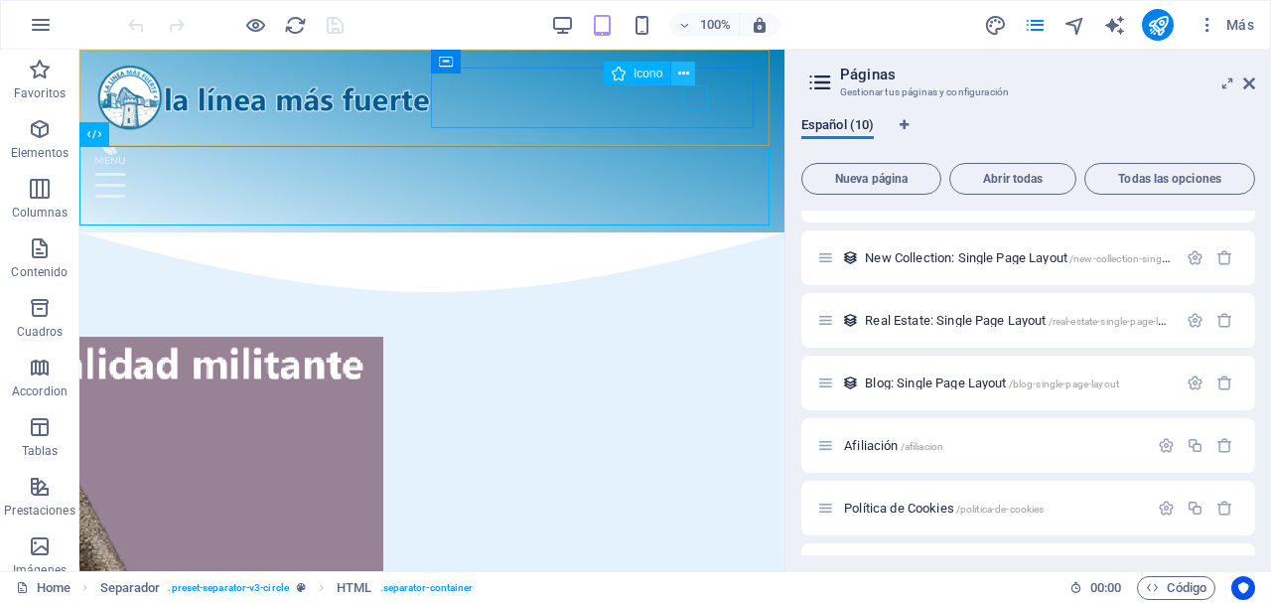
click at [690, 80] on button at bounding box center [683, 74] width 24 height 24
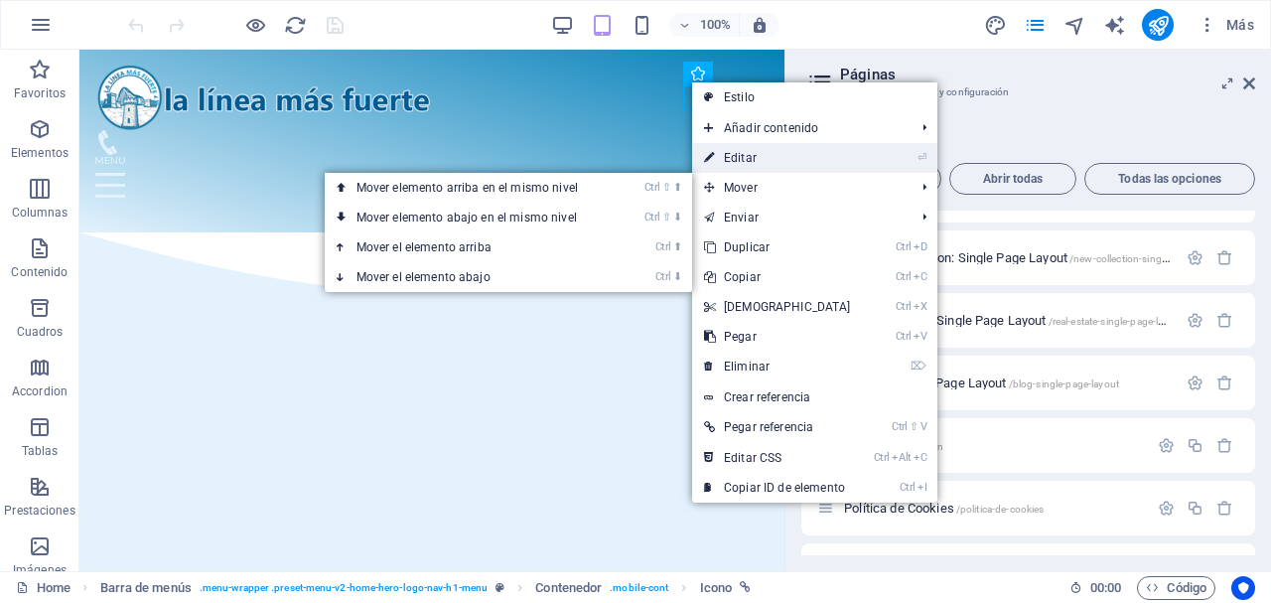
click at [777, 159] on link "⏎ Editar" at bounding box center [777, 158] width 171 height 30
select select "xMidYMid"
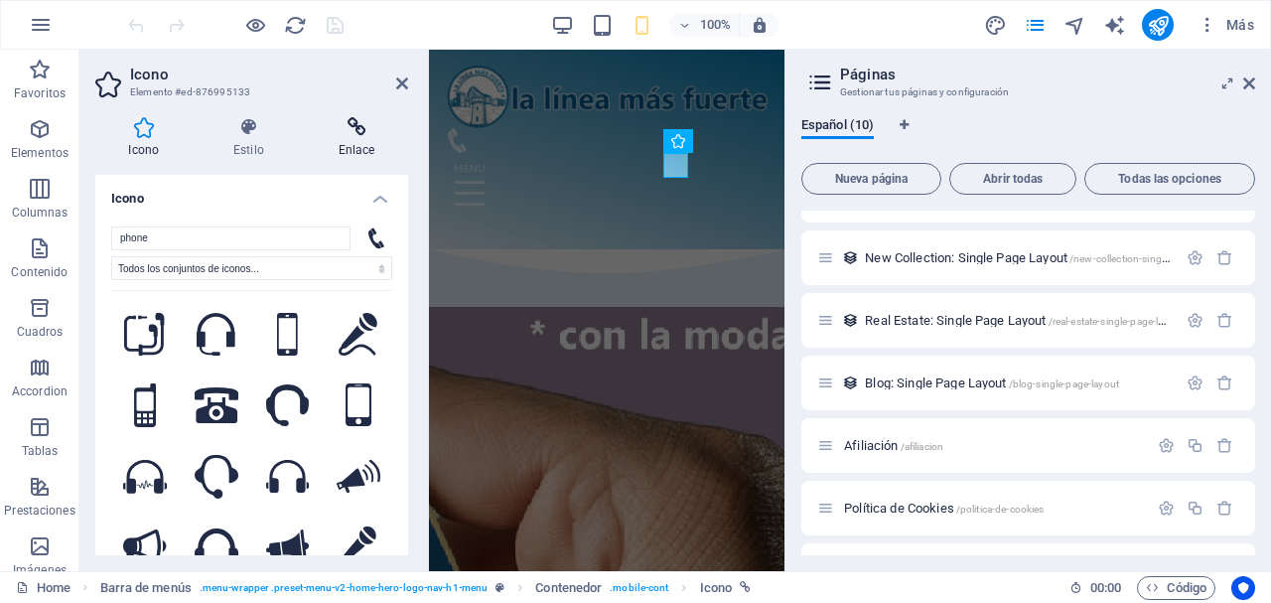
click at [357, 134] on icon at bounding box center [356, 127] width 103 height 20
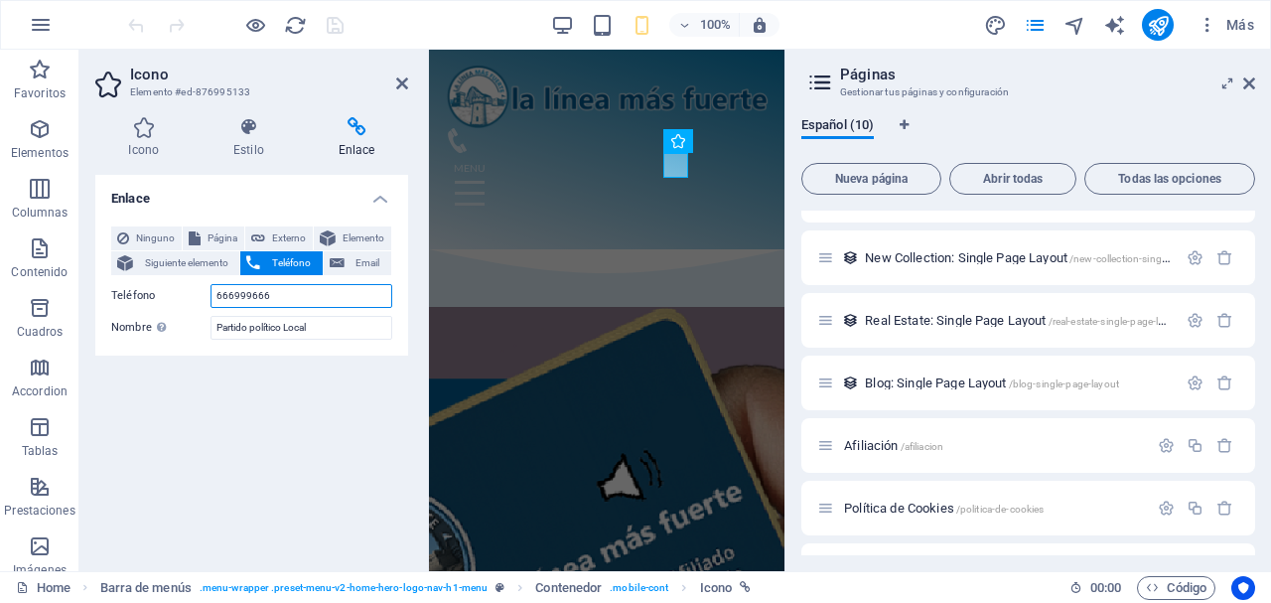
drag, startPoint x: 294, startPoint y: 295, endPoint x: 190, endPoint y: 317, distance: 106.5
click at [190, 317] on div "Ninguno Página Externo Elemento Siguiente elemento Teléfono Email Página Home S…" at bounding box center [251, 282] width 281 height 113
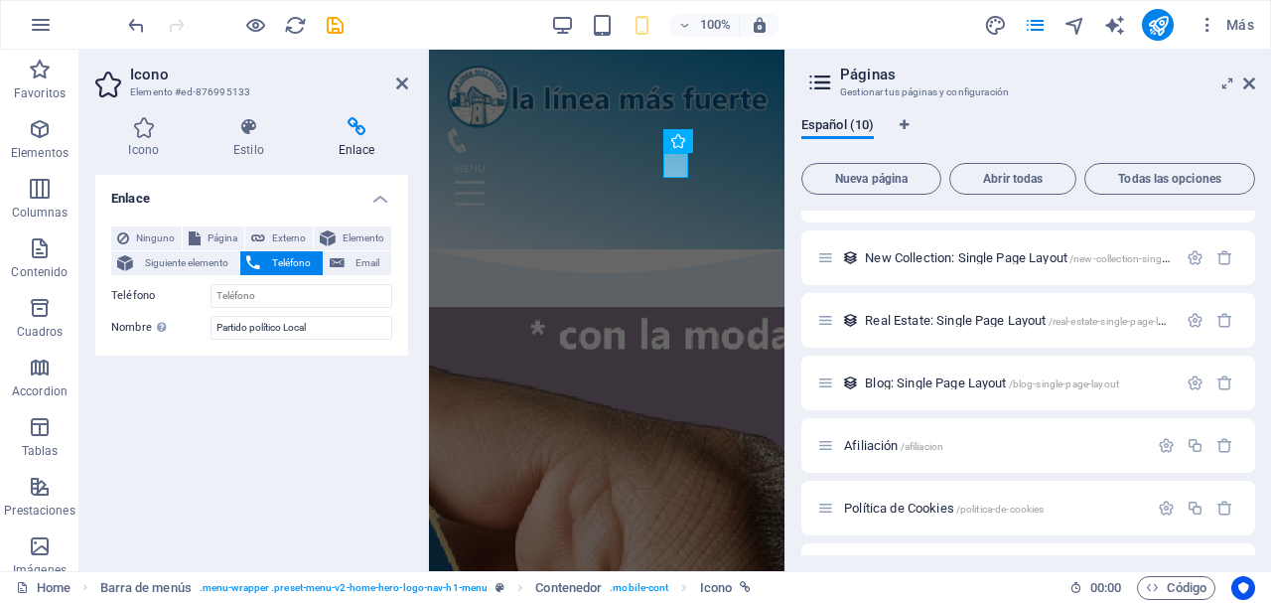
click at [251, 400] on div "Enlace Ninguno Página Externo Elemento Siguiente elemento Teléfono Email Página…" at bounding box center [251, 365] width 313 height 380
click at [405, 82] on icon at bounding box center [402, 83] width 12 height 16
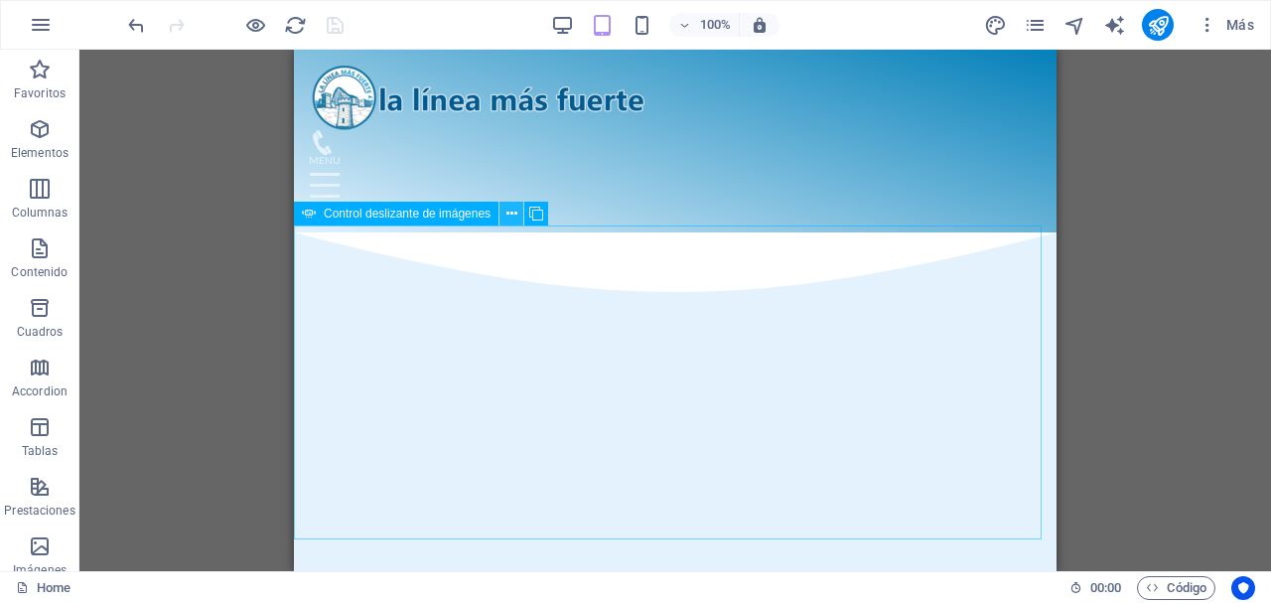
click at [515, 207] on icon at bounding box center [511, 214] width 11 height 21
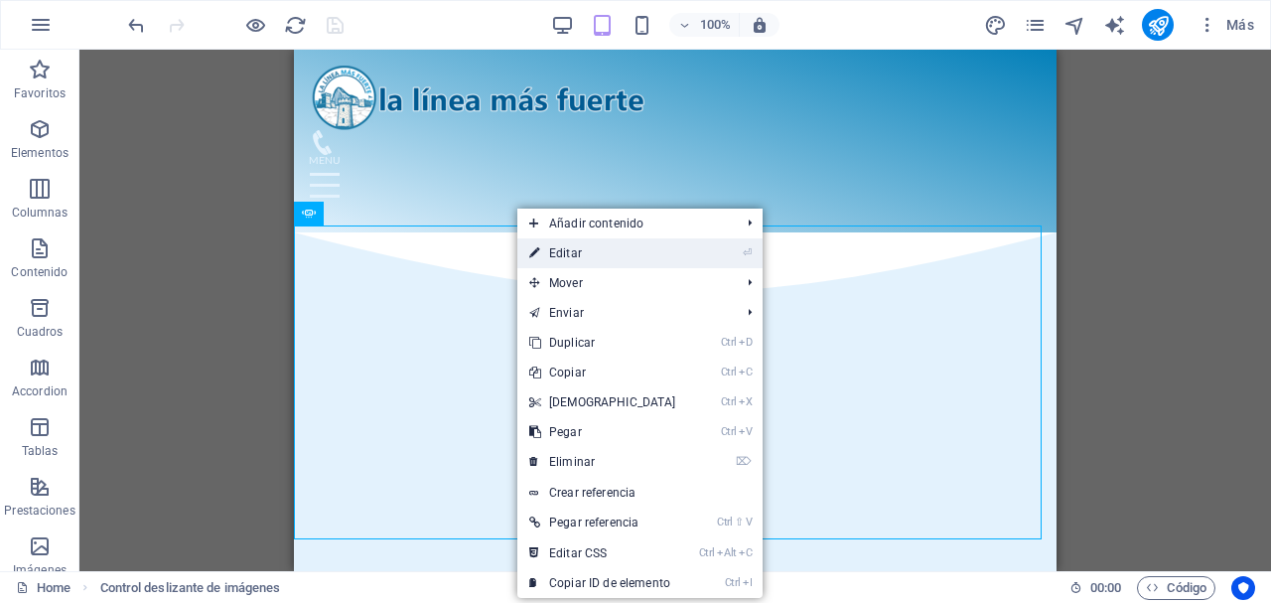
click at [578, 254] on link "⏎ Editar" at bounding box center [602, 253] width 171 height 30
select select "px"
select select "ms"
select select "s"
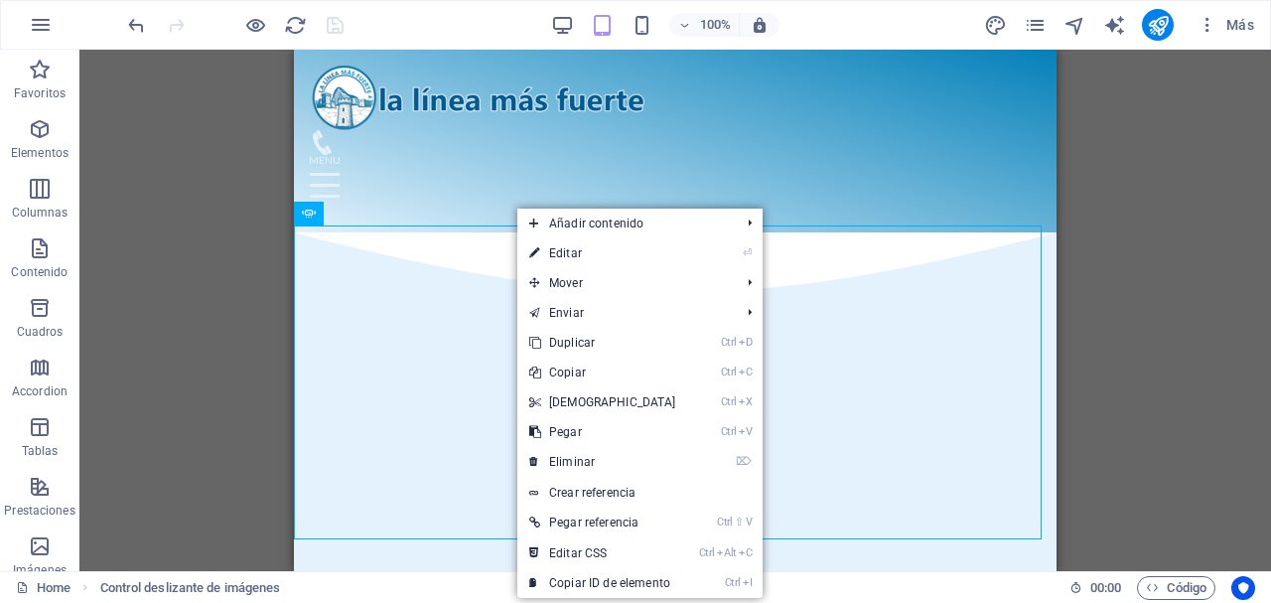
select select "progressive"
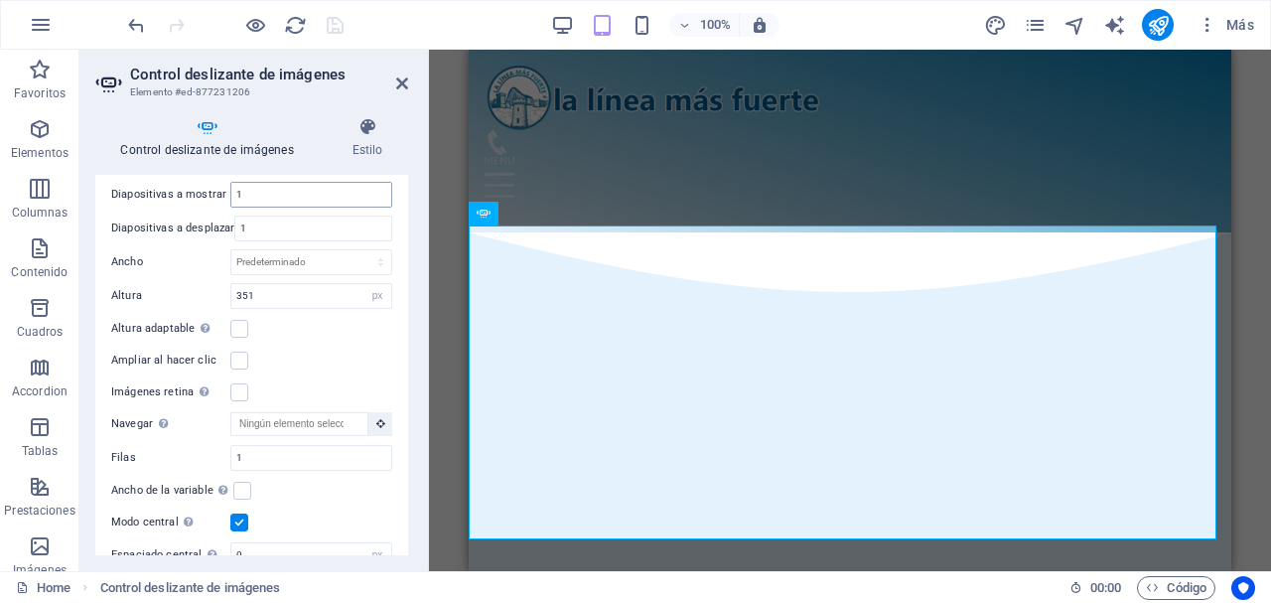
scroll to position [394, 0]
click at [246, 397] on label at bounding box center [239, 391] width 18 height 18
click at [0, 0] on input "Imágenes retina Automáticamente cargar tamaños optimizados de smartphone e imag…" at bounding box center [0, 0] width 0 height 0
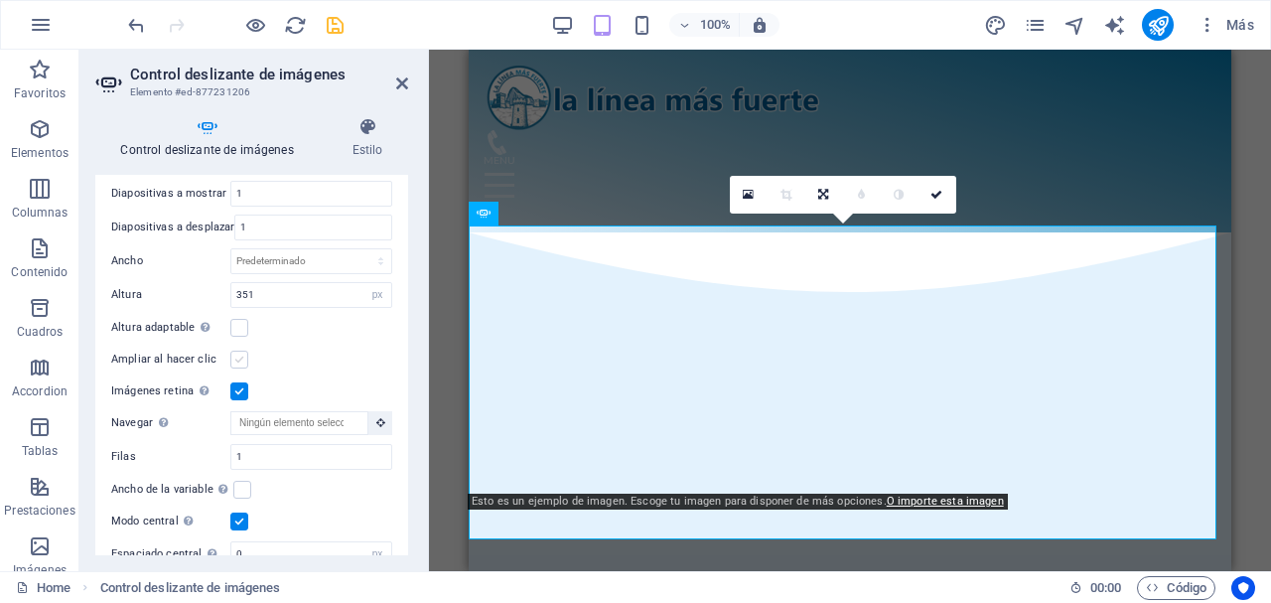
click at [238, 363] on label at bounding box center [239, 359] width 18 height 18
click at [0, 0] on input "Ampliar al hacer clic" at bounding box center [0, 0] width 0 height 0
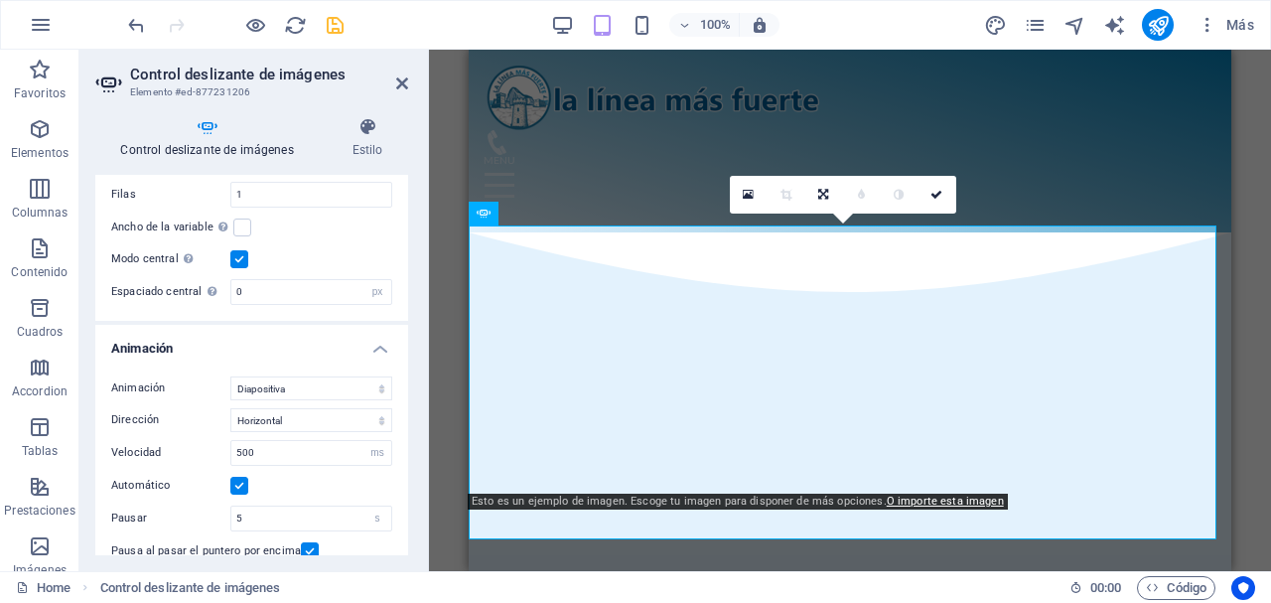
scroll to position [657, 0]
click at [368, 382] on select "Diapositiva Difuminar" at bounding box center [311, 387] width 162 height 24
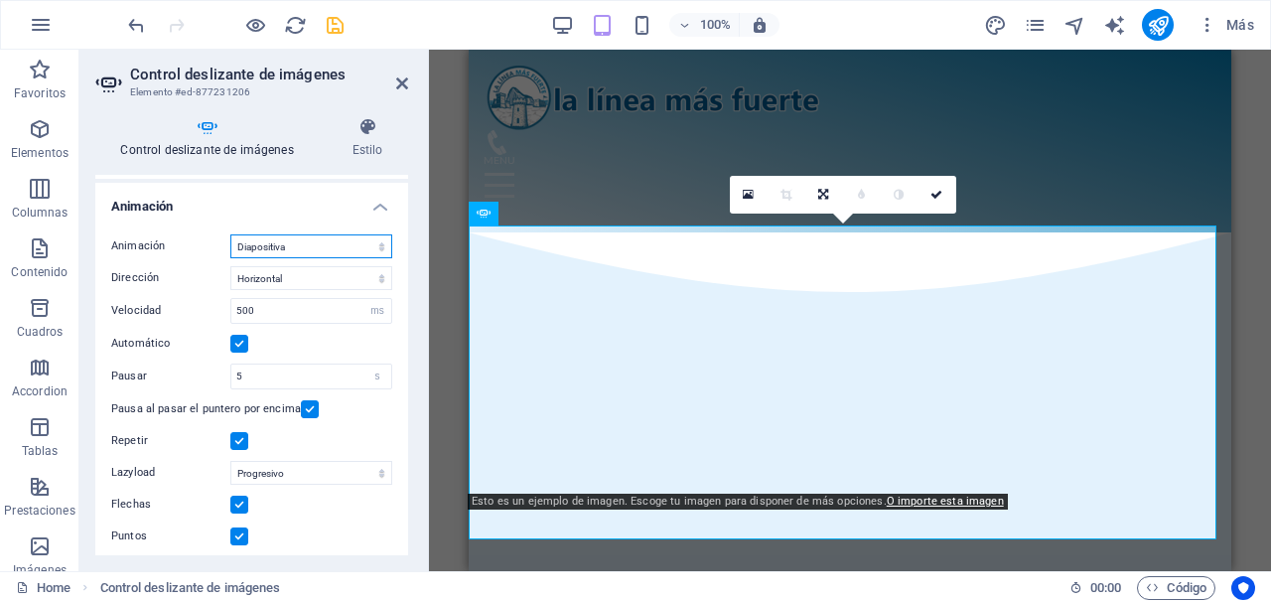
scroll to position [807, 0]
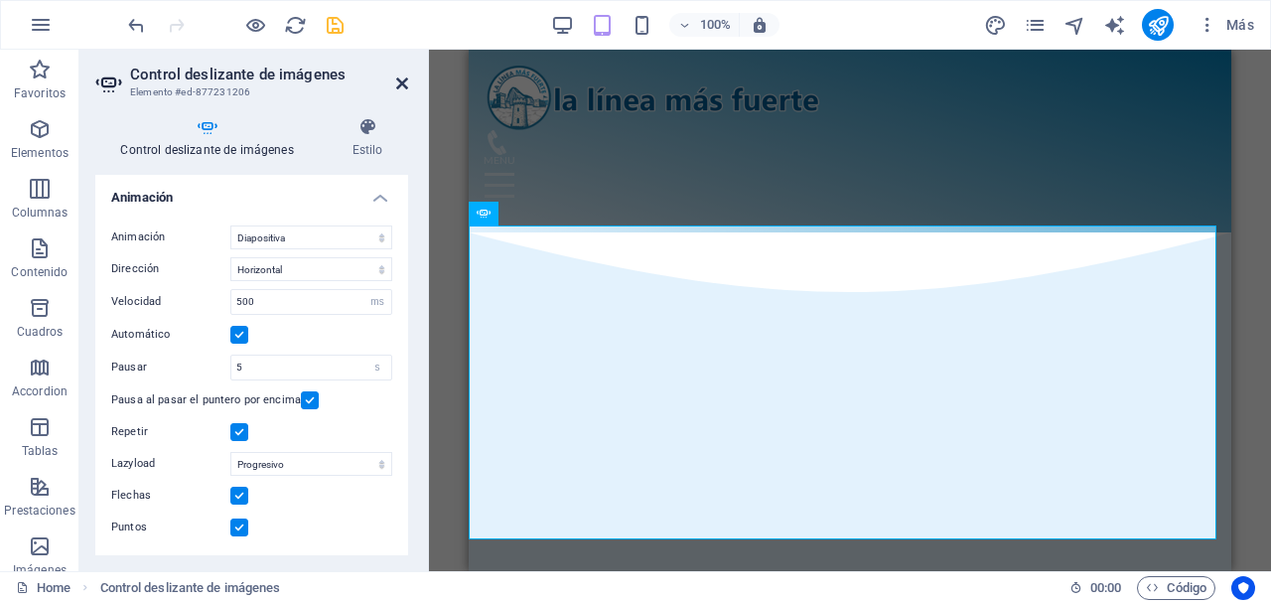
click at [401, 88] on icon at bounding box center [402, 83] width 12 height 16
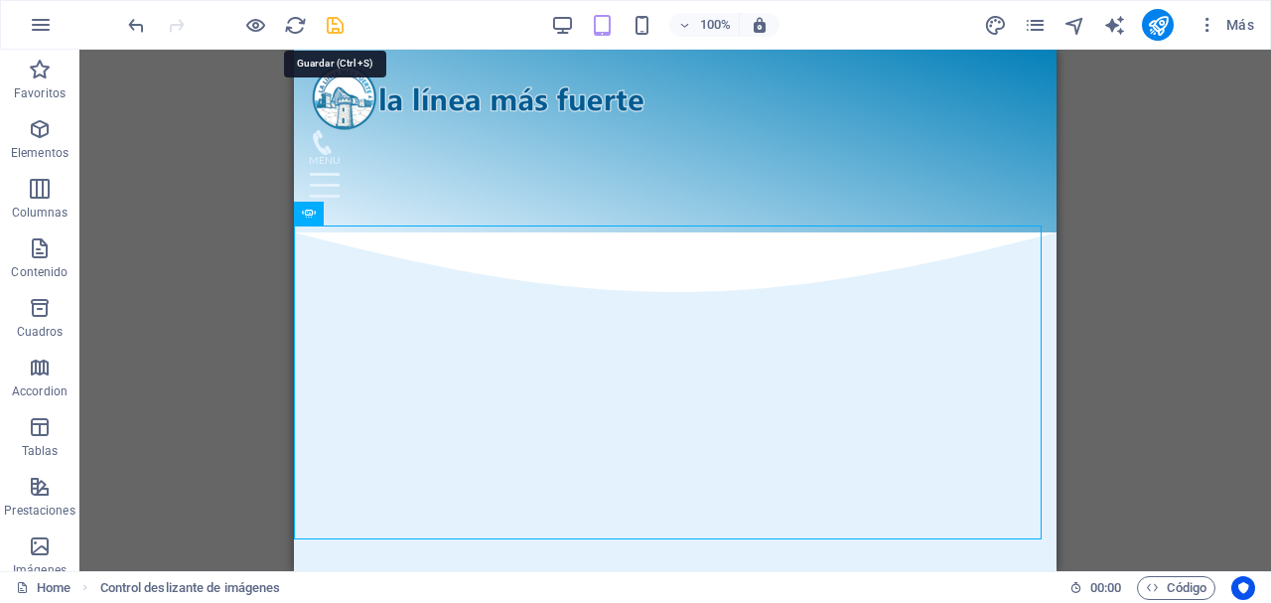
click at [332, 20] on icon "save" at bounding box center [335, 25] width 23 height 23
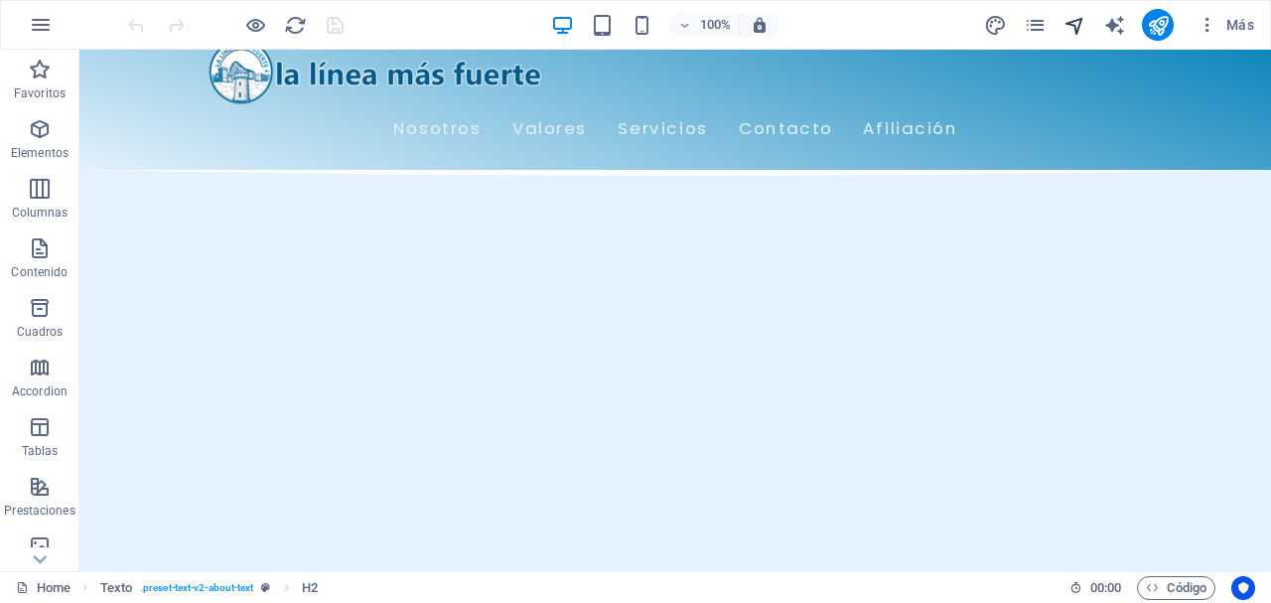
scroll to position [24, 0]
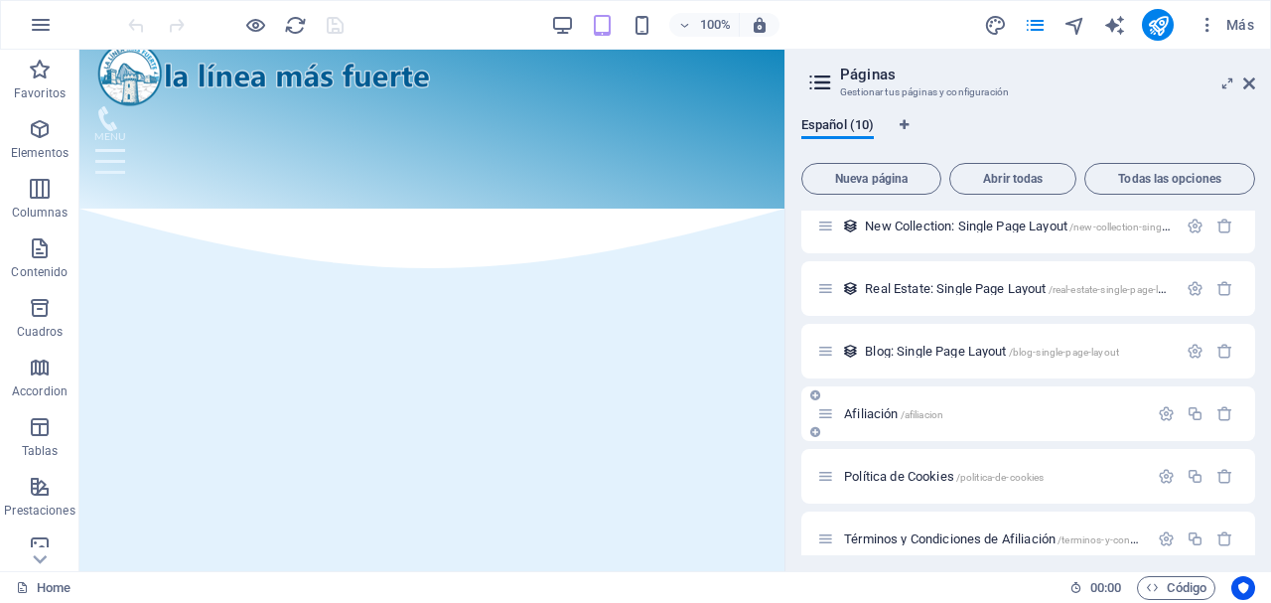
click at [879, 401] on div "Afiliación /afiliacion" at bounding box center [1028, 413] width 454 height 55
click at [880, 407] on span "Afiliación /afiliacion" at bounding box center [893, 413] width 99 height 15
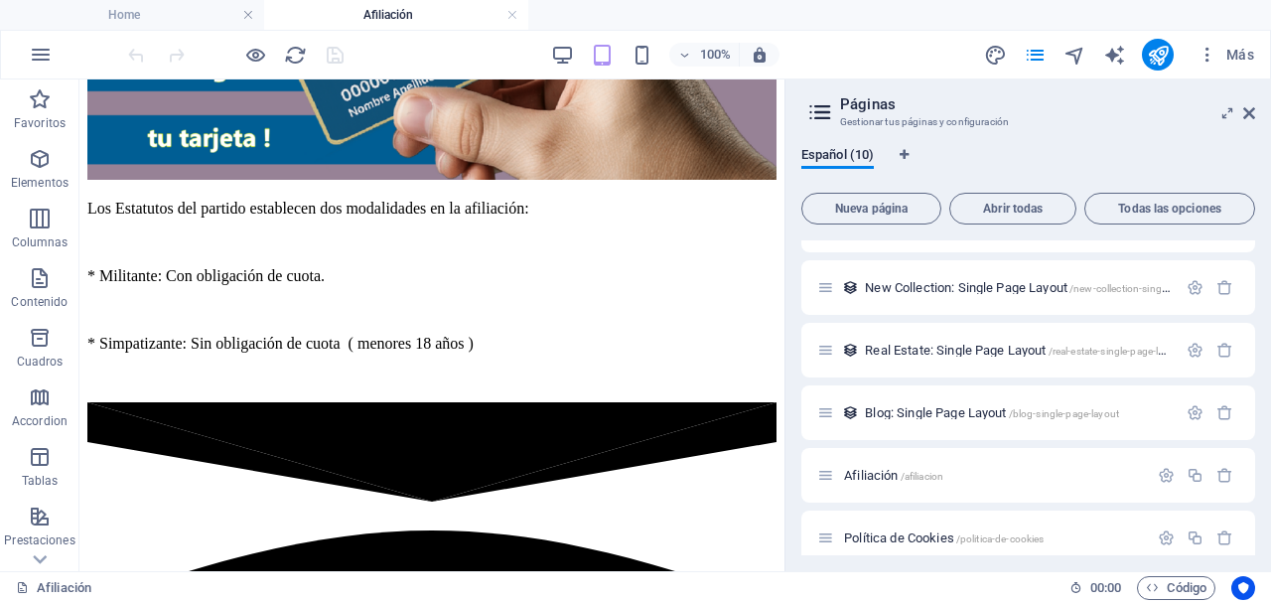
scroll to position [1327, 0]
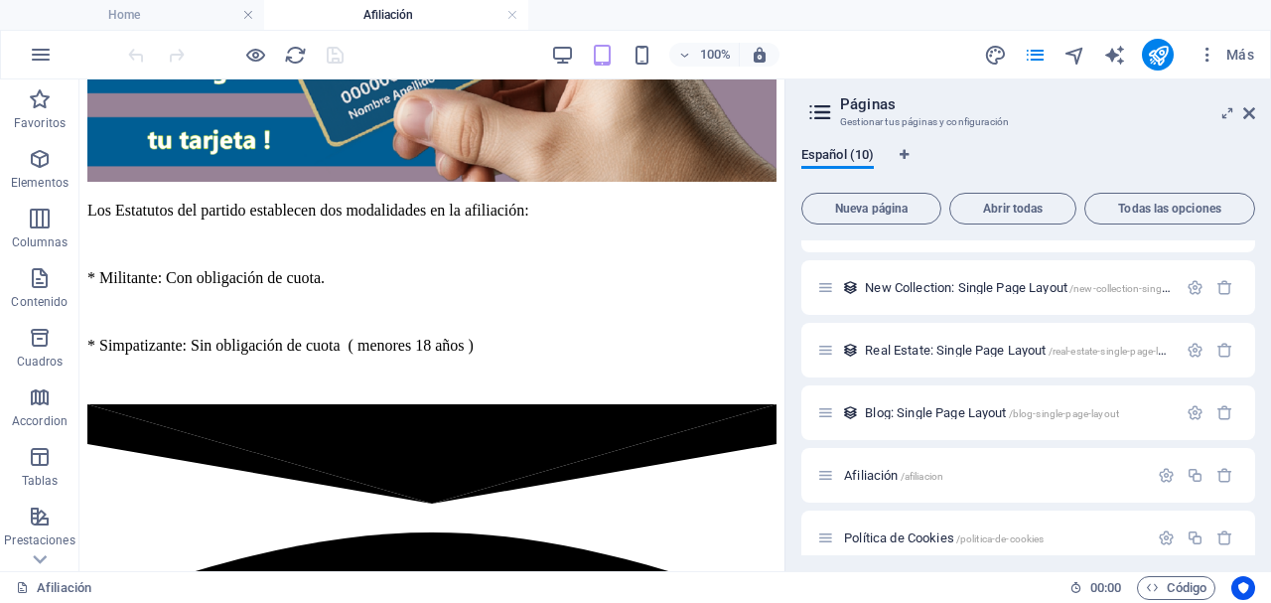
click at [505, 18] on h4 "Afiliación" at bounding box center [396, 15] width 264 height 22
click at [509, 18] on link at bounding box center [512, 15] width 12 height 19
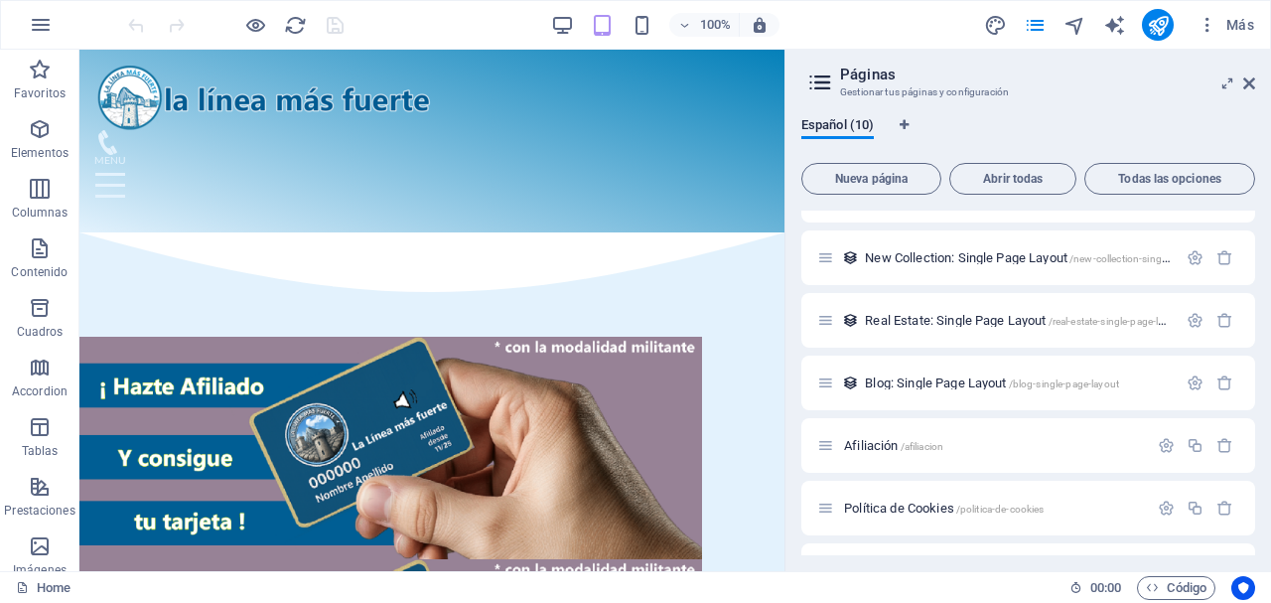
scroll to position [24, 0]
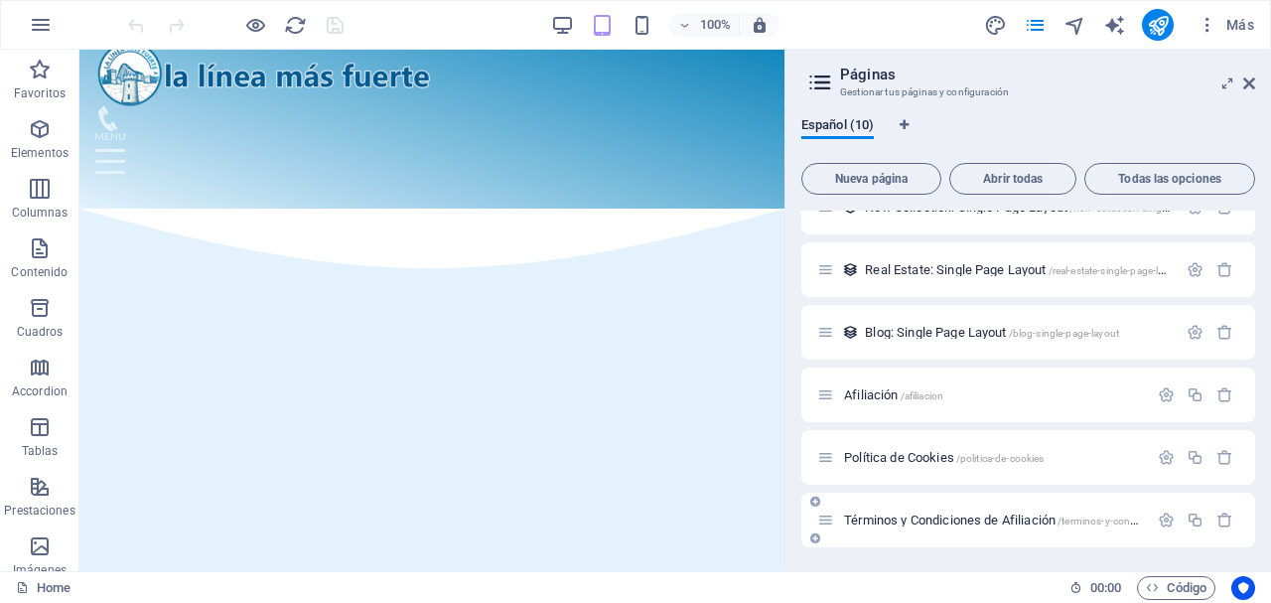
click at [953, 520] on span "Términos y Condiciones de Afiliación /terminos-y-condiciones-de-afiliacion" at bounding box center [1034, 519] width 380 height 15
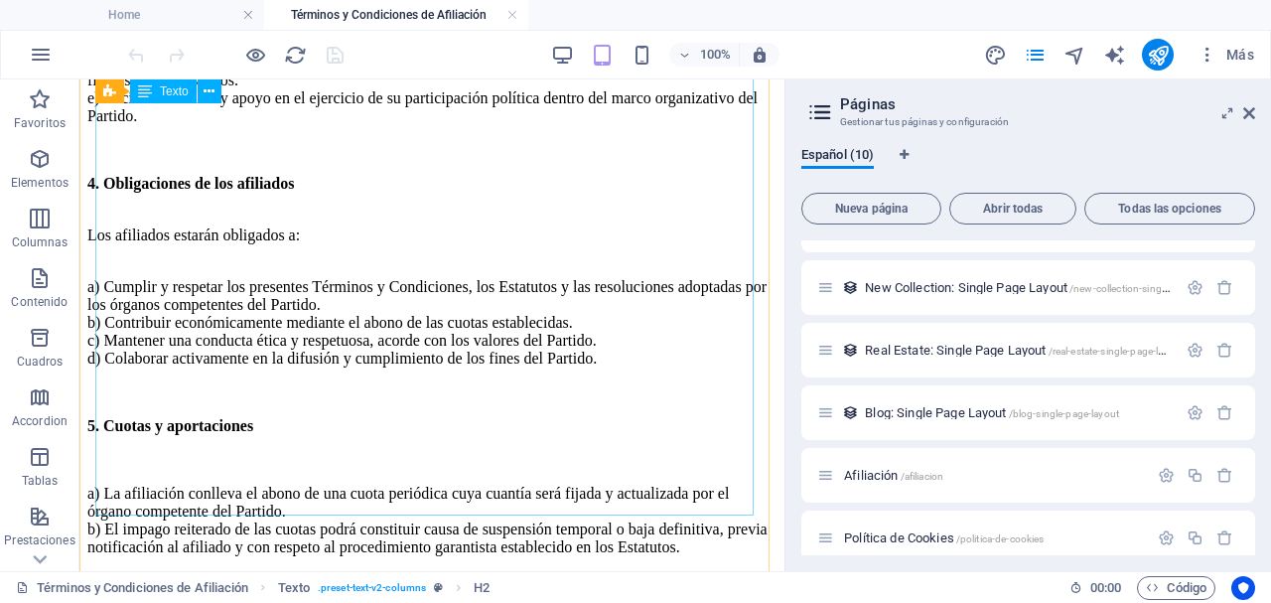
scroll to position [1722, 0]
click at [467, 452] on div "1. Objeto Los presentes Términos y Condiciones tienen por finalidad regular el …" at bounding box center [431, 471] width 689 height 1706
click at [411, 429] on div "1. Objeto Los presentes Términos y Condiciones tienen por finalidad regular el …" at bounding box center [431, 471] width 689 height 1706
click at [411, 428] on div "1. Objeto Los presentes Términos y Condiciones tienen por finalidad regular el …" at bounding box center [431, 471] width 689 height 1706
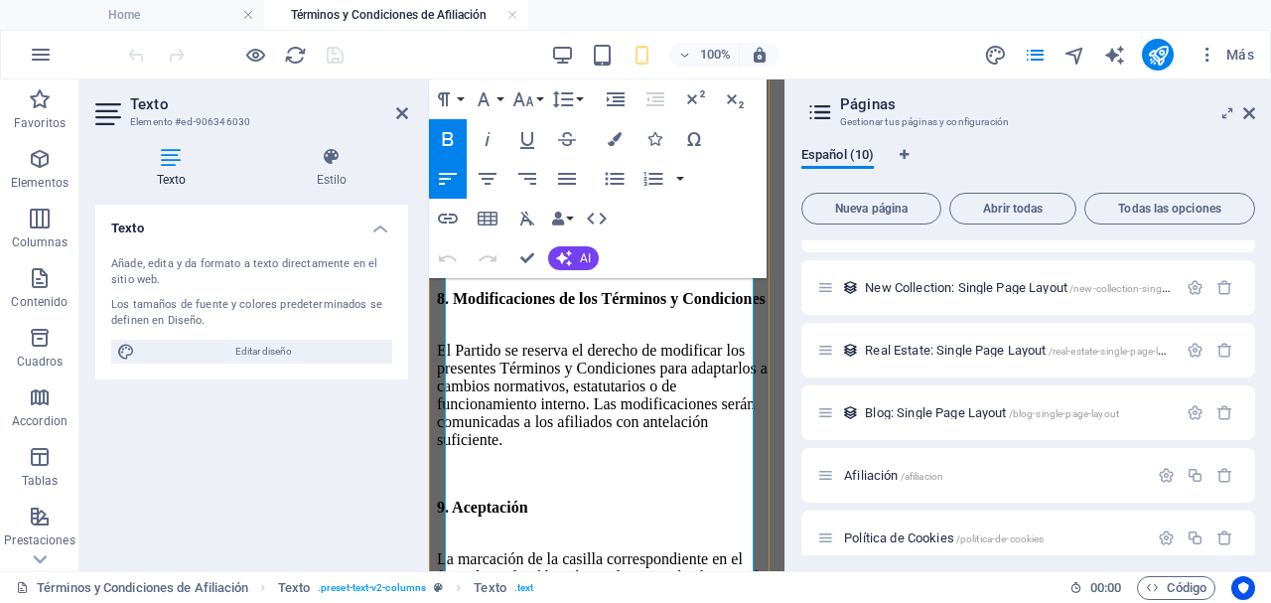
scroll to position [2560, 0]
drag, startPoint x: 563, startPoint y: 403, endPoint x: 723, endPoint y: 394, distance: 160.1
click at [723, 240] on link "Política de Privacidad" at bounding box center [683, 231] width 159 height 17
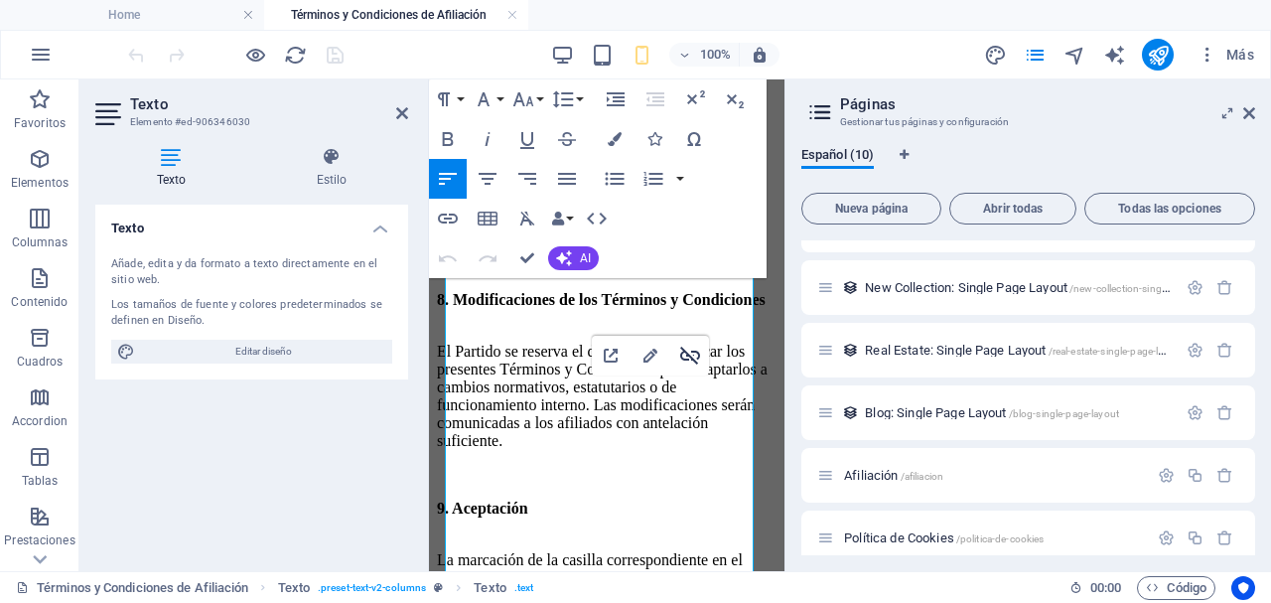
click at [684, 348] on icon "button" at bounding box center [690, 355] width 20 height 18
click at [447, 209] on icon "button" at bounding box center [448, 219] width 24 height 24
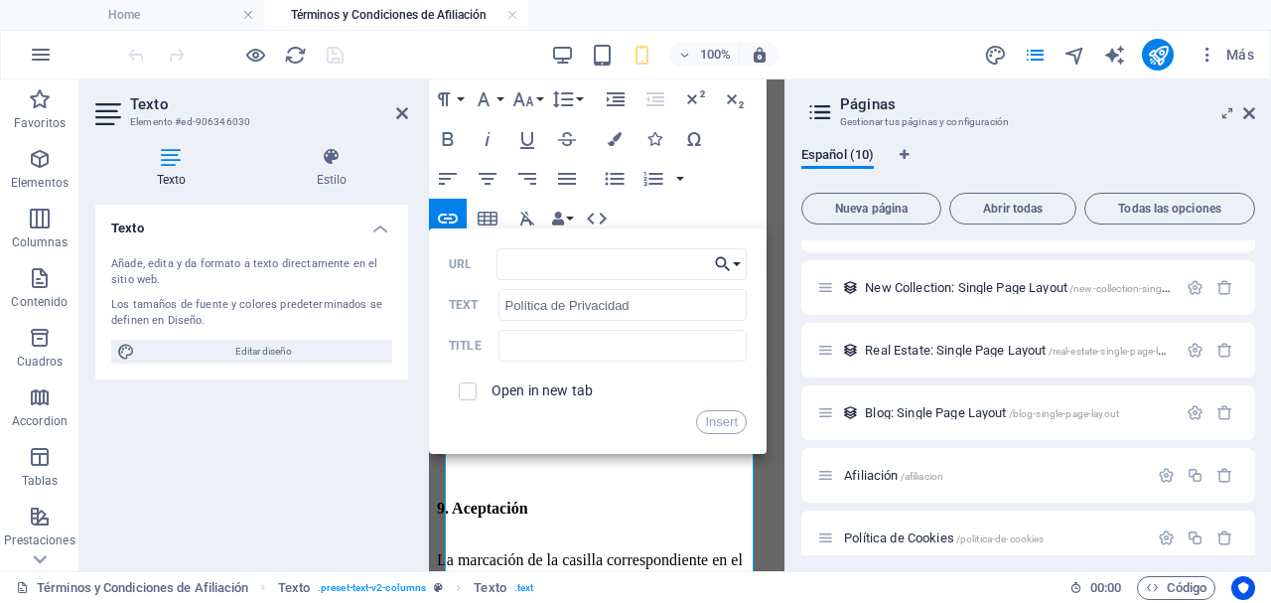
click at [721, 258] on icon "button" at bounding box center [723, 264] width 15 height 15
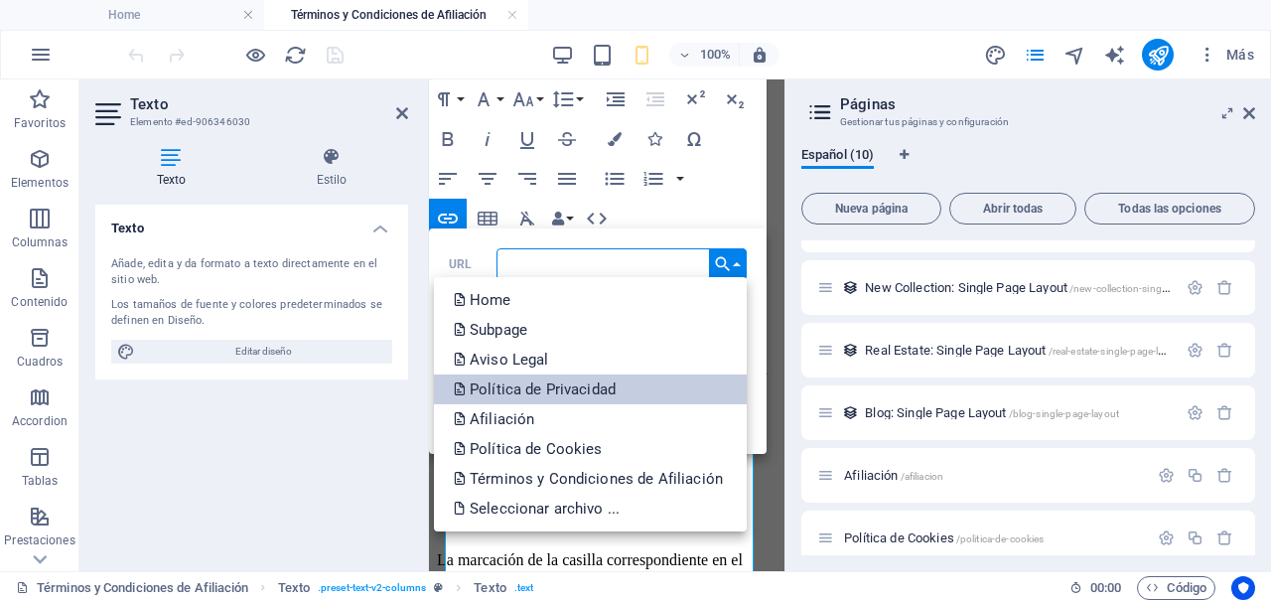
click at [639, 389] on link "Política de Privacidad" at bounding box center [590, 389] width 313 height 30
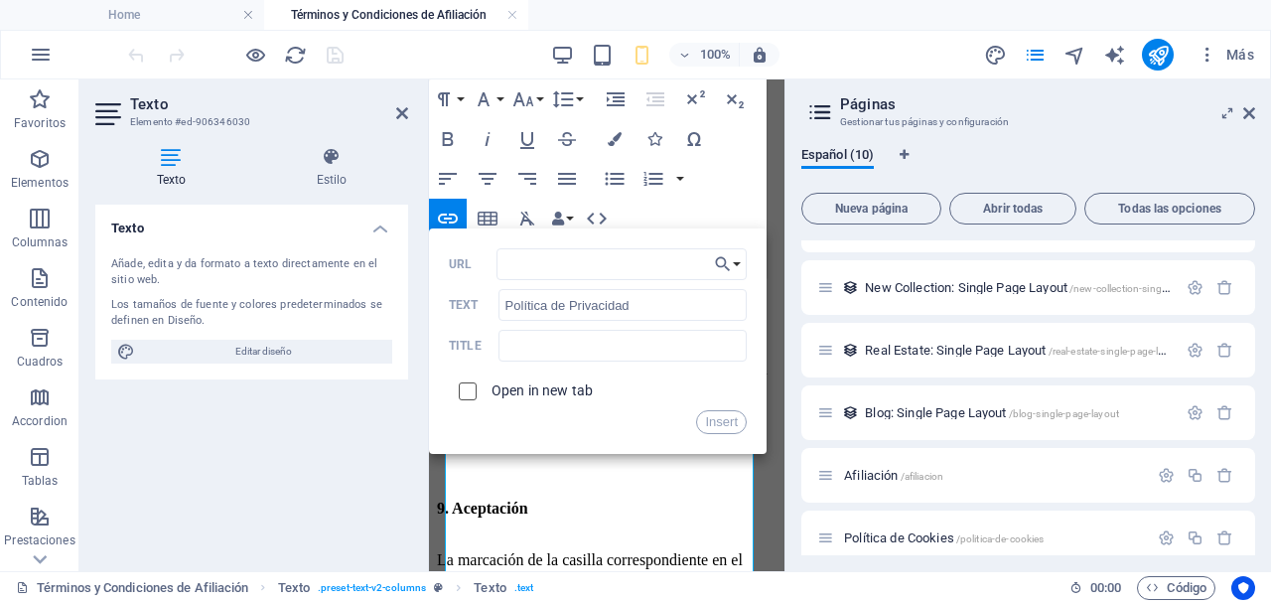
click at [472, 392] on input "checkbox" at bounding box center [465, 388] width 18 height 18
checkbox input "true"
click at [724, 427] on button "Insert" at bounding box center [721, 422] width 51 height 24
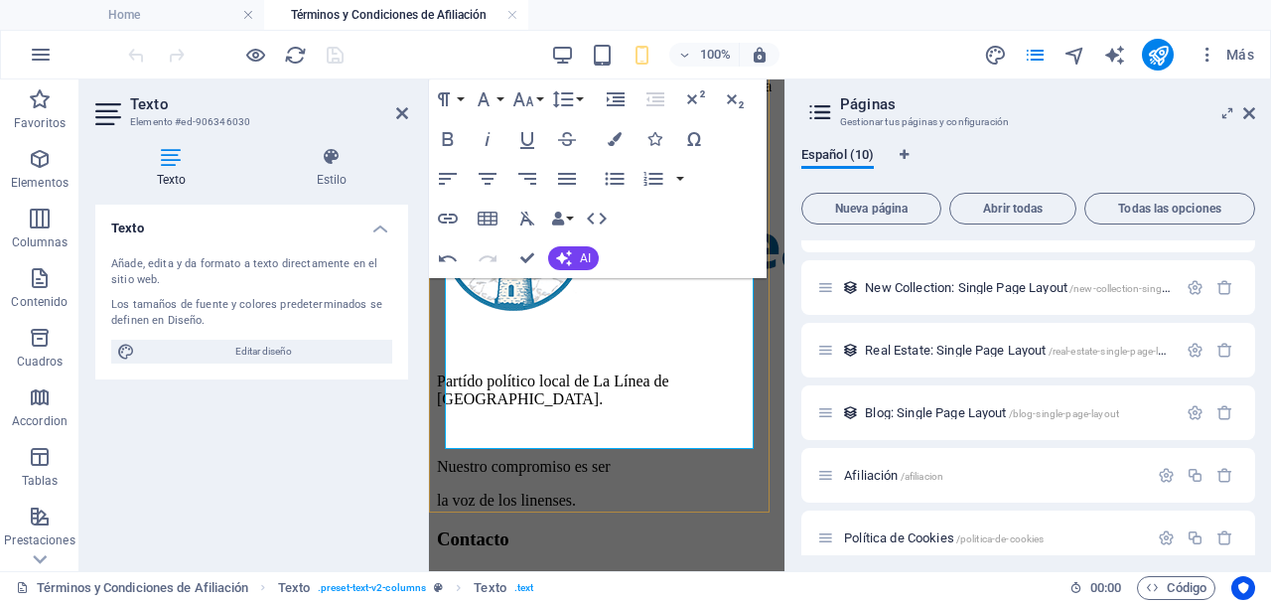
scroll to position [3088, 0]
click at [542, 112] on p "La marcación de la casilla correspondiente en el formulario de afiliación impli…" at bounding box center [607, 58] width 340 height 107
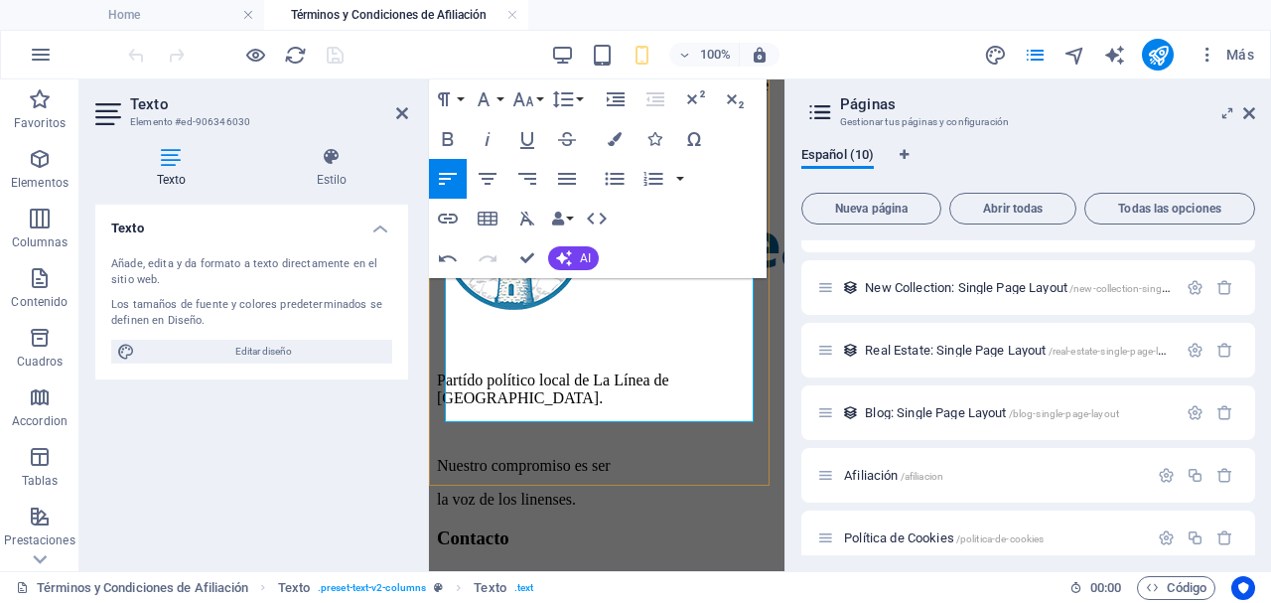
click at [536, 112] on p "La marcación de la casilla correspondiente en el formulario de afiliación impli…" at bounding box center [607, 58] width 340 height 107
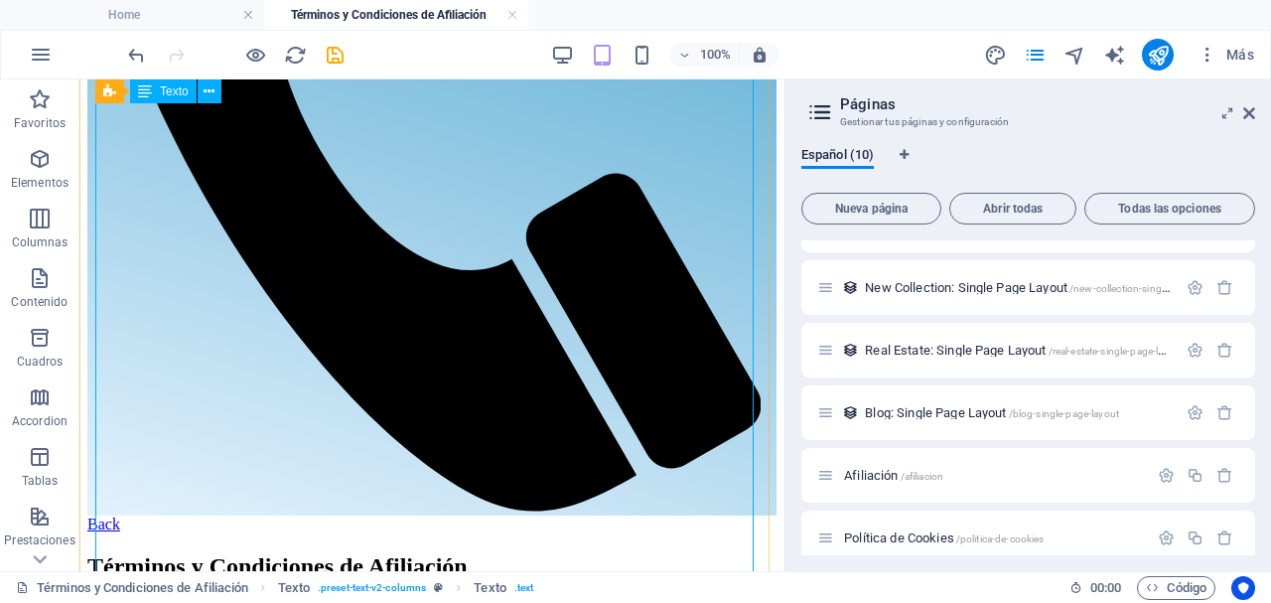
scroll to position [709, 0]
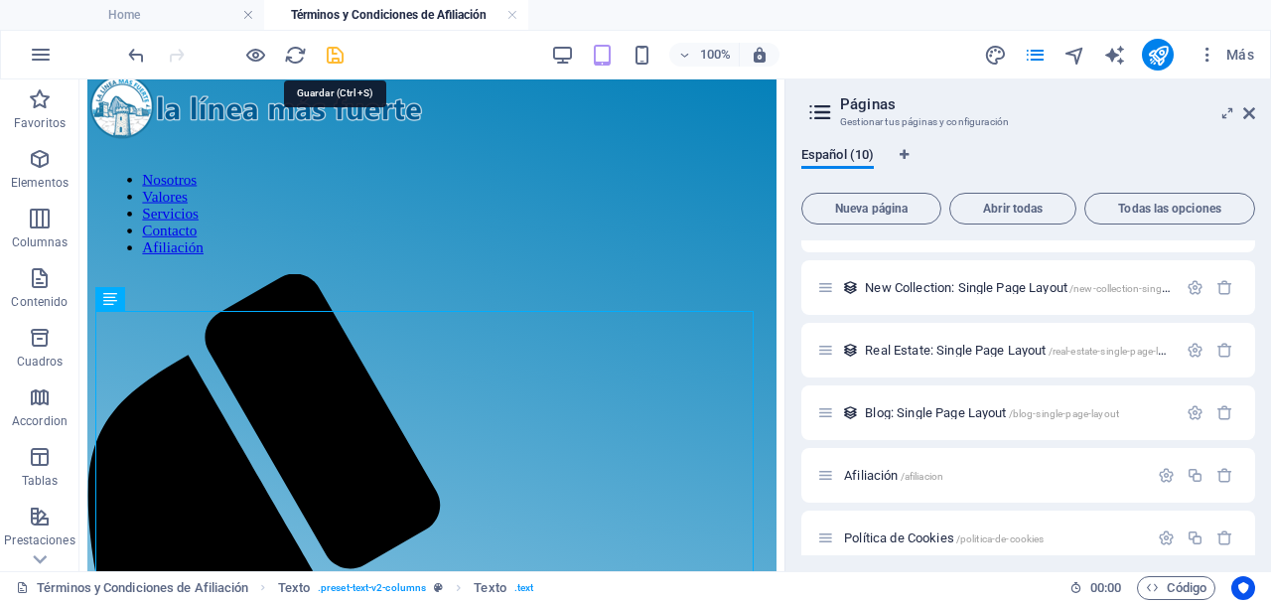
click at [341, 52] on icon "save" at bounding box center [335, 55] width 23 height 23
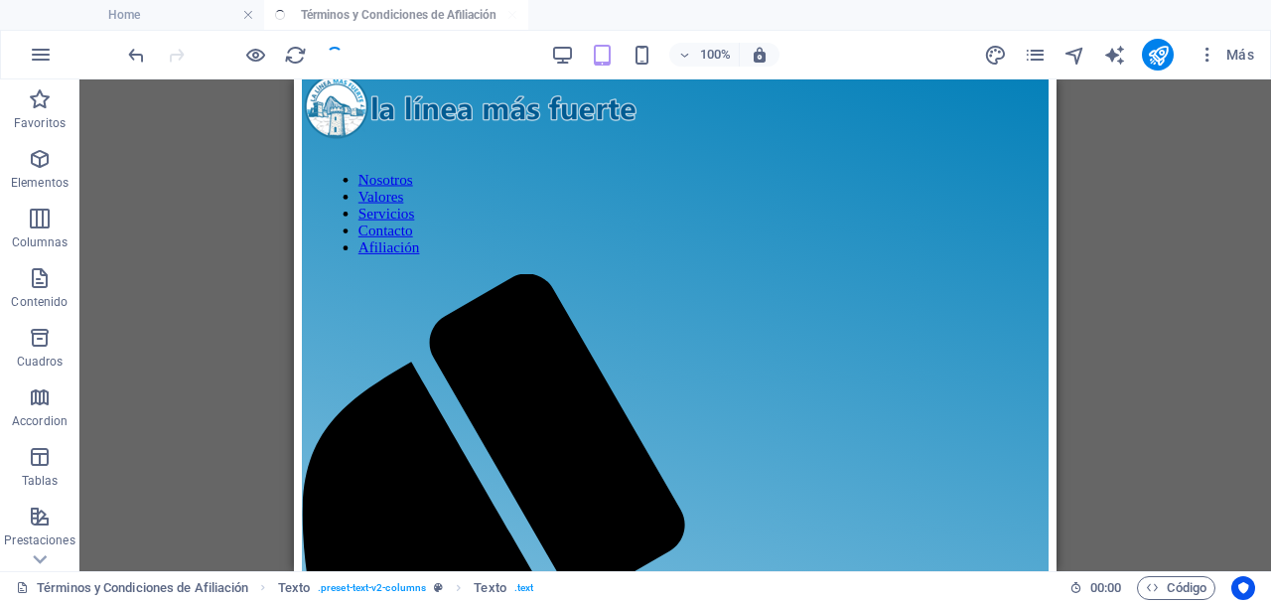
scroll to position [51, 0]
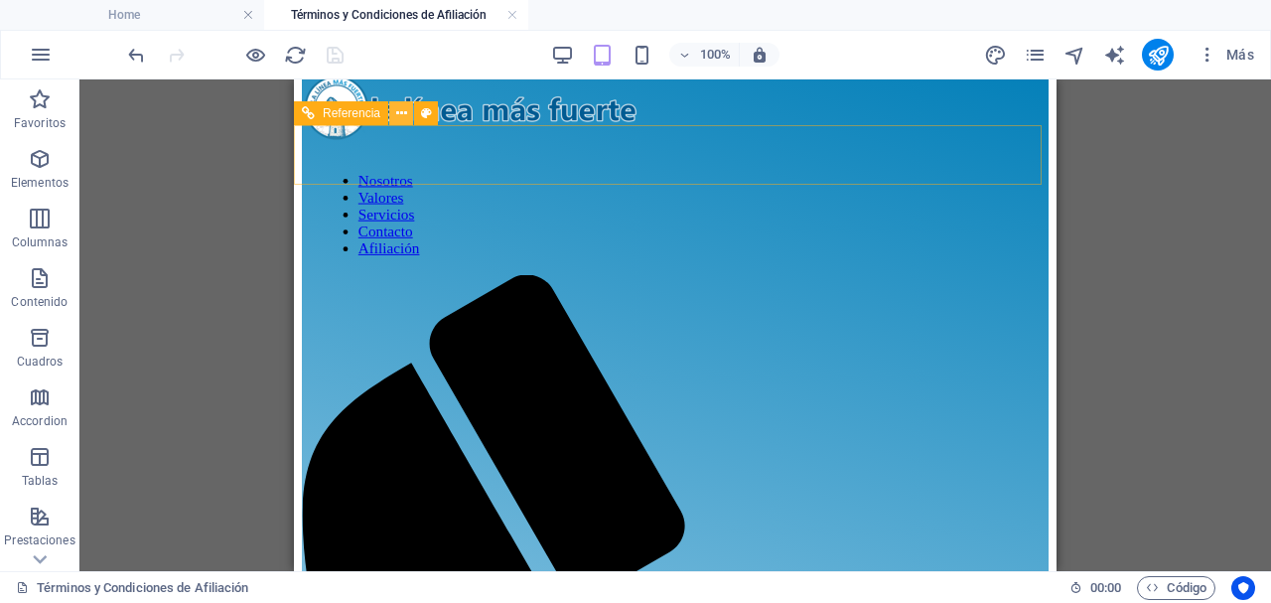
click at [407, 116] on button at bounding box center [401, 113] width 24 height 24
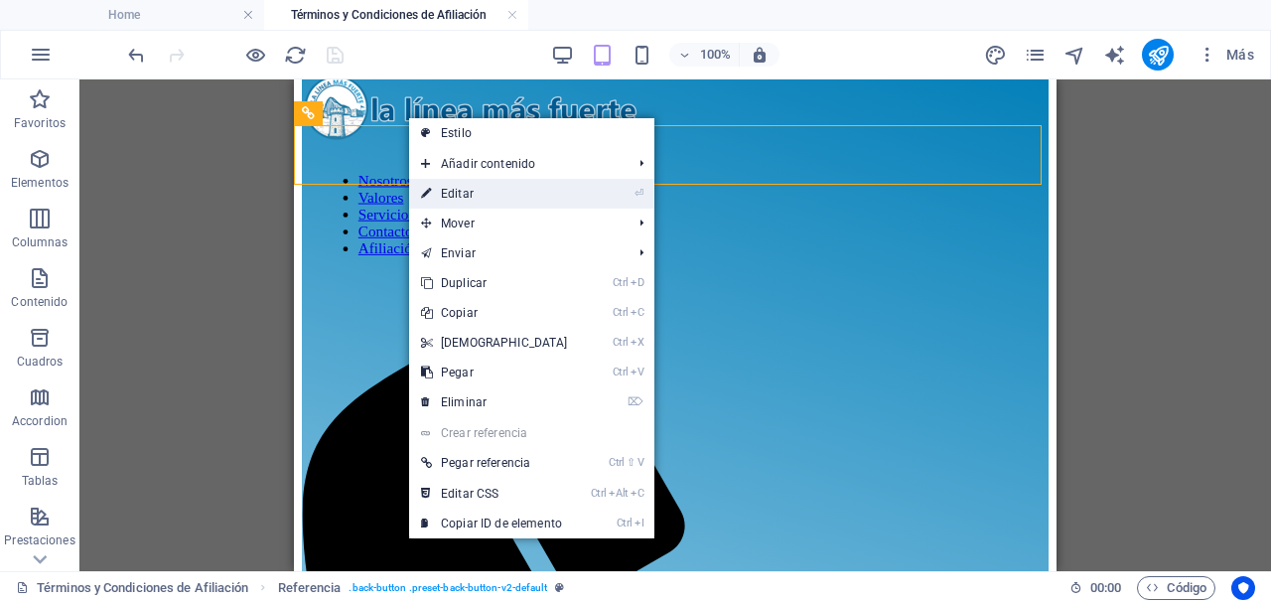
click at [444, 194] on link "⏎ Editar" at bounding box center [494, 194] width 171 height 30
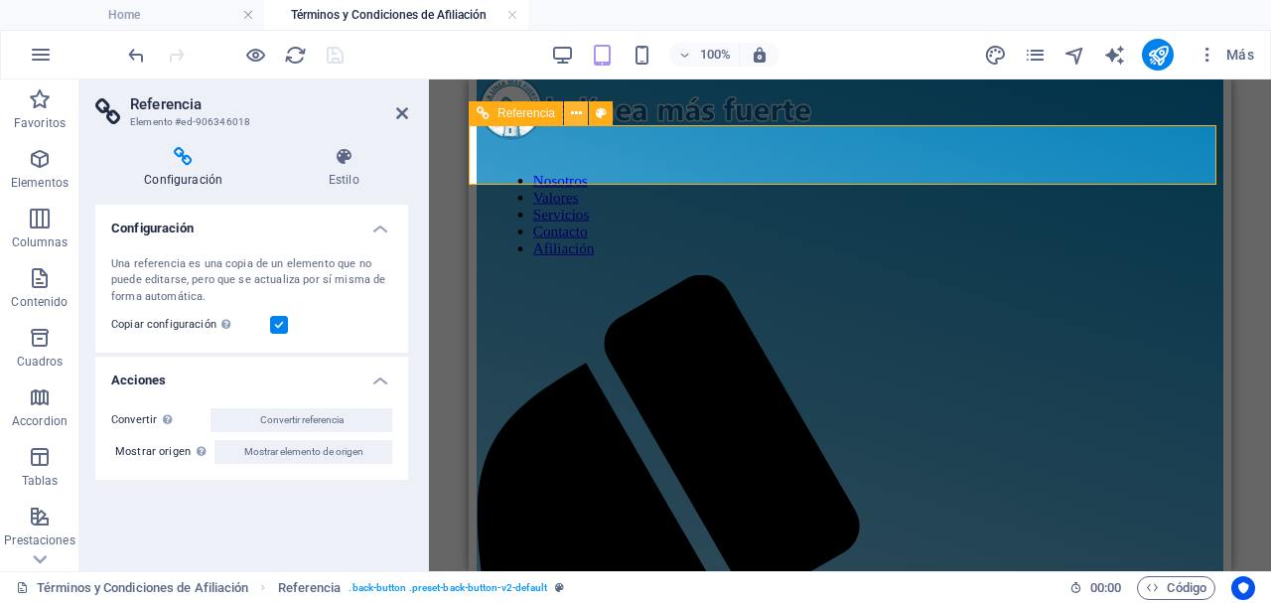
click at [581, 115] on icon at bounding box center [576, 113] width 11 height 21
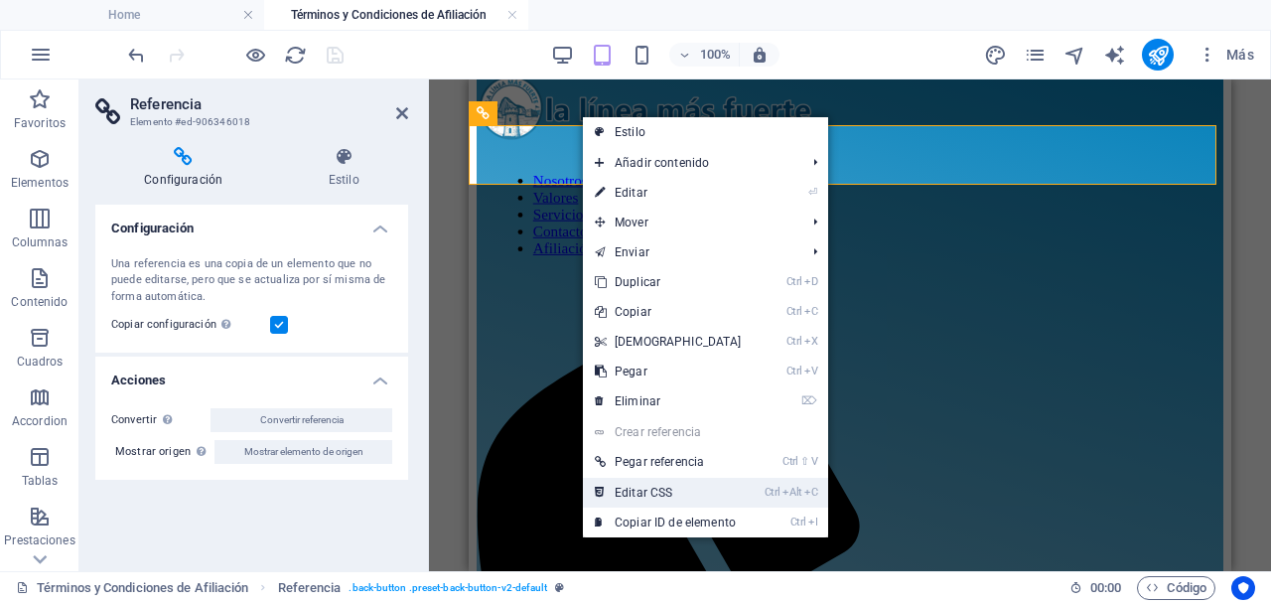
click at [698, 489] on link "Ctrl Alt C Editar CSS" at bounding box center [668, 493] width 171 height 30
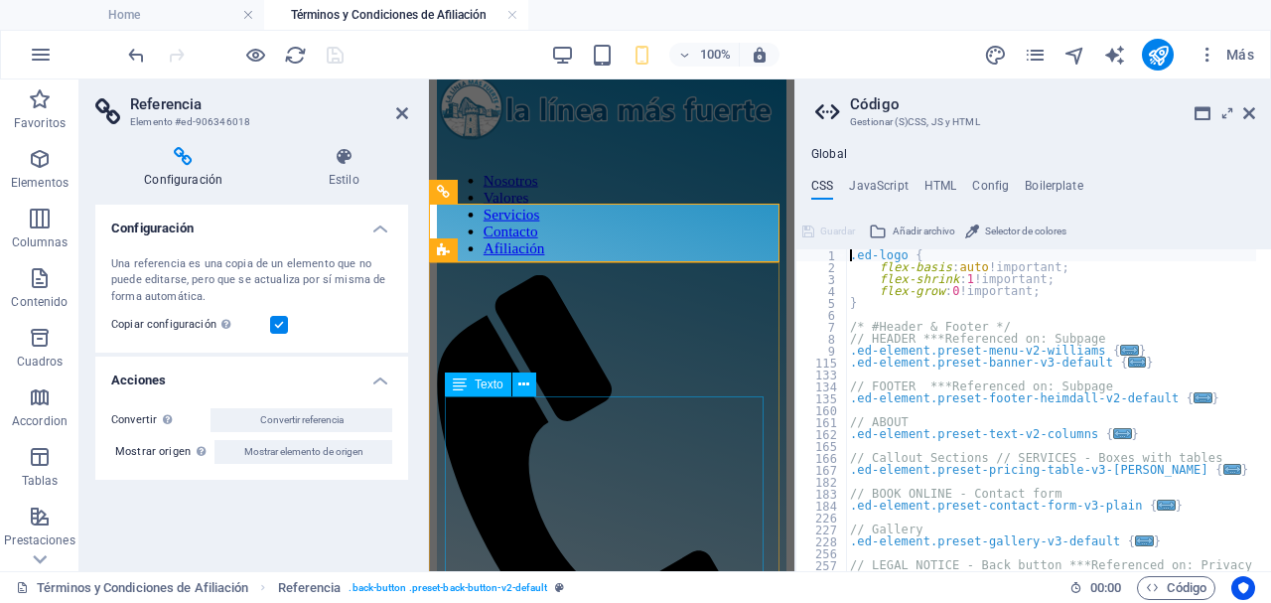
type textarea "@include back-button-v2("
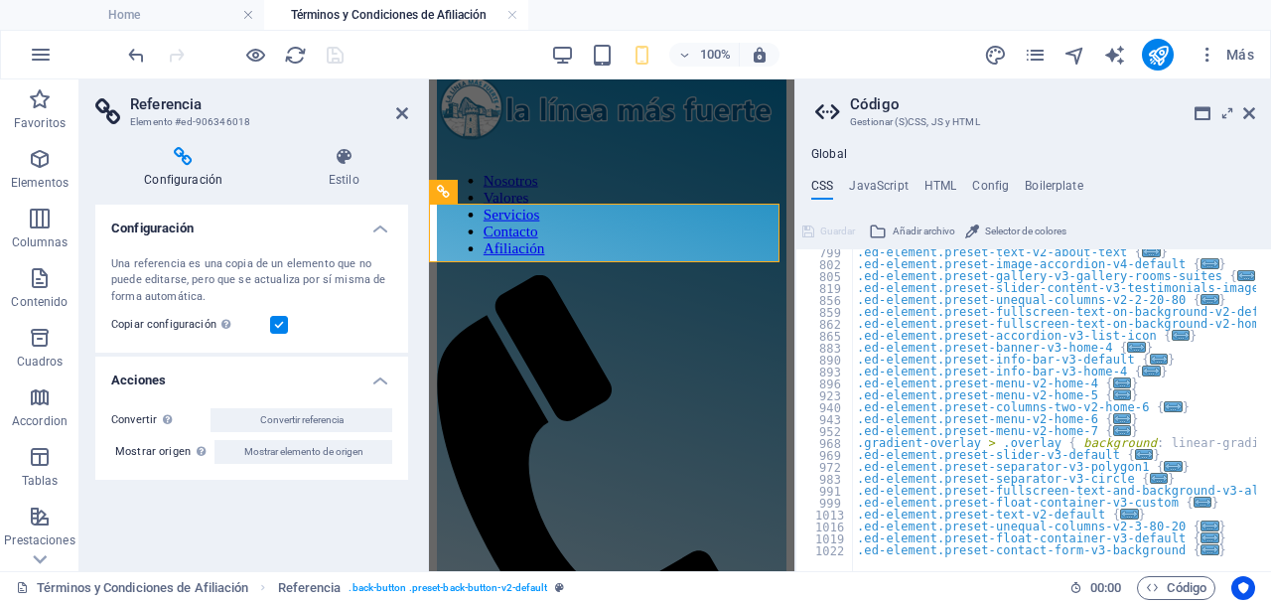
scroll to position [849, 0]
click at [1249, 113] on icon at bounding box center [1249, 113] width 12 height 16
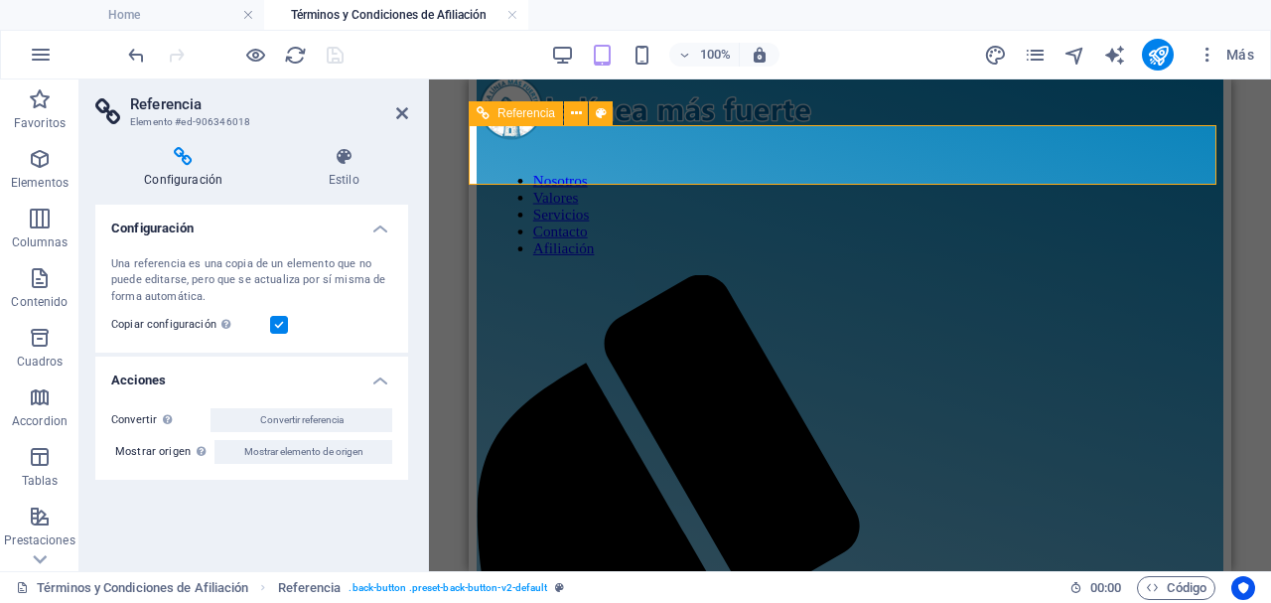
click at [571, 109] on icon at bounding box center [576, 113] width 11 height 21
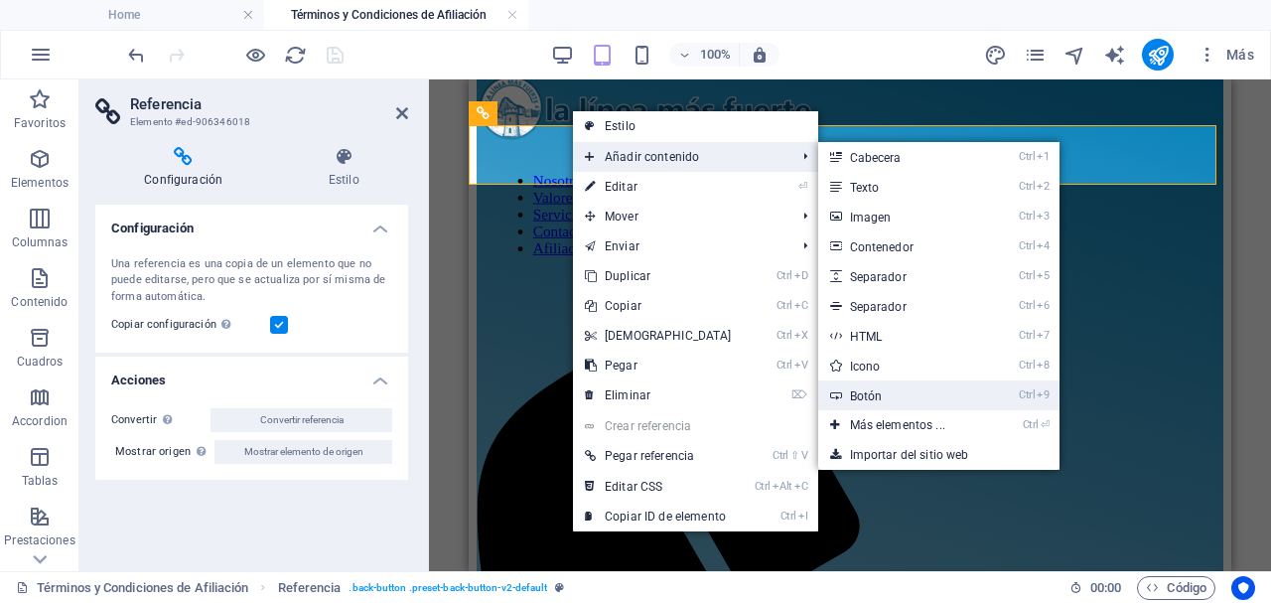
click at [901, 394] on link "Ctrl 9 Botón" at bounding box center [901, 395] width 167 height 30
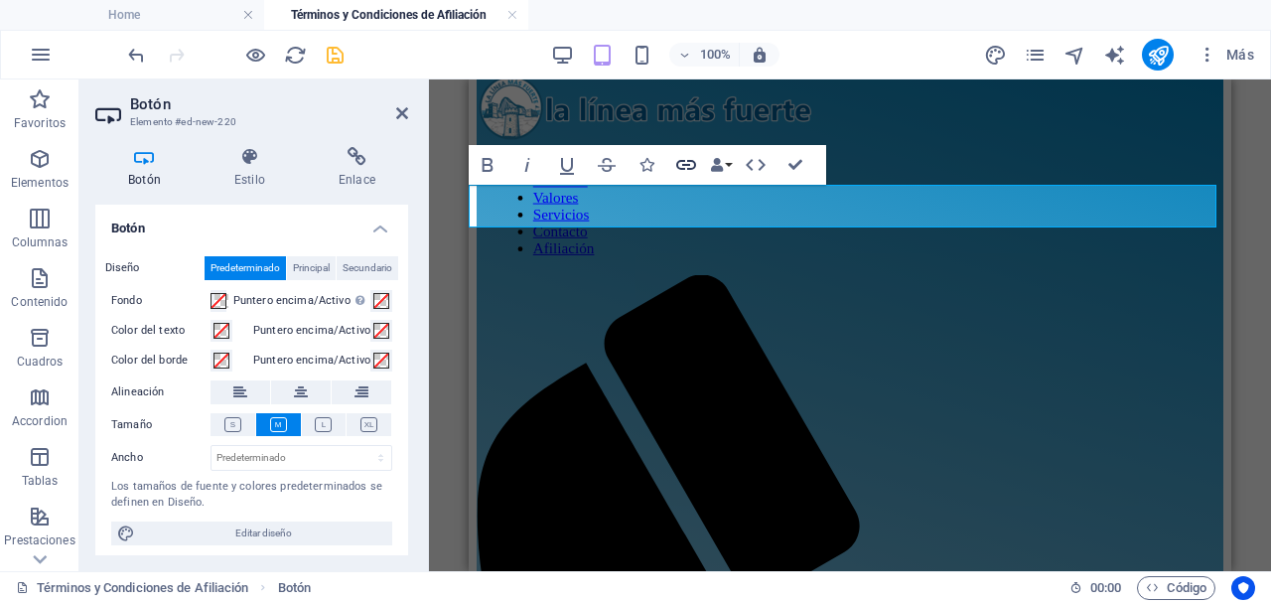
click at [681, 168] on icon "button" at bounding box center [686, 165] width 20 height 10
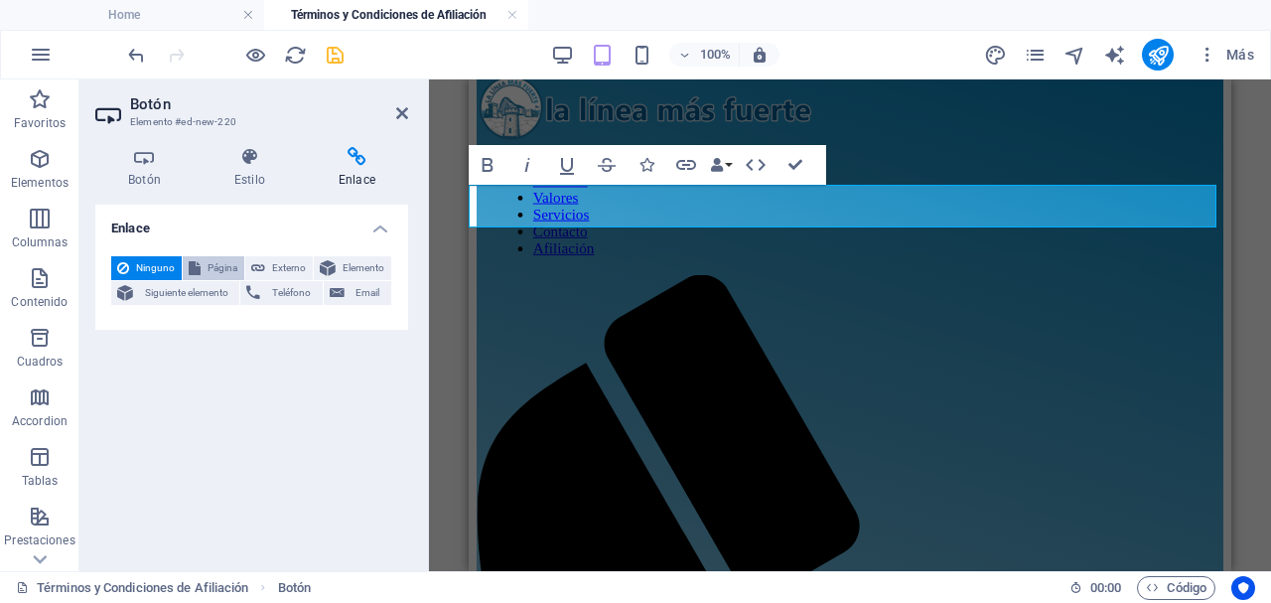
click at [212, 264] on span "Página" at bounding box center [223, 268] width 32 height 24
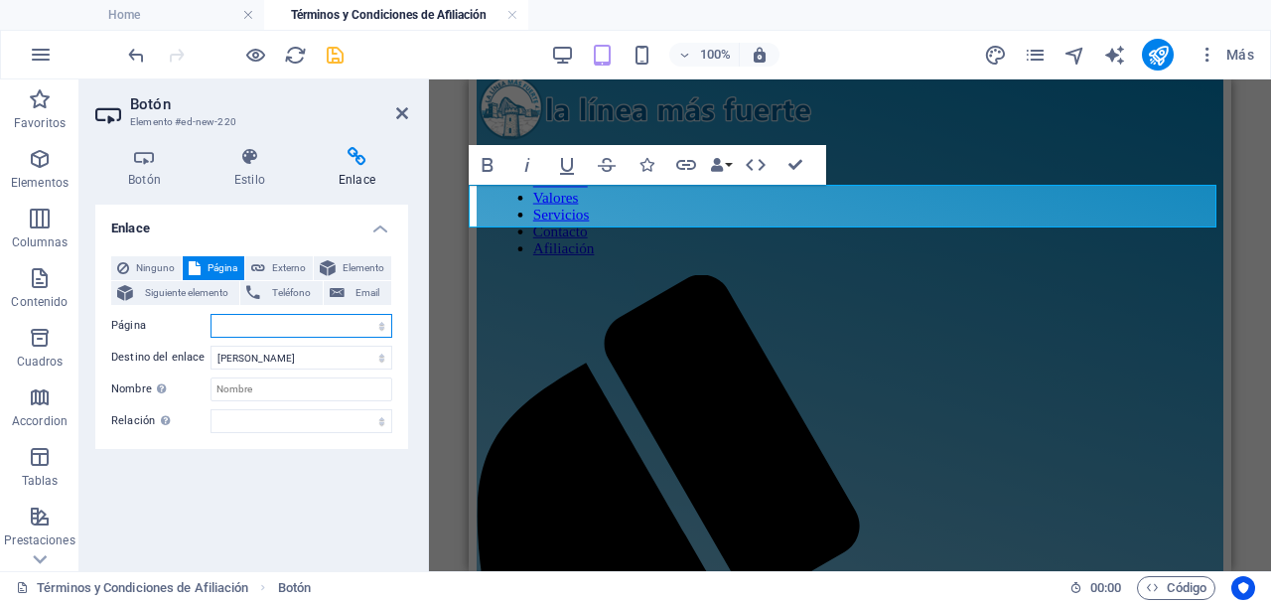
click at [349, 324] on select "Home Subpage Aviso Legal Política de Privacidad Afiliación Política de Cookies …" at bounding box center [301, 326] width 182 height 24
click at [210, 314] on select "Home Subpage Aviso Legal Política de Privacidad Afiliación Política de Cookies …" at bounding box center [301, 326] width 182 height 24
click at [356, 327] on select "Home Subpage Aviso Legal Política de Privacidad Afiliación Política de Cookies …" at bounding box center [301, 326] width 182 height 24
select select "4"
click at [210, 314] on select "Home Subpage Aviso Legal Política de Privacidad Afiliación Política de Cookies …" at bounding box center [301, 326] width 182 height 24
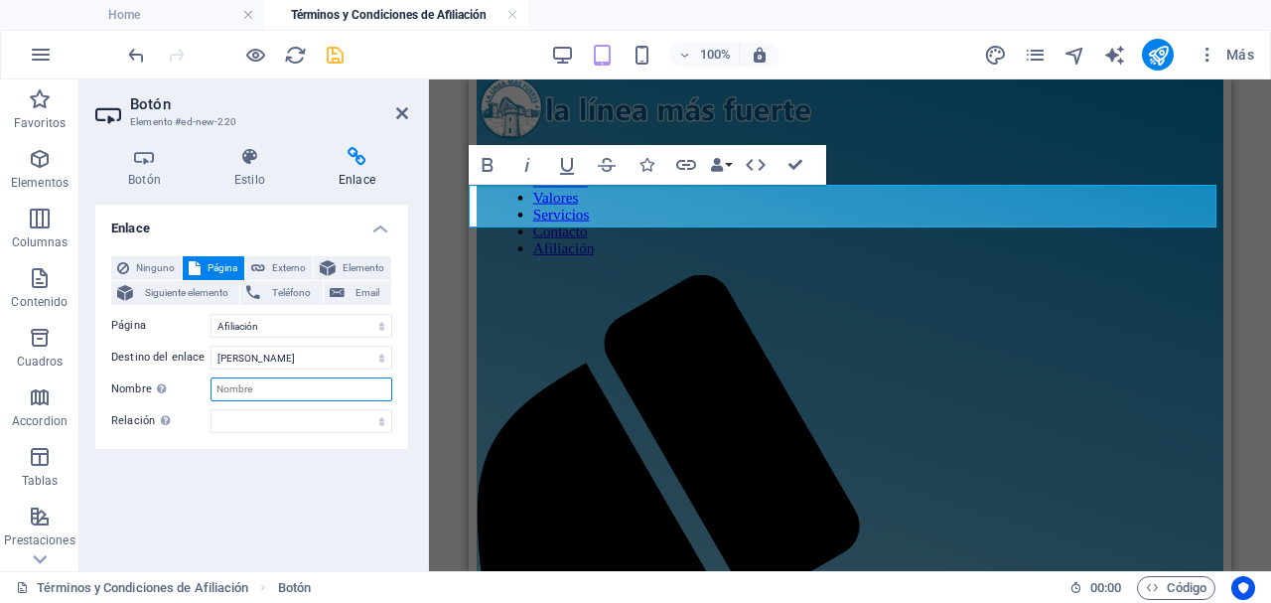
click at [276, 391] on input "Nombre Una descripción adicional del enlace no debería ser igual al texto del e…" at bounding box center [301, 389] width 182 height 24
type input "Afiliación"
click at [264, 513] on div "Enlace Ninguno Página Externo Elemento Siguiente elemento Teléfono Email Página…" at bounding box center [251, 380] width 313 height 350
click at [398, 109] on icon at bounding box center [402, 113] width 12 height 16
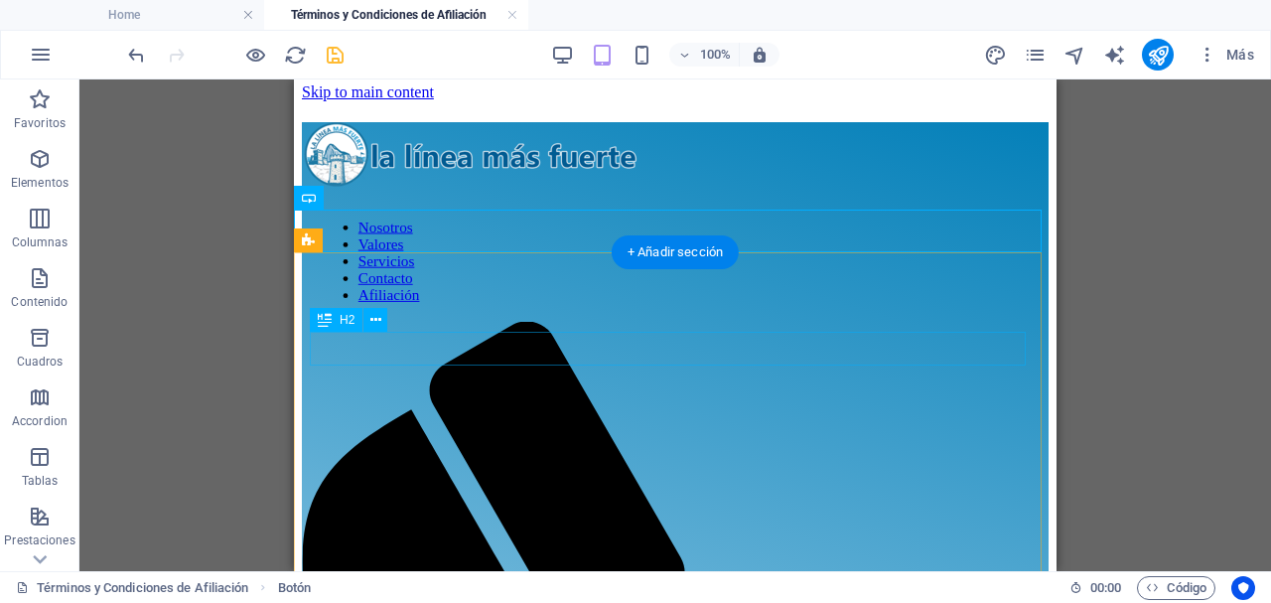
scroll to position [0, 0]
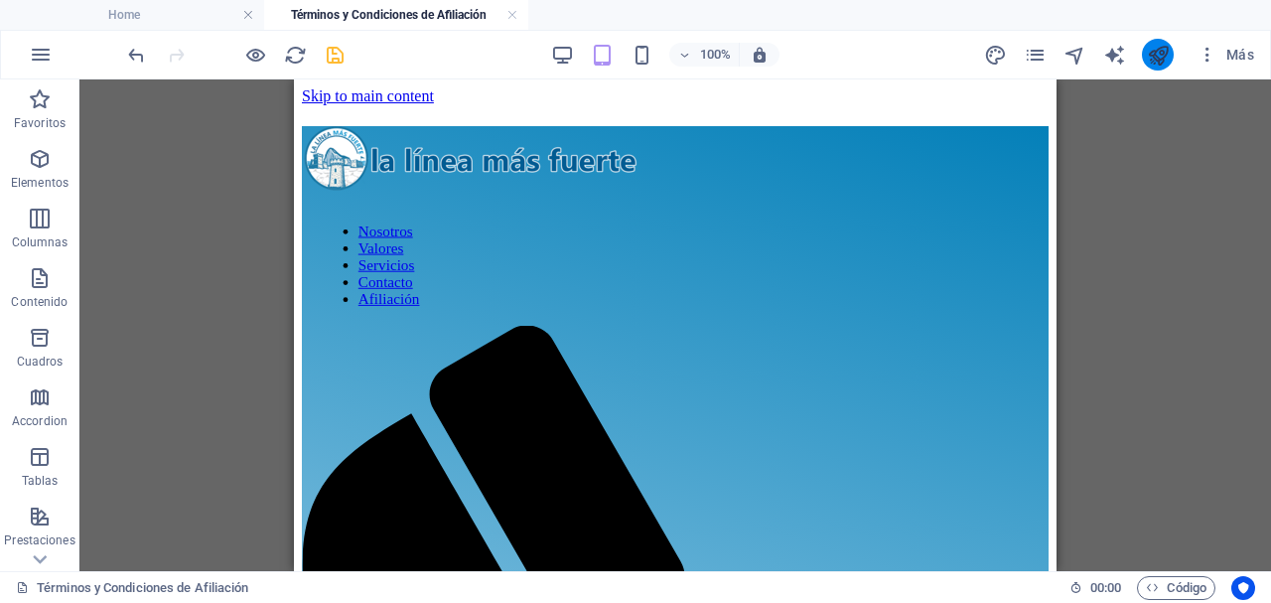
click at [1162, 50] on icon "publish" at bounding box center [1158, 55] width 23 height 23
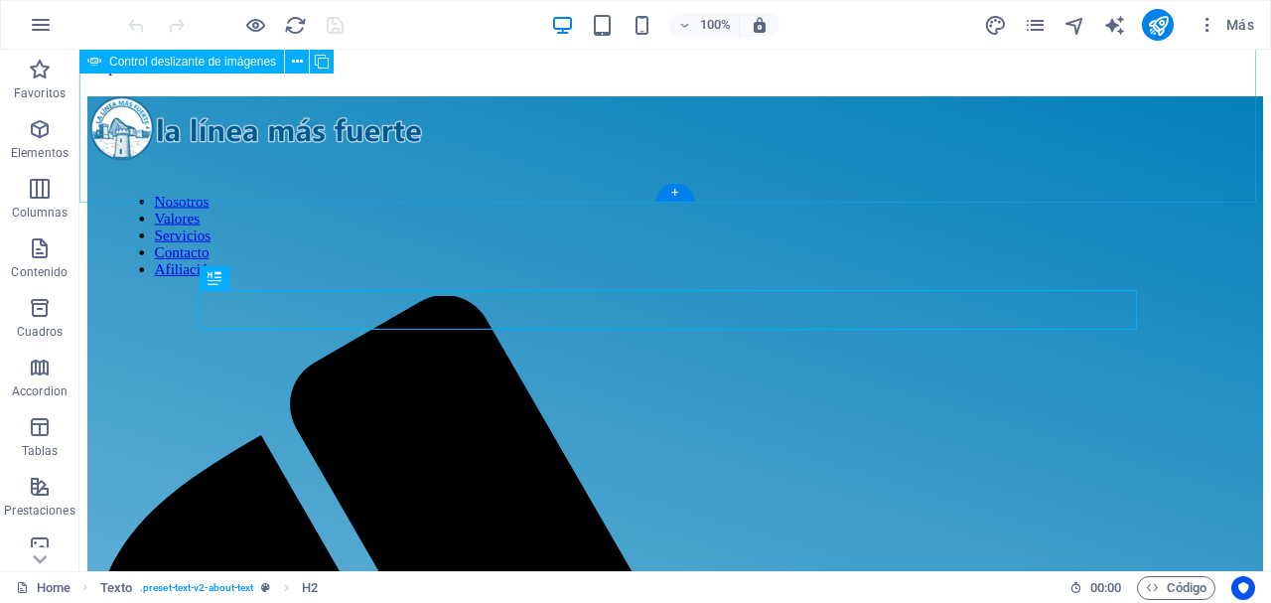
scroll to position [418, 0]
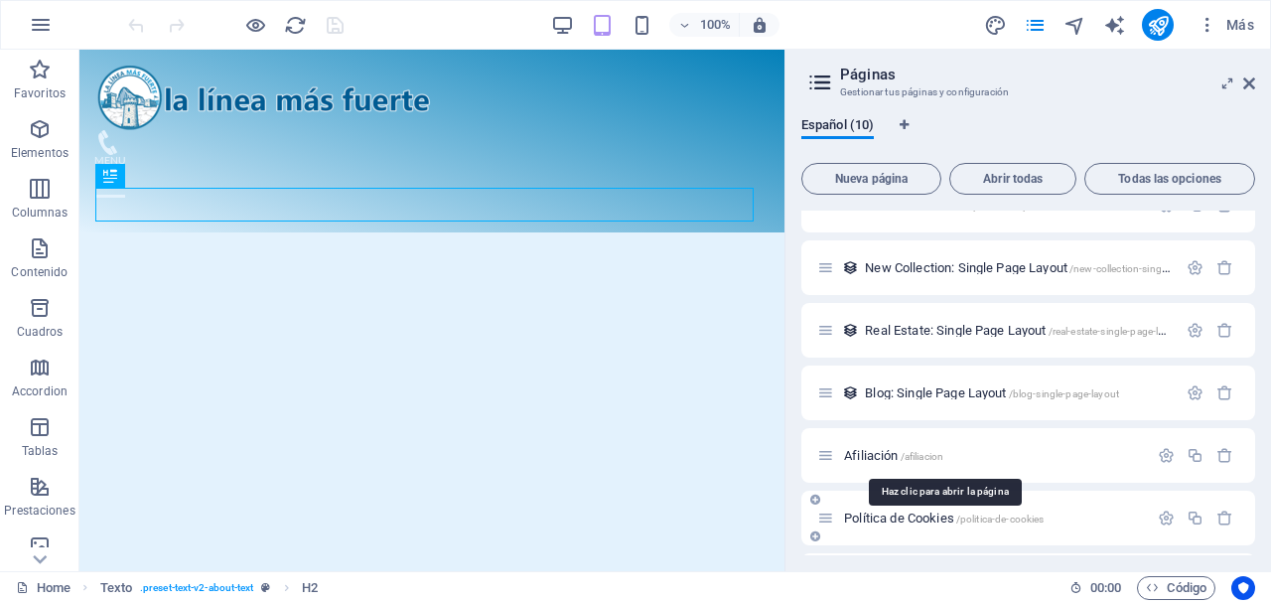
scroll to position [281, 0]
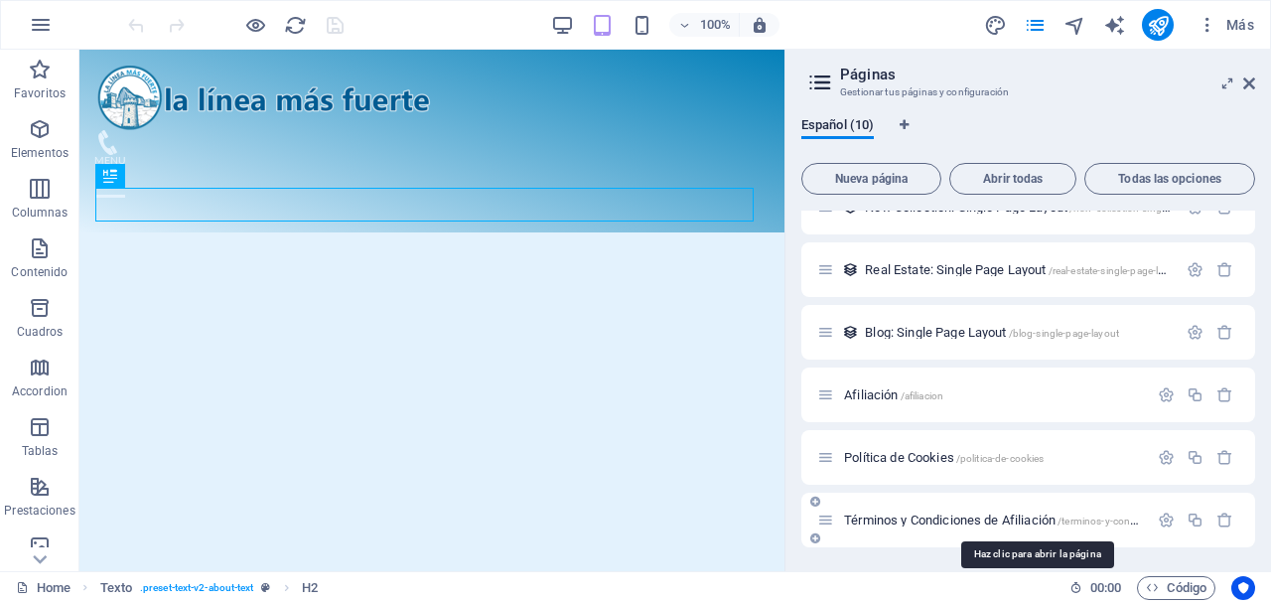
click at [962, 515] on span "Términos y Condiciones de Afiliación /terminos-y-condiciones-de-afiliacion" at bounding box center [1034, 519] width 380 height 15
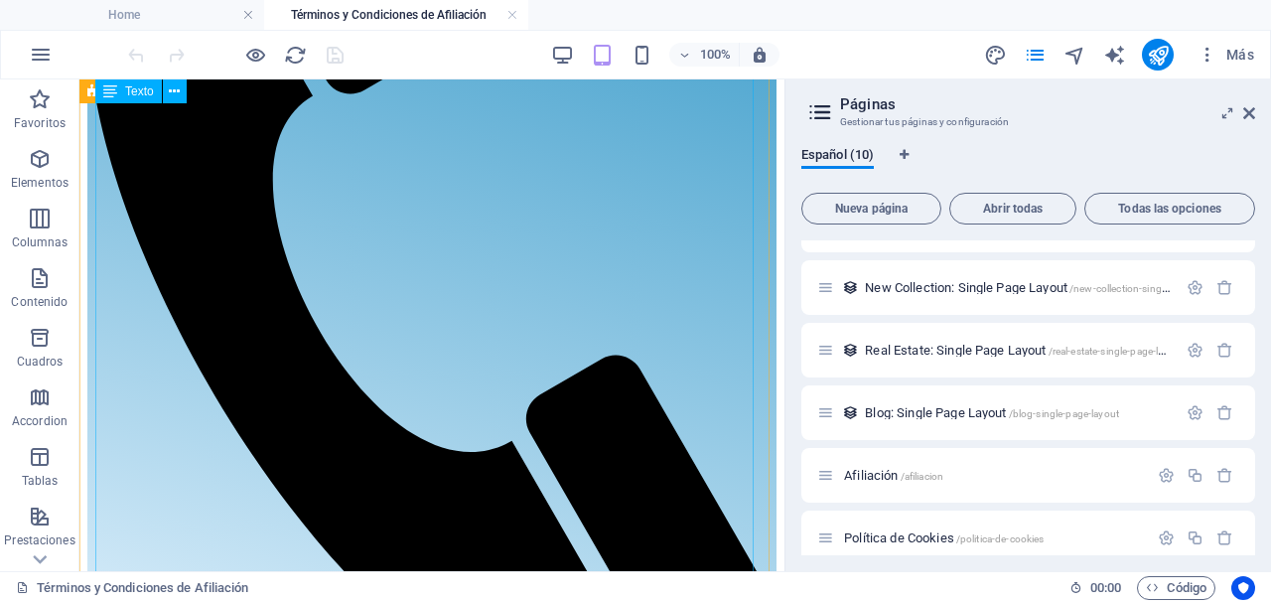
scroll to position [528, 0]
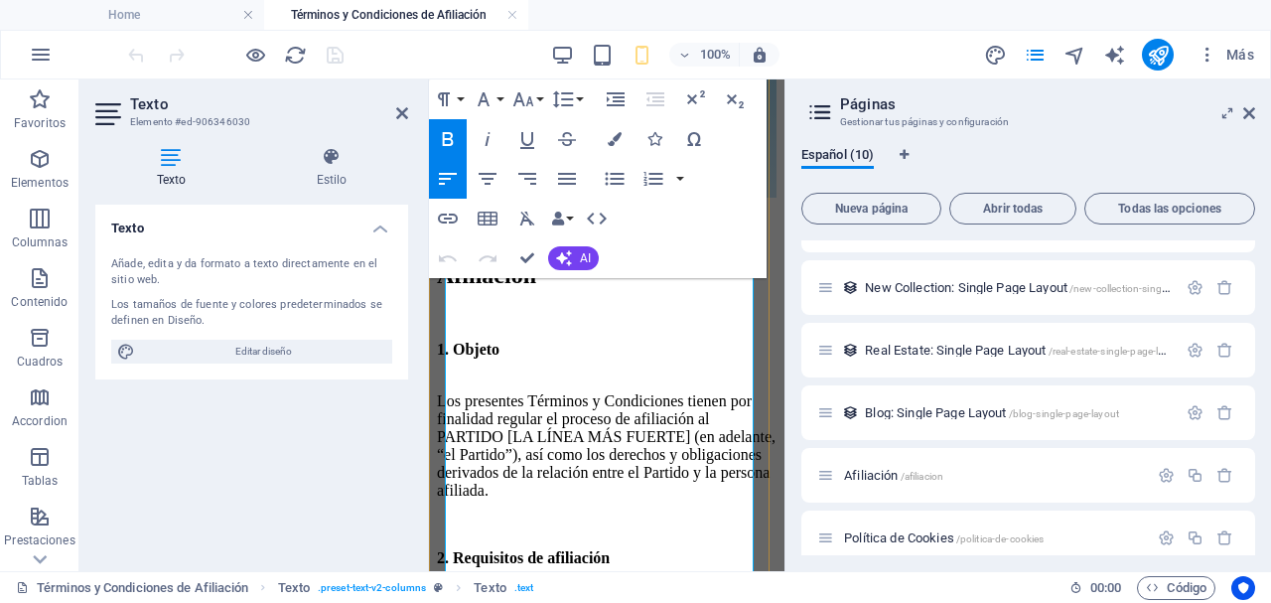
scroll to position [560, 0]
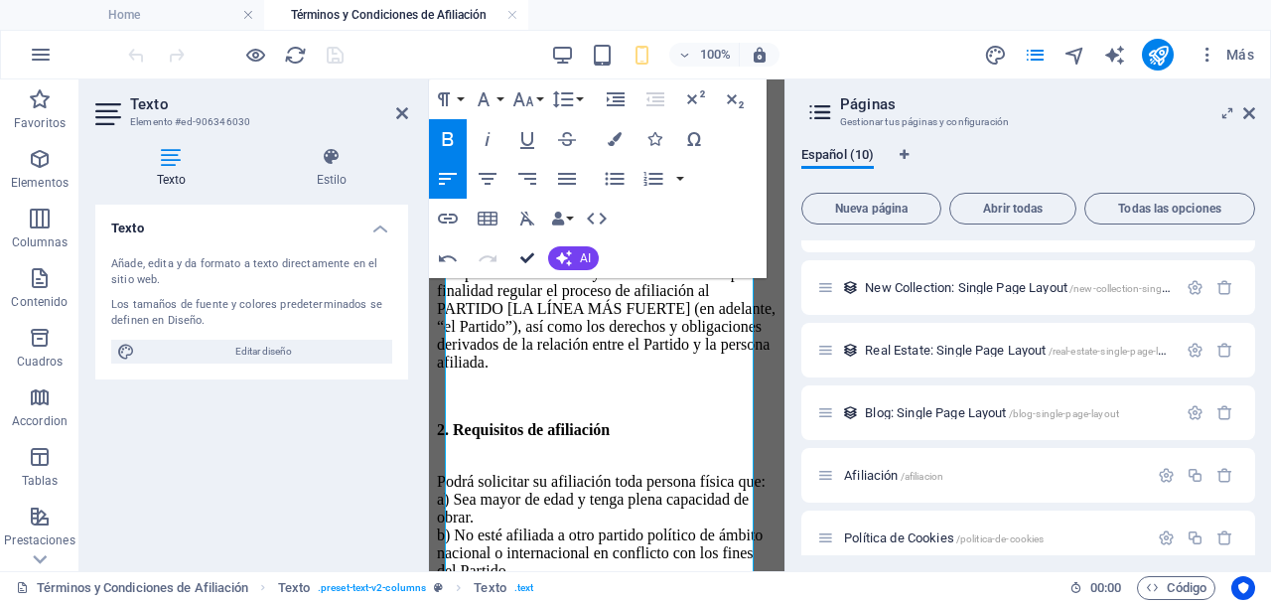
scroll to position [614, 0]
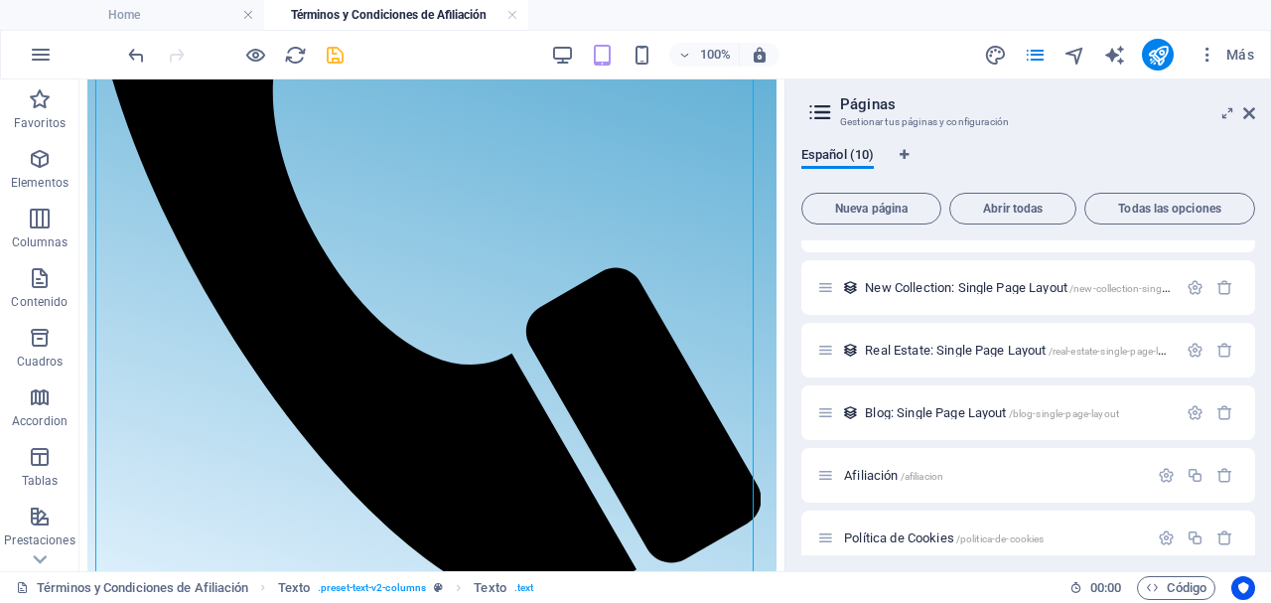
click at [337, 55] on icon "save" at bounding box center [335, 55] width 23 height 23
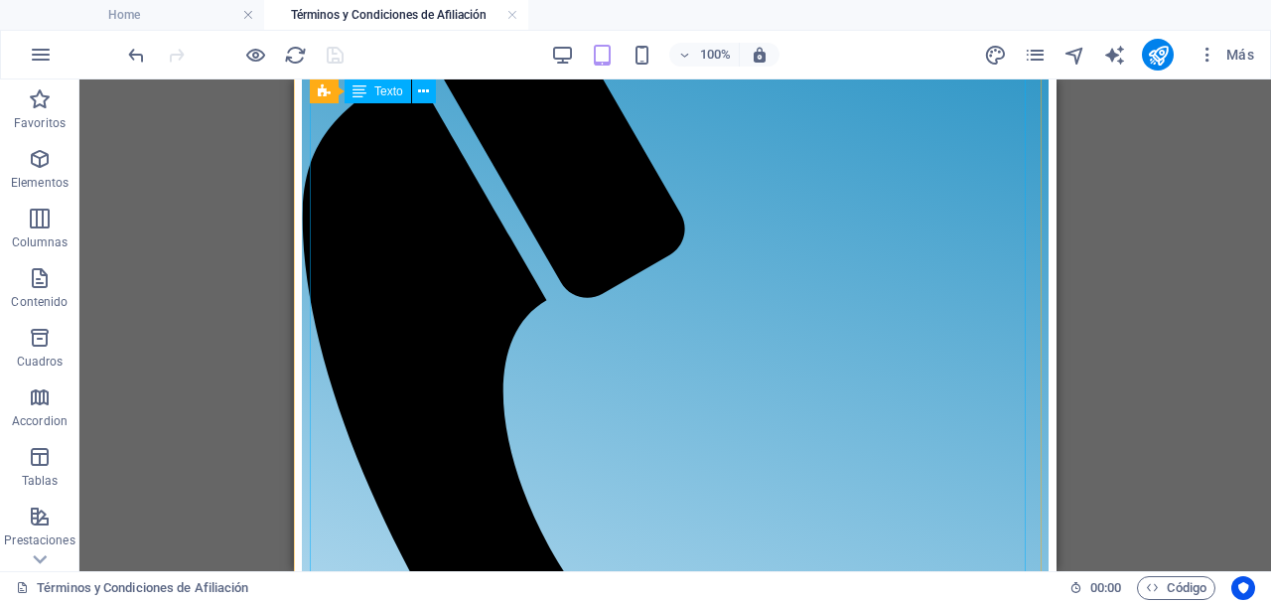
scroll to position [348, 0]
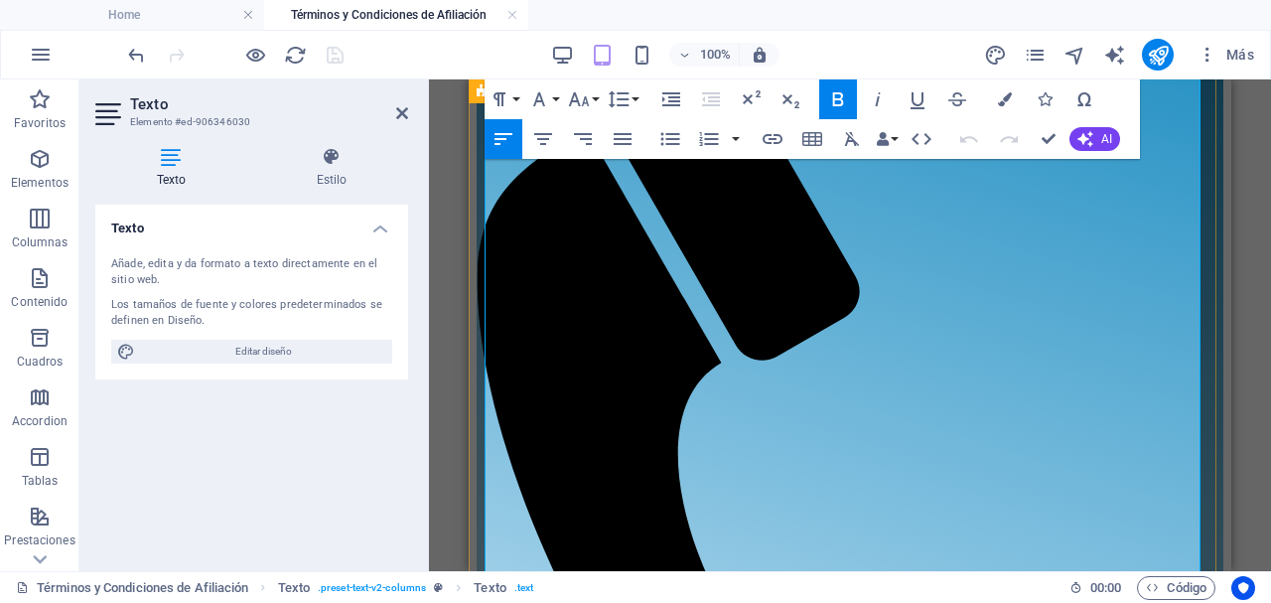
scroll to position [287, 0]
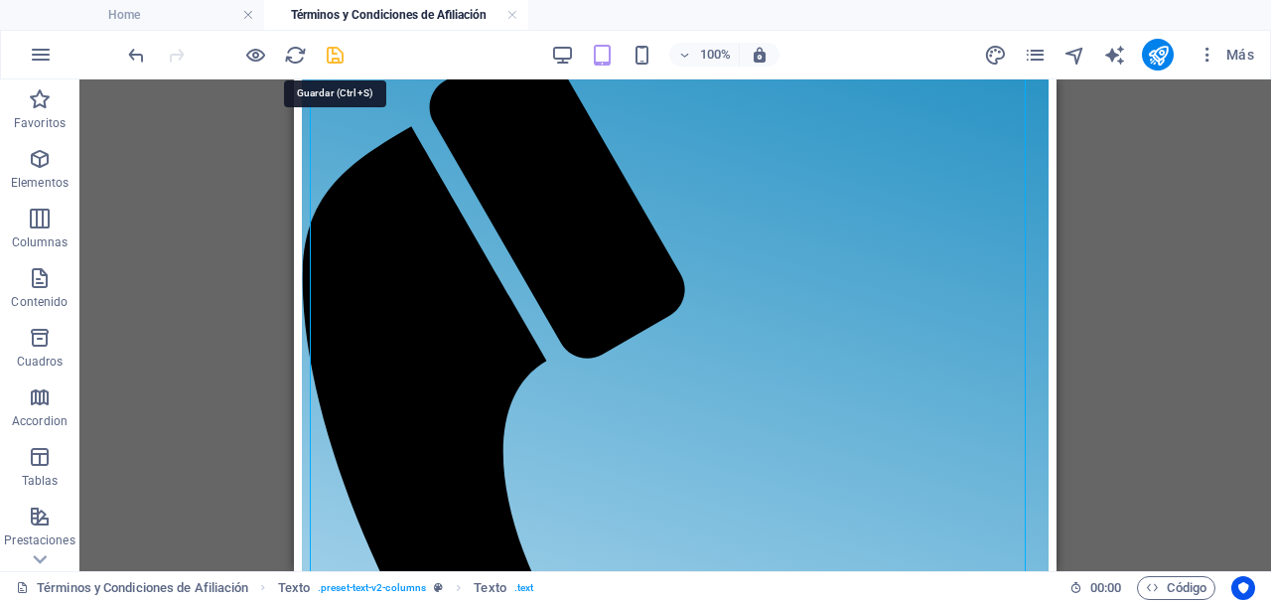
click at [332, 50] on icon "save" at bounding box center [335, 55] width 23 height 23
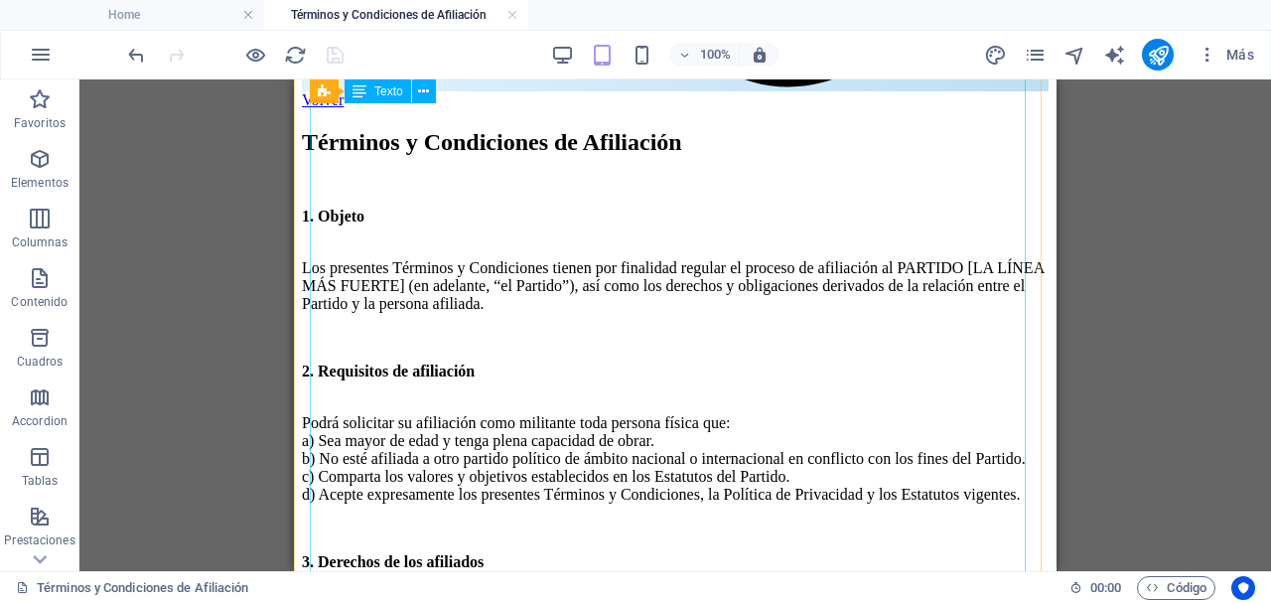
scroll to position [1209, 0]
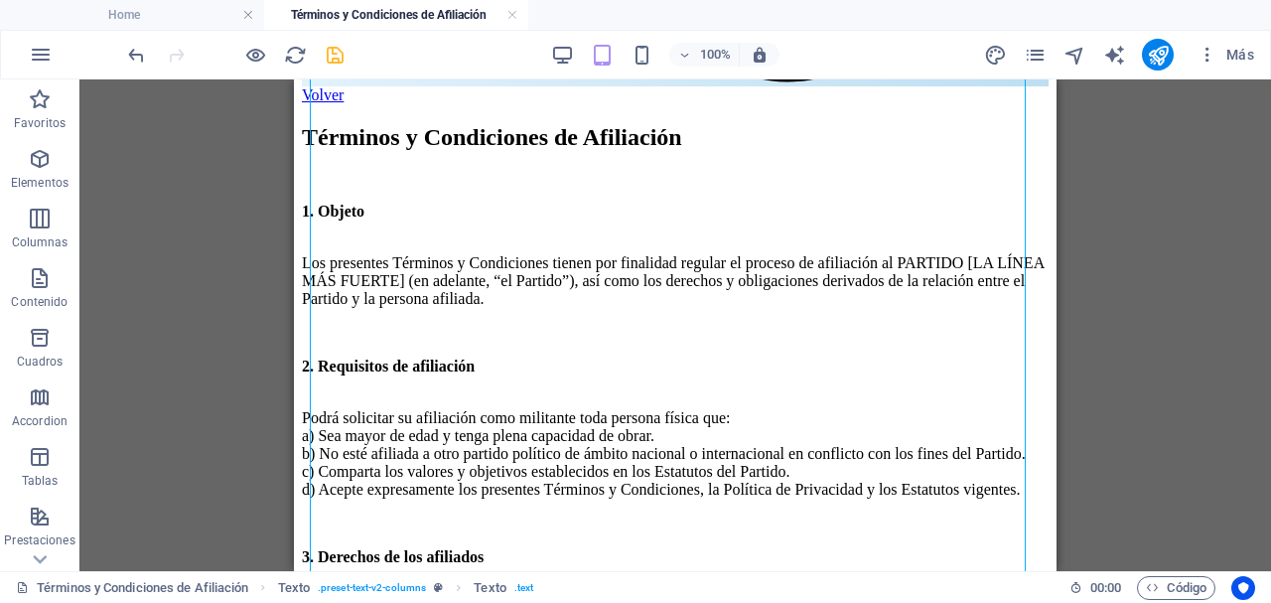
click at [348, 51] on div "100% Más" at bounding box center [693, 55] width 1138 height 32
click at [330, 58] on icon "save" at bounding box center [335, 55] width 23 height 23
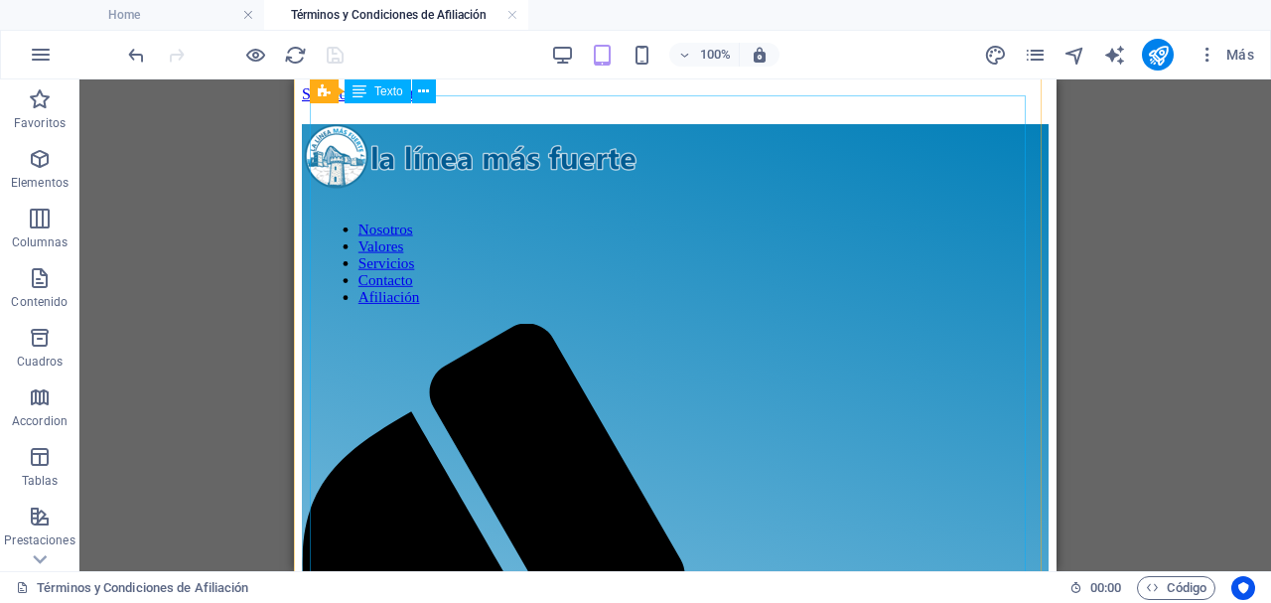
scroll to position [0, 0]
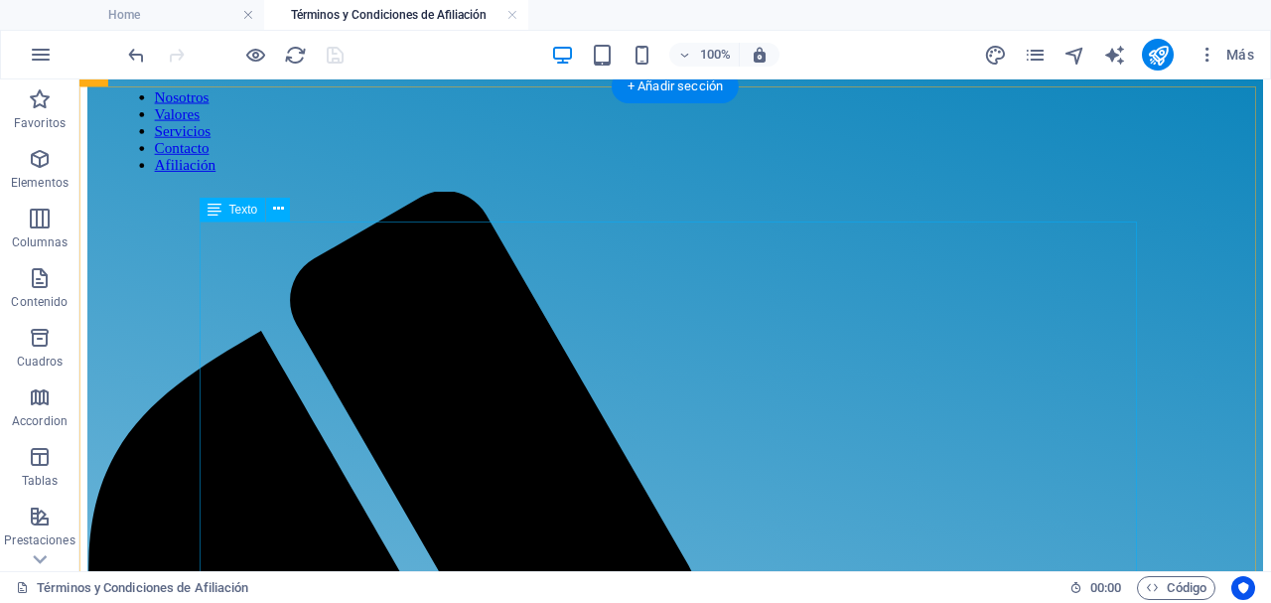
scroll to position [133, 0]
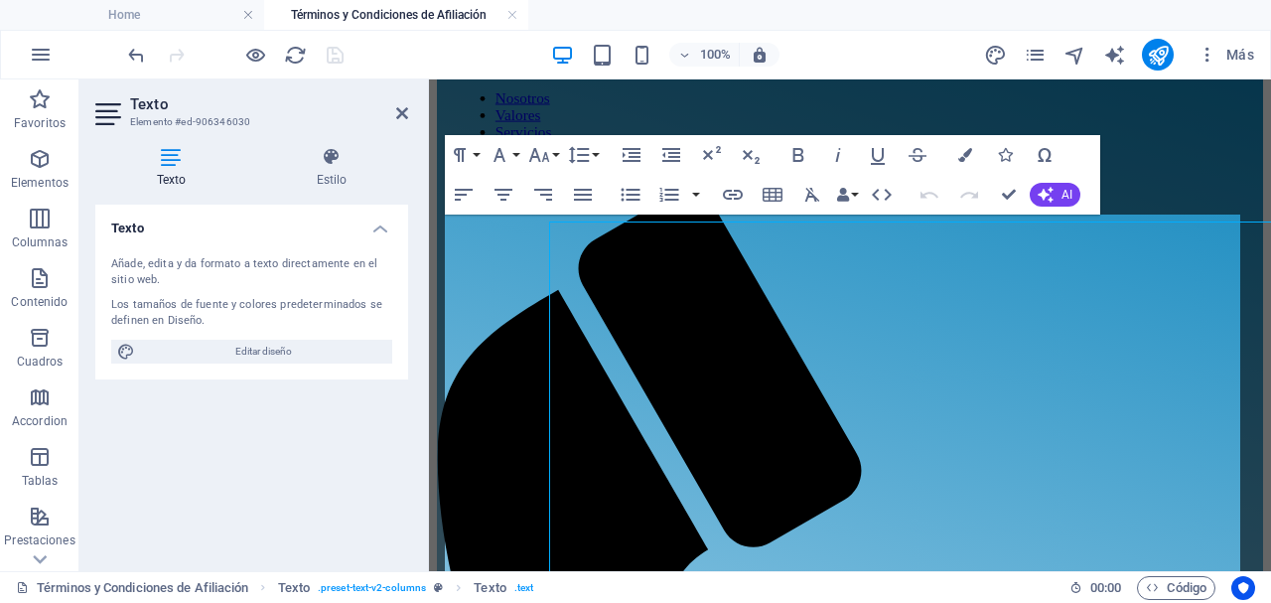
click at [308, 317] on div "Los tamaños de fuente y colores predeterminados se definen en Diseño." at bounding box center [251, 313] width 281 height 33
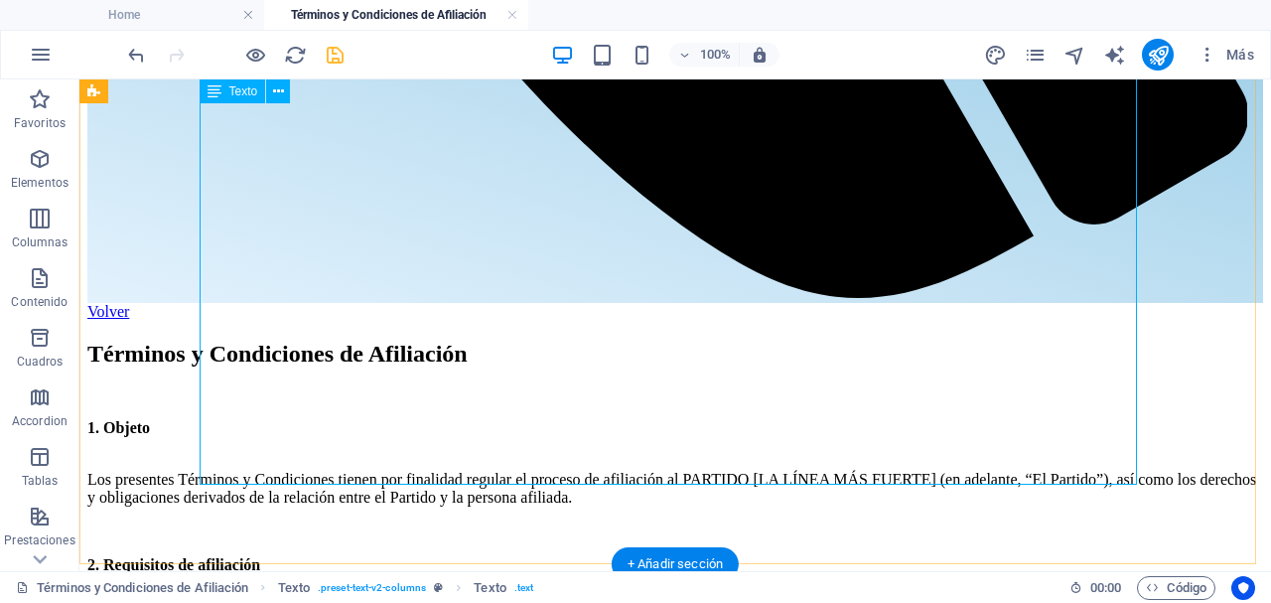
scroll to position [1566, 0]
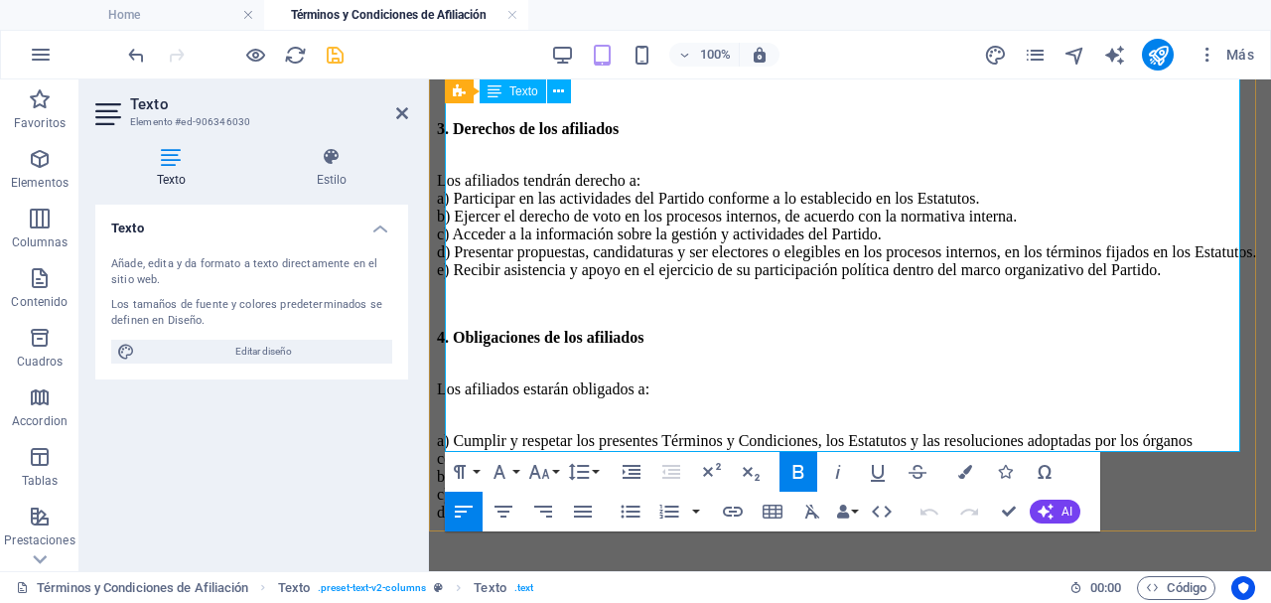
scroll to position [1745, 0]
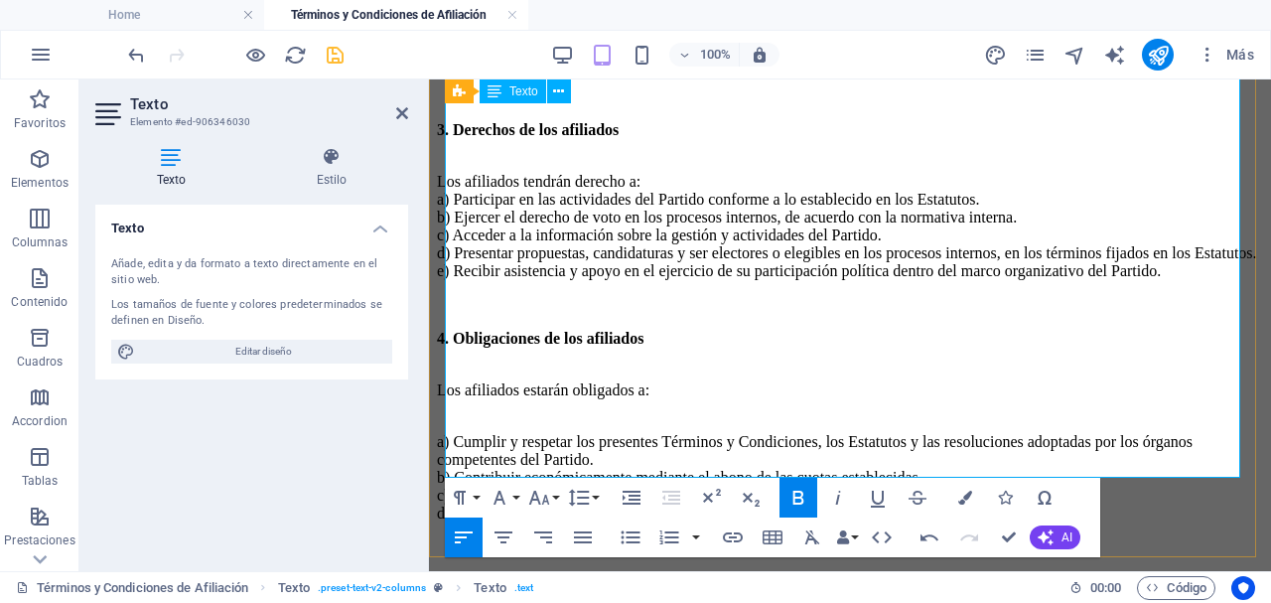
drag, startPoint x: 959, startPoint y: 463, endPoint x: 436, endPoint y: 468, distance: 523.2
click at [437, 468] on div "Términos y Condiciones de Afiliación 1. Objeto Los presentes Términos y Condici…" at bounding box center [850, 578] width 826 height 1762
copy strong "La Directiva se reserva el derecho de admisión de afiliación."
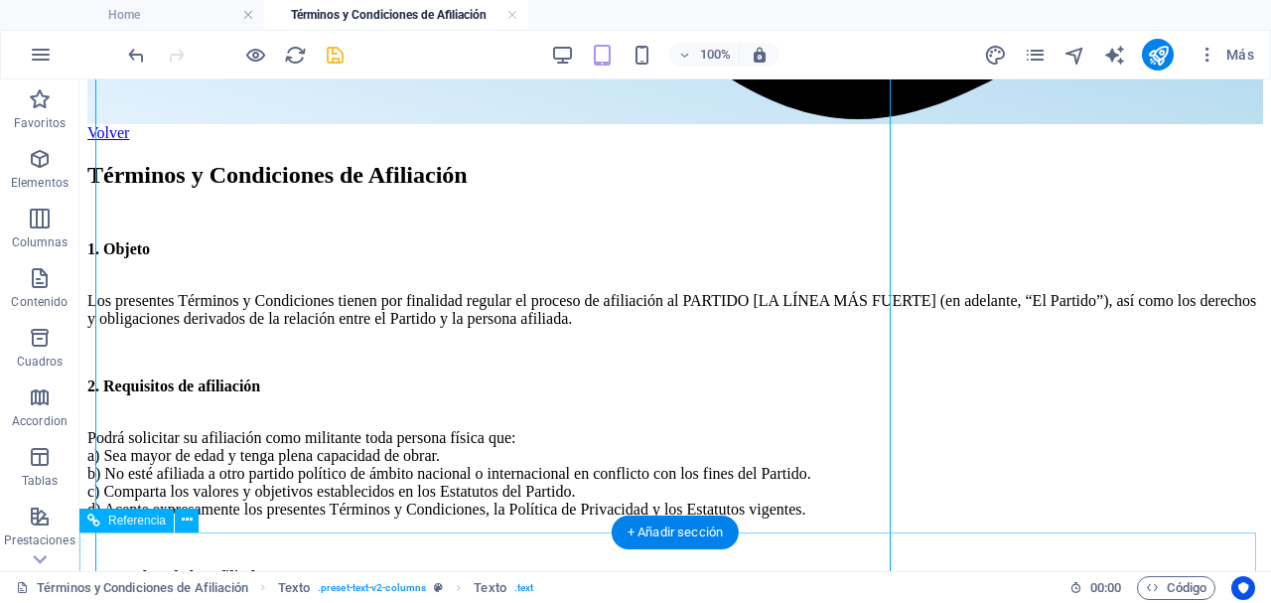
scroll to position [1625, 0]
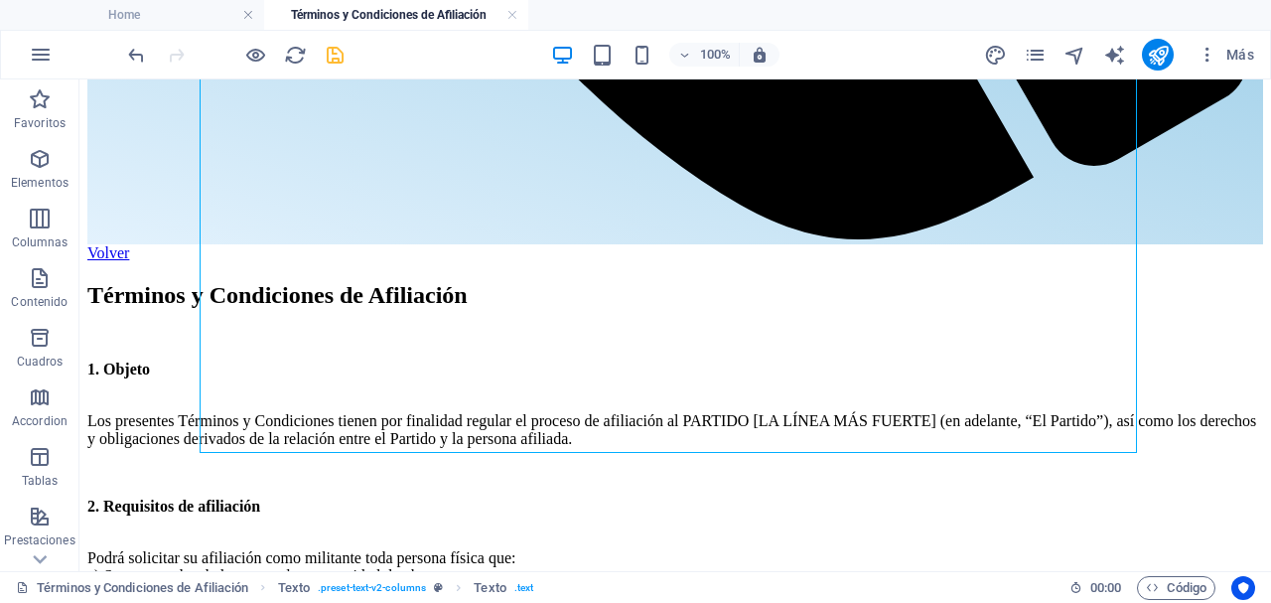
click at [340, 55] on icon "save" at bounding box center [335, 55] width 23 height 23
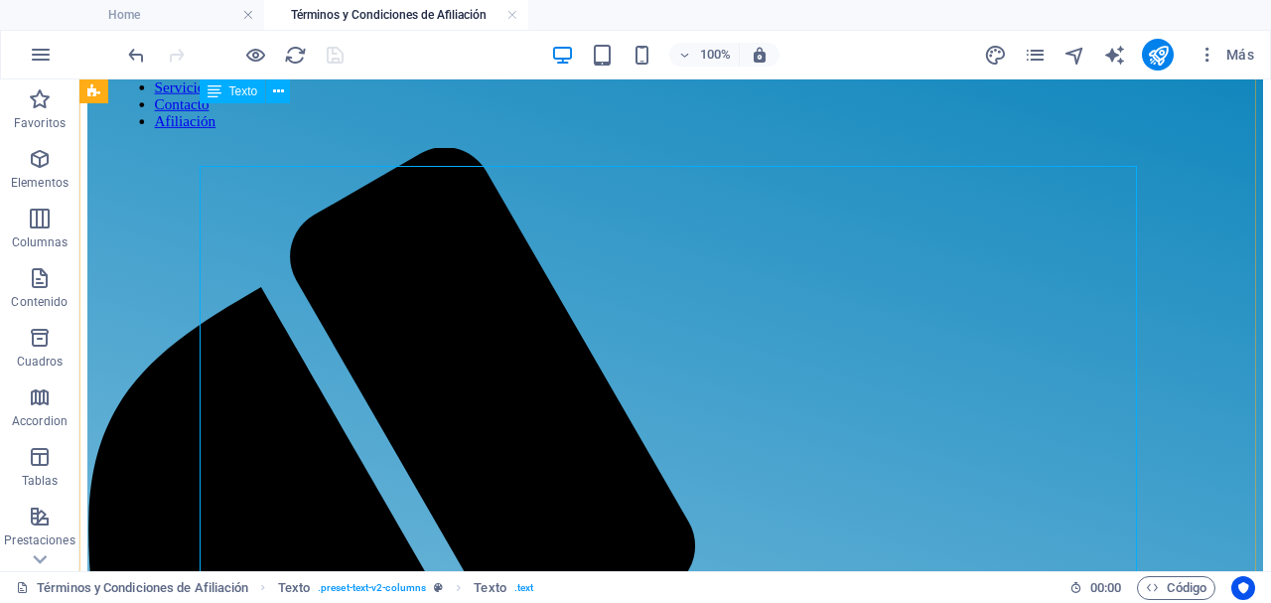
scroll to position [0, 0]
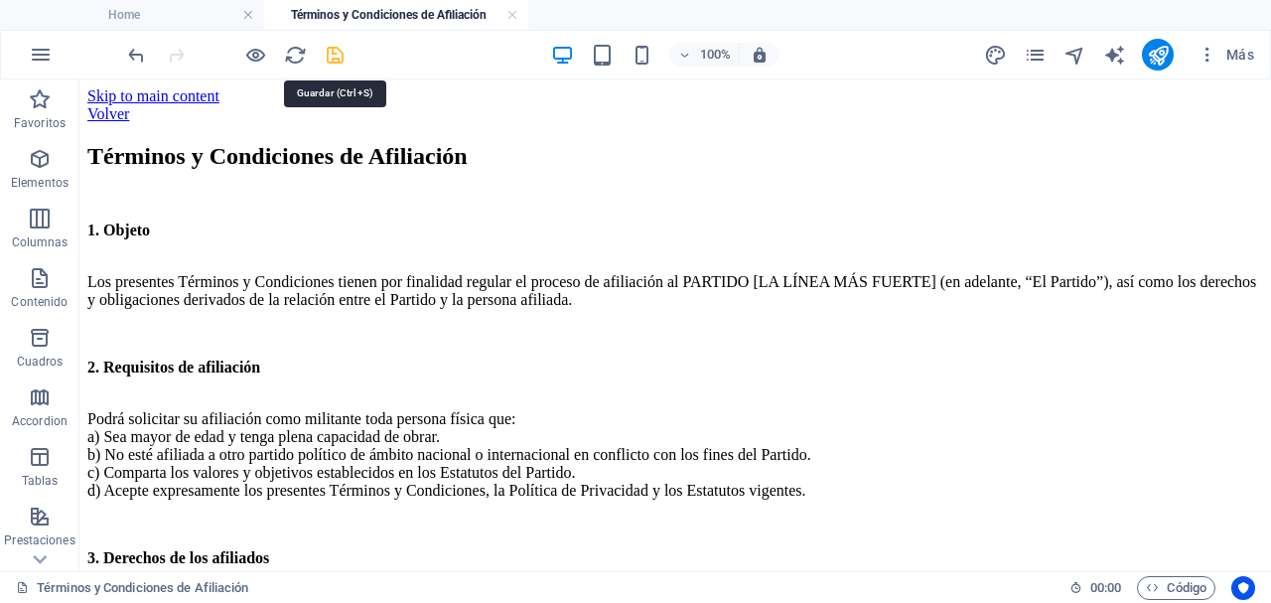
click at [339, 56] on icon "save" at bounding box center [335, 55] width 23 height 23
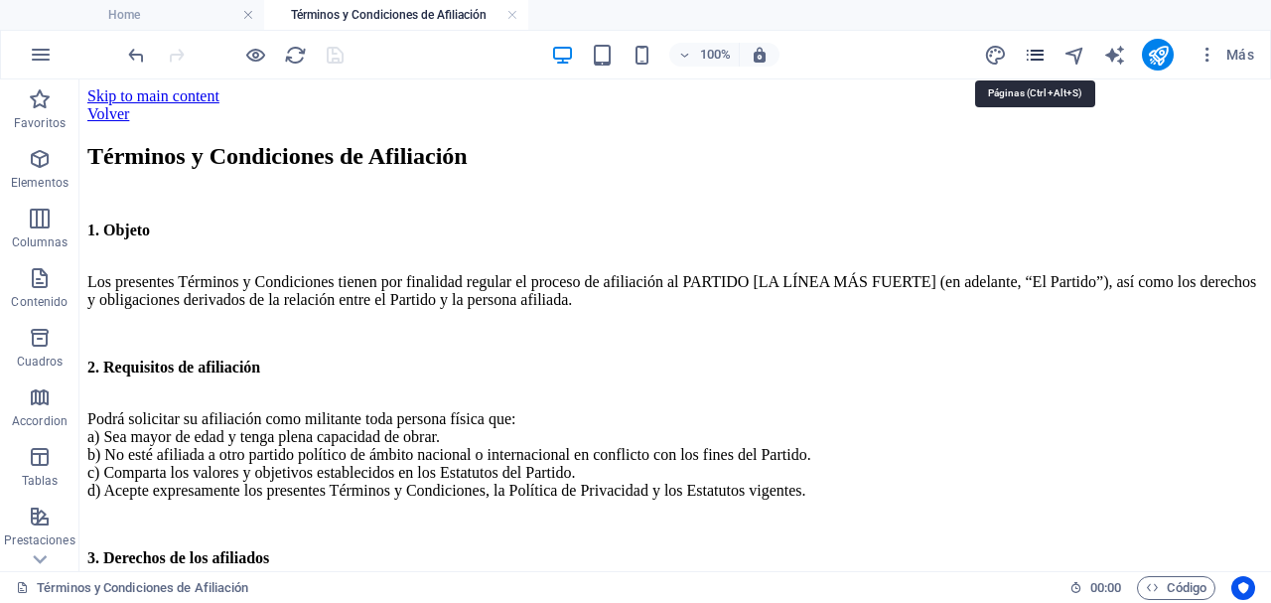
click at [1041, 61] on icon "pages" at bounding box center [1035, 55] width 23 height 23
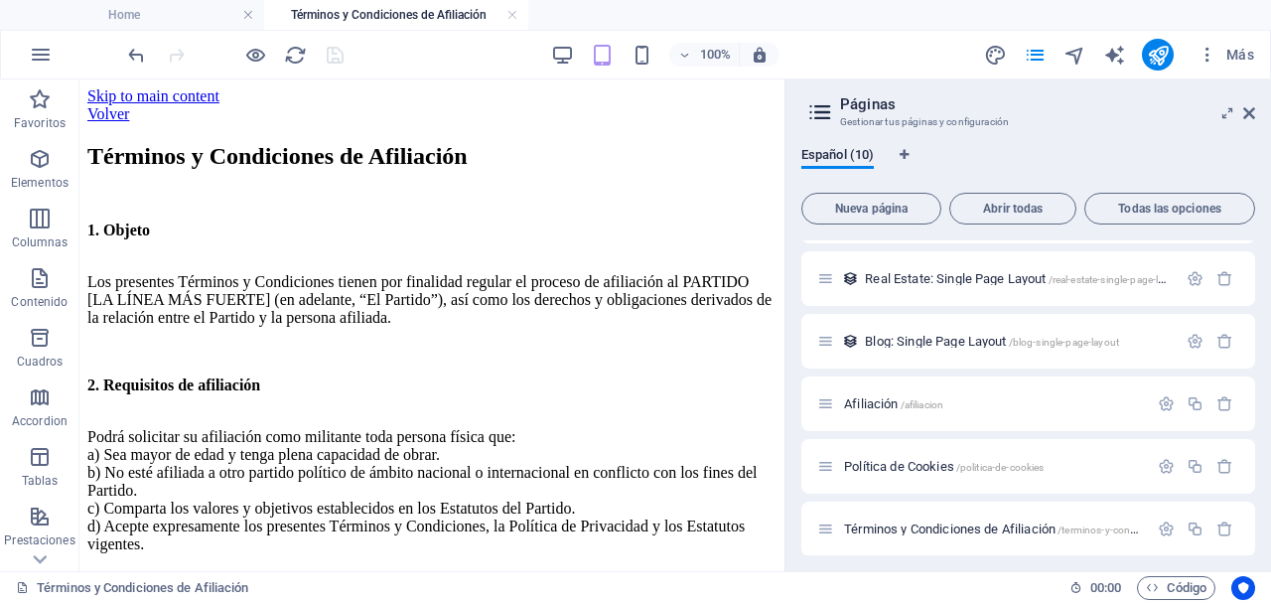
scroll to position [311, 0]
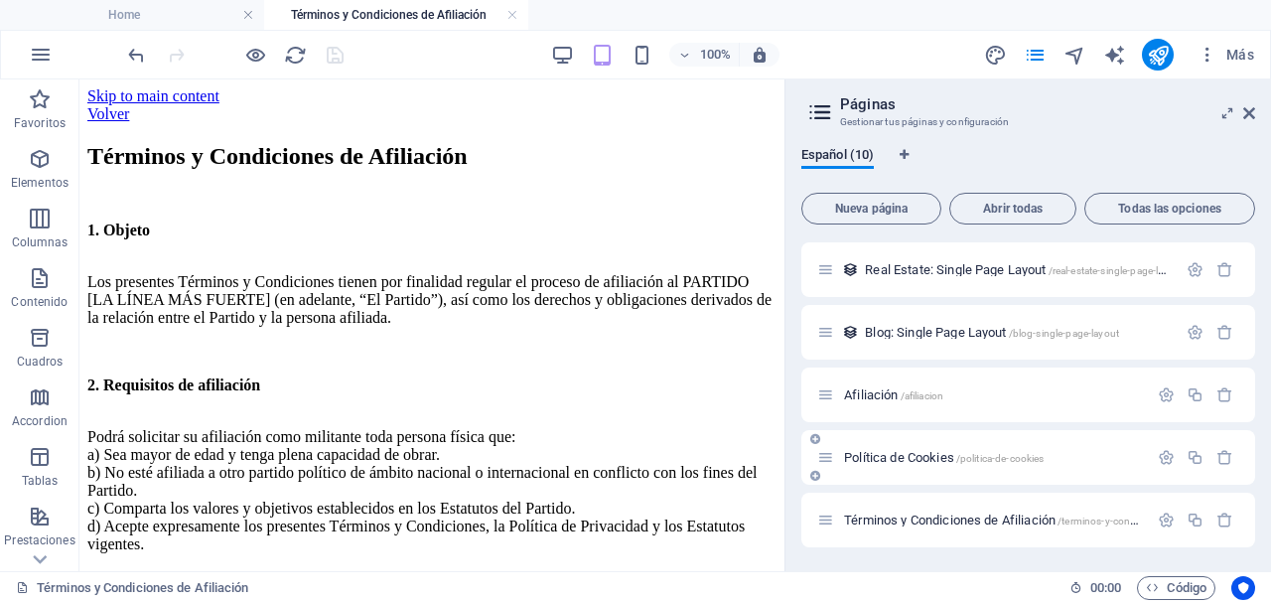
click at [915, 457] on span "Política de Cookies /politica-de-cookies" at bounding box center [944, 457] width 200 height 15
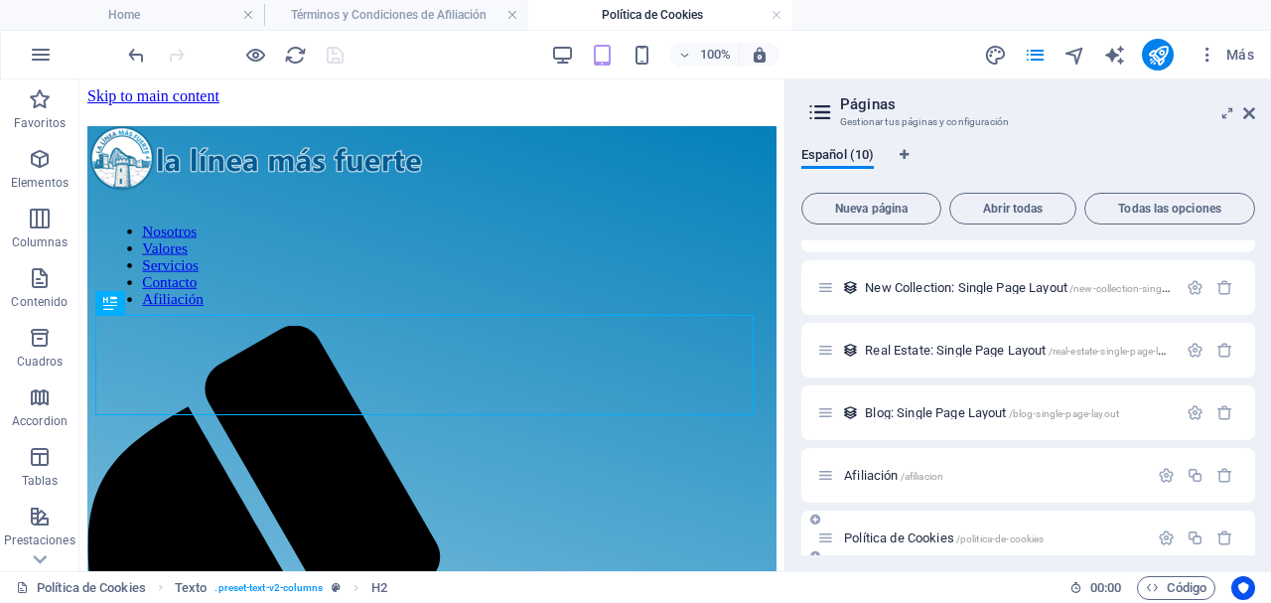
scroll to position [0, 0]
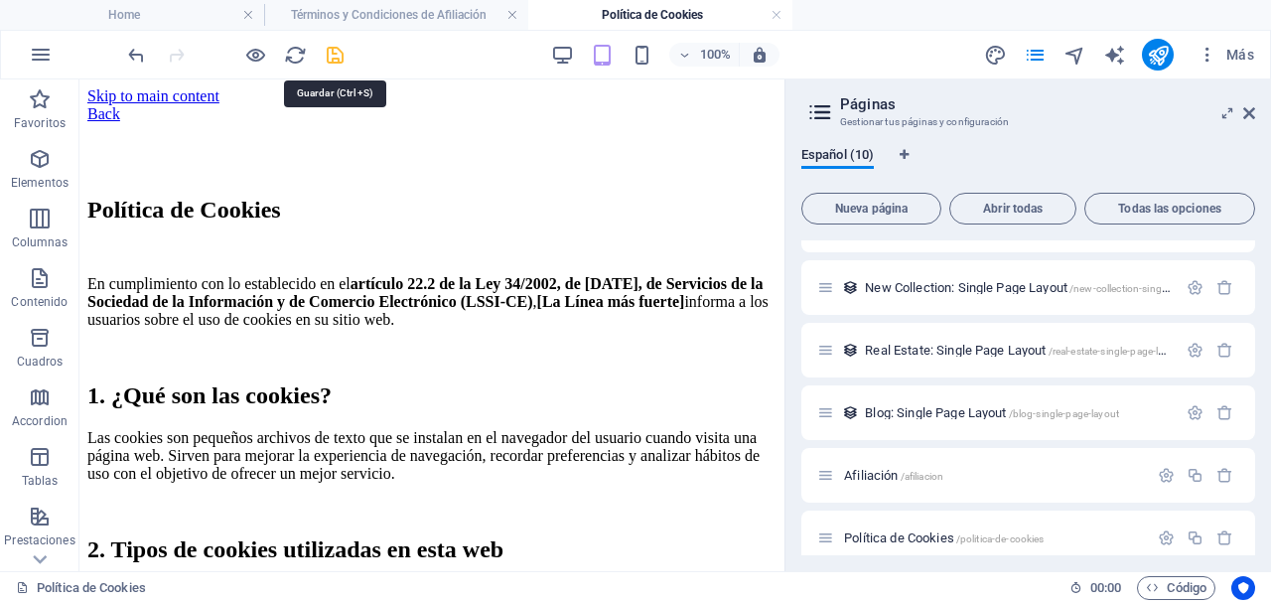
click at [337, 46] on icon "save" at bounding box center [335, 55] width 23 height 23
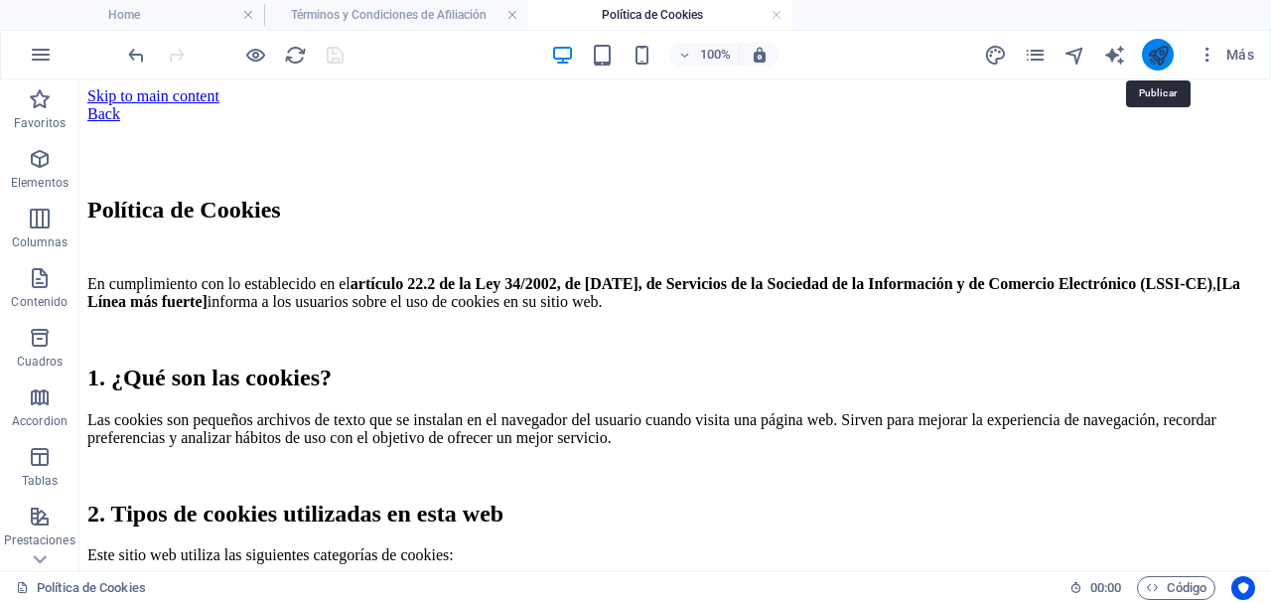
click at [1164, 53] on icon "publish" at bounding box center [1158, 55] width 23 height 23
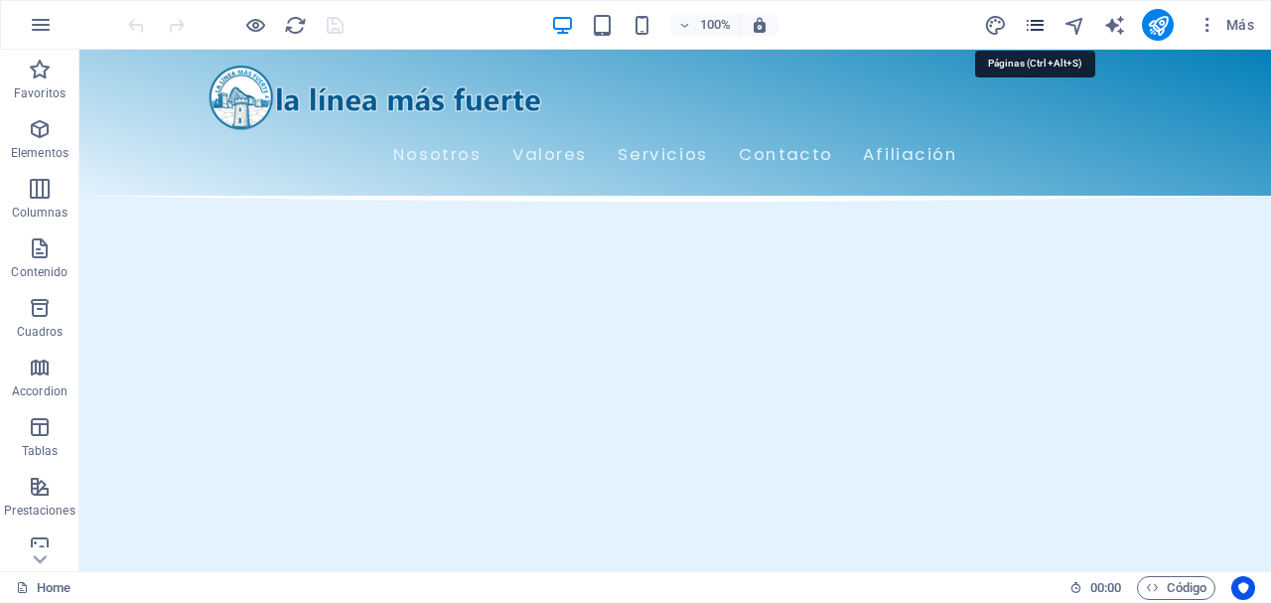
click at [1043, 25] on icon "pages" at bounding box center [1035, 25] width 23 height 23
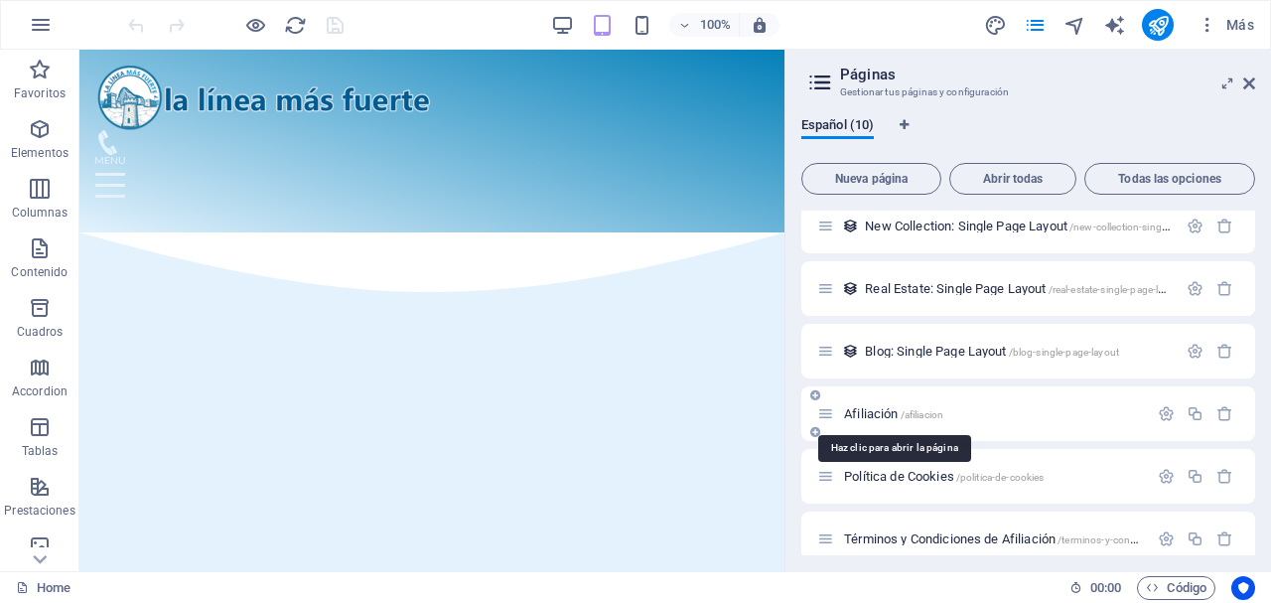
click at [893, 409] on span "Afiliación /afiliacion" at bounding box center [893, 413] width 99 height 15
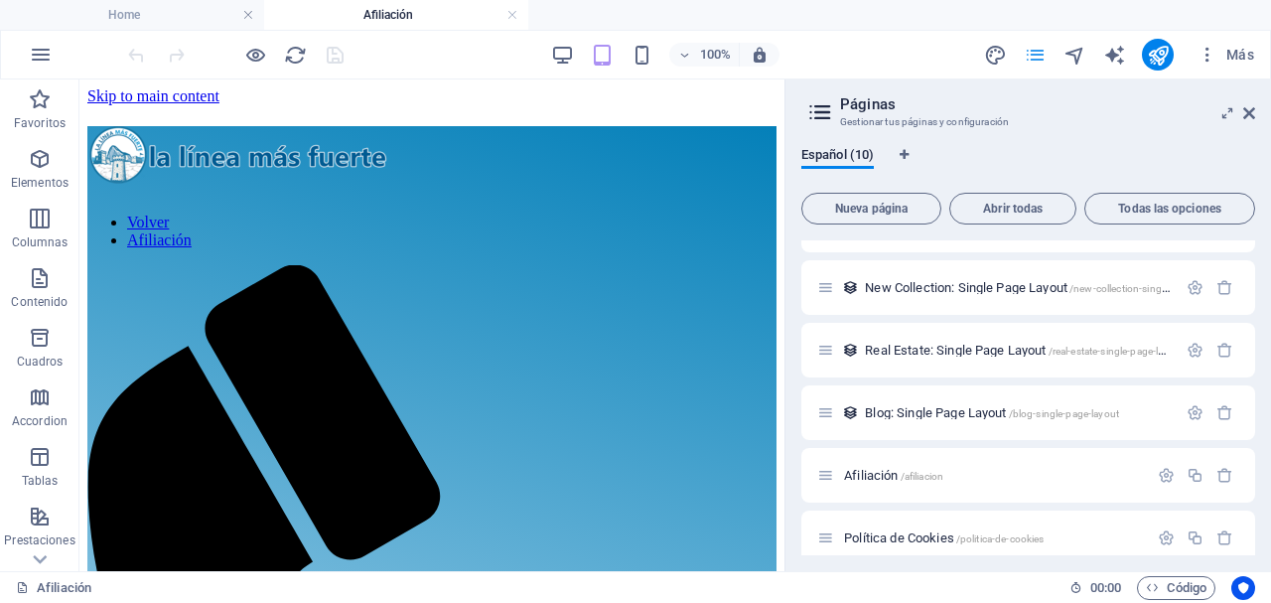
click at [1037, 56] on icon "pages" at bounding box center [1035, 55] width 23 height 23
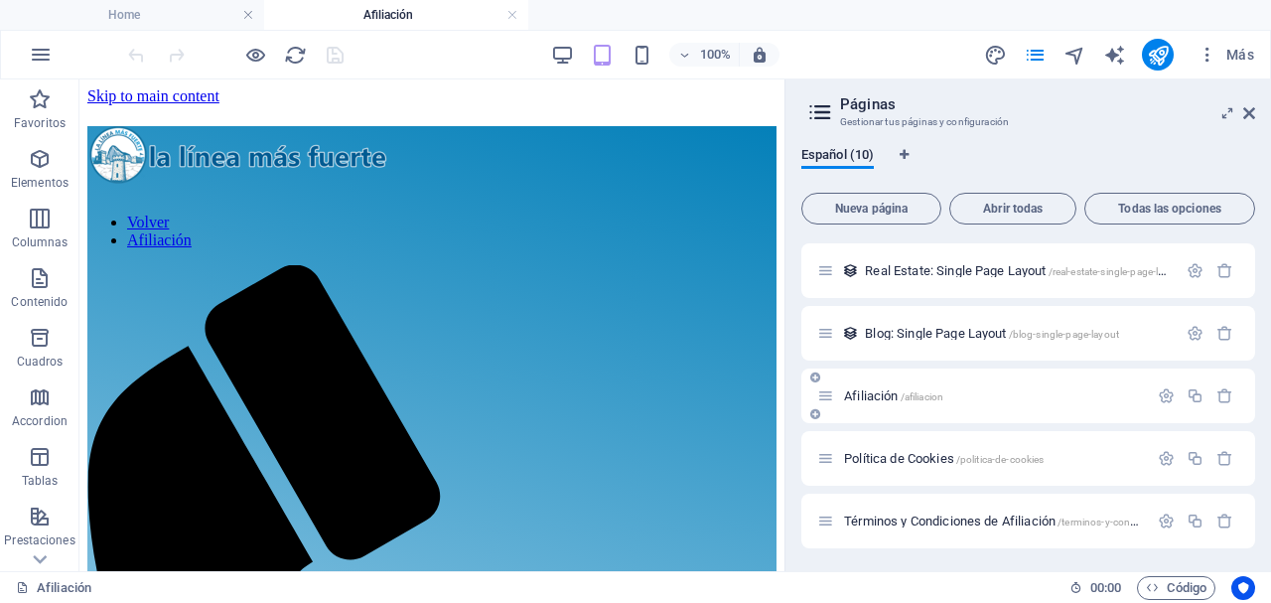
scroll to position [311, 0]
click at [934, 452] on span "Política de Cookies /politica-de-cookies" at bounding box center [944, 457] width 200 height 15
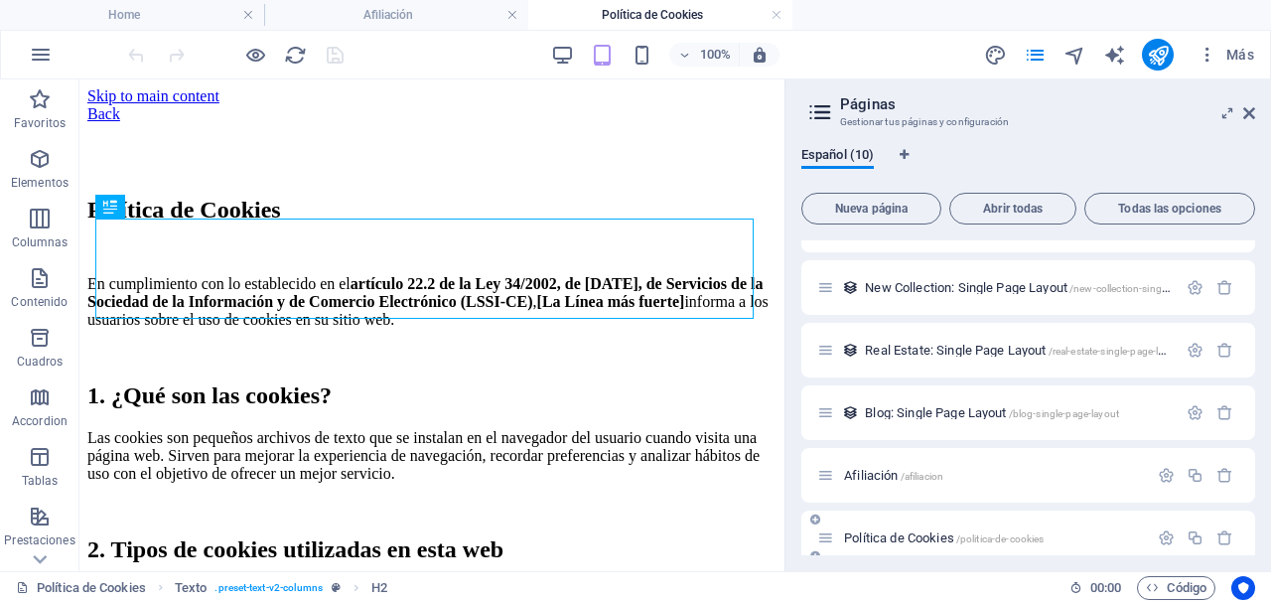
scroll to position [0, 0]
click at [683, 15] on h4 "Política de Cookies" at bounding box center [660, 15] width 264 height 22
click at [418, 16] on h4 "Afiliación" at bounding box center [396, 15] width 264 height 22
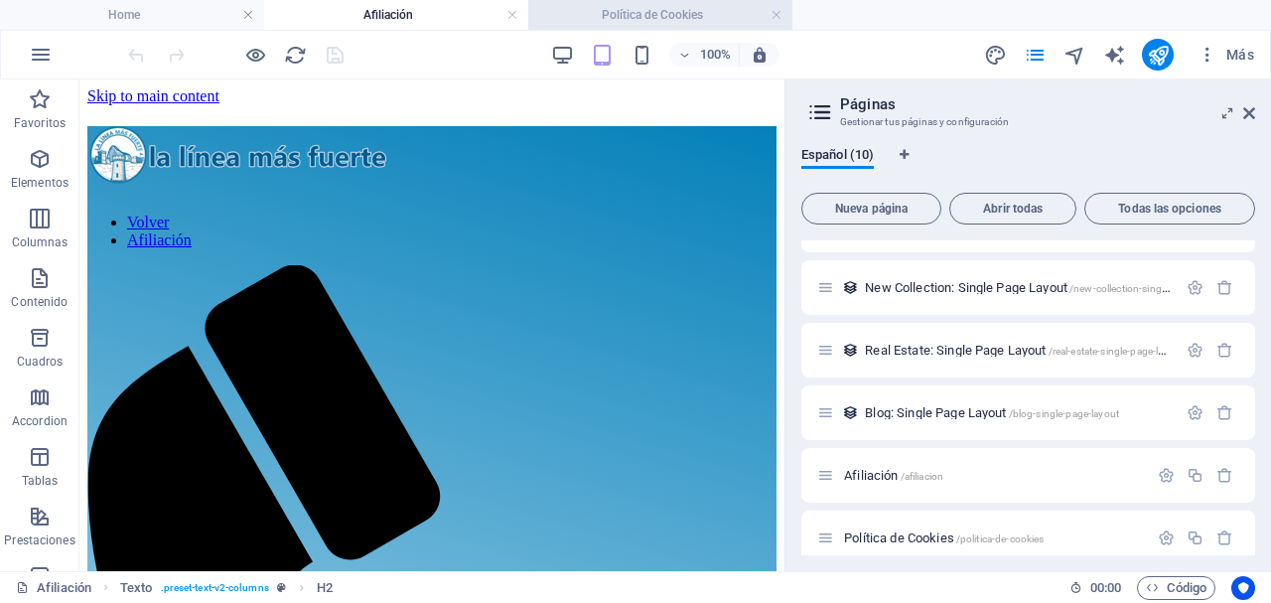
click at [678, 10] on h4 "Política de Cookies" at bounding box center [660, 15] width 264 height 22
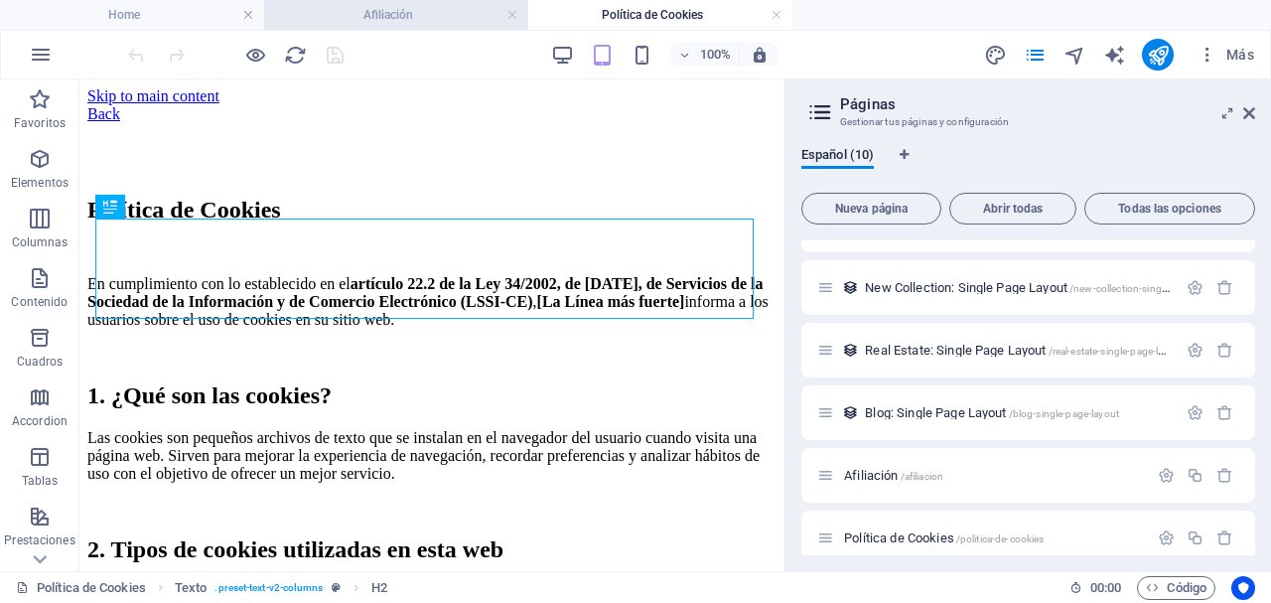
click at [391, 14] on h4 "Afiliación" at bounding box center [396, 15] width 264 height 22
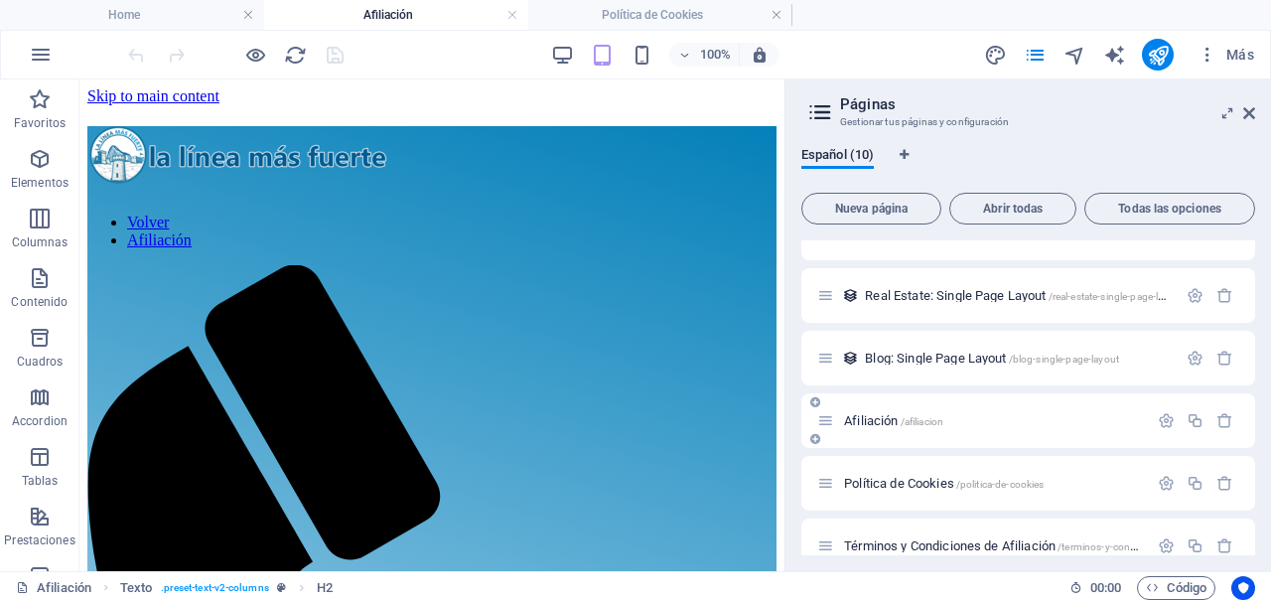
scroll to position [311, 0]
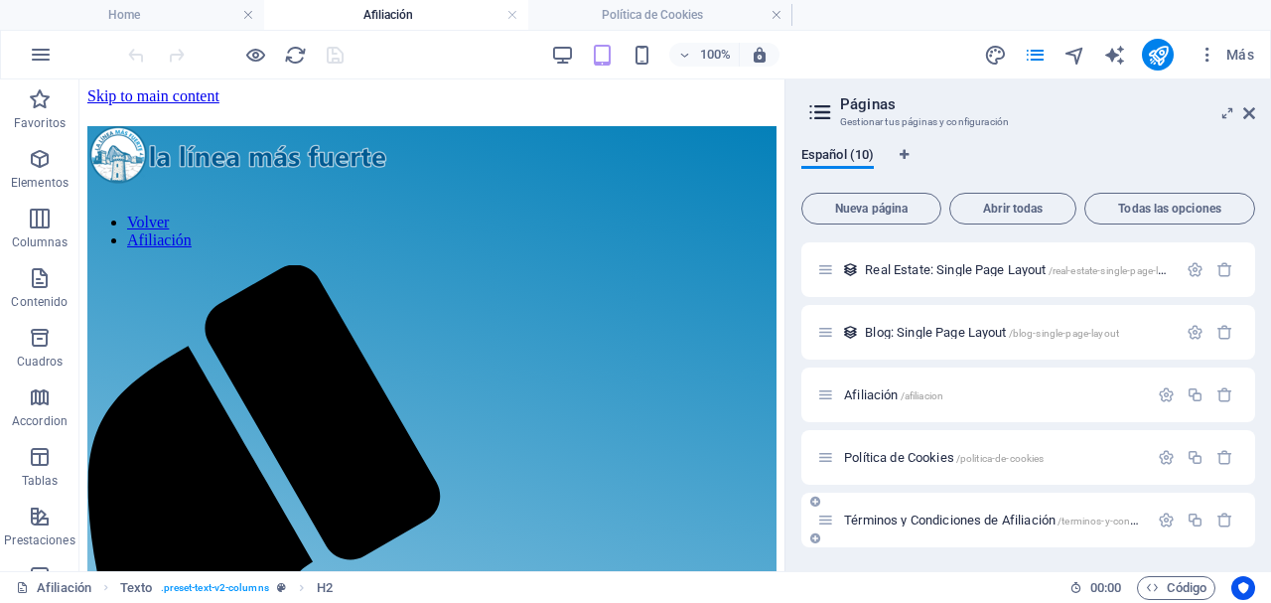
click at [956, 522] on span "Términos y Condiciones de Afiliación /terminos-y-condiciones-de-afiliacion" at bounding box center [1034, 519] width 380 height 15
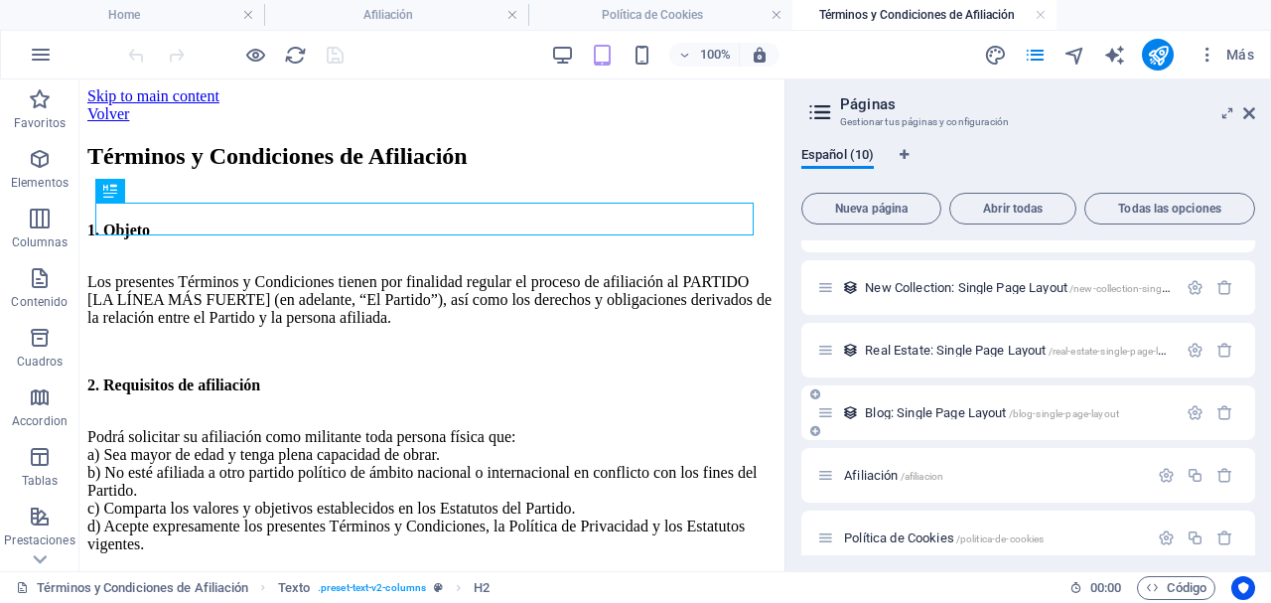
scroll to position [0, 0]
click at [1045, 16] on link at bounding box center [1041, 15] width 12 height 19
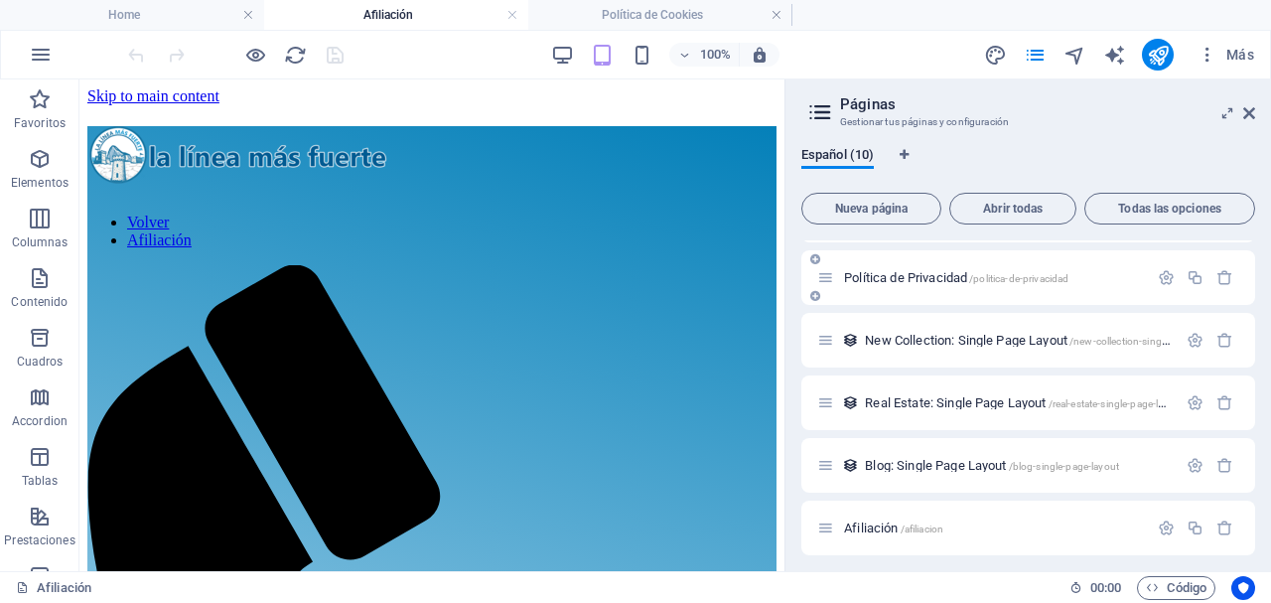
scroll to position [179, 0]
click at [897, 267] on div "Política de Privacidad /politica-de-privacidad" at bounding box center [982, 276] width 331 height 23
click at [897, 282] on span "Política de Privacidad /politica-de-privacidad" at bounding box center [956, 276] width 224 height 15
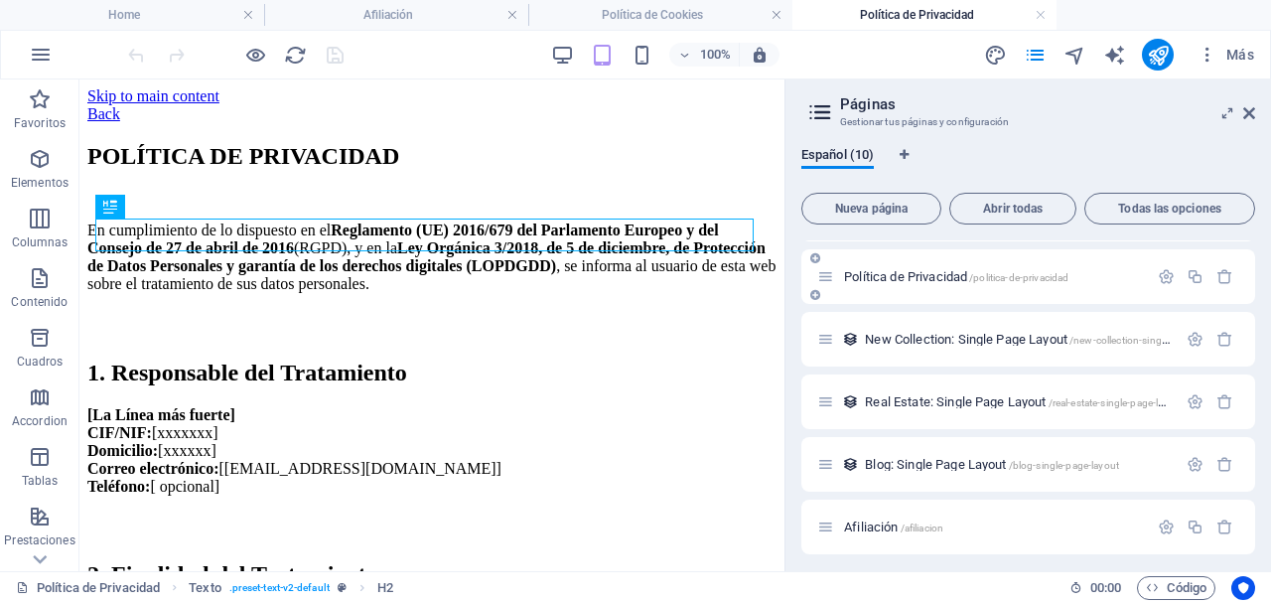
scroll to position [0, 0]
click at [638, 13] on h4 "Política de Cookies" at bounding box center [660, 15] width 264 height 22
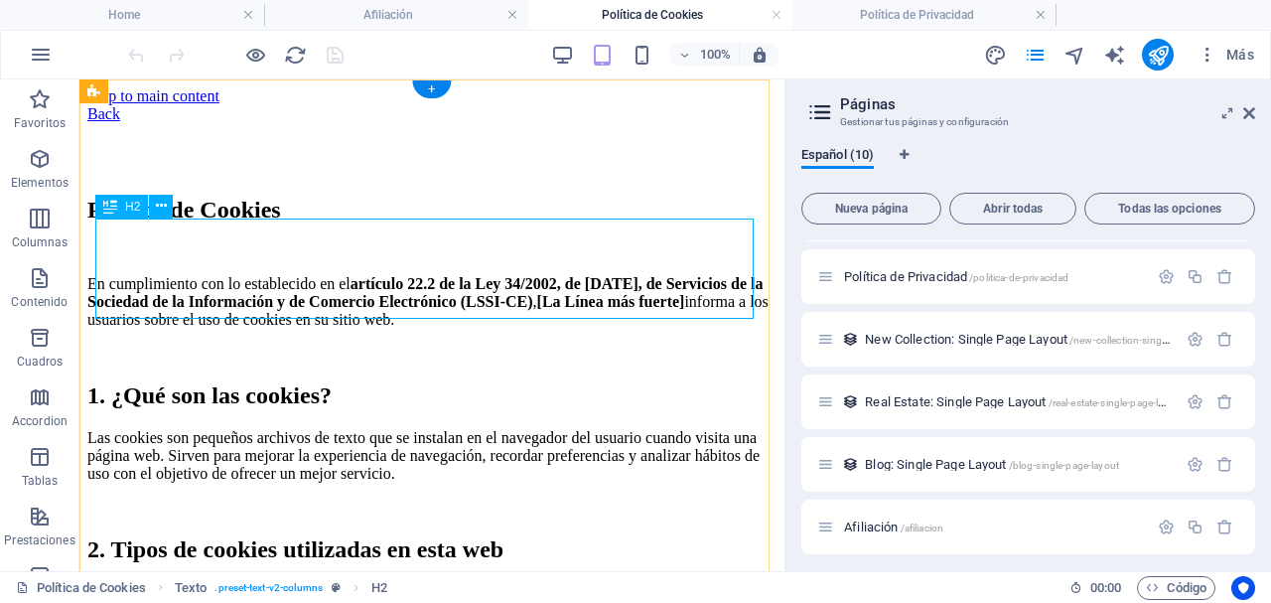
click at [130, 223] on div "Política de Cookies" at bounding box center [431, 183] width 689 height 80
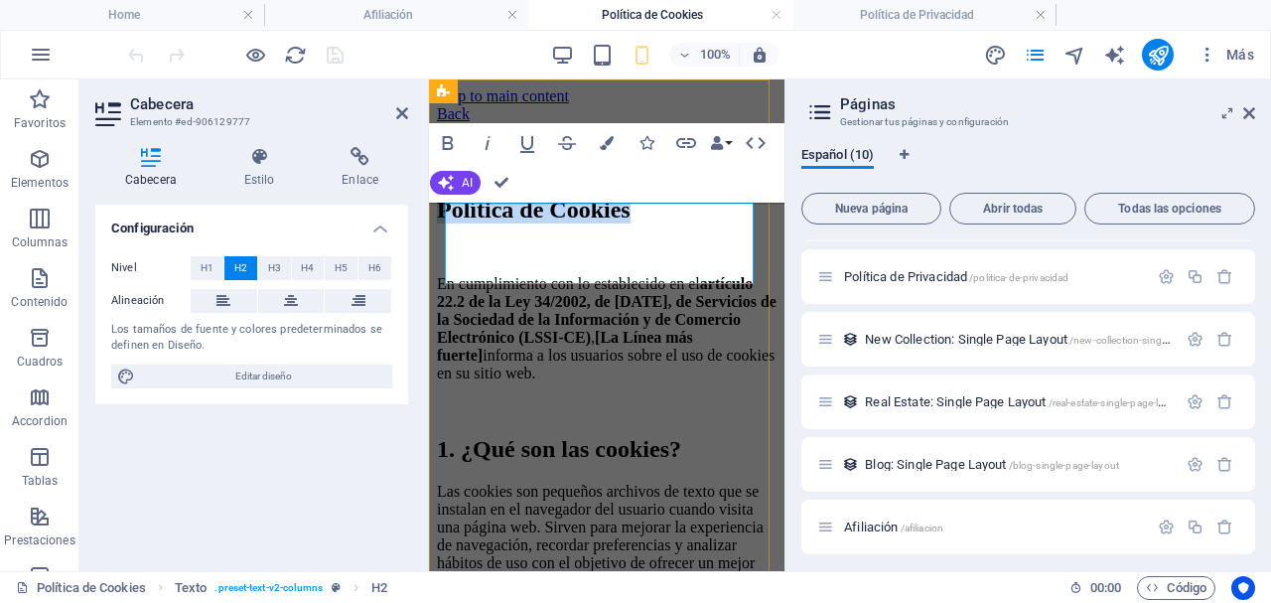
click at [459, 217] on h2 "Política de Cookies" at bounding box center [607, 183] width 340 height 80
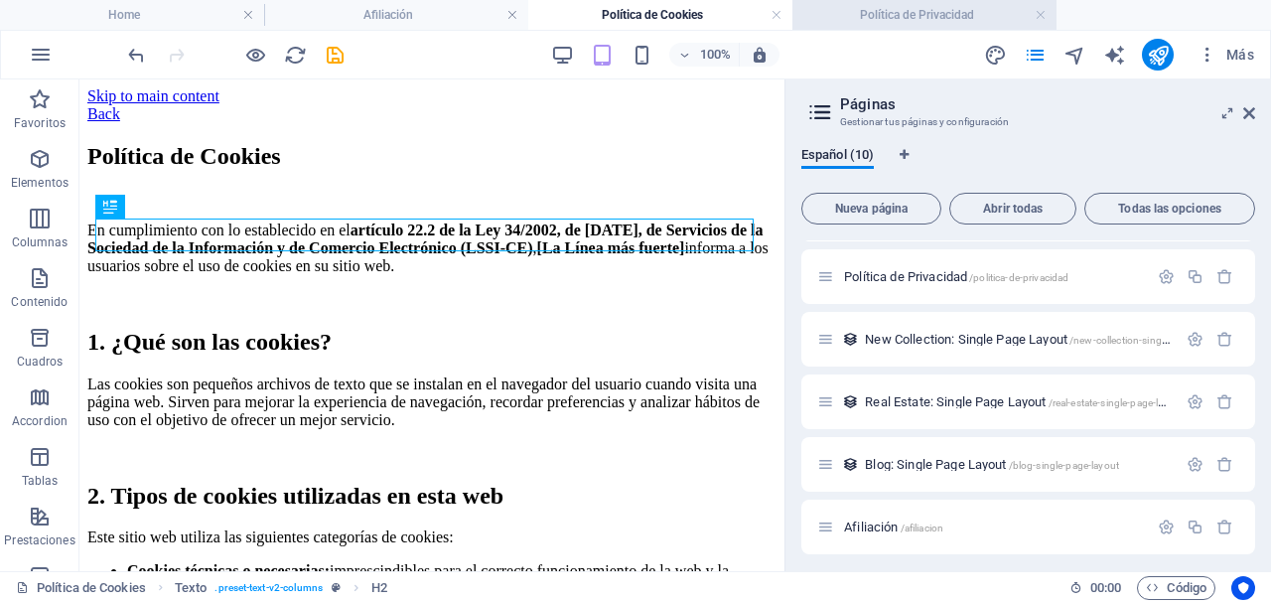
click at [870, 18] on h4 "Política de Privacidad" at bounding box center [924, 15] width 264 height 22
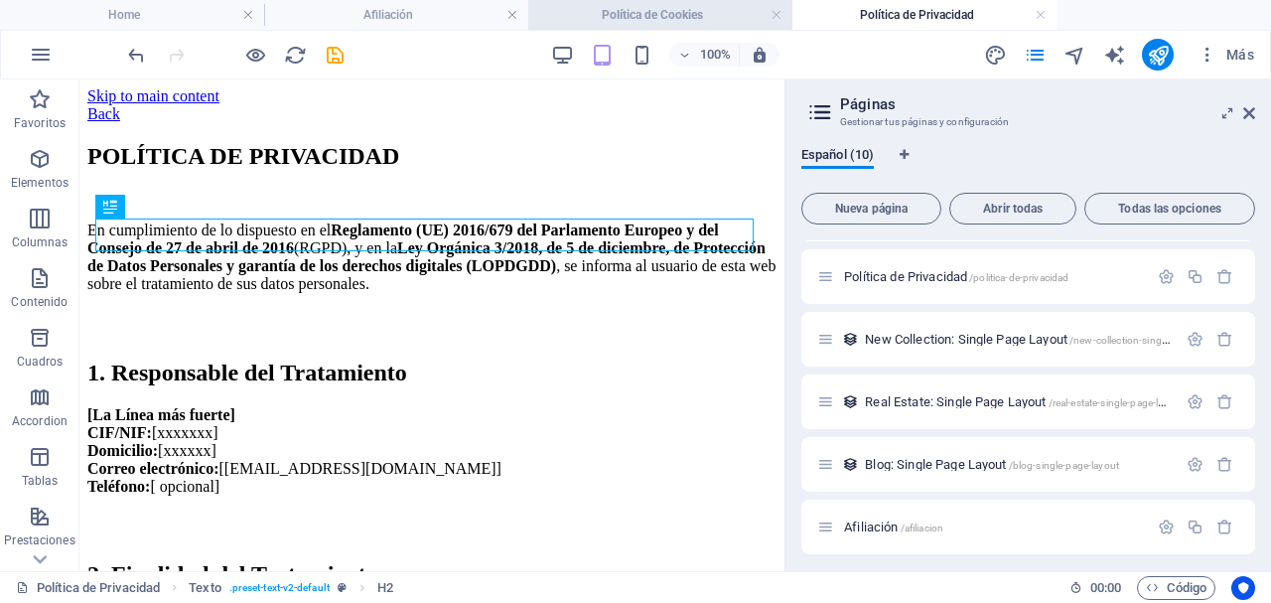
click at [649, 12] on h4 "Política de Cookies" at bounding box center [660, 15] width 264 height 22
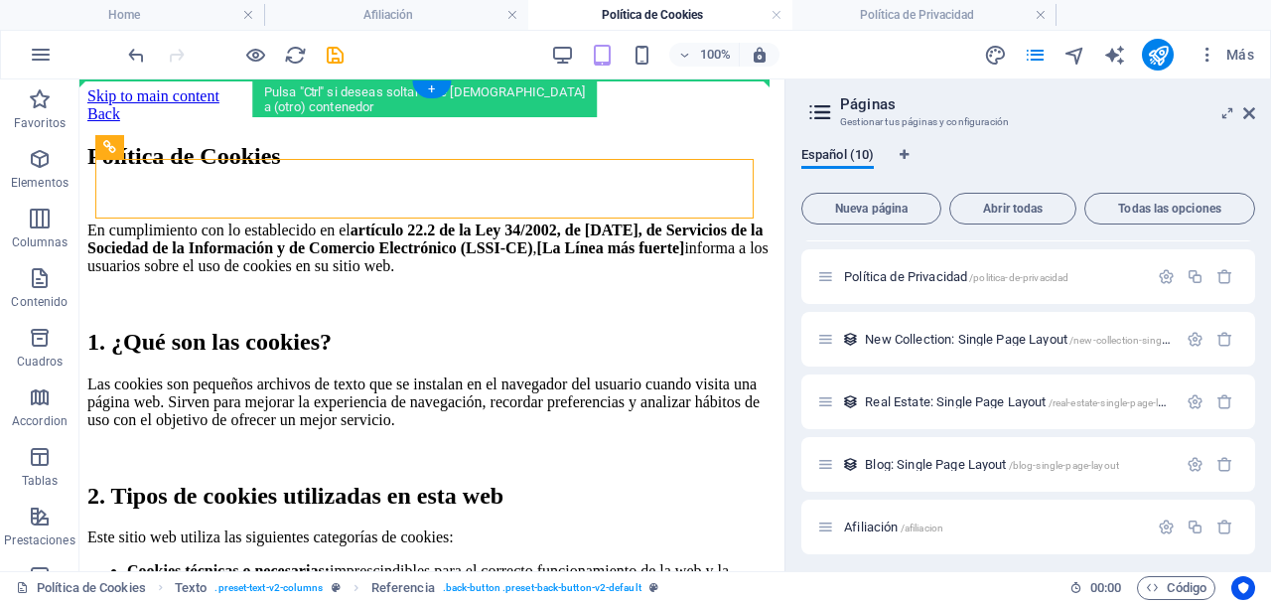
drag, startPoint x: 191, startPoint y: 229, endPoint x: 194, endPoint y: 183, distance: 46.8
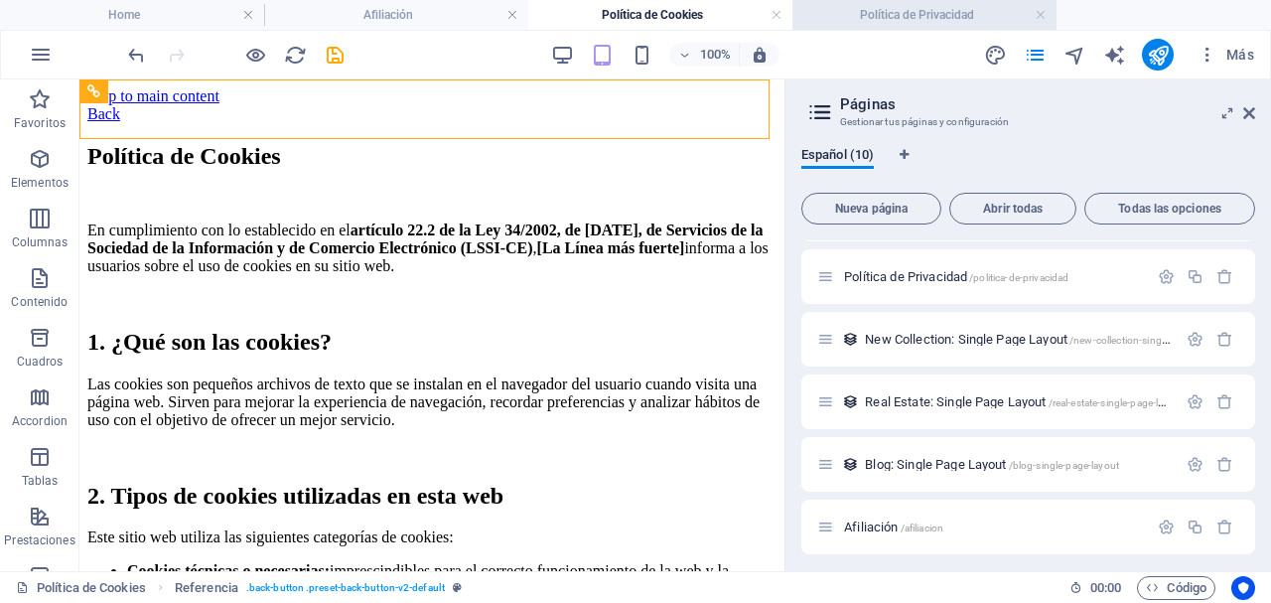
click at [924, 23] on h4 "Política de Privacidad" at bounding box center [924, 15] width 264 height 22
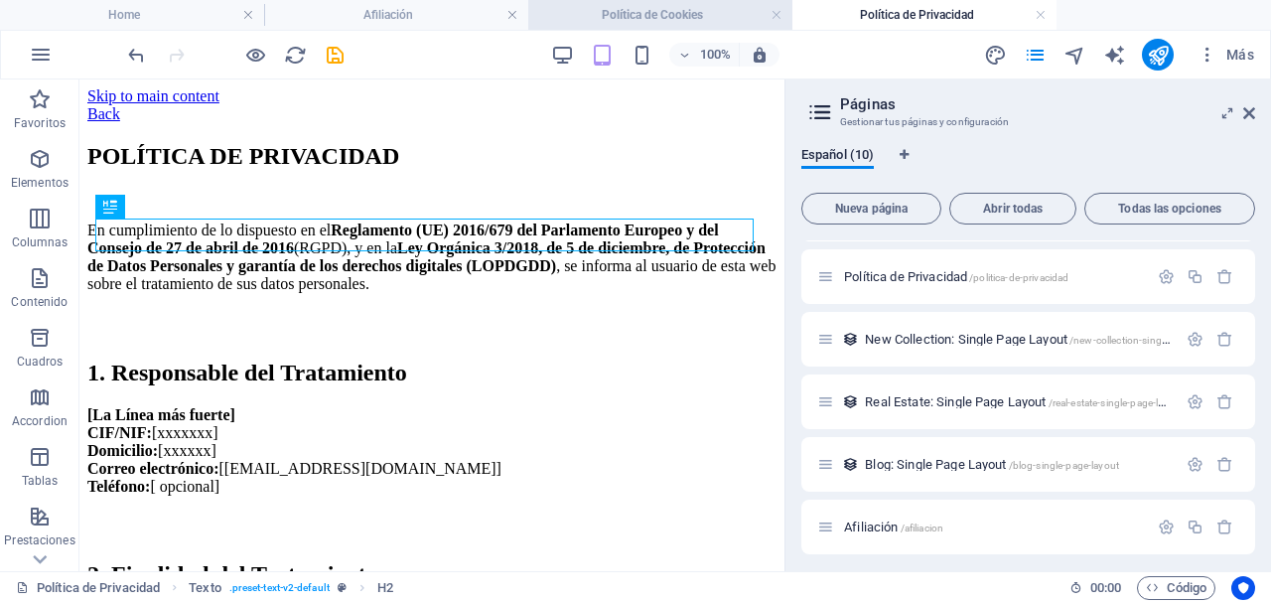
click at [641, 13] on h4 "Política de Cookies" at bounding box center [660, 15] width 264 height 22
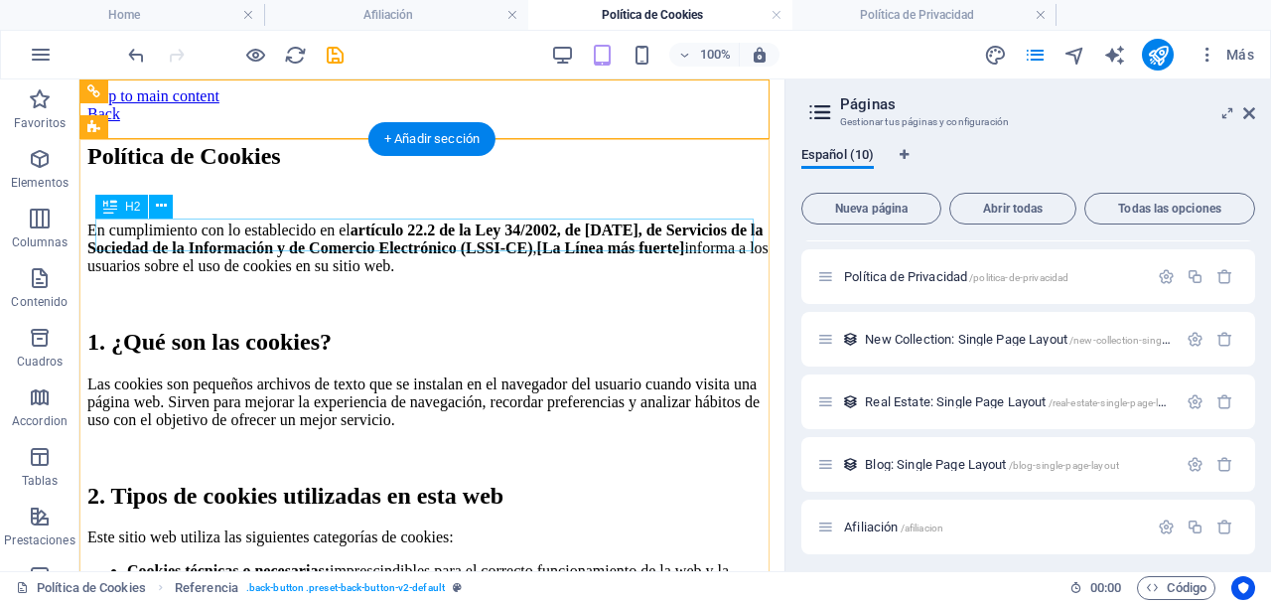
click at [349, 170] on div "Política de Cookies" at bounding box center [431, 156] width 689 height 27
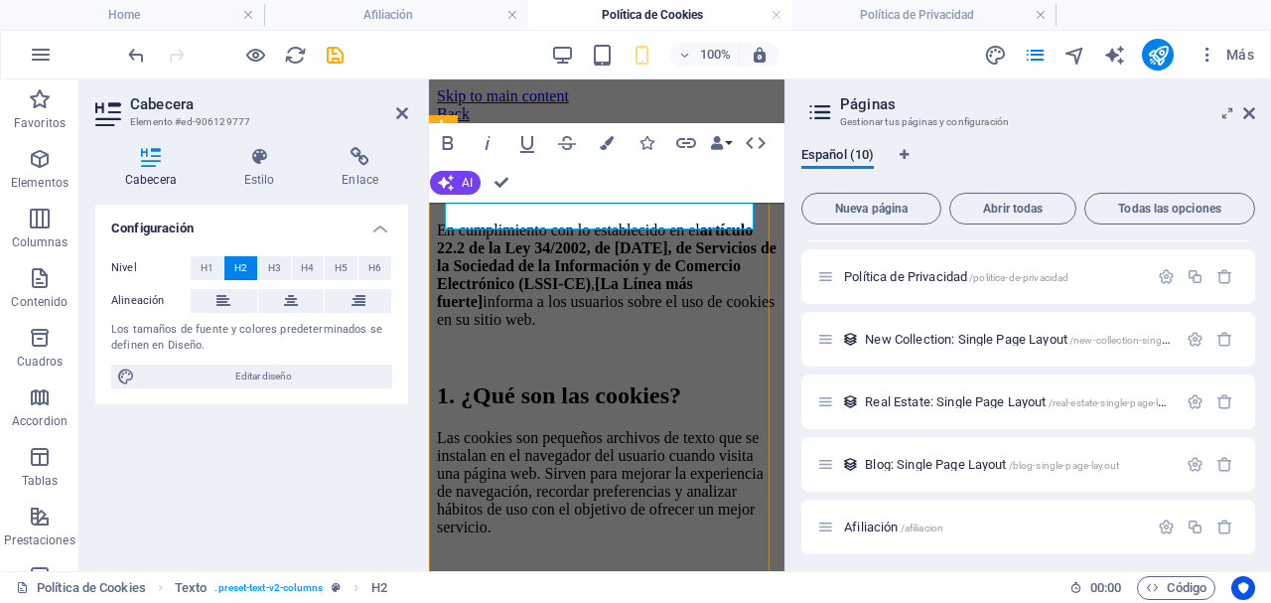
click at [680, 170] on h2 "Política de Cookies" at bounding box center [607, 156] width 340 height 27
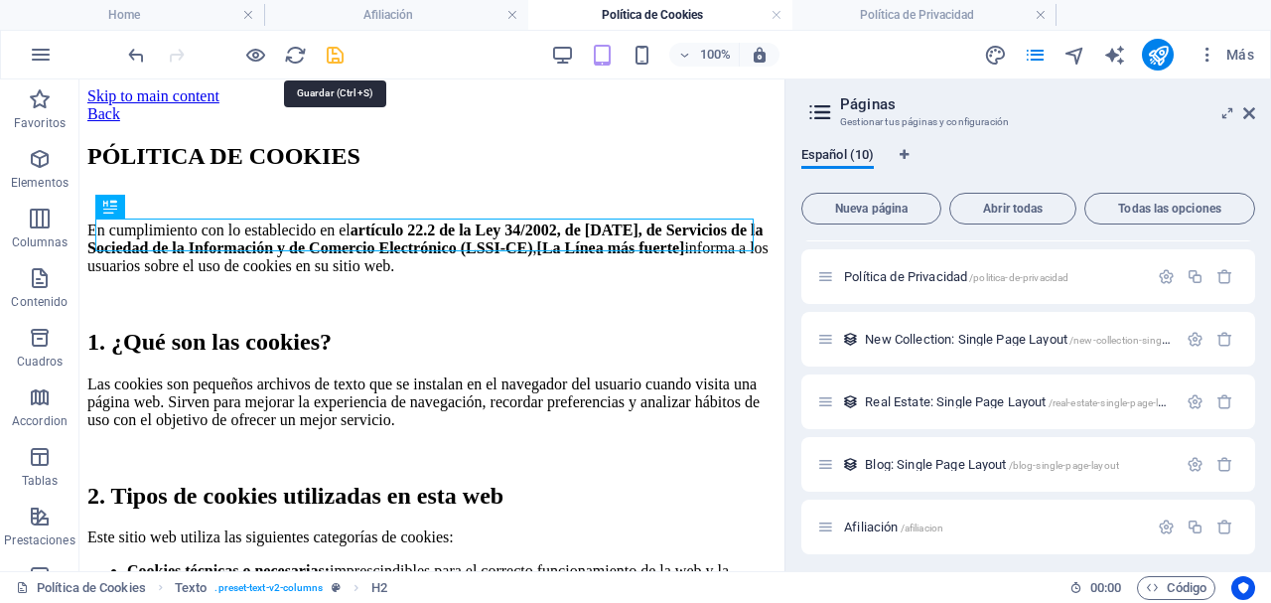
click at [324, 60] on icon "save" at bounding box center [335, 55] width 23 height 23
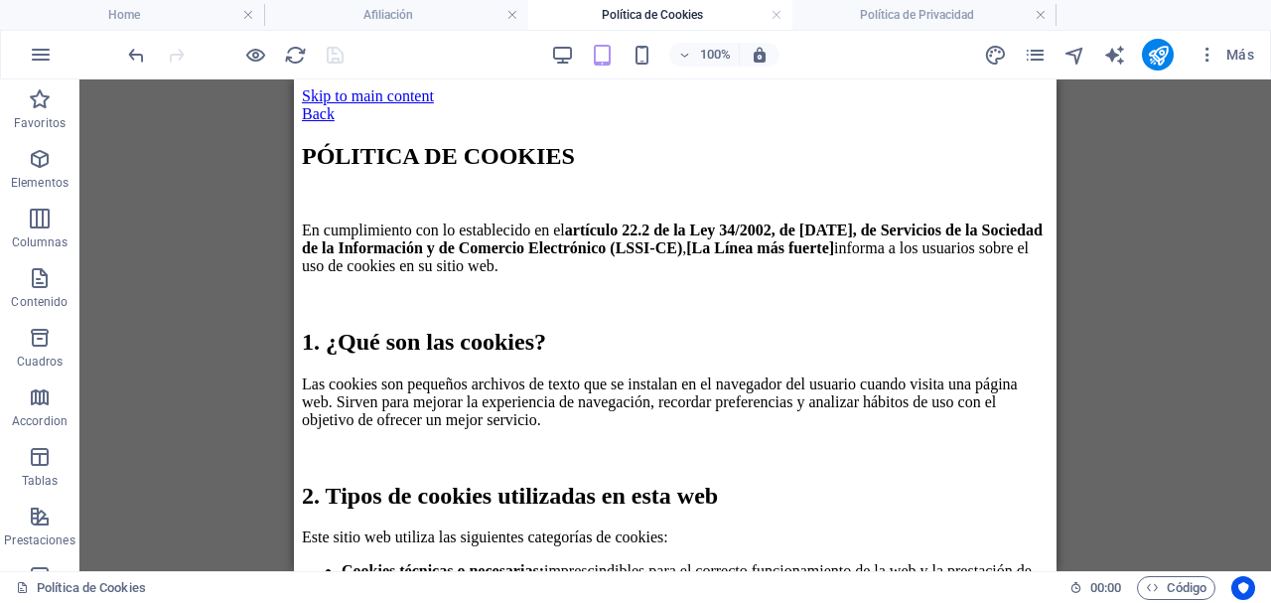
click at [1182, 52] on div "Más" at bounding box center [1122, 55] width 279 height 32
click at [1153, 59] on icon "publish" at bounding box center [1158, 55] width 23 height 23
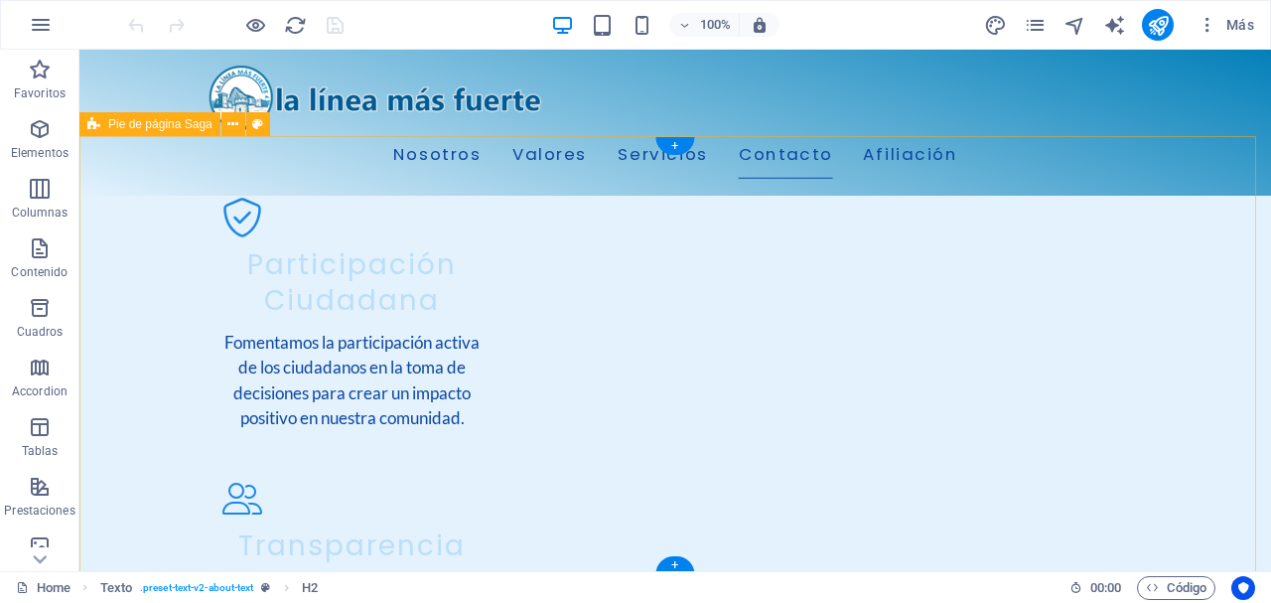
scroll to position [2800, 0]
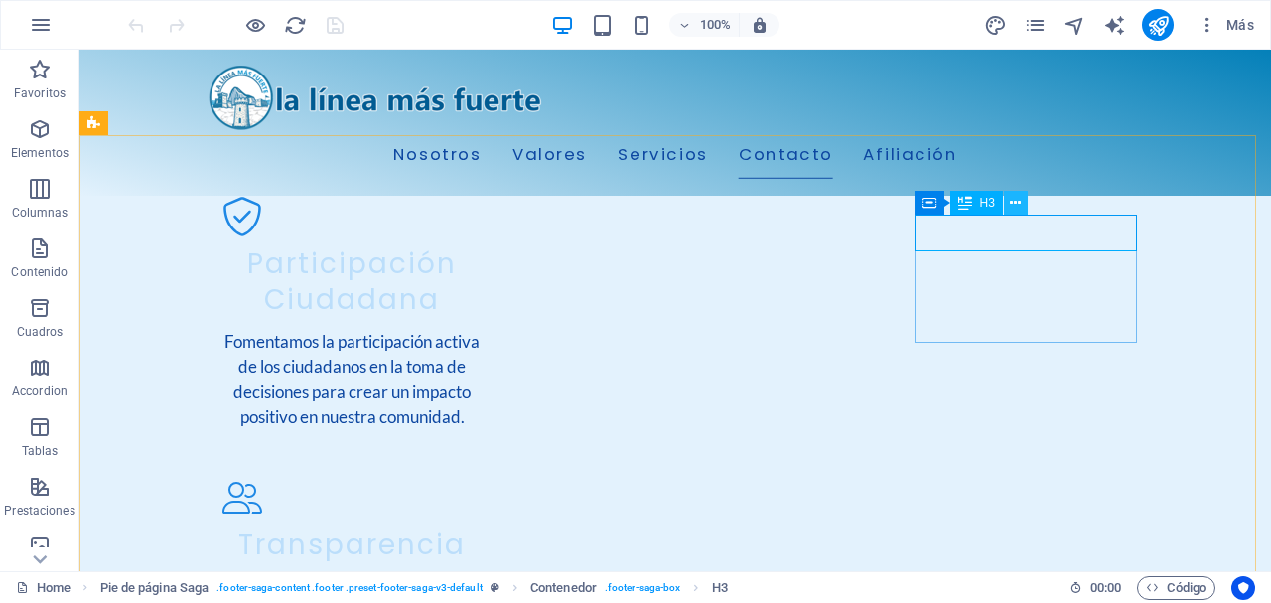
click at [1013, 204] on icon at bounding box center [1015, 203] width 11 height 21
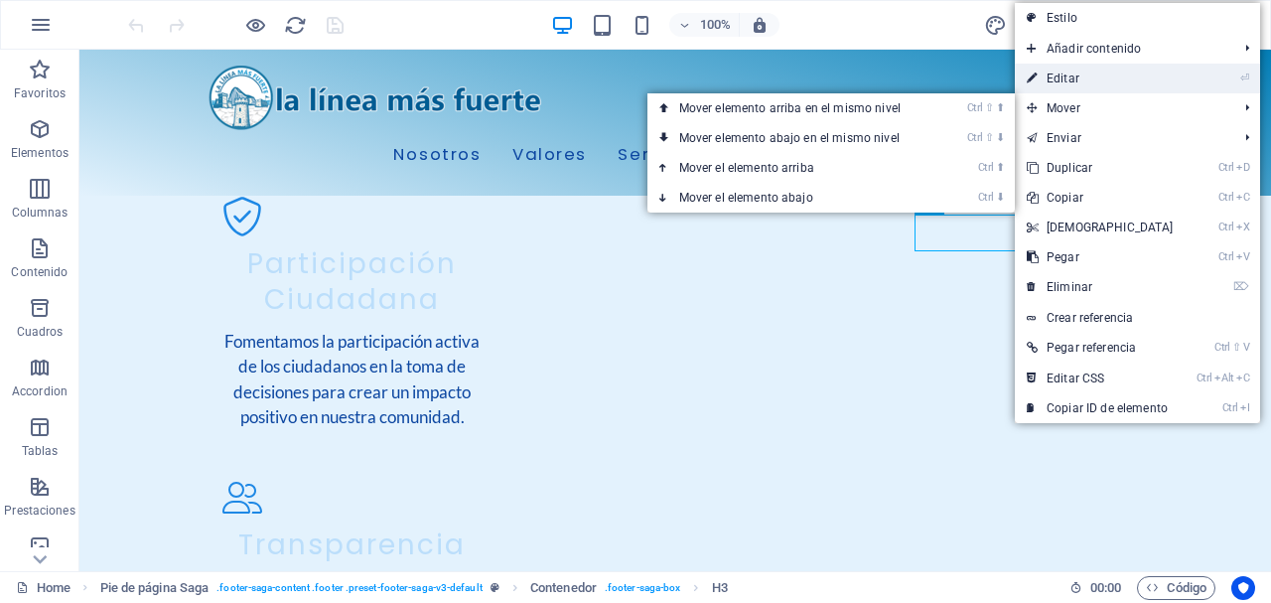
click at [1081, 74] on link "⏎ Editar" at bounding box center [1100, 79] width 171 height 30
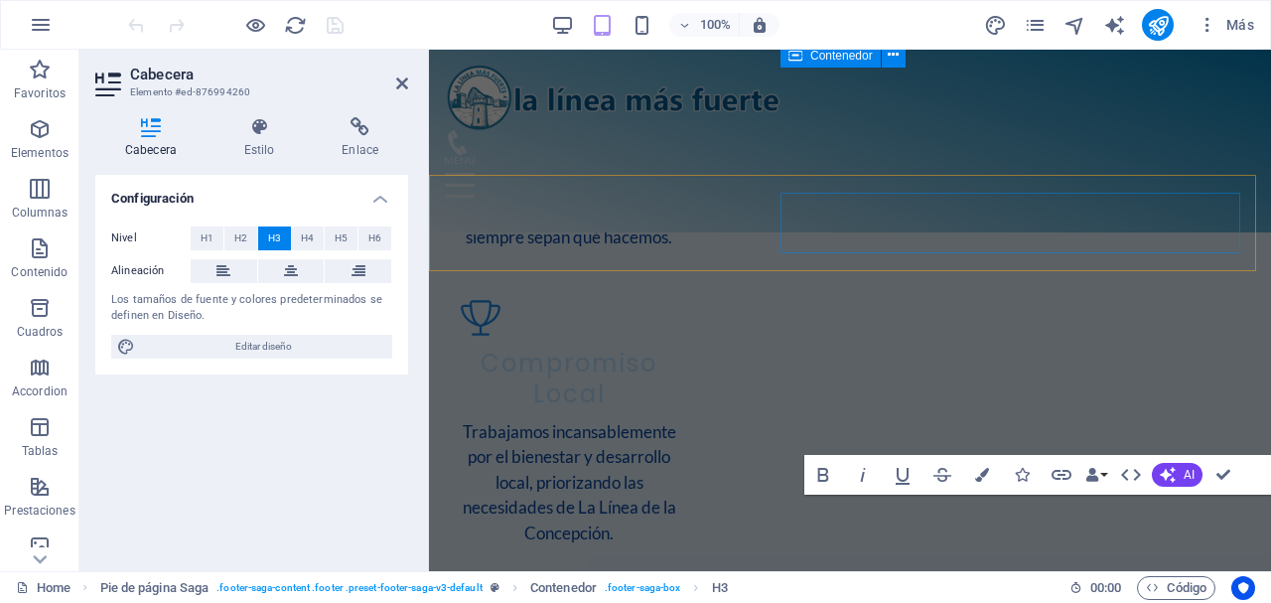
scroll to position [3078, 0]
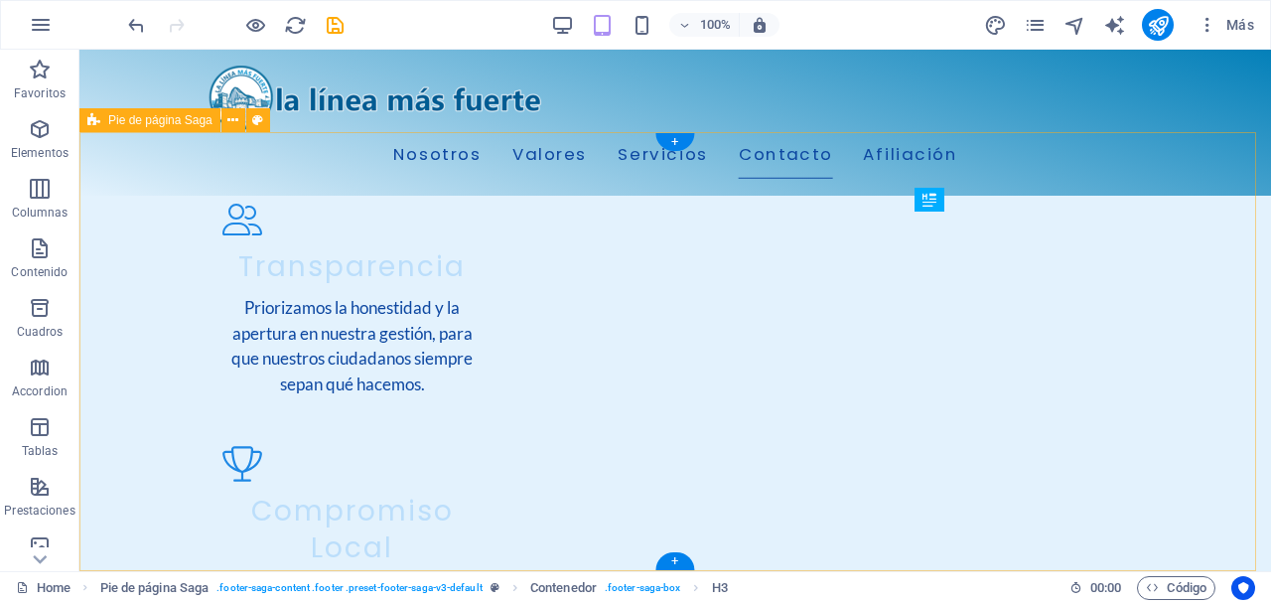
scroll to position [2803, 0]
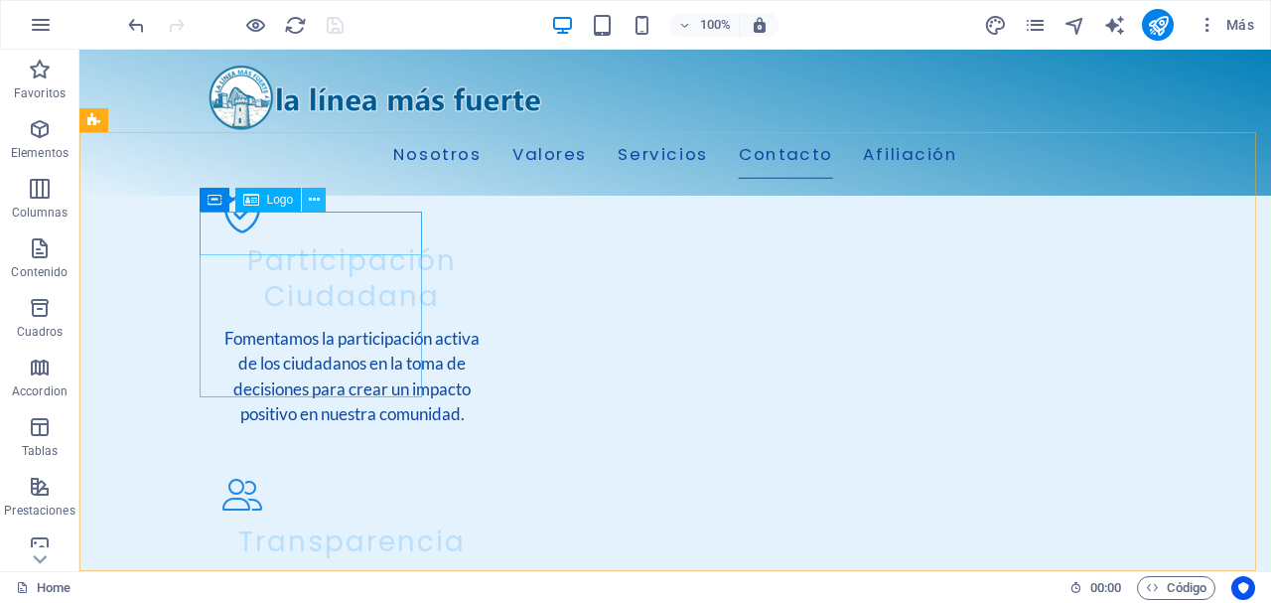
click at [304, 194] on button at bounding box center [314, 200] width 24 height 24
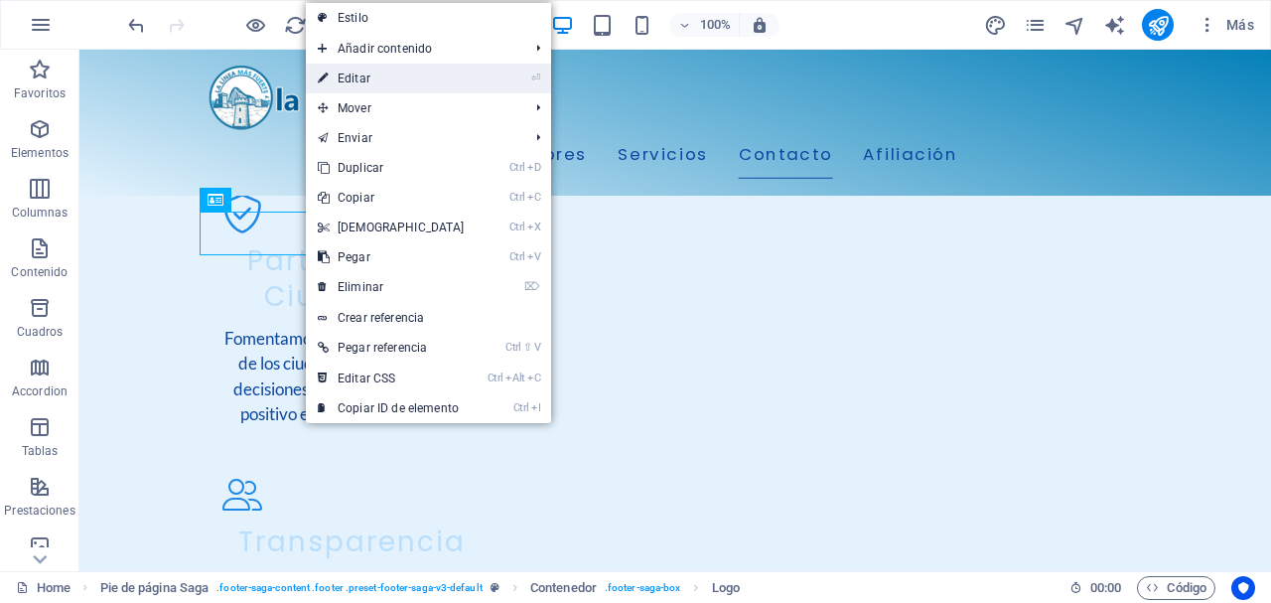
click at [386, 85] on link "⏎ Editar" at bounding box center [391, 79] width 171 height 30
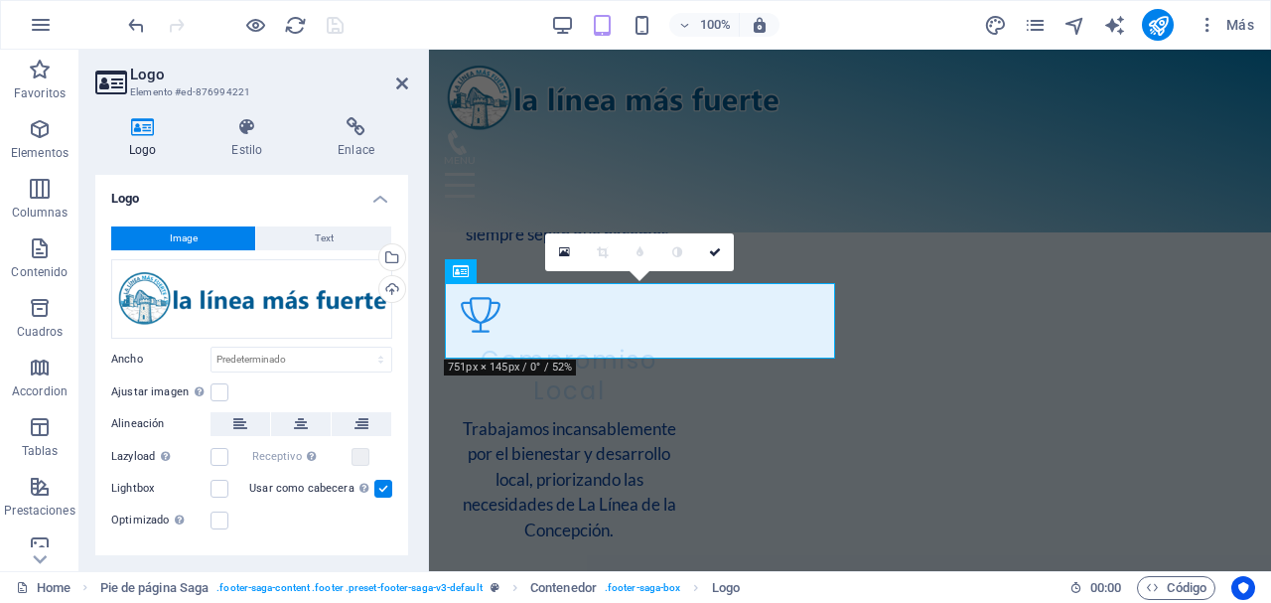
scroll to position [3081, 0]
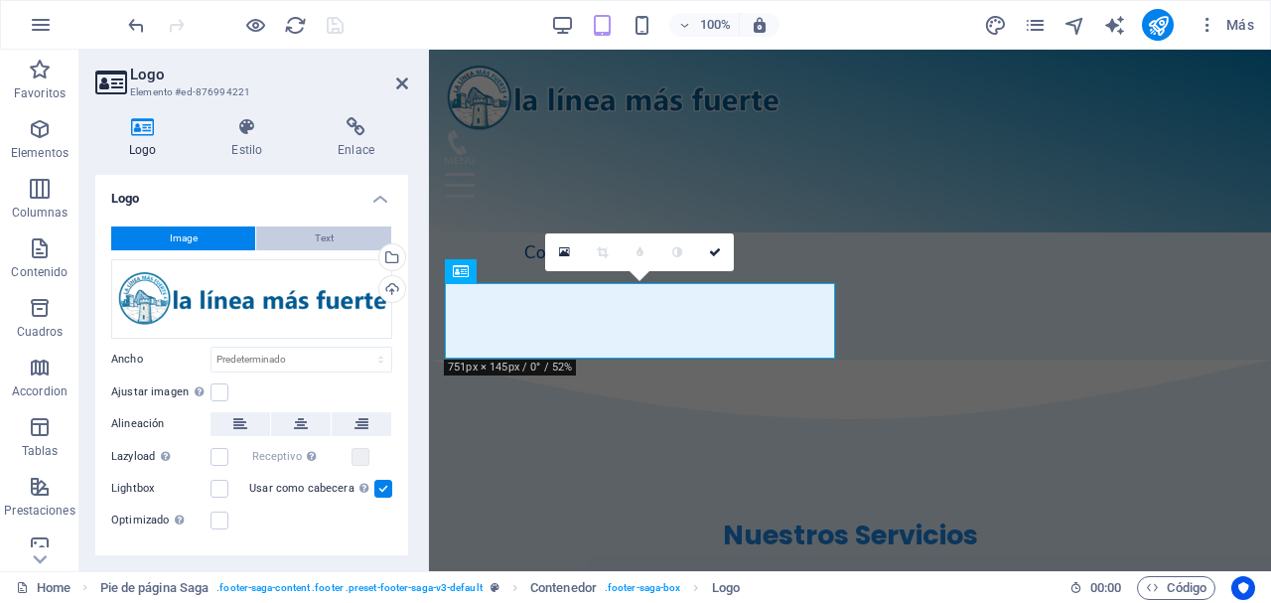
click at [332, 230] on button "Text" at bounding box center [323, 238] width 135 height 24
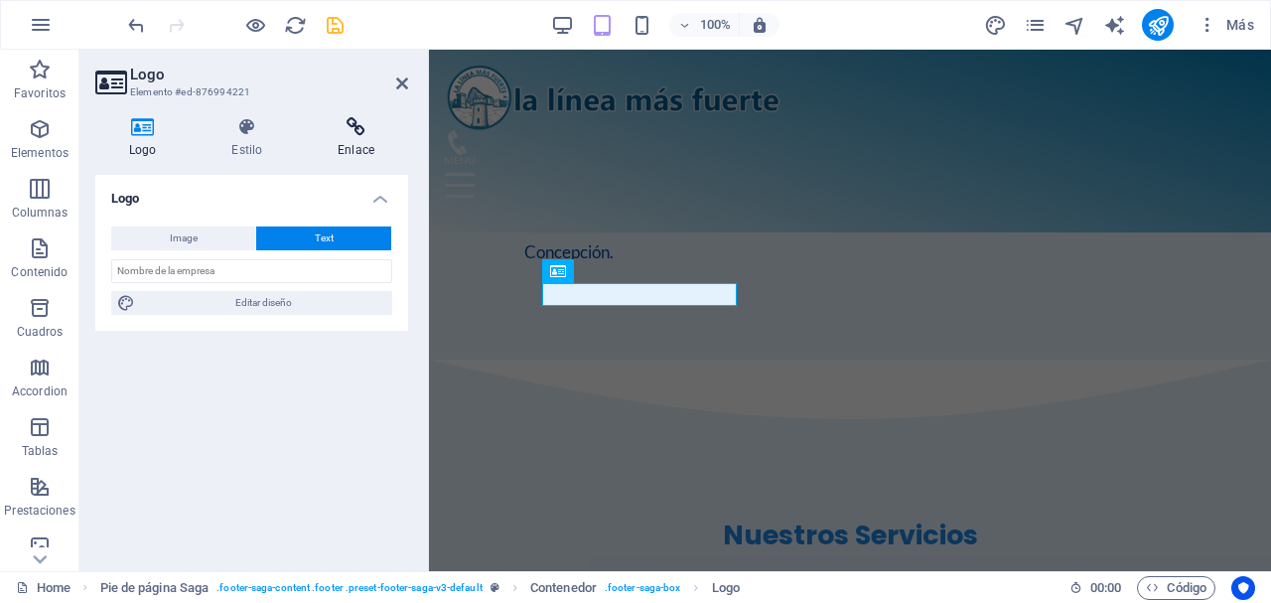
click at [351, 136] on icon at bounding box center [356, 127] width 104 height 20
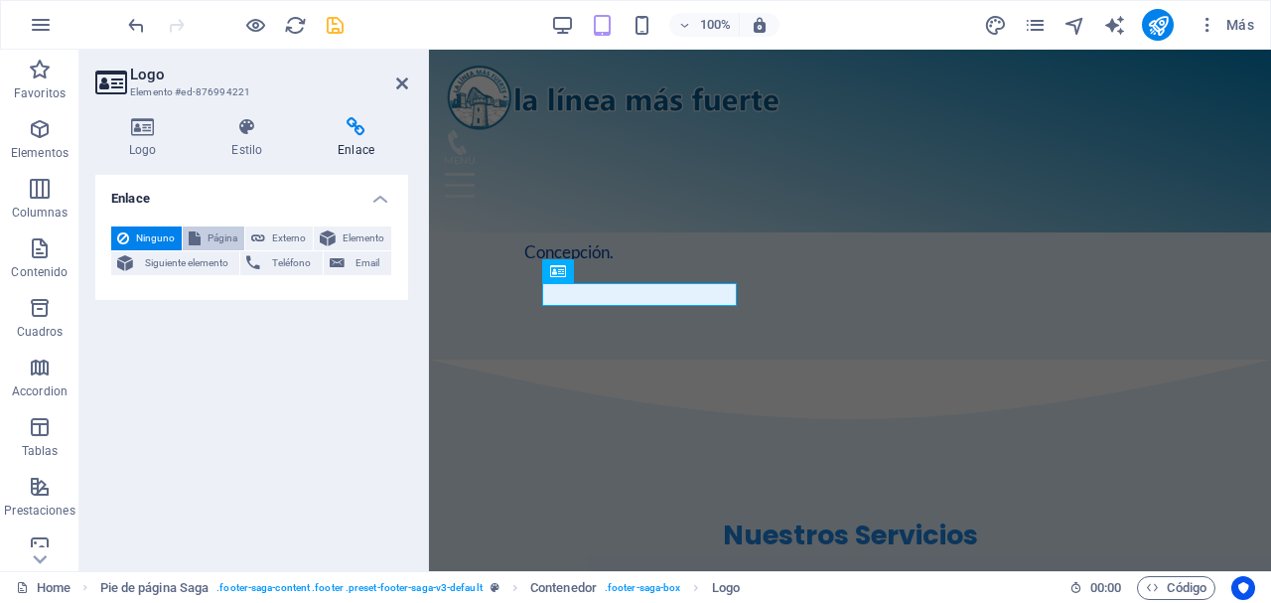
click at [214, 241] on span "Página" at bounding box center [223, 238] width 32 height 24
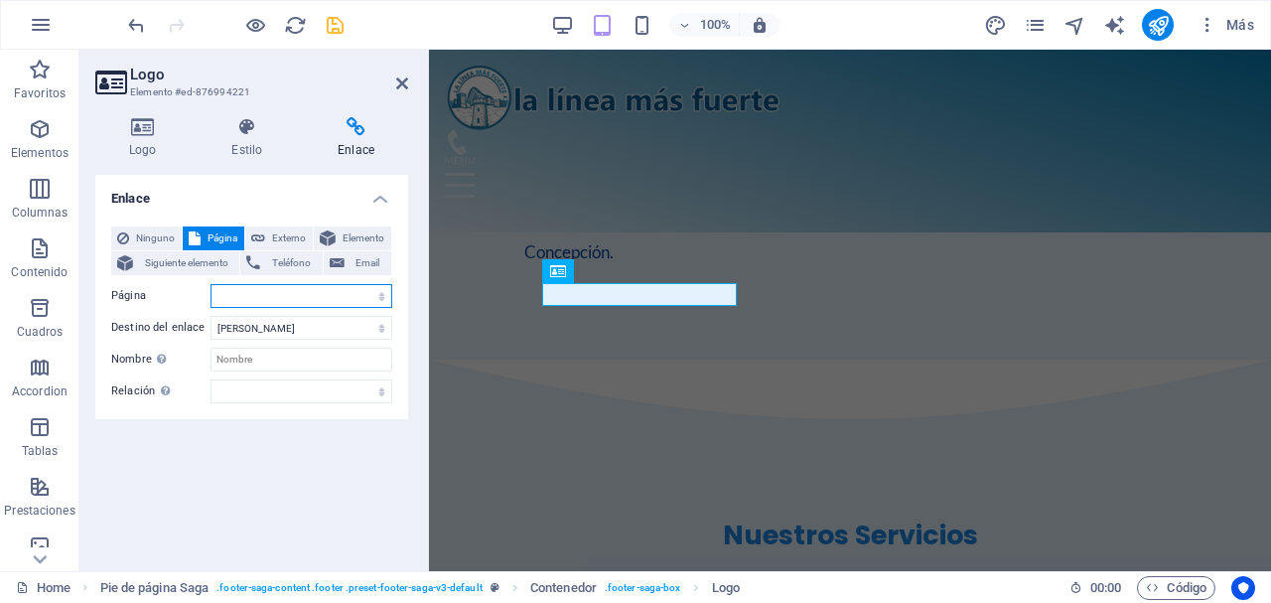
click at [367, 294] on select "Home Subpage Aviso Legal Política de Privacidad Afiliación Política de Cookies …" at bounding box center [301, 296] width 182 height 24
select select "0"
click at [210, 284] on select "Home Subpage Aviso Legal Política de Privacidad Afiliación Política de Cookies …" at bounding box center [301, 296] width 182 height 24
click at [398, 82] on icon at bounding box center [402, 83] width 12 height 16
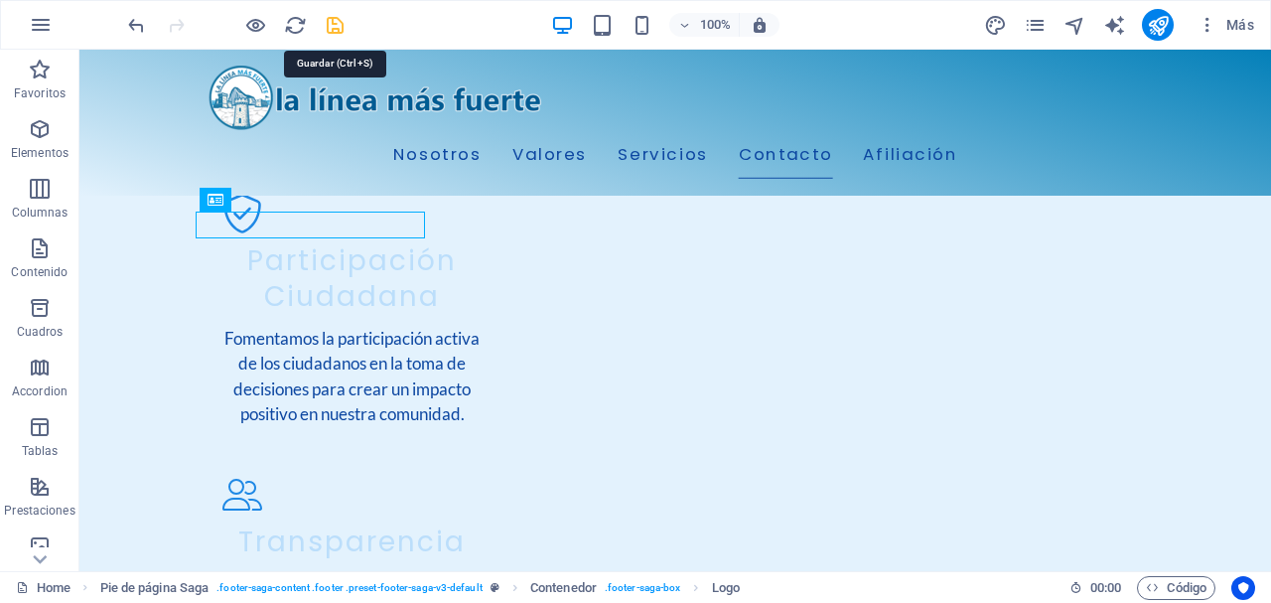
click at [325, 20] on icon "save" at bounding box center [335, 25] width 23 height 23
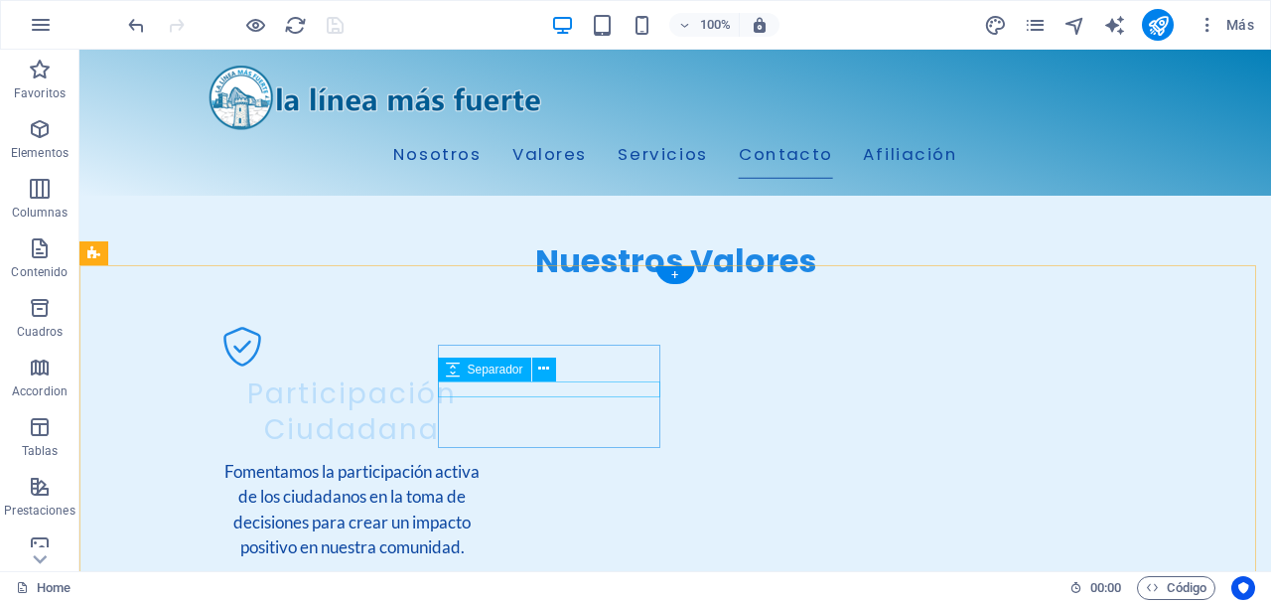
scroll to position [2671, 0]
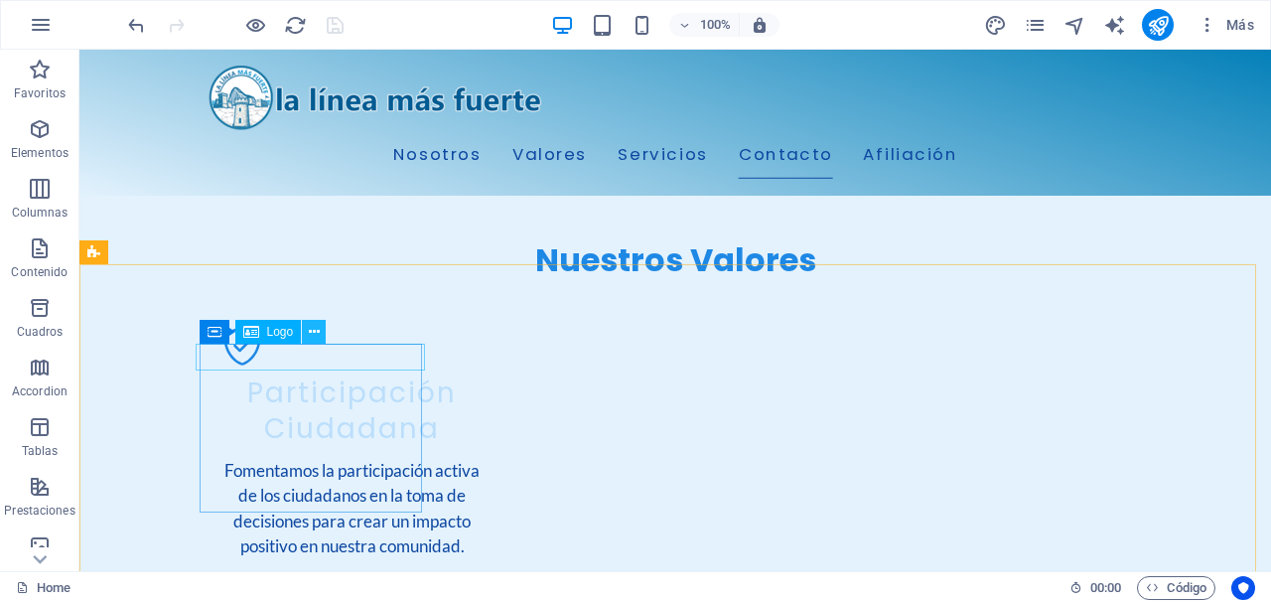
click at [314, 329] on icon at bounding box center [314, 332] width 11 height 21
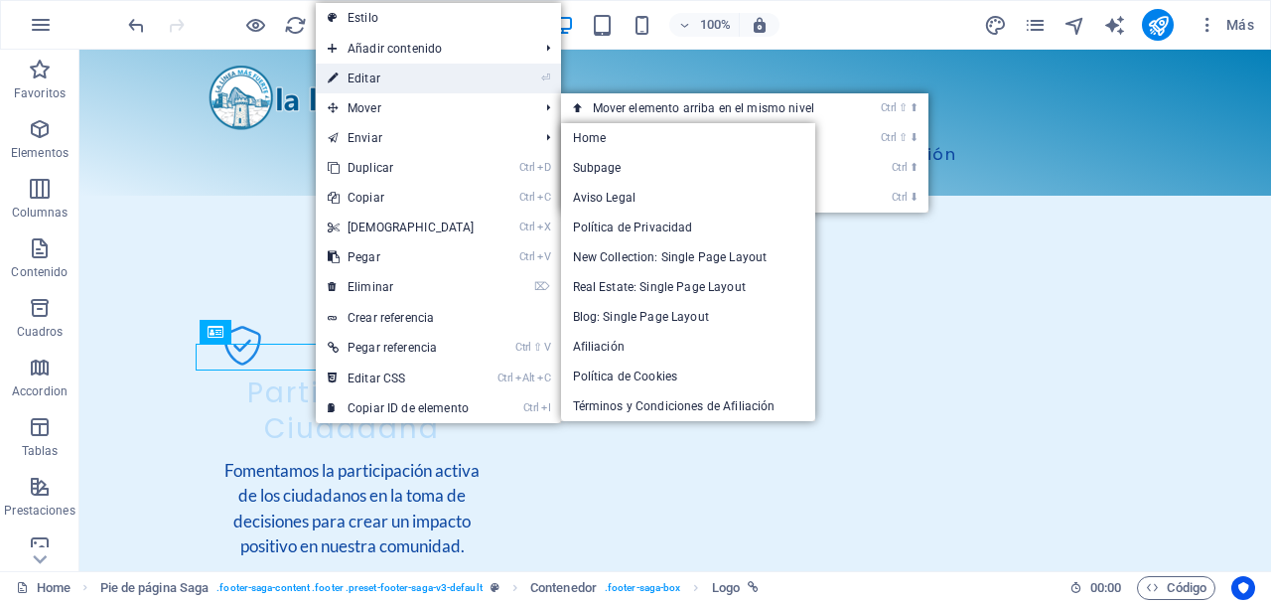
click at [408, 78] on link "⏎ Editar" at bounding box center [401, 79] width 171 height 30
select select
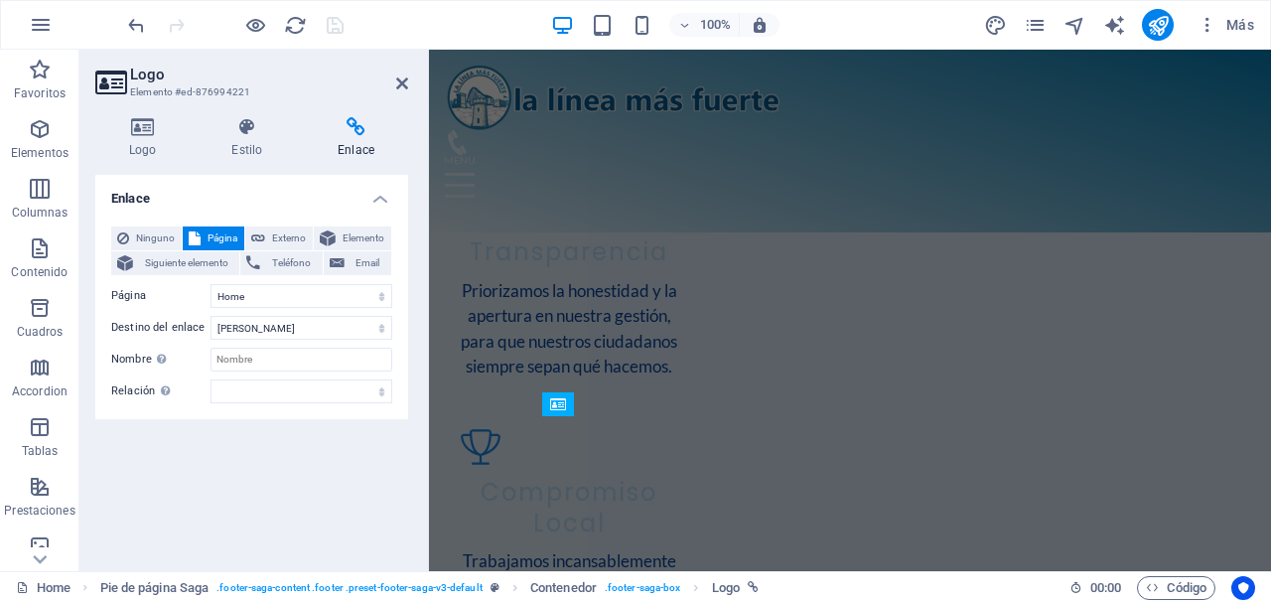
scroll to position [2949, 0]
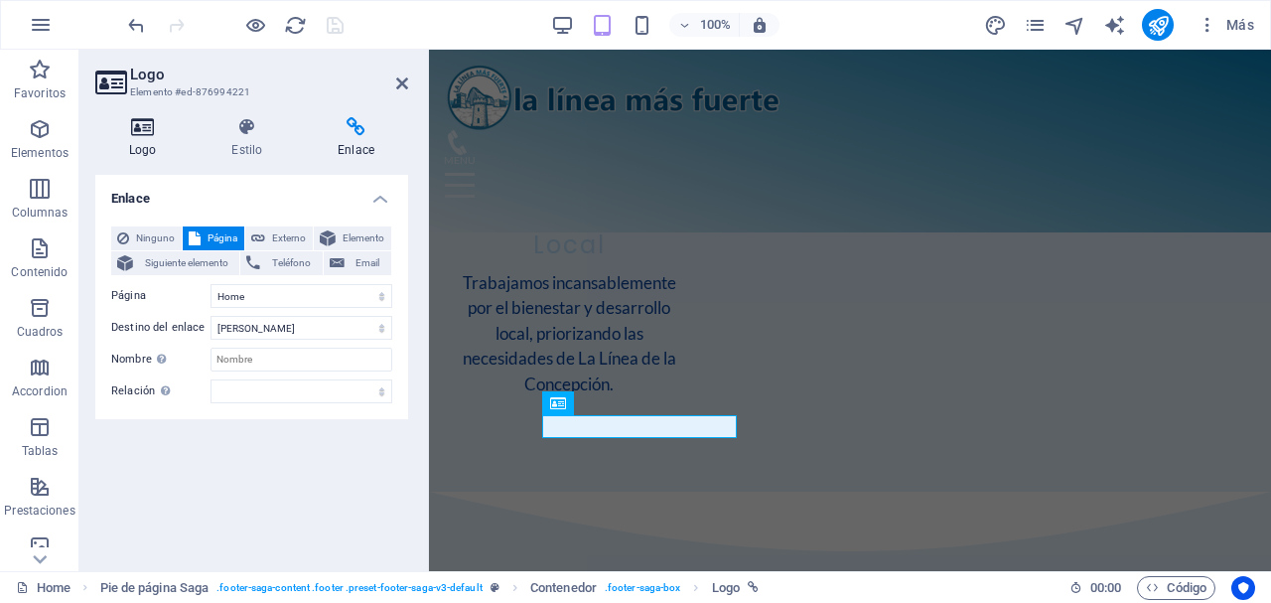
click at [134, 132] on icon at bounding box center [142, 127] width 94 height 20
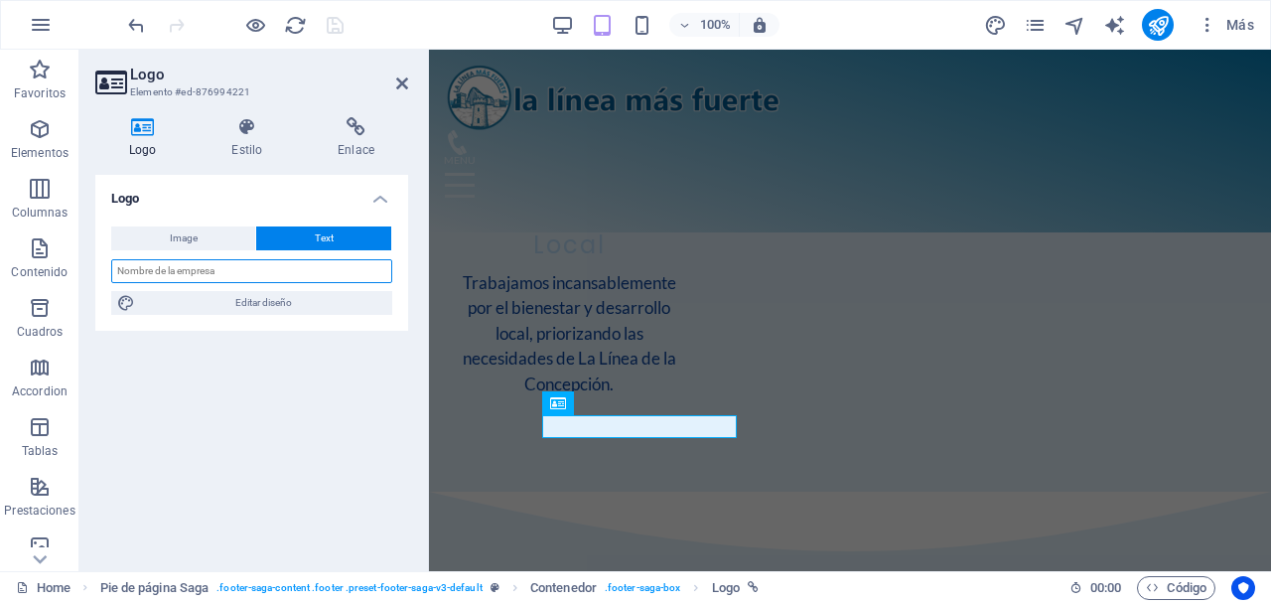
click at [259, 262] on input "text" at bounding box center [251, 271] width 281 height 24
paste input "©"
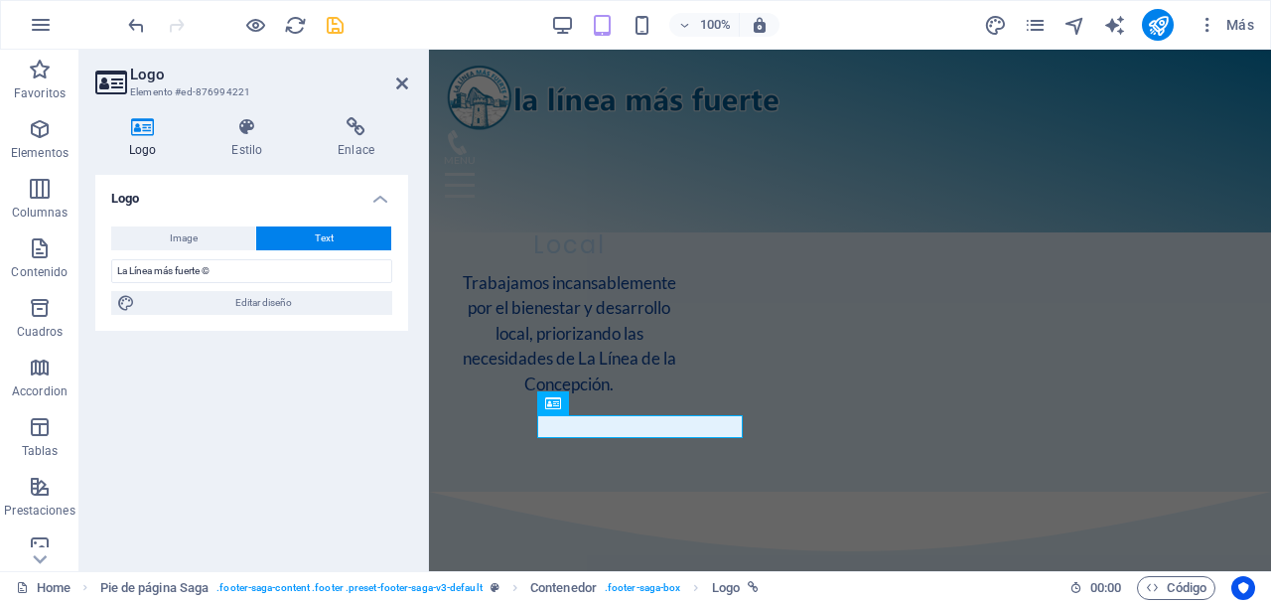
click at [348, 243] on button "Text" at bounding box center [323, 238] width 135 height 24
click at [241, 268] on input "La Línea más fuerte ©" at bounding box center [251, 271] width 281 height 24
paste input "|"
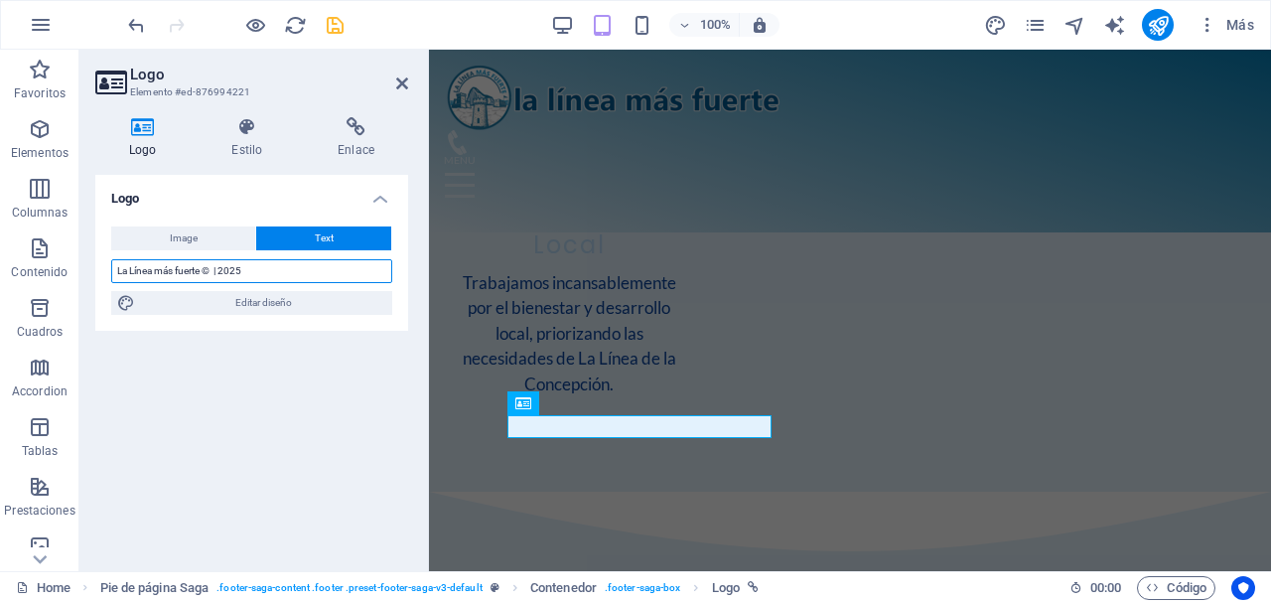
paste input "|"
type input "La Línea más fuerte © | 2025 |"
click at [403, 87] on icon at bounding box center [402, 83] width 12 height 16
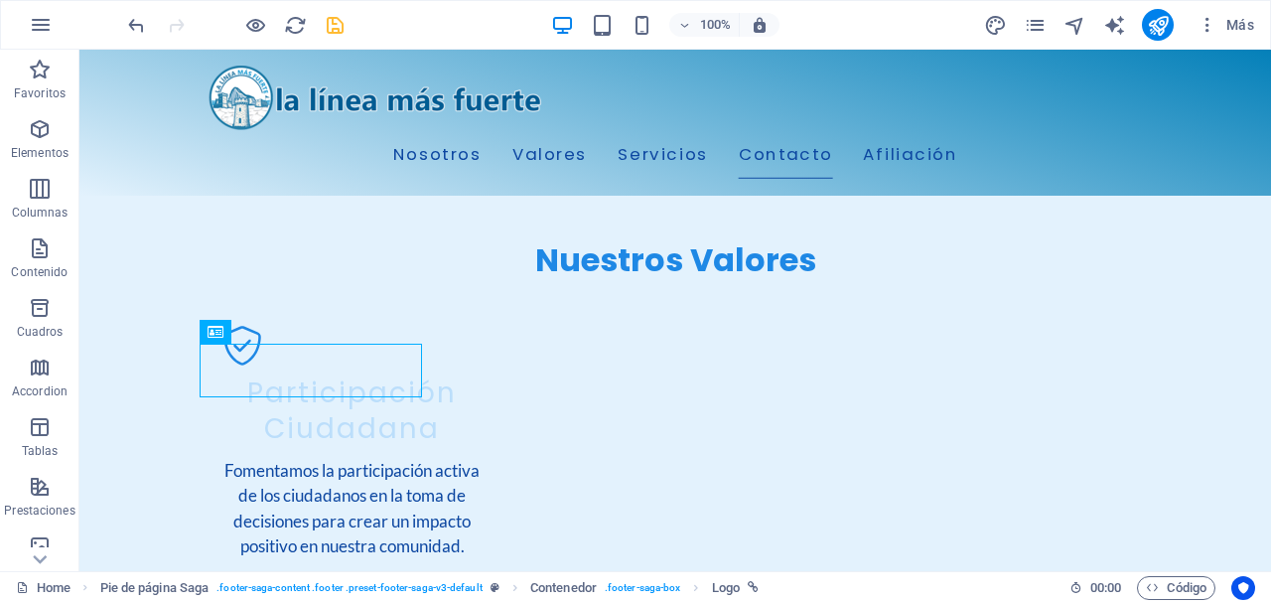
drag, startPoint x: 253, startPoint y: 23, endPoint x: 415, endPoint y: 17, distance: 161.9
click at [337, 26] on icon "save" at bounding box center [335, 25] width 23 height 23
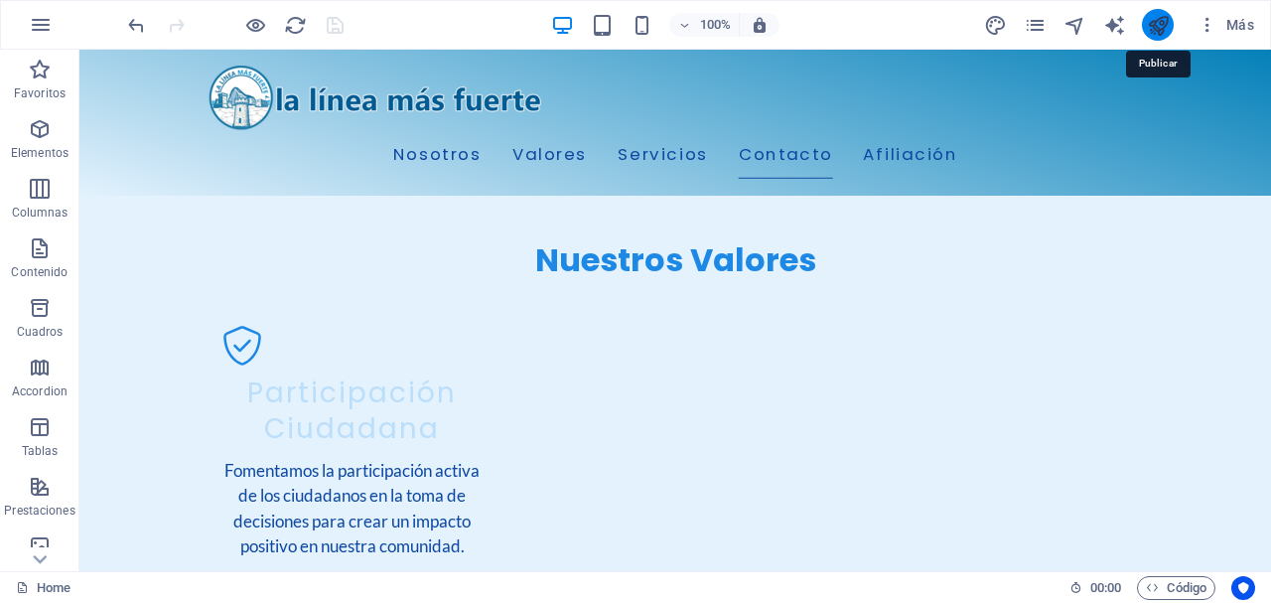
click at [0, 0] on icon "publish" at bounding box center [0, 0] width 0 height 0
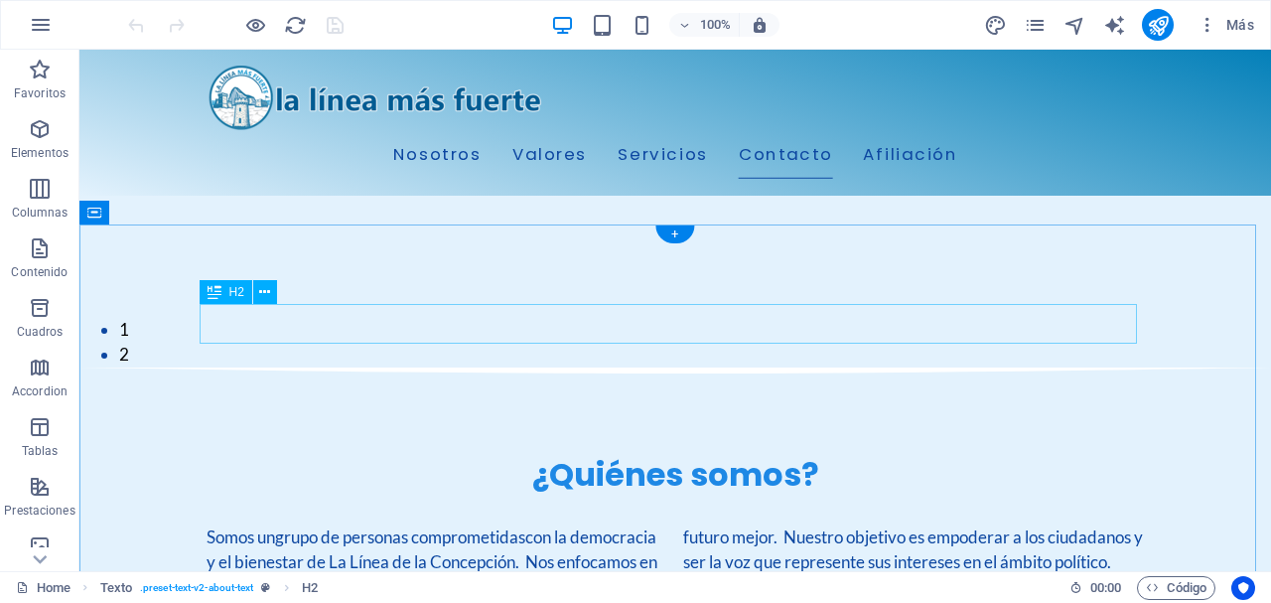
scroll to position [2803, 0]
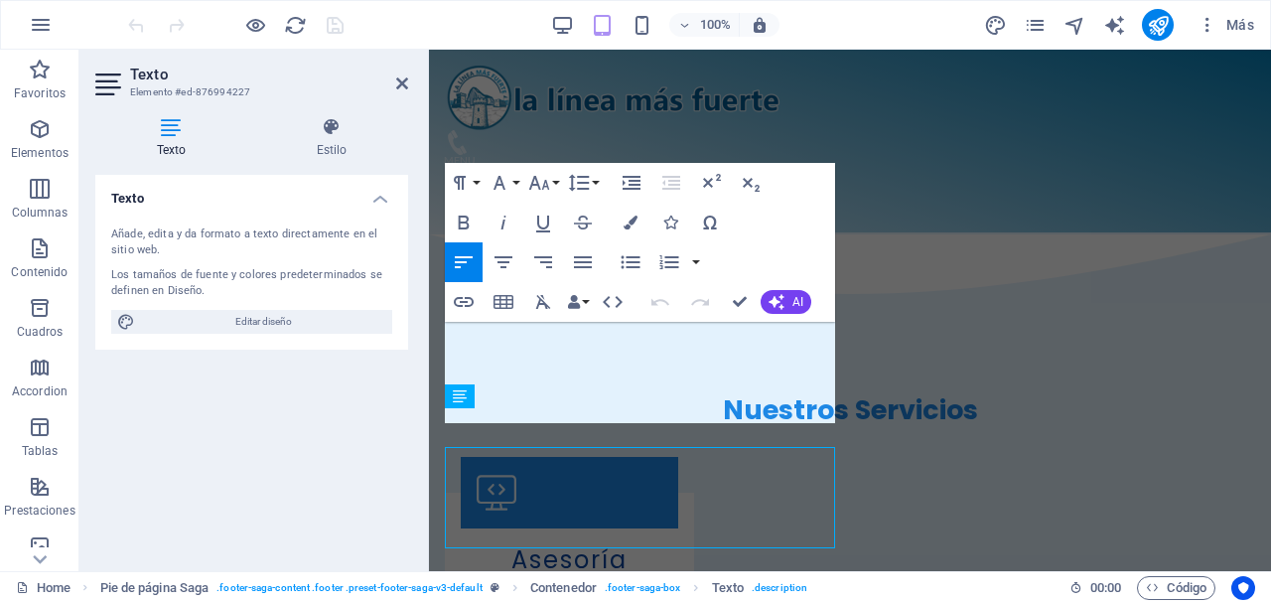
scroll to position [3081, 0]
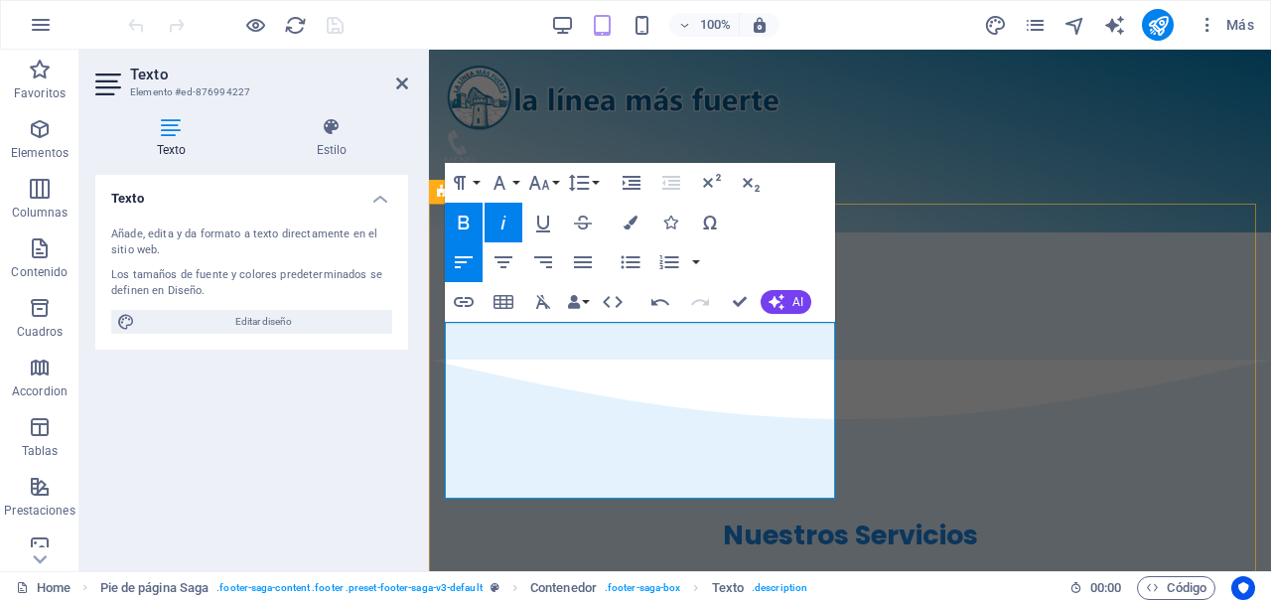
drag, startPoint x: 532, startPoint y: 487, endPoint x: 697, endPoint y: 486, distance: 164.8
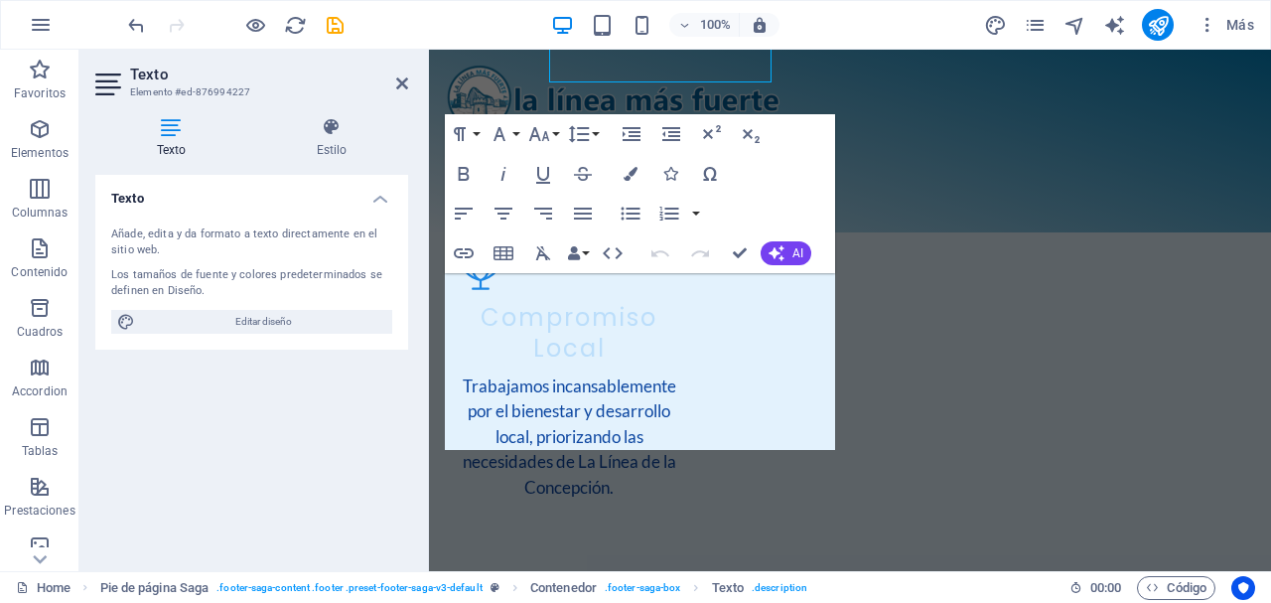
scroll to position [3129, 0]
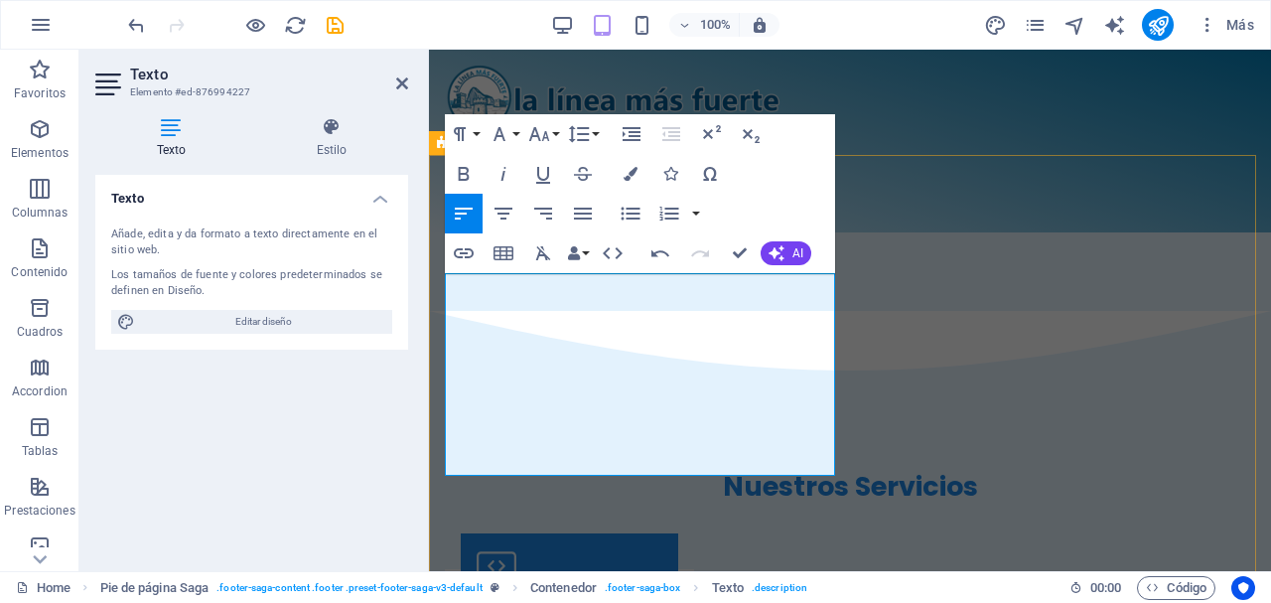
drag, startPoint x: 448, startPoint y: 410, endPoint x: 697, endPoint y: 475, distance: 257.4
copy span "El uso de esta web implica la aceptación del aviso legal, la política de privac…"
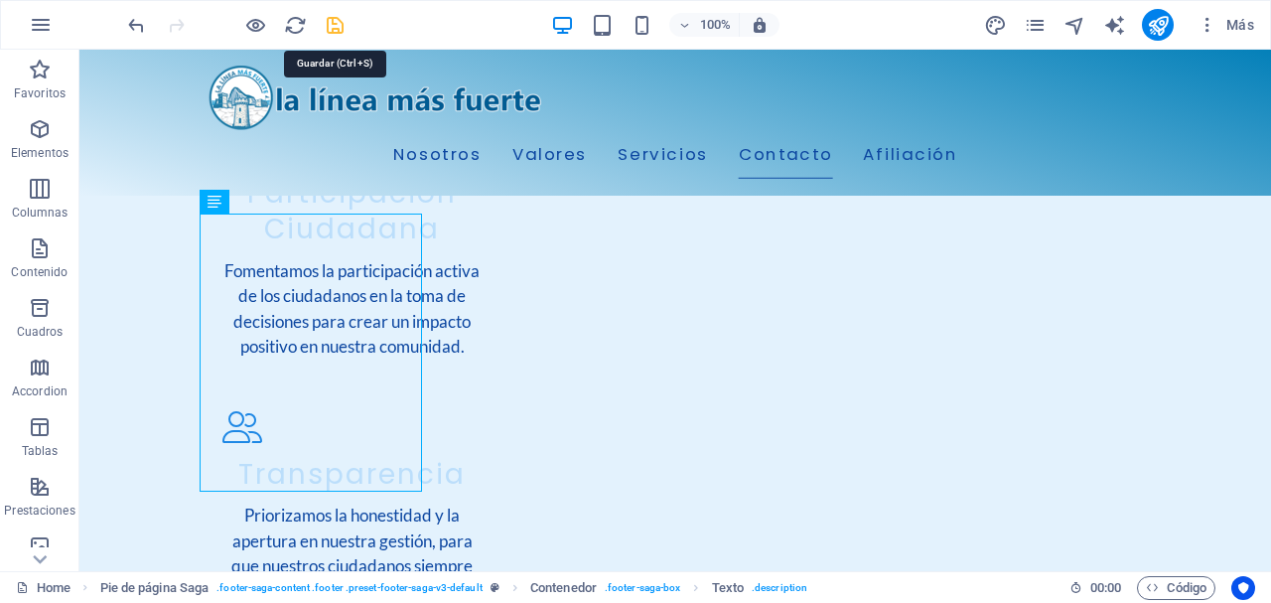
click at [340, 25] on icon "save" at bounding box center [335, 25] width 23 height 23
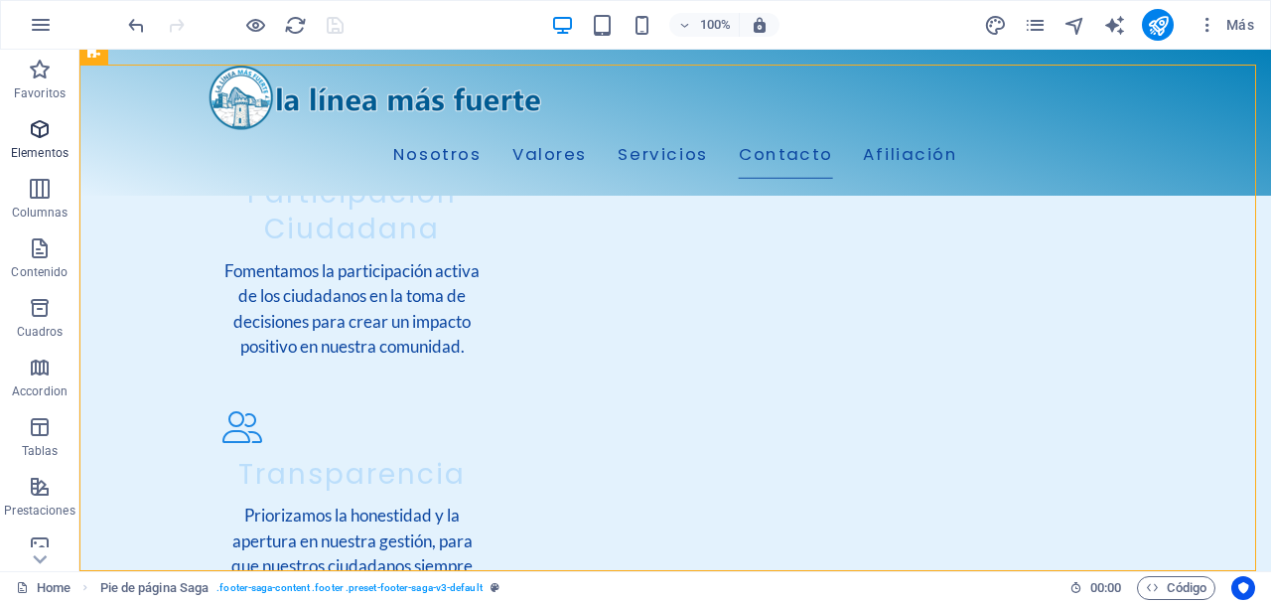
click at [47, 140] on icon "button" at bounding box center [40, 129] width 24 height 24
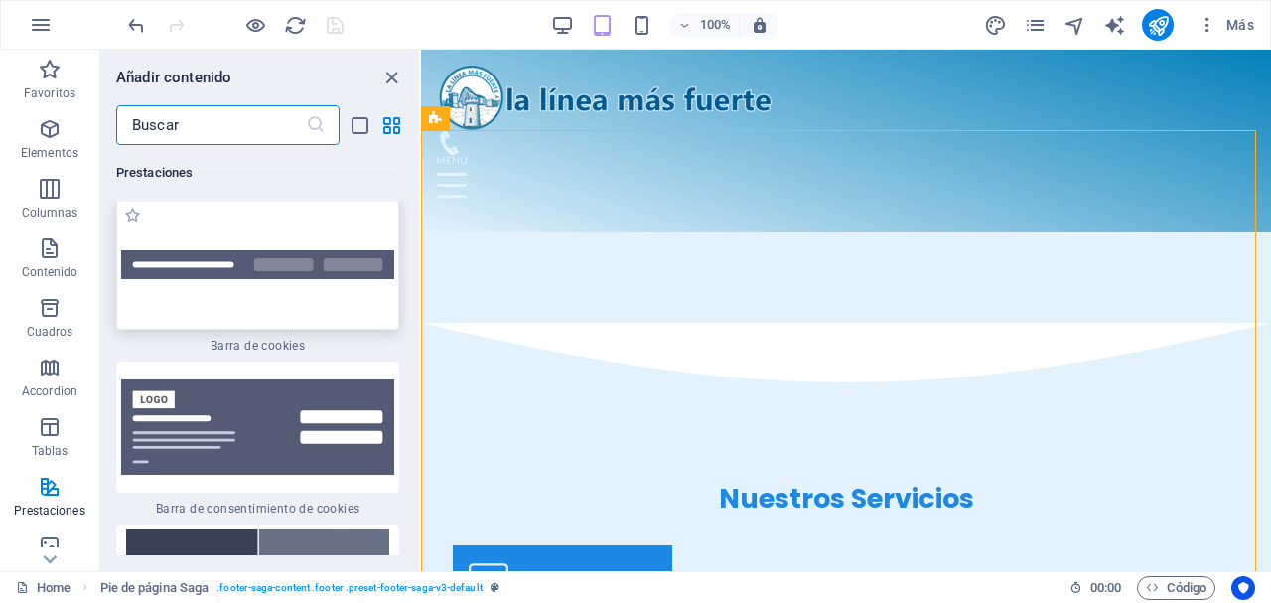
scroll to position [15727, 0]
click at [294, 278] on img at bounding box center [257, 263] width 273 height 29
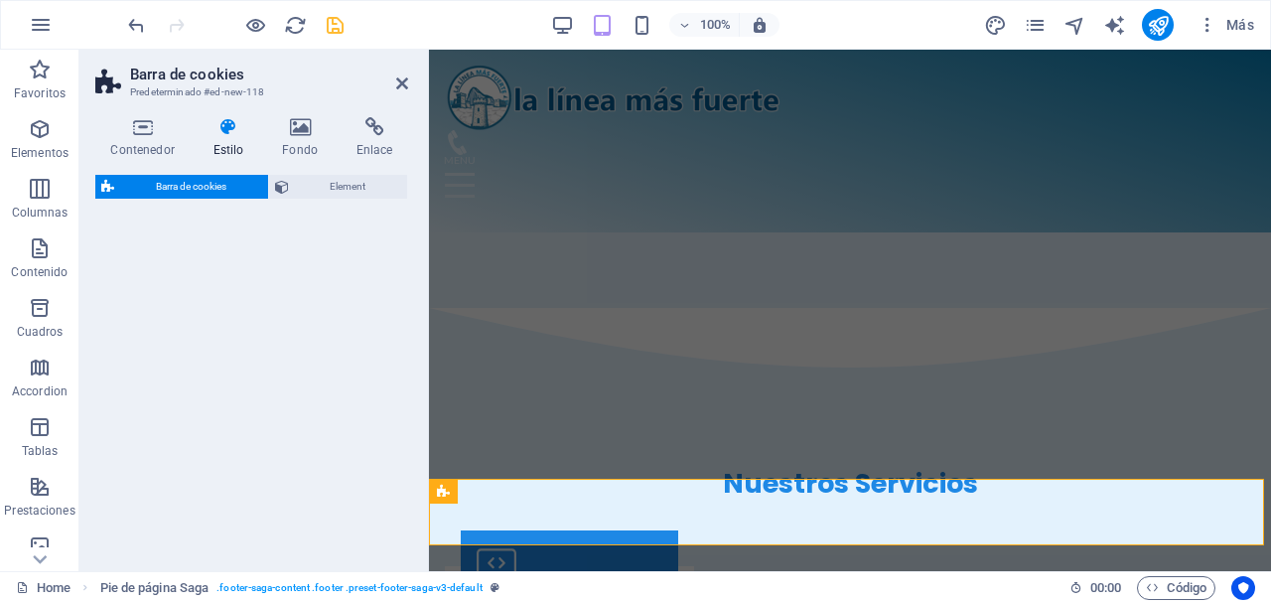
select select "px"
select select "rem"
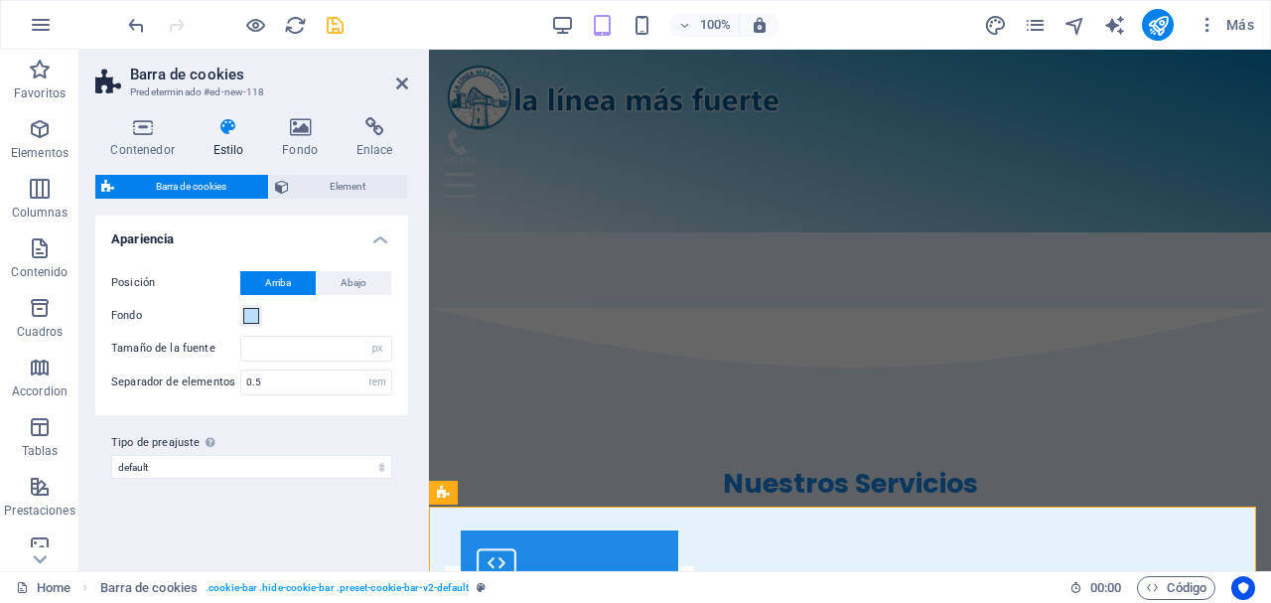
scroll to position [3471, 0]
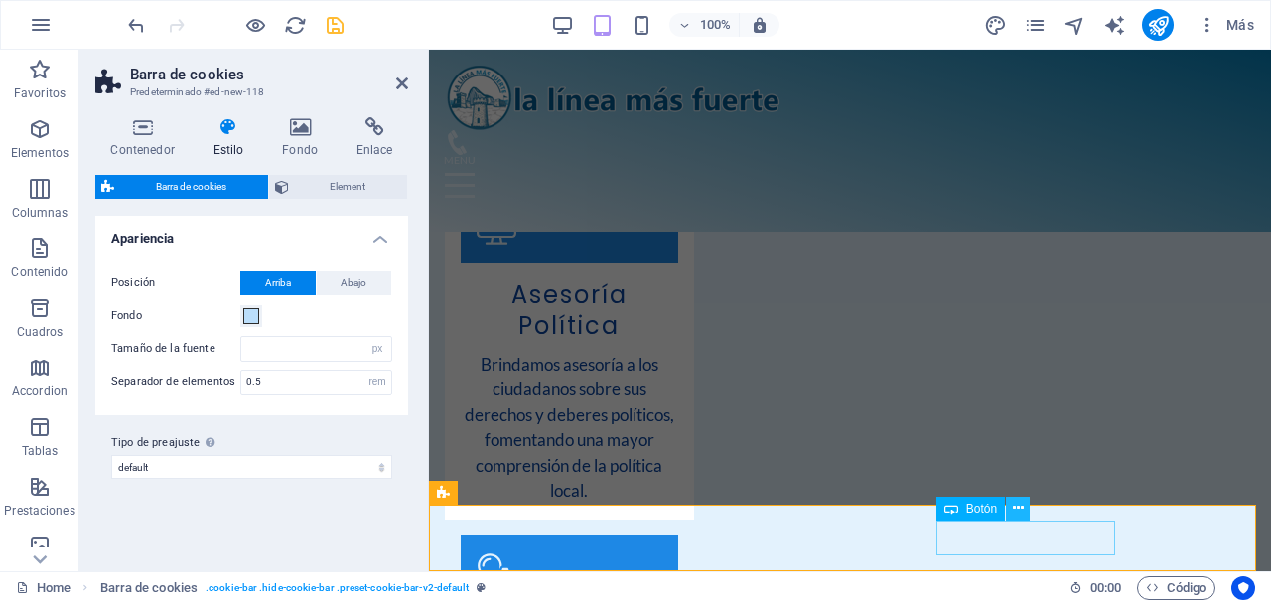
click at [1020, 511] on icon at bounding box center [1018, 507] width 11 height 21
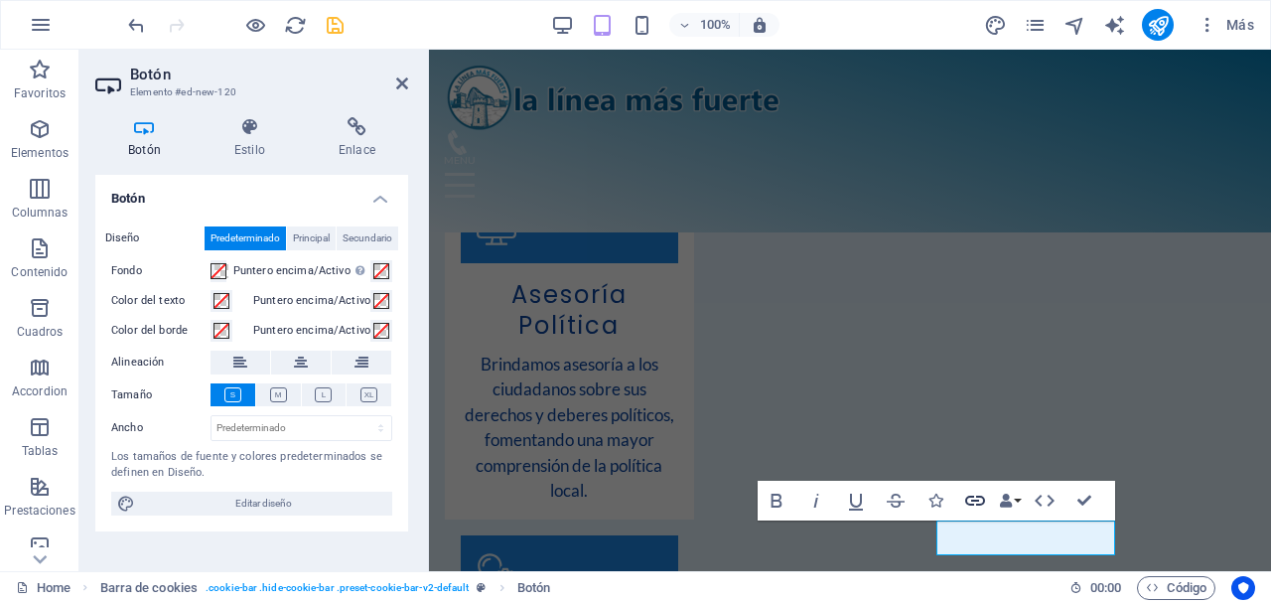
click at [980, 507] on icon "button" at bounding box center [975, 500] width 24 height 24
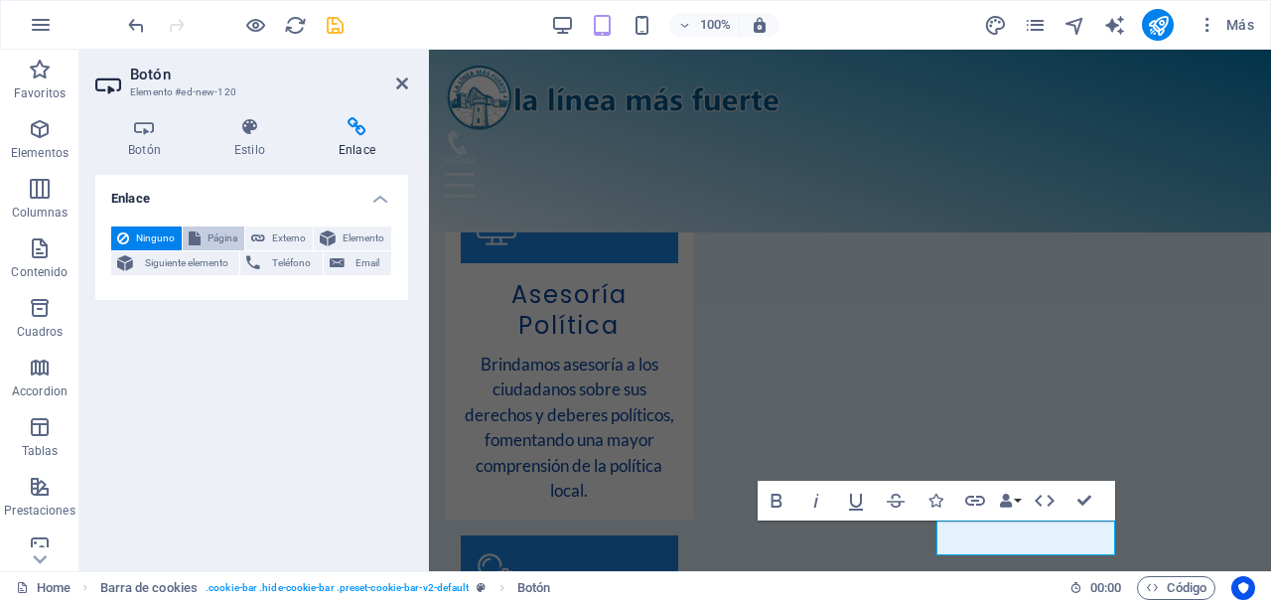
click at [225, 237] on span "Página" at bounding box center [223, 238] width 32 height 24
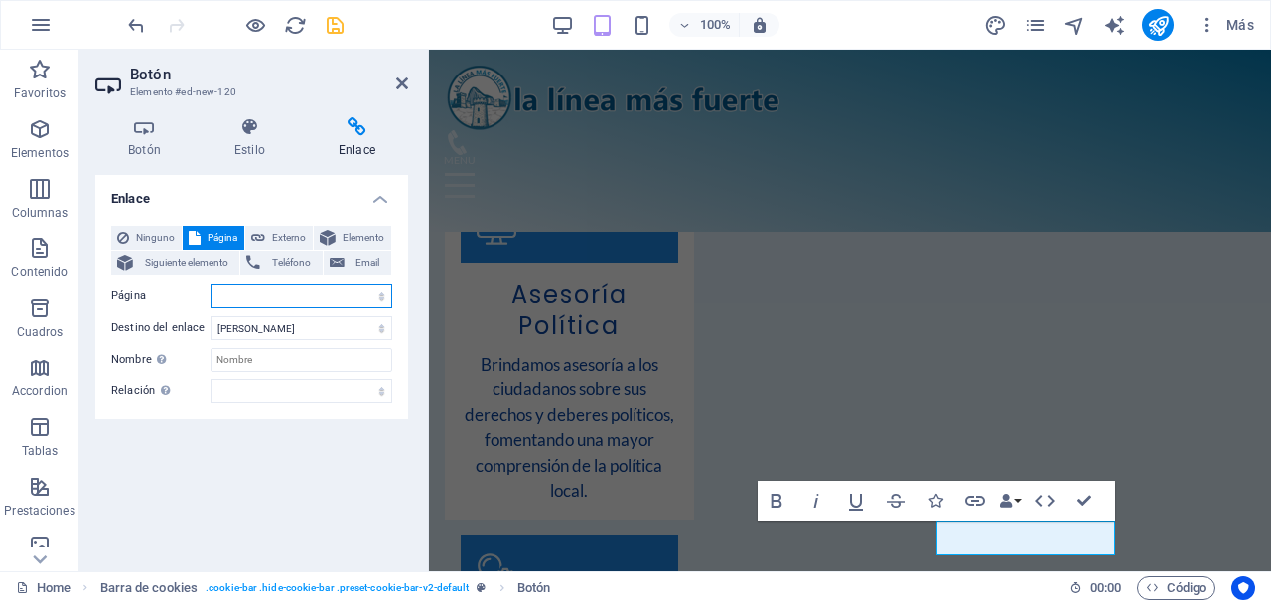
click at [365, 296] on select "Home Subpage Aviso Legal Política de Privacidad Afiliación Política de Cookies …" at bounding box center [301, 296] width 182 height 24
select select "5"
click at [210, 284] on select "Home Subpage Aviso Legal Política de Privacidad Afiliación Política de Cookies …" at bounding box center [301, 296] width 182 height 24
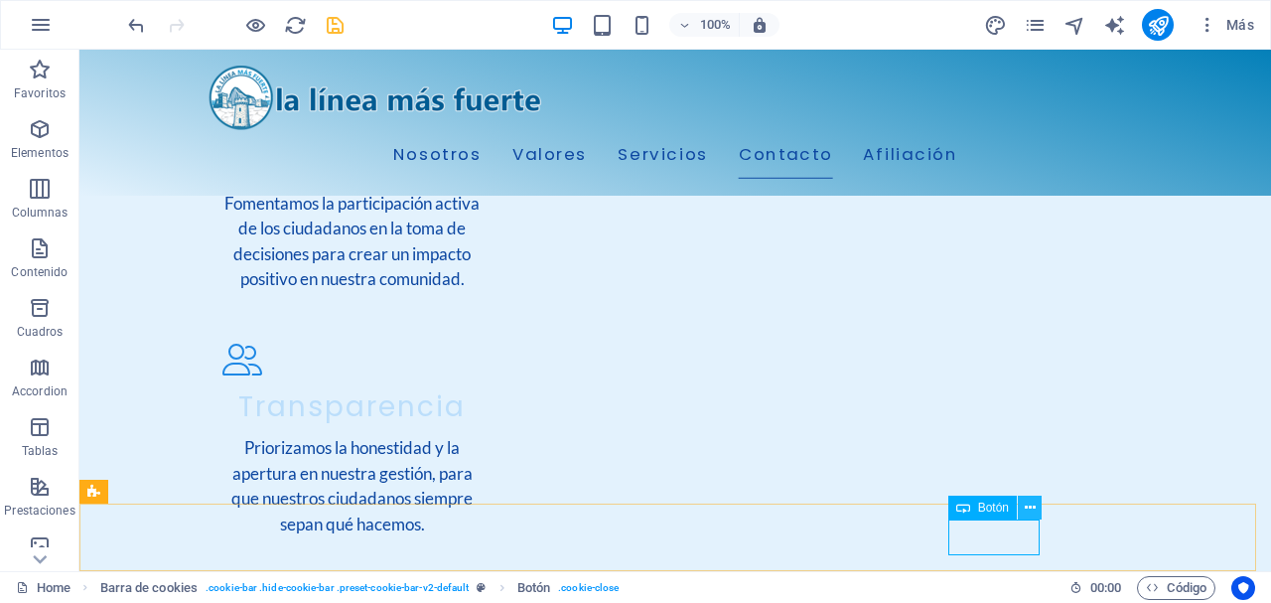
click at [1027, 510] on icon at bounding box center [1030, 507] width 11 height 21
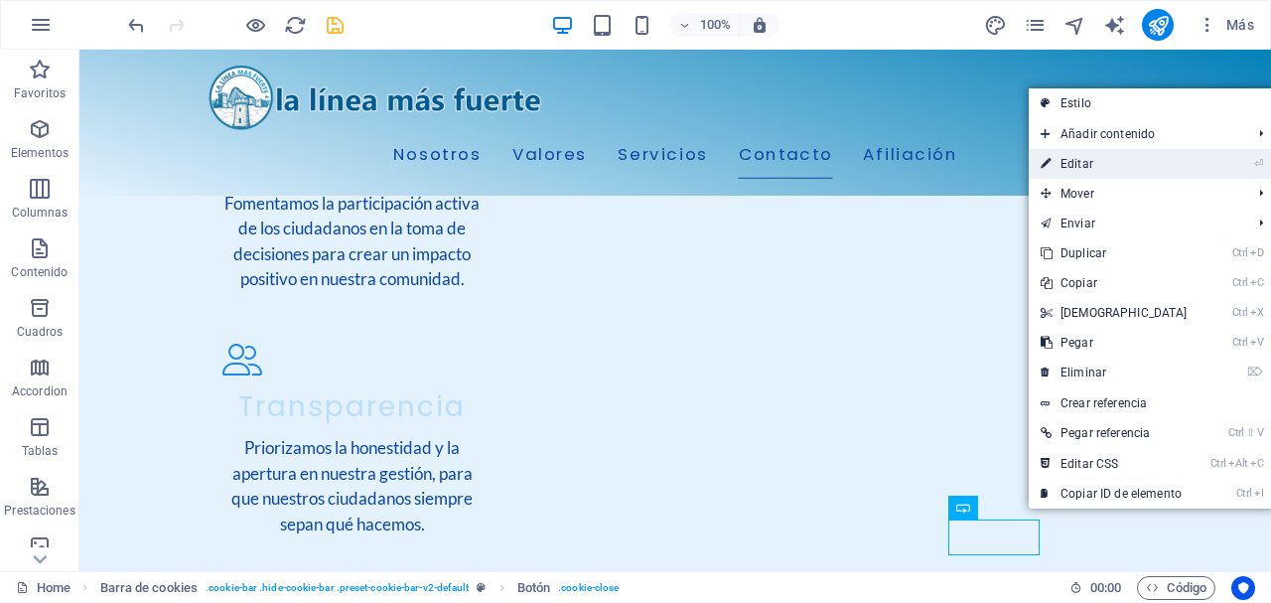
click at [1131, 171] on link "⏎ Editar" at bounding box center [1114, 164] width 171 height 30
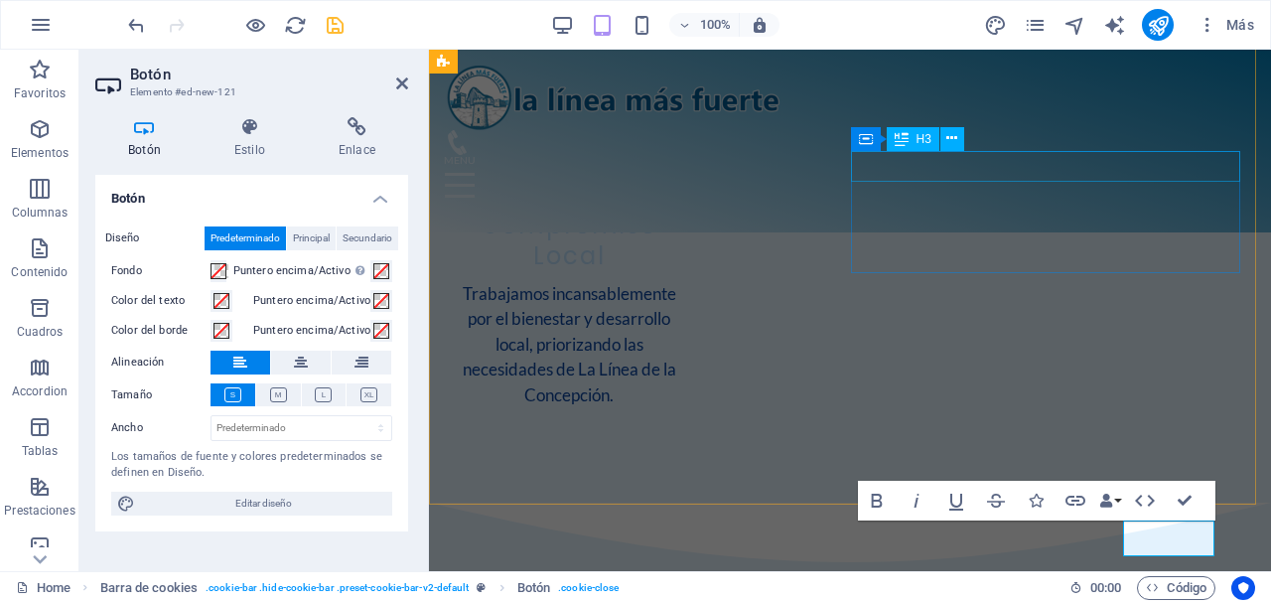
scroll to position [3471, 0]
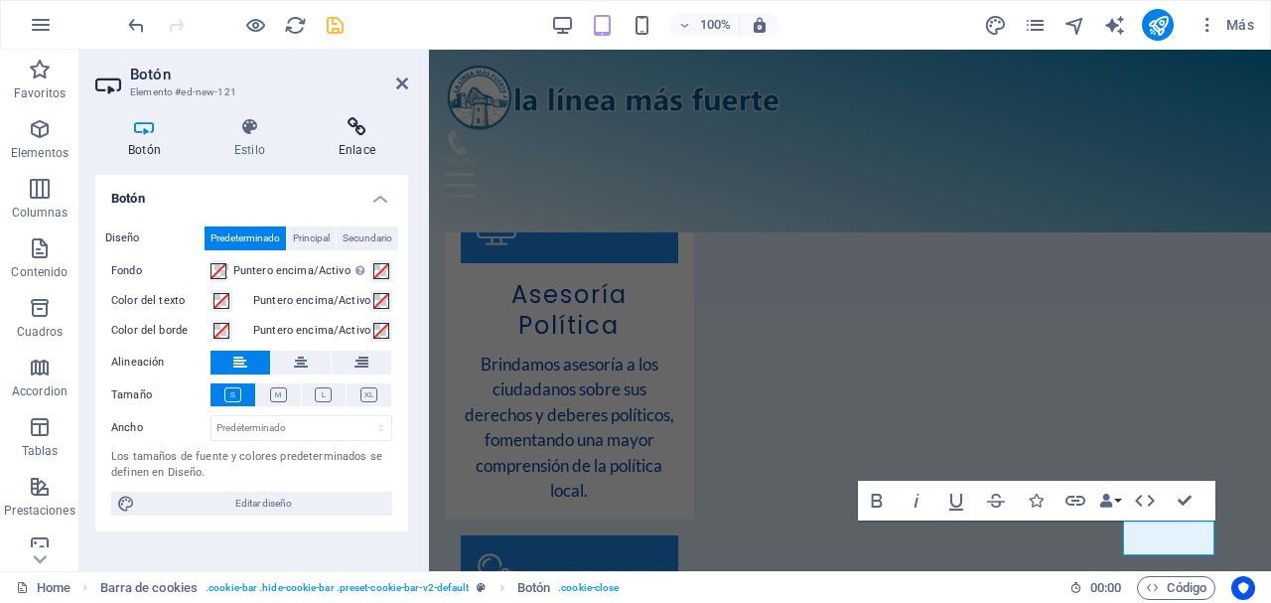
click at [353, 135] on icon at bounding box center [357, 127] width 102 height 20
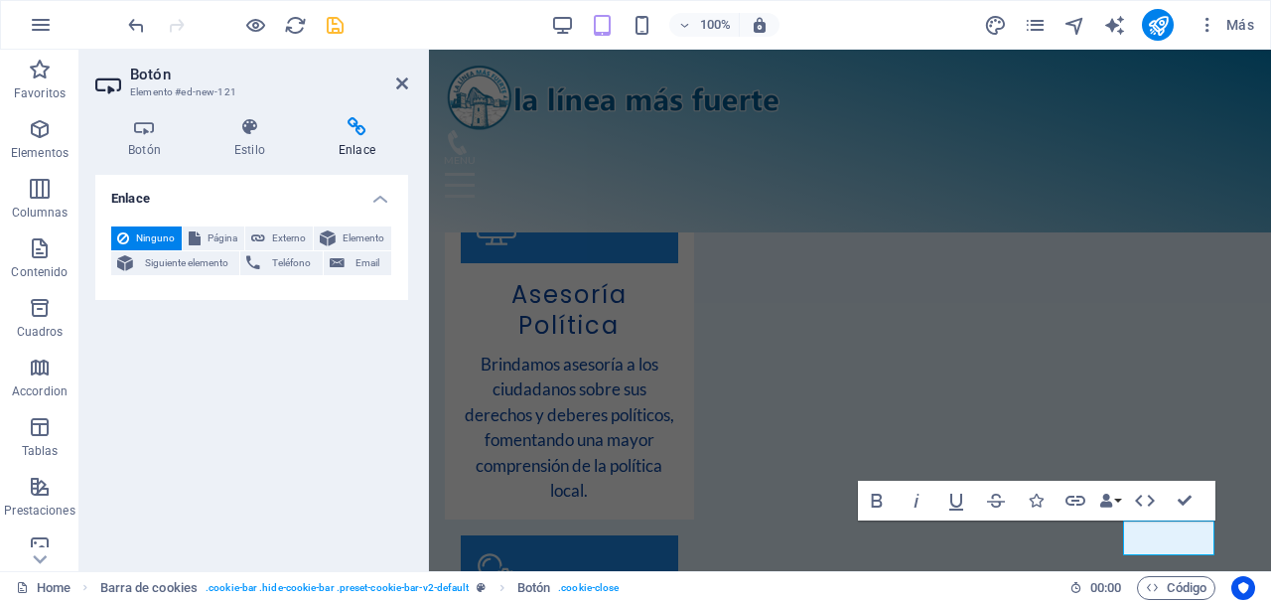
click at [408, 81] on aside "Botón Elemento #ed-new-121 Botón Estilo Enlace Botón Diseño Predeterminado Prin…" at bounding box center [253, 310] width 349 height 521
click at [403, 86] on icon at bounding box center [402, 83] width 12 height 16
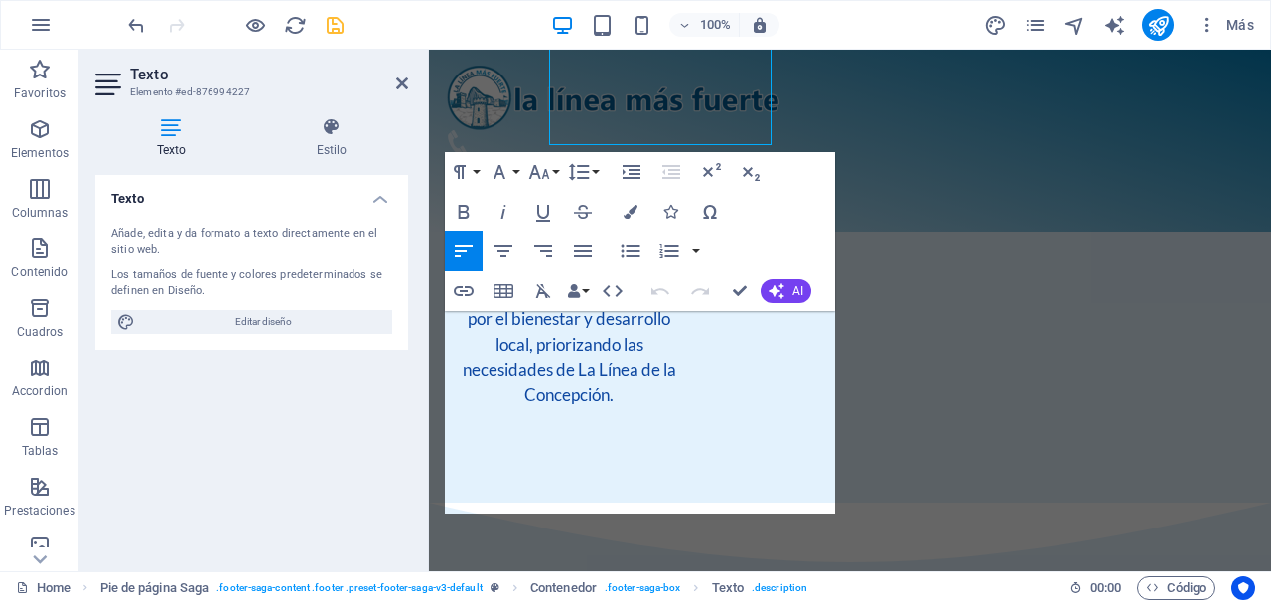
scroll to position [3092, 0]
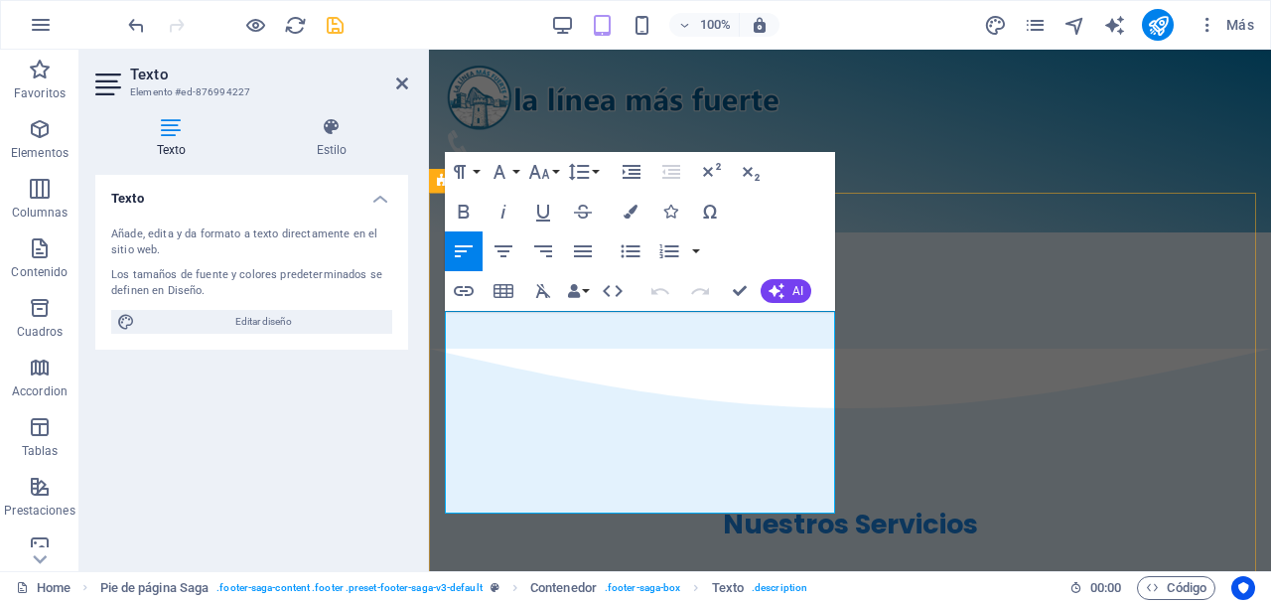
drag, startPoint x: 701, startPoint y: 500, endPoint x: 435, endPoint y: 439, distance: 273.1
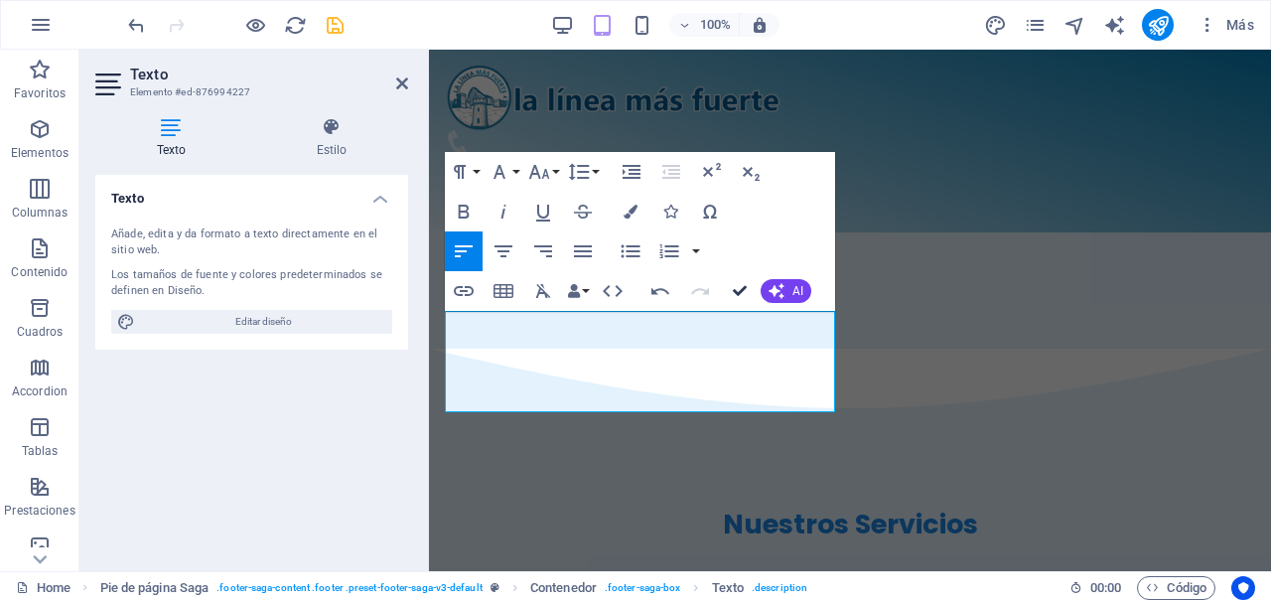
scroll to position [2870, 0]
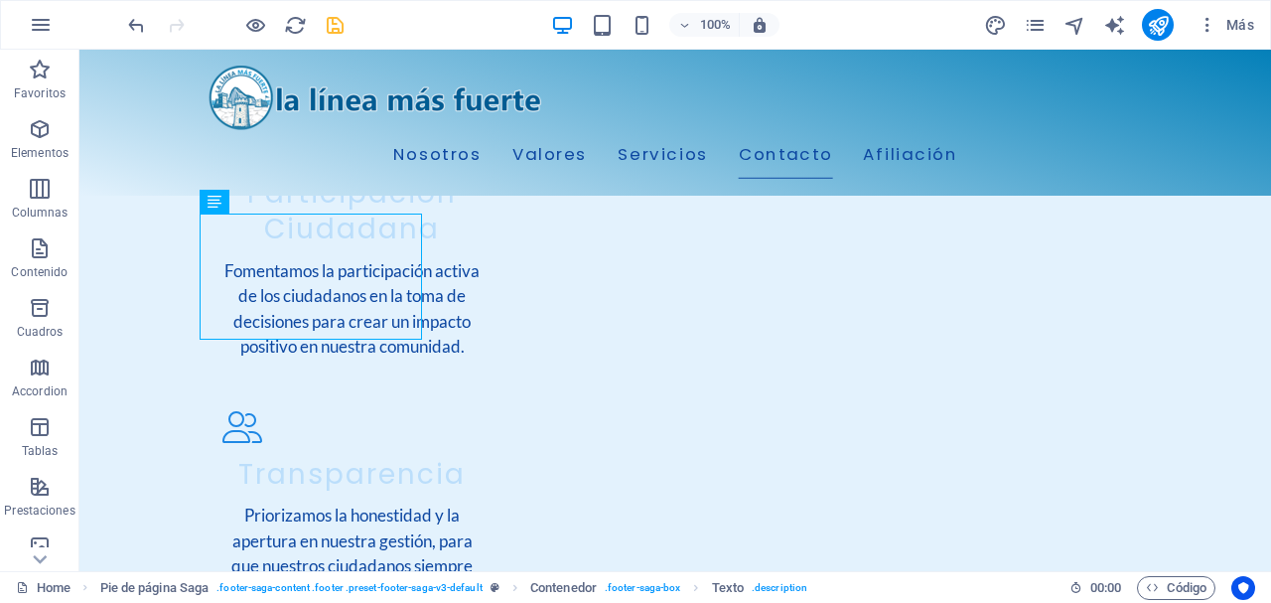
click at [333, 22] on icon "save" at bounding box center [335, 25] width 23 height 23
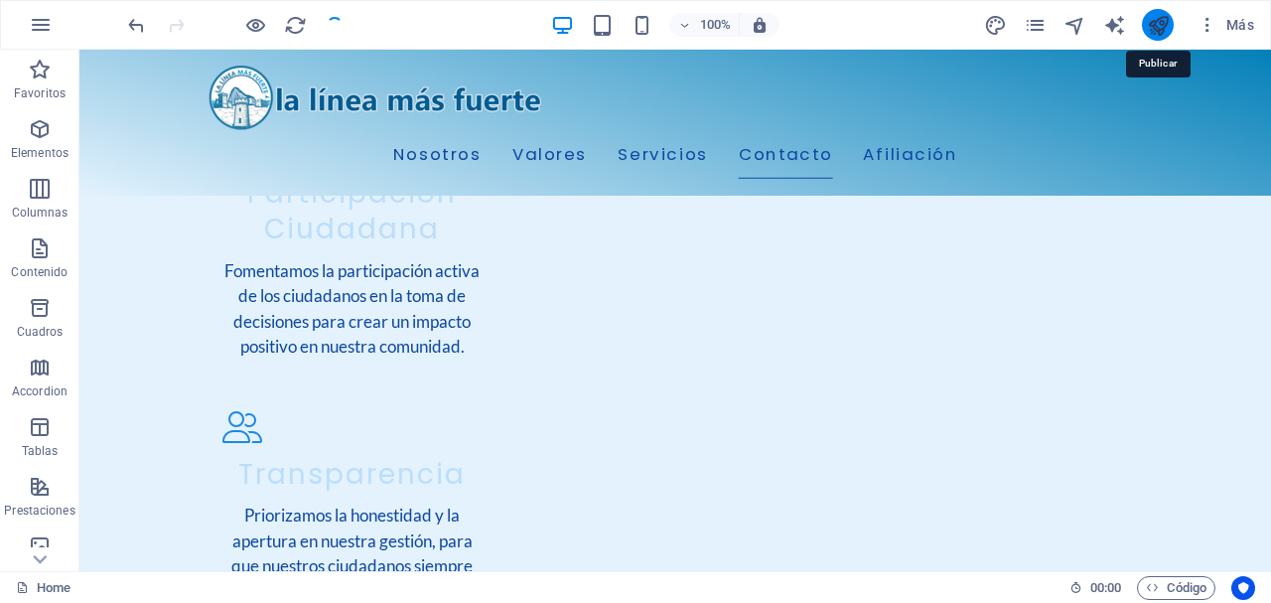
click at [0, 0] on icon "publish" at bounding box center [0, 0] width 0 height 0
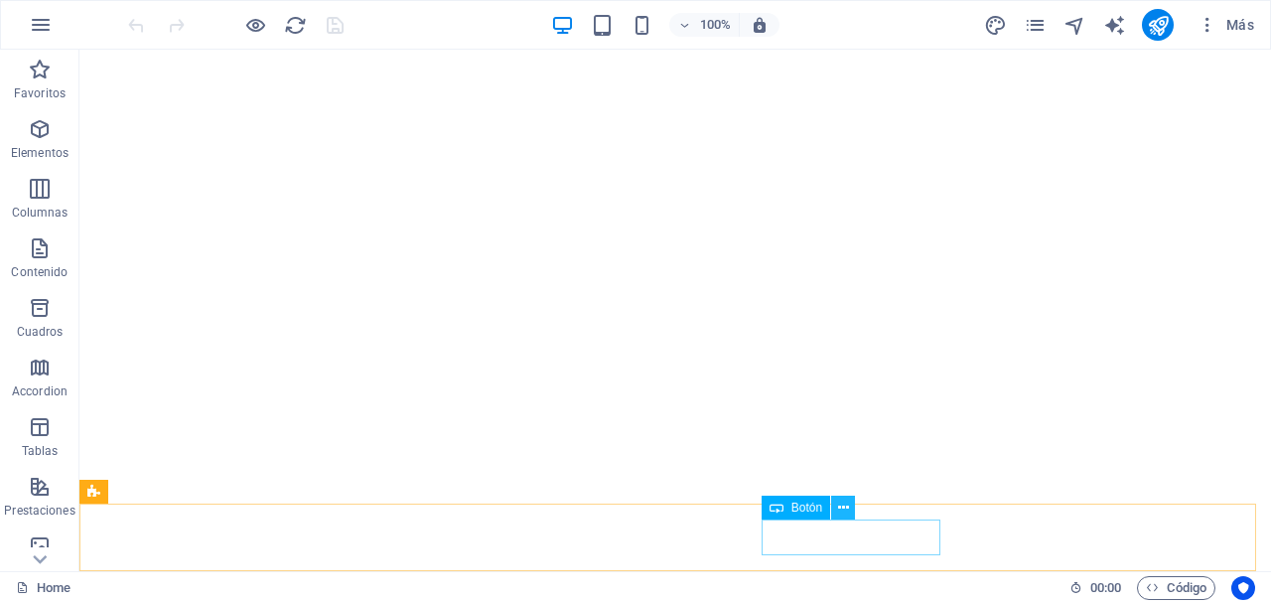
click at [842, 512] on icon at bounding box center [843, 507] width 11 height 21
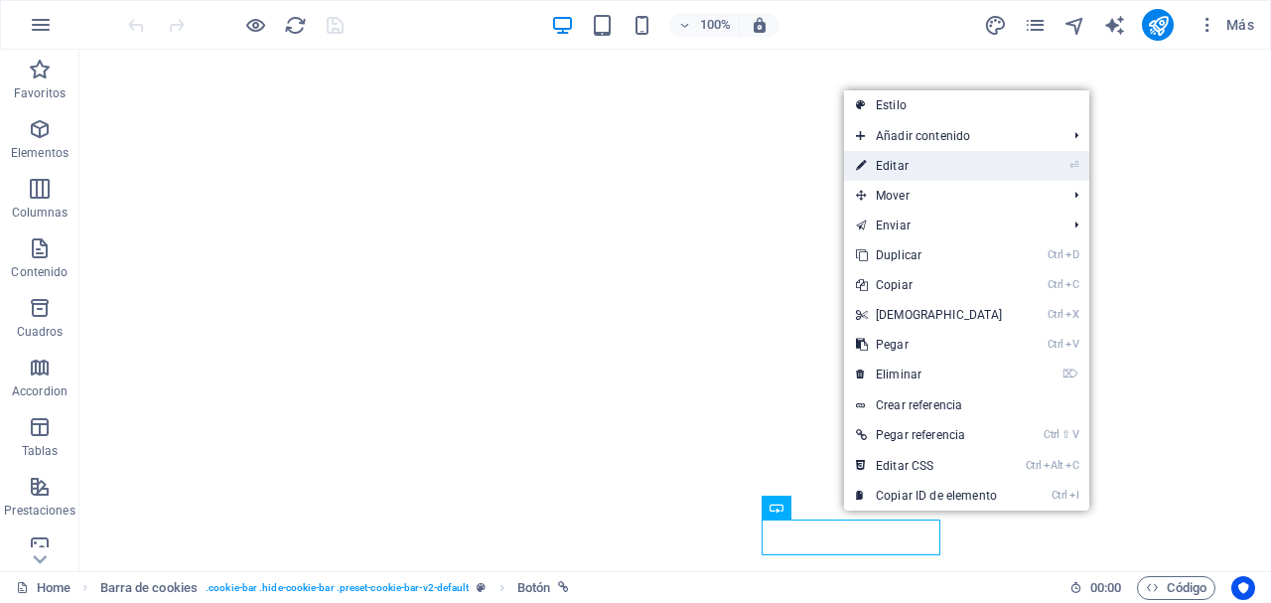
click at [916, 163] on link "⏎ Editar" at bounding box center [929, 166] width 171 height 30
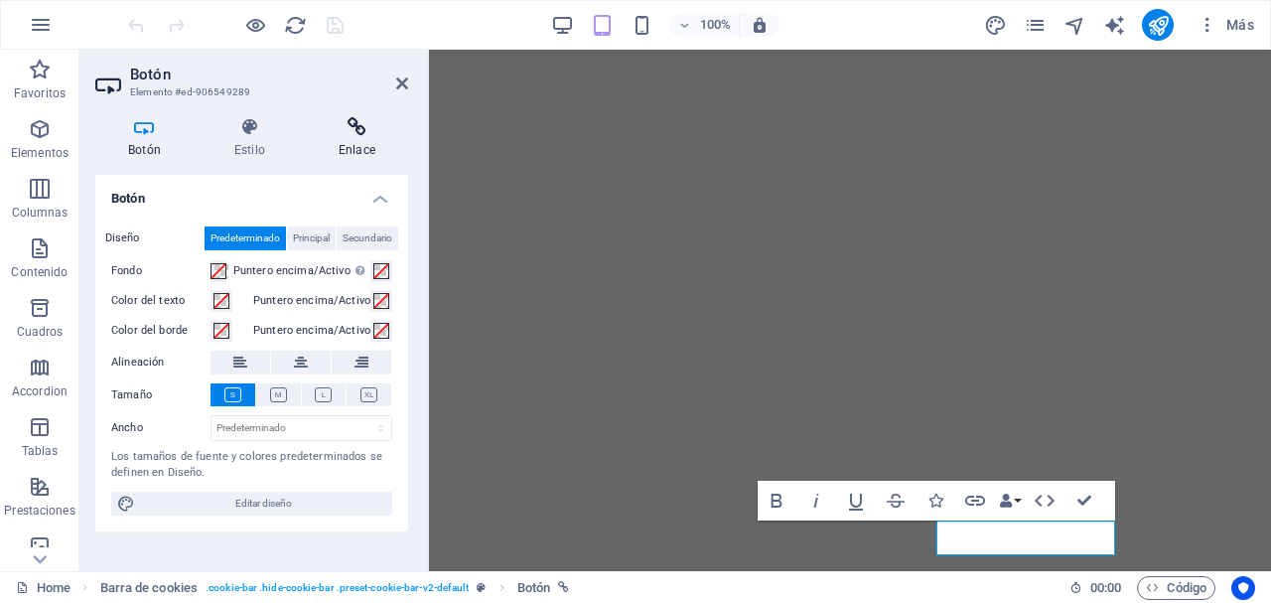
click at [361, 152] on h4 "Enlace" at bounding box center [357, 138] width 102 height 42
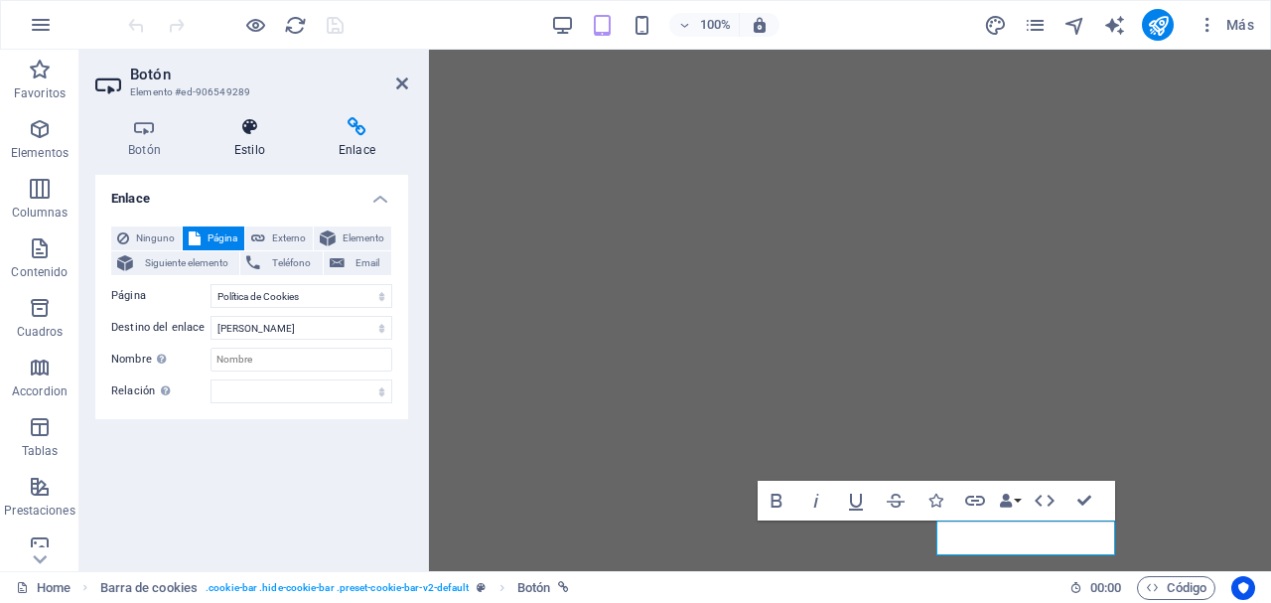
click at [253, 132] on icon at bounding box center [250, 127] width 96 height 20
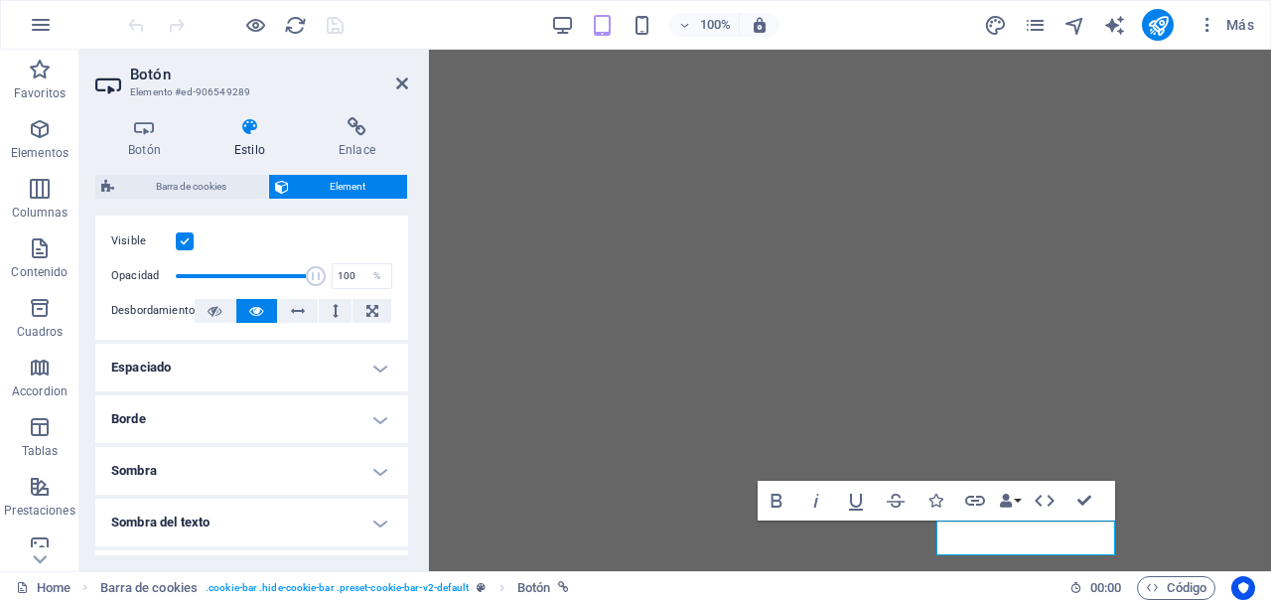
scroll to position [266, 0]
click at [383, 367] on h4 "Espaciado" at bounding box center [251, 369] width 313 height 48
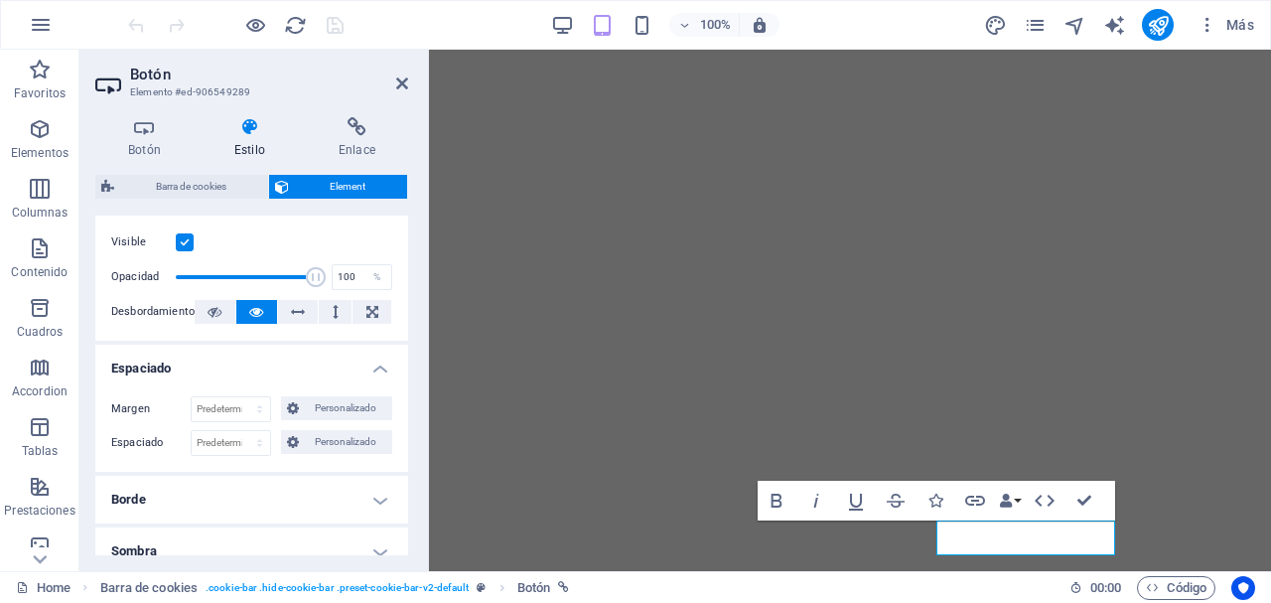
click at [383, 367] on h4 "Espaciado" at bounding box center [251, 363] width 313 height 36
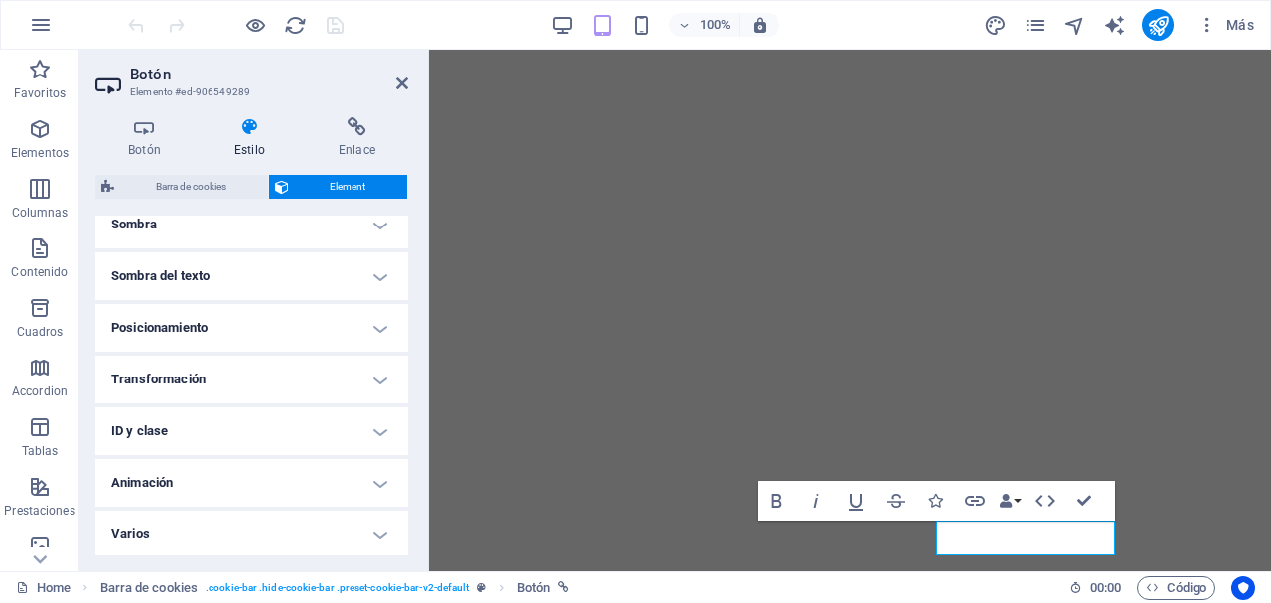
scroll to position [516, 0]
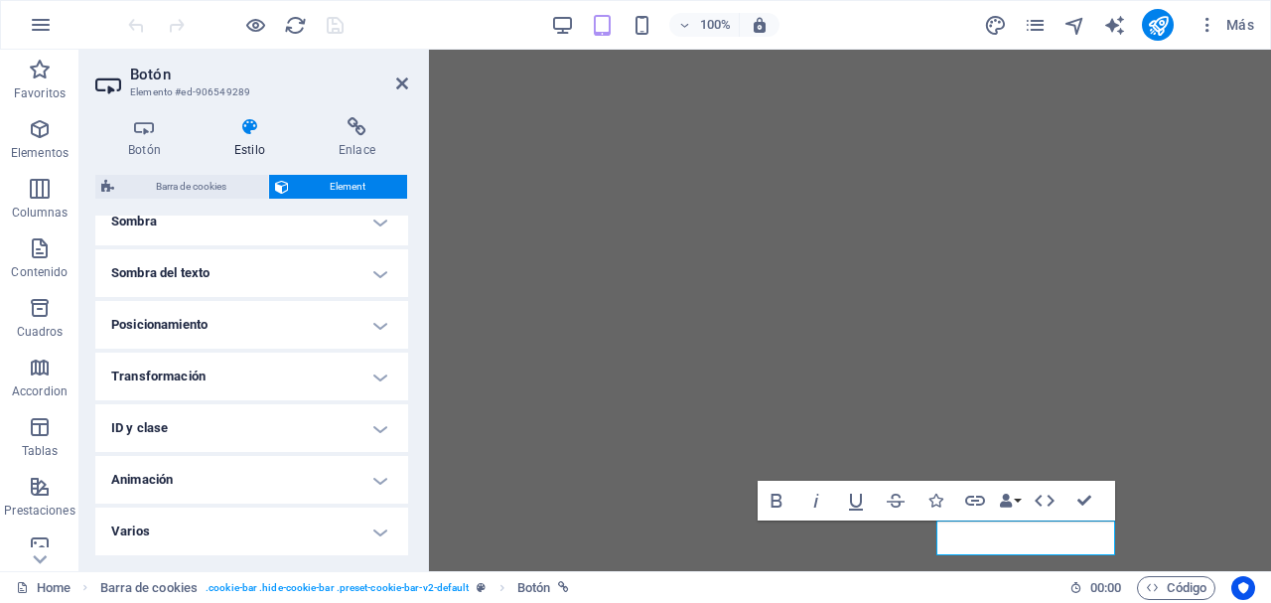
click at [374, 318] on h4 "Posicionamiento" at bounding box center [251, 325] width 313 height 48
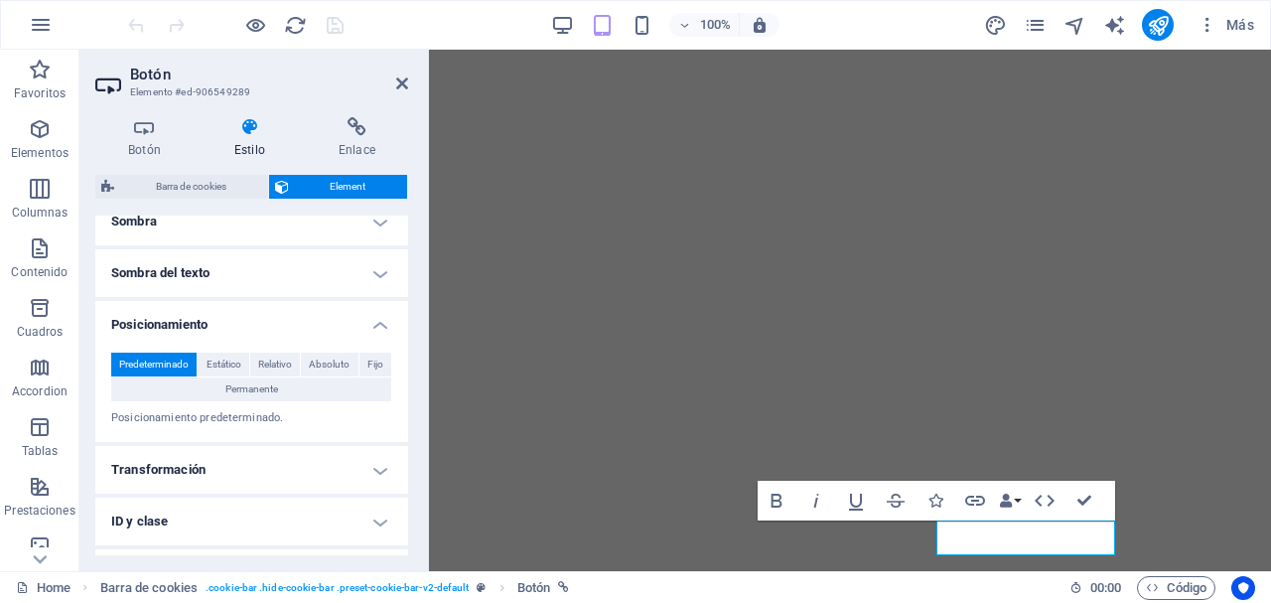
click at [377, 467] on h4 "Transformación" at bounding box center [251, 470] width 313 height 48
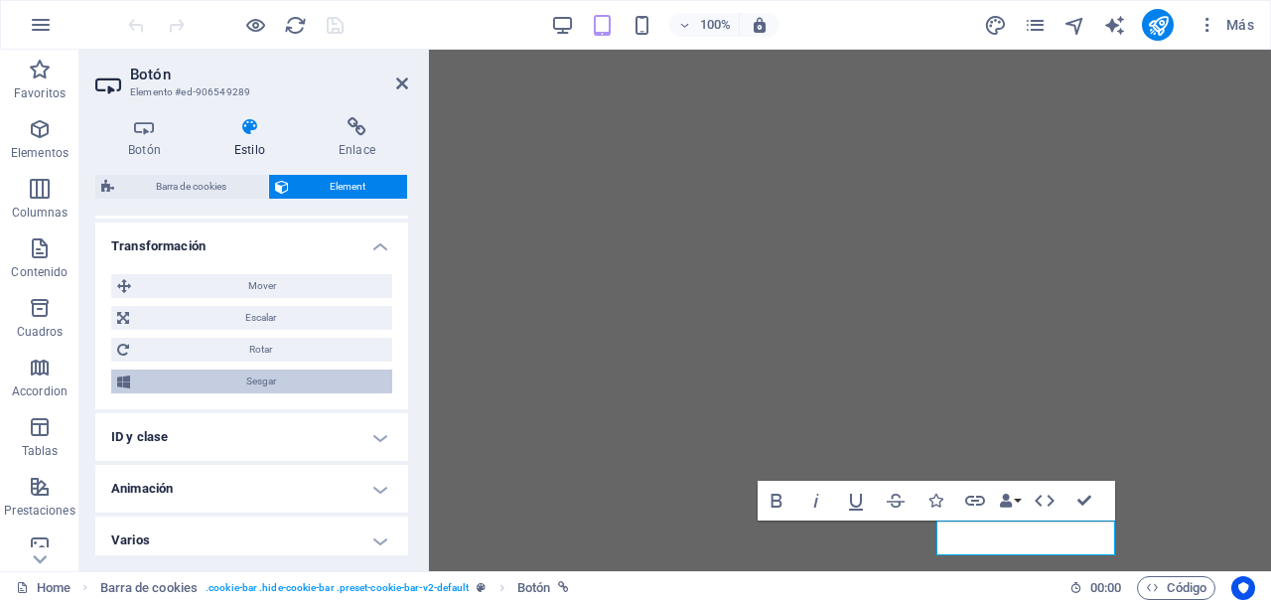
scroll to position [749, 0]
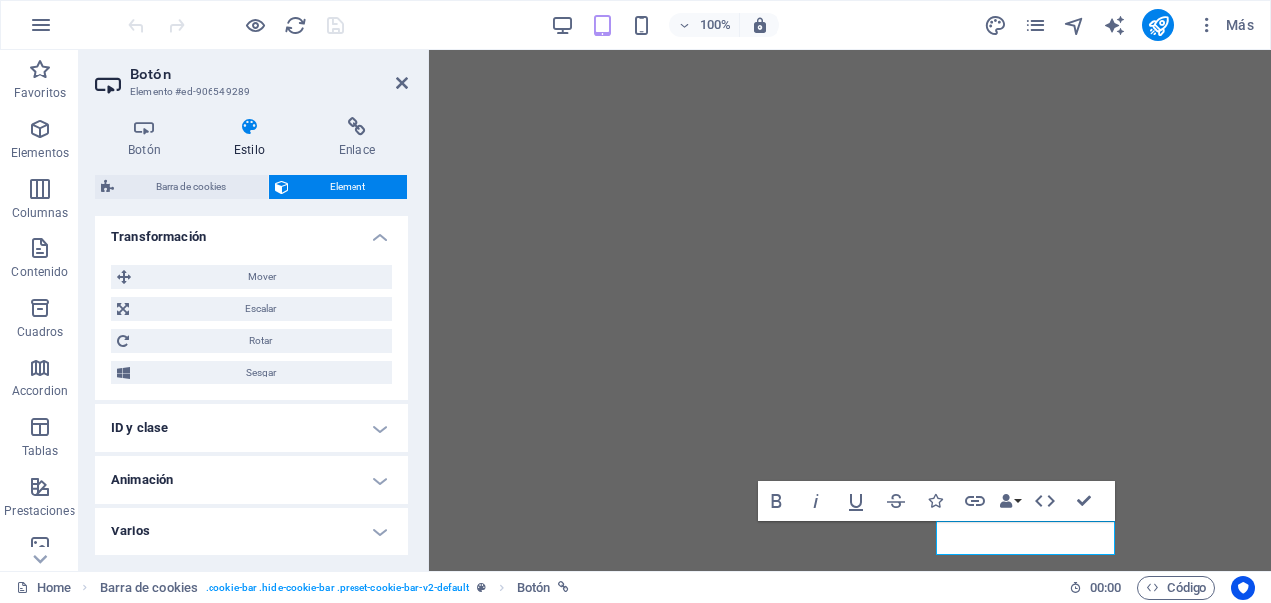
click at [370, 483] on h4 "Animación" at bounding box center [251, 480] width 313 height 48
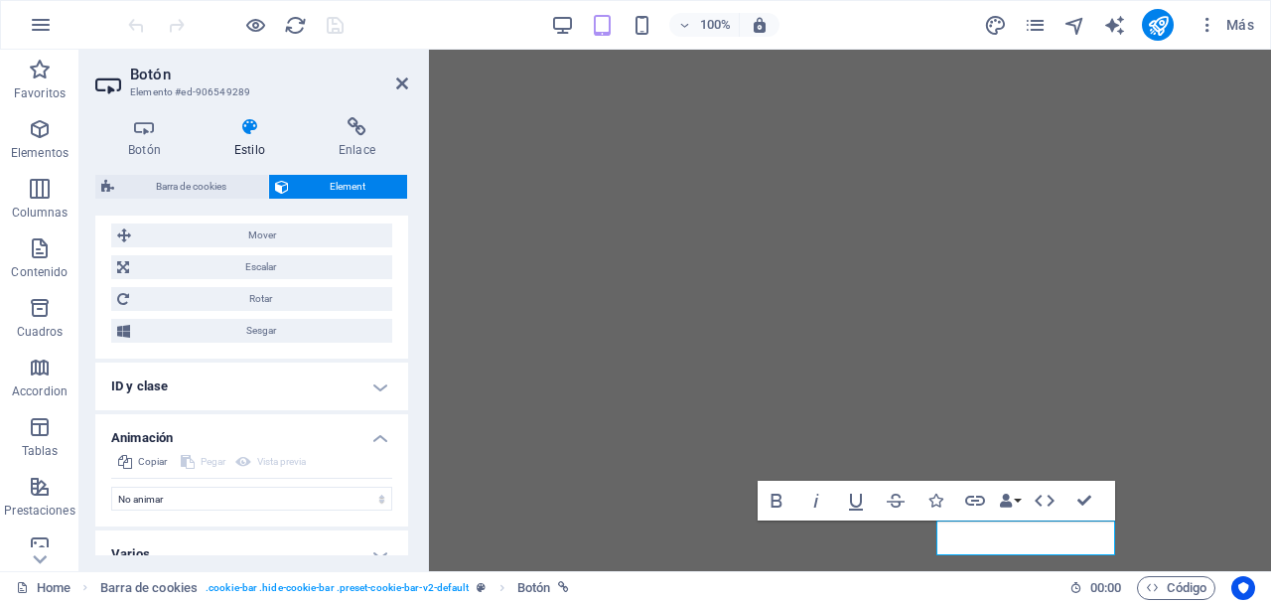
scroll to position [813, 0]
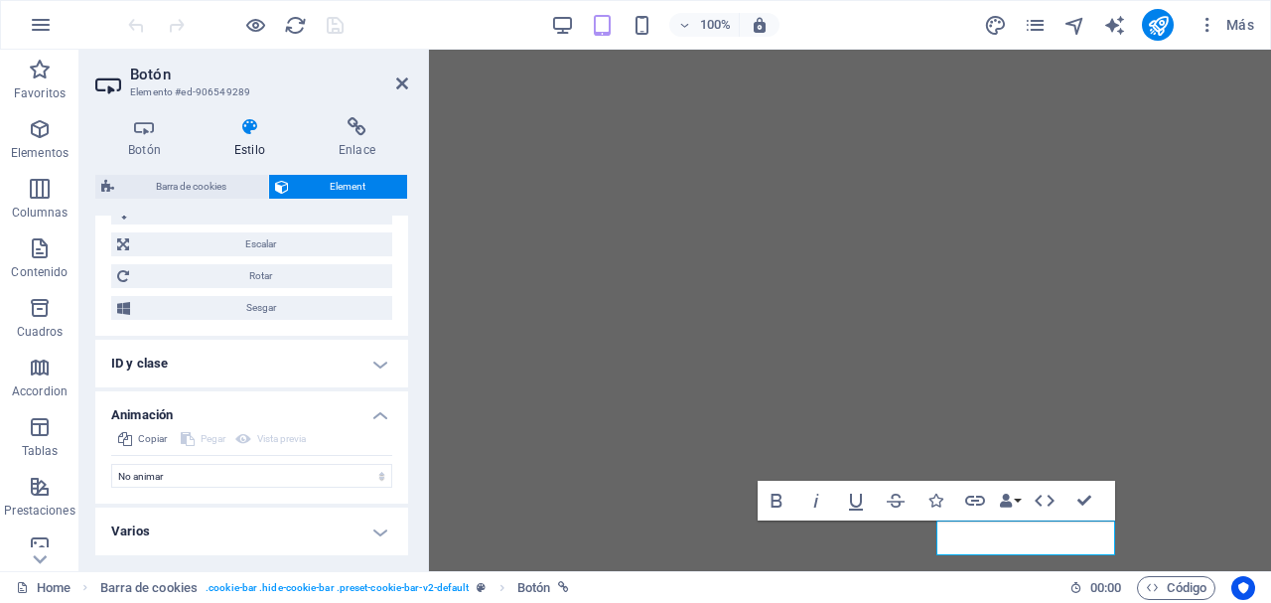
click at [374, 524] on h4 "Varios" at bounding box center [251, 531] width 313 height 48
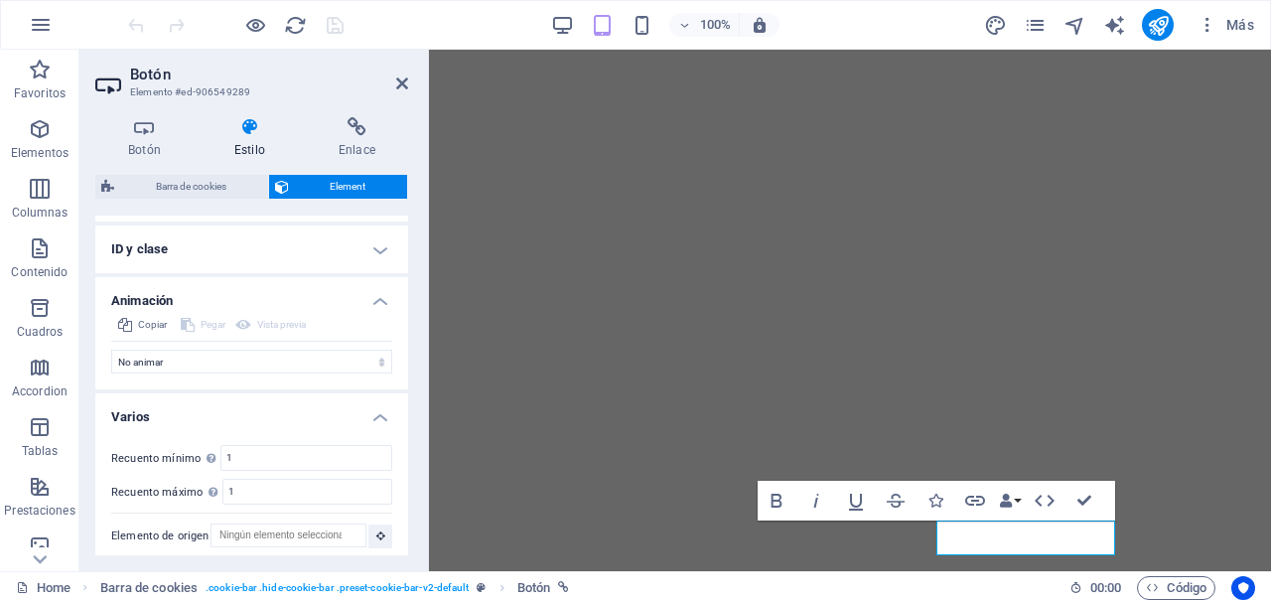
scroll to position [936, 0]
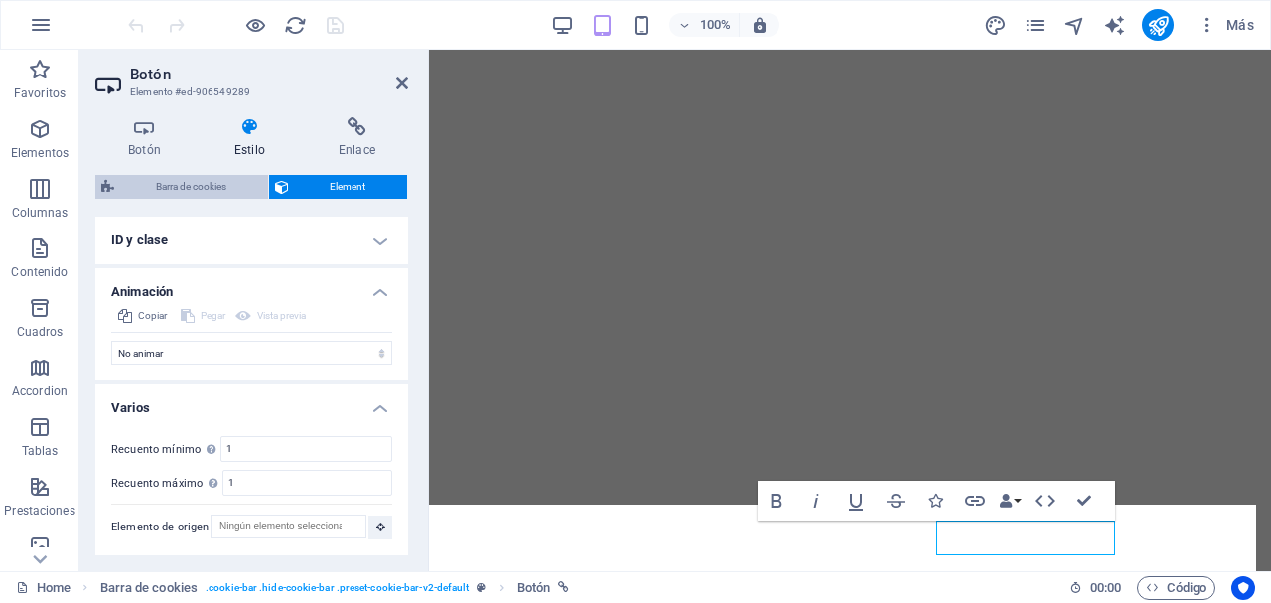
click at [202, 190] on span "Barra de cookies" at bounding box center [191, 187] width 142 height 24
select select "px"
select select "rem"
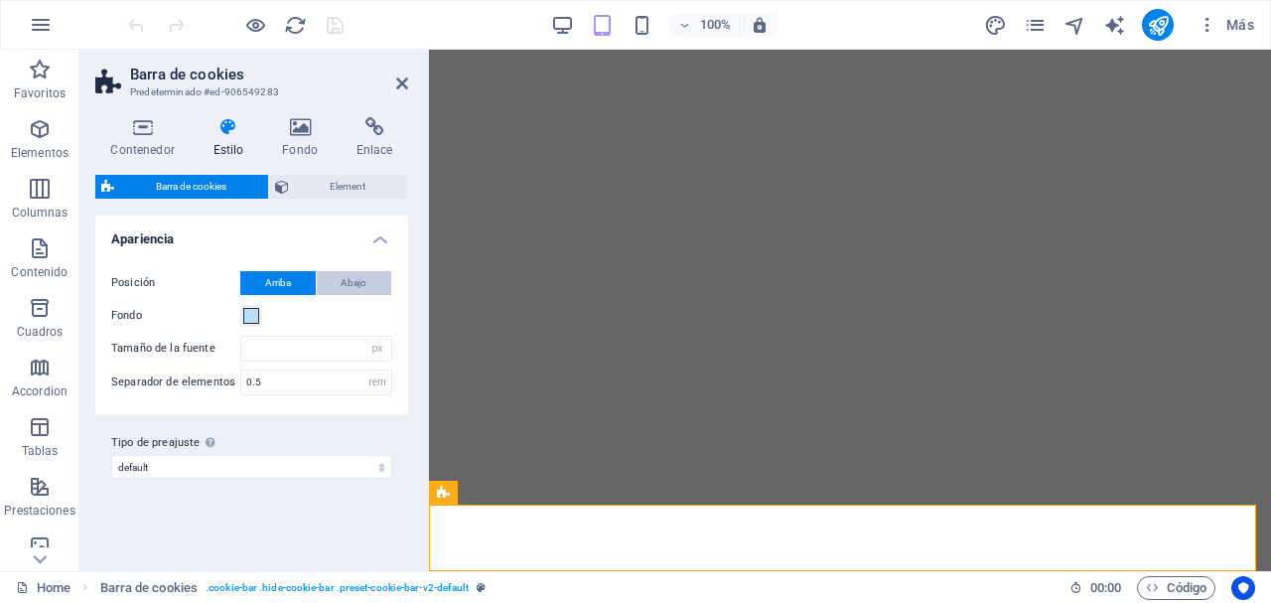
click at [369, 279] on button "Abajo" at bounding box center [354, 283] width 75 height 24
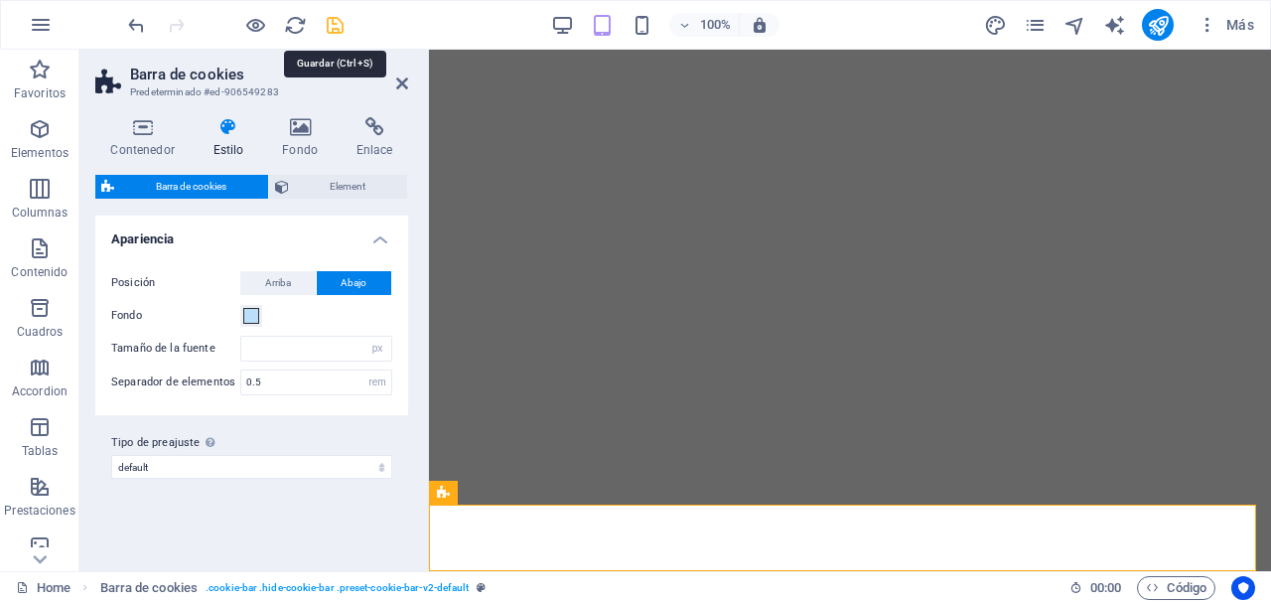
click at [334, 29] on icon "save" at bounding box center [335, 25] width 23 height 23
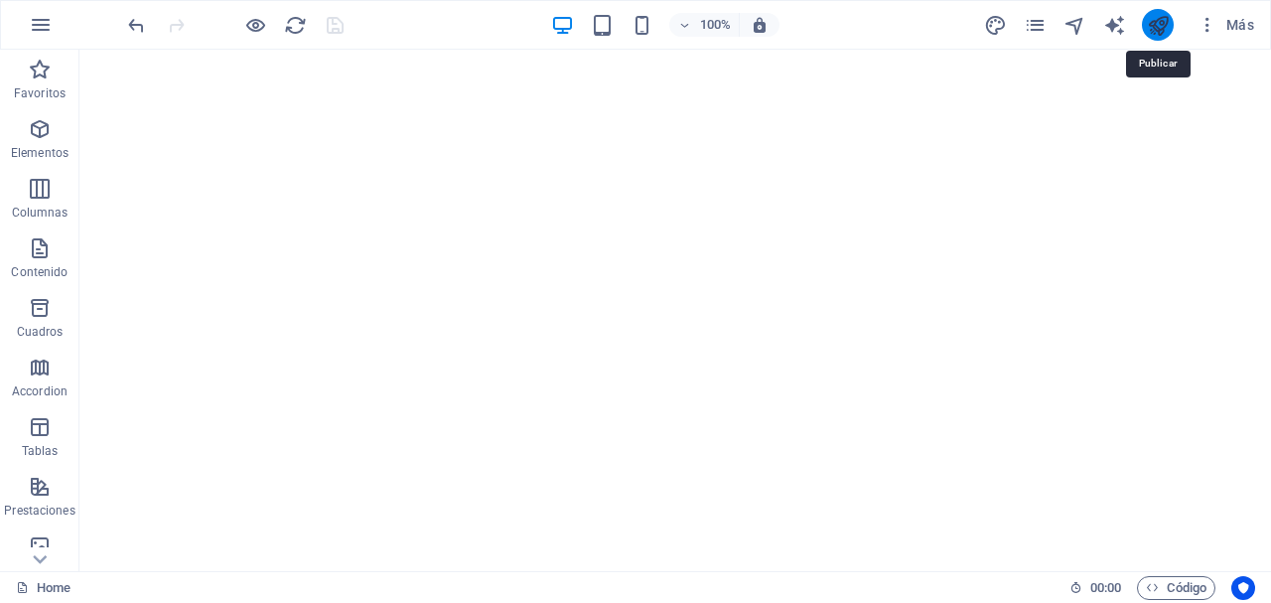
click at [1163, 33] on icon "publish" at bounding box center [1158, 25] width 23 height 23
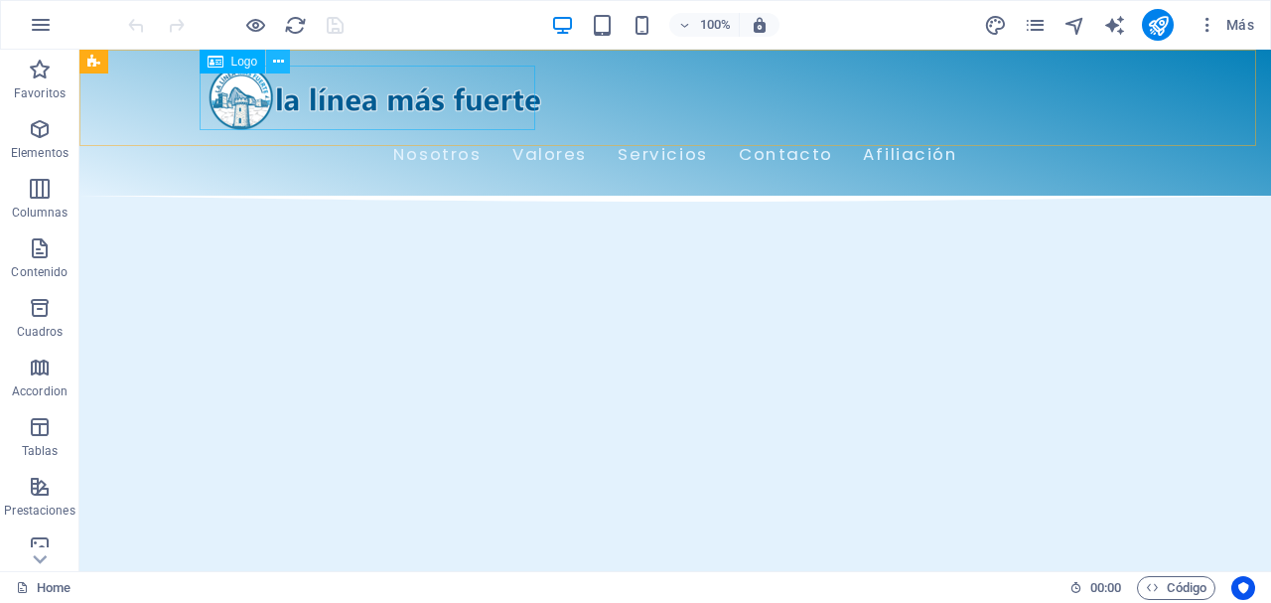
click at [285, 63] on button at bounding box center [278, 62] width 24 height 24
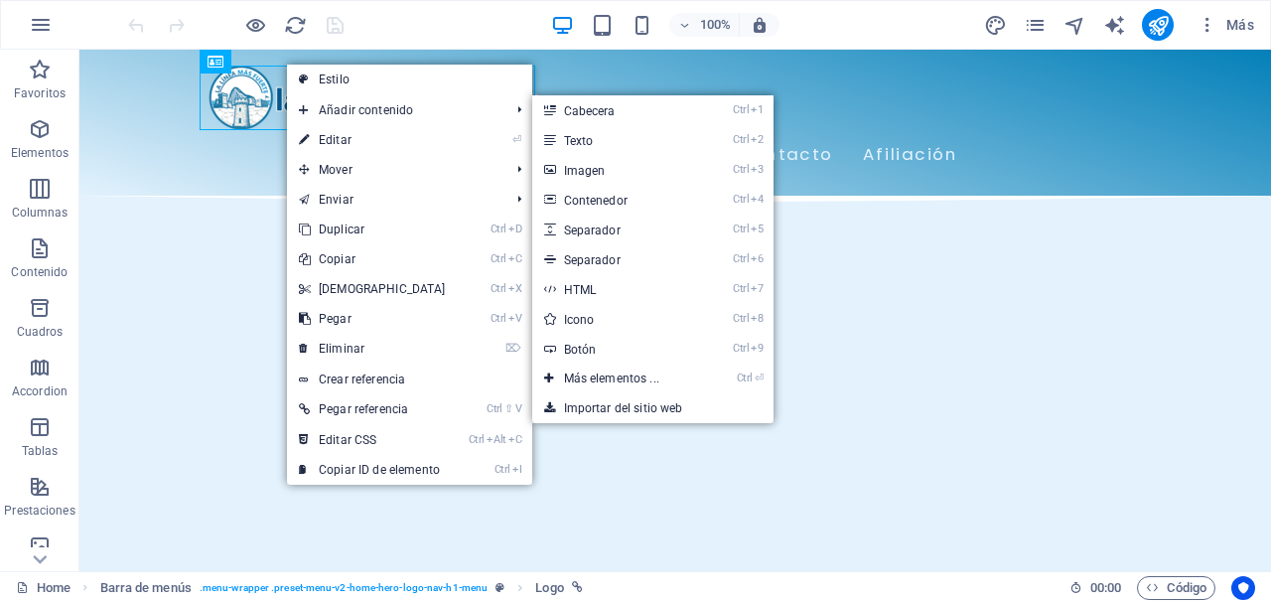
click at [350, 149] on link "⏎ Editar" at bounding box center [372, 140] width 171 height 30
select select "px"
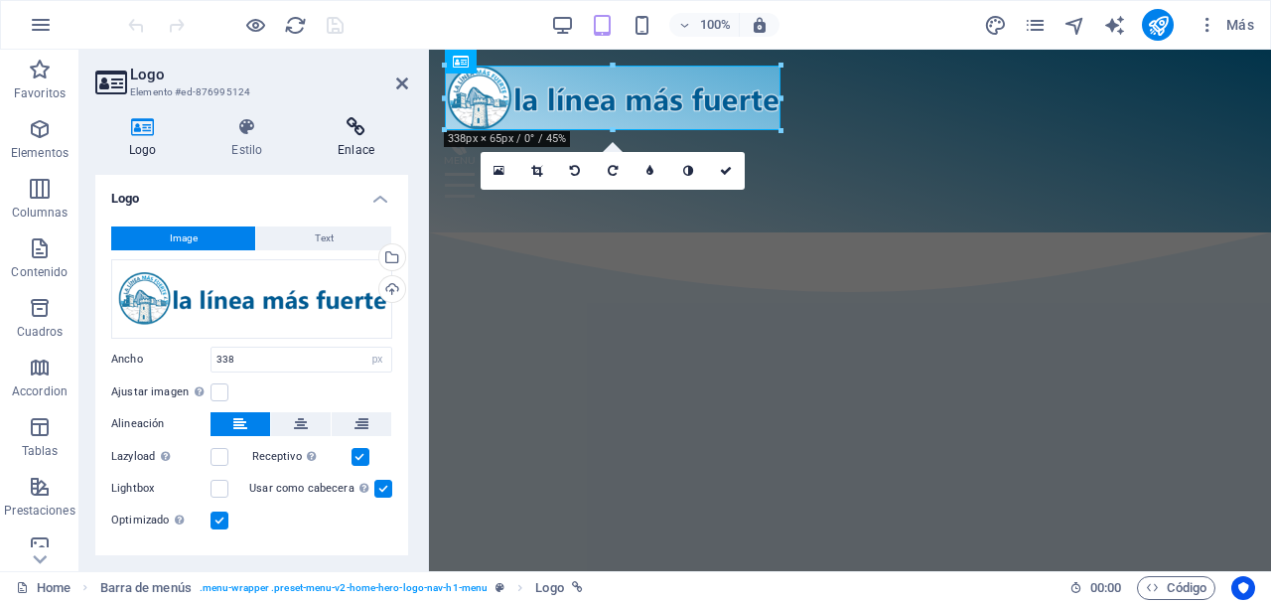
click at [350, 147] on h4 "Enlace" at bounding box center [356, 138] width 104 height 42
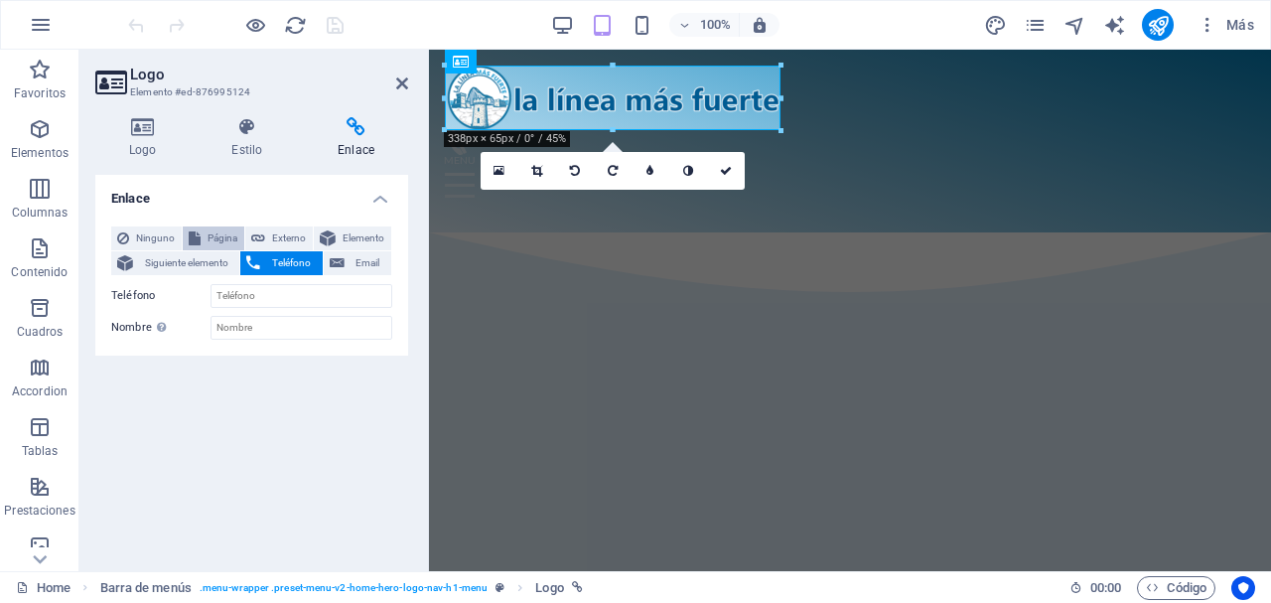
click at [225, 233] on span "Página" at bounding box center [223, 238] width 32 height 24
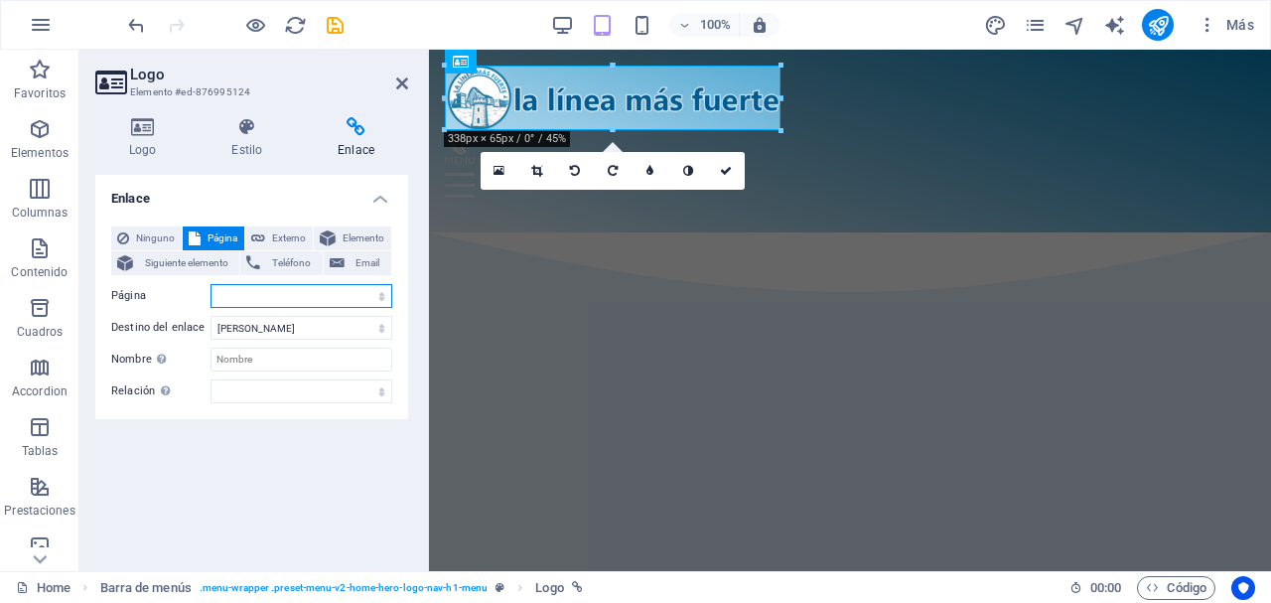
click at [381, 298] on select "Home Subpage Aviso Legal Política de Privacidad Afiliación Política de Cookies …" at bounding box center [301, 296] width 182 height 24
select select "0"
click at [210, 284] on select "Home Subpage Aviso Legal Política de Privacidad Afiliación Política de Cookies …" at bounding box center [301, 296] width 182 height 24
click at [407, 82] on icon at bounding box center [402, 83] width 12 height 16
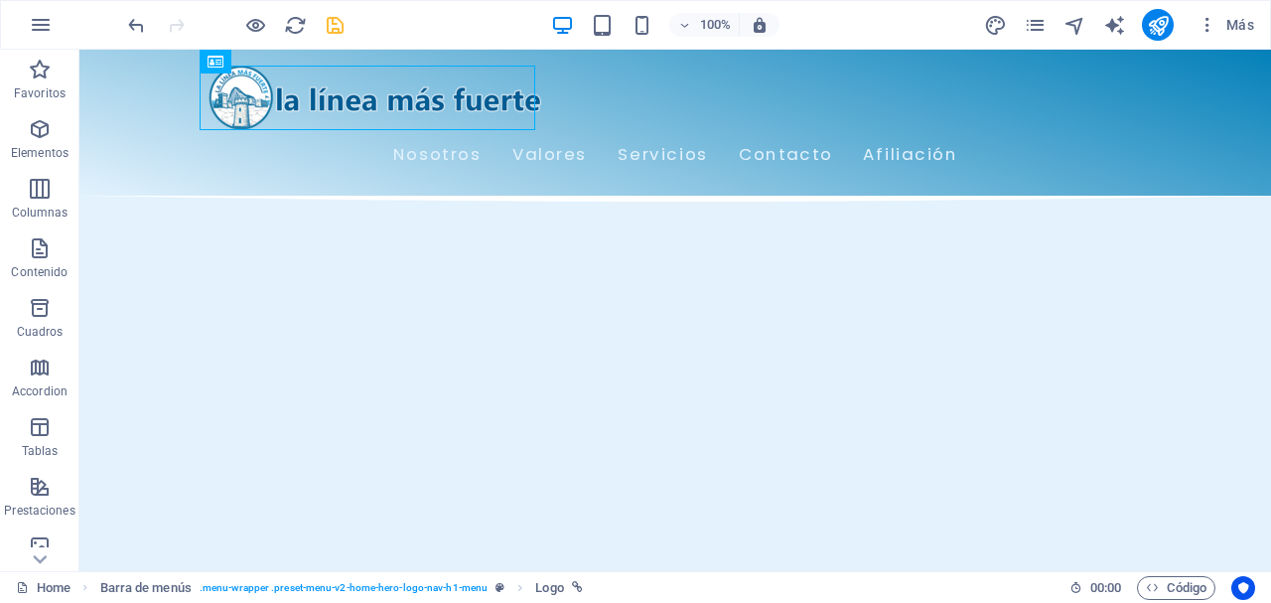
click at [331, 23] on icon "save" at bounding box center [335, 25] width 23 height 23
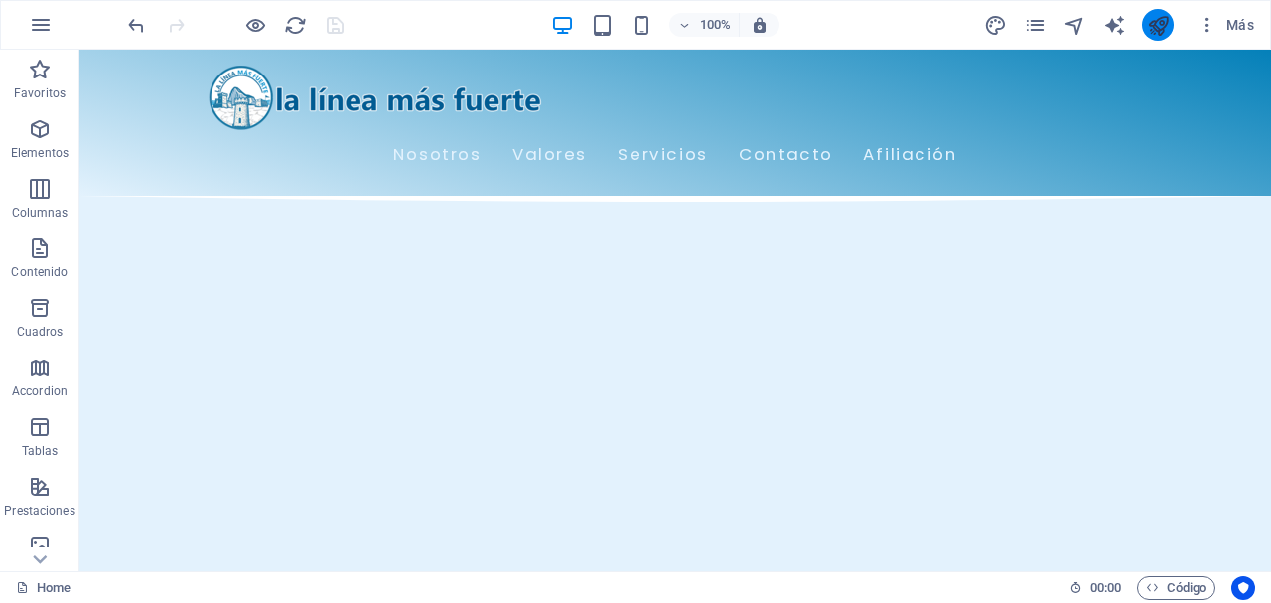
click at [0, 0] on icon "publish" at bounding box center [0, 0] width 0 height 0
